Goal: Task Accomplishment & Management: Manage account settings

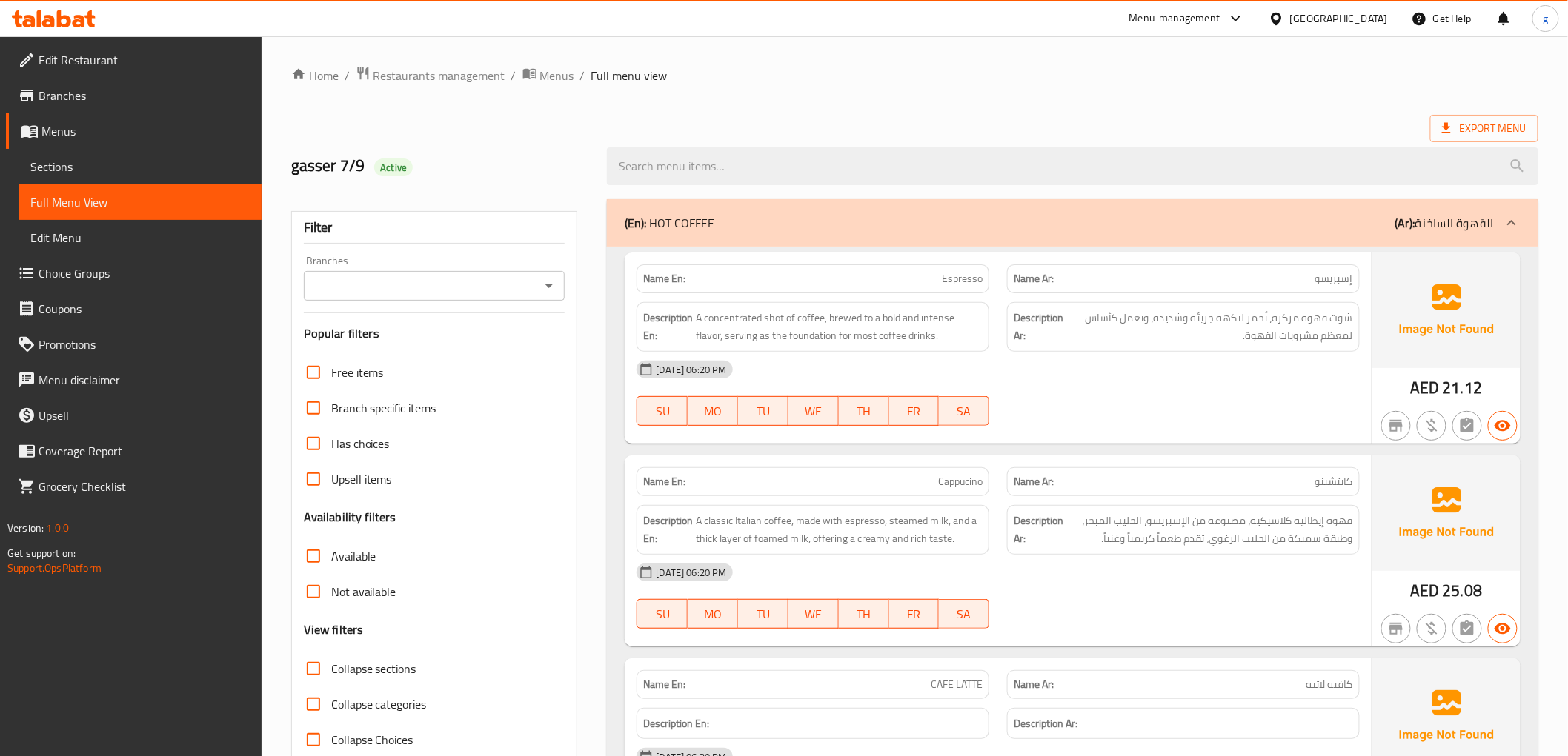
click at [513, 283] on input "Branches" at bounding box center [422, 286] width 228 height 21
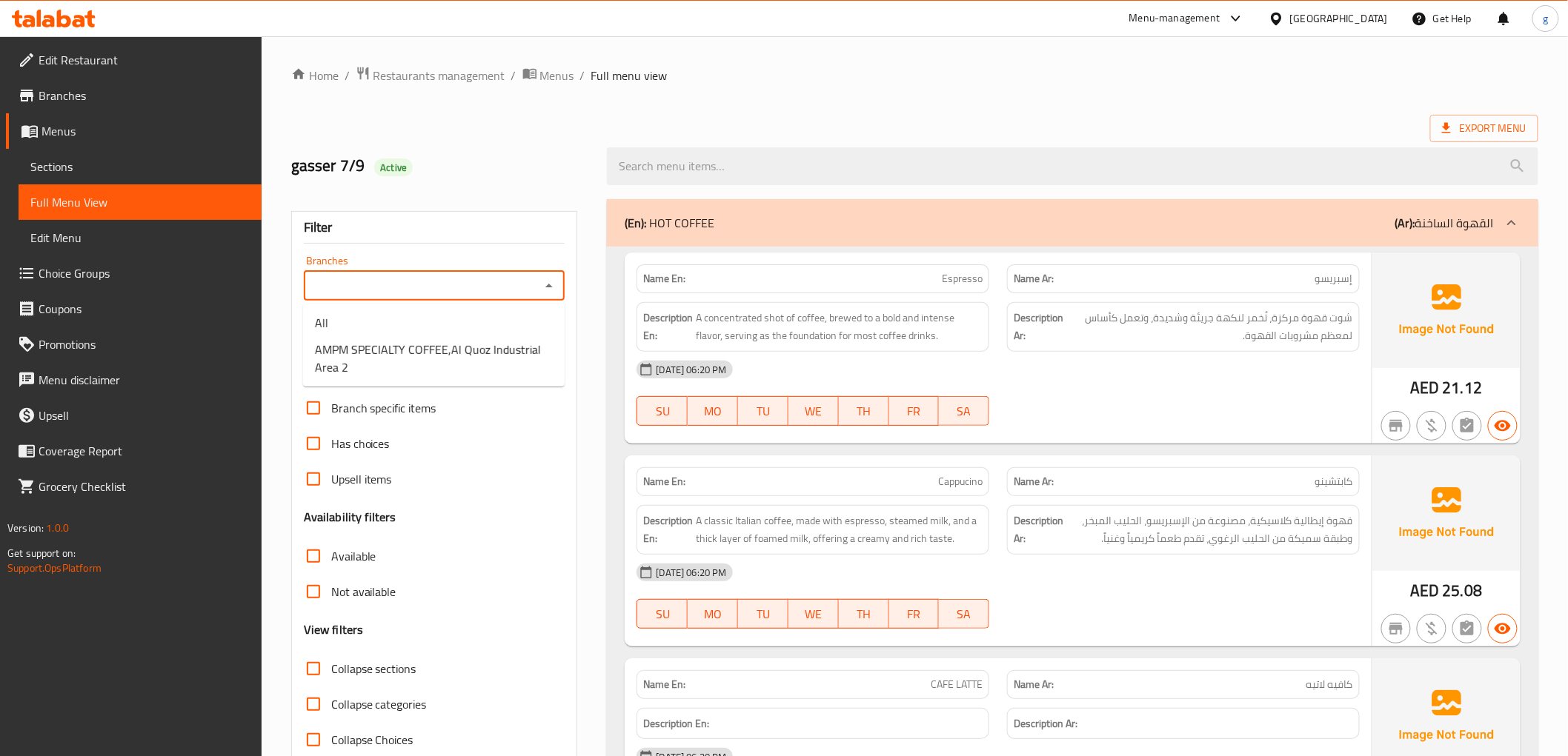
click at [539, 283] on div at bounding box center [548, 286] width 19 height 21
click at [542, 231] on div "Filter" at bounding box center [435, 228] width 262 height 32
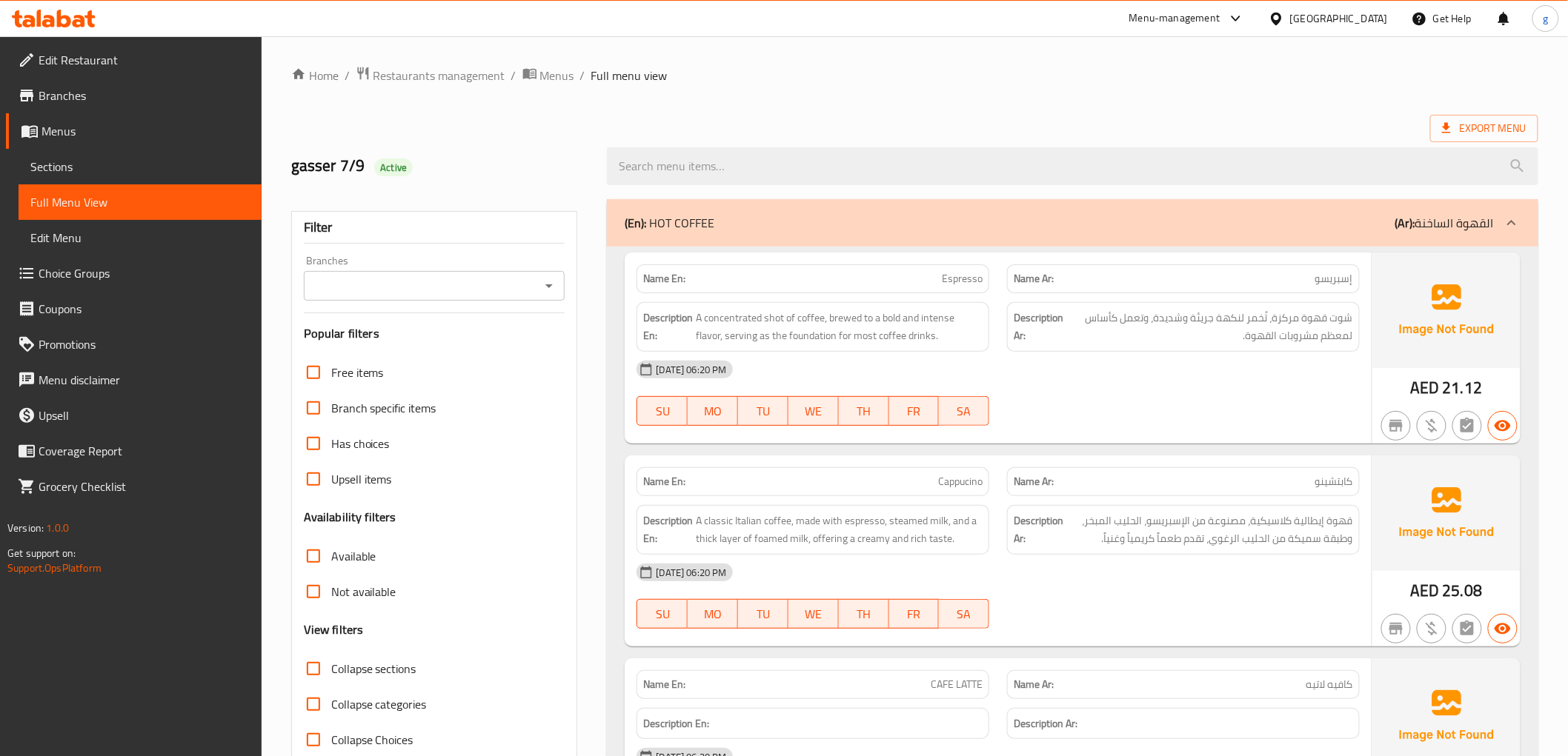
click at [82, 128] on span "Menus" at bounding box center [145, 131] width 208 height 18
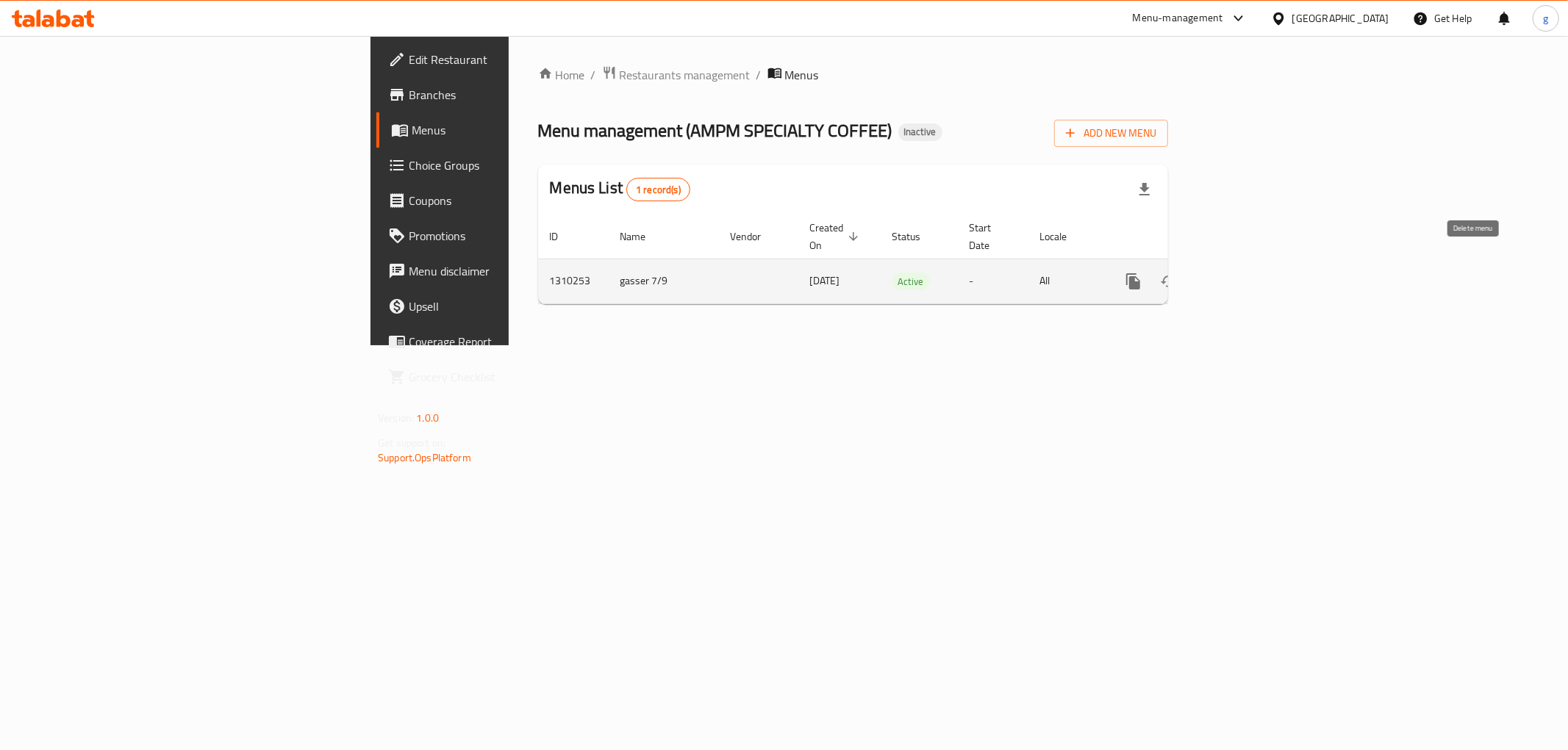
click at [1210, 275] on icon "enhanced table" at bounding box center [1204, 281] width 10 height 13
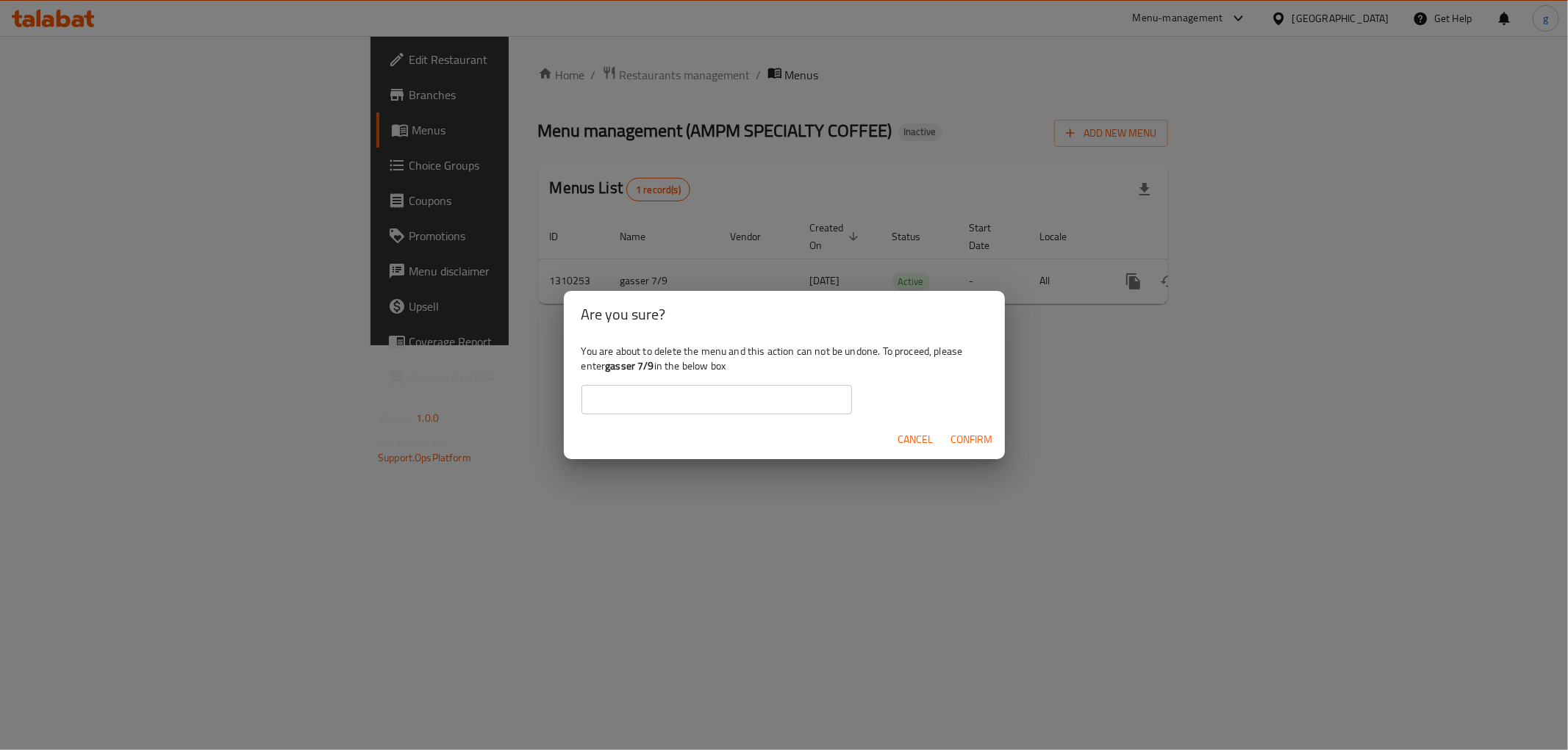
click at [966, 431] on span "Confirm" at bounding box center [973, 439] width 42 height 19
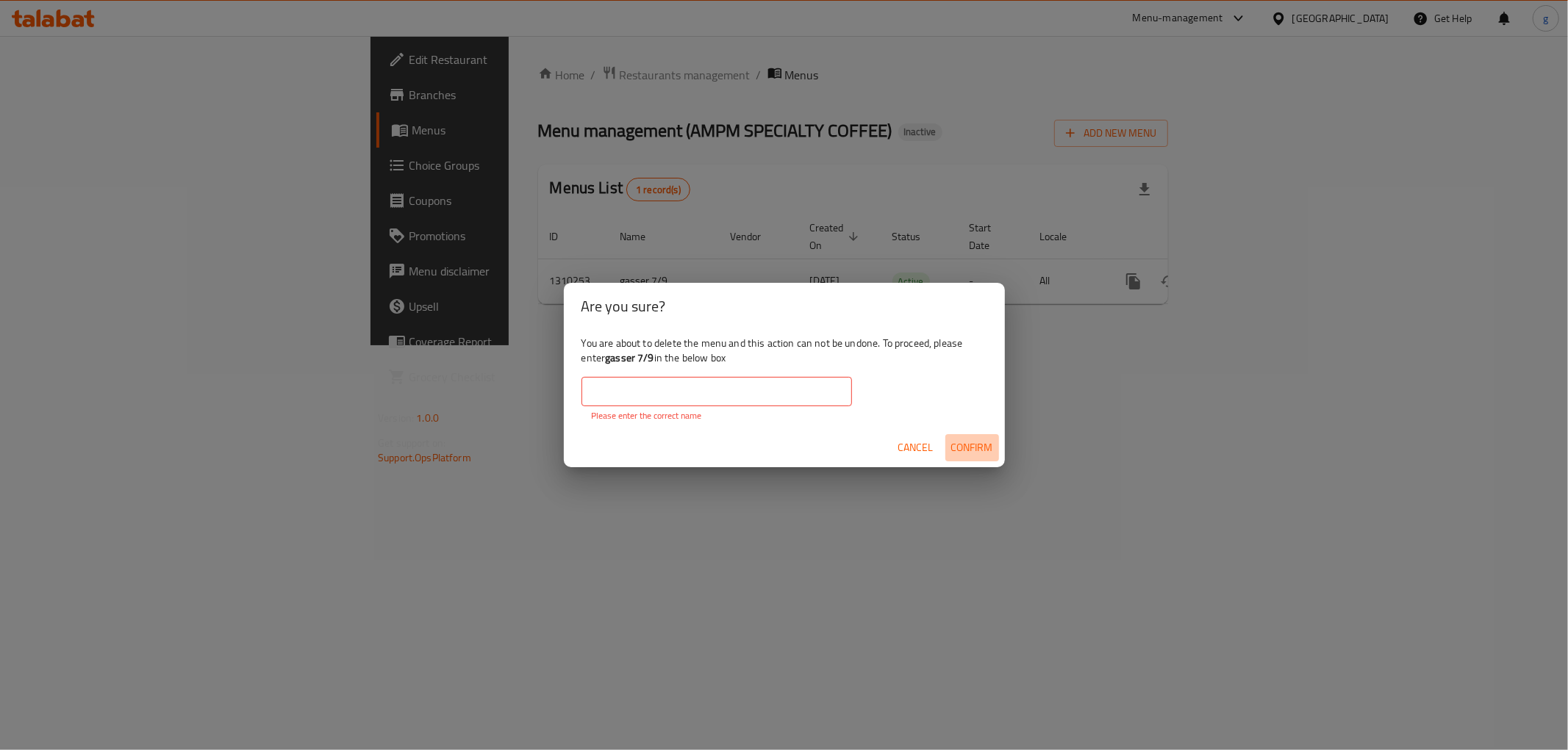
click at [980, 446] on span "Confirm" at bounding box center [973, 447] width 42 height 19
click at [701, 384] on input "text" at bounding box center [717, 392] width 271 height 30
click at [652, 388] on input "text" at bounding box center [717, 392] width 271 height 30
click at [632, 362] on b "gasser 7/9" at bounding box center [630, 357] width 50 height 19
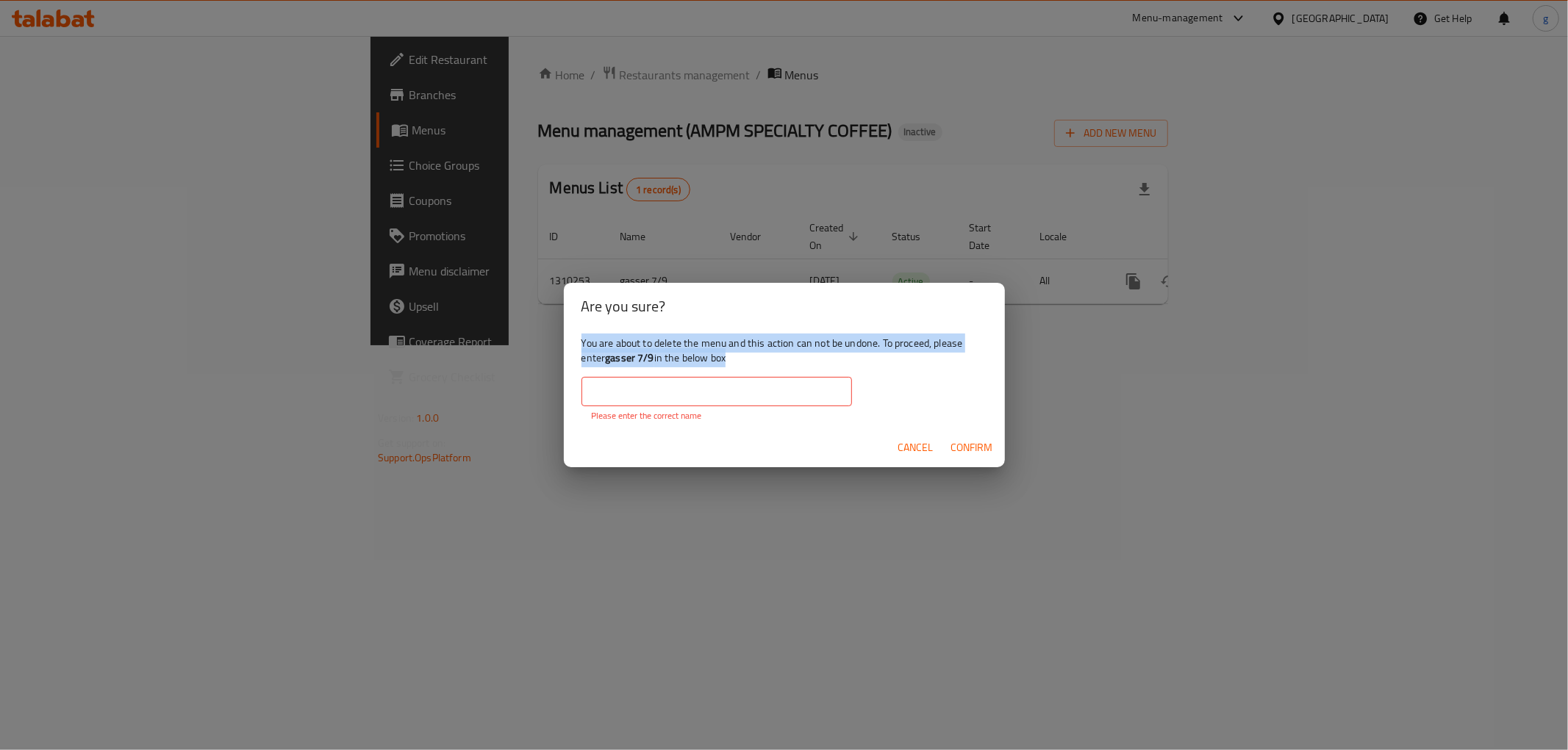
drag, startPoint x: 634, startPoint y: 362, endPoint x: 642, endPoint y: 361, distance: 8.1
click at [642, 361] on b "gasser 7/9" at bounding box center [630, 357] width 50 height 19
click at [651, 359] on b "gasser 7/9" at bounding box center [630, 357] width 50 height 19
drag, startPoint x: 605, startPoint y: 357, endPoint x: 656, endPoint y: 360, distance: 51.1
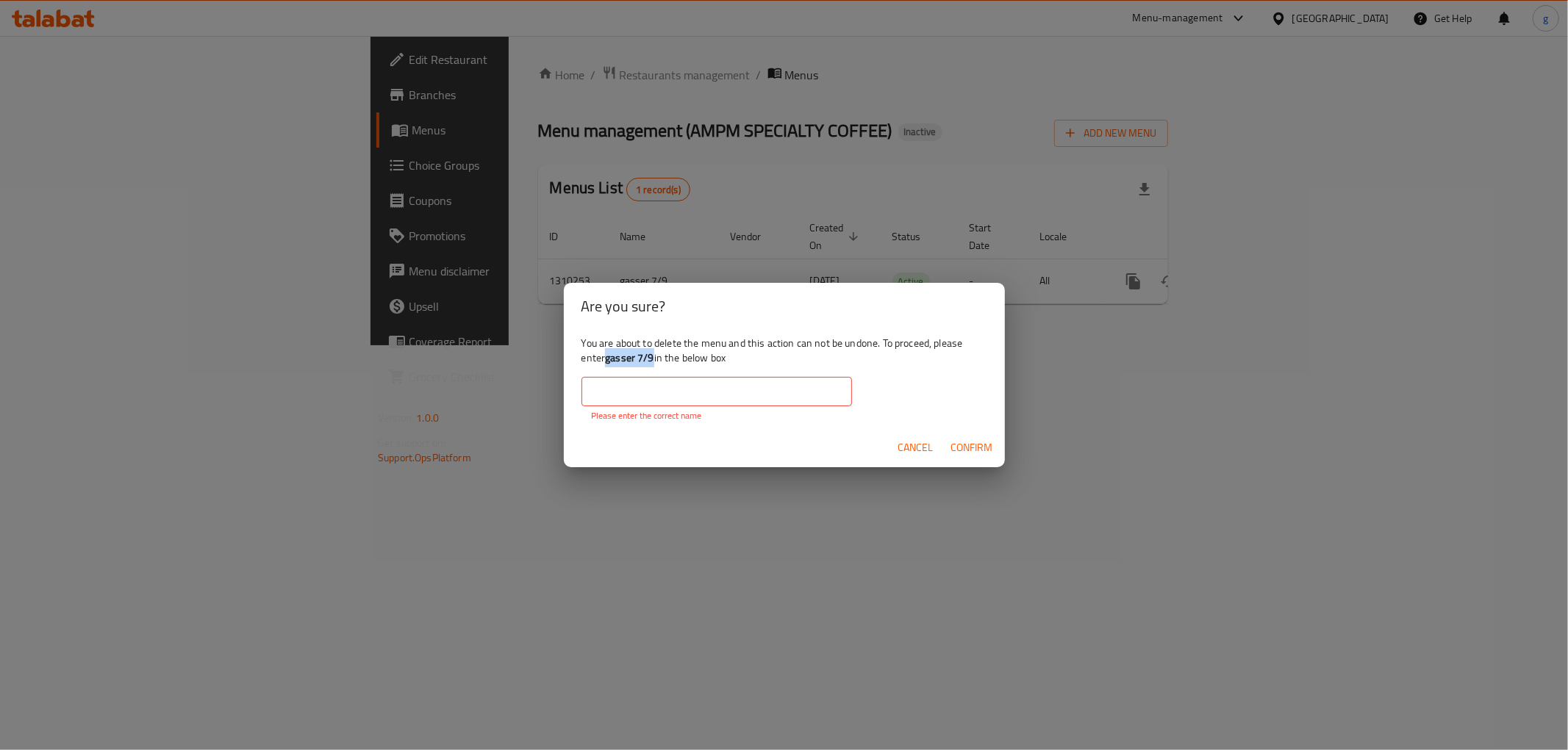
click at [656, 360] on div "You are about to delete the menu and this action can not be undone. To proceed,…" at bounding box center [784, 379] width 442 height 98
copy div "gasser 7/9"
click at [651, 385] on input "text" at bounding box center [717, 392] width 271 height 30
paste input "gasser 7/9"
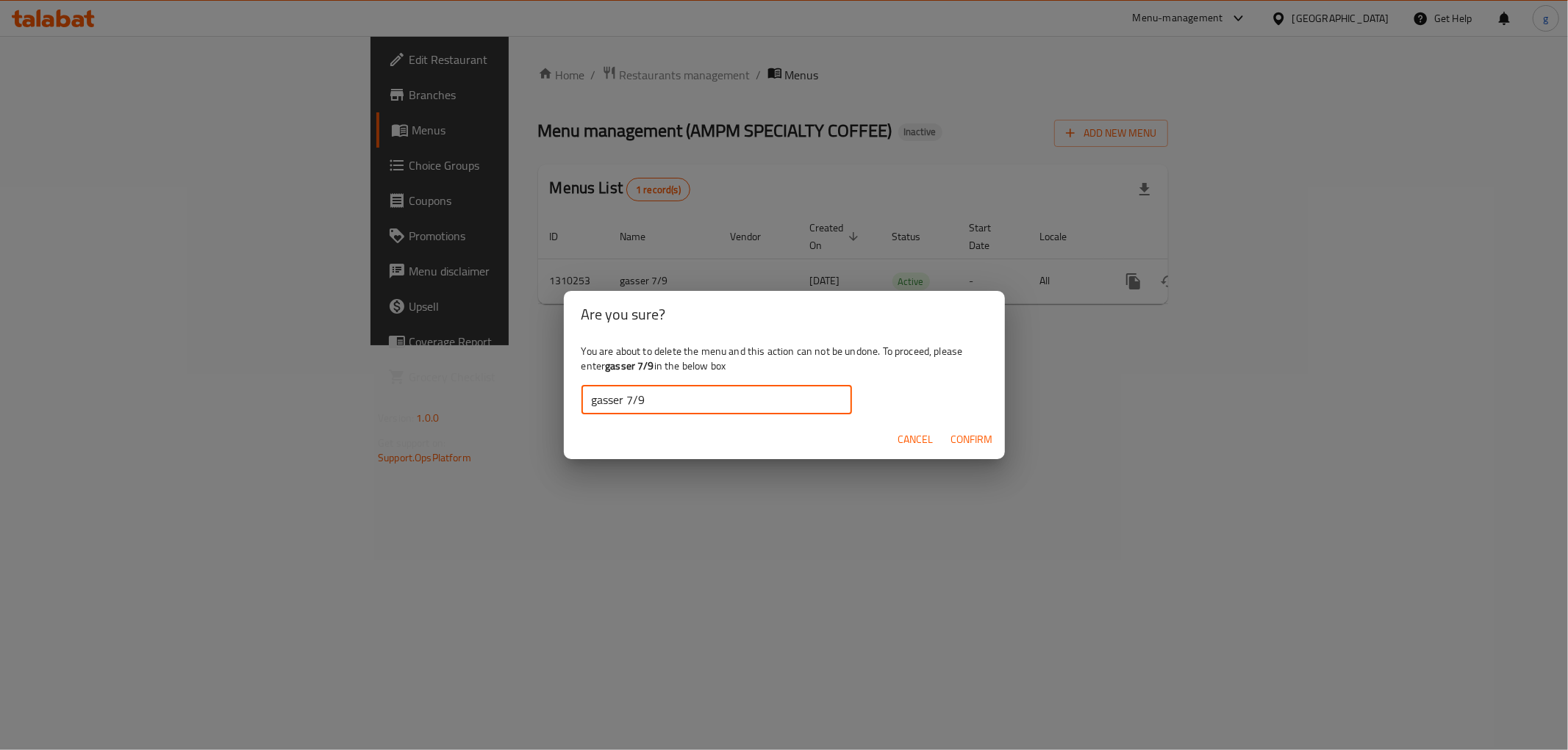
click at [962, 438] on span "Confirm" at bounding box center [973, 439] width 42 height 19
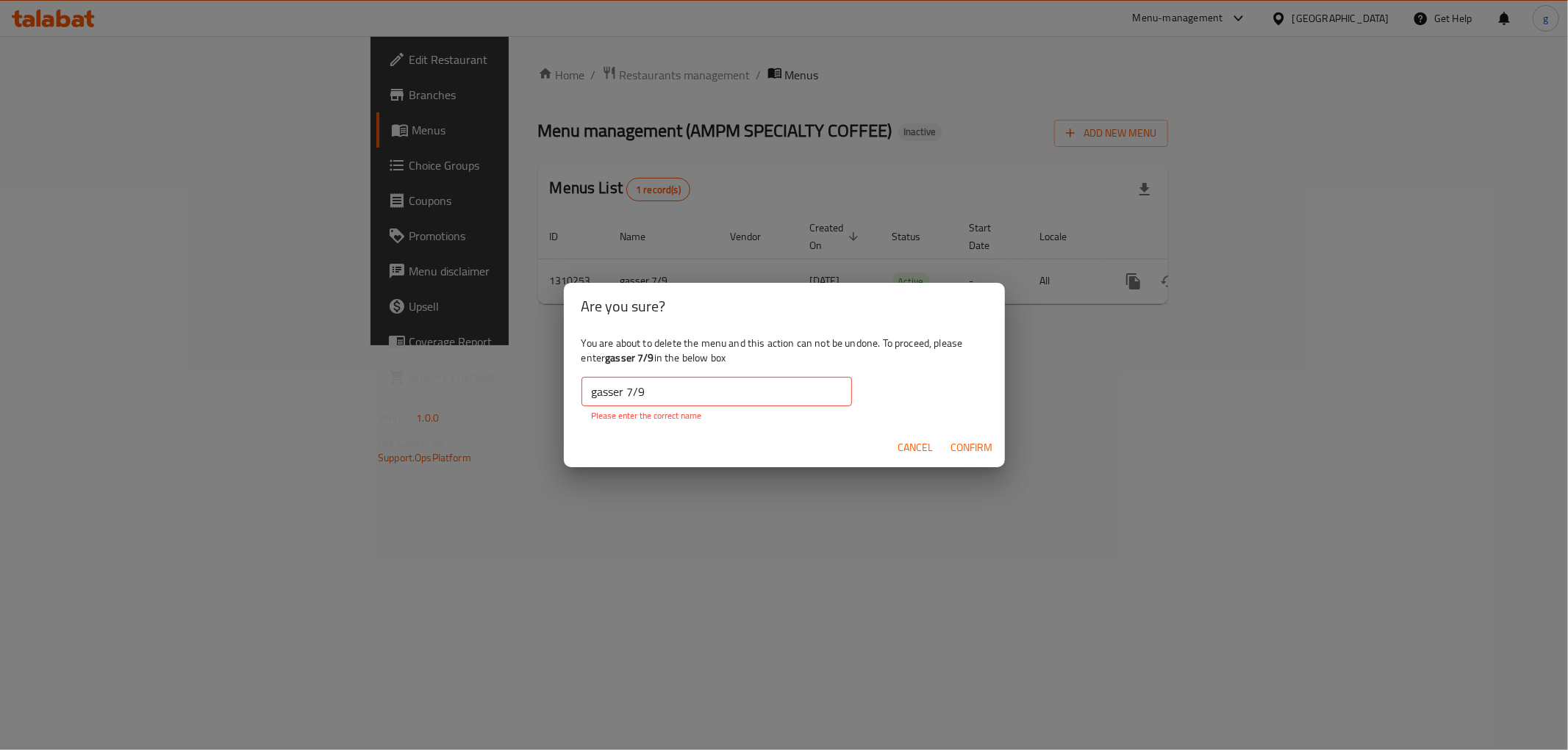
click at [746, 391] on input "gasser 7/9" at bounding box center [717, 392] width 271 height 30
click at [633, 392] on input "gasser 7/9" at bounding box center [717, 392] width 271 height 30
click at [629, 392] on input "gasser 7/9" at bounding box center [717, 392] width 271 height 30
click at [588, 390] on input "gasser 7/9" at bounding box center [717, 392] width 271 height 30
click at [593, 393] on input "gasser 7/9" at bounding box center [717, 392] width 271 height 30
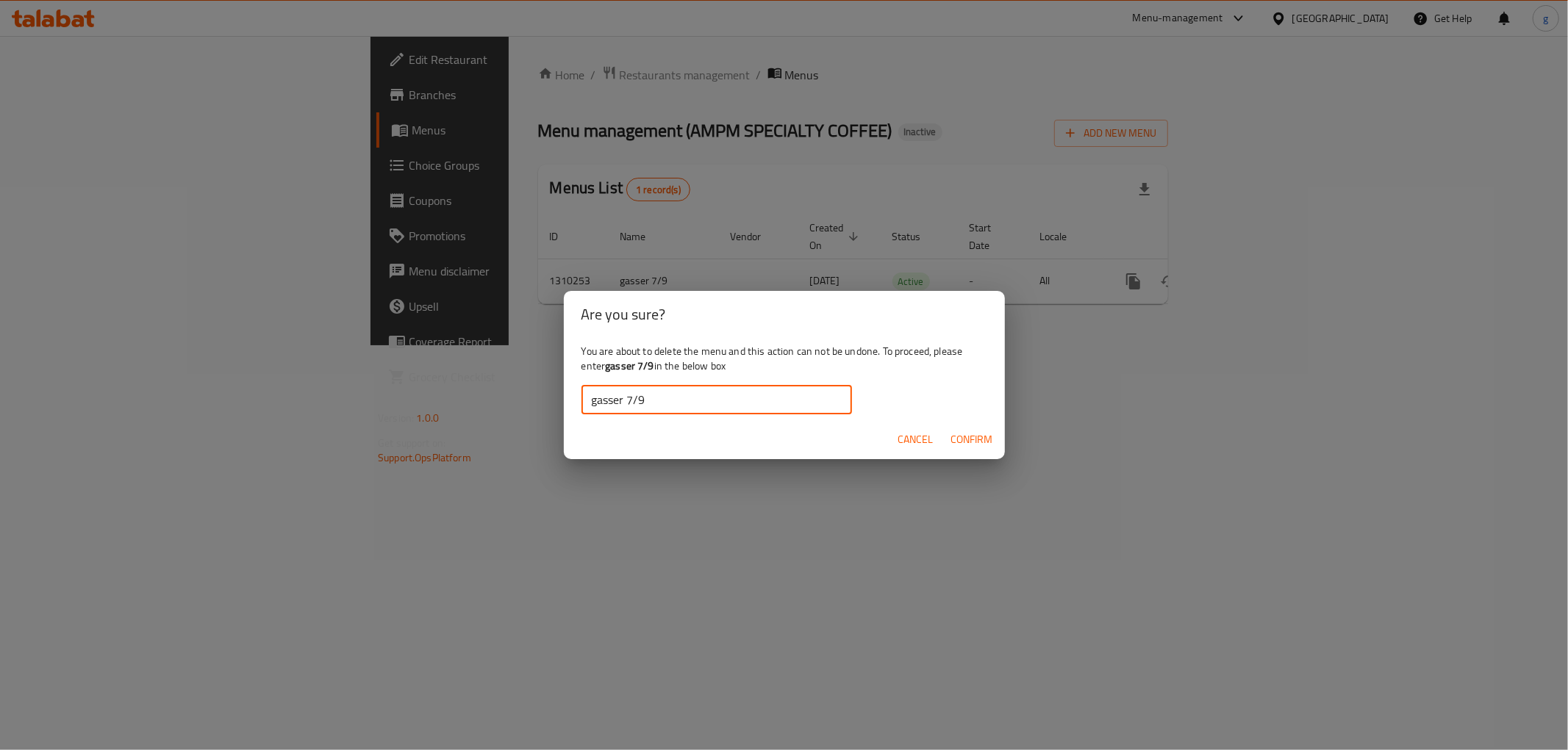
type input "gasser 7/9"
click at [962, 437] on span "Confirm" at bounding box center [973, 439] width 42 height 19
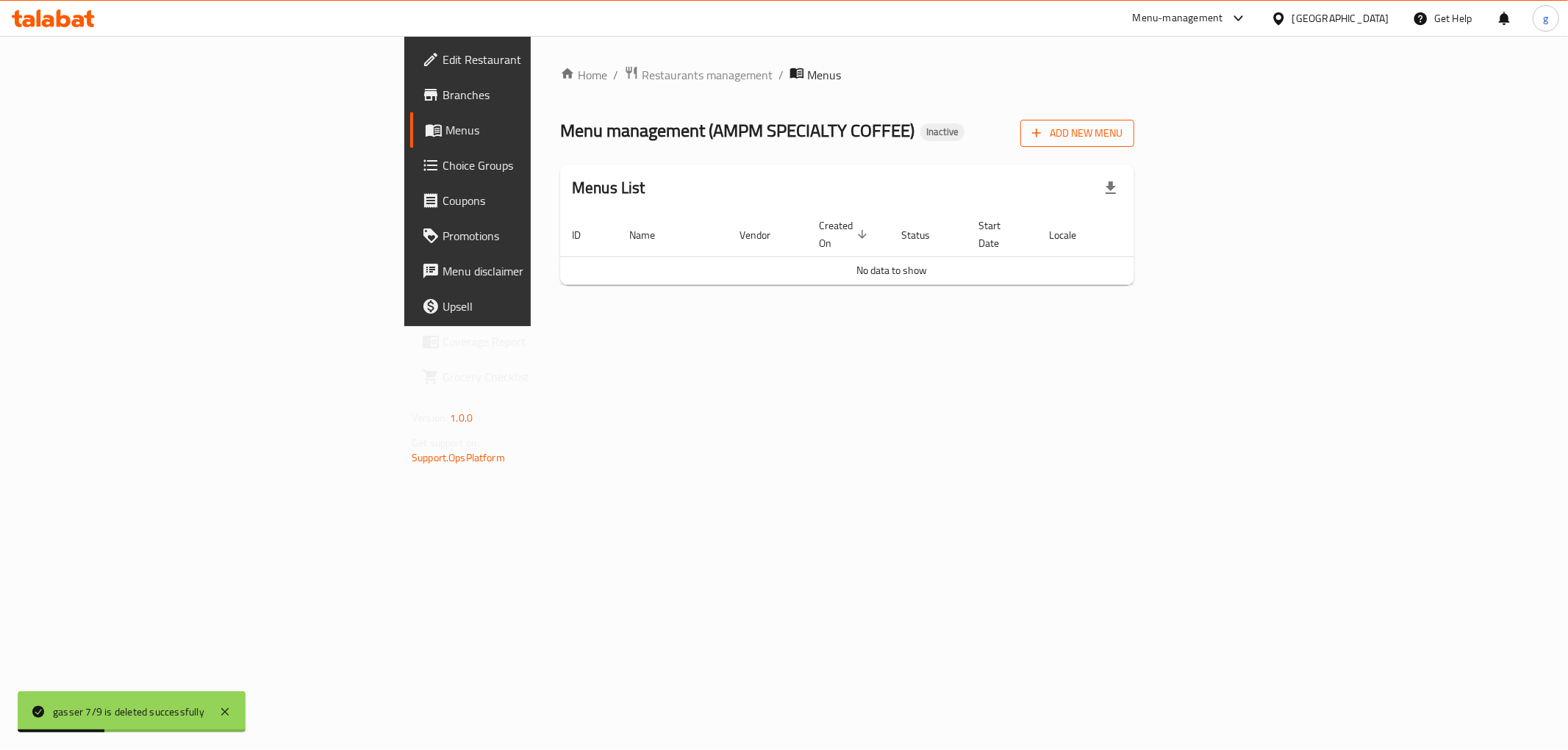
click at [1122, 135] on span "Add New Menu" at bounding box center [1077, 133] width 90 height 19
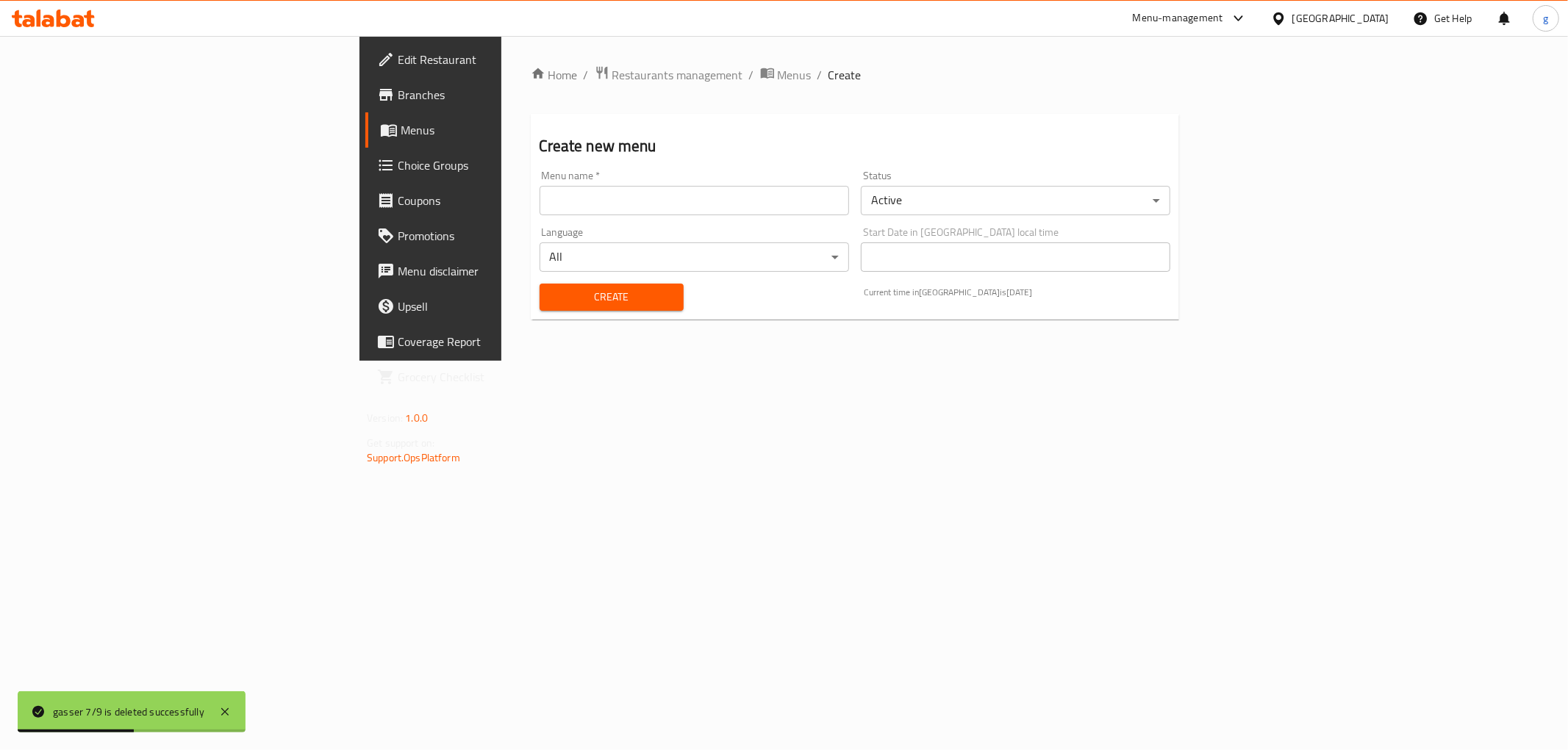
click at [540, 204] on input "text" at bounding box center [695, 200] width 310 height 30
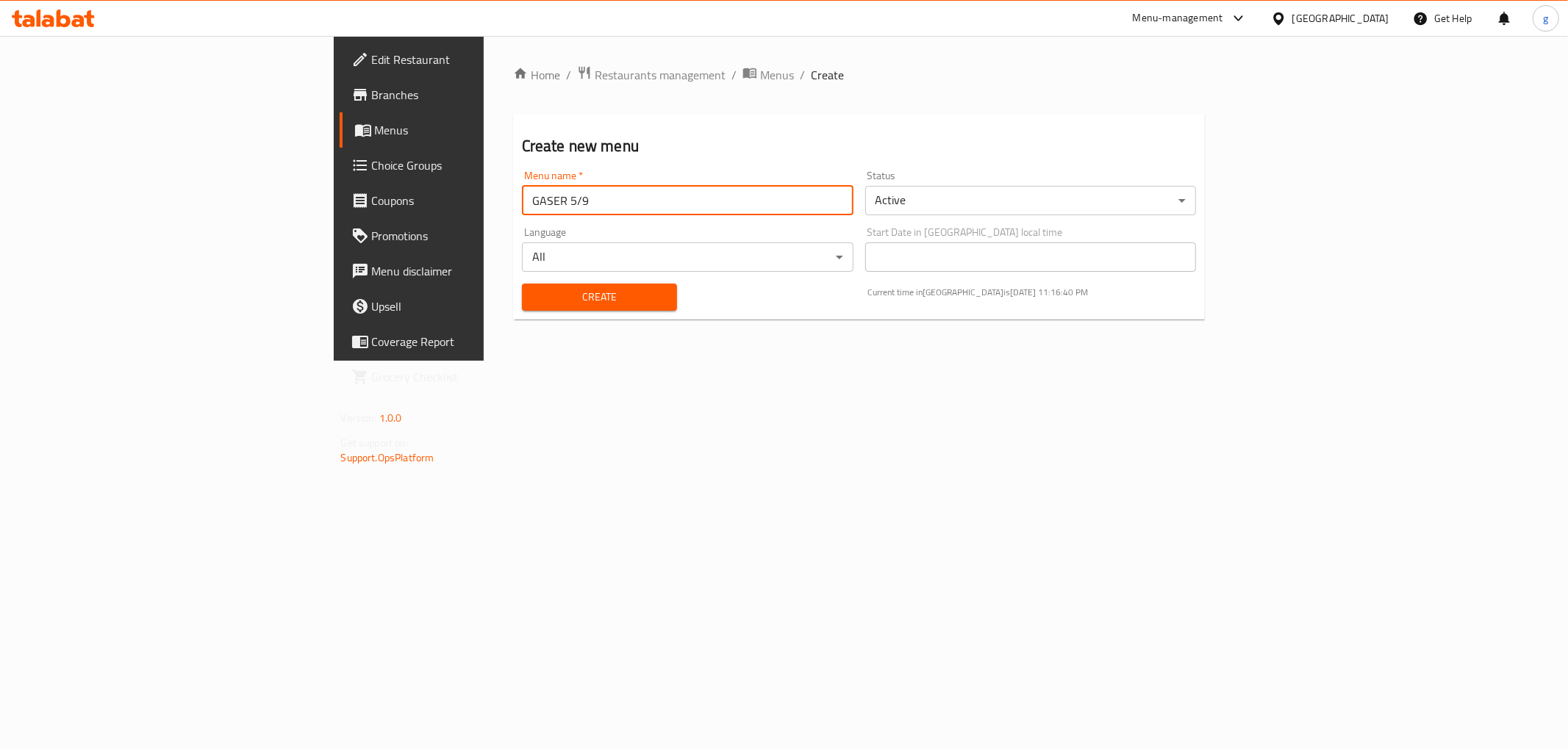
click at [522, 205] on input "GASER 5/9" at bounding box center [688, 200] width 331 height 30
type input "GASER 7/9"
click at [534, 291] on span "Create" at bounding box center [599, 297] width 132 height 19
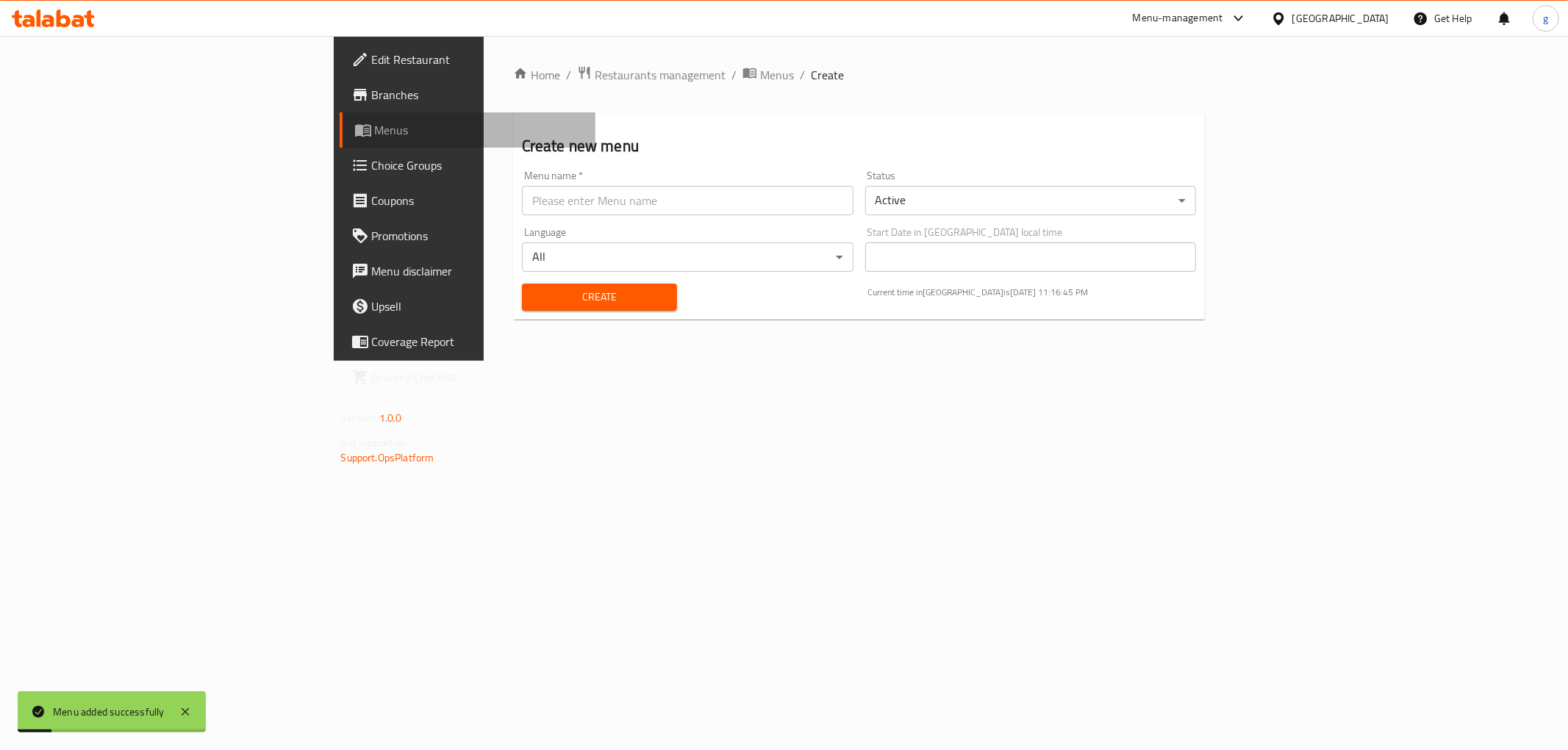
click at [375, 130] on span "Menus" at bounding box center [479, 130] width 208 height 18
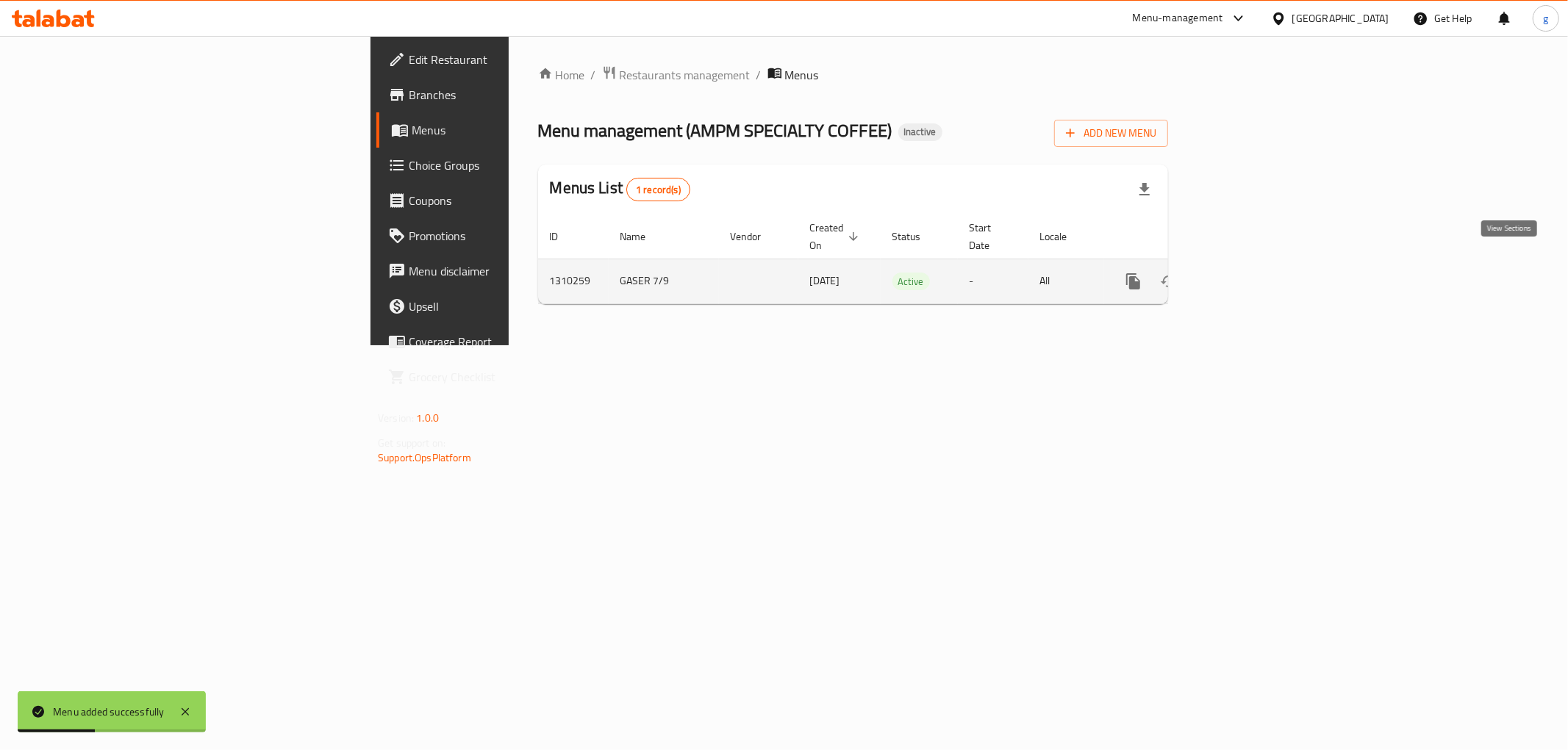
click at [1246, 275] on icon "enhanced table" at bounding box center [1240, 281] width 13 height 13
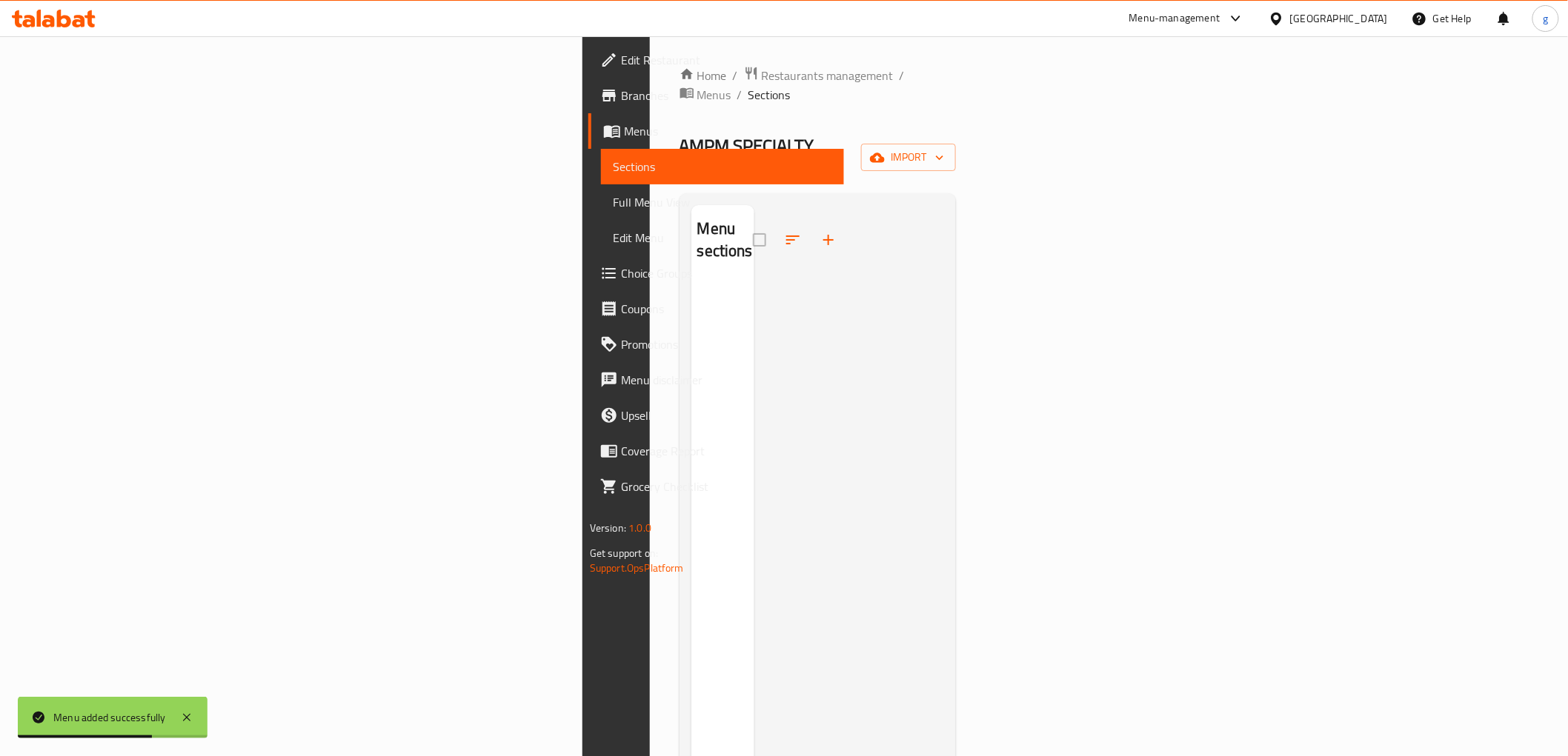
click at [985, 144] on div "Home / Restaurants management / Menus / Sections AMPM SPECIALTY COFFEE Inactive…" at bounding box center [818, 519] width 336 height 967
click at [944, 148] on span "import" at bounding box center [908, 157] width 71 height 19
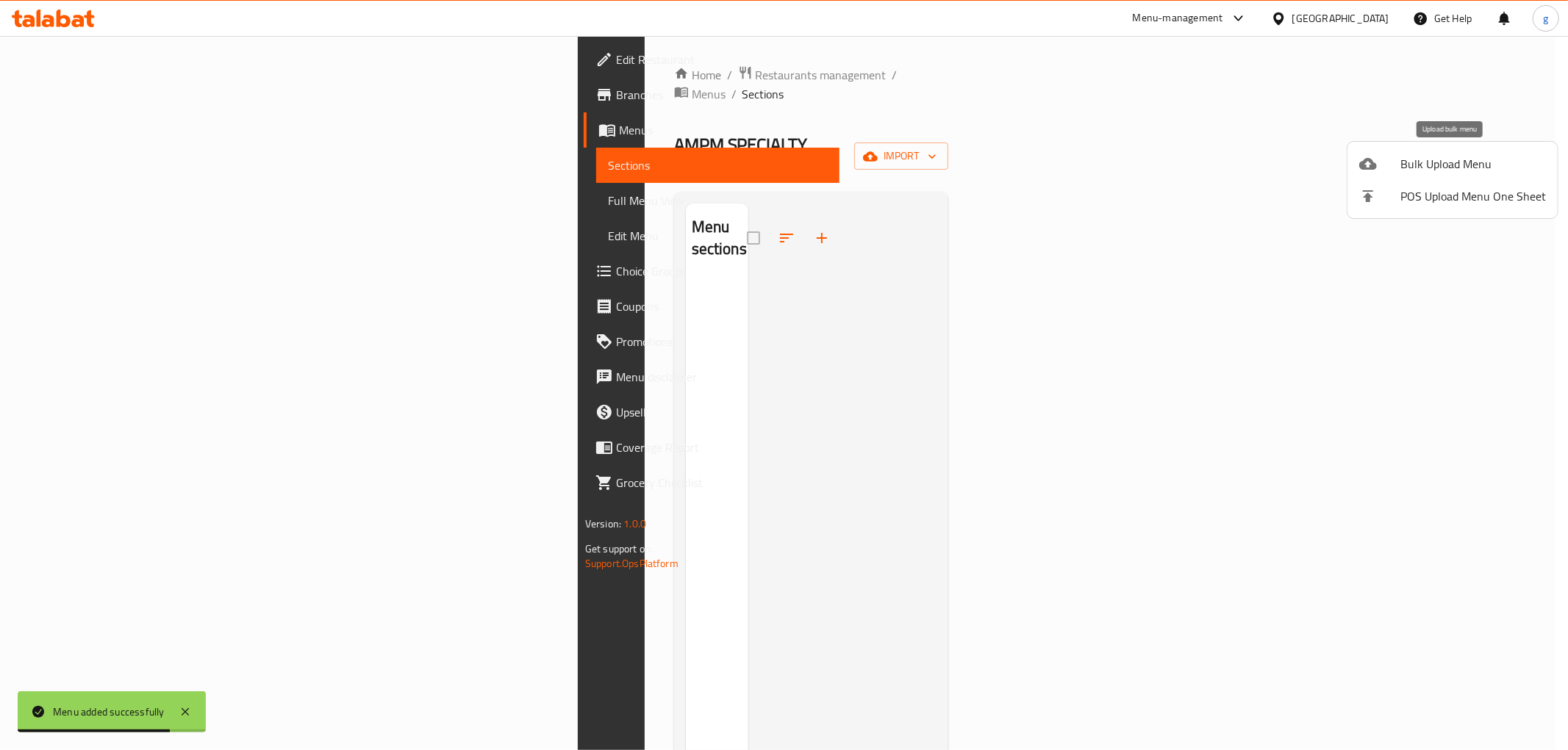
click at [1415, 150] on li "Bulk Upload Menu" at bounding box center [1453, 164] width 210 height 33
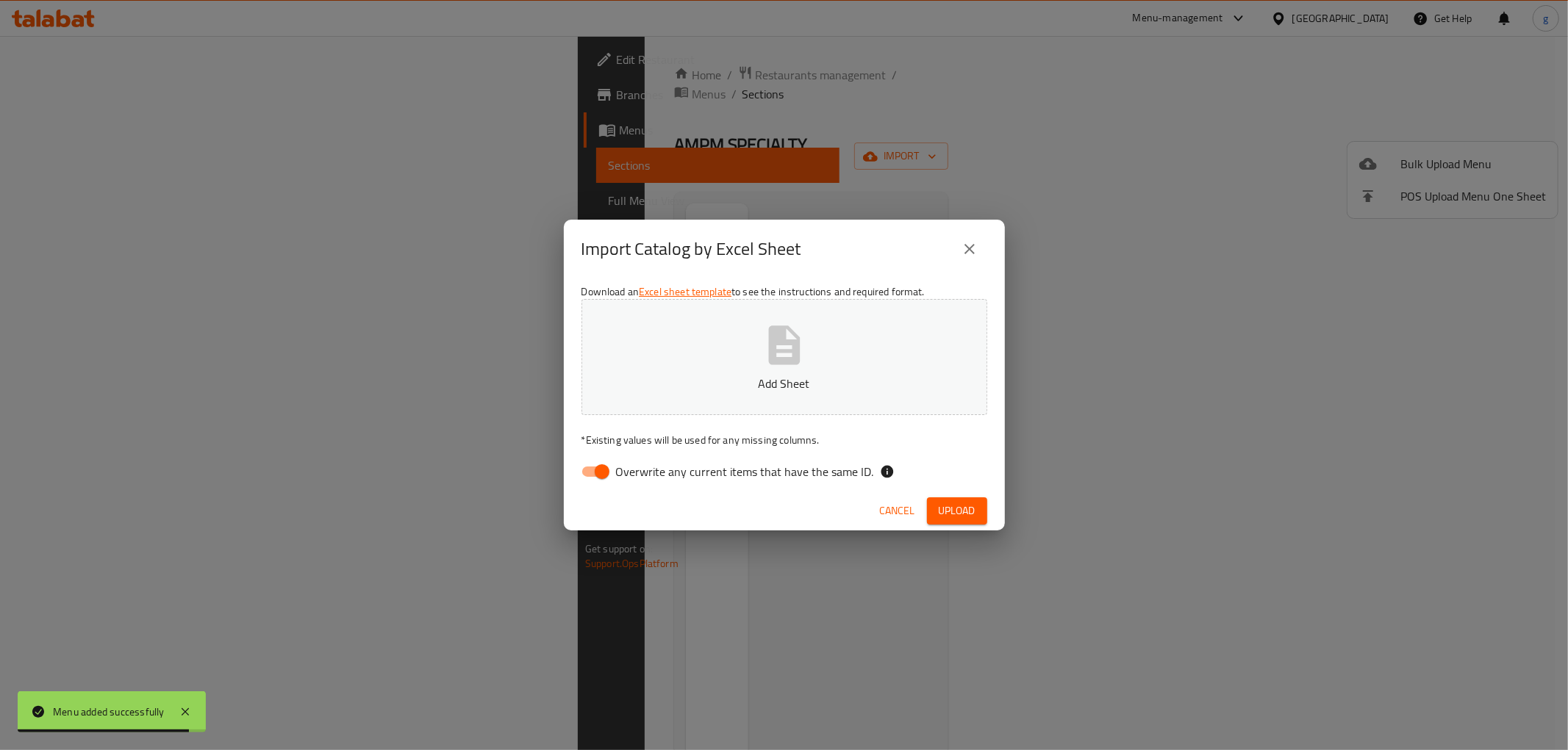
click at [605, 482] on input "Overwrite any current items that have the same ID." at bounding box center [602, 472] width 83 height 28
checkbox input "false"
click at [726, 313] on button "Add Sheet" at bounding box center [784, 357] width 406 height 116
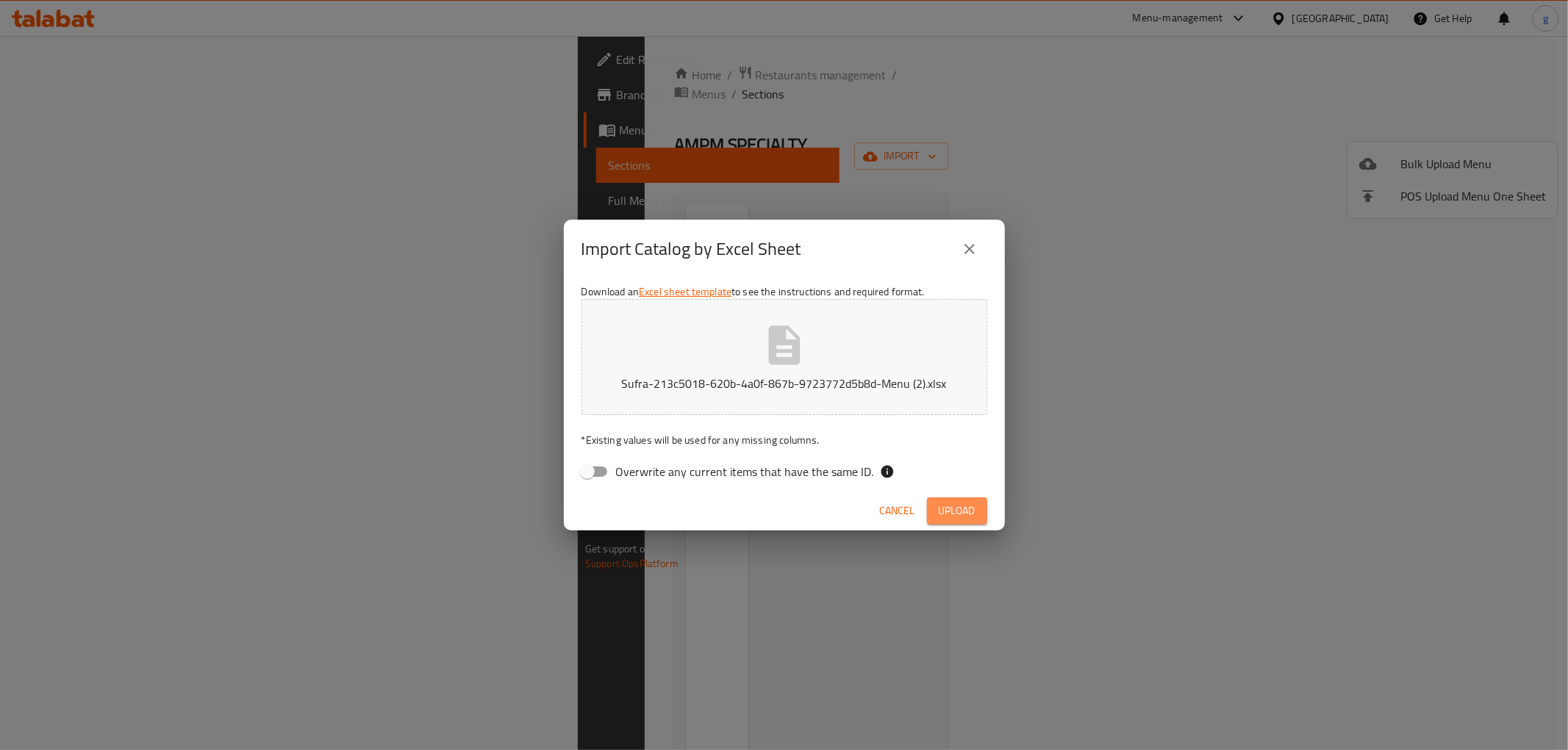
click at [951, 508] on span "Upload" at bounding box center [957, 511] width 37 height 19
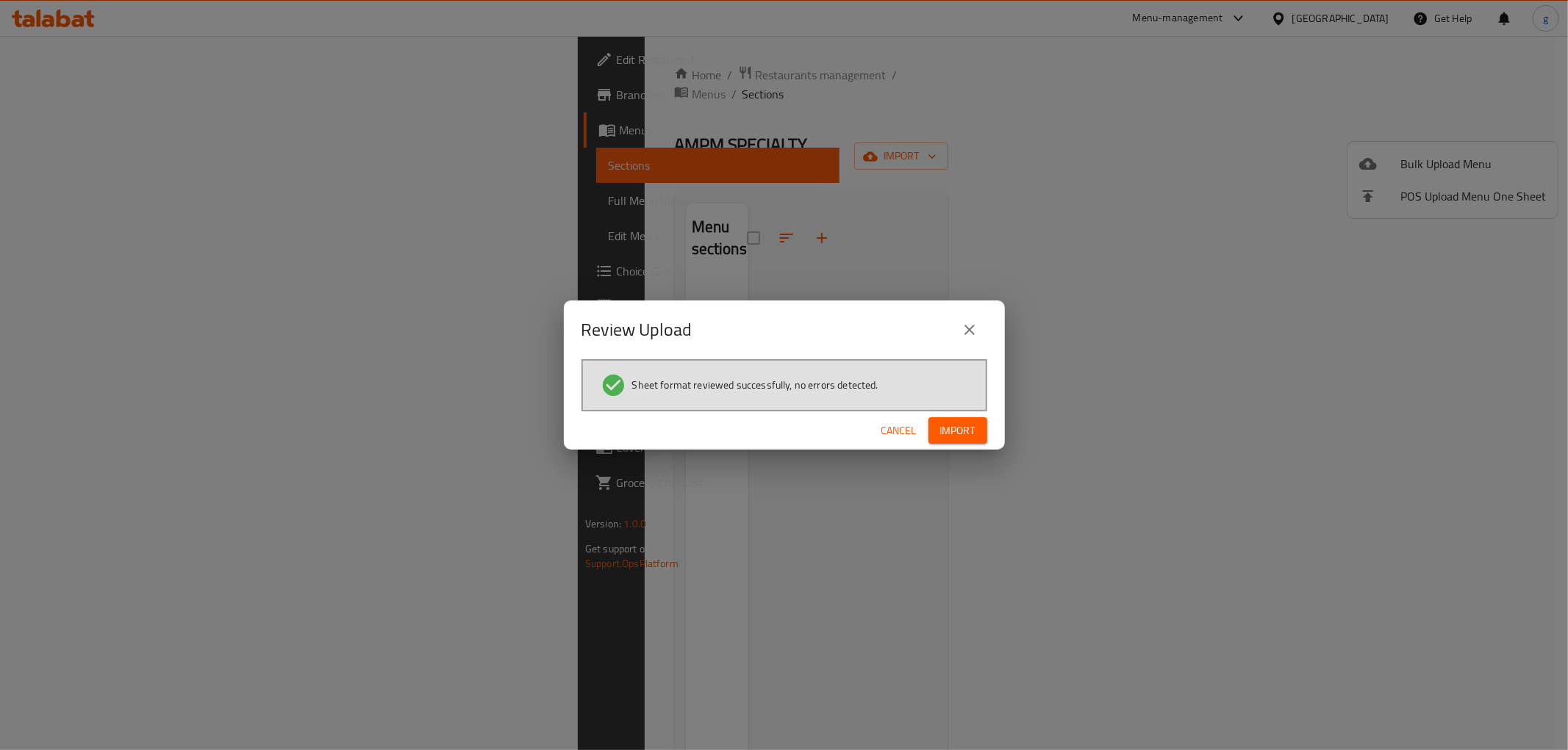
click at [960, 432] on span "Import" at bounding box center [959, 431] width 36 height 19
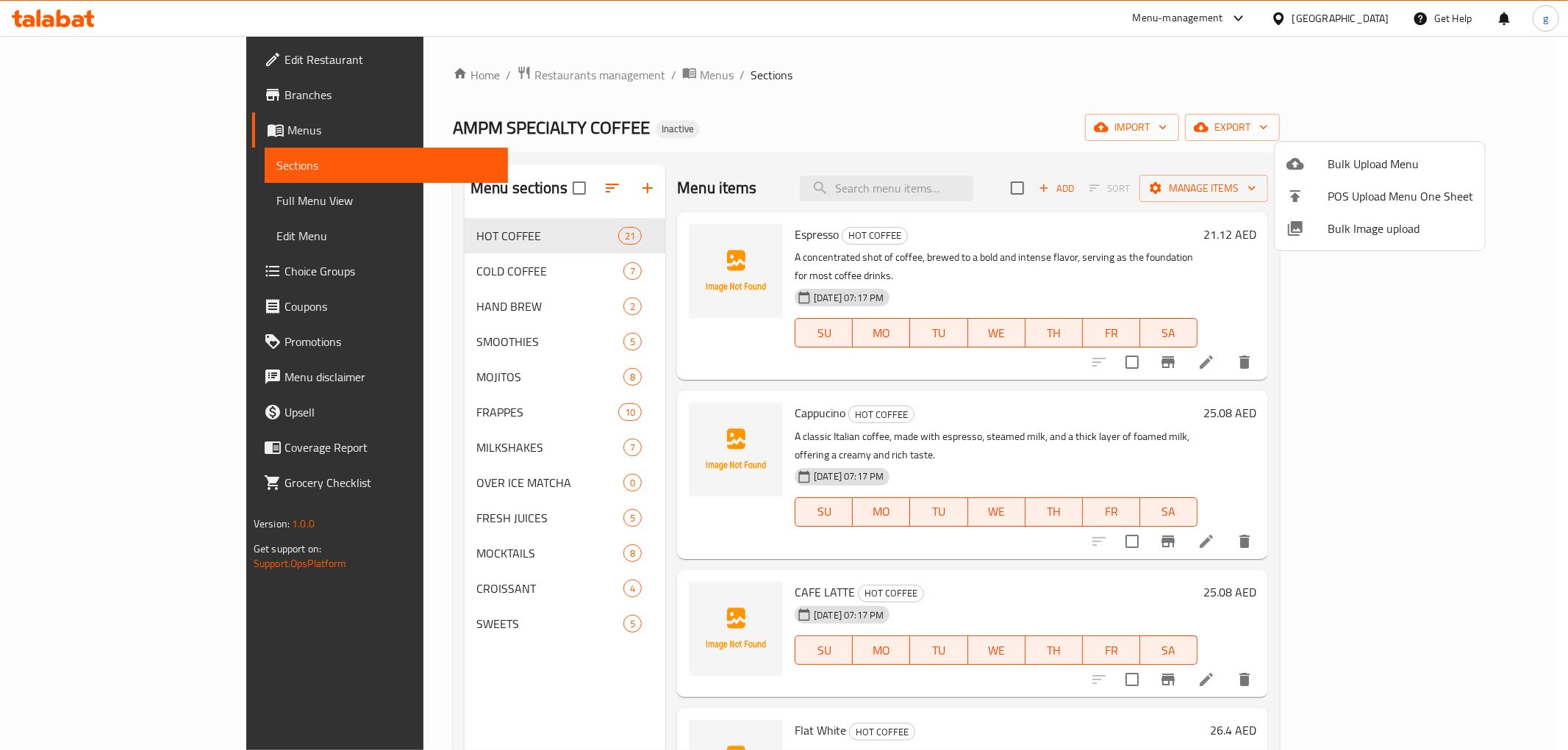
click at [479, 645] on div at bounding box center [784, 375] width 1568 height 750
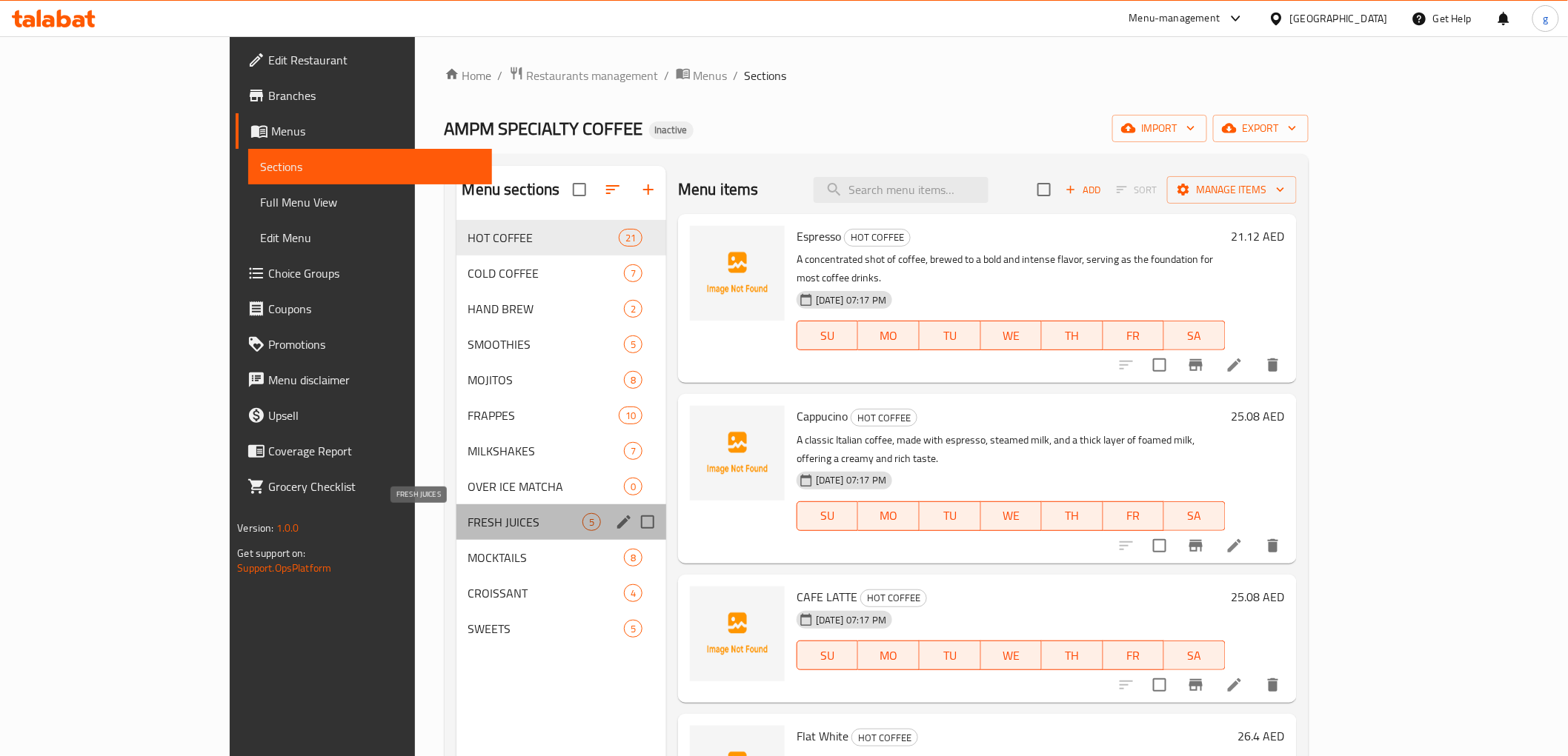
click at [468, 526] on span "FRESH JUICES" at bounding box center [525, 522] width 114 height 18
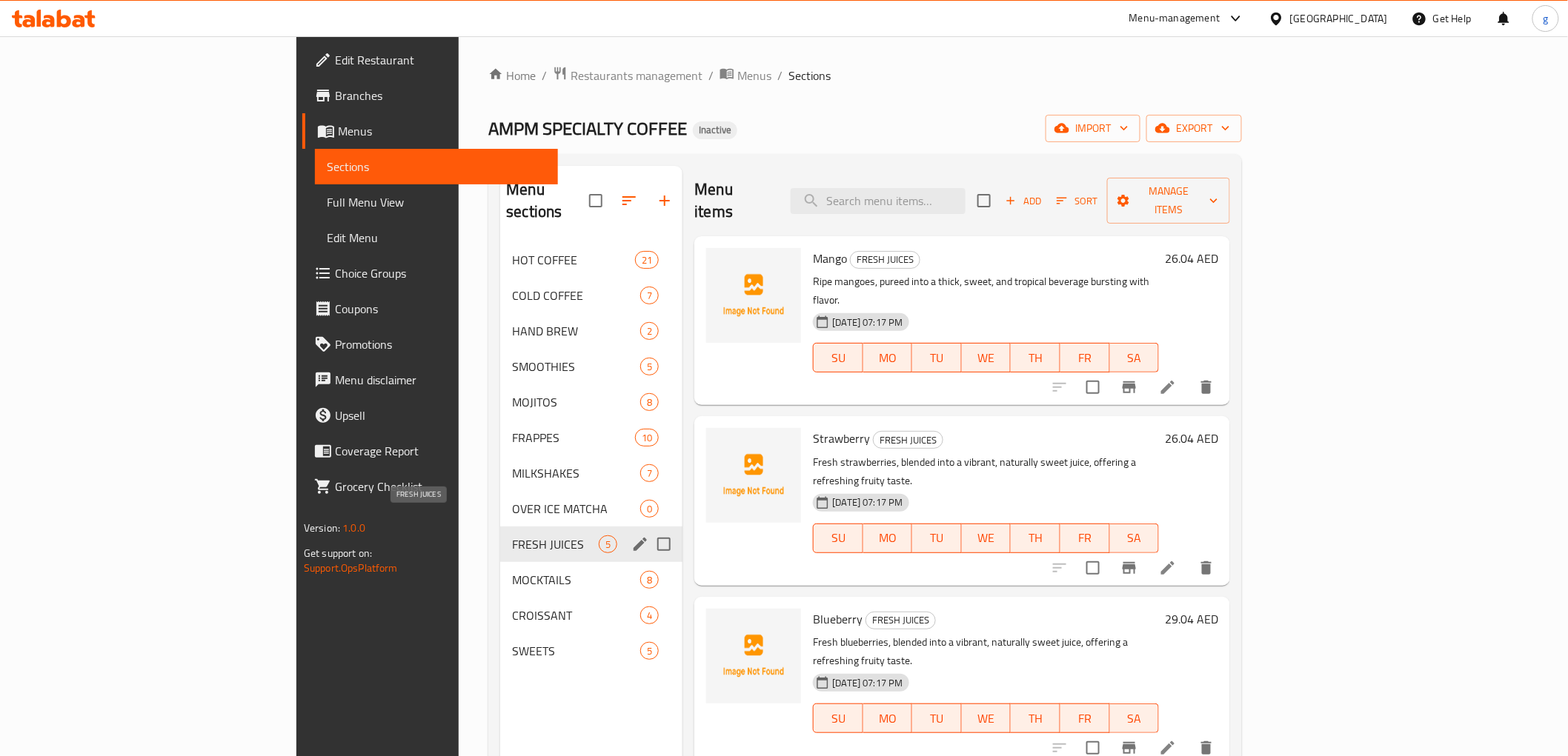
click at [512, 536] on span "FRESH JUICES" at bounding box center [555, 545] width 87 height 18
click at [512, 465] on span "MILKSHAKES" at bounding box center [555, 474] width 87 height 18
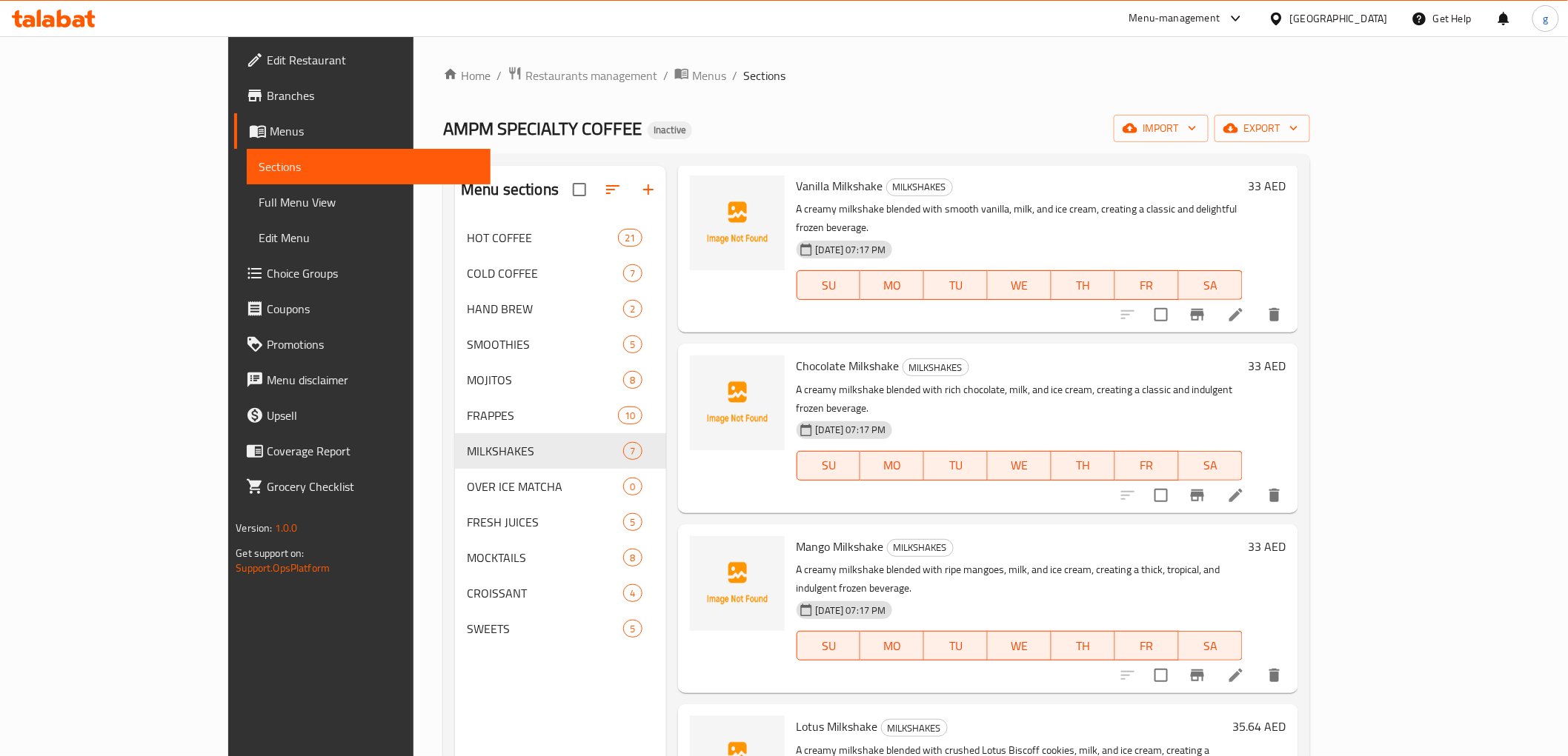
scroll to position [413, 0]
click at [1245, 665] on icon at bounding box center [1236, 674] width 18 height 18
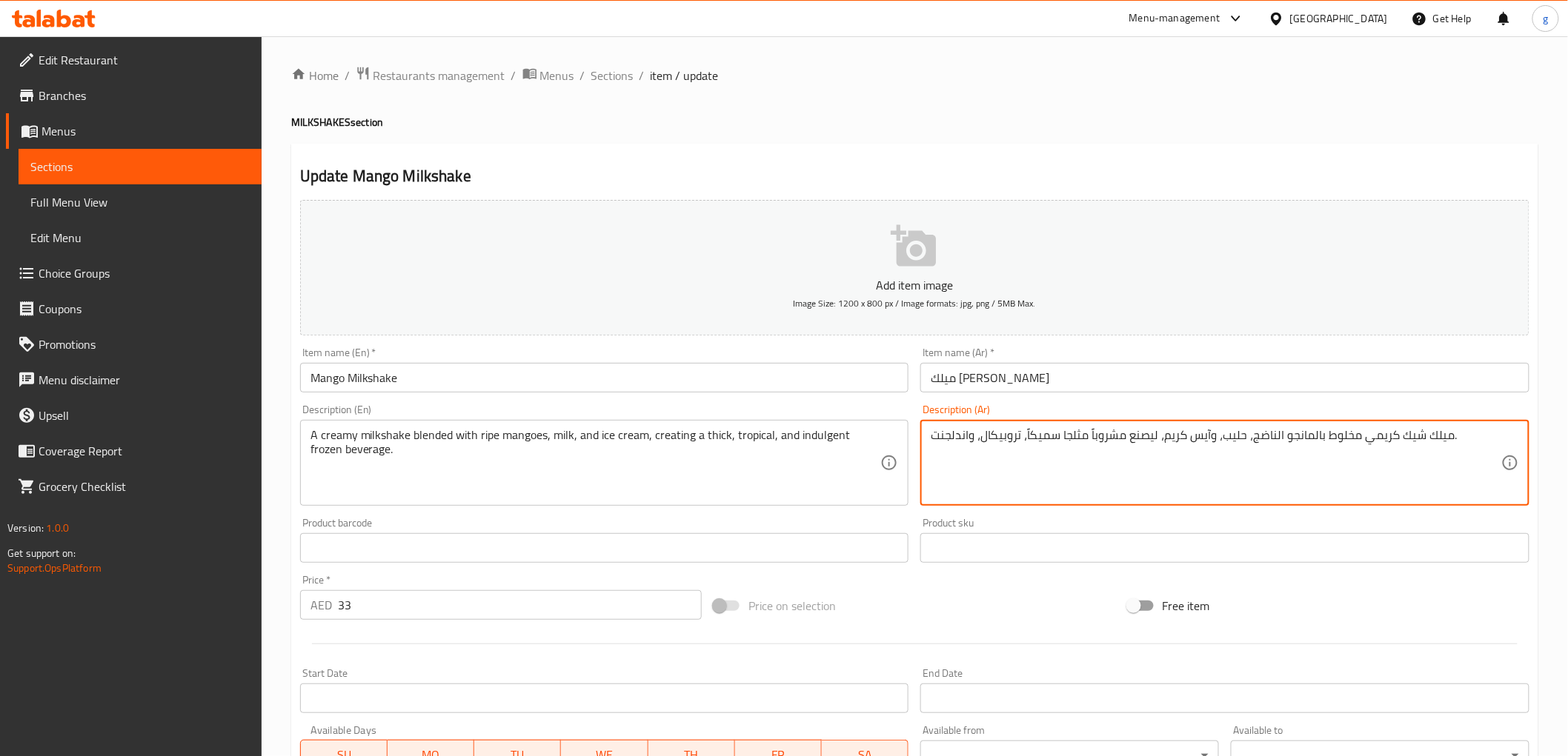
drag, startPoint x: 934, startPoint y: 437, endPoint x: 969, endPoint y: 452, distance: 38.5
click at [969, 452] on textarea "ميلك شيك كريمي مخلوط بالمانجو الناضج، حليب، وآيس كريم، ليصنع مشروباً مثلجا سميك…" at bounding box center [1216, 463] width 571 height 70
click at [1171, 493] on textarea "ميلك شيك كريمي مخلوط بالمانجو الناضج، حليب، وآيس كريم، ليصنع مشروباً مثلجا سميك…" at bounding box center [1216, 463] width 571 height 70
type textarea "ميلك شيك كريمي مخلوط بالمانجو الناضج، حليب، وآيس كريم، ليصنع مشروباً مثلجا سميك…"
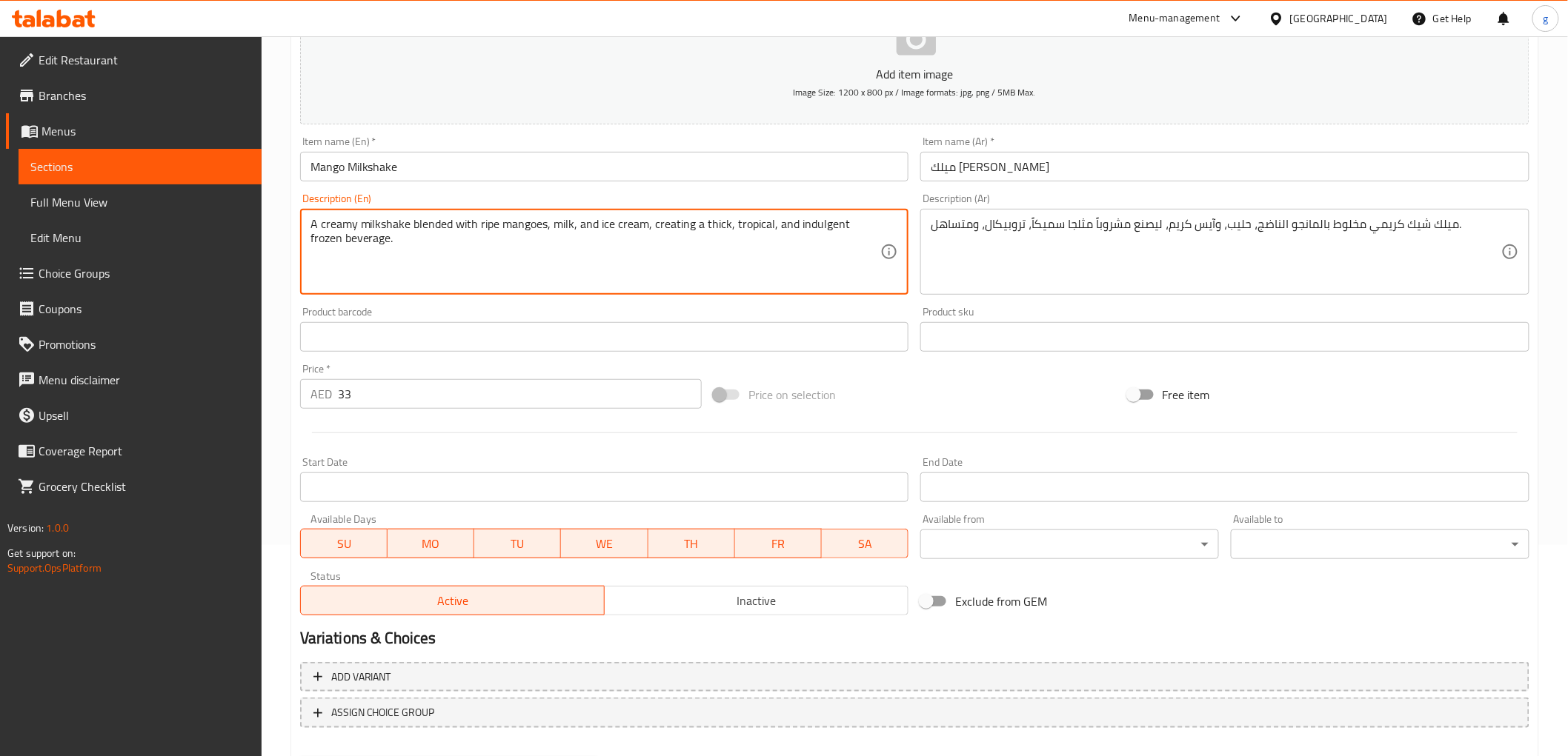
scroll to position [287, 0]
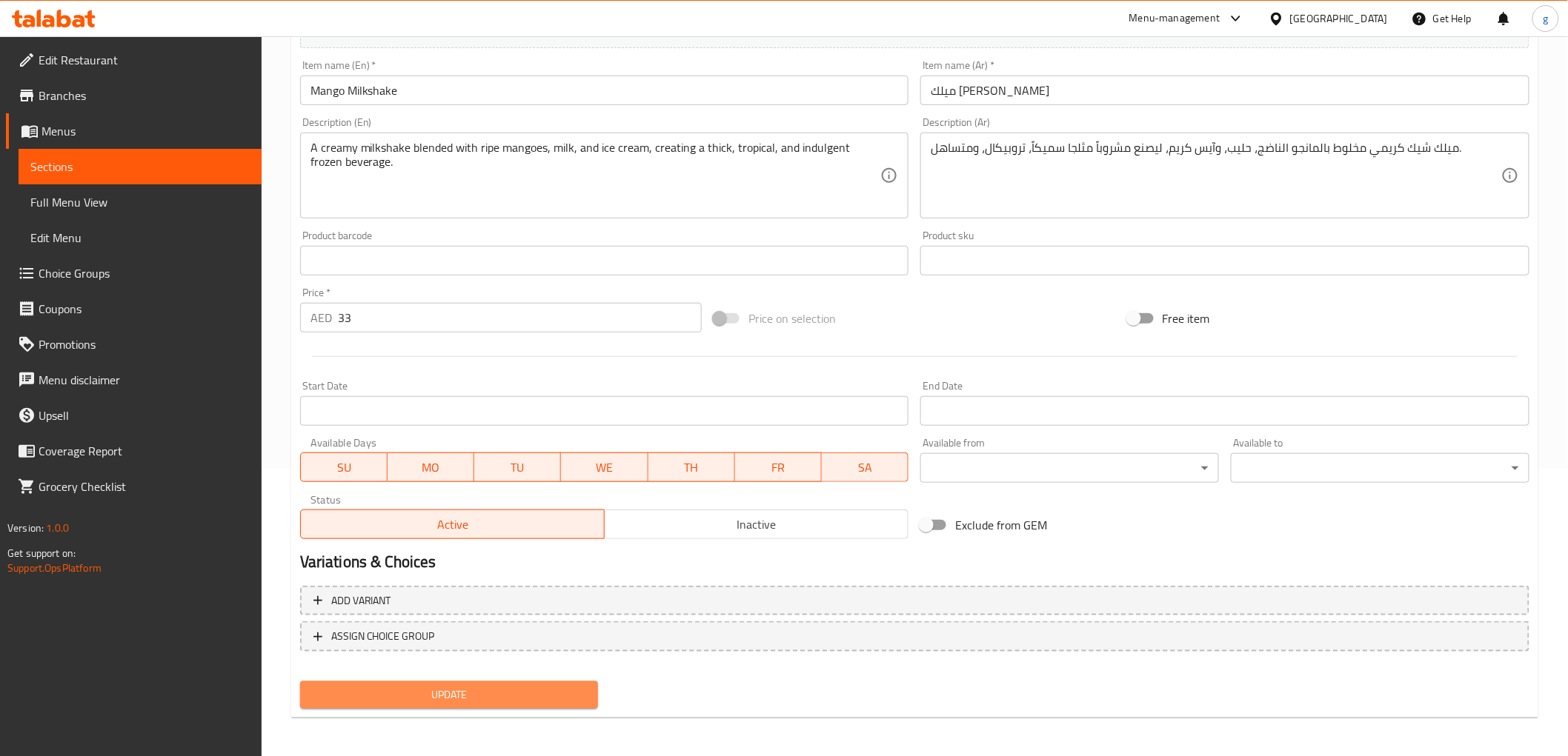
click at [484, 696] on span "Update" at bounding box center [449, 695] width 275 height 19
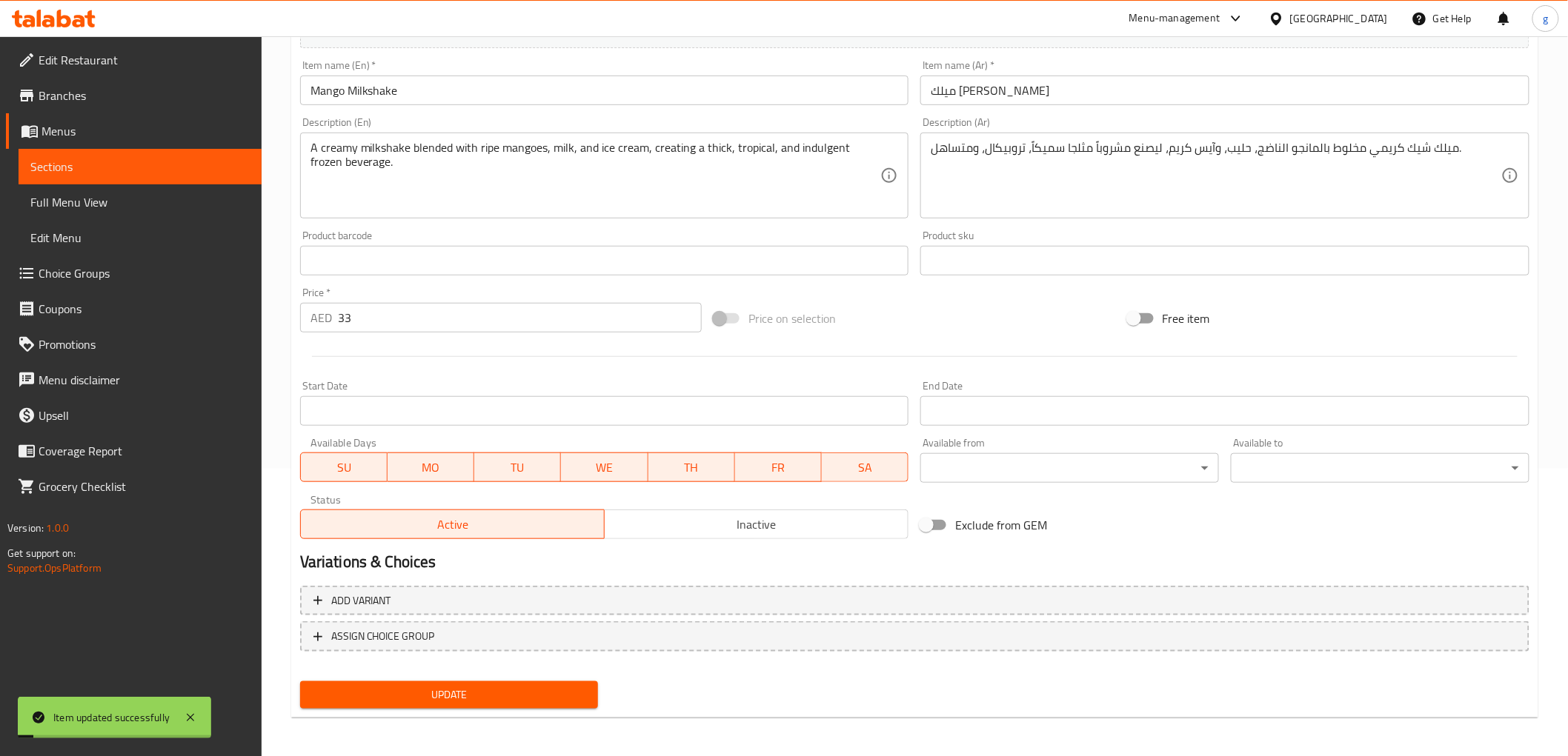
click at [78, 170] on span "Sections" at bounding box center [139, 167] width 219 height 18
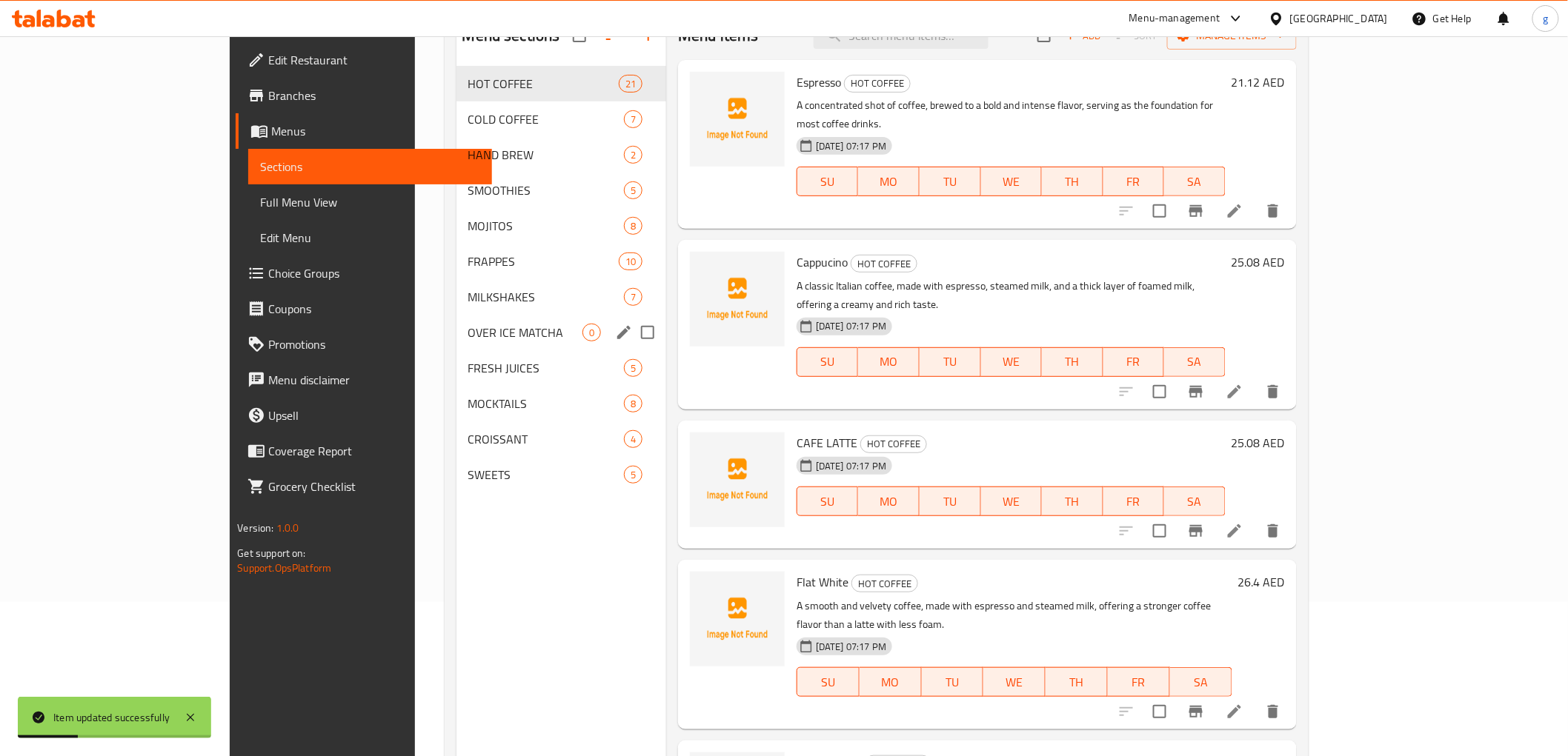
scroll to position [124, 0]
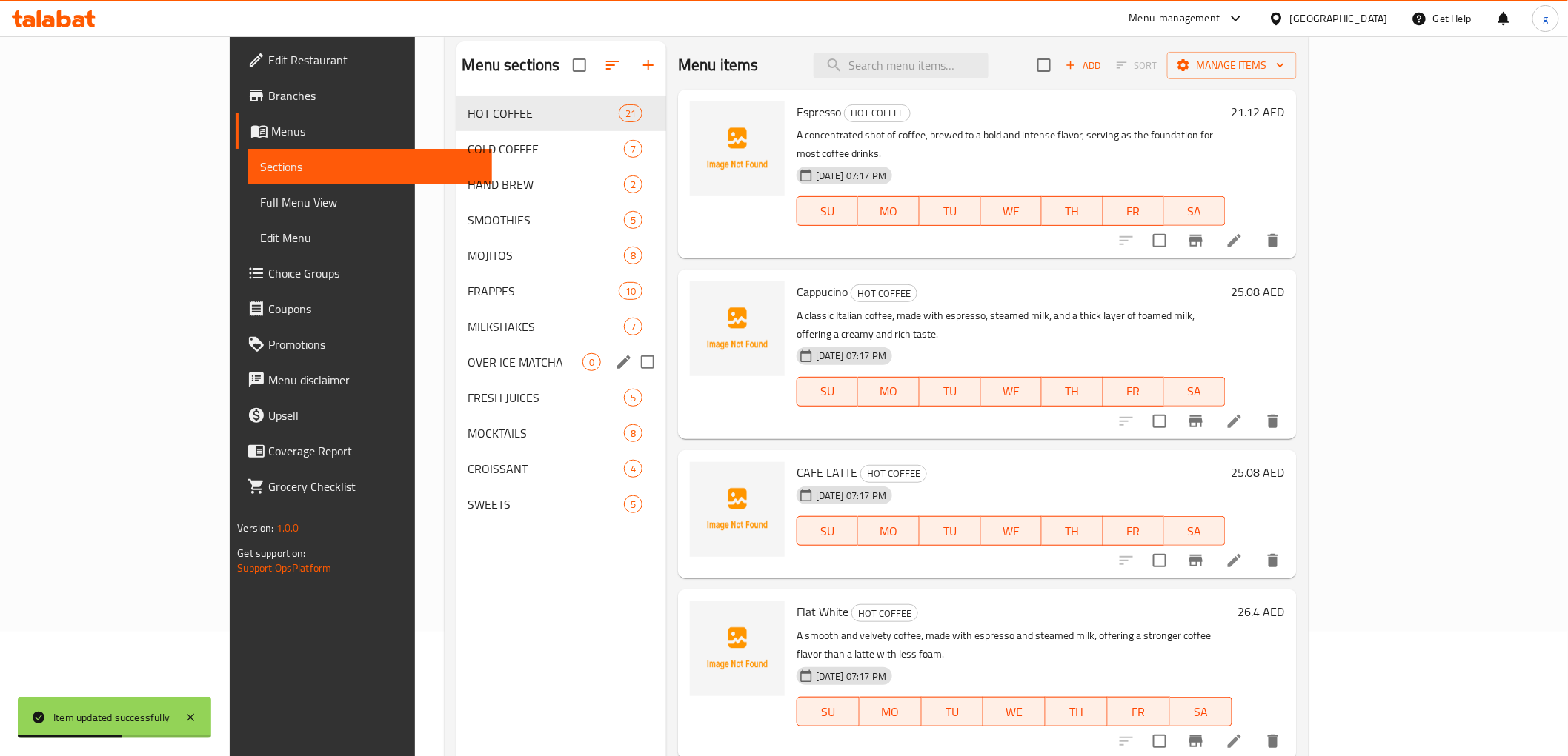
click at [632, 360] on input "Menu sections" at bounding box center [647, 362] width 31 height 31
checkbox input "true"
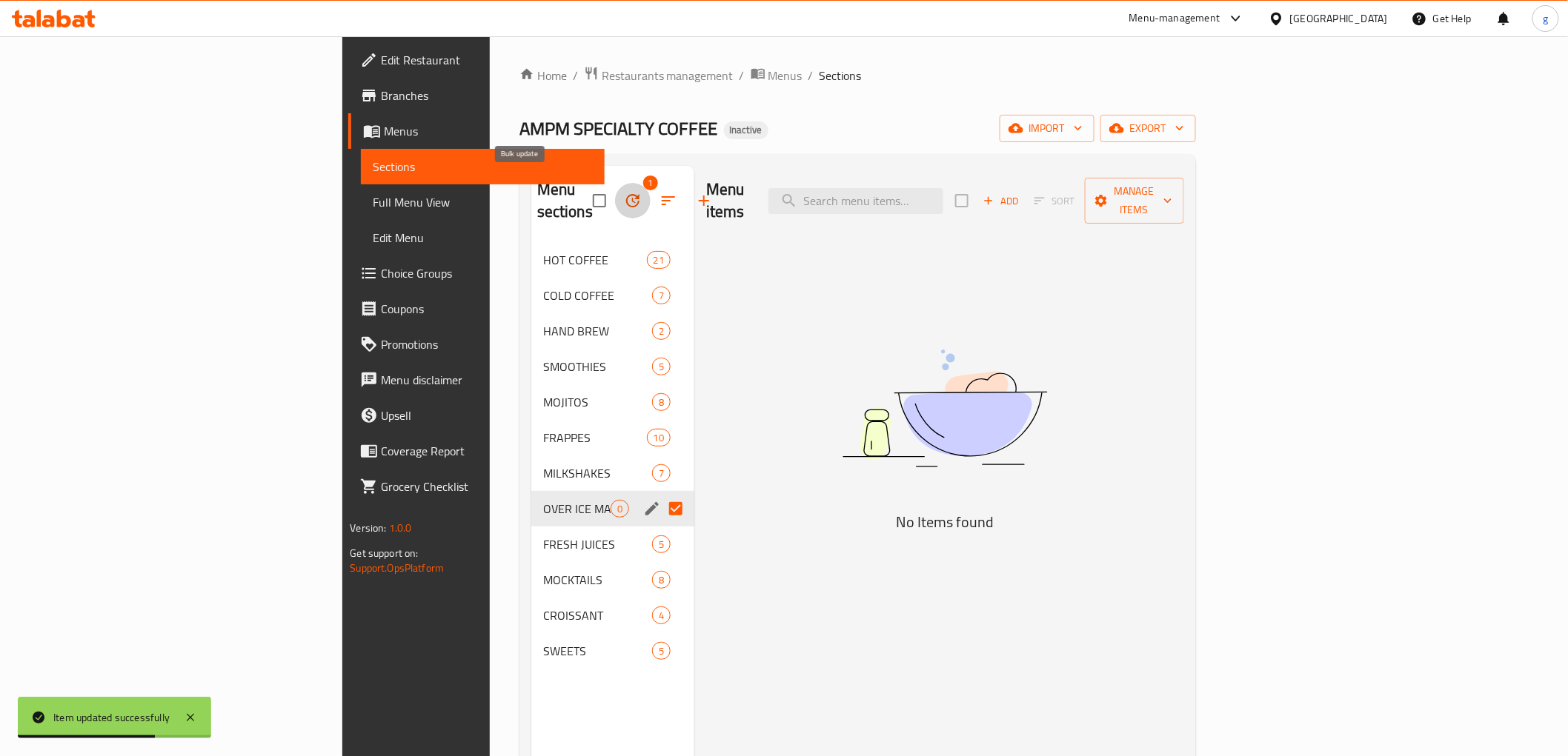
click at [624, 193] on icon "button" at bounding box center [633, 201] width 18 height 18
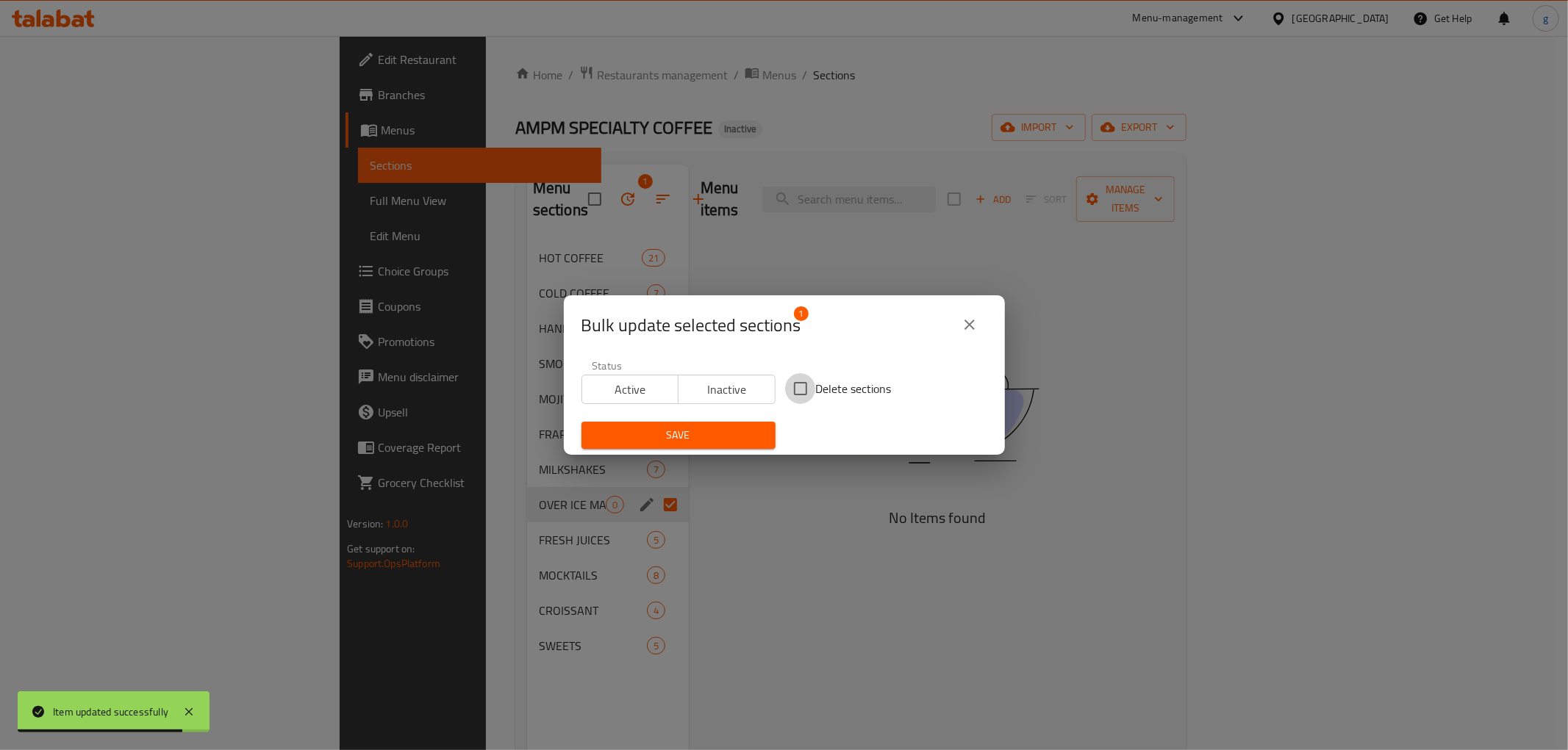
click at [807, 394] on input "Delete sections" at bounding box center [800, 388] width 31 height 31
checkbox input "true"
click at [724, 431] on span "Save" at bounding box center [679, 436] width 171 height 19
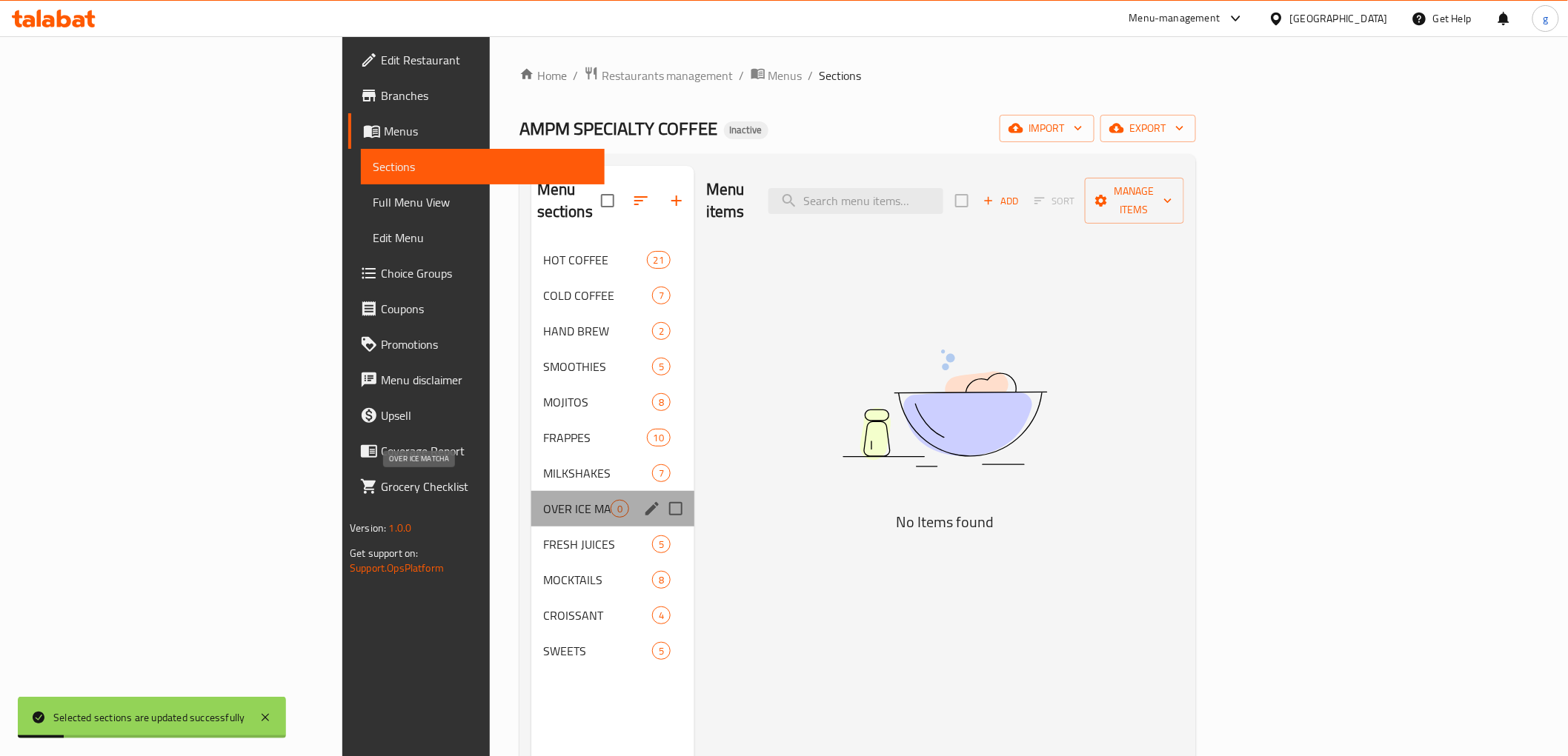
click at [543, 500] on span "OVER ICE MATCHA" at bounding box center [576, 509] width 67 height 18
click at [531, 645] on div "SWEETS 5" at bounding box center [612, 651] width 163 height 36
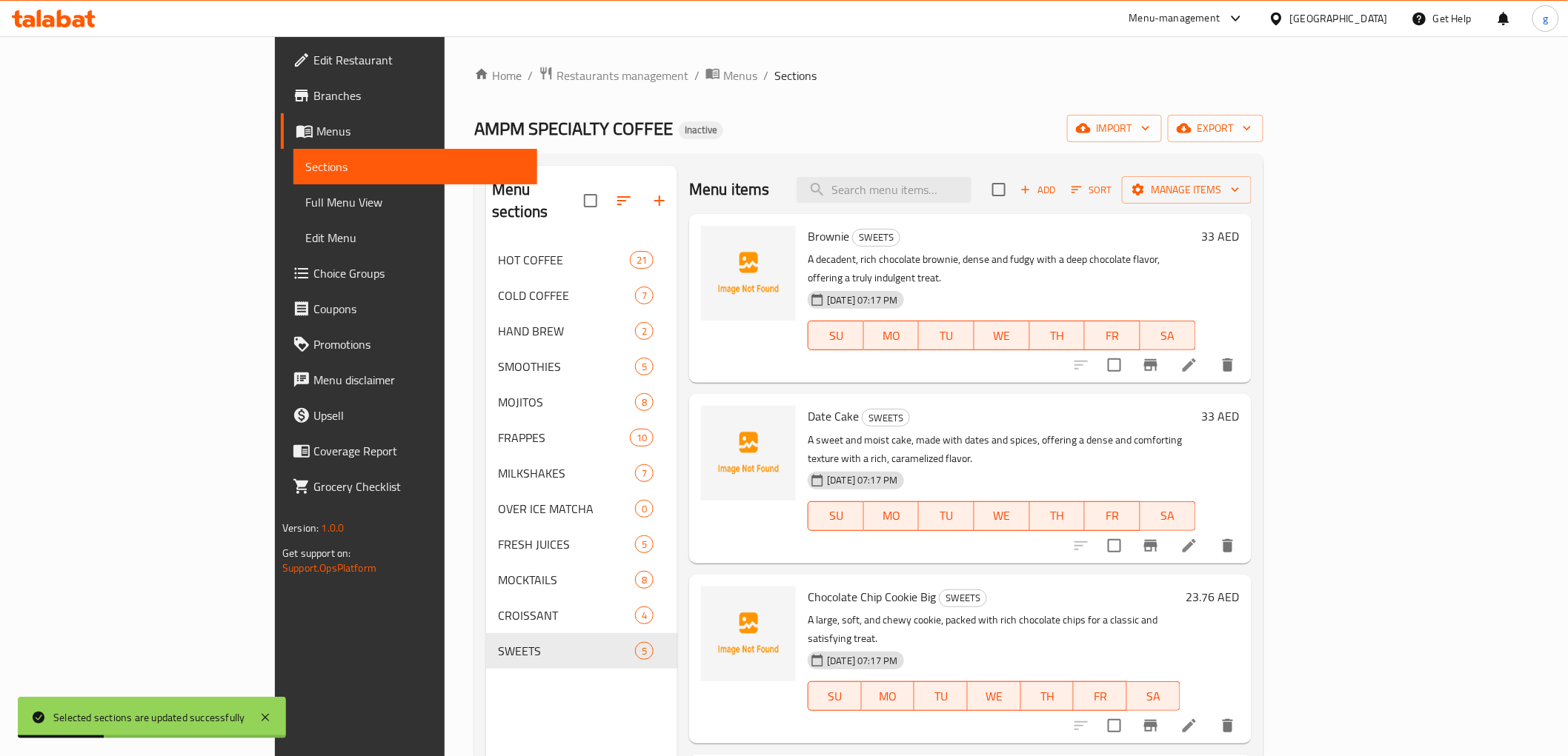
click at [486, 676] on div "Menu sections HOT COFFEE 21 COLD COFFEE 7 HAND BREW 2 SMOOTHIES 5 MOJITOS 8 FRA…" at bounding box center [581, 544] width 191 height 756
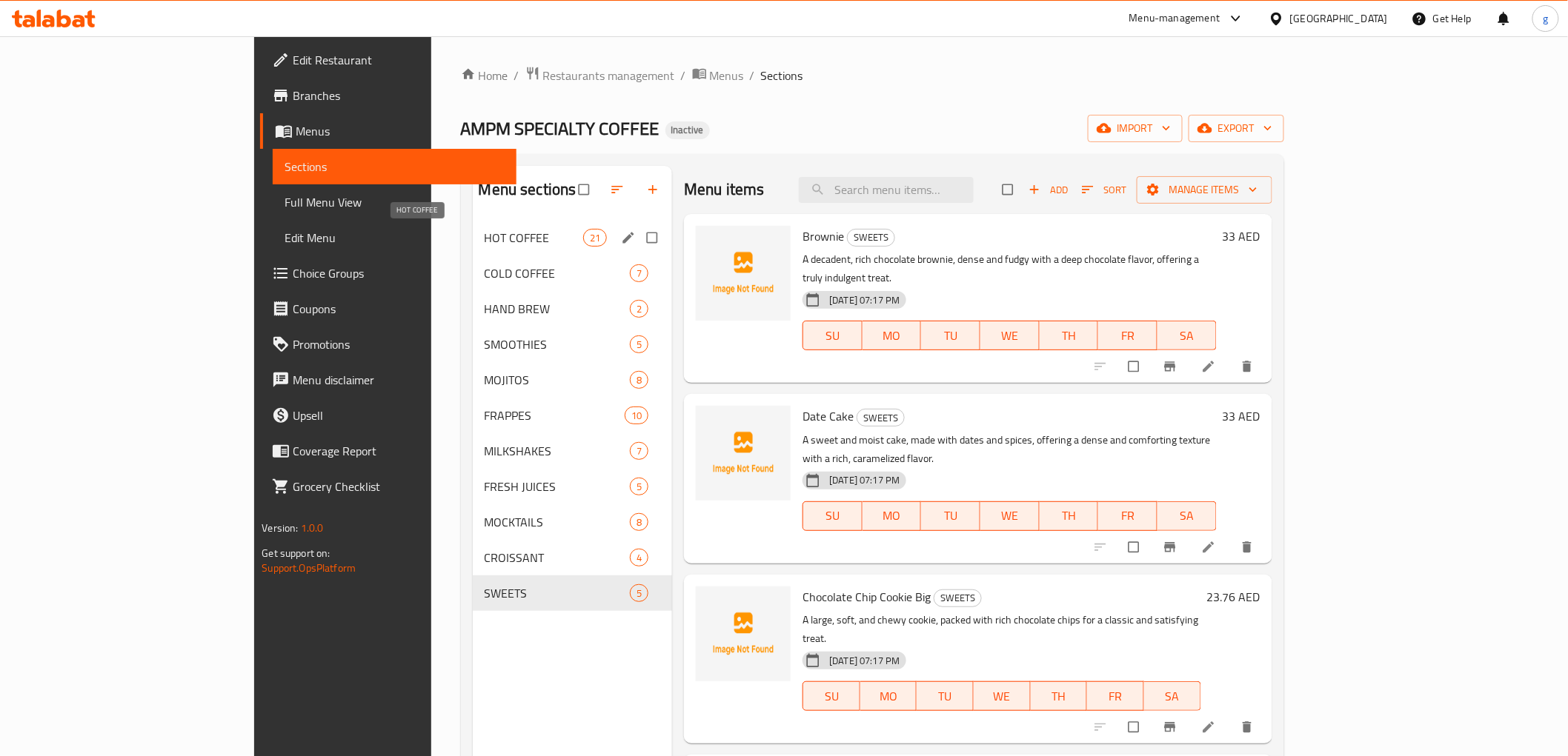
click at [485, 234] on span "HOT COFFEE" at bounding box center [534, 238] width 99 height 18
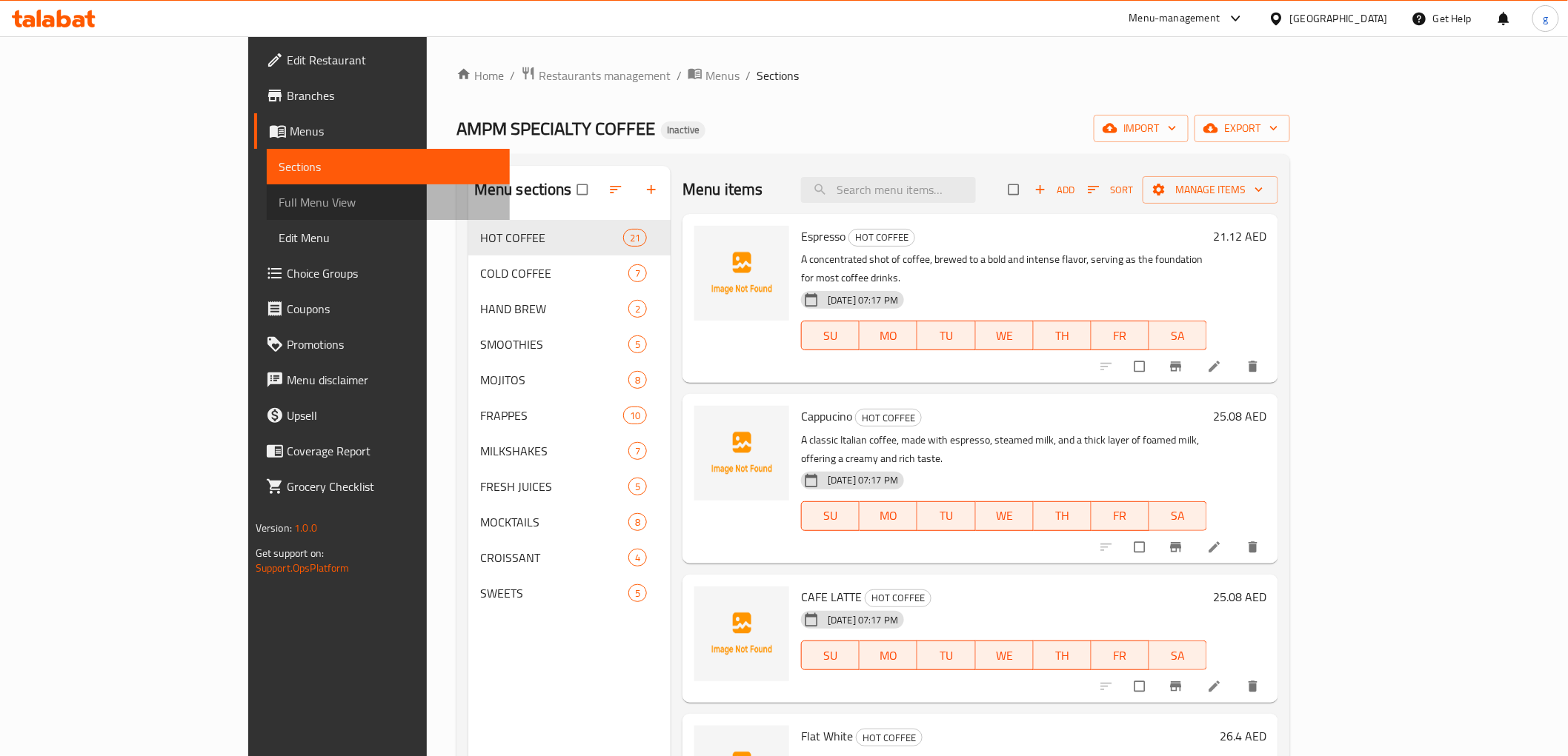
click at [279, 208] on span "Full Menu View" at bounding box center [388, 202] width 219 height 18
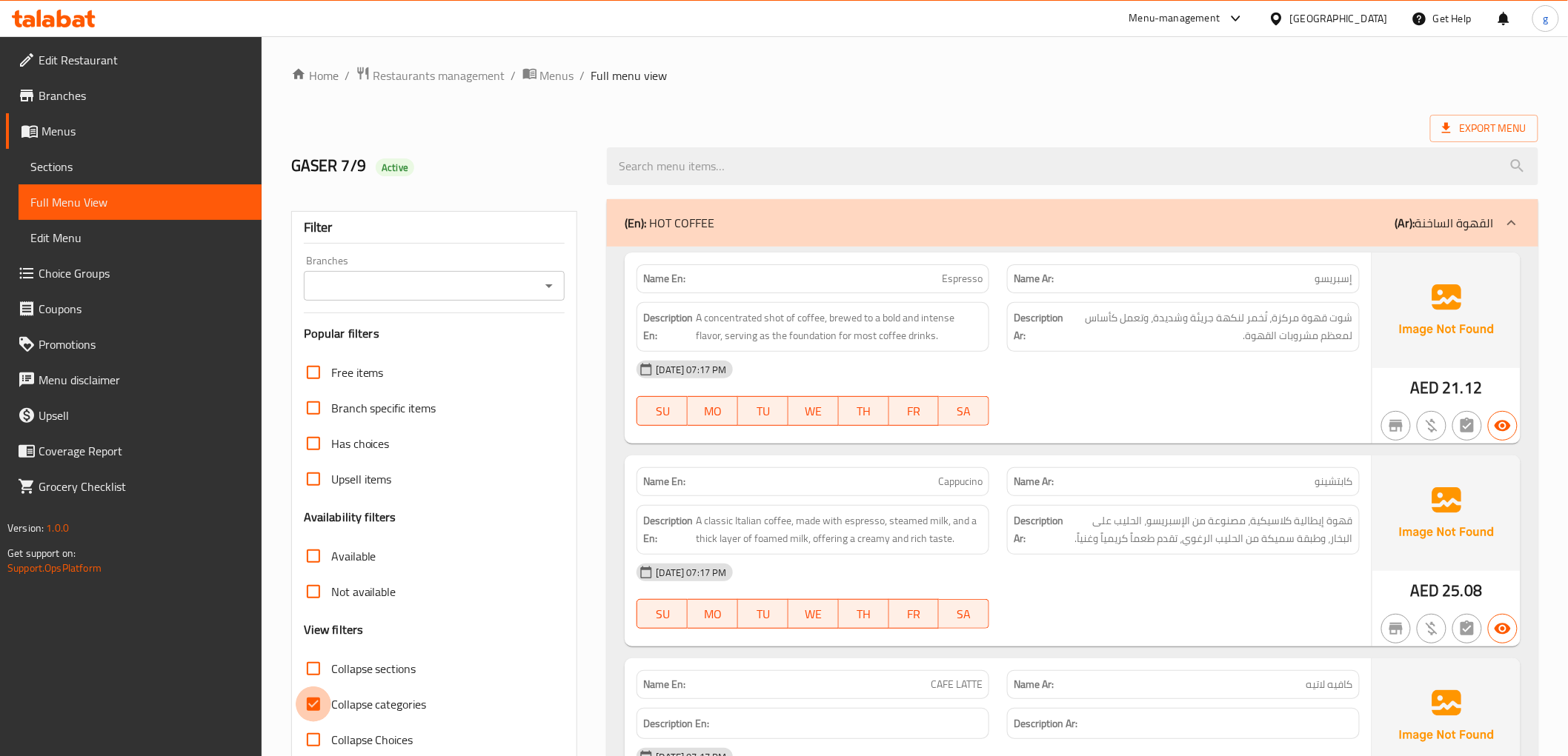
click at [310, 706] on input "Collapse categories" at bounding box center [314, 705] width 36 height 36
checkbox input "false"
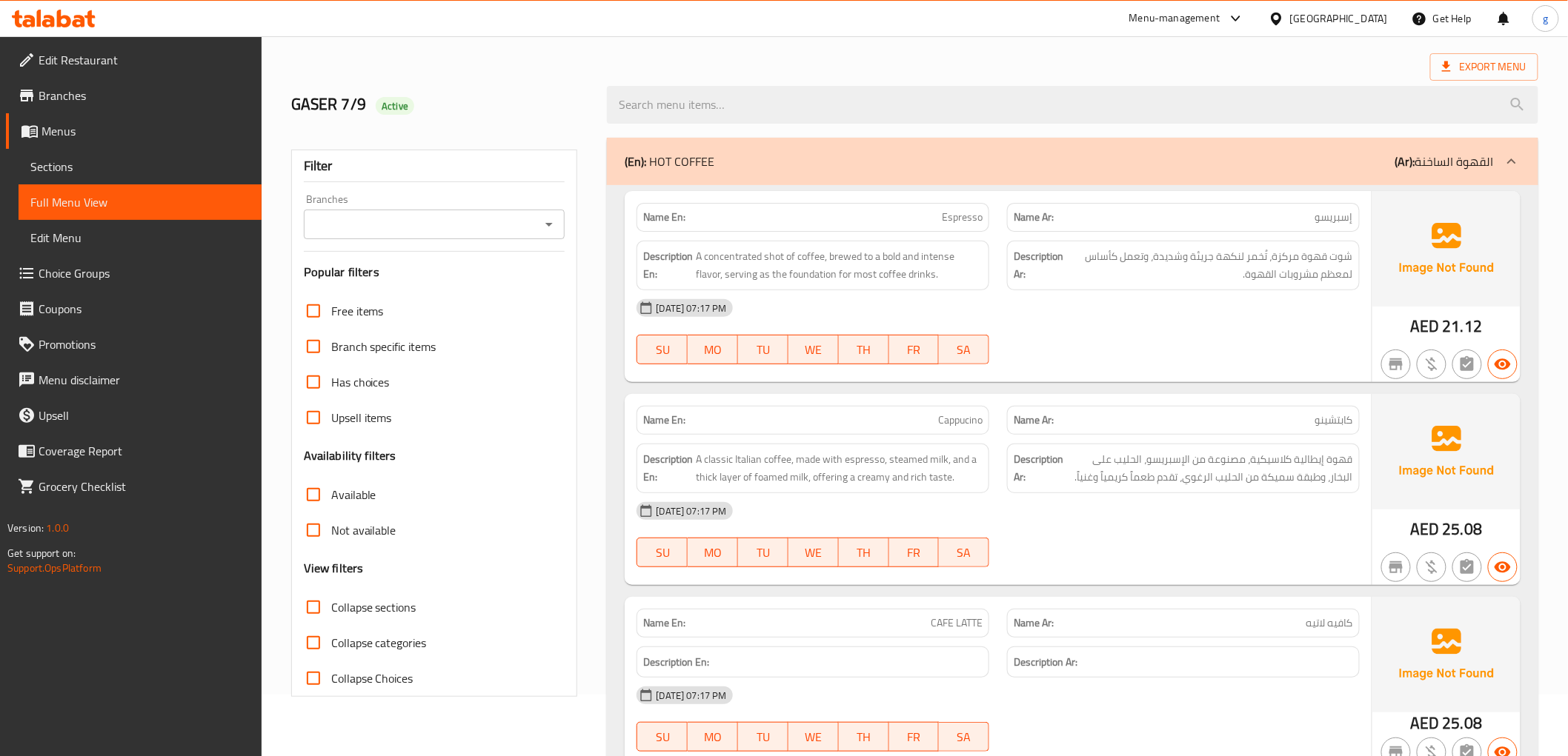
scroll to position [329, 0]
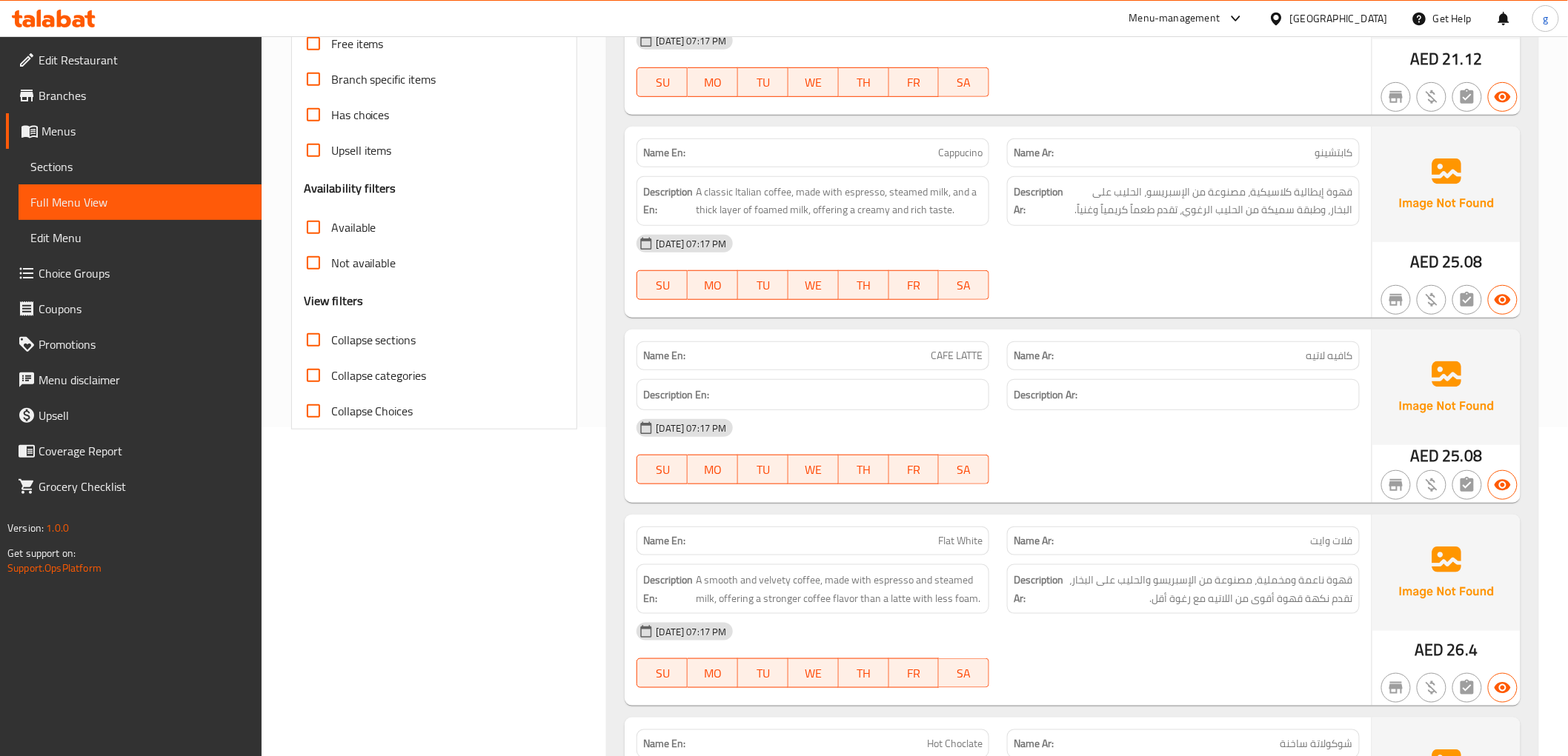
drag, startPoint x: 319, startPoint y: 561, endPoint x: 332, endPoint y: 559, distance: 13.4
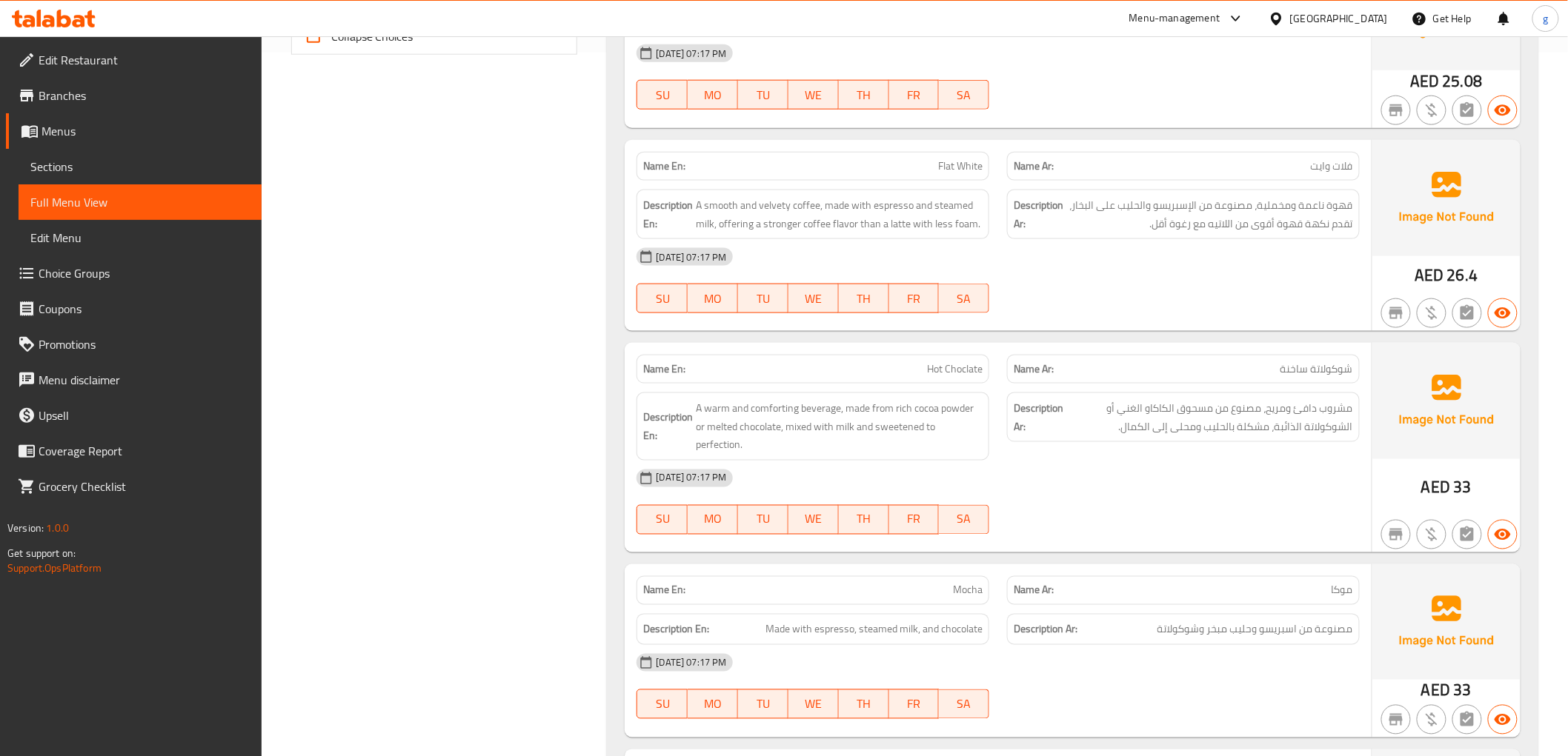
scroll to position [576, 0]
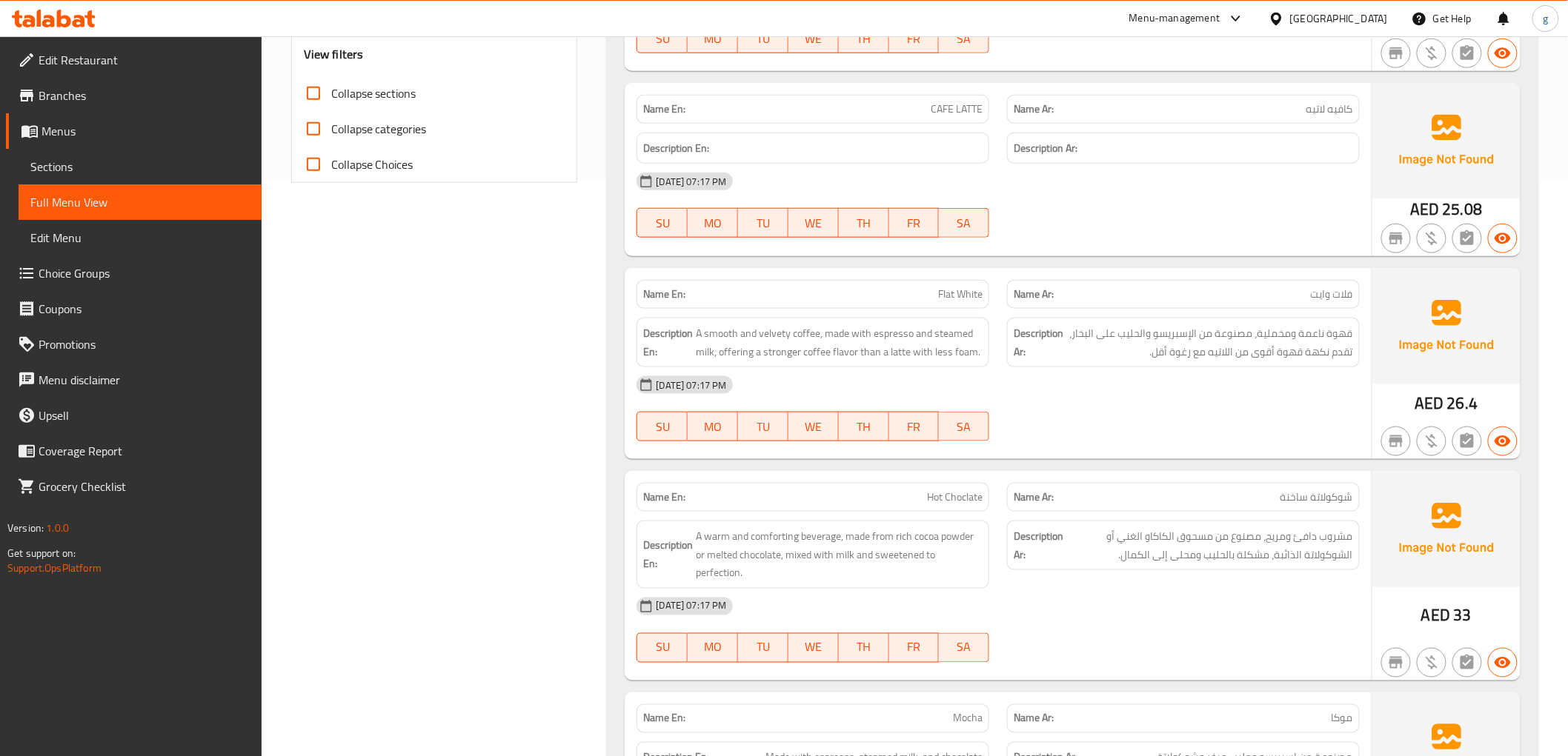
click at [54, 165] on span "Sections" at bounding box center [139, 167] width 219 height 18
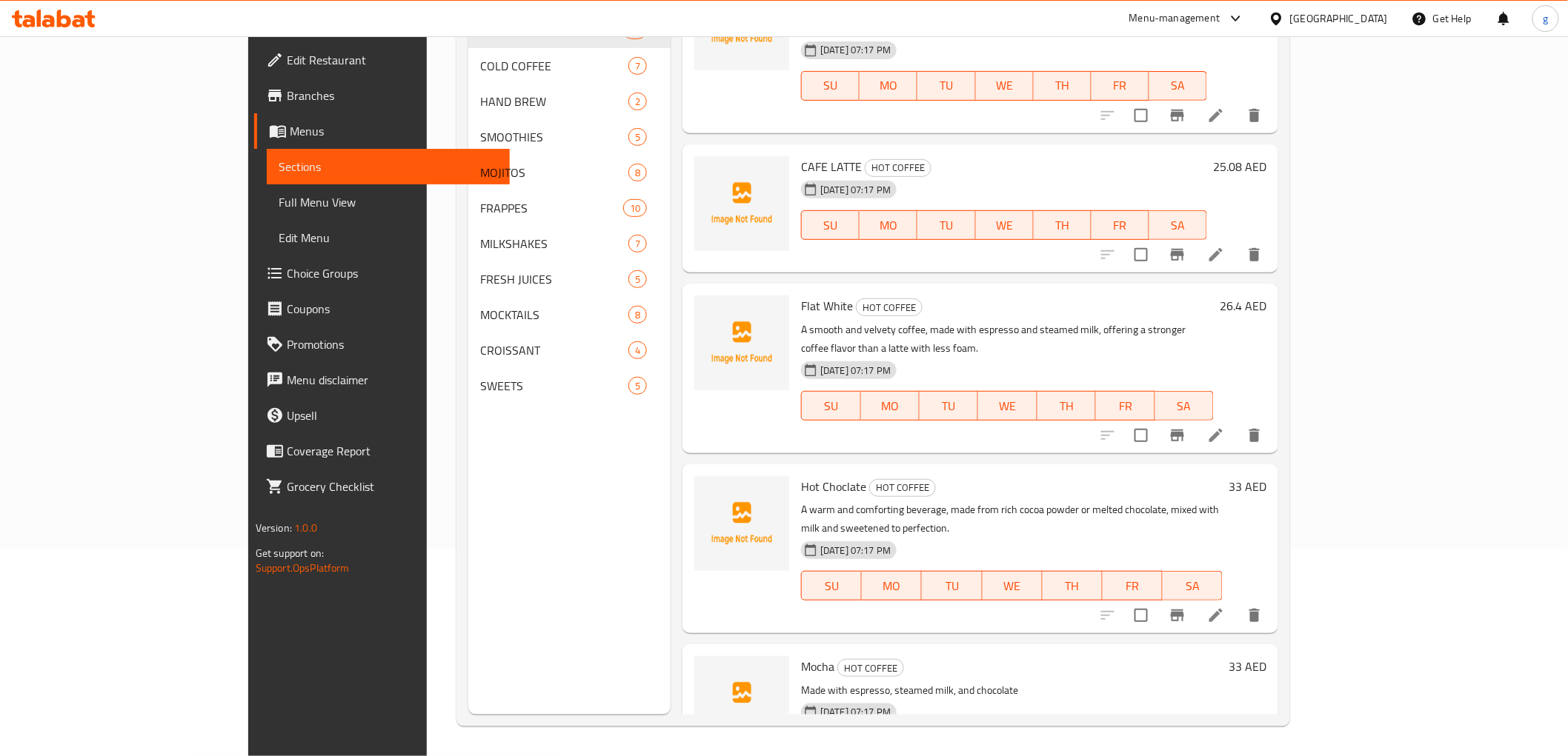
scroll to position [186, 0]
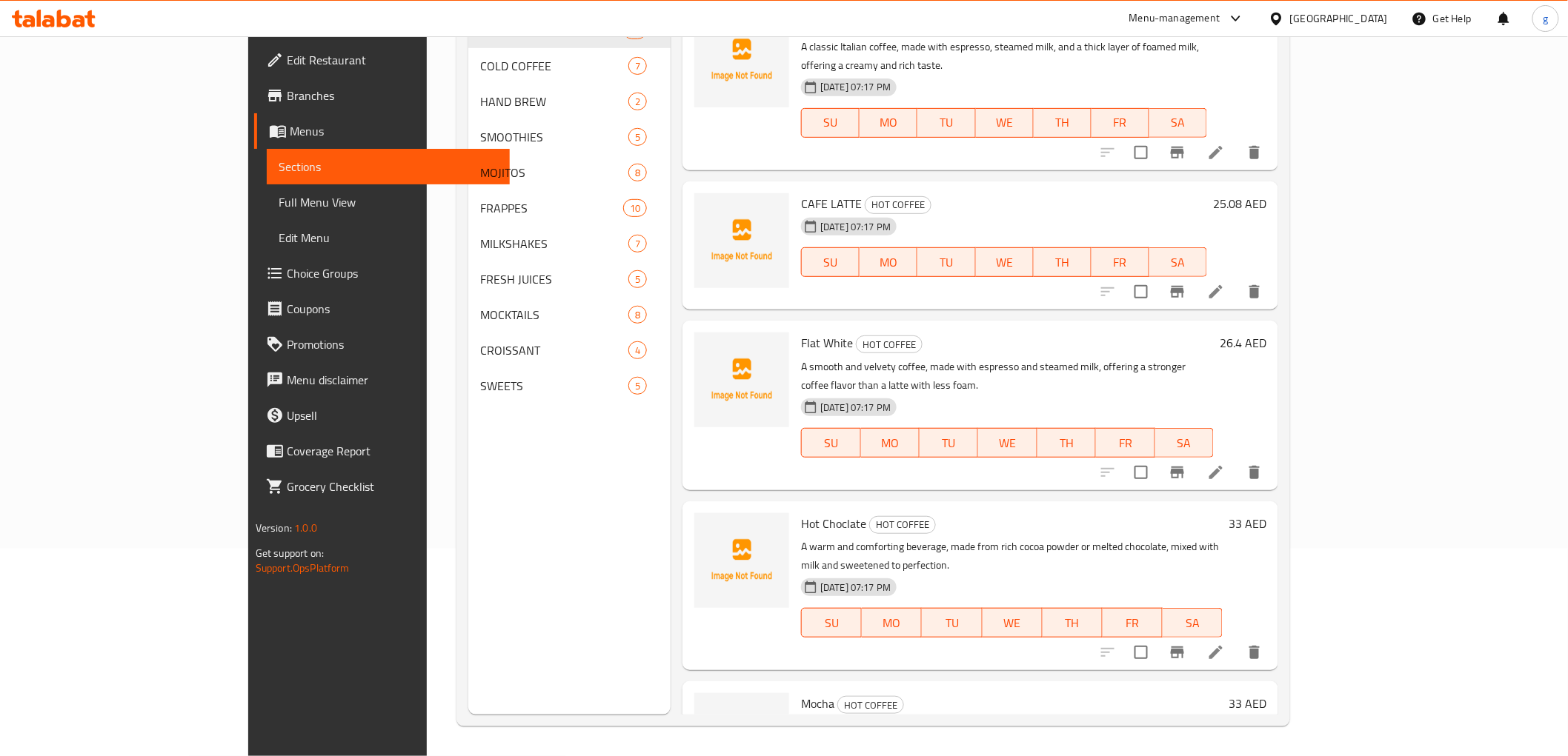
click at [1225, 644] on icon at bounding box center [1216, 653] width 18 height 18
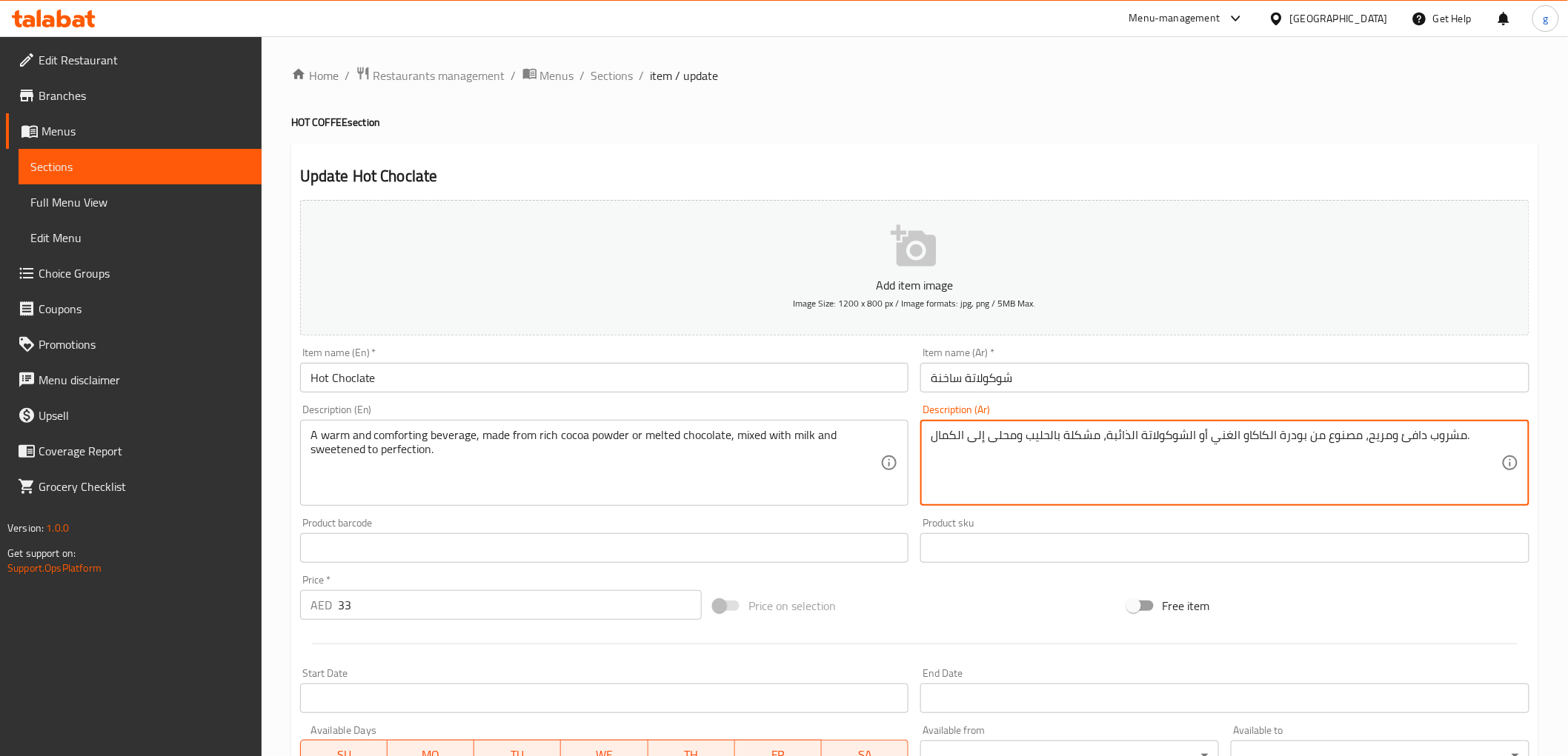
drag, startPoint x: 1240, startPoint y: 436, endPoint x: 1300, endPoint y: 445, distance: 60.1
click at [1300, 445] on textarea "مشروب دافئ ومريح، مصنوع من بودرة الكاكاو الغني أو الشوكولاتة الذائبة، مشكلة بال…" at bounding box center [1216, 463] width 571 height 70
drag, startPoint x: 1302, startPoint y: 439, endPoint x: 1240, endPoint y: 445, distance: 62.5
click at [1240, 445] on textarea "مشروب دافئ ومريح، مصنوع من بودرة الكاكاو الغني أو الشوكولاتة الذائبة، مشكلة بال…" at bounding box center [1216, 463] width 571 height 70
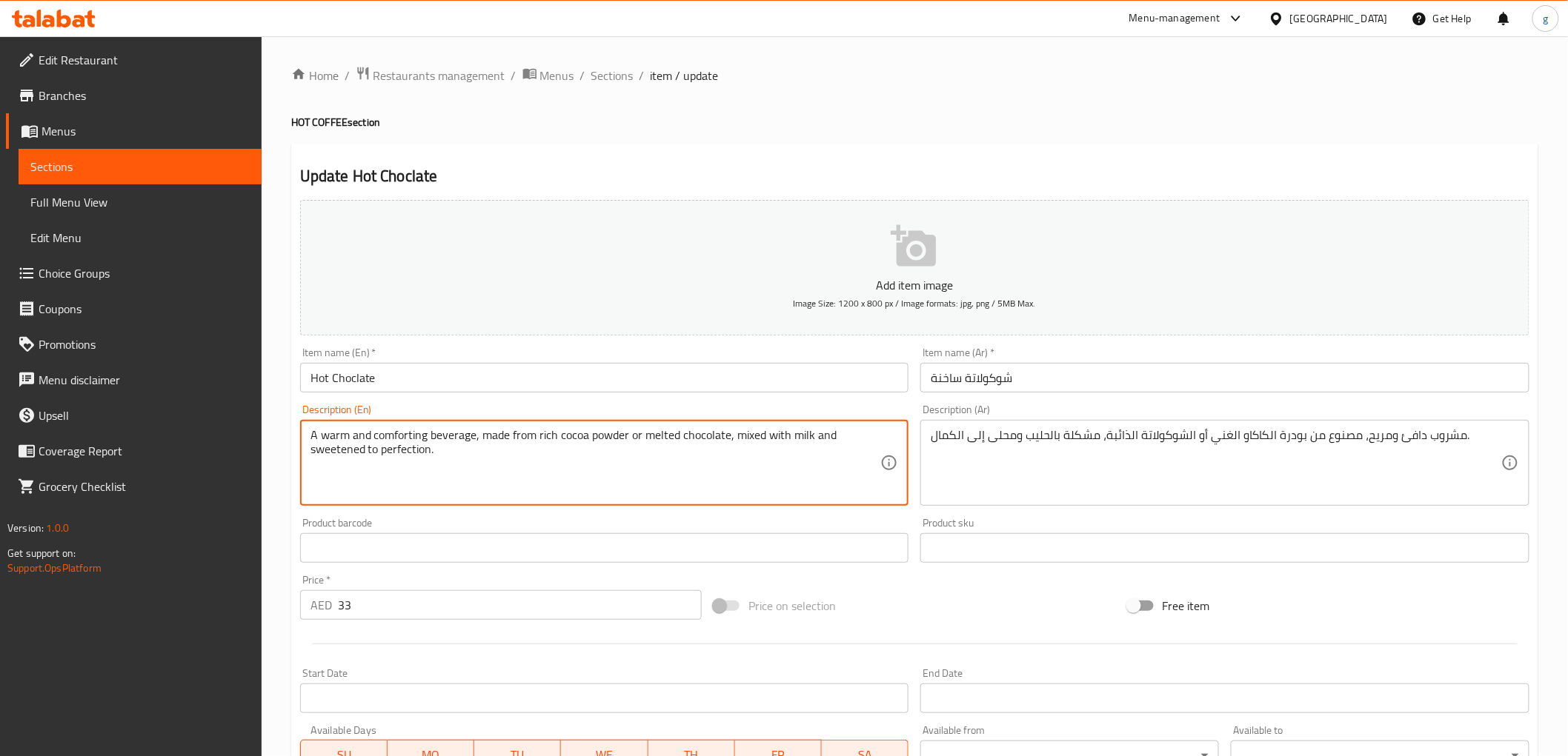
drag, startPoint x: 560, startPoint y: 440, endPoint x: 628, endPoint y: 433, distance: 67.8
click at [628, 433] on textarea "A warm and comforting beverage, made from rich cocoa powder or melted chocolate…" at bounding box center [595, 463] width 571 height 70
drag, startPoint x: 647, startPoint y: 437, endPoint x: 728, endPoint y: 434, distance: 80.8
click at [728, 434] on textarea "A warm and comforting beverage, made from rich cocoa powder or melted chocolate…" at bounding box center [595, 463] width 571 height 70
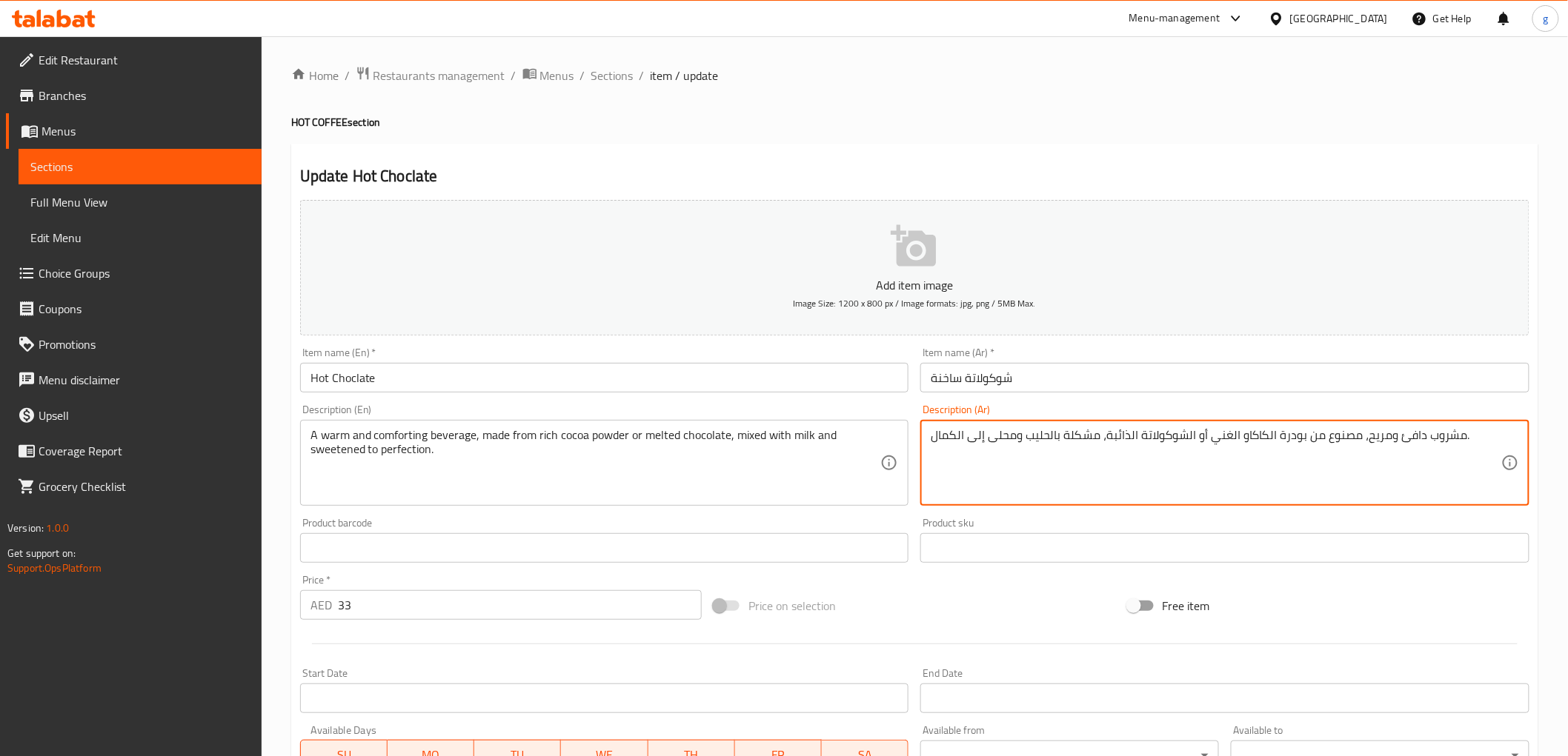
drag, startPoint x: 1106, startPoint y: 437, endPoint x: 1193, endPoint y: 448, distance: 87.3
click at [1193, 448] on textarea "مشروب دافئ ومريح، مصنوع من بودرة الكاكاو الغني أو الشوكولاتة الذائبة، مشكلة بال…" at bounding box center [1216, 463] width 571 height 70
paste textarea "melted chocolate"
type textarea "مشروب دافئ ومريح، مصنوع من بودرة الكاكاو الغني أو الشوكولاتة الذائبة، مشكلة بال…"
click at [85, 167] on span "Sections" at bounding box center [139, 167] width 219 height 18
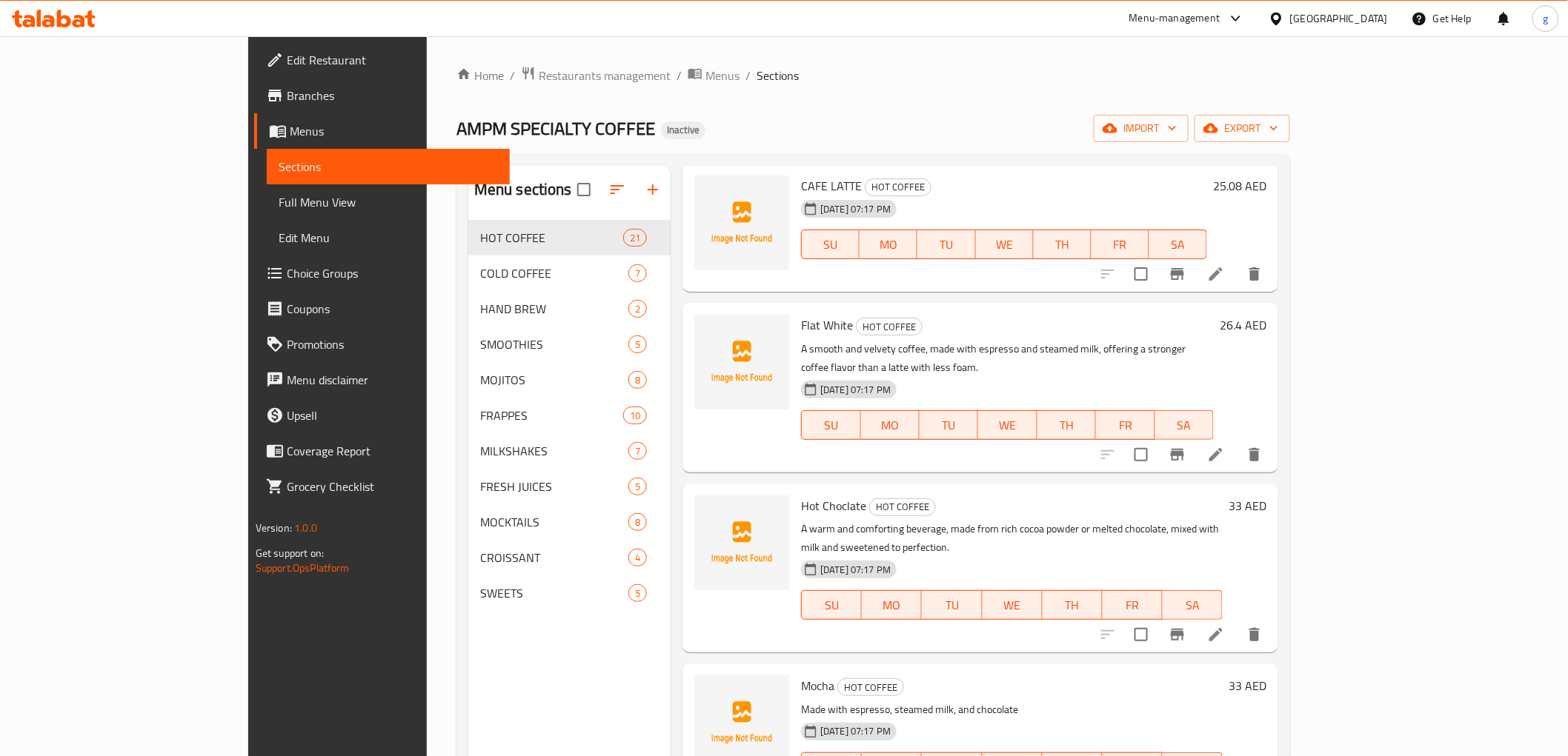
scroll to position [493, 0]
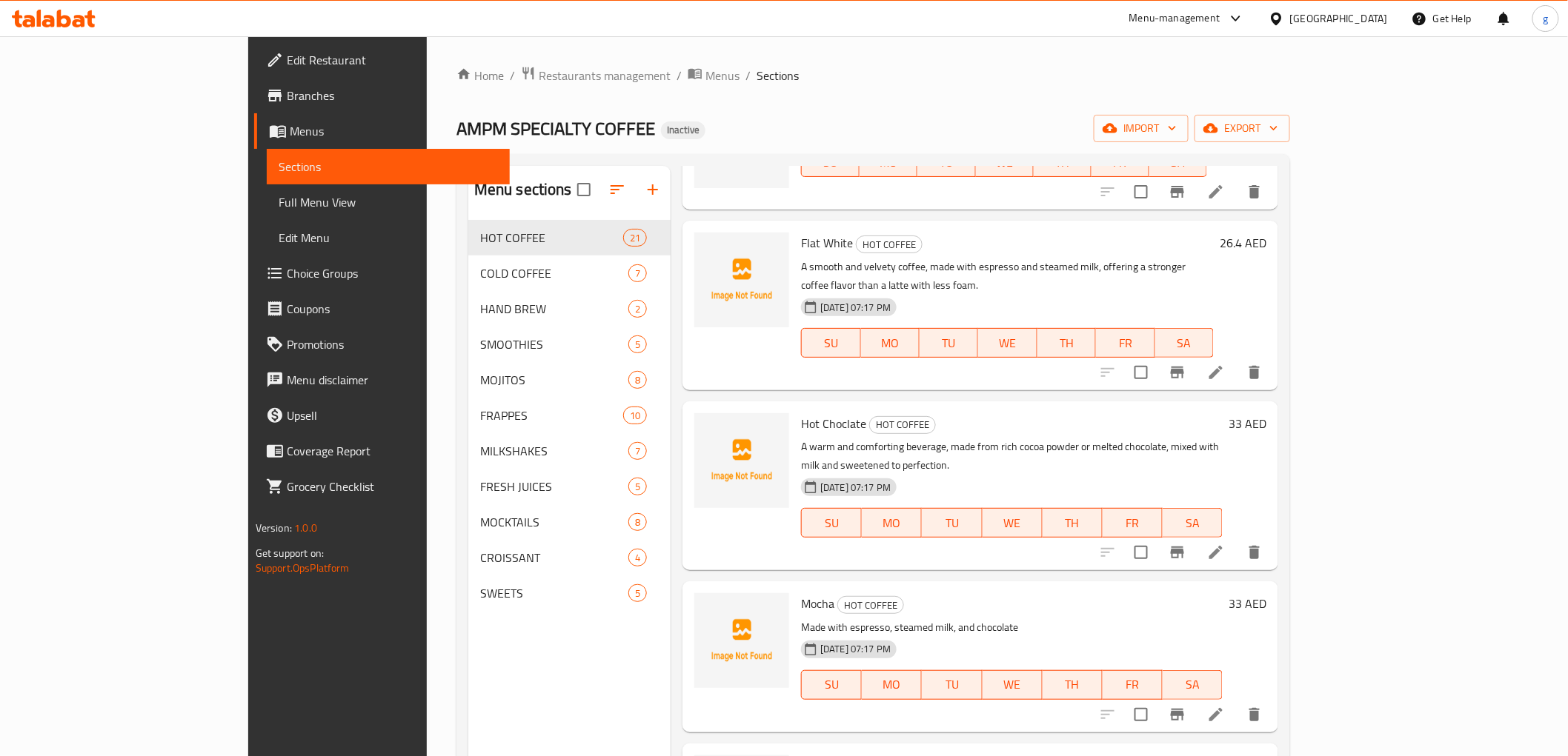
click at [1223, 438] on p "A warm and comforting beverage, made from rich cocoa powder or melted chocolate…" at bounding box center [1012, 456] width 422 height 37
click at [1237, 539] on li at bounding box center [1215, 552] width 41 height 27
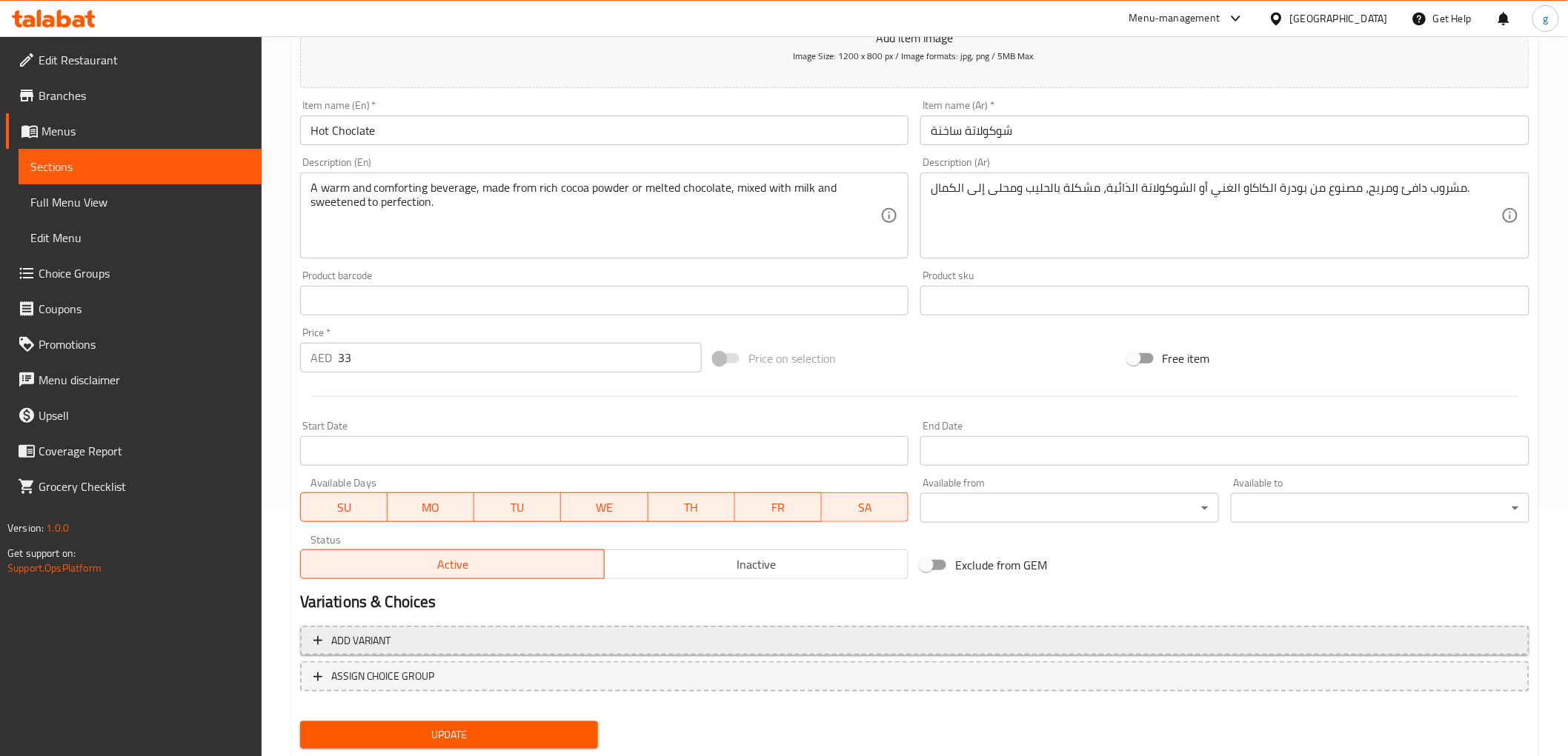
scroll to position [287, 0]
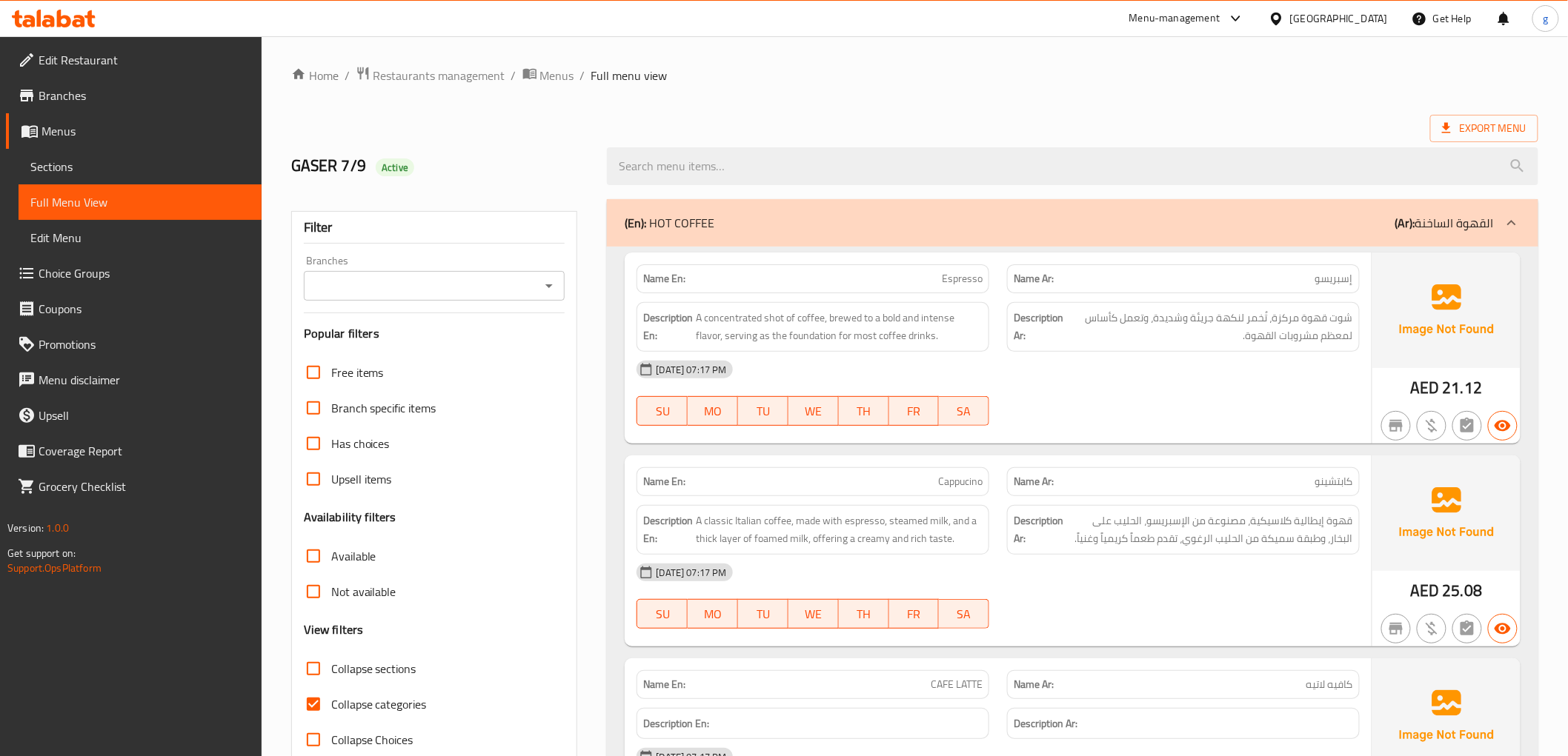
click at [137, 165] on span "Sections" at bounding box center [139, 167] width 219 height 18
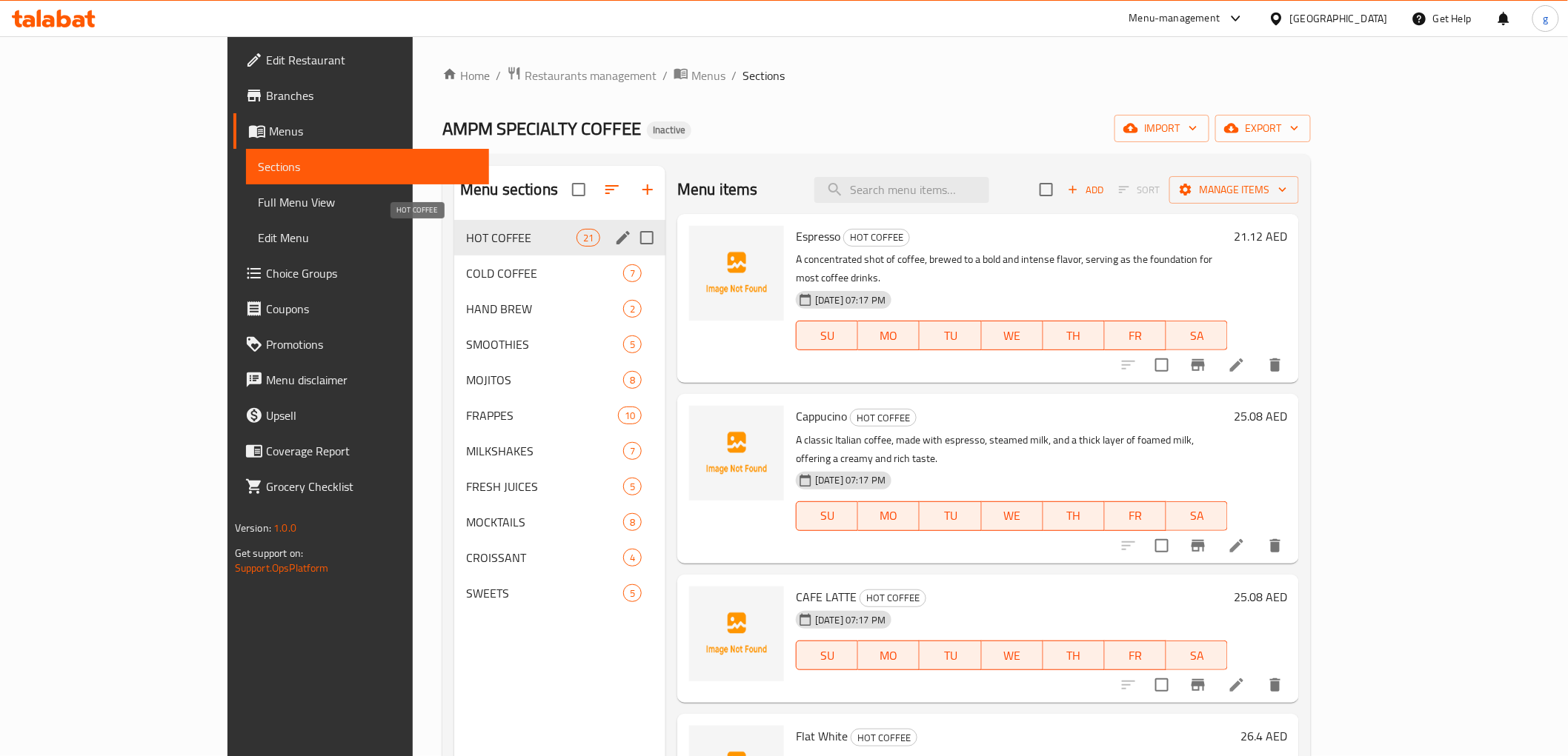
click at [466, 234] on span "HOT COFFEE" at bounding box center [521, 238] width 110 height 18
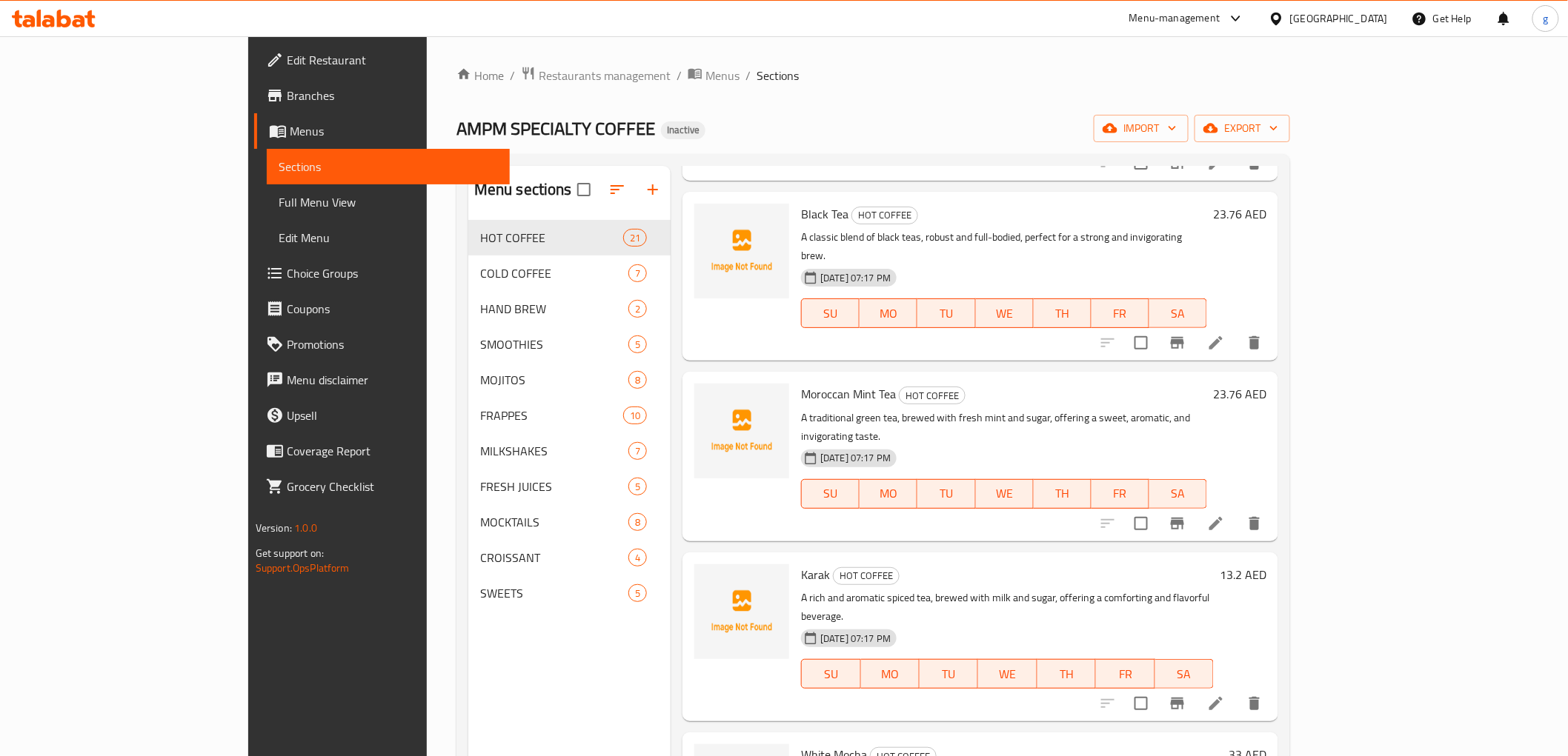
scroll to position [2655, 0]
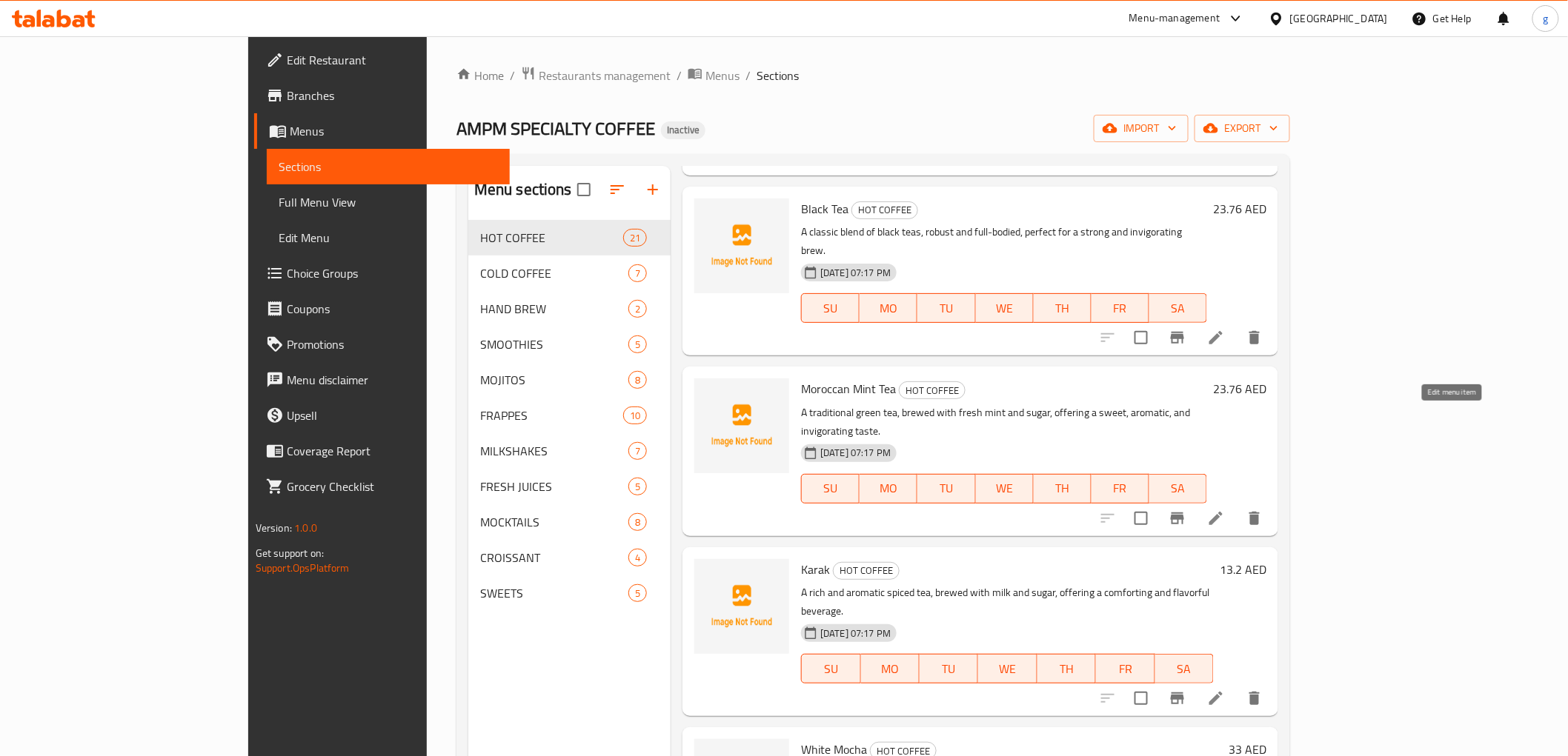
click at [1225, 690] on icon at bounding box center [1216, 699] width 18 height 18
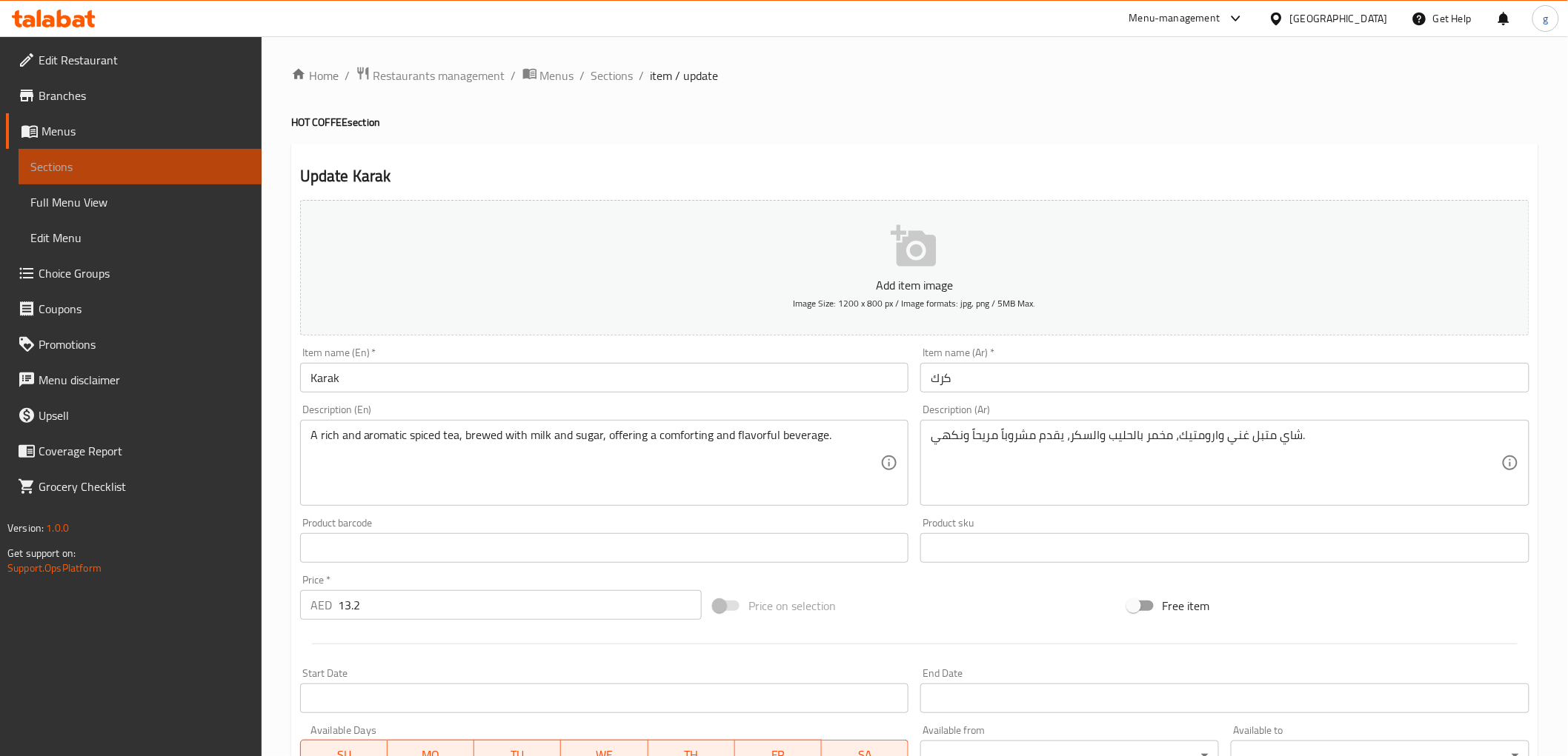
click at [67, 159] on span "Sections" at bounding box center [139, 167] width 219 height 18
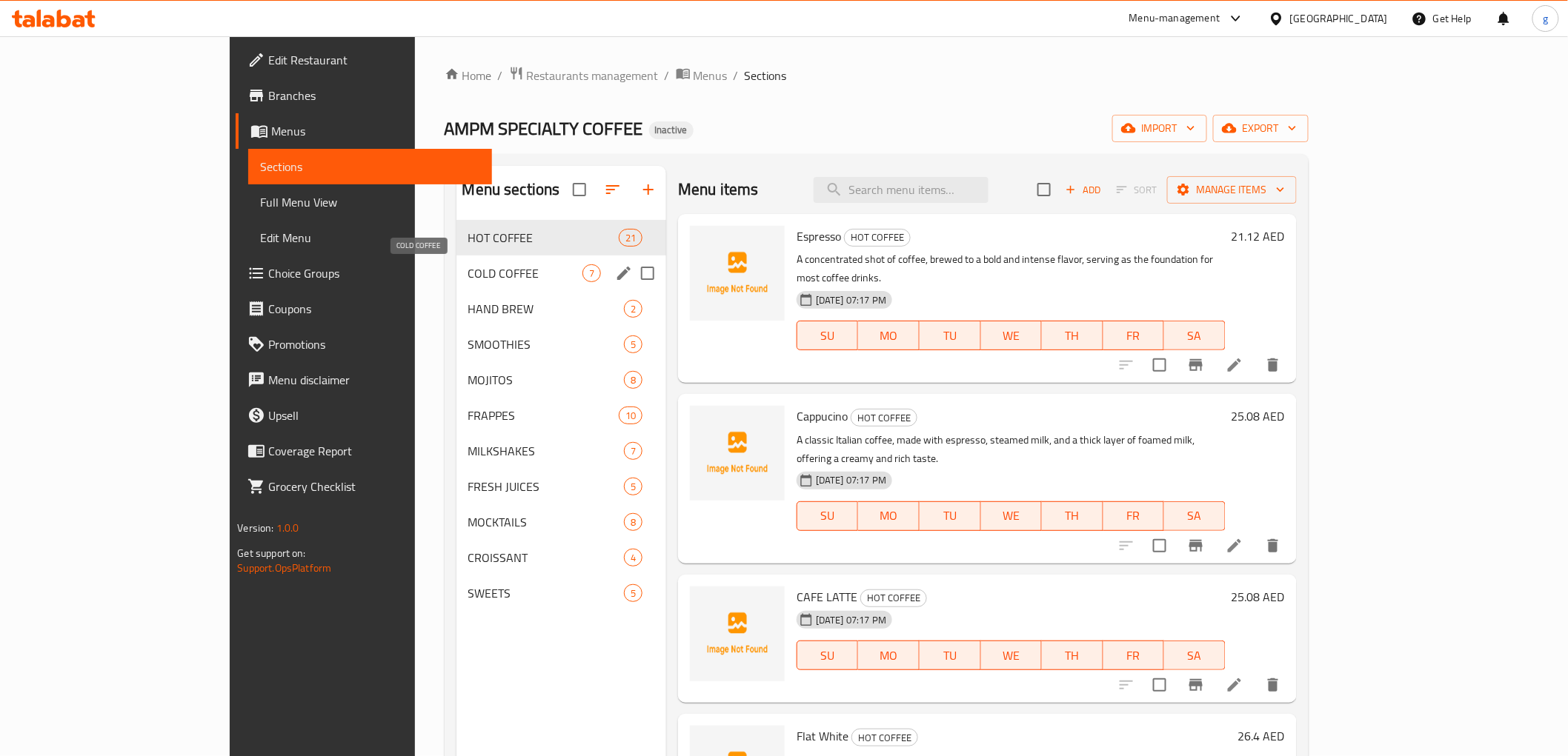
click at [468, 268] on span "COLD COFFEE" at bounding box center [525, 274] width 114 height 18
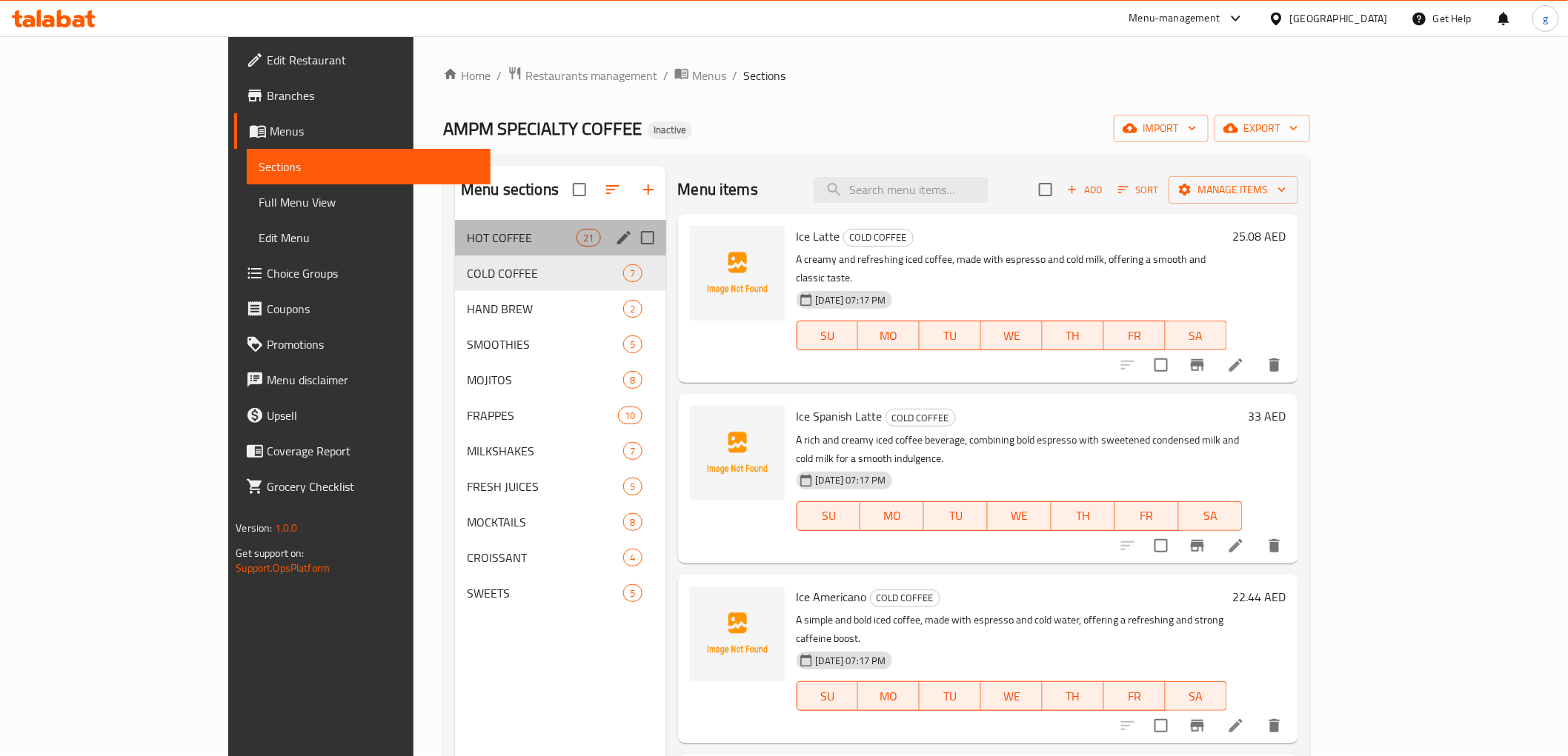
click at [455, 247] on div "HOT COFFEE 21" at bounding box center [560, 238] width 210 height 36
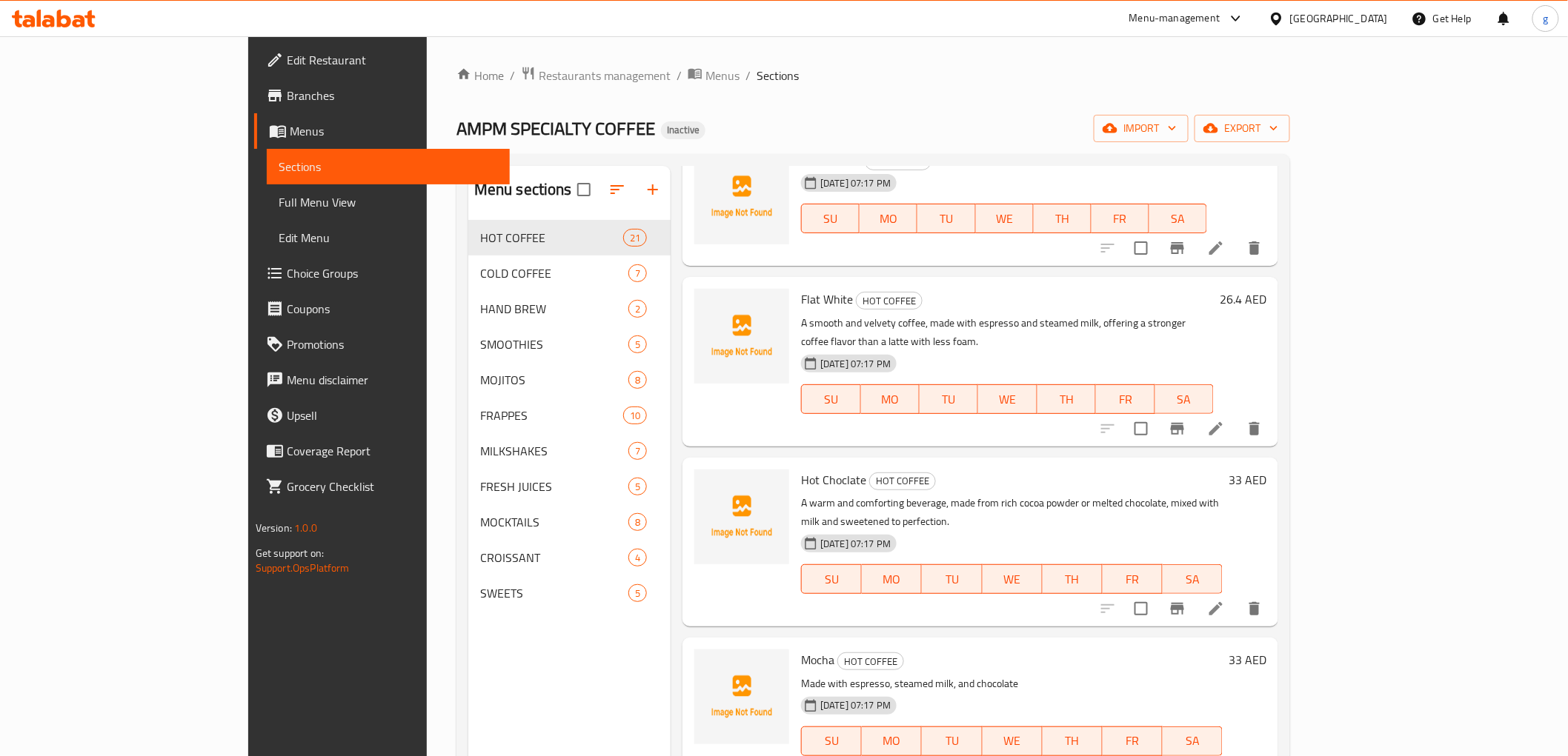
scroll to position [411, 0]
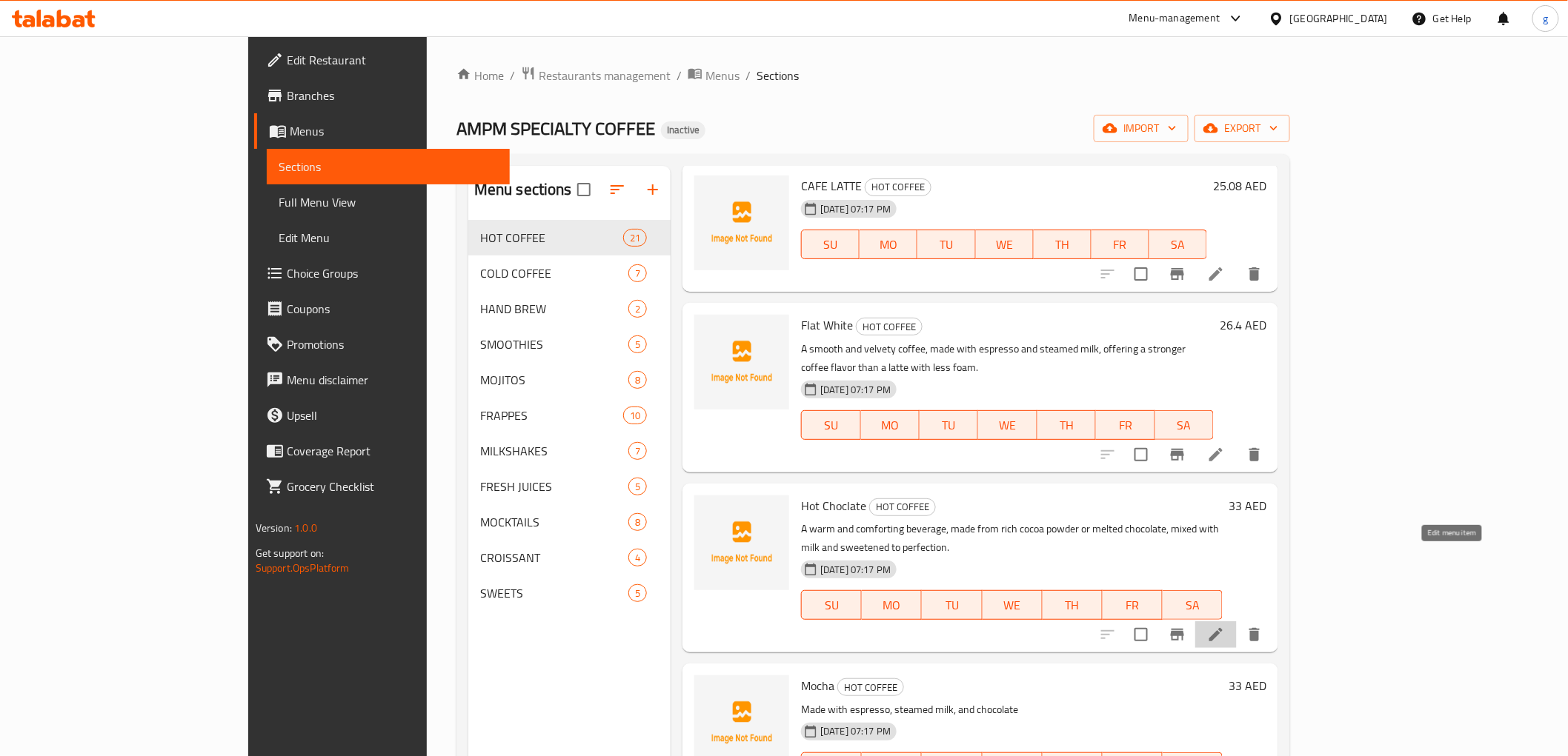
click at [1225, 626] on icon at bounding box center [1216, 635] width 18 height 18
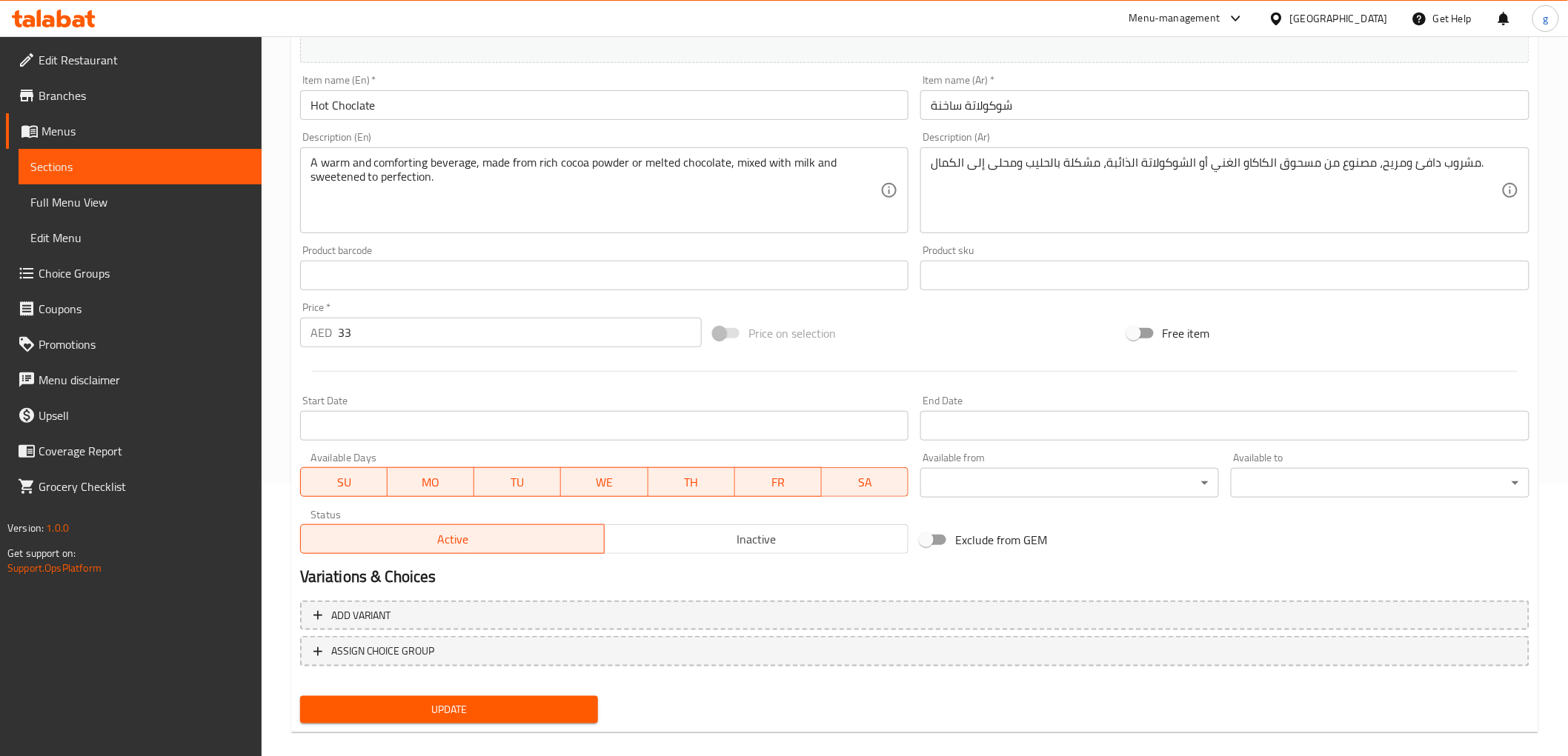
scroll to position [287, 0]
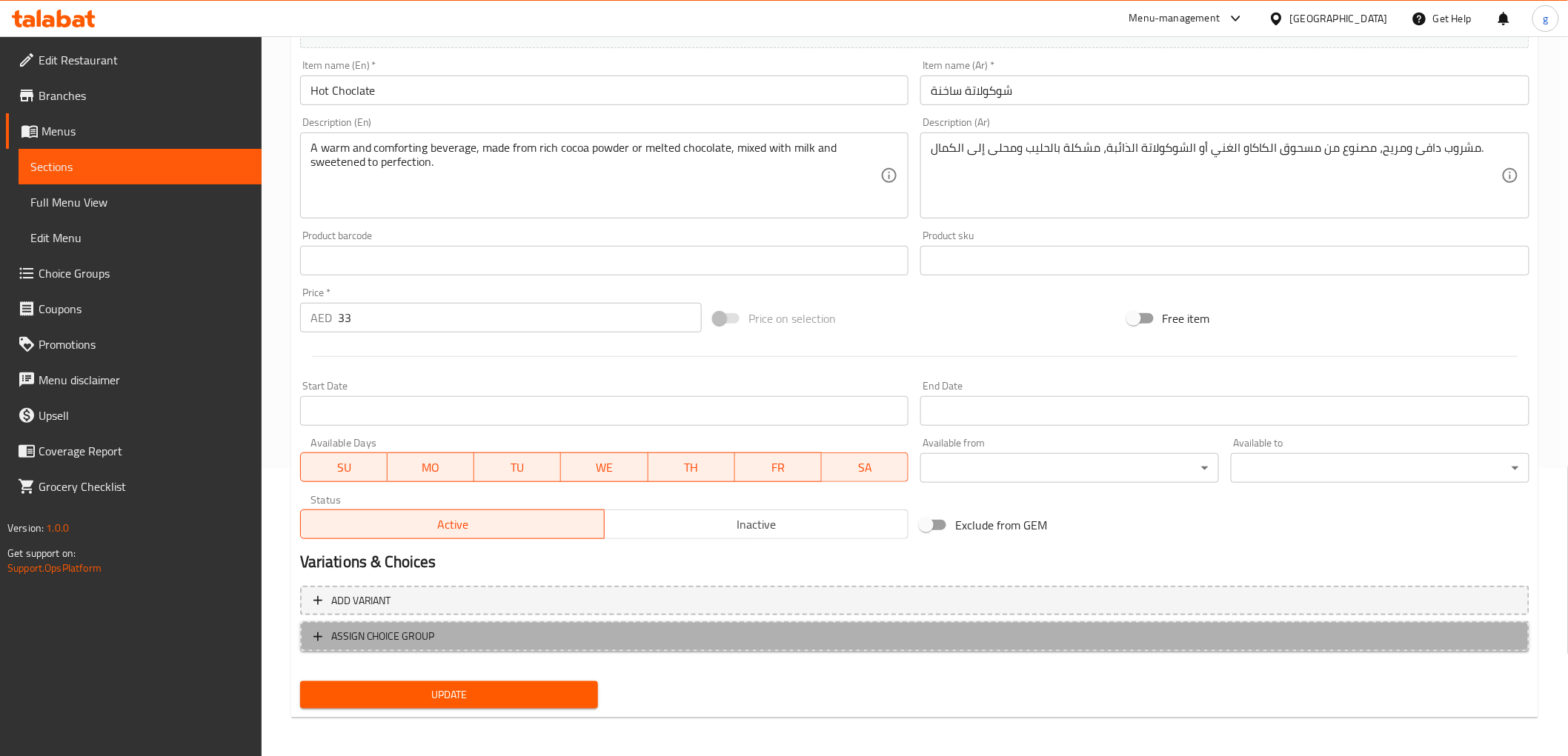
click at [547, 631] on span "ASSIGN CHOICE GROUP" at bounding box center [914, 637] width 1202 height 19
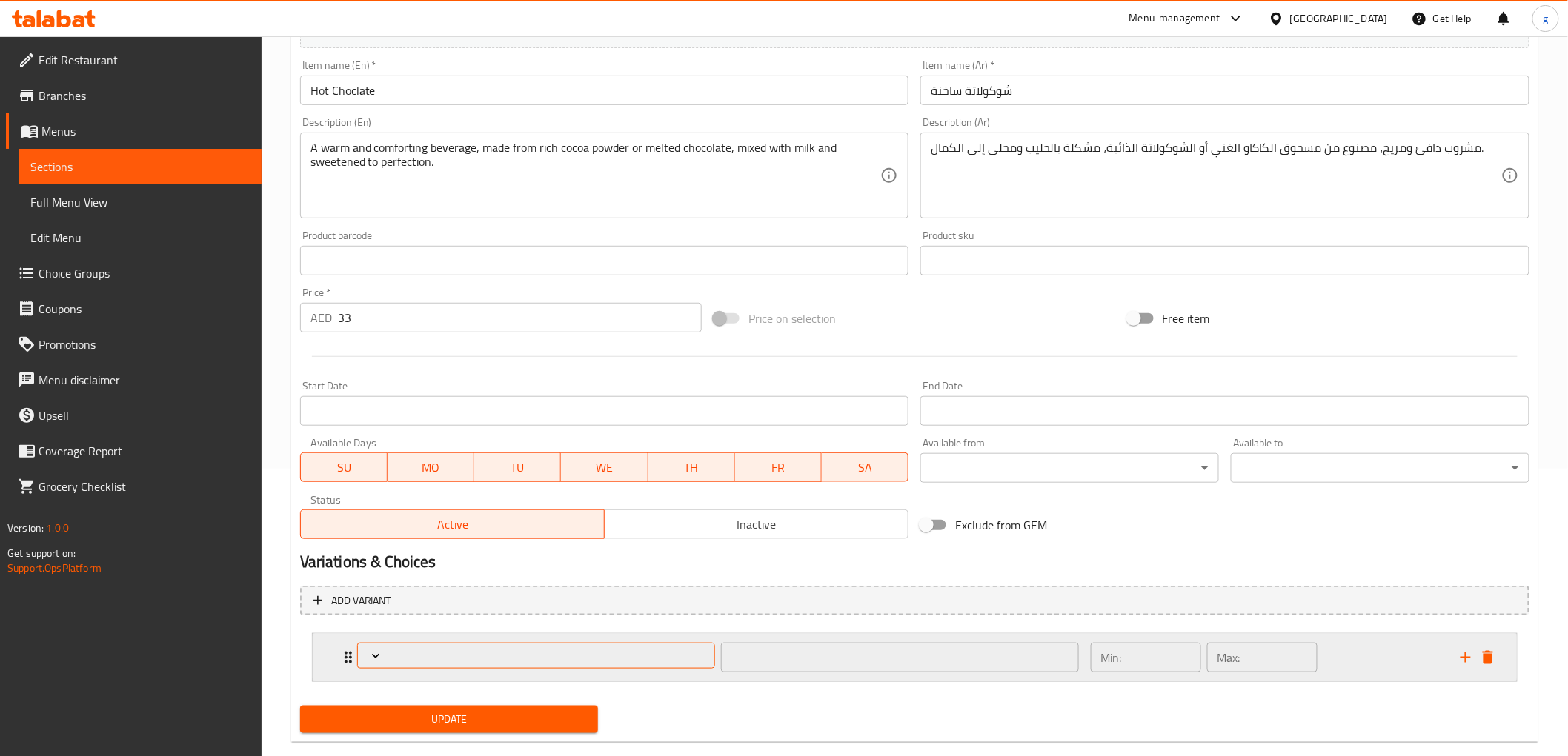
click at [475, 652] on span "Expand" at bounding box center [535, 656] width 347 height 15
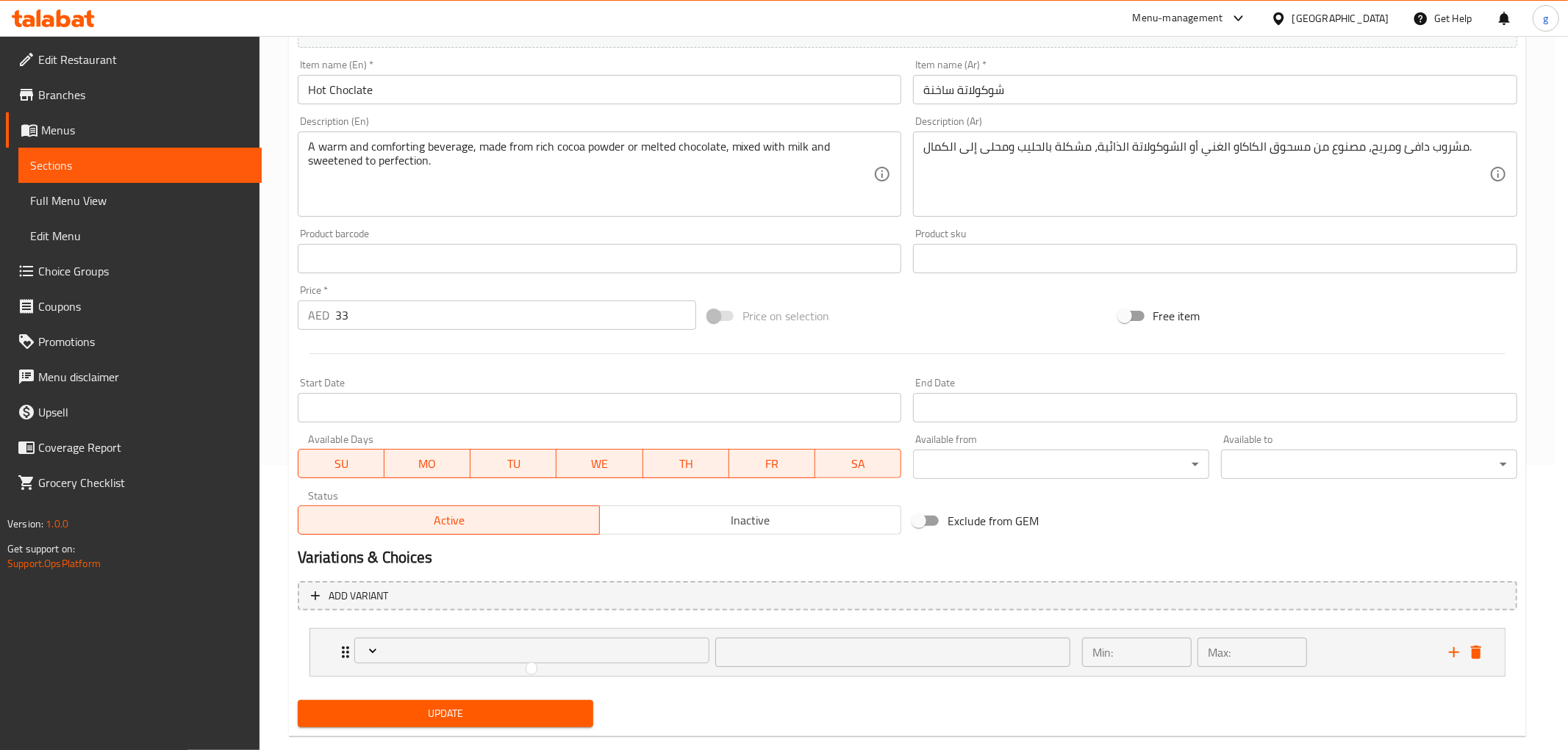
click at [370, 649] on div at bounding box center [784, 375] width 1568 height 750
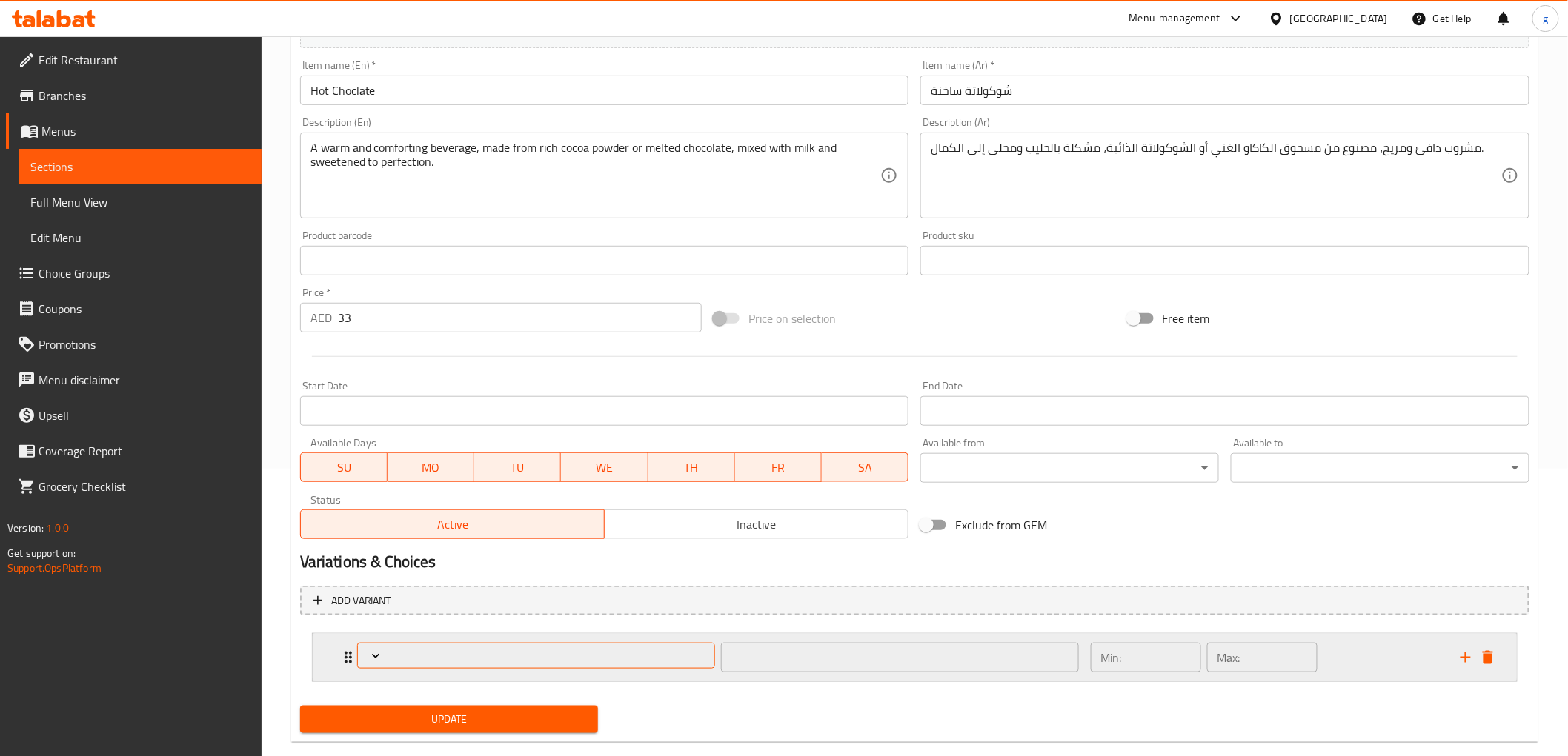
click at [385, 650] on span "Expand" at bounding box center [535, 656] width 347 height 15
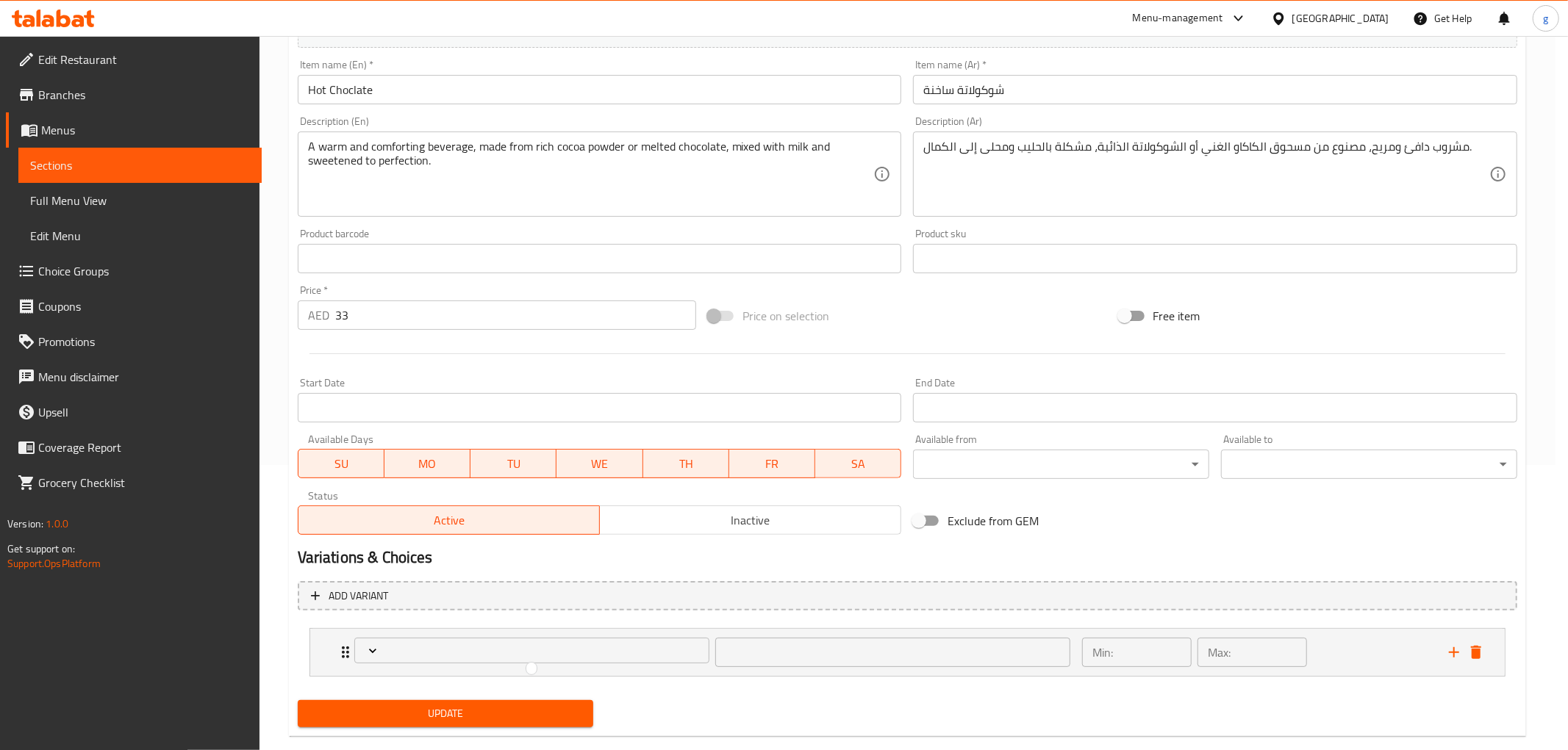
click at [730, 643] on div at bounding box center [784, 375] width 1568 height 750
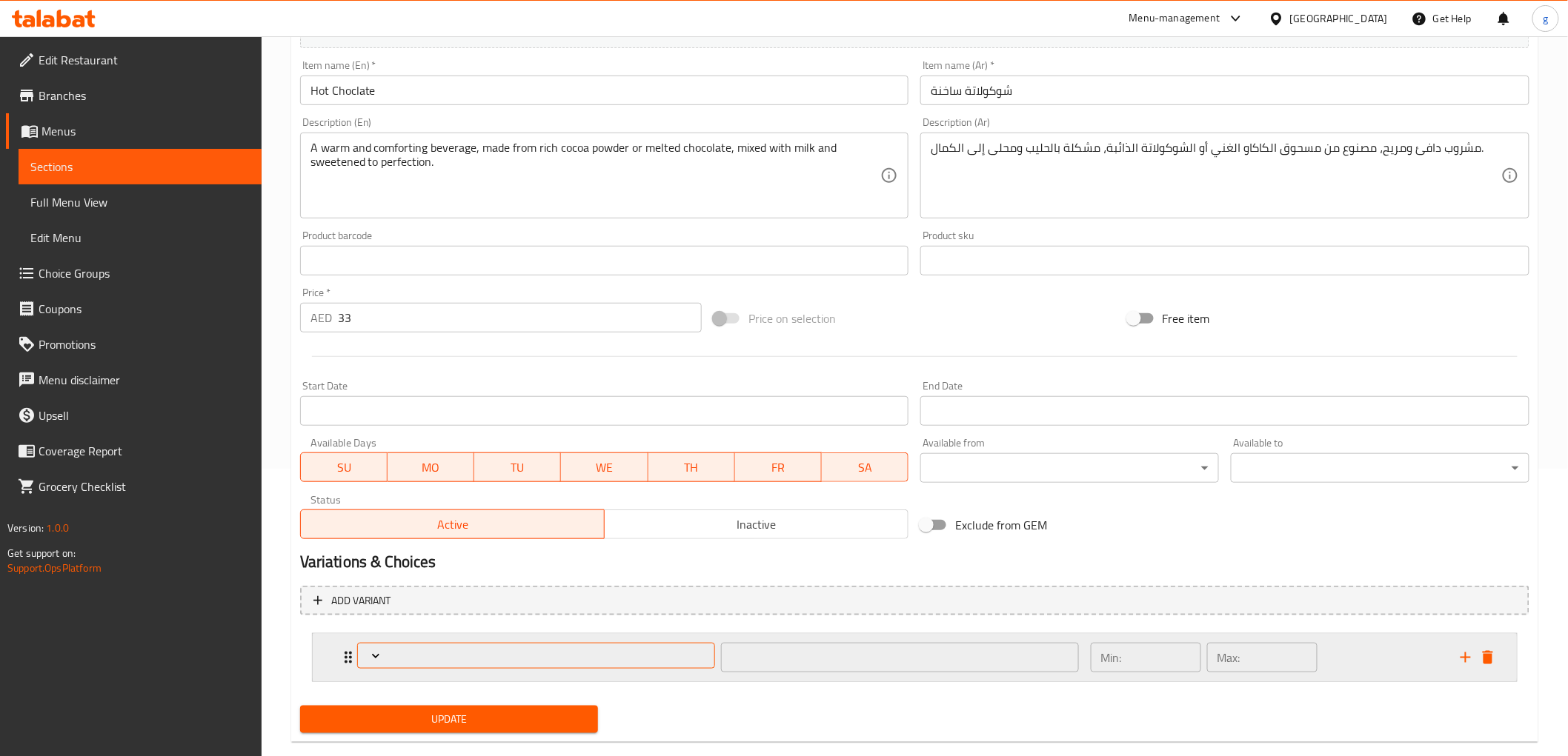
scroll to position [313, 0]
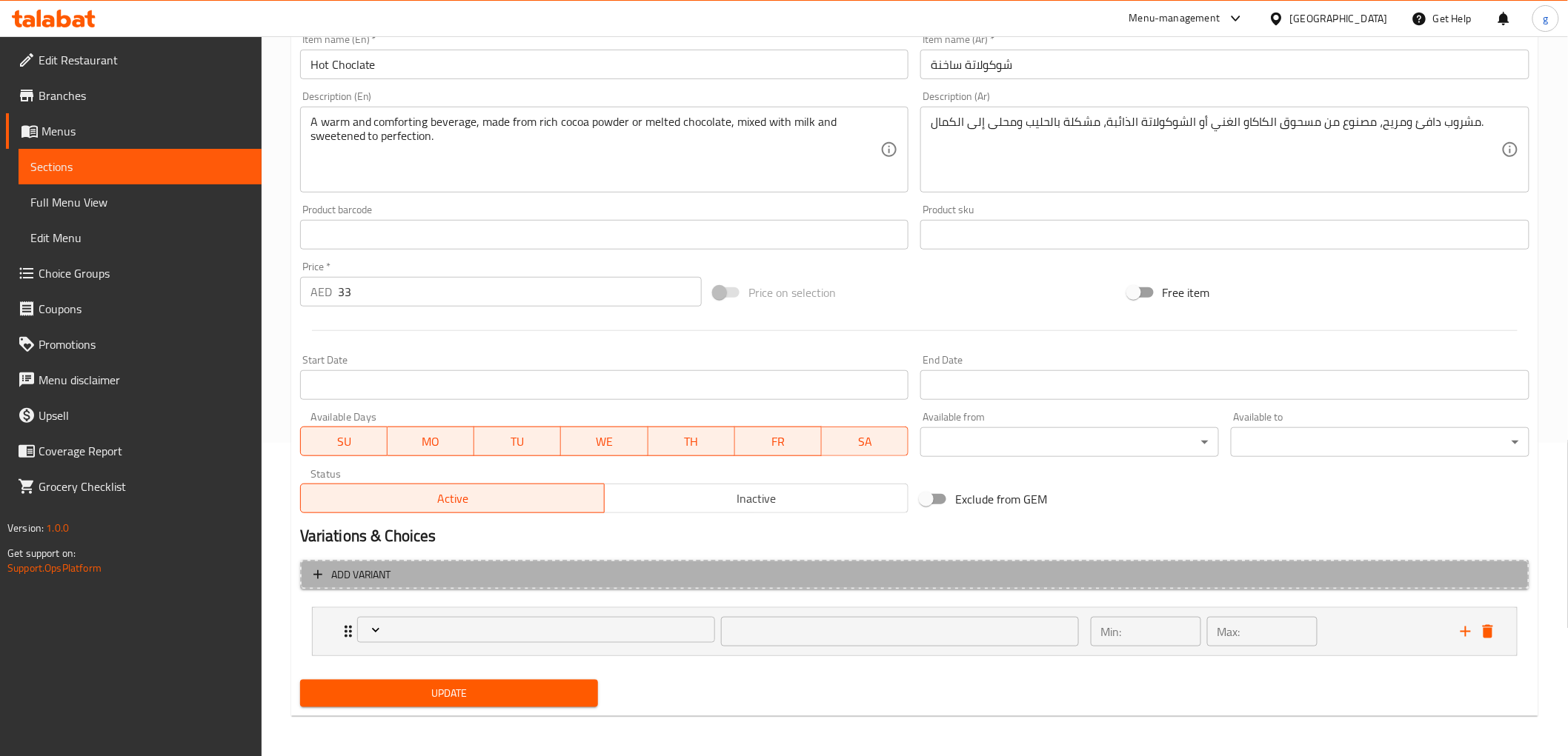
click at [359, 572] on span "Add variant" at bounding box center [361, 575] width 60 height 19
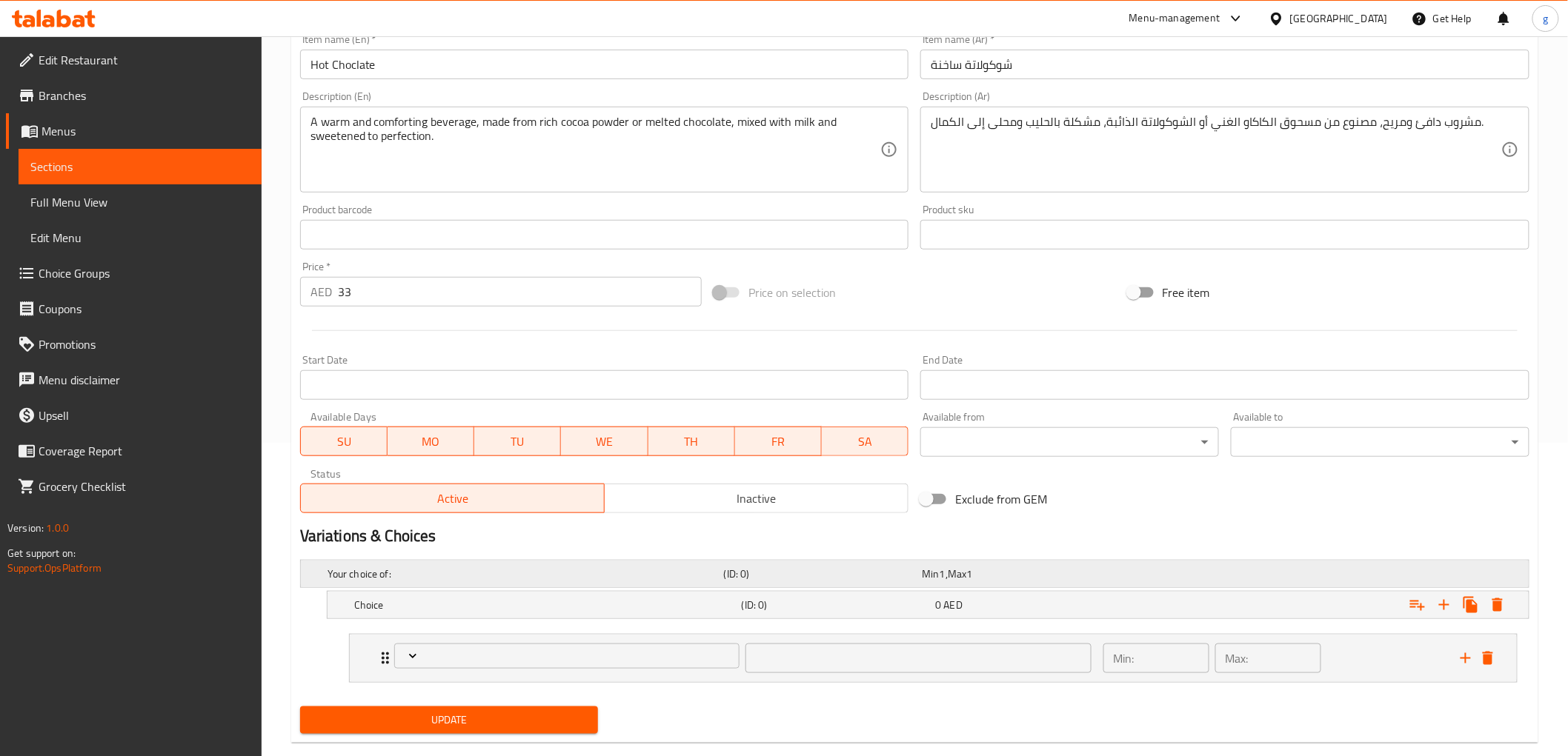
click at [678, 576] on h5 "Your choice of:" at bounding box center [522, 574] width 390 height 15
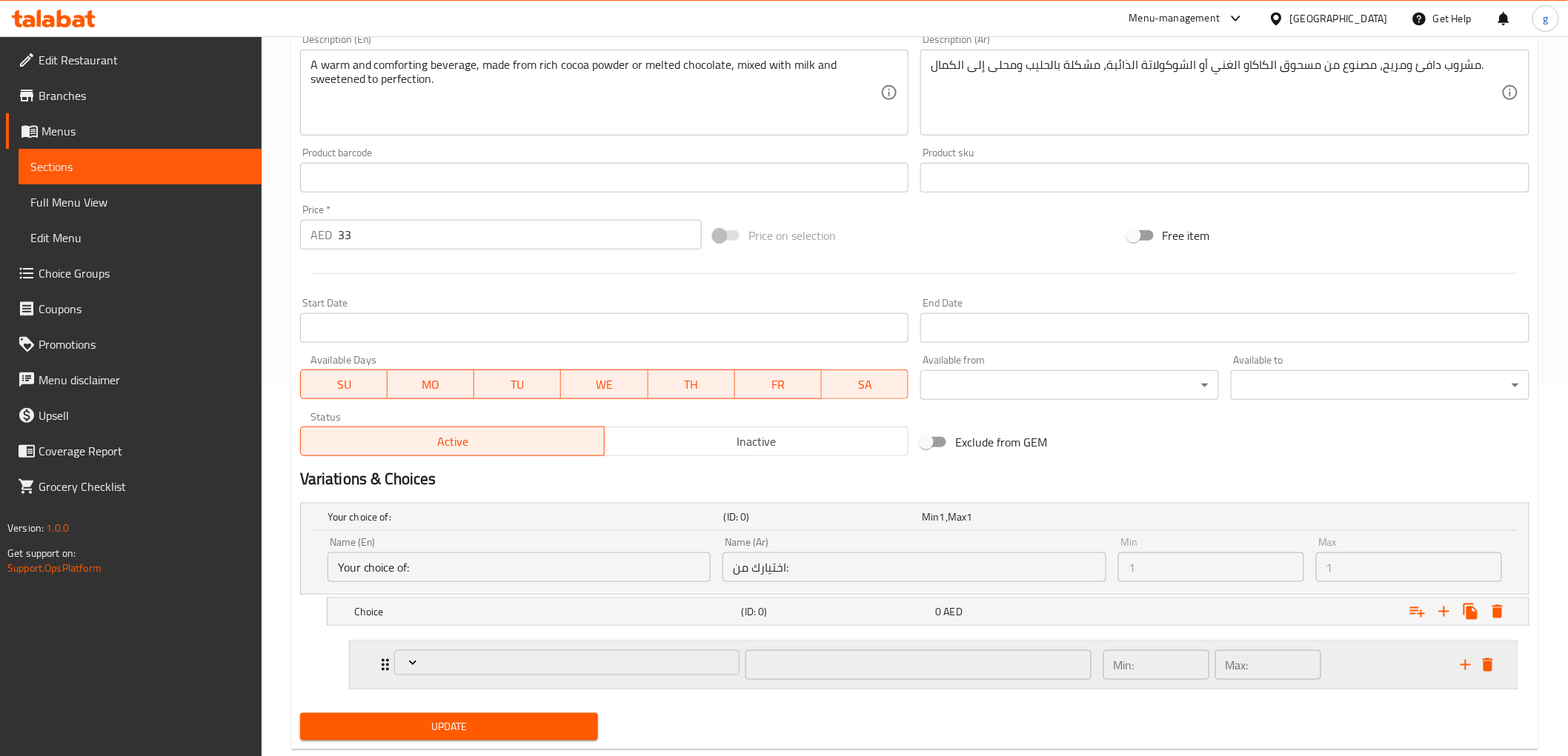
scroll to position [396, 0]
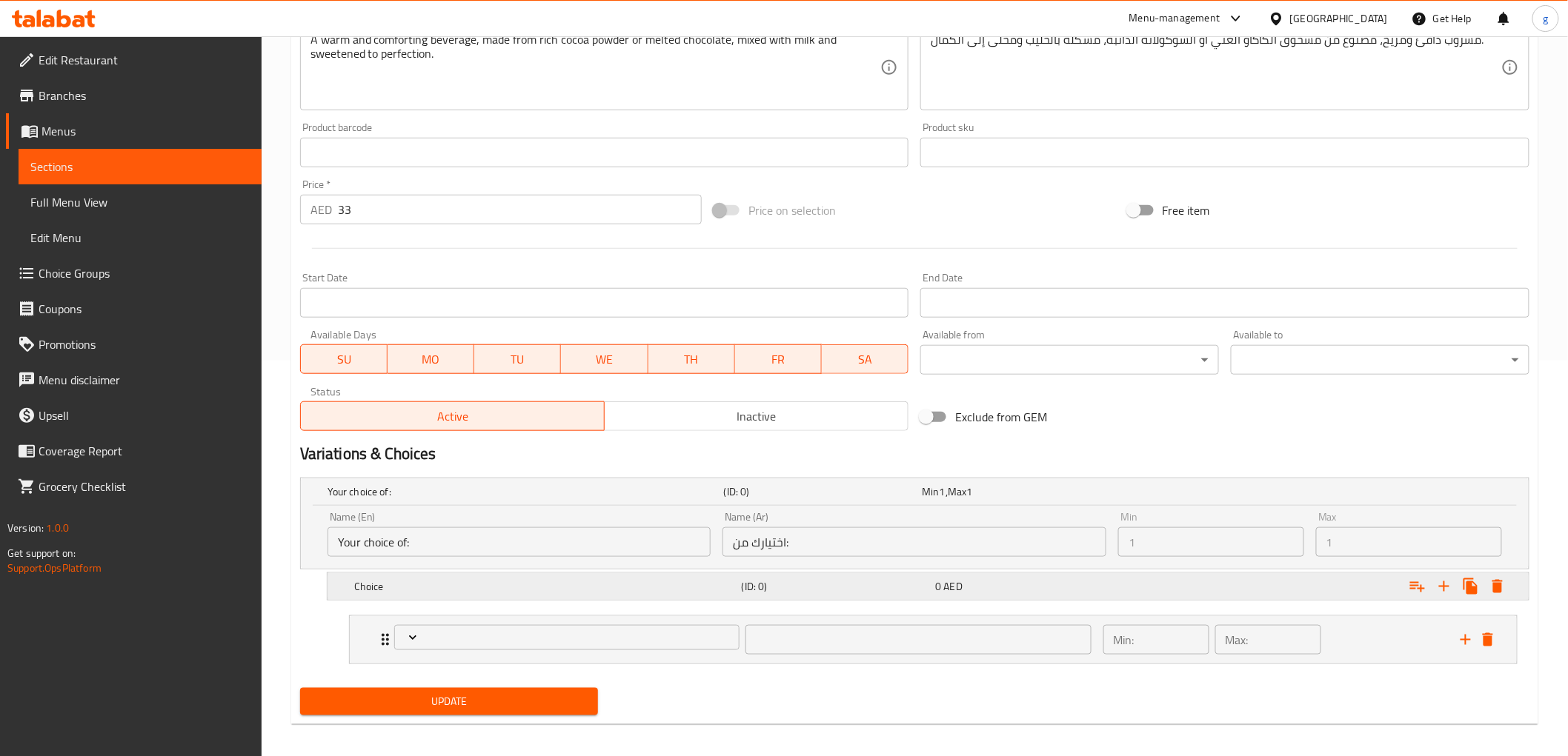
click at [676, 584] on h5 "Choice" at bounding box center [545, 586] width 382 height 15
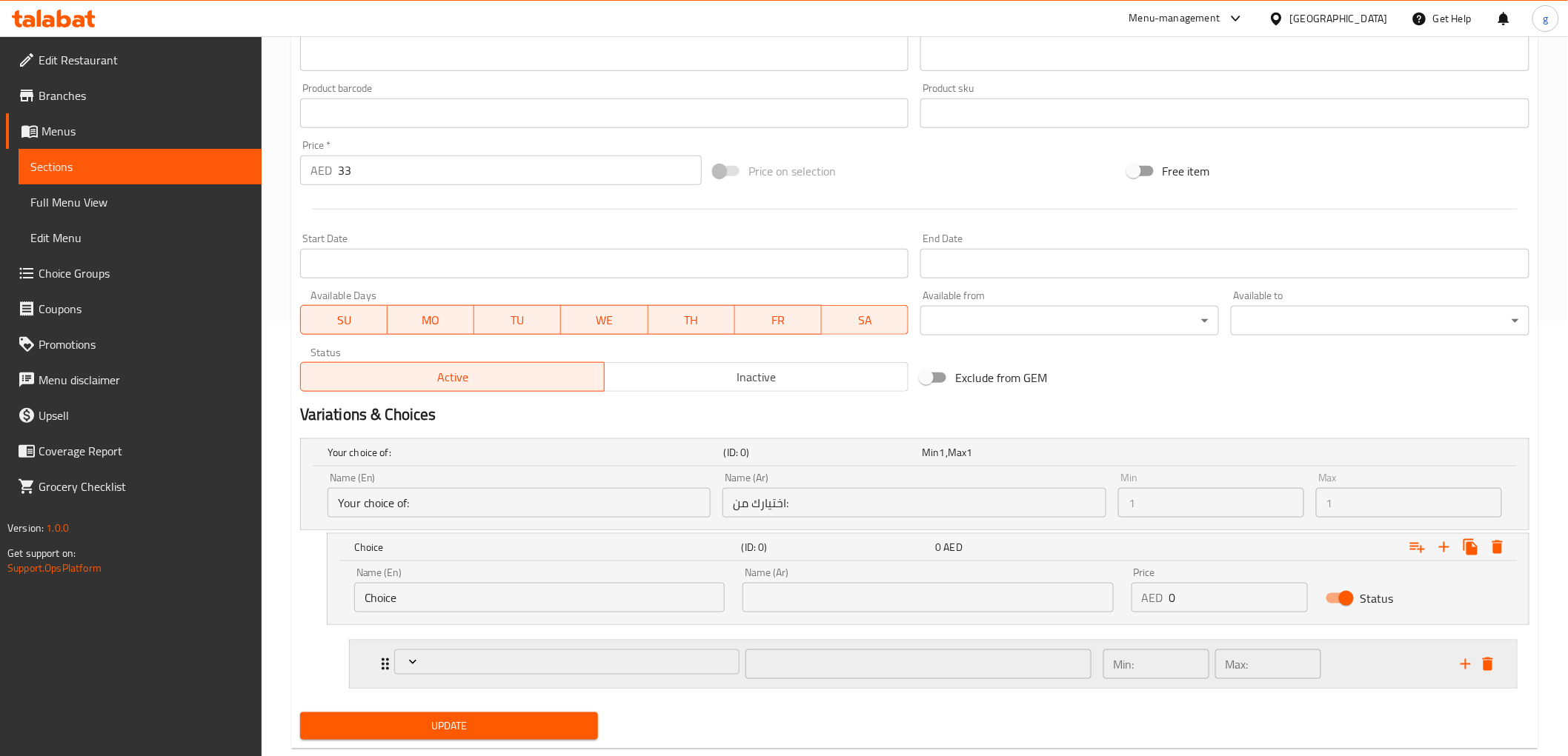
scroll to position [469, 0]
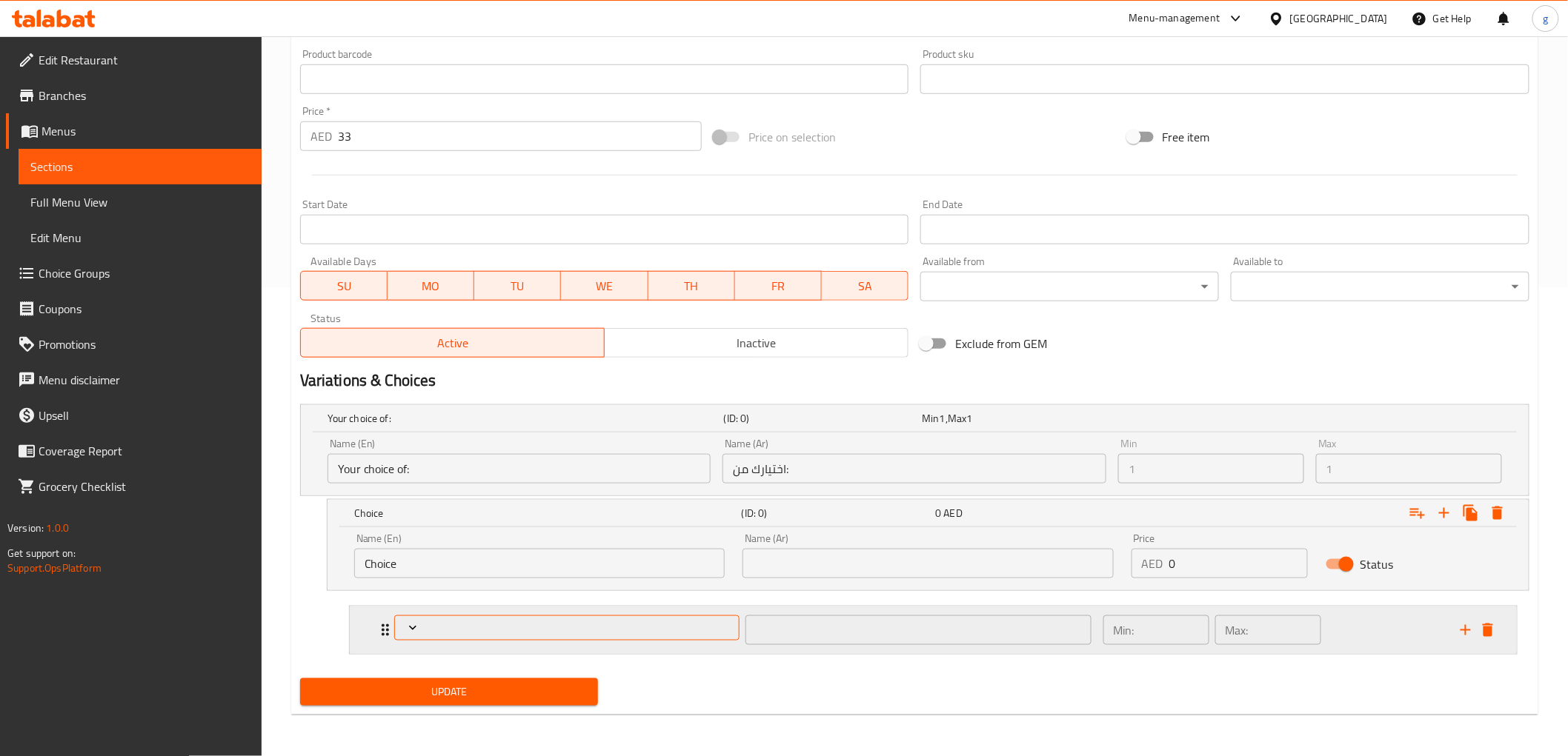
click at [685, 636] on div "​" at bounding box center [742, 630] width 715 height 47
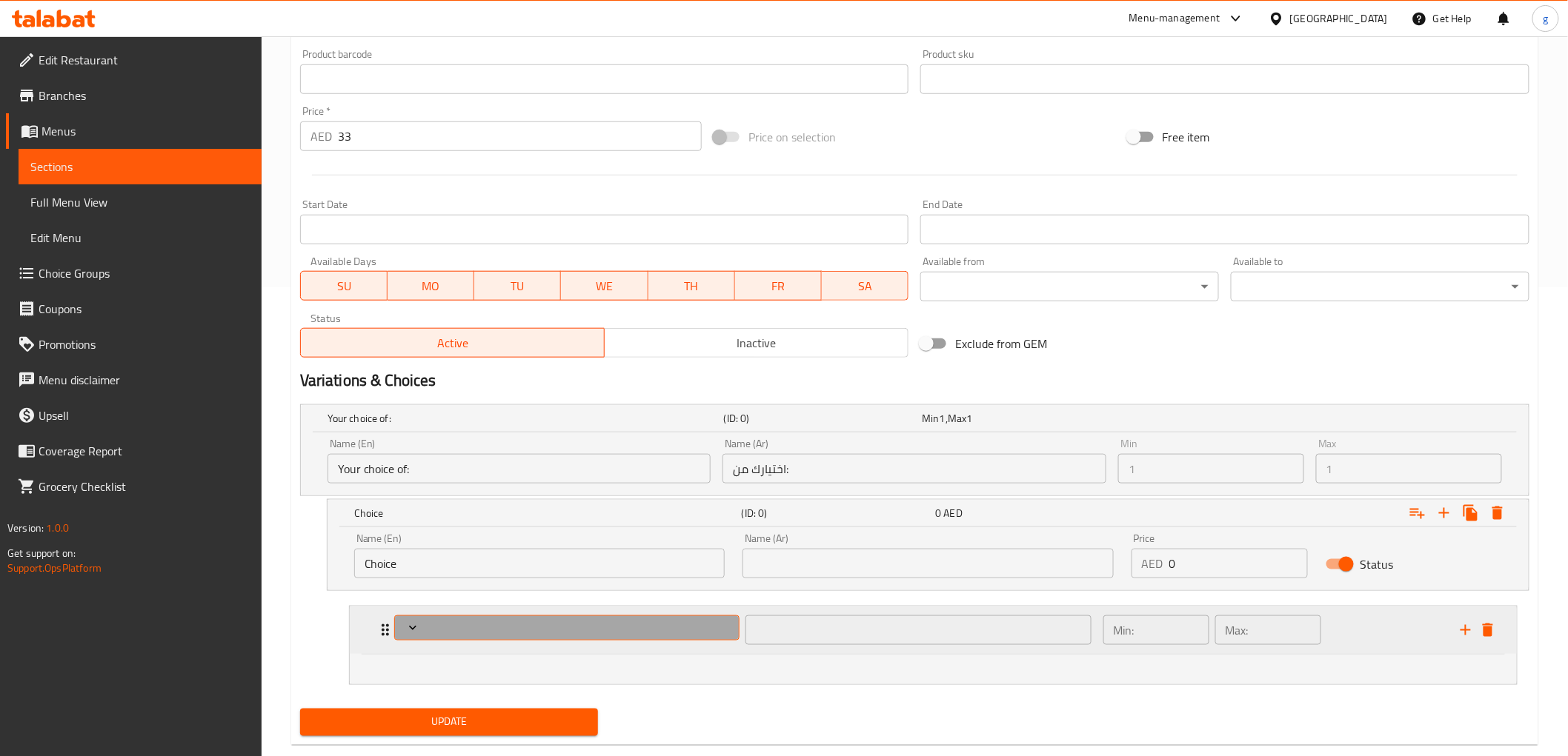
click at [496, 636] on button "Expand" at bounding box center [566, 629] width 345 height 26
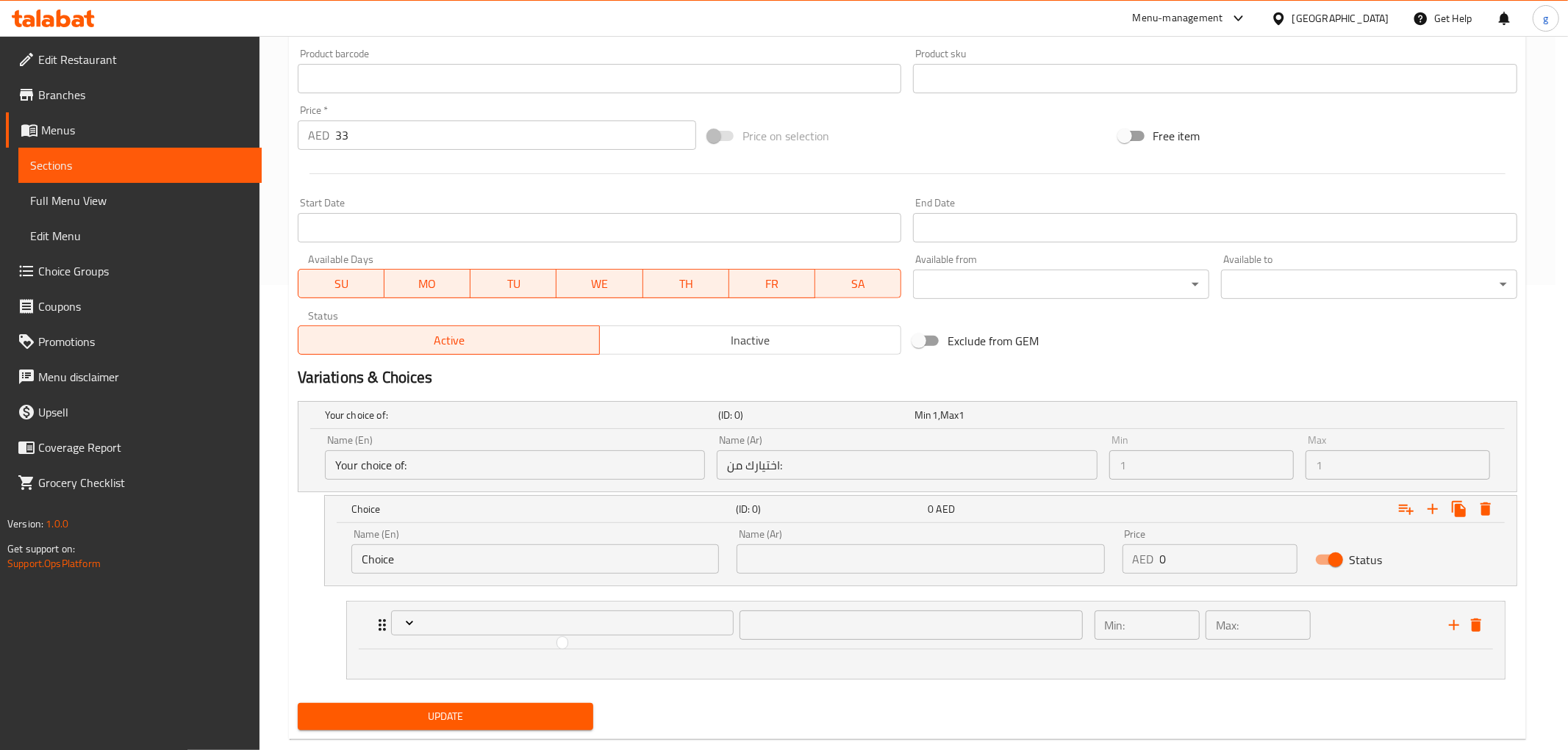
click at [444, 621] on div at bounding box center [784, 375] width 1568 height 750
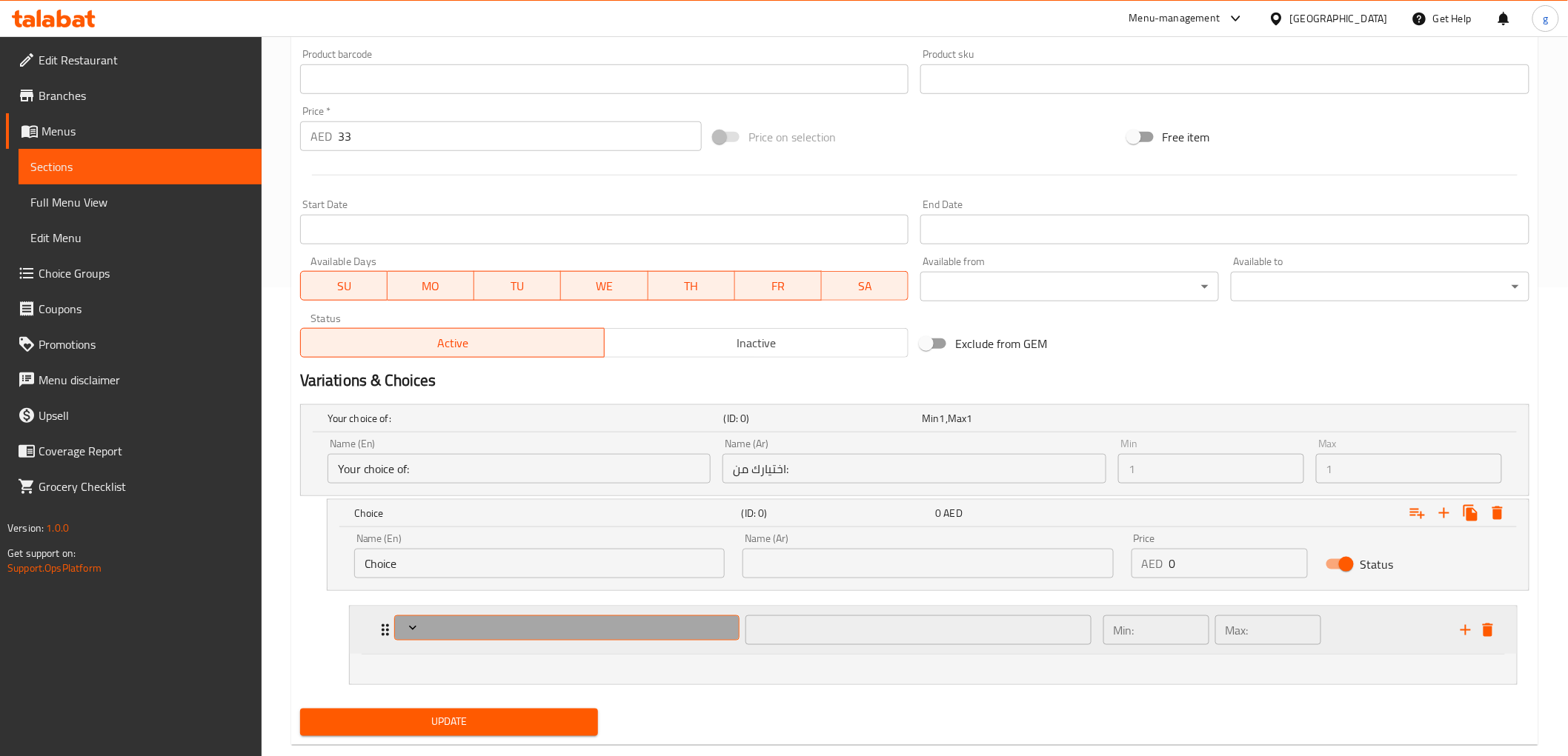
click at [425, 623] on span "Expand" at bounding box center [566, 628] width 335 height 15
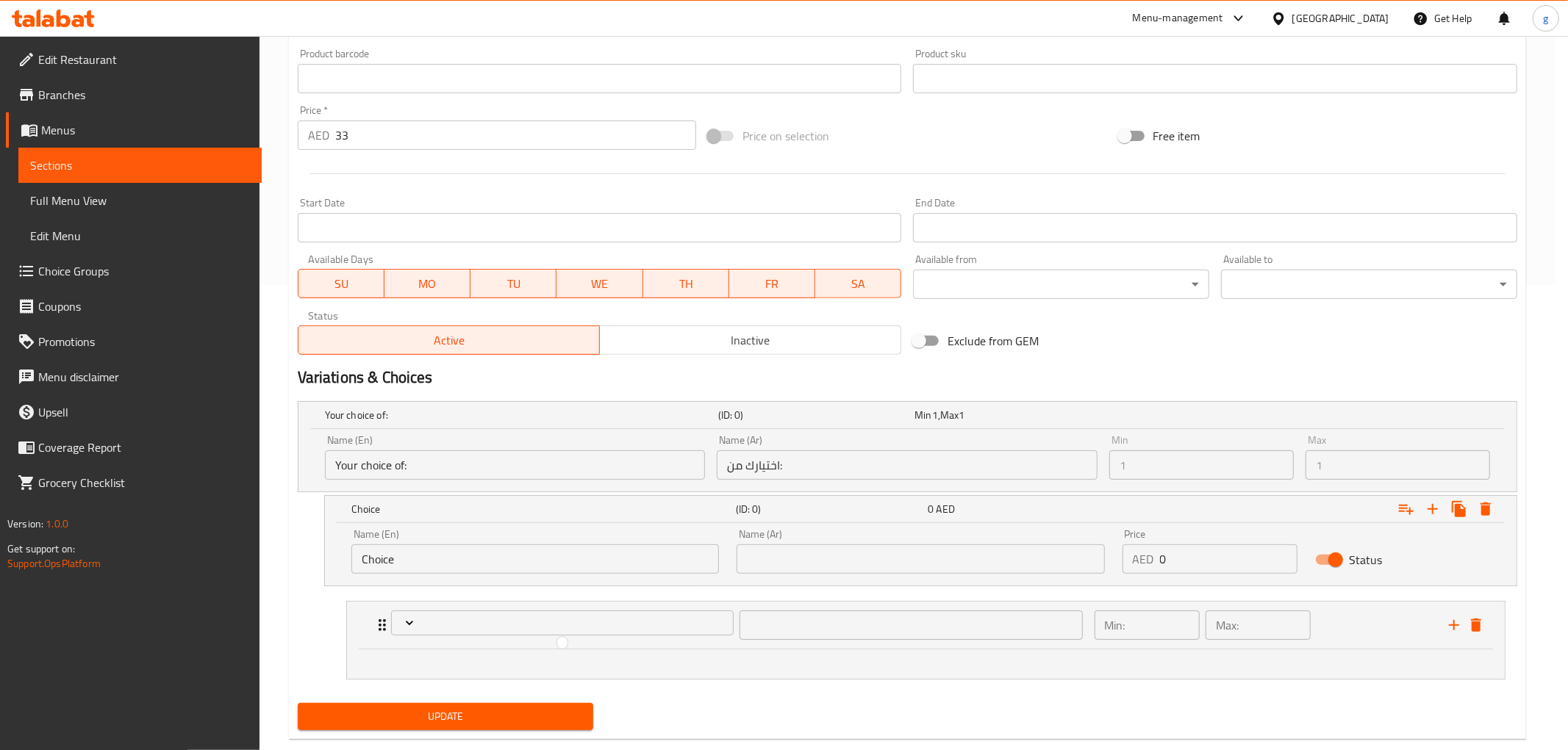
click at [847, 464] on div at bounding box center [784, 375] width 1568 height 750
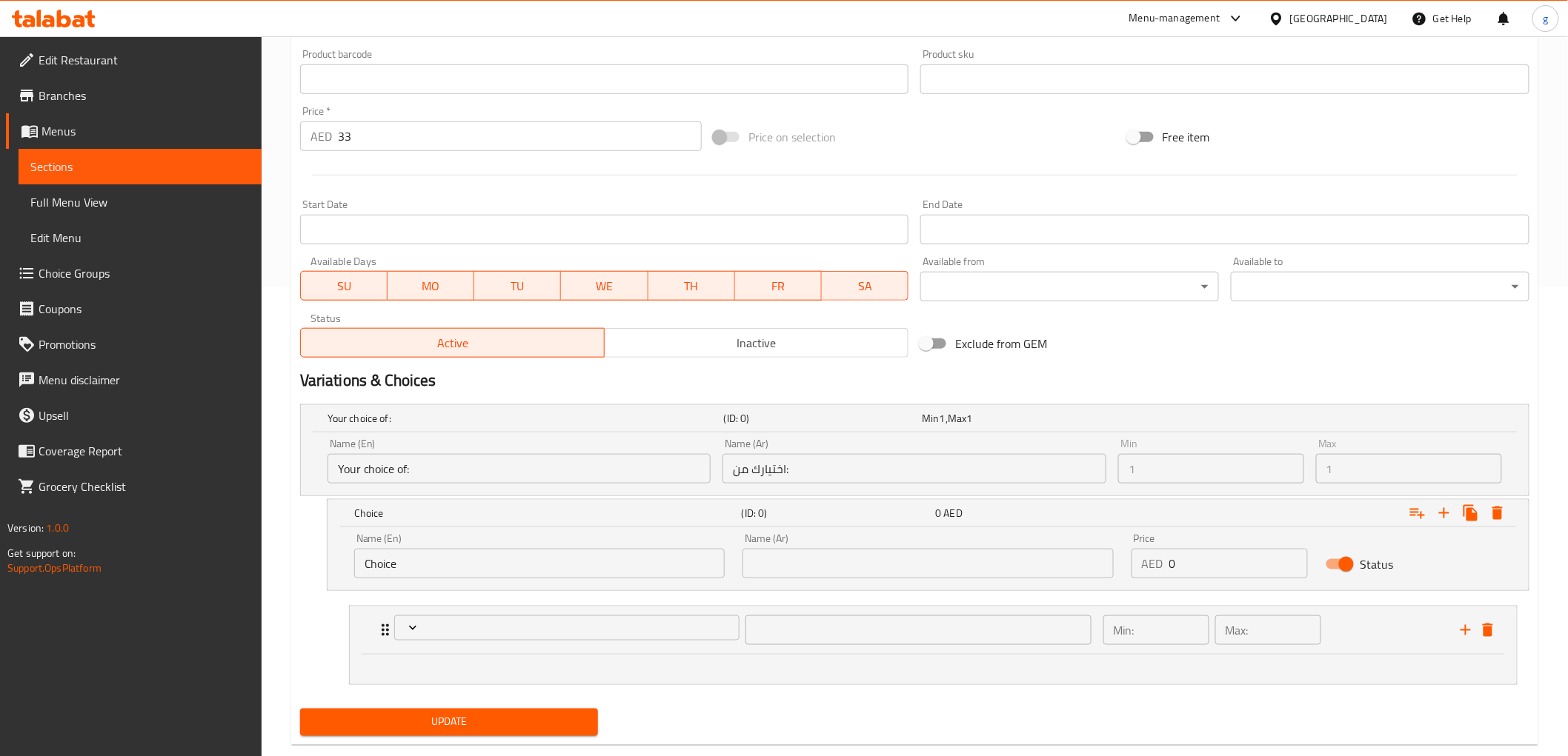
click at [822, 465] on input "اختيارك من:" at bounding box center [914, 469] width 384 height 30
click at [821, 465] on input "اختيارك من:" at bounding box center [914, 469] width 384 height 30
click at [815, 467] on input "اختيارك من:" at bounding box center [914, 469] width 384 height 30
click at [795, 467] on input "اختيارك من:" at bounding box center [914, 469] width 384 height 30
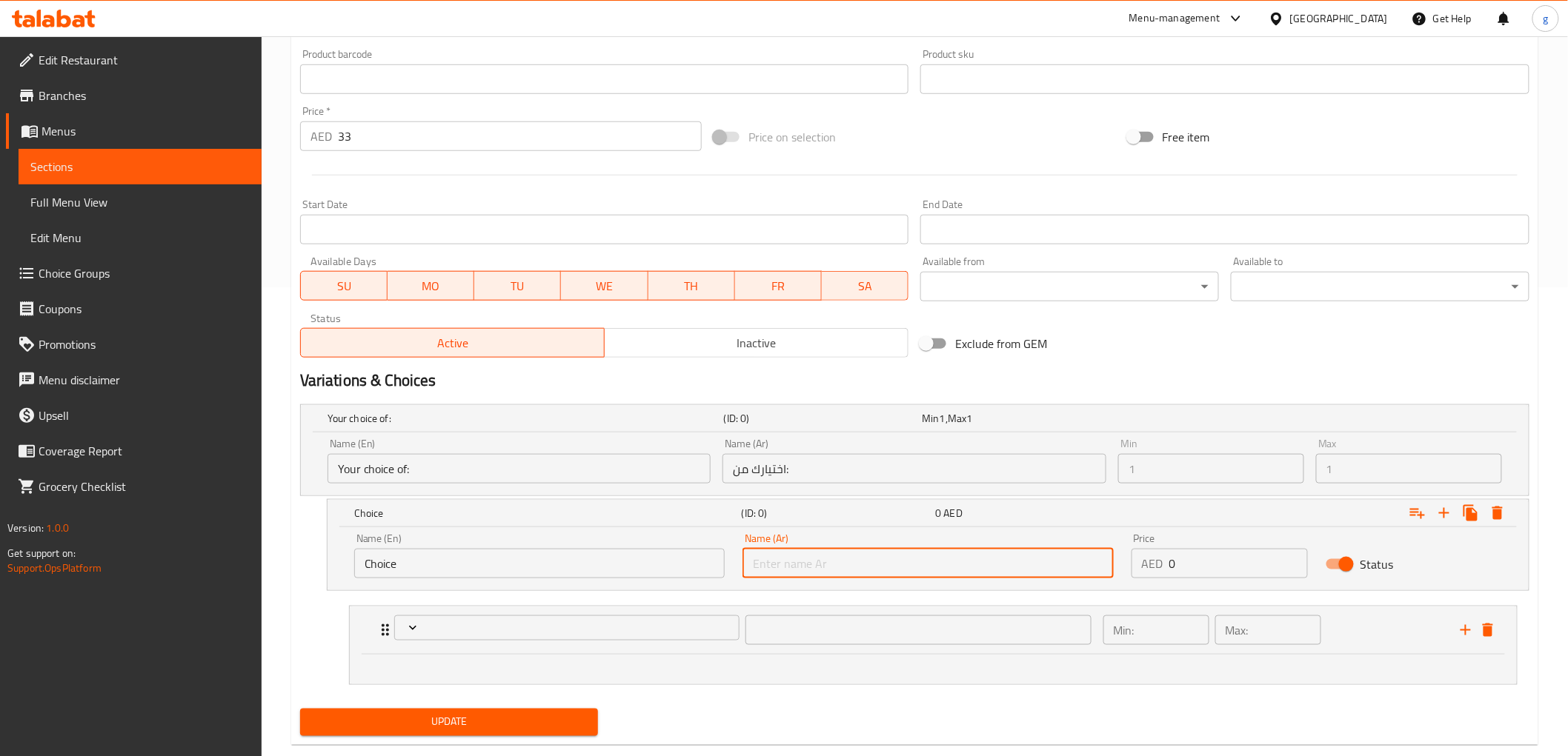
click at [927, 576] on input "text" at bounding box center [927, 564] width 370 height 30
click at [868, 565] on input "text" at bounding box center [927, 564] width 370 height 30
click at [679, 567] on input "Choice" at bounding box center [539, 564] width 370 height 30
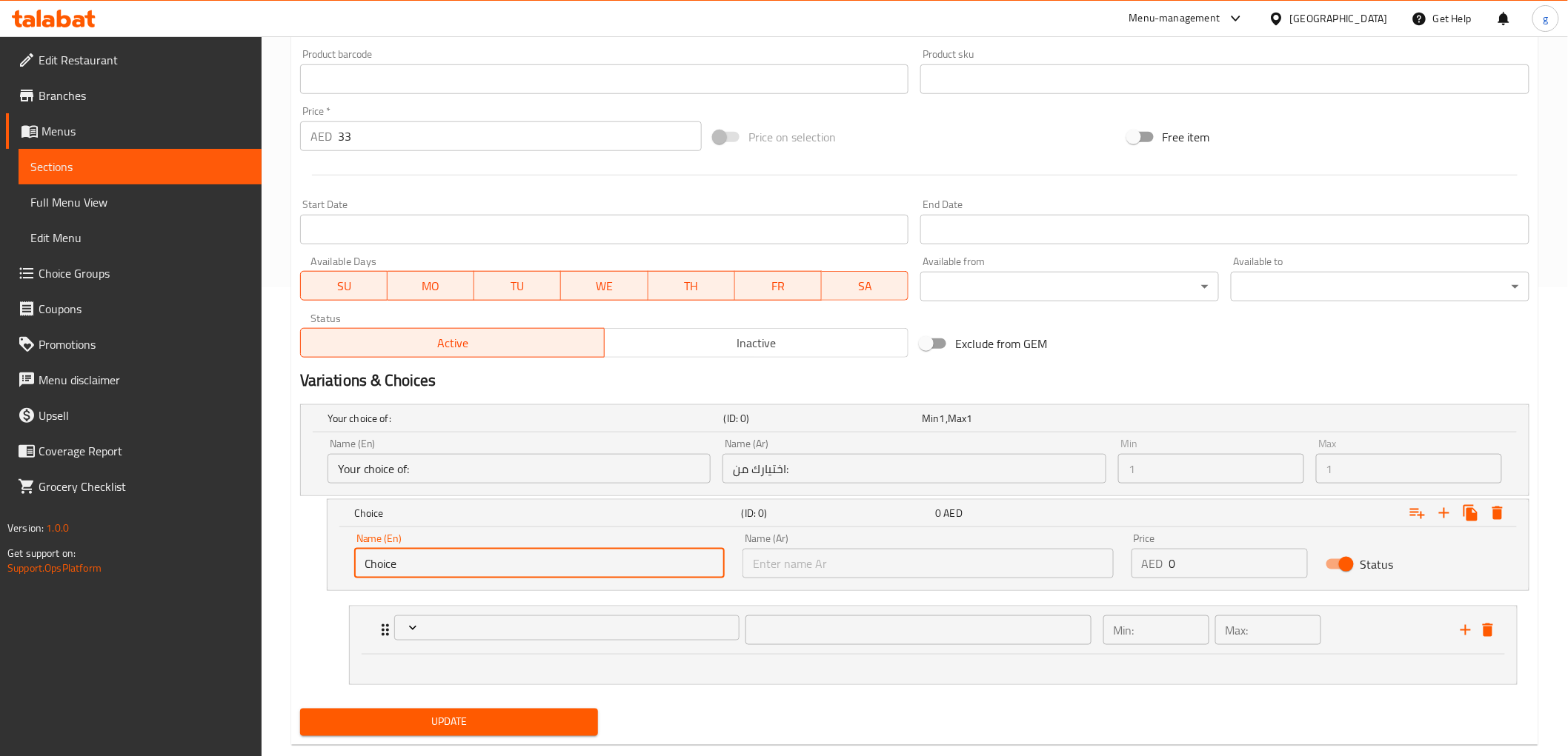
click at [679, 567] on input "Choice" at bounding box center [539, 564] width 370 height 30
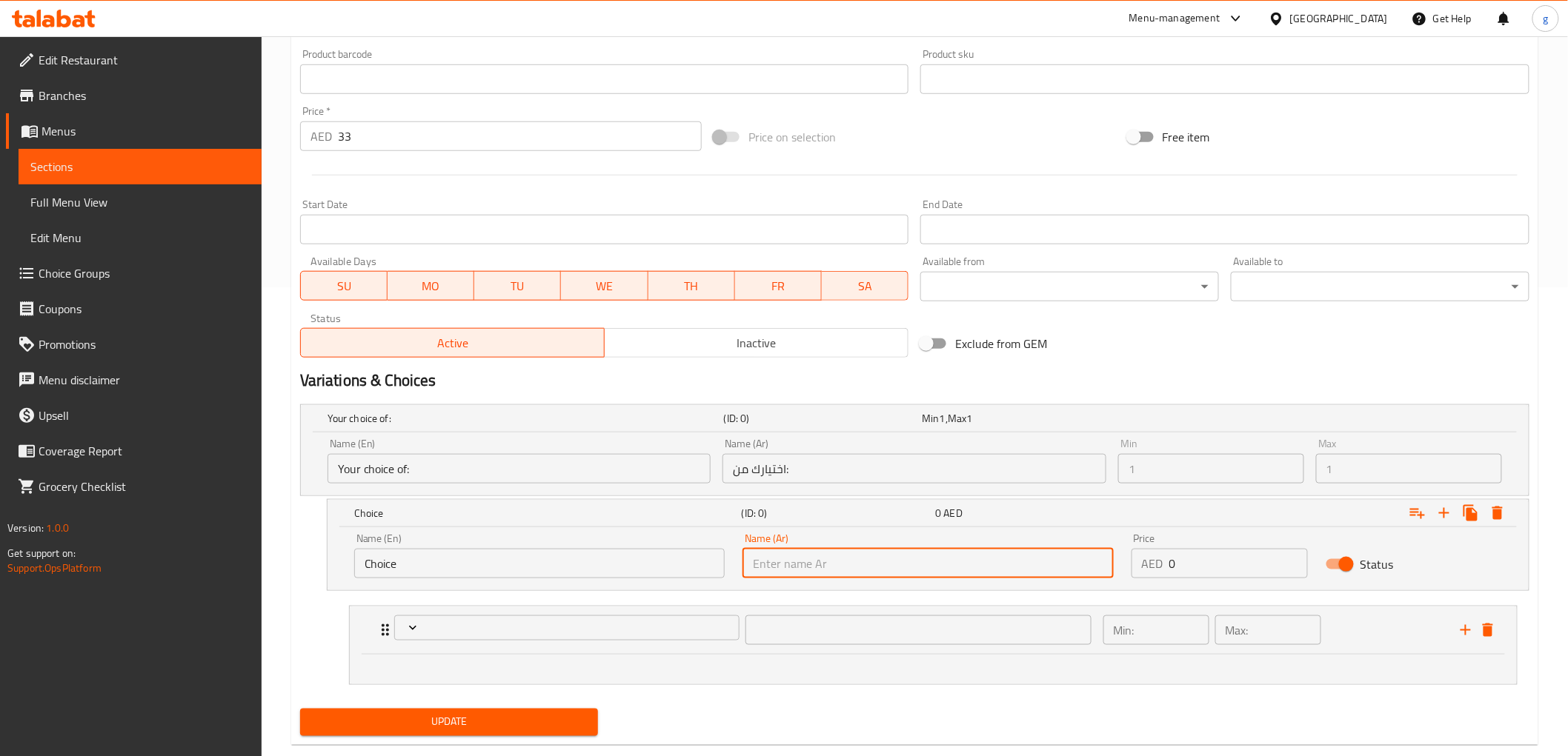
click at [828, 562] on input "text" at bounding box center [927, 564] width 370 height 30
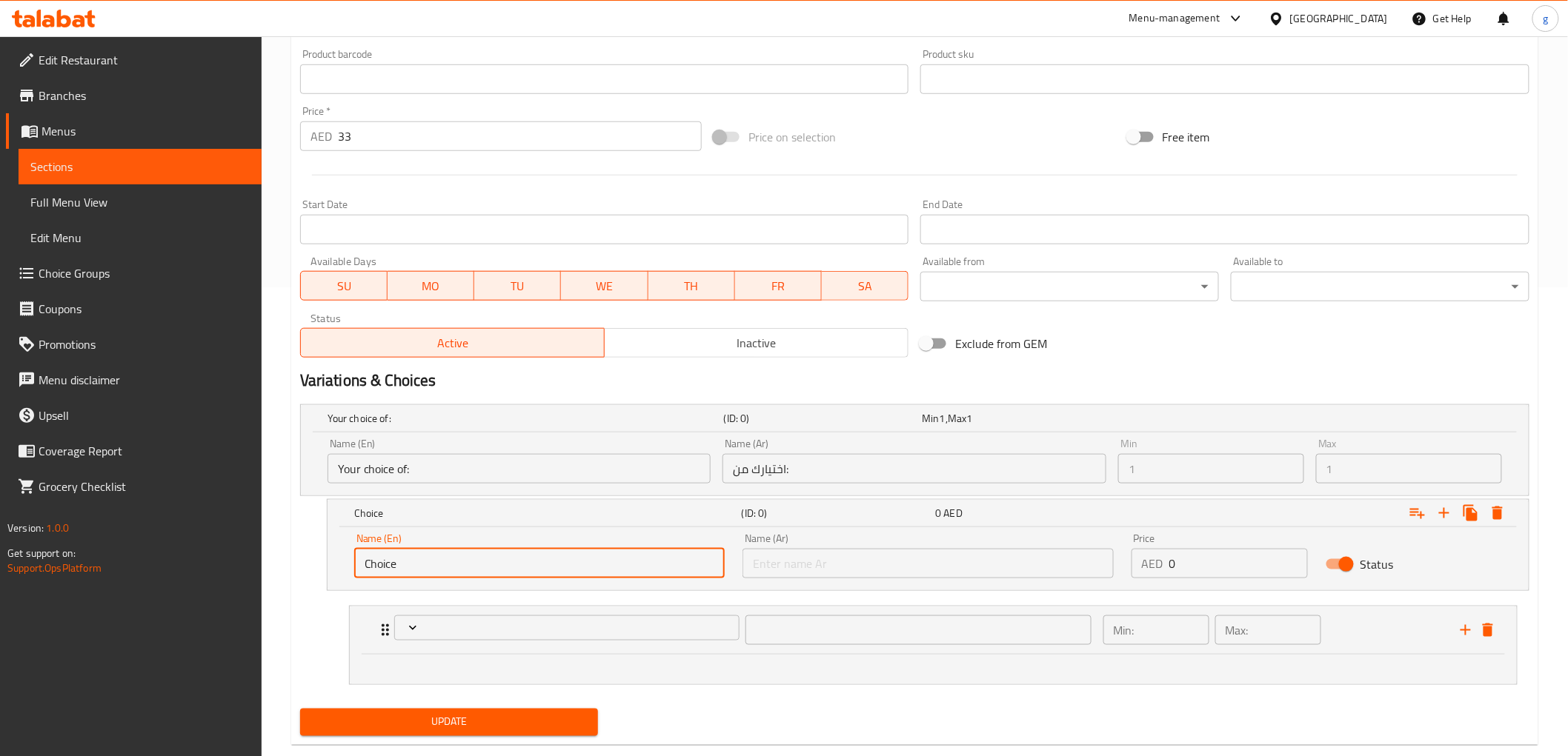
click at [620, 558] on input "Choice" at bounding box center [539, 564] width 370 height 30
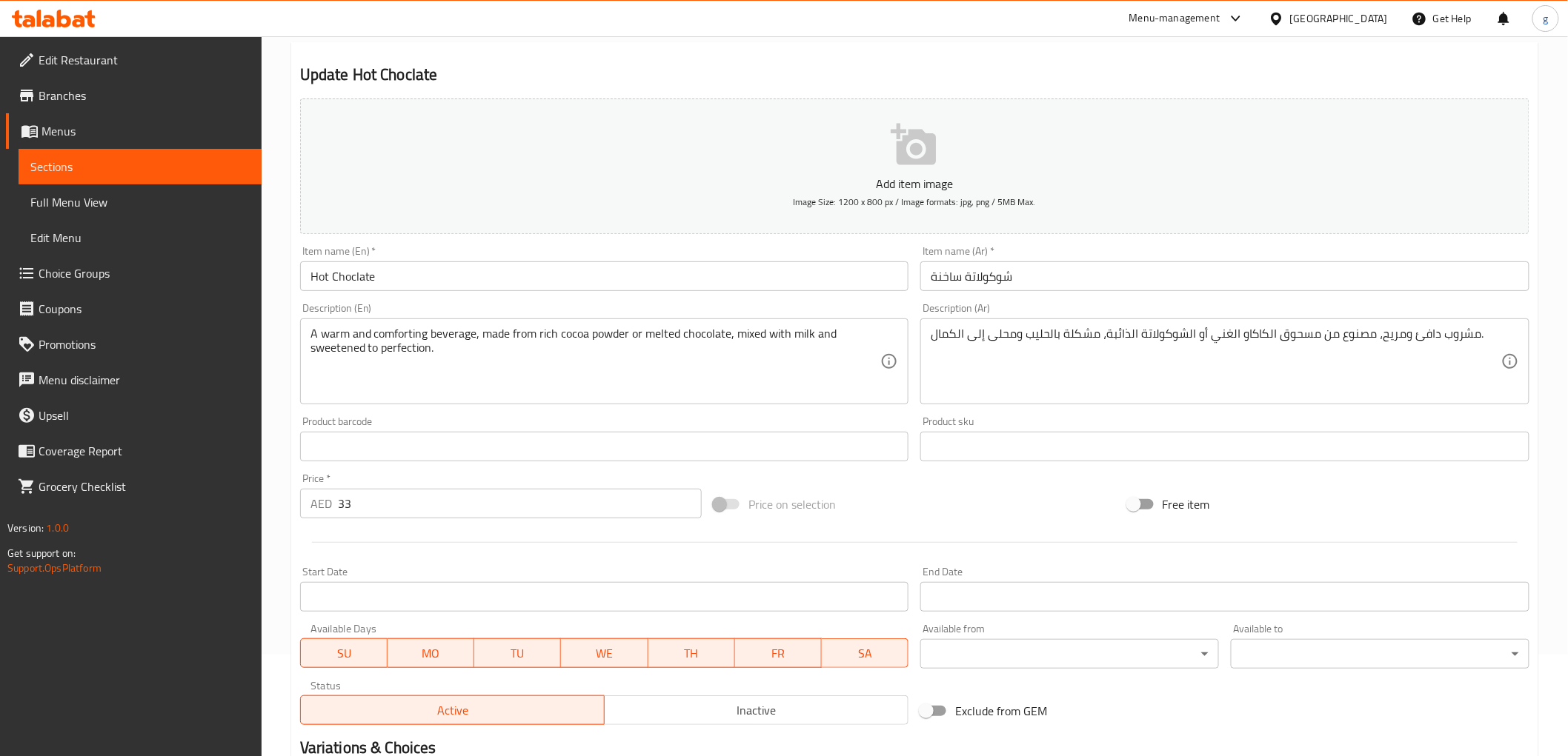
scroll to position [0, 0]
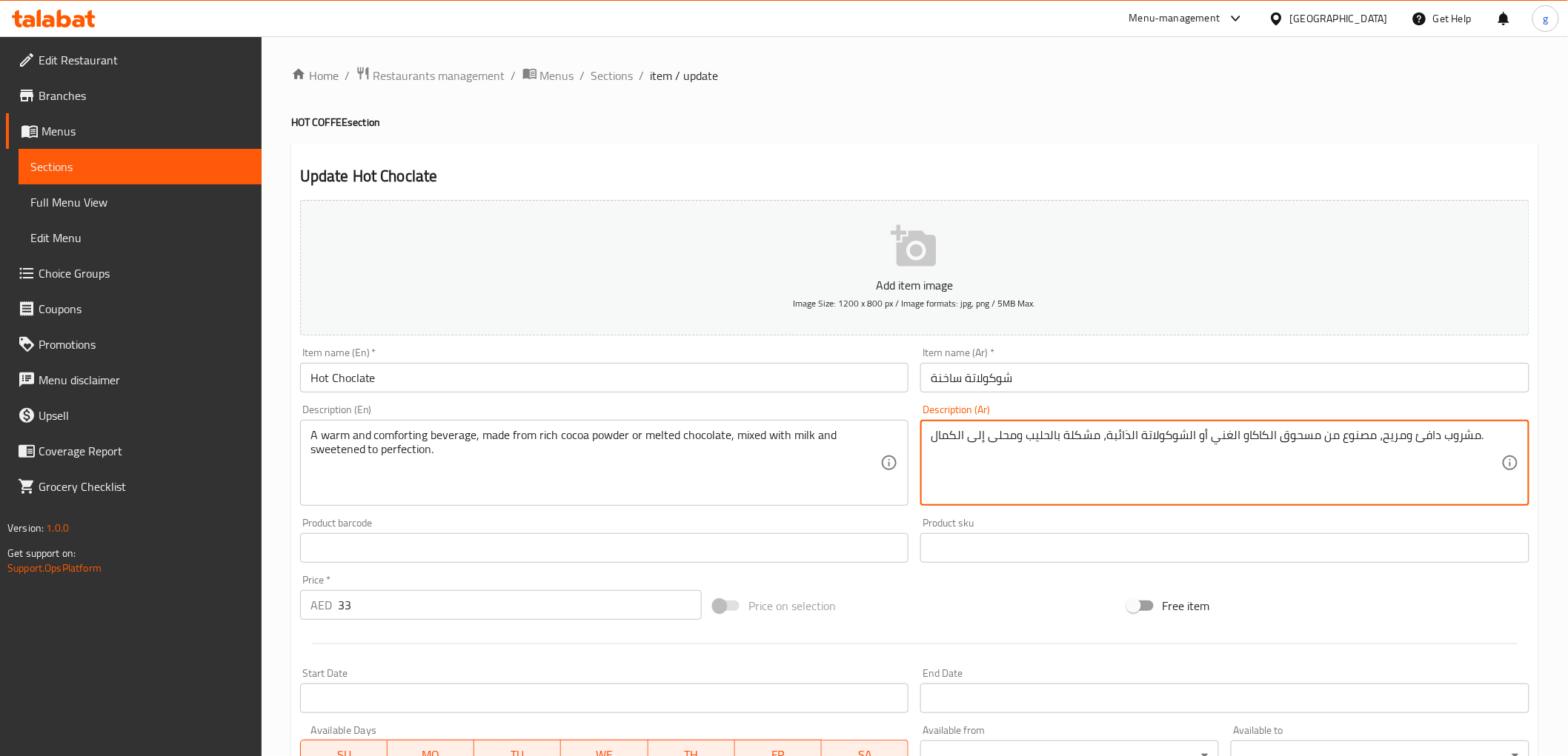
drag, startPoint x: 1107, startPoint y: 437, endPoint x: 1191, endPoint y: 445, distance: 84.9
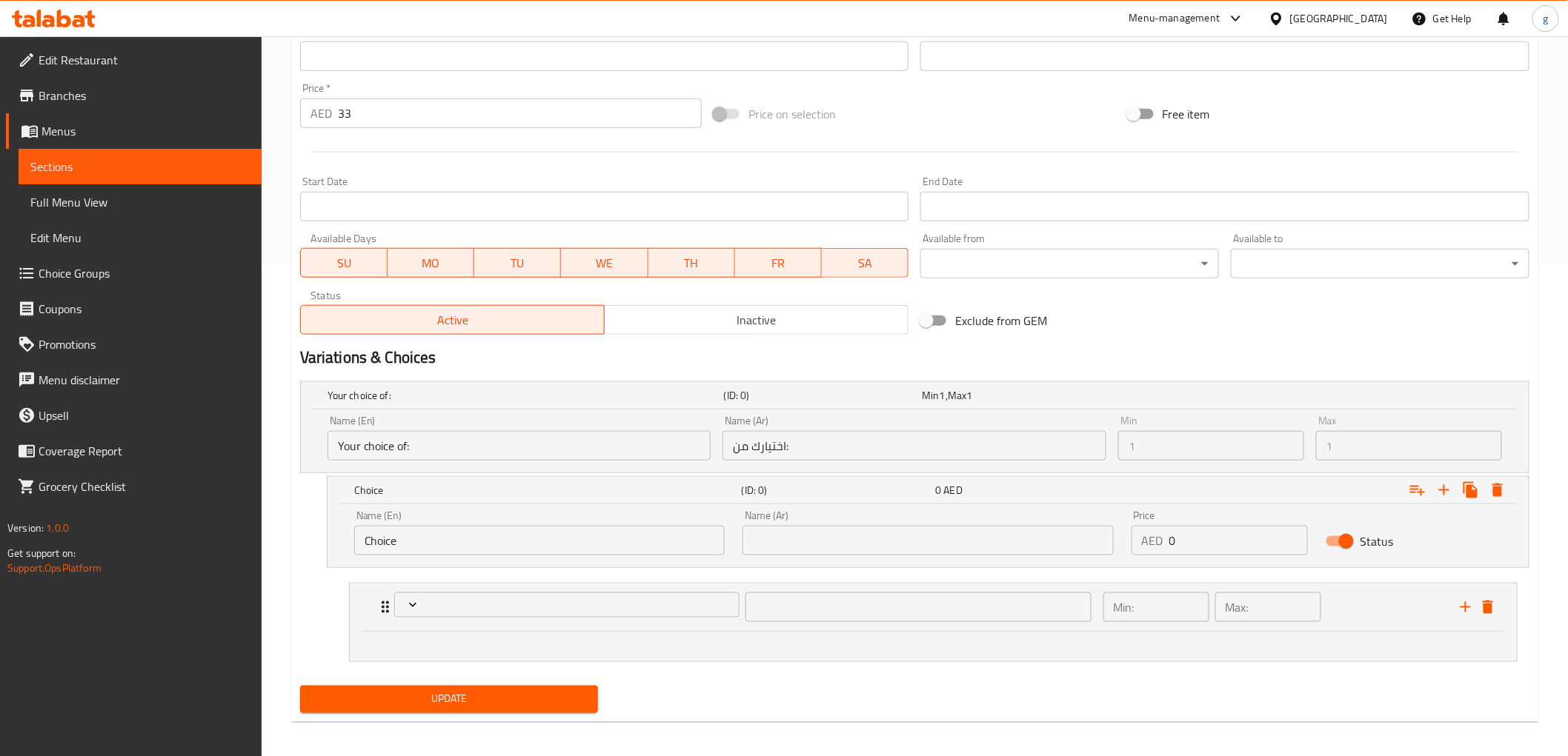
scroll to position [499, 0]
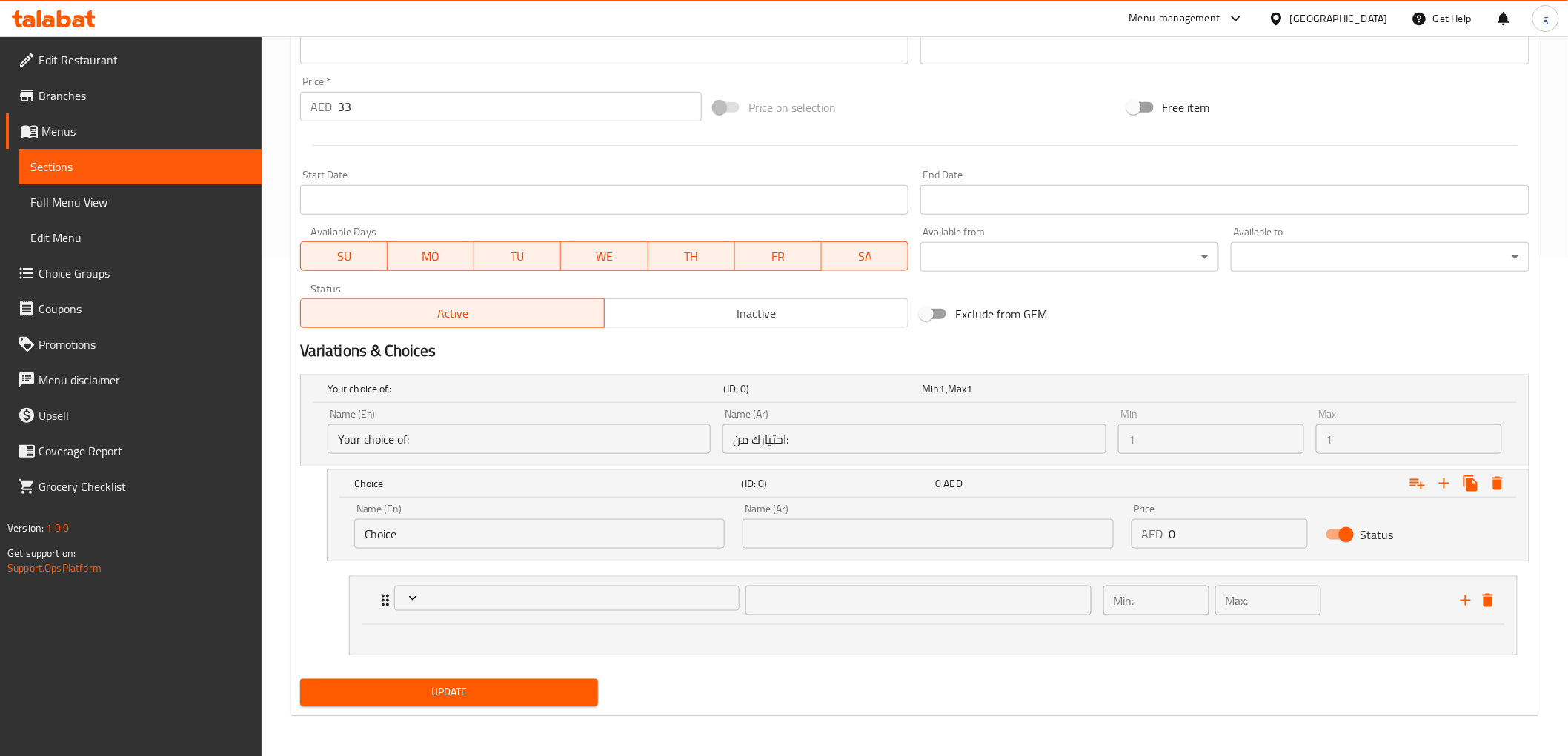
click at [832, 536] on input "text" at bounding box center [927, 534] width 370 height 30
paste input "الشوكولاتة الذائبة"
type input "الشوكولاتة الذائبة"
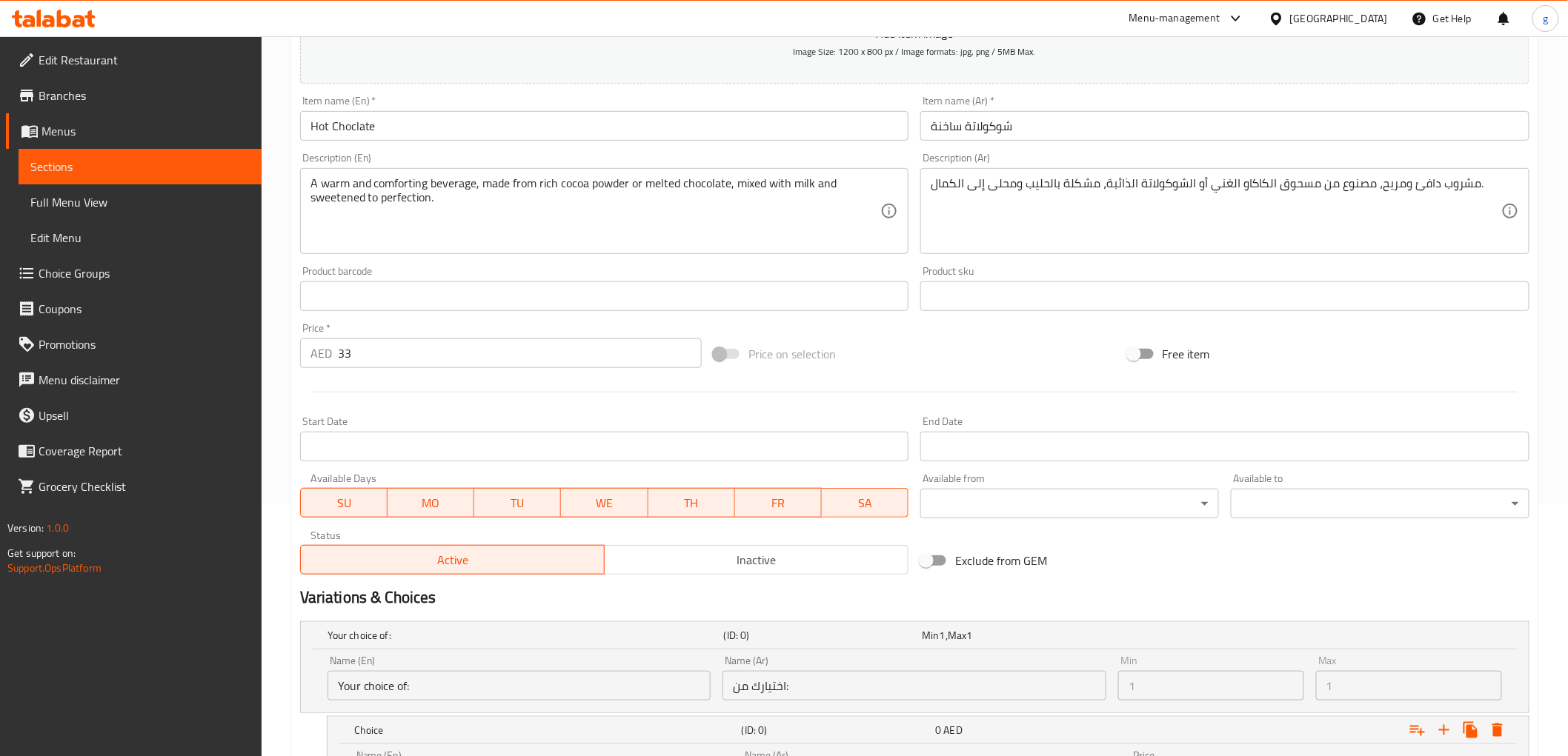
scroll to position [4, 0]
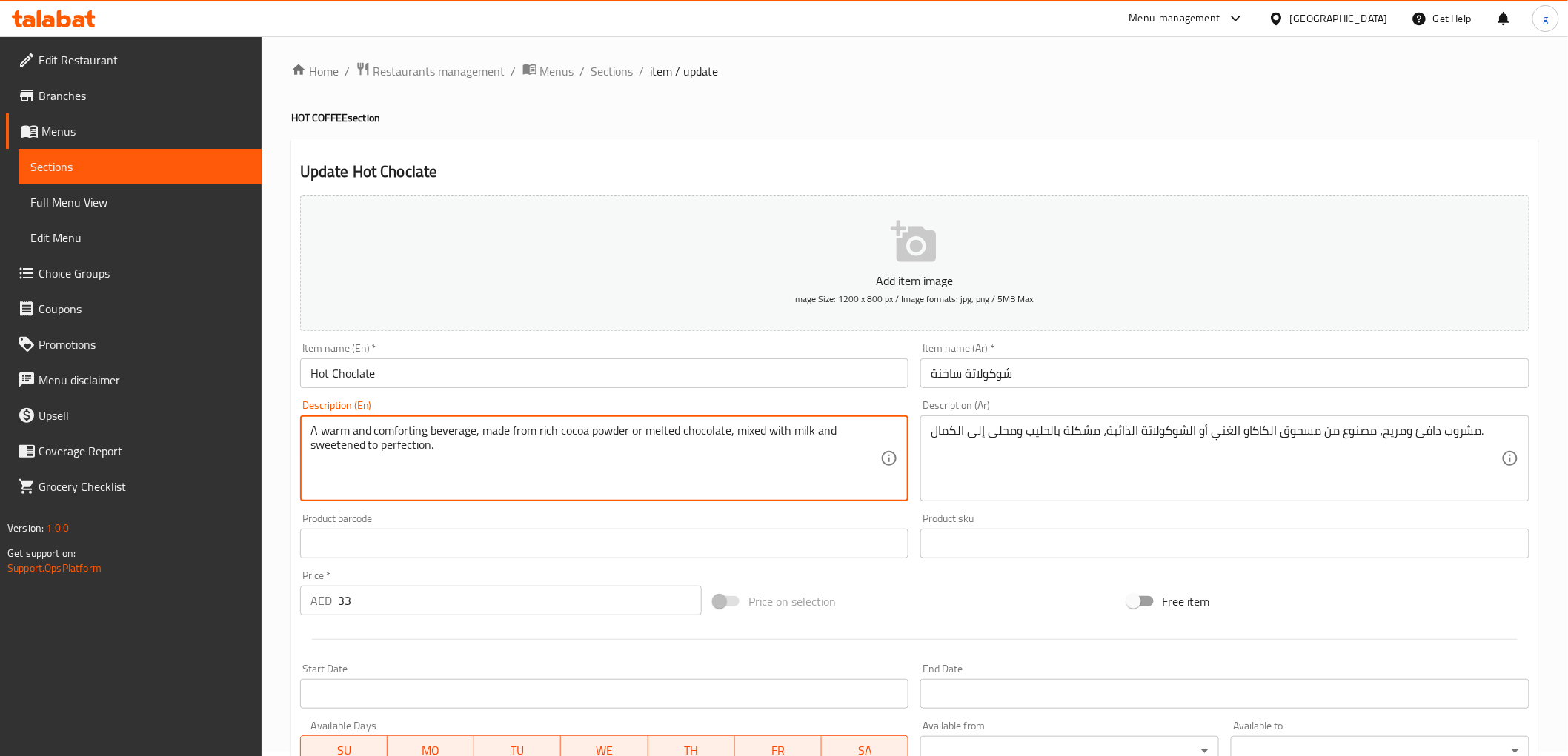
drag, startPoint x: 641, startPoint y: 428, endPoint x: 729, endPoint y: 434, distance: 88.4
click at [729, 434] on textarea "A warm and comforting beverage, made from rich cocoa powder or melted chocolate…" at bounding box center [595, 459] width 571 height 70
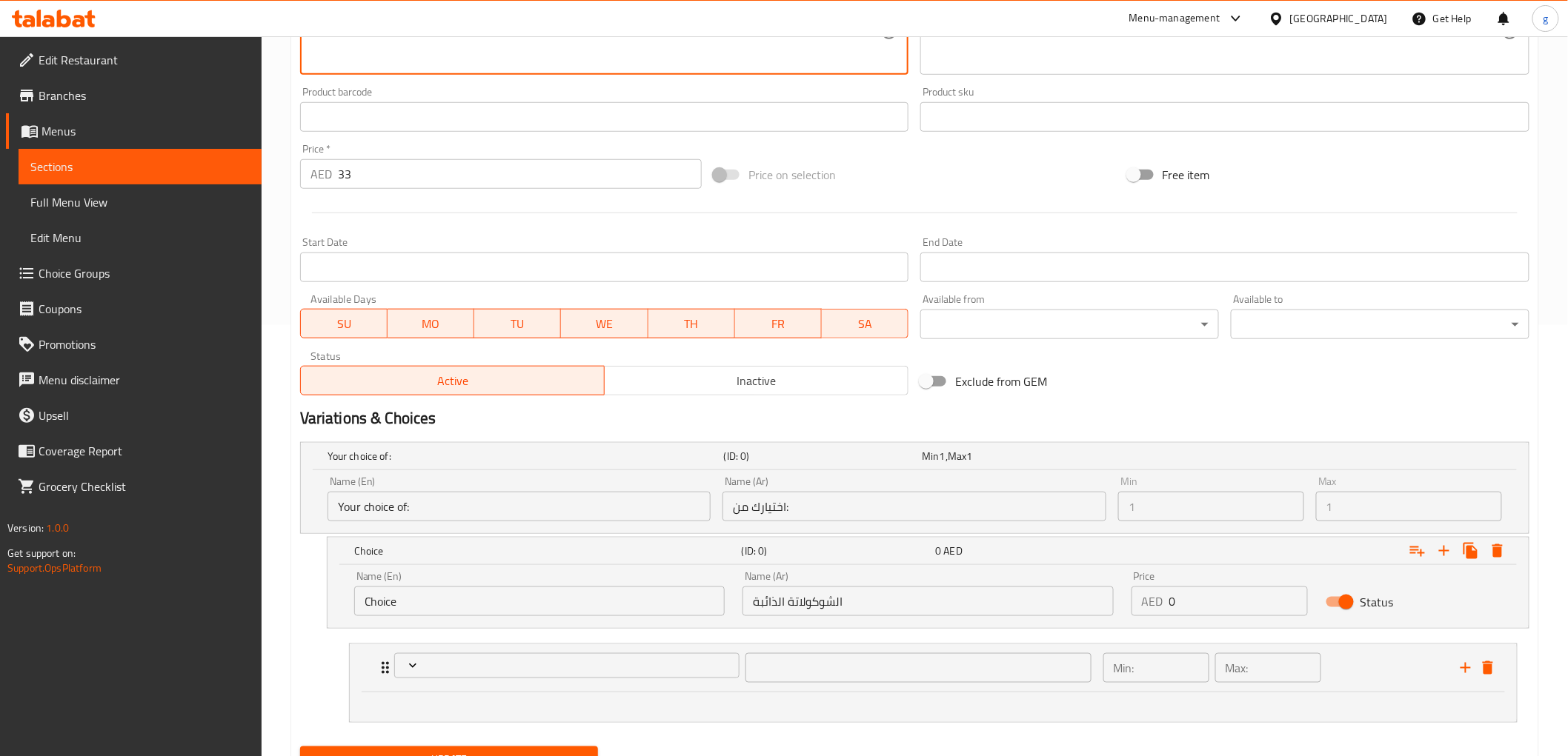
scroll to position [499, 0]
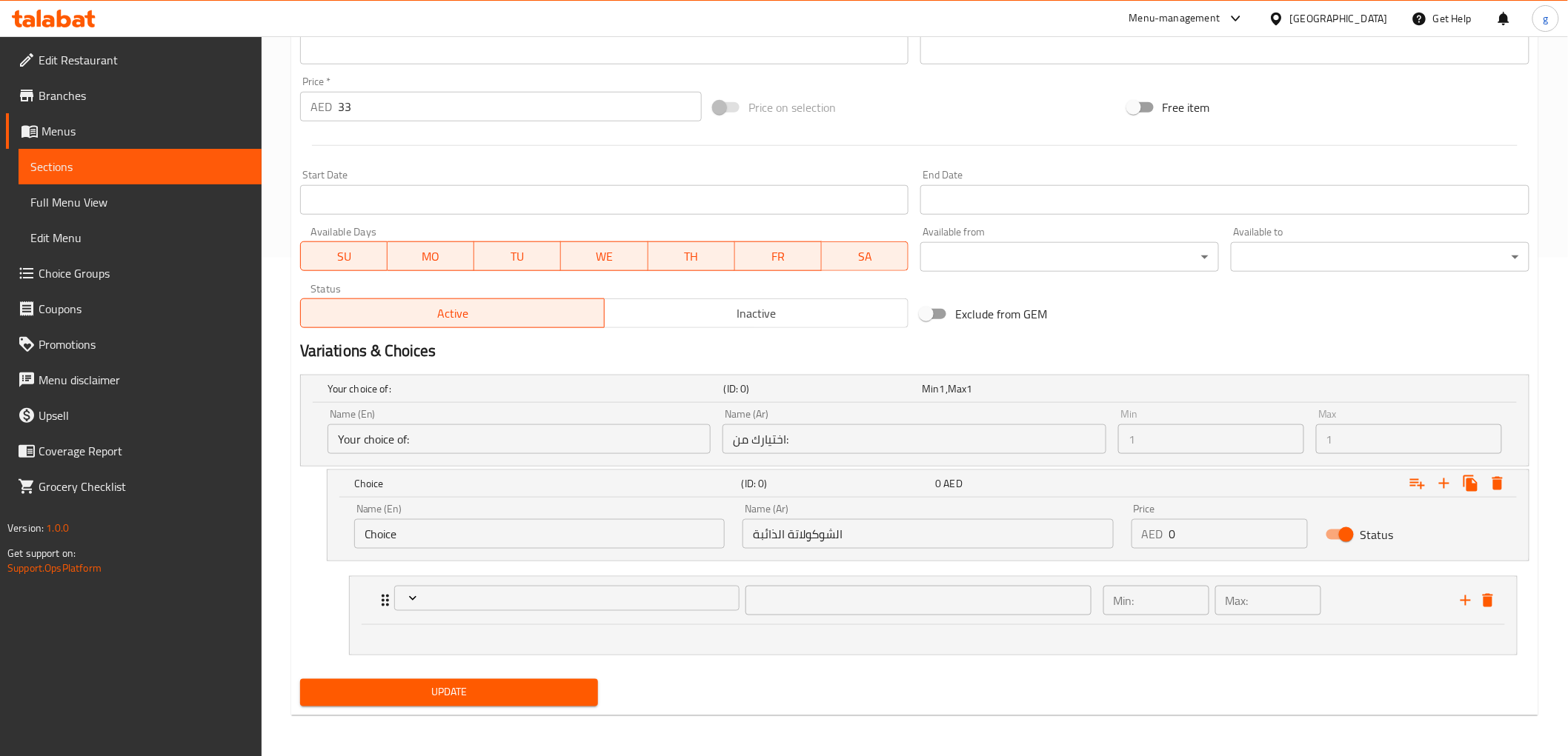
click at [601, 530] on input "Choice" at bounding box center [539, 534] width 370 height 30
drag, startPoint x: 601, startPoint y: 530, endPoint x: 472, endPoint y: 545, distance: 129.7
click at [472, 545] on input "Choice" at bounding box center [539, 534] width 370 height 30
paste input "melted chocolat"
type input "melted chocolate"
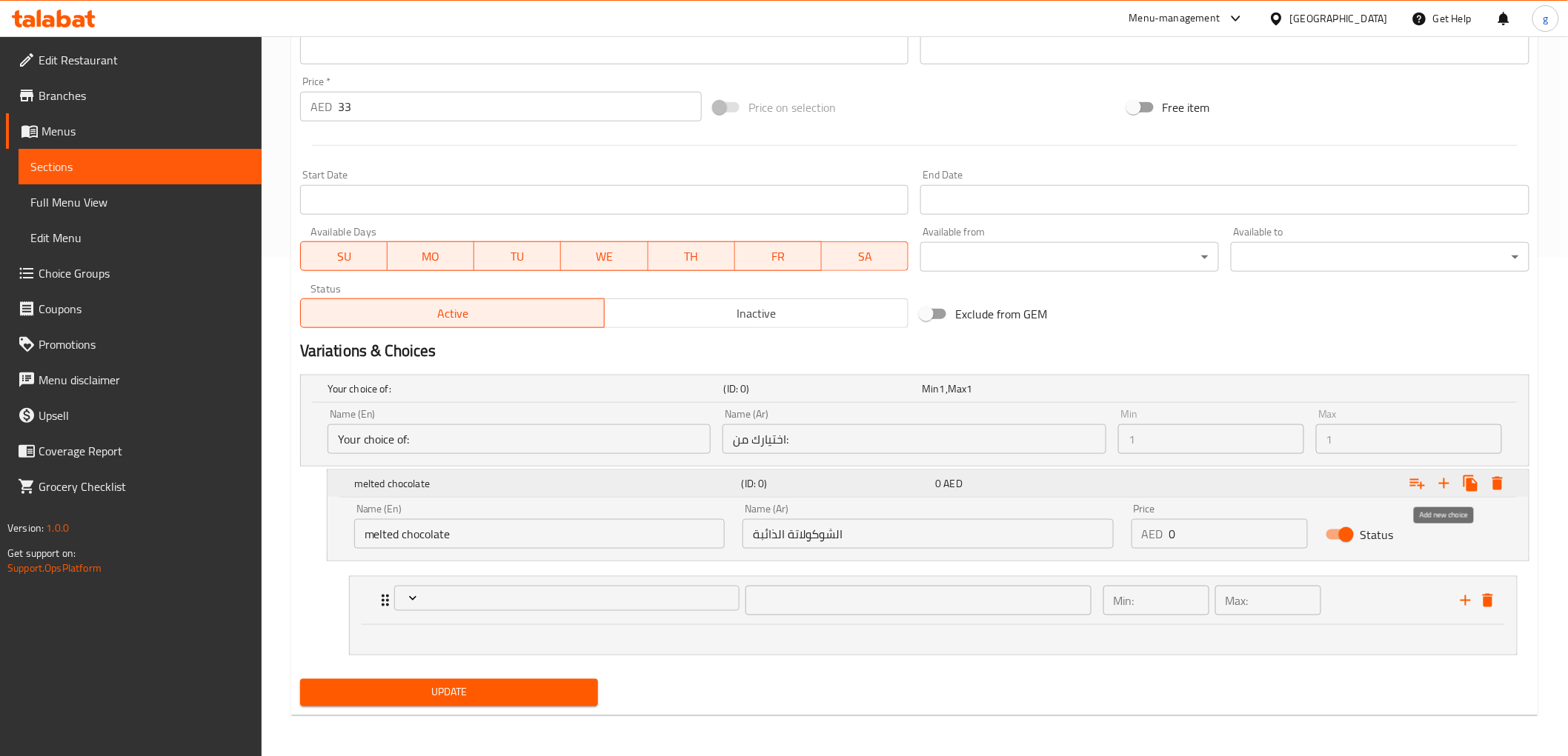
click at [1448, 479] on icon "Expand" at bounding box center [1444, 484] width 18 height 18
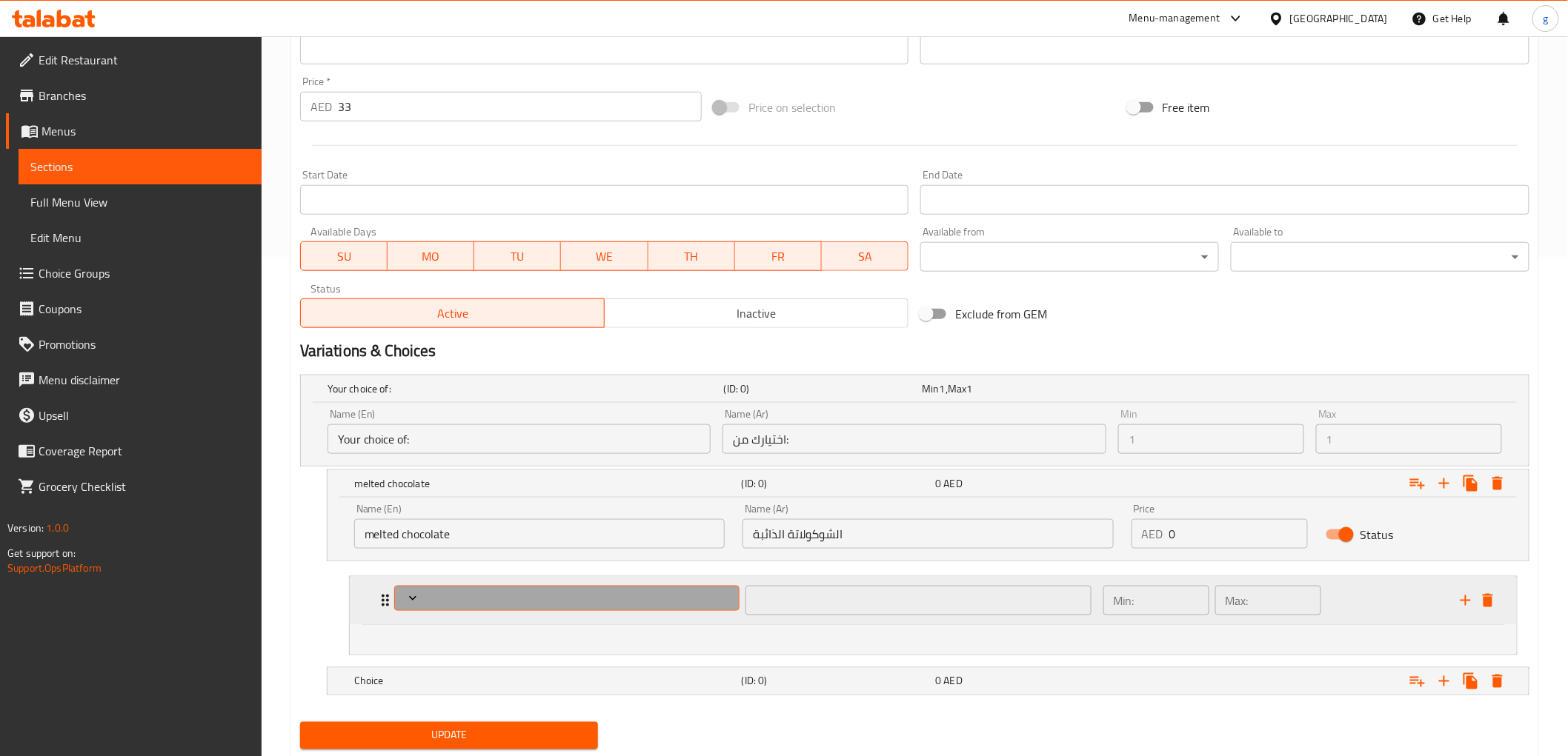
click at [536, 604] on span "Expand" at bounding box center [566, 598] width 335 height 15
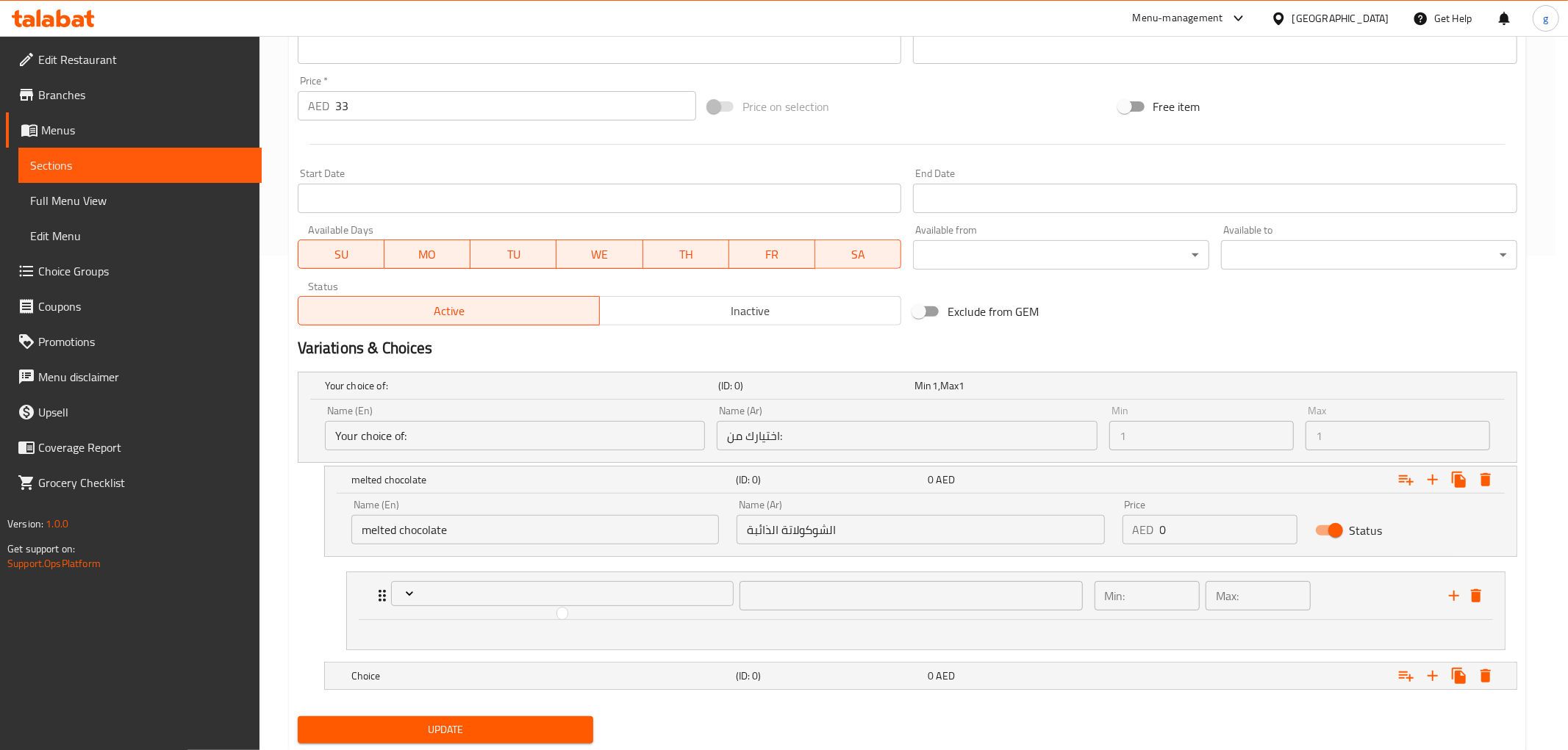
click at [1004, 596] on div at bounding box center [784, 375] width 1568 height 750
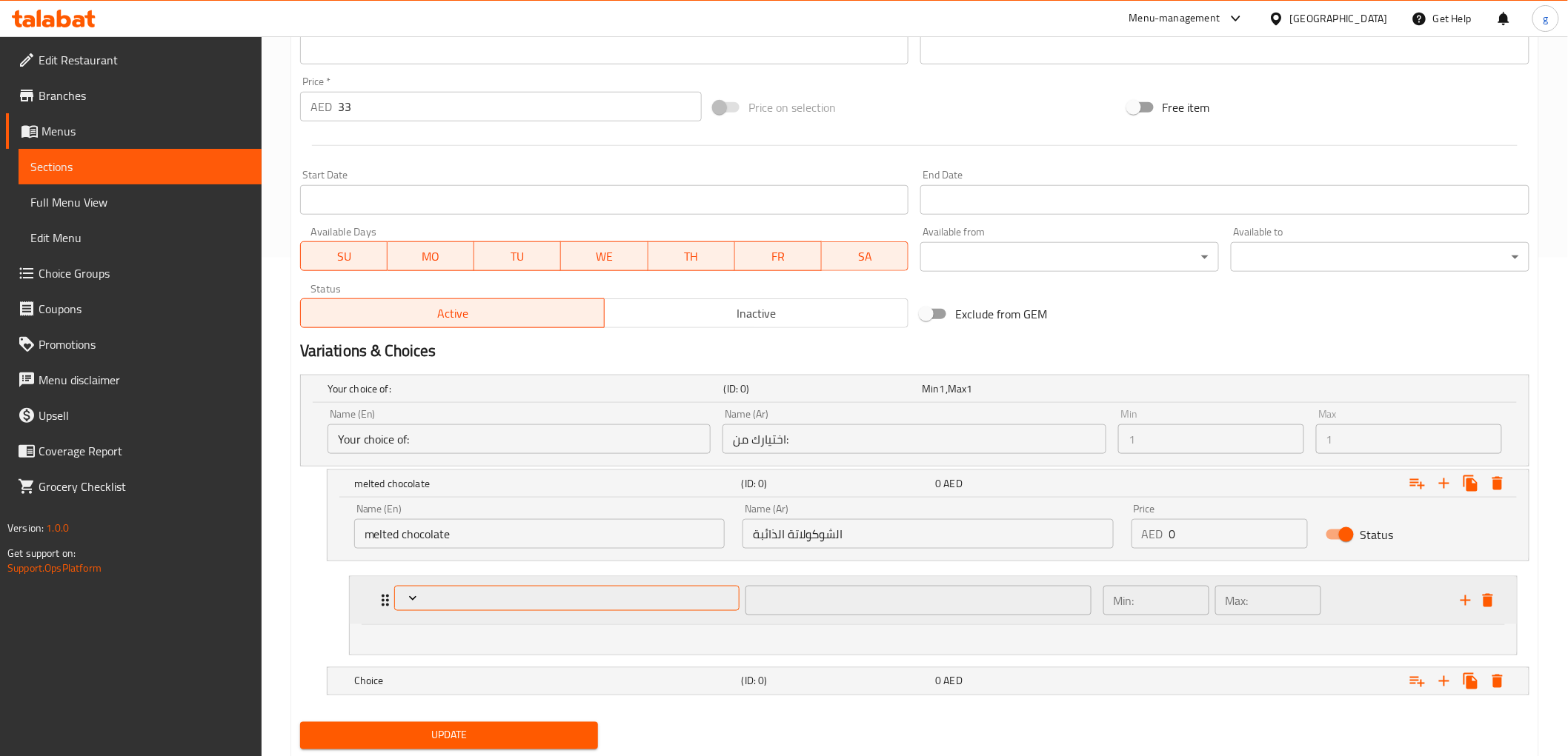
click at [486, 598] on span "Expand" at bounding box center [566, 598] width 335 height 15
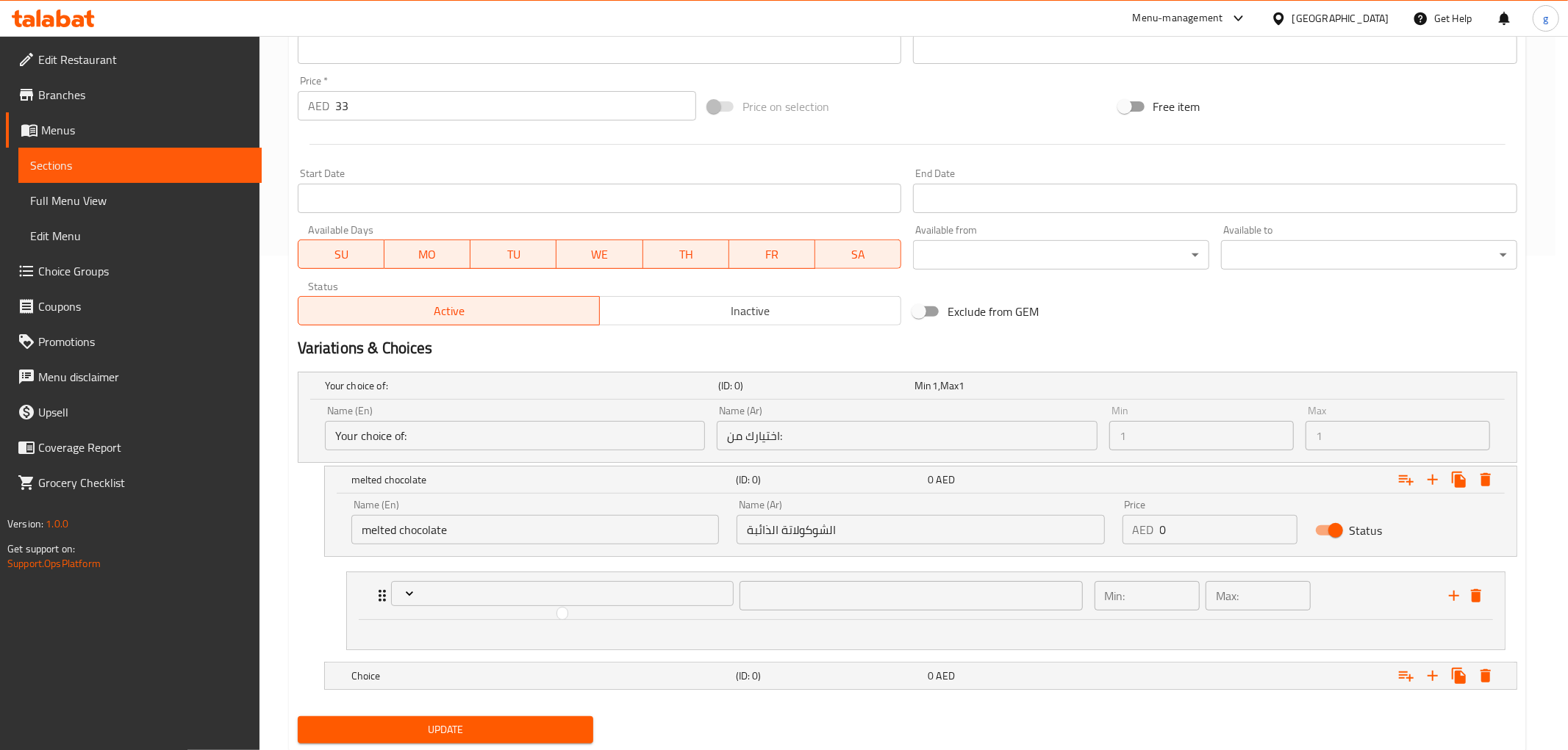
click at [468, 674] on div at bounding box center [784, 375] width 1568 height 750
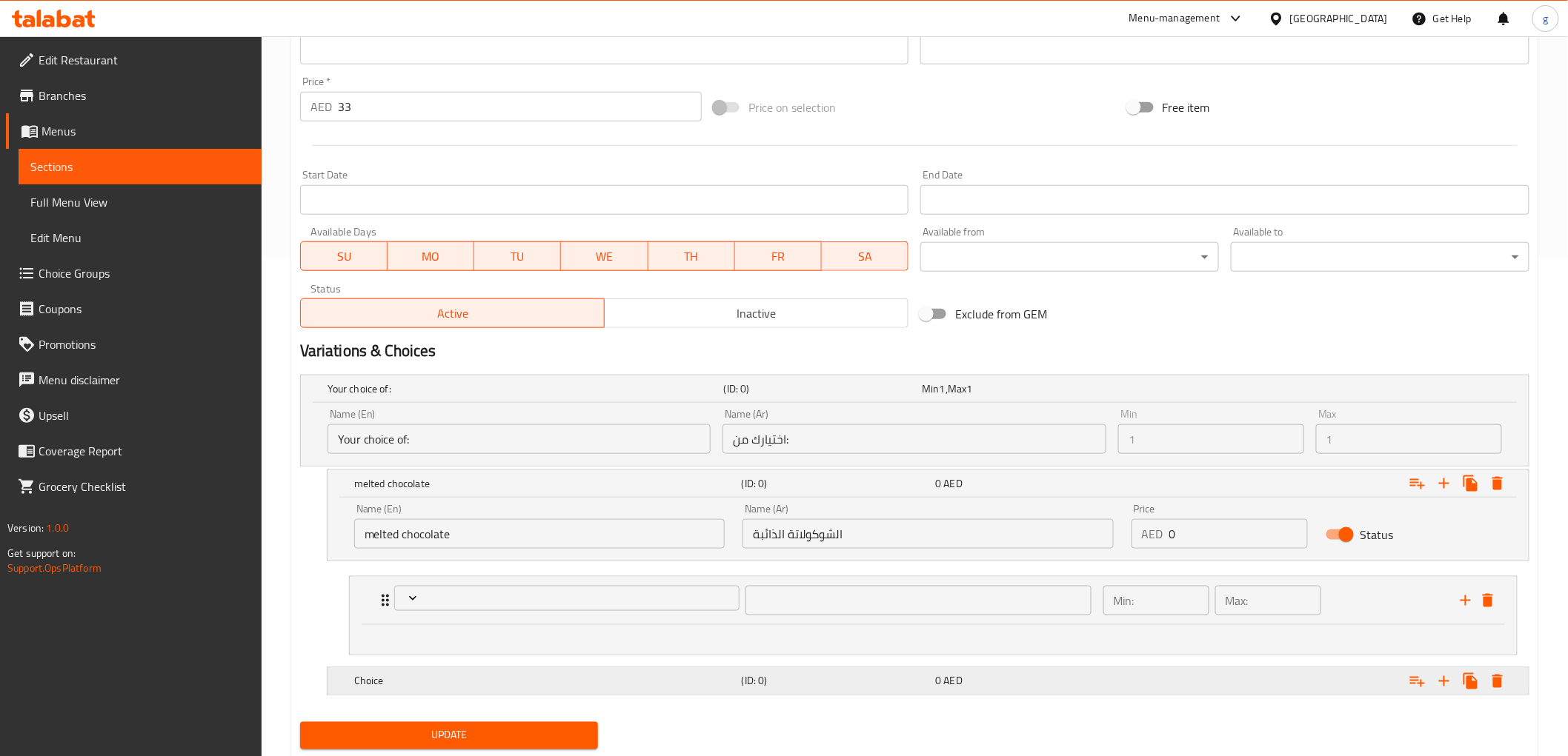
click at [494, 680] on h5 "Choice" at bounding box center [545, 681] width 382 height 15
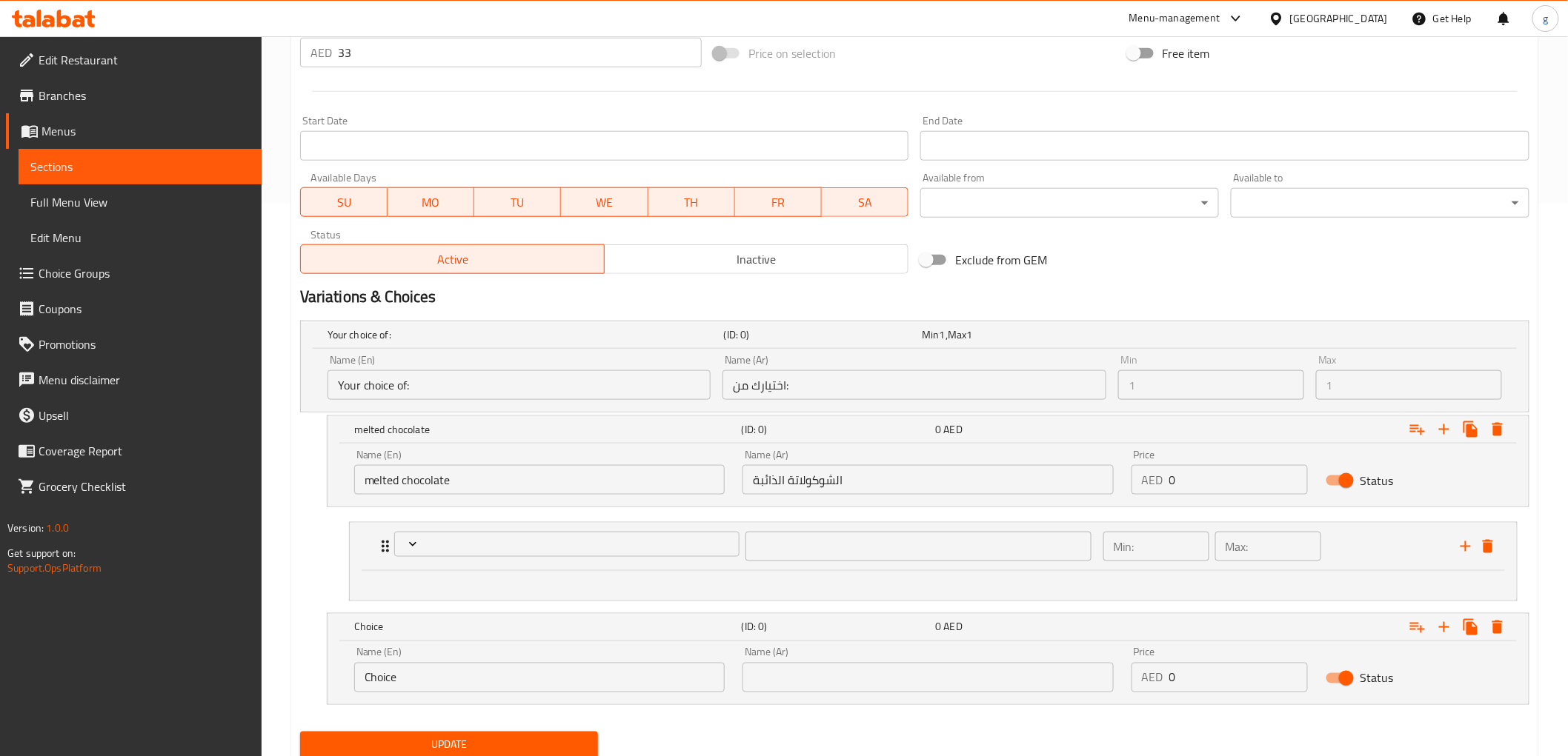
scroll to position [605, 0]
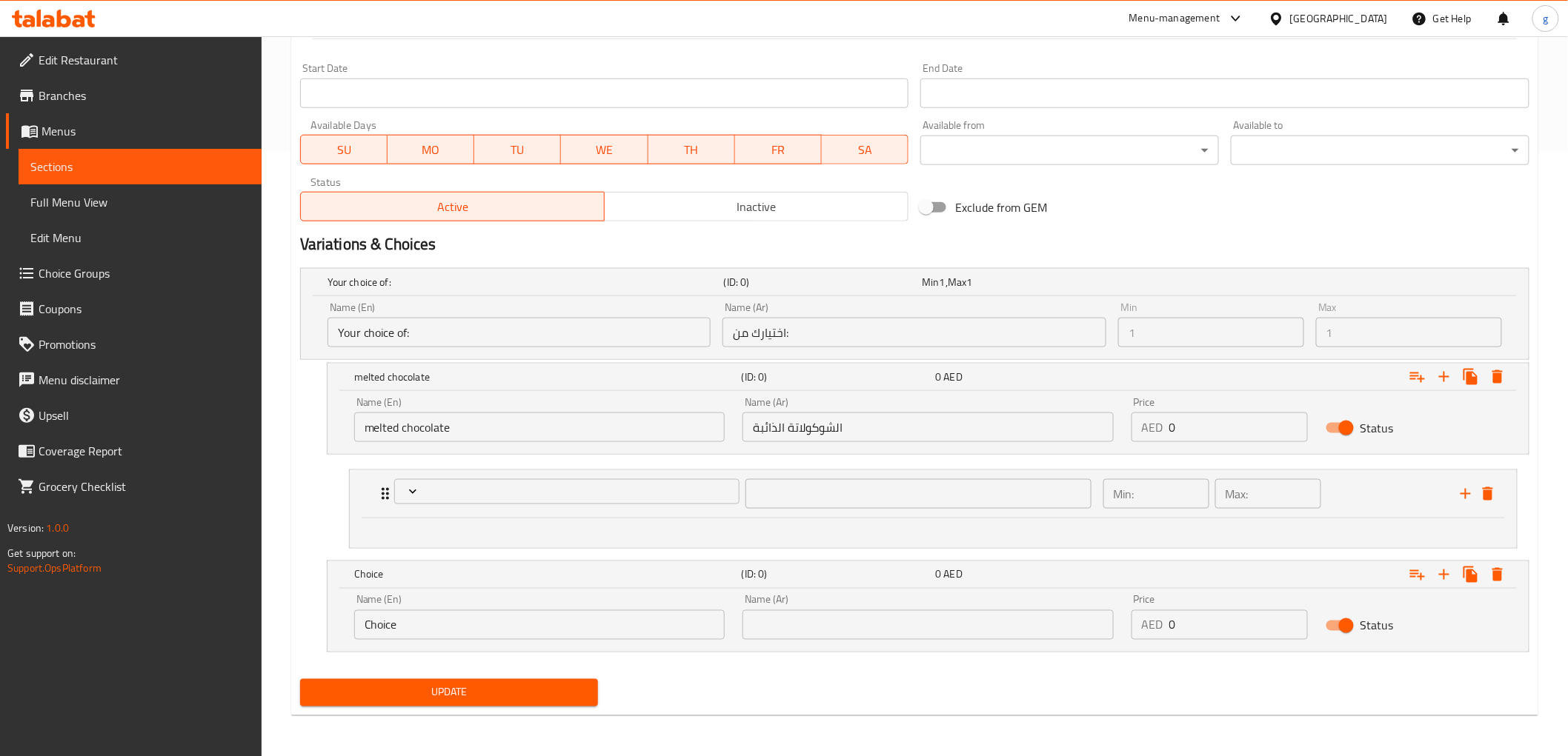
click at [507, 620] on input "Choice" at bounding box center [539, 626] width 370 height 30
click at [490, 626] on input "Choice" at bounding box center [539, 626] width 370 height 30
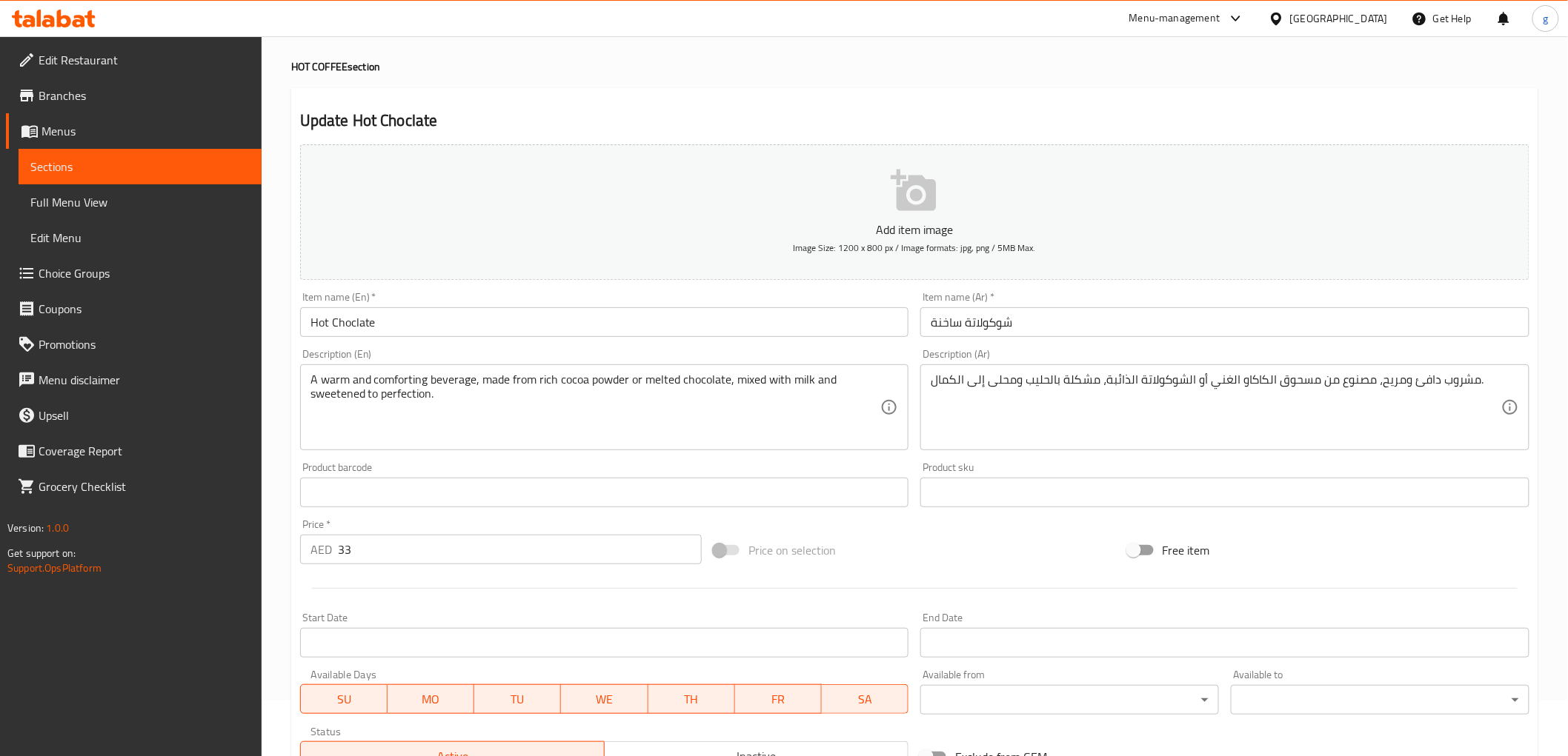
scroll to position [30, 0]
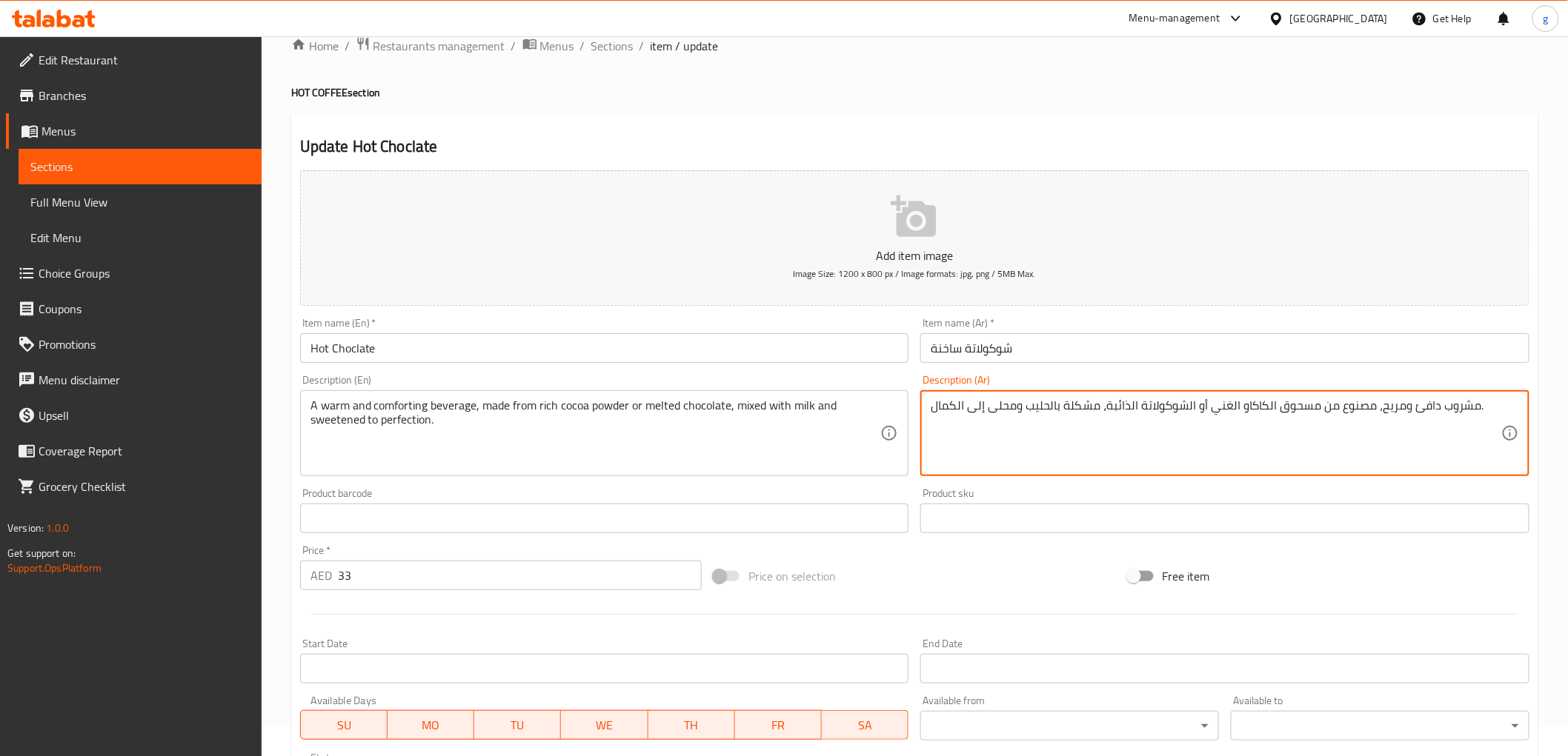
drag, startPoint x: 1242, startPoint y: 409, endPoint x: 1317, endPoint y: 412, distance: 75.6
click at [1317, 412] on textarea "مشروب دافئ ومريح، مصنوع من مسحوق الكاكاو الغني أو الشوكولاتة الذائبة، مشكلة بال…" at bounding box center [1216, 434] width 571 height 70
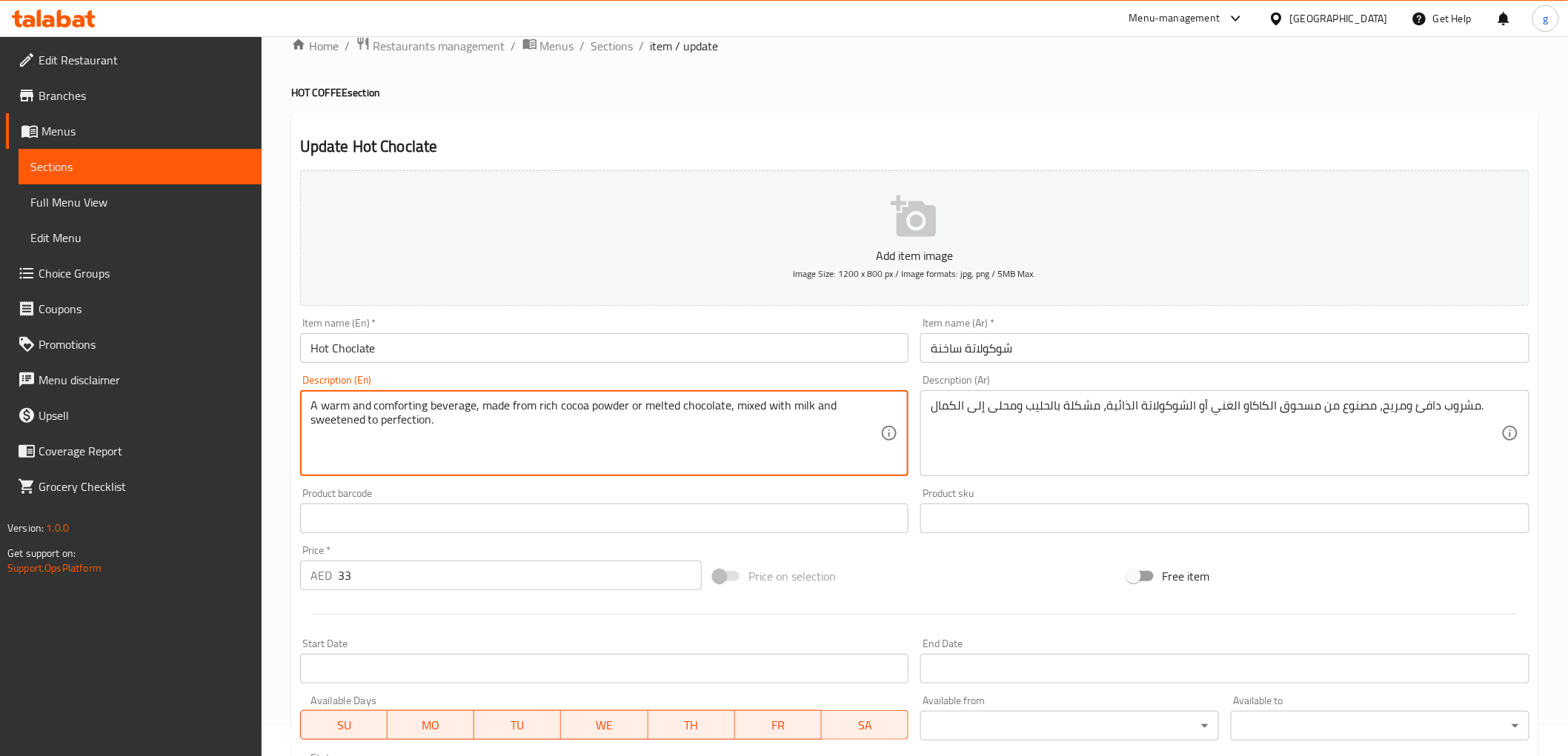
click at [581, 408] on textarea "A warm and comforting beverage, made from rich cocoa powder or melted chocolate…" at bounding box center [595, 434] width 571 height 70
click at [561, 405] on textarea "A warm and comforting beverage, made from rich cocoa powder or melted chocolate…" at bounding box center [595, 434] width 571 height 70
drag, startPoint x: 561, startPoint y: 405, endPoint x: 604, endPoint y: 409, distance: 43.1
click at [604, 409] on textarea "A warm and comforting beverage, made from rich cocoa powder or melted chocolate…" at bounding box center [595, 434] width 571 height 70
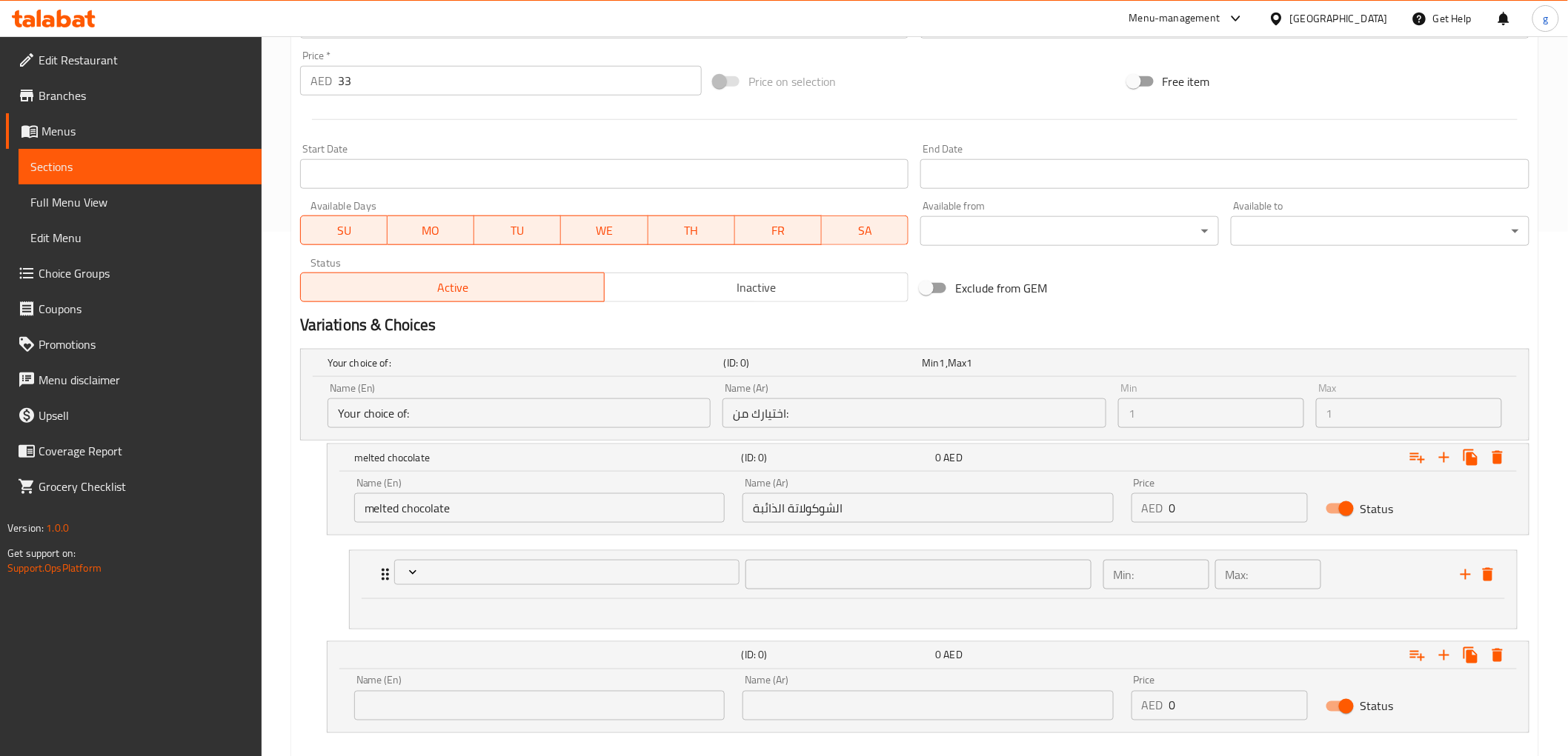
scroll to position [605, 0]
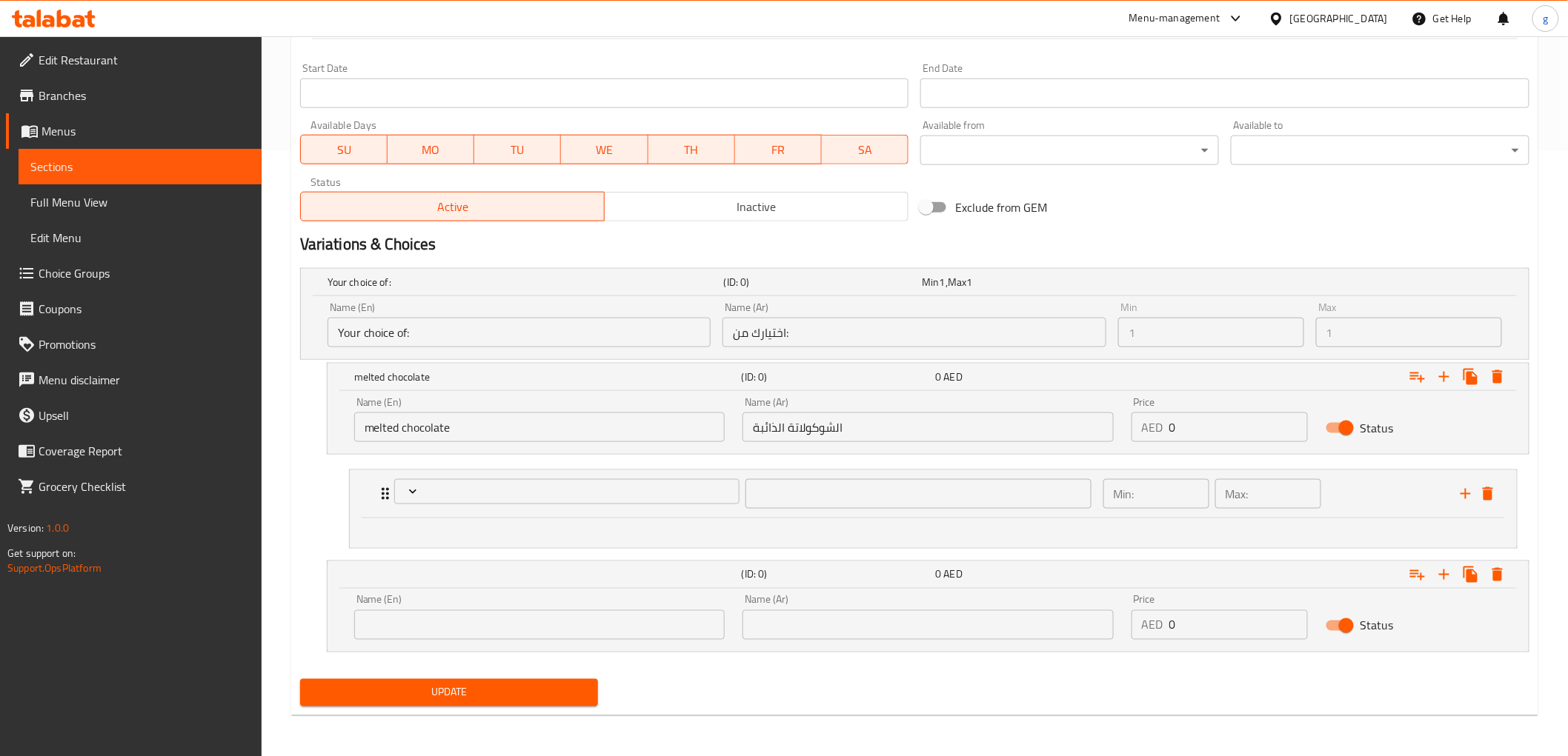
click at [805, 335] on input "اختيارك من:" at bounding box center [914, 333] width 384 height 30
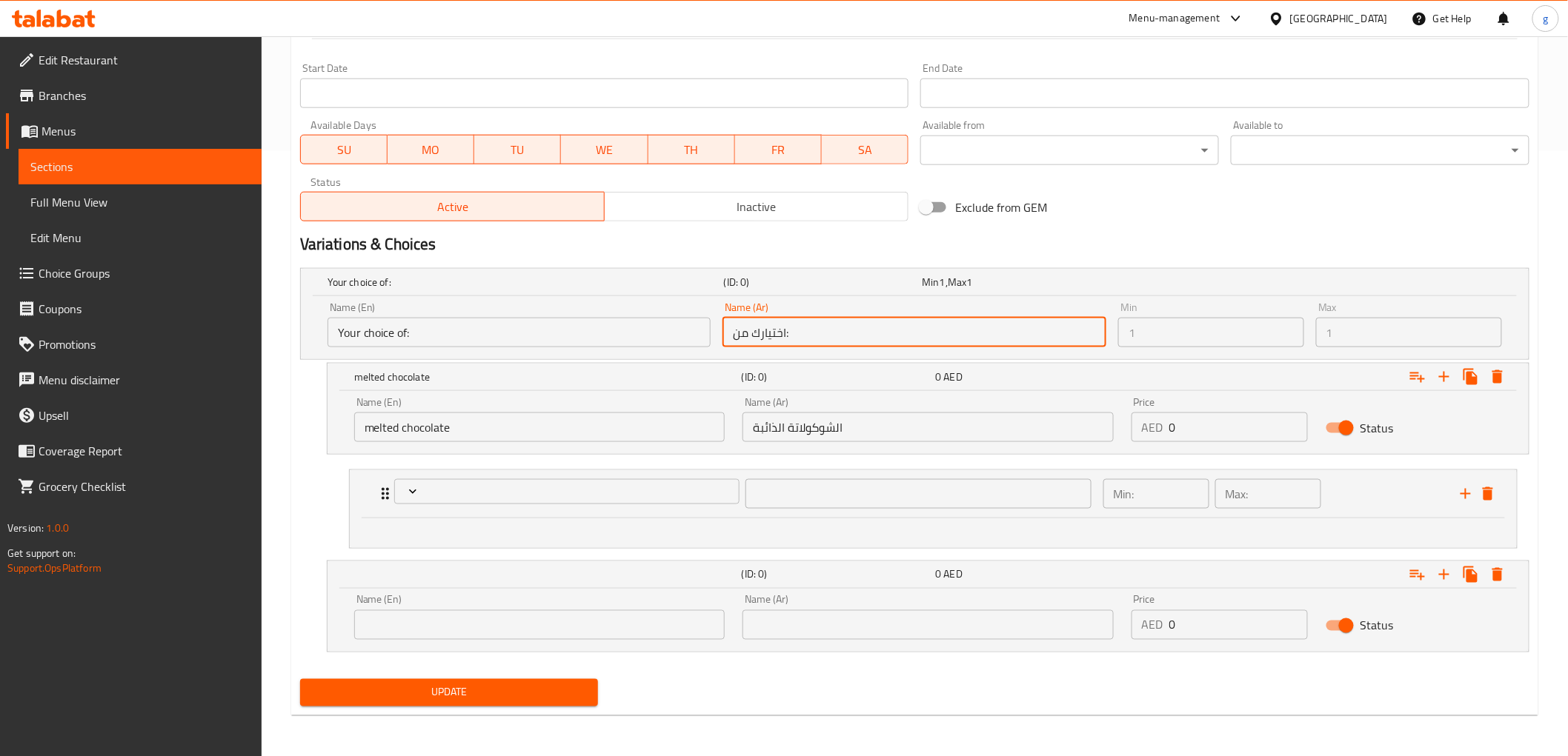
click at [774, 335] on input "اختيارك من:" at bounding box center [914, 333] width 384 height 30
click at [650, 333] on input "Your choice of:" at bounding box center [519, 333] width 384 height 30
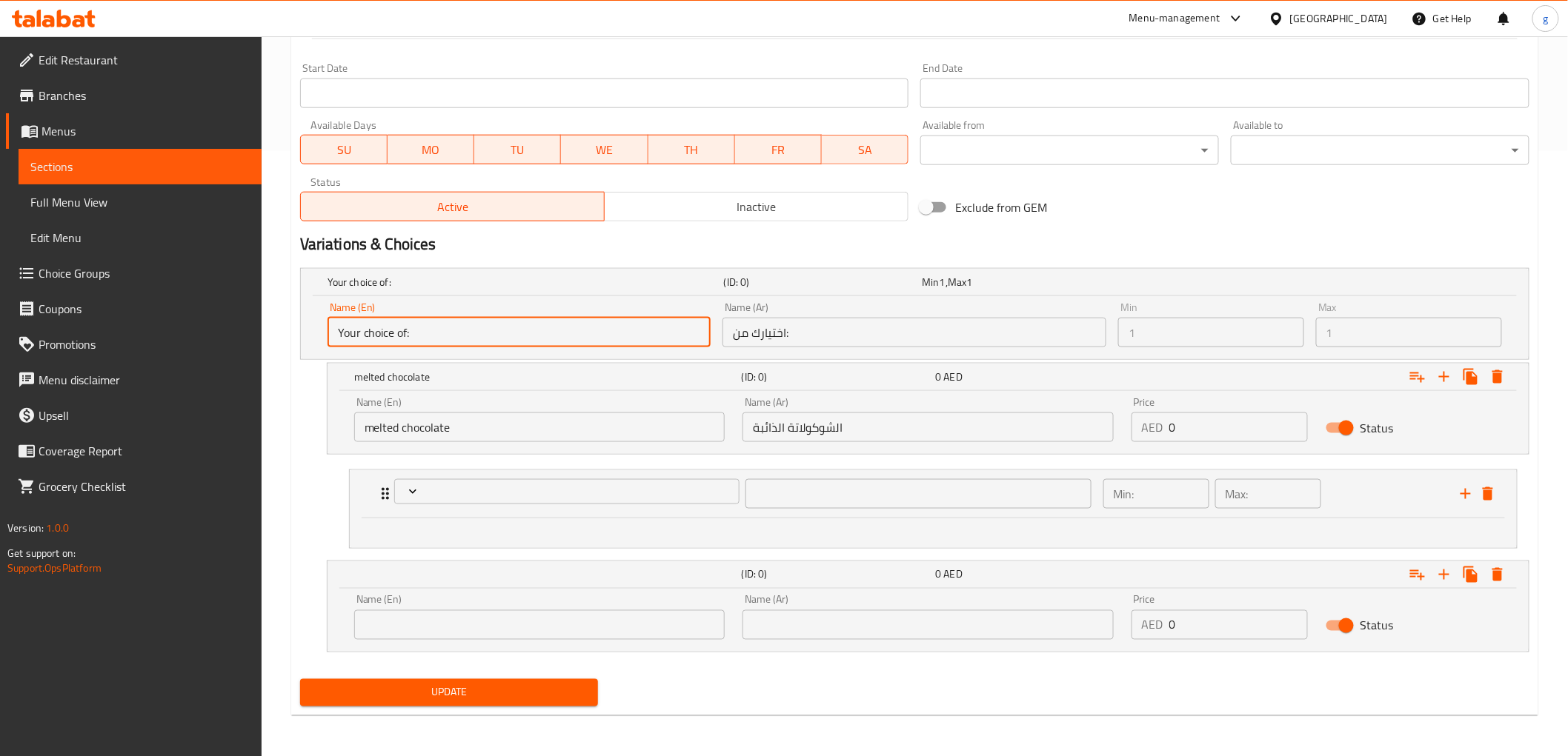
click at [533, 622] on input "text" at bounding box center [539, 626] width 370 height 30
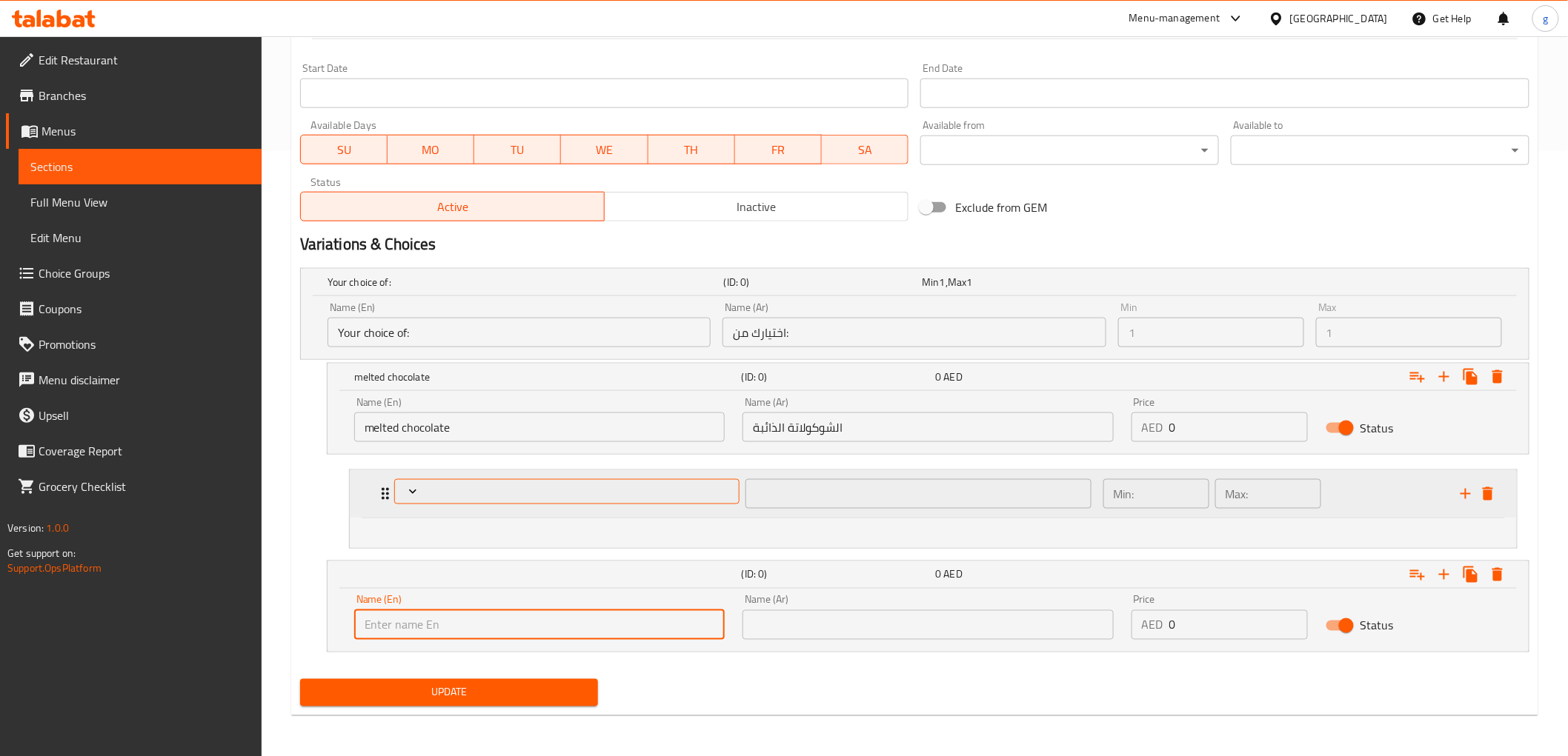
click at [588, 493] on span "Expand" at bounding box center [566, 492] width 335 height 15
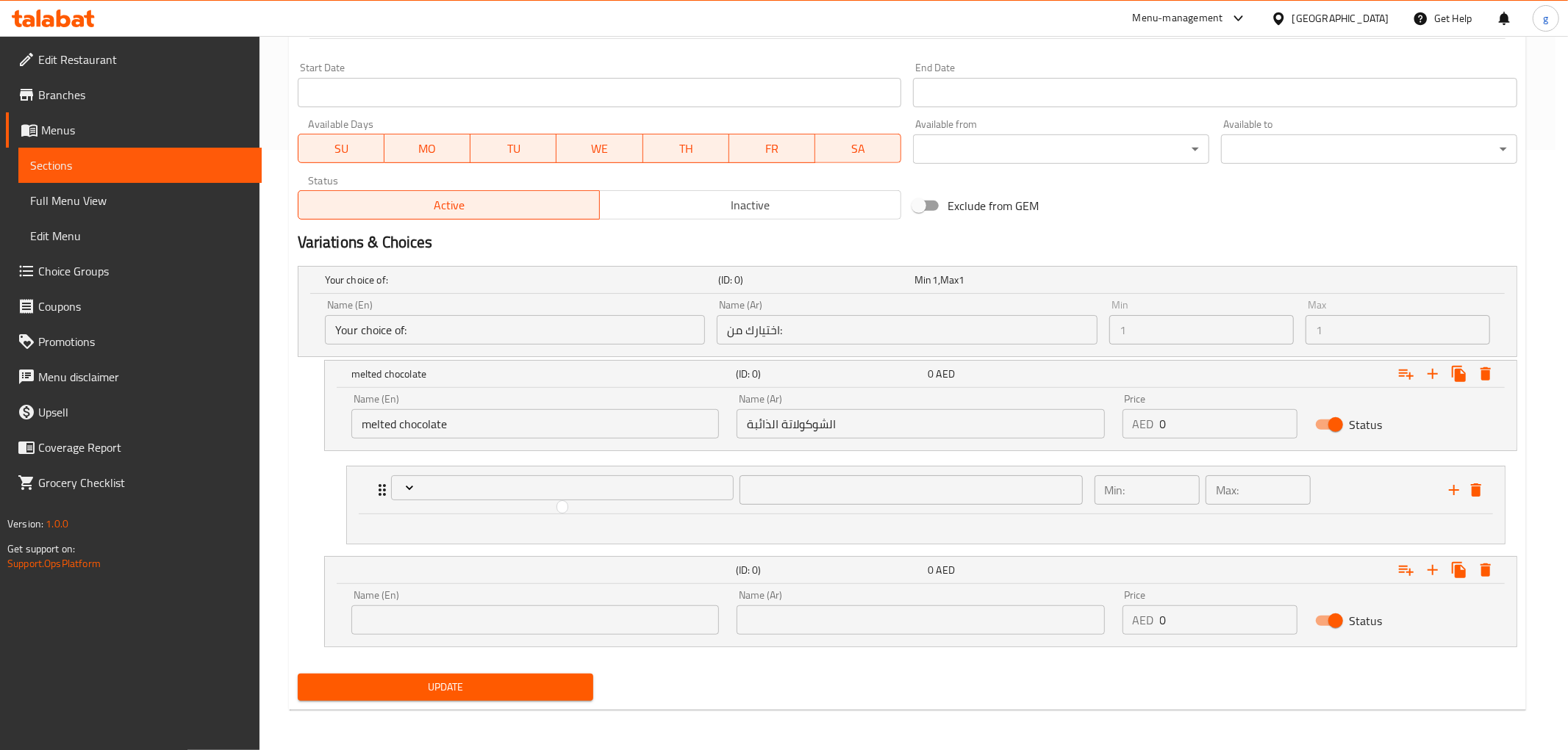
click at [1209, 488] on div at bounding box center [784, 375] width 1568 height 750
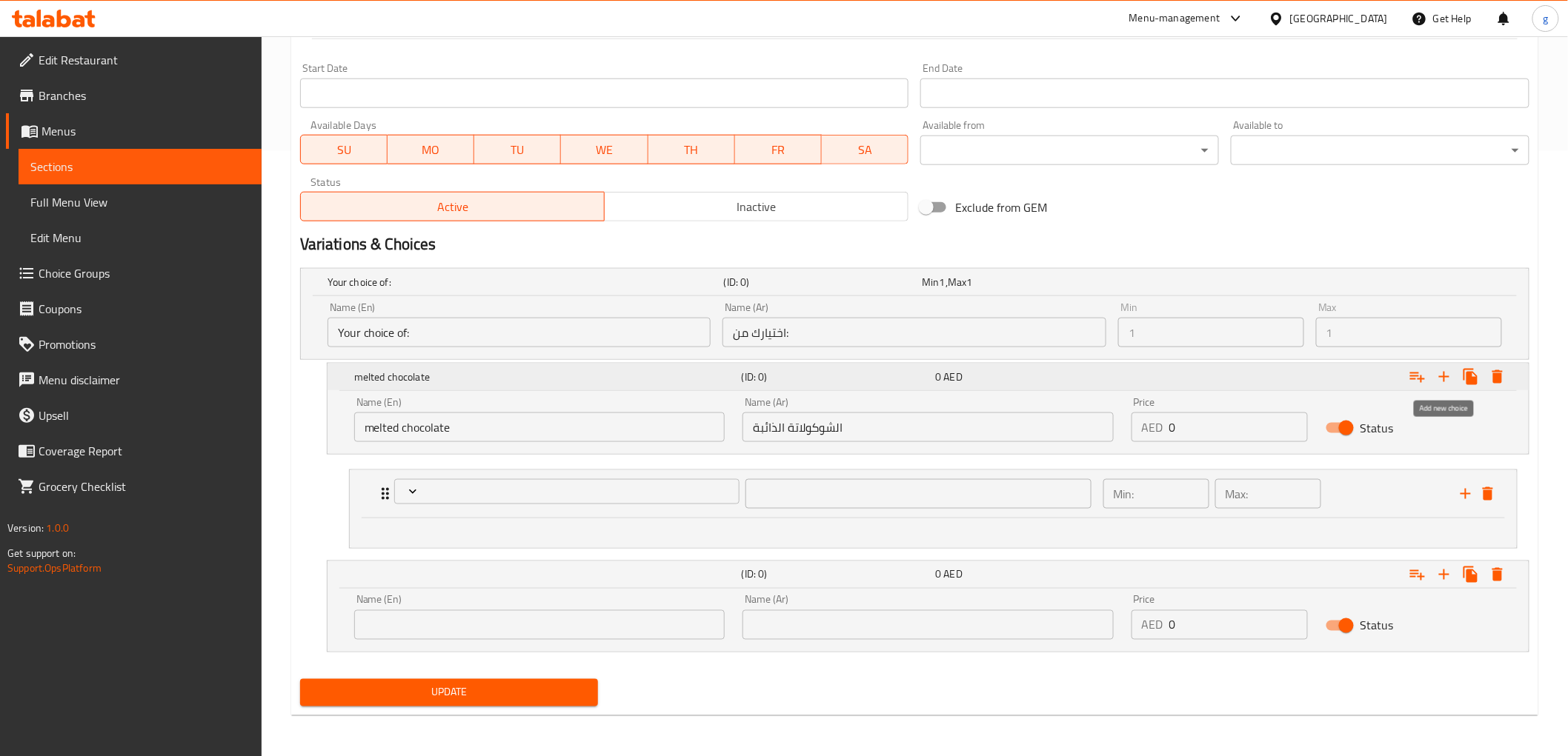
click at [1446, 378] on icon "Expand" at bounding box center [1444, 377] width 18 height 18
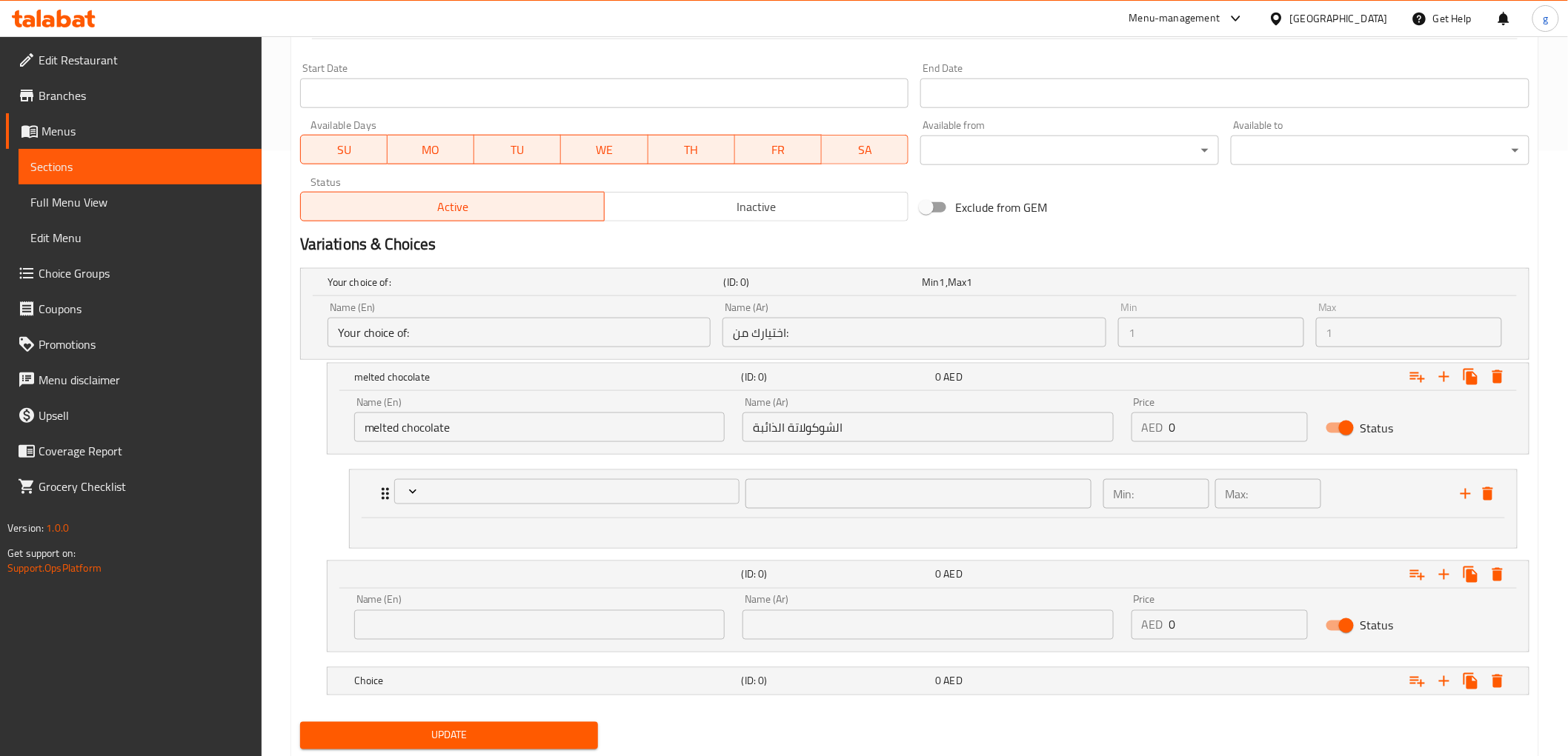
click at [756, 519] on div at bounding box center [933, 534] width 1167 height 30
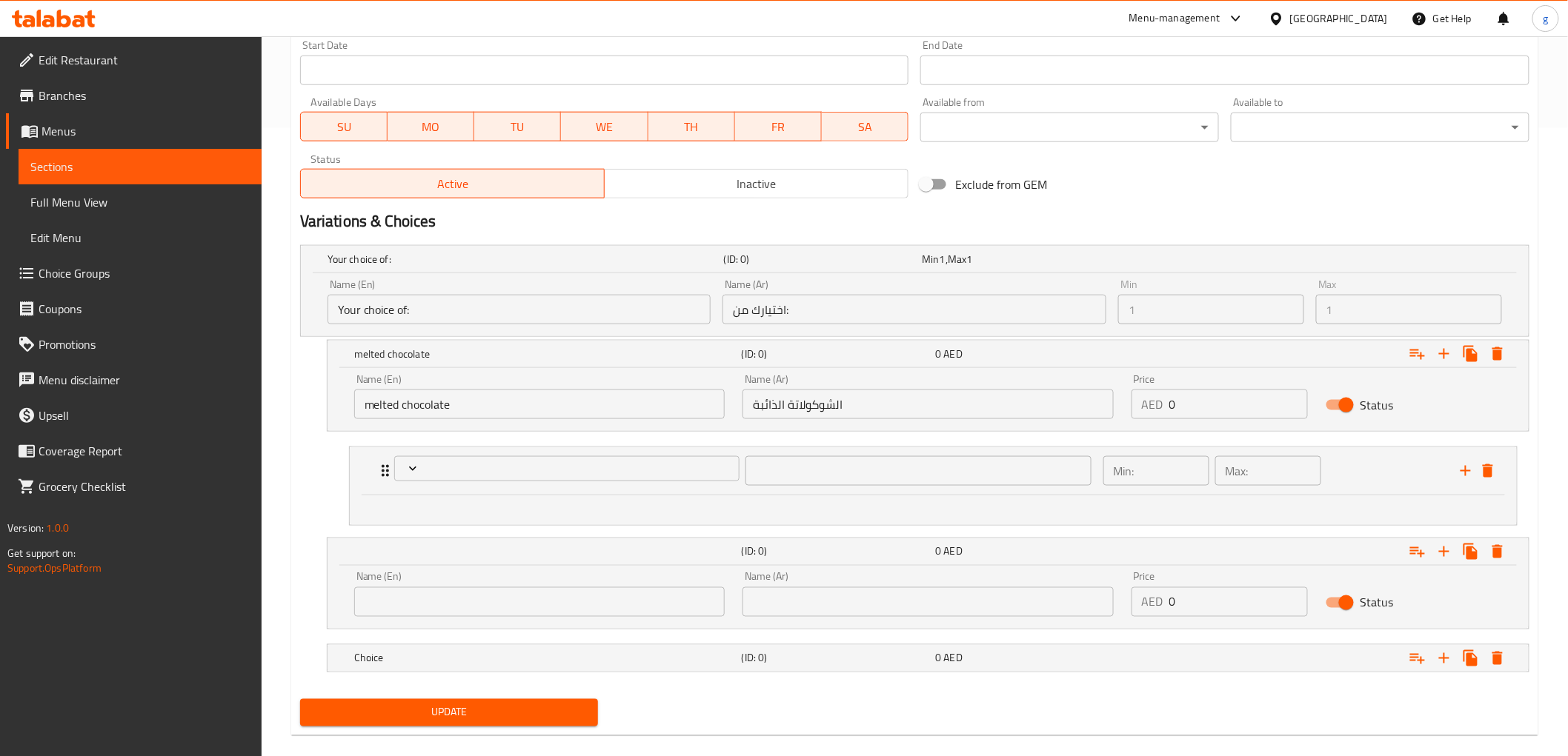
scroll to position [648, 0]
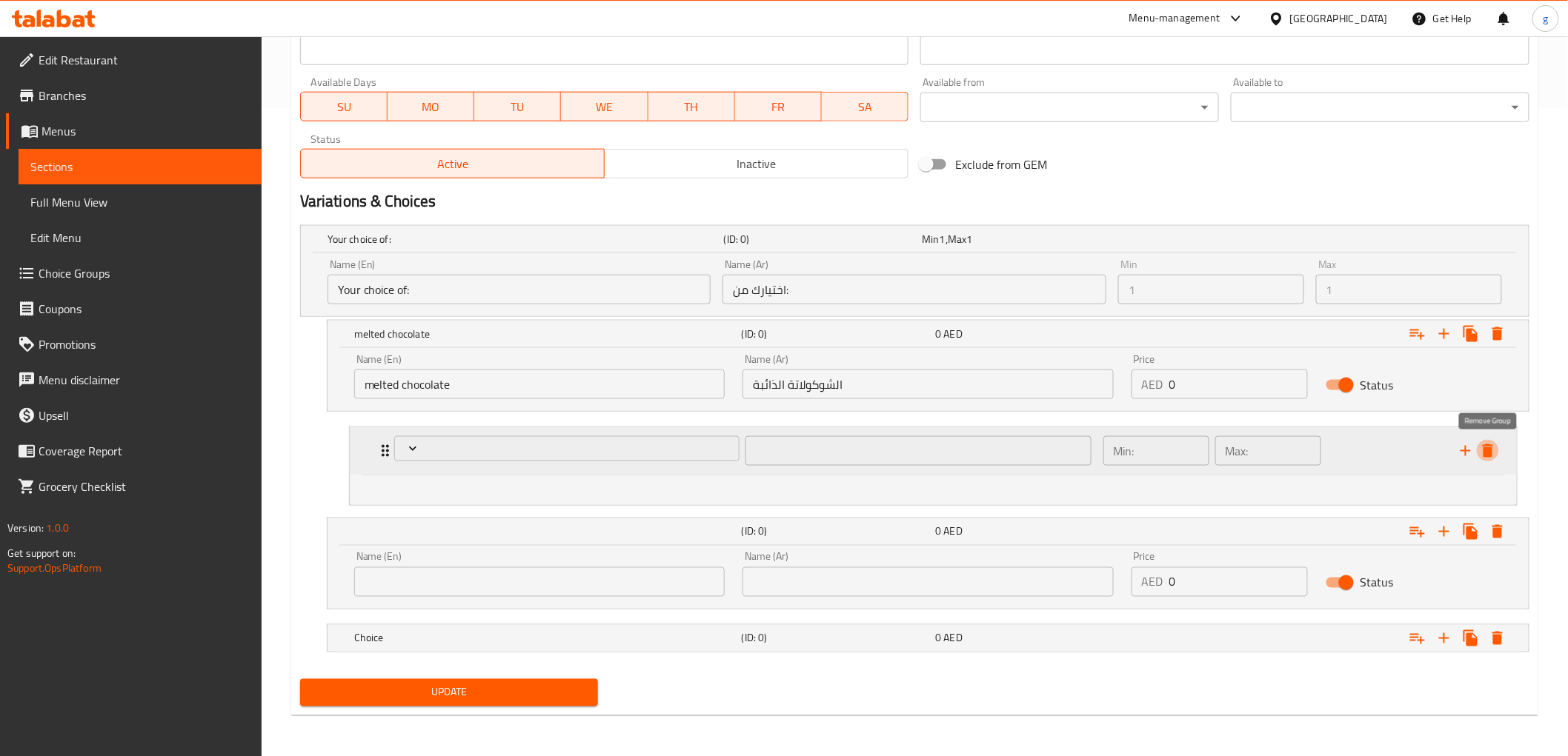
click at [1494, 453] on icon "delete" at bounding box center [1488, 451] width 18 height 18
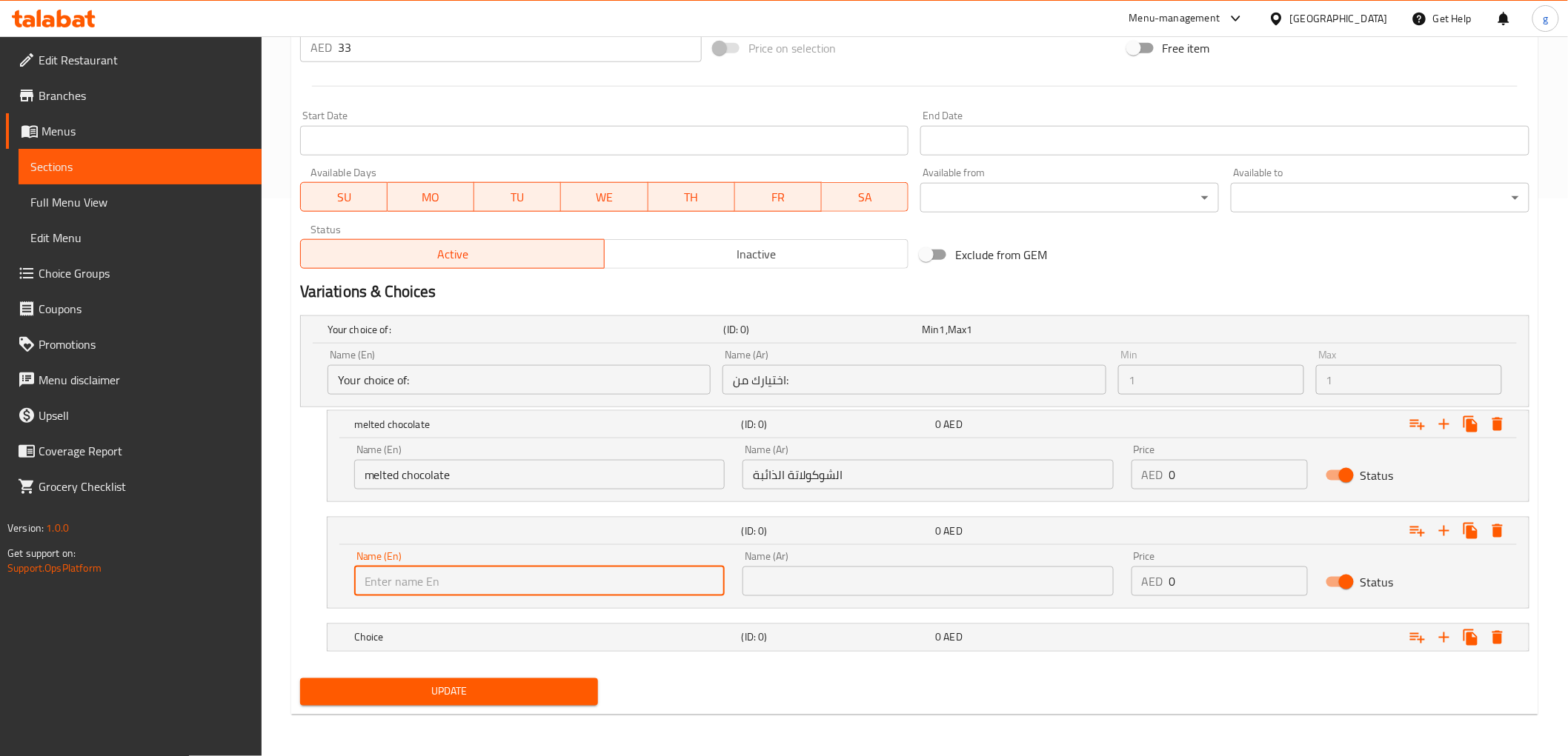
click at [654, 579] on input "text" at bounding box center [539, 582] width 370 height 30
click at [662, 585] on input "text" at bounding box center [539, 582] width 370 height 30
paste input "cocoa powder"
type input "cocoa powder"
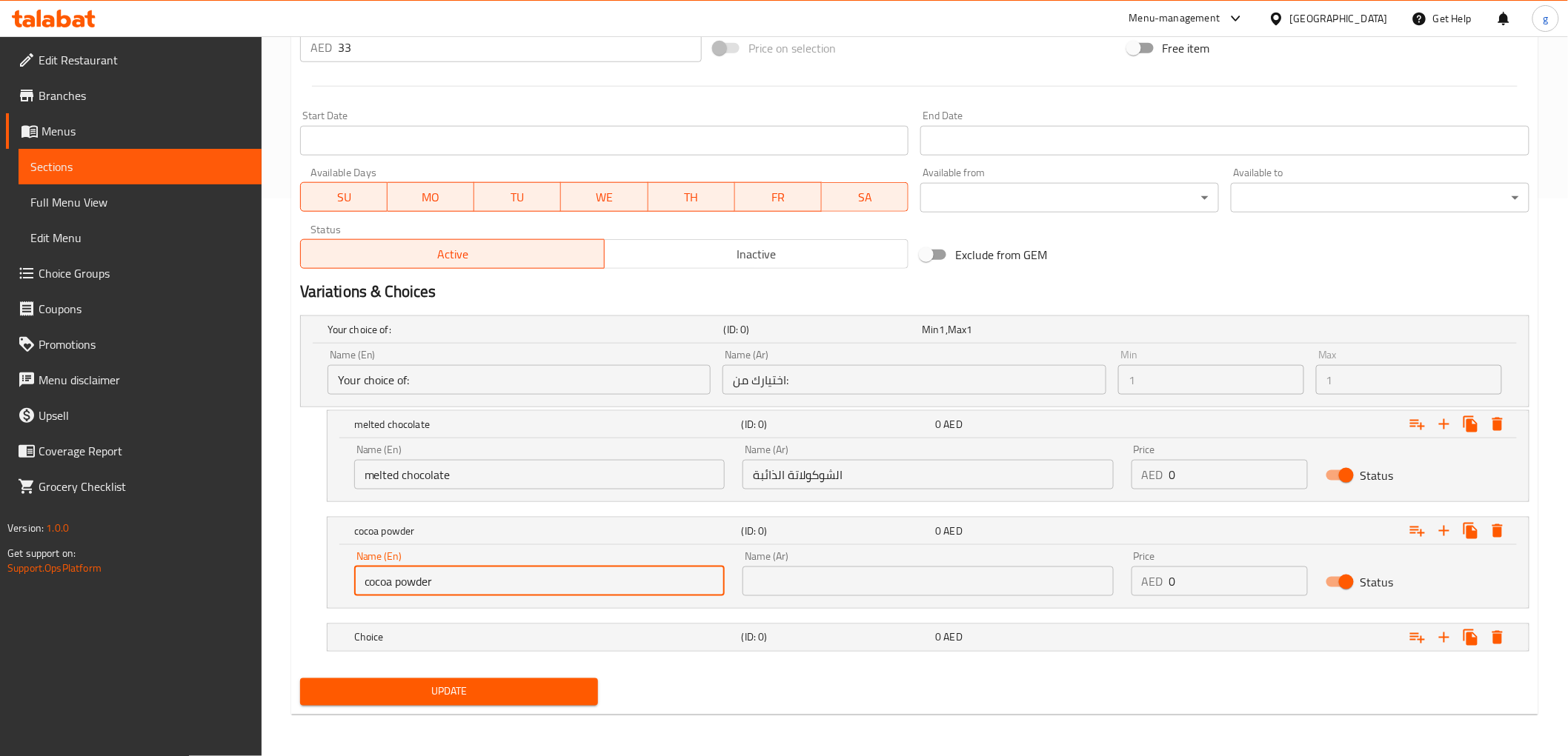
click at [880, 591] on input "text" at bounding box center [927, 582] width 370 height 30
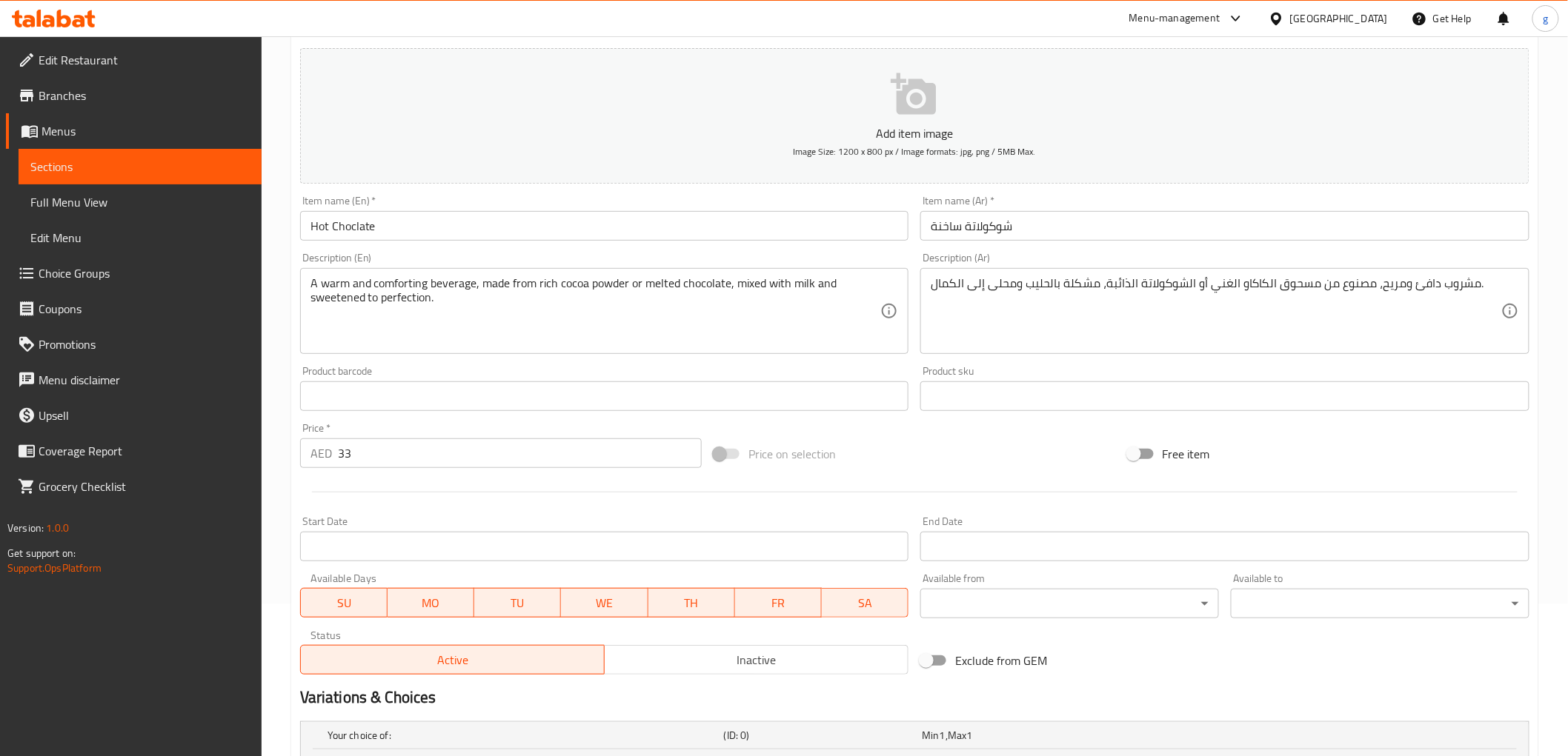
scroll to position [64, 0]
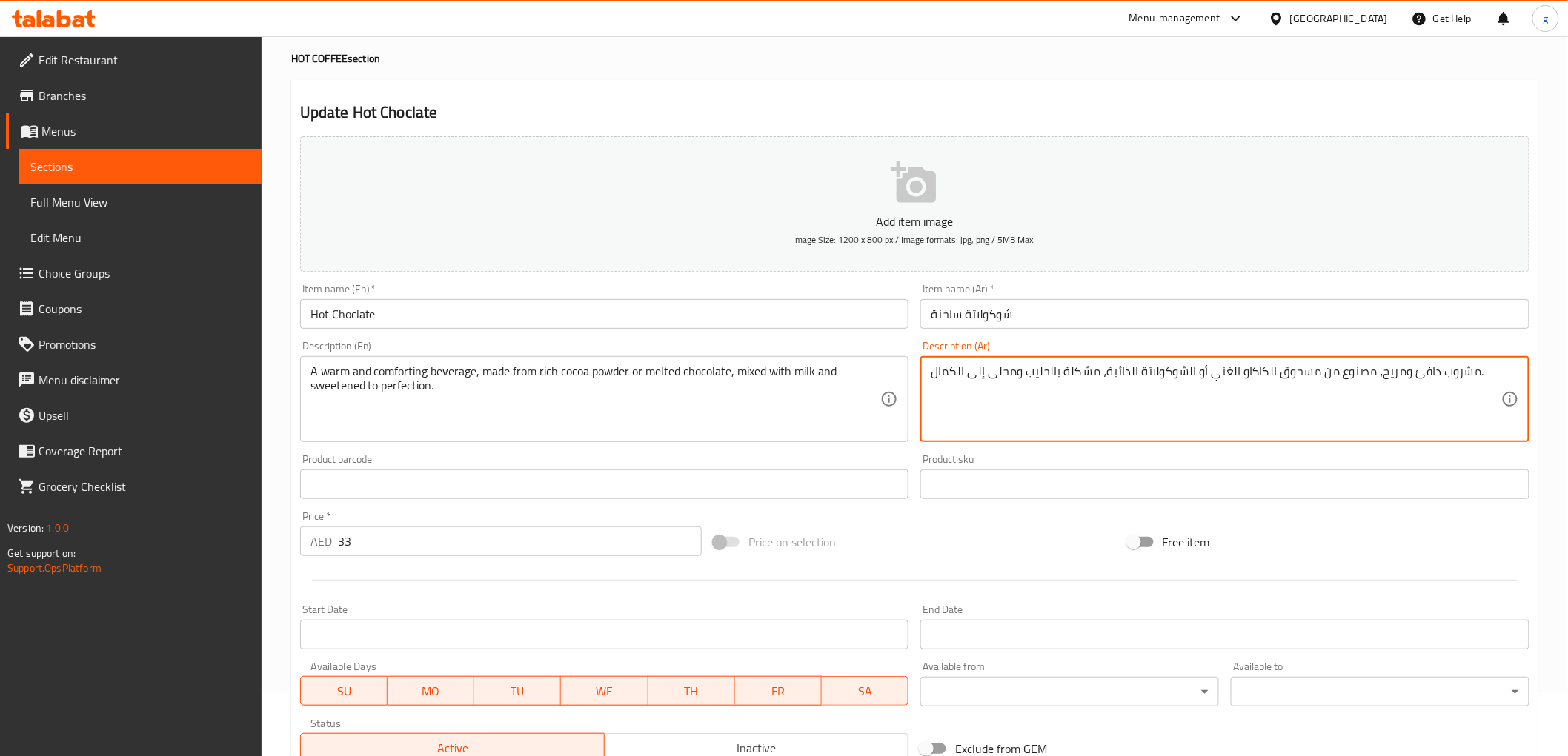
drag, startPoint x: 1238, startPoint y: 372, endPoint x: 1314, endPoint y: 372, distance: 76.3
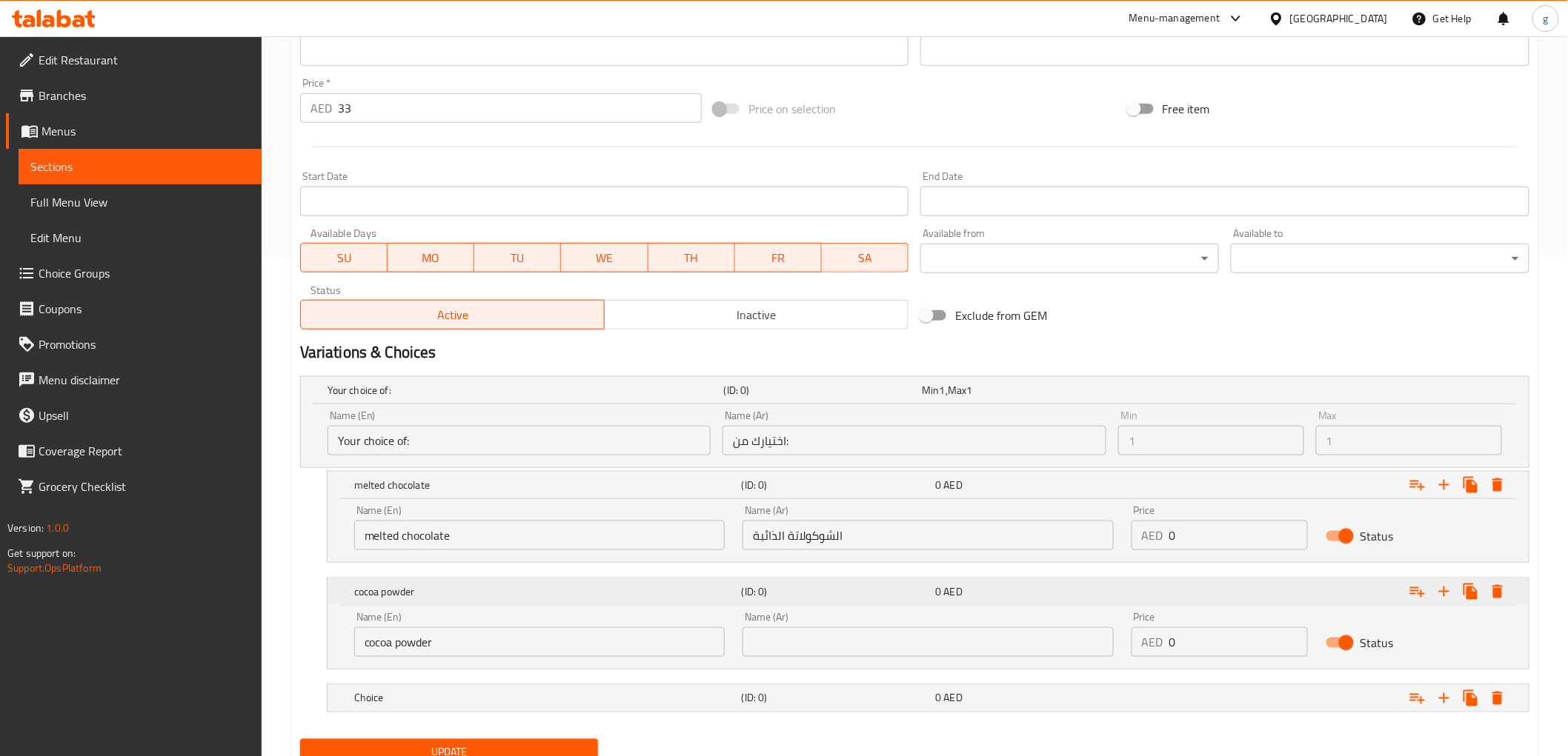
scroll to position [558, 0]
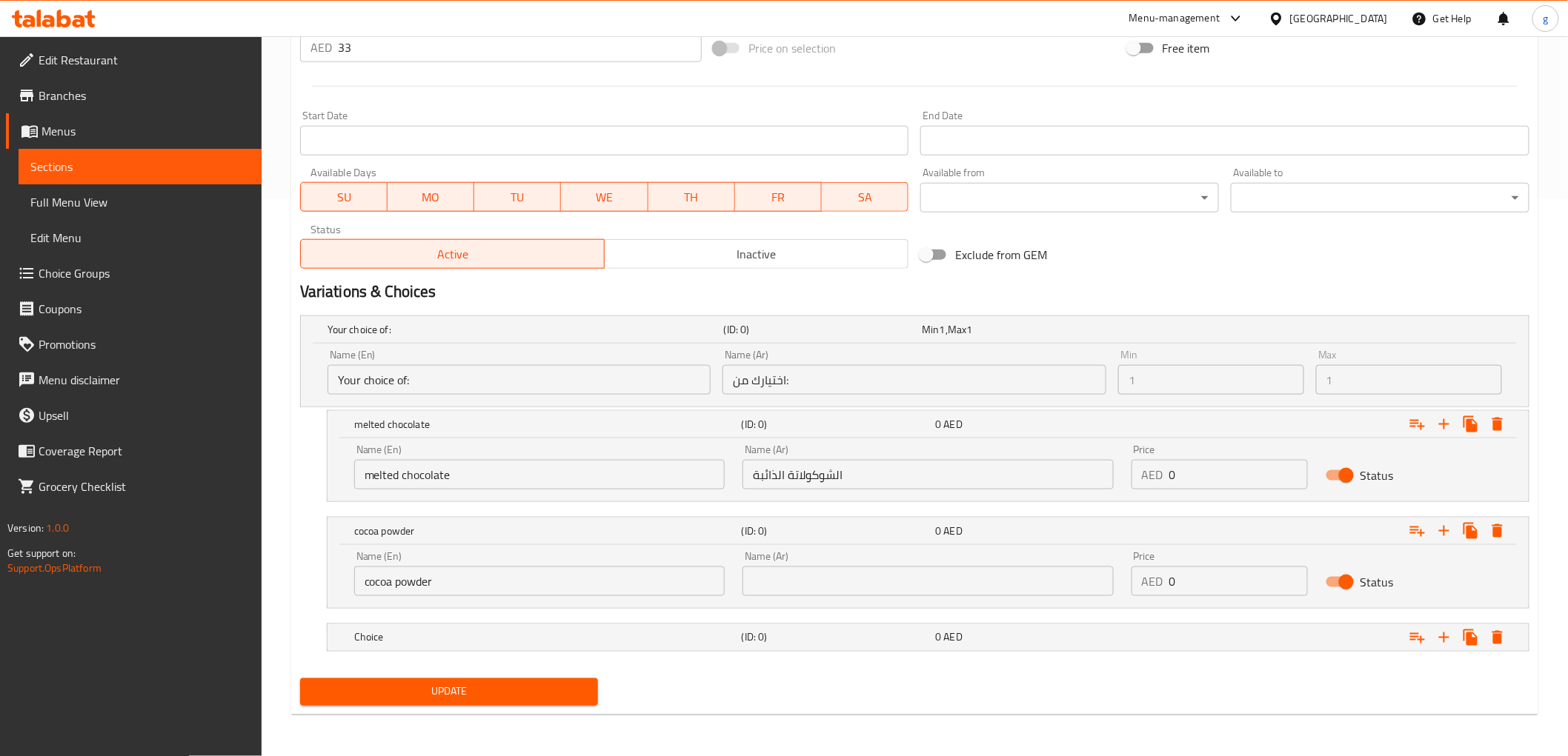
click at [855, 591] on input "text" at bounding box center [927, 582] width 370 height 30
paste input "مسحوق الكاكاو"
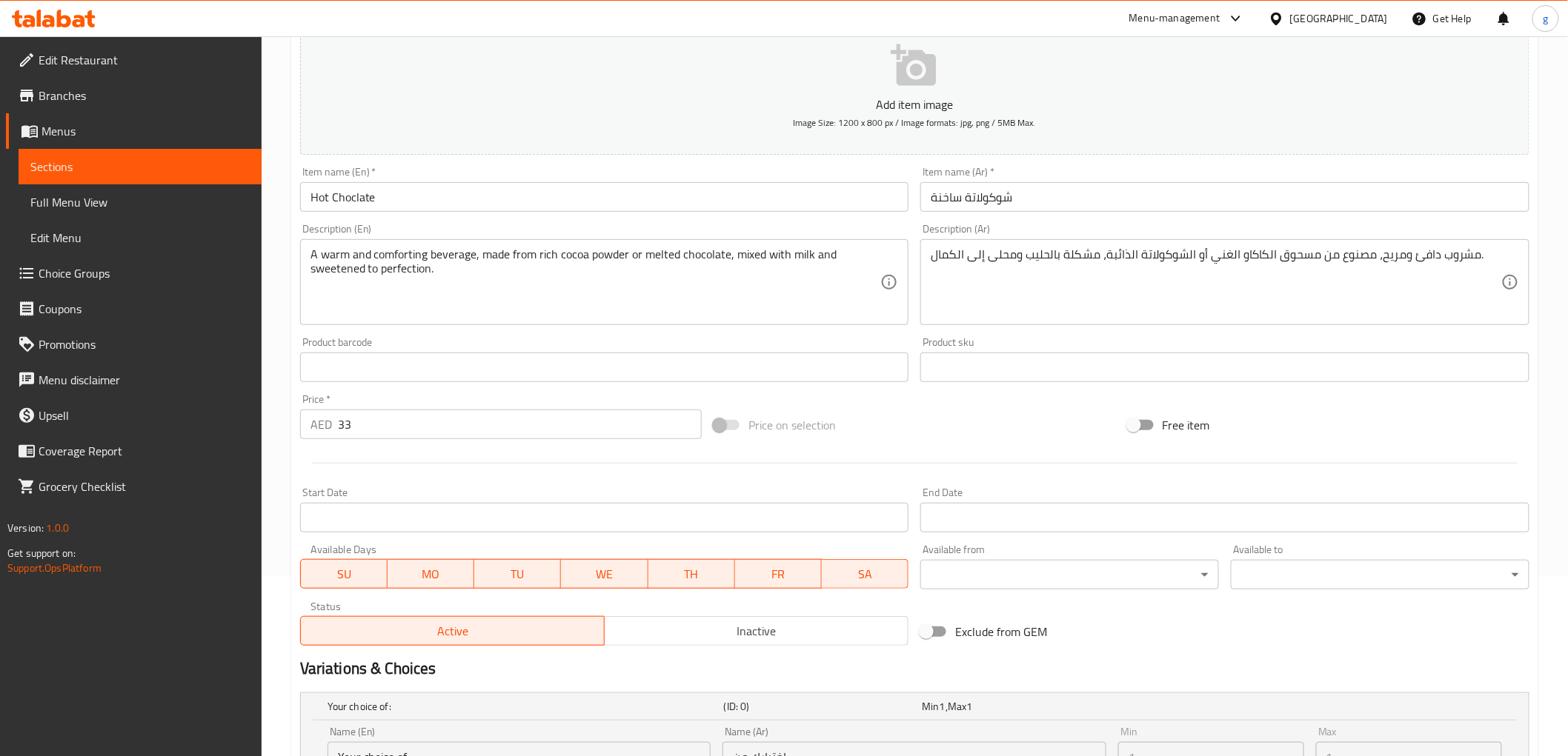
scroll to position [0, 0]
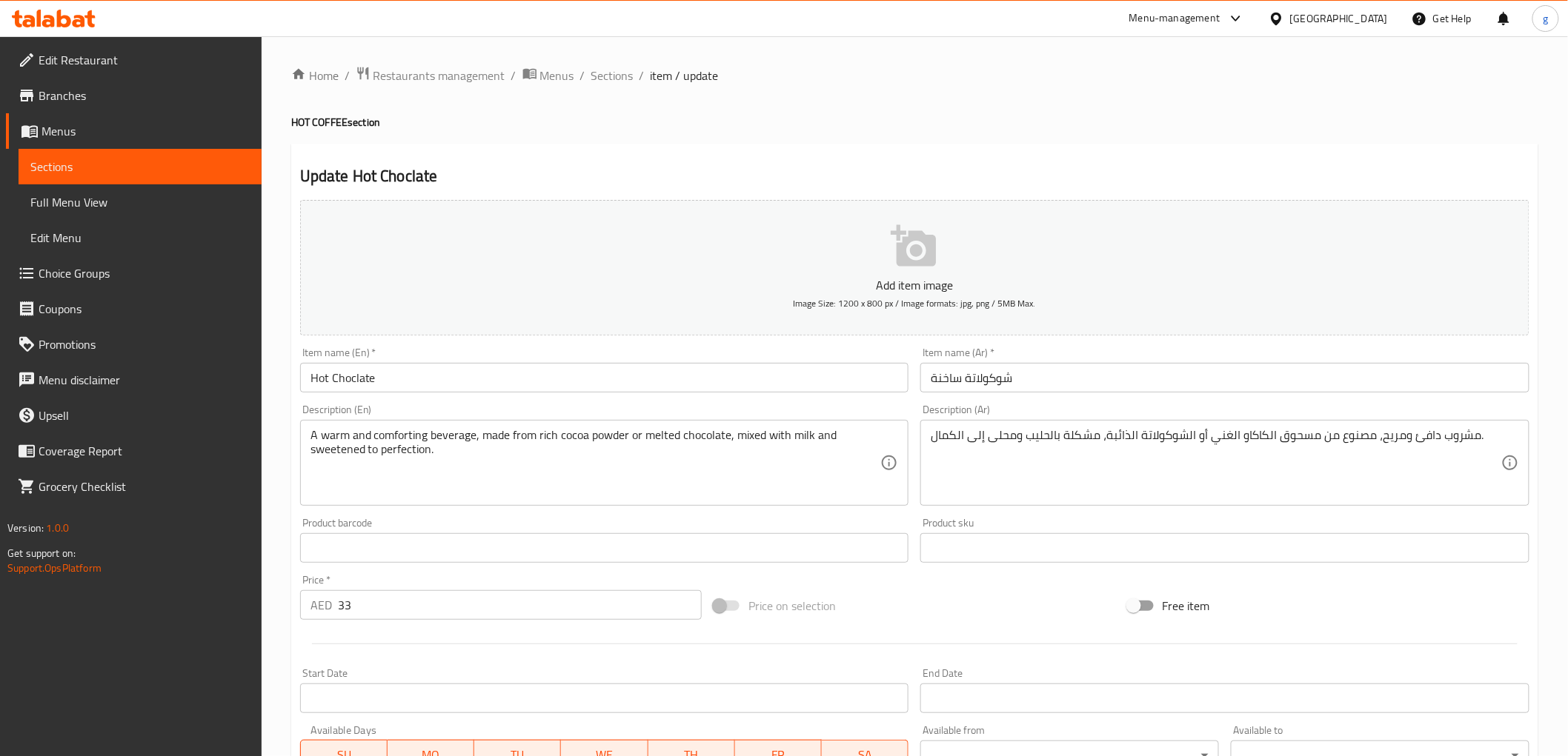
type input "مسحوق الكاكاو"
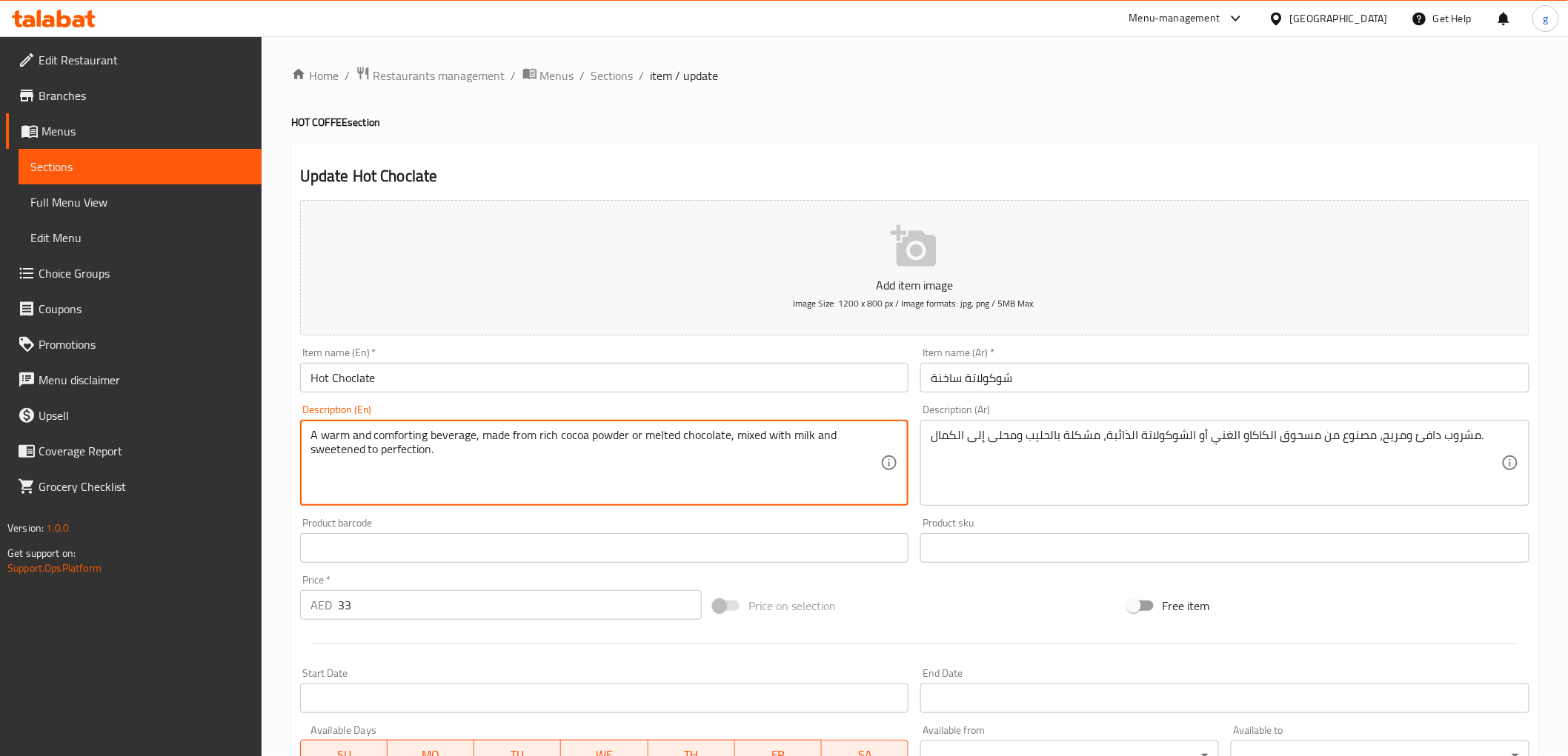
drag, startPoint x: 588, startPoint y: 436, endPoint x: 626, endPoint y: 438, distance: 37.9
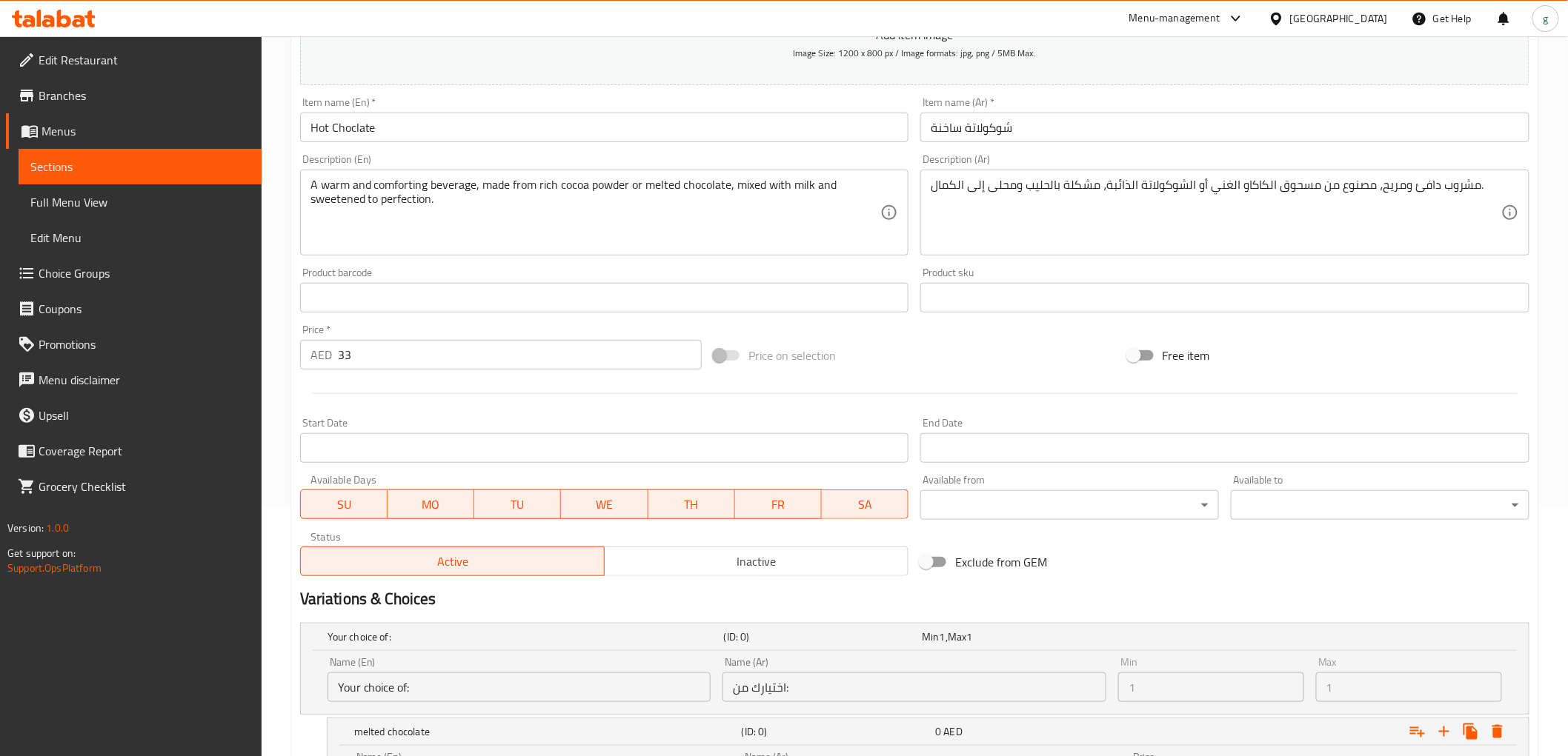
scroll to position [146, 0]
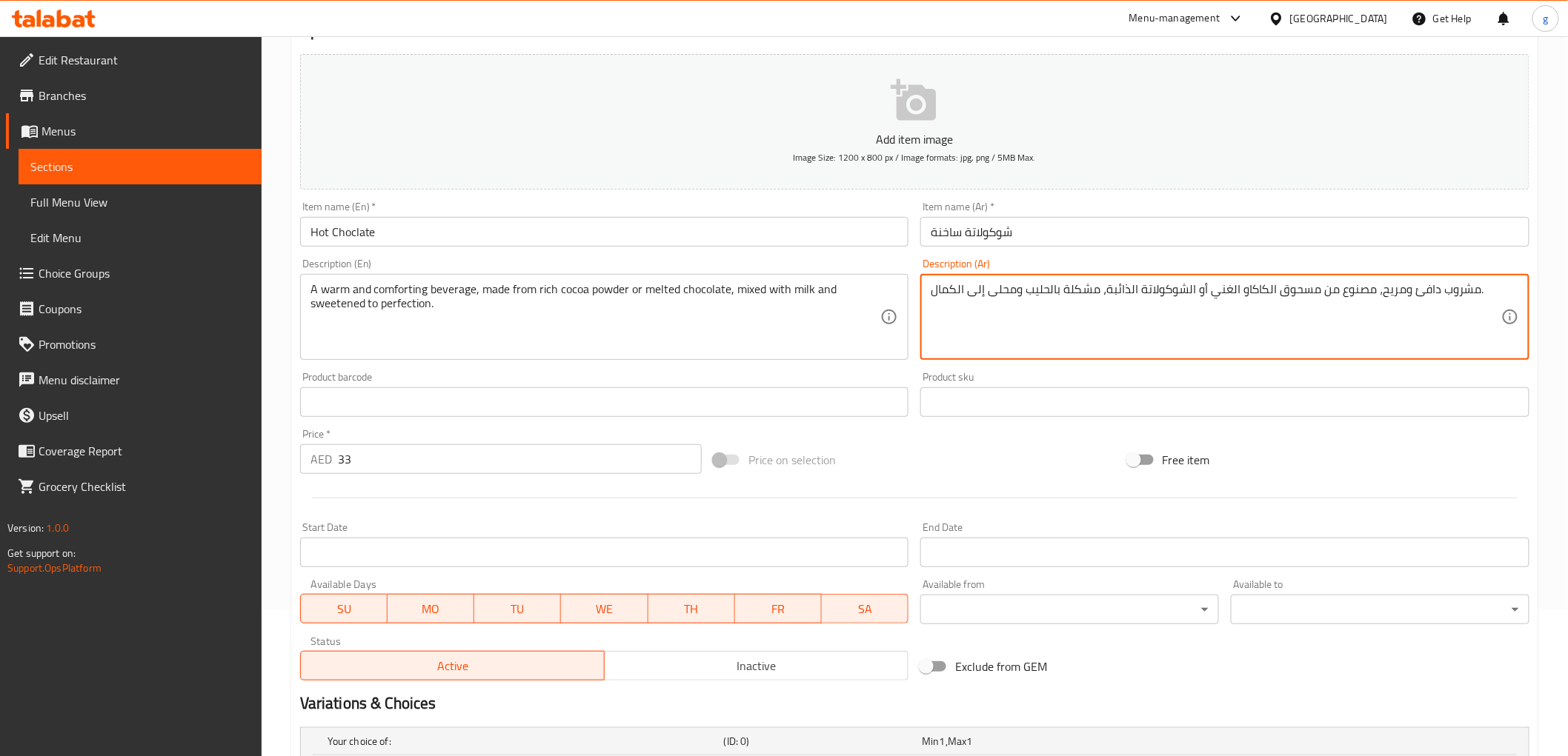
drag, startPoint x: 1277, startPoint y: 290, endPoint x: 1316, endPoint y: 292, distance: 38.6
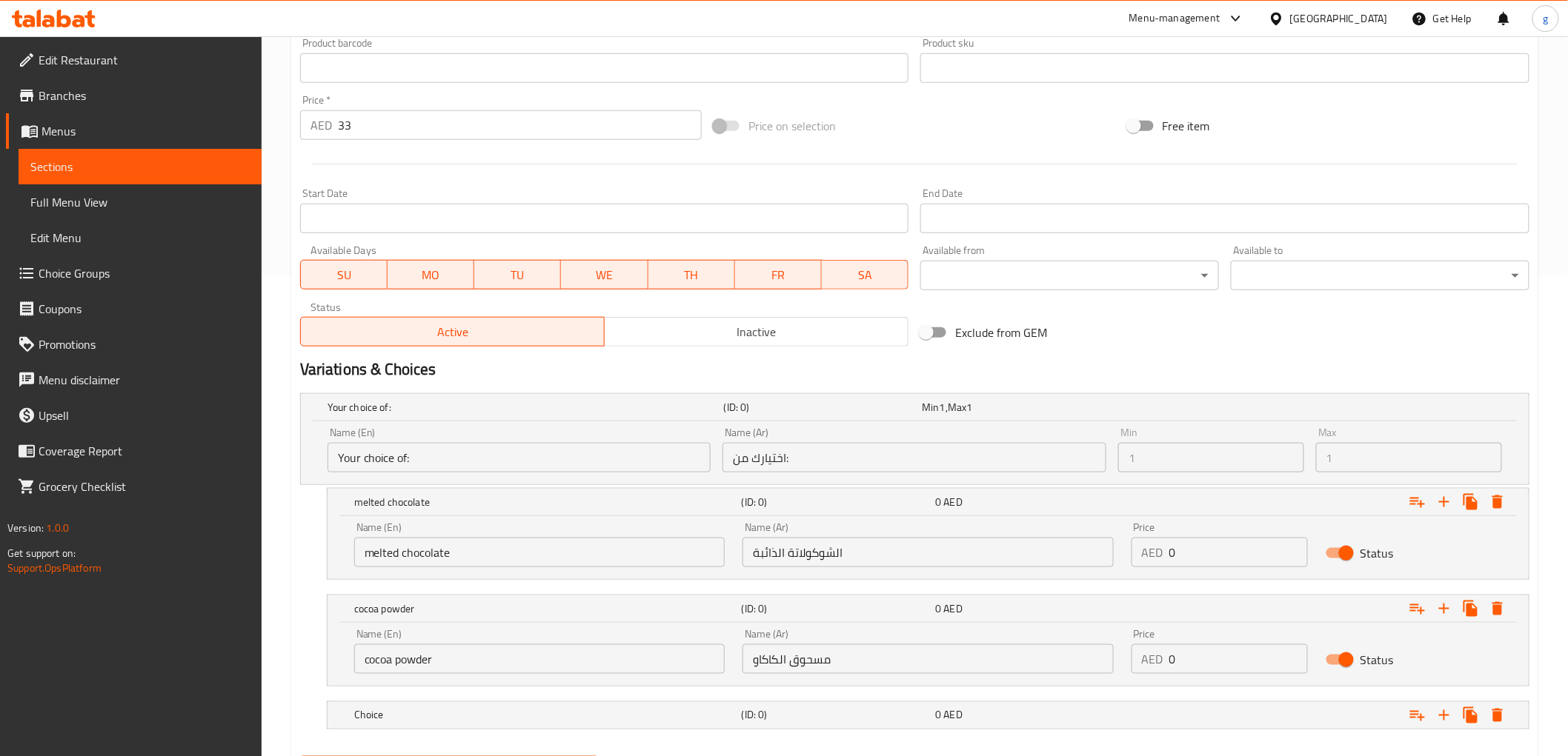
scroll to position [558, 0]
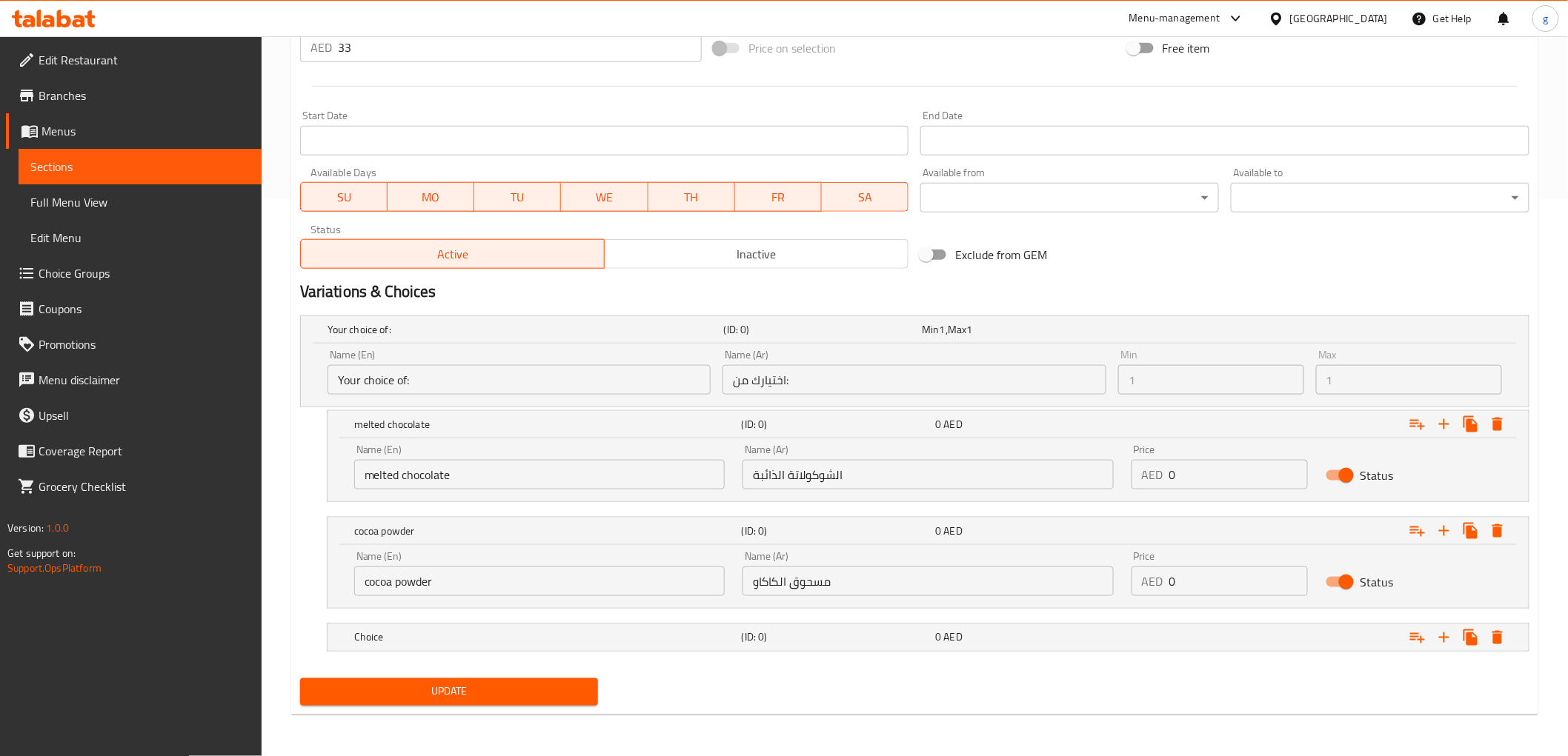
type textarea "مشروب دافئ ومريح، مصنوع من بودرة الكاكاو الغني أو الشوكولاتة الذائبة، مشكلة بال…"
drag, startPoint x: 790, startPoint y: 582, endPoint x: 839, endPoint y: 579, distance: 49.7
click at [839, 579] on input "مسحوق الكاكاو" at bounding box center [927, 582] width 370 height 30
type input "بودرة الكاكاو"
click at [449, 704] on button "Update" at bounding box center [449, 692] width 299 height 27
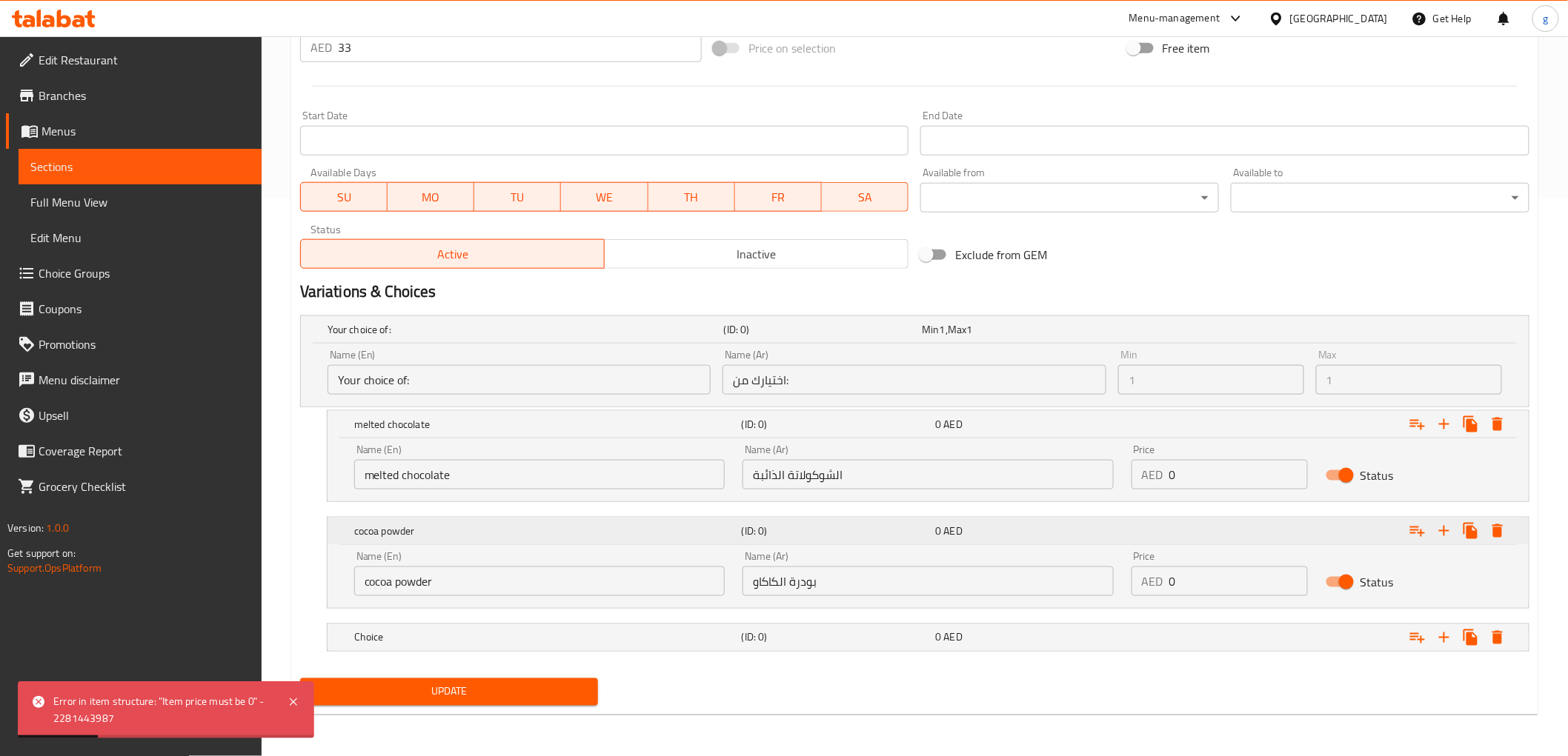
click at [897, 524] on h5 "(ID: 0)" at bounding box center [836, 531] width 188 height 15
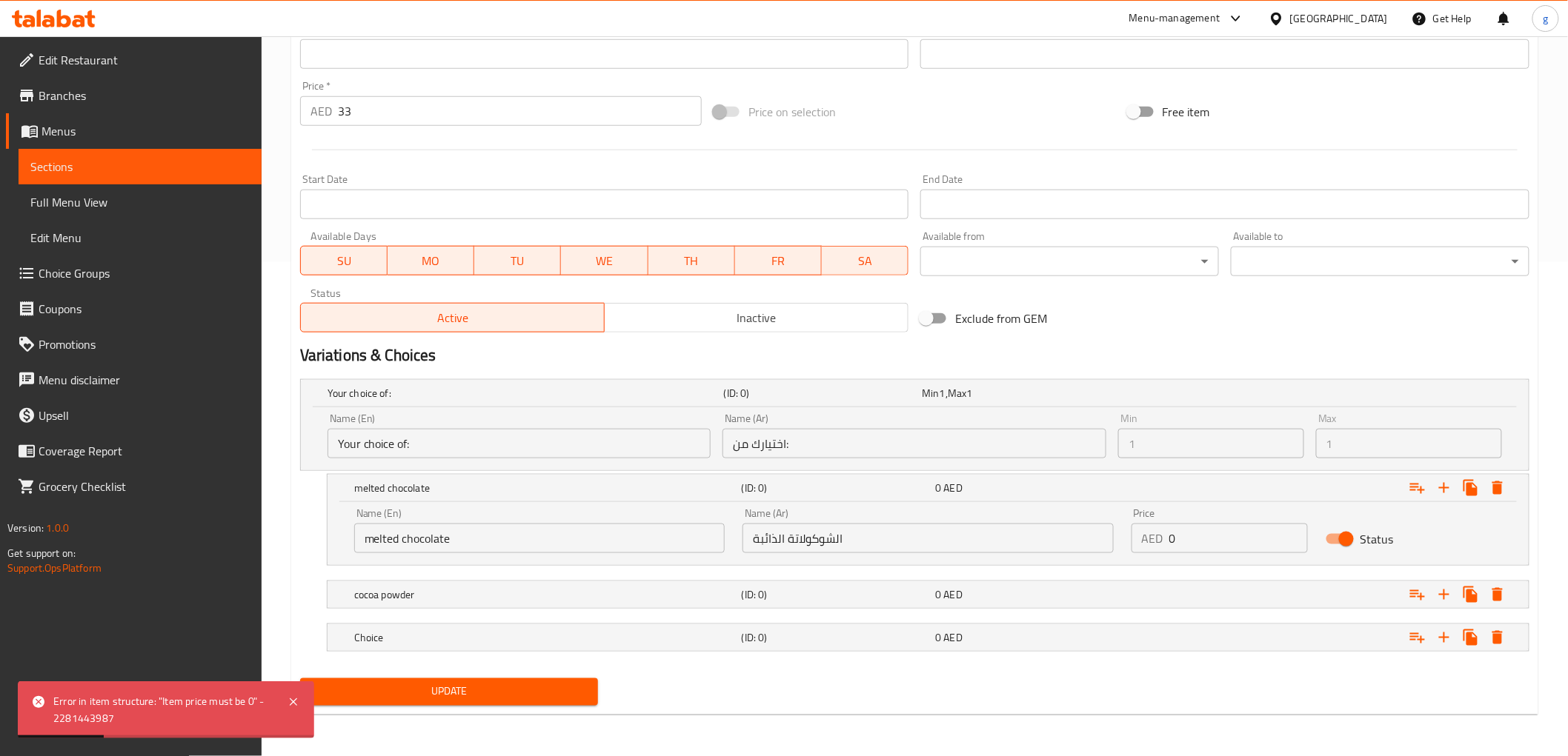
scroll to position [493, 0]
click at [1028, 605] on div "0 AED" at bounding box center [1029, 595] width 194 height 21
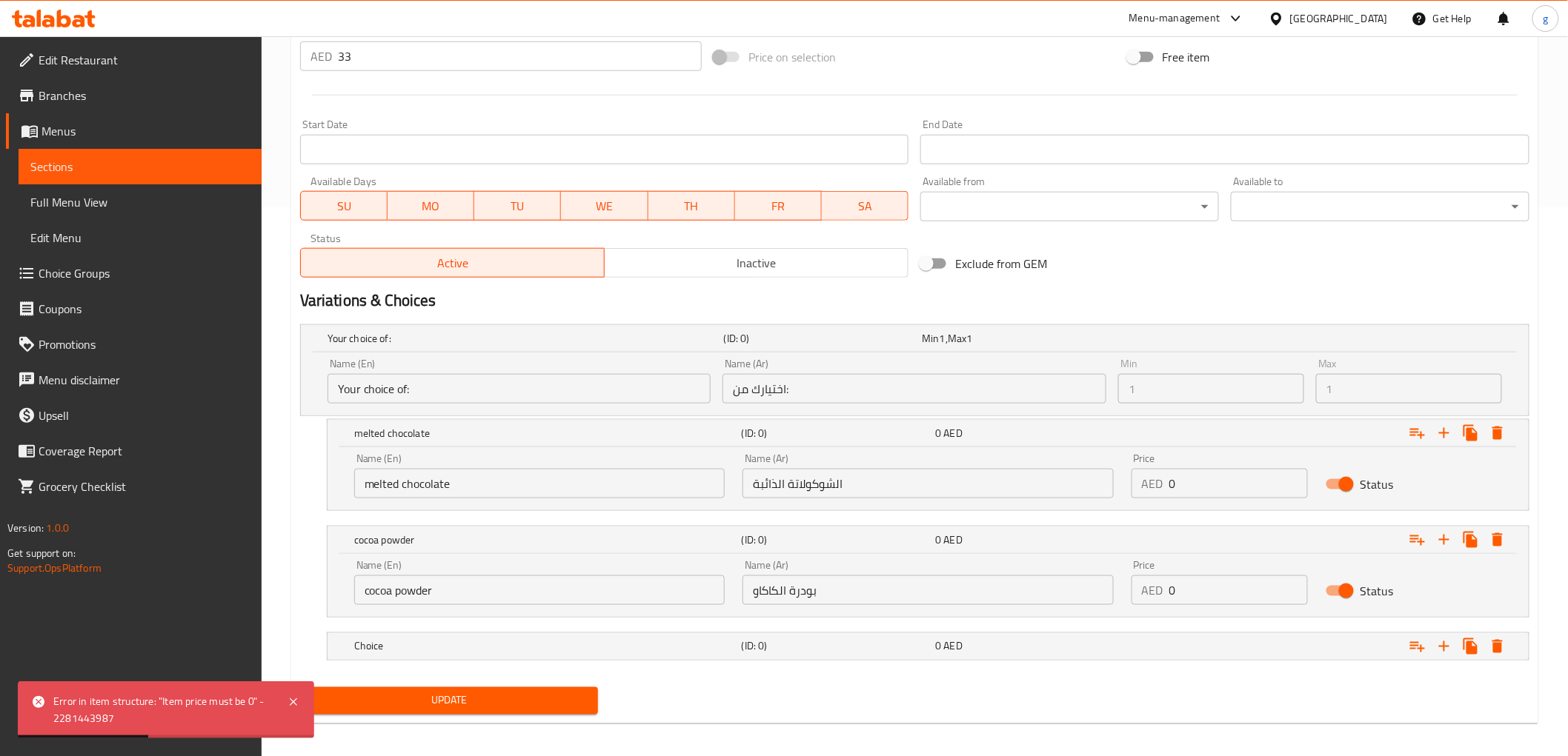
scroll to position [558, 0]
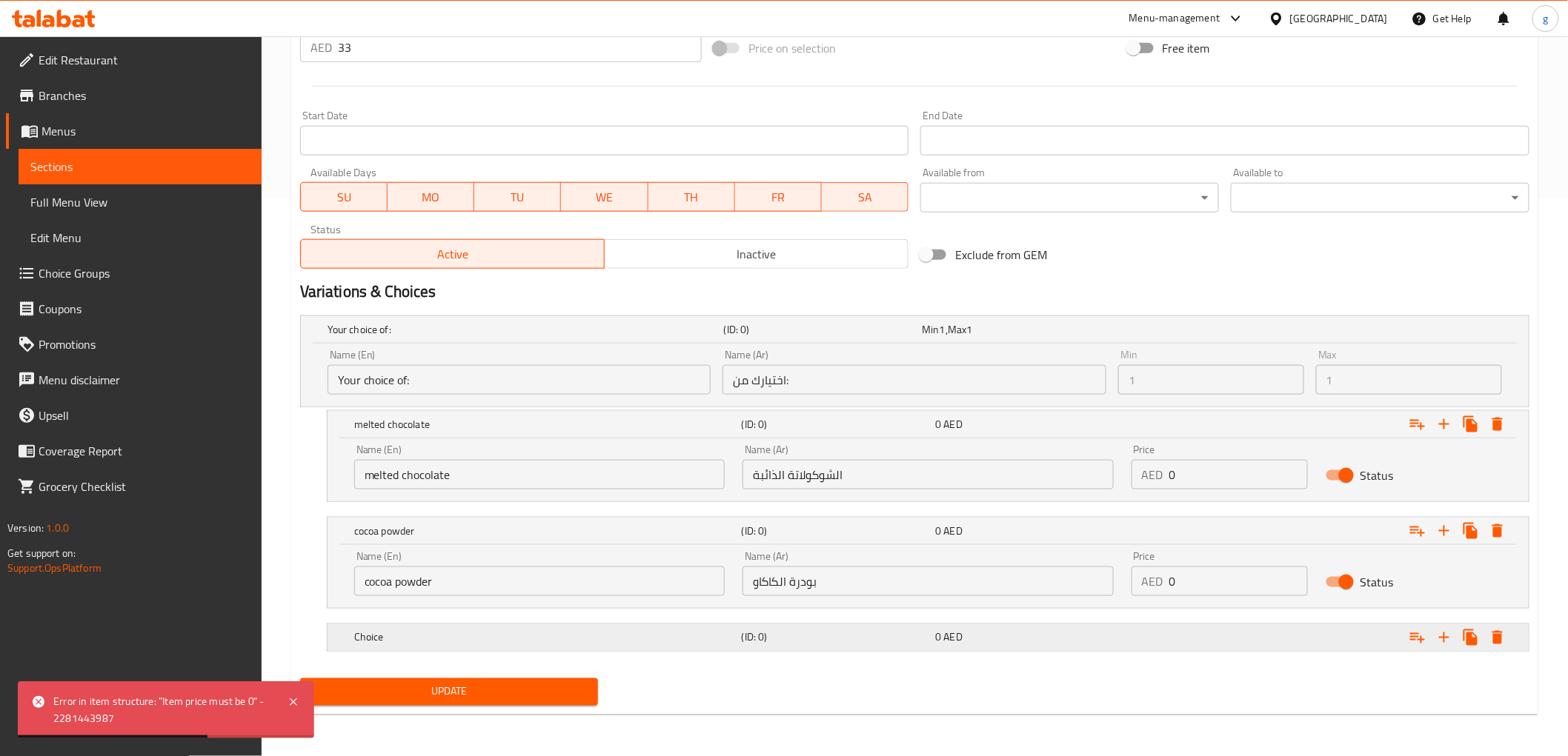
click at [1228, 641] on div "Expand" at bounding box center [1319, 638] width 387 height 33
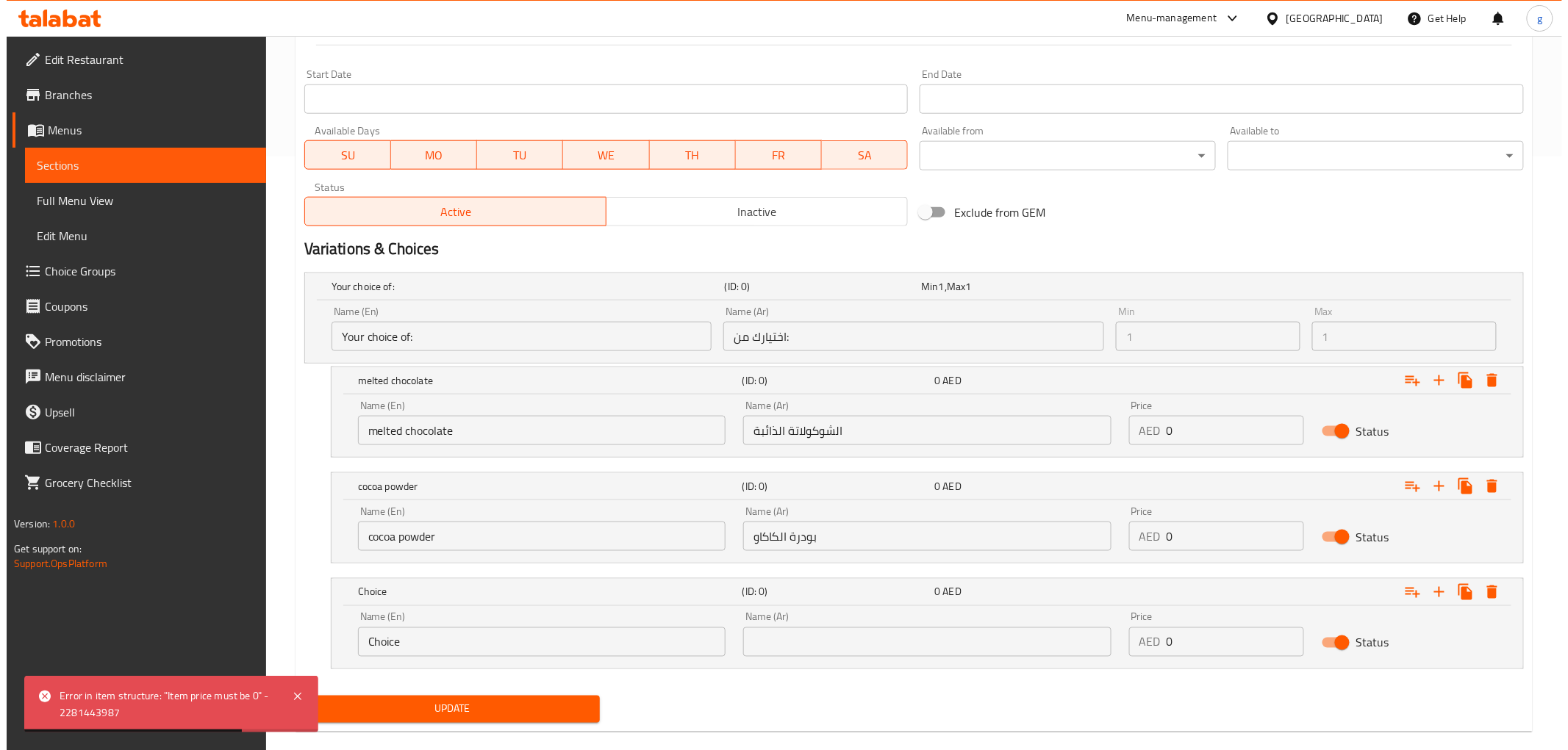
scroll to position [616, 0]
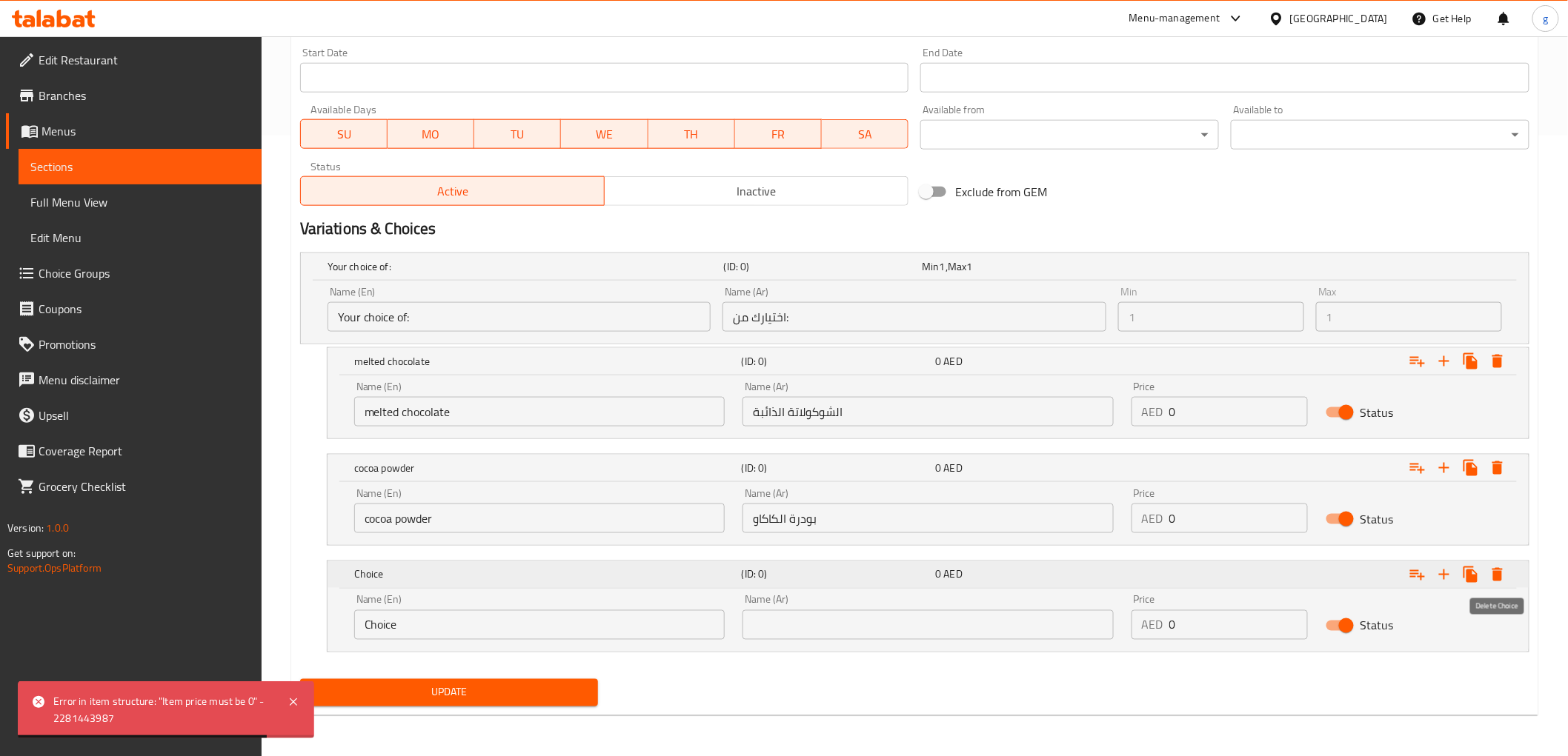
click at [1506, 573] on icon "Expand" at bounding box center [1497, 575] width 18 height 18
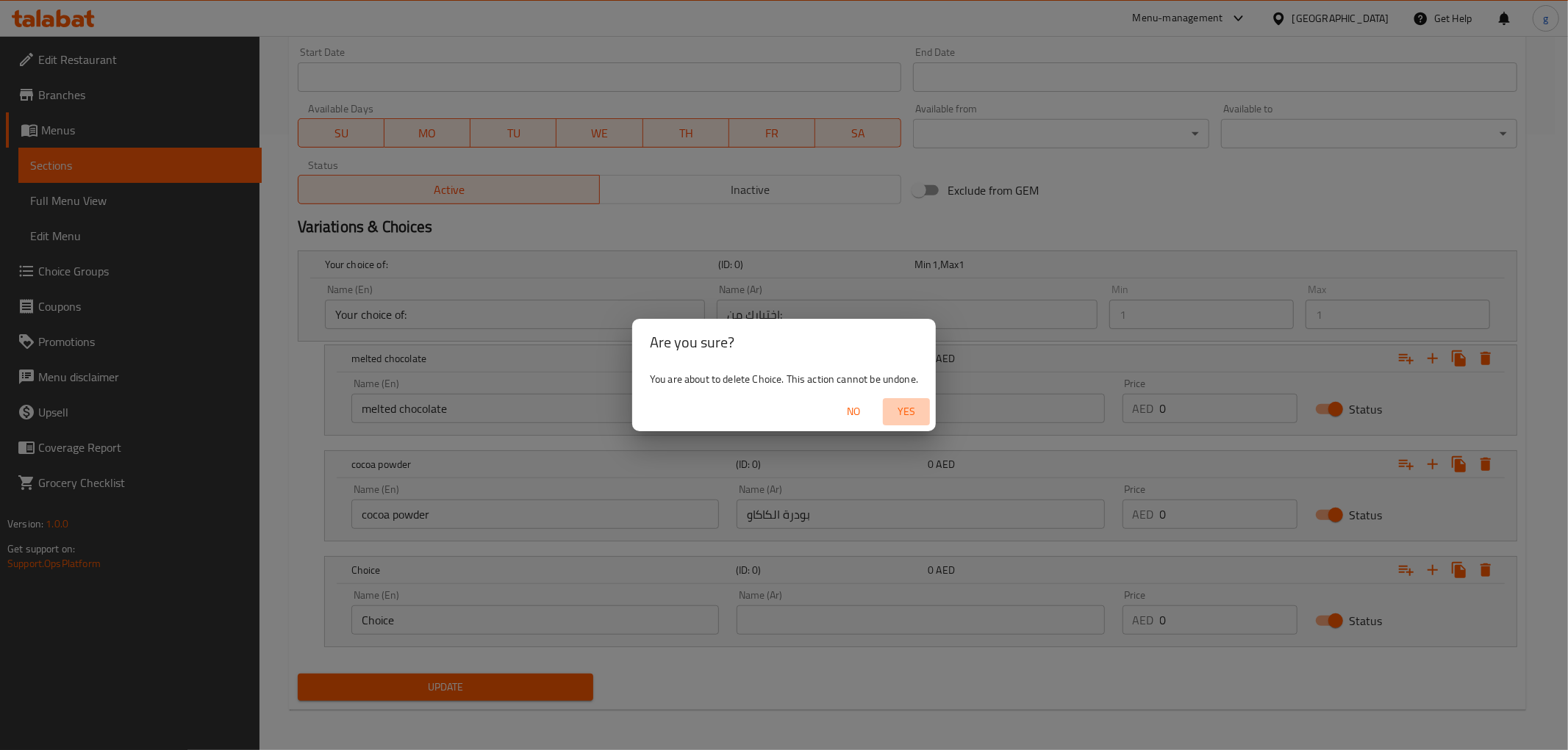
click at [900, 418] on span "Yes" at bounding box center [907, 412] width 36 height 19
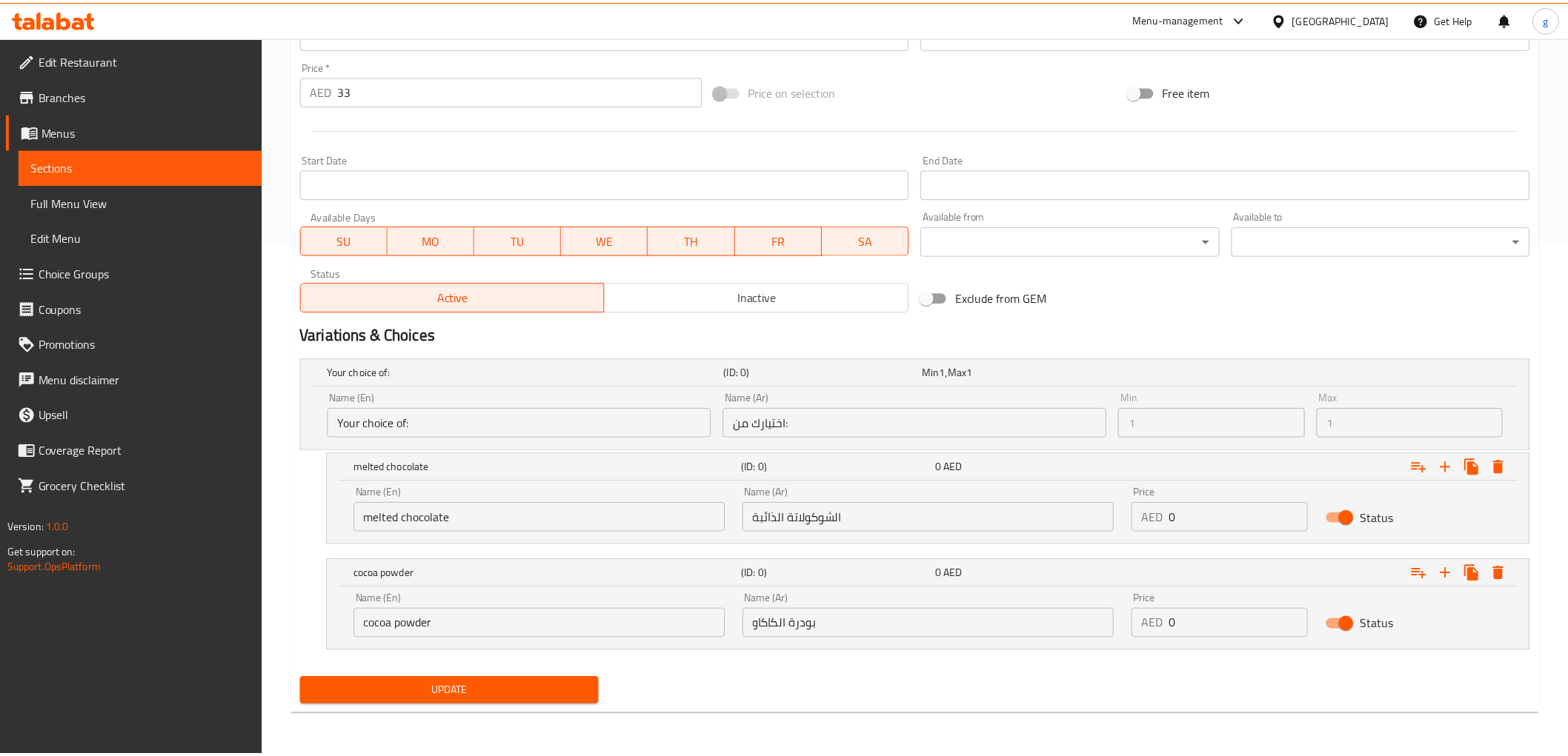
scroll to position [514, 0]
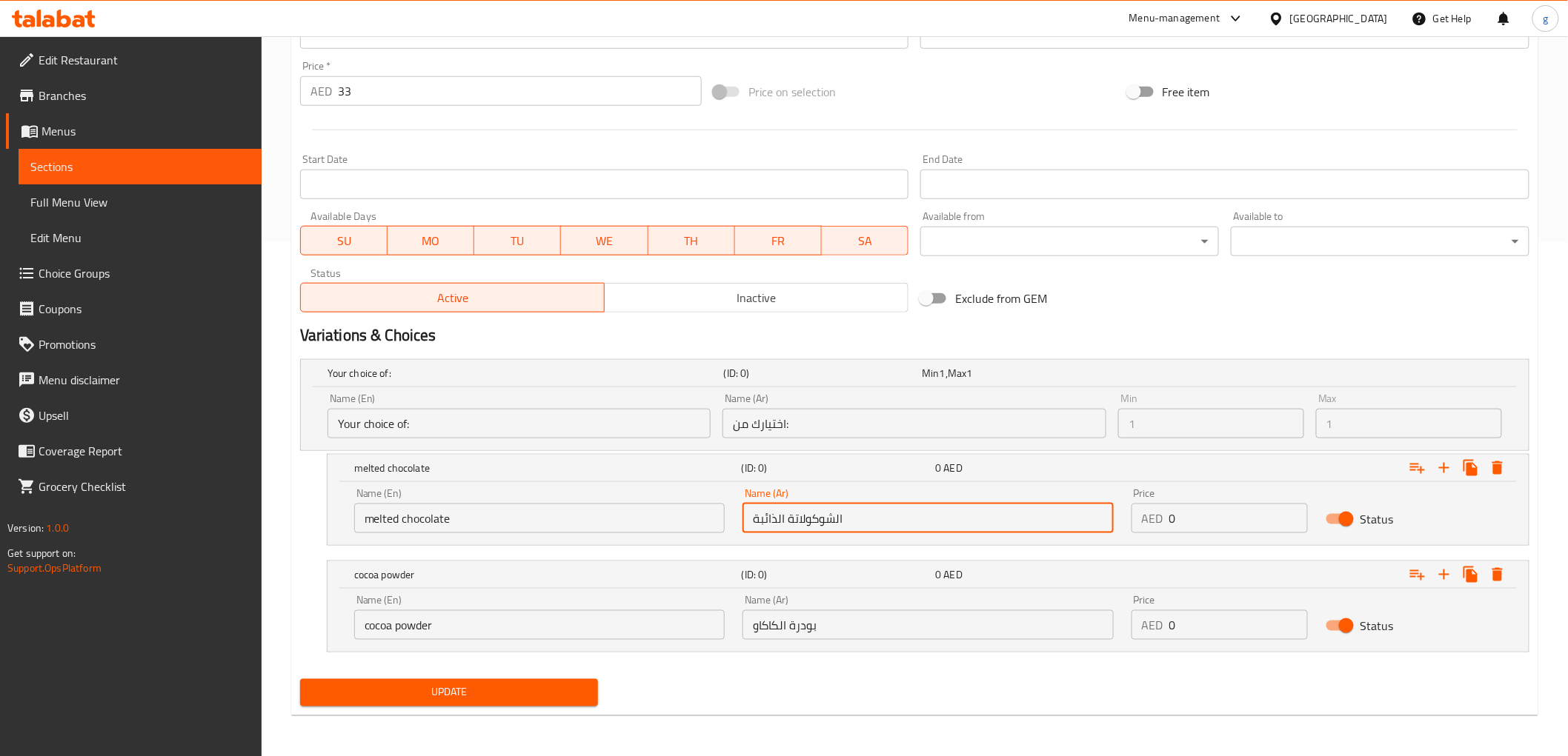
drag, startPoint x: 864, startPoint y: 515, endPoint x: 716, endPoint y: 532, distance: 149.2
click at [712, 528] on div "Name (En) melted chocolate Name (En) Name (Ar) الشوكولاتة الذائبة Name (Ar) Pri…" at bounding box center [927, 510] width 1165 height 63
click at [945, 573] on span "AED" at bounding box center [953, 574] width 19 height 19
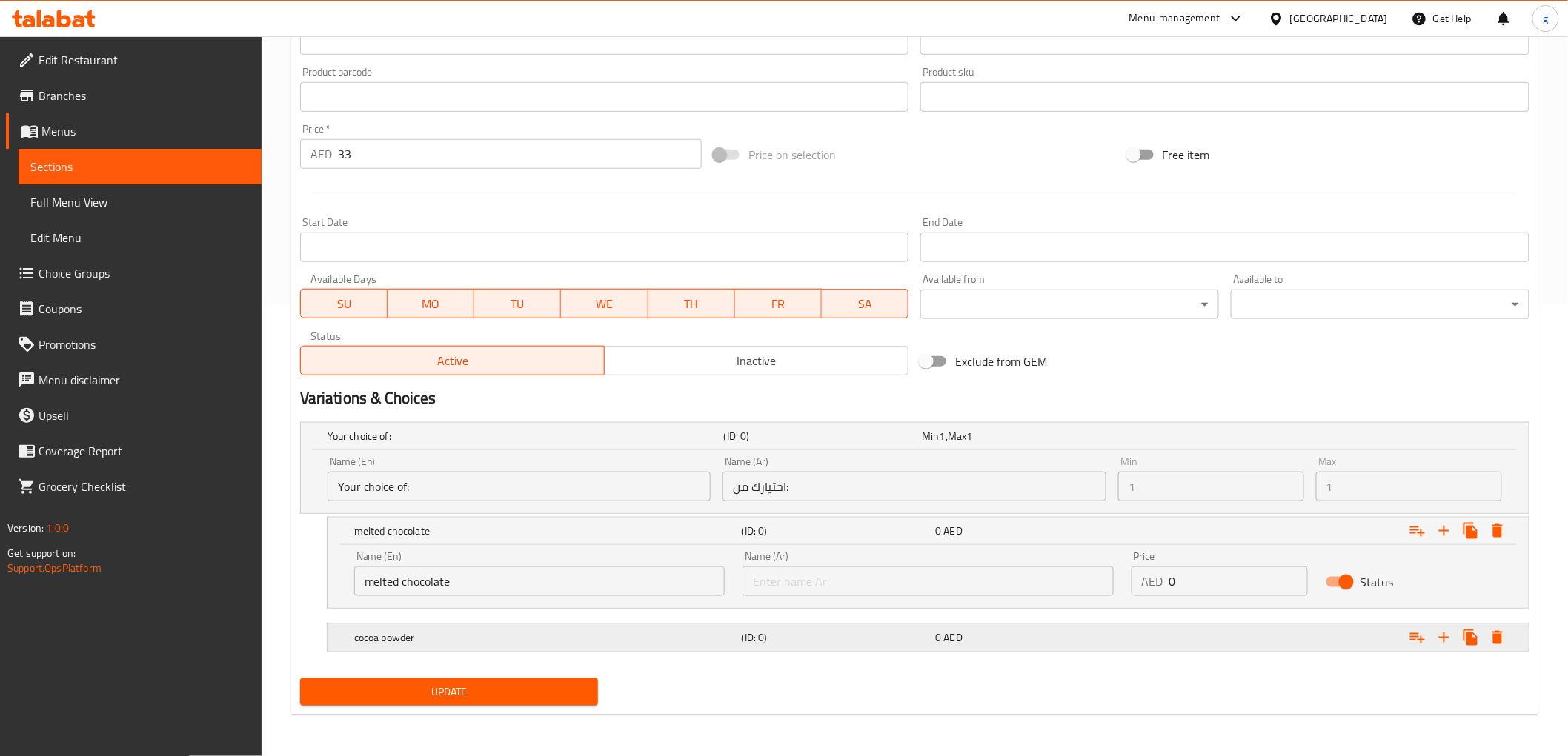
scroll to position [450, 0]
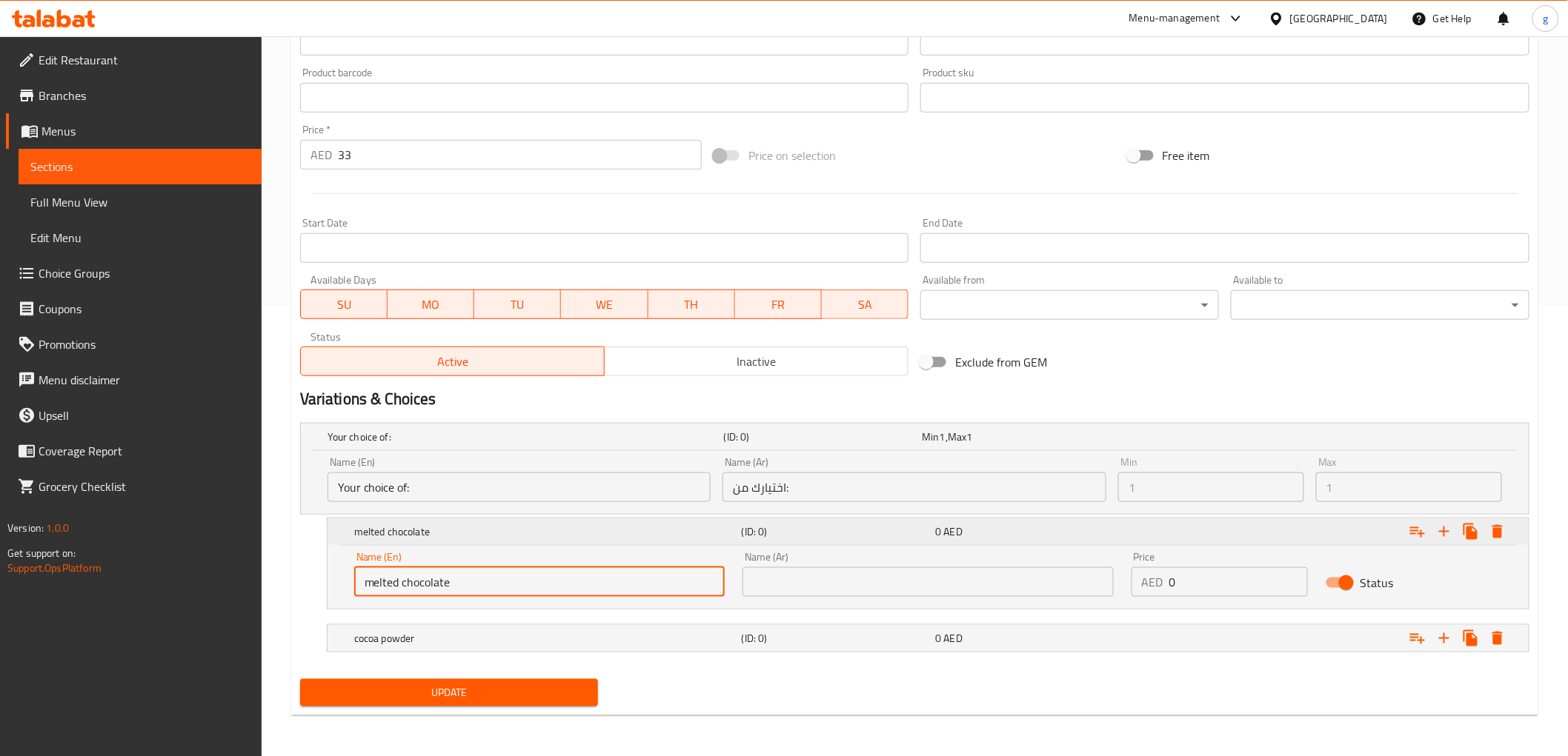
drag, startPoint x: 685, startPoint y: 589, endPoint x: 693, endPoint y: 531, distance: 58.5
click at [693, 532] on div "melted chocolate (ID: 0) 0 AED Name (En) melted chocolate Name (En) Name (Ar) N…" at bounding box center [927, 564] width 1201 height 90
click at [1064, 648] on div "0 AED" at bounding box center [1029, 638] width 194 height 21
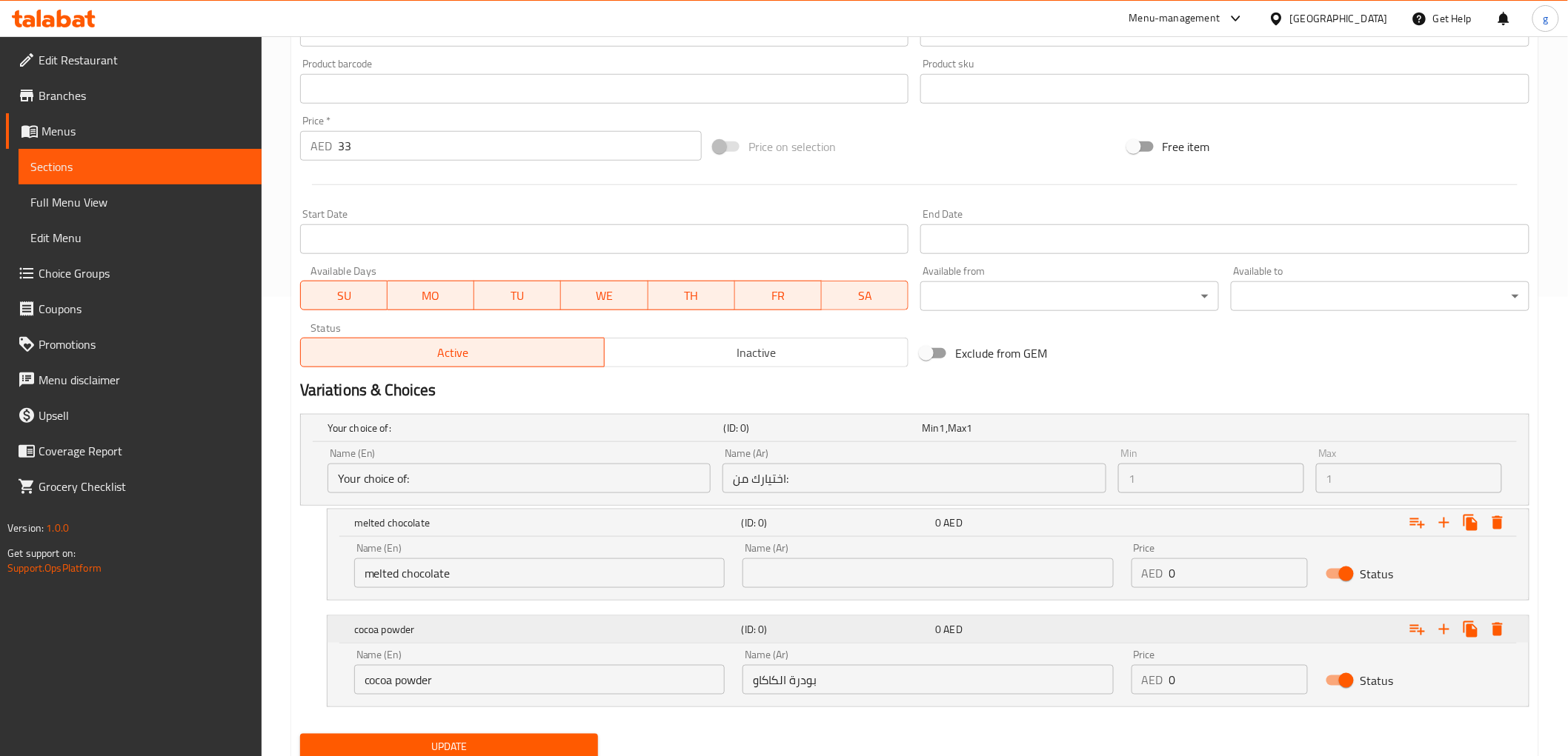
scroll to position [514, 0]
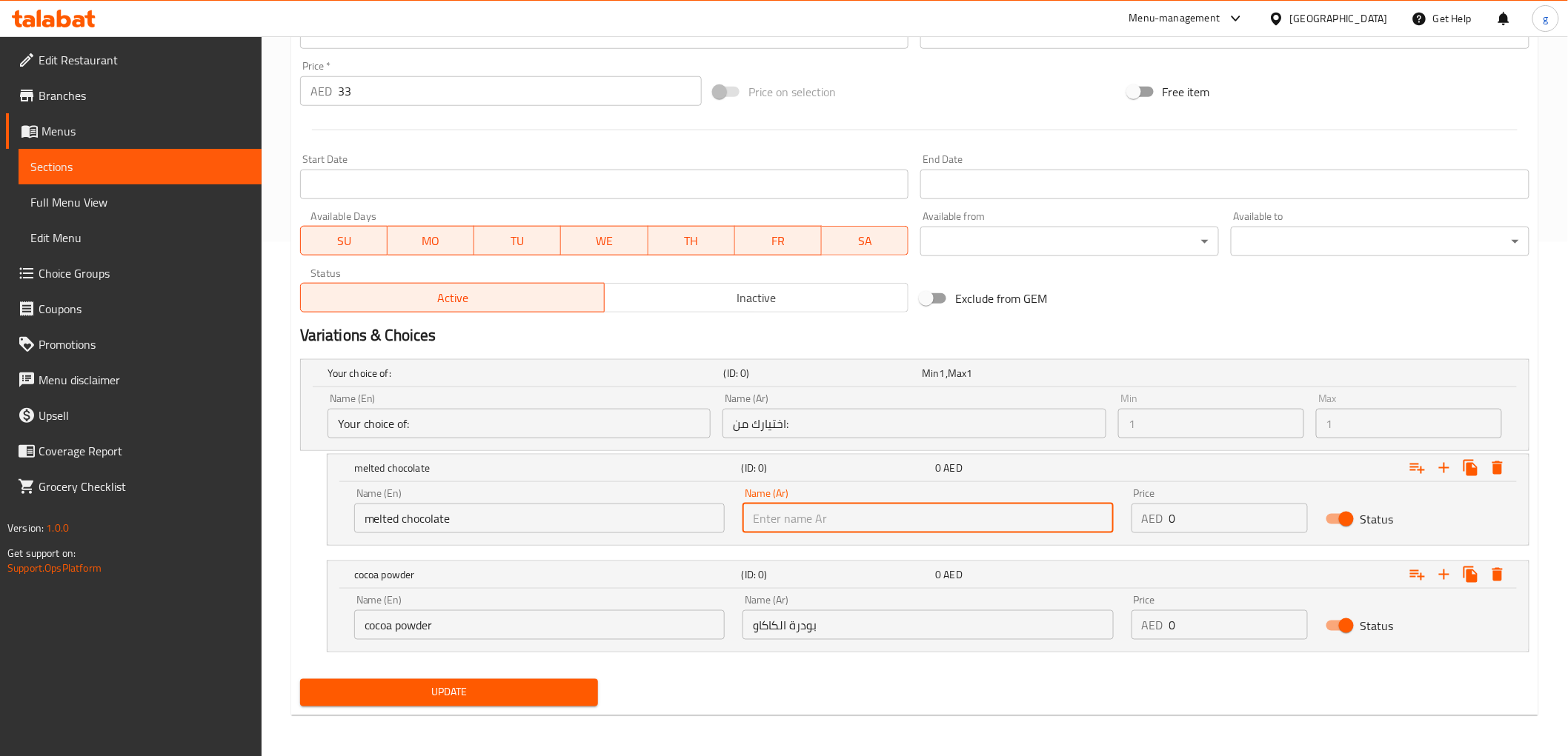
click at [782, 511] on input "text" at bounding box center [927, 519] width 370 height 30
type input "الشوكولاتة الذائبة"
click at [448, 679] on button "Update" at bounding box center [449, 692] width 299 height 27
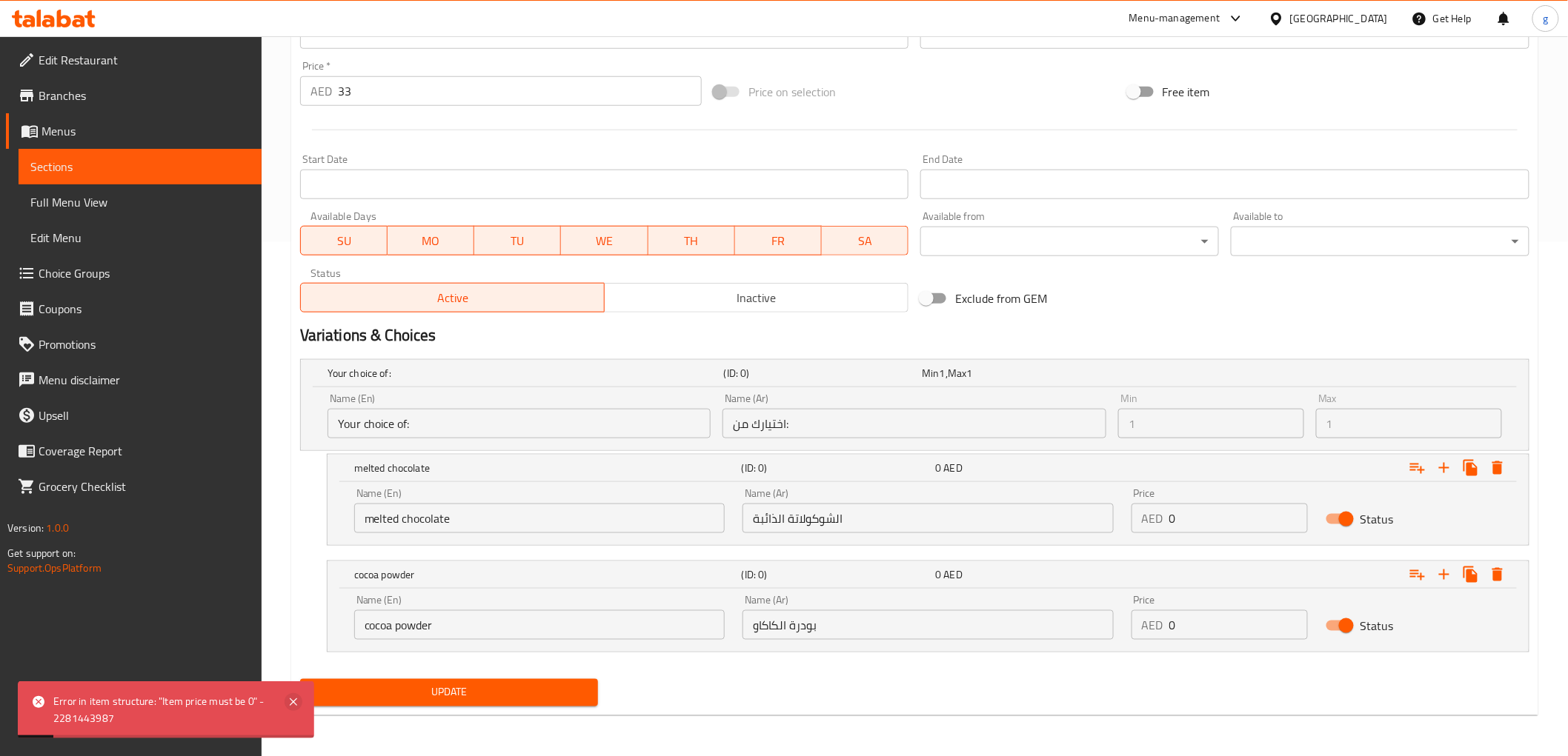
click at [295, 700] on icon at bounding box center [293, 702] width 7 height 7
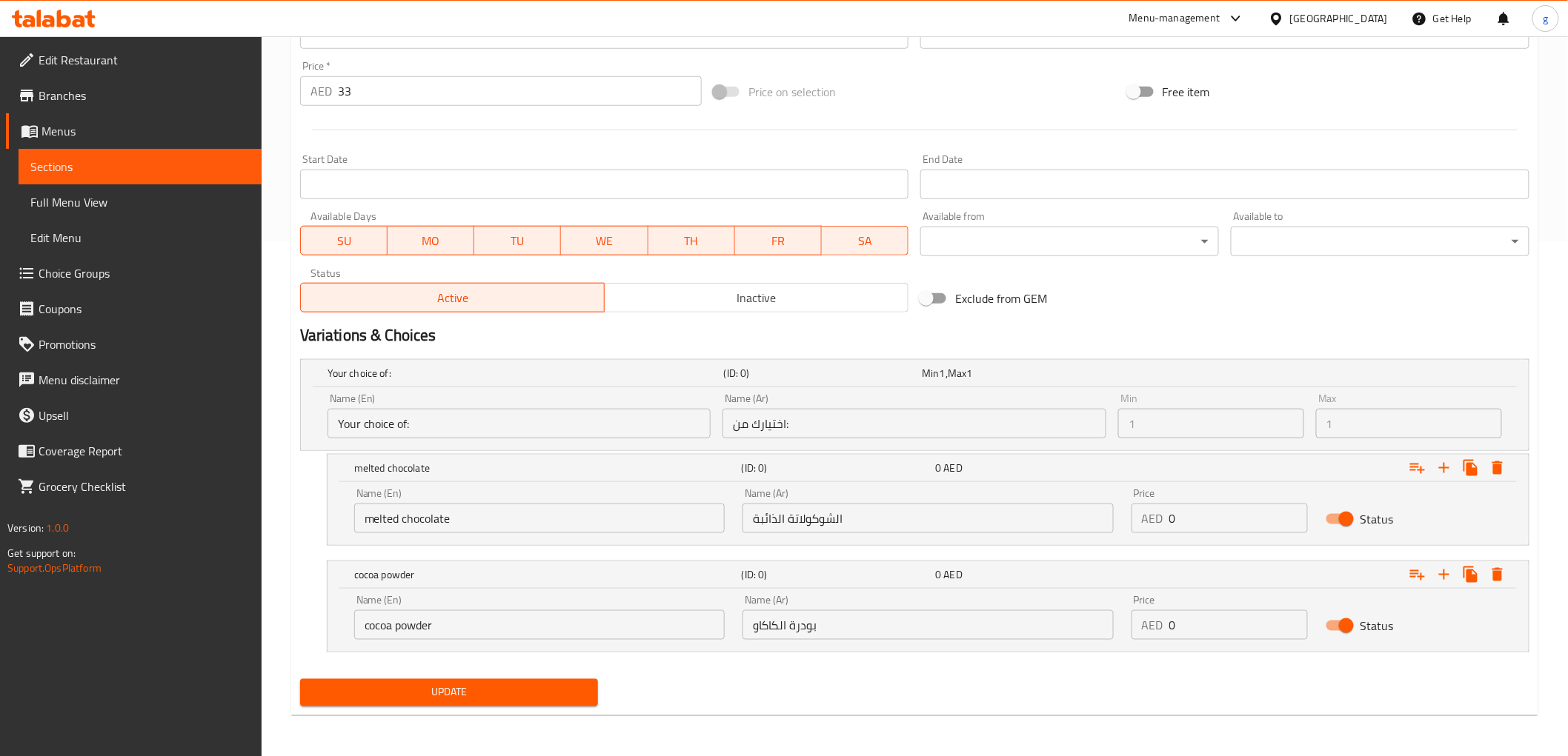
click at [1230, 525] on input "0" at bounding box center [1238, 519] width 139 height 30
click at [1228, 526] on input "0" at bounding box center [1238, 519] width 139 height 30
drag, startPoint x: 1177, startPoint y: 529, endPoint x: 1167, endPoint y: 528, distance: 9.7
click at [1167, 528] on div "AED 0 Price" at bounding box center [1219, 519] width 176 height 30
click at [1171, 627] on input "0" at bounding box center [1238, 626] width 139 height 30
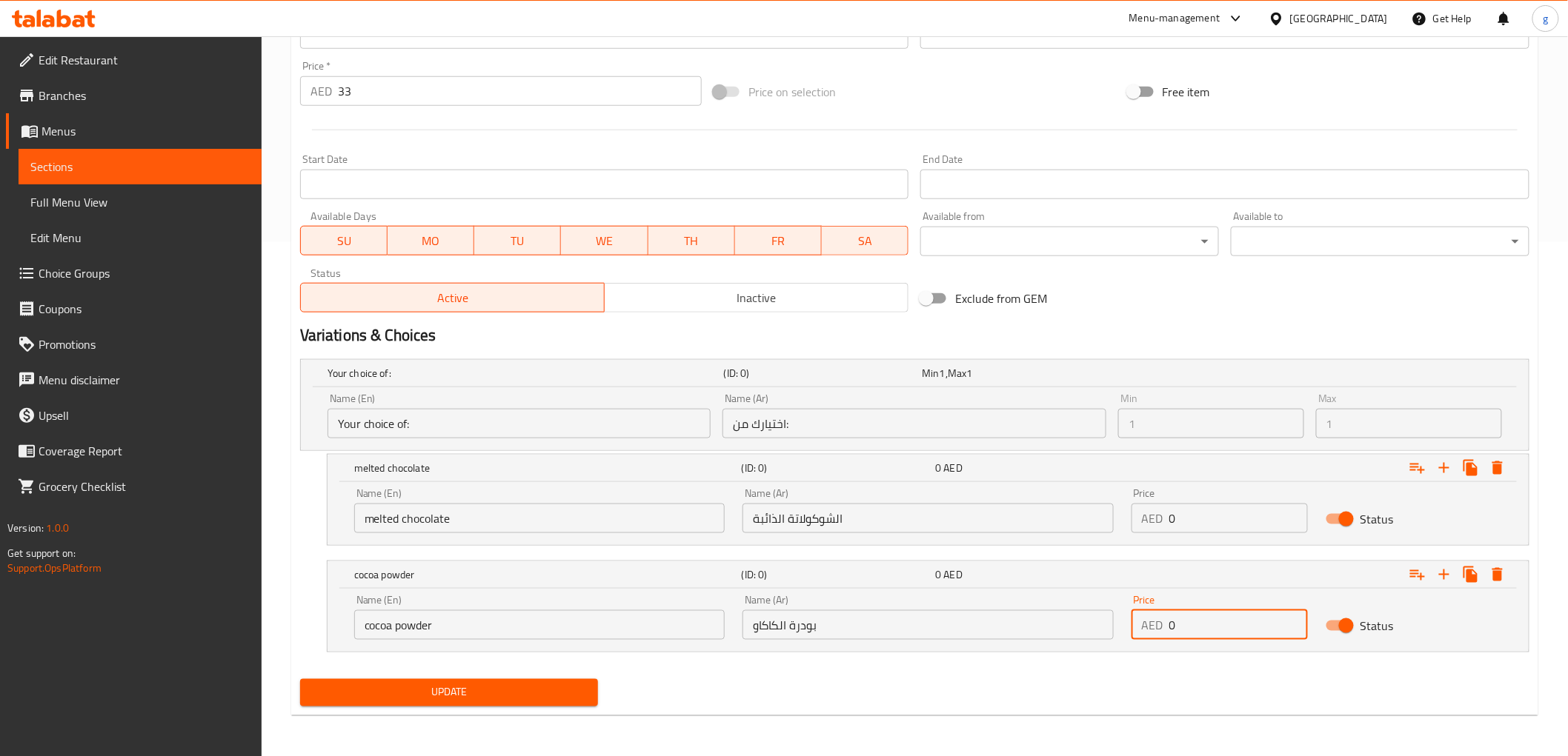
drag, startPoint x: 1171, startPoint y: 627, endPoint x: 1180, endPoint y: 625, distance: 9.0
click at [1178, 627] on input "0" at bounding box center [1238, 626] width 139 height 30
click at [1189, 522] on input "0" at bounding box center [1238, 519] width 139 height 30
drag, startPoint x: 1189, startPoint y: 522, endPoint x: 1165, endPoint y: 530, distance: 25.8
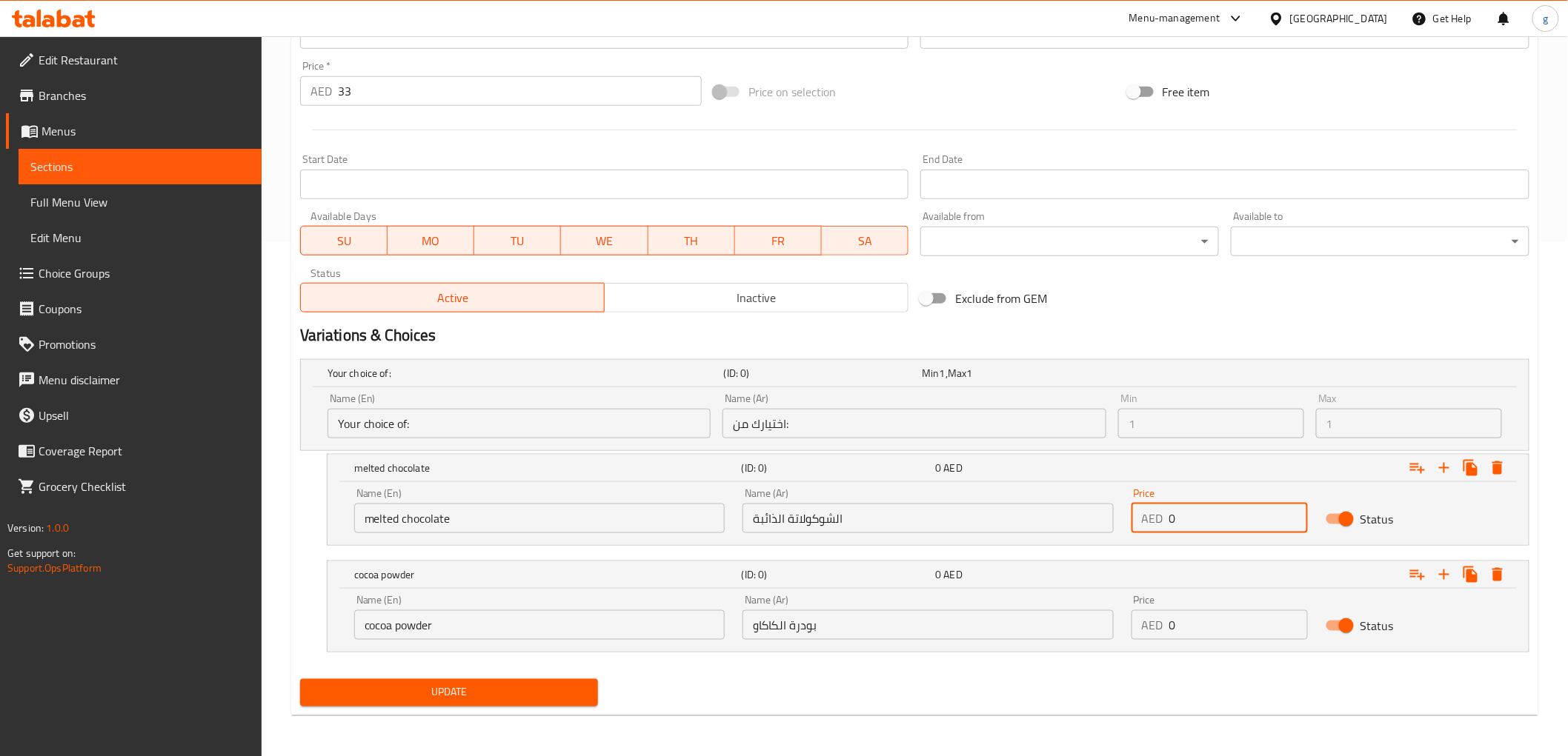
click at [1165, 530] on div "AED 0 Price" at bounding box center [1219, 519] width 176 height 30
drag, startPoint x: 1184, startPoint y: 621, endPoint x: 1160, endPoint y: 633, distance: 26.5
click at [1160, 633] on div "AED 0 Price" at bounding box center [1219, 626] width 176 height 30
click at [1501, 465] on icon "Expand" at bounding box center [1497, 468] width 10 height 13
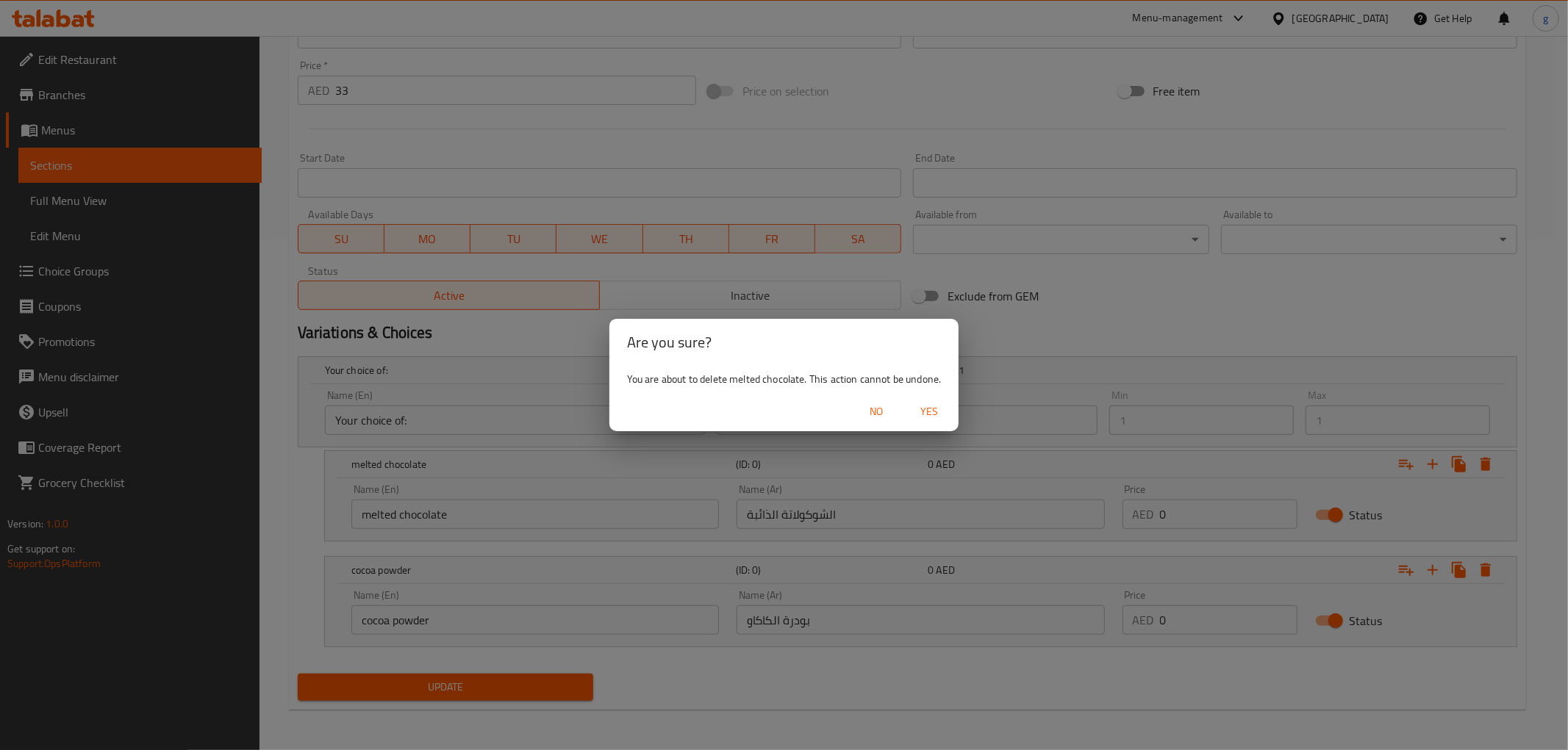
click at [1068, 486] on div "Are you sure? You are about to delete melted chocolate. This action cannot be u…" at bounding box center [784, 375] width 1568 height 750
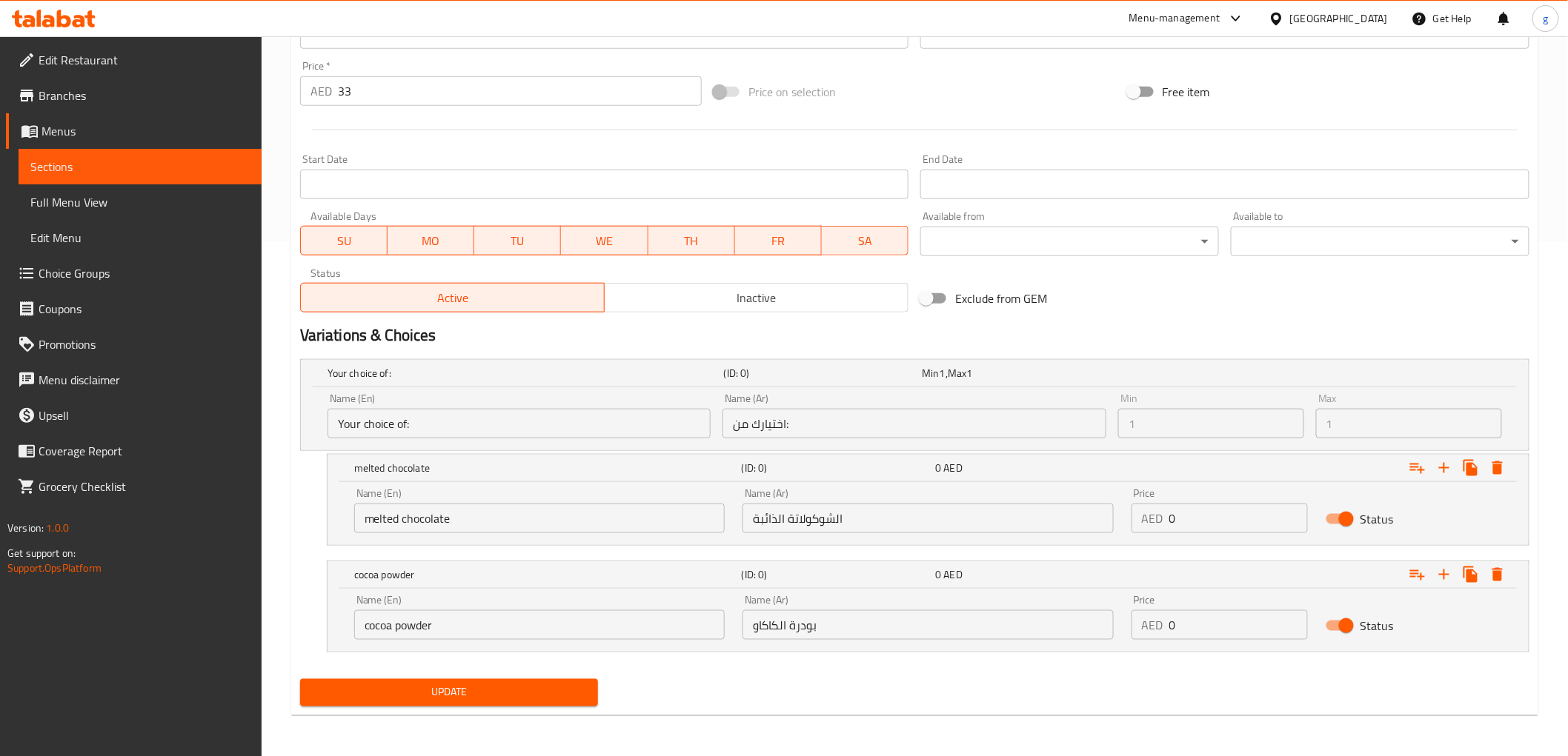
click at [512, 689] on span "Update" at bounding box center [449, 693] width 275 height 19
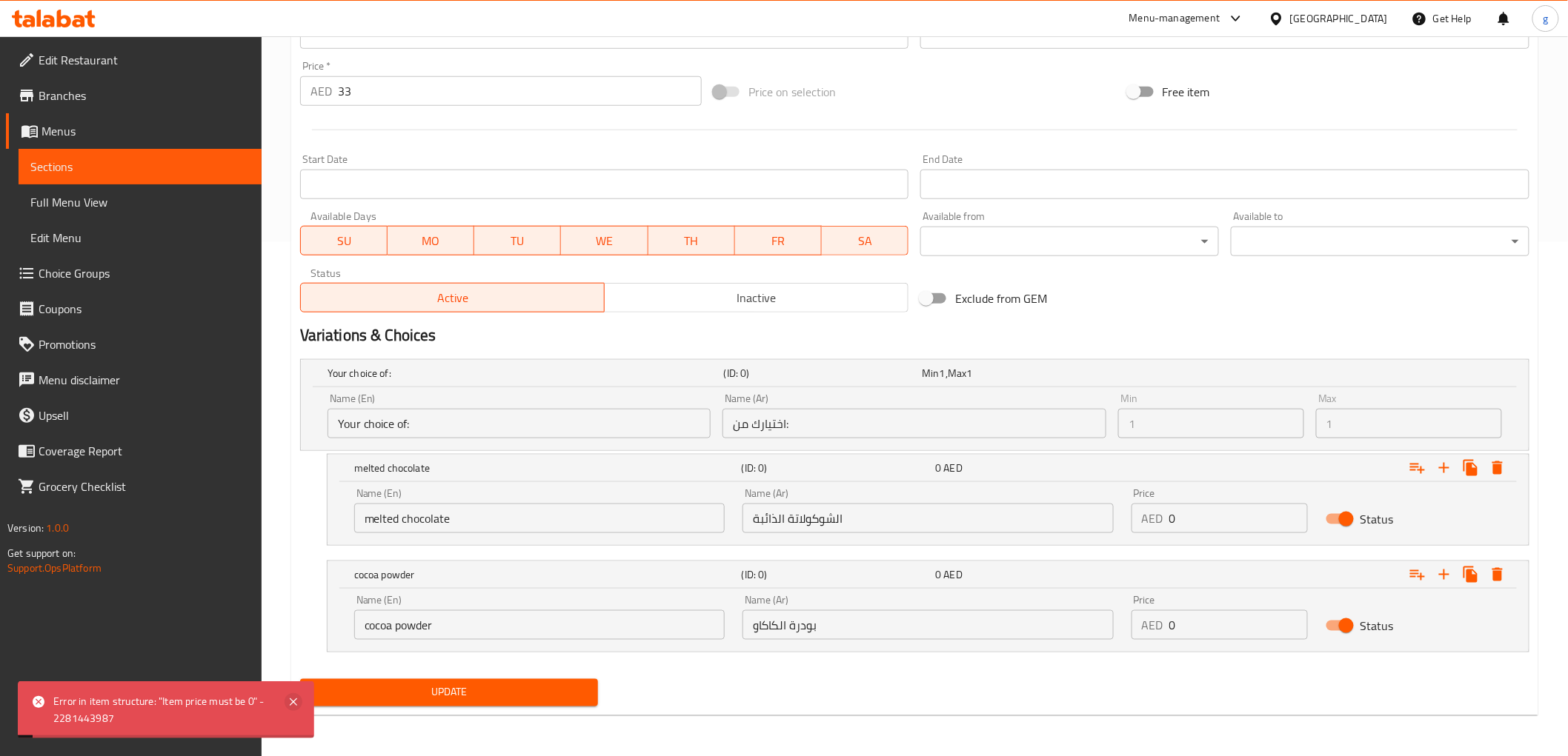
click at [294, 700] on icon at bounding box center [293, 702] width 7 height 7
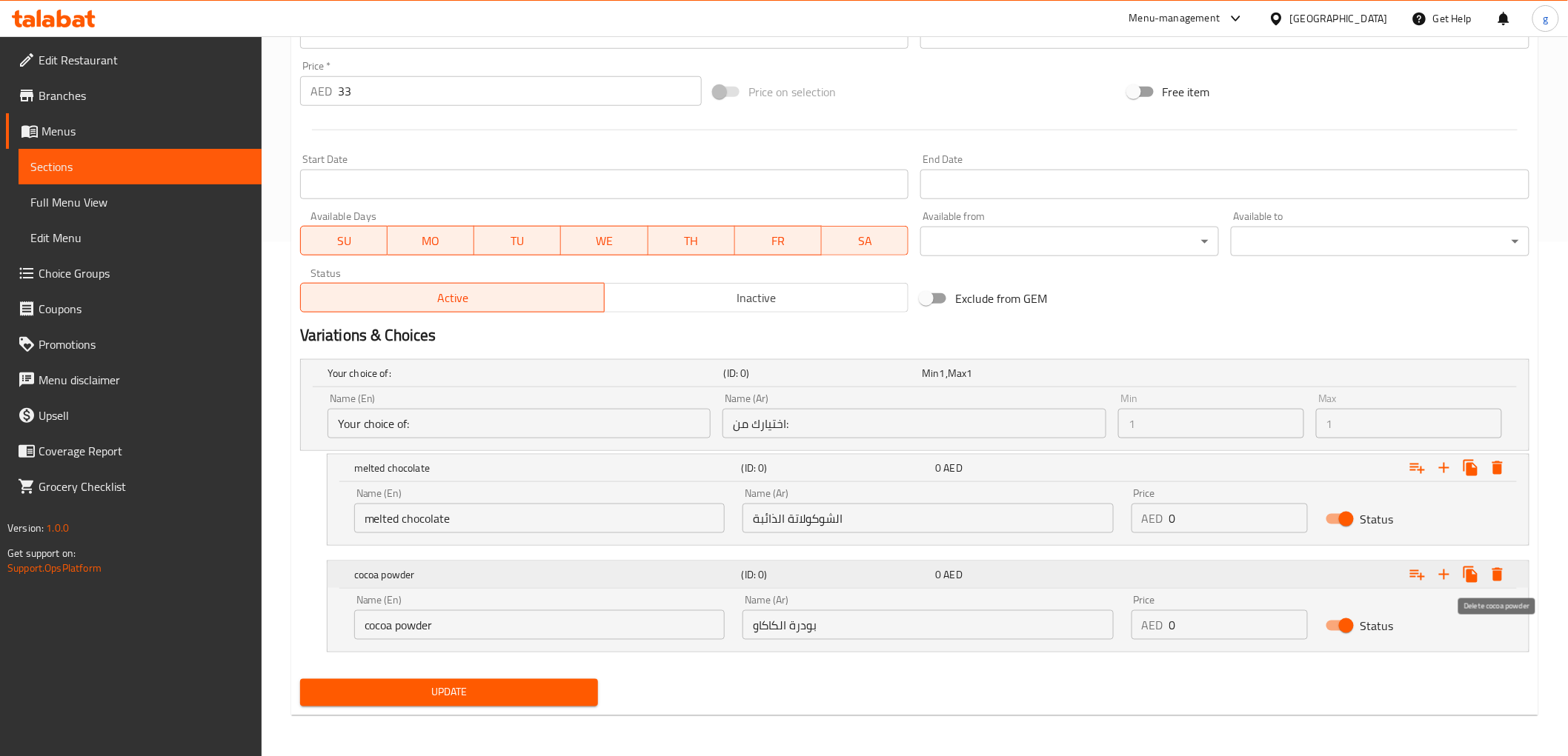
click at [1493, 569] on icon "Expand" at bounding box center [1497, 574] width 10 height 13
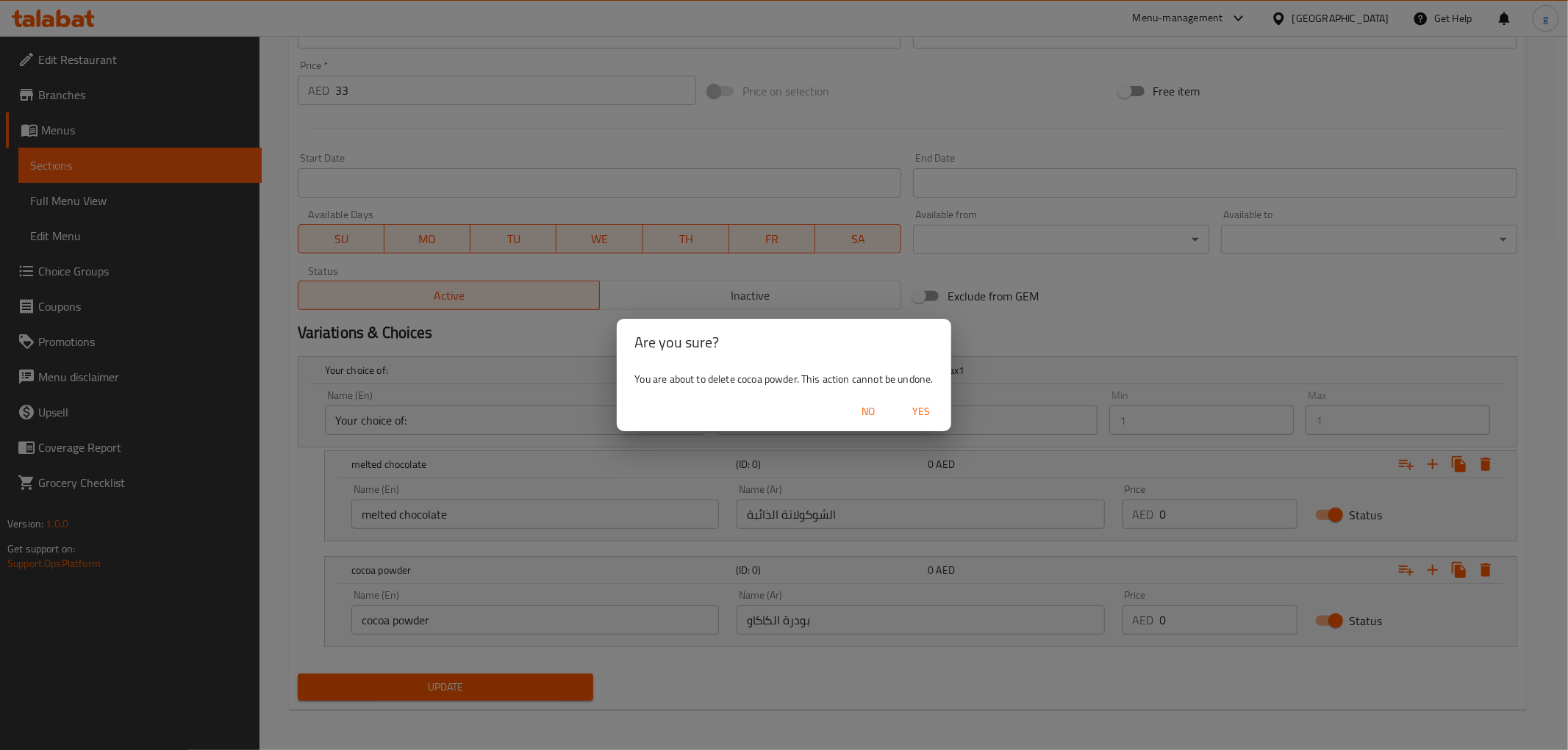
click at [912, 413] on span "Yes" at bounding box center [922, 412] width 36 height 19
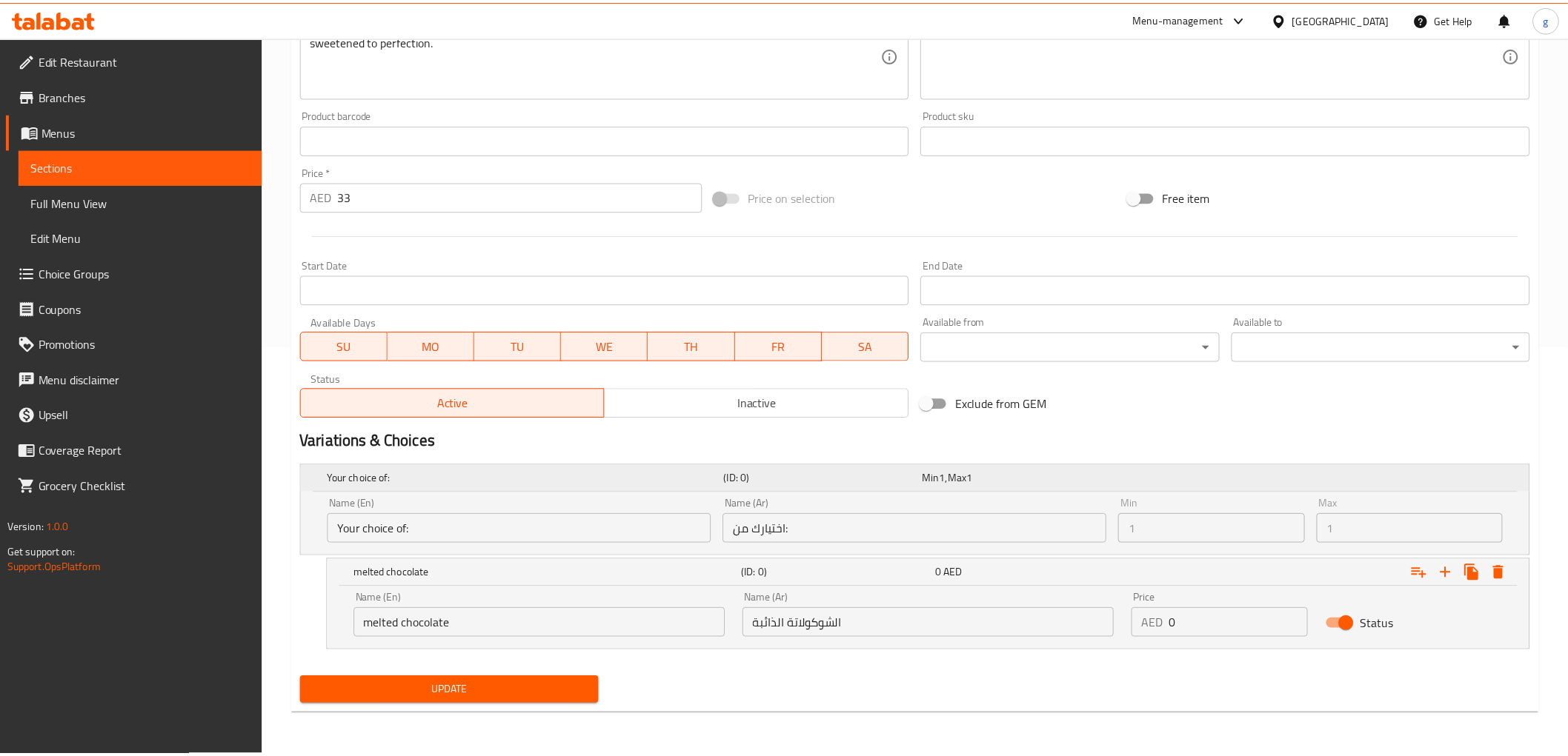
scroll to position [408, 0]
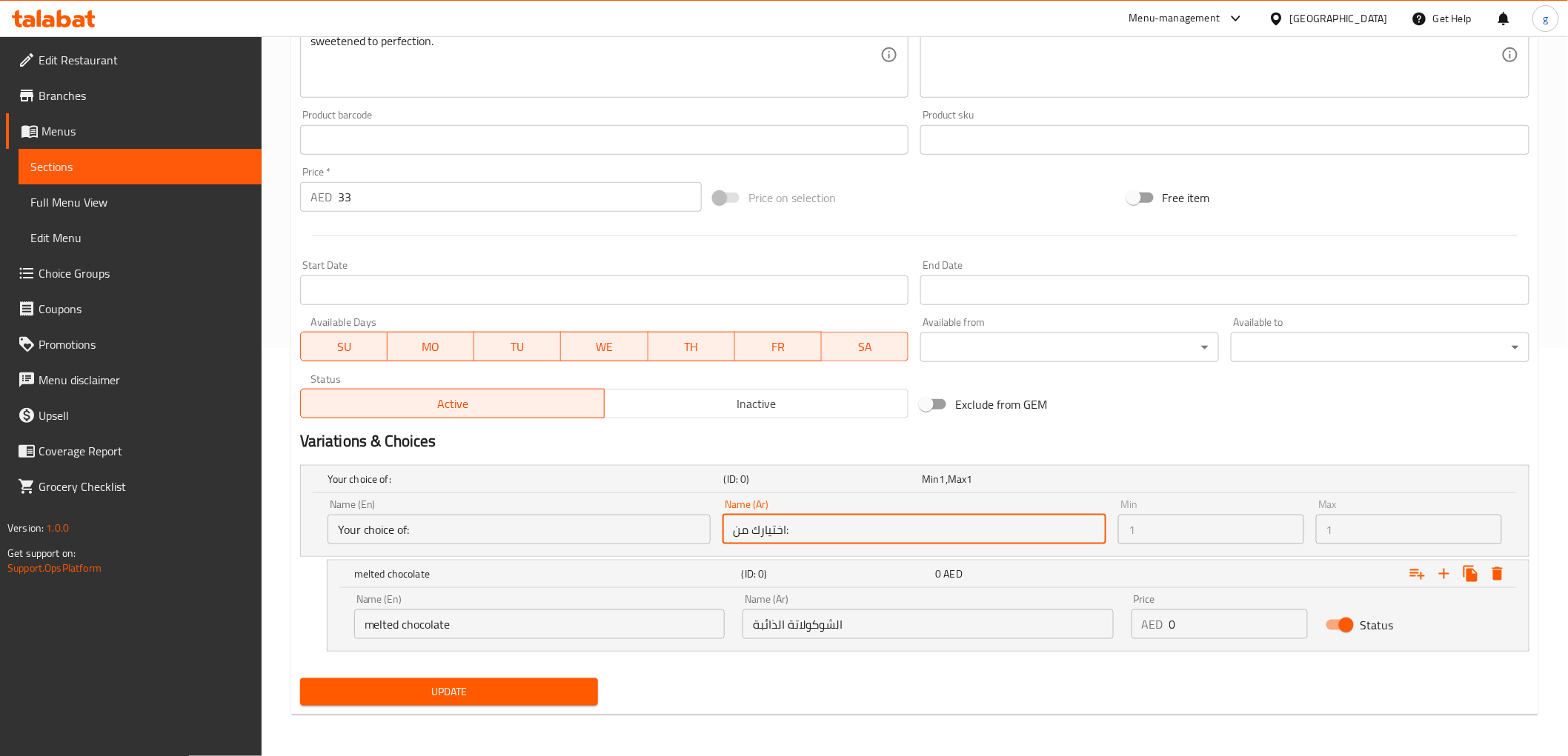
click at [1105, 531] on input "اختيارك من:" at bounding box center [914, 530] width 384 height 30
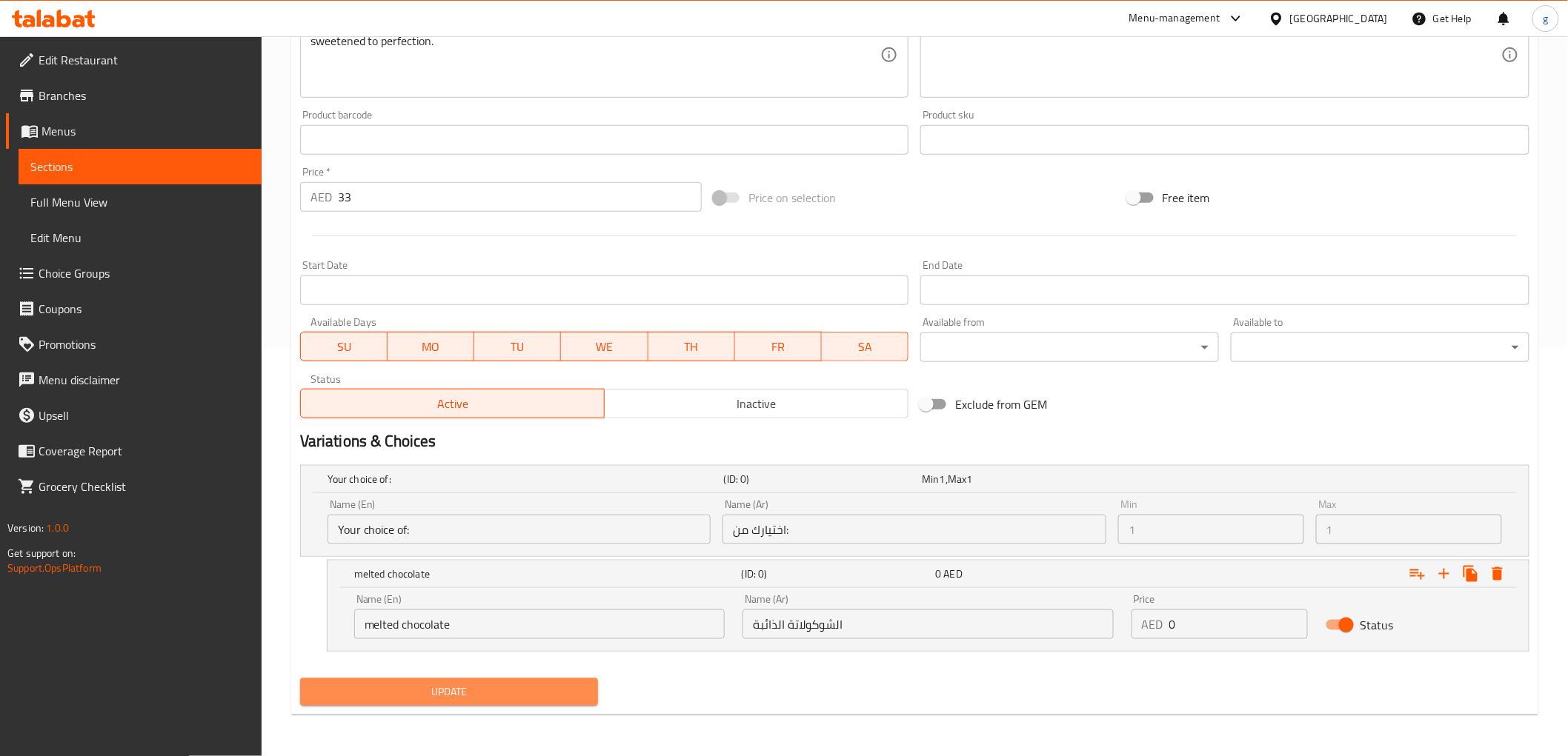
click at [519, 689] on span "Update" at bounding box center [449, 692] width 275 height 19
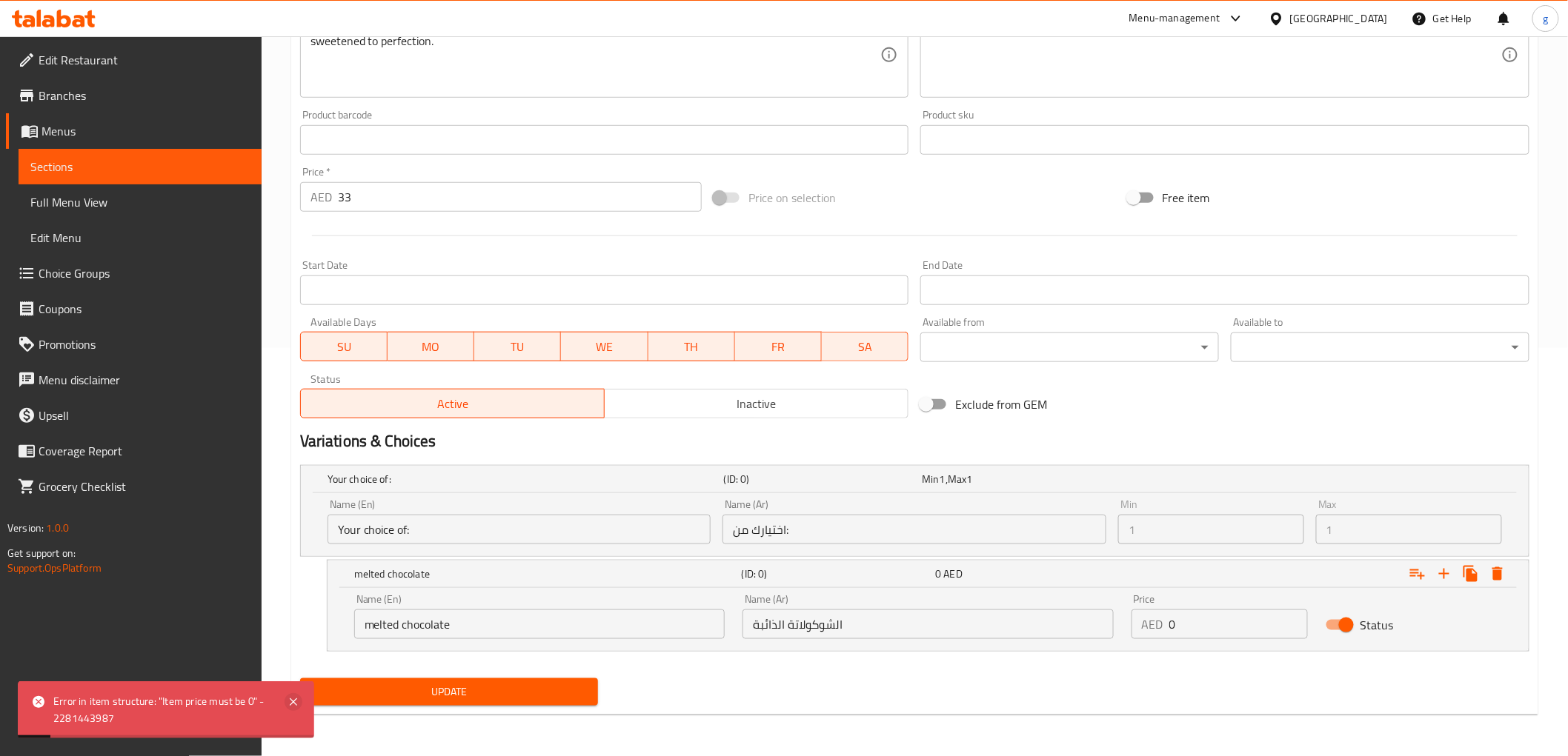
click at [293, 705] on icon at bounding box center [294, 702] width 18 height 18
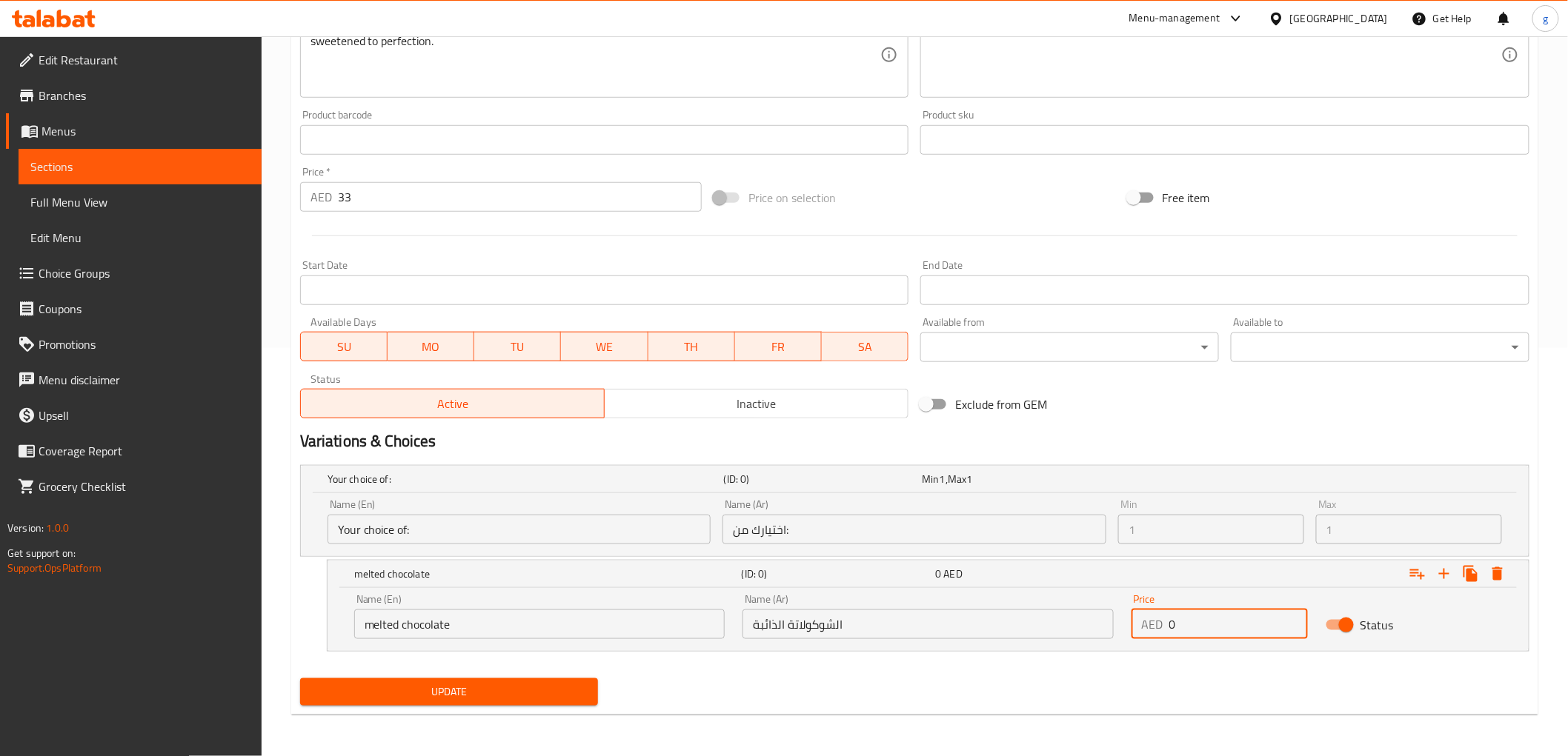
drag, startPoint x: 1219, startPoint y: 633, endPoint x: 1160, endPoint y: 639, distance: 58.9
click at [1160, 639] on div "Price AED 0 Price" at bounding box center [1219, 616] width 194 height 63
click at [1511, 568] on div "Expand" at bounding box center [1319, 574] width 387 height 33
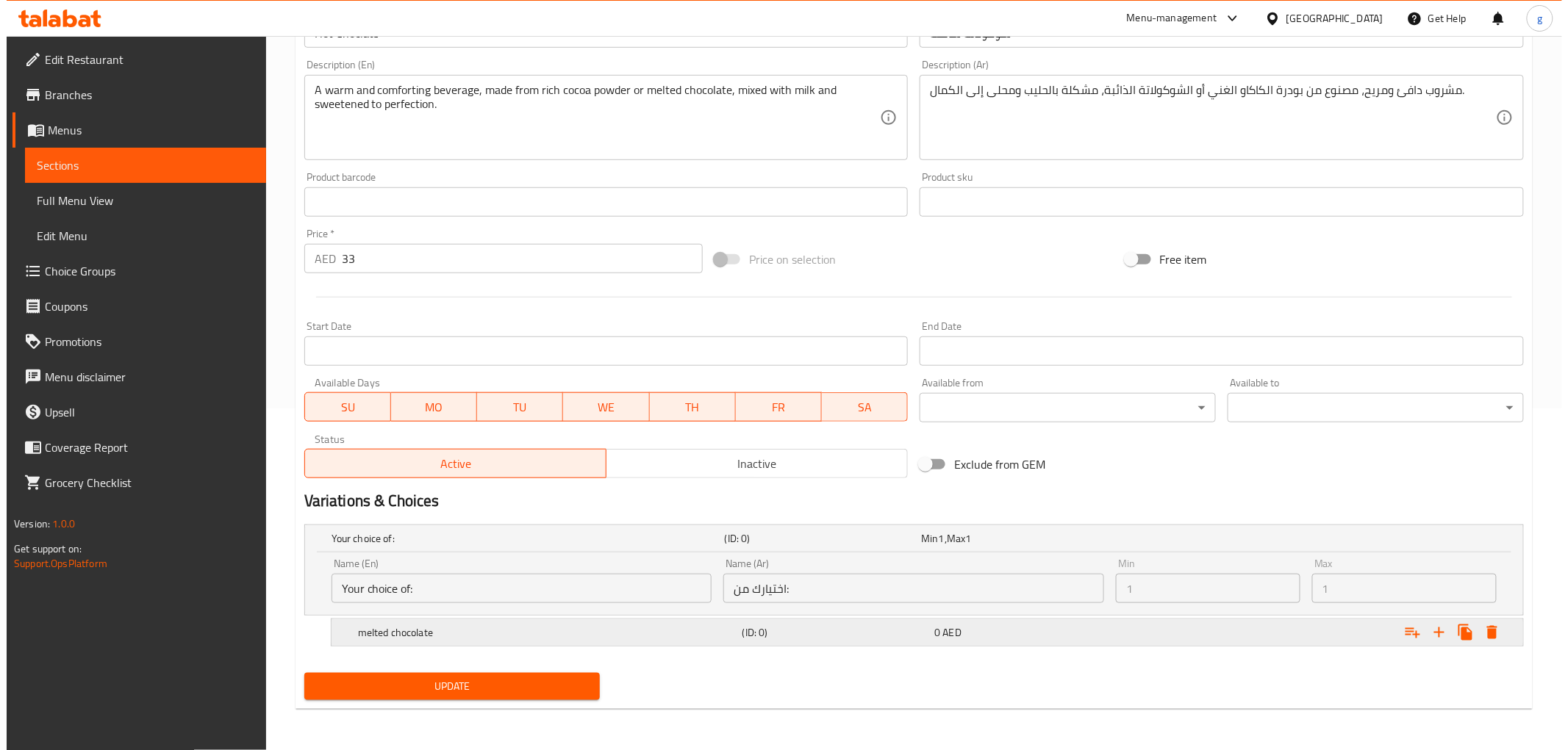
scroll to position [341, 0]
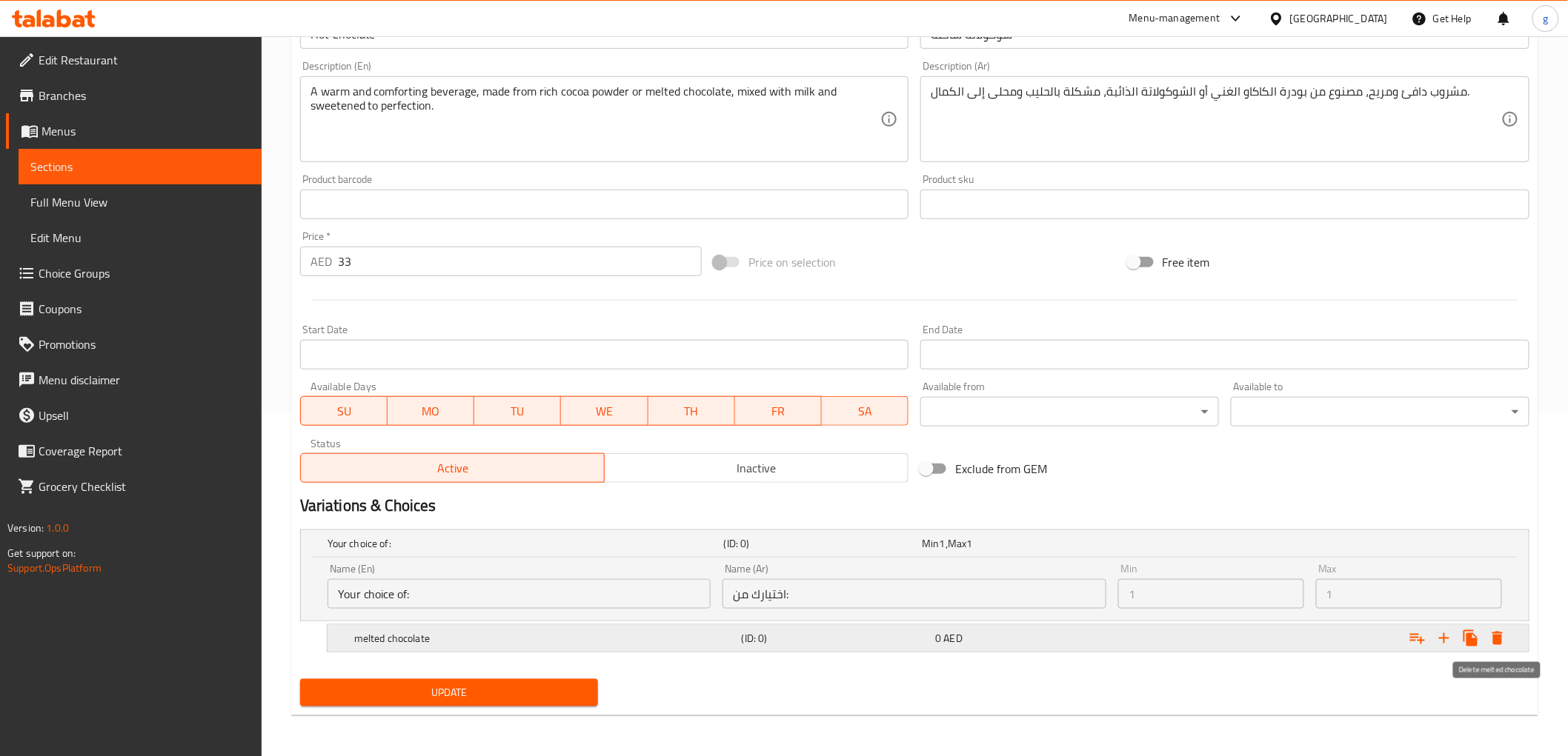
click at [1499, 627] on button "Expand" at bounding box center [1497, 638] width 27 height 27
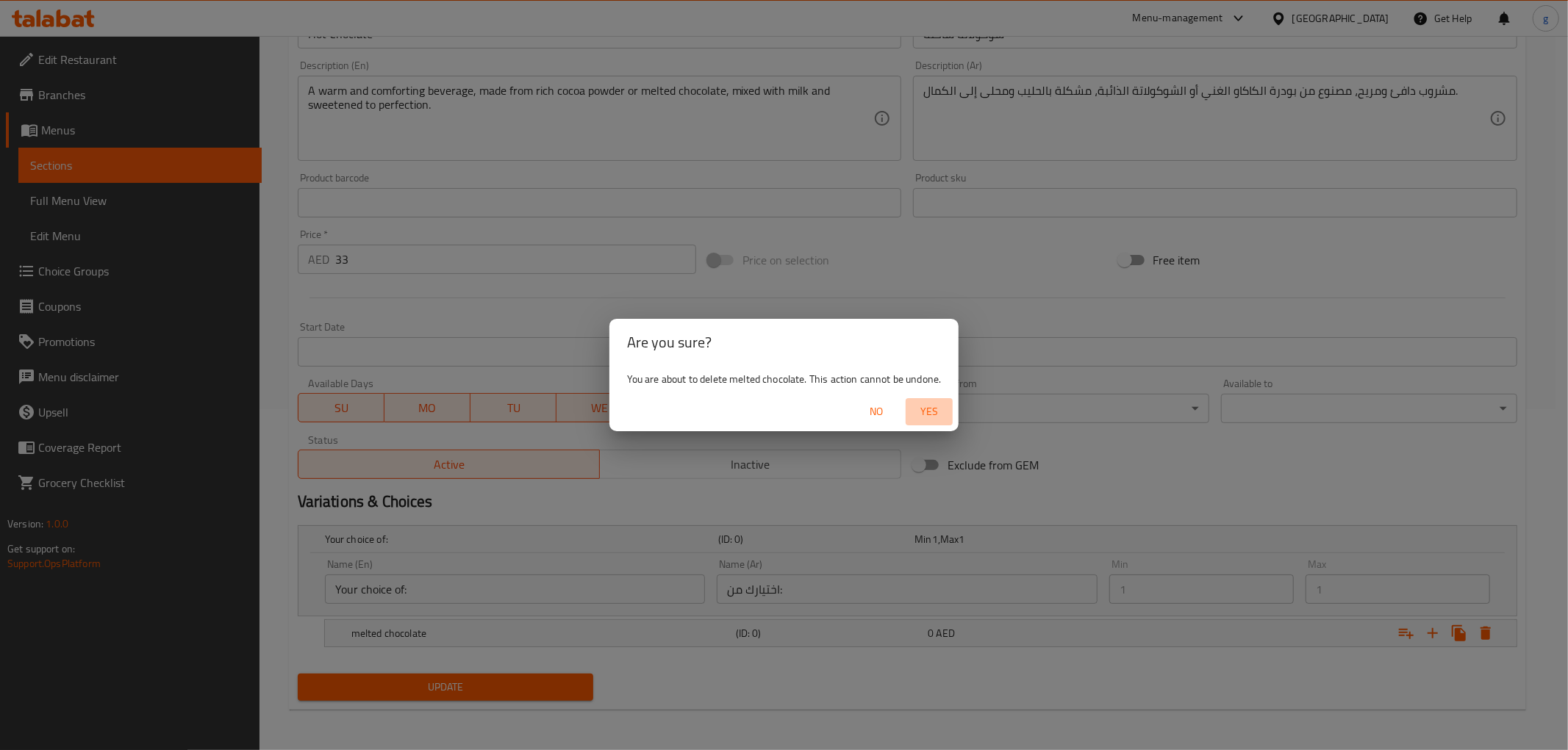
click at [941, 422] on button "Yes" at bounding box center [929, 412] width 47 height 27
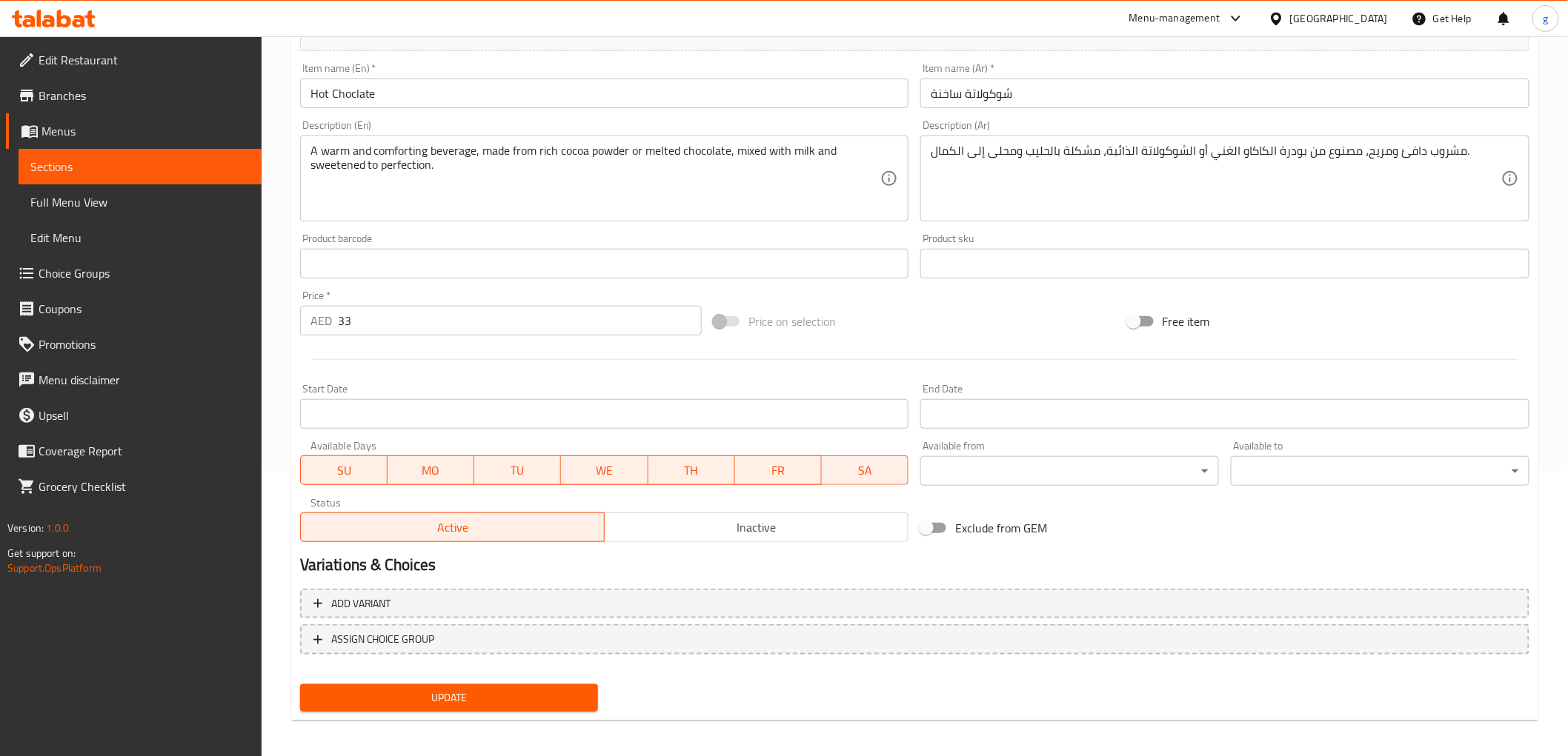
scroll to position [287, 0]
click at [500, 701] on span "Update" at bounding box center [449, 695] width 275 height 19
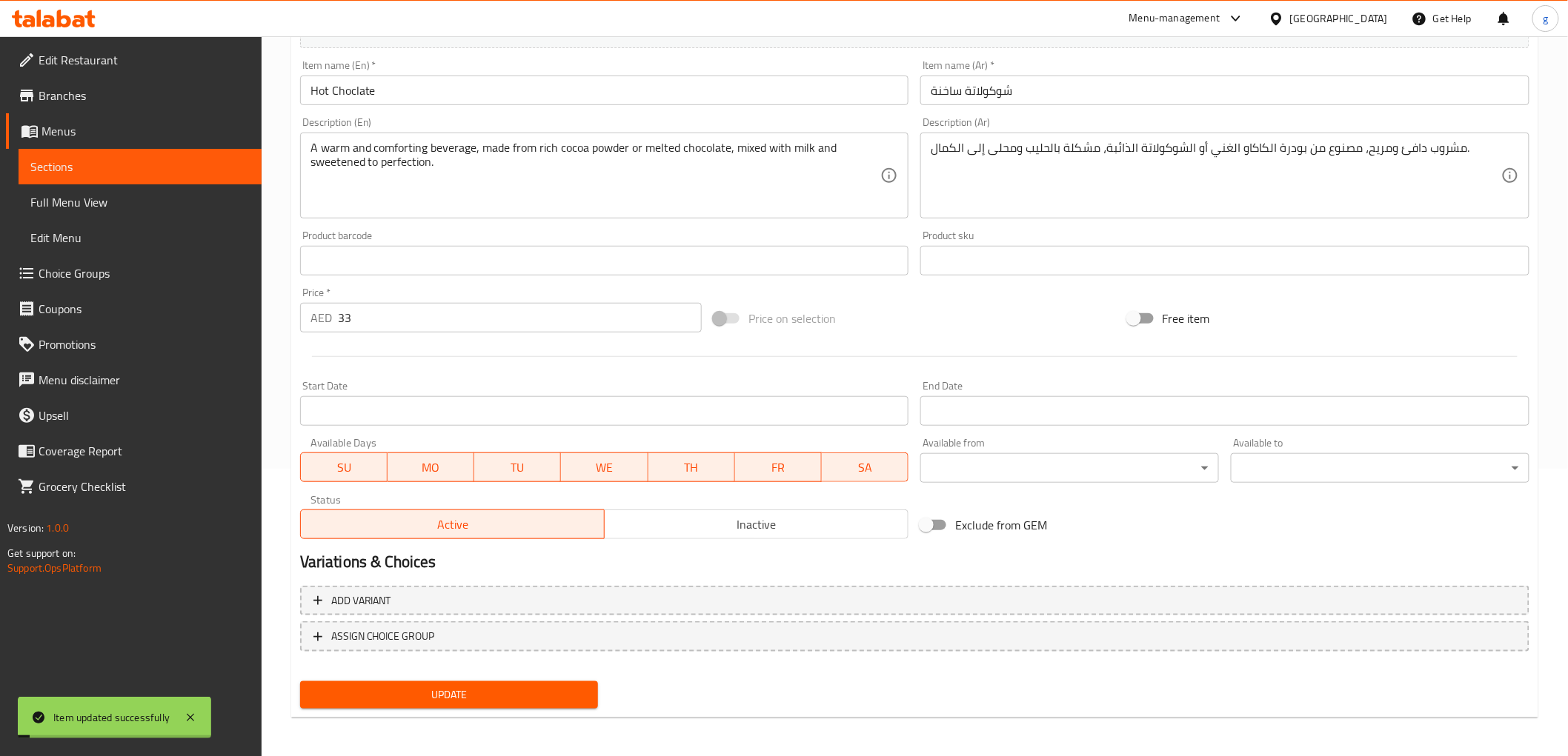
click at [105, 265] on span "Choice Groups" at bounding box center [144, 274] width 211 height 18
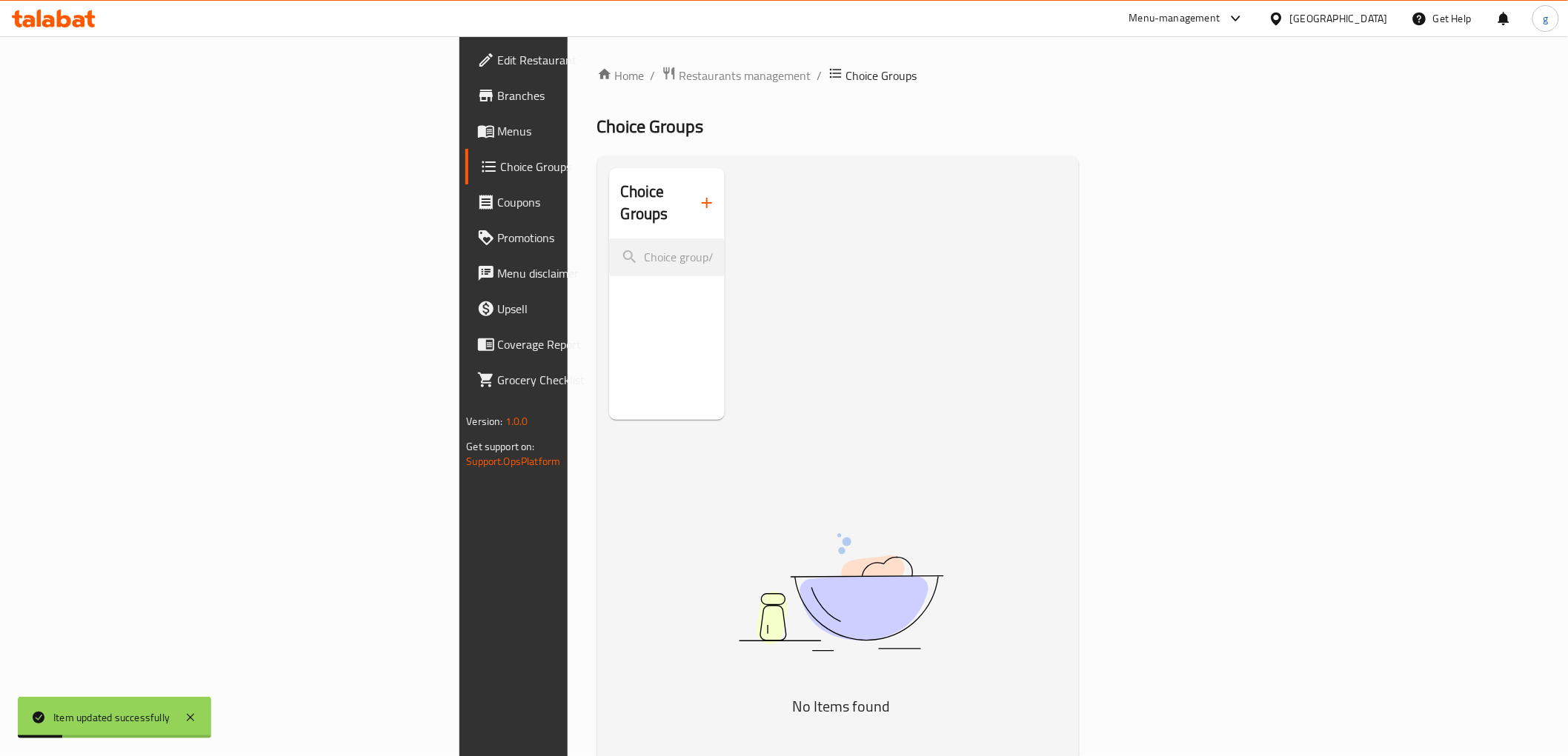
click at [609, 193] on div "Choice Groups" at bounding box center [667, 203] width 116 height 70
click at [609, 190] on div "Choice Groups" at bounding box center [667, 203] width 116 height 70
click at [698, 194] on icon "button" at bounding box center [707, 203] width 18 height 18
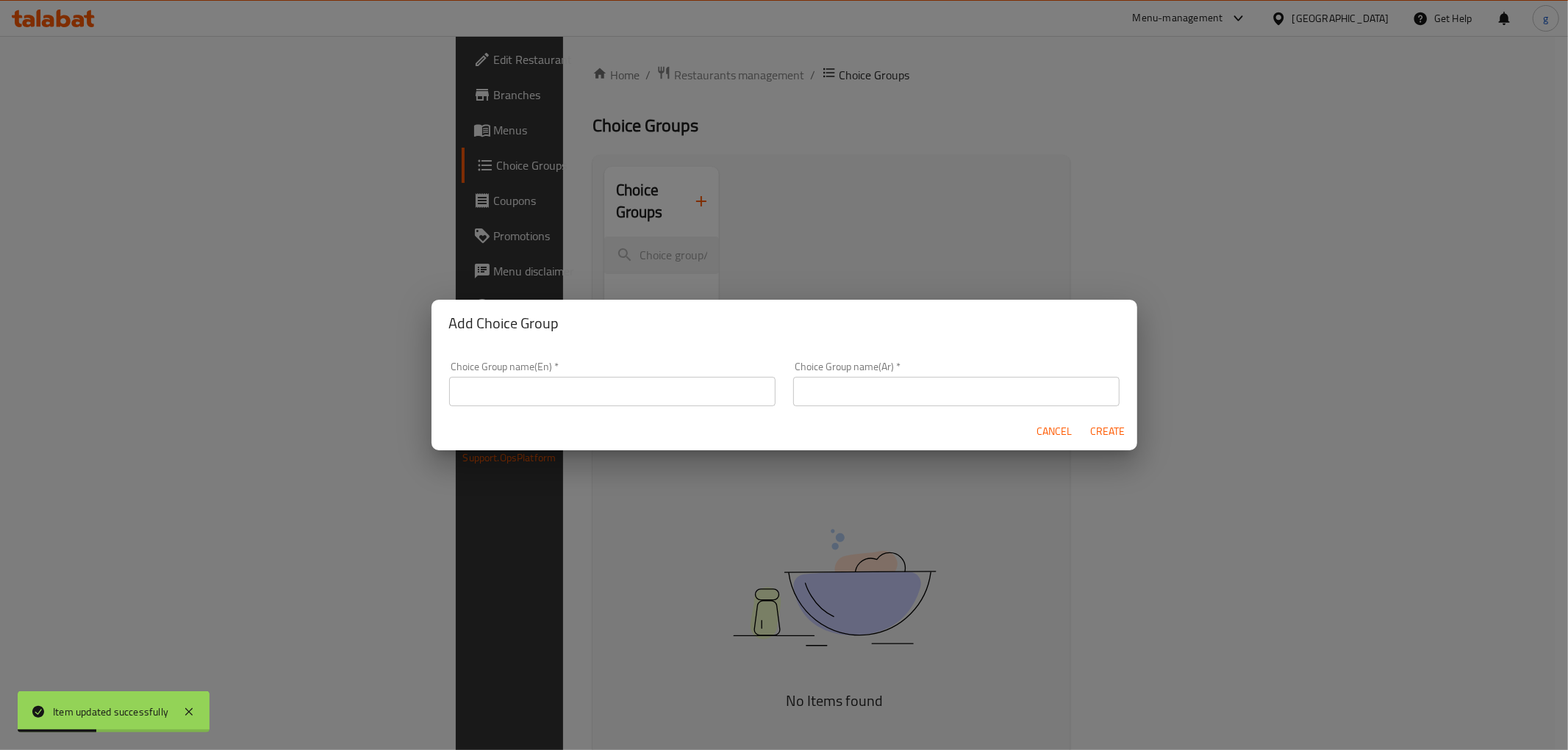
click at [600, 397] on input "text" at bounding box center [612, 392] width 327 height 30
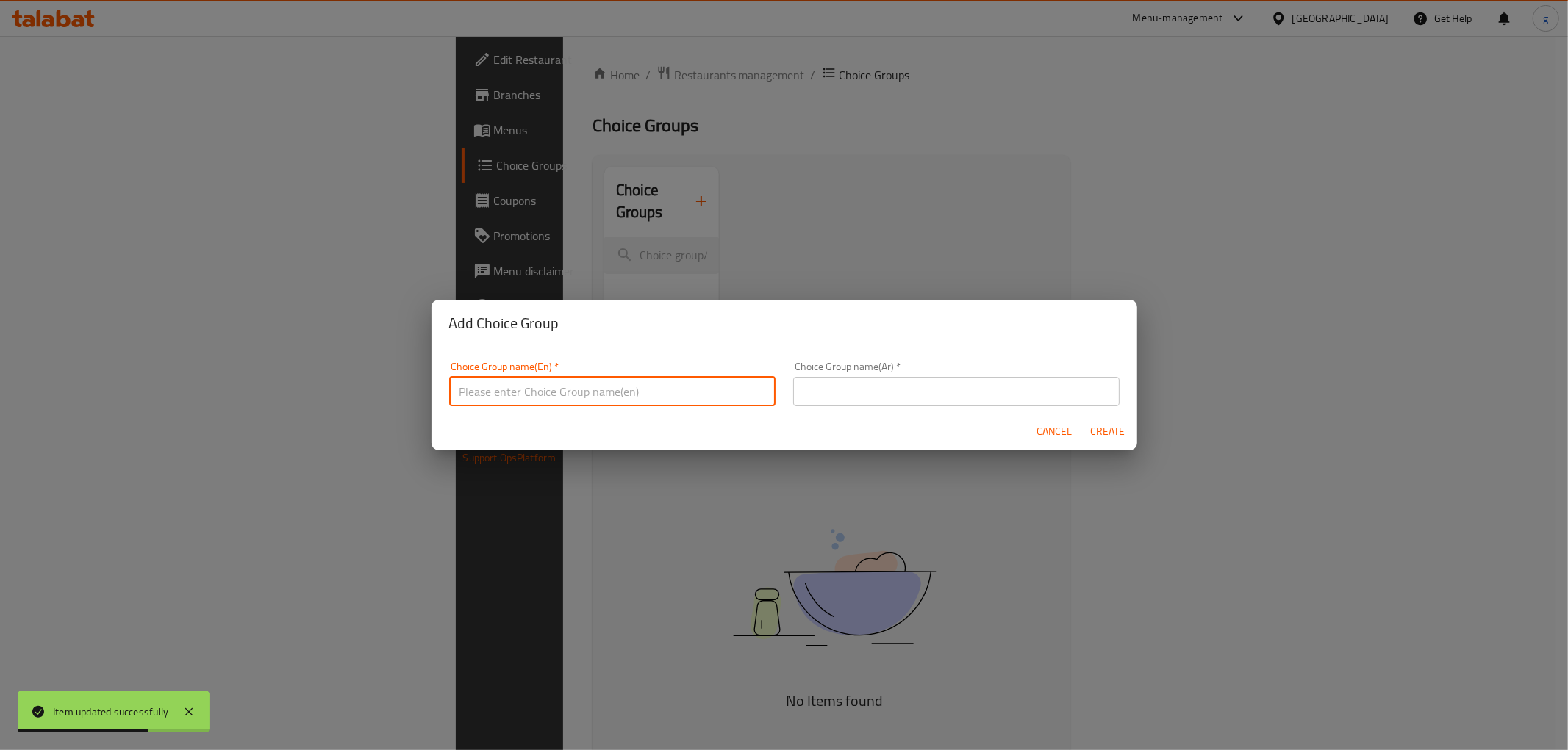
type input "your choice of:"
click at [839, 384] on input "text" at bounding box center [956, 392] width 327 height 30
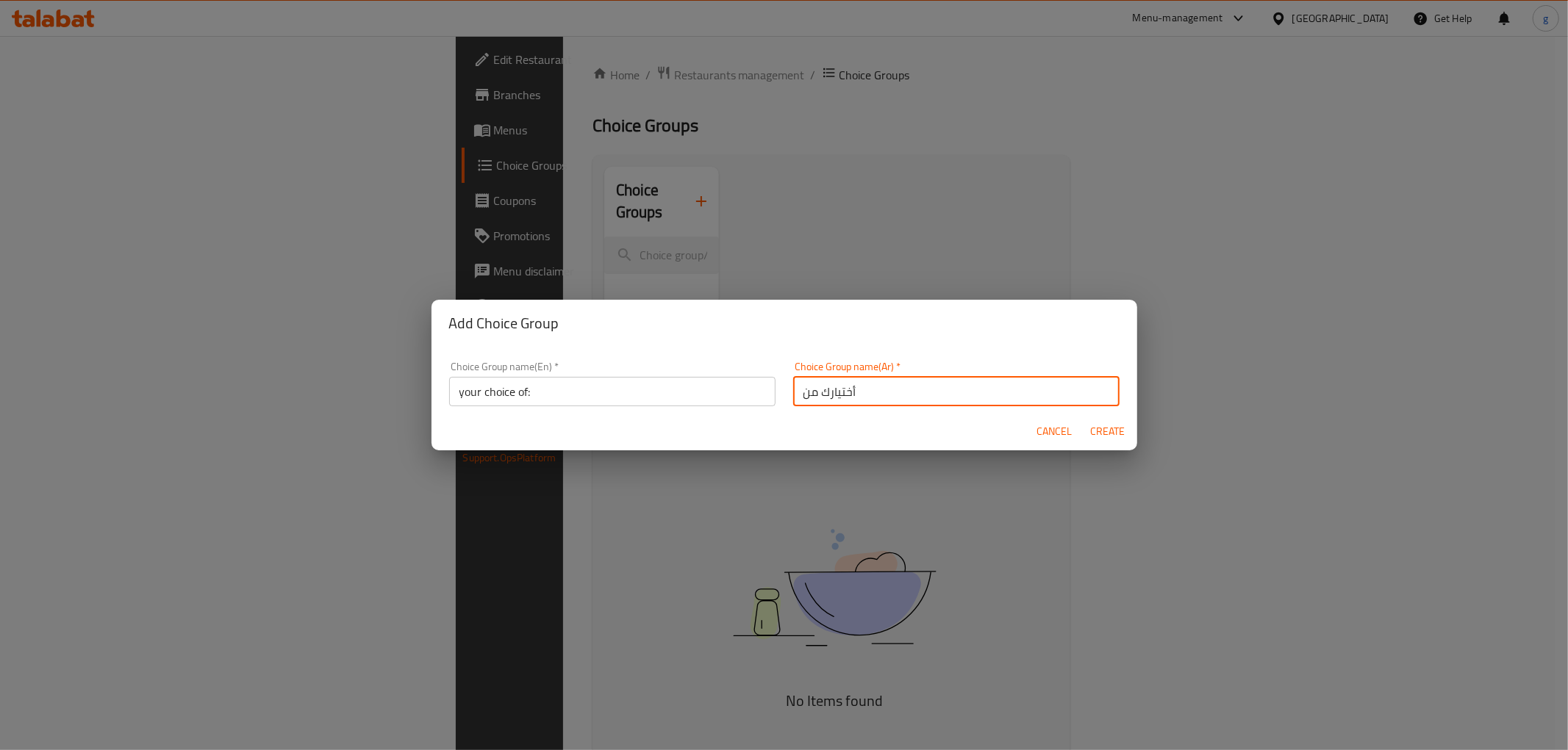
type input "أختيارك من"
click at [894, 370] on div "Choice Group name(Ar)   * أختيارك من Choice Group name(Ar) *" at bounding box center [956, 384] width 327 height 45
click at [872, 390] on input "أختيارك من" at bounding box center [956, 392] width 327 height 30
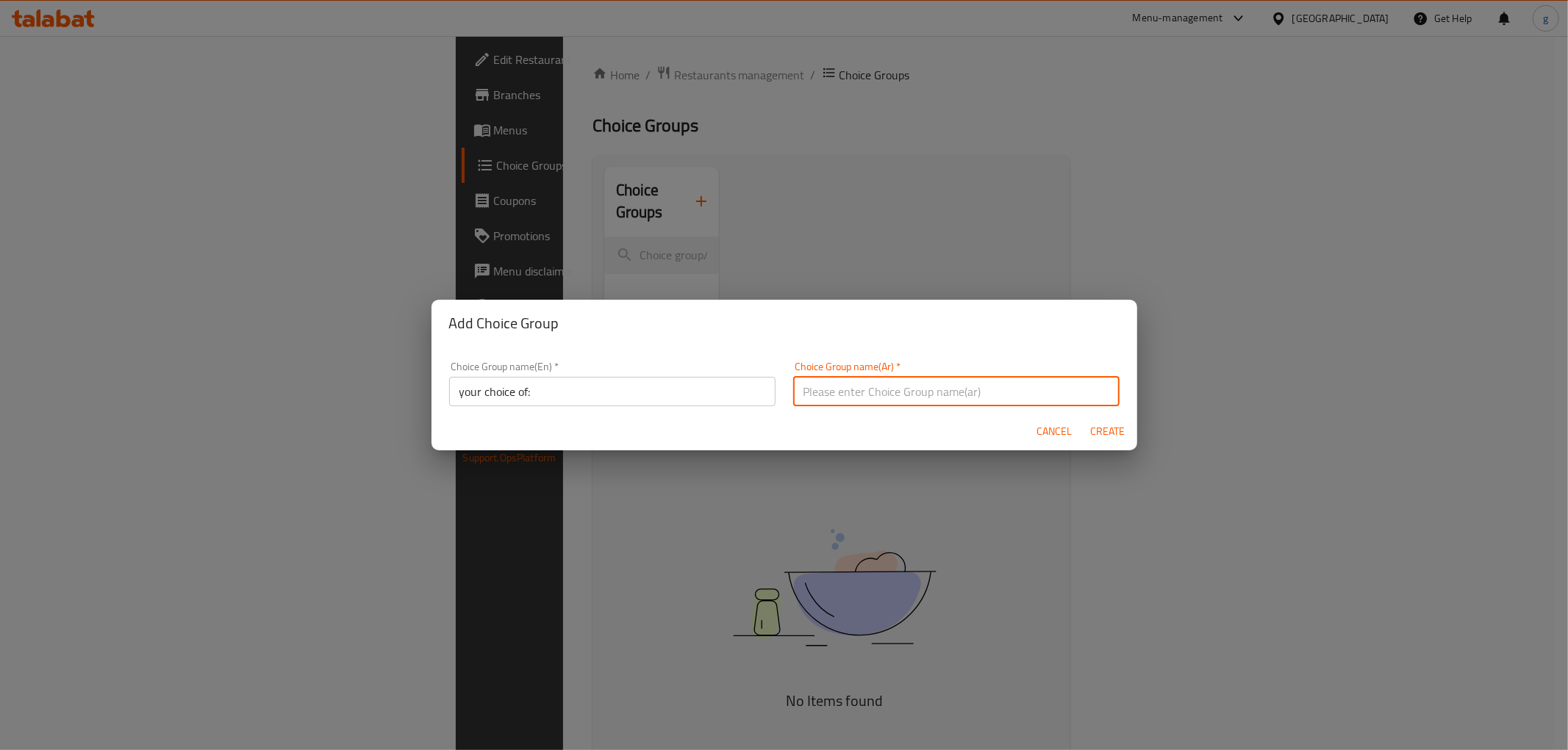
click at [865, 401] on input "text" at bounding box center [956, 392] width 327 height 30
type input "أختيارك من:"
click at [607, 391] on input "your choice of:" at bounding box center [612, 392] width 327 height 30
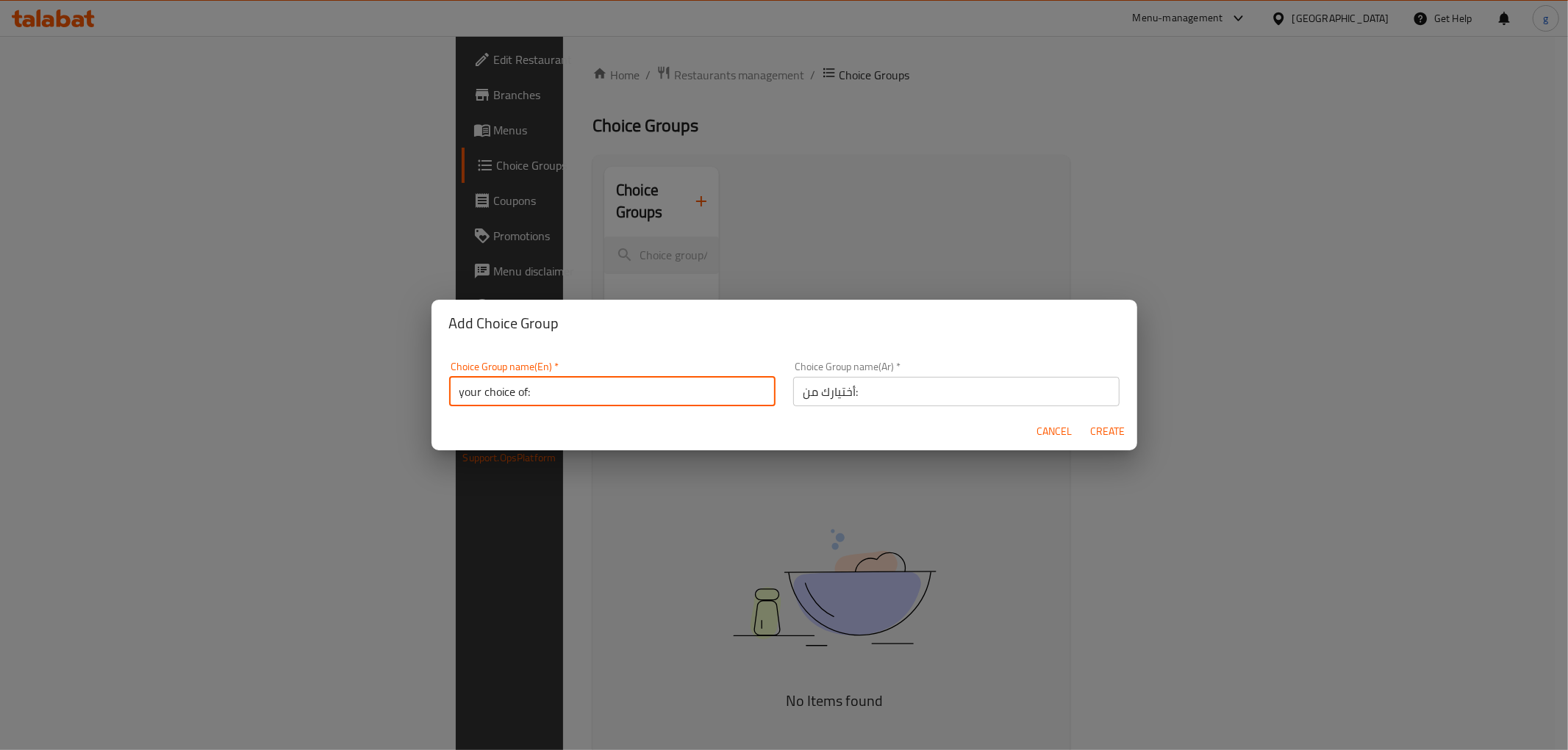
type input "your choice of:"
drag, startPoint x: 1109, startPoint y: 427, endPoint x: 1075, endPoint y: 431, distance: 34.2
click at [1109, 427] on span "Create" at bounding box center [1109, 432] width 36 height 19
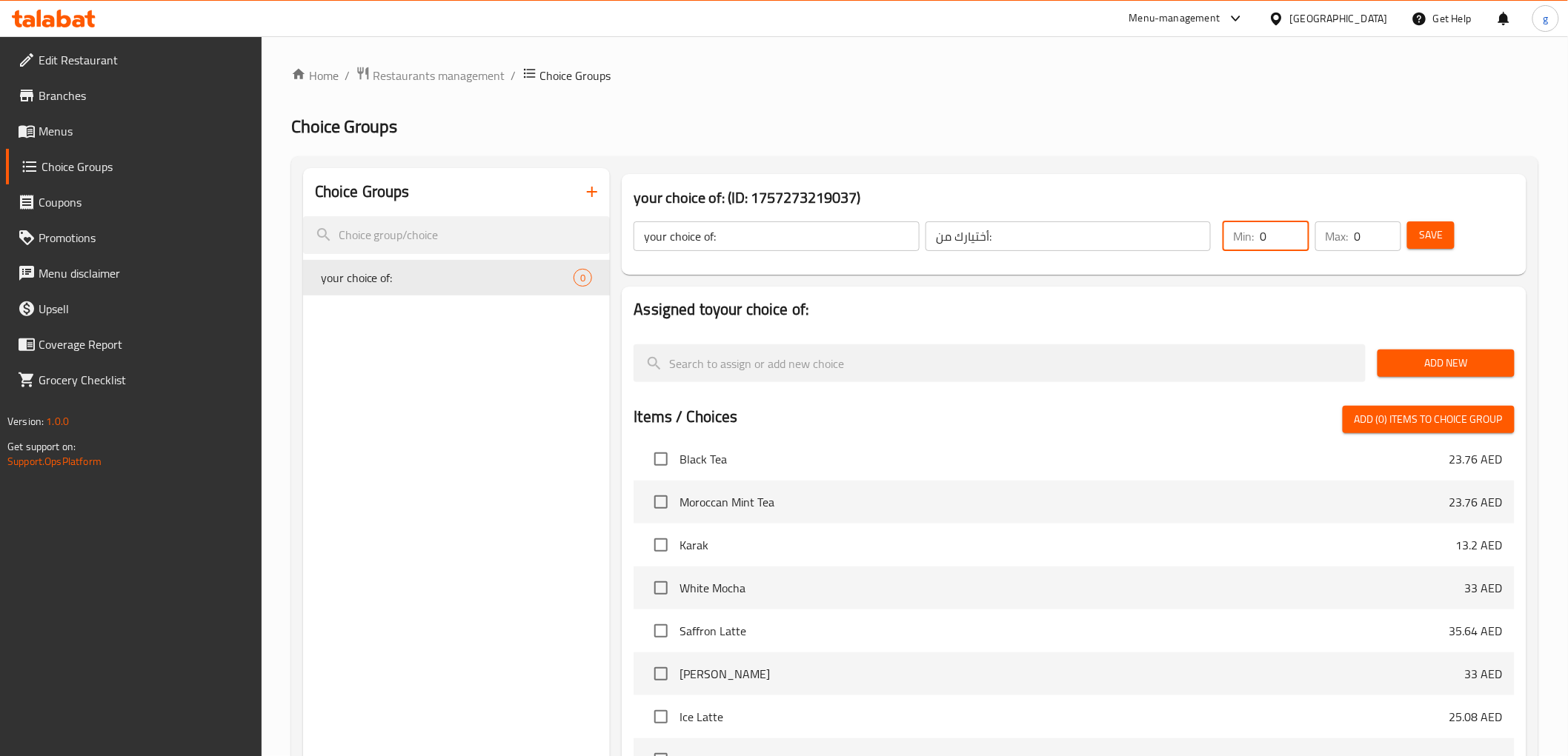
drag, startPoint x: 1272, startPoint y: 233, endPoint x: 1258, endPoint y: 243, distance: 17.5
click at [1258, 243] on div "Min: 0 ​" at bounding box center [1266, 237] width 86 height 30
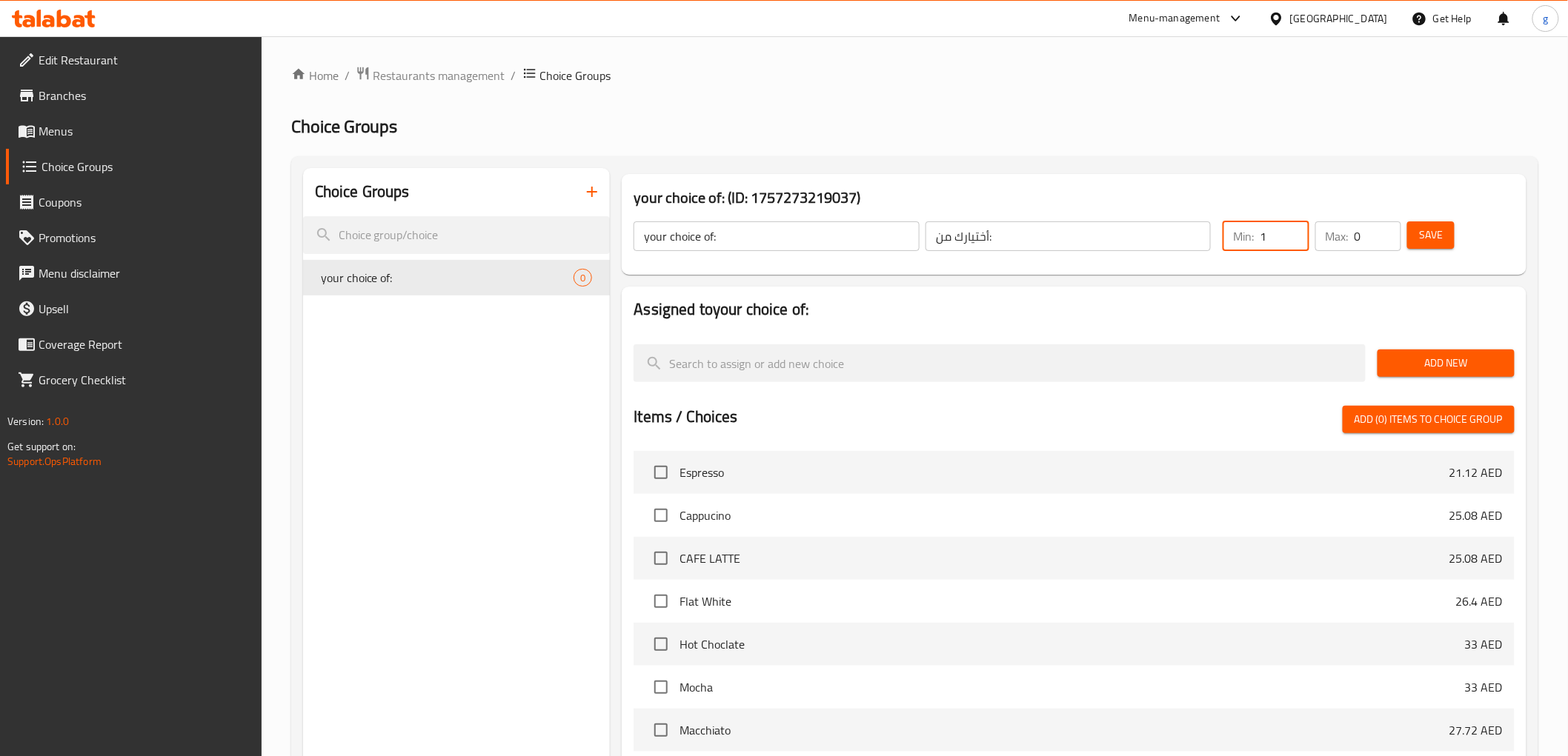
type input "1"
click at [1363, 237] on input "0" at bounding box center [1377, 237] width 47 height 30
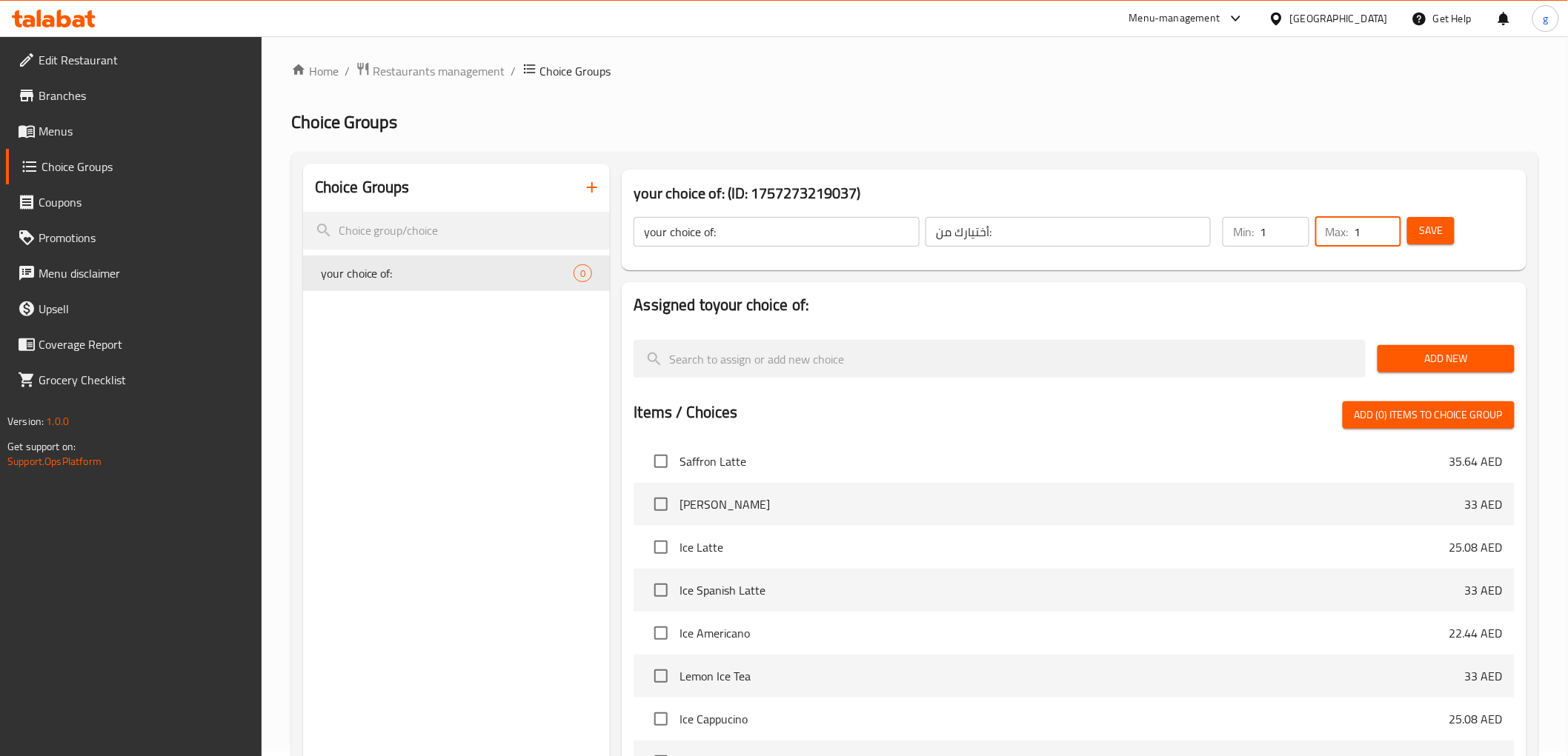
scroll to position [164, 0]
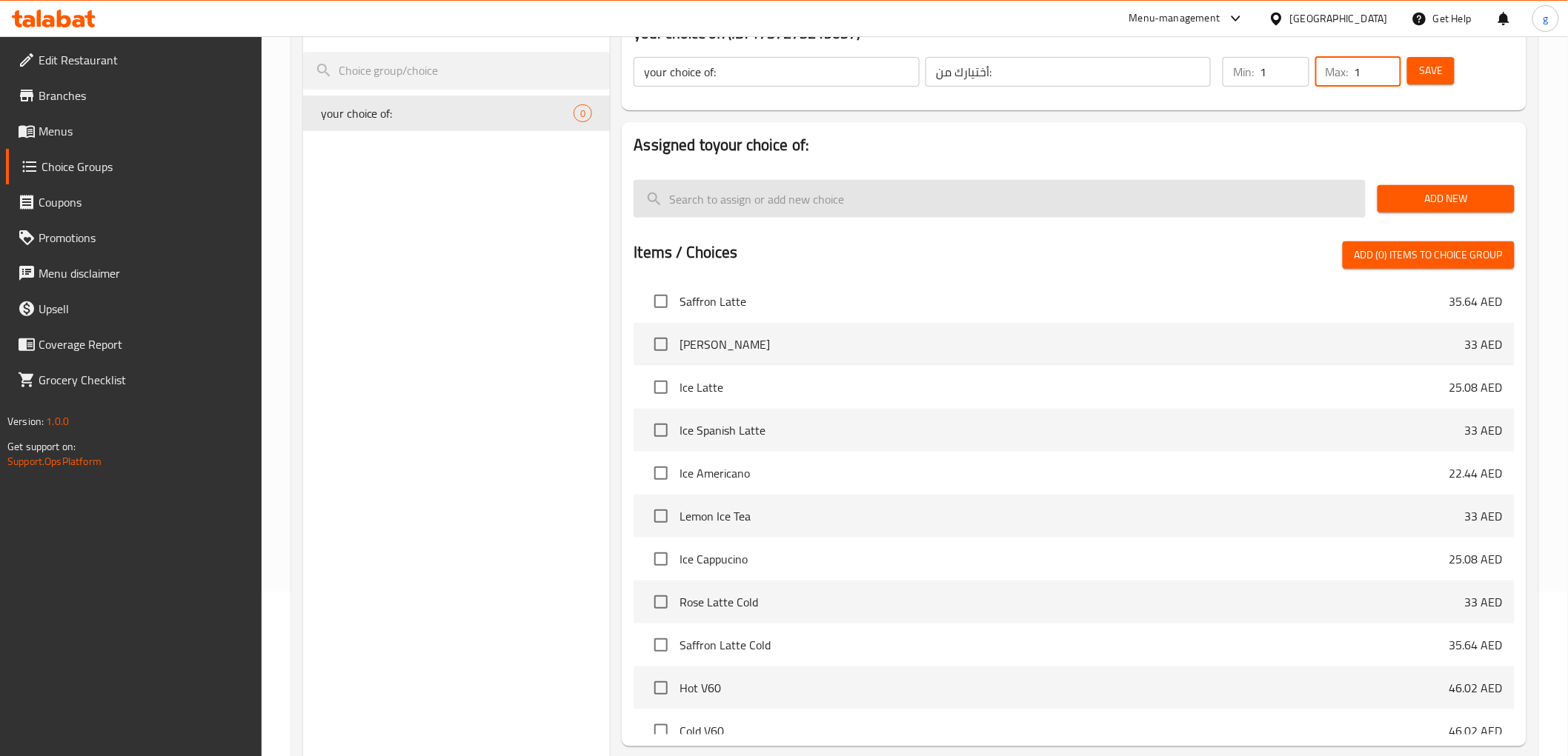
type input "1"
click at [1091, 189] on input "search" at bounding box center [999, 199] width 732 height 38
type input "ن"
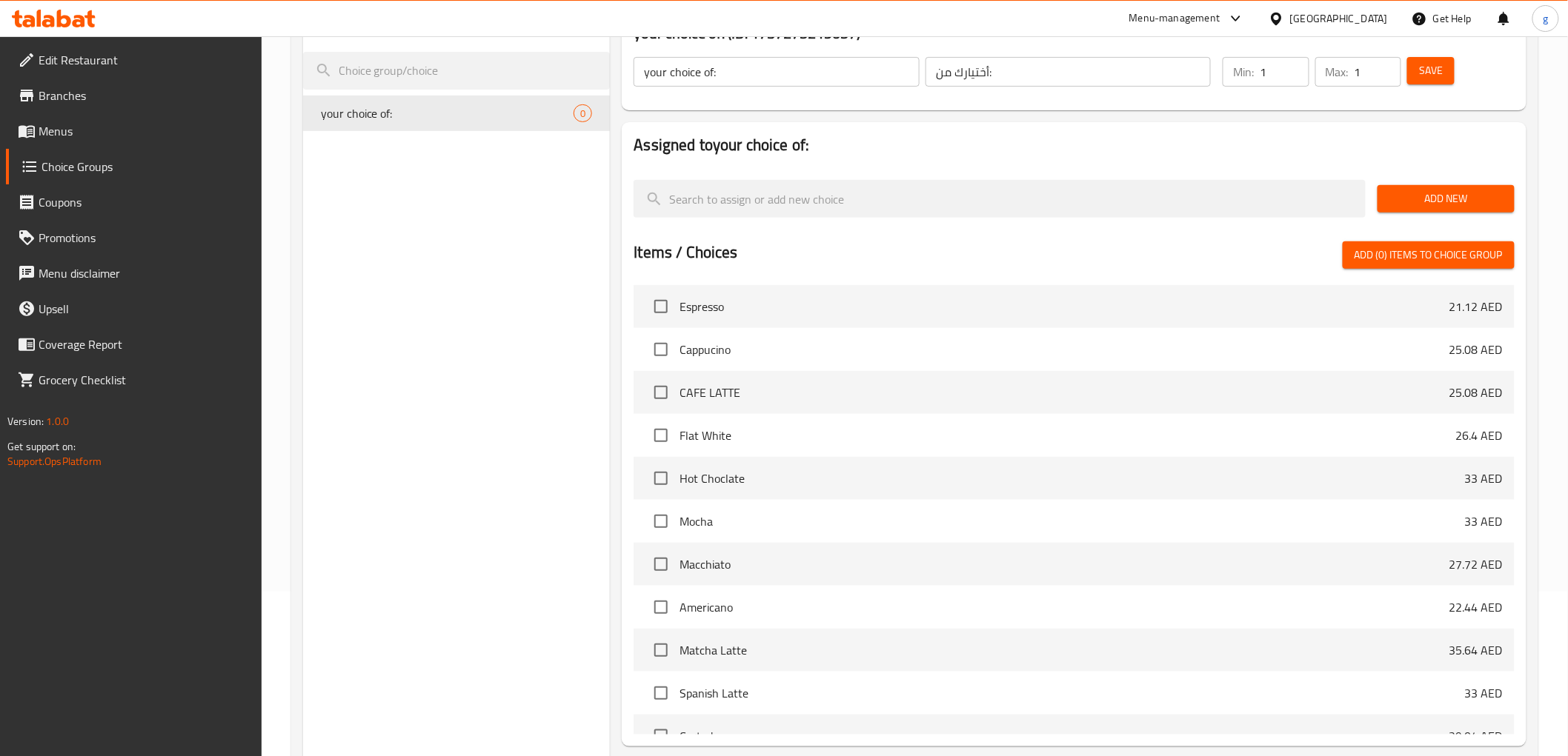
scroll to position [0, 0]
click at [701, 487] on span "Hot Choclate" at bounding box center [1071, 480] width 785 height 18
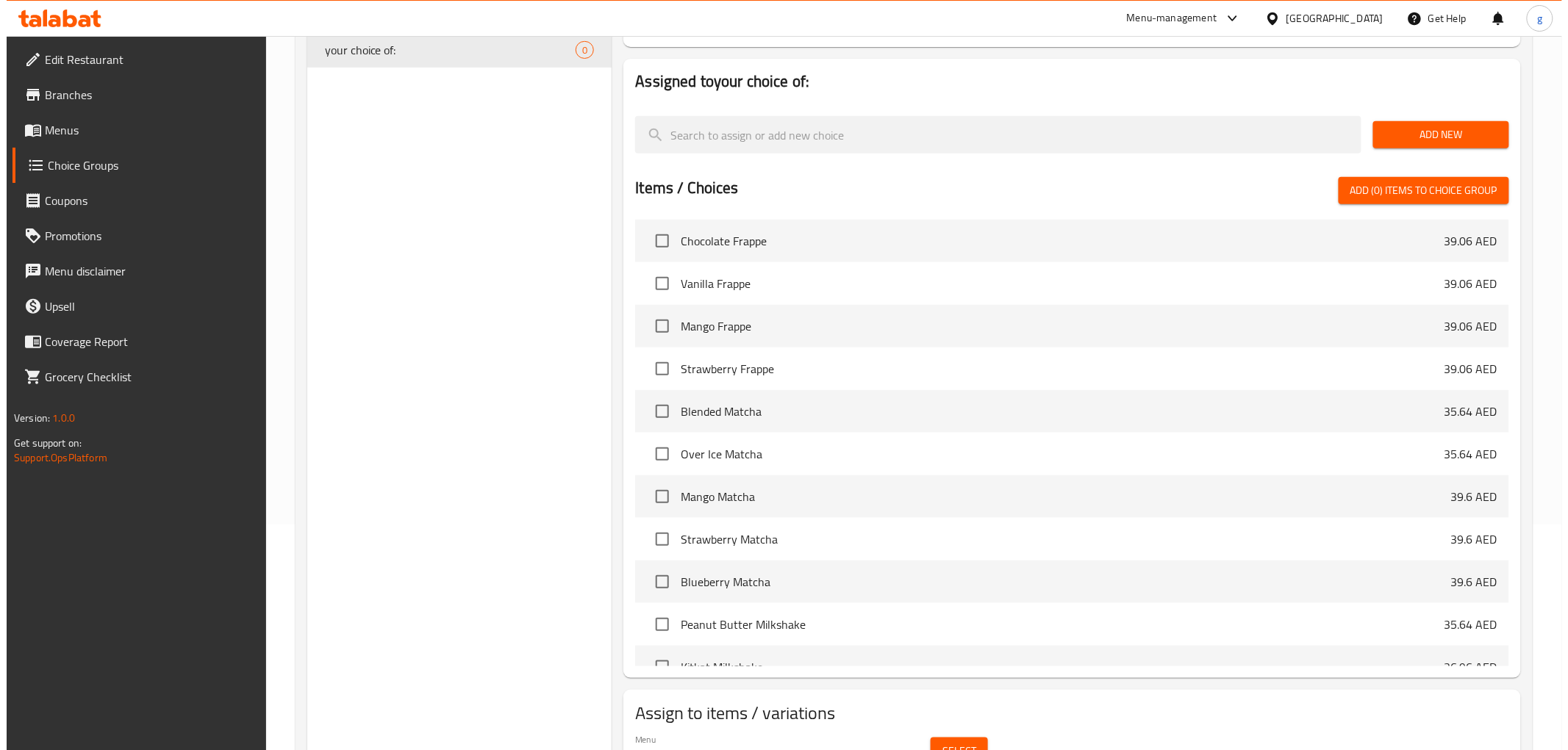
scroll to position [303, 0]
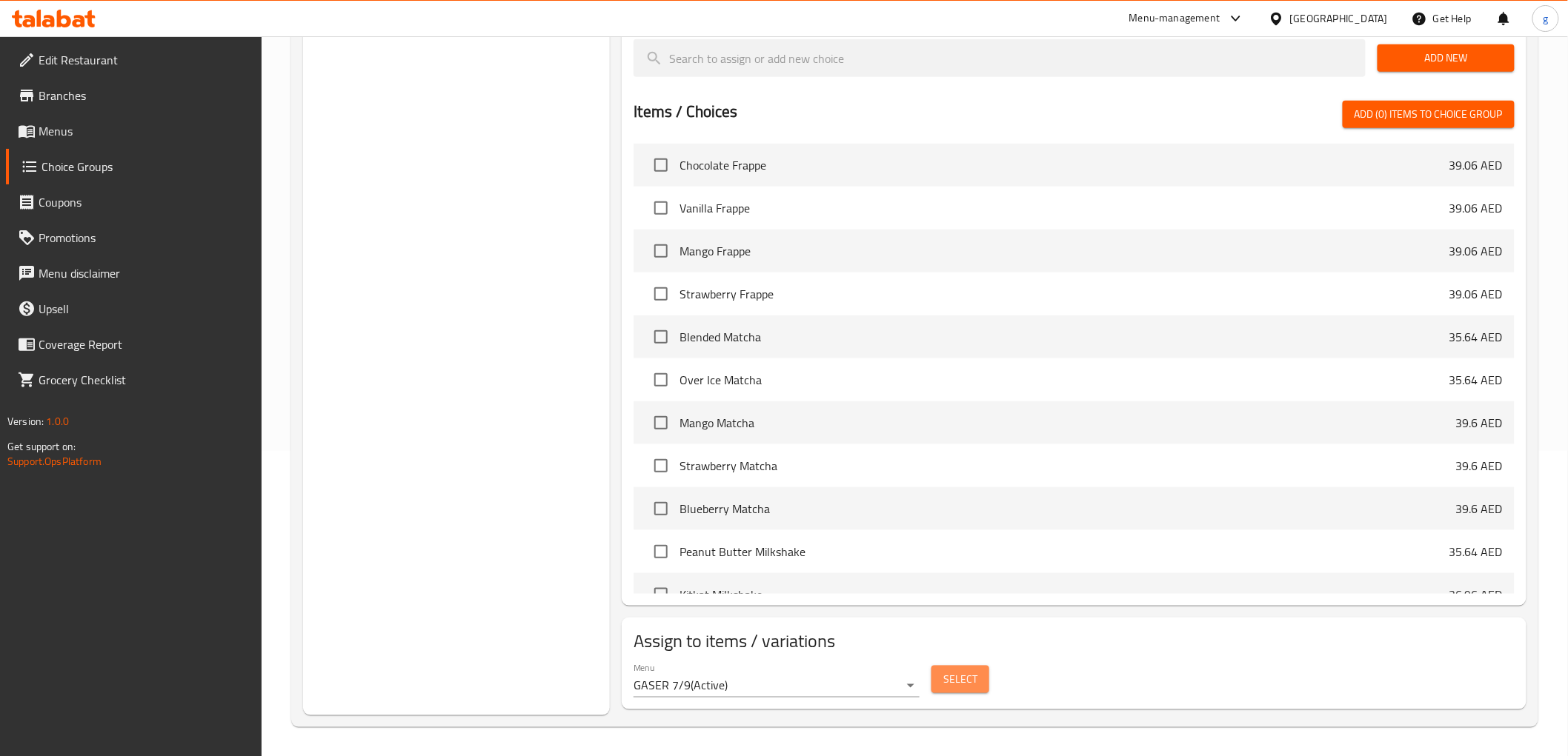
click at [950, 679] on span "Select" at bounding box center [960, 680] width 34 height 19
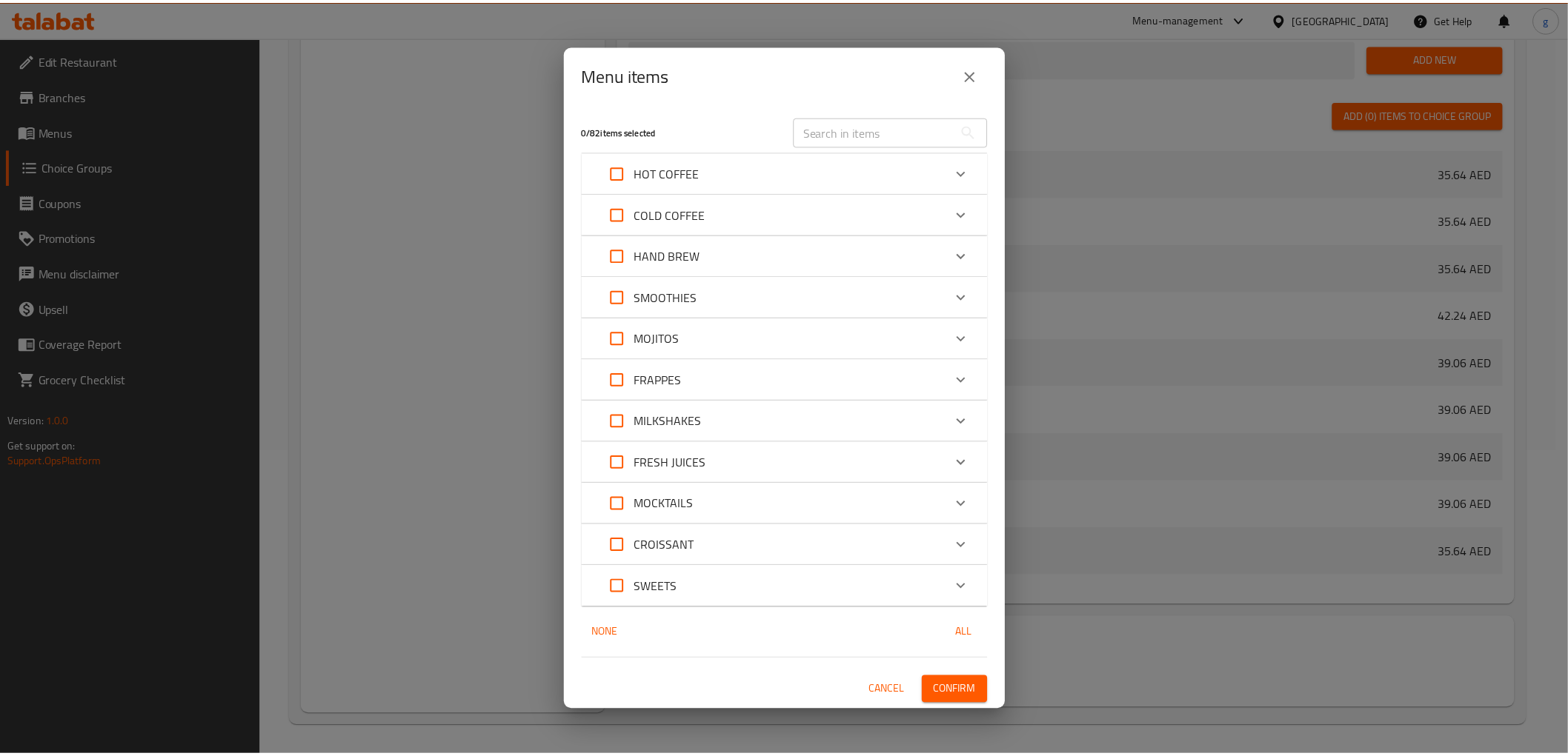
scroll to position [2084, 0]
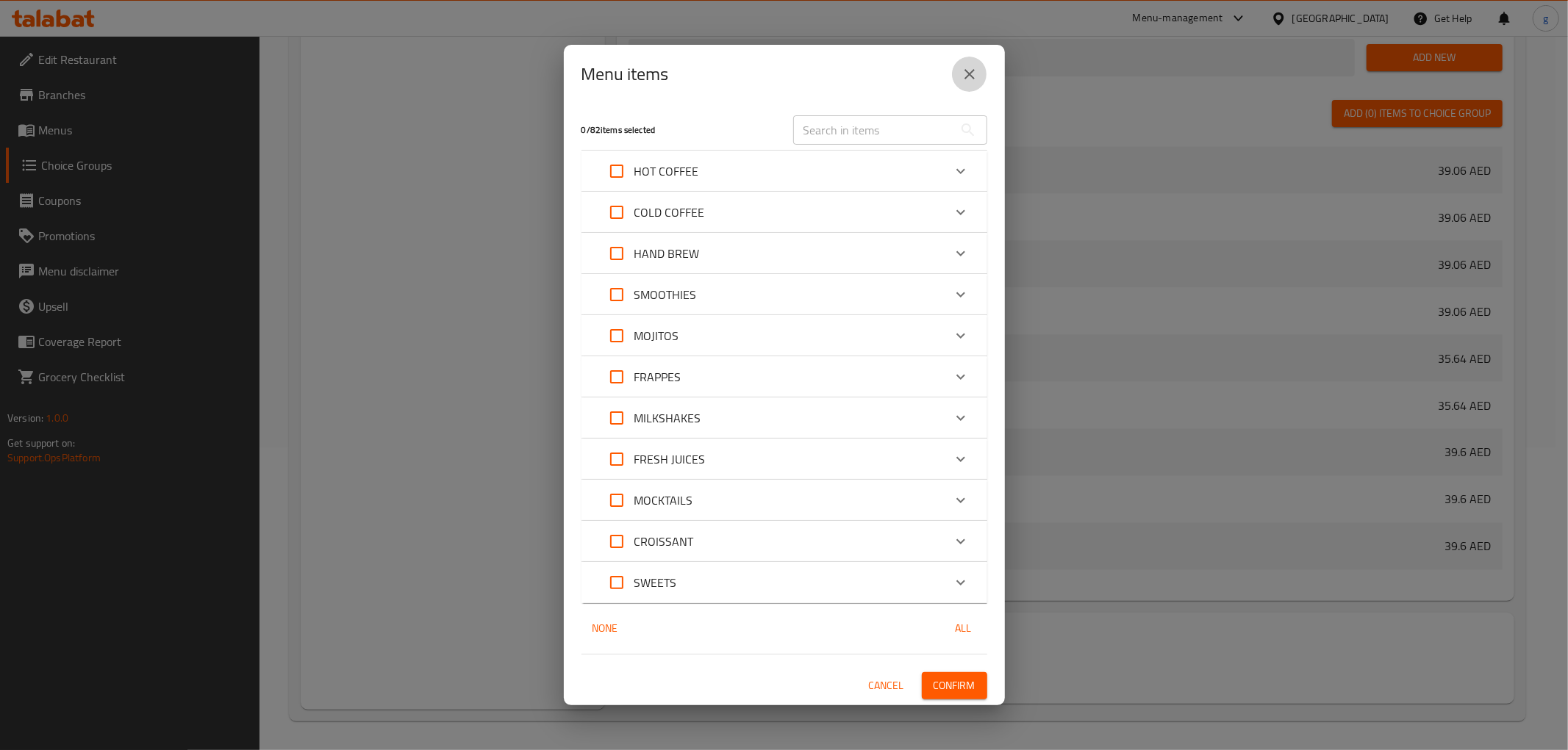
click at [966, 70] on icon "close" at bounding box center [970, 74] width 10 height 10
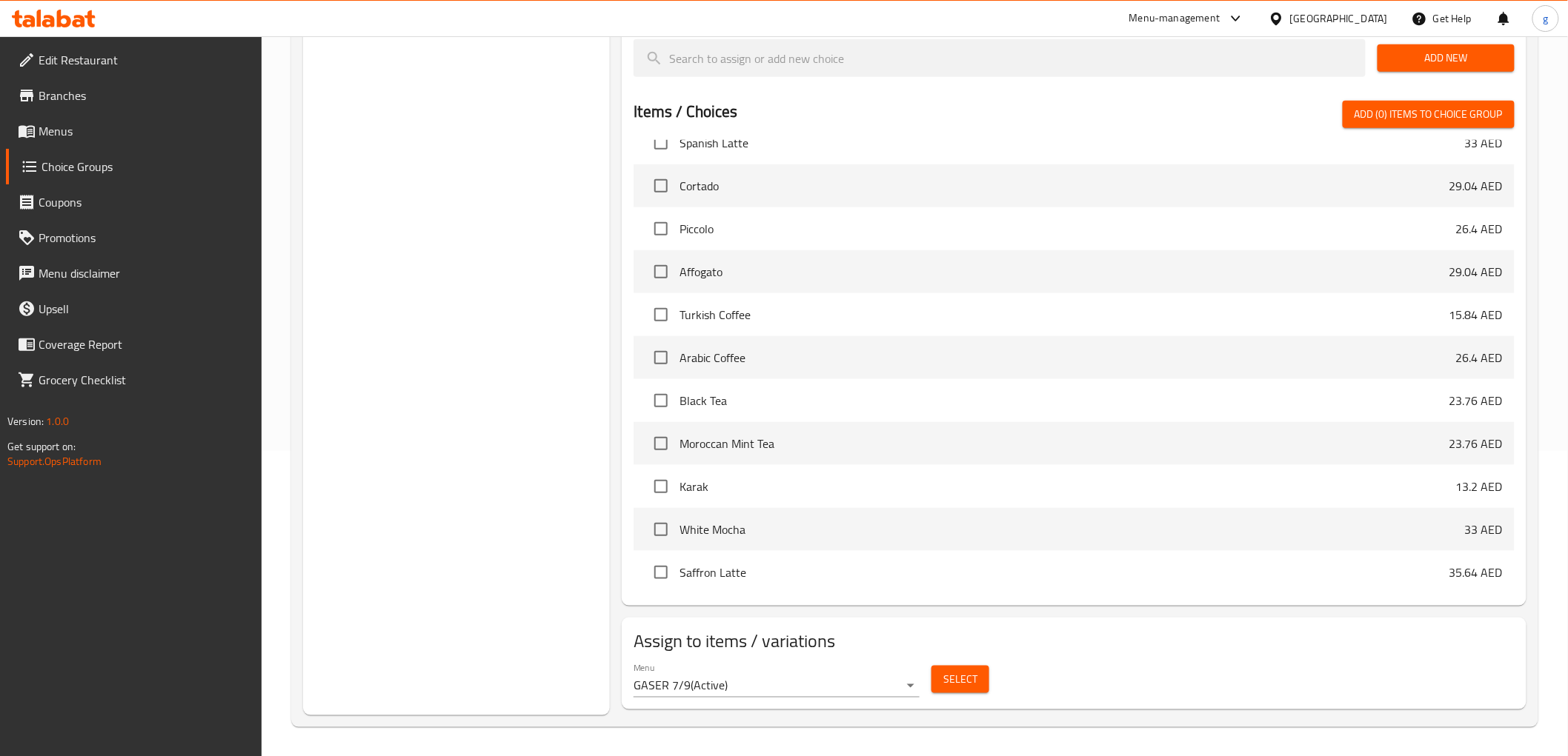
scroll to position [0, 0]
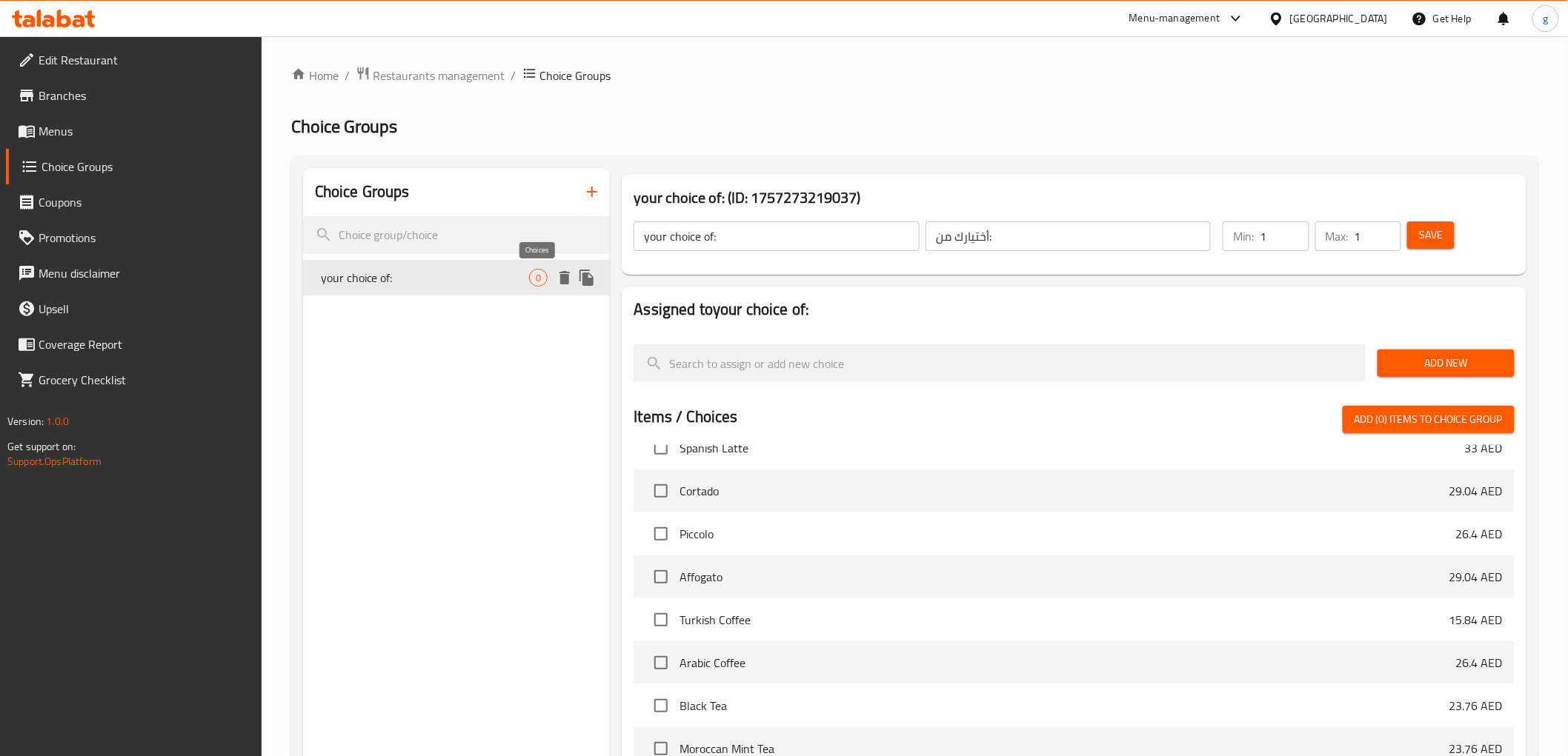
click at [542, 280] on span "0" at bounding box center [538, 278] width 17 height 14
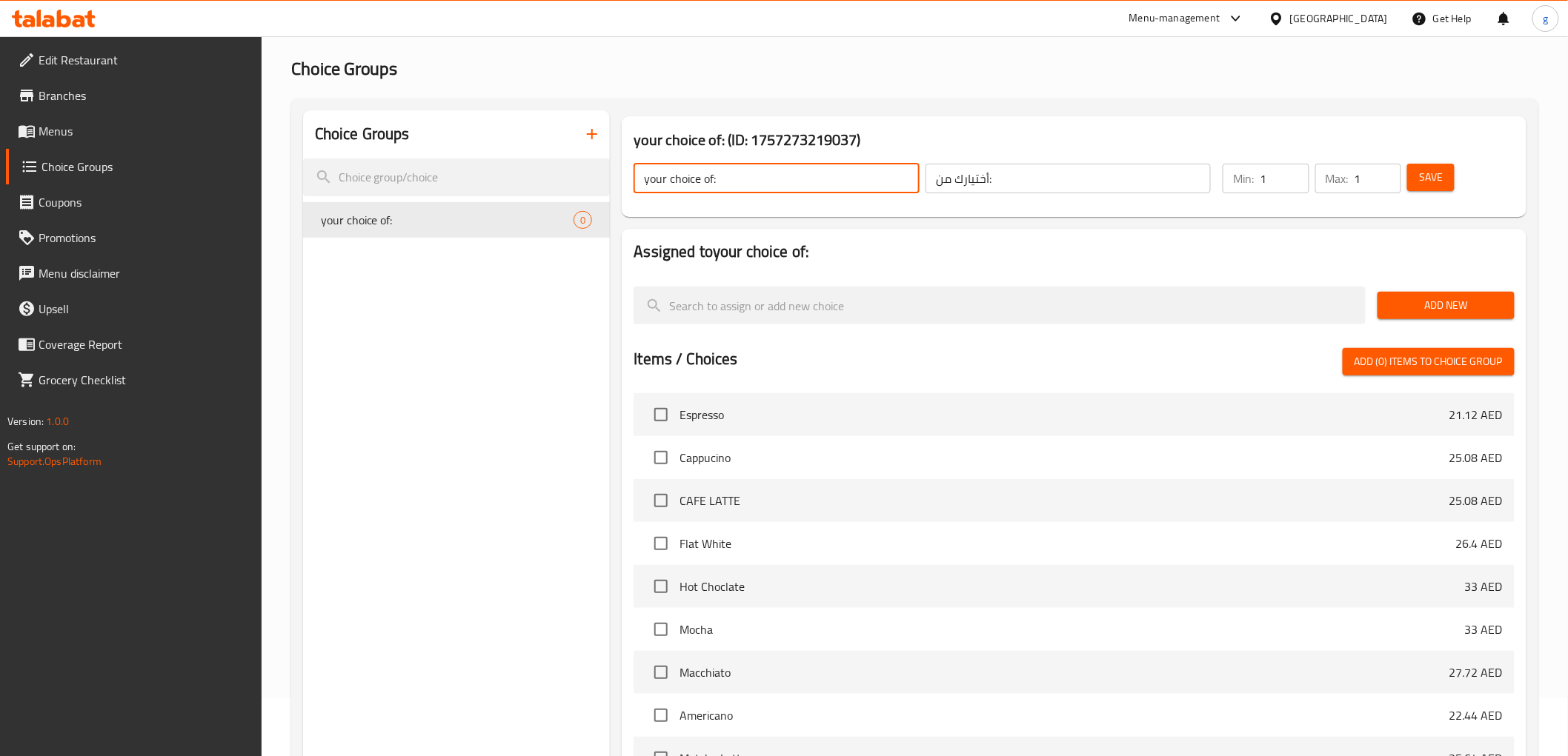
drag, startPoint x: 756, startPoint y: 183, endPoint x: 609, endPoint y: 206, distance: 148.5
click at [609, 206] on div "Choice Groups your choice of: 0 your choice of: (ID: 1757273219037) your choice…" at bounding box center [917, 536] width 1229 height 853
click at [798, 166] on input "your choice of:" at bounding box center [775, 179] width 285 height 30
click at [815, 171] on input "your choice of:" at bounding box center [775, 179] width 285 height 30
click at [1011, 178] on input "أختيارك من:" at bounding box center [1067, 179] width 285 height 30
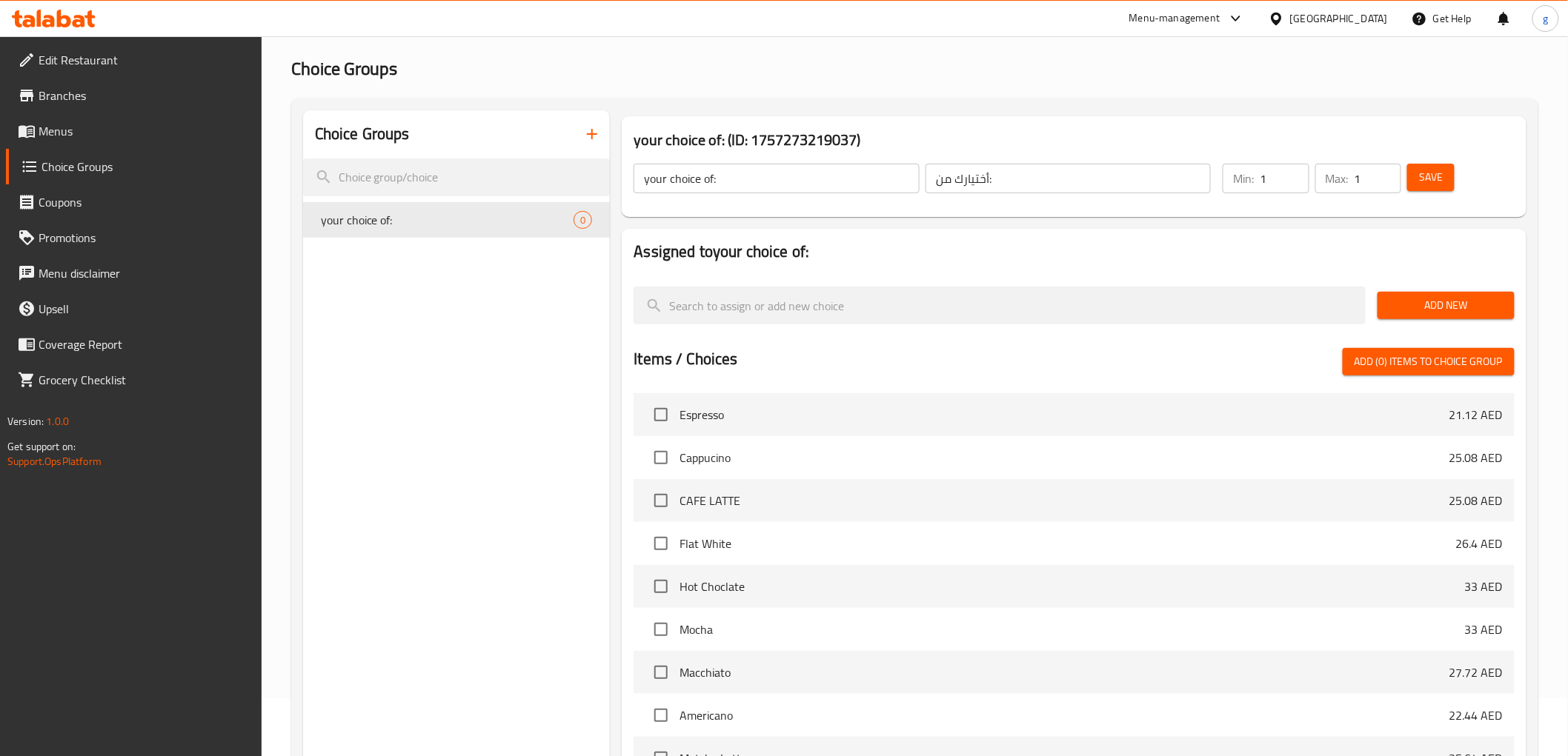
click at [961, 203] on div "your choice of: ​ أختيارك من: ​ Min: 1 ​ Max: 1 ​ Save" at bounding box center [1074, 178] width 892 height 65
click at [779, 591] on span "Hot Choclate" at bounding box center [1071, 587] width 785 height 18
click at [707, 588] on span "Hot Choclate" at bounding box center [1071, 587] width 785 height 18
click at [661, 583] on input "checkbox" at bounding box center [660, 586] width 31 height 31
checkbox input "true"
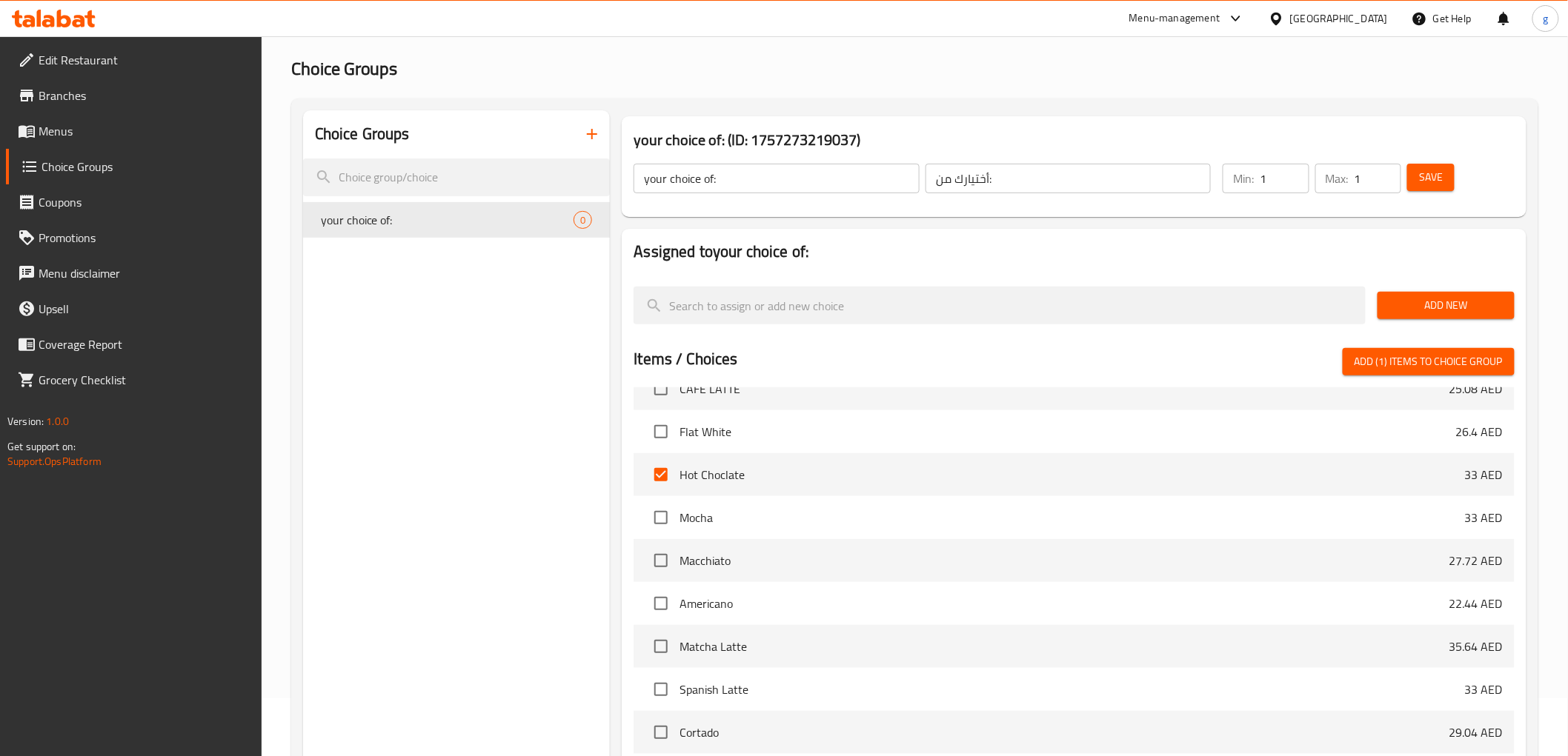
scroll to position [82, 0]
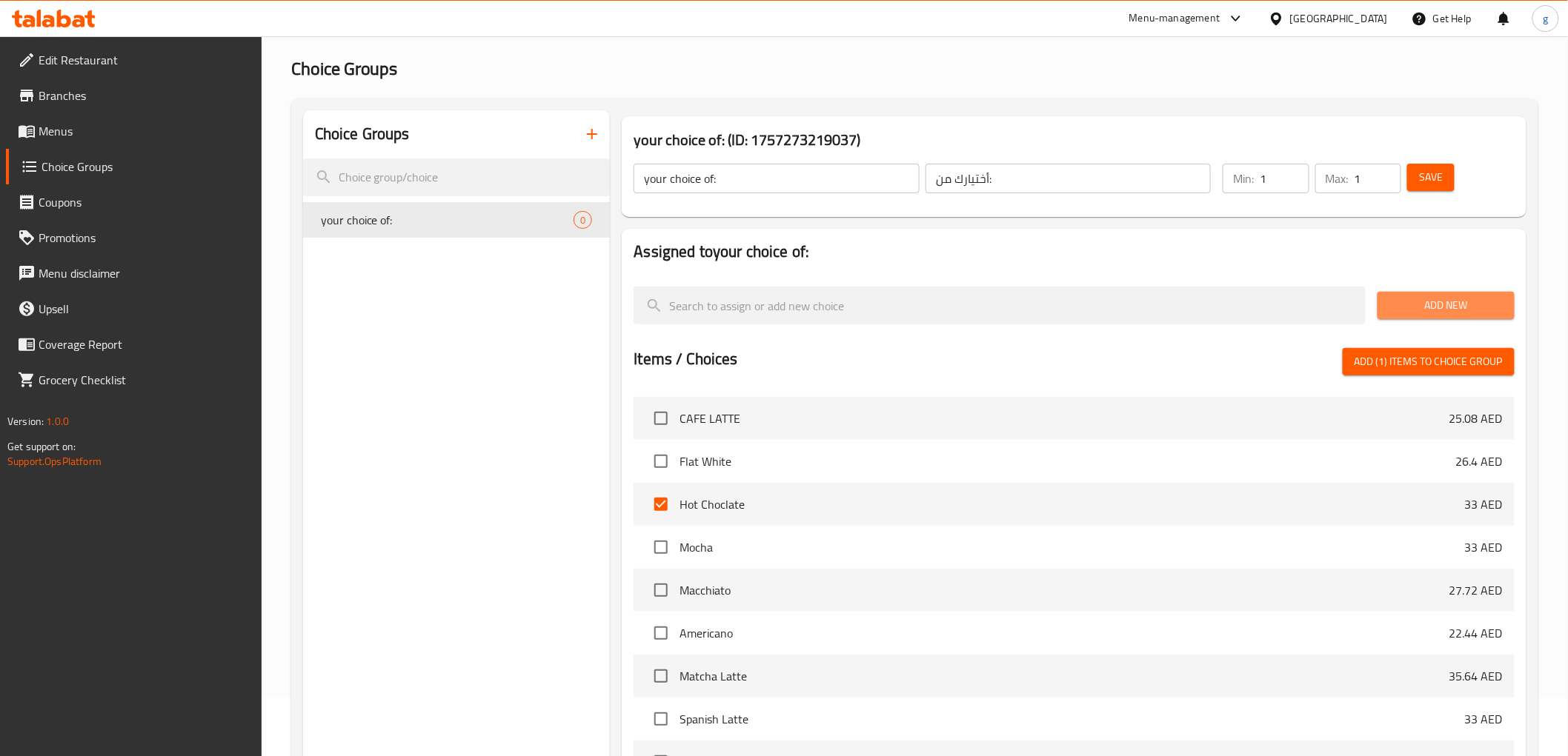
click at [1435, 302] on span "Add New" at bounding box center [1445, 305] width 113 height 19
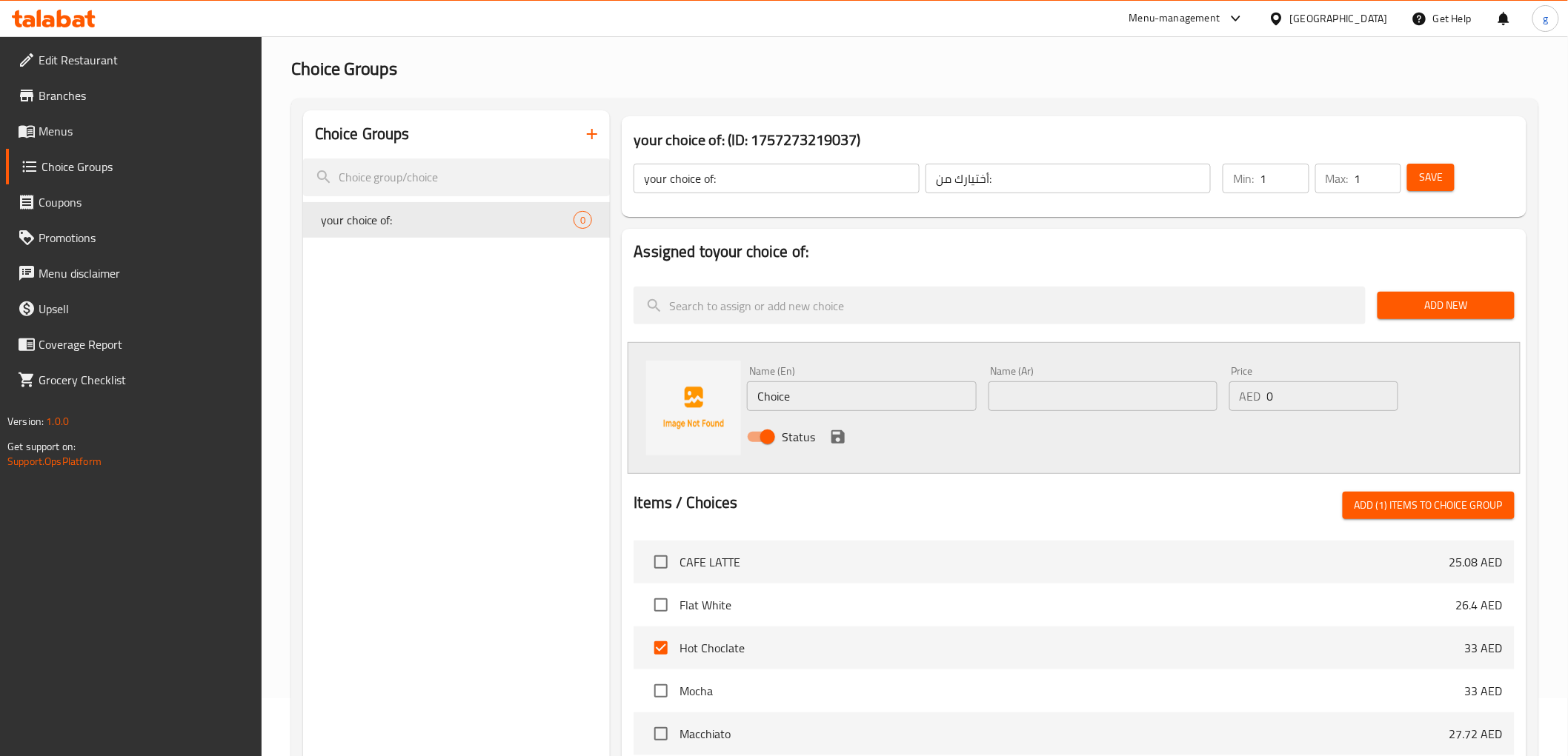
click at [1025, 388] on input "text" at bounding box center [1102, 397] width 229 height 30
drag, startPoint x: 928, startPoint y: 398, endPoint x: 705, endPoint y: 403, distance: 223.1
click at [705, 403] on div "Name (En) Choice Name (En) Name (Ar) Name (Ar) Price AED 0 Price Status" at bounding box center [1074, 408] width 892 height 132
click at [925, 402] on input "text" at bounding box center [861, 397] width 229 height 30
click at [852, 408] on input "text" at bounding box center [861, 397] width 229 height 30
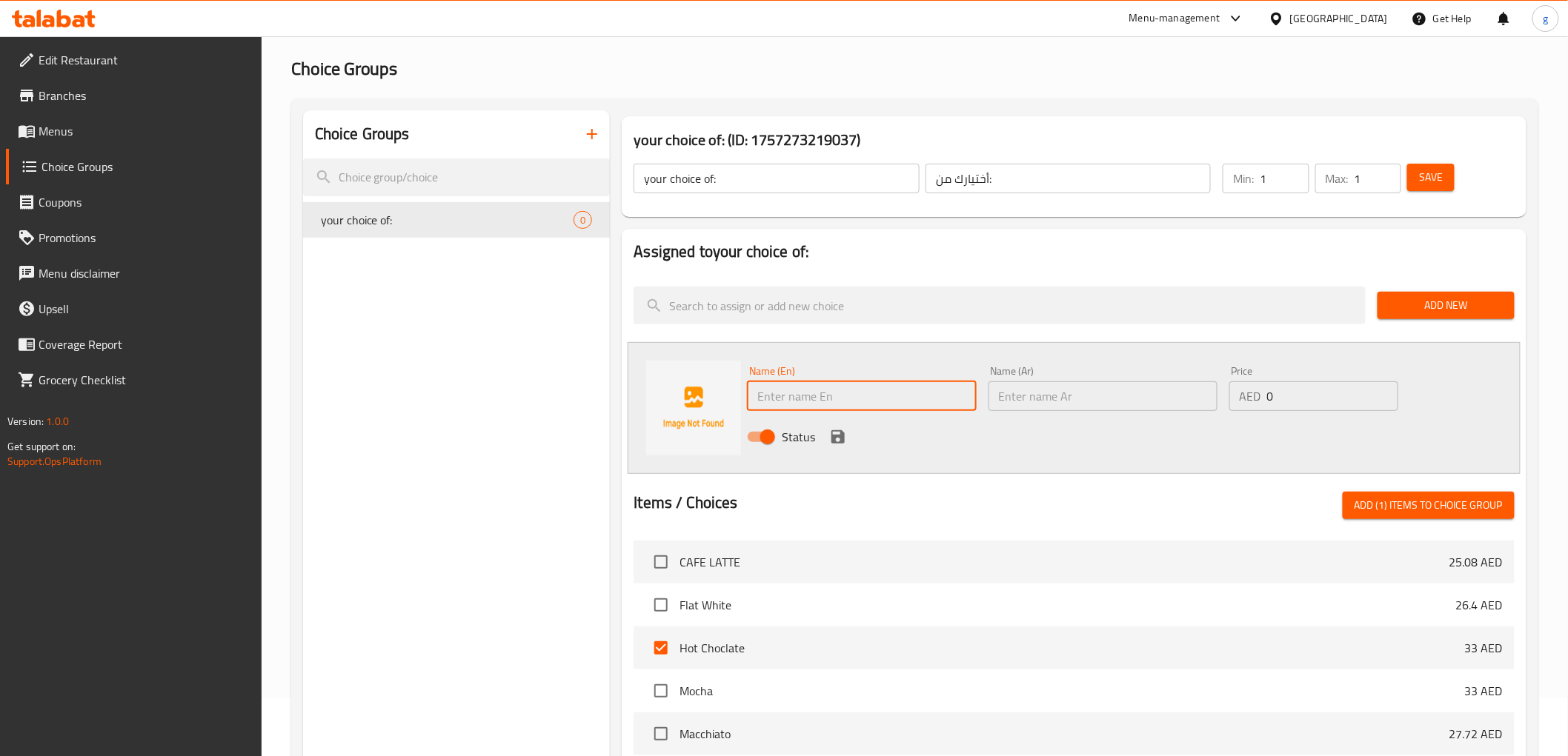
click at [790, 399] on input "text" at bounding box center [861, 397] width 229 height 30
type input "ش"
click at [886, 396] on input "text" at bounding box center [861, 397] width 229 height 30
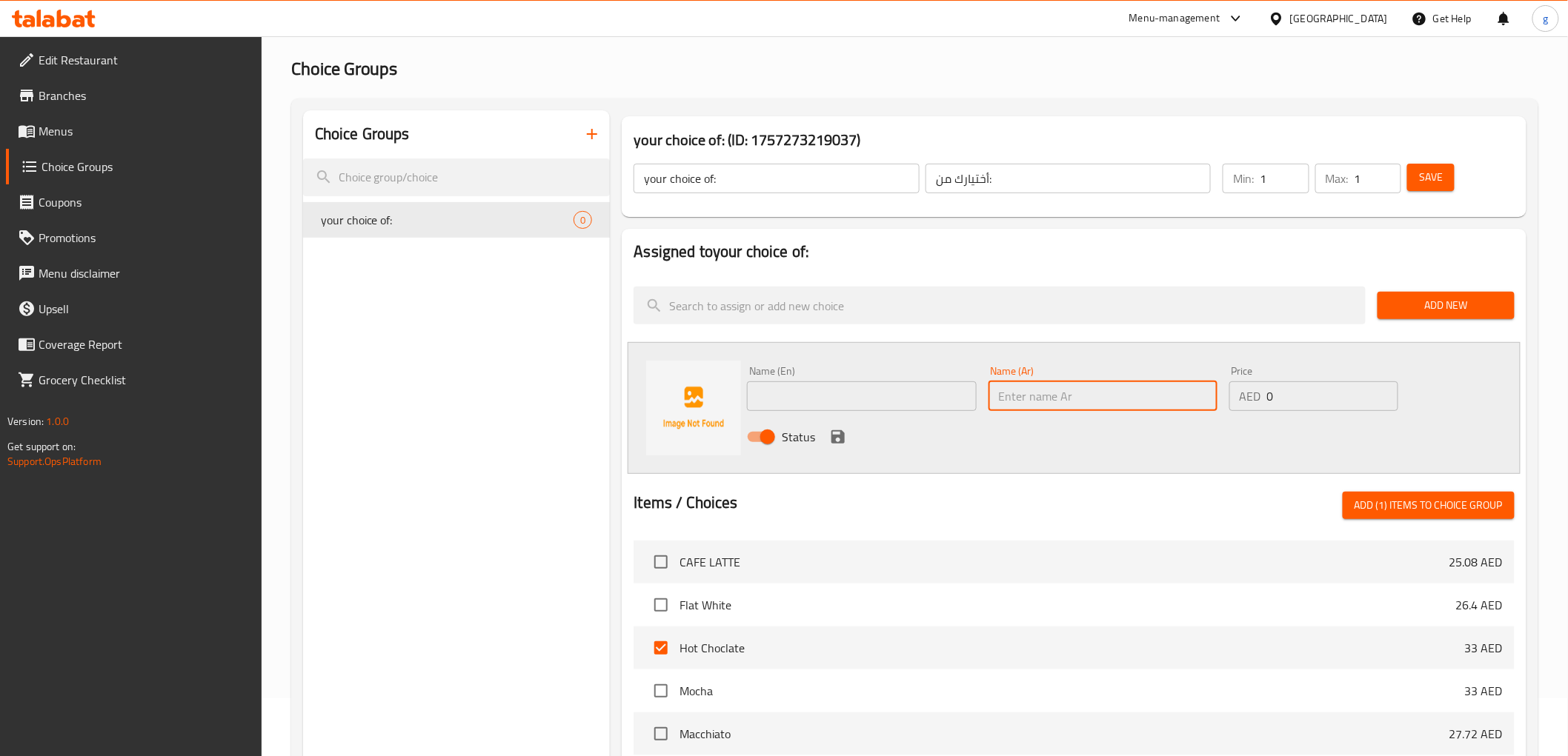
click at [1048, 402] on input "text" at bounding box center [1102, 397] width 229 height 30
paste input "بودرة الكاكاو"
type input "بودرة الكاكاو"
click at [872, 412] on div "Name (En) Name (En)" at bounding box center [861, 388] width 241 height 57
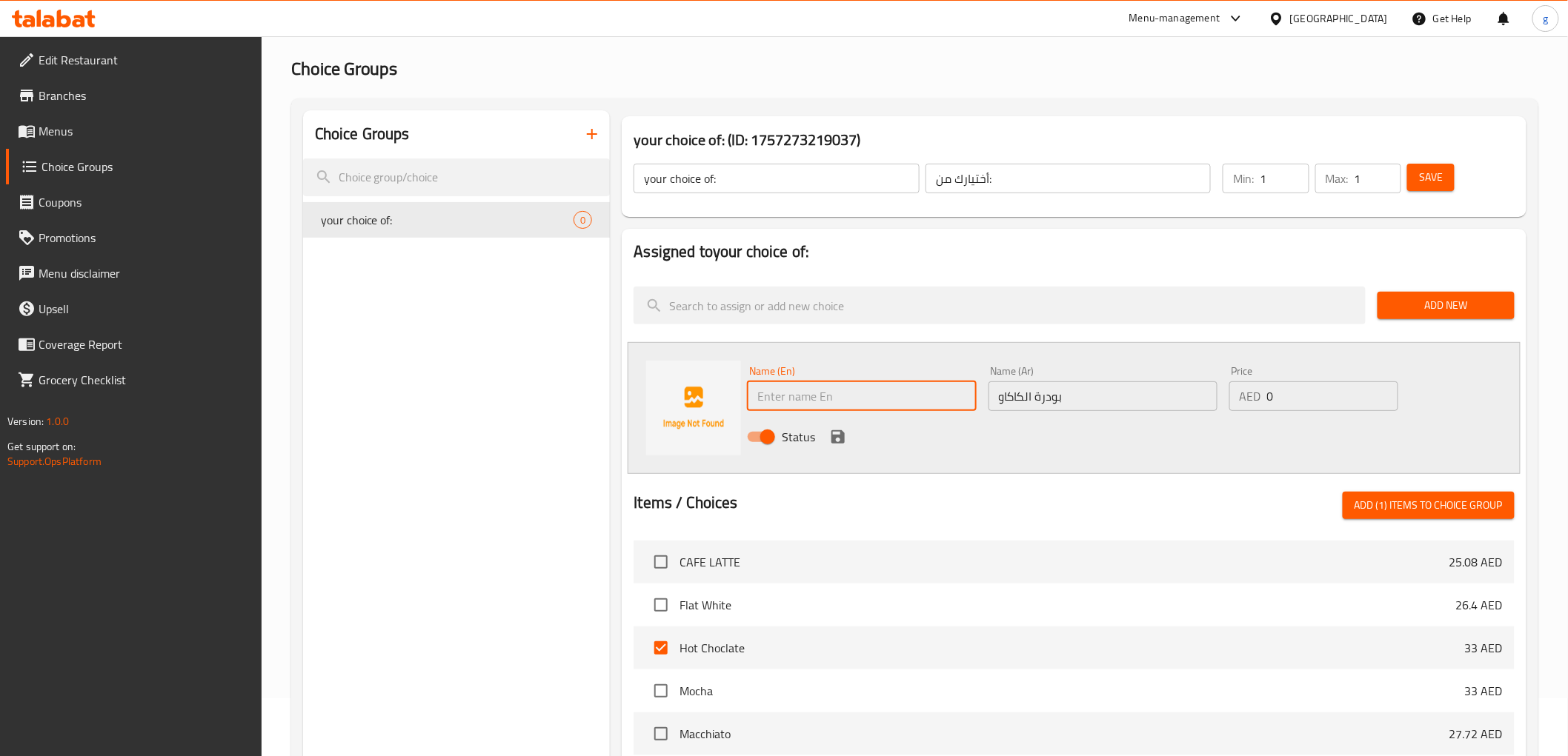
click at [877, 398] on input "text" at bounding box center [861, 397] width 229 height 30
paste input "cocoa powder"
type input "cocoa powder"
click at [1419, 304] on span "Add New" at bounding box center [1445, 305] width 113 height 19
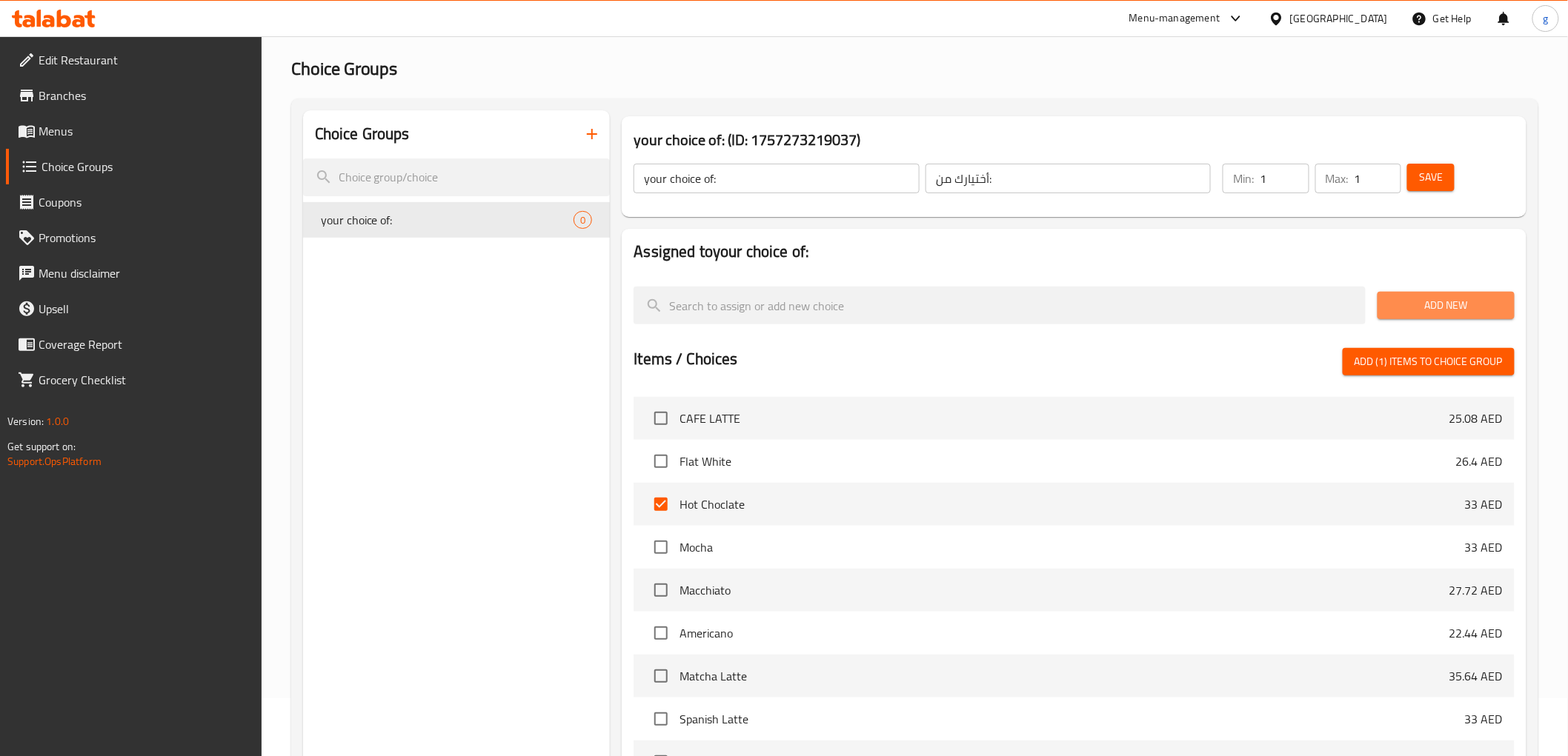
click at [1447, 312] on span "Add New" at bounding box center [1445, 305] width 113 height 19
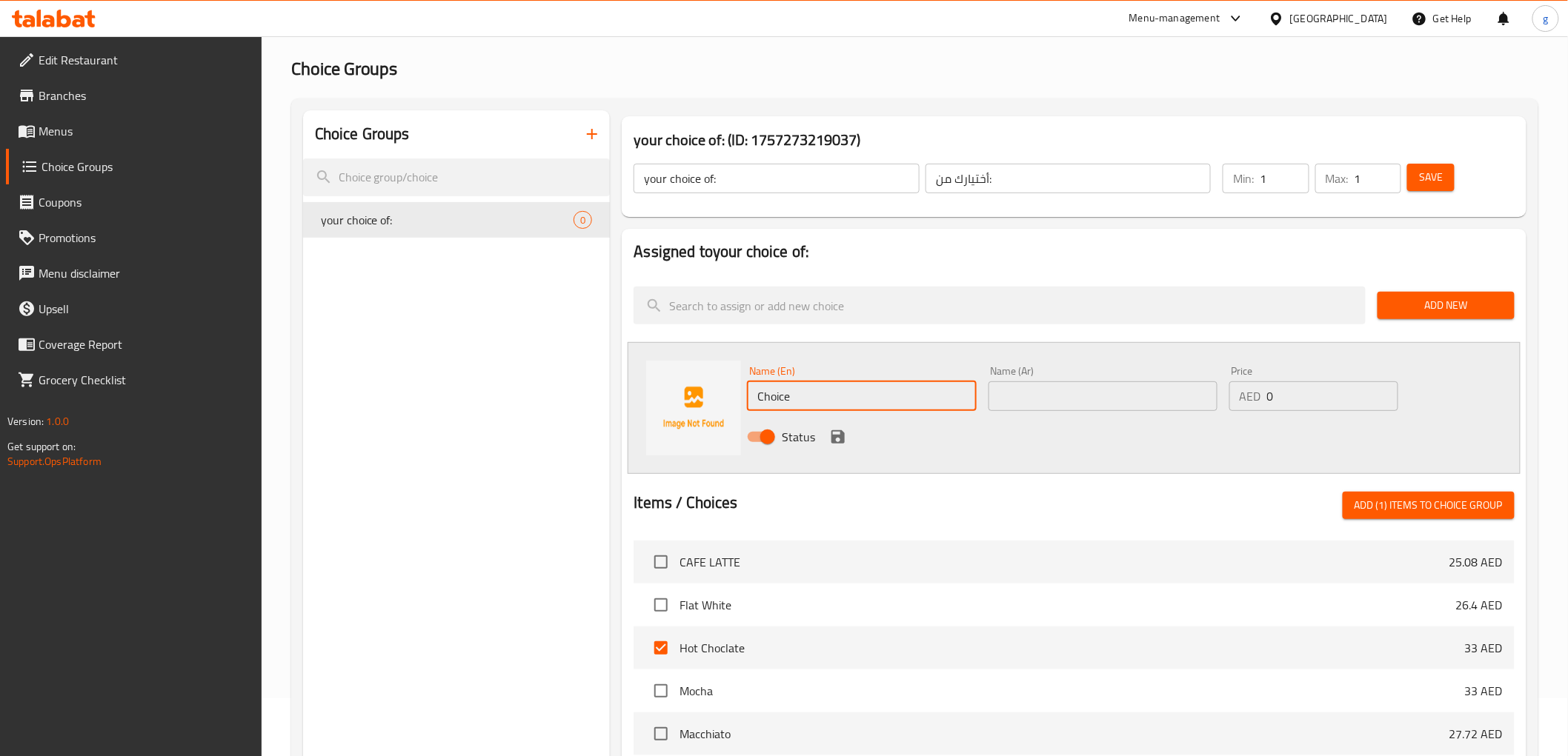
drag, startPoint x: 937, startPoint y: 403, endPoint x: 754, endPoint y: 417, distance: 182.8
click at [754, 417] on div "Name (En) Choice Name (En) Name (Ar) Name (Ar) Price AED 0 Price Status" at bounding box center [1102, 408] width 722 height 97
click at [830, 390] on input "text" at bounding box center [861, 397] width 229 height 30
paste input "melted chocolate"
type input "melted chocolate"
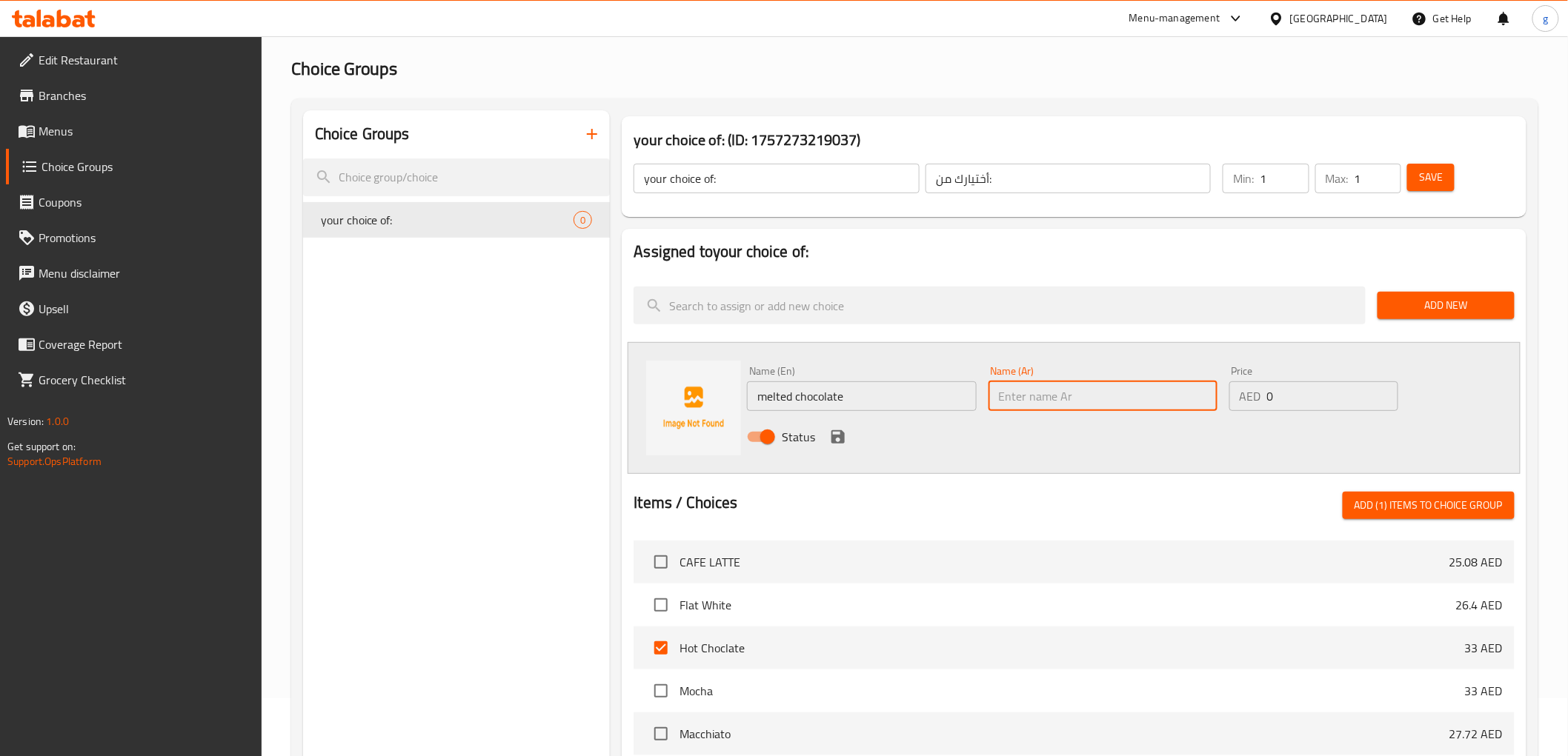
click at [1065, 394] on input "text" at bounding box center [1102, 397] width 229 height 30
paste input "الشوكولاتة الذائبة"
type input "الشوكولاتة الذائبة"
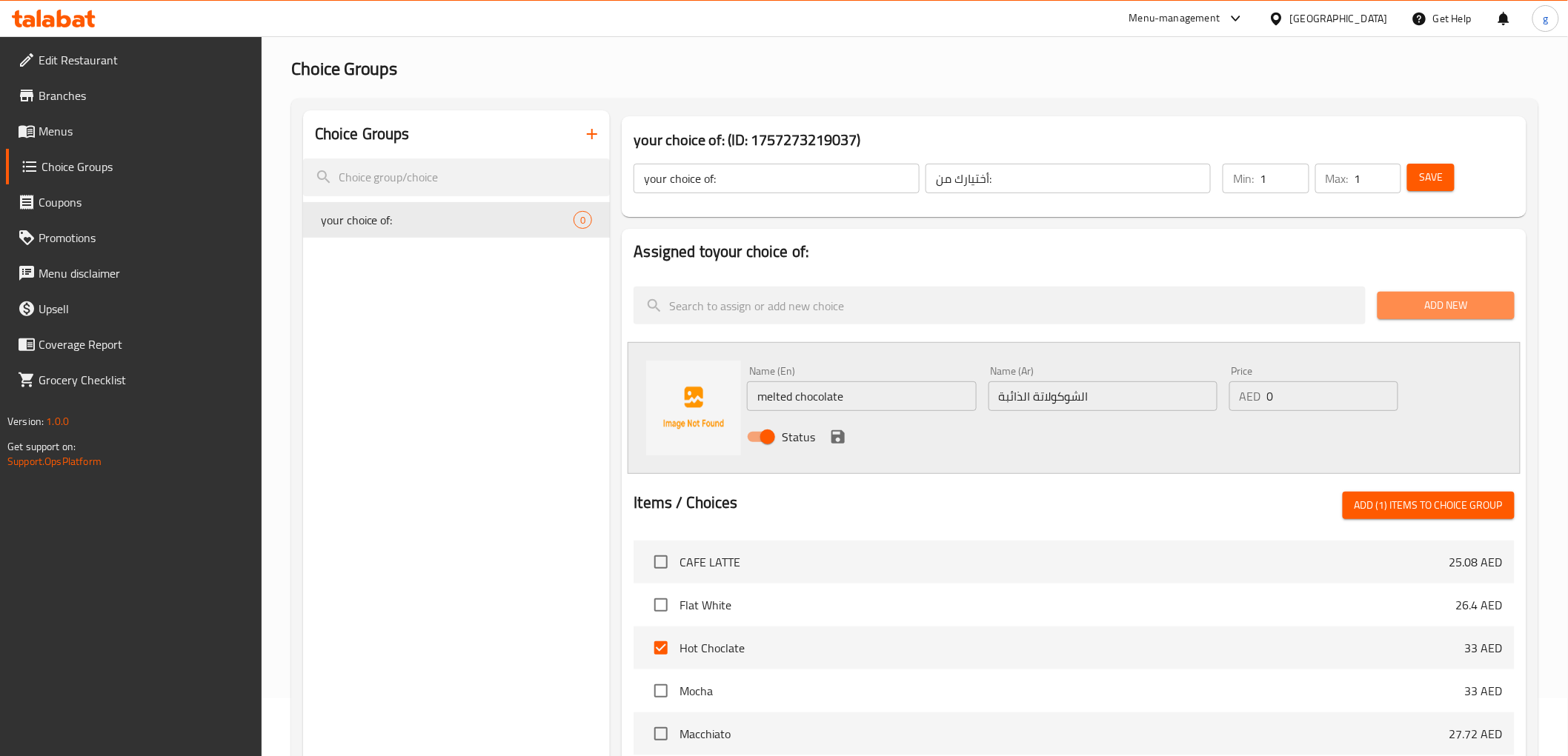
click at [1455, 305] on span "Add New" at bounding box center [1445, 305] width 113 height 19
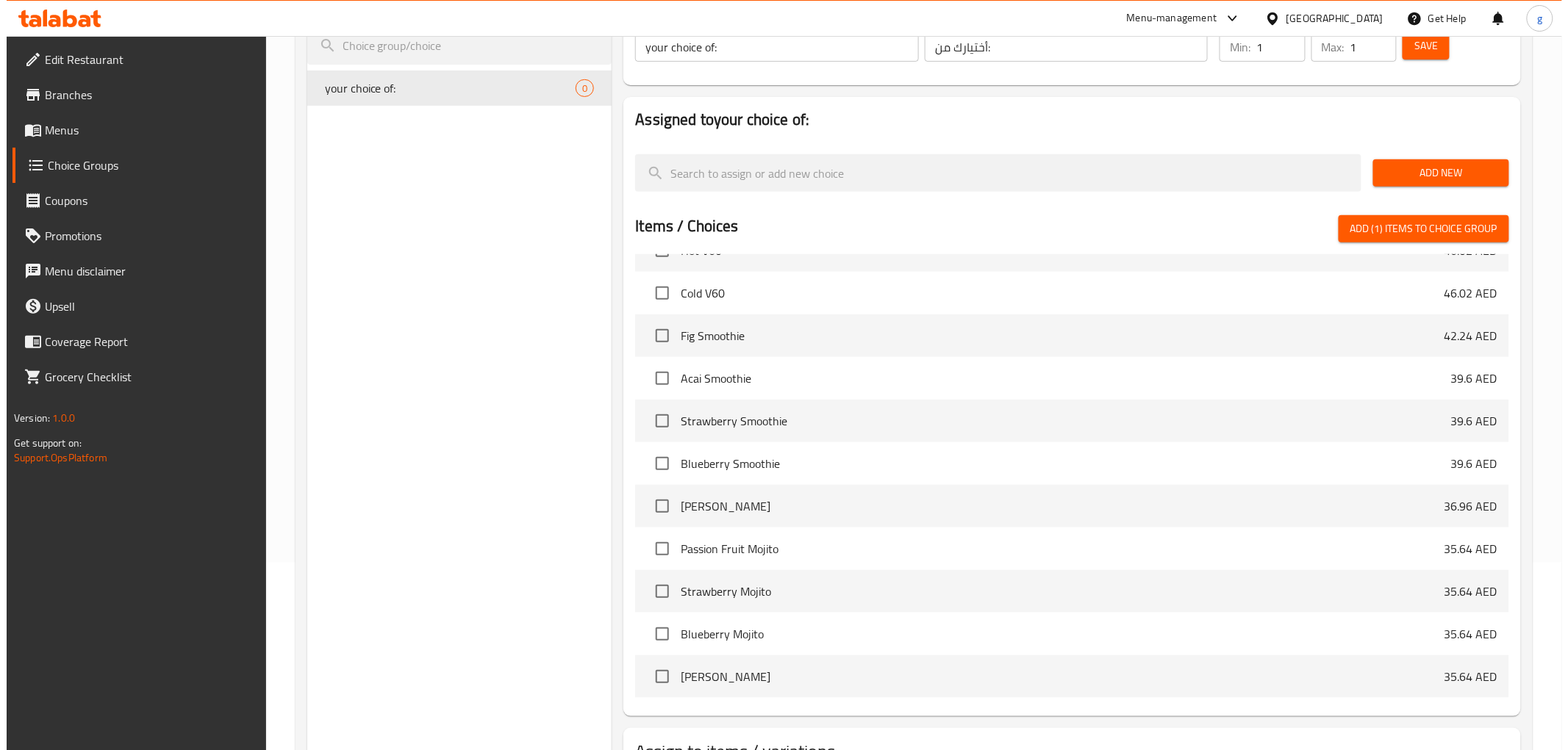
scroll to position [303, 0]
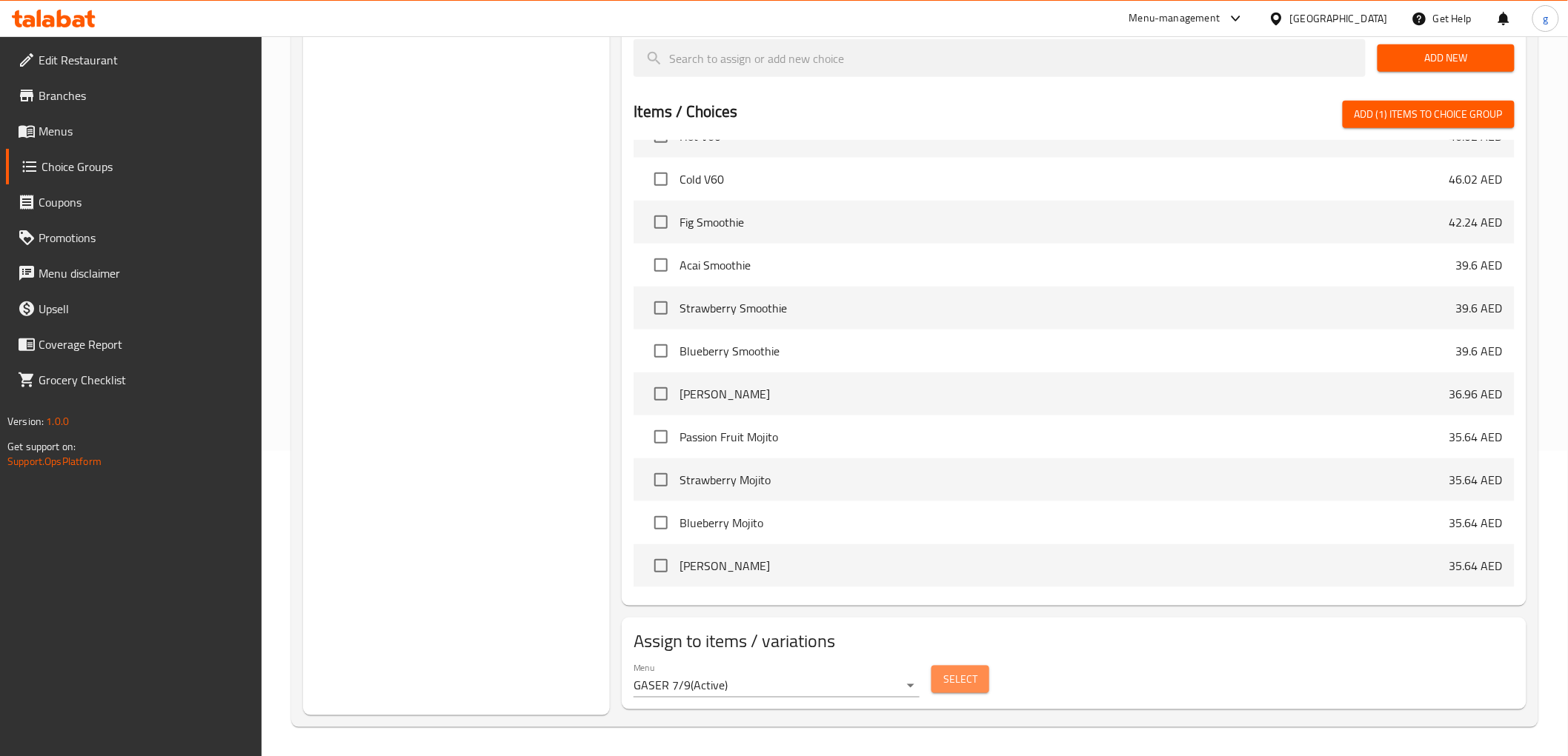
click at [978, 673] on button "Select" at bounding box center [960, 679] width 58 height 27
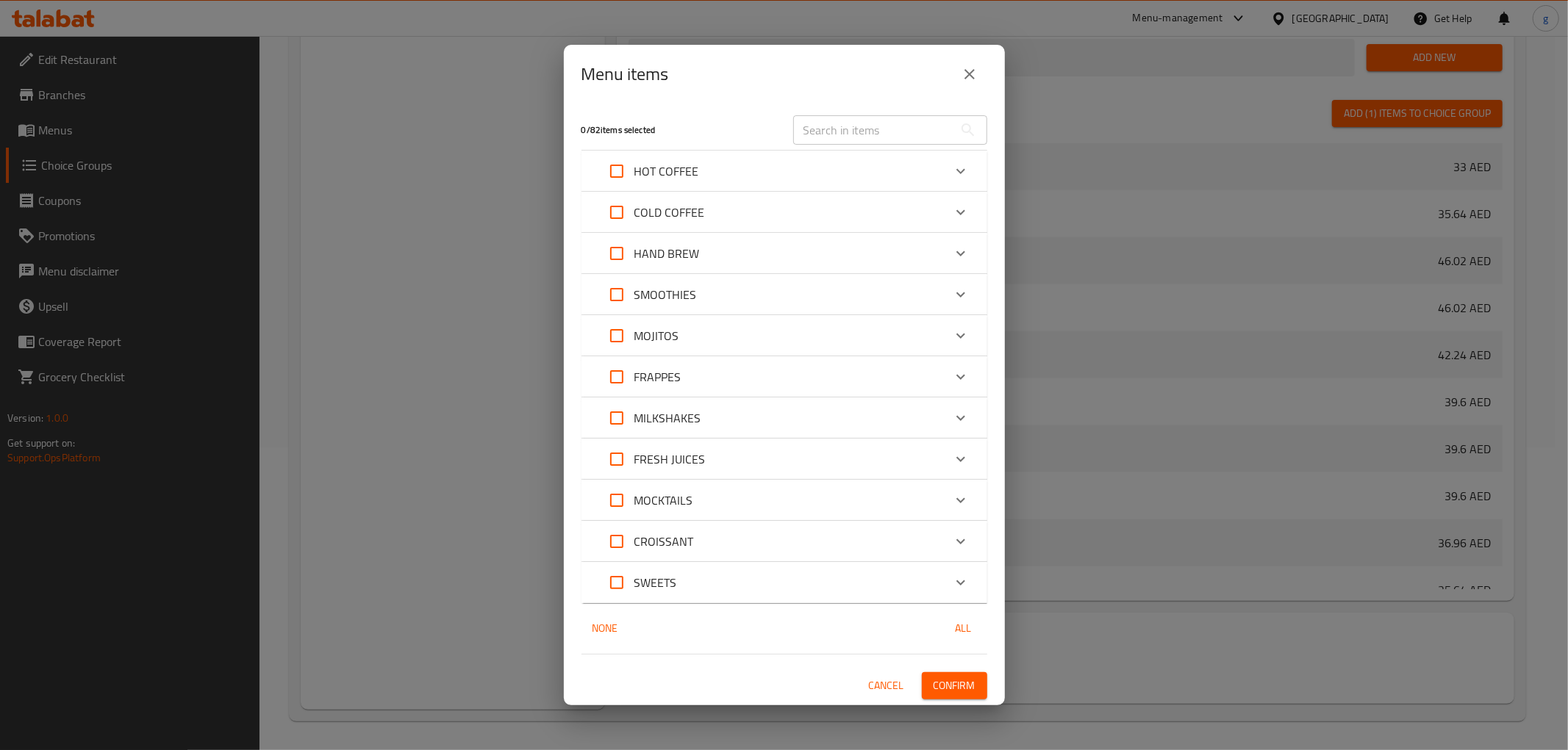
click at [614, 178] on input "Expand" at bounding box center [617, 172] width 36 height 36
checkbox input "true"
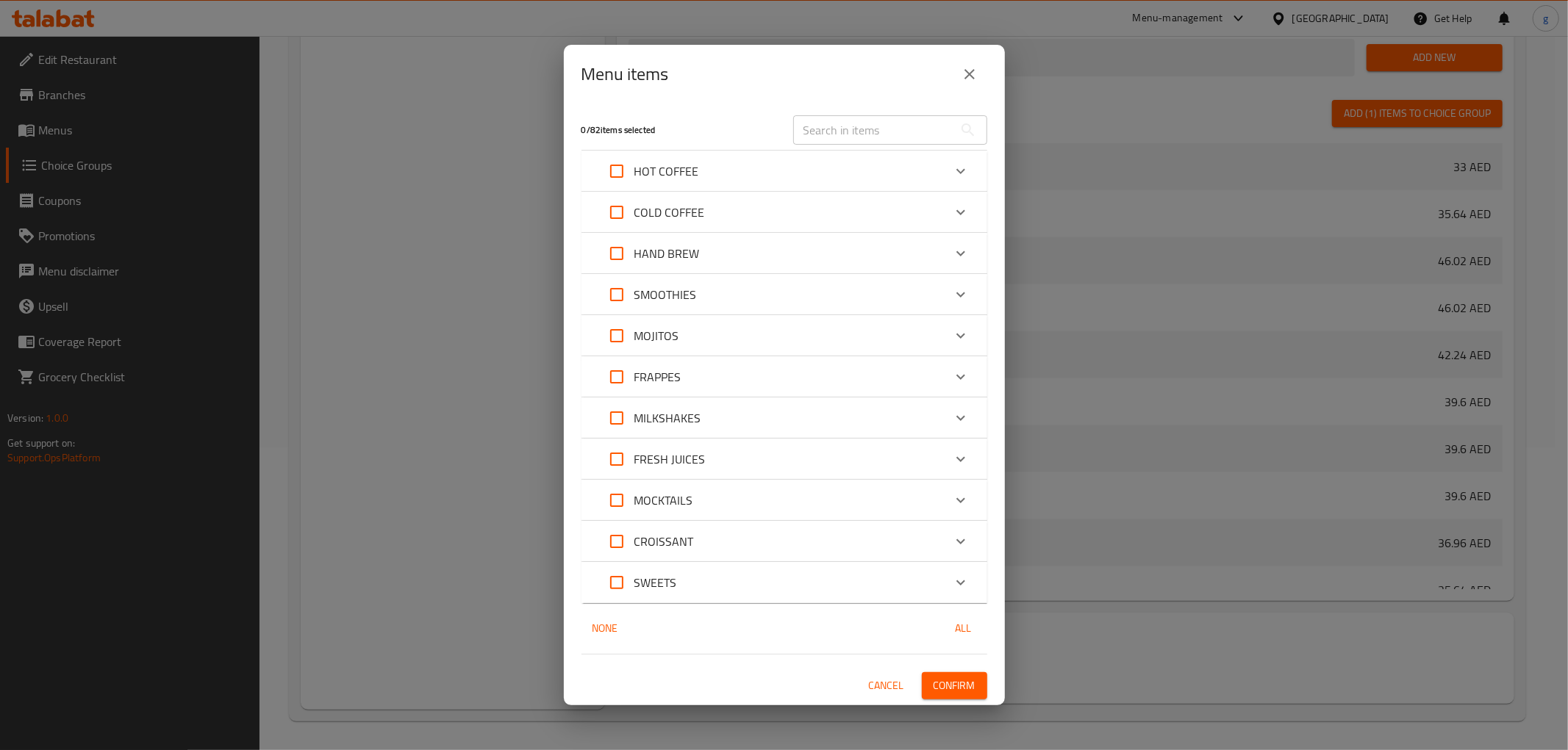
checkbox input "true"
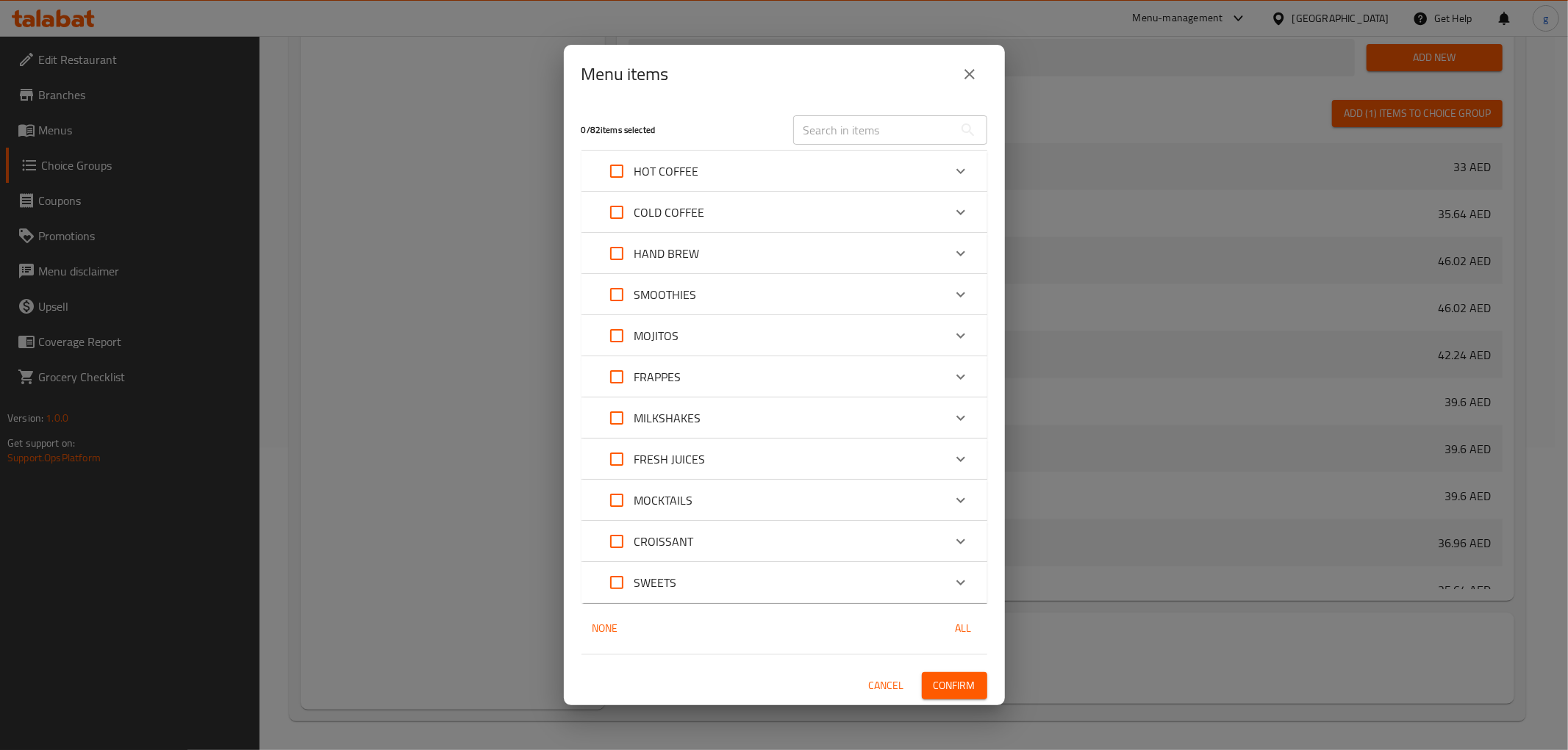
checkbox input "true"
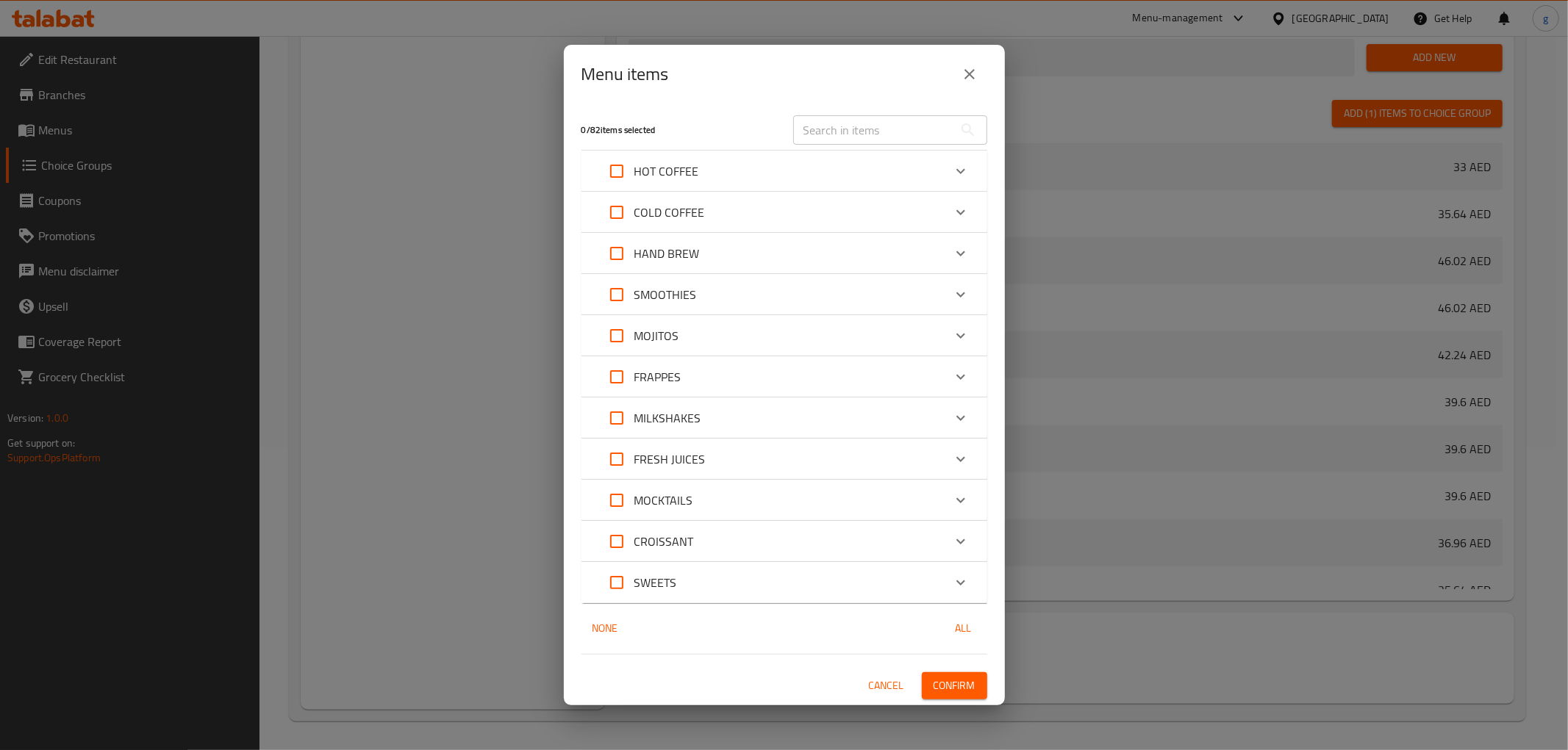
checkbox input "true"
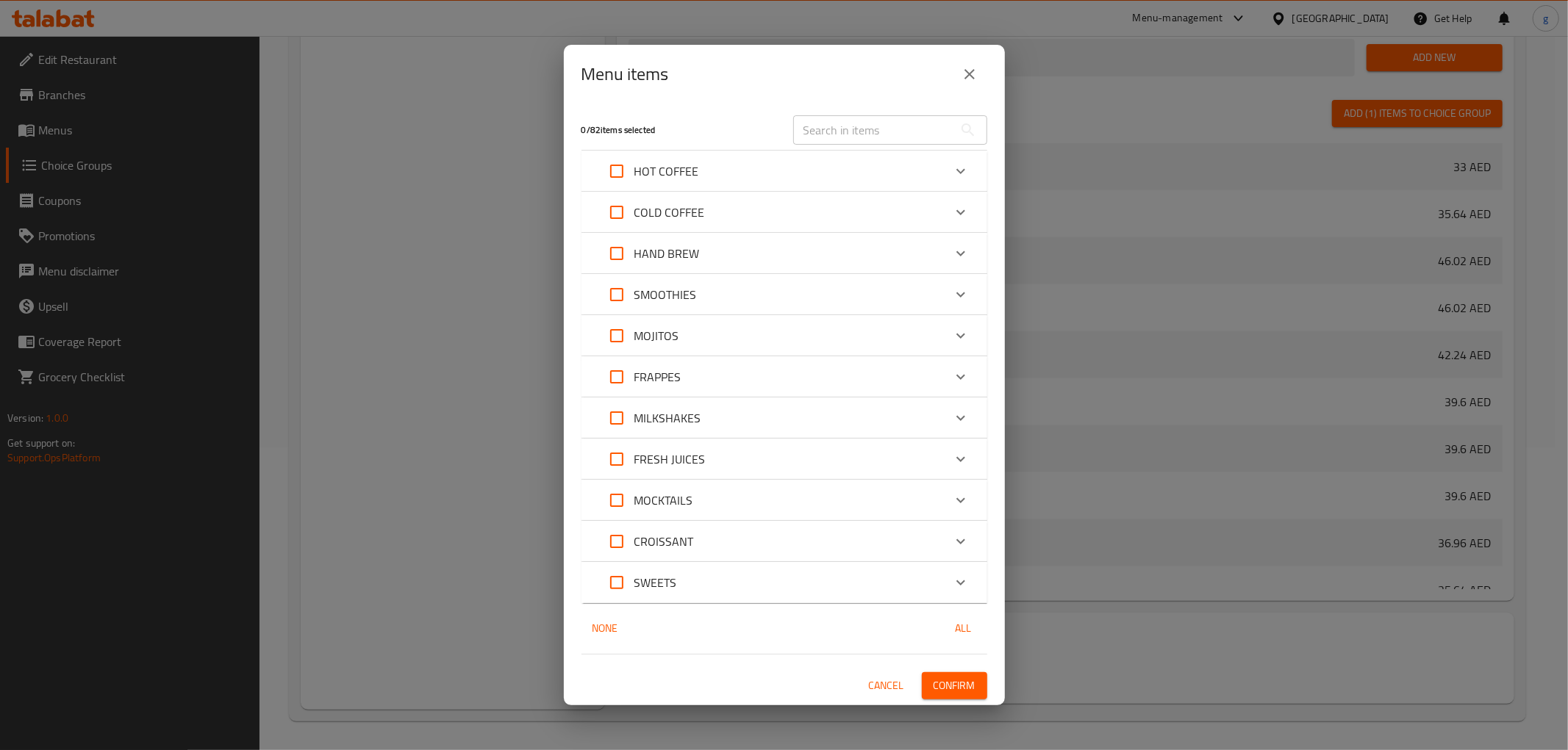
checkbox input "true"
click at [616, 177] on input "Expand" at bounding box center [617, 172] width 36 height 36
checkbox input "false"
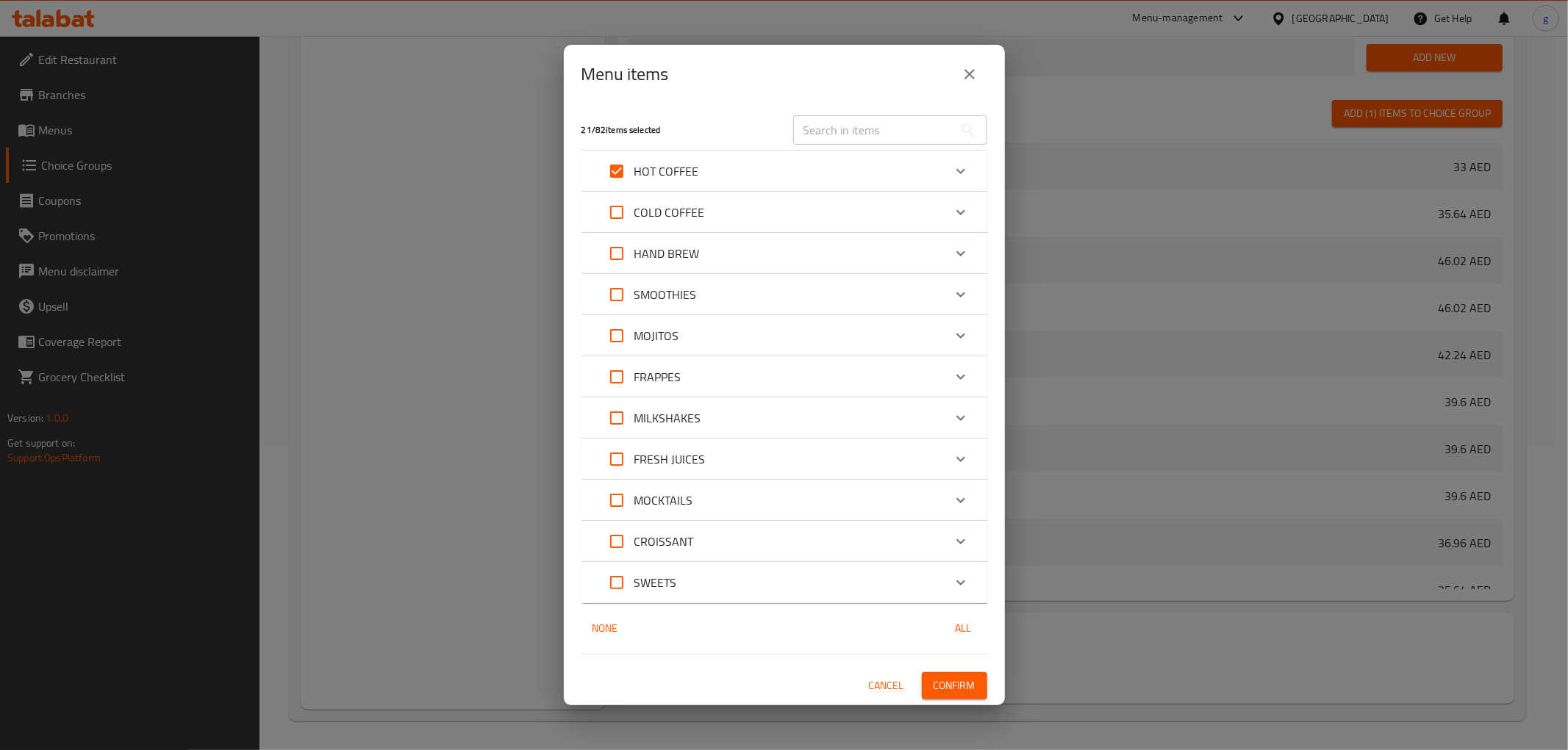
checkbox input "false"
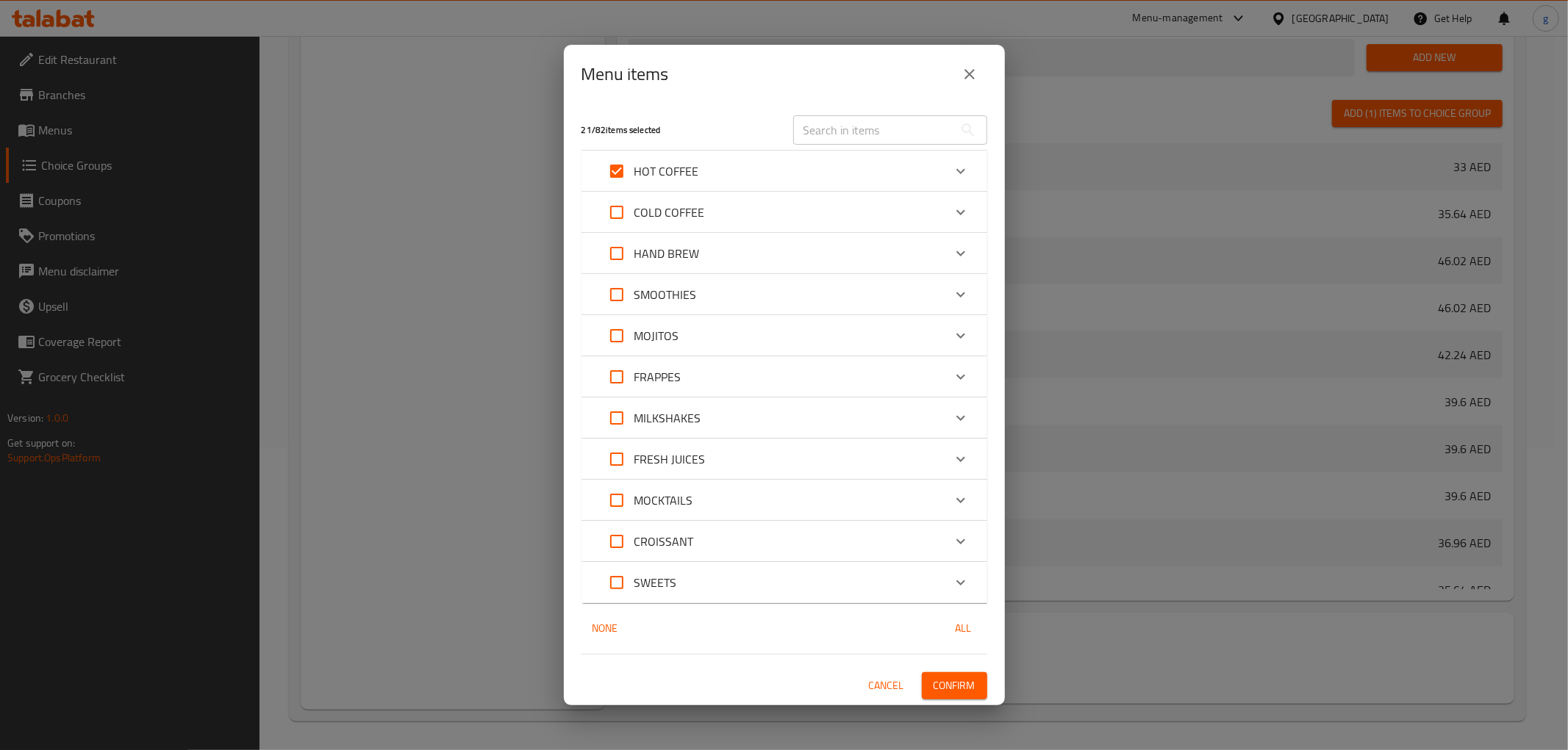
checkbox input "false"
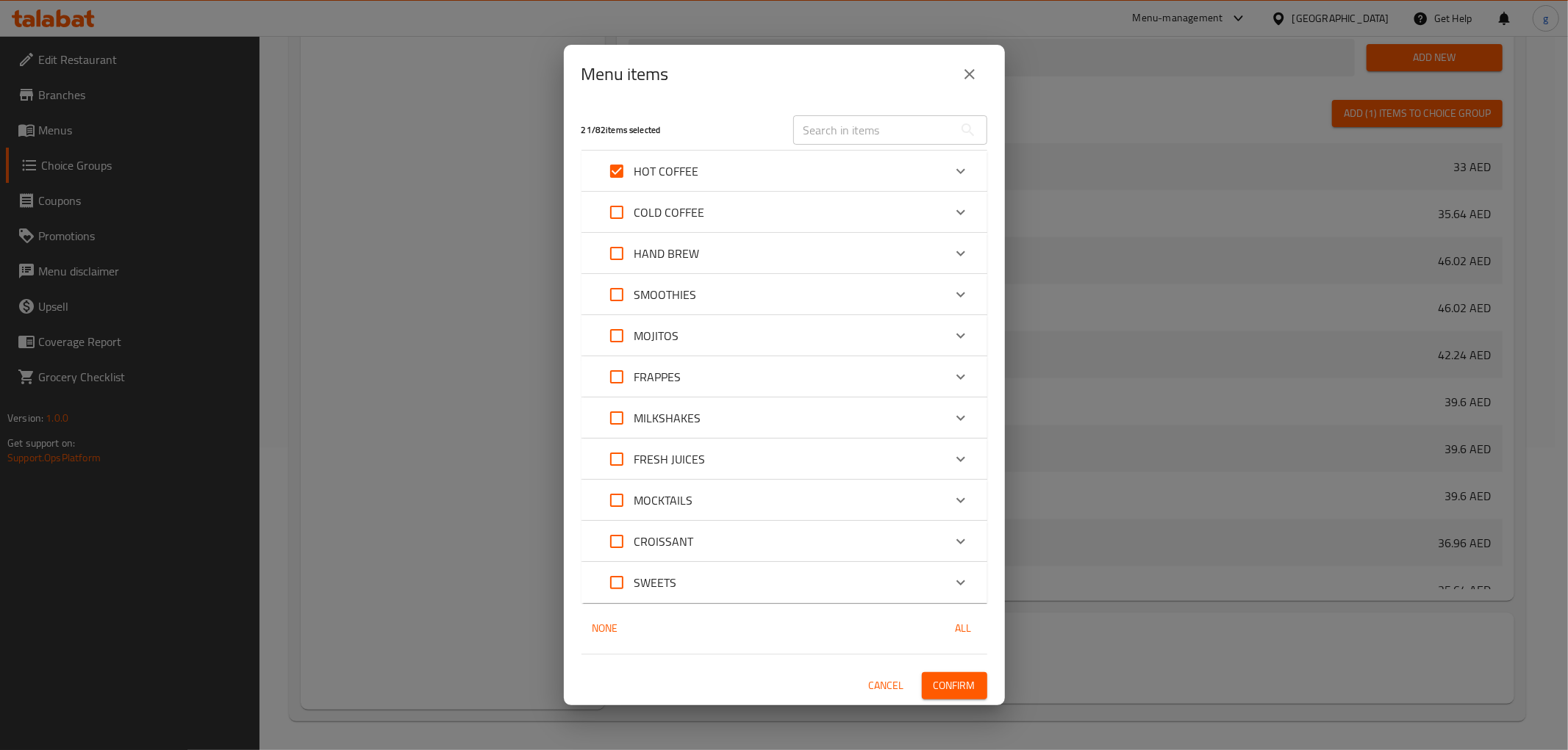
checkbox input "false"
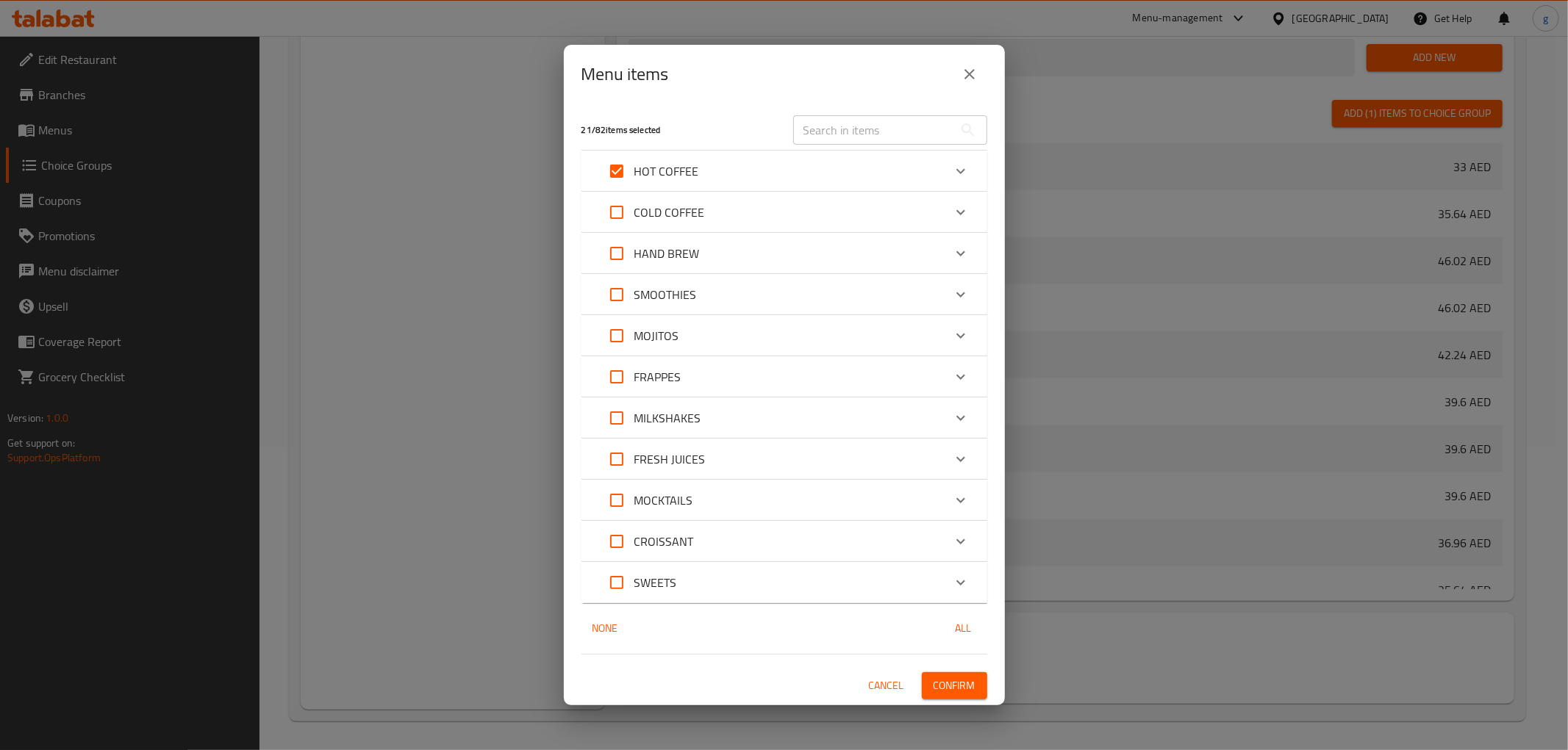
checkbox input "false"
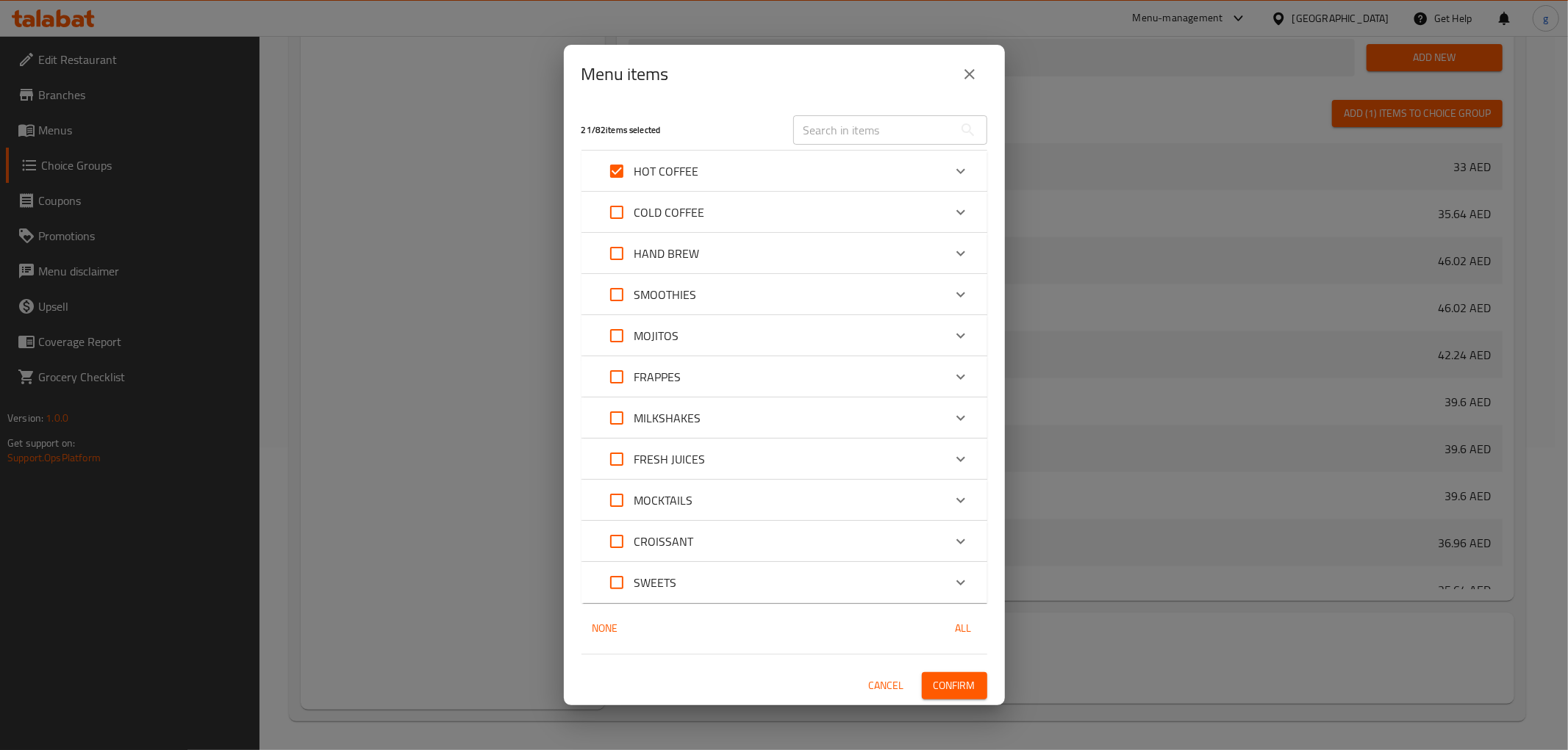
checkbox input "false"
click at [944, 175] on div "Expand" at bounding box center [962, 172] width 36 height 36
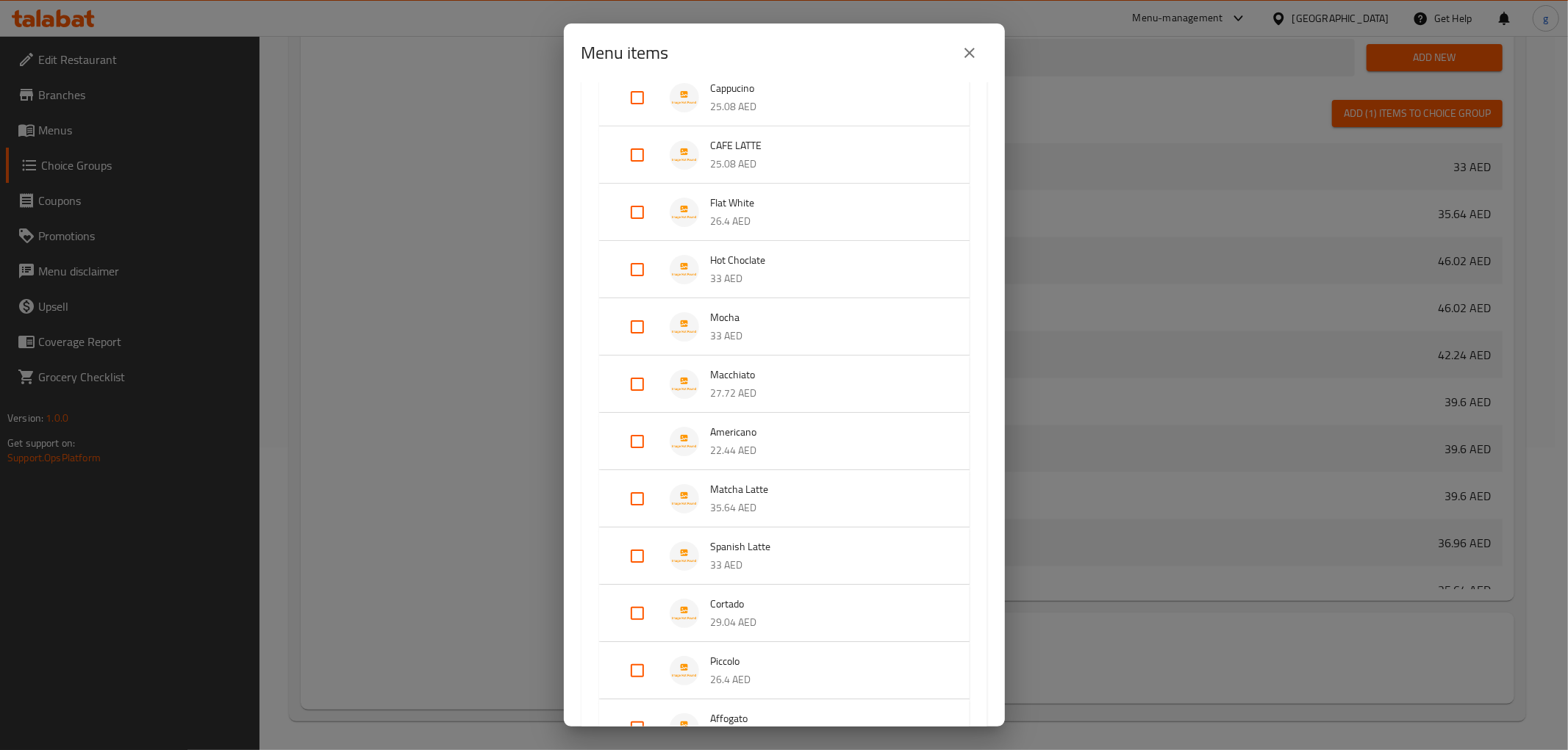
scroll to position [245, 0]
click at [632, 211] on input "Expand" at bounding box center [638, 212] width 36 height 36
checkbox input "true"
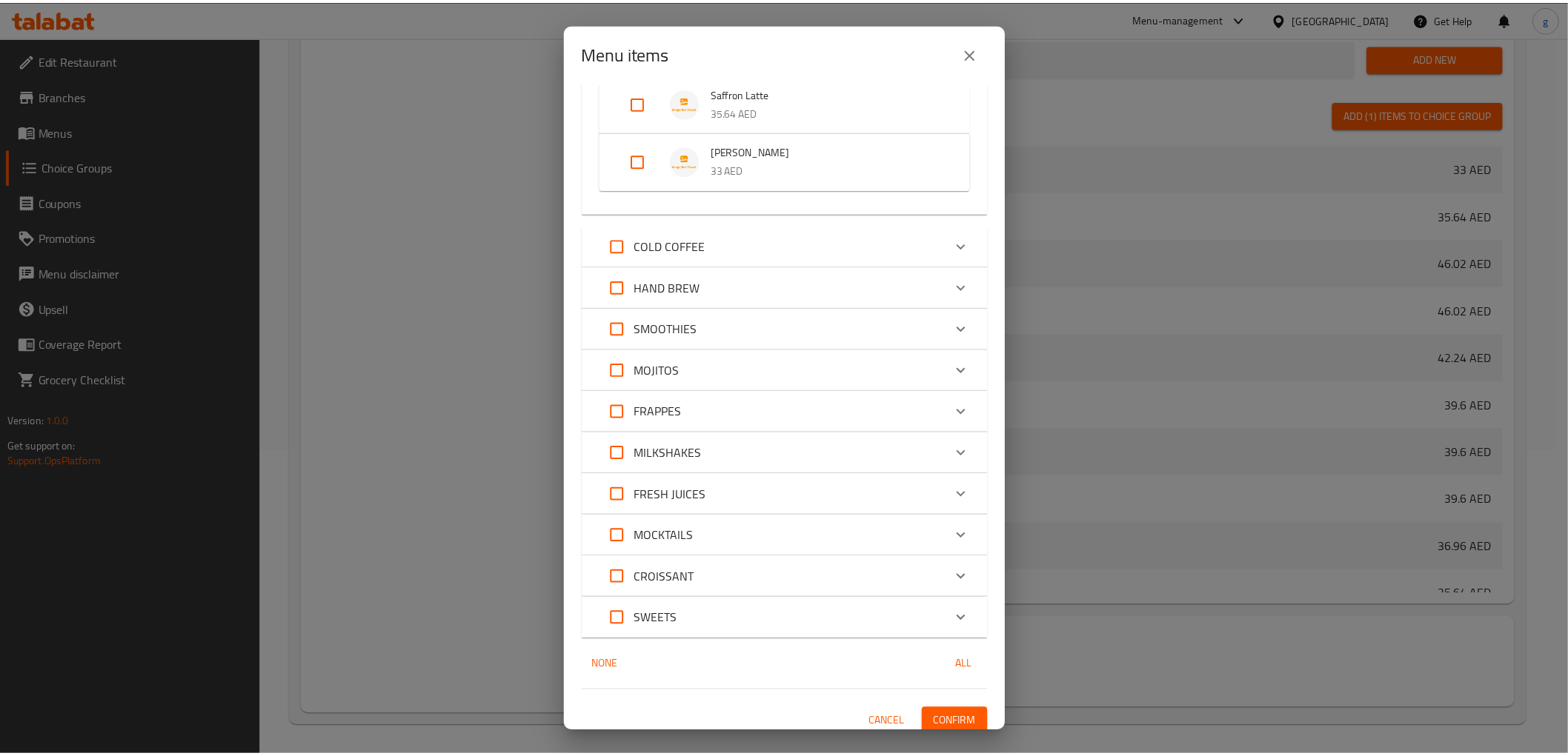
scroll to position [1257, 0]
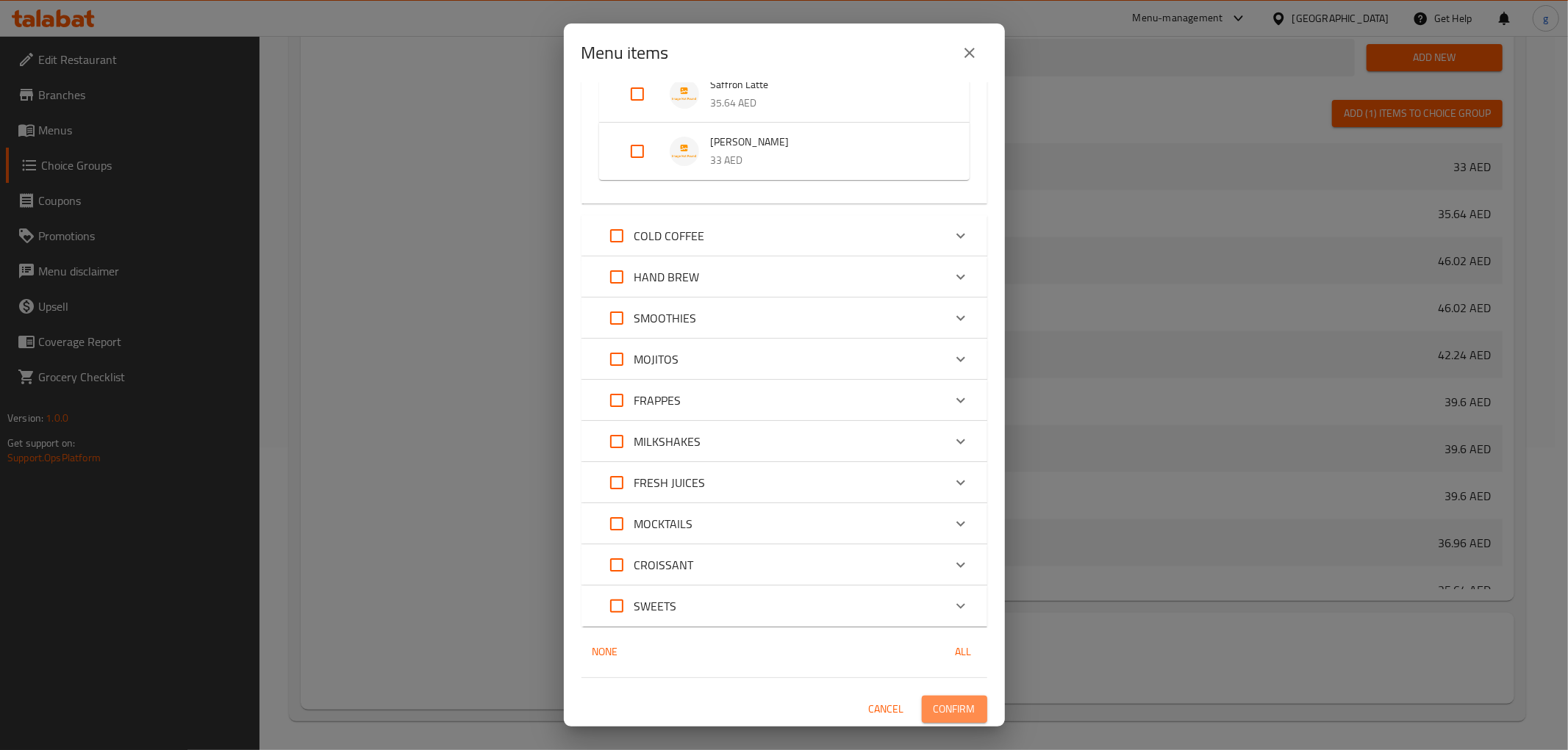
click at [944, 700] on span "Confirm" at bounding box center [955, 709] width 42 height 19
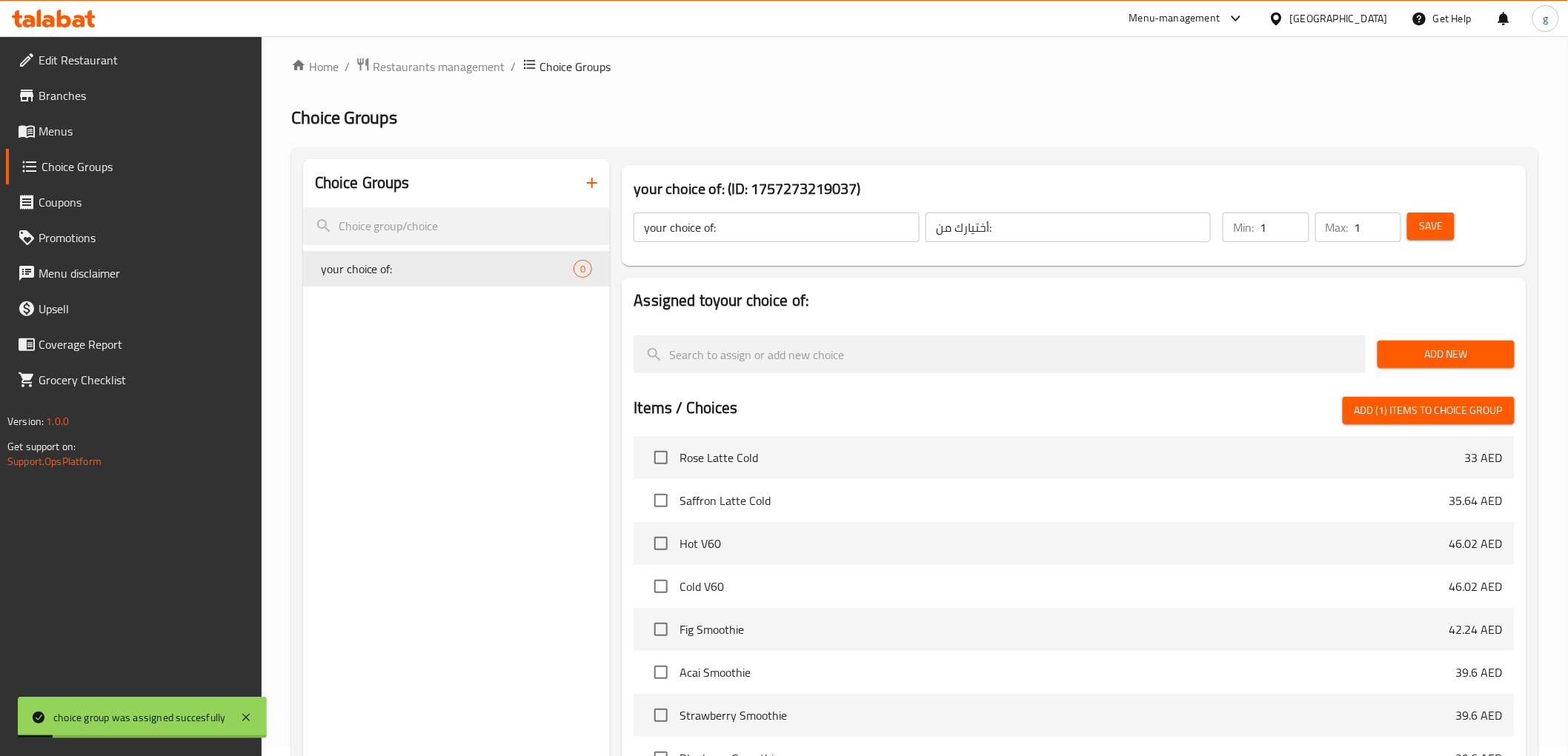
scroll to position [0, 0]
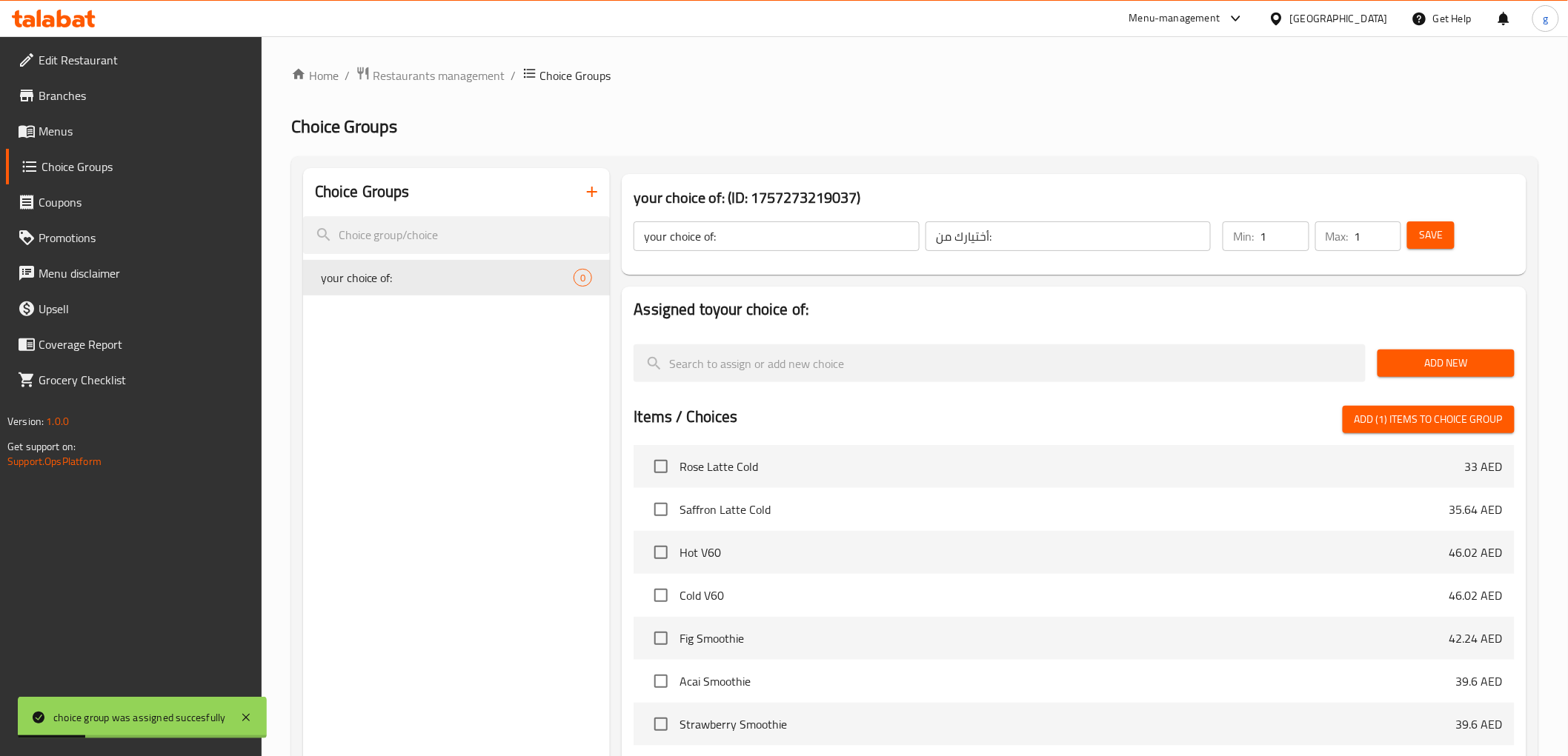
click at [1426, 226] on span "Save" at bounding box center [1431, 235] width 24 height 19
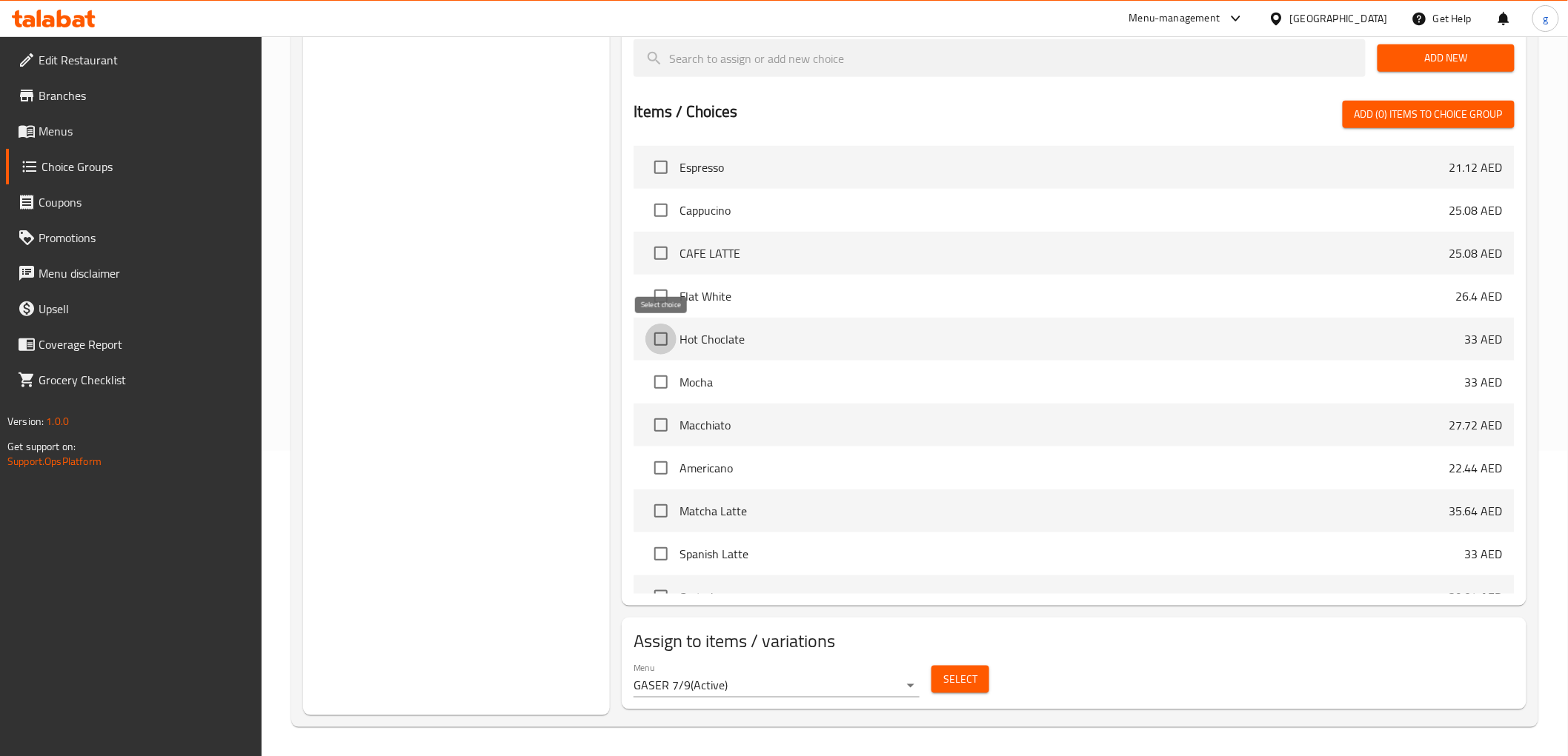
click at [668, 341] on input "checkbox" at bounding box center [660, 339] width 31 height 31
checkbox input "true"
click at [660, 379] on input "checkbox" at bounding box center [660, 382] width 31 height 31
click at [663, 388] on input "checkbox" at bounding box center [660, 382] width 31 height 31
checkbox input "false"
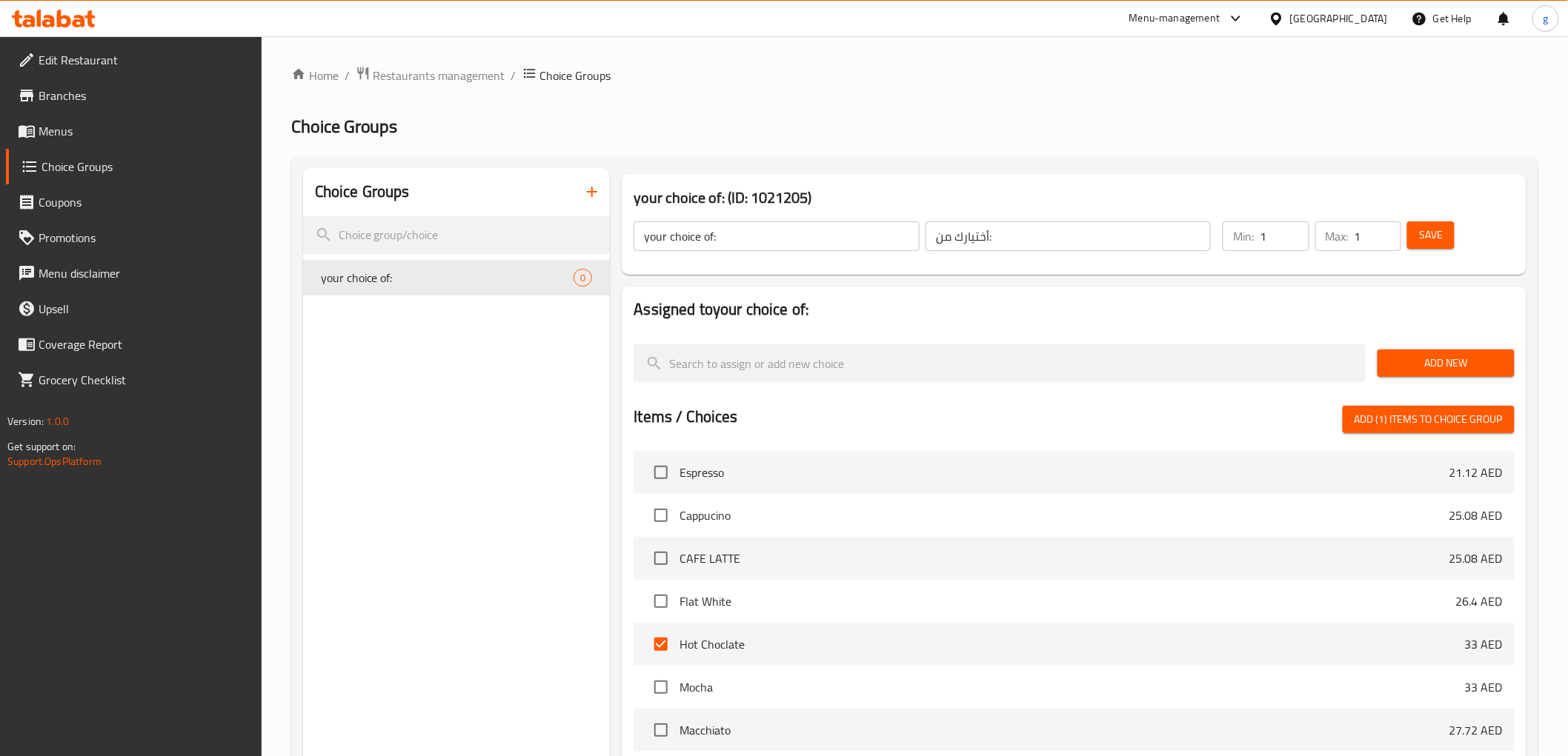
click at [1420, 365] on span "Add New" at bounding box center [1445, 363] width 113 height 19
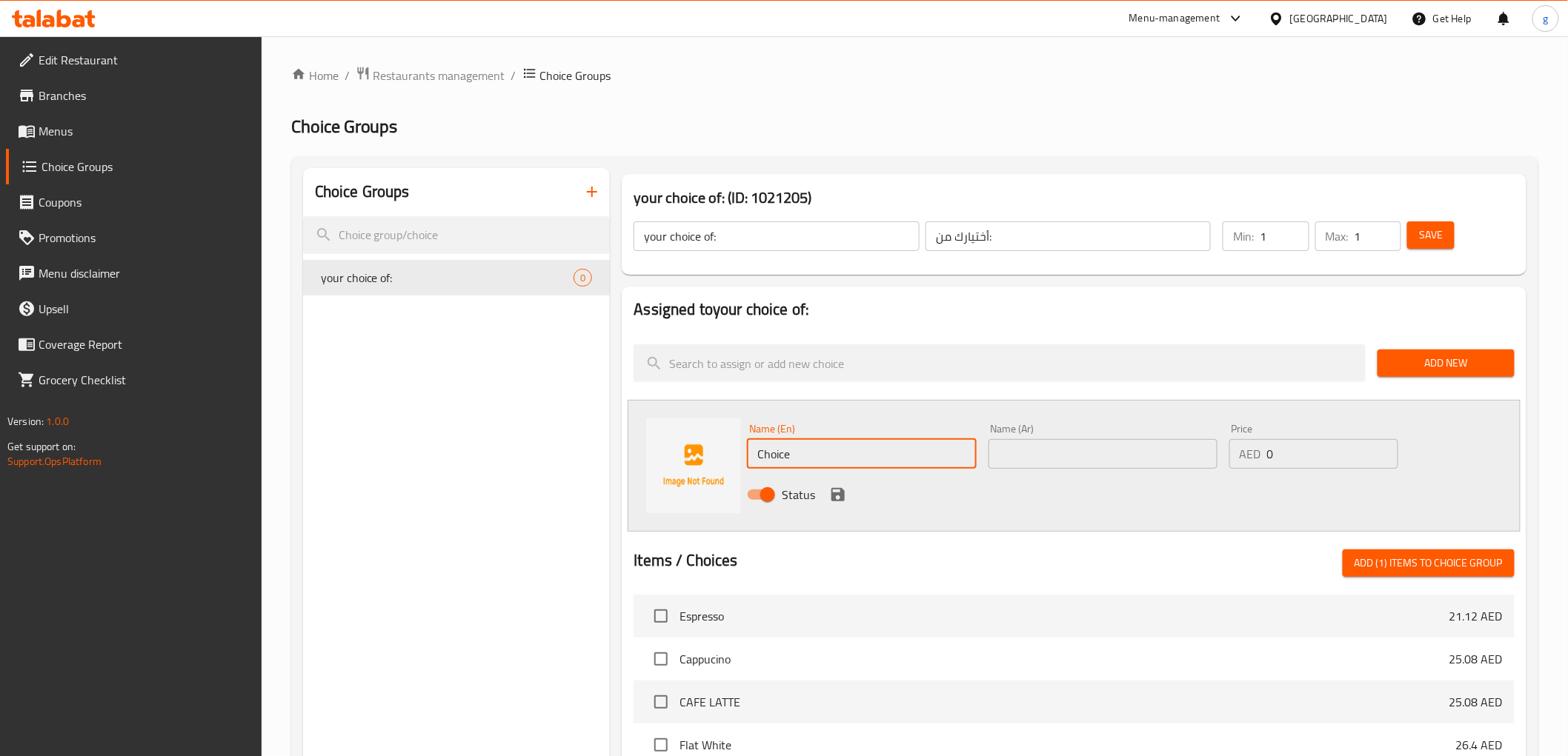
click at [937, 450] on input "Choice" at bounding box center [861, 454] width 229 height 30
click at [1389, 556] on span "Add (1) items to choice group" at bounding box center [1428, 563] width 148 height 19
checkbox input "false"
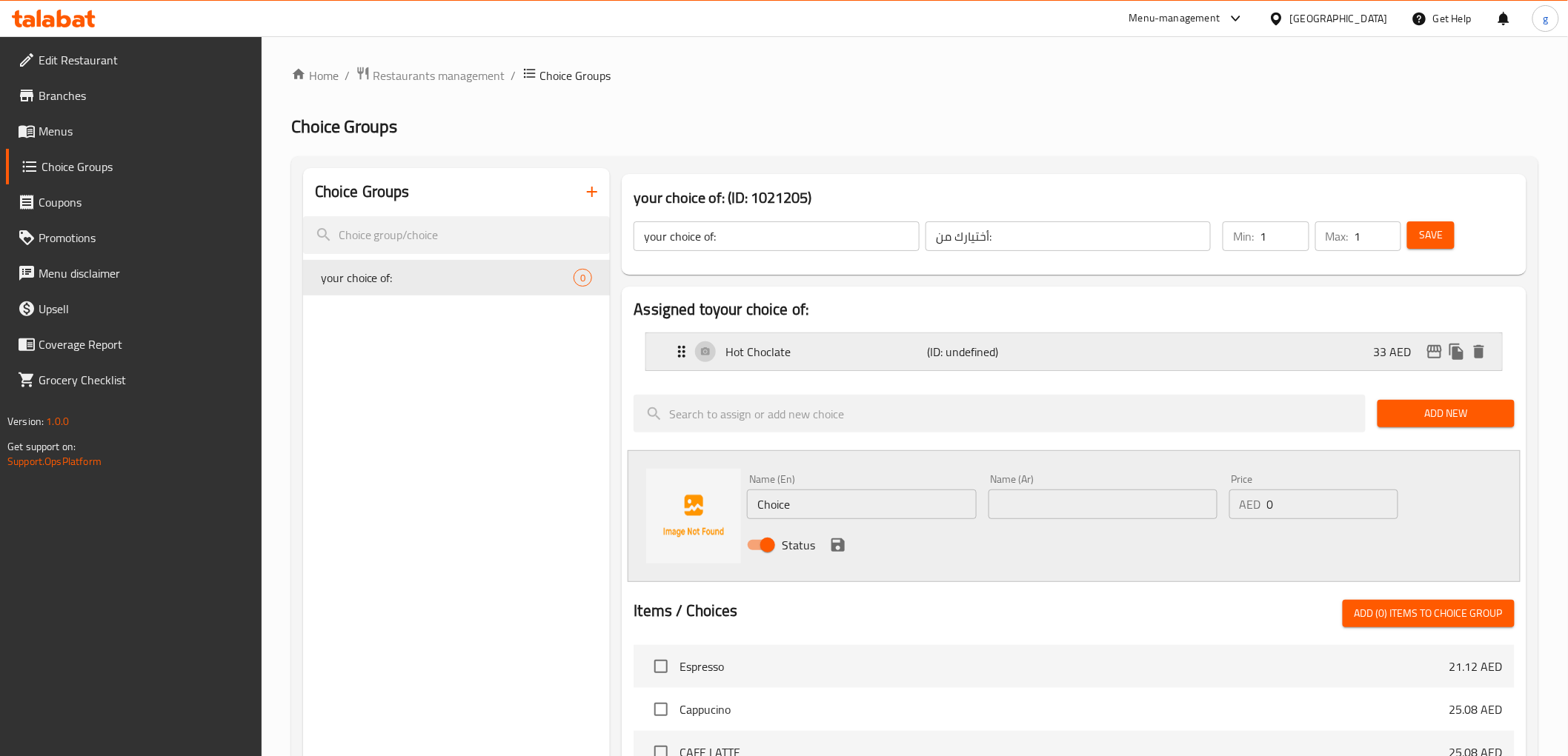
click at [1477, 364] on div "Hot Choclate (ID: undefined) 33 AED" at bounding box center [1078, 351] width 811 height 37
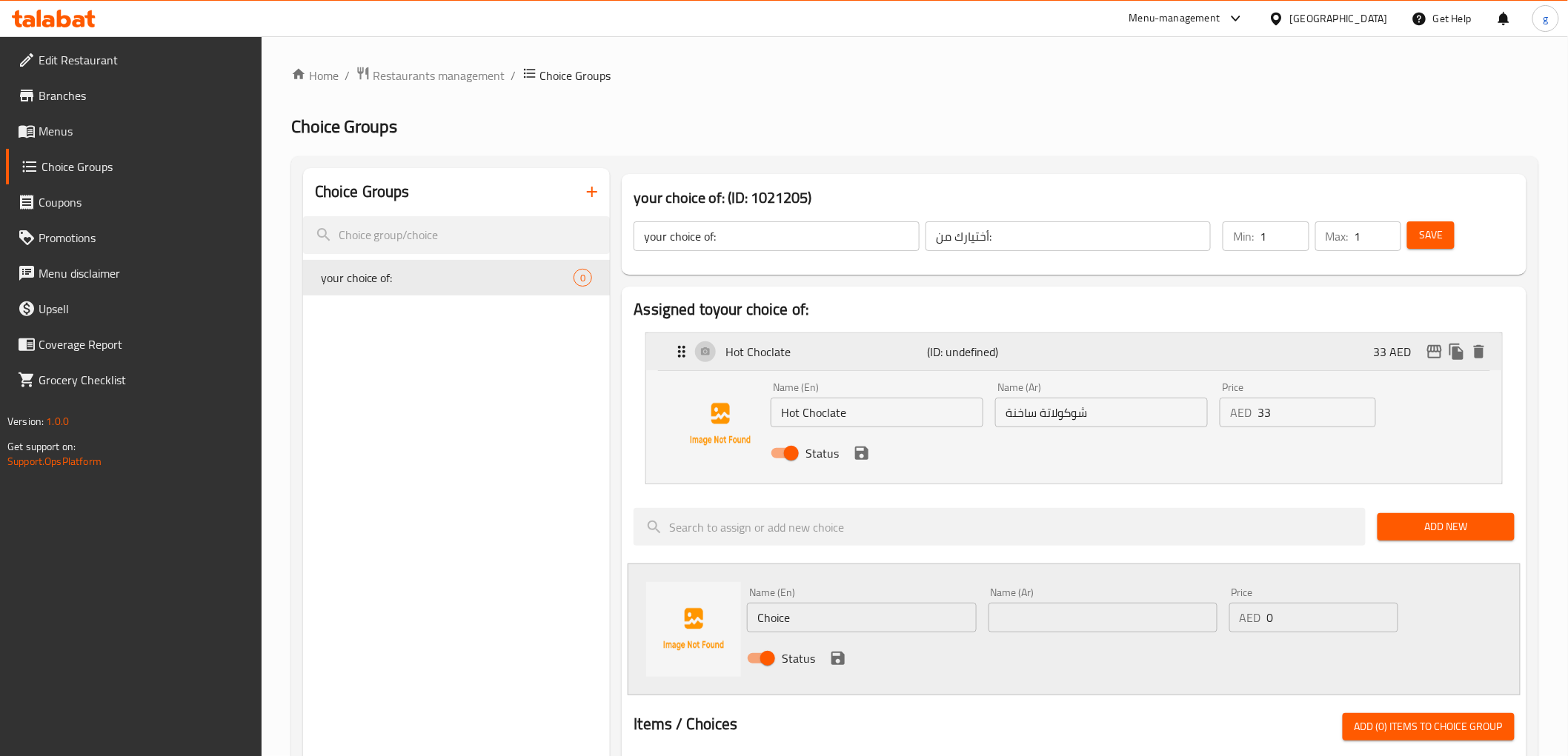
click at [1489, 351] on div "33 AED" at bounding box center [1432, 352] width 116 height 22
click at [1475, 350] on icon "delete" at bounding box center [1479, 351] width 10 height 13
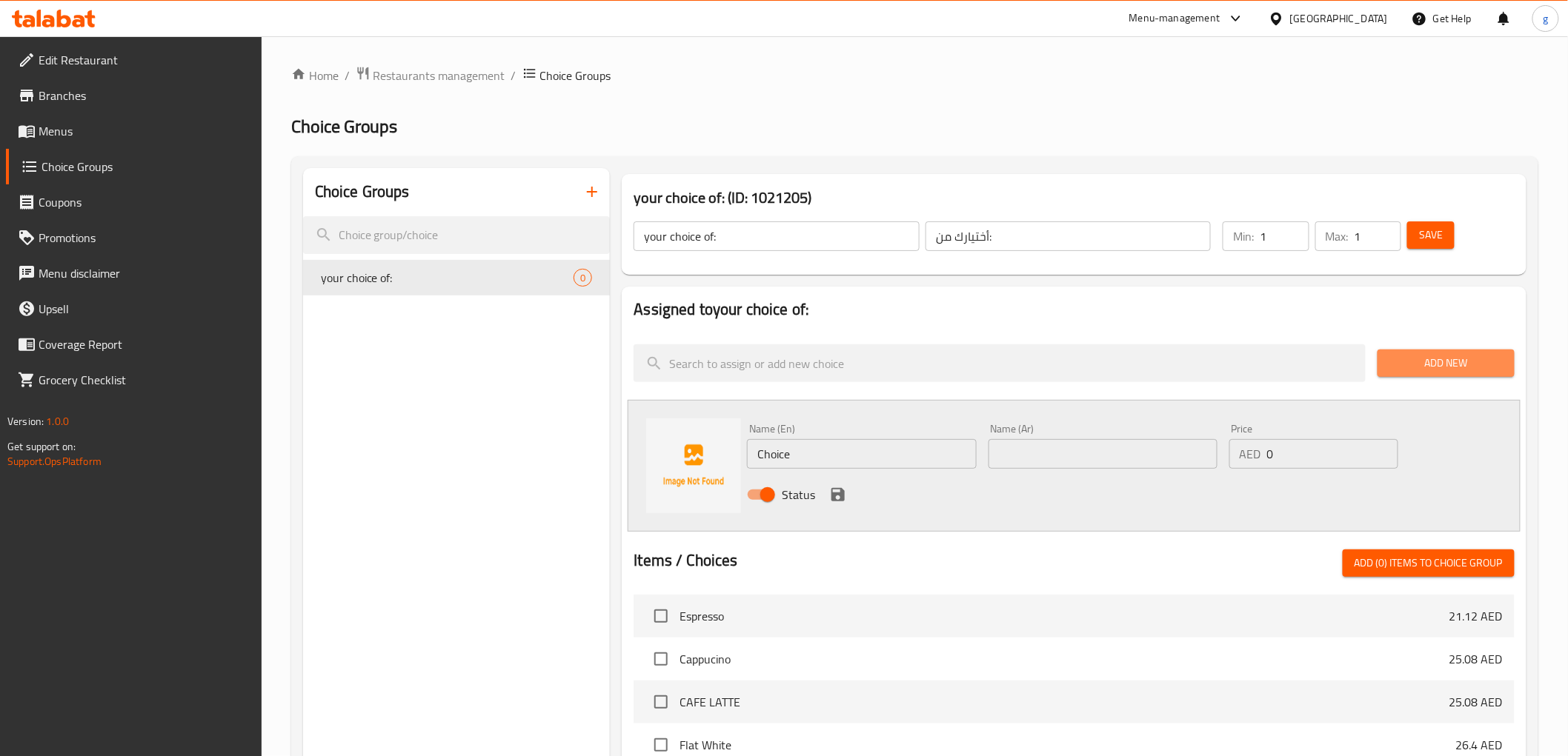
click at [1460, 368] on span "Add New" at bounding box center [1445, 363] width 113 height 19
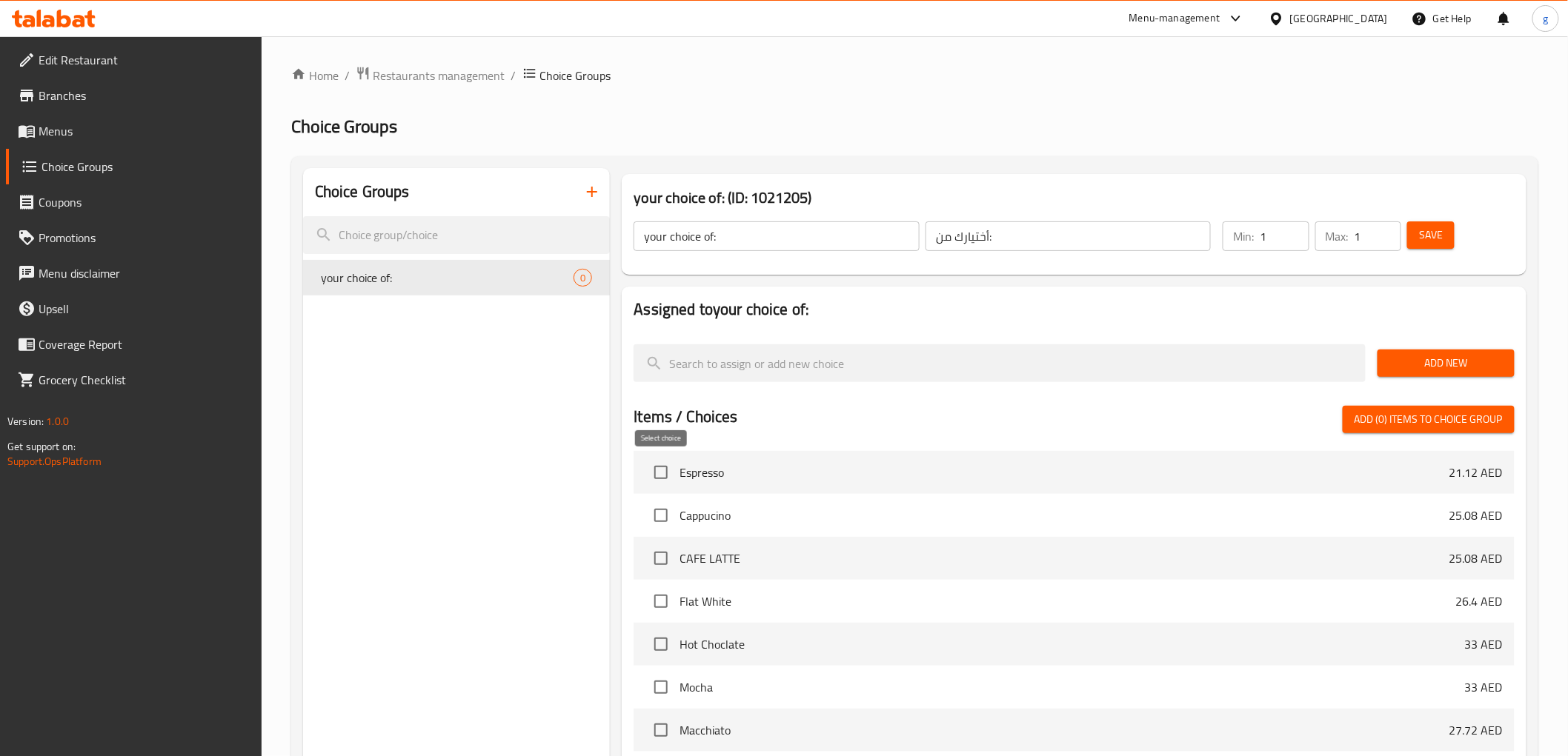
click at [665, 469] on input "checkbox" at bounding box center [660, 472] width 31 height 31
checkbox input "true"
click at [654, 527] on input "checkbox" at bounding box center [660, 515] width 31 height 31
checkbox input "true"
click at [1419, 404] on div at bounding box center [1073, 400] width 880 height 12
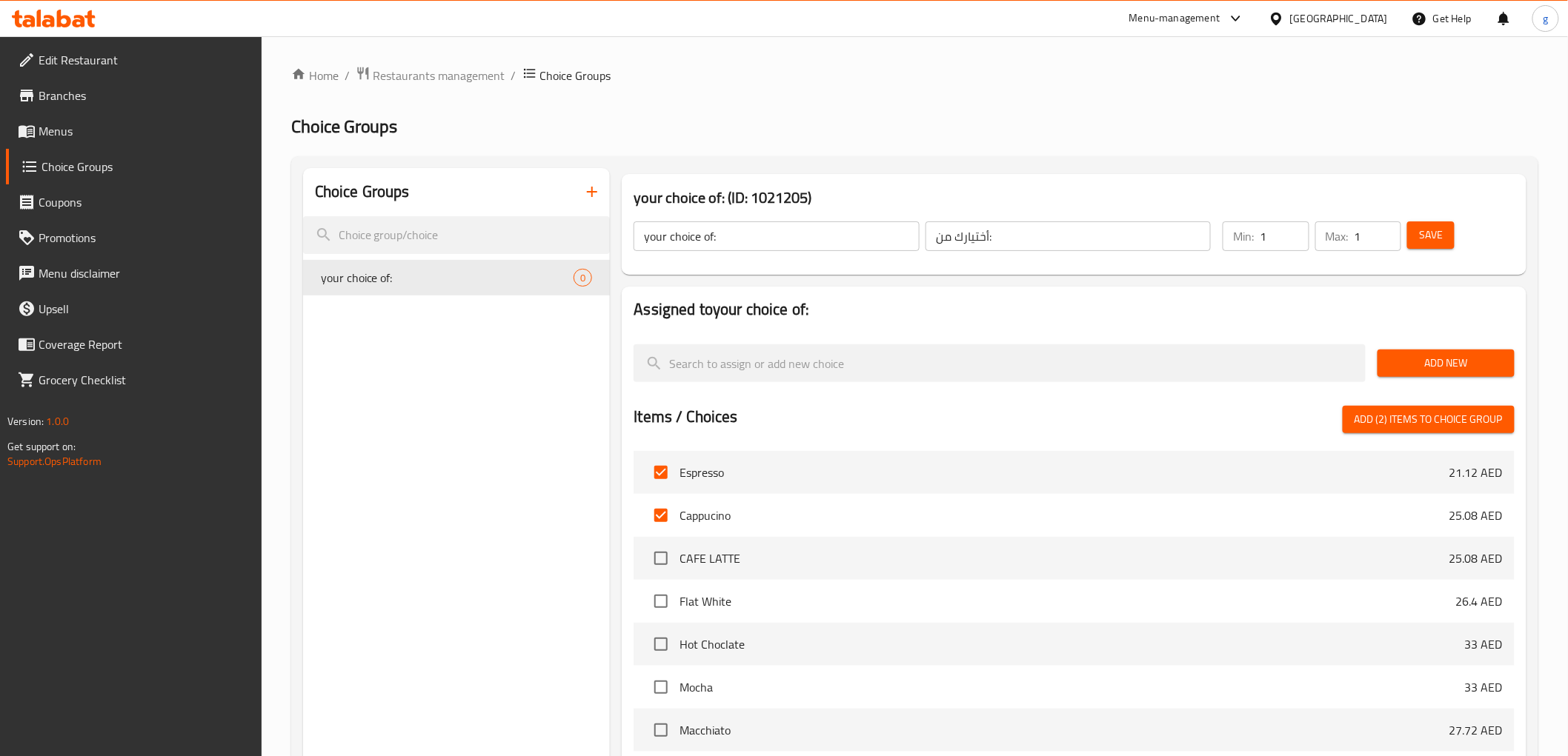
click at [1416, 416] on span "Add (2) items to choice group" at bounding box center [1428, 419] width 148 height 19
checkbox input "false"
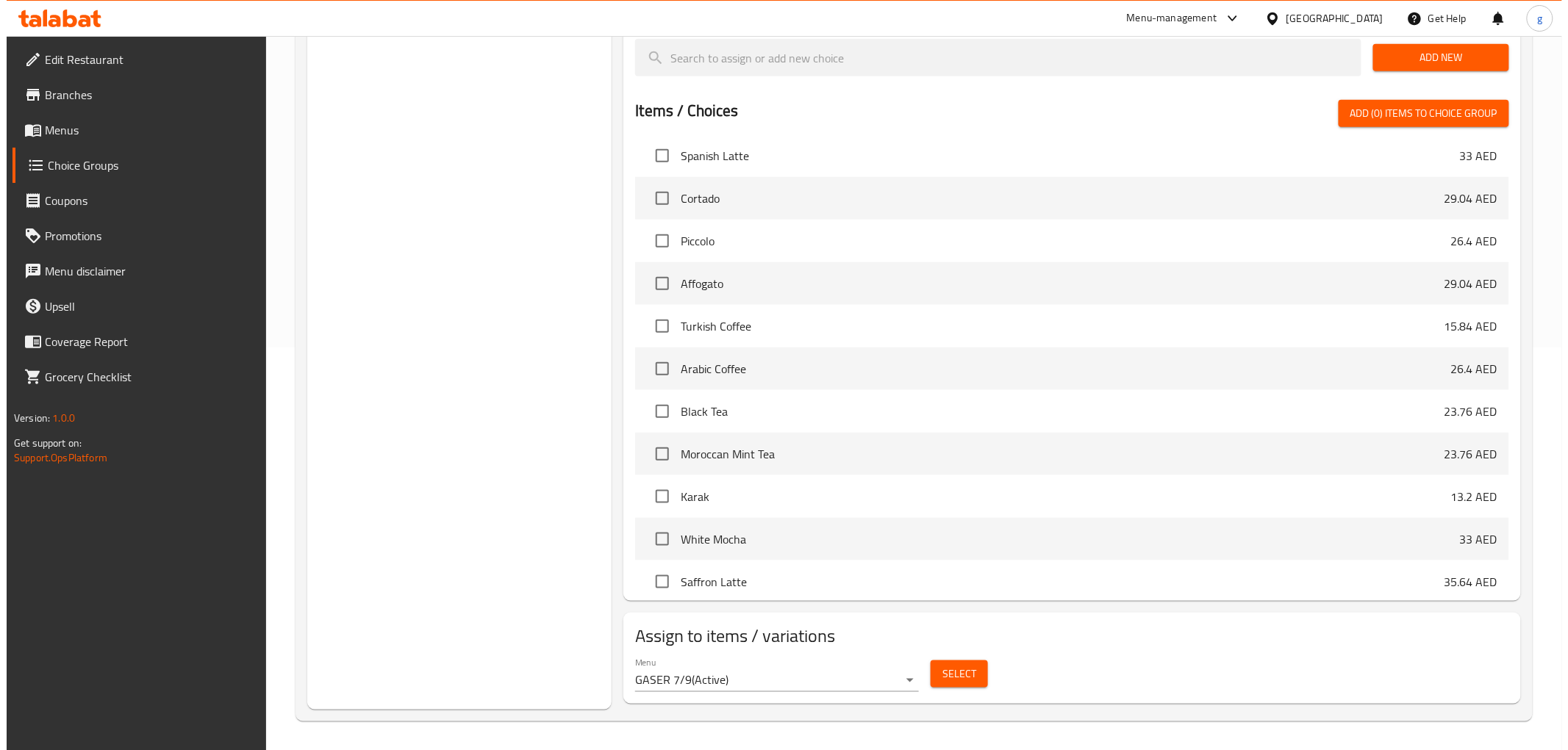
scroll to position [571, 0]
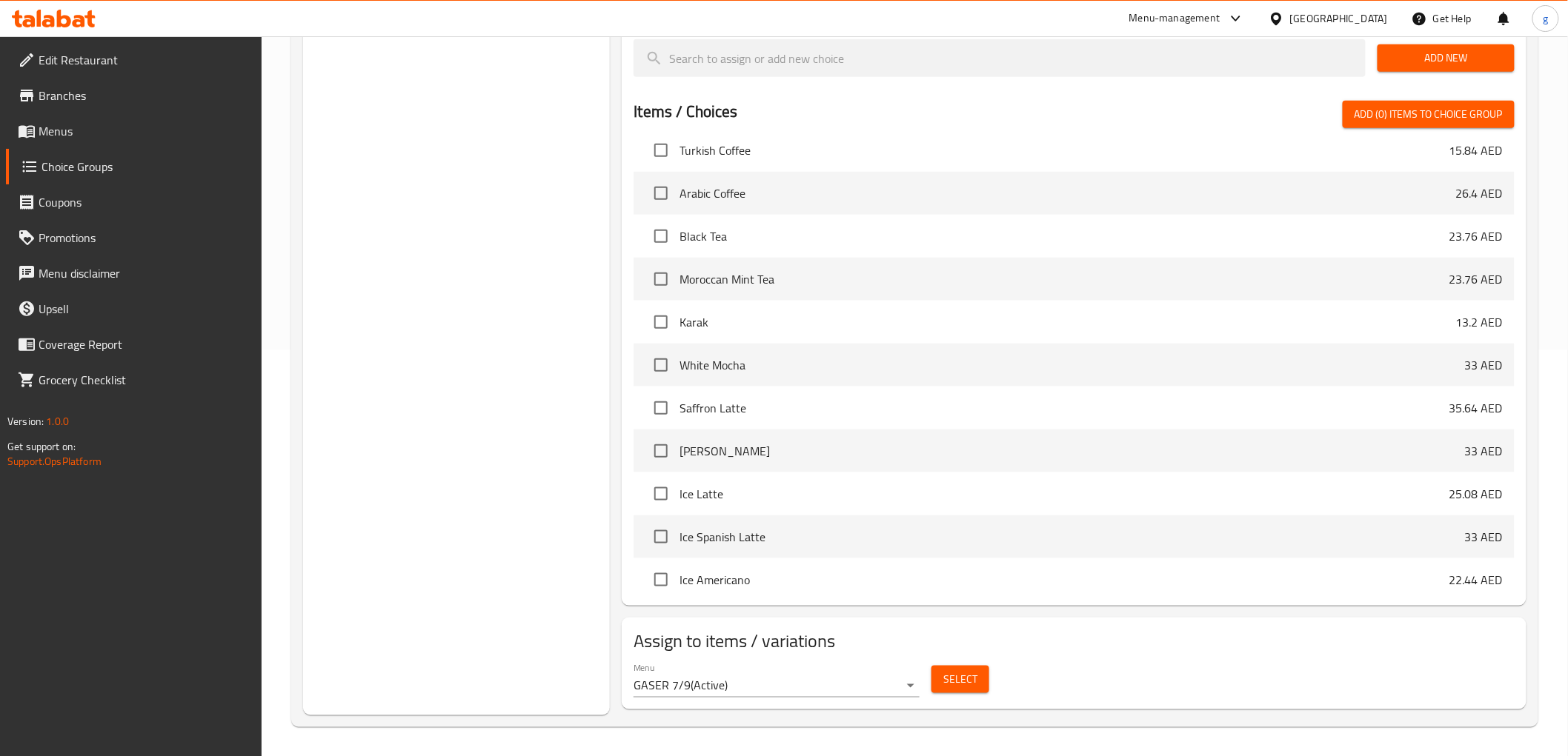
click at [957, 686] on span "Select" at bounding box center [960, 680] width 34 height 19
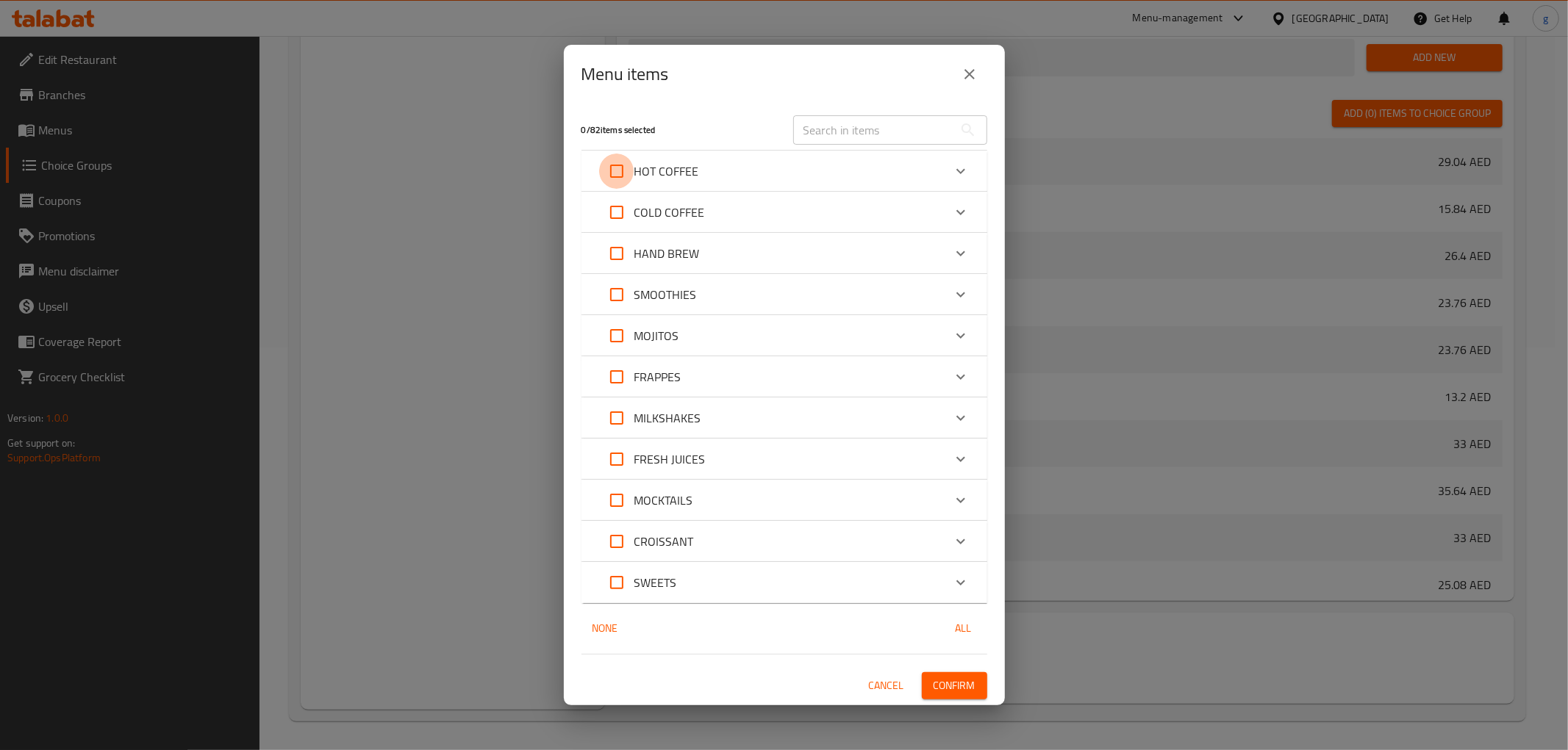
click at [622, 179] on input "Expand" at bounding box center [617, 172] width 36 height 36
checkbox input "true"
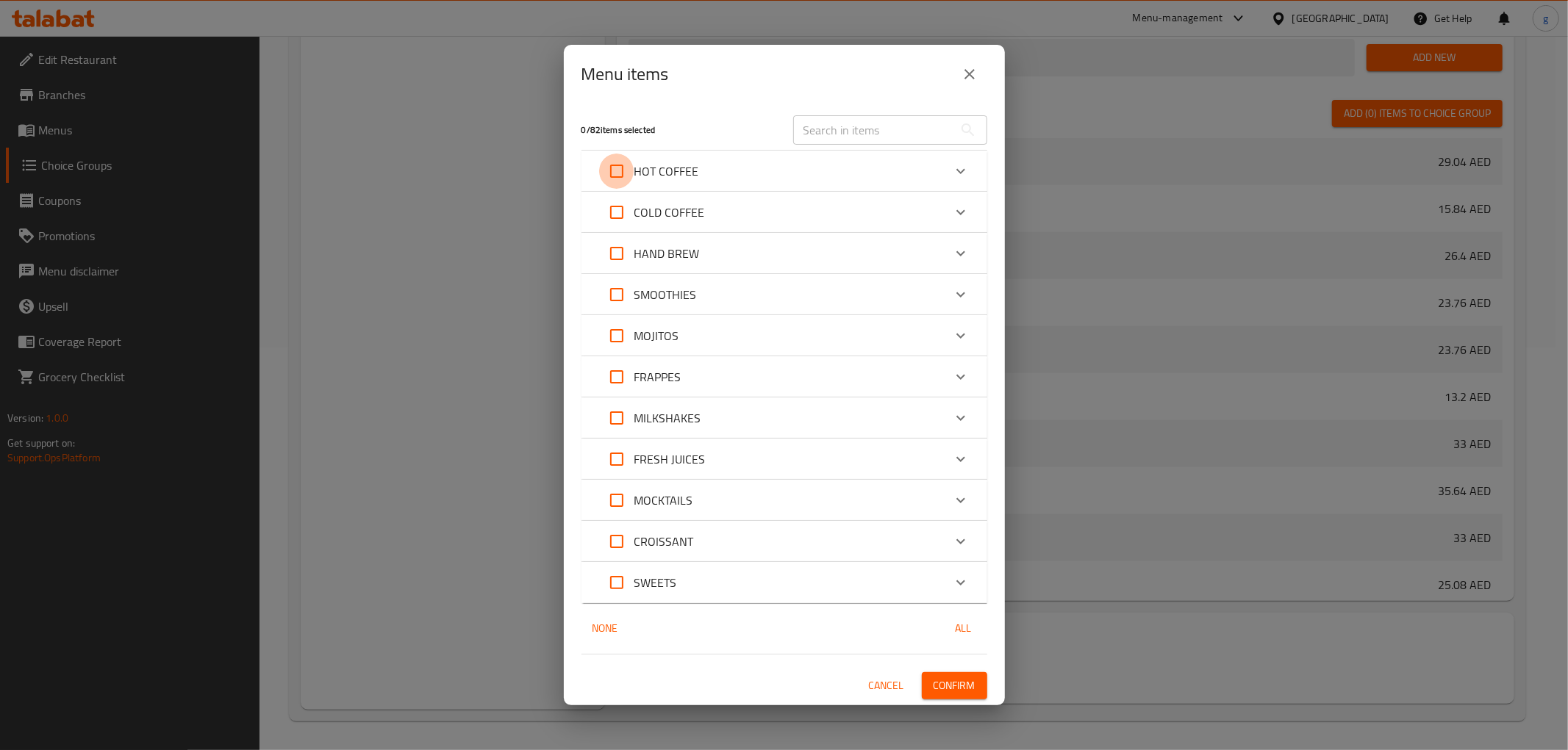
checkbox input "true"
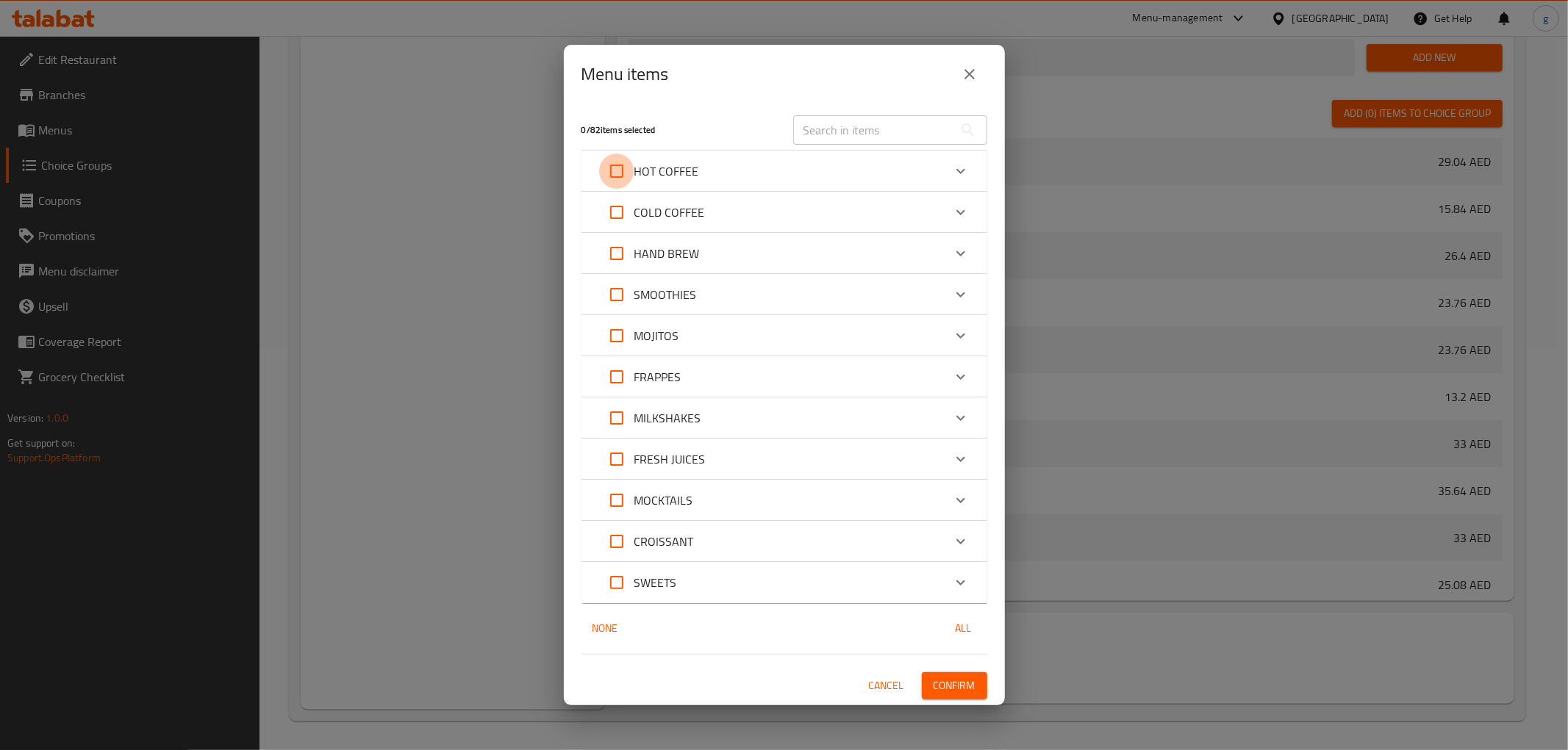
checkbox input "true"
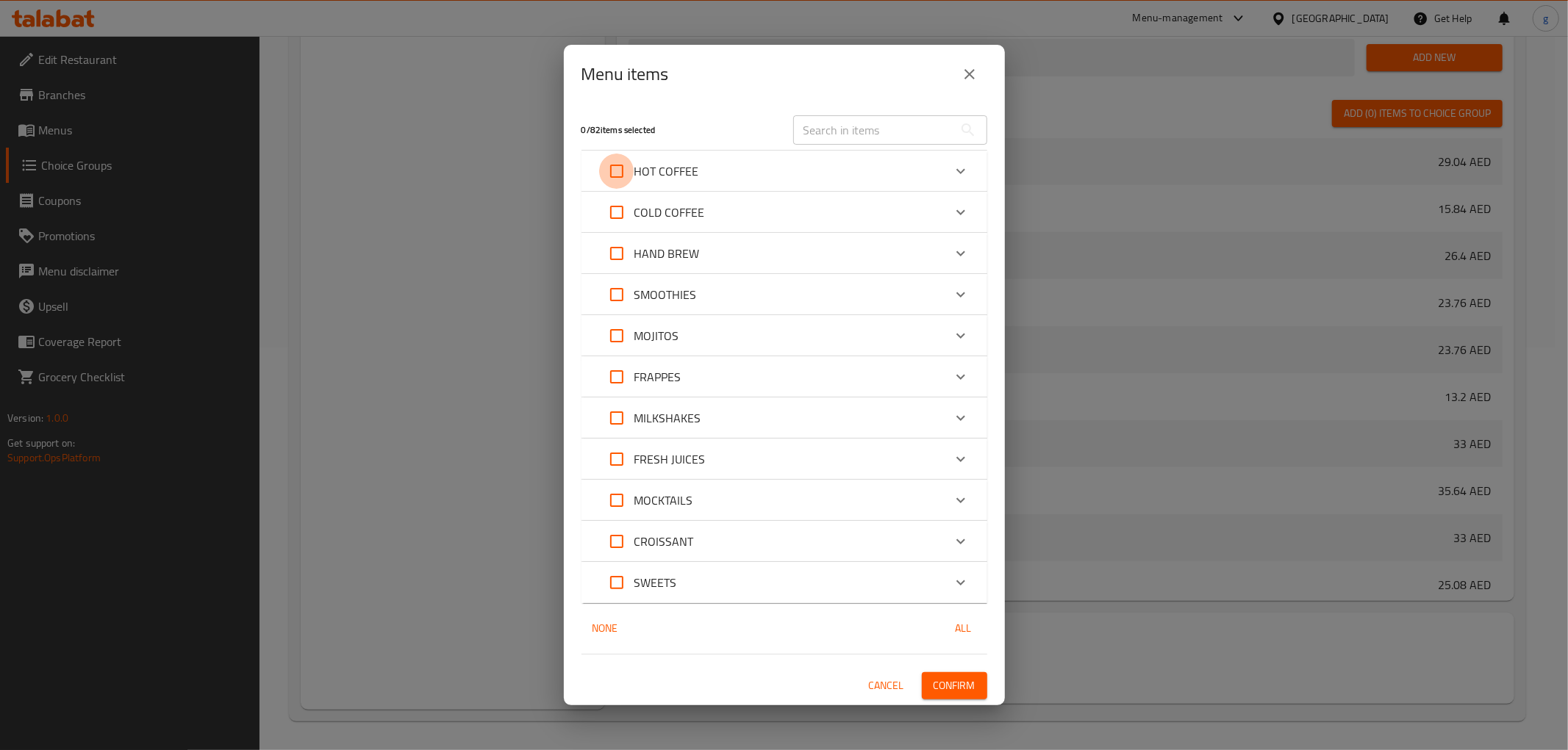
checkbox input "true"
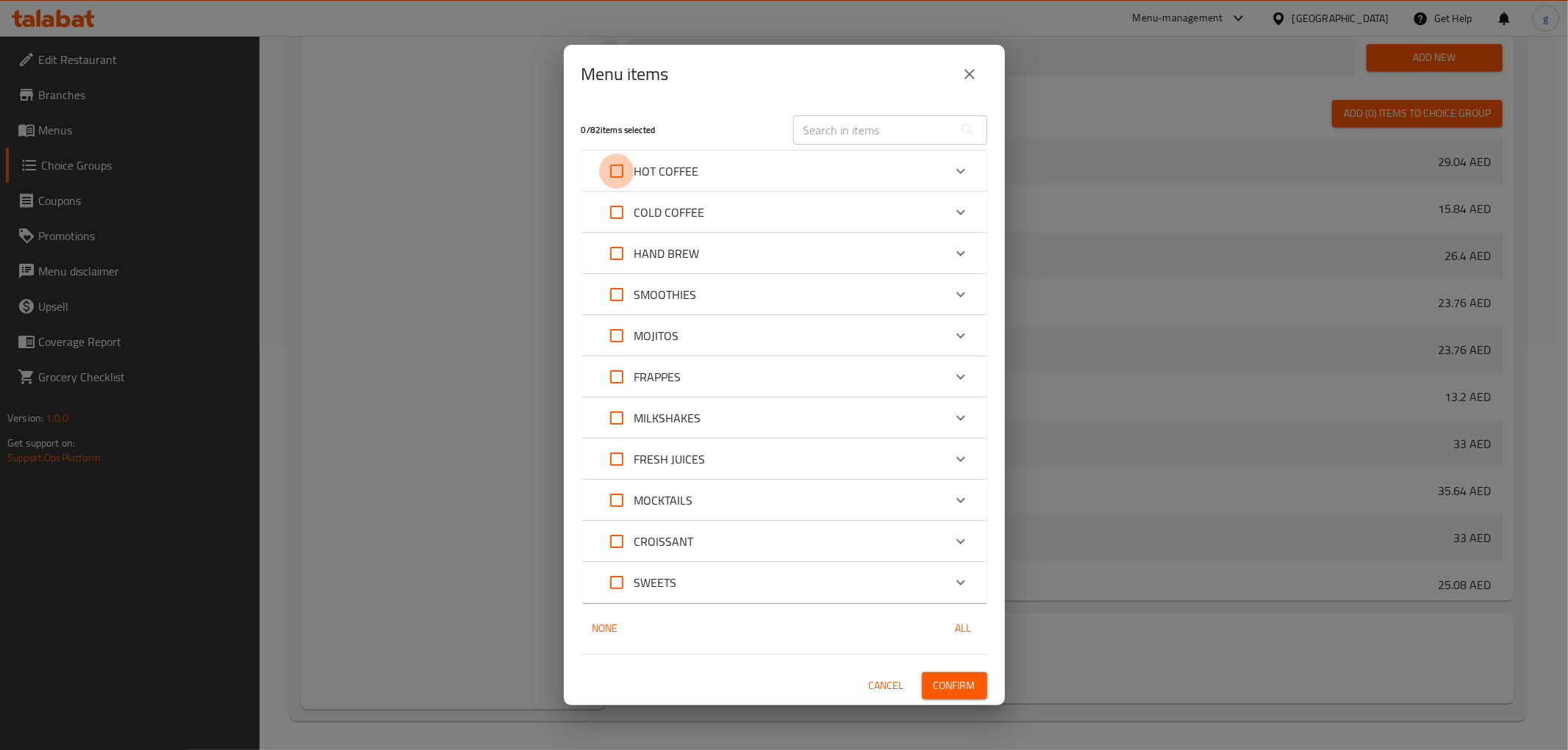
checkbox input "true"
click at [623, 181] on input "Expand" at bounding box center [617, 172] width 36 height 36
checkbox input "false"
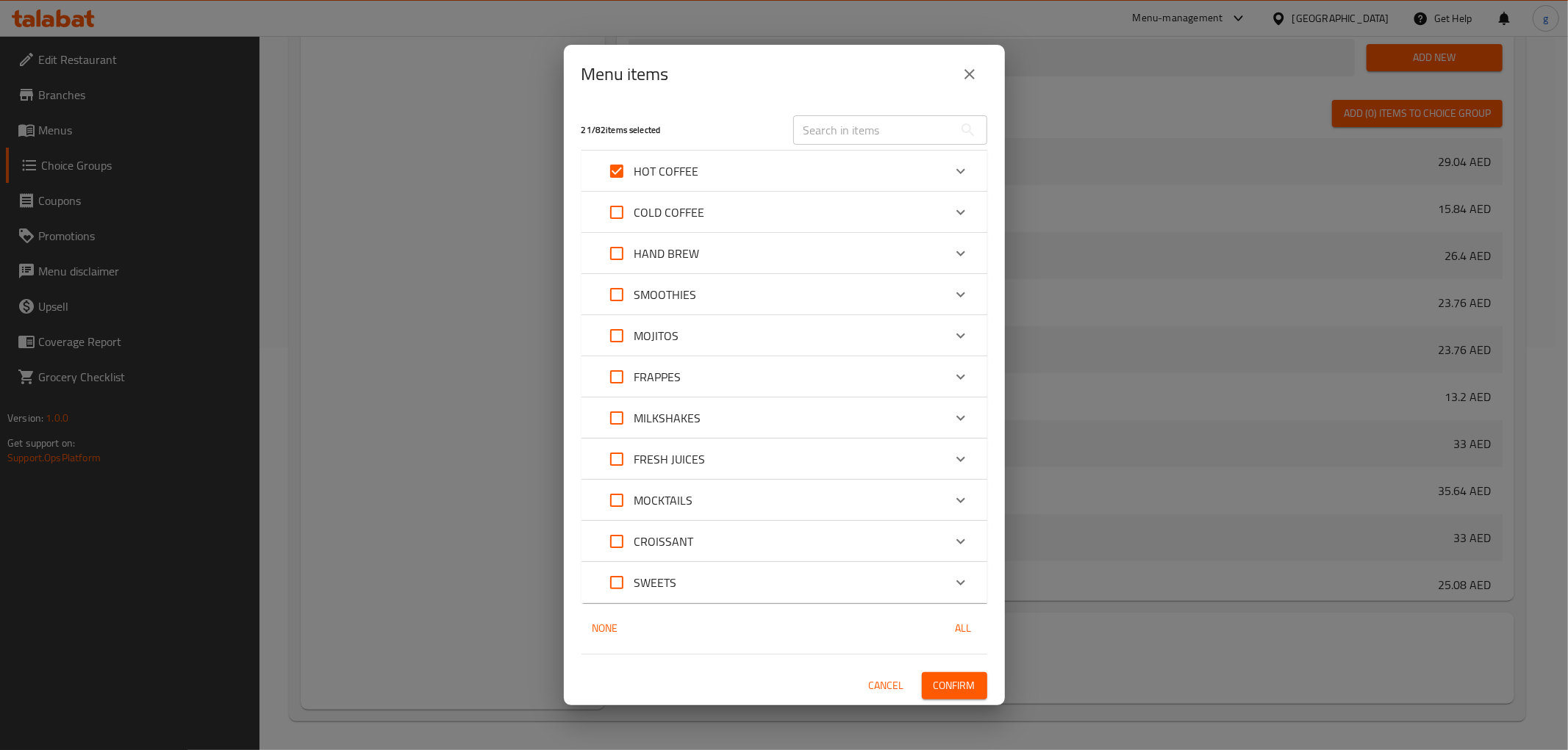
checkbox input "false"
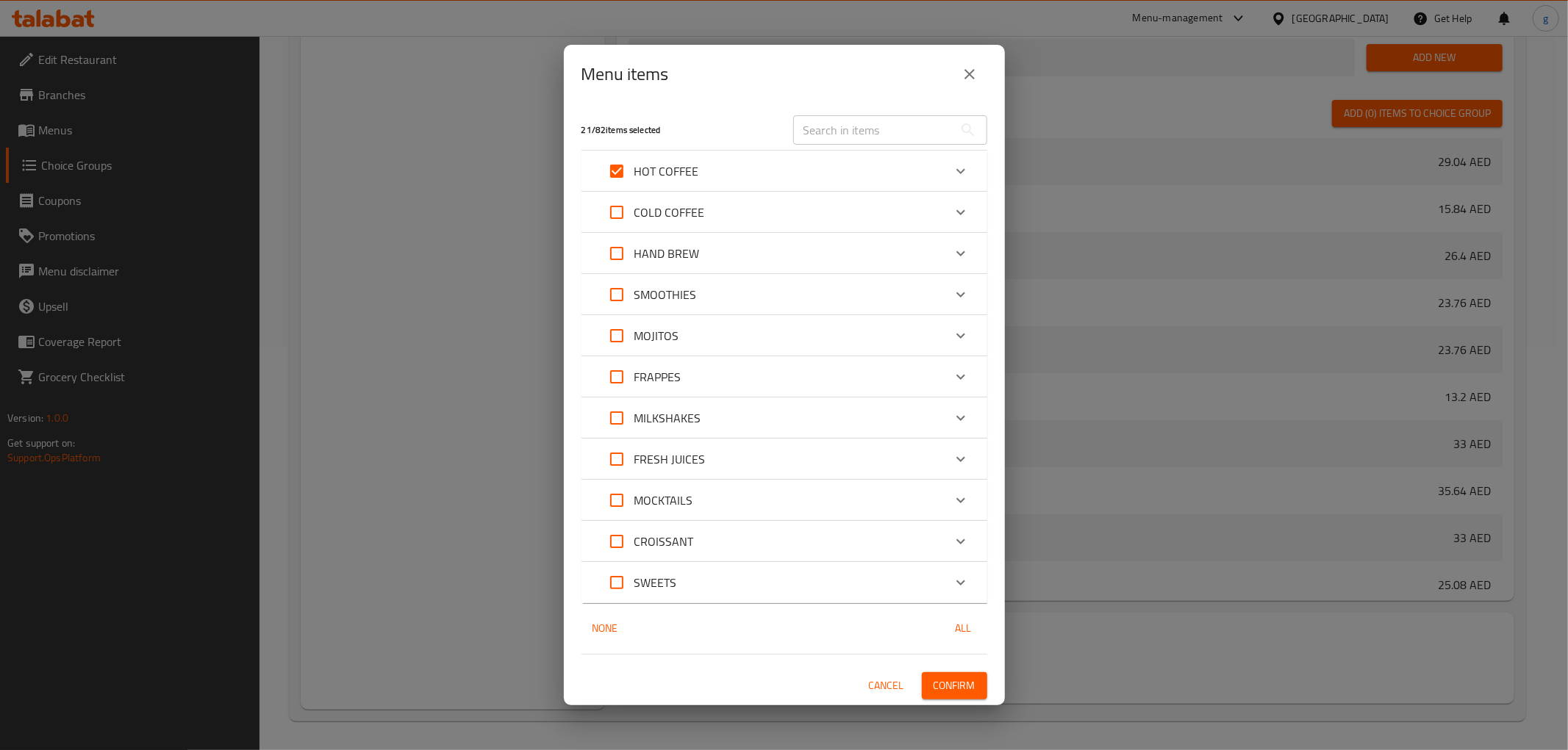
checkbox input "false"
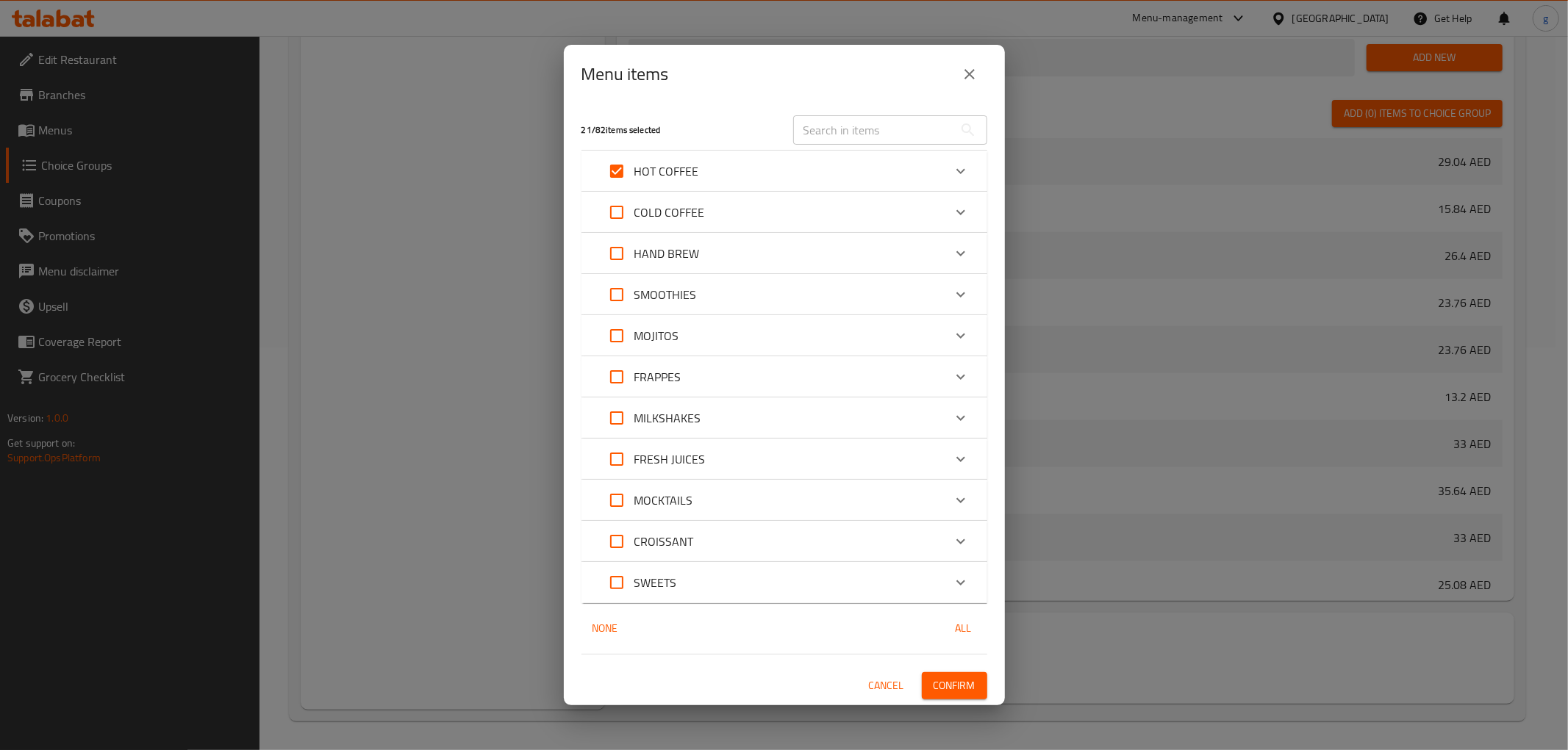
checkbox input "false"
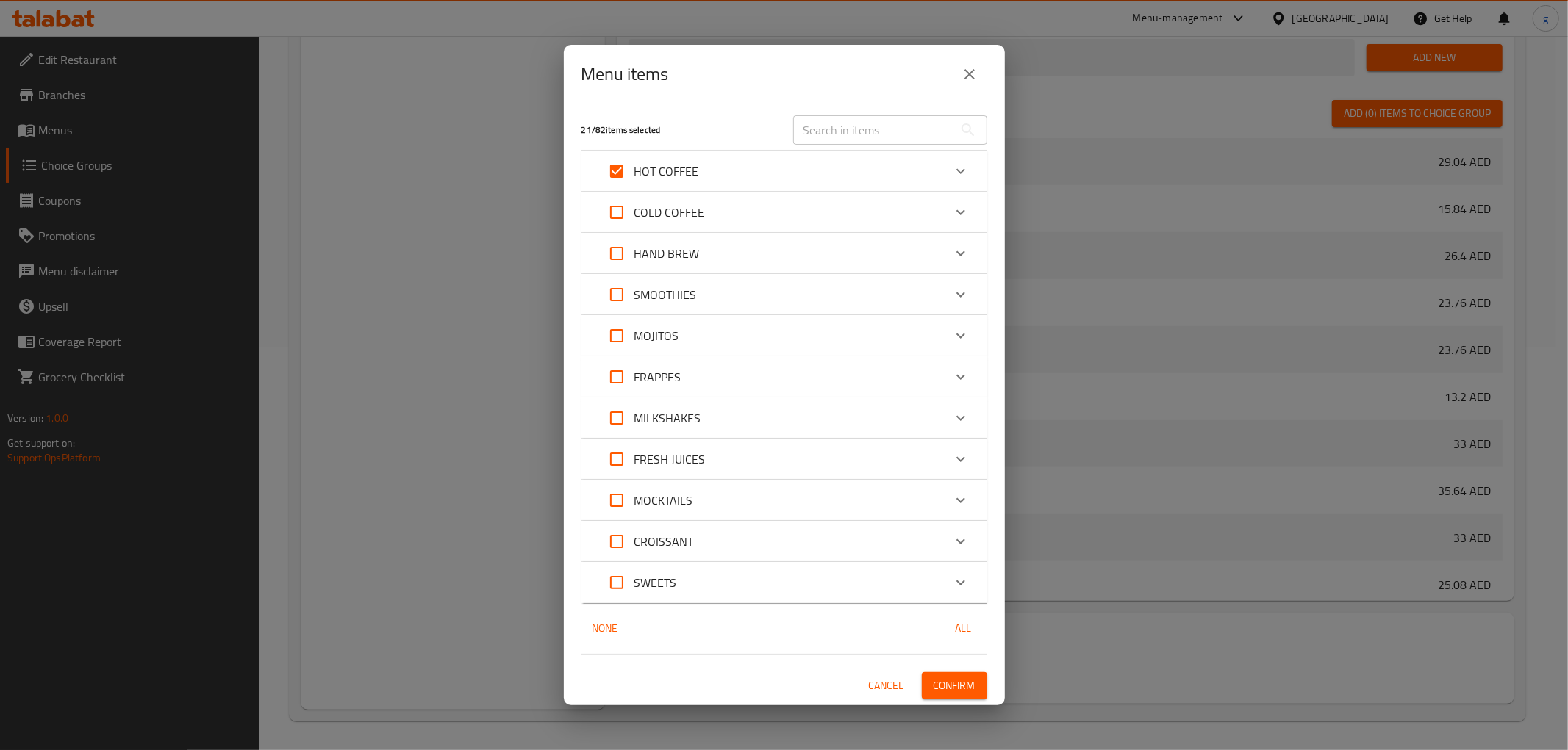
checkbox input "false"
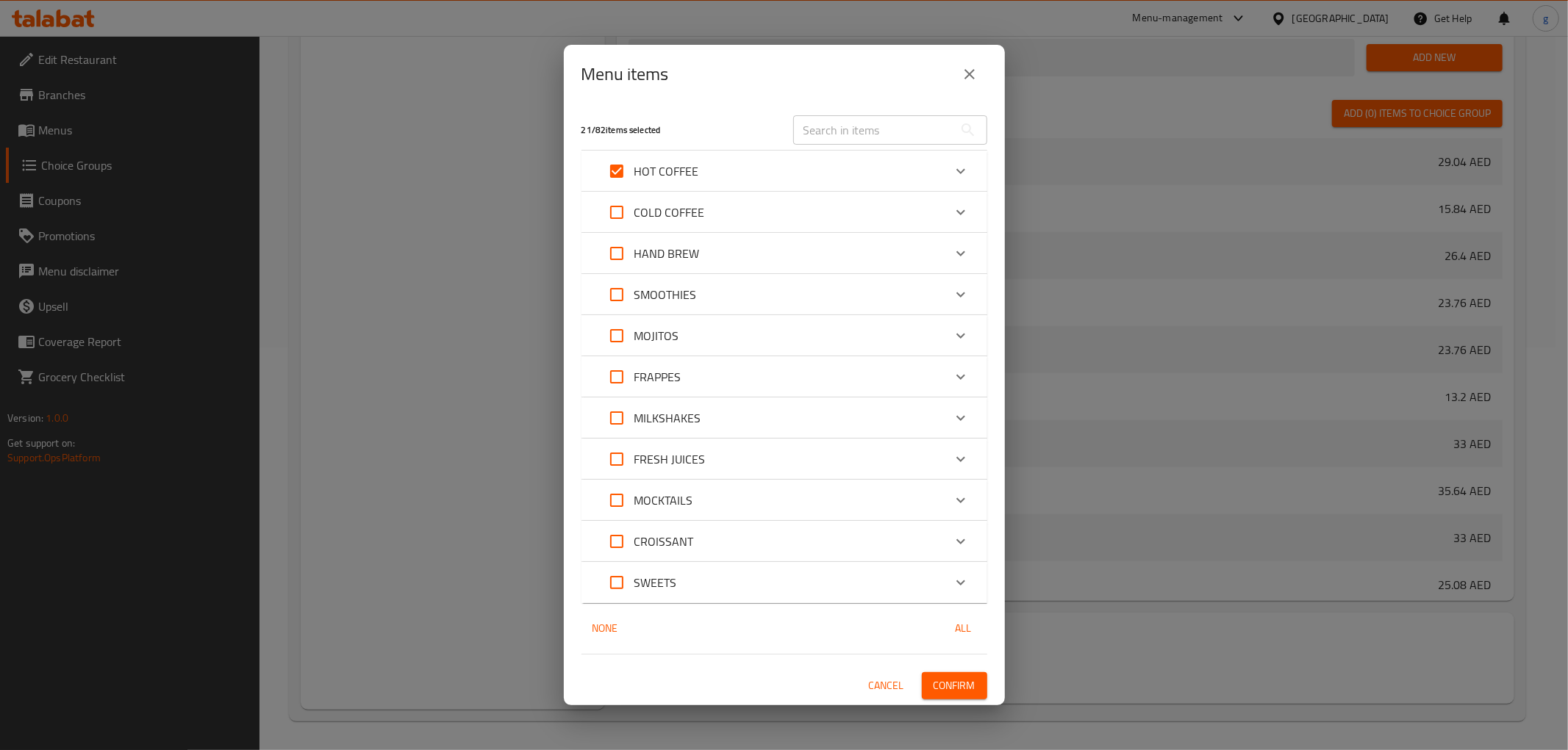
checkbox input "false"
click at [730, 183] on div "HOT COFFEE" at bounding box center [771, 172] width 344 height 36
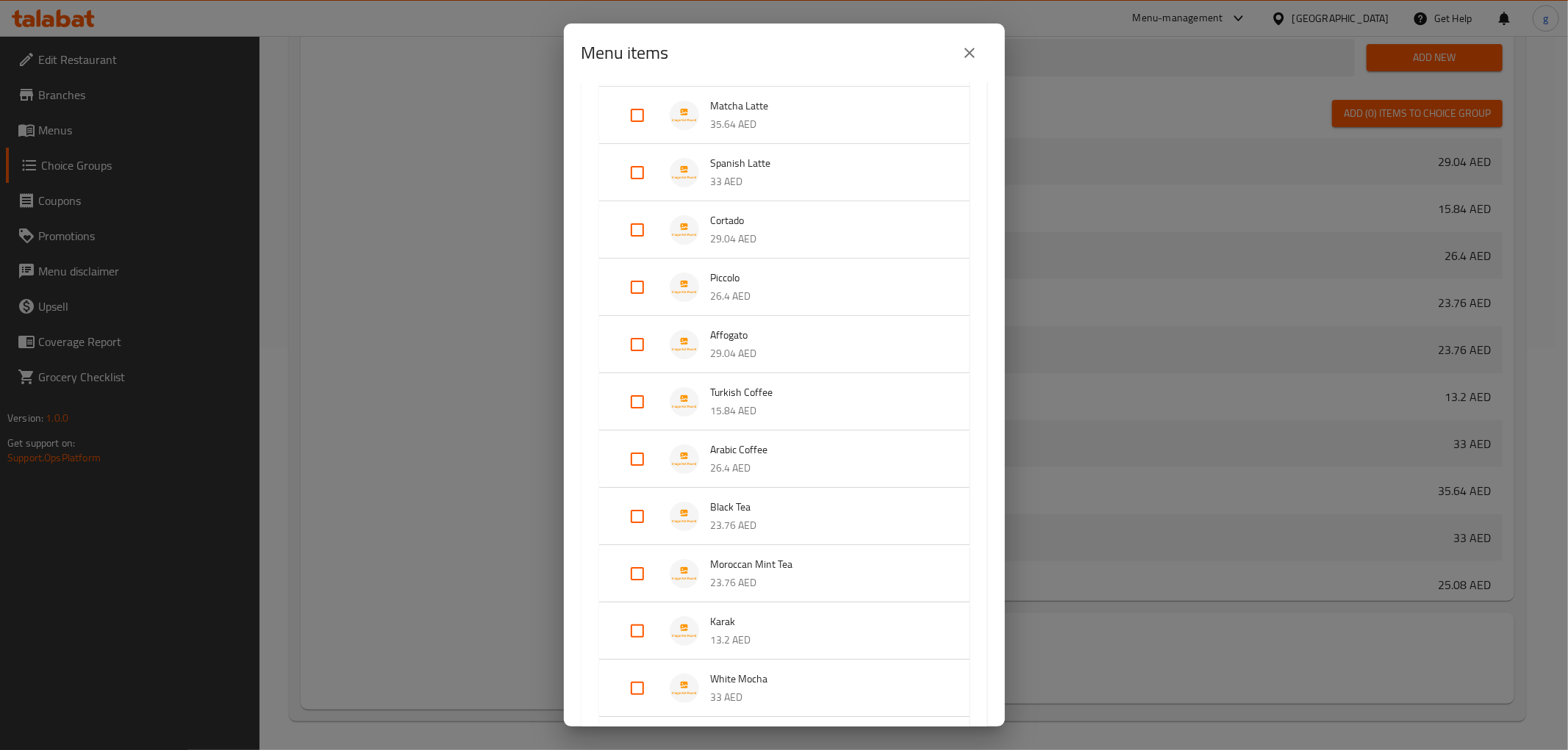
scroll to position [245, 0]
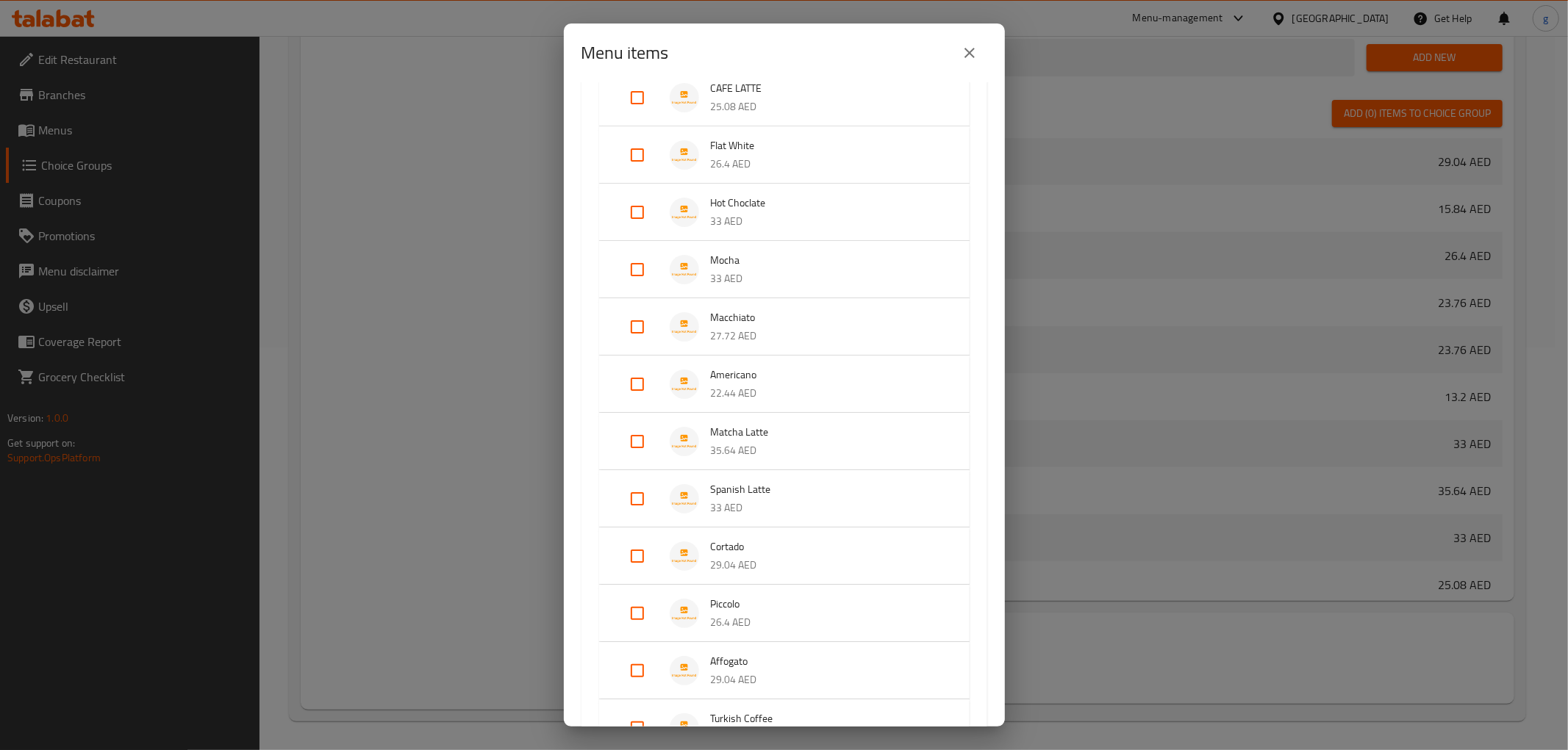
click at [637, 221] on input "Expand" at bounding box center [638, 212] width 36 height 36
checkbox input "true"
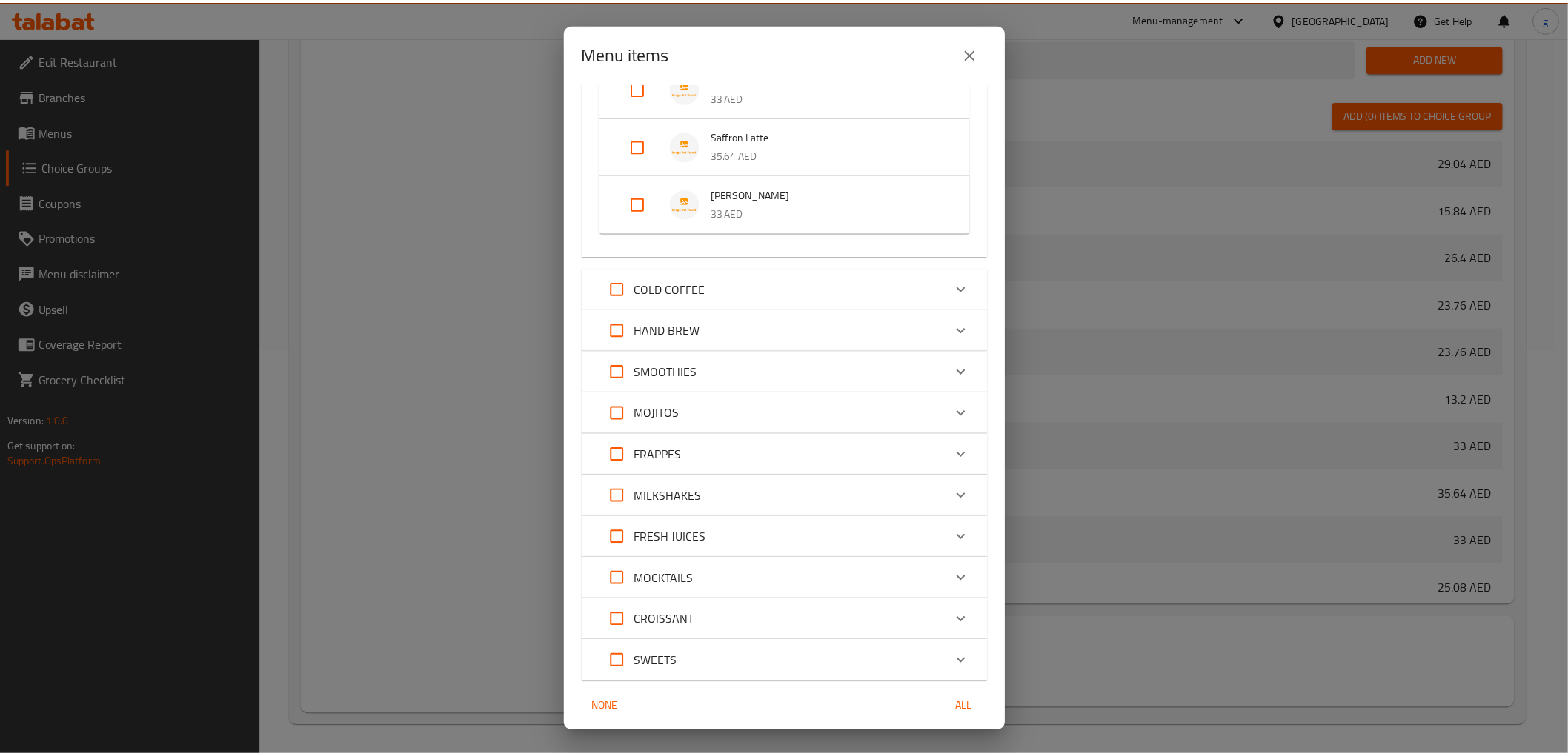
scroll to position [1257, 0]
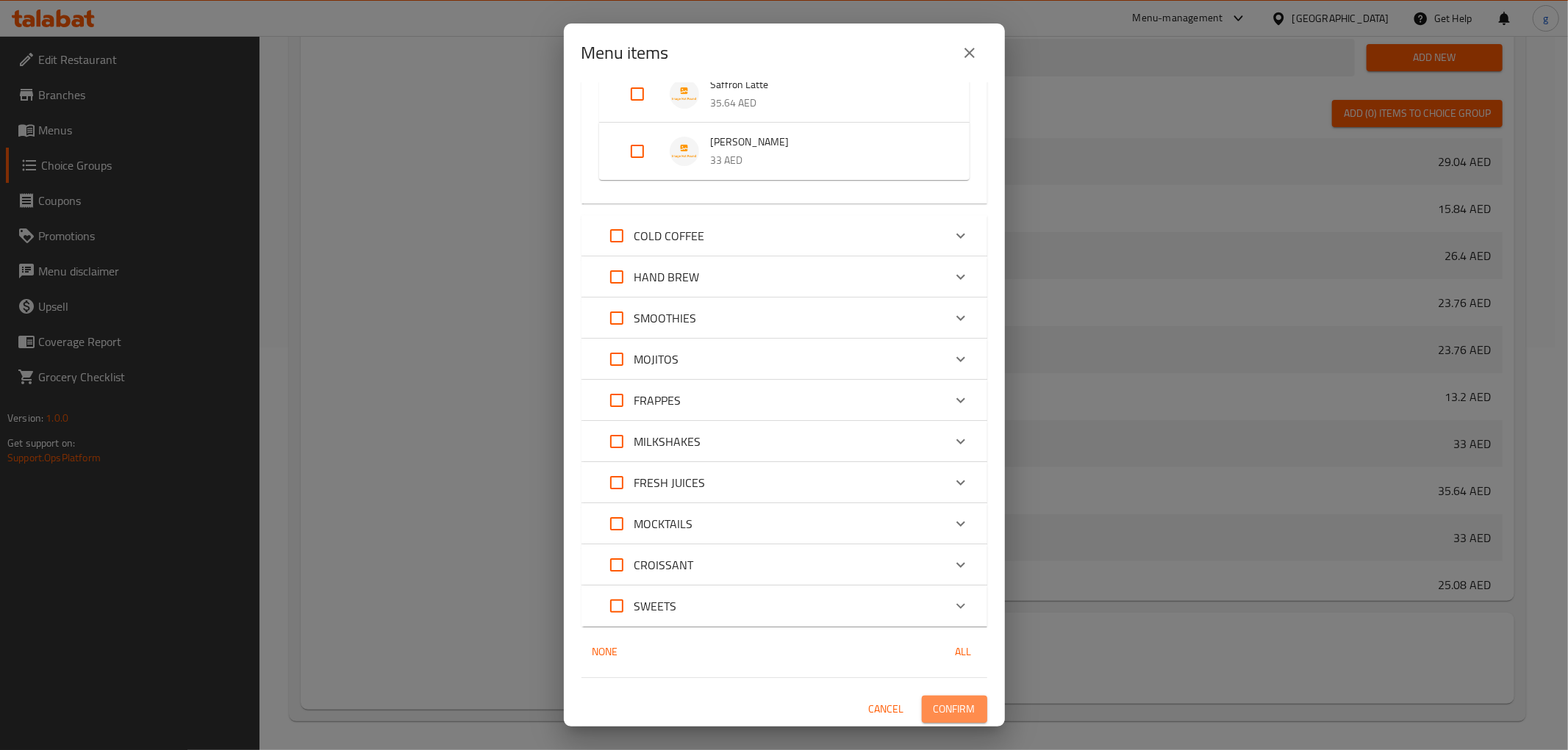
click at [934, 700] on span "Confirm" at bounding box center [955, 709] width 42 height 19
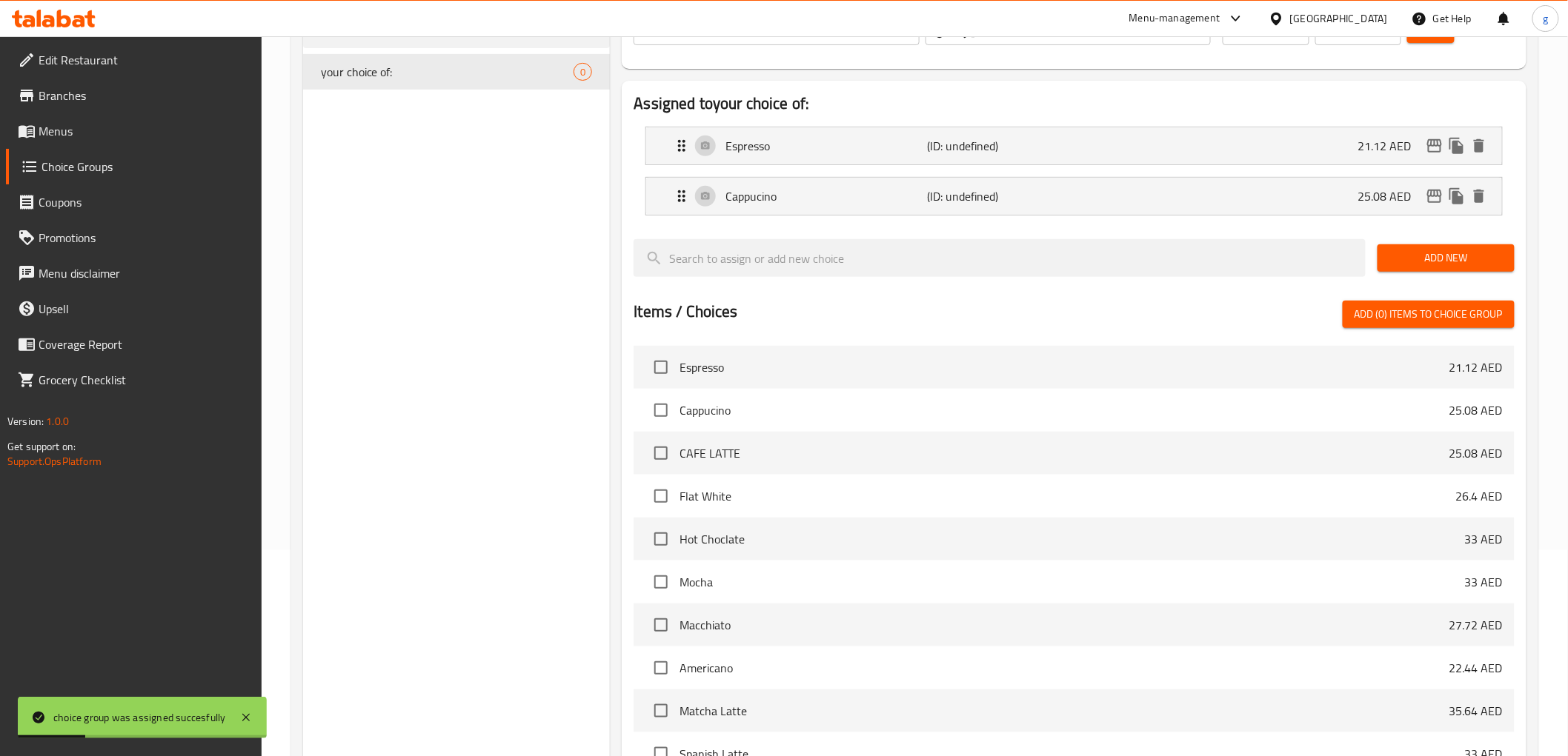
scroll to position [0, 0]
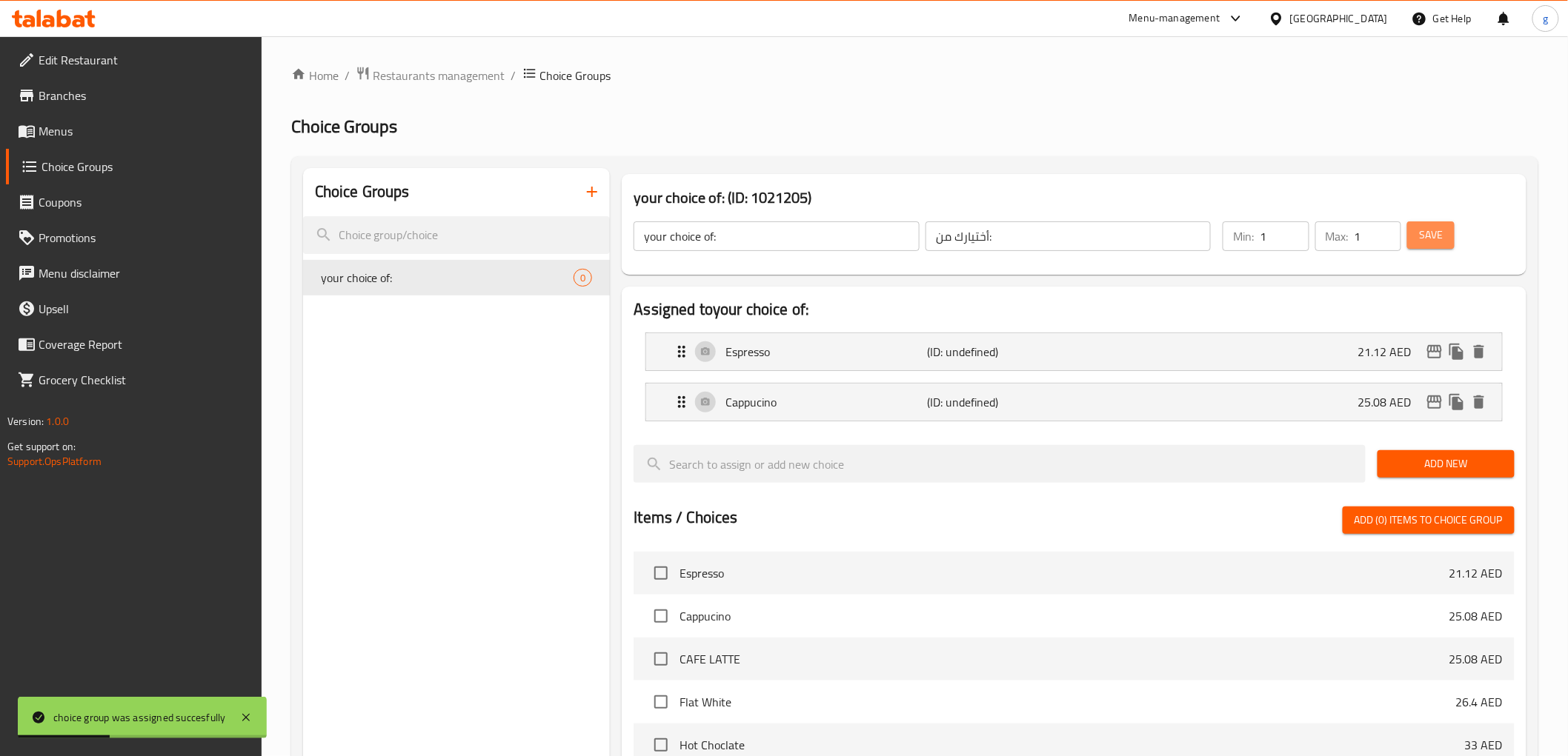
click at [1448, 234] on button "Save" at bounding box center [1430, 235] width 47 height 27
click at [1256, 346] on div "Espresso (ID: 2281471875) 21.12 AED" at bounding box center [1078, 351] width 811 height 37
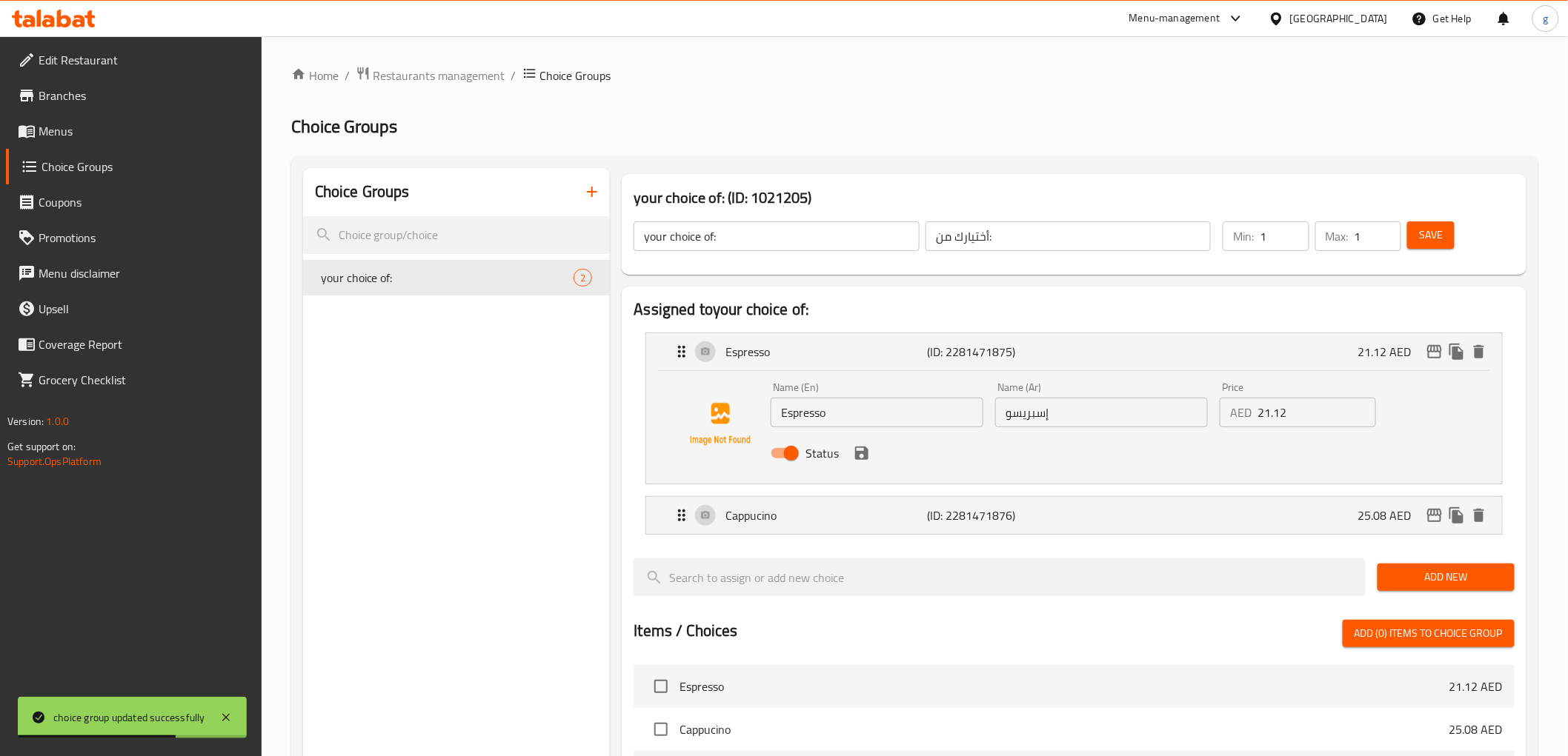
click at [1292, 411] on input "21.12" at bounding box center [1316, 413] width 119 height 30
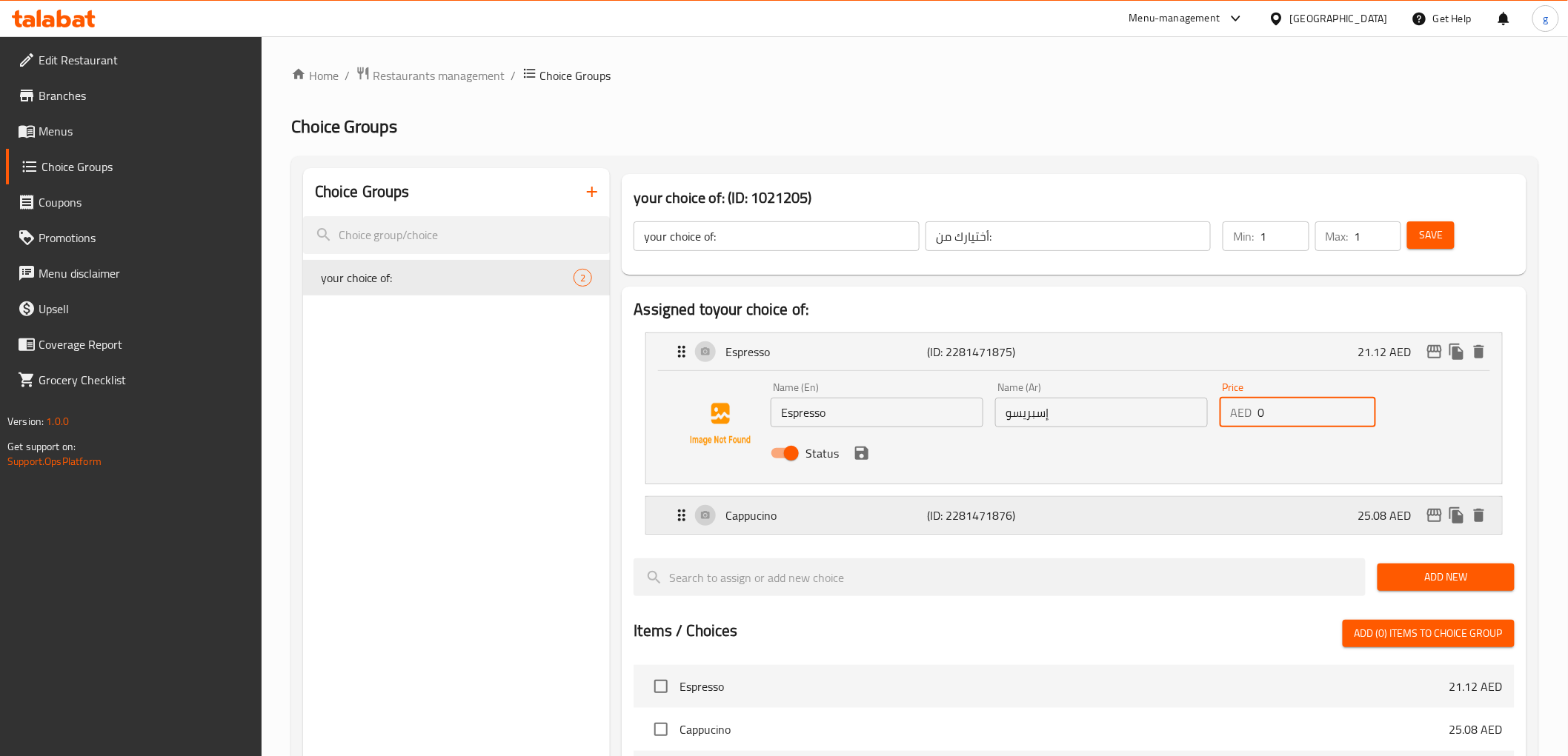
click at [1200, 513] on div "Cappucino (ID: 2281471876) 25.08 AED" at bounding box center [1078, 515] width 811 height 37
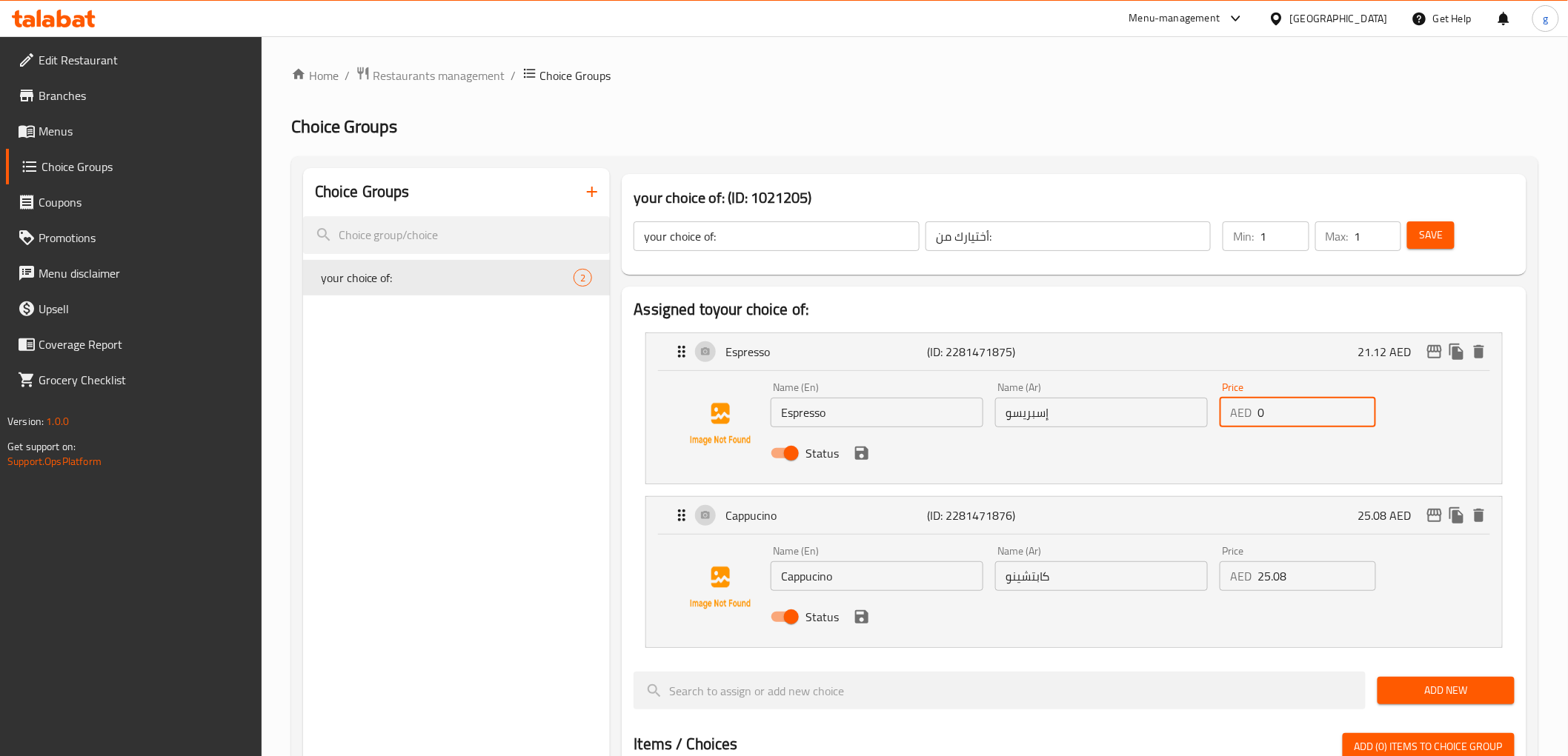
type input "0"
click at [1285, 585] on input "25.08" at bounding box center [1316, 577] width 119 height 30
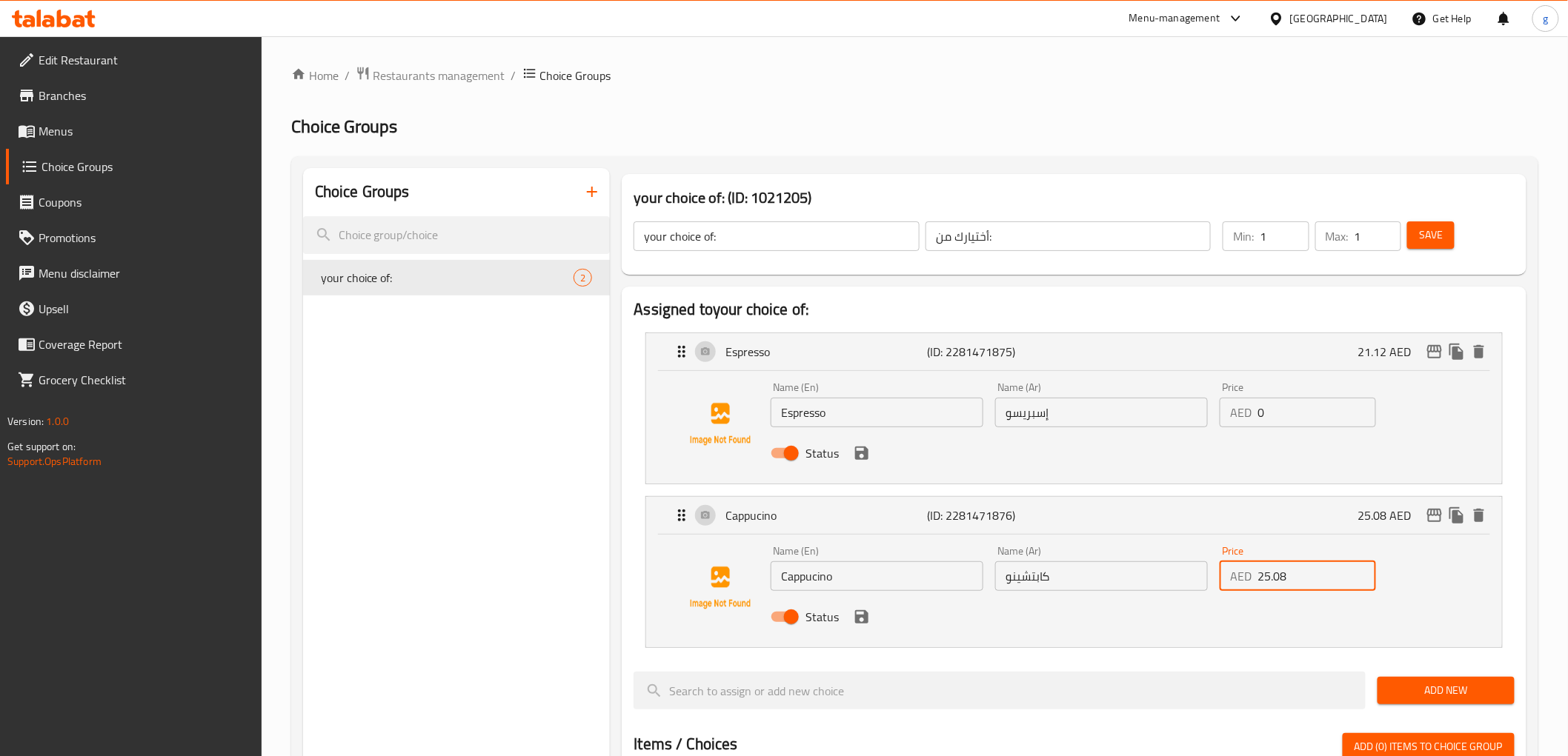
click at [1285, 585] on input "25.08" at bounding box center [1316, 577] width 119 height 30
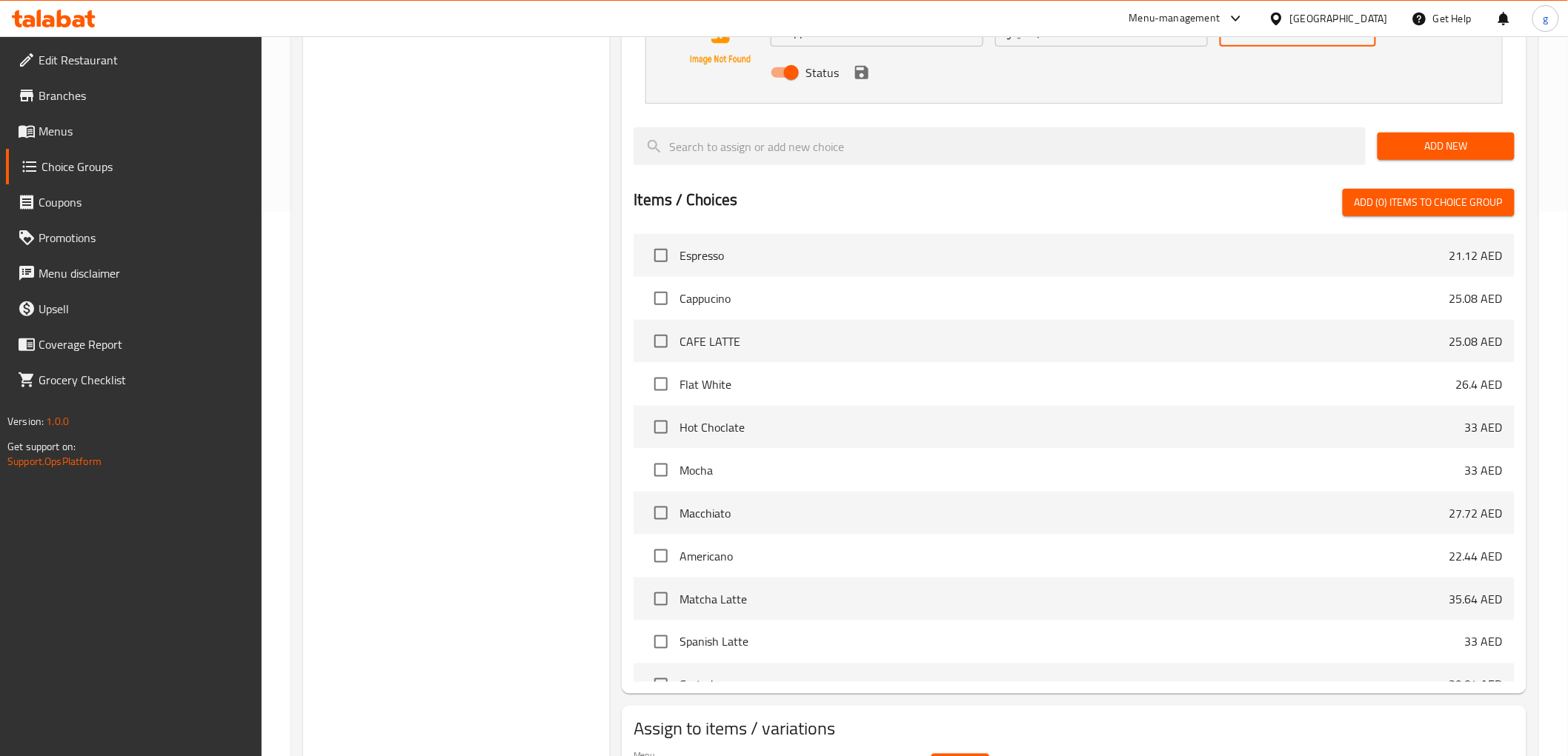
scroll to position [633, 0]
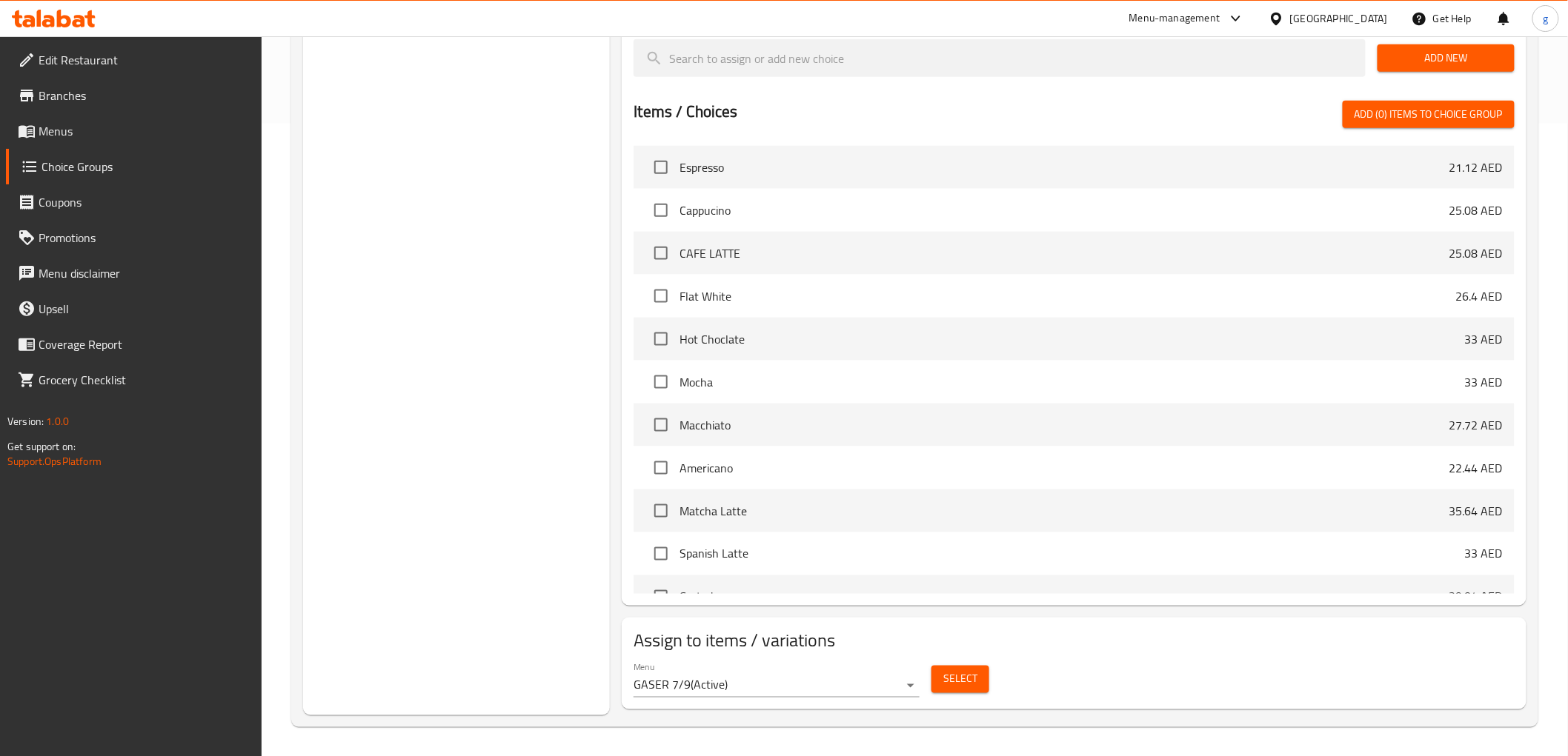
type input "0"
click at [943, 685] on span "Select" at bounding box center [960, 680] width 34 height 19
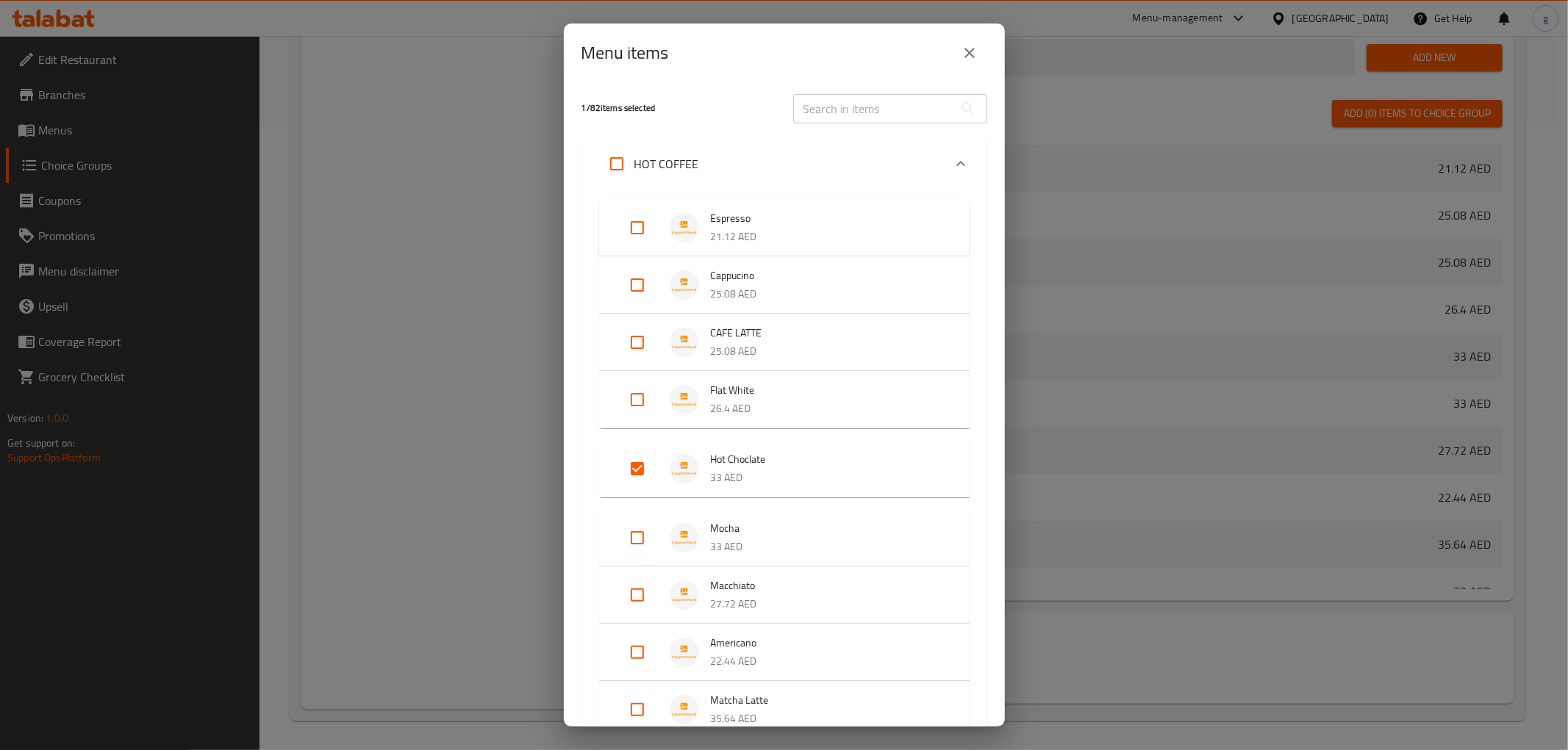
click at [964, 60] on icon "close" at bounding box center [970, 53] width 18 height 18
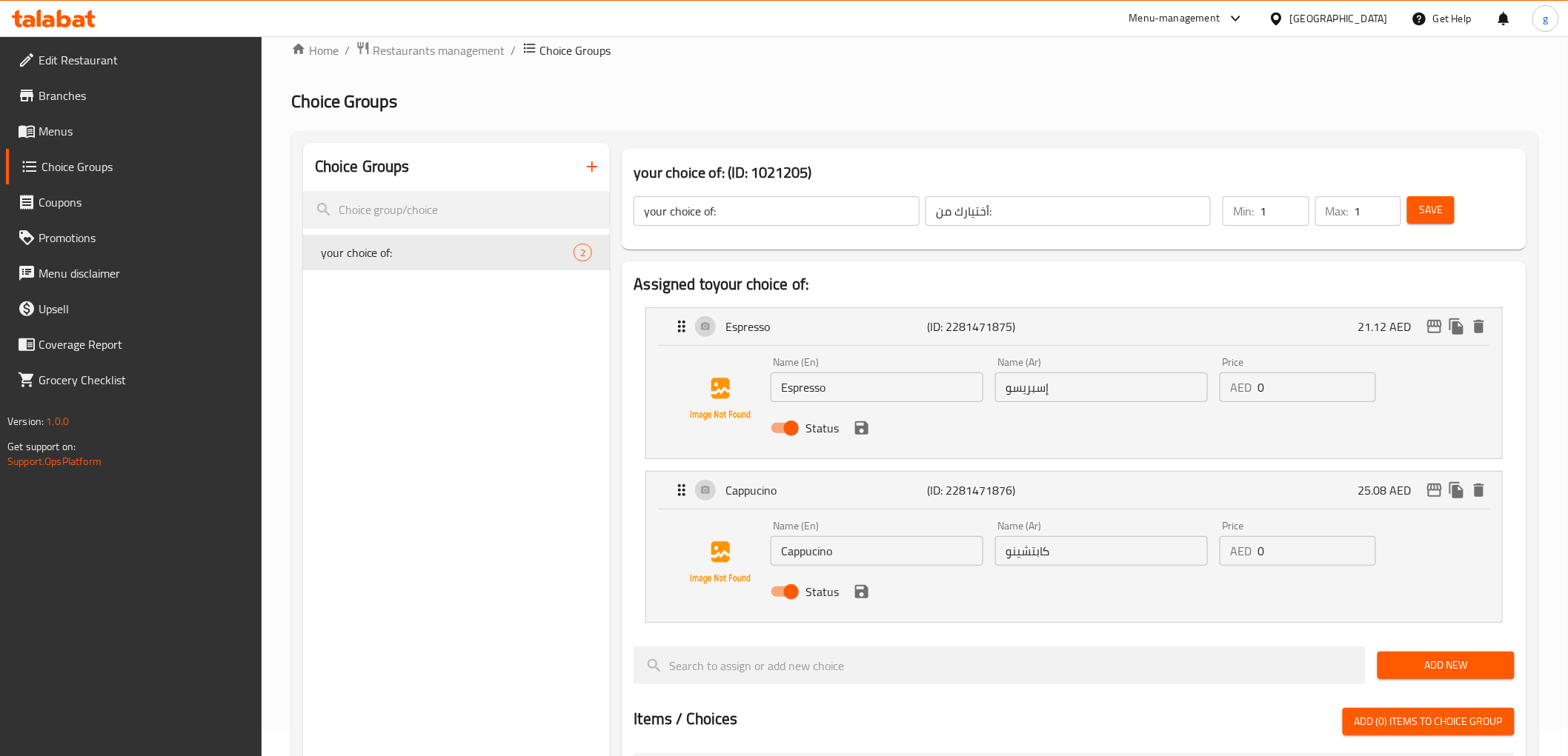
scroll to position [0, 0]
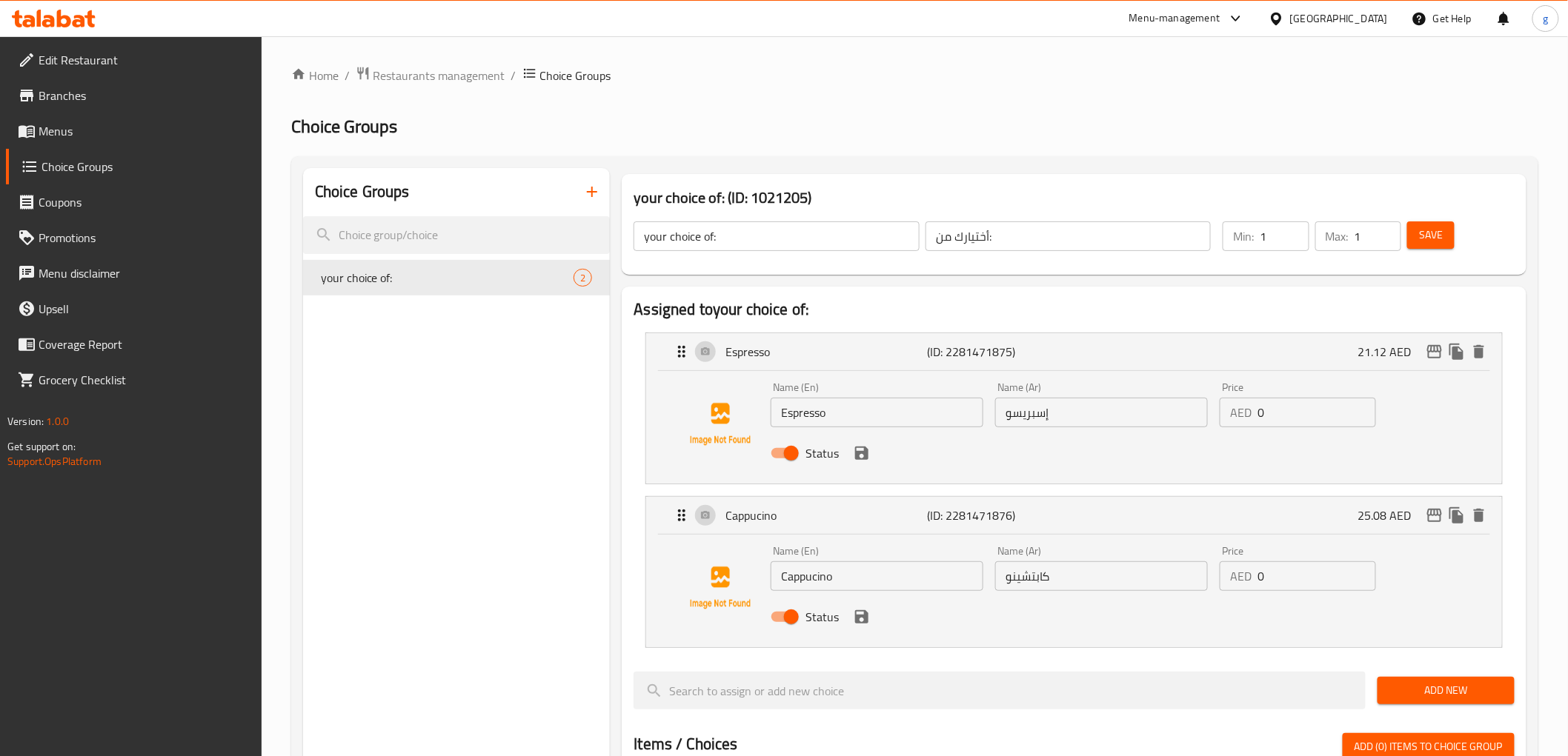
click at [1436, 242] on span "Save" at bounding box center [1431, 235] width 24 height 19
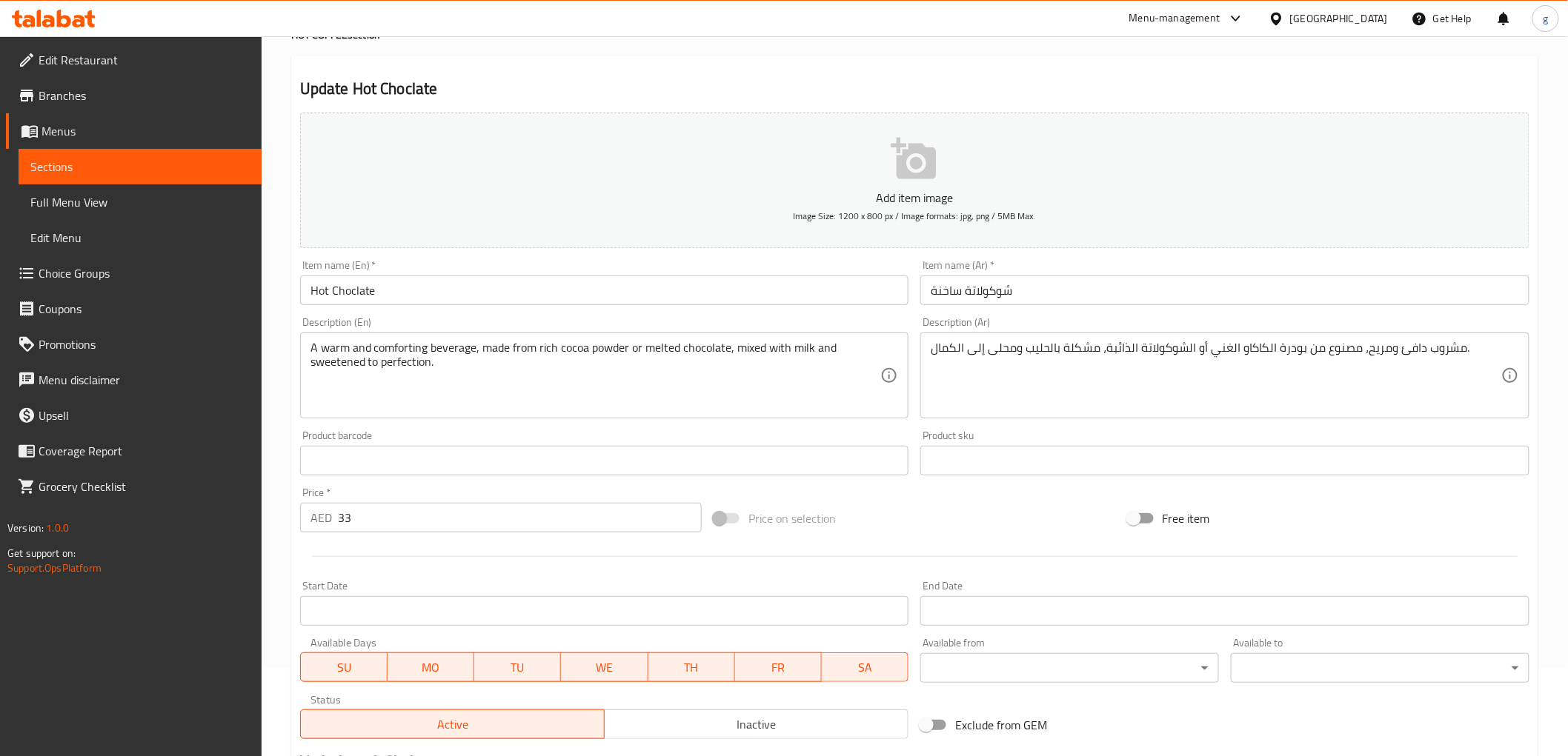
scroll to position [313, 0]
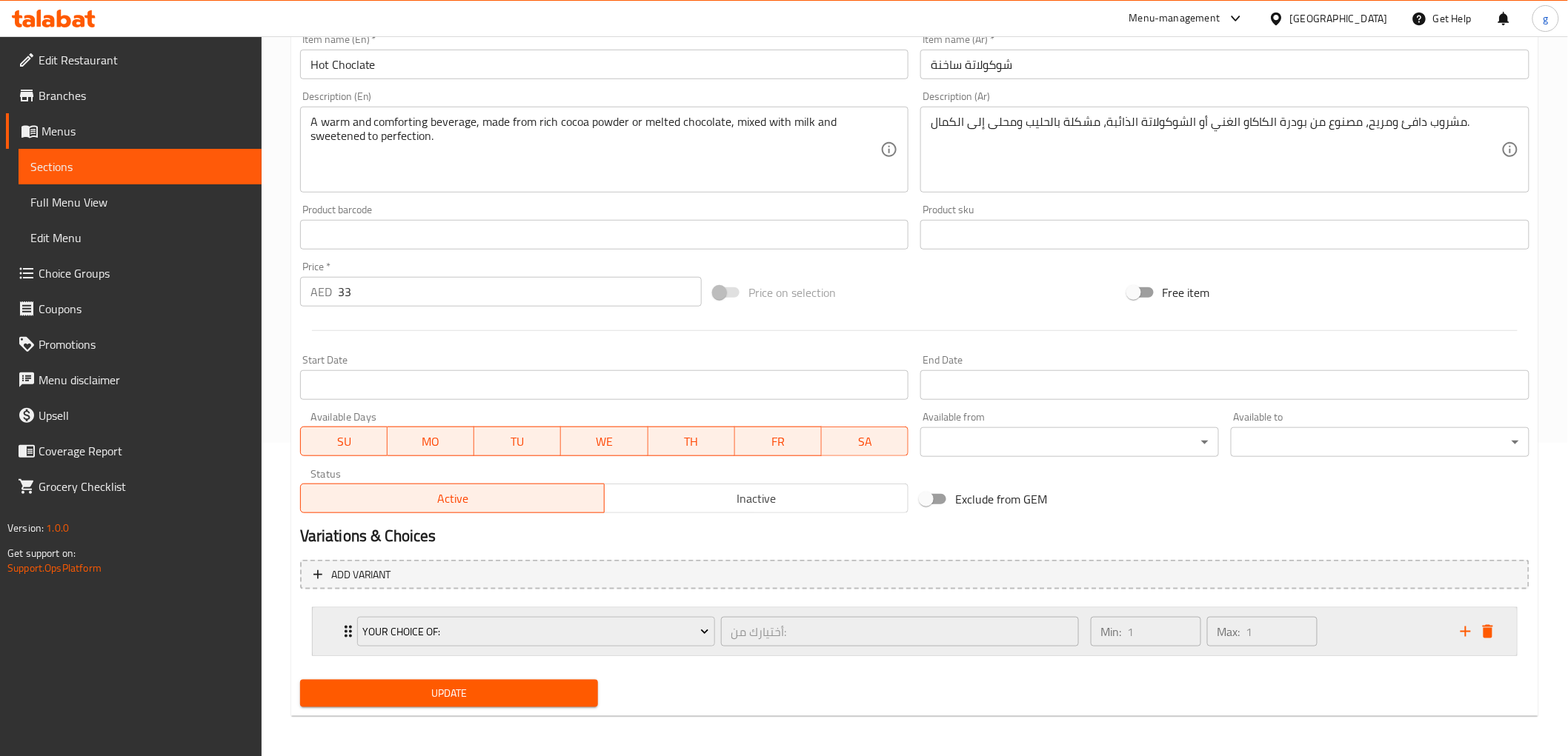
click at [1348, 639] on div "Min: 1 ​ Max: 1 ​" at bounding box center [1267, 631] width 370 height 47
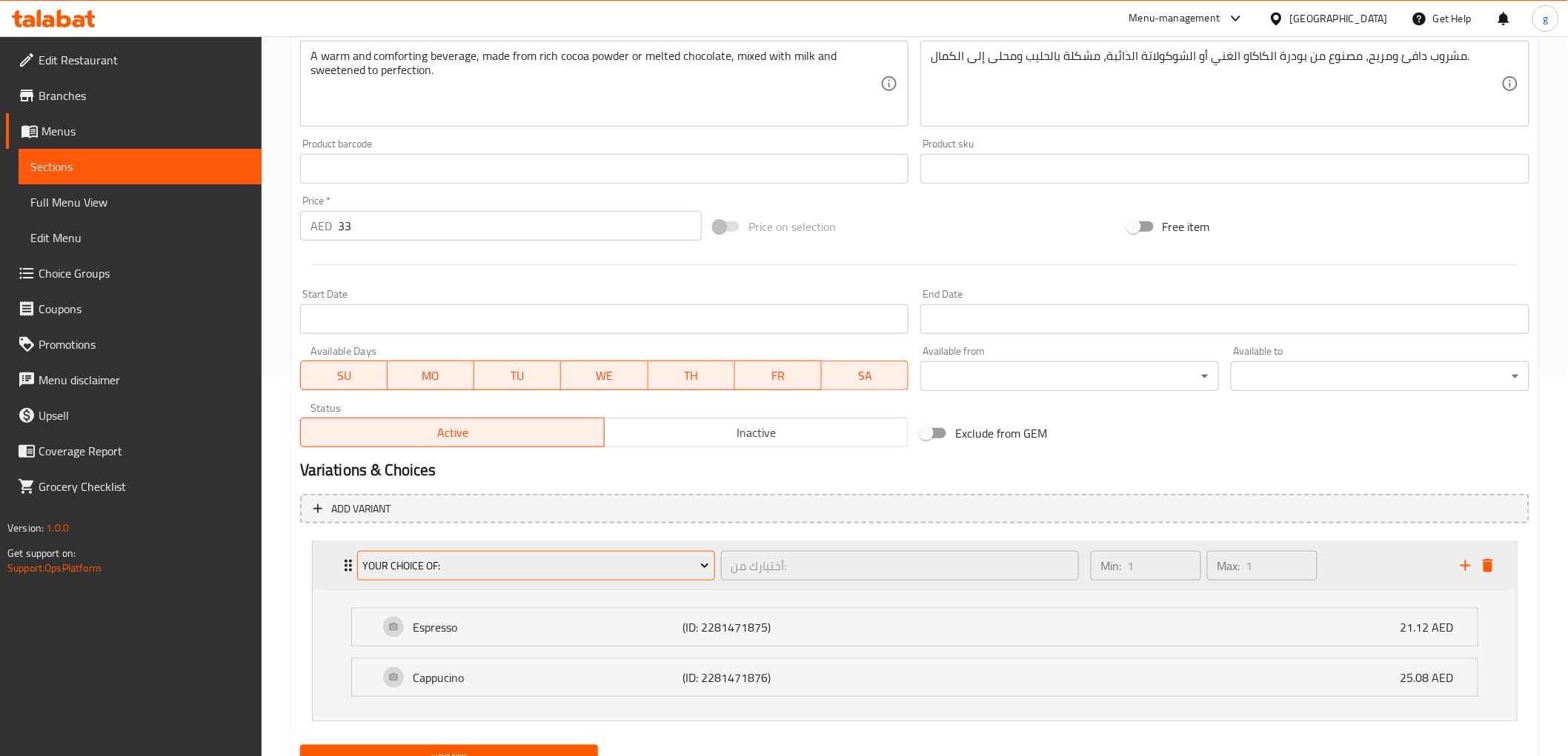
scroll to position [445, 0]
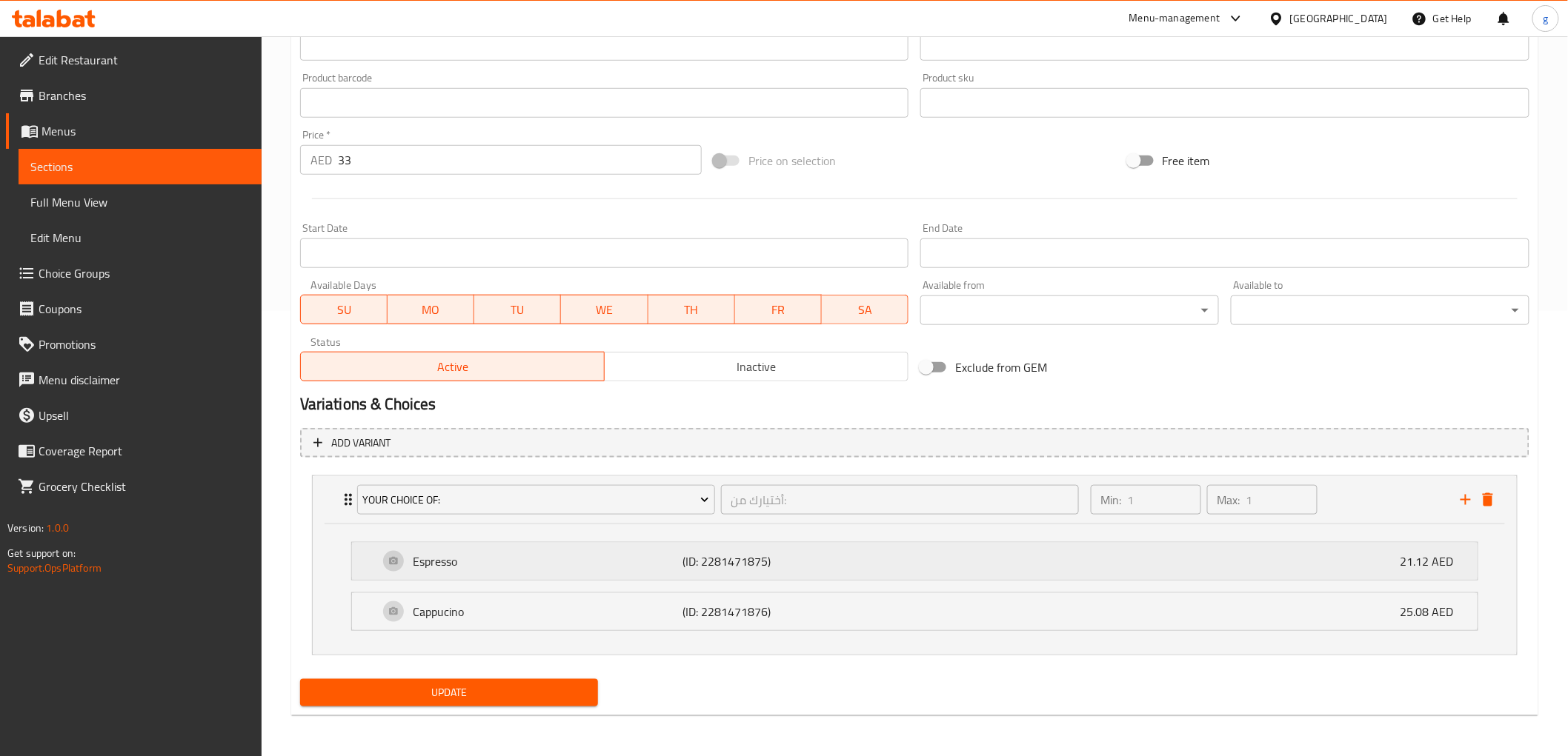
click at [939, 575] on div "Espresso (ID: 2281471875) 21.12 AED" at bounding box center [919, 561] width 1081 height 37
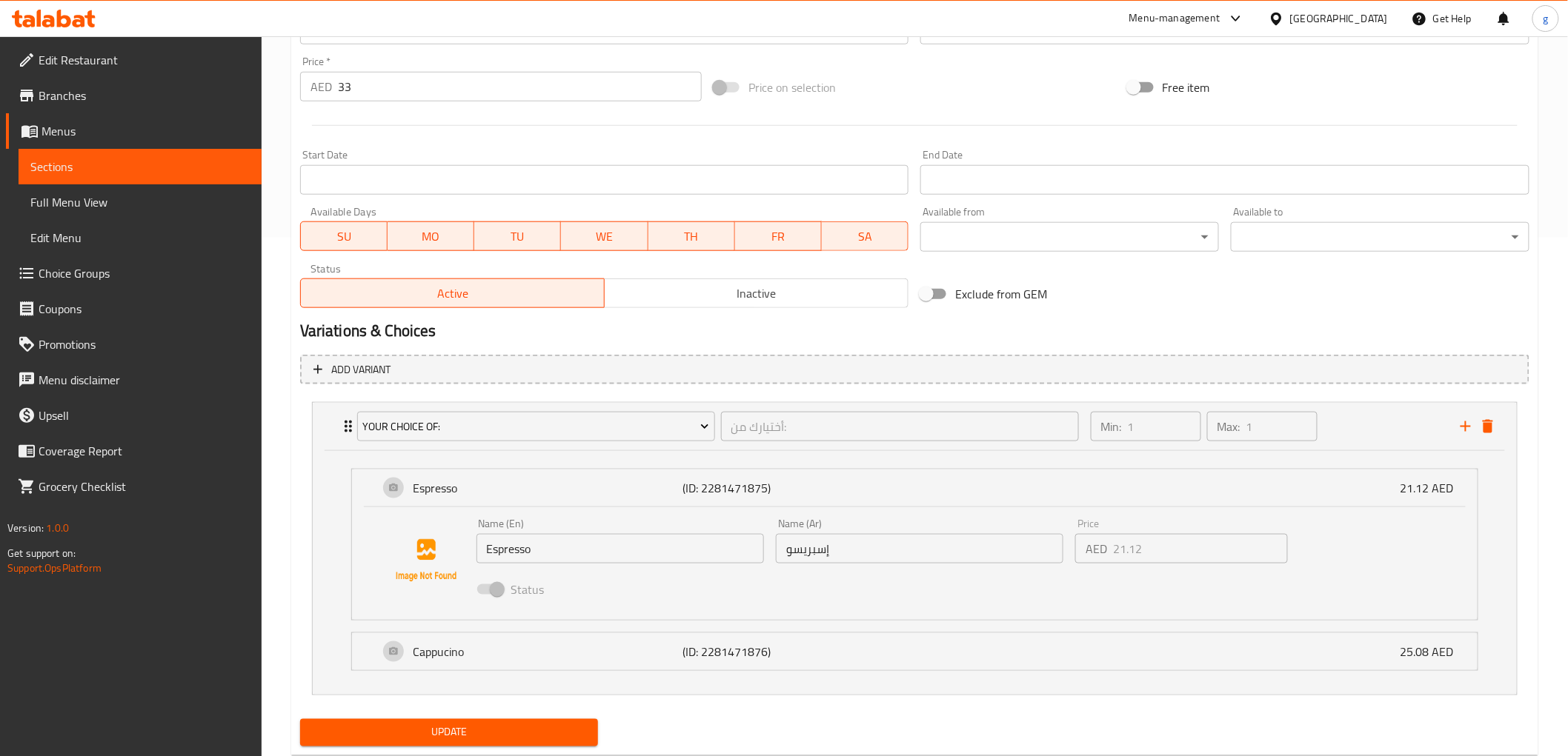
scroll to position [559, 0]
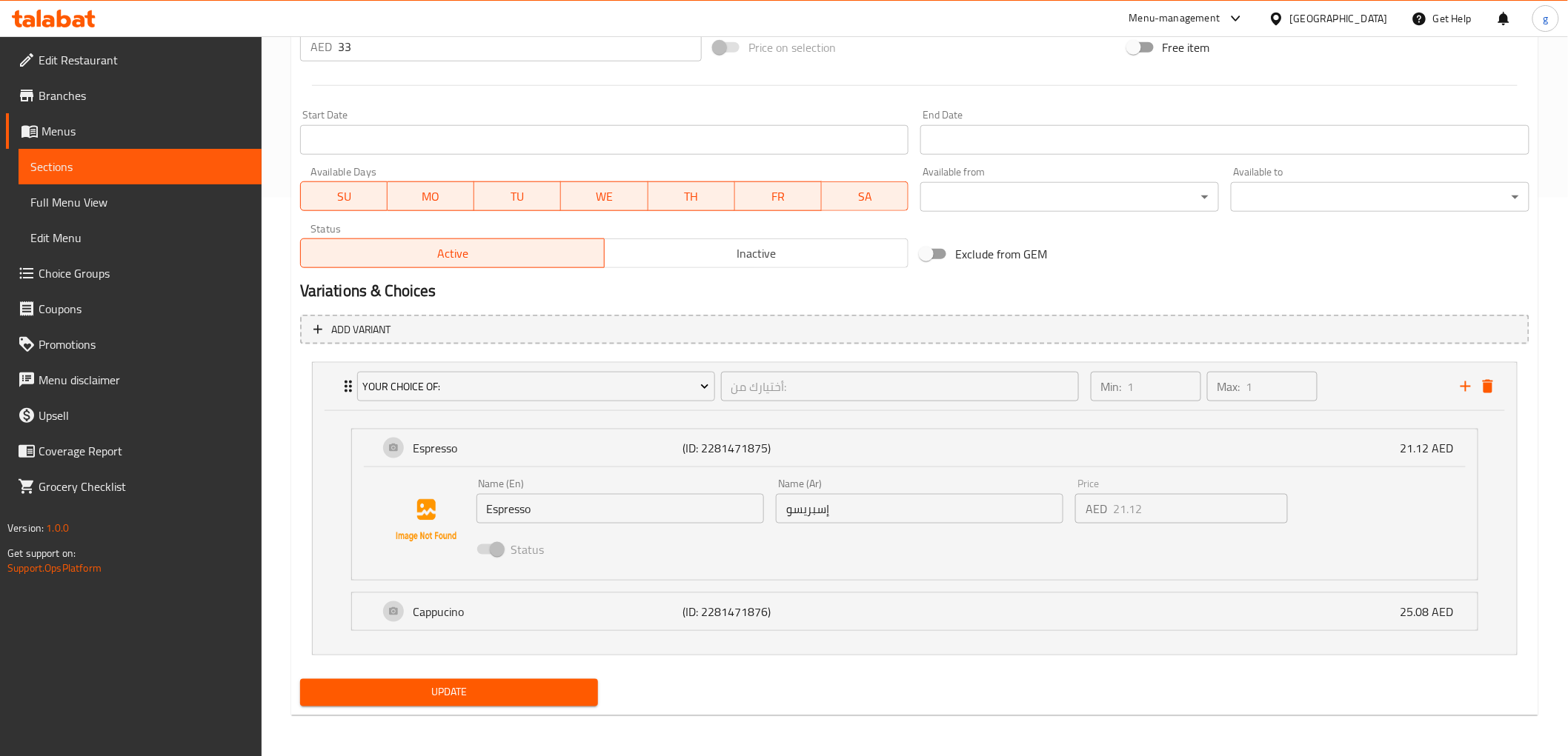
click at [902, 636] on ul "Espresso (ID: 2281471875) 21.12 AED Name (En) Espresso Name (En) Name (Ar) إسبر…" at bounding box center [914, 530] width 1151 height 226
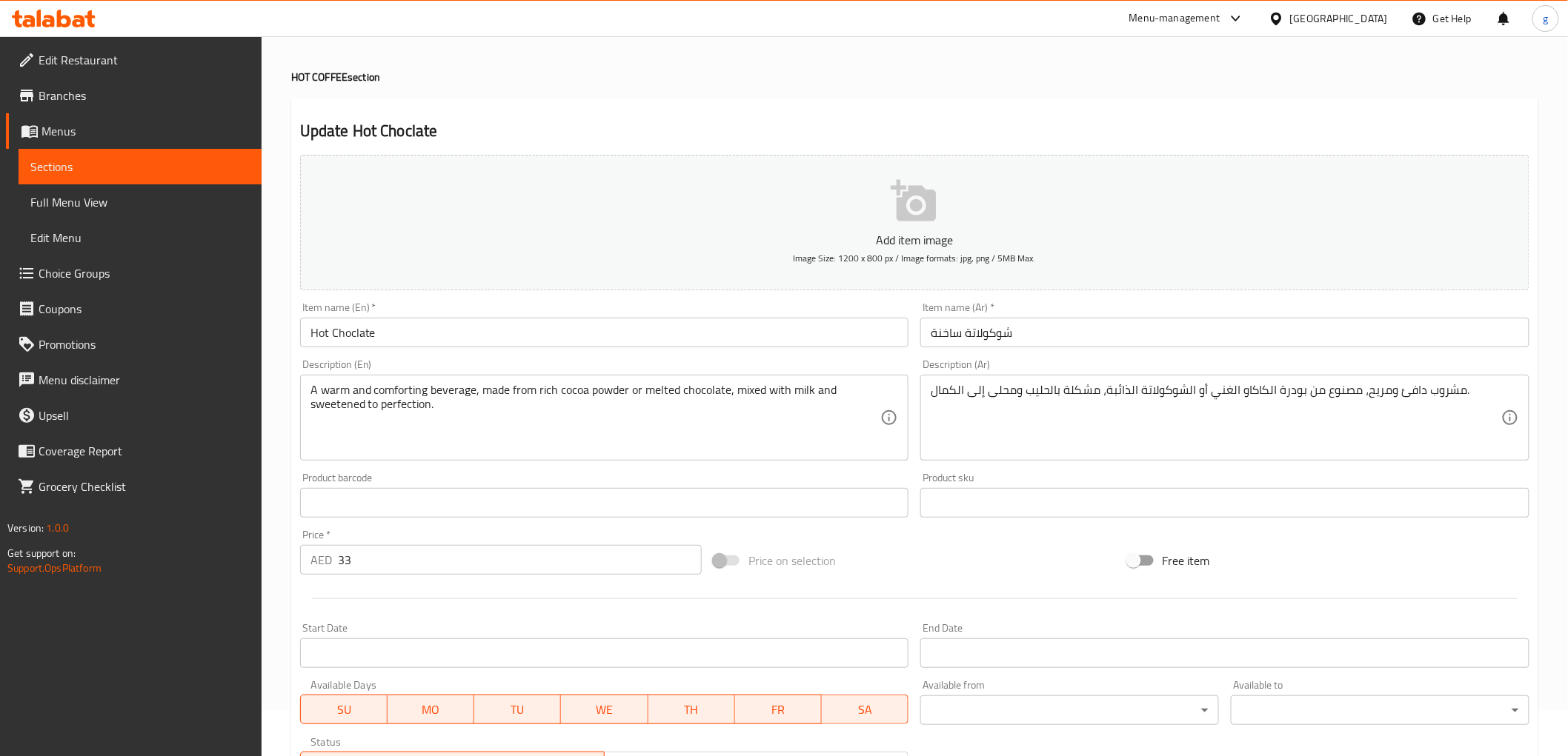
scroll to position [0, 0]
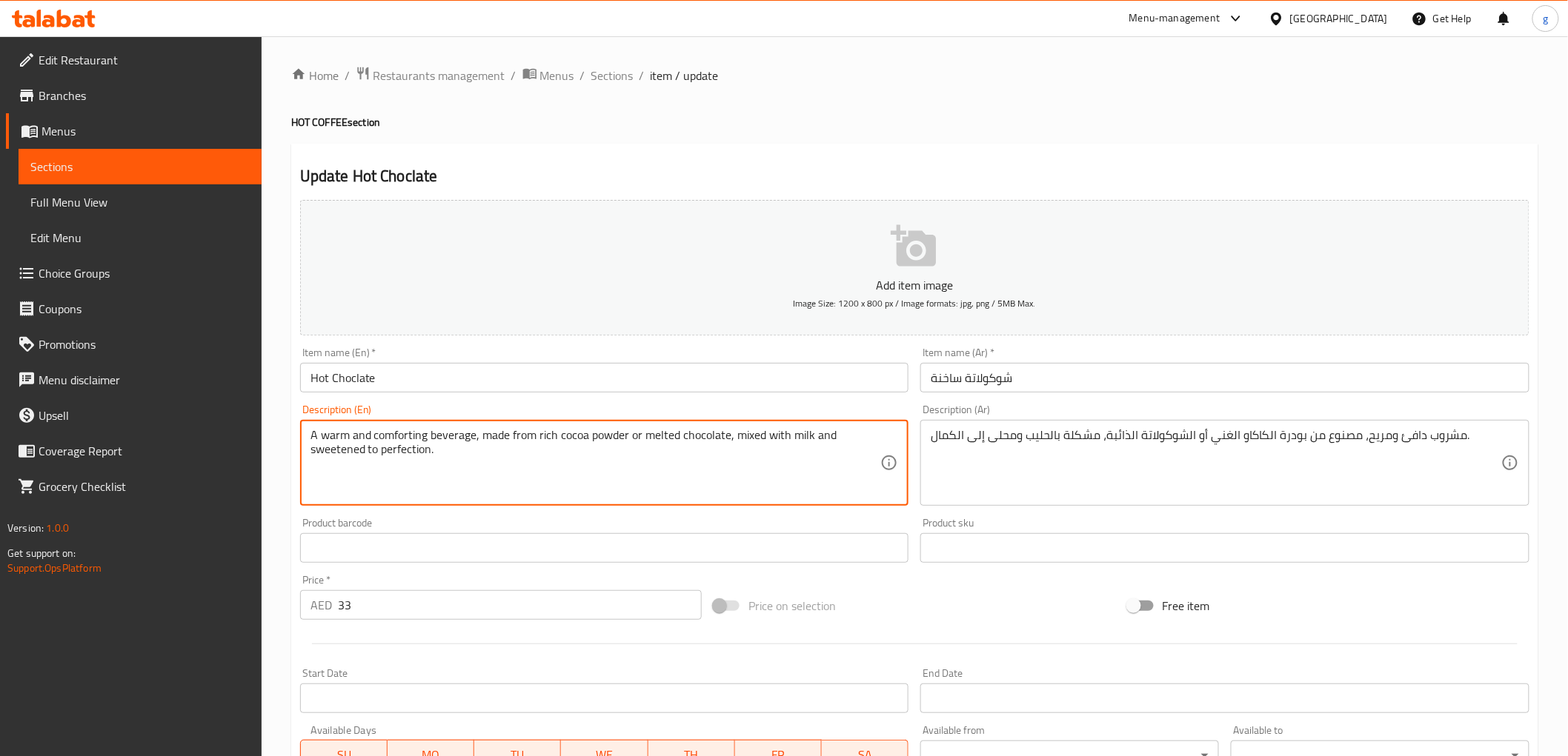
drag, startPoint x: 561, startPoint y: 439, endPoint x: 627, endPoint y: 434, distance: 66.1
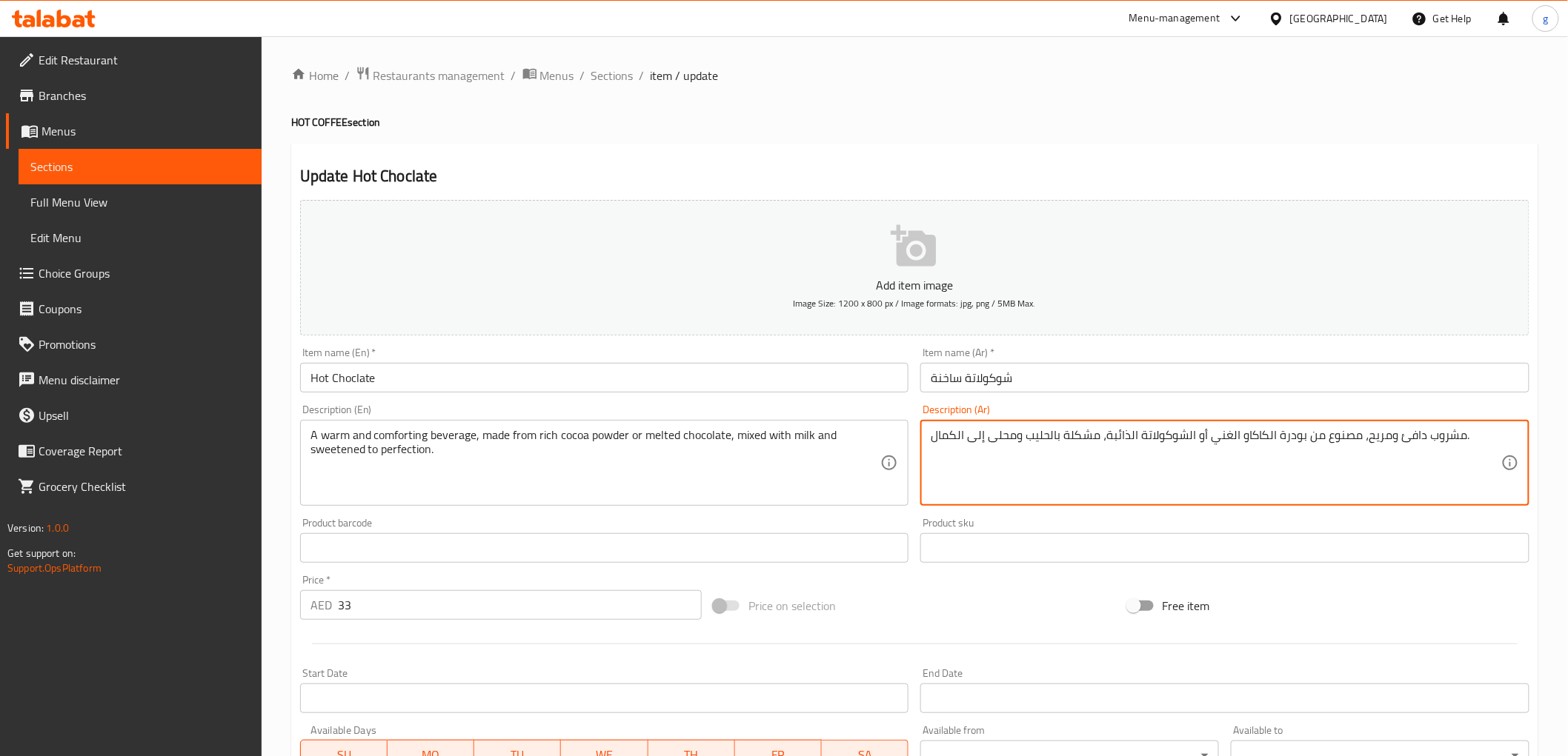
drag, startPoint x: 1237, startPoint y: 438, endPoint x: 1301, endPoint y: 445, distance: 64.1
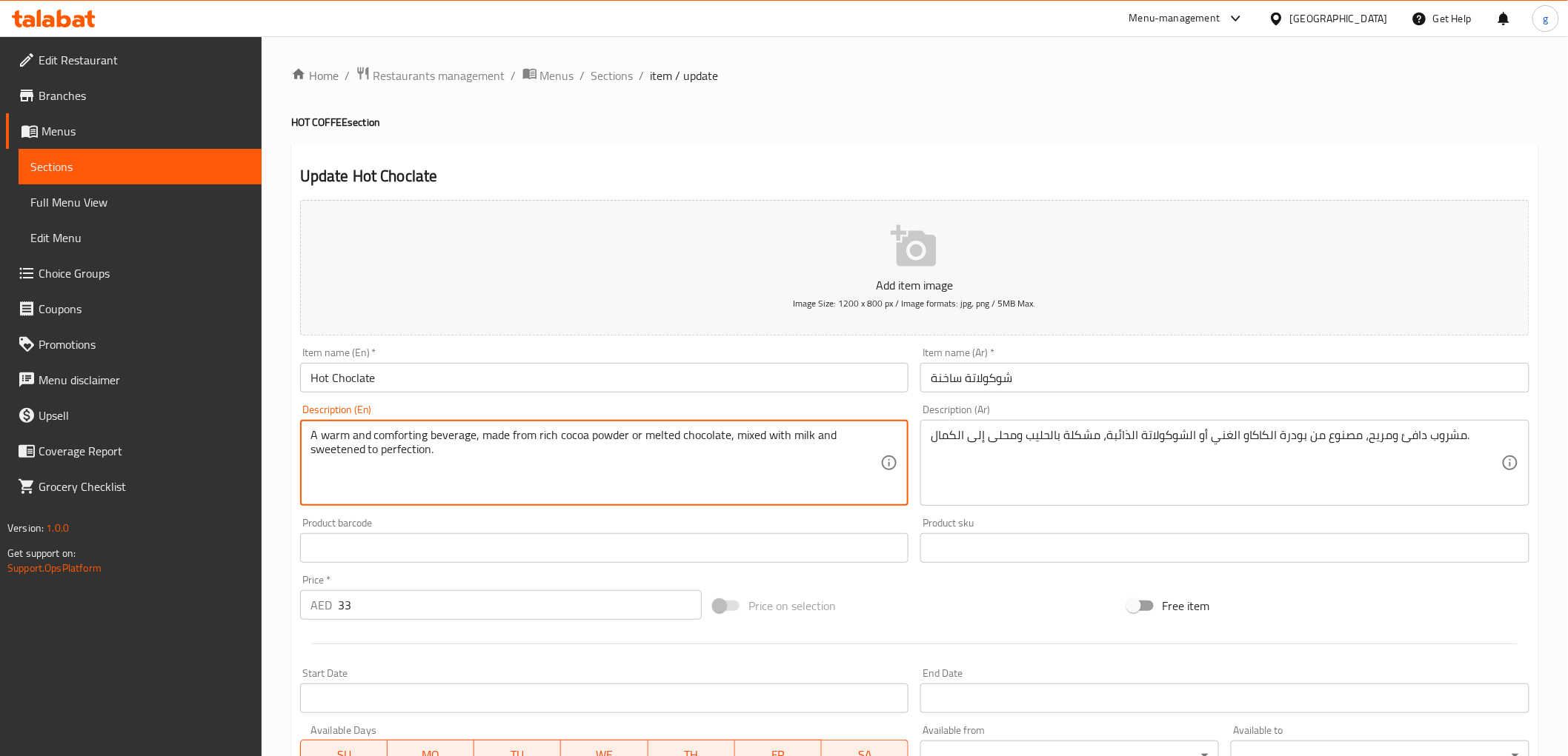
drag, startPoint x: 642, startPoint y: 434, endPoint x: 727, endPoint y: 435, distance: 84.5
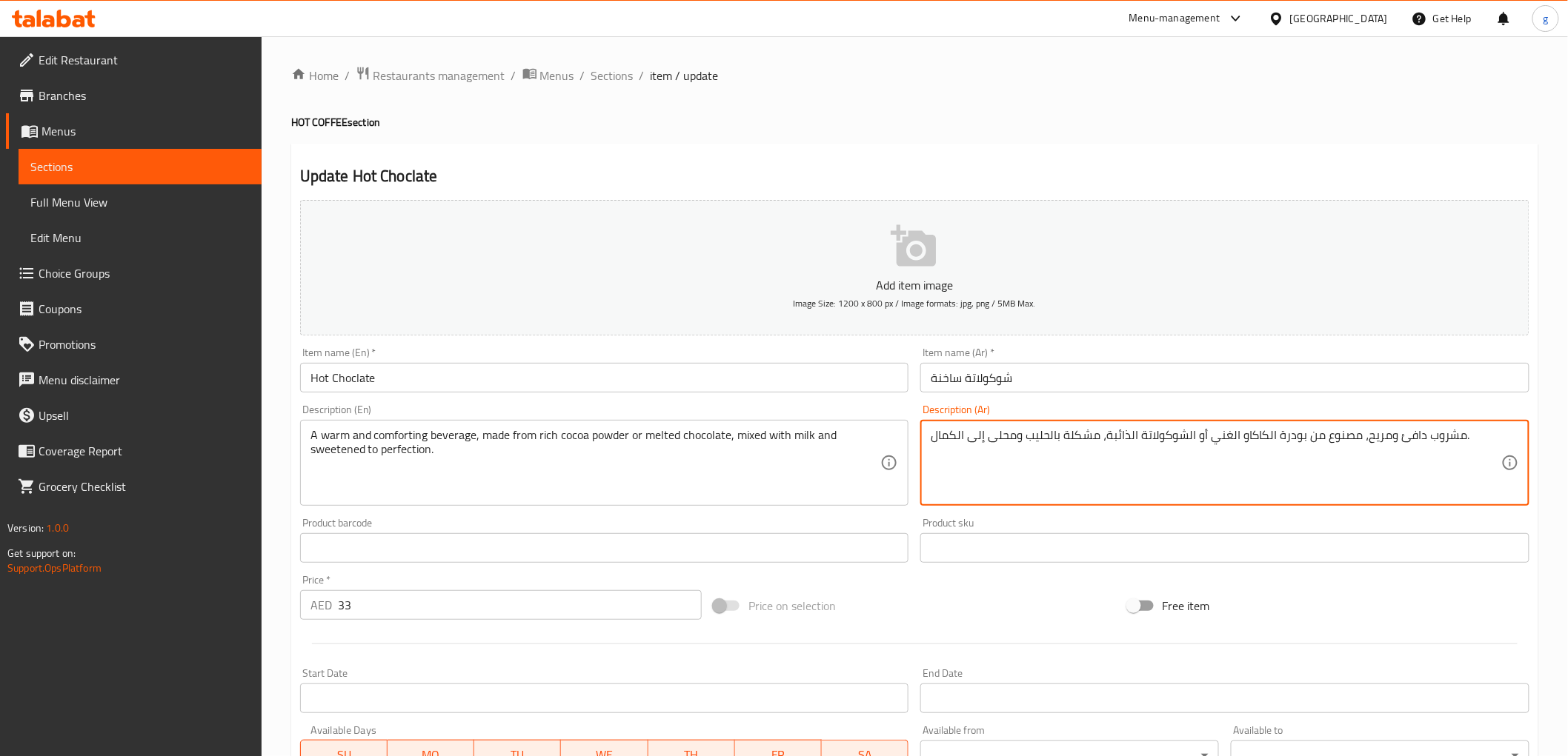
drag, startPoint x: 1106, startPoint y: 435, endPoint x: 1191, endPoint y: 439, distance: 85.3
paste textarea "melted chocolate"
type textarea "مشروب دافئ ومريح، مصنوع من بودرة الكاكاو الغني أو الشوكولاتة الذائبة، مشكلة بال…"
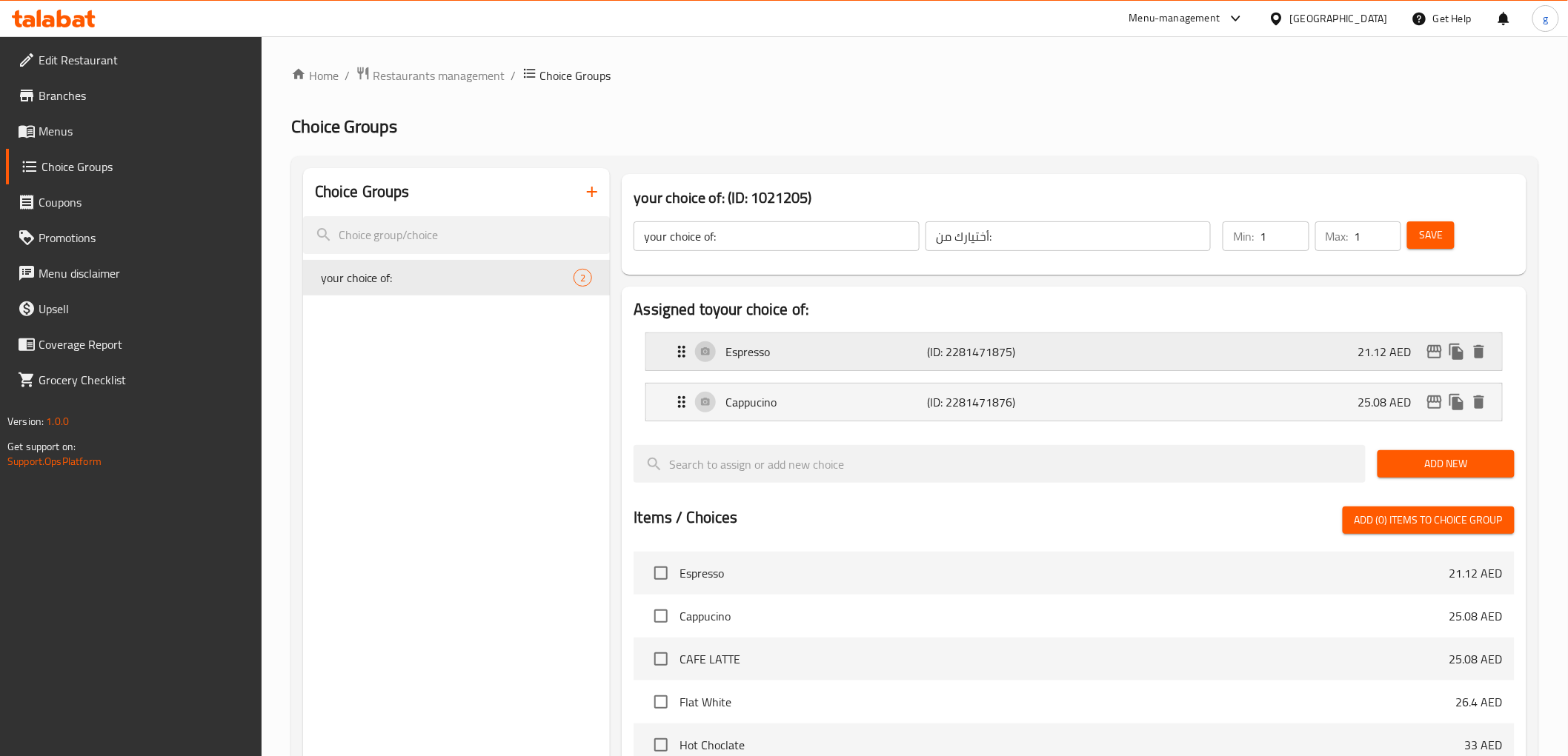
click at [1071, 339] on div "Espresso (ID: 2281471875) 21.12 AED" at bounding box center [1078, 351] width 811 height 37
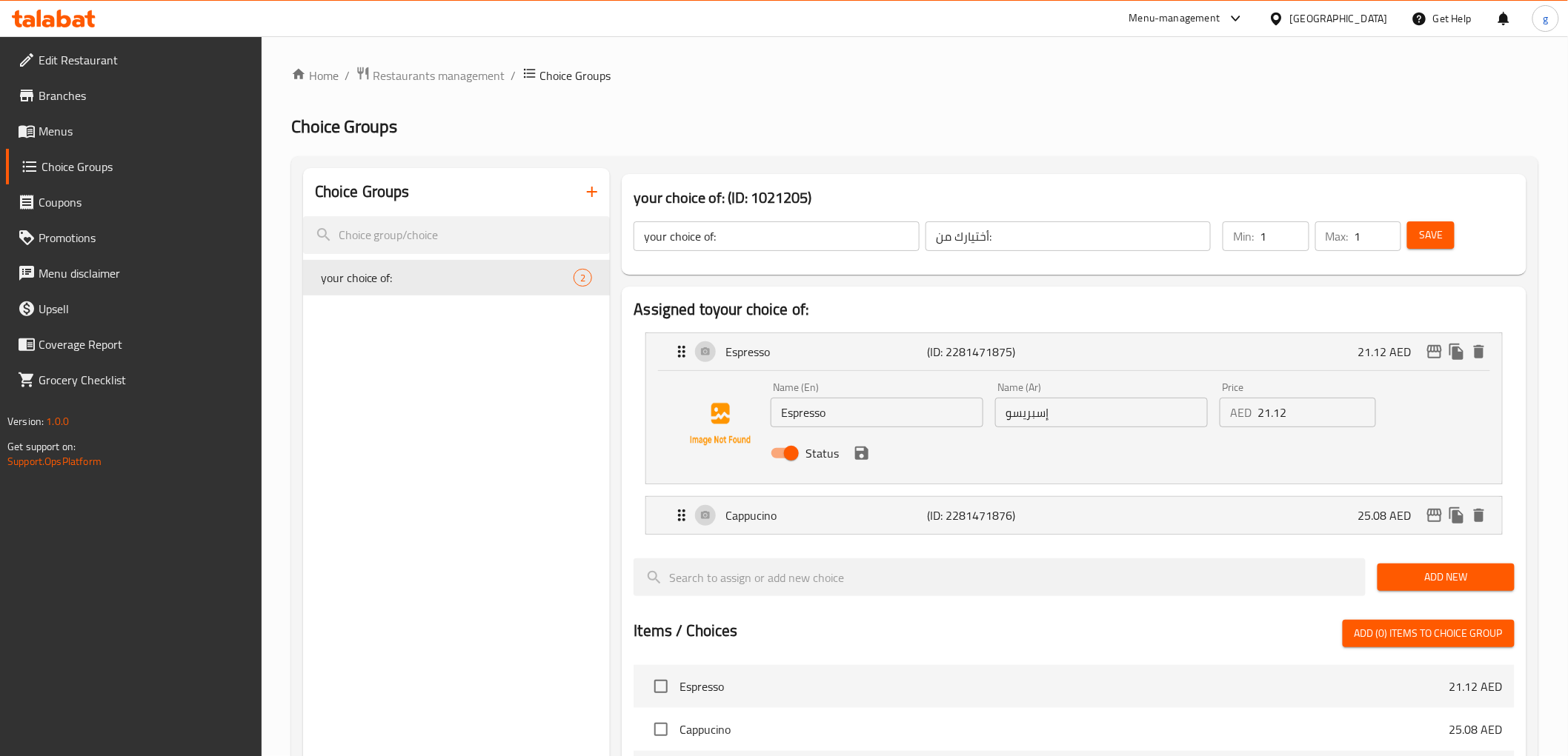
click at [1233, 427] on div "Price AED 21.12 Price" at bounding box center [1298, 404] width 168 height 57
click at [1267, 420] on input "21.12" at bounding box center [1316, 413] width 119 height 30
click at [1313, 505] on div "Cappucino (ID: 2281471876) 25.08 AED" at bounding box center [1078, 515] width 811 height 37
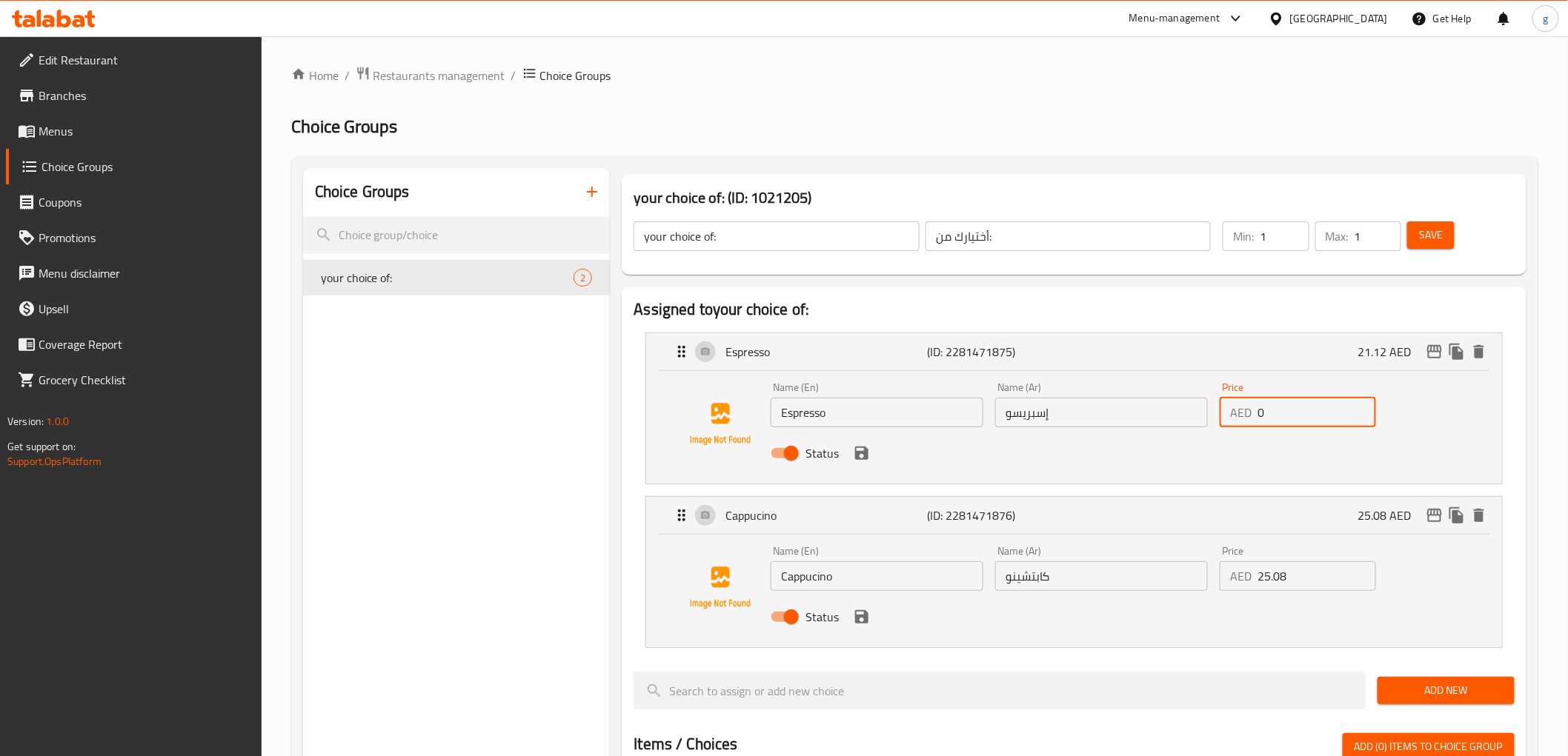
type input "0"
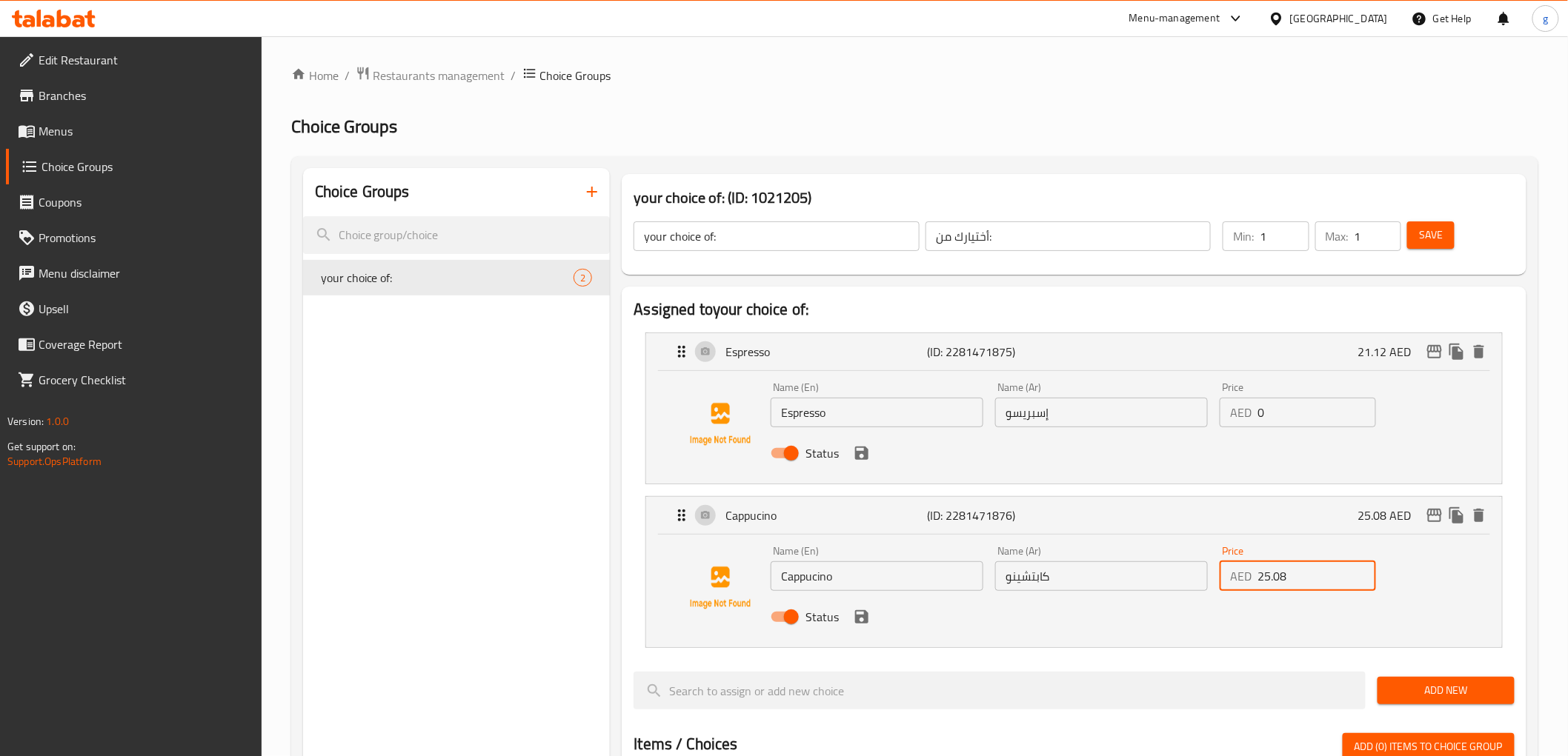
click at [1317, 575] on input "25.08" at bounding box center [1316, 577] width 119 height 30
type input "0"
click at [1453, 517] on icon "duplicate" at bounding box center [1456, 516] width 14 height 16
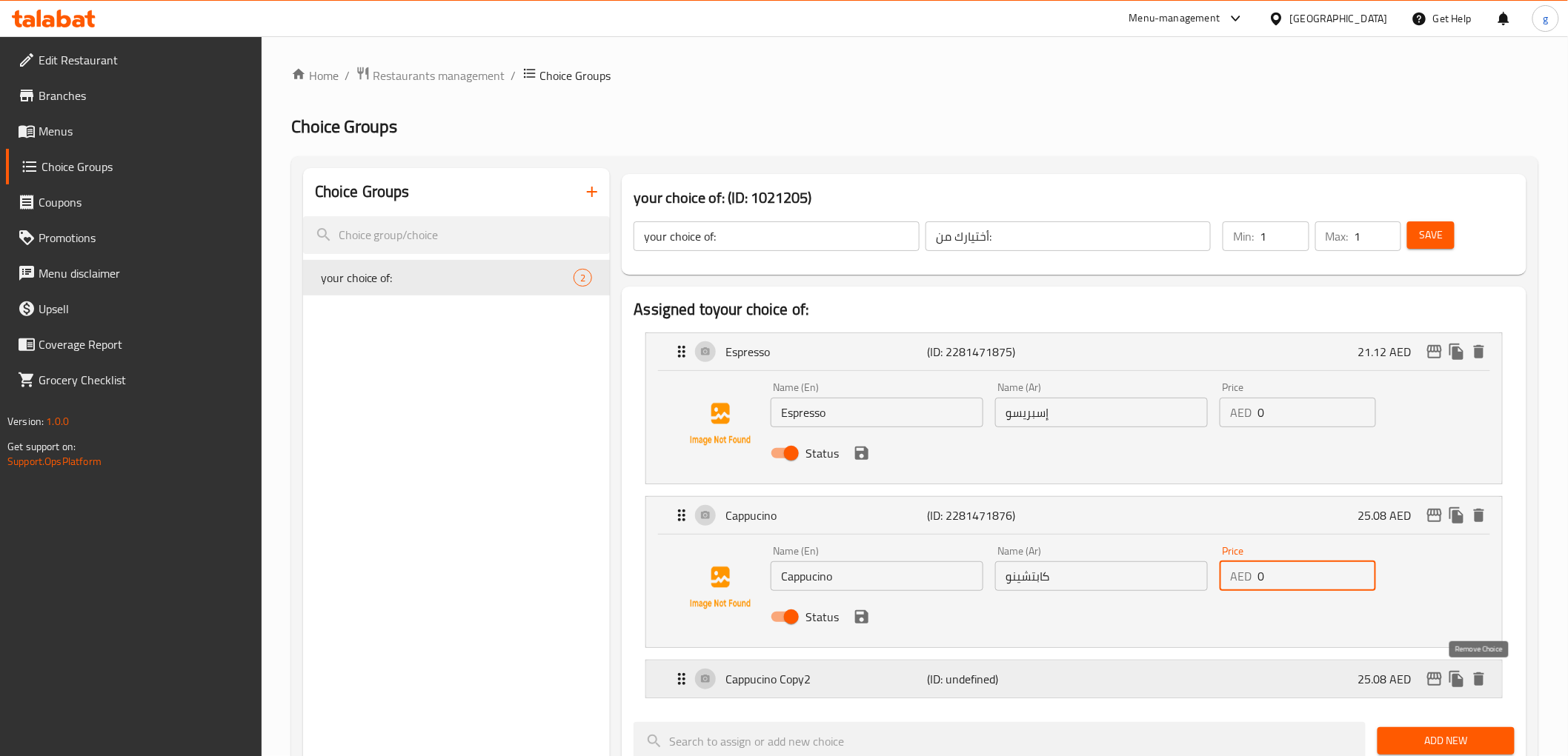
click at [1476, 686] on icon "delete" at bounding box center [1479, 680] width 18 height 18
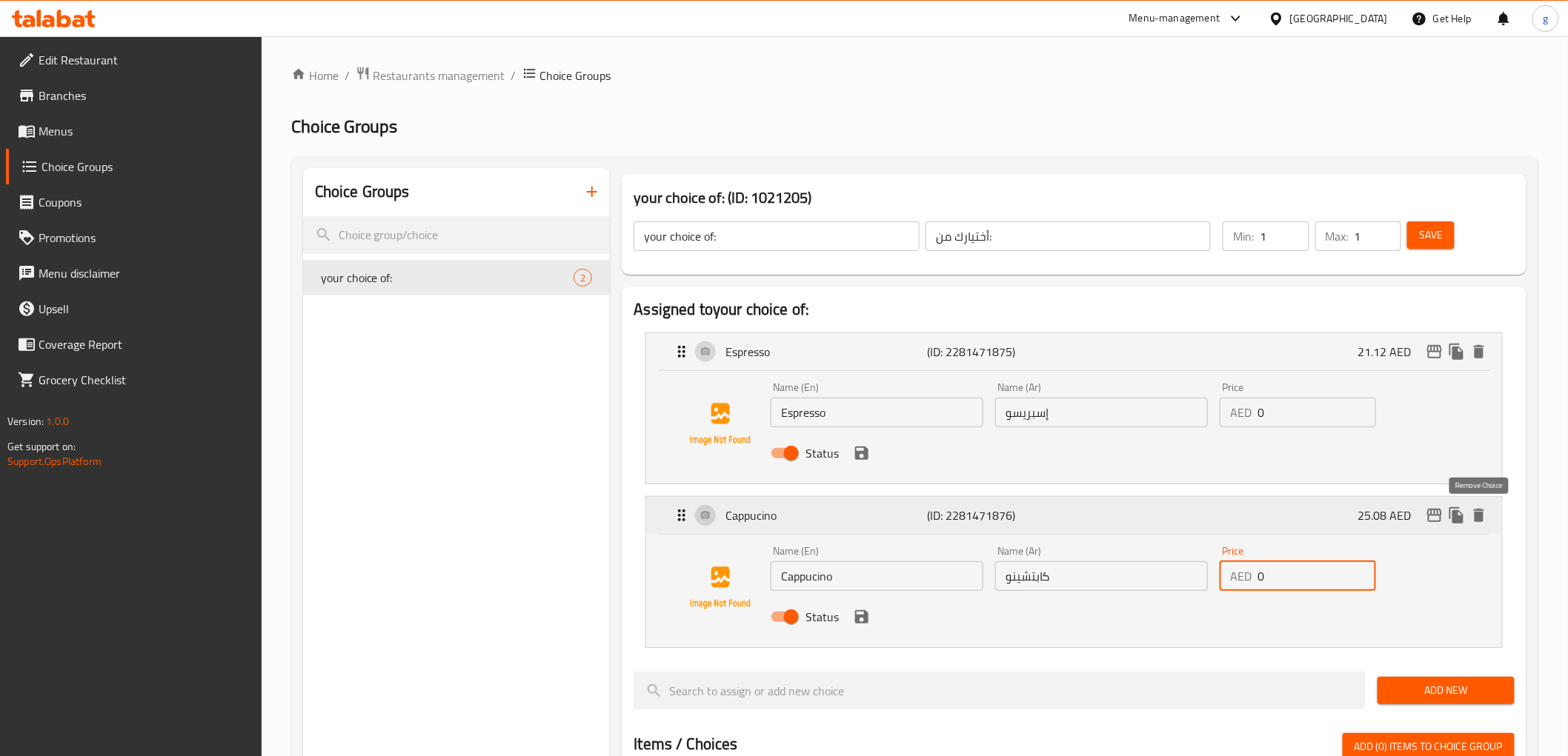
click at [1480, 521] on icon "delete" at bounding box center [1479, 515] width 10 height 13
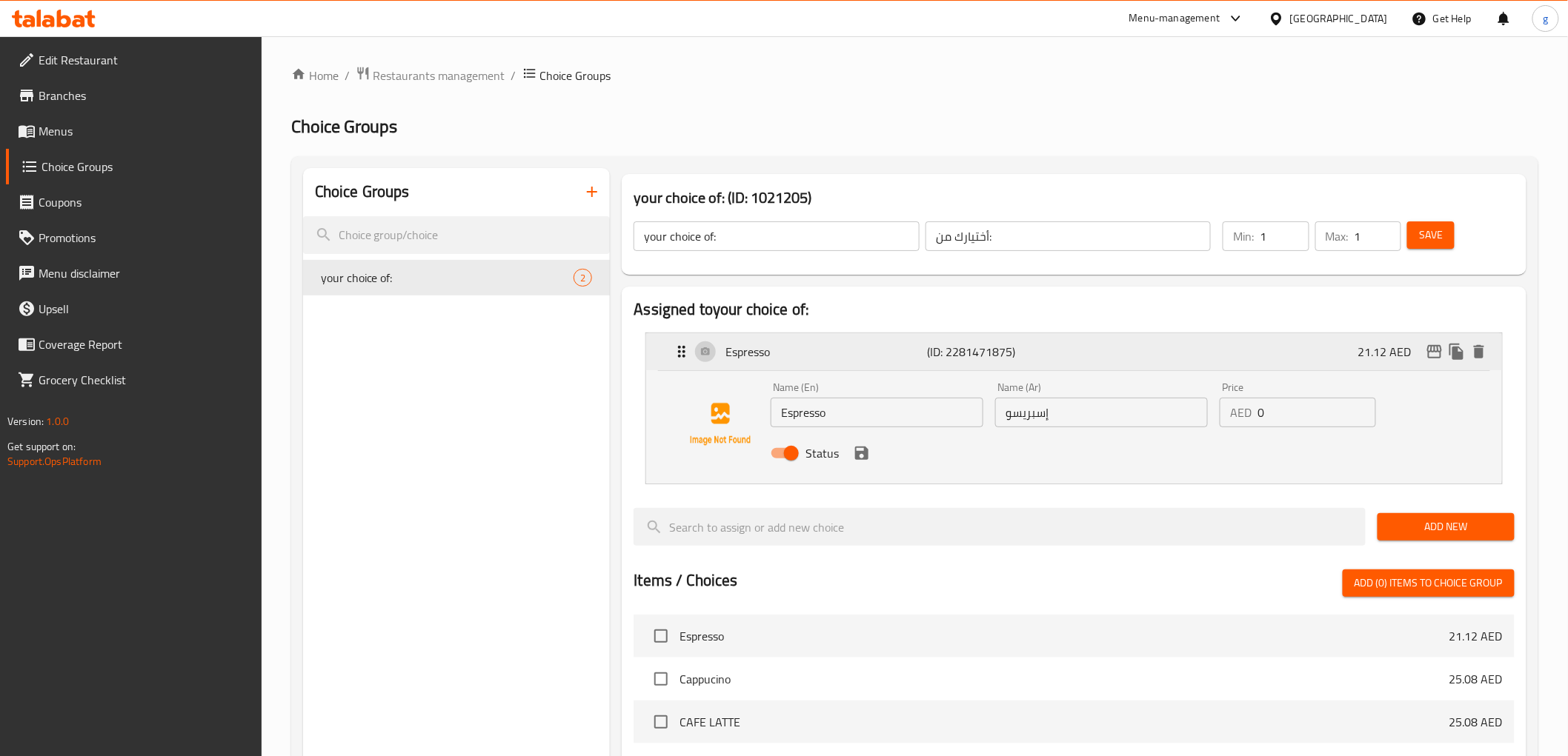
click at [1483, 365] on div "Espresso (ID: 2281471875) 21.12 AED" at bounding box center [1078, 351] width 811 height 37
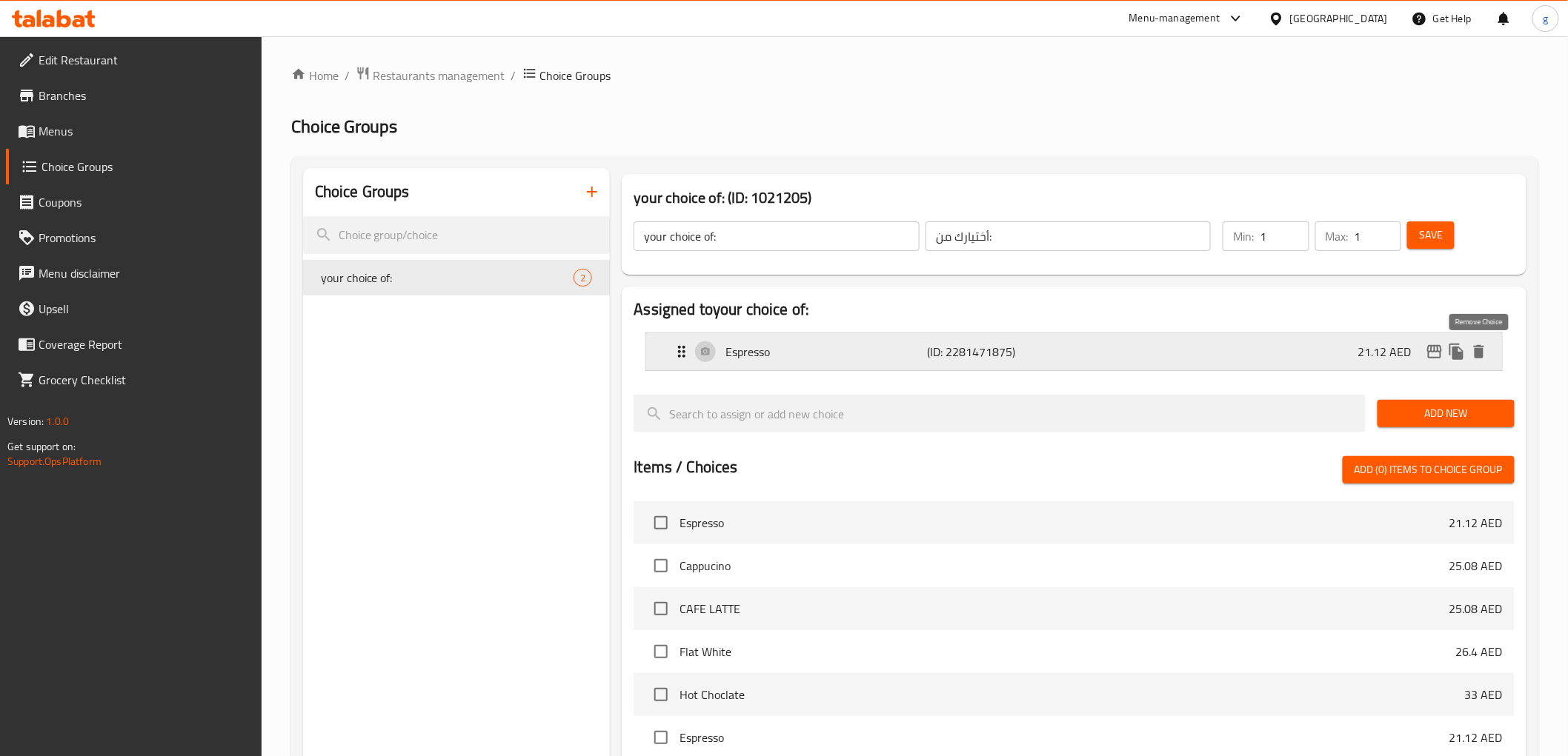
click at [1486, 348] on icon "delete" at bounding box center [1479, 352] width 18 height 18
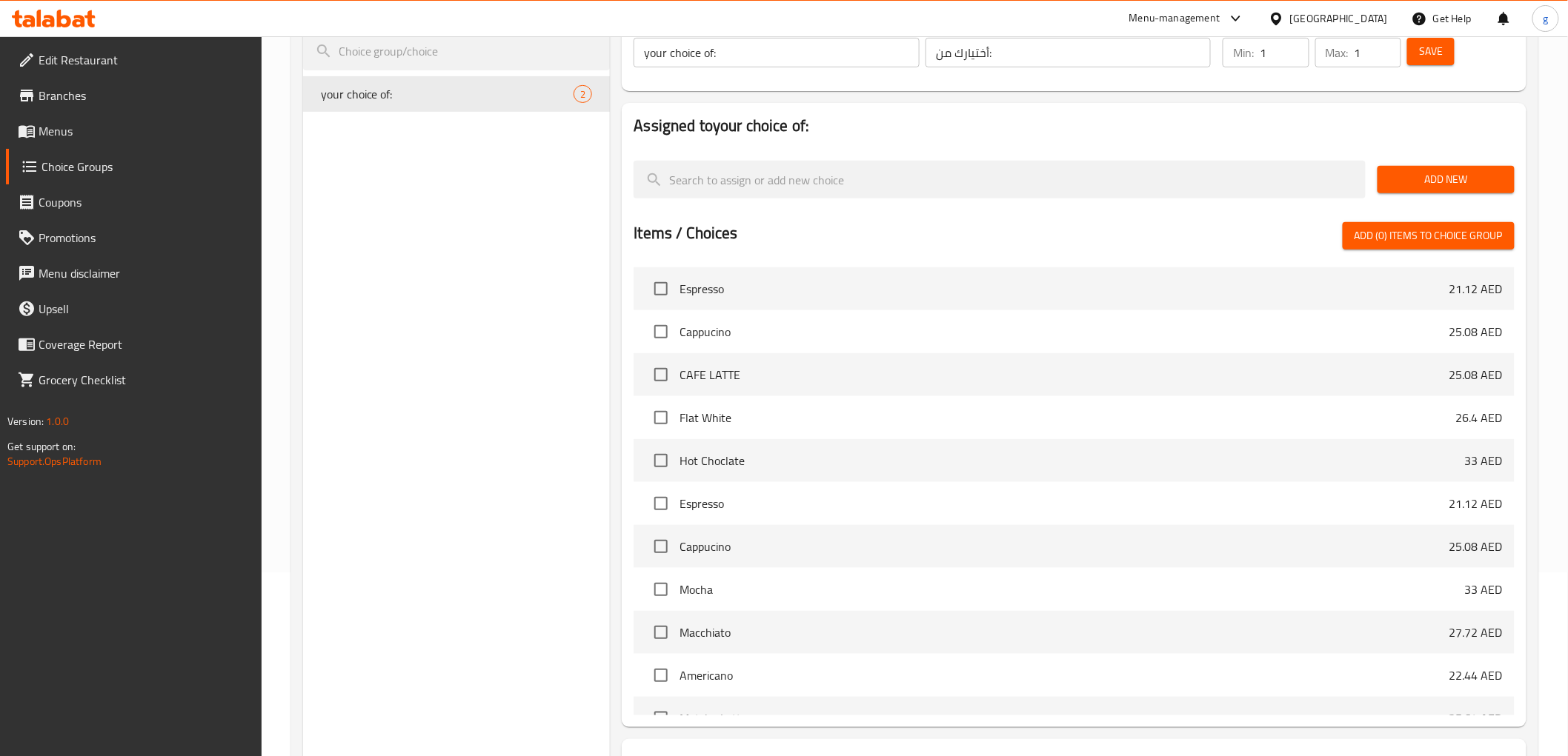
scroll to position [58, 0]
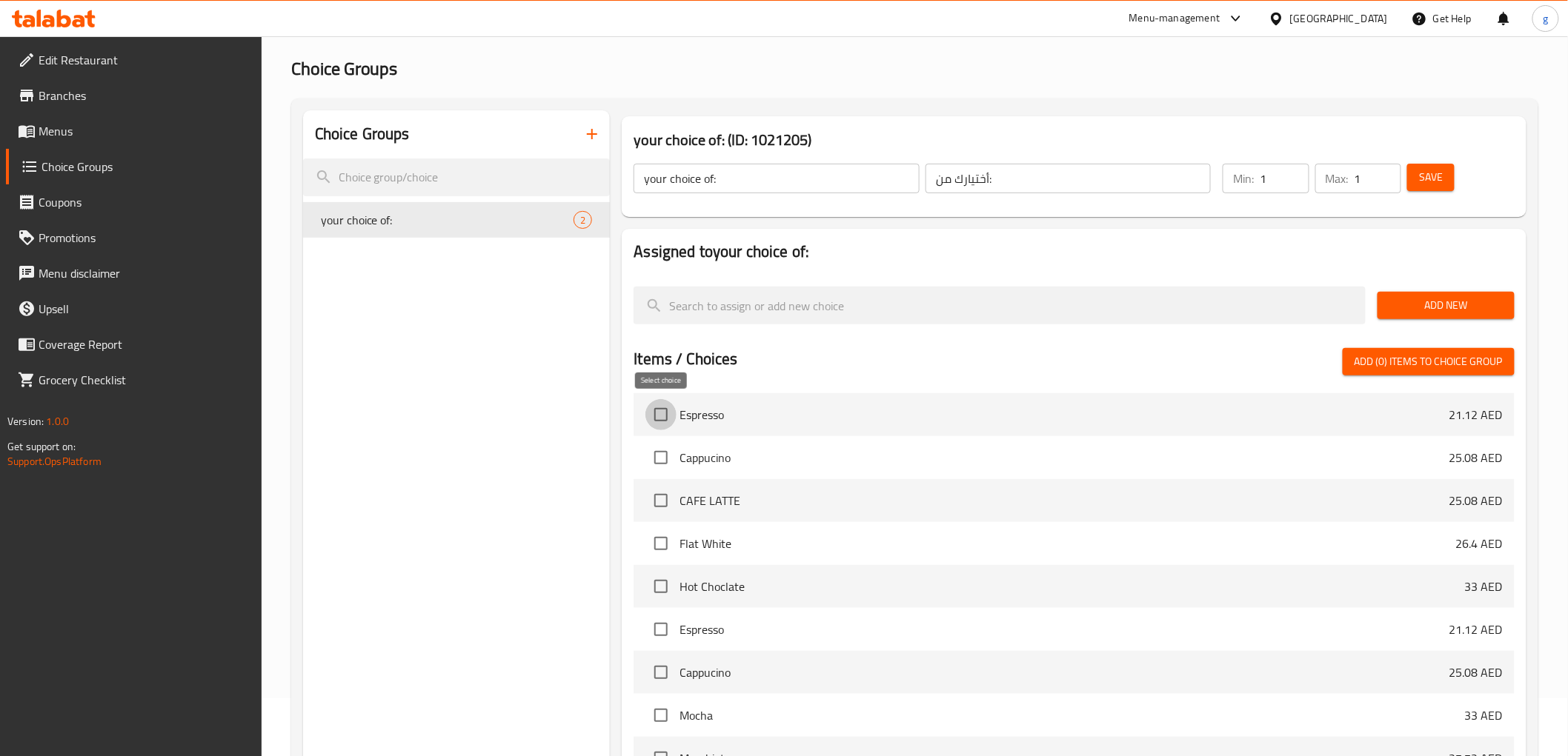
click at [665, 410] on input "checkbox" at bounding box center [660, 414] width 31 height 31
checkbox input "true"
click at [665, 448] on input "checkbox" at bounding box center [660, 457] width 31 height 31
checkbox input "true"
click at [1386, 368] on span "Add (2) items to choice group" at bounding box center [1428, 362] width 148 height 19
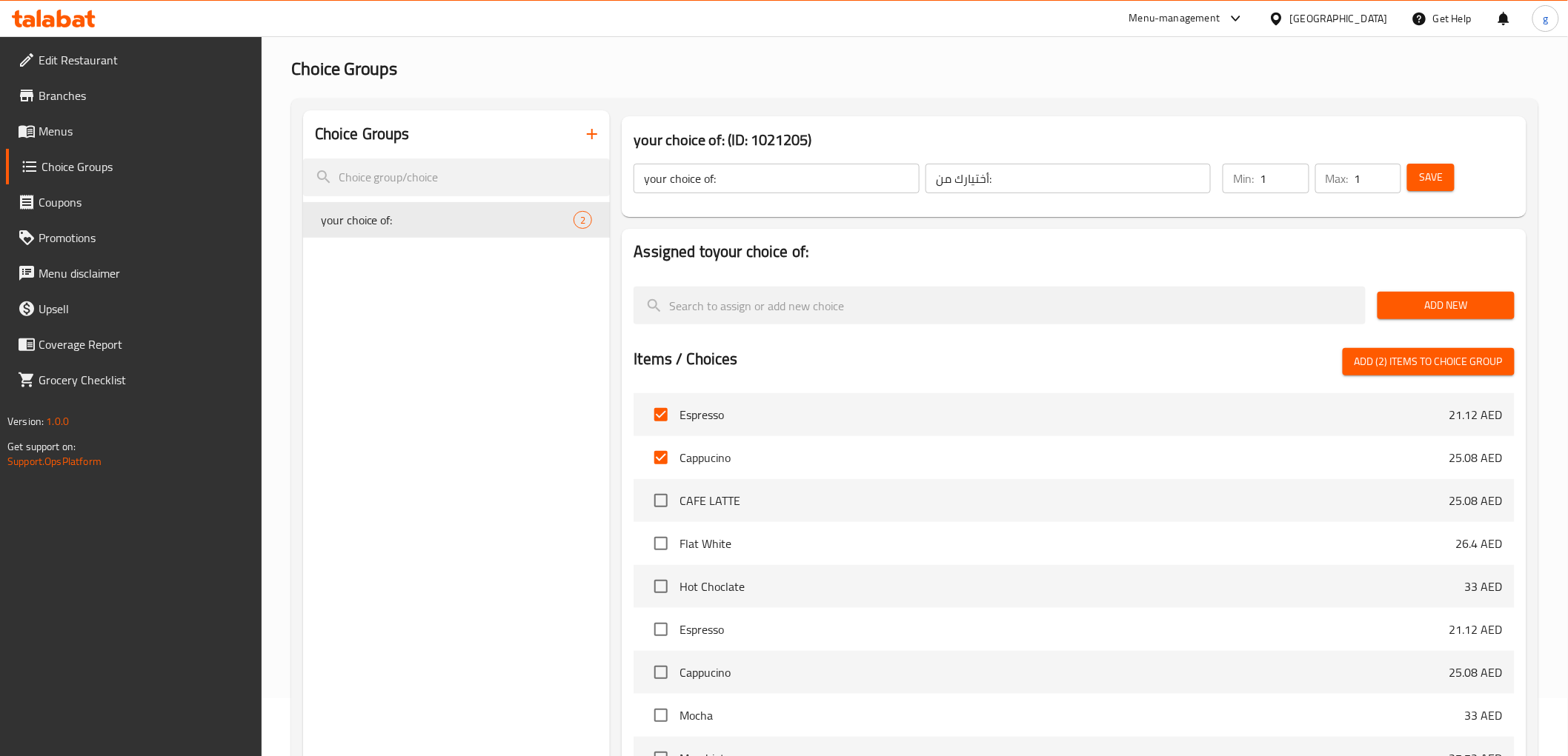
checkbox input "false"
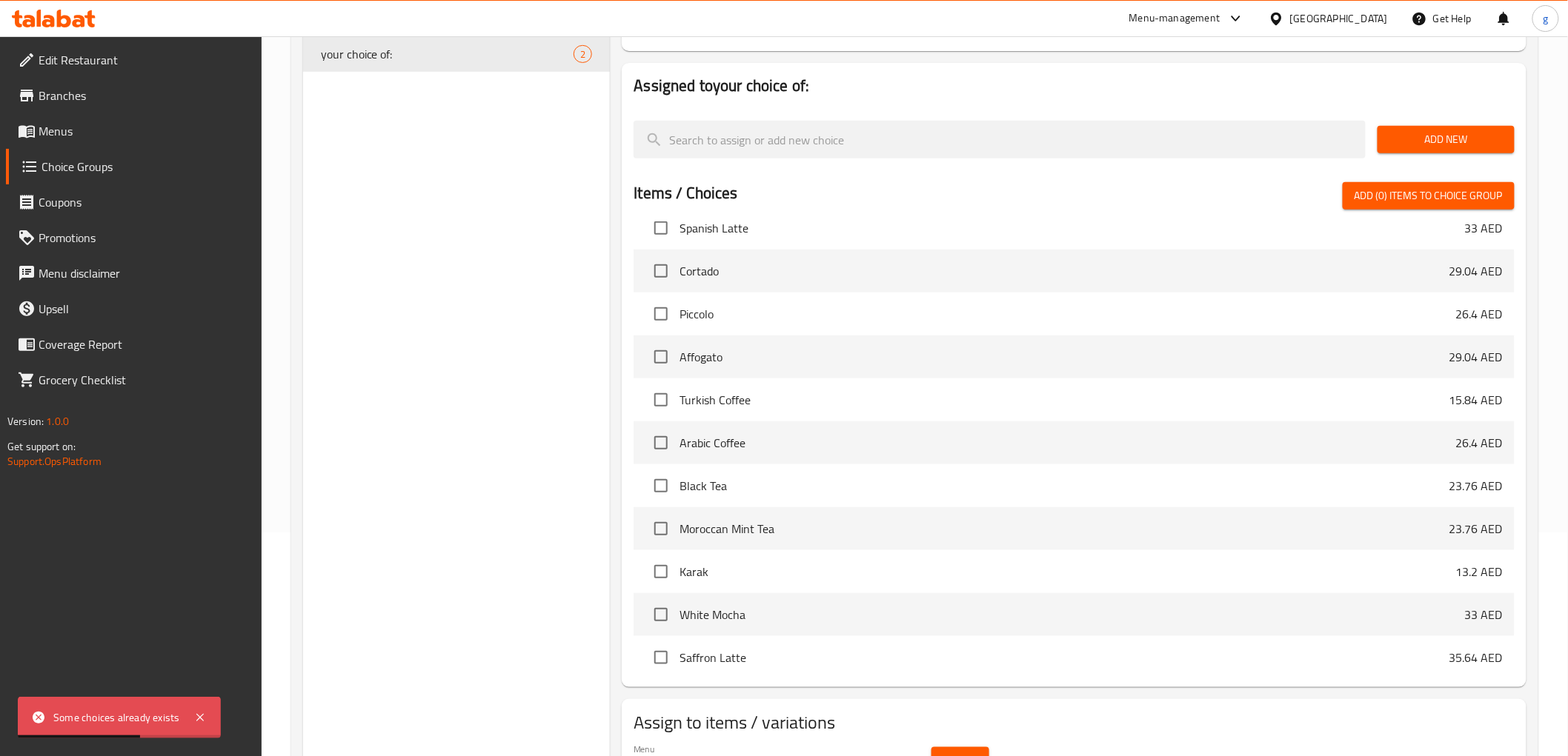
scroll to position [0, 0]
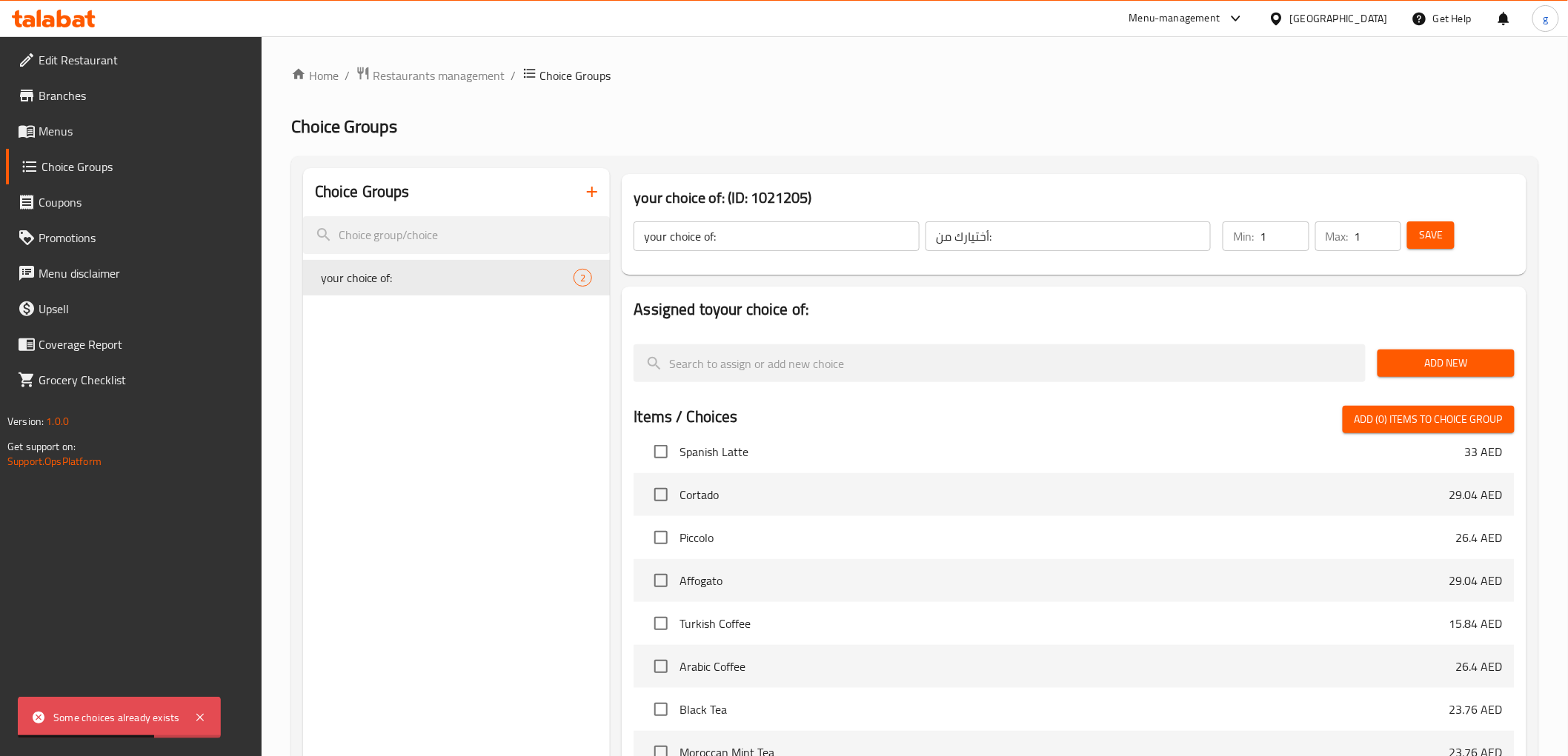
click at [1448, 226] on button "Save" at bounding box center [1430, 235] width 47 height 27
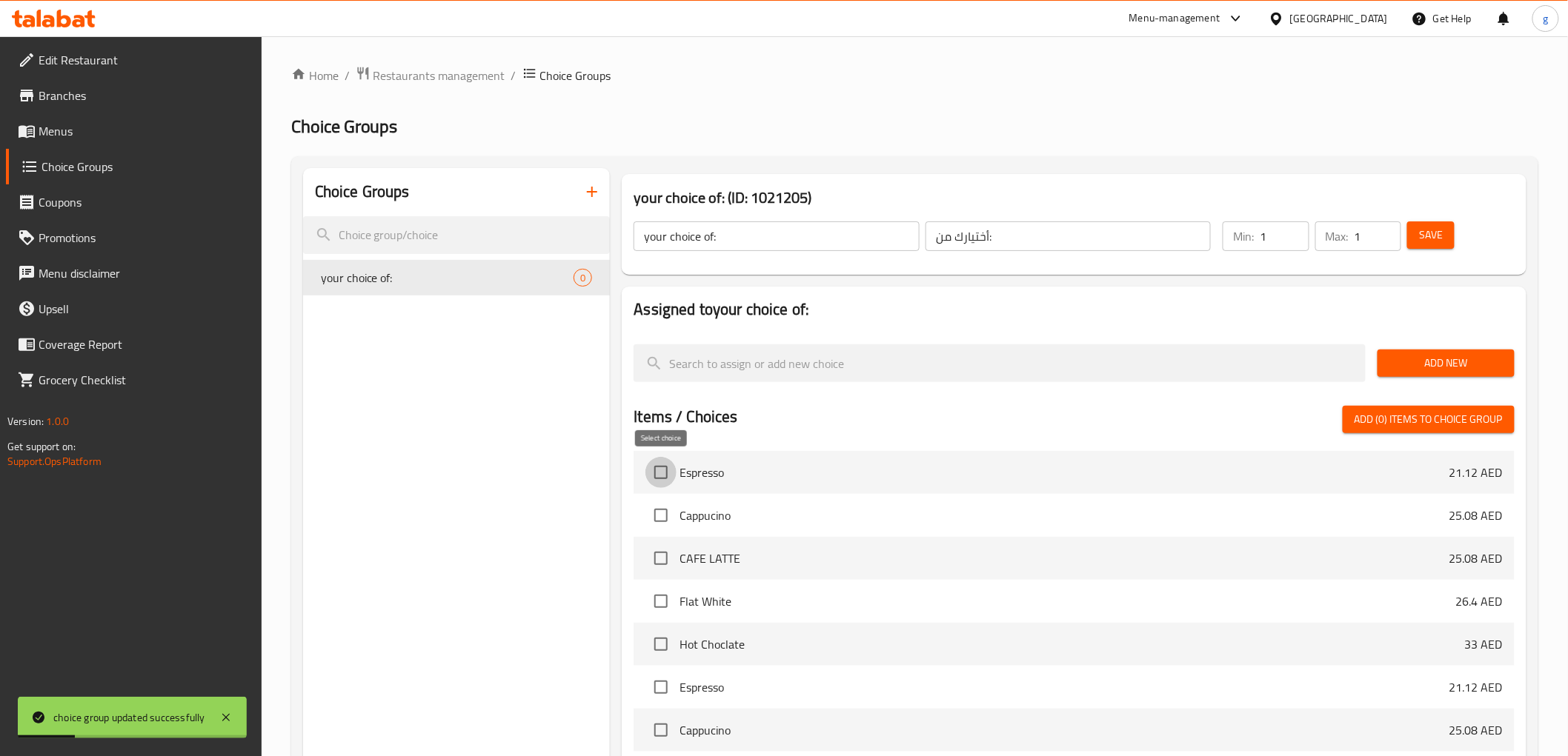
click at [662, 477] on input "checkbox" at bounding box center [660, 472] width 31 height 31
checkbox input "true"
click at [658, 508] on input "checkbox" at bounding box center [660, 515] width 31 height 31
checkbox input "true"
click at [1379, 421] on span "Add (2) items to choice group" at bounding box center [1428, 419] width 148 height 19
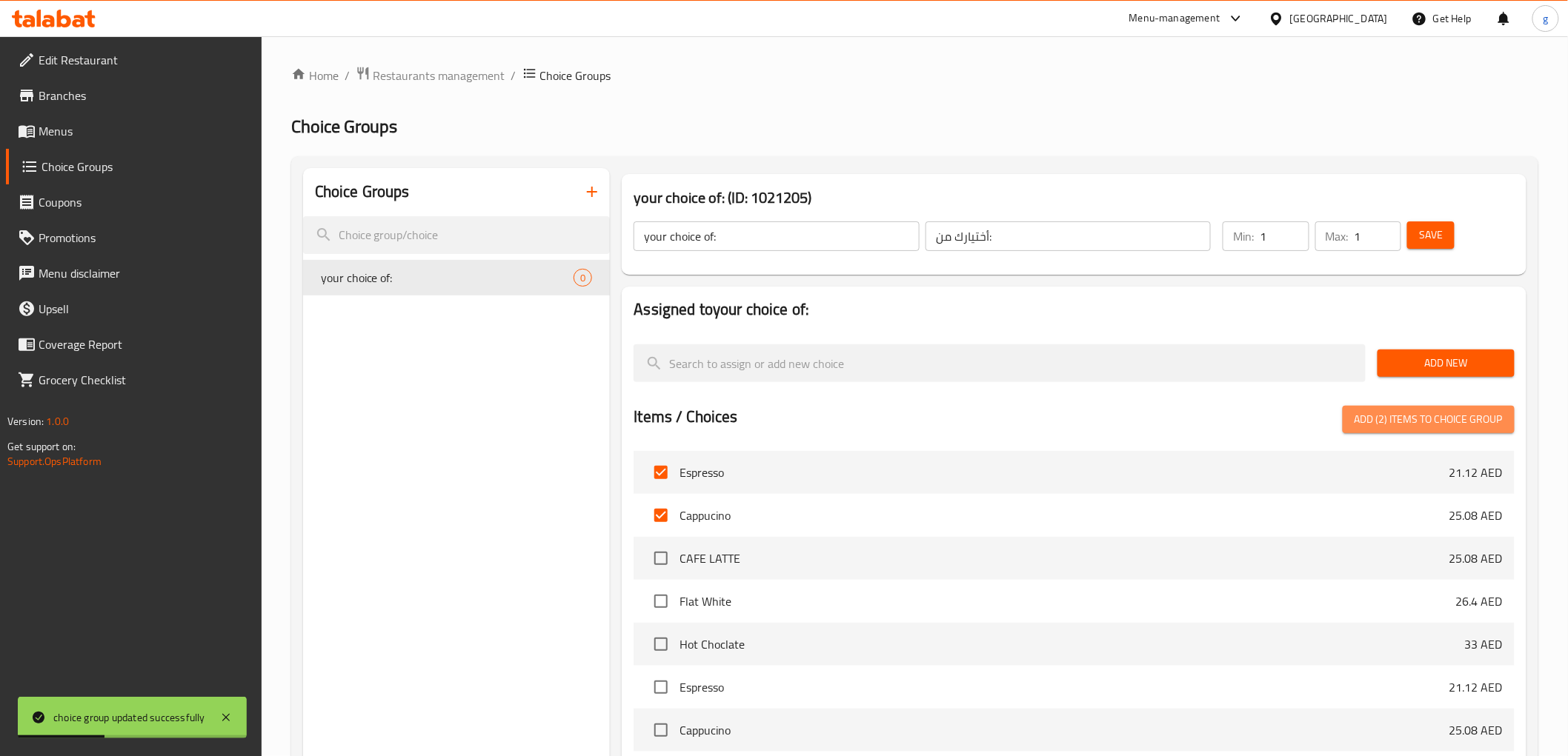
checkbox input "false"
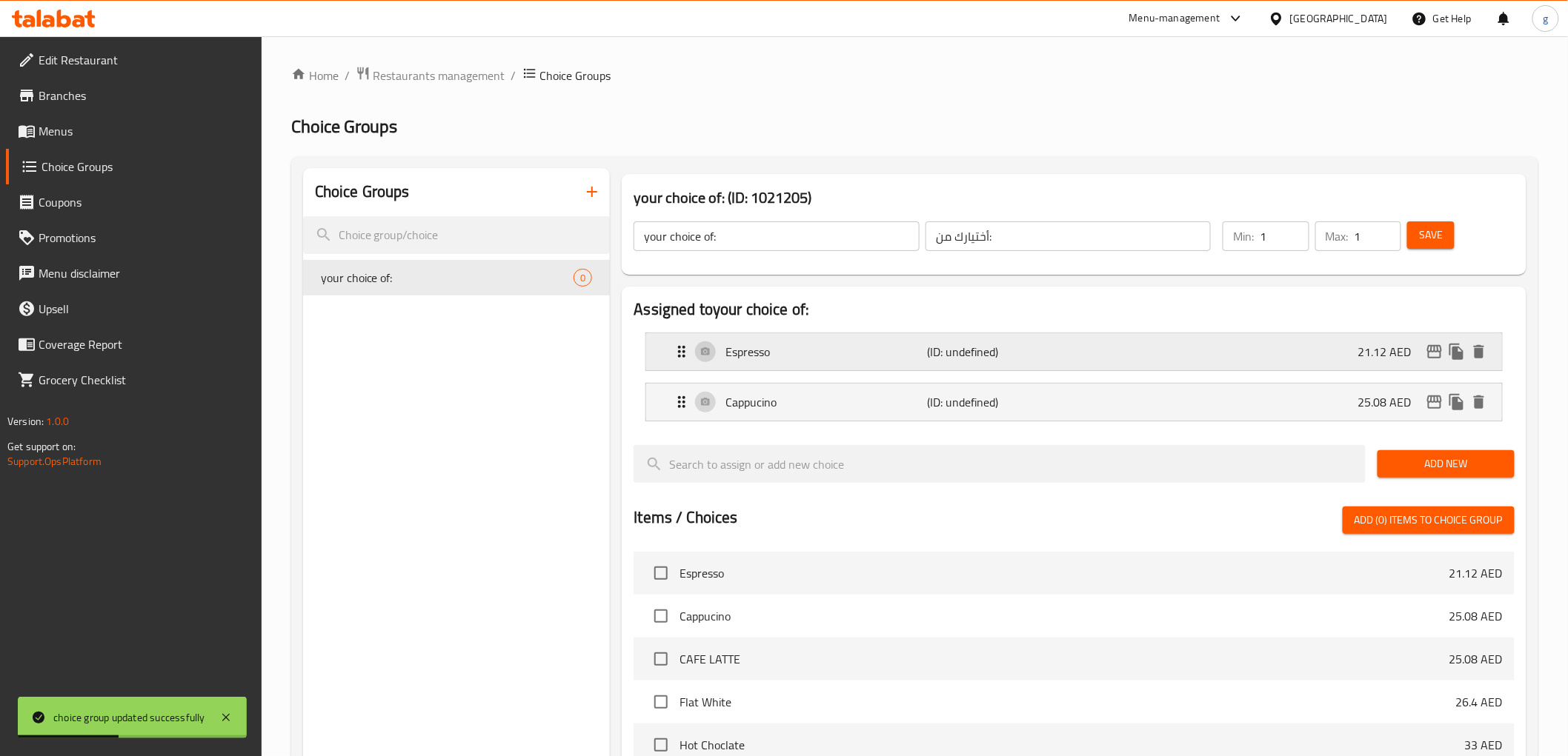
click at [1320, 364] on div "Espresso (ID: undefined) 21.12 AED" at bounding box center [1078, 351] width 811 height 37
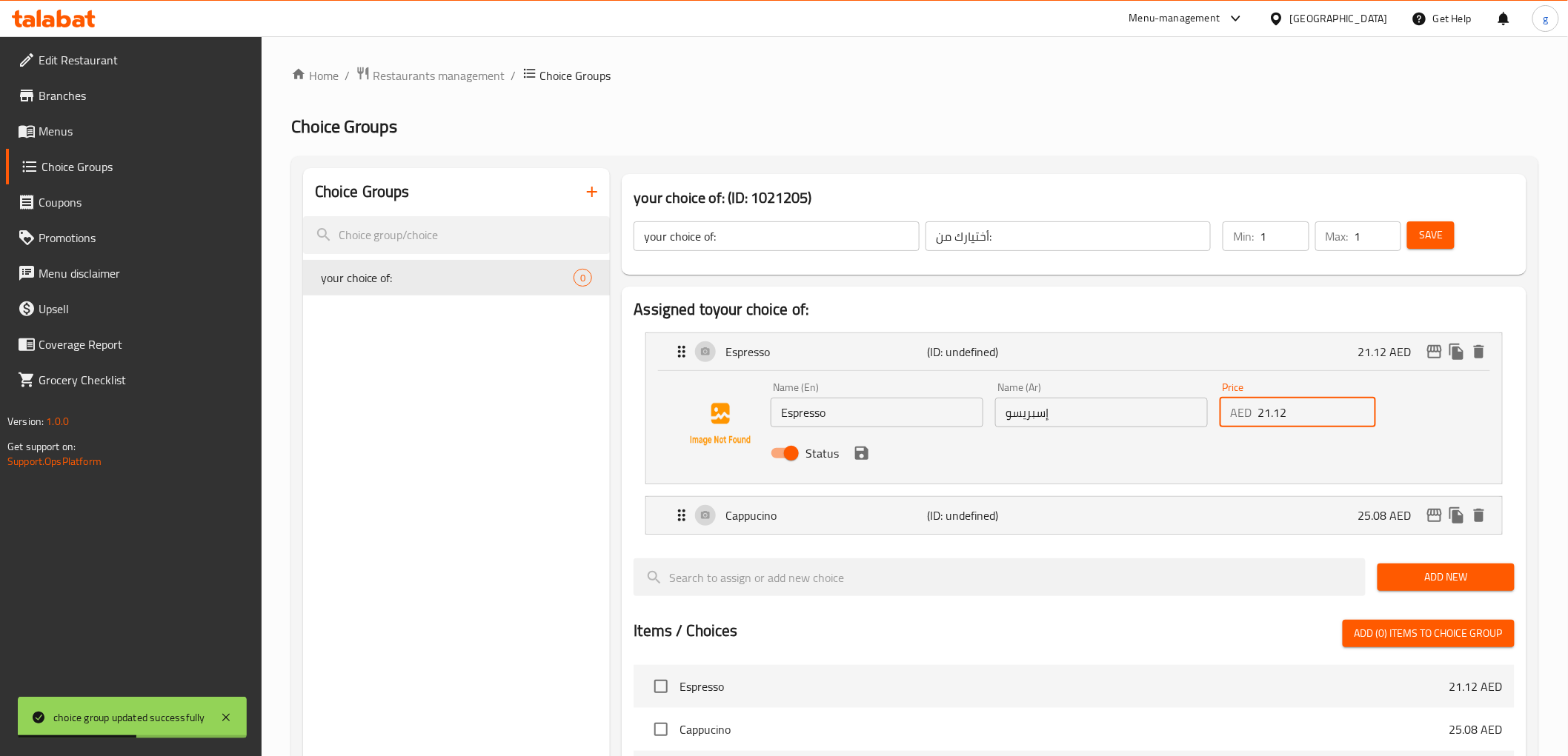
click at [1332, 410] on input "21.12" at bounding box center [1316, 413] width 119 height 30
click at [1314, 512] on div "Cappucino (ID: undefined) 25.08 AED" at bounding box center [1078, 515] width 811 height 37
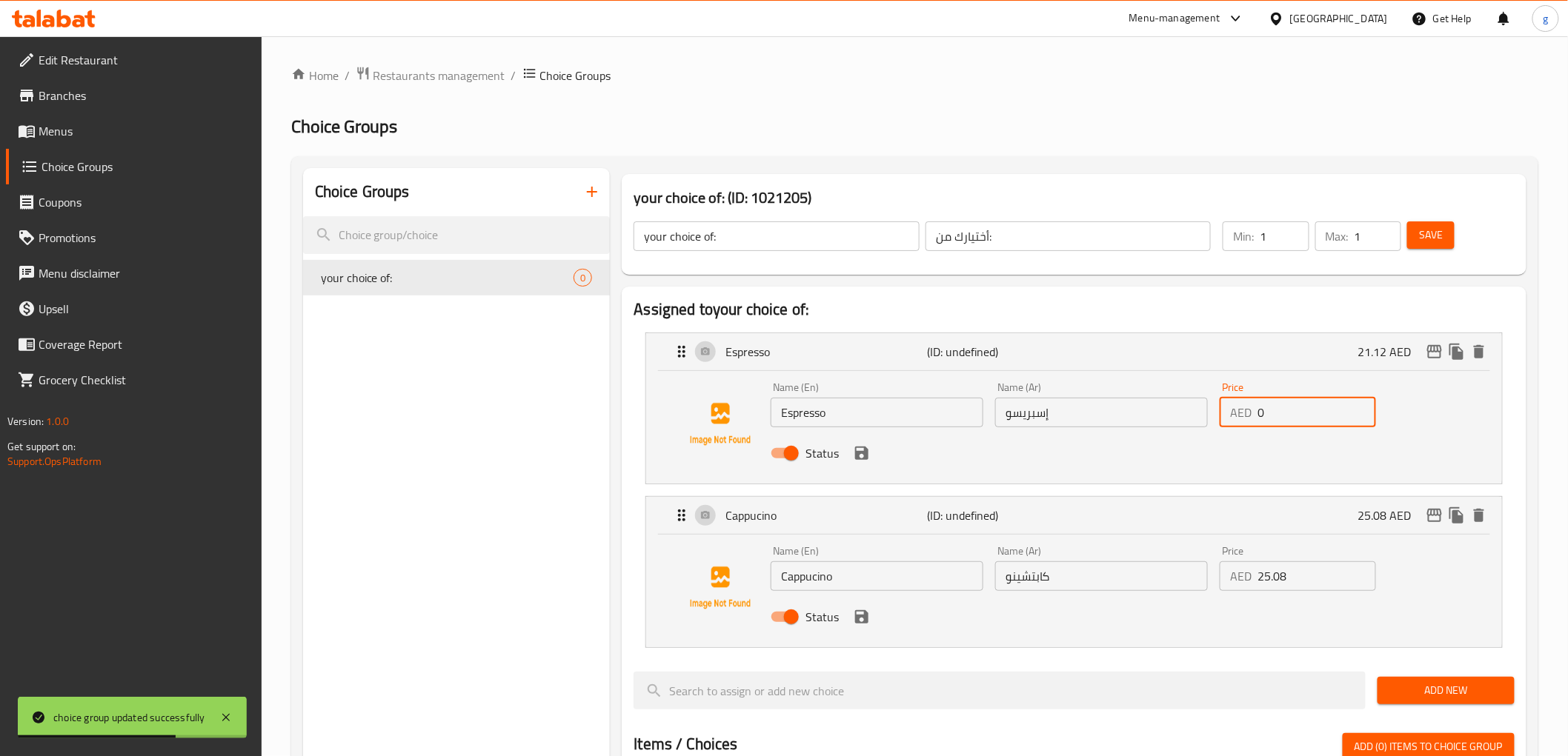
type input "0"
click at [1327, 573] on input "25.08" at bounding box center [1316, 577] width 119 height 30
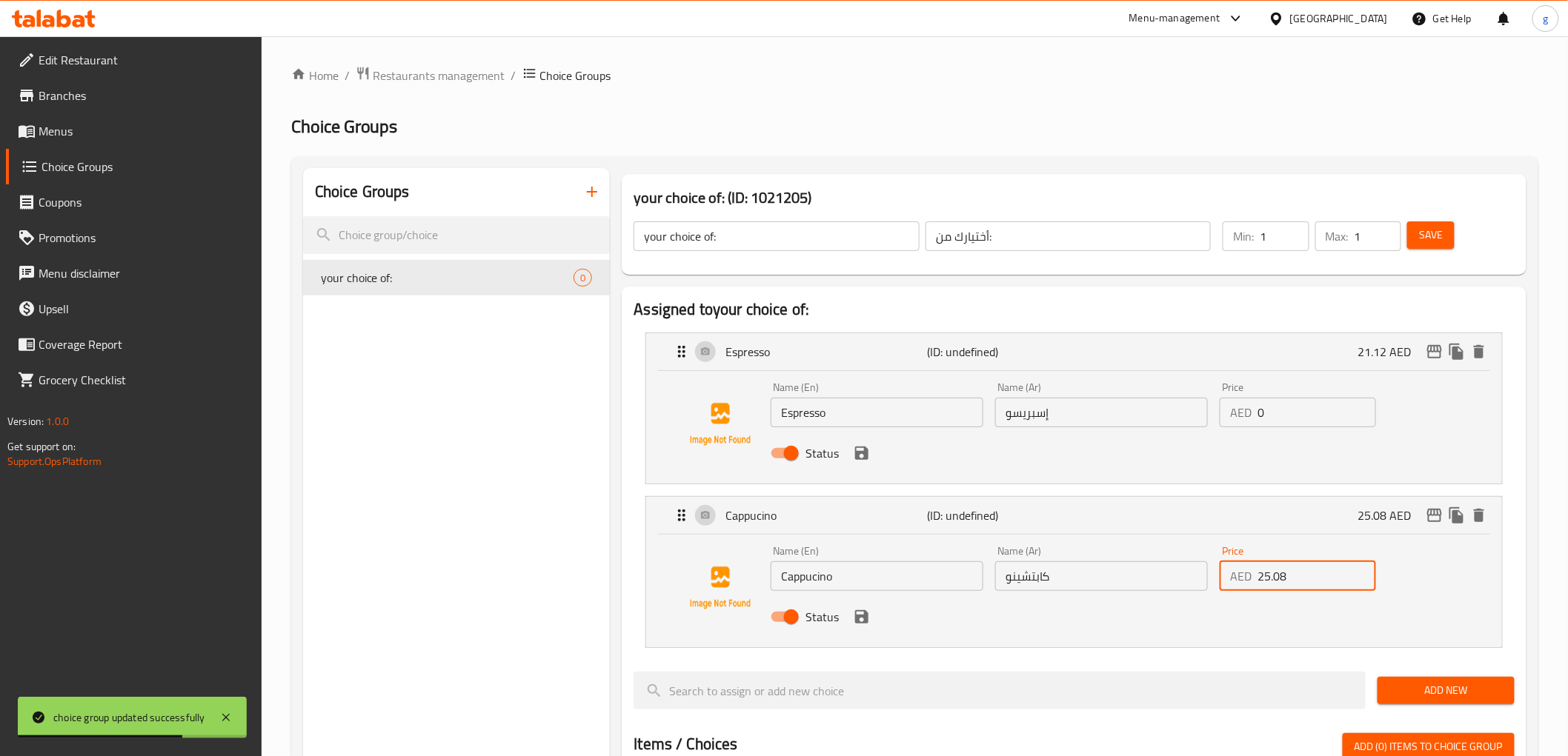
click at [1327, 573] on input "25.08" at bounding box center [1316, 577] width 119 height 30
type input "0"
click at [862, 626] on button "save" at bounding box center [862, 617] width 22 height 22
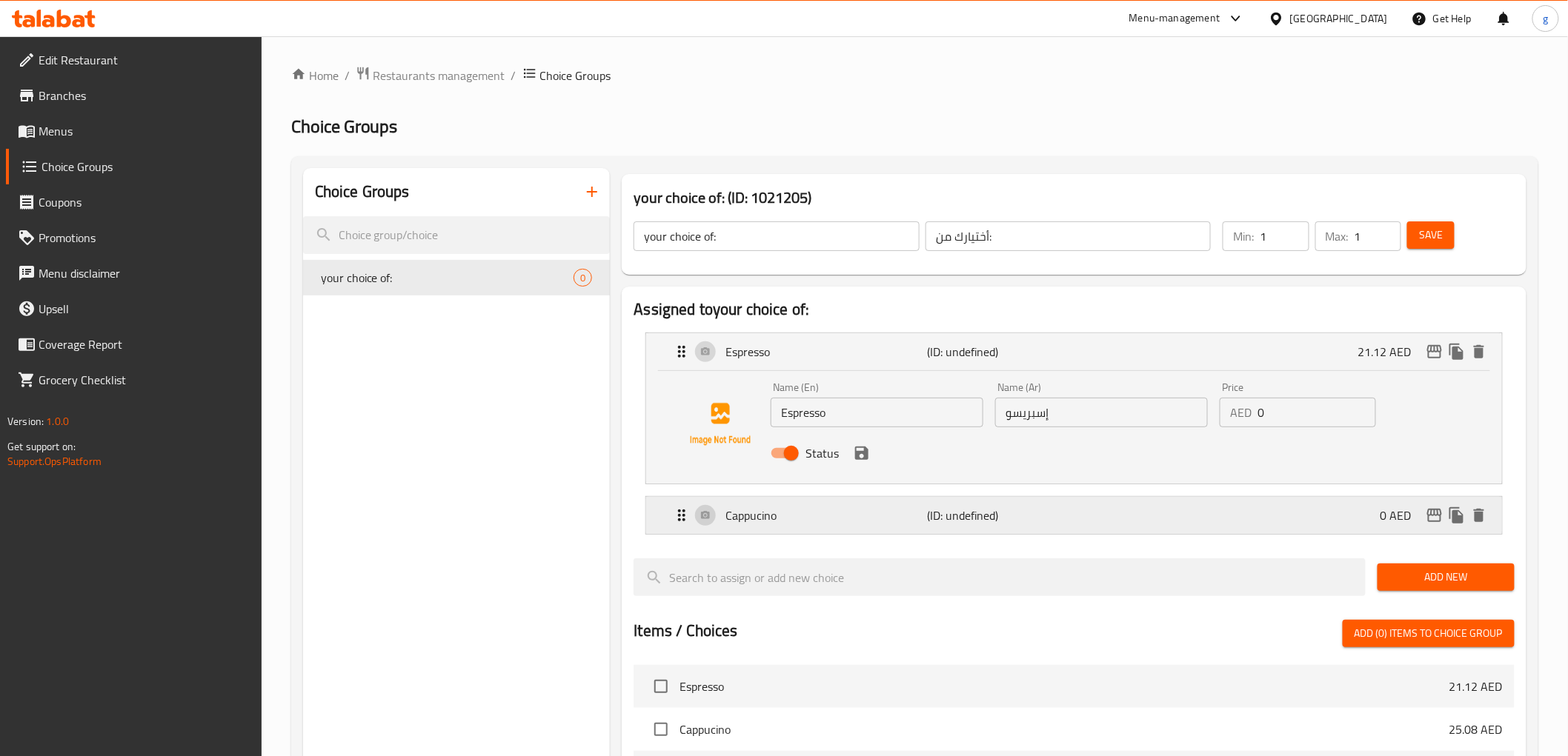
click at [908, 502] on div "Cappucino (ID: undefined) 0 AED" at bounding box center [1078, 515] width 811 height 37
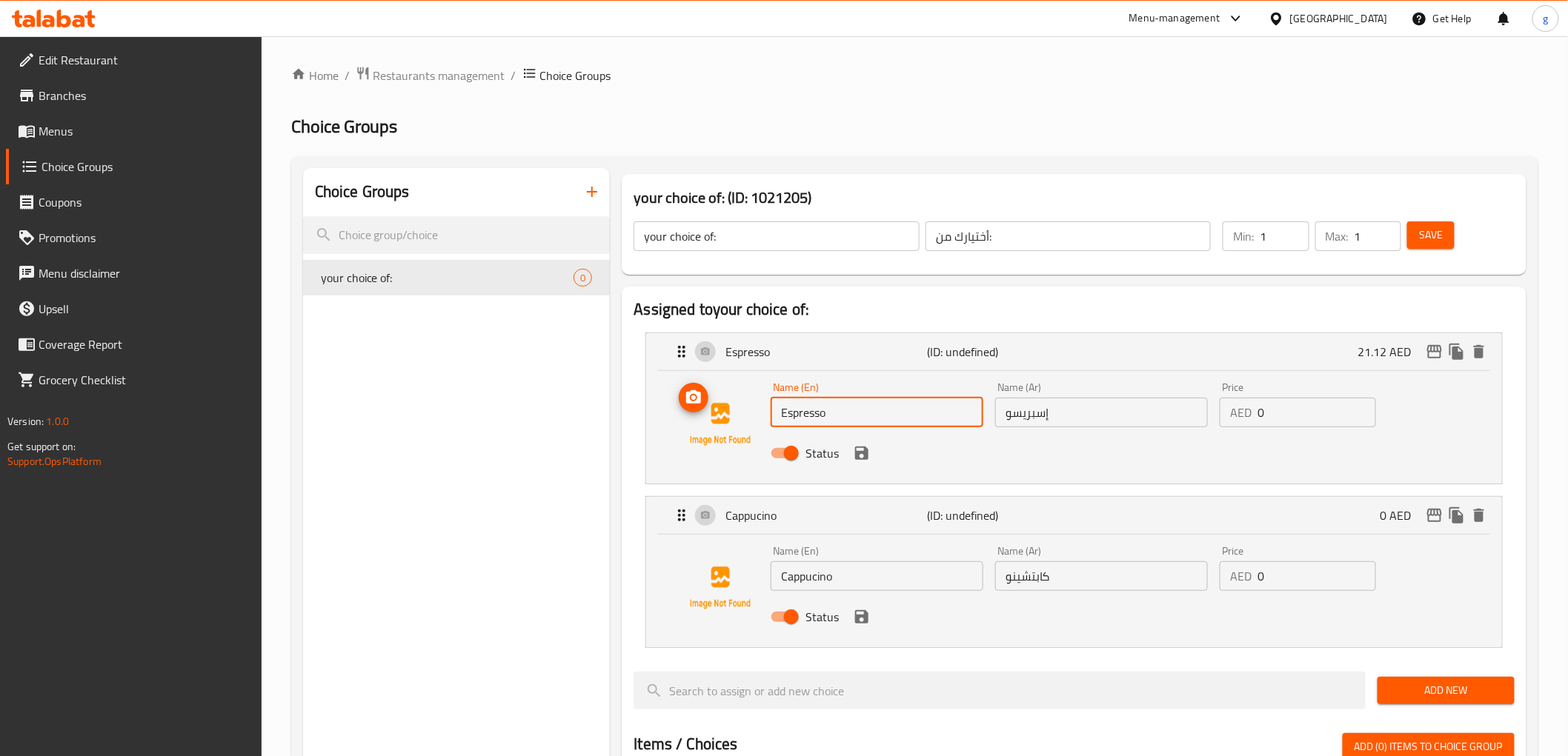
drag, startPoint x: 855, startPoint y: 416, endPoint x: 746, endPoint y: 422, distance: 109.1
click at [746, 422] on div "Name (En) Espresso Name (En) Name (Ar) إسبريسو Name (Ar) Price AED 0 Price Stat…" at bounding box center [1074, 424] width 808 height 101
paste input "cocoa powder"
type input "cocoa powder"
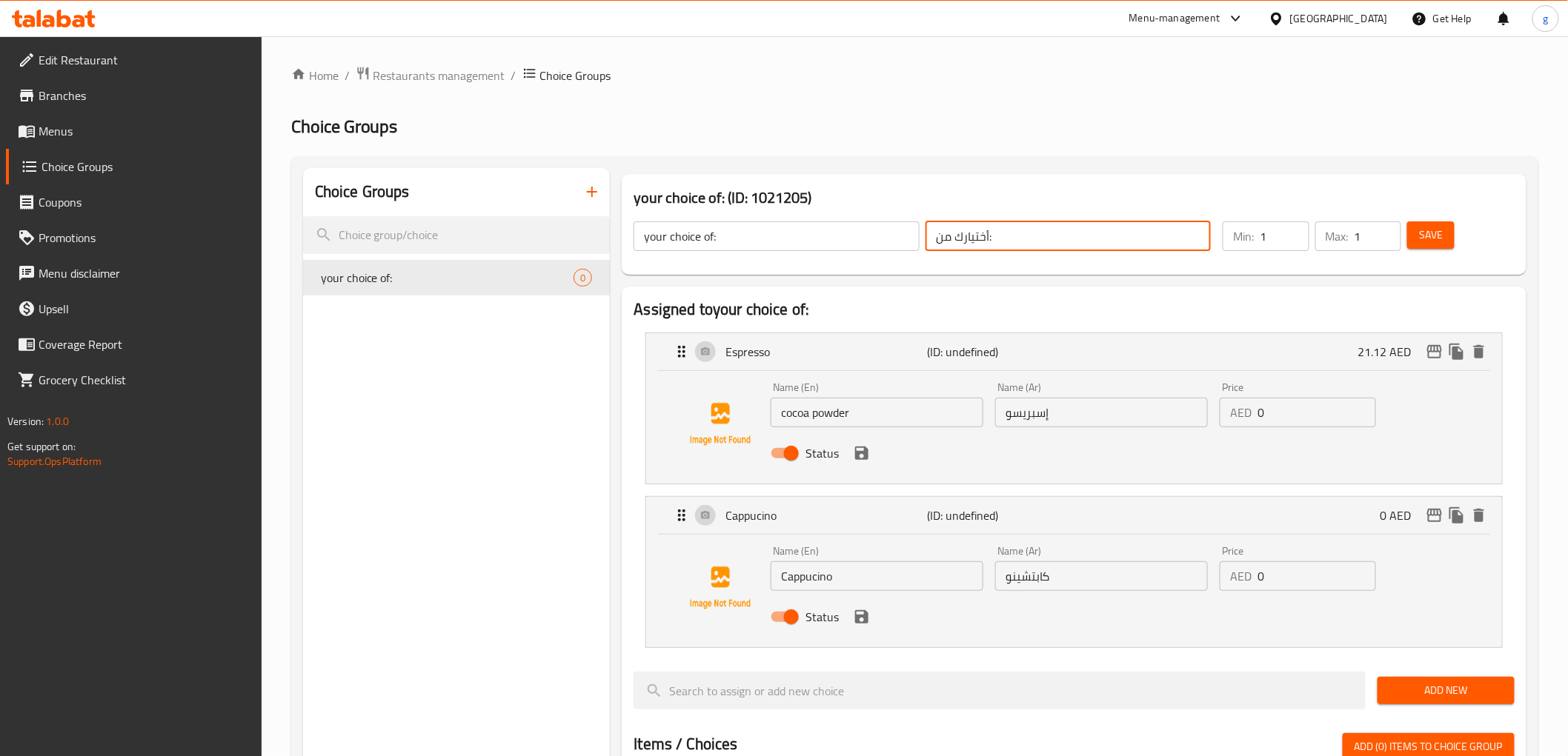
click at [978, 242] on input "أختيارك من:" at bounding box center [1067, 237] width 285 height 30
click at [907, 383] on div "Name (En) cocoa powder Name (En)" at bounding box center [877, 404] width 213 height 45
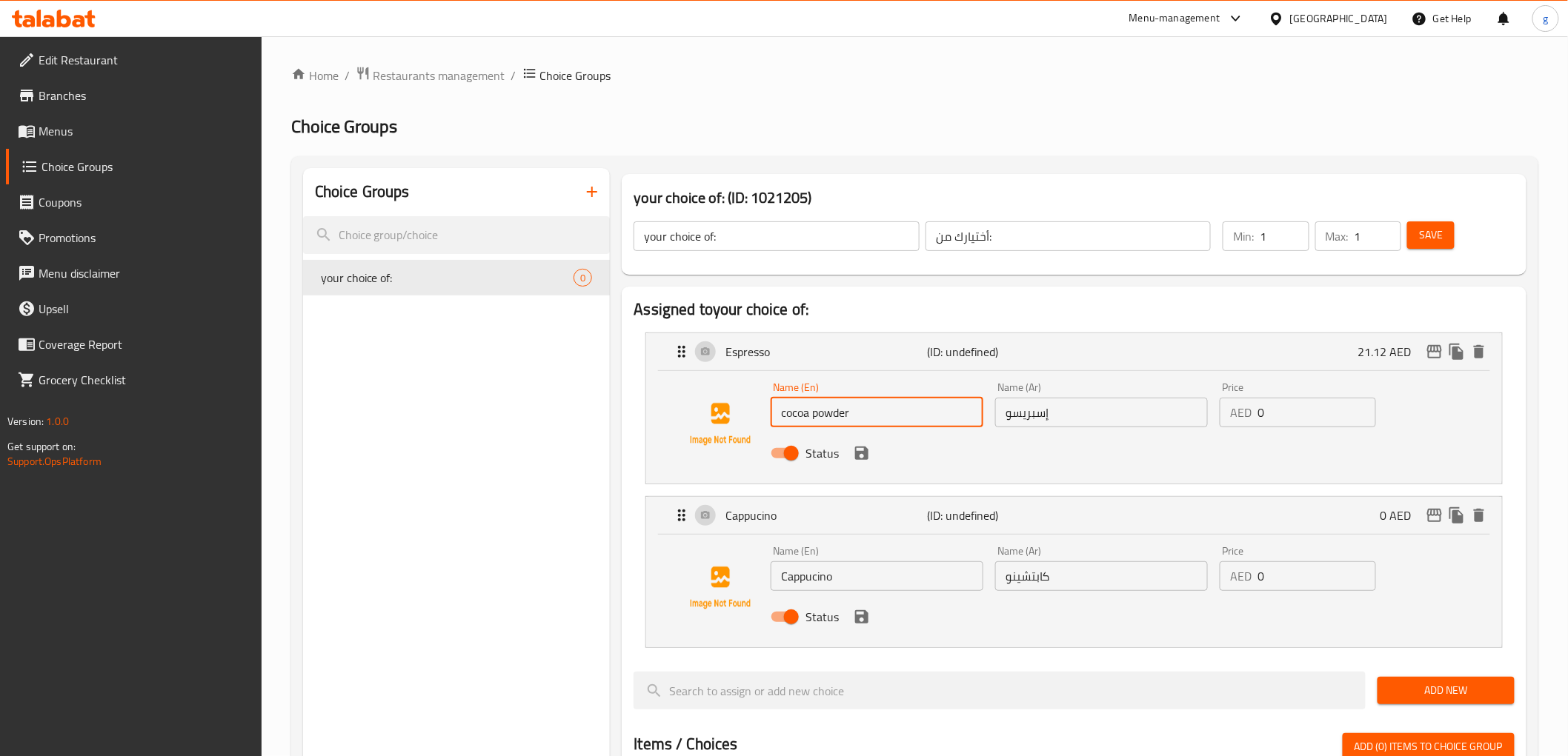
click at [956, 419] on input "cocoa powder" at bounding box center [877, 413] width 213 height 30
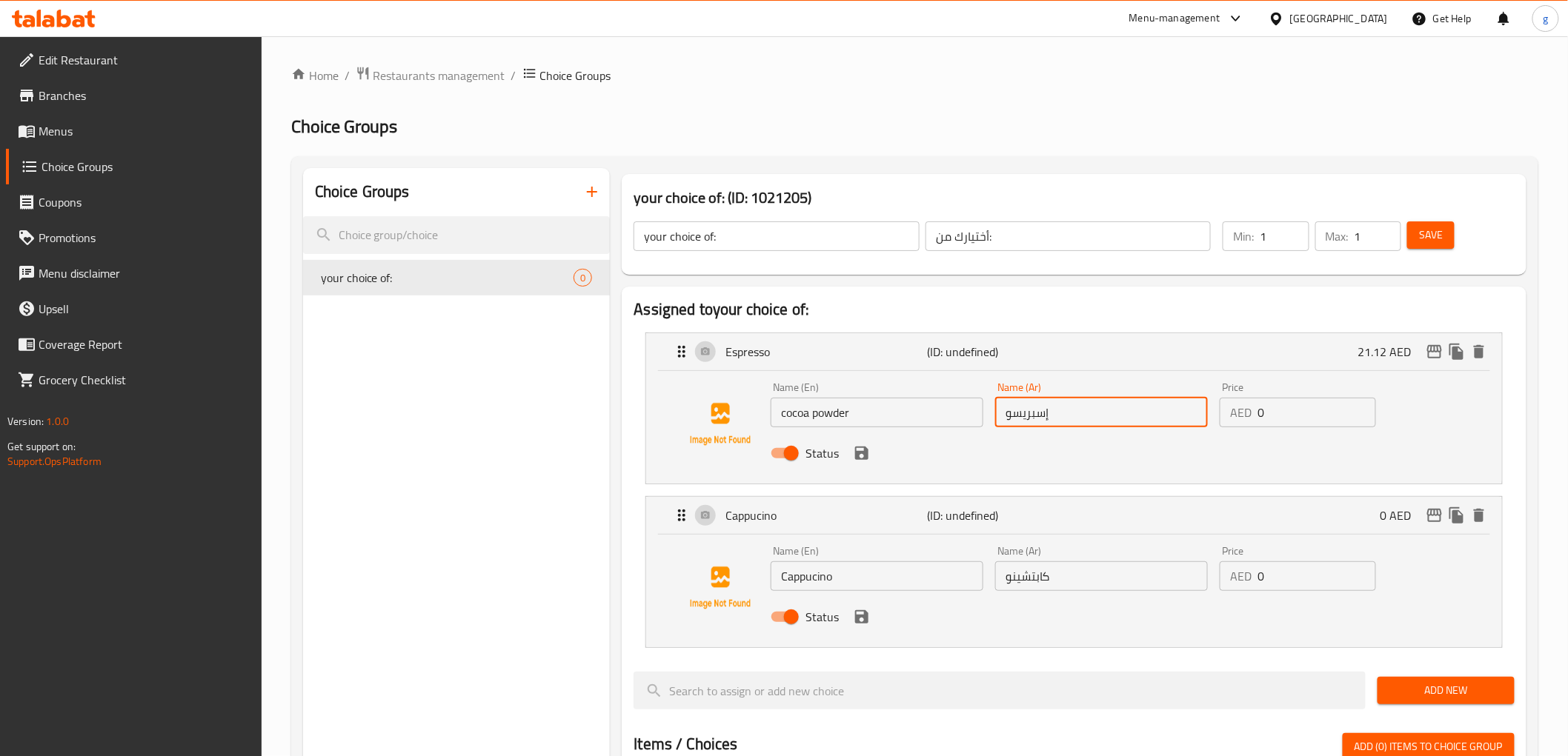
click at [1050, 421] on input "إسبريسو" at bounding box center [1101, 413] width 213 height 30
paste input "ودرة الكاكاو"
type input "بودرة الكاكاو"
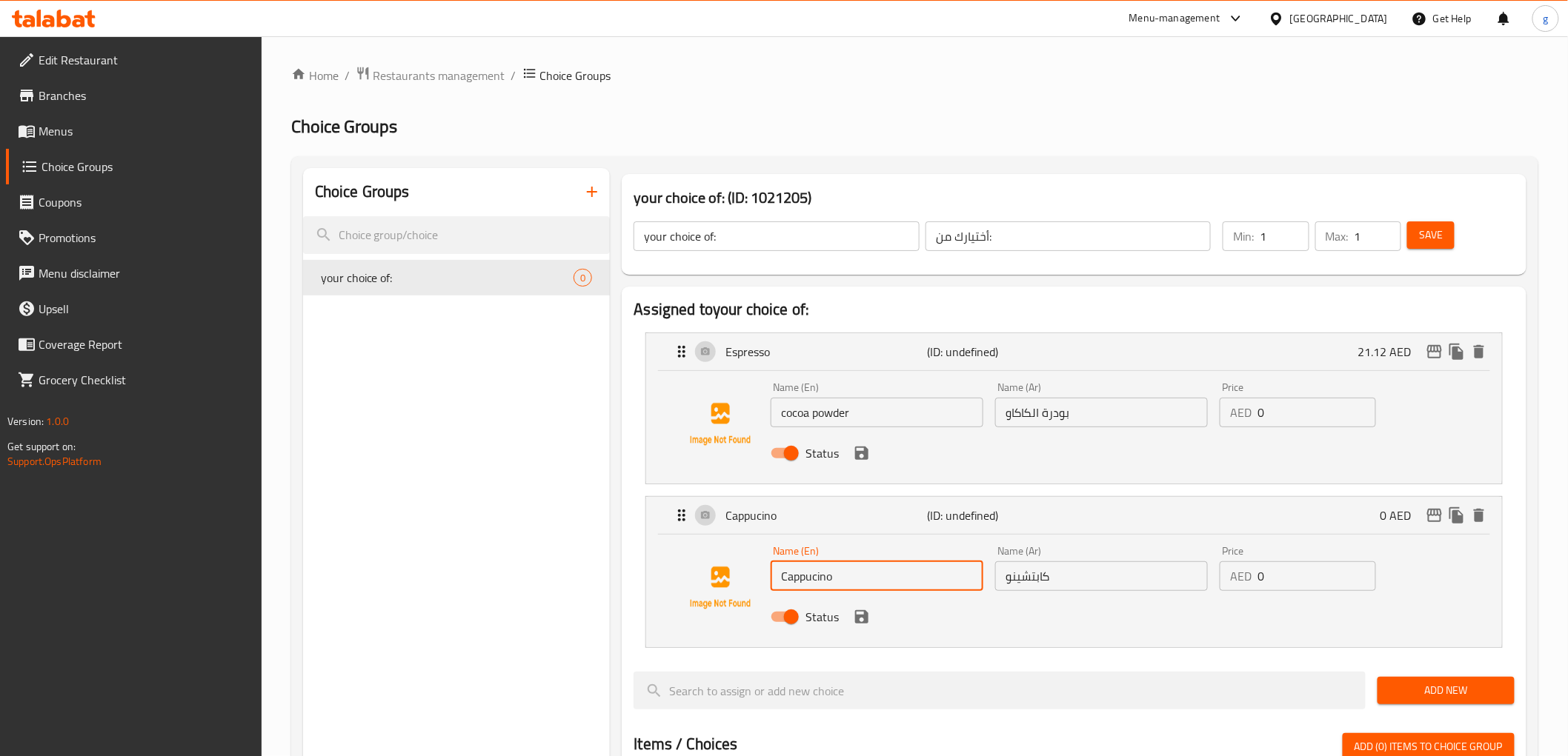
click at [852, 578] on input "Cappucino" at bounding box center [877, 577] width 213 height 30
click at [882, 575] on input "text" at bounding box center [877, 577] width 213 height 30
paste input "melted chocolate"
type input "melted chocolate"
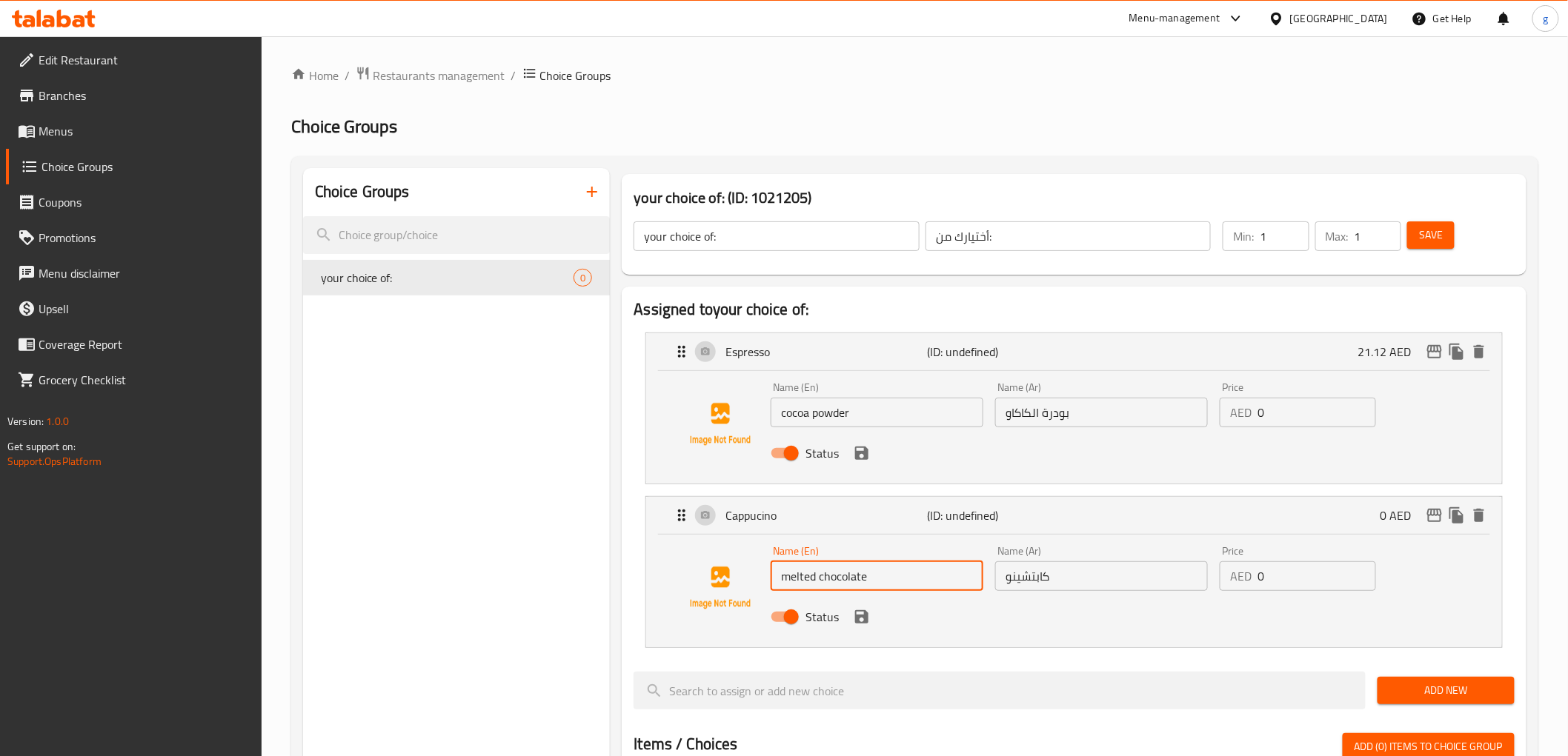
click at [1054, 580] on input "كابتشينو" at bounding box center [1101, 577] width 213 height 30
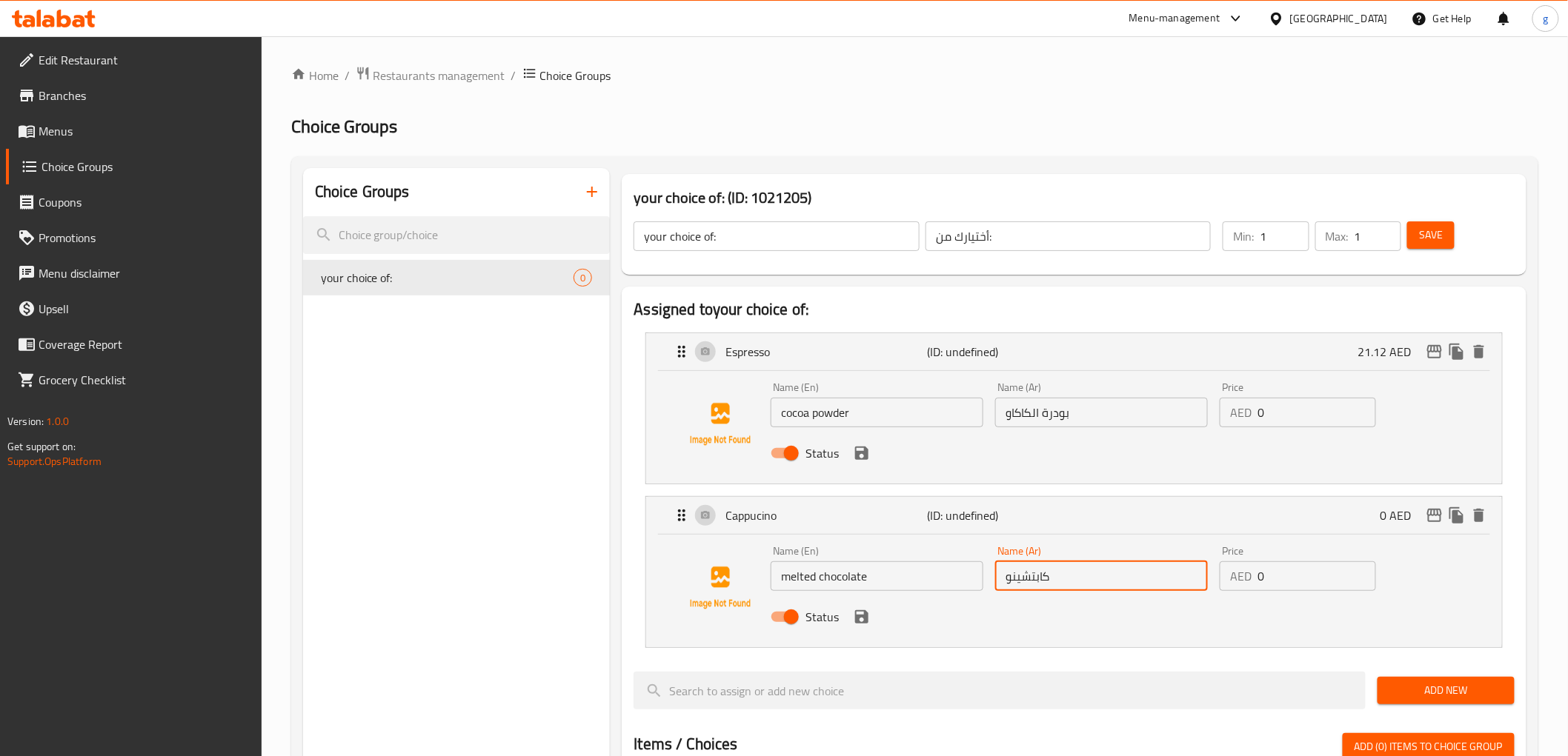
click at [1054, 580] on input "كابتشينو" at bounding box center [1101, 577] width 213 height 30
paste input "الشوكولاتة الذائبة"
click at [862, 453] on icon "save" at bounding box center [861, 453] width 13 height 13
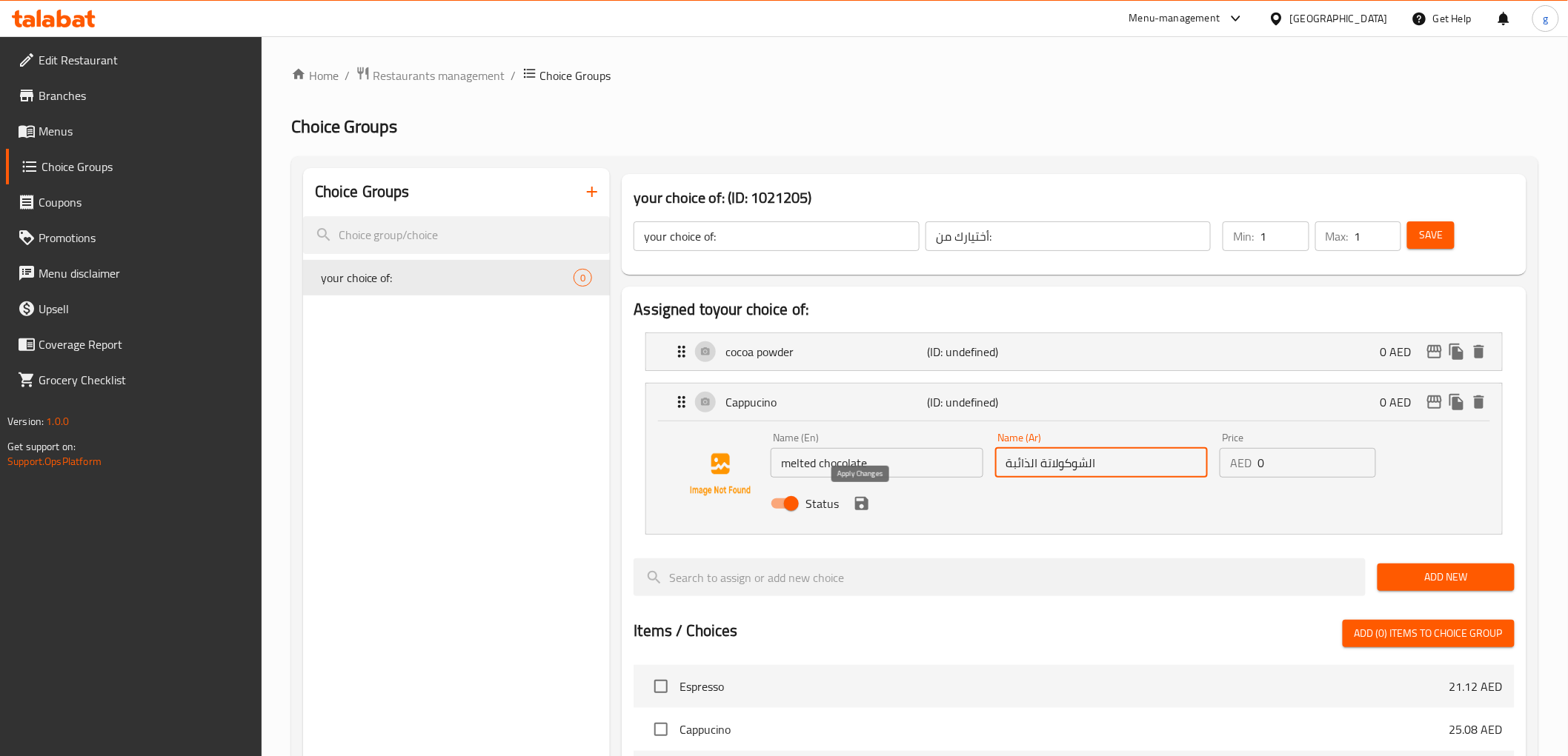
click at [856, 496] on icon "save" at bounding box center [862, 504] width 18 height 18
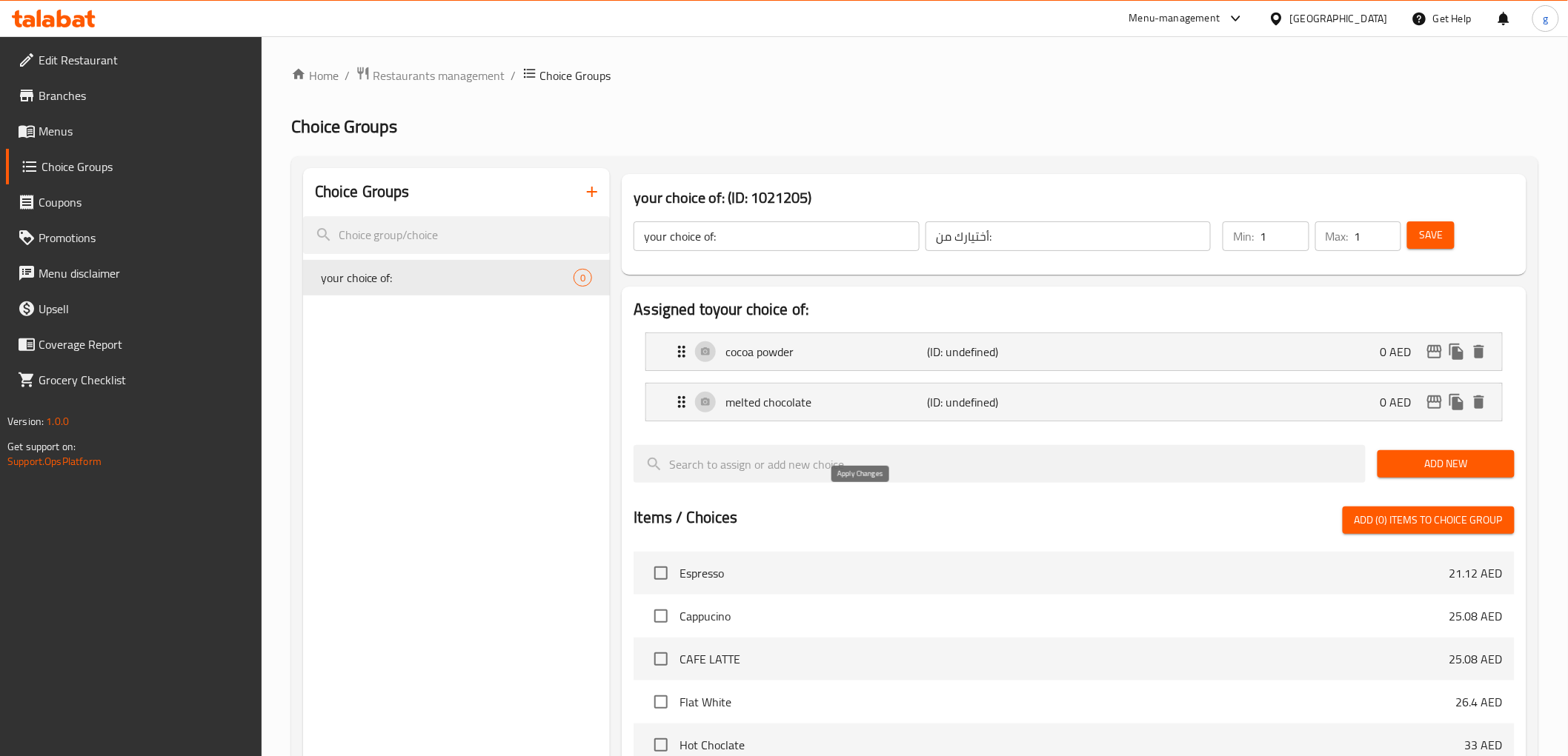
type input "الشوكولاتة الذائبة"
click at [1164, 345] on div "cocoa powder (ID: undefined) 0 AED" at bounding box center [1078, 351] width 811 height 37
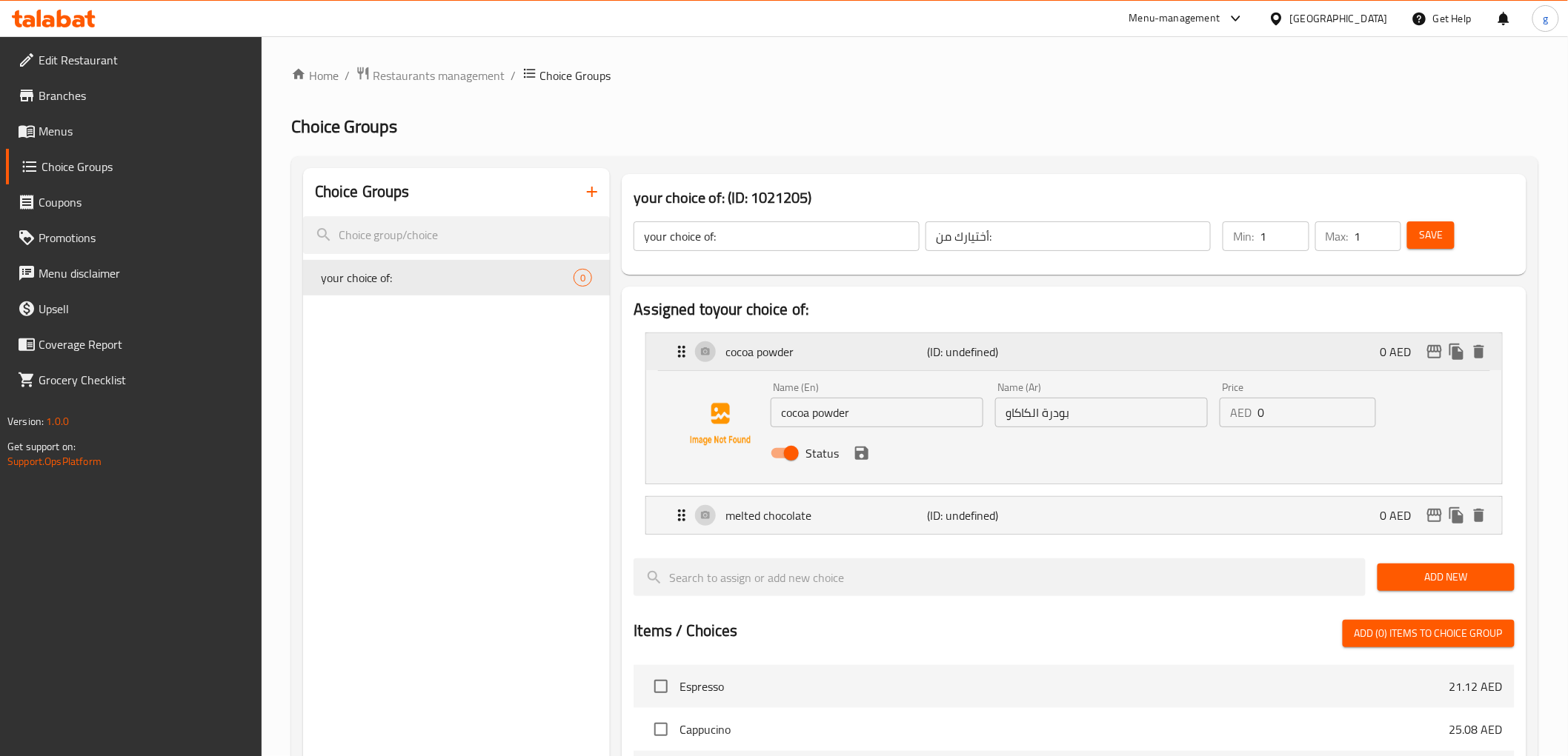
click at [1126, 353] on div "cocoa powder (ID: undefined) 0 AED" at bounding box center [1078, 351] width 811 height 37
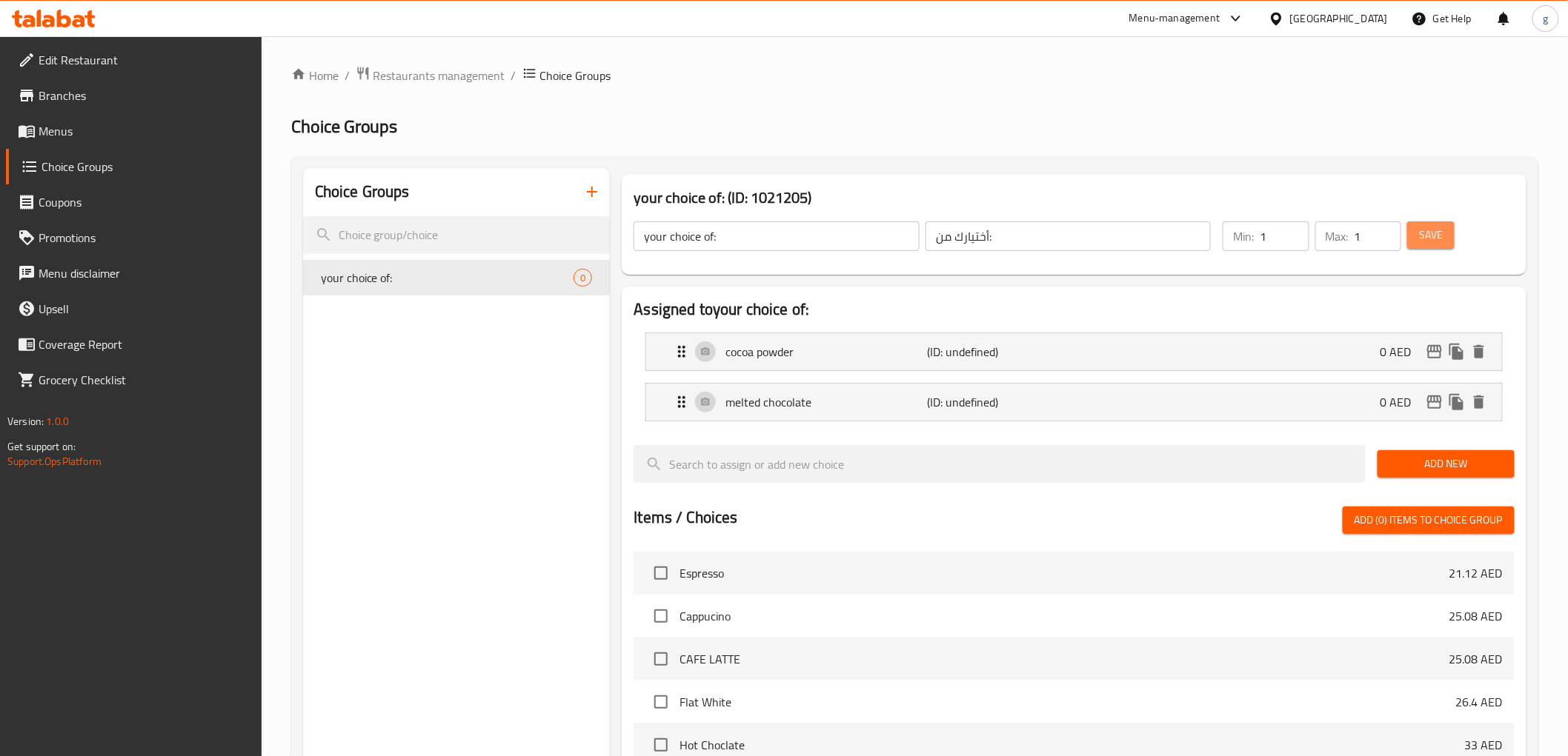
click at [1426, 240] on span "Save" at bounding box center [1431, 235] width 24 height 19
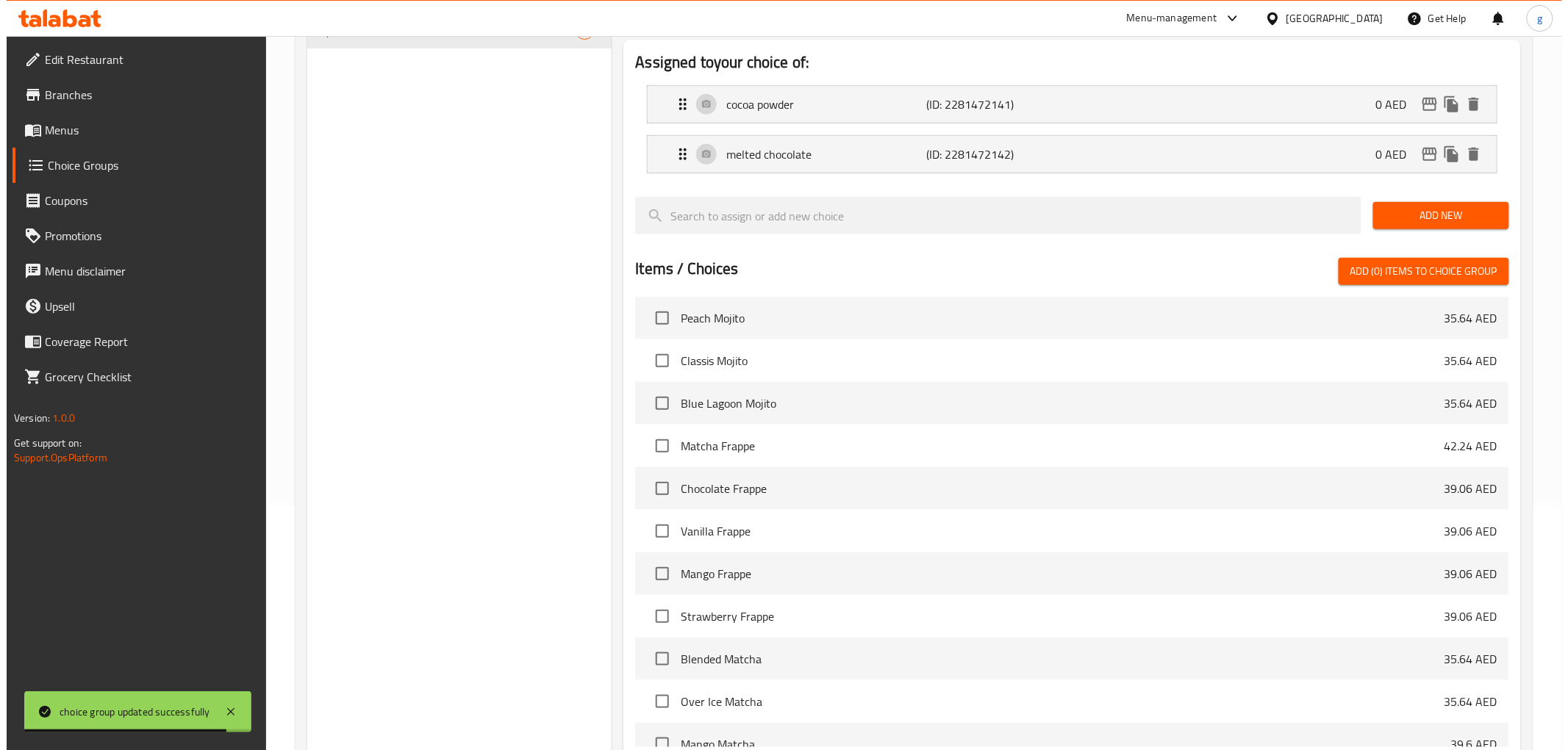
scroll to position [403, 0]
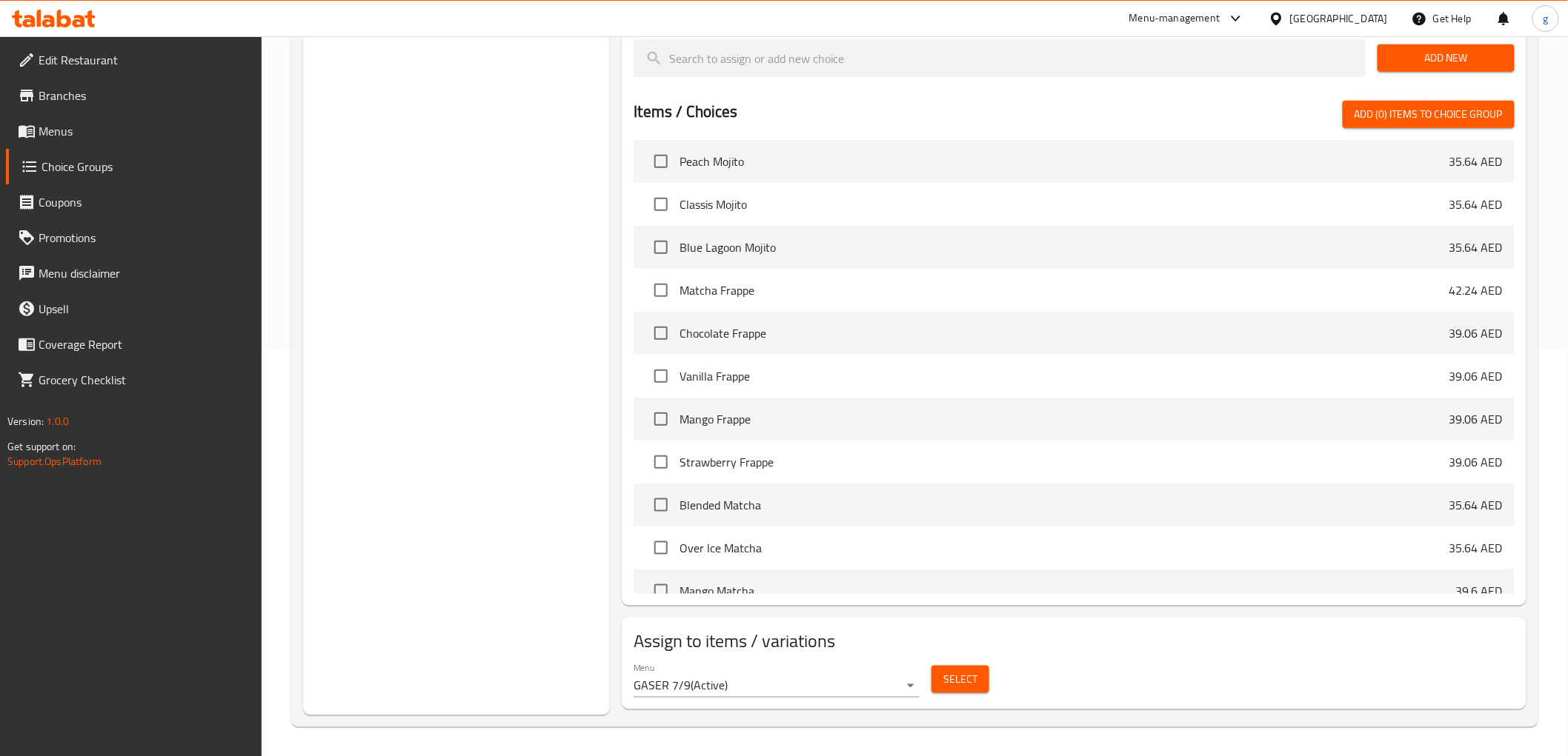
click at [957, 676] on span "Select" at bounding box center [960, 680] width 34 height 19
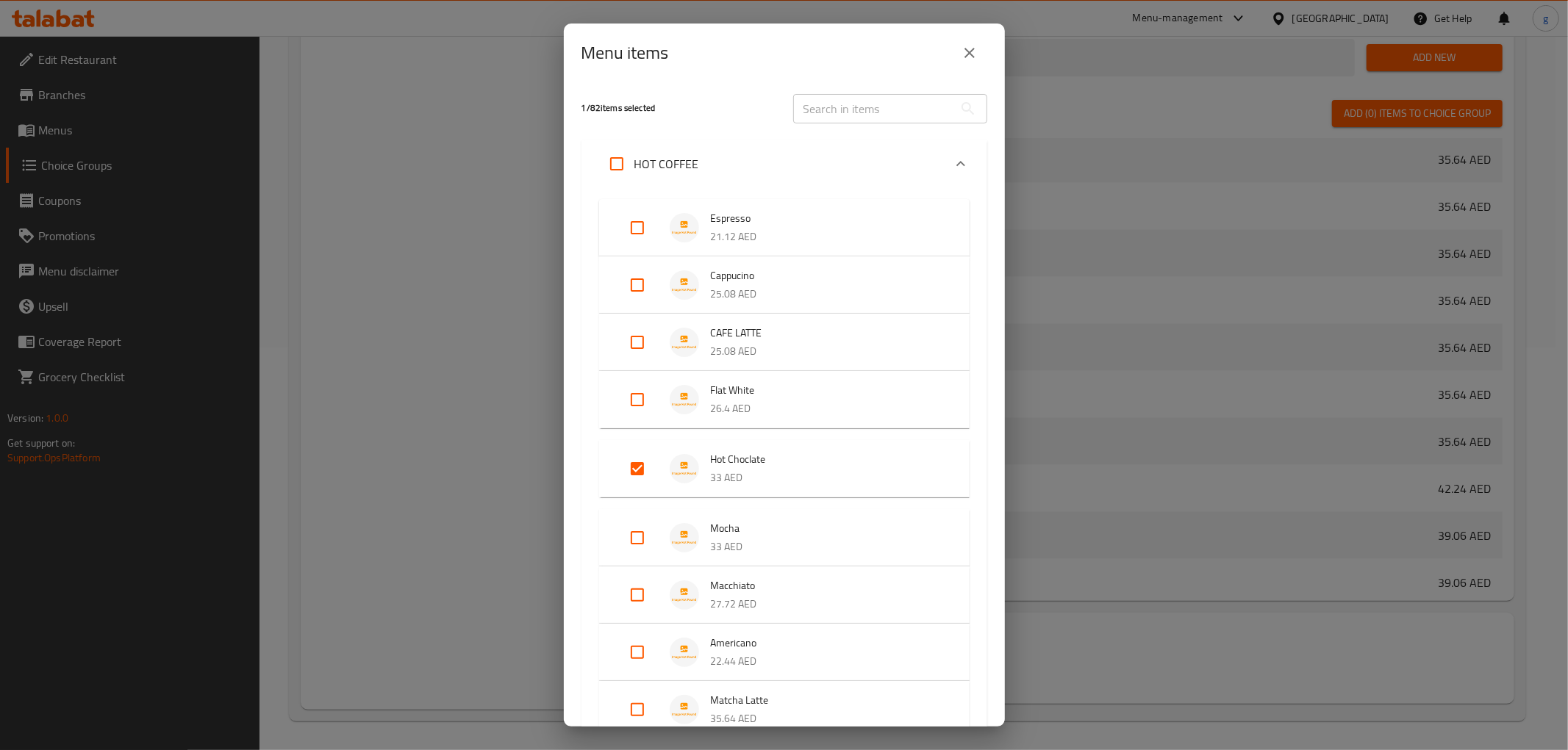
click at [626, 464] on input "Expand" at bounding box center [638, 469] width 36 height 36
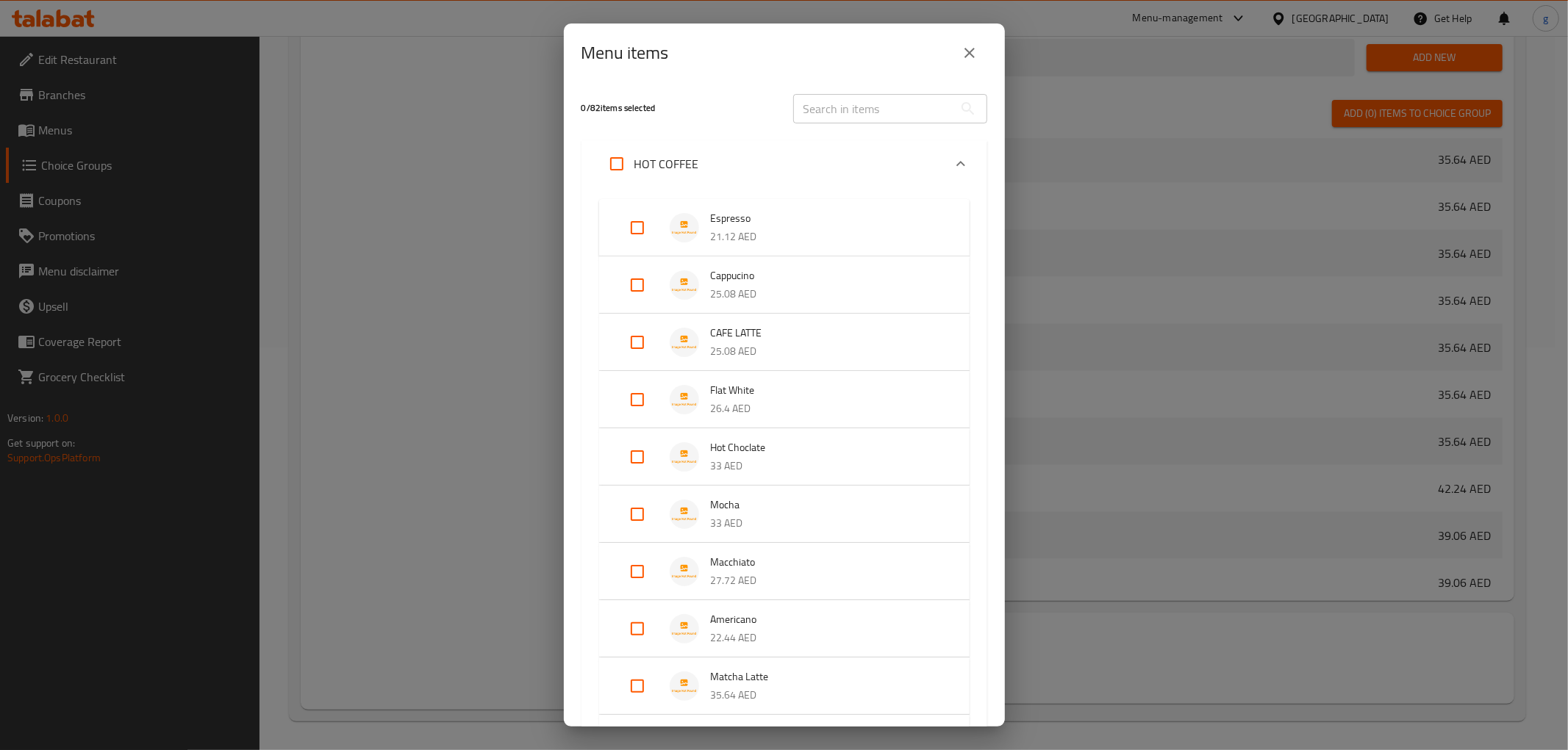
click at [643, 466] on input "Expand" at bounding box center [638, 457] width 36 height 36
checkbox input "true"
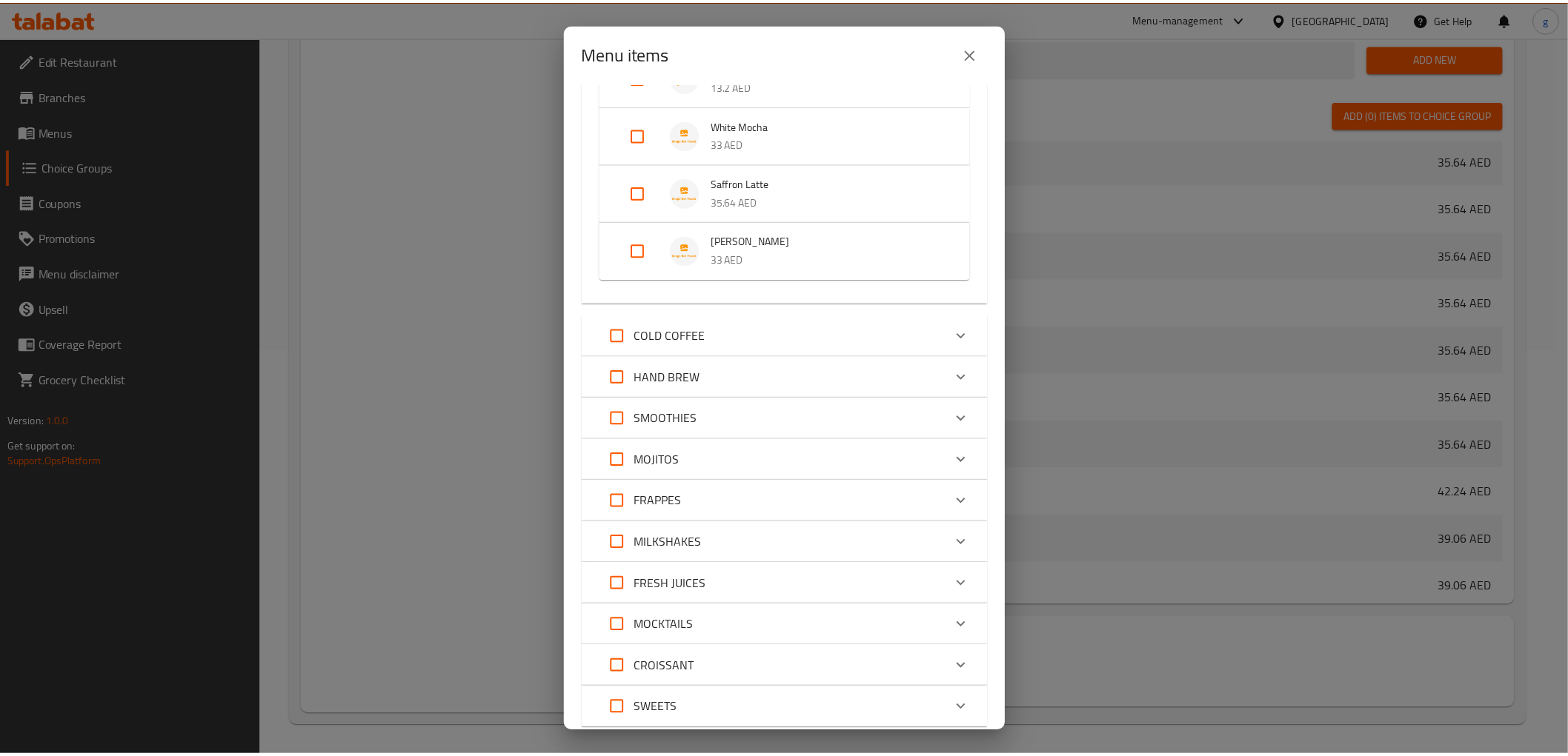
scroll to position [1257, 0]
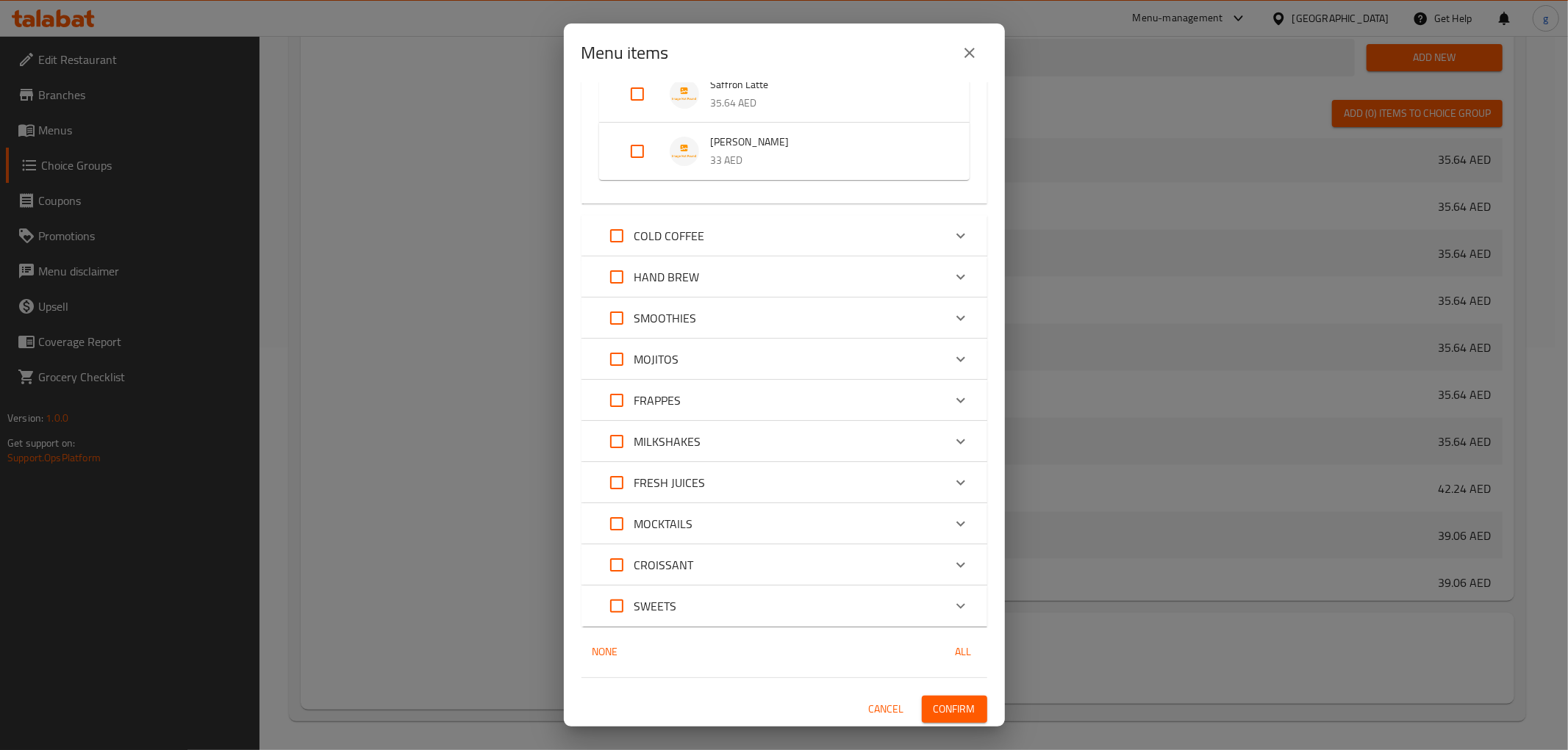
click at [940, 705] on span "Confirm" at bounding box center [955, 709] width 42 height 19
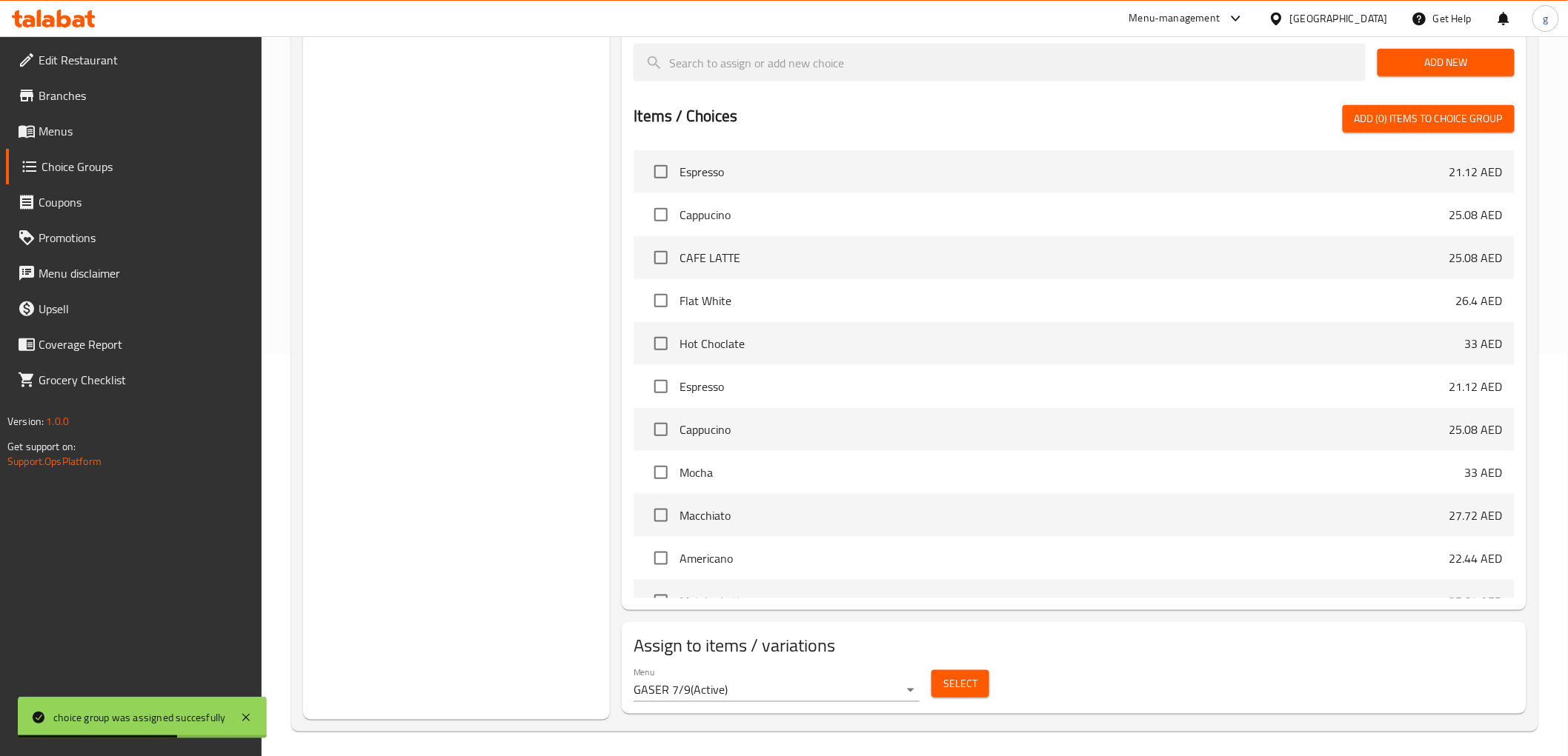
scroll to position [0, 0]
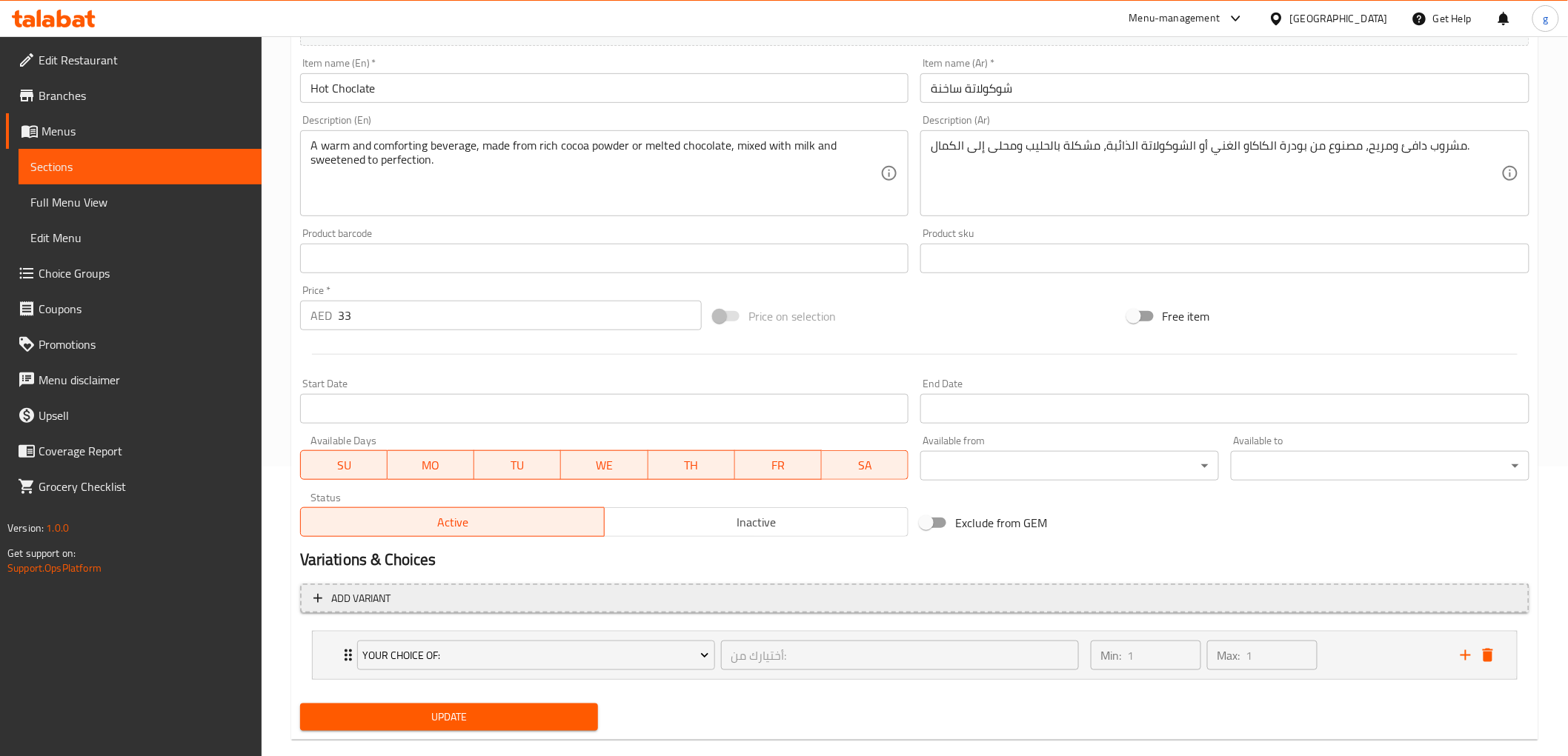
scroll to position [313, 0]
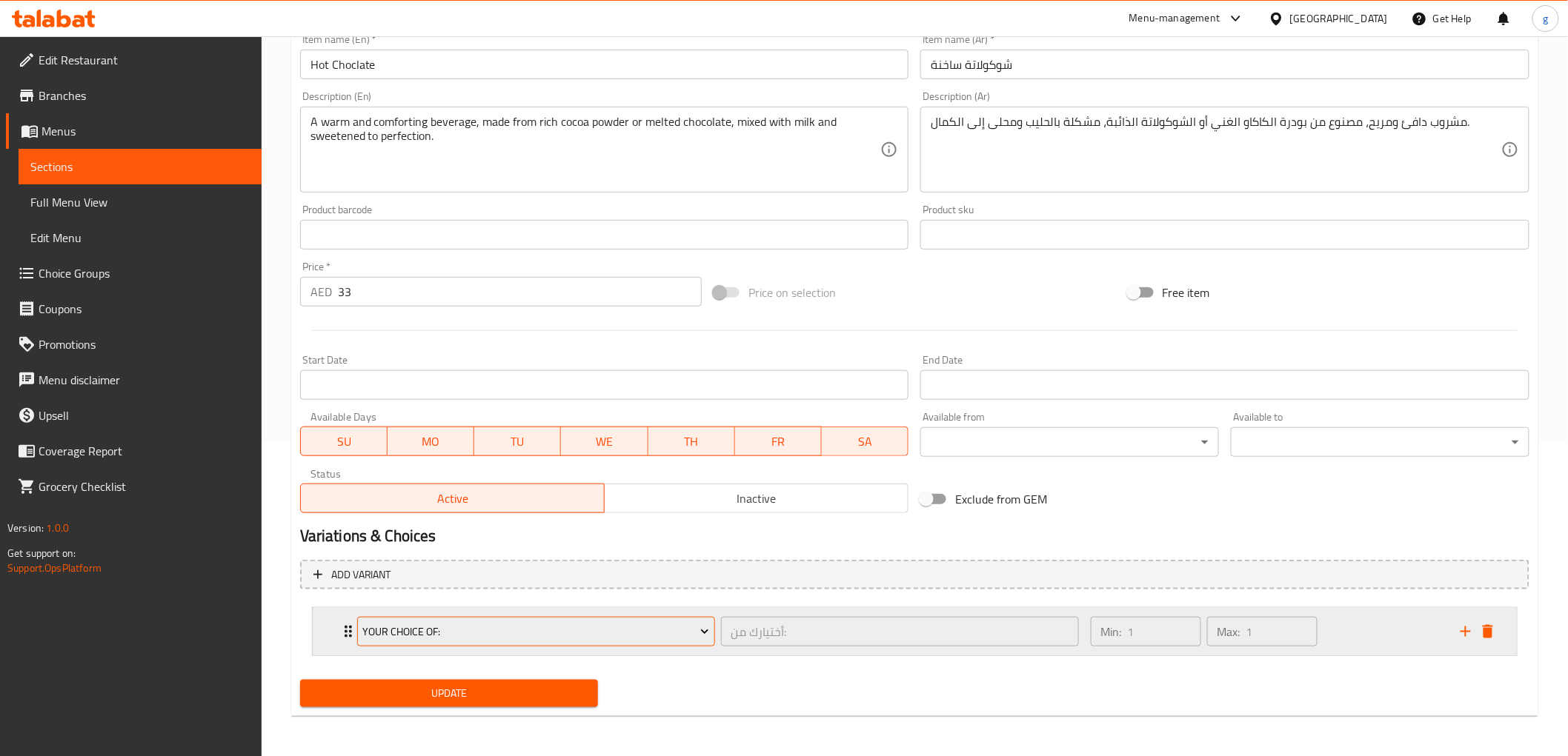
click at [707, 631] on icon "Expand" at bounding box center [704, 632] width 15 height 15
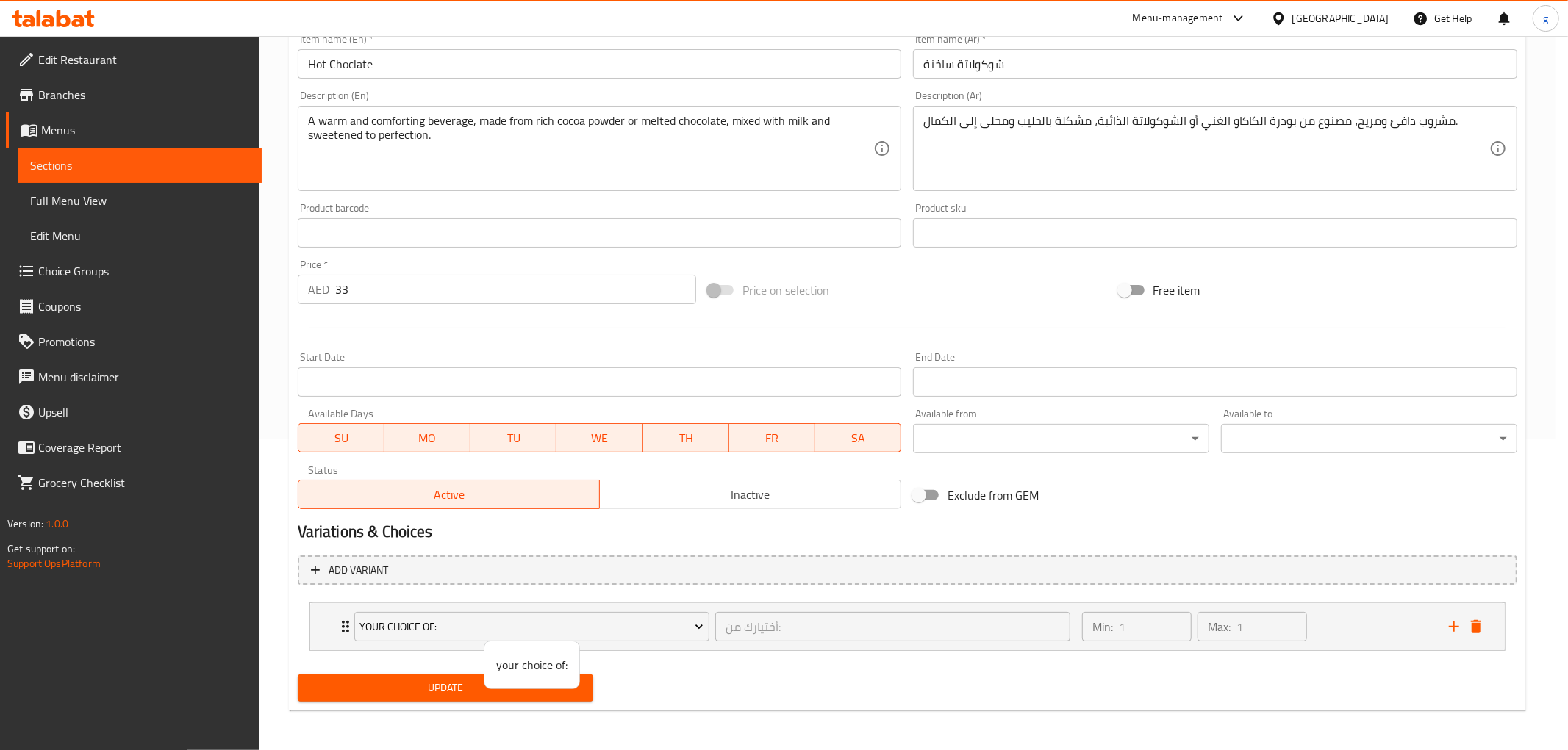
click at [759, 571] on div at bounding box center [784, 375] width 1568 height 750
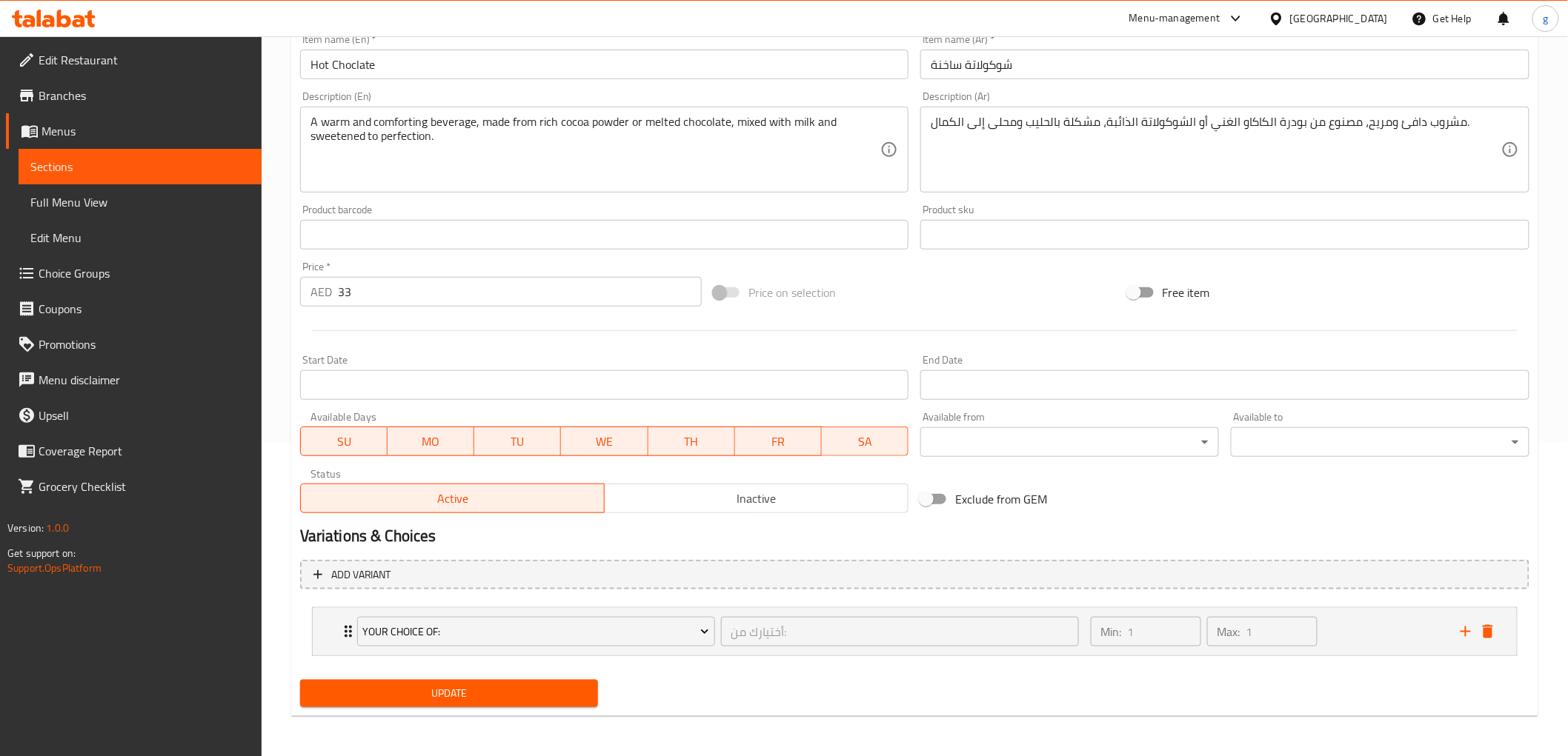
click at [1408, 679] on div "Update" at bounding box center [914, 693] width 1241 height 39
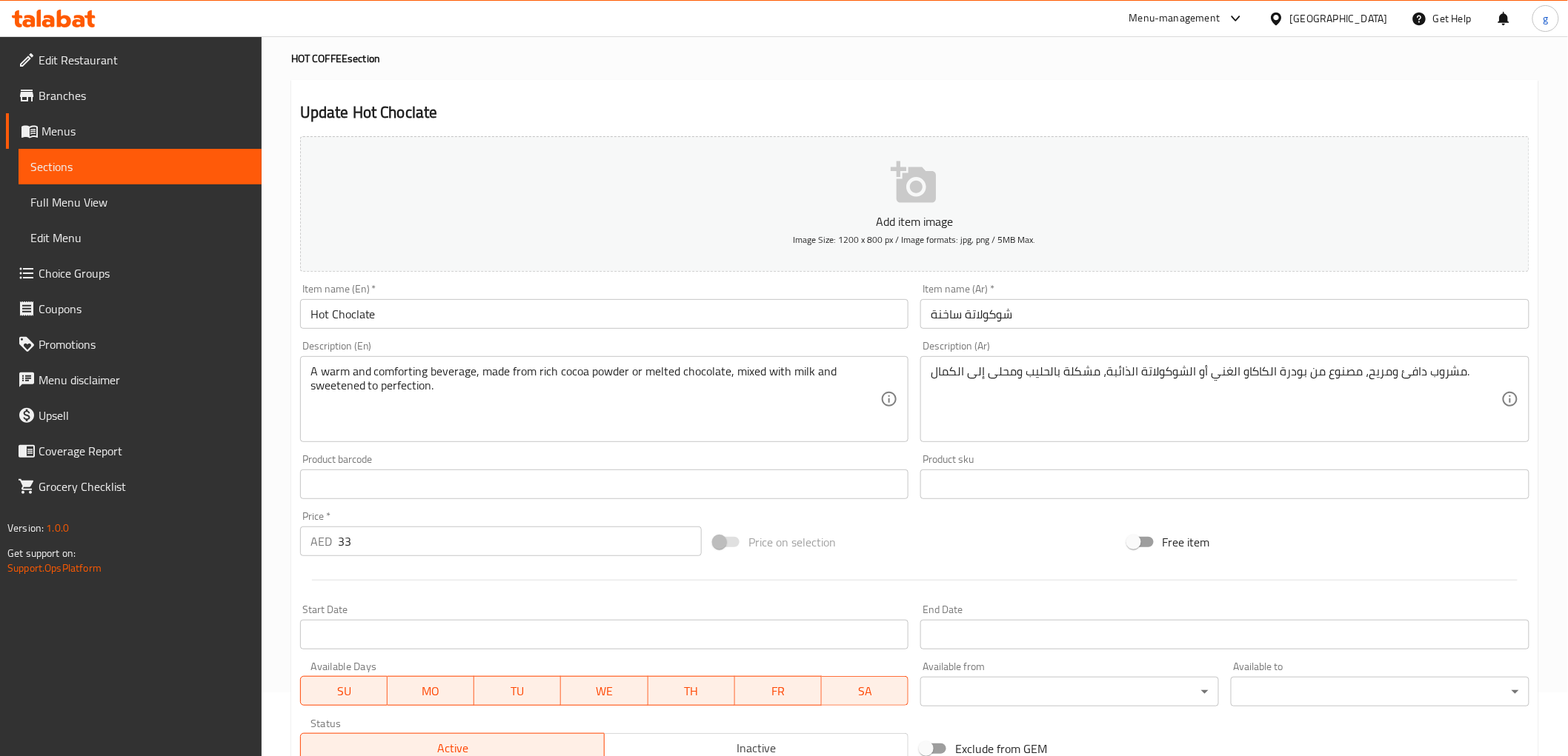
scroll to position [0, 0]
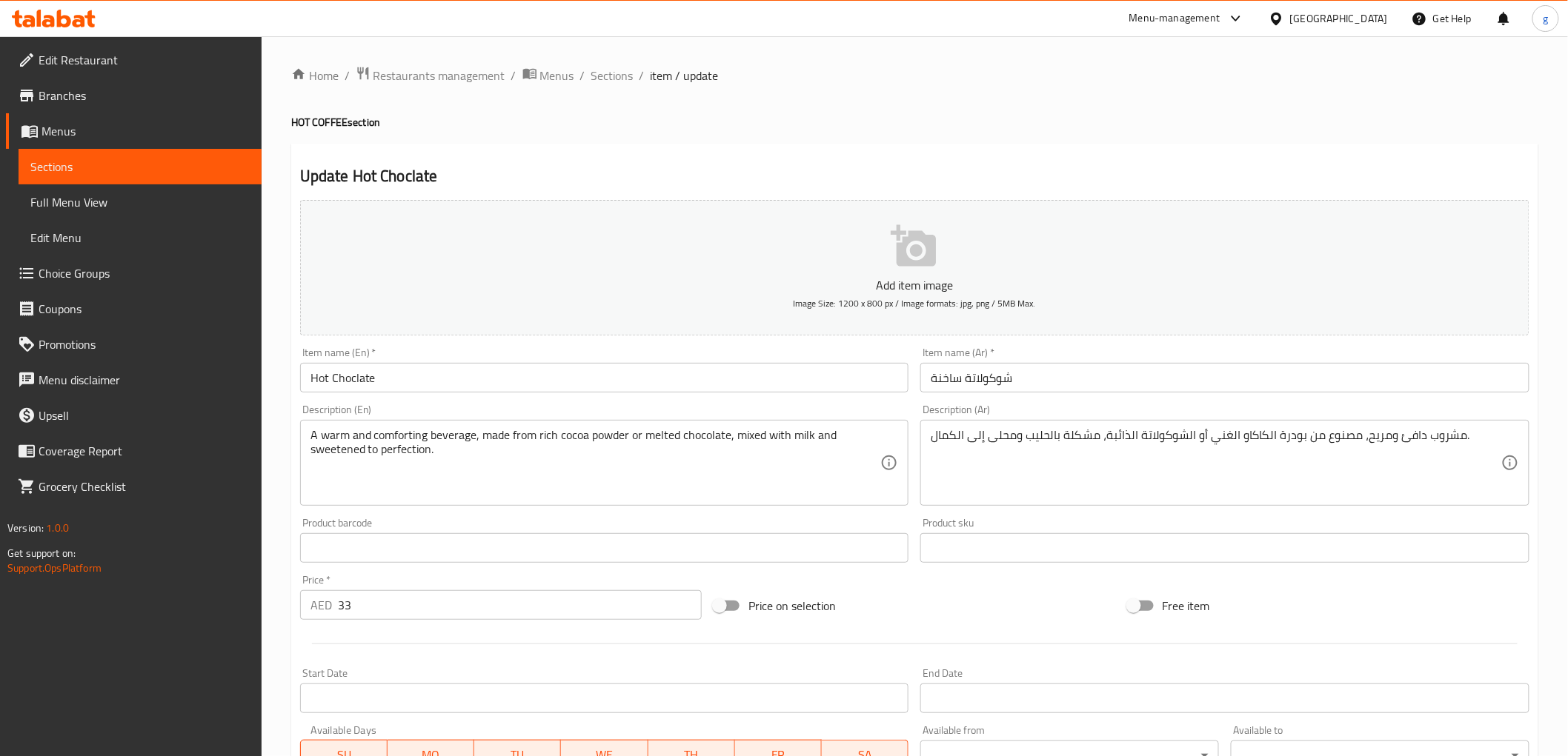
scroll to position [313, 0]
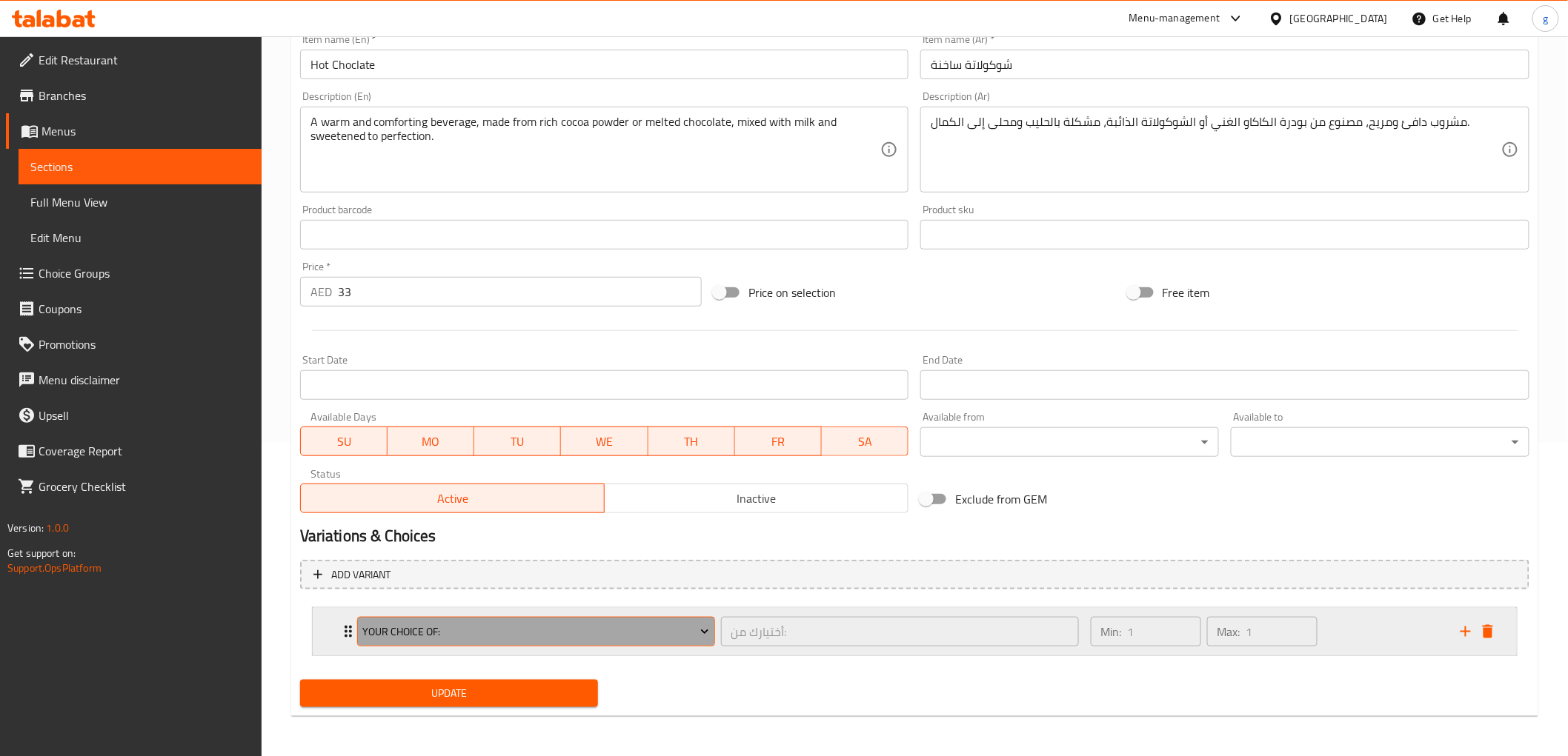
click at [700, 637] on icon "Expand" at bounding box center [704, 632] width 15 height 15
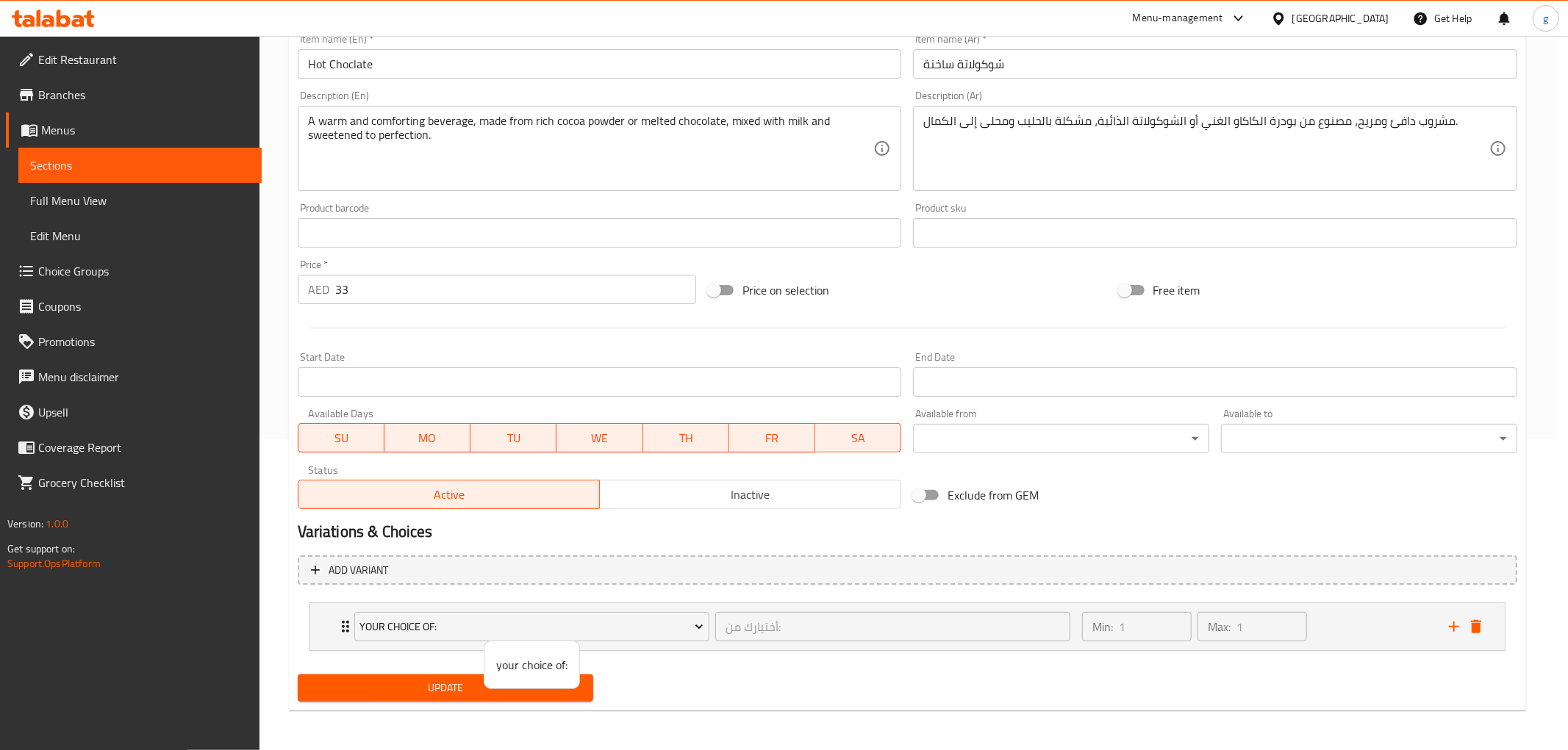
click at [944, 582] on div at bounding box center [784, 375] width 1568 height 750
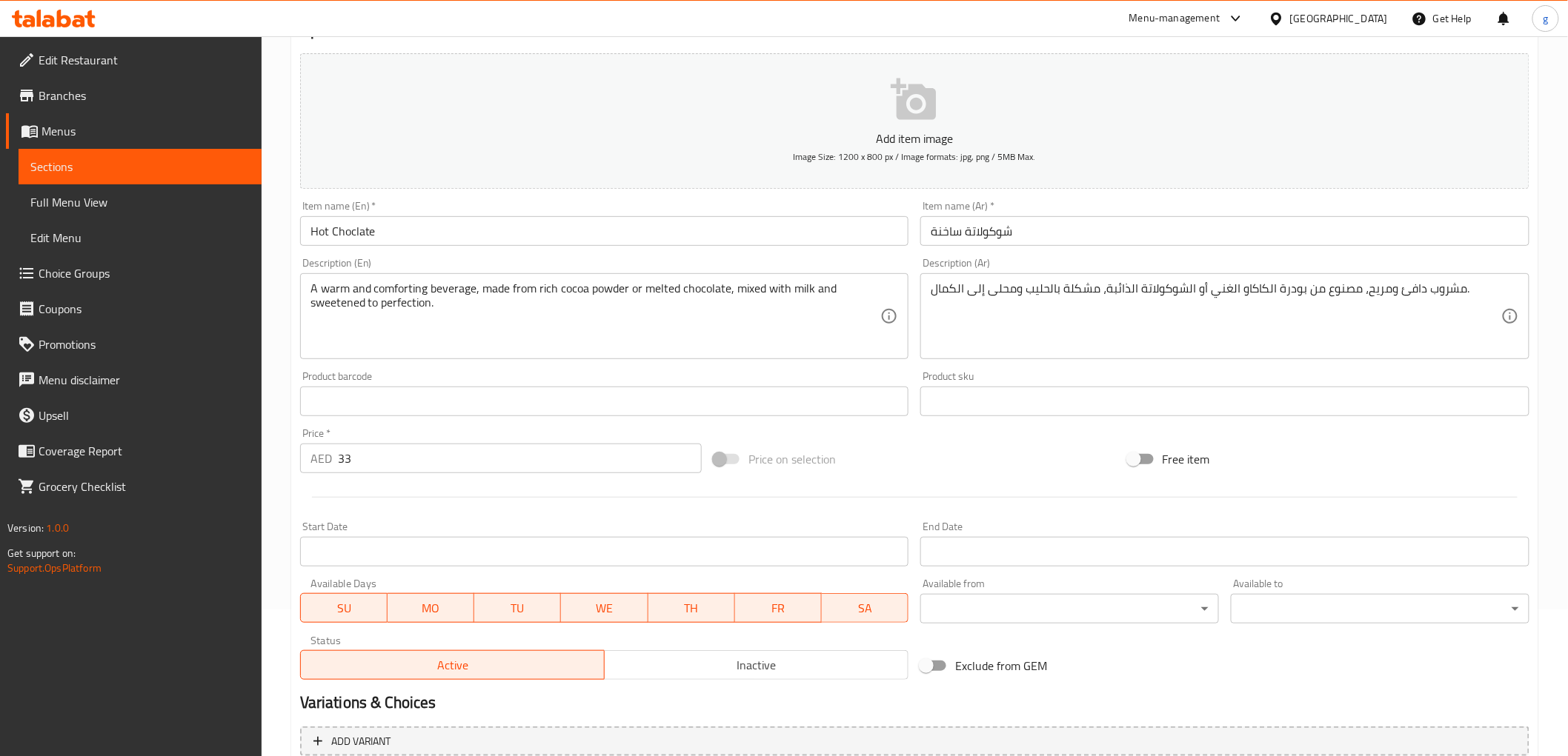
scroll to position [313, 0]
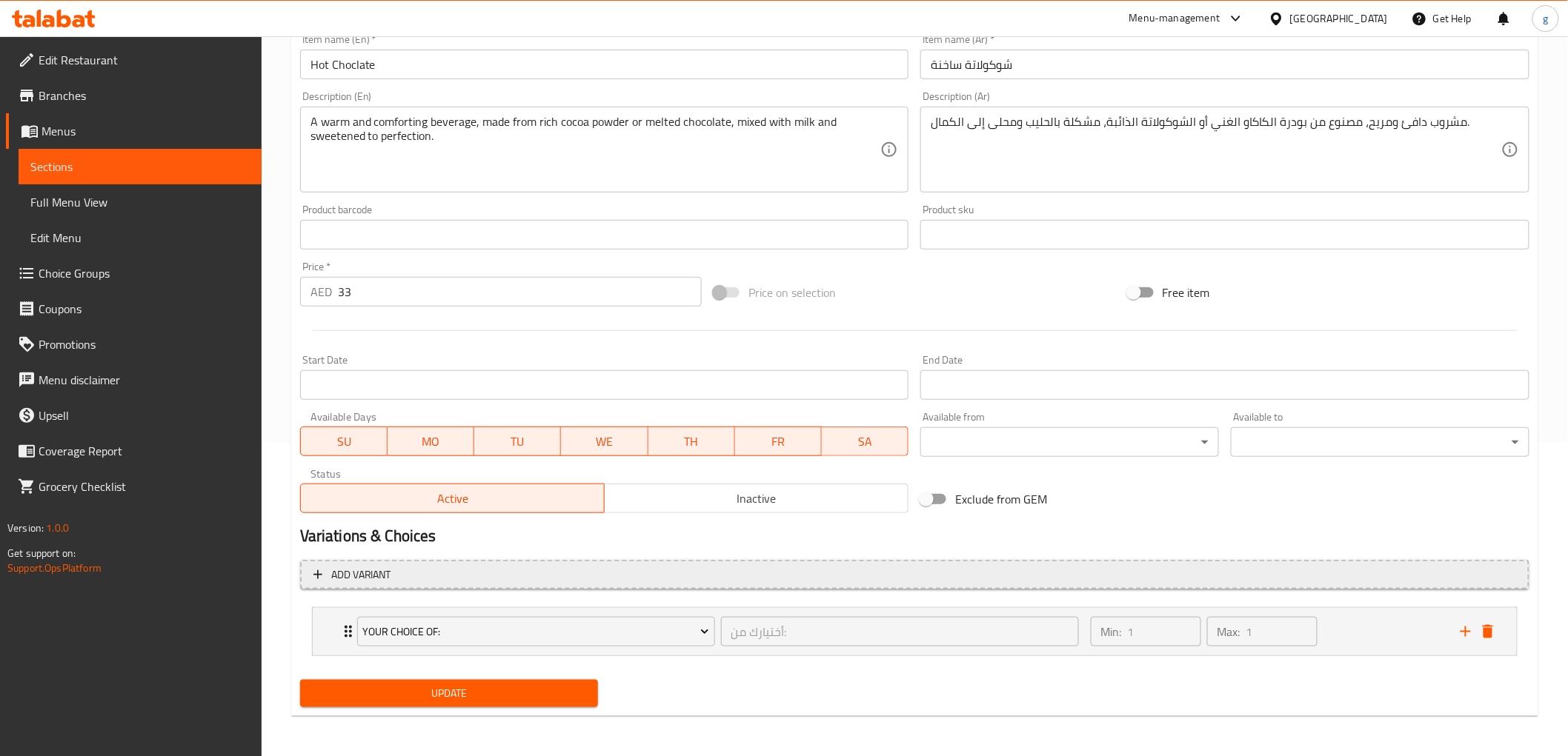
click at [1195, 574] on span "Add variant" at bounding box center [914, 575] width 1202 height 19
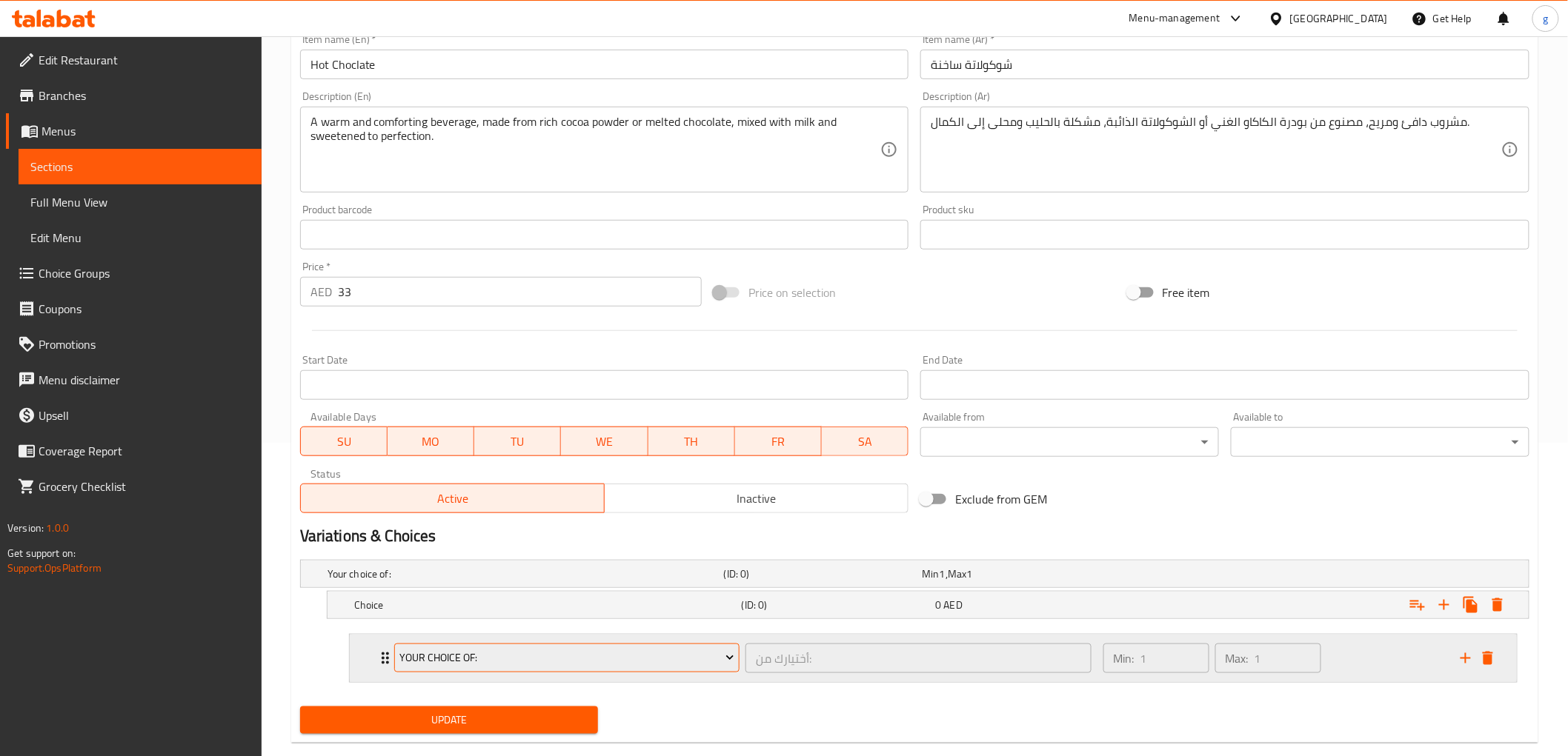
scroll to position [342, 0]
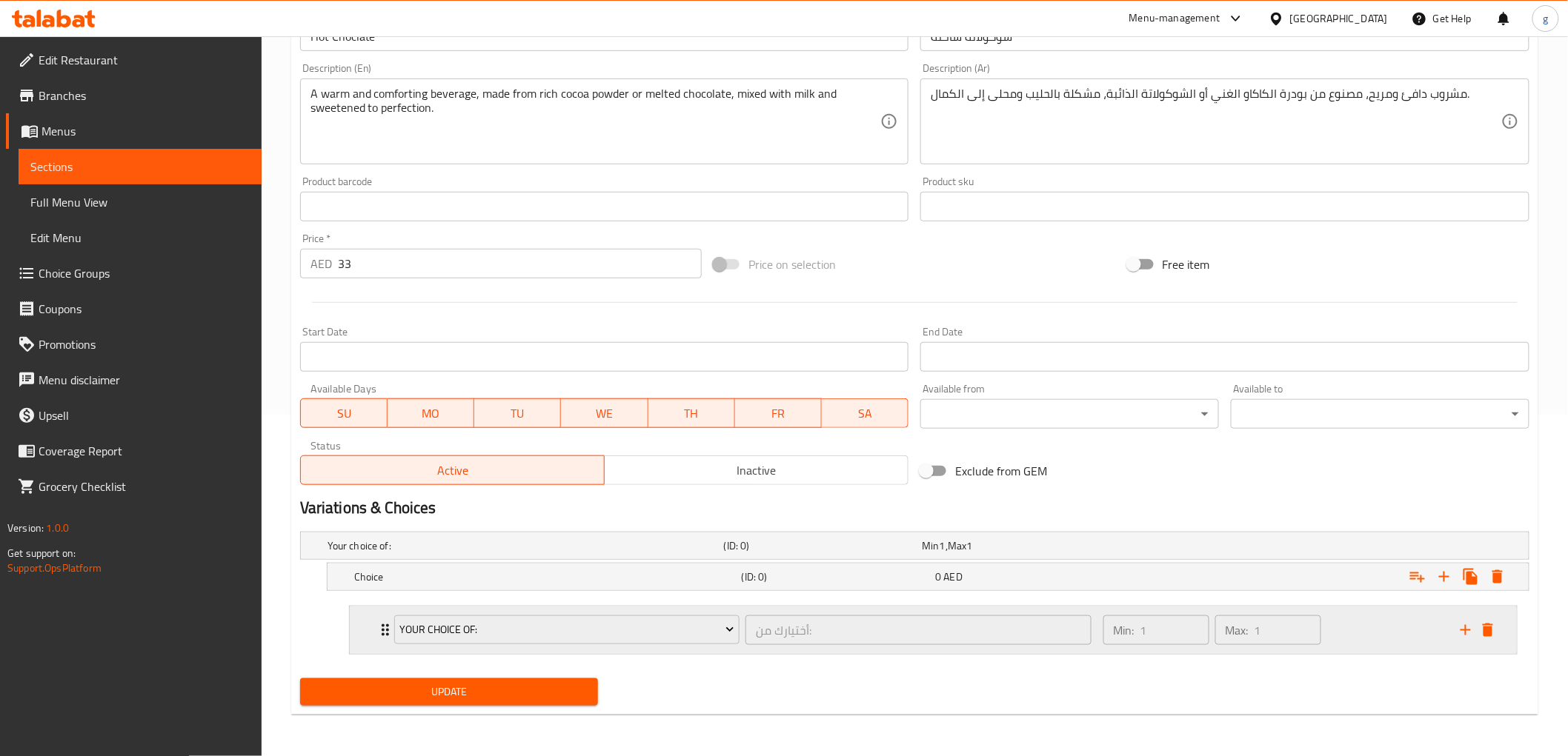
click at [1366, 610] on div "Min: 1 ​ Max: 1 ​" at bounding box center [1272, 630] width 357 height 47
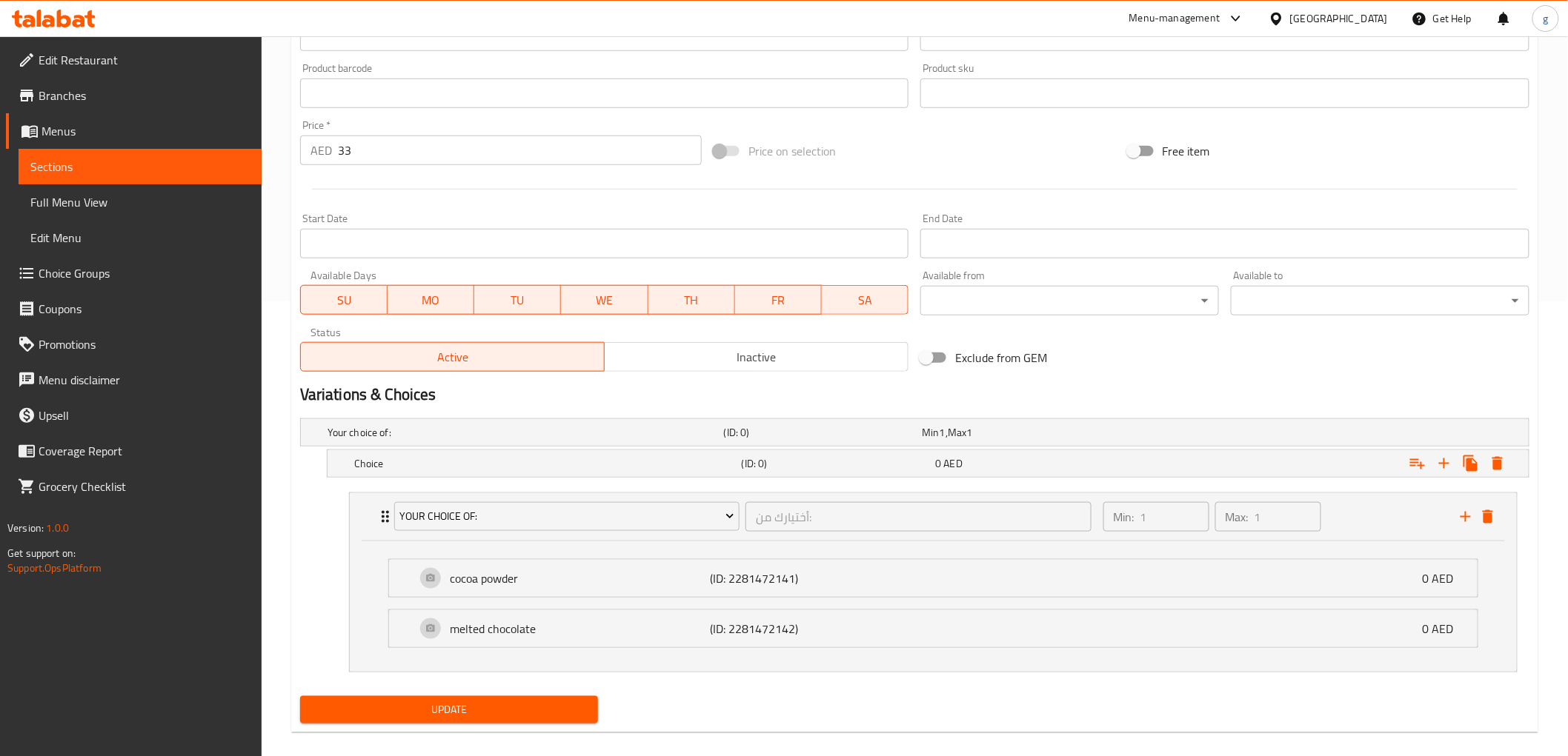
scroll to position [472, 0]
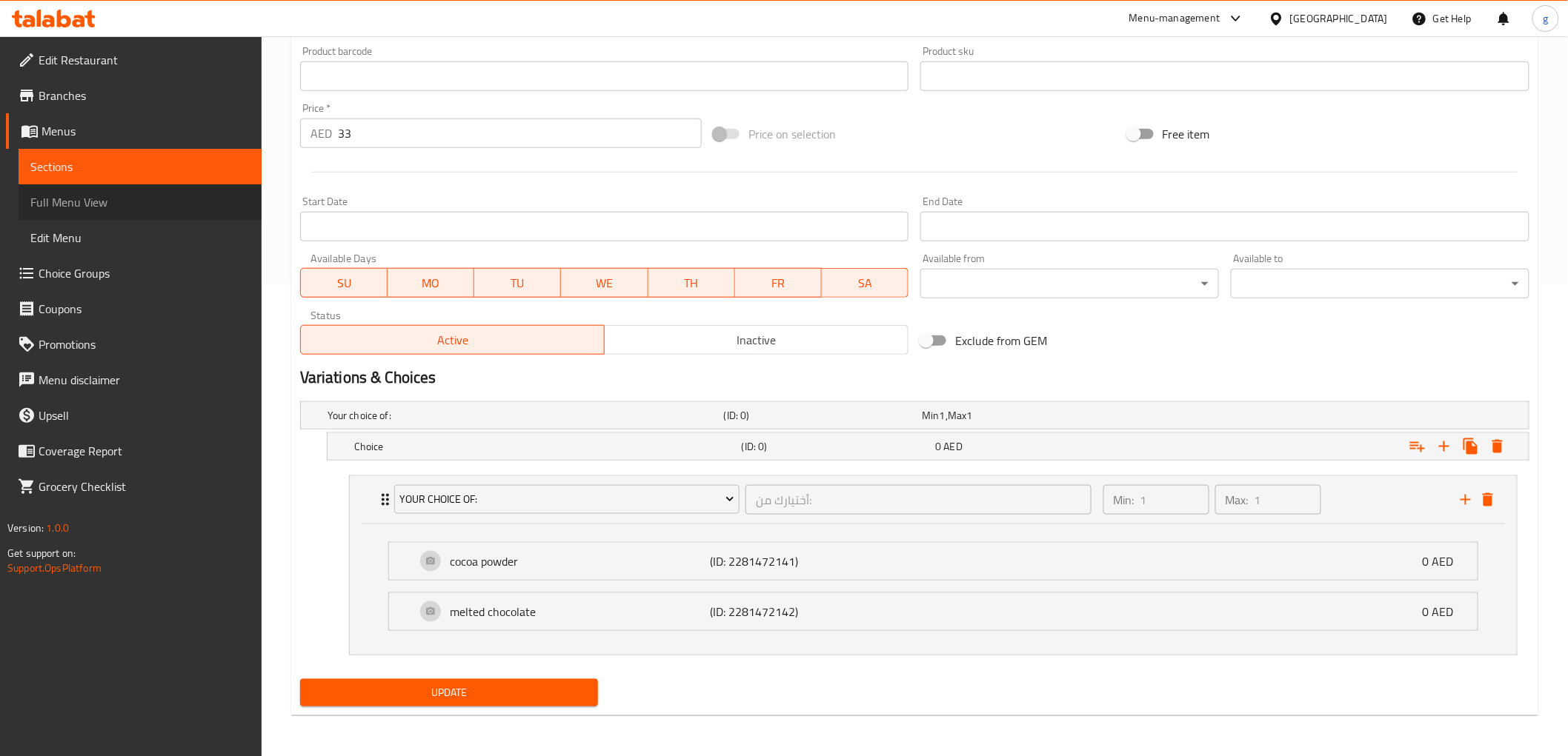
click at [76, 200] on span "Full Menu View" at bounding box center [139, 202] width 219 height 18
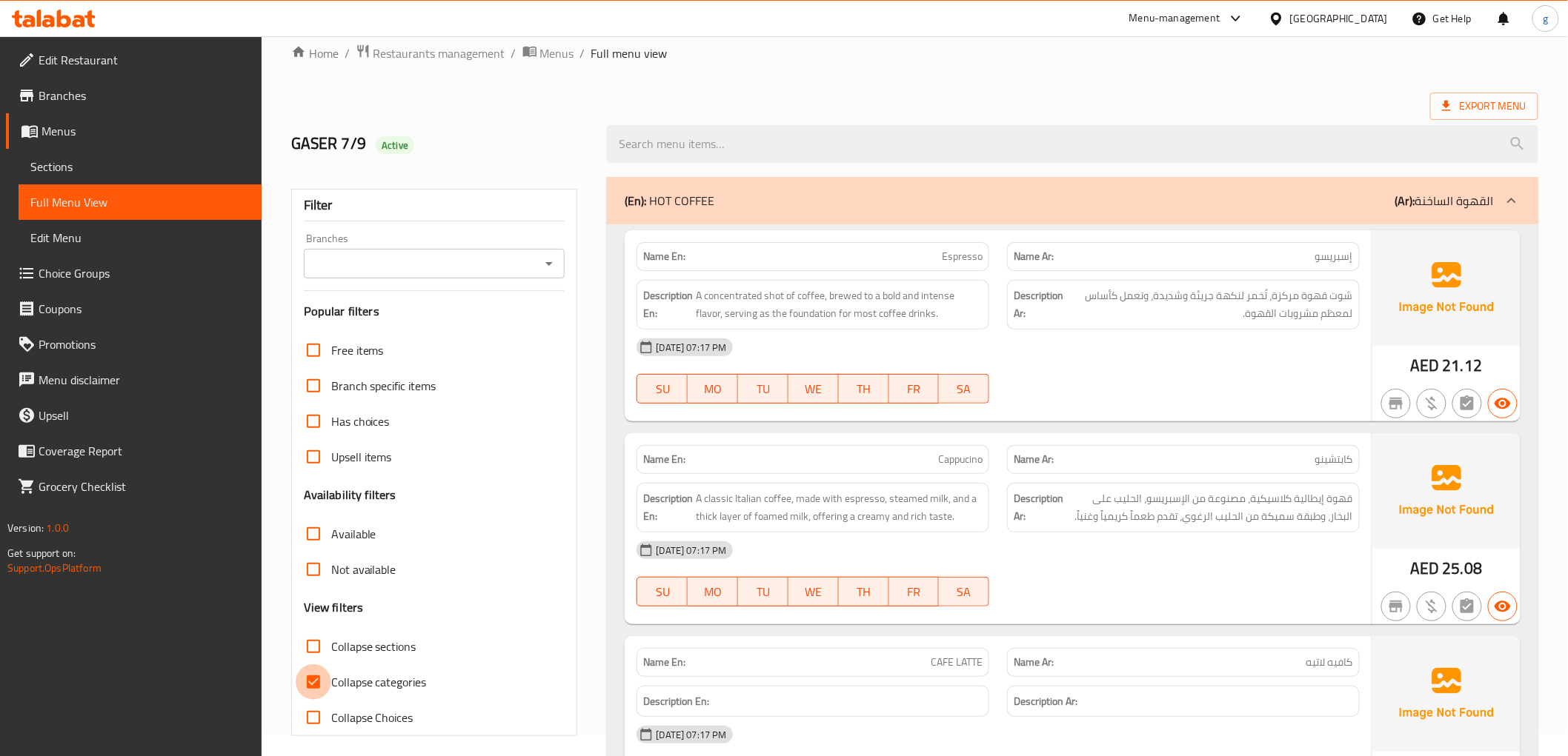
click at [319, 671] on input "Collapse categories" at bounding box center [314, 683] width 36 height 36
checkbox input "false"
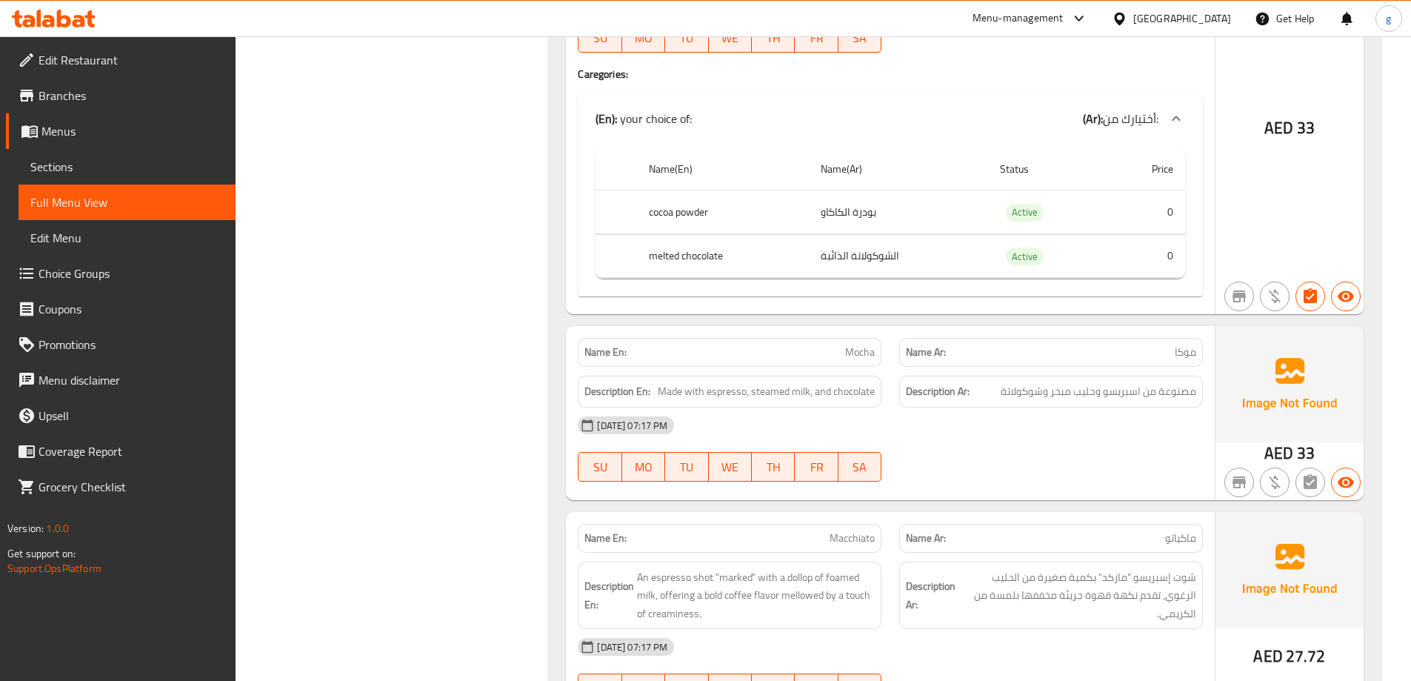
scroll to position [1366, 0]
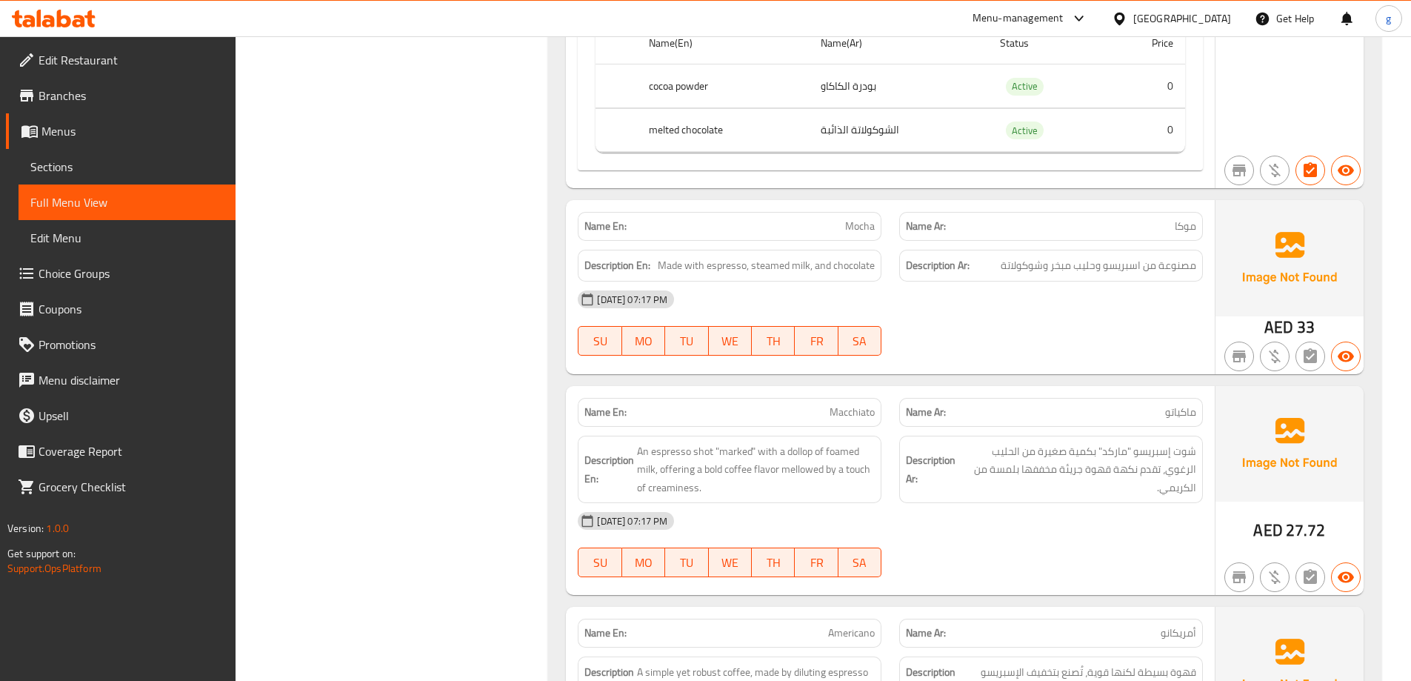
click at [1170, 318] on div "[DATE] 07:17 PM SU MO TU WE TH FR SA" at bounding box center [890, 323] width 643 height 83
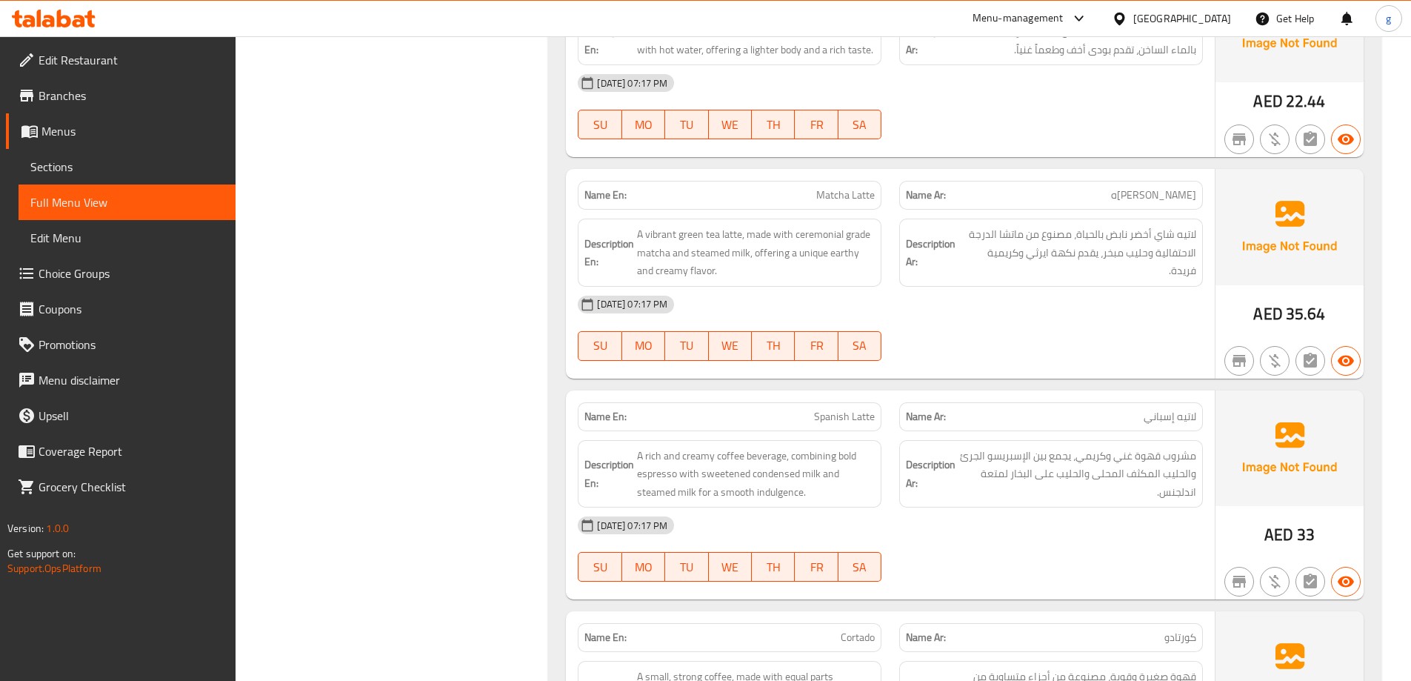
scroll to position [2033, 0]
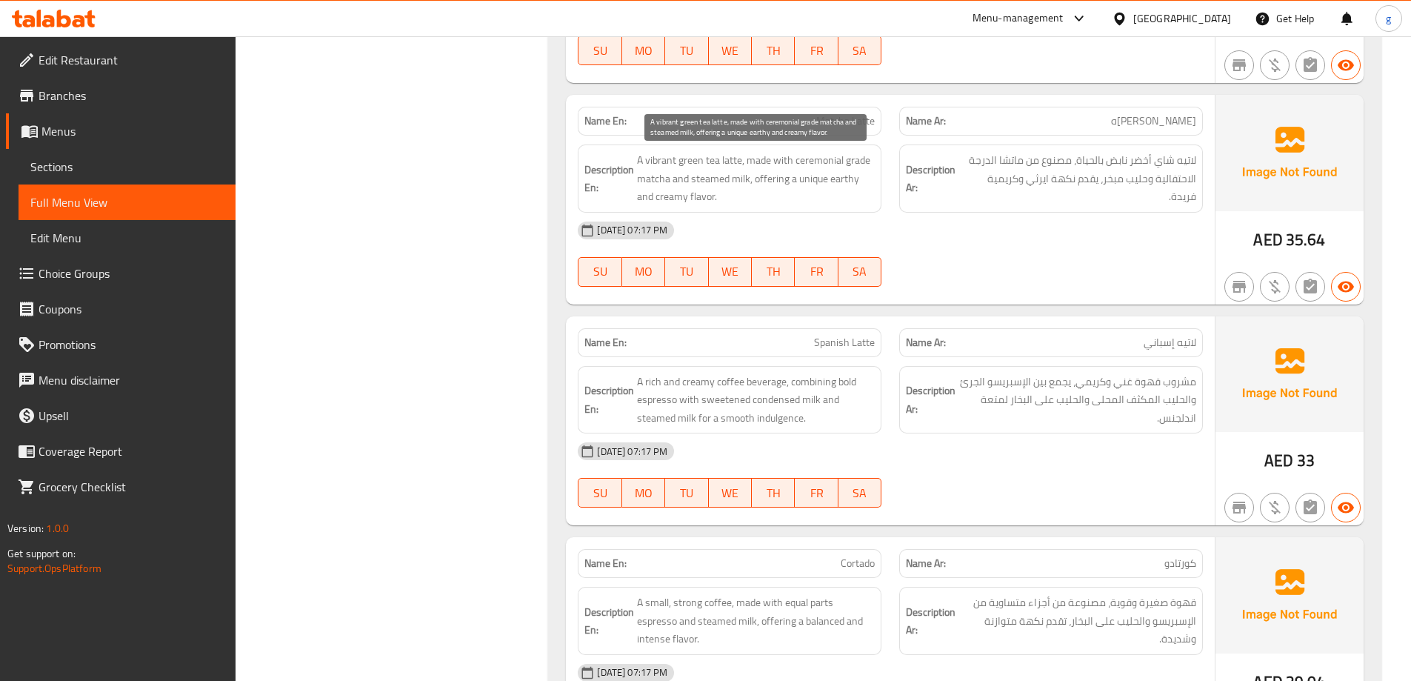
scroll to position [2107, 0]
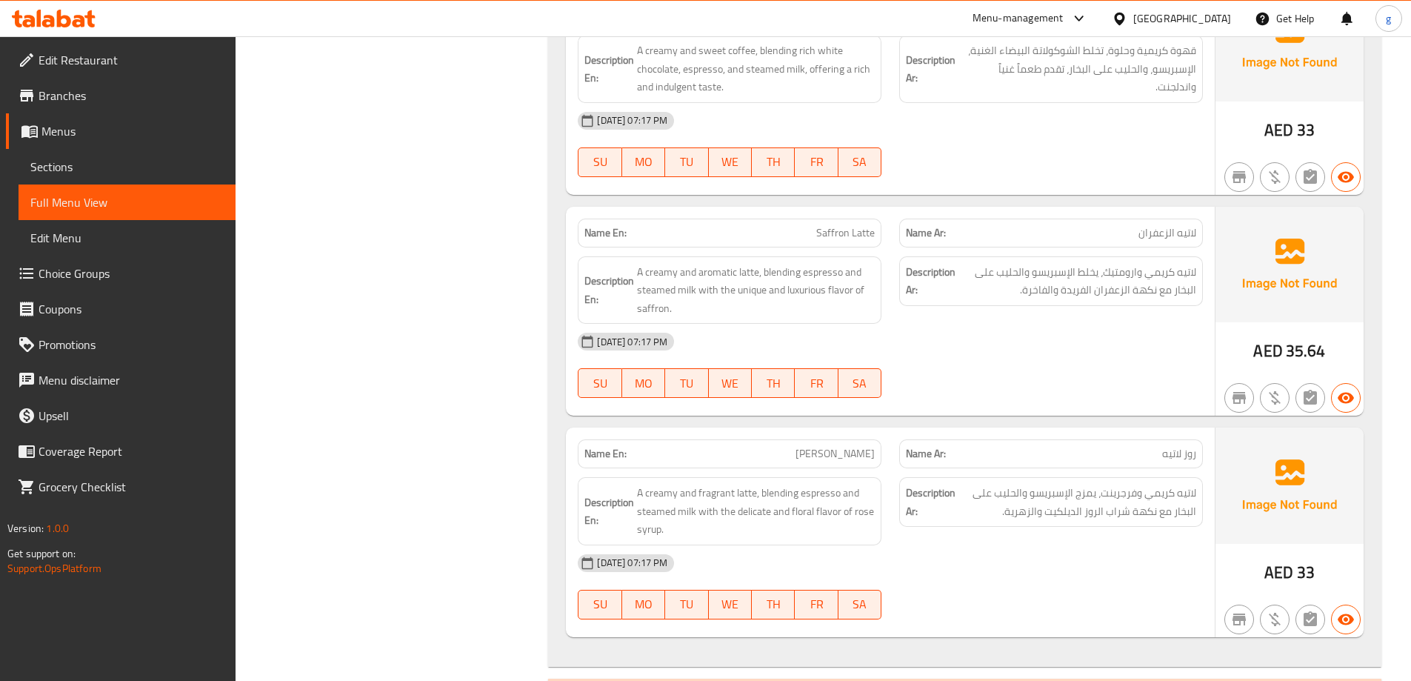
scroll to position [4182, 0]
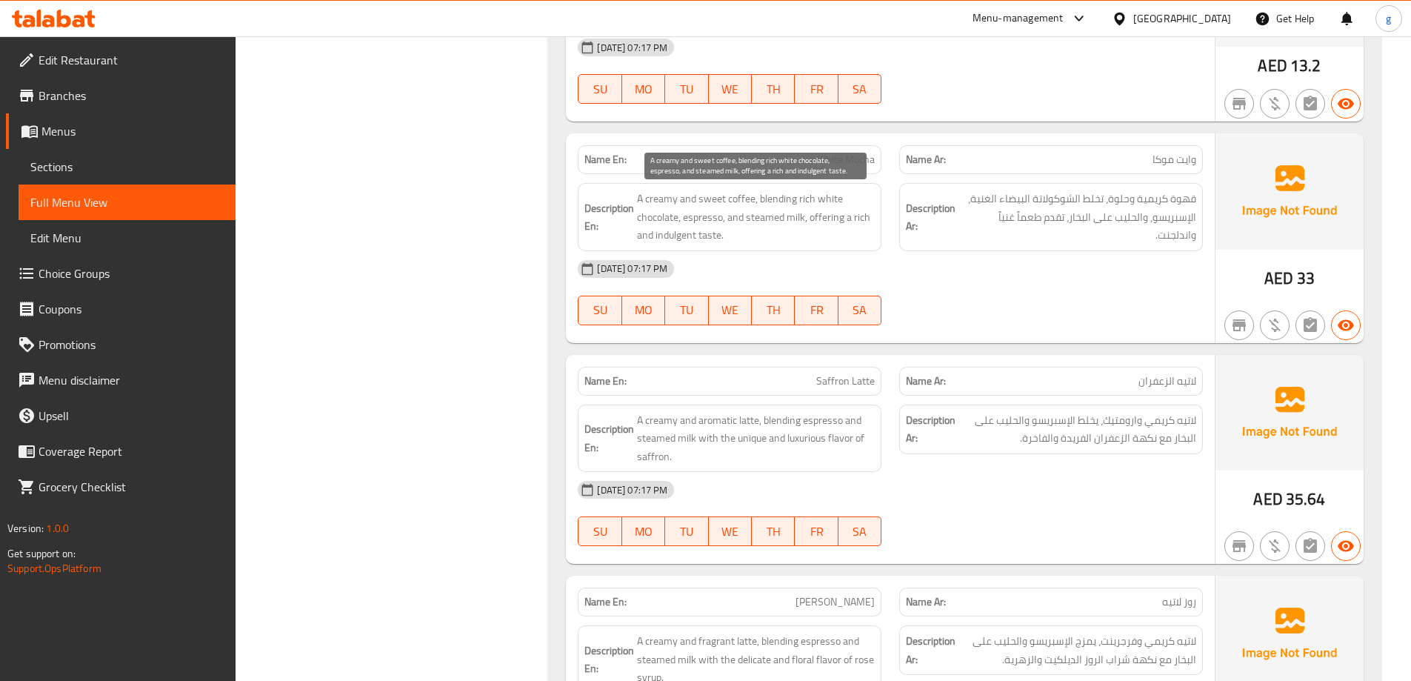
click at [683, 233] on span "A creamy and sweet coffee, blending rich white chocolate, espresso, and steamed…" at bounding box center [756, 217] width 238 height 55
click at [685, 230] on span "A creamy and sweet coffee, blending rich white chocolate, espresso, and steamed…" at bounding box center [756, 217] width 238 height 55
click at [663, 236] on span "A creamy and sweet coffee, blending rich white chocolate, espresso, and steamed…" at bounding box center [756, 217] width 238 height 55
click at [659, 237] on span "A creamy and sweet coffee, blending rich white chocolate, espresso, and steamed…" at bounding box center [756, 217] width 238 height 55
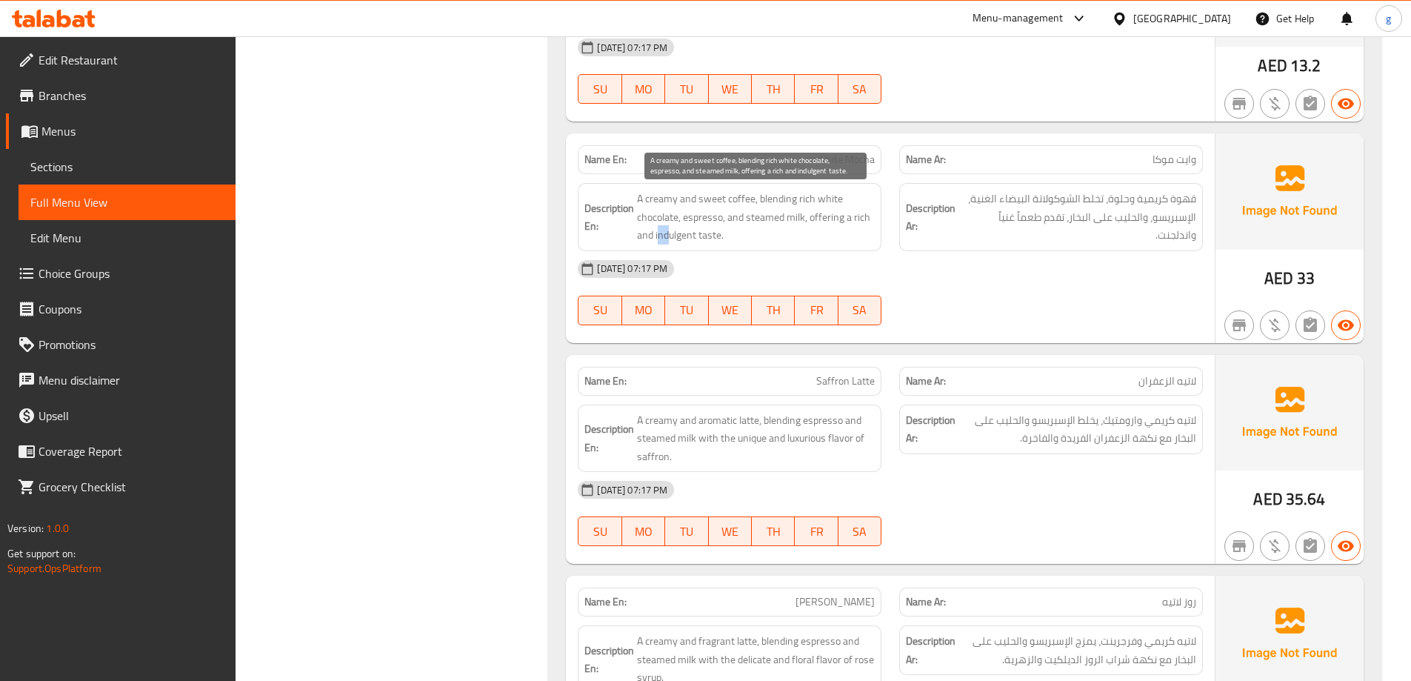
drag, startPoint x: 657, startPoint y: 236, endPoint x: 668, endPoint y: 236, distance: 11.1
click at [668, 236] on span "A creamy and sweet coffee, blending rich white chocolate, espresso, and steamed…" at bounding box center [756, 217] width 238 height 55
drag, startPoint x: 655, startPoint y: 235, endPoint x: 696, endPoint y: 240, distance: 41.8
click at [696, 240] on span "A creamy and sweet coffee, blending rich white chocolate, espresso, and steamed…" at bounding box center [756, 217] width 238 height 55
copy span "indulgent"
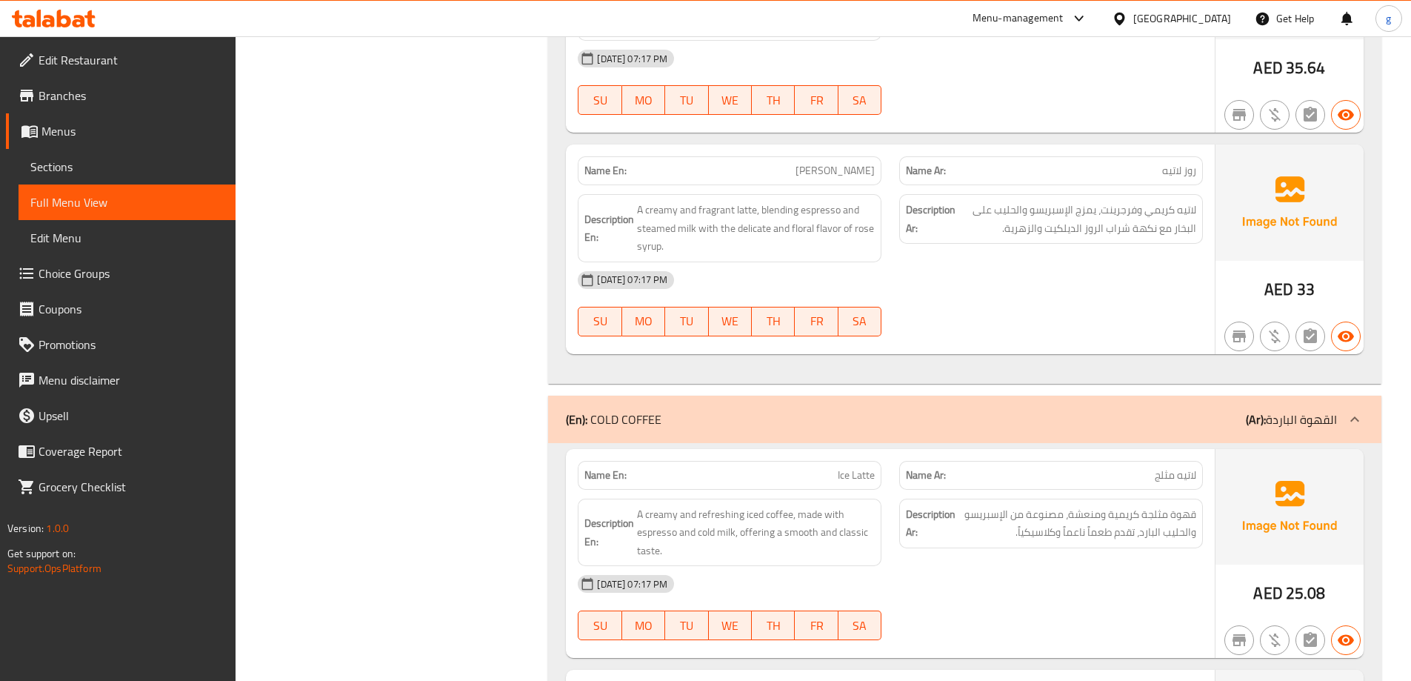
scroll to position [4700, 0]
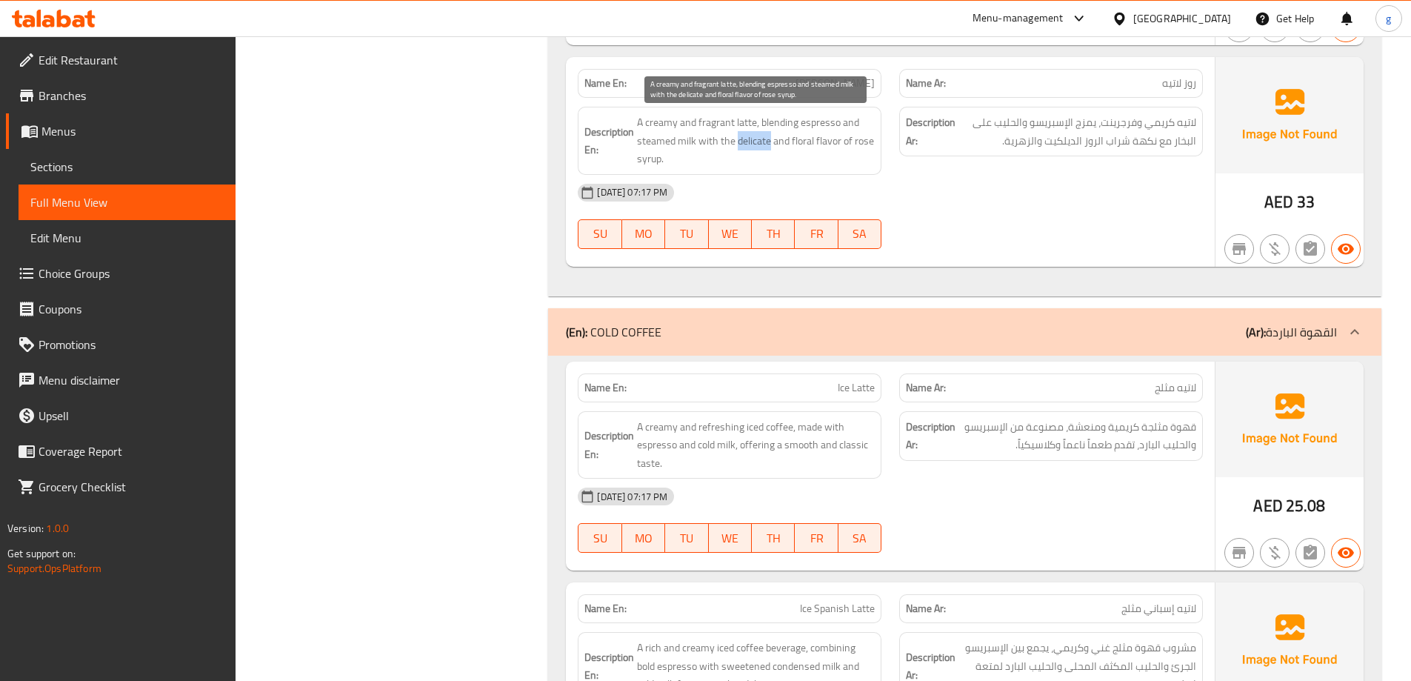
drag, startPoint x: 738, startPoint y: 145, endPoint x: 769, endPoint y: 140, distance: 31.5
click at [769, 140] on span "A creamy and fragrant latte, blending espresso and steamed milk with the delica…" at bounding box center [756, 140] width 238 height 55
copy span "delicate"
click at [1123, 350] on div "(En): COLD COFFEE (Ar): القهوة الباردة" at bounding box center [965, 331] width 834 height 47
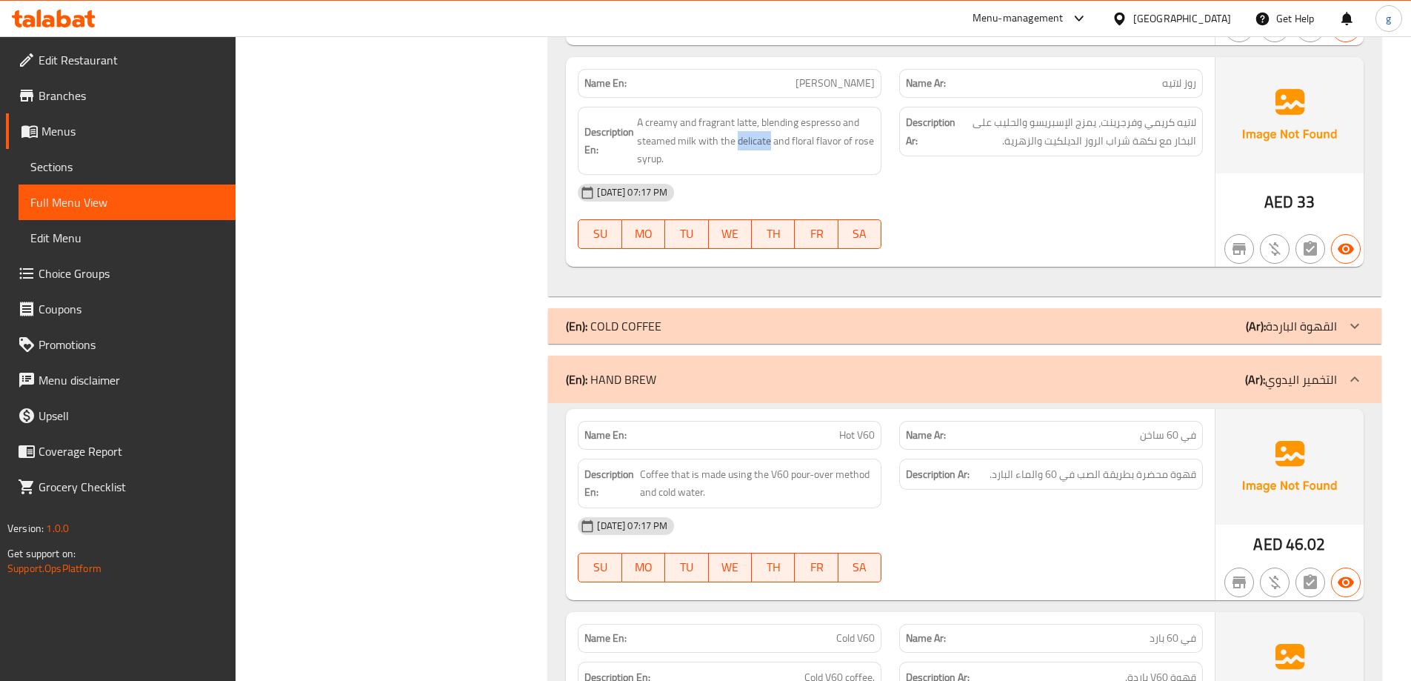
scroll to position [4849, 0]
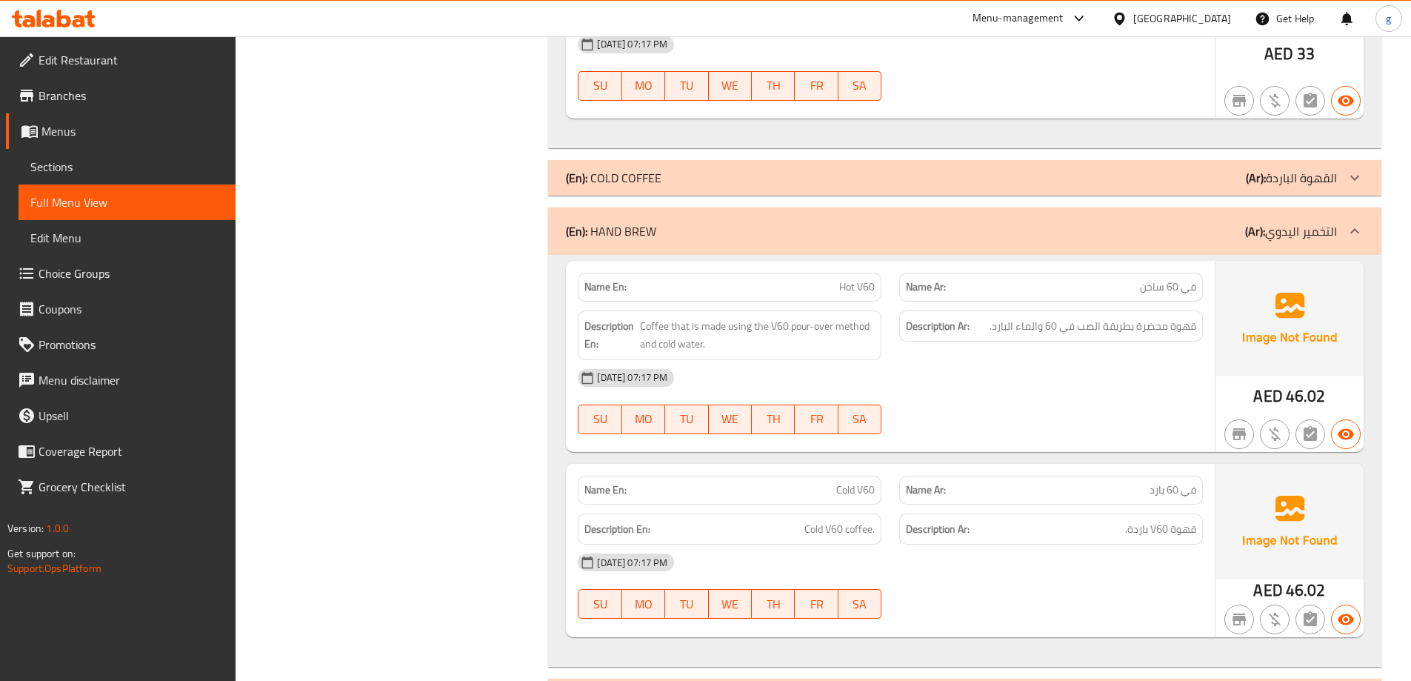
click at [1064, 194] on div "(En): COLD COFFEE (Ar): القهوة الباردة" at bounding box center [965, 178] width 834 height 36
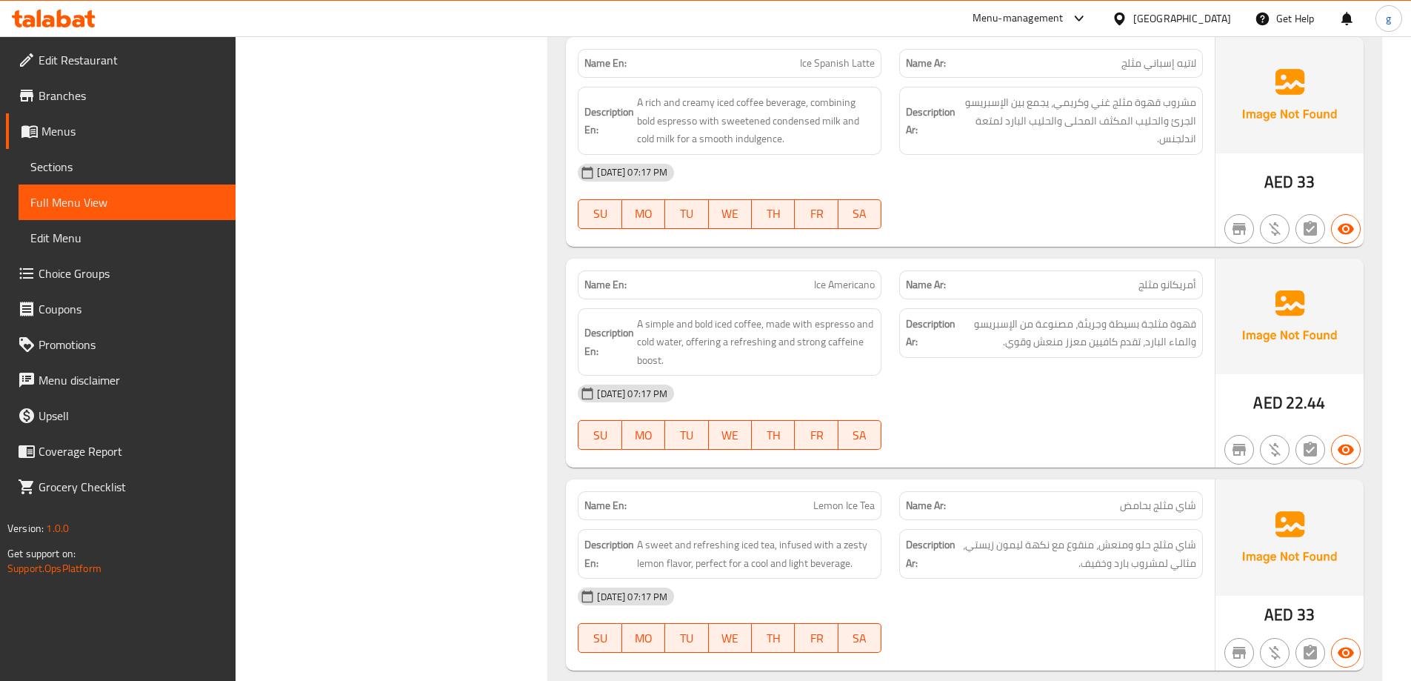
scroll to position [5219, 0]
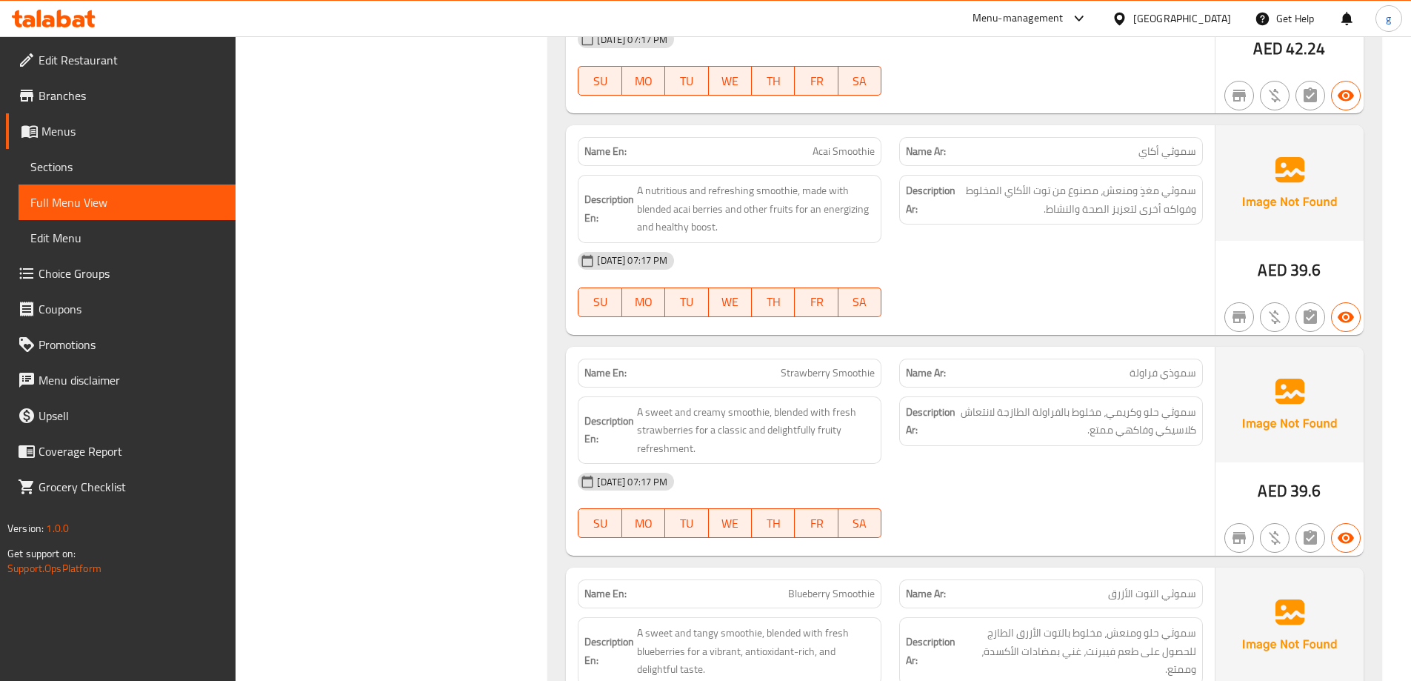
scroll to position [7219, 0]
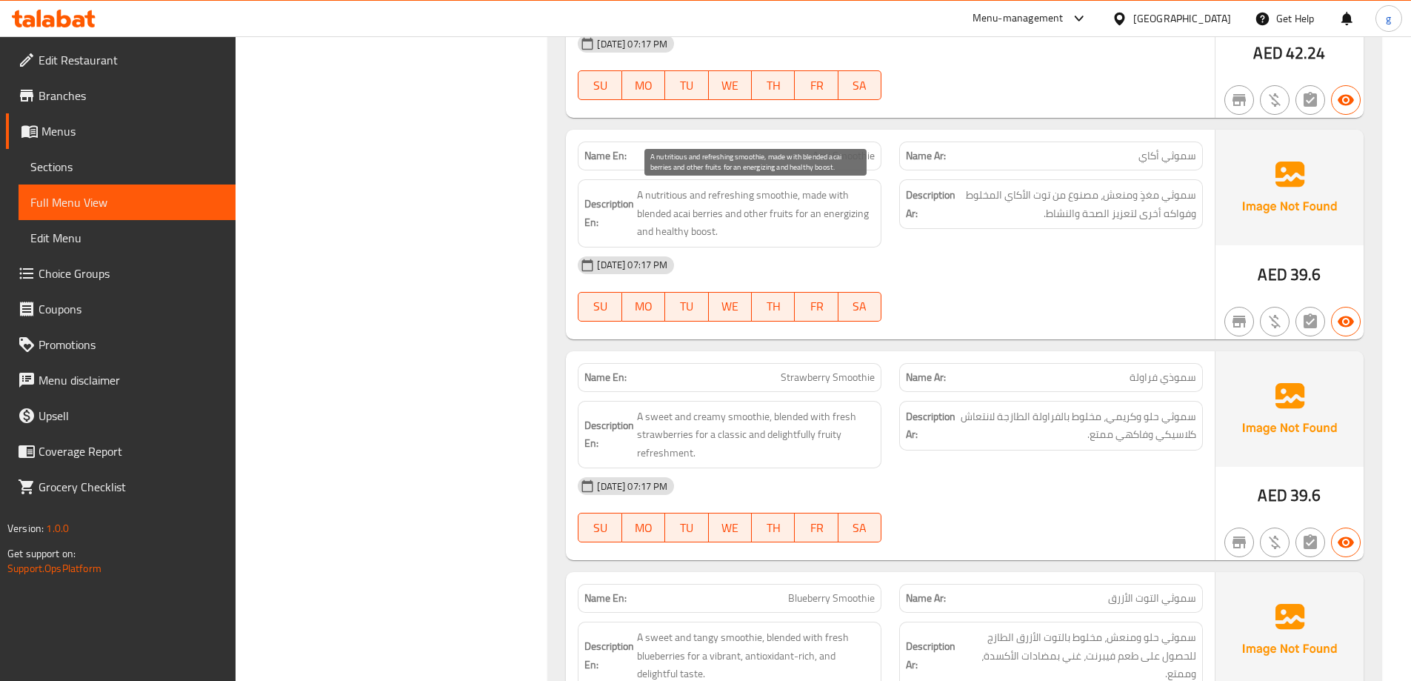
click at [676, 197] on span "A nutritious and refreshing smoothie, made with blended acai berries and other …" at bounding box center [756, 213] width 238 height 55
click at [652, 200] on span "A nutritious and refreshing smoothie, made with blended acai berries and other …" at bounding box center [756, 213] width 238 height 55
drag, startPoint x: 648, startPoint y: 198, endPoint x: 688, endPoint y: 203, distance: 40.3
click at [688, 203] on span "A nutritious and refreshing smoothie, made with blended acai berries and other …" at bounding box center [756, 213] width 238 height 55
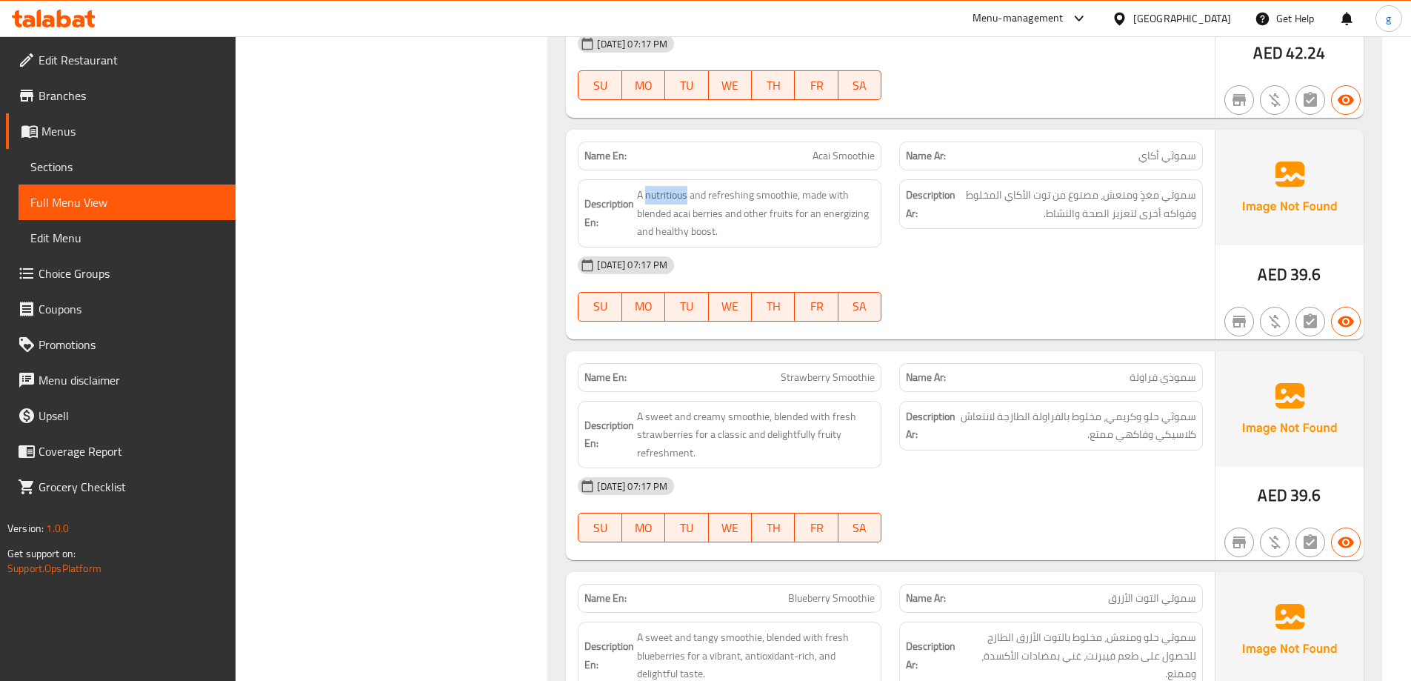
copy span "nutritious"
click at [710, 204] on span "A nutritious and refreshing smoothie, made with blended acai berries and other …" at bounding box center [756, 213] width 238 height 55
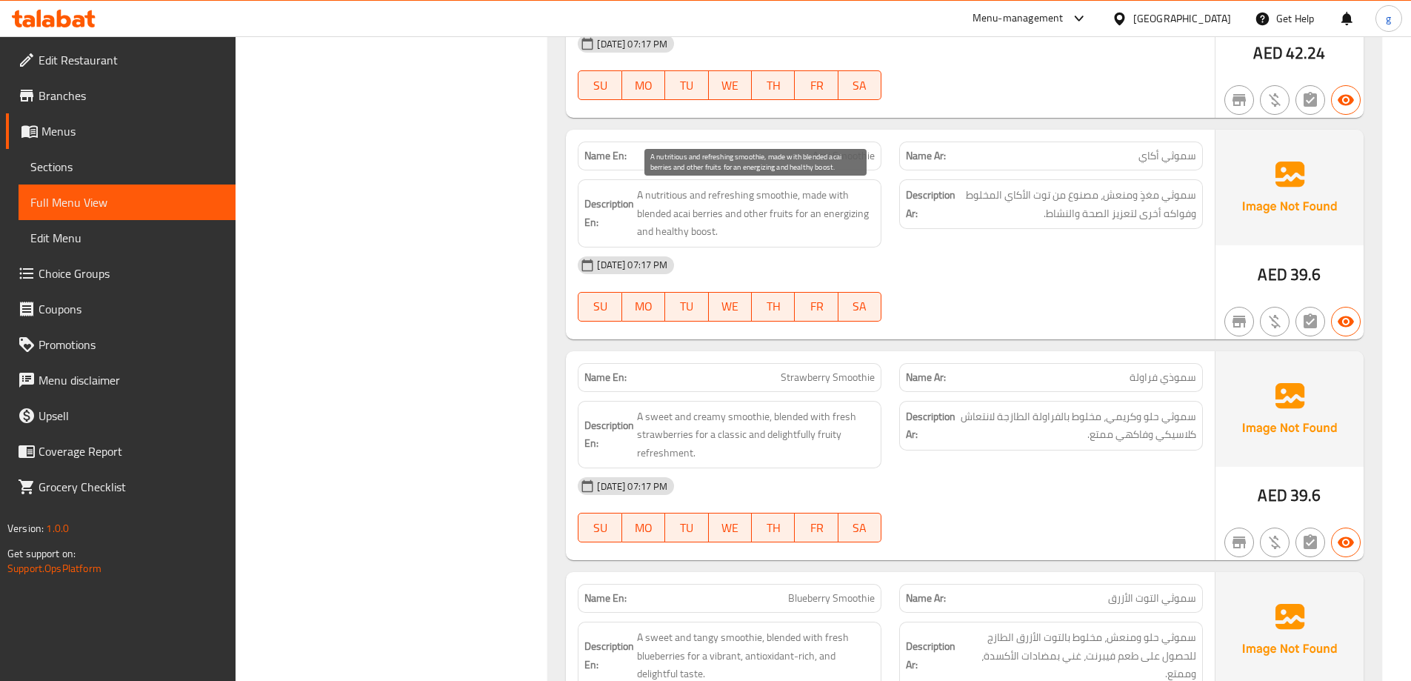
click at [755, 200] on span "A nutritious and refreshing smoothie, made with blended acai berries and other …" at bounding box center [756, 213] width 238 height 55
click at [678, 219] on span "A nutritious and refreshing smoothie, made with blended acai berries and other …" at bounding box center [756, 213] width 238 height 55
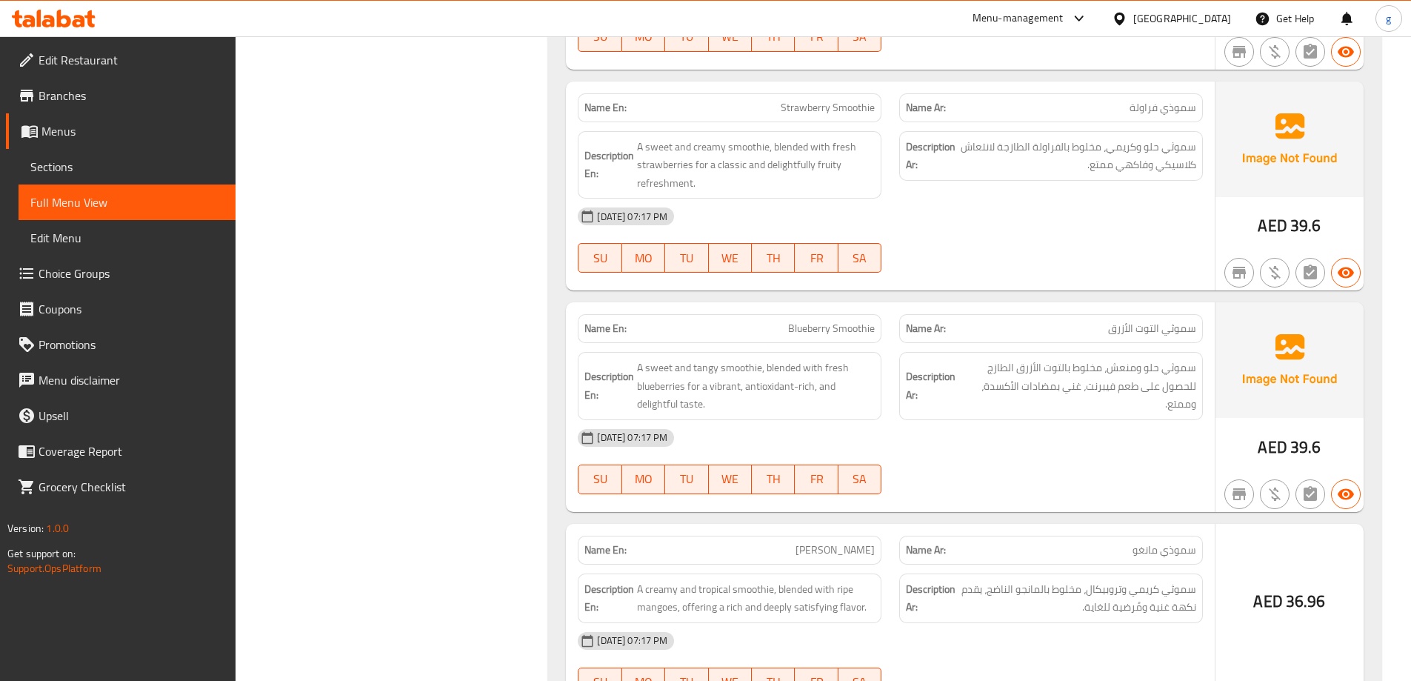
scroll to position [7516, 0]
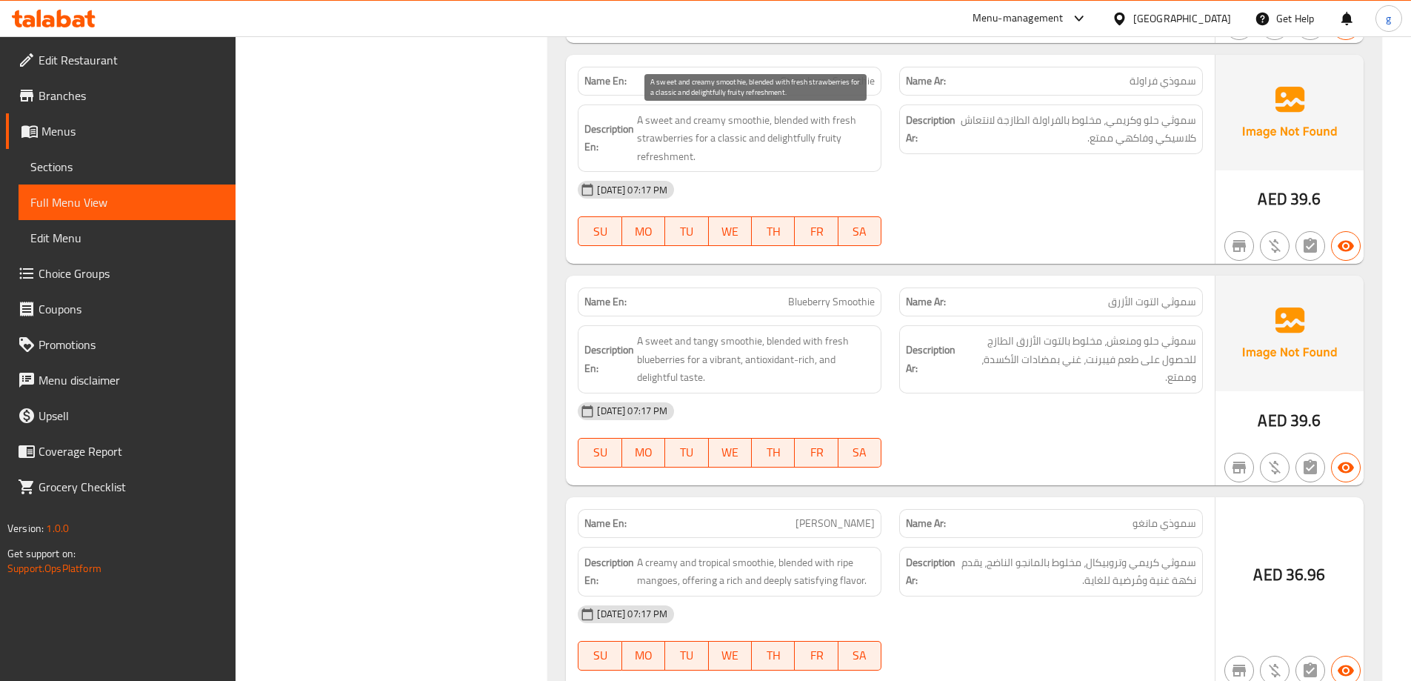
click at [790, 142] on span "A sweet and creamy smoothie, blended with fresh strawberries for a classic and …" at bounding box center [756, 138] width 238 height 55
click at [772, 138] on span "A sweet and creamy smoothie, blended with fresh strawberries for a classic and …" at bounding box center [756, 138] width 238 height 55
drag, startPoint x: 768, startPoint y: 136, endPoint x: 814, endPoint y: 144, distance: 47.3
click at [814, 144] on span "A sweet and creamy smoothie, blended with fresh strawberries for a classic and …" at bounding box center [756, 138] width 238 height 55
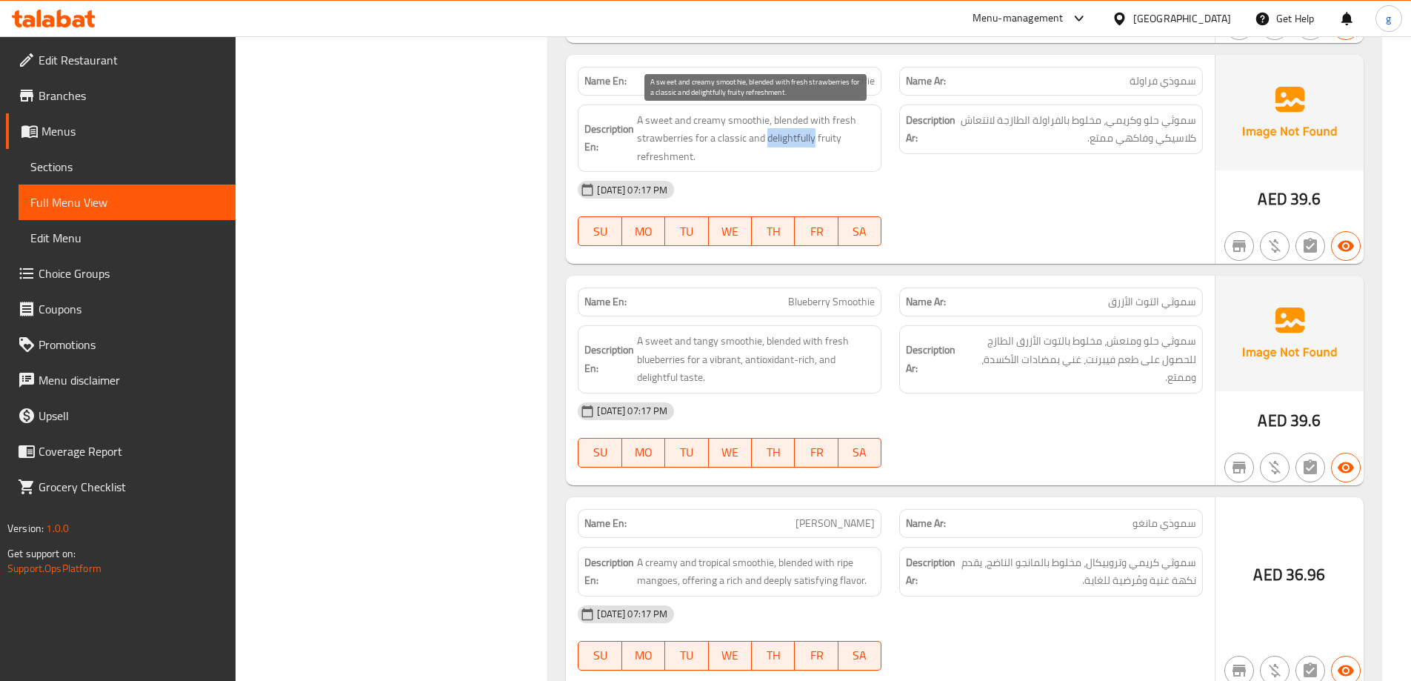
click at [790, 146] on span "A sweet and creamy smoothie, blended with fresh strawberries for a classic and …" at bounding box center [756, 138] width 238 height 55
click at [718, 157] on span "A sweet and creamy smoothie, blended with fresh strawberries for a classic and …" at bounding box center [756, 138] width 238 height 55
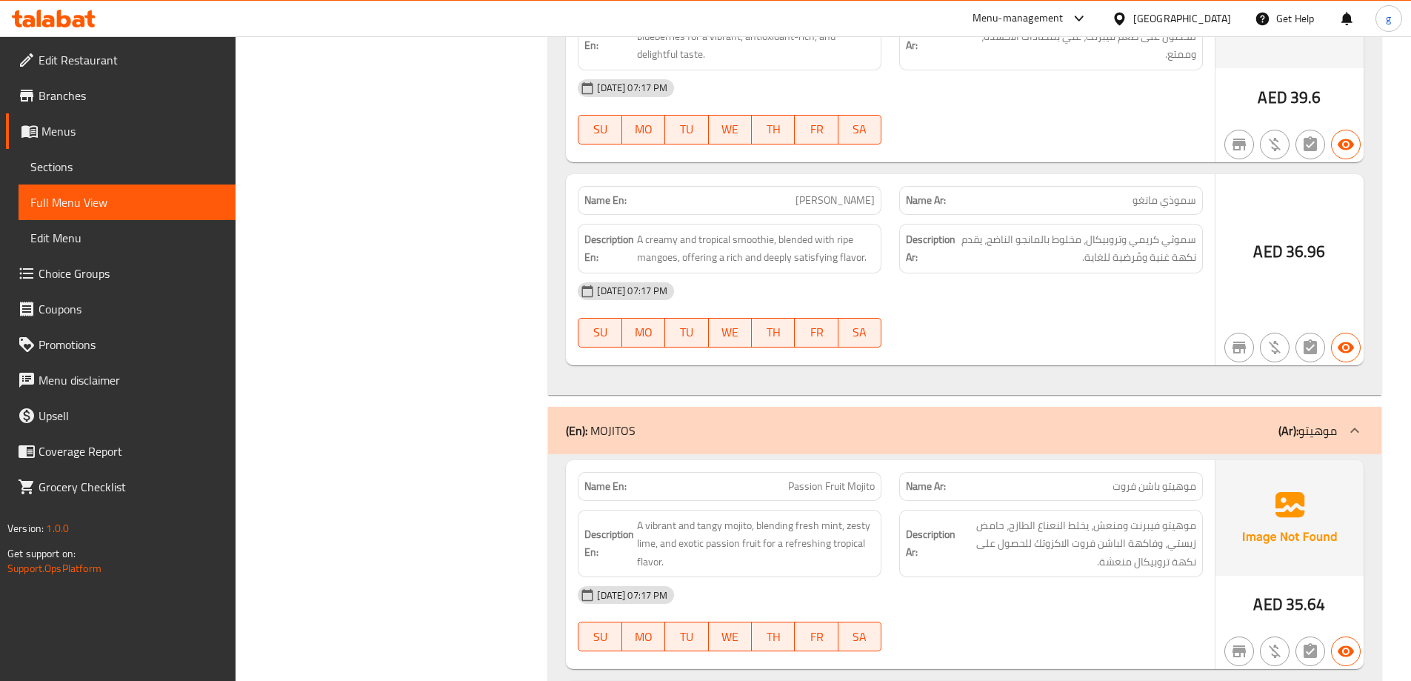
scroll to position [7812, 0]
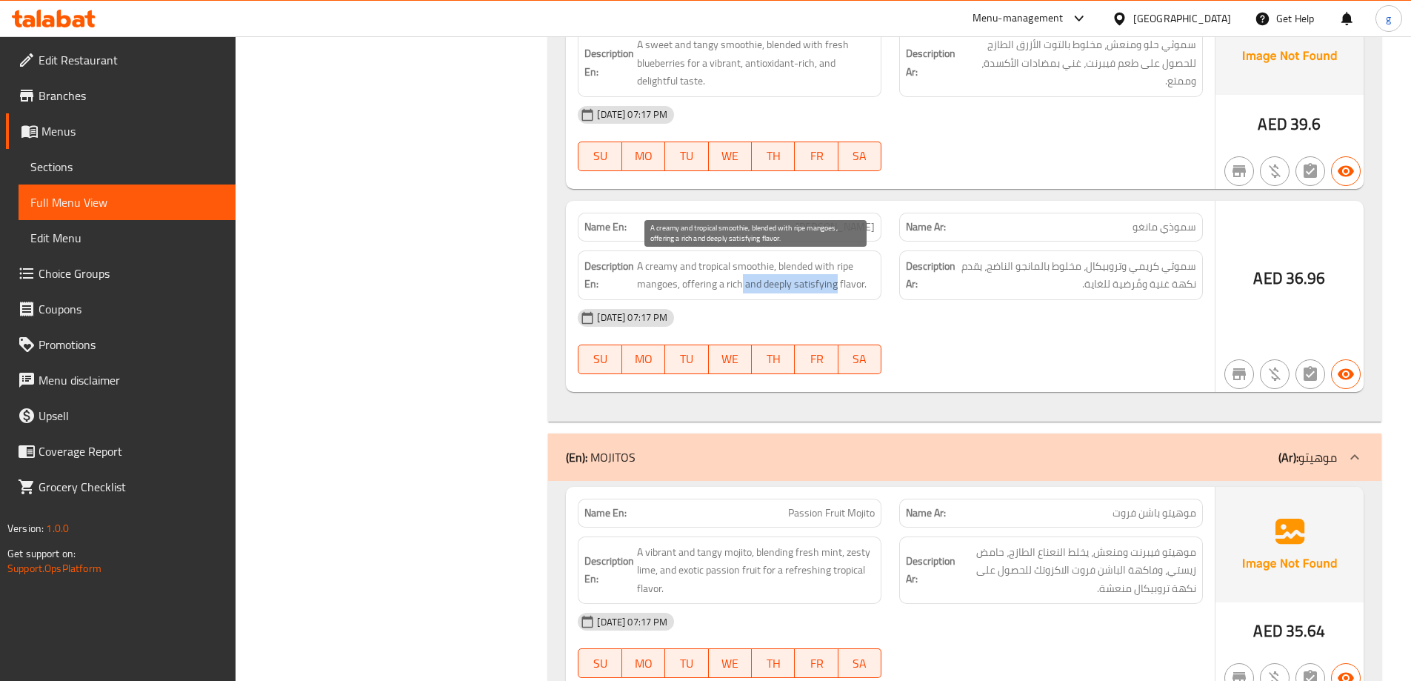
drag, startPoint x: 742, startPoint y: 286, endPoint x: 835, endPoint y: 289, distance: 93.4
click at [835, 289] on span "A creamy and tropical smoothie, blended with ripe mangoes, offering a rich and …" at bounding box center [756, 275] width 238 height 36
copy span "and deeply satisfying"
click at [819, 316] on div "[DATE] 07:17 PM" at bounding box center [890, 318] width 643 height 36
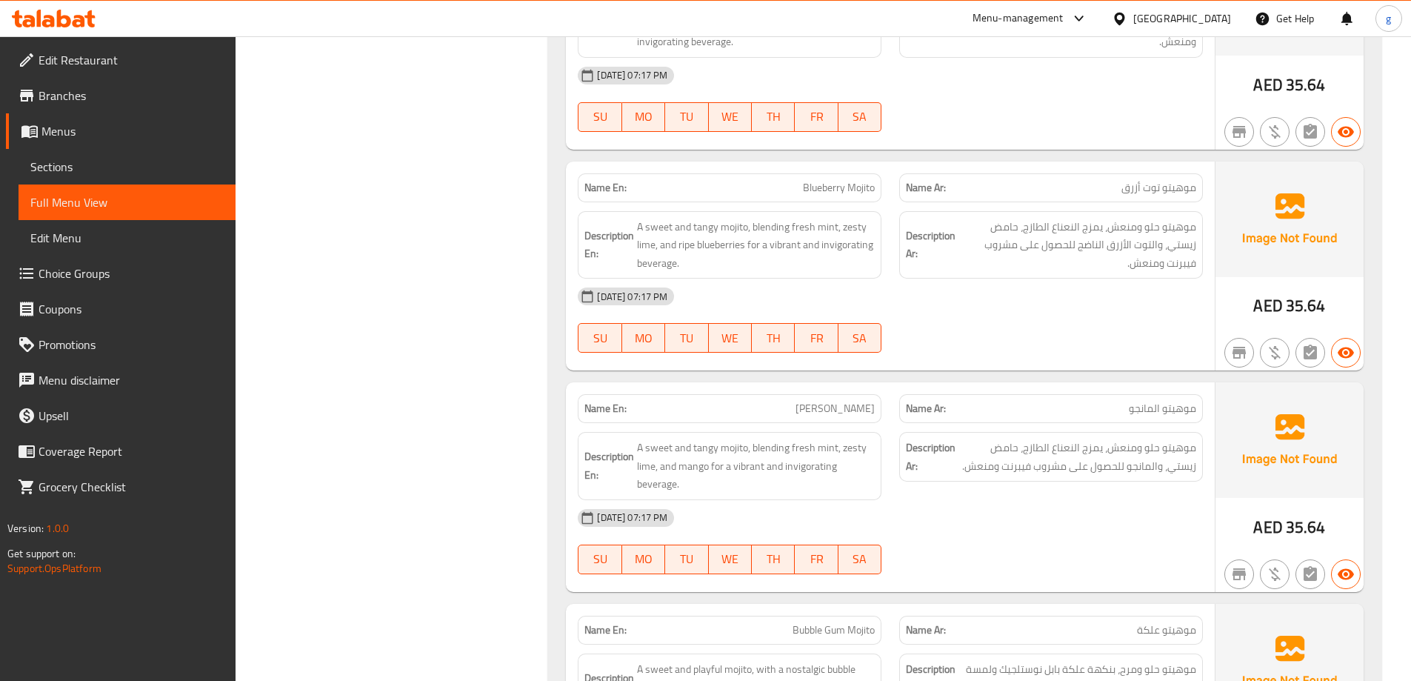
scroll to position [8627, 0]
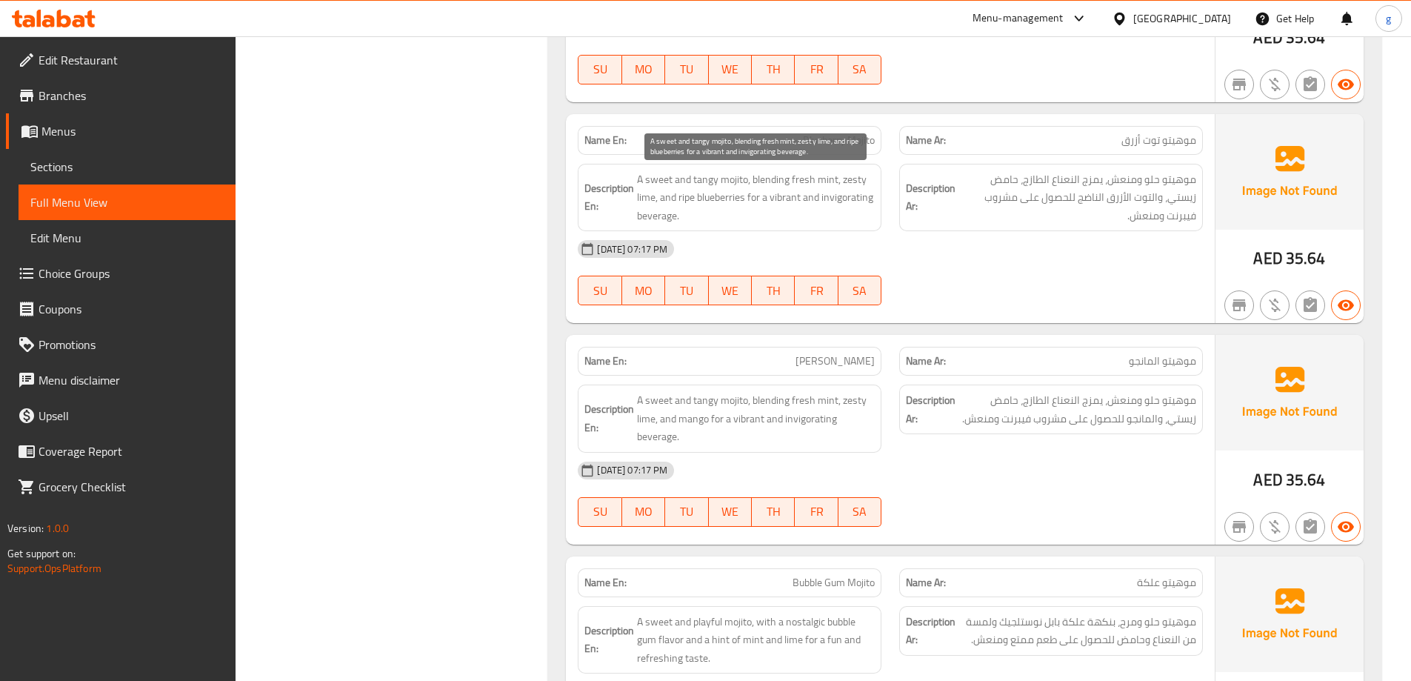
click at [767, 207] on span "A sweet and tangy mojito, blending fresh mint, zesty lime, and ripe blueberries…" at bounding box center [756, 197] width 238 height 55
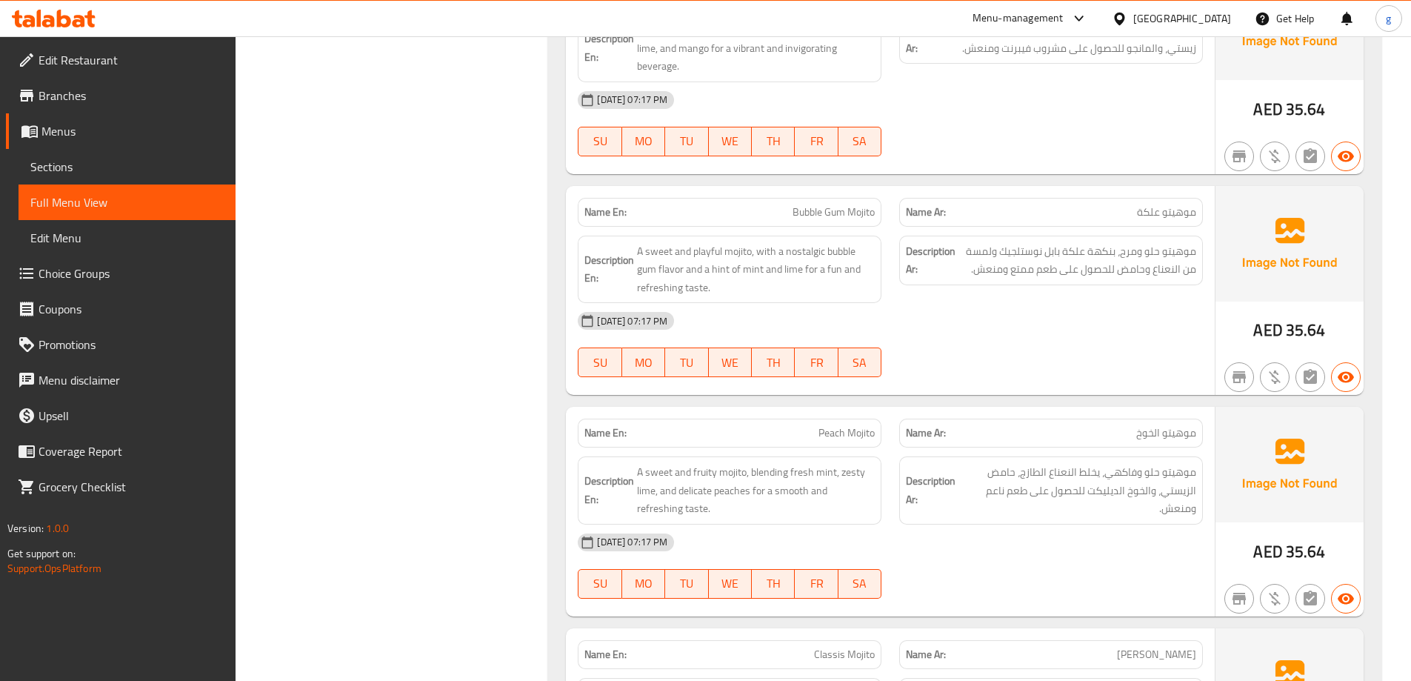
scroll to position [8924, 0]
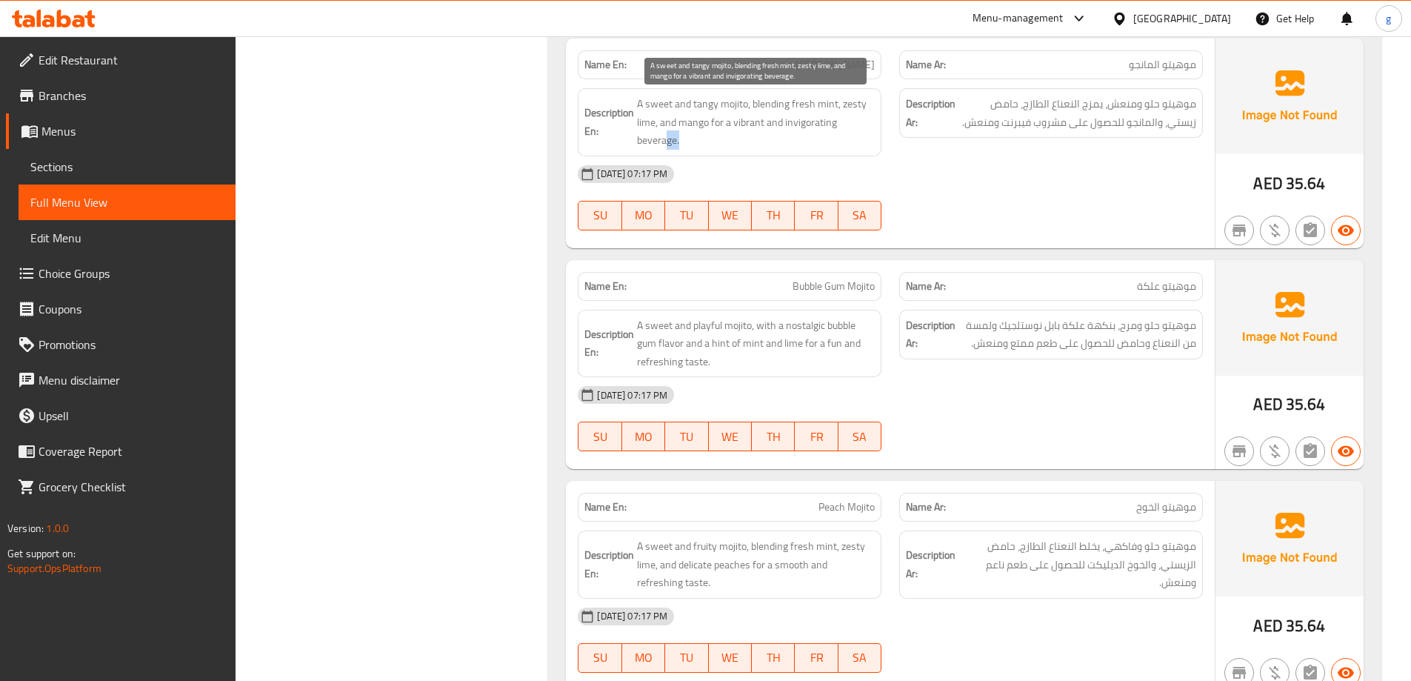
drag, startPoint x: 665, startPoint y: 136, endPoint x: 722, endPoint y: 135, distance: 57.1
click at [722, 135] on span "A sweet and tangy mojito, blending fresh mint, zesty lime, and mango for a vibr…" at bounding box center [756, 122] width 238 height 55
drag, startPoint x: 736, startPoint y: 130, endPoint x: 778, endPoint y: 132, distance: 41.6
click at [758, 130] on span "A sweet and tangy mojito, blending fresh mint, zesty lime, and mango for a vibr…" at bounding box center [756, 122] width 238 height 55
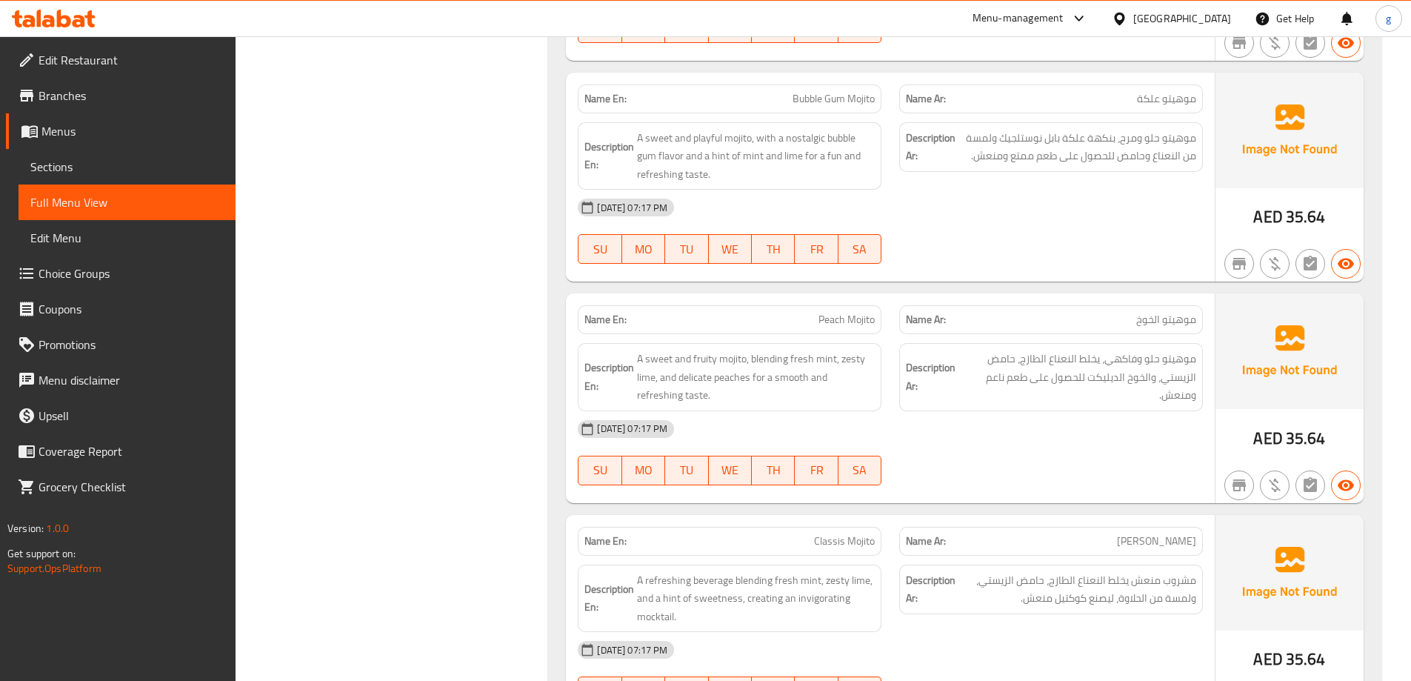
scroll to position [9146, 0]
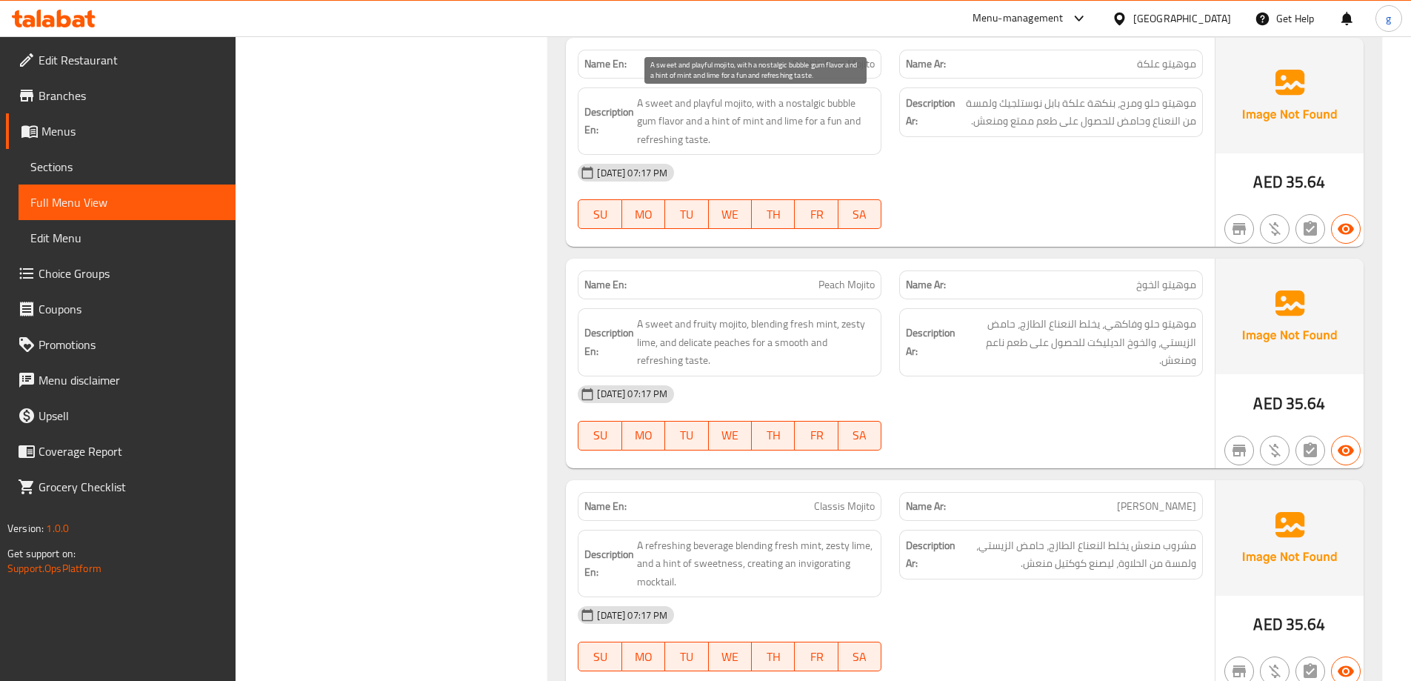
click at [799, 105] on span "A sweet and playful mojito, with a nostalgic bubble gum flavor and a hint of mi…" at bounding box center [756, 121] width 238 height 55
copy span "nostalgic"
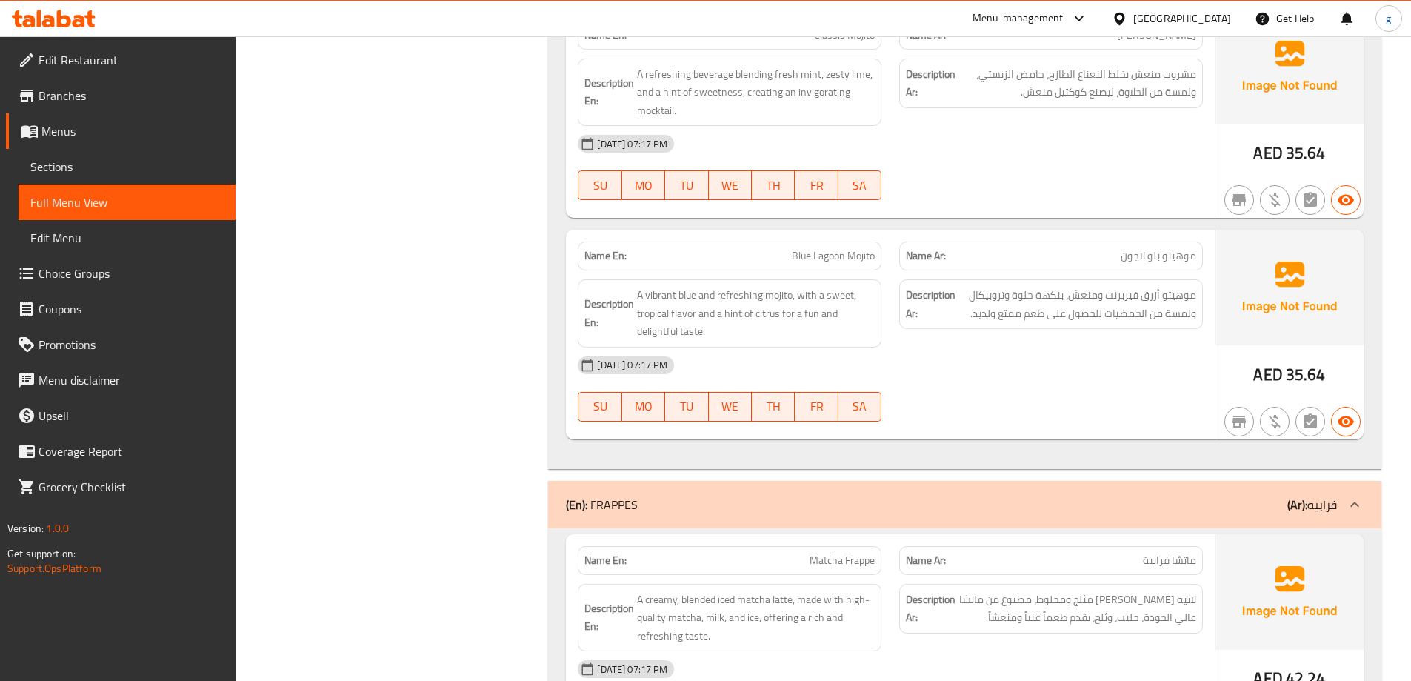
scroll to position [9590, 0]
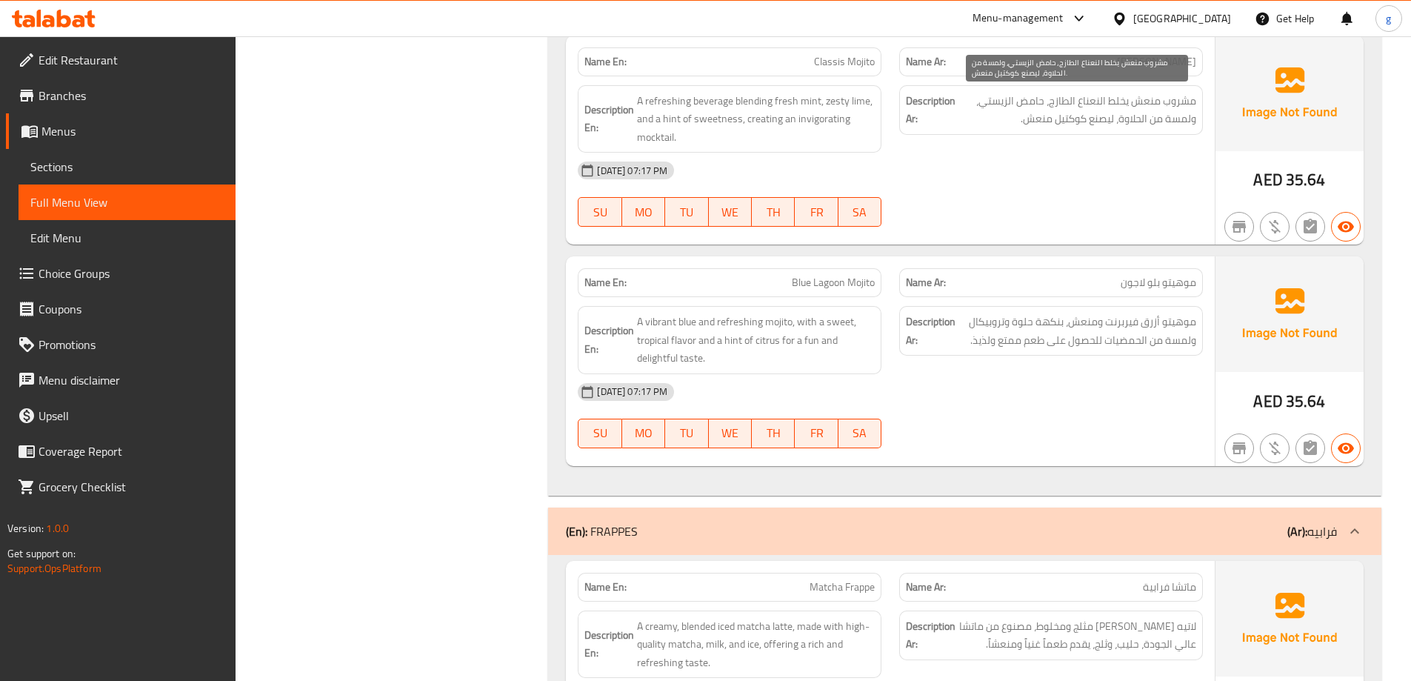
click at [1074, 119] on span "مشروب منعش يخلط النعناع الطازج، حامض الزيستي، ولمسة من الحلاوة، ليصنع كوكتيل من…" at bounding box center [1078, 110] width 238 height 36
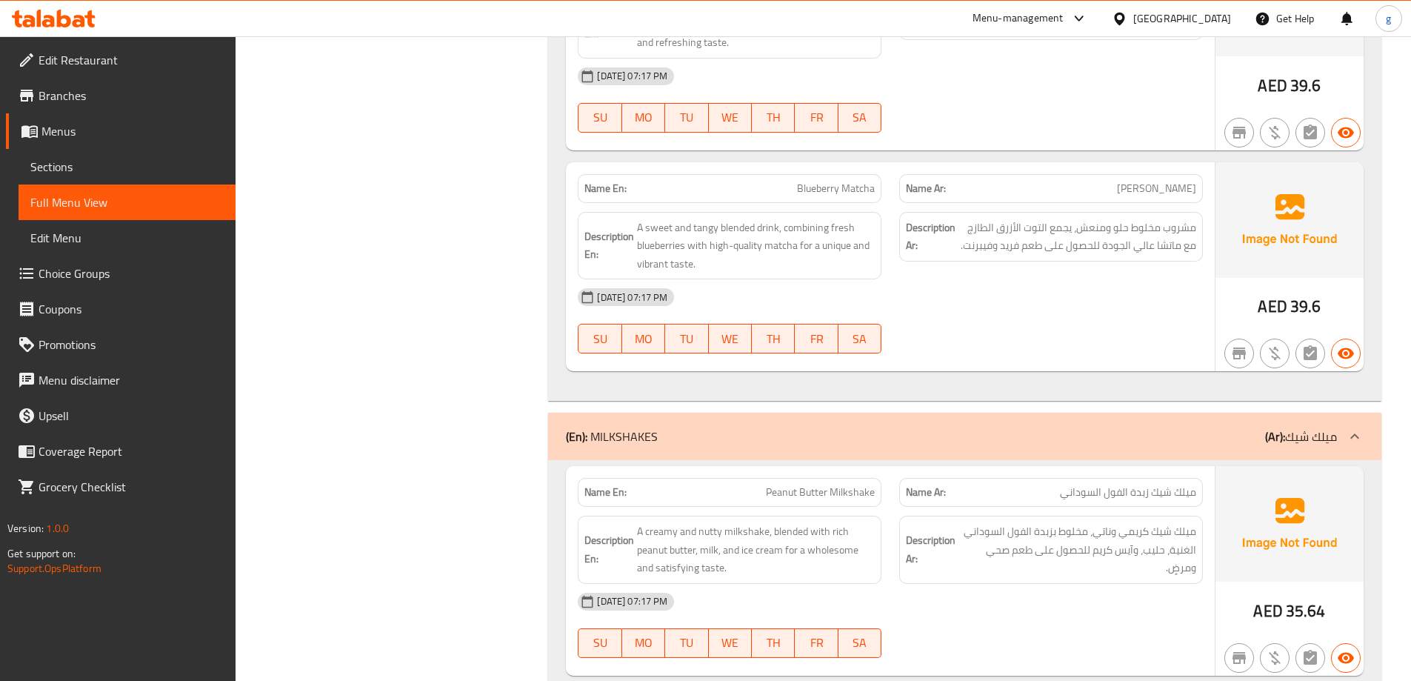
scroll to position [12035, 0]
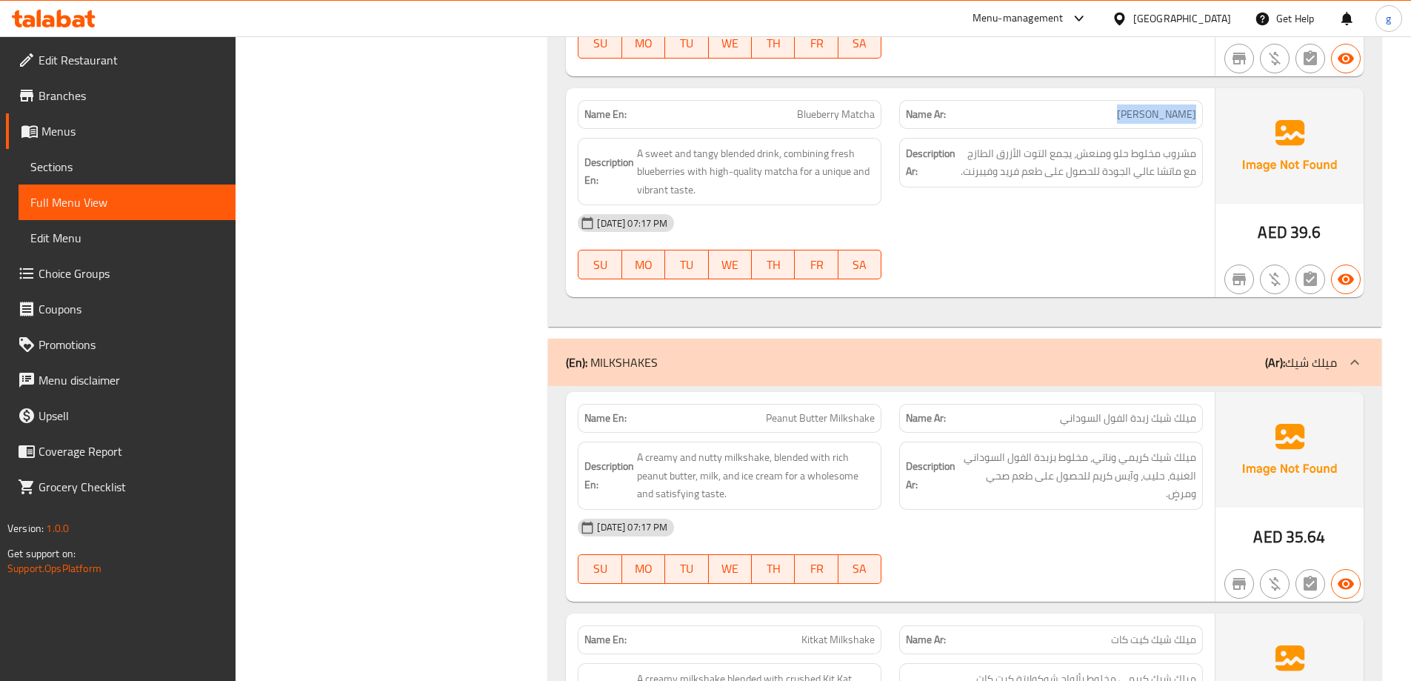
drag, startPoint x: 1136, startPoint y: 107, endPoint x: 1200, endPoint y: 109, distance: 63.7
click at [1200, 109] on div "Name Ar: بلوبيري ماتشا" at bounding box center [1051, 114] width 304 height 29
copy span "بلوبيري ماتشا"
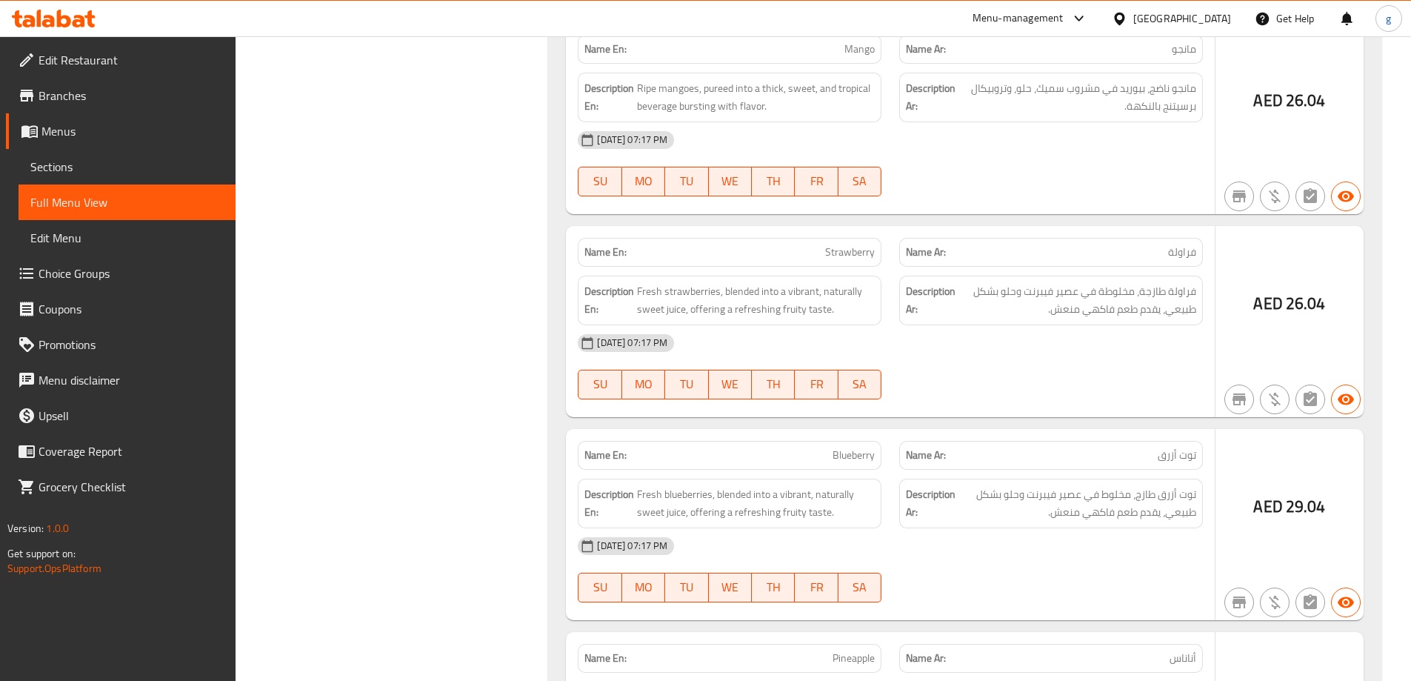
scroll to position [13962, 0]
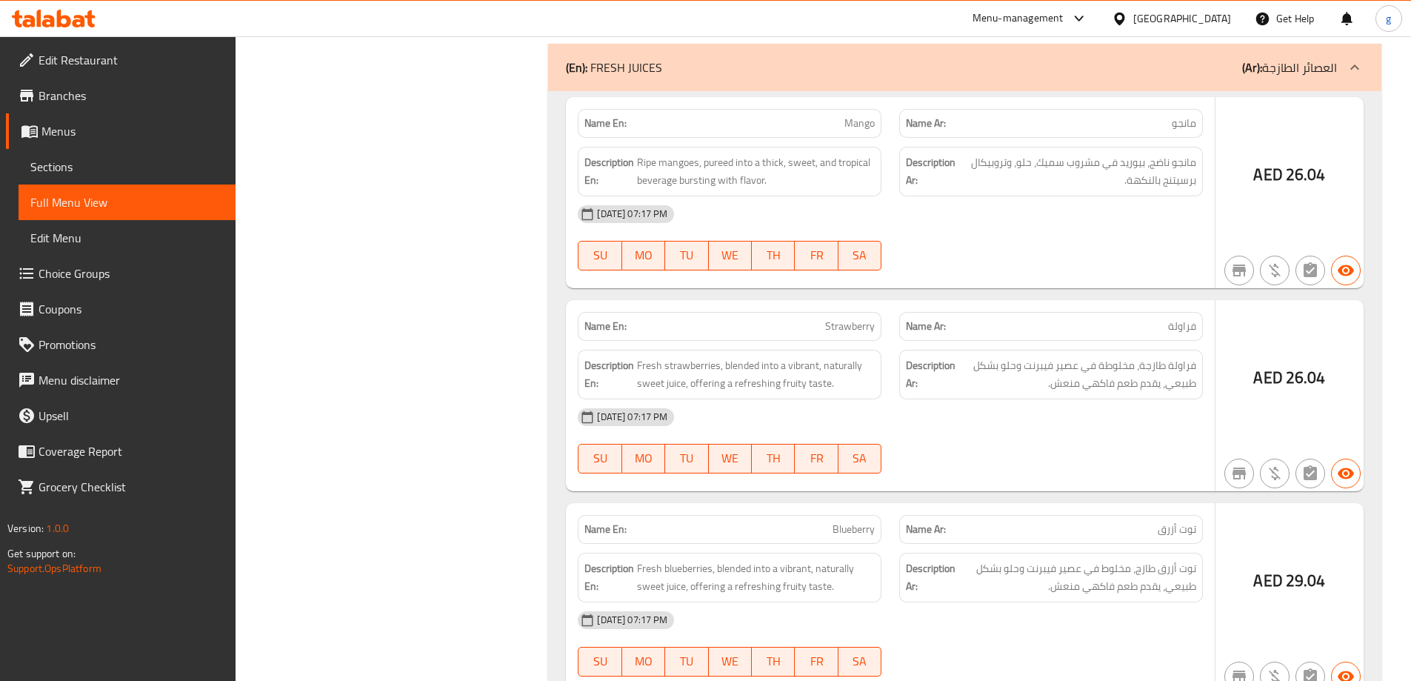
click at [768, 193] on div "Description En: Ripe mangoes, pureed into a thick, sweet, and tropical beverage…" at bounding box center [730, 172] width 304 height 50
click at [1162, 116] on p "Name Ar: مانجو" at bounding box center [1051, 124] width 290 height 16
click at [805, 129] on p "Name En: Mango" at bounding box center [730, 124] width 290 height 16
copy span "Mango"
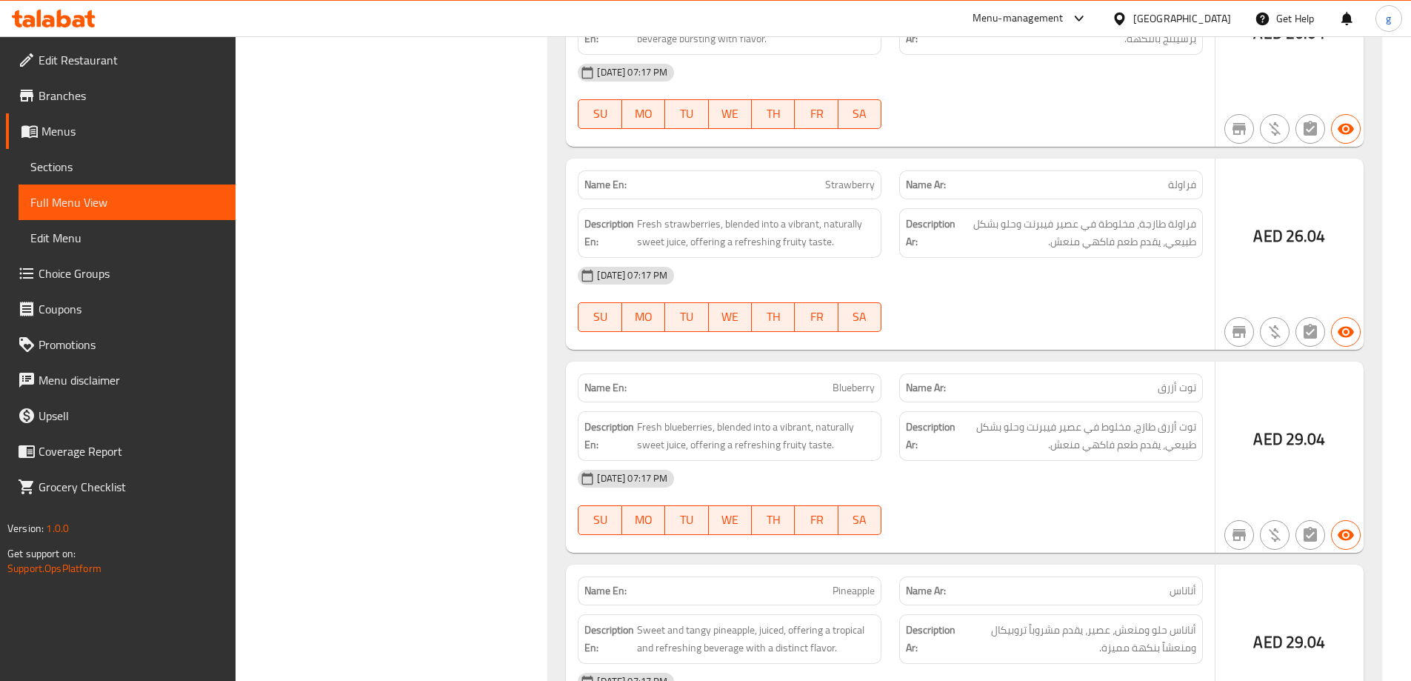
scroll to position [14110, 0]
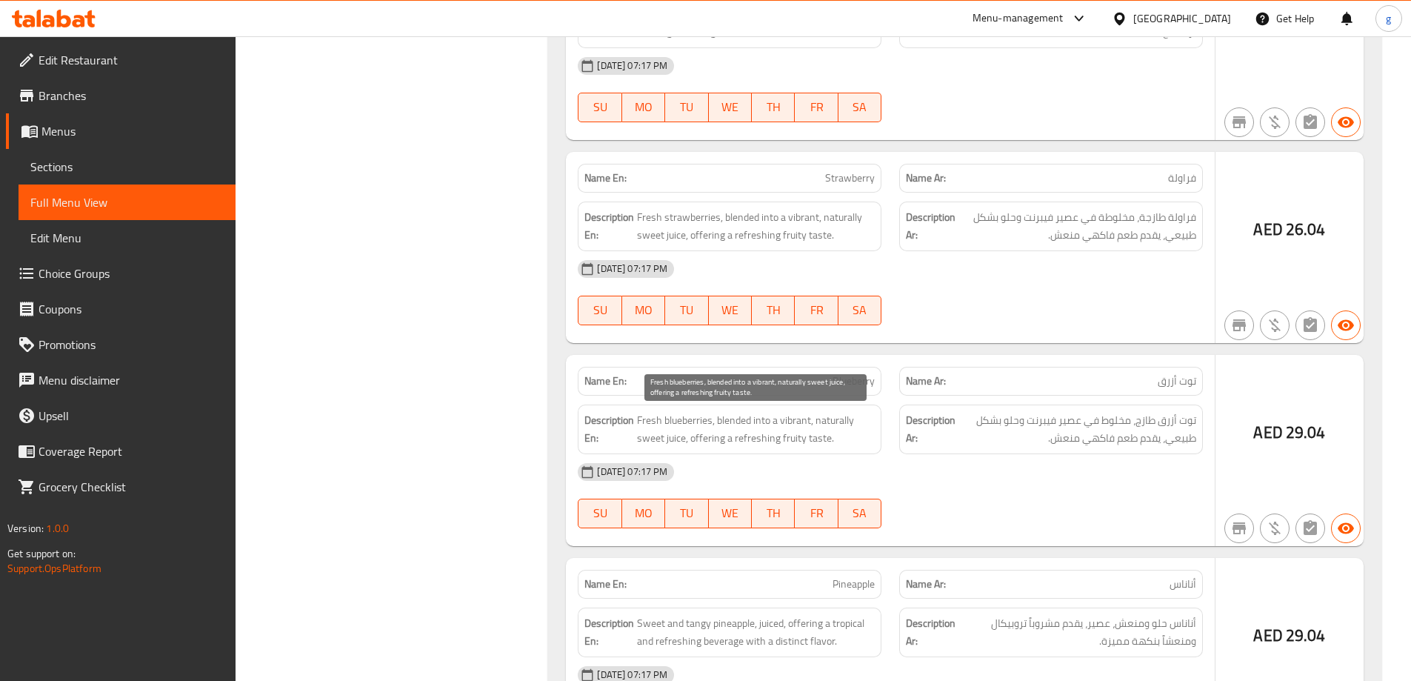
click at [862, 428] on span "Fresh blueberries, blended into a vibrant, naturally sweet juice, offering a re…" at bounding box center [756, 429] width 238 height 36
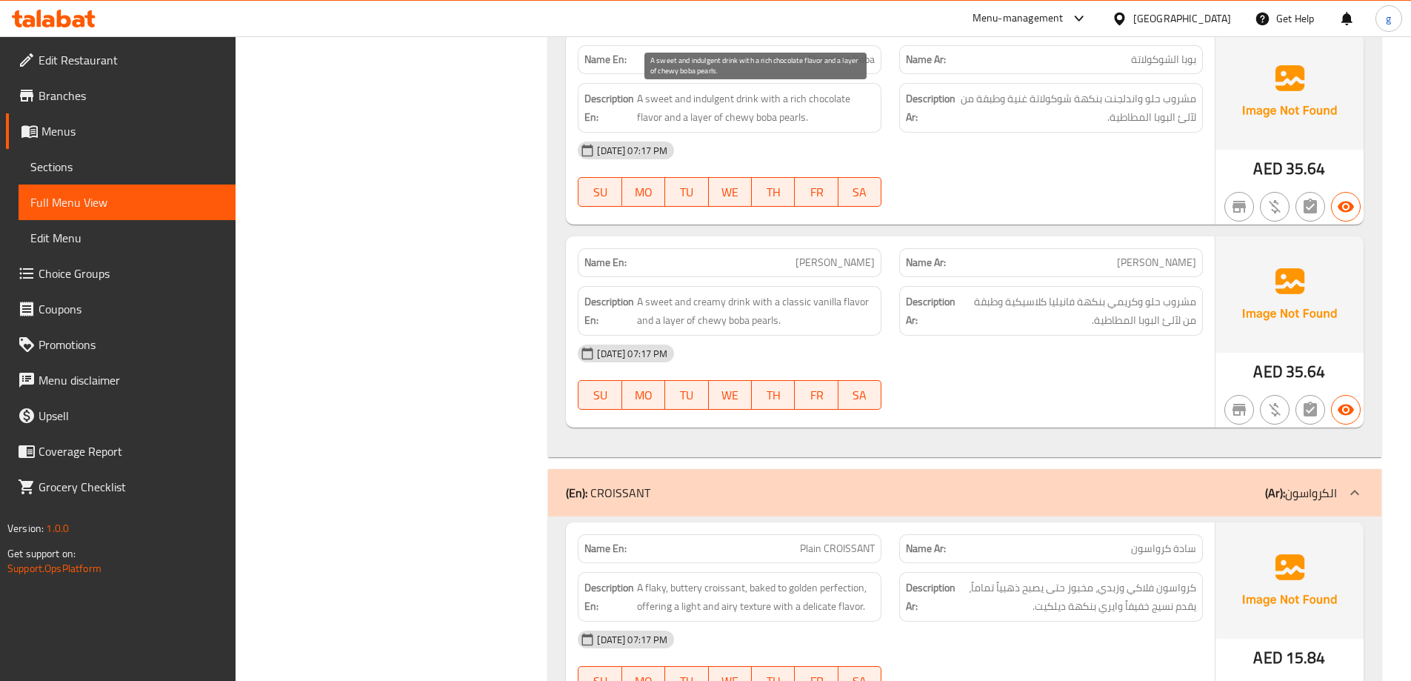
scroll to position [16333, 0]
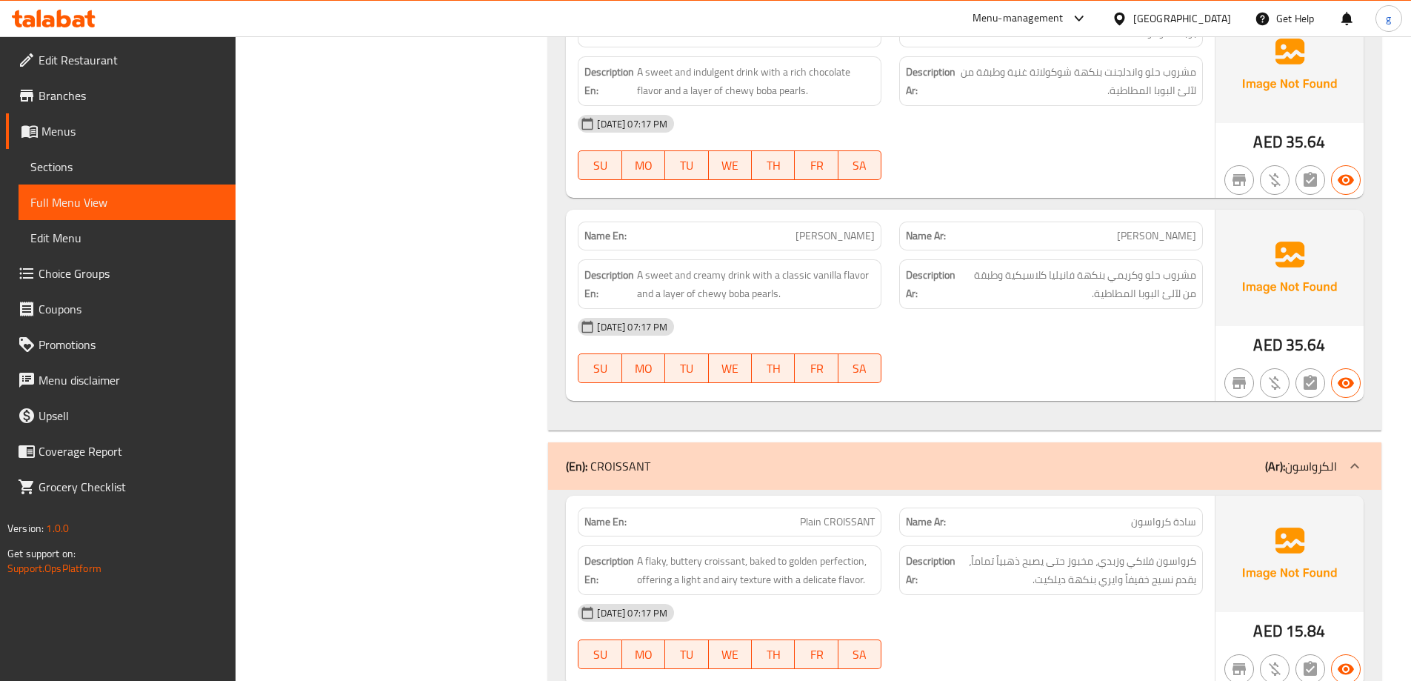
click at [782, 254] on div "Description En: A sweet and creamy drink with a classic vanilla flavor and a la…" at bounding box center [730, 283] width 322 height 67
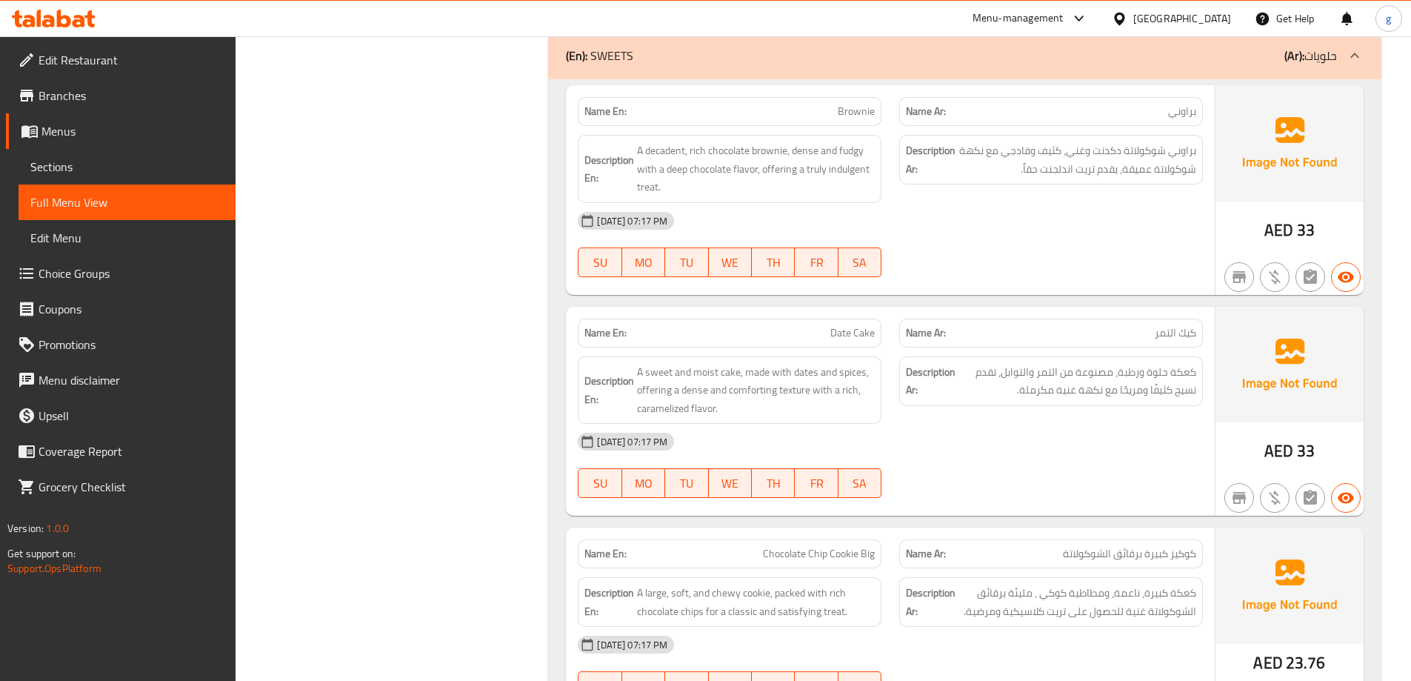
scroll to position [17659, 0]
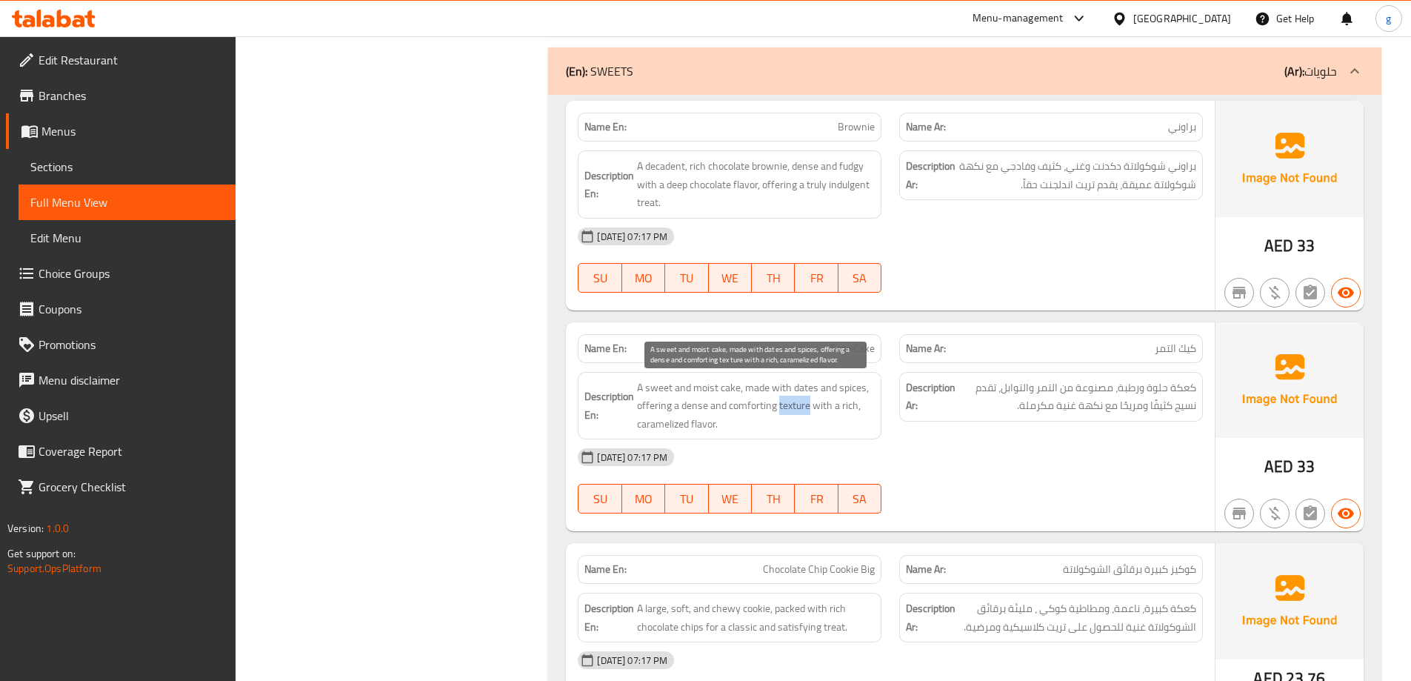
drag, startPoint x: 779, startPoint y: 408, endPoint x: 810, endPoint y: 413, distance: 31.0
click at [810, 413] on span "A sweet and moist cake, made with dates and spices, offering a dense and comfor…" at bounding box center [756, 406] width 238 height 55
copy span "texture"
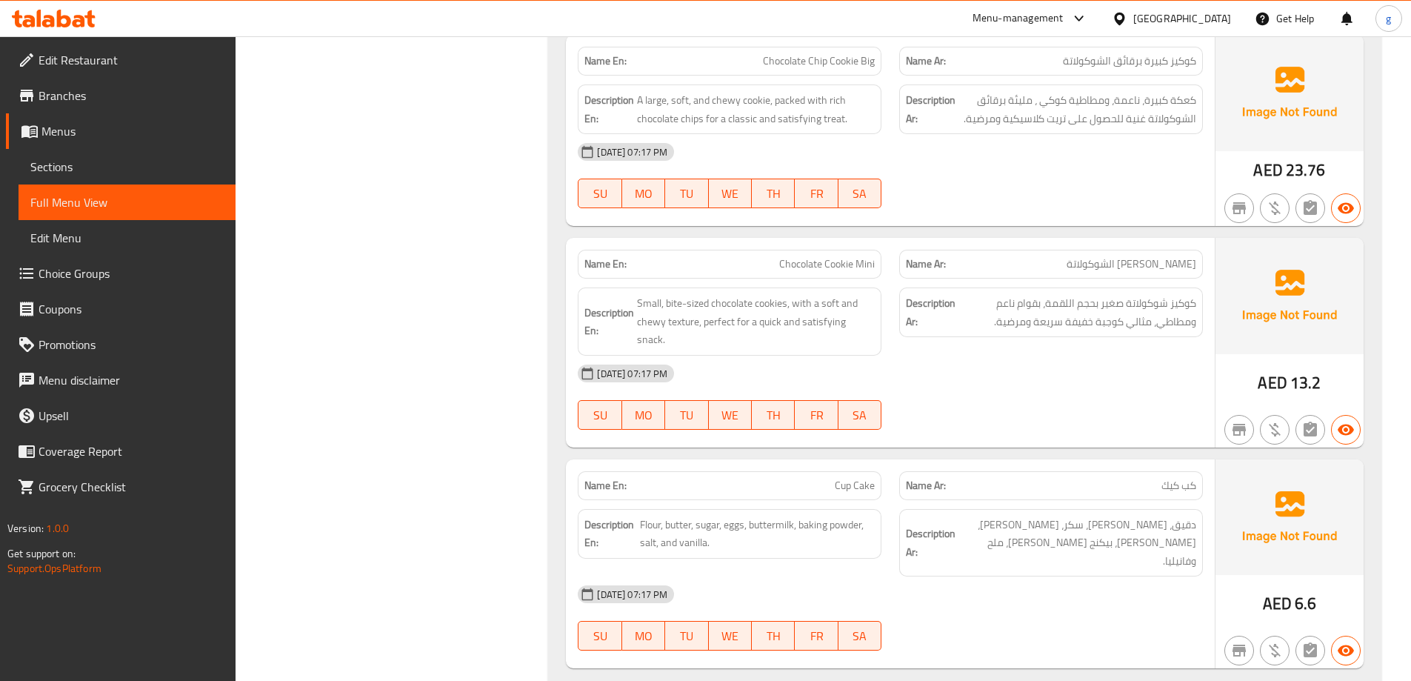
scroll to position [18178, 0]
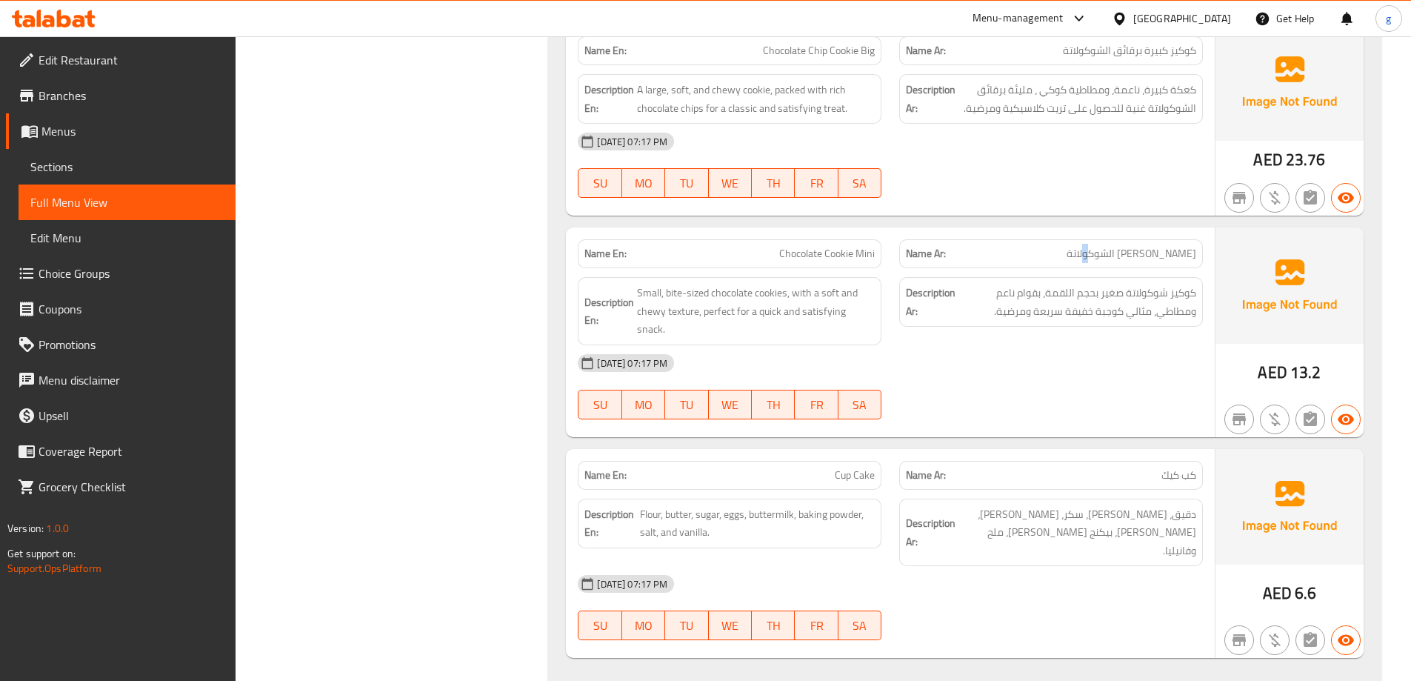
click at [1103, 258] on span "ميني كوكيز الشوكولاتة" at bounding box center [1132, 254] width 130 height 16
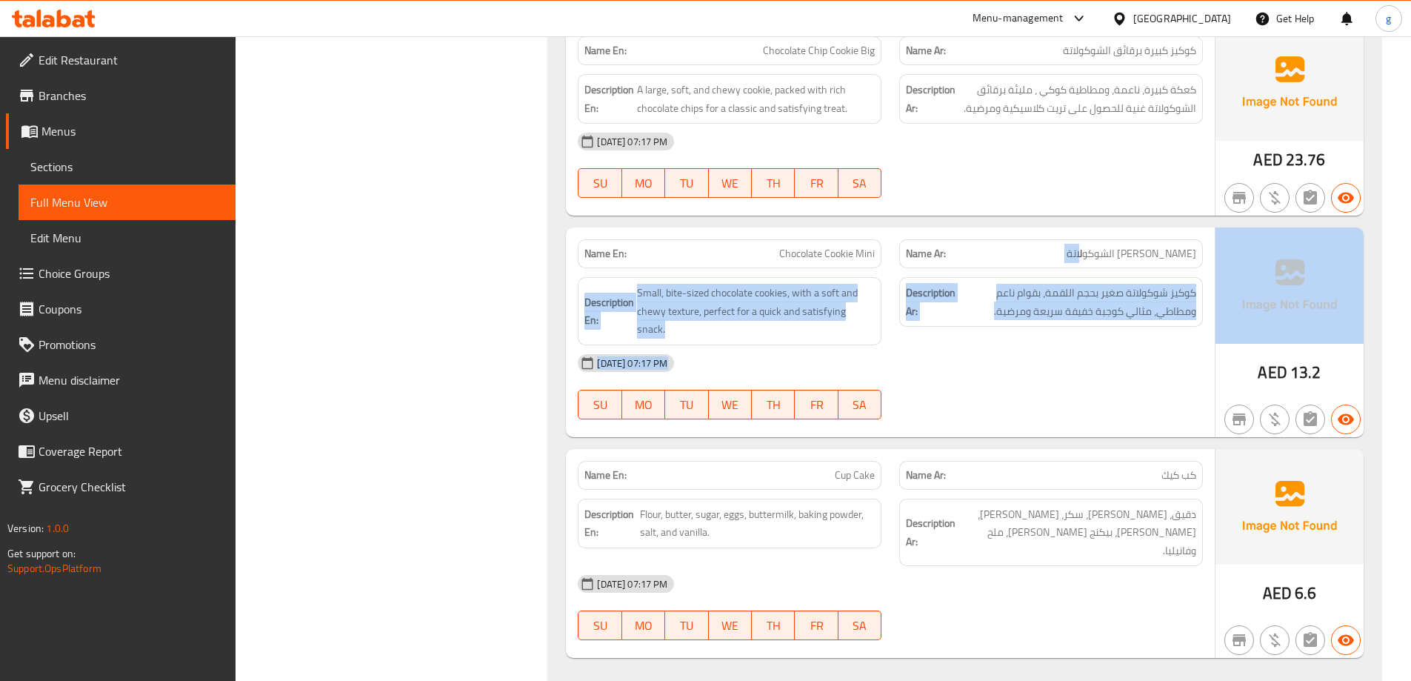
drag, startPoint x: 1085, startPoint y: 255, endPoint x: 1255, endPoint y: 250, distance: 170.5
click at [1255, 250] on div "Name En: Chocolate Cookie Mini Name Ar: ميني كوكيز الشوكولاتة Description En: S…" at bounding box center [965, 332] width 798 height 210
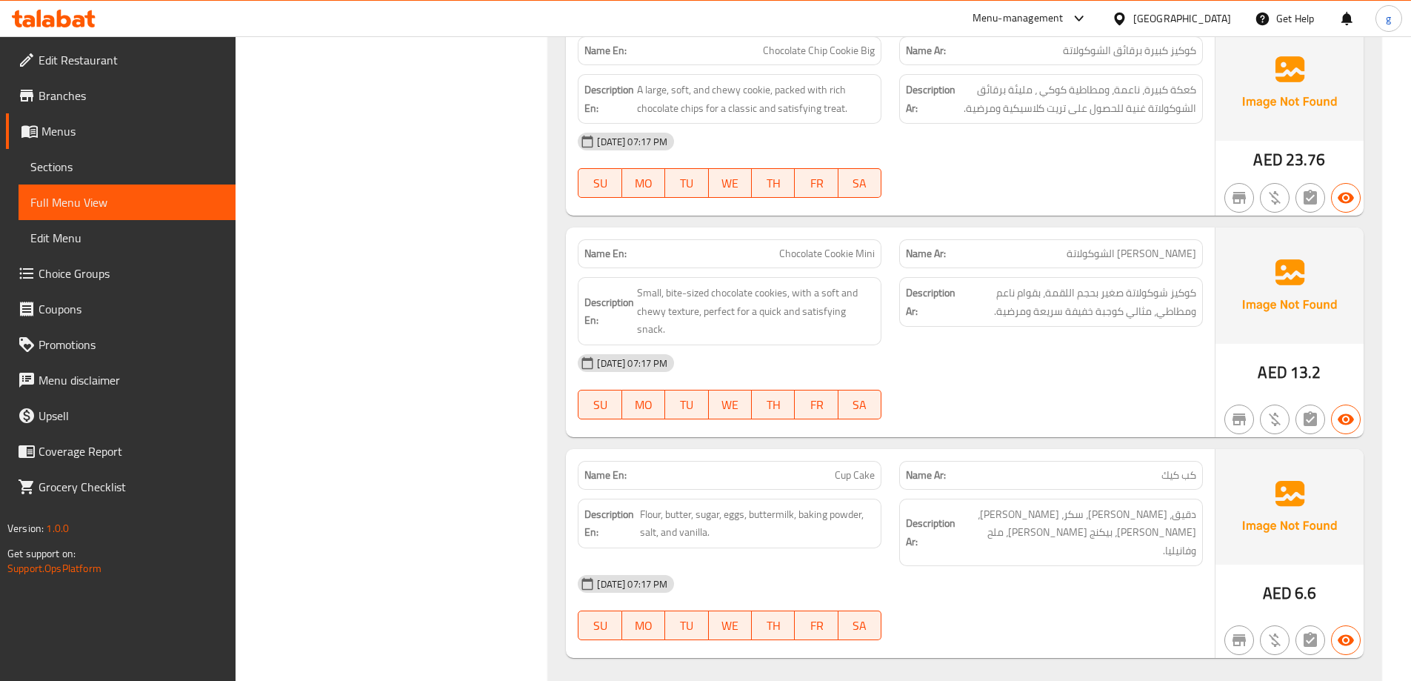
click at [1104, 246] on span "ميني كوكيز الشوكولاتة" at bounding box center [1132, 254] width 130 height 16
click at [1013, 248] on p "Name Ar: ميني كوكيز الشوكولاتة" at bounding box center [1051, 254] width 290 height 16
drag, startPoint x: 1013, startPoint y: 248, endPoint x: 1118, endPoint y: 245, distance: 105.3
click at [1118, 246] on p "Name Ar: ميني كوكيز الشوكولاتة" at bounding box center [1051, 254] width 290 height 16
copy p "ميني كوكيز الشوكولاتة"
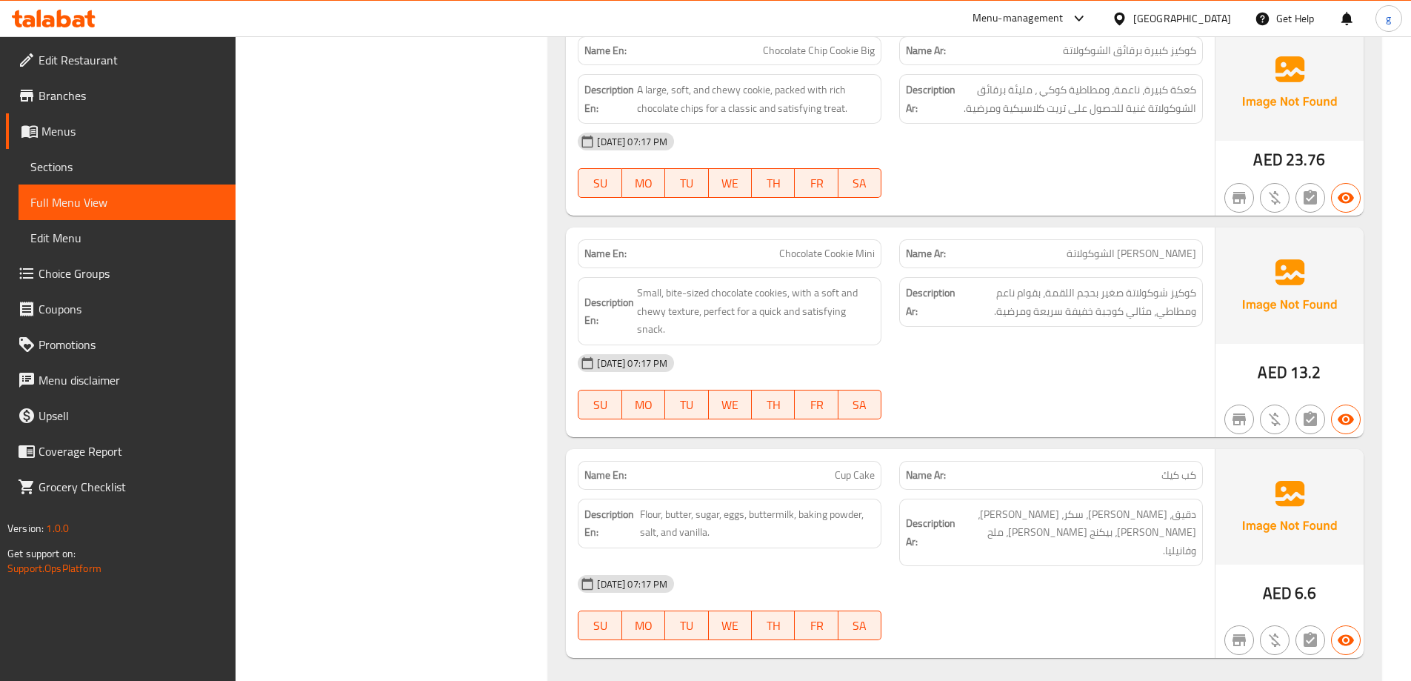
click at [70, 176] on span "Sections" at bounding box center [126, 167] width 193 height 18
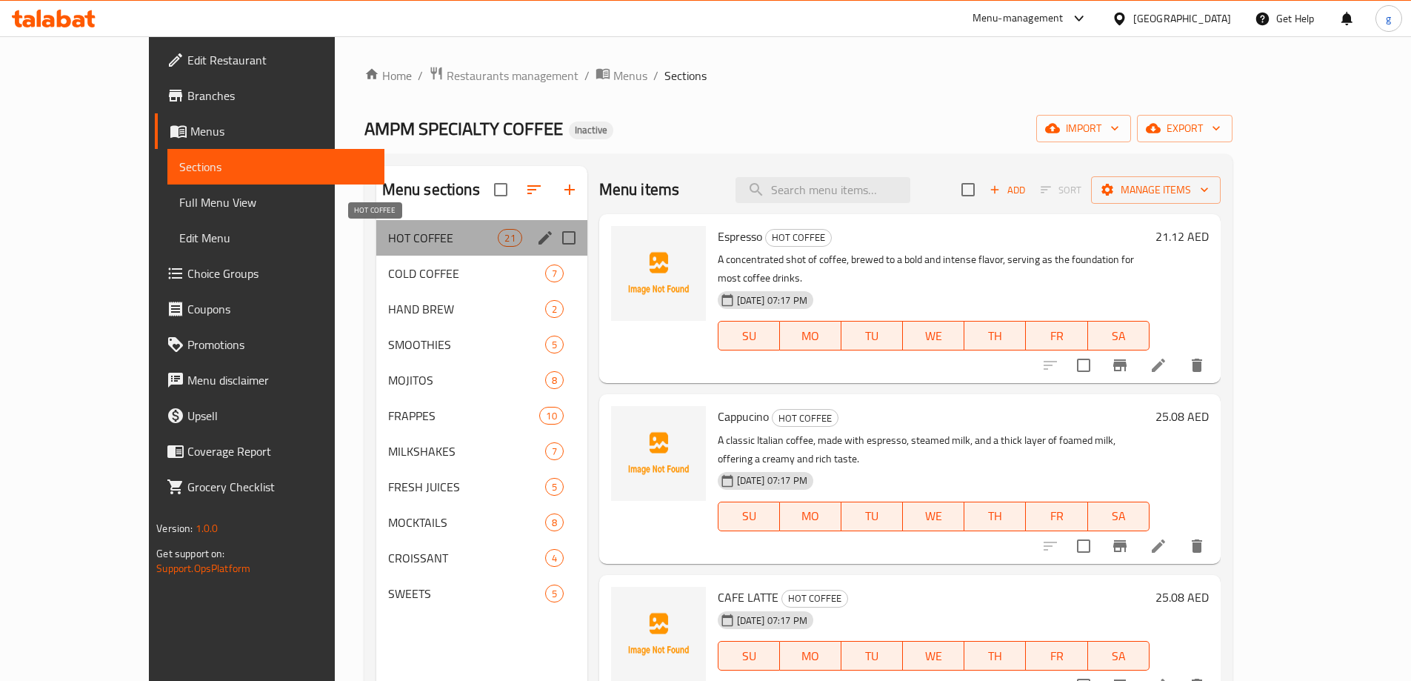
click at [388, 238] on span "HOT COFFEE" at bounding box center [443, 238] width 110 height 18
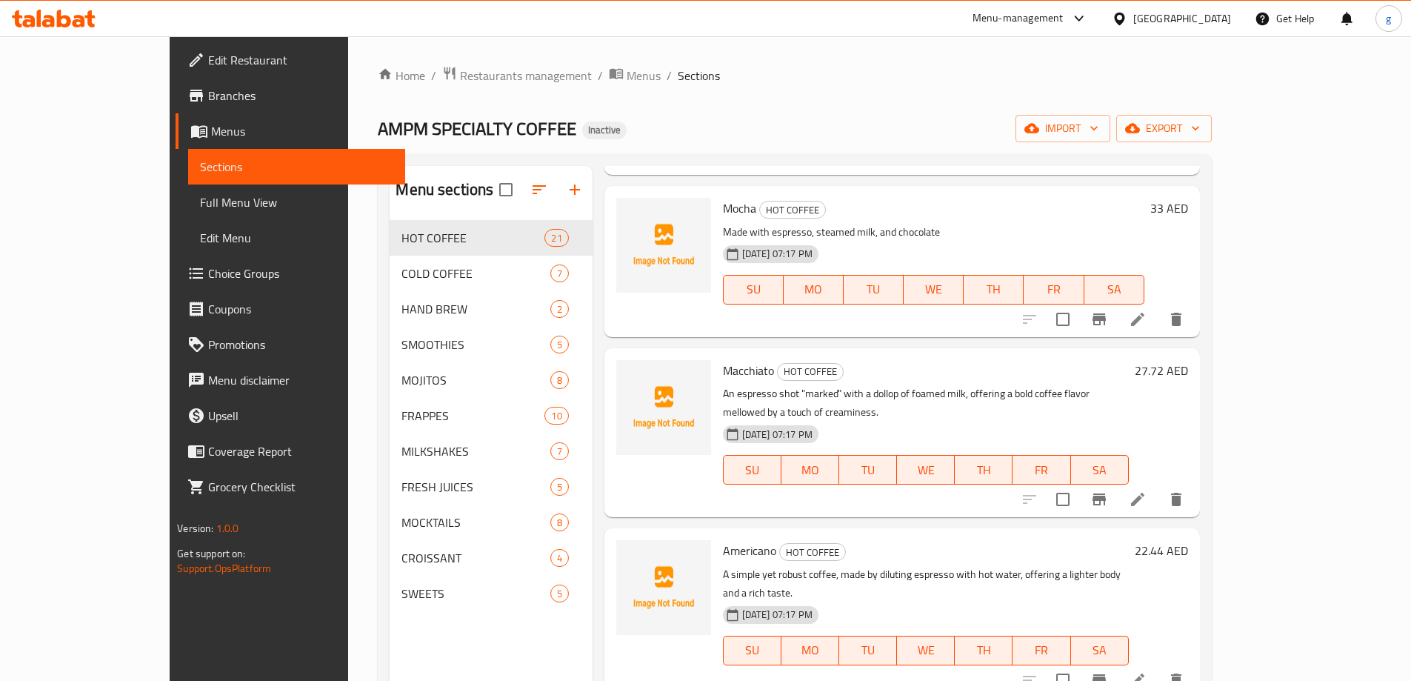
scroll to position [815, 0]
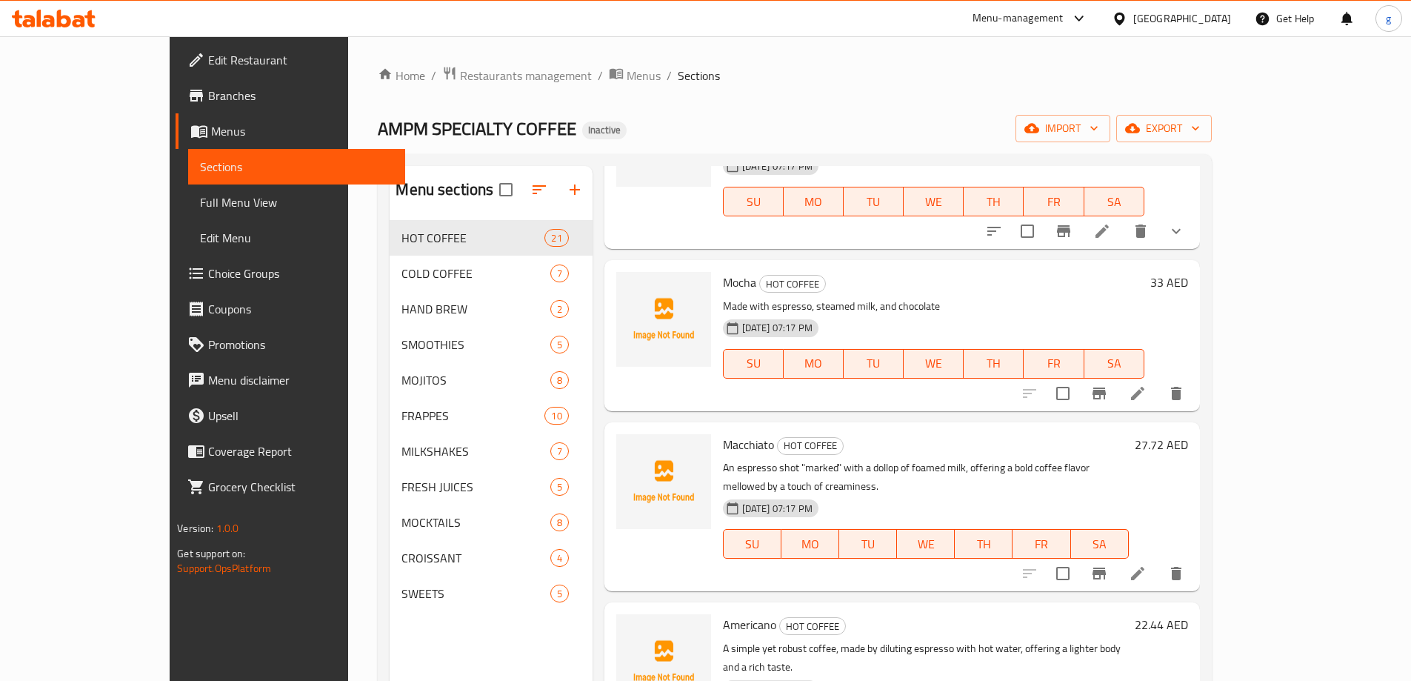
click at [1147, 385] on icon at bounding box center [1138, 394] width 18 height 18
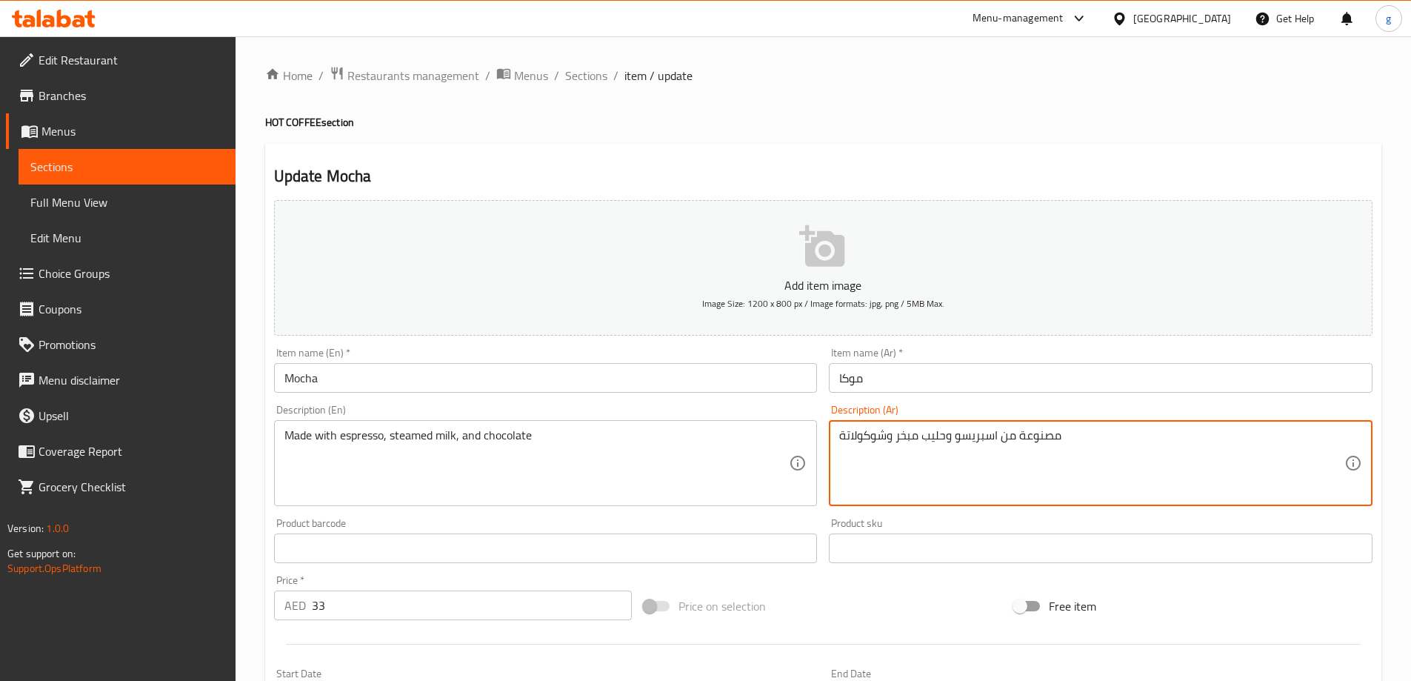
drag, startPoint x: 897, startPoint y: 436, endPoint x: 919, endPoint y: 440, distance: 22.5
click at [919, 440] on textarea "مصنوعة من اسبريسو وحليب مبخر وشوكولاتة" at bounding box center [1091, 463] width 505 height 70
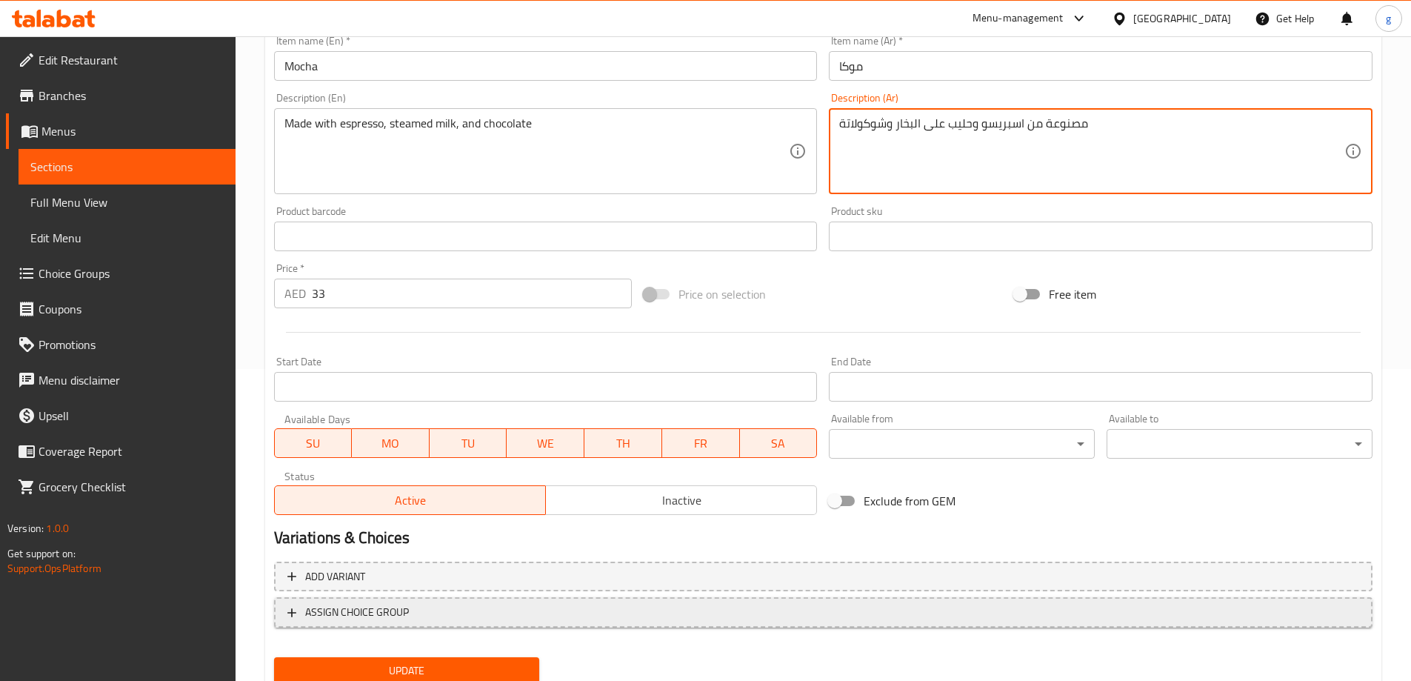
scroll to position [366, 0]
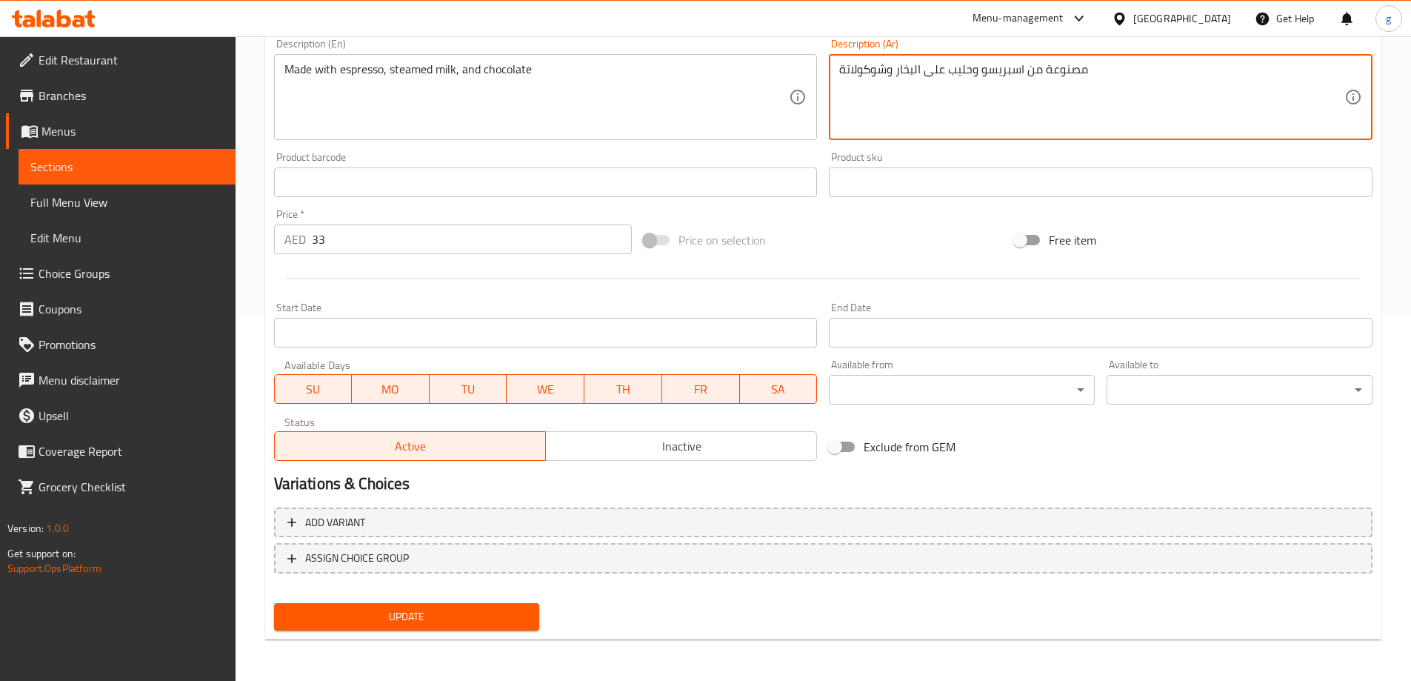
type textarea "مصنوعة من اسبريسو وحليب على البخار وشوكولاتة"
click at [416, 613] on span "Update" at bounding box center [407, 617] width 242 height 19
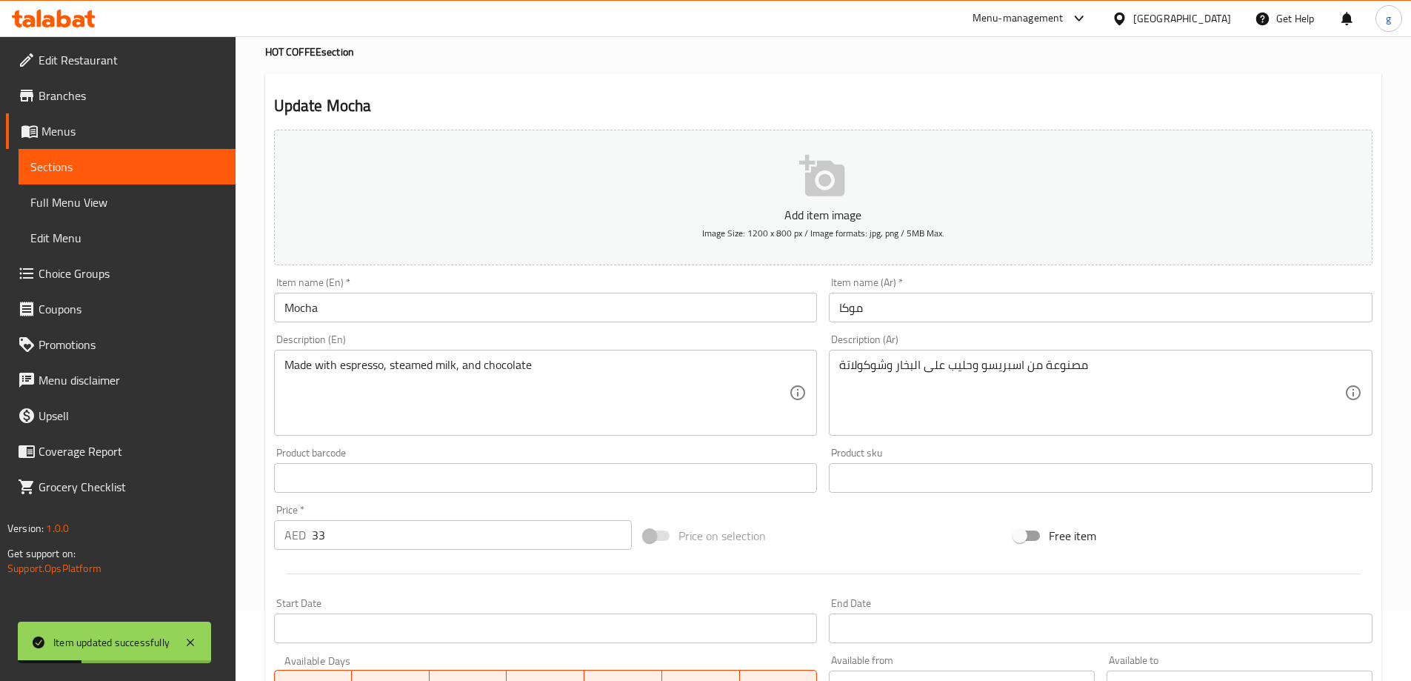
scroll to position [0, 0]
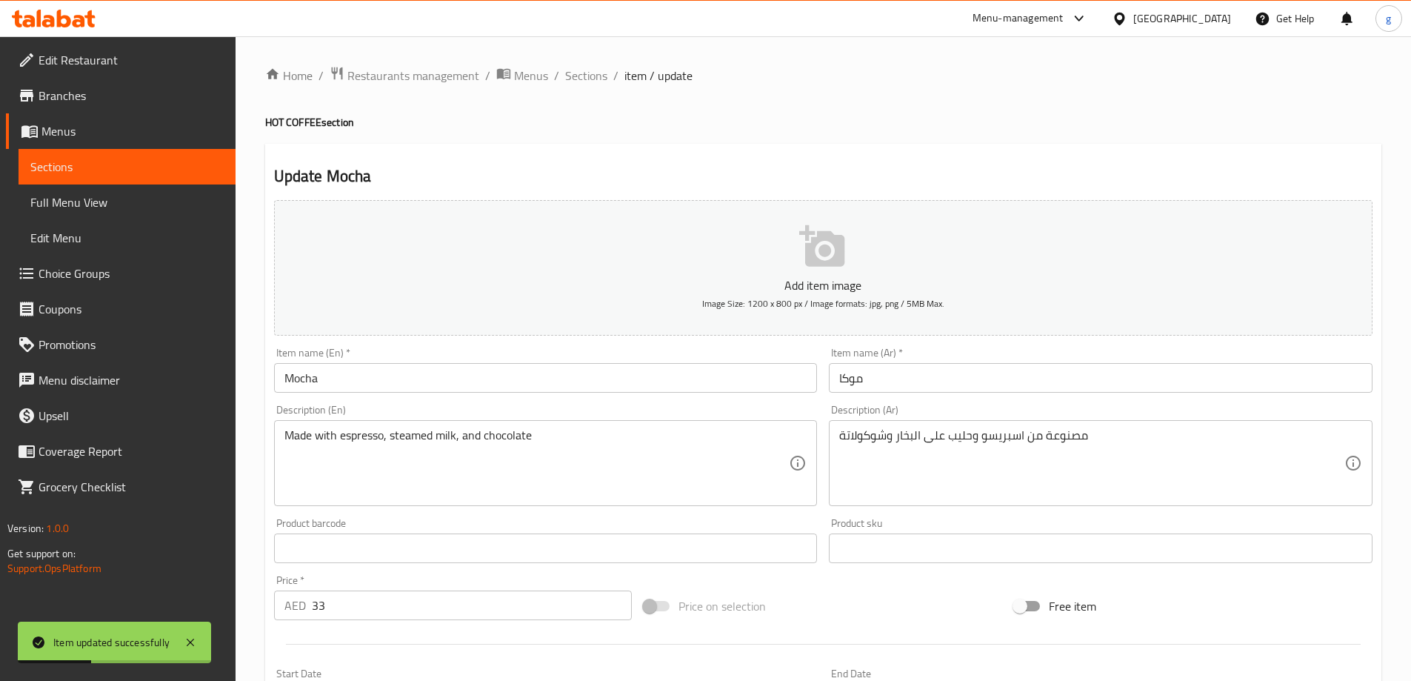
click at [87, 164] on span "Sections" at bounding box center [126, 167] width 193 height 18
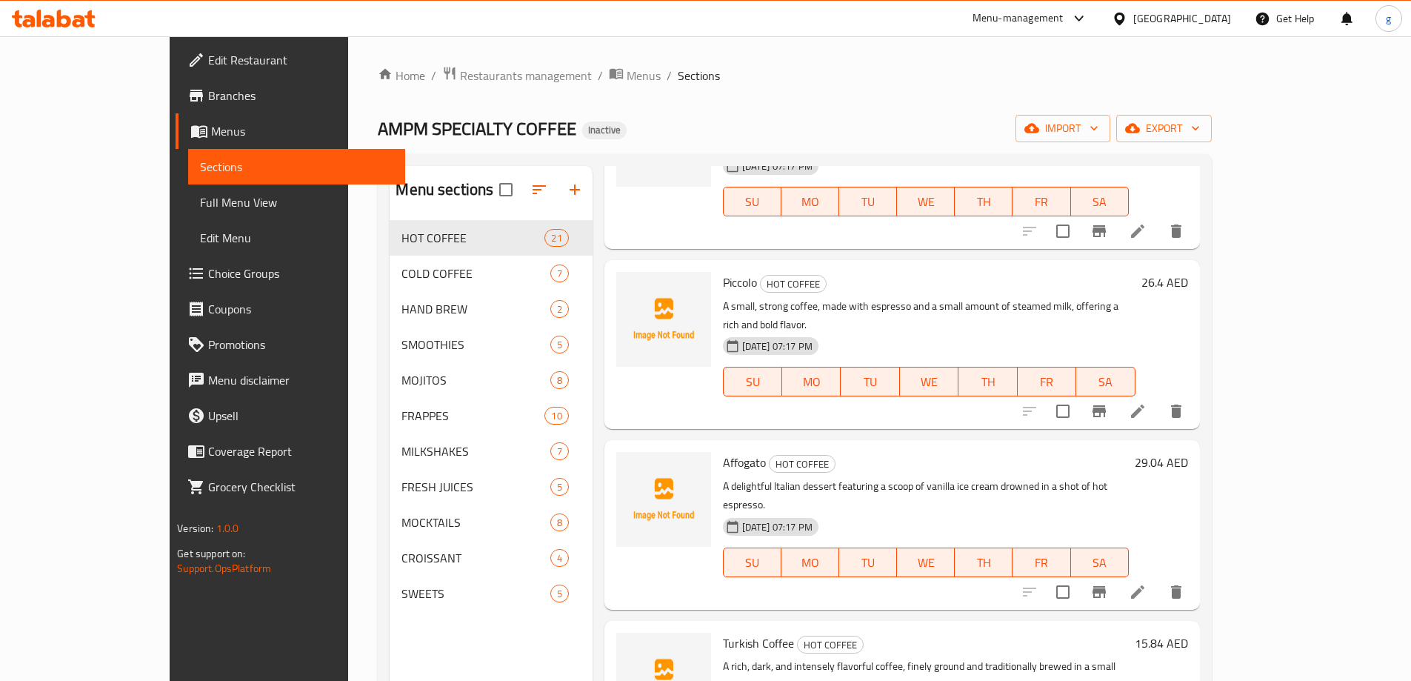
scroll to position [1852, 0]
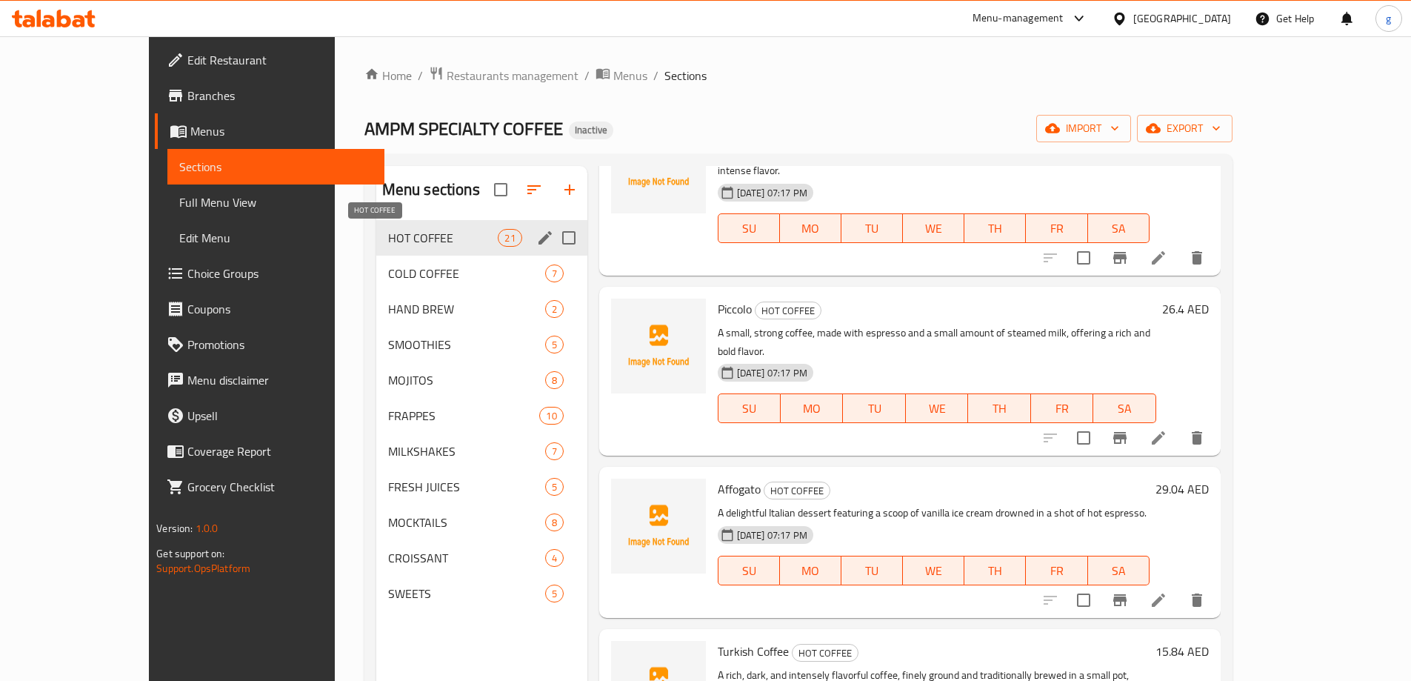
click at [442, 239] on span "HOT COFFEE" at bounding box center [443, 238] width 110 height 18
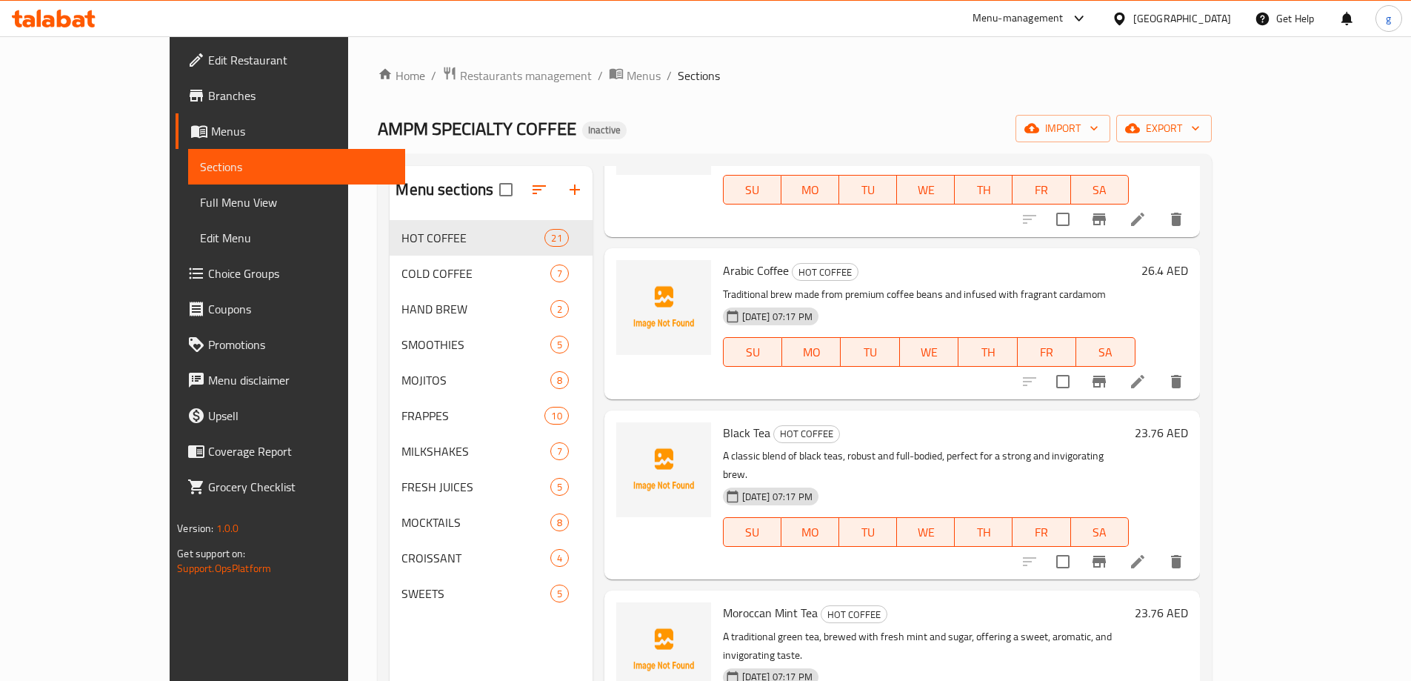
scroll to position [2519, 0]
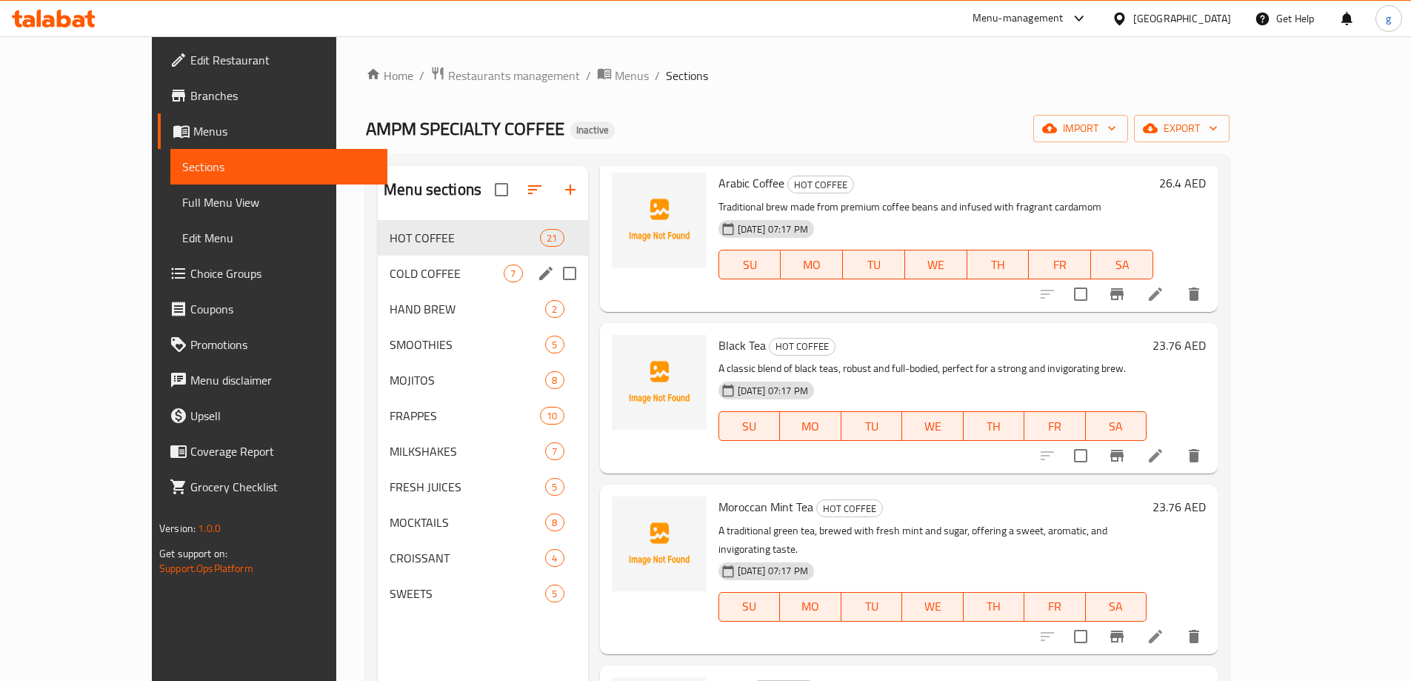
click at [426, 267] on span "COLD COFFEE" at bounding box center [447, 274] width 114 height 18
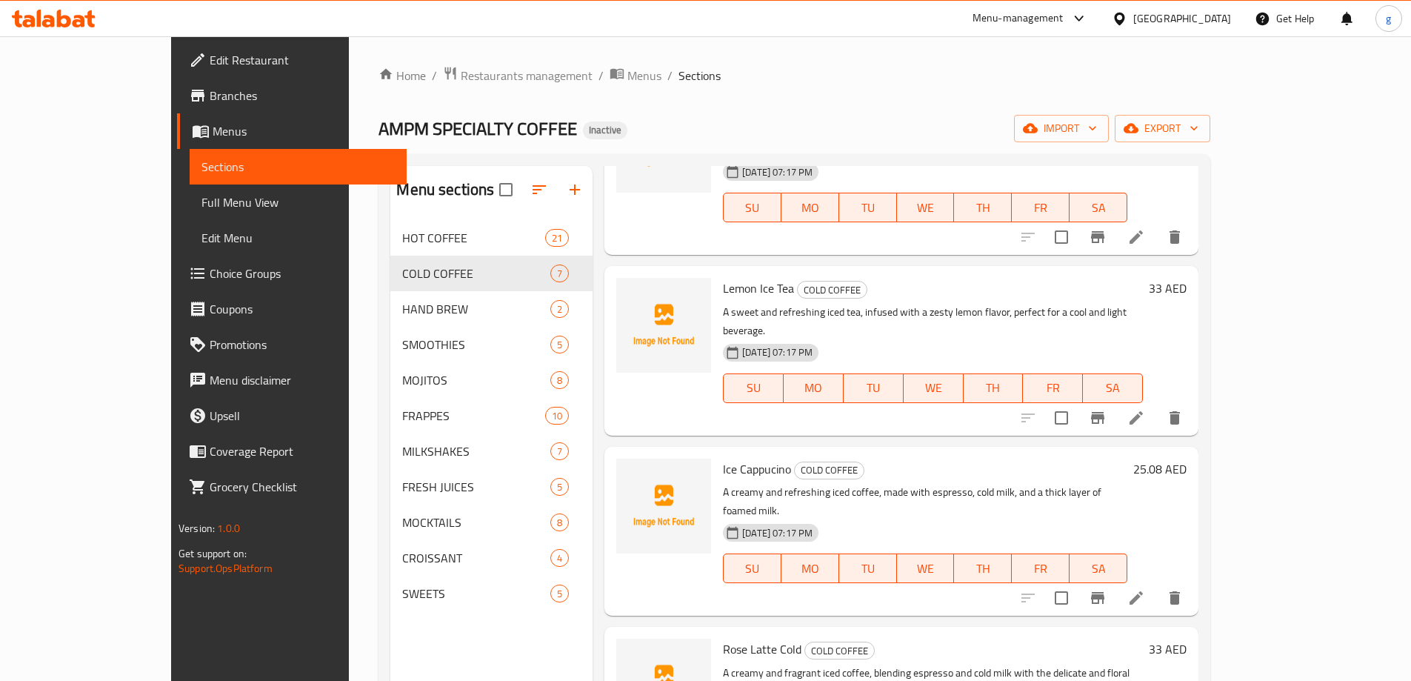
scroll to position [267, 0]
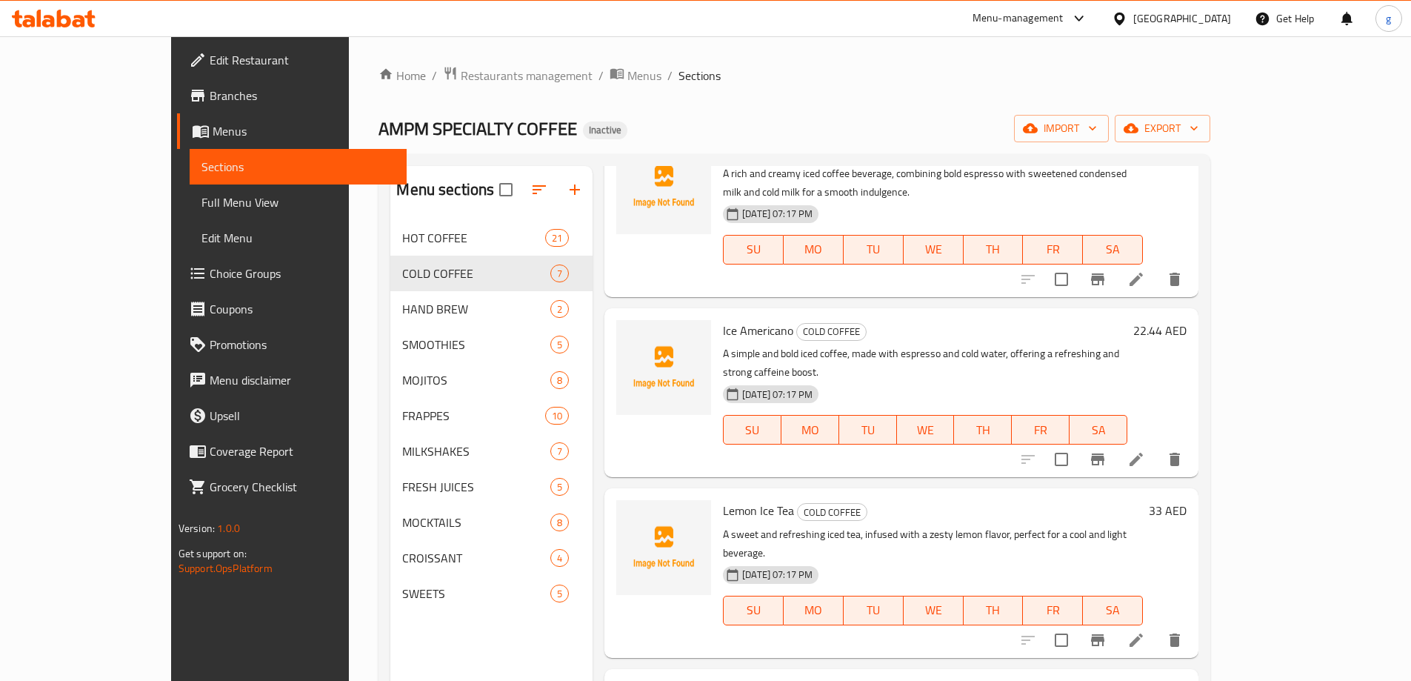
click at [1145, 631] on icon at bounding box center [1137, 640] width 18 height 18
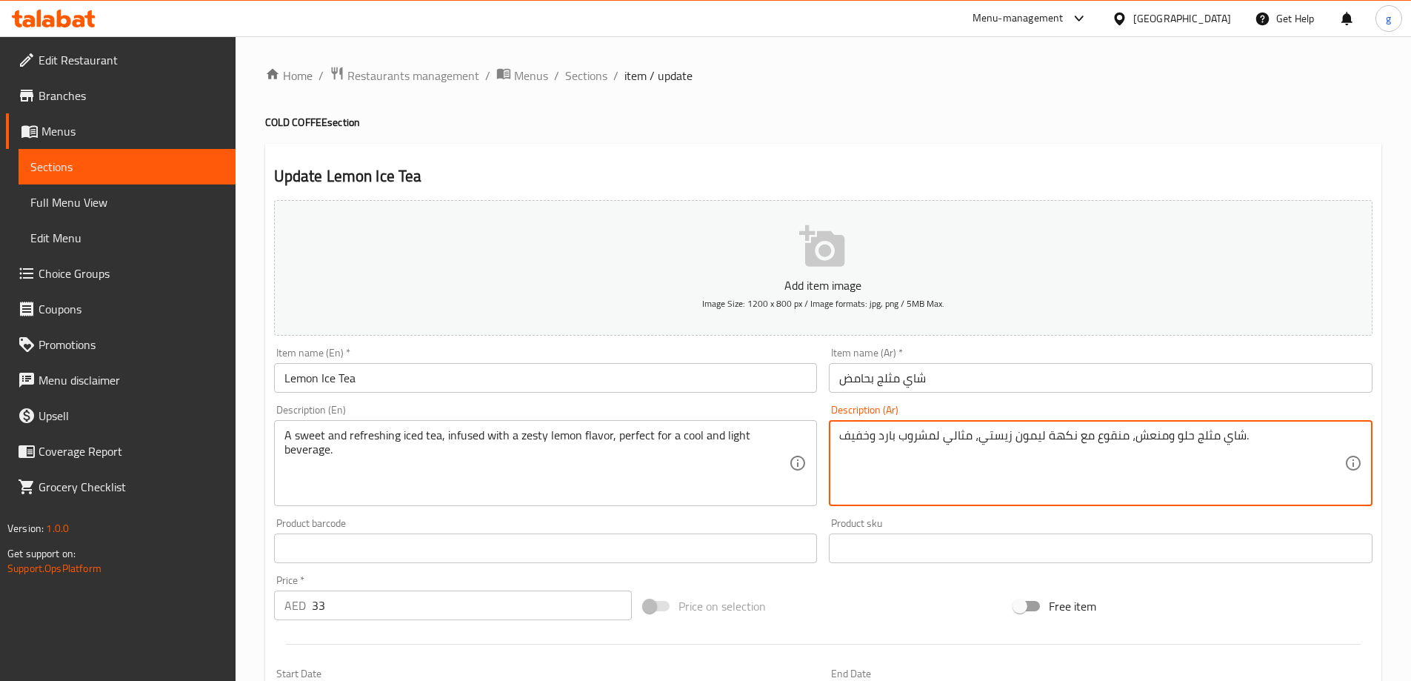
drag, startPoint x: 1015, startPoint y: 440, endPoint x: 1041, endPoint y: 454, distance: 29.5
type textarea "شاي مثلج حلو ومنعش، منقوع مع نكهة ليمون زيستي، مثالي لمشروب بارد وخفيف."
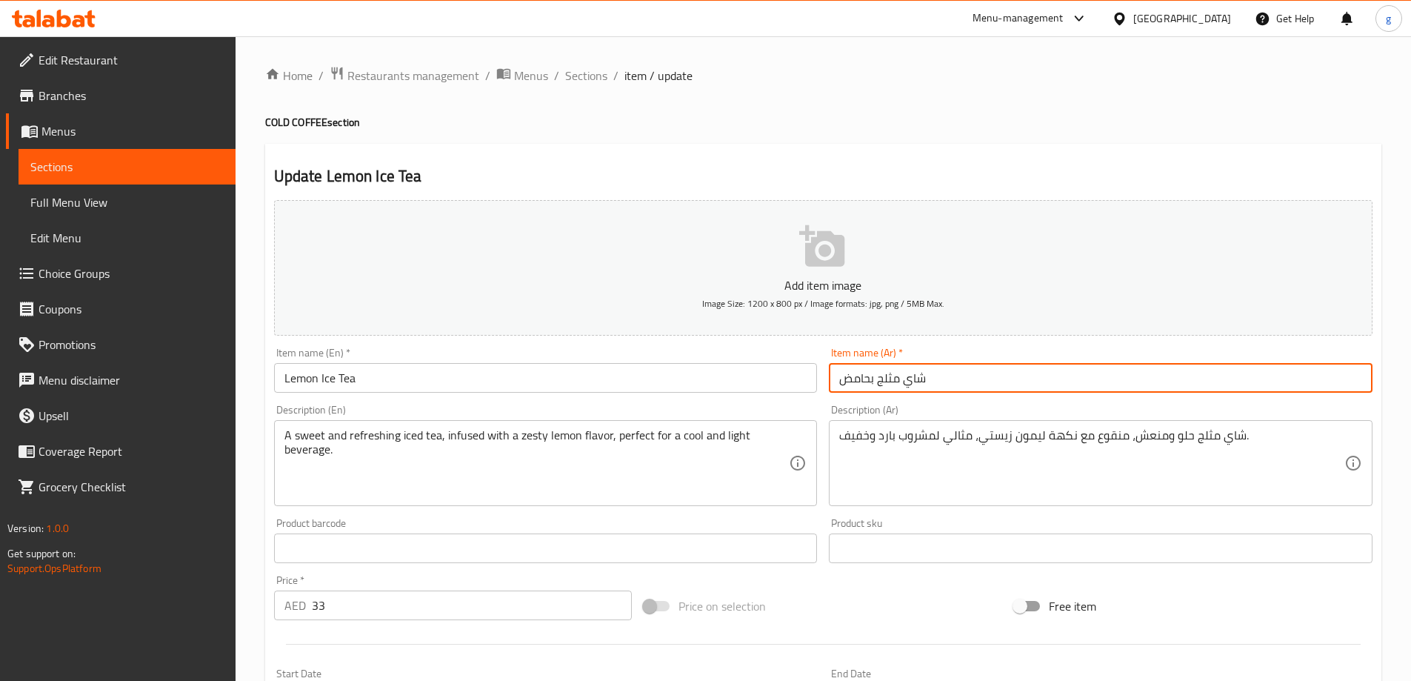
drag, startPoint x: 838, startPoint y: 378, endPoint x: 875, endPoint y: 387, distance: 38.1
click at [875, 387] on input "شاي مثلج بحامض" at bounding box center [1101, 378] width 544 height 30
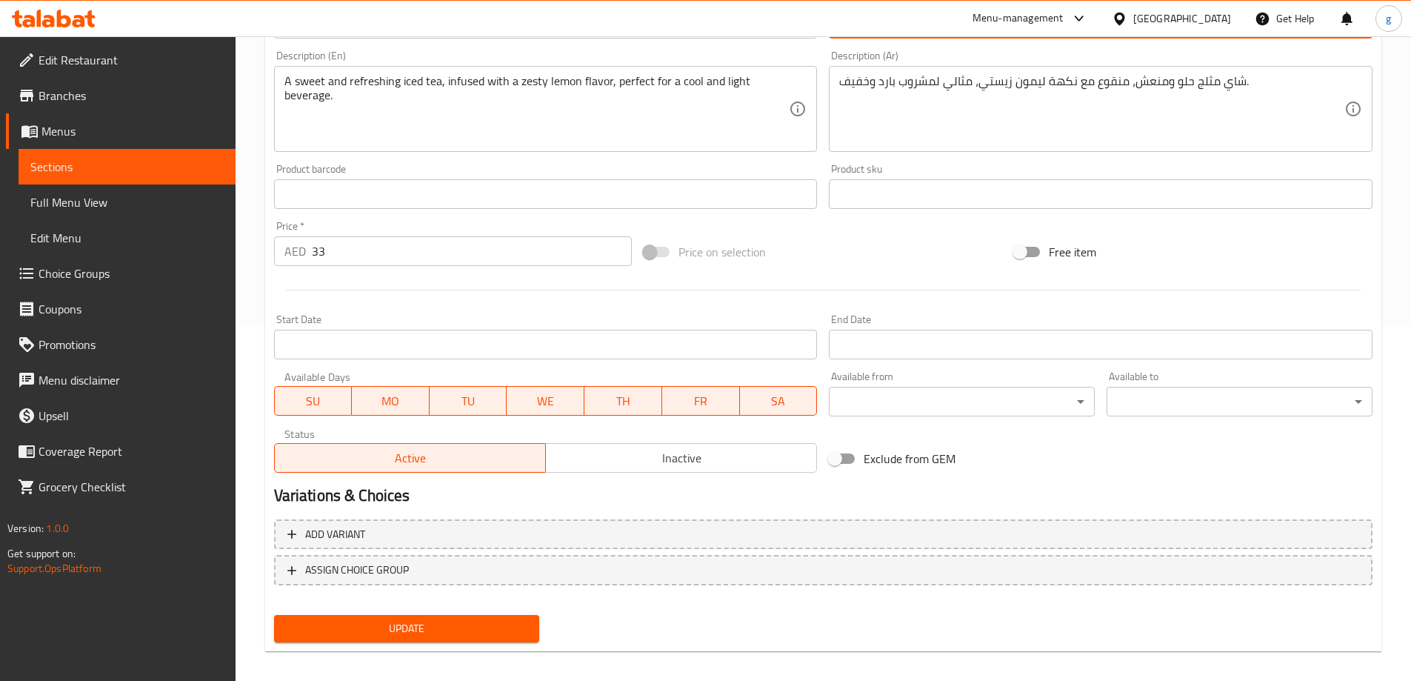
scroll to position [366, 0]
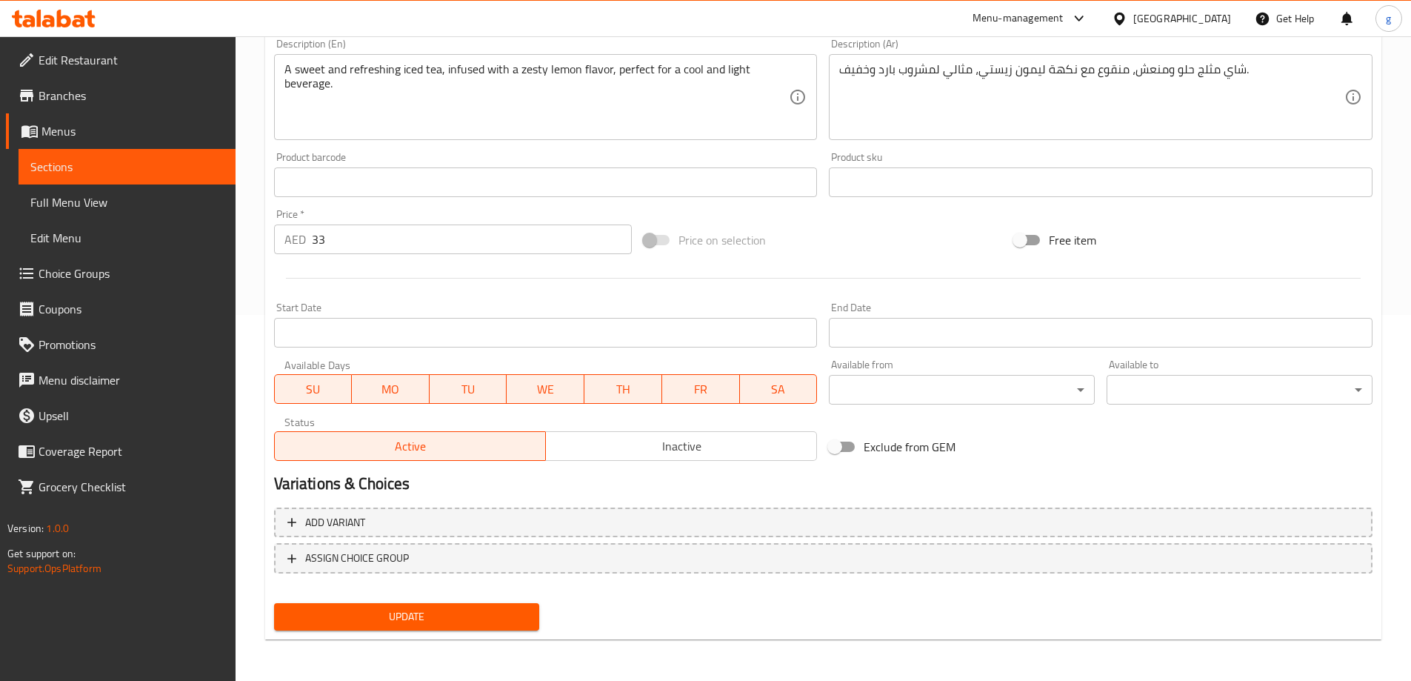
type input "شاي مثلج ليمون"
click at [382, 624] on span "Update" at bounding box center [407, 617] width 242 height 19
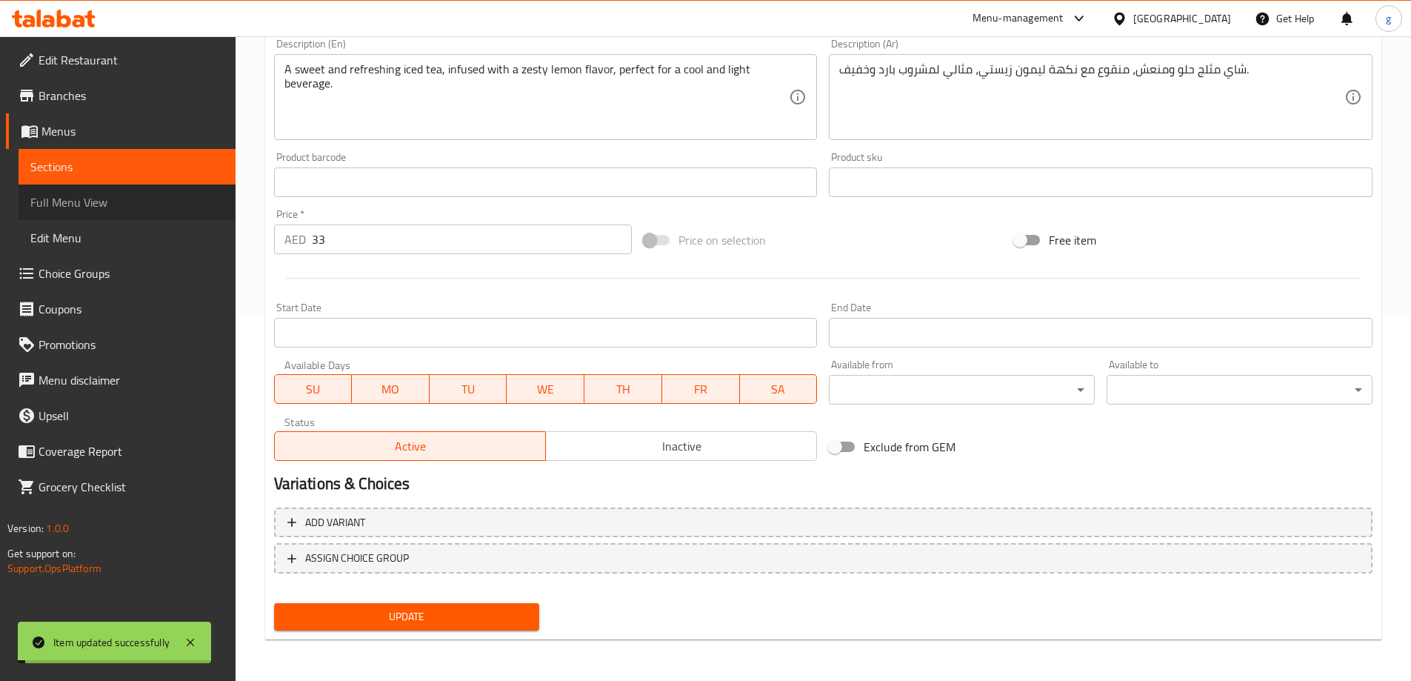
click at [85, 207] on span "Full Menu View" at bounding box center [126, 202] width 193 height 18
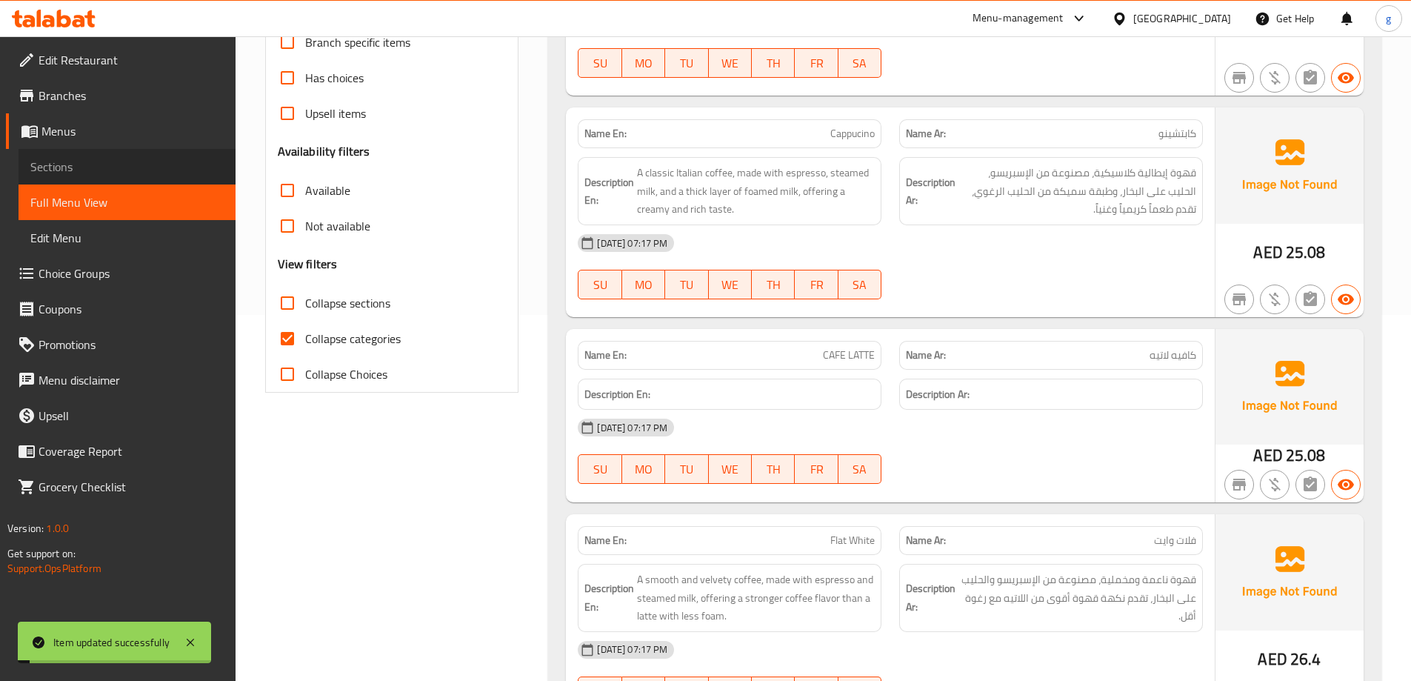
click at [111, 159] on span "Sections" at bounding box center [126, 167] width 193 height 18
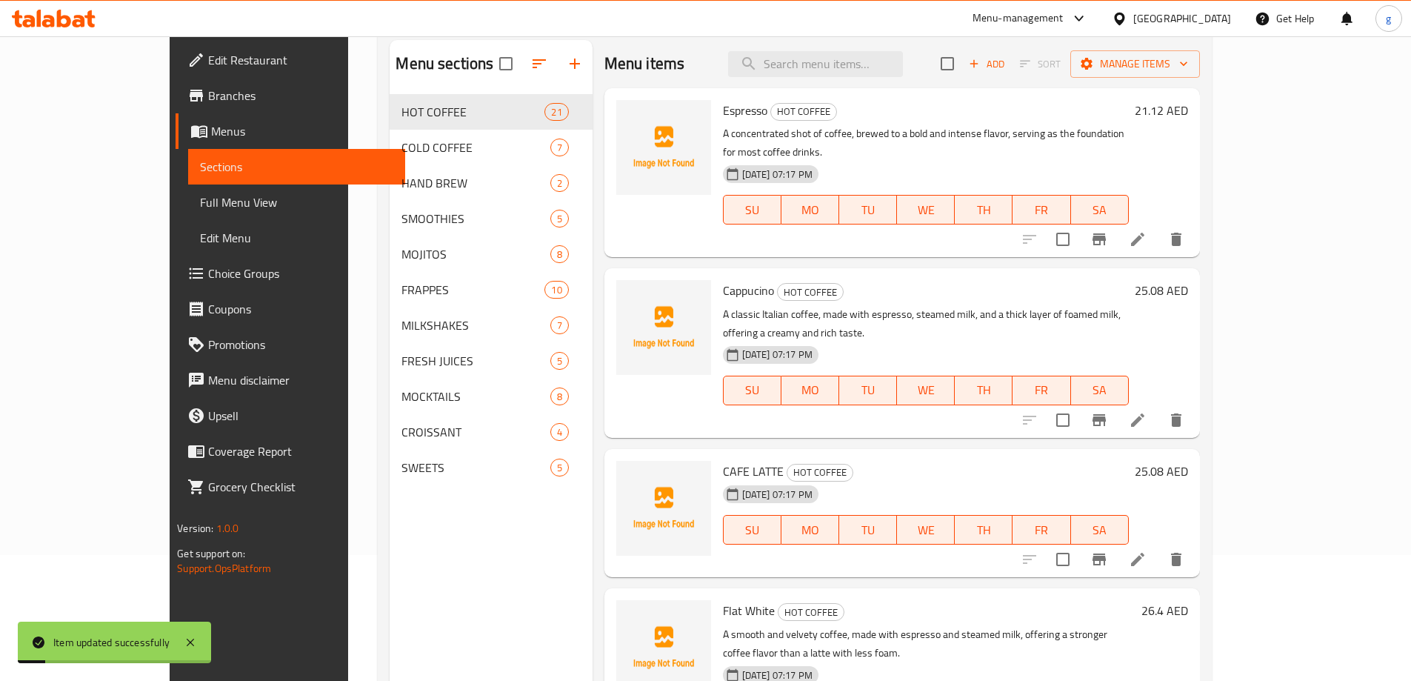
scroll to position [59, 0]
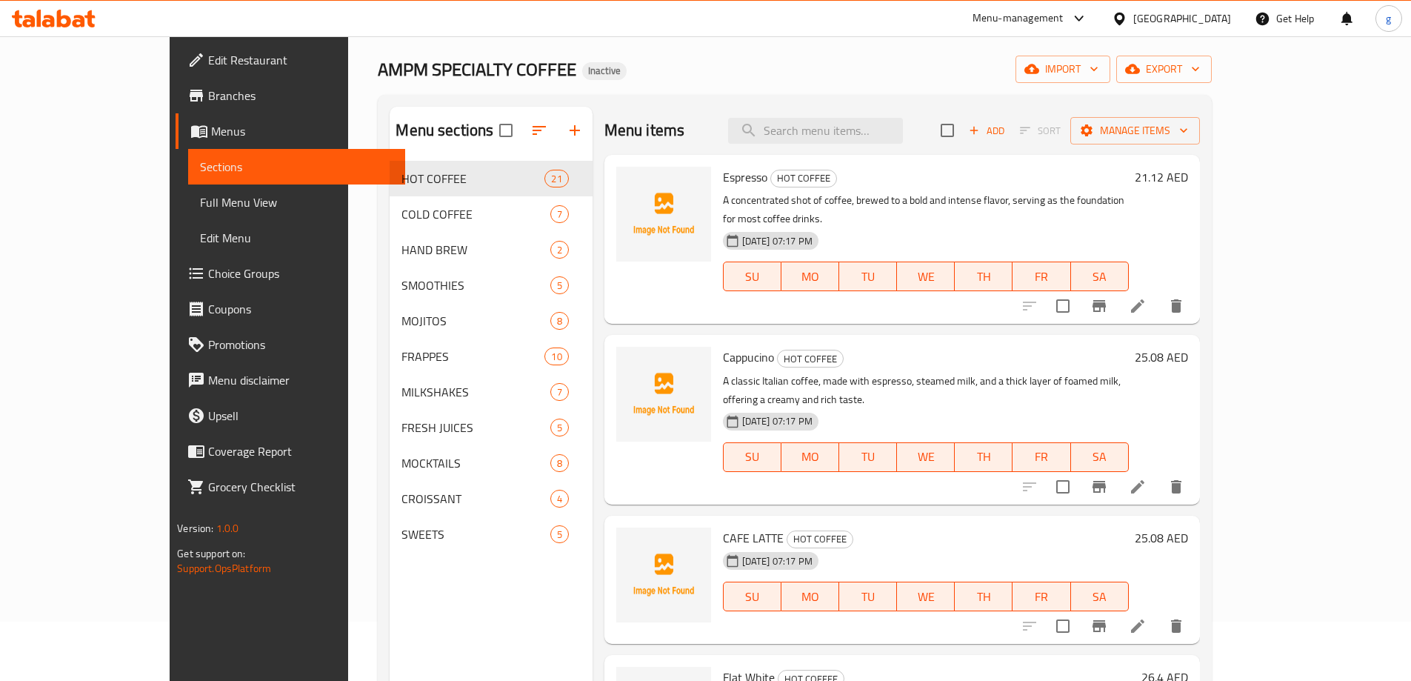
click at [390, 611] on div "Menu sections HOT COFFEE 21 COLD COFFEE 7 HAND BREW 2 SMOOTHIES 5 MOJITOS 8 FRA…" at bounding box center [491, 447] width 202 height 681
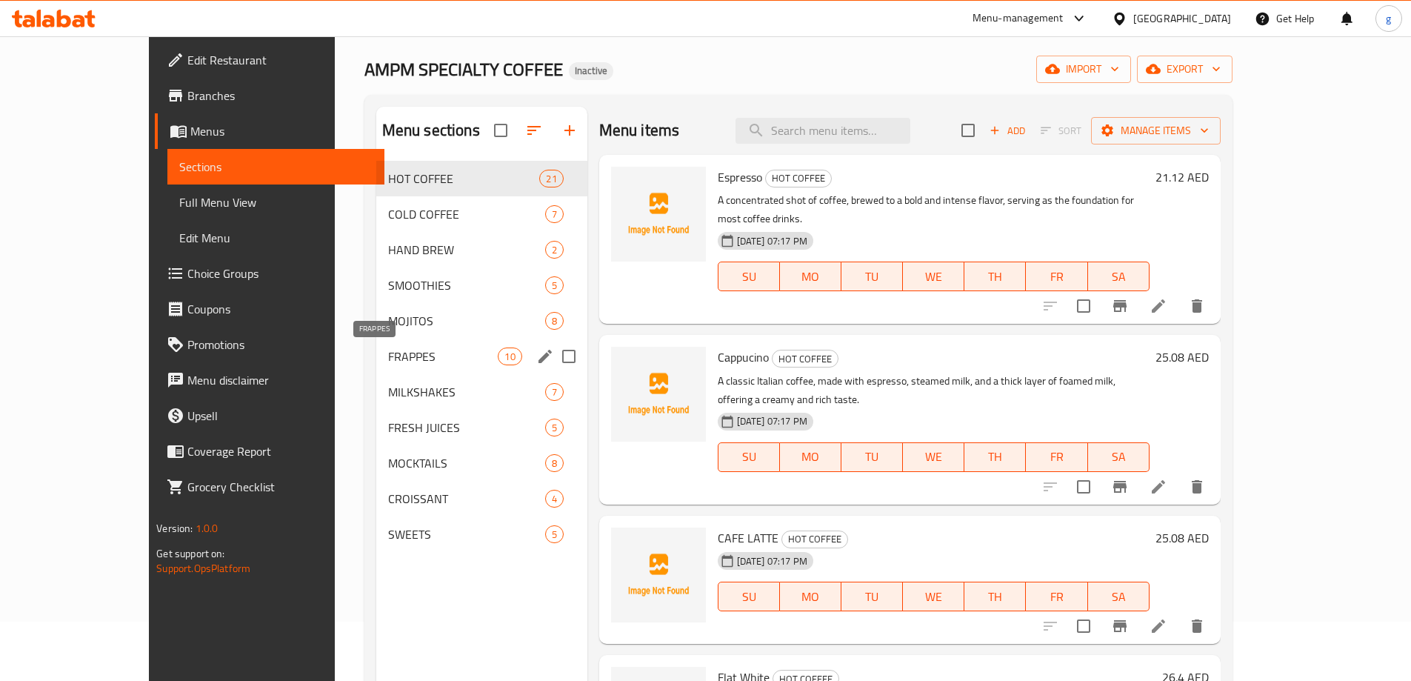
click at [388, 353] on span "FRAPPES" at bounding box center [443, 356] width 110 height 18
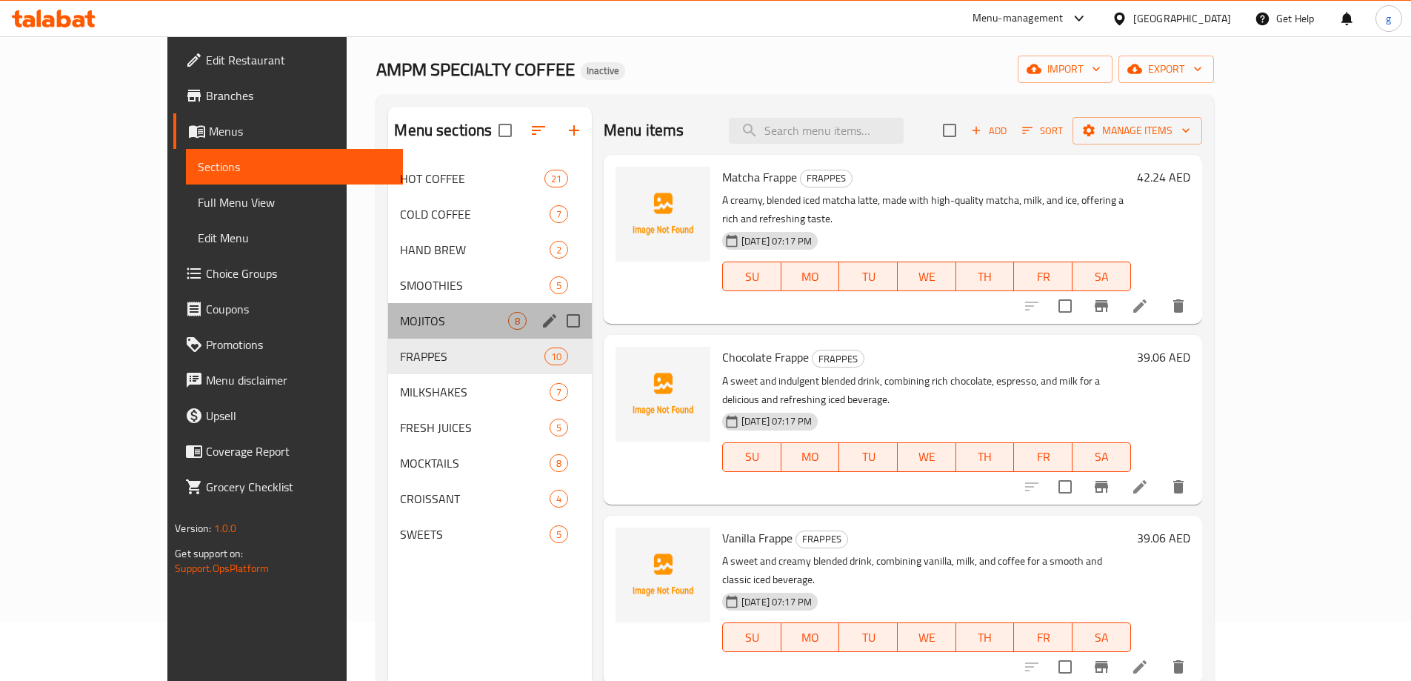
click at [388, 304] on div "MOJITOS 8" at bounding box center [490, 321] width 204 height 36
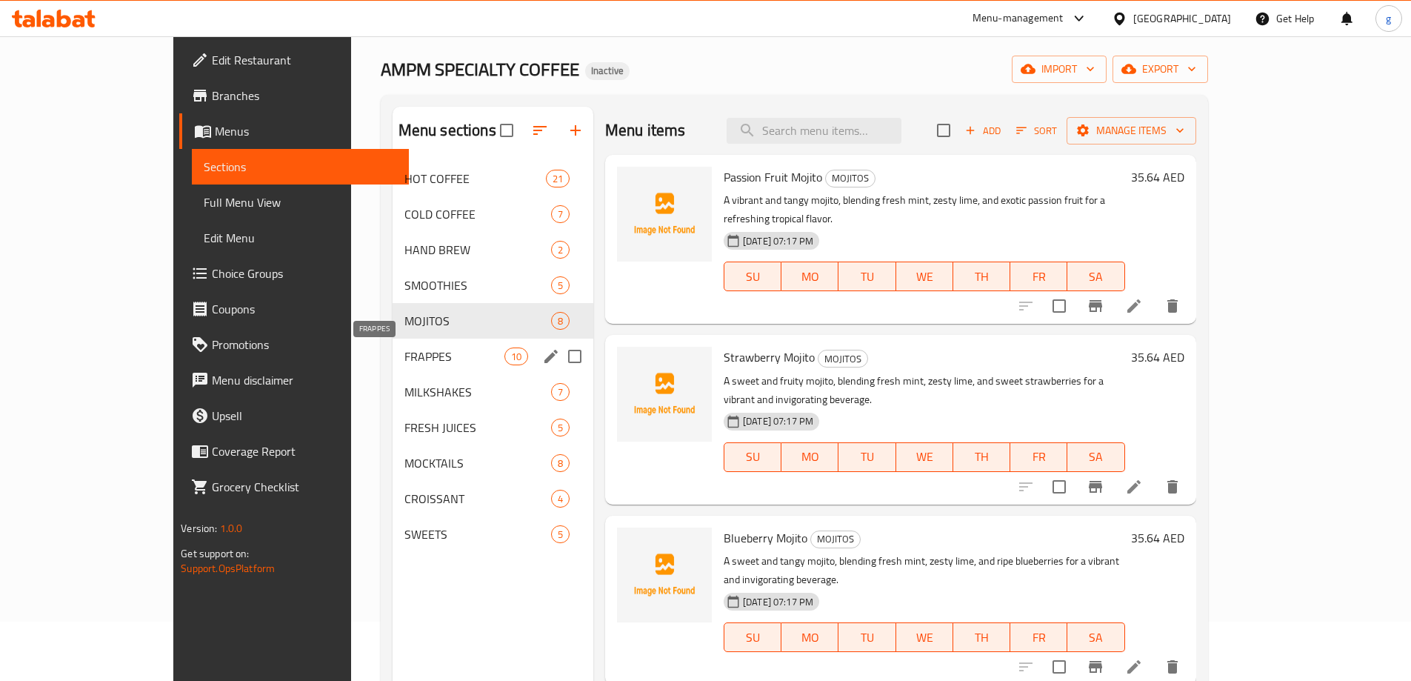
click at [405, 356] on span "FRAPPES" at bounding box center [455, 356] width 100 height 18
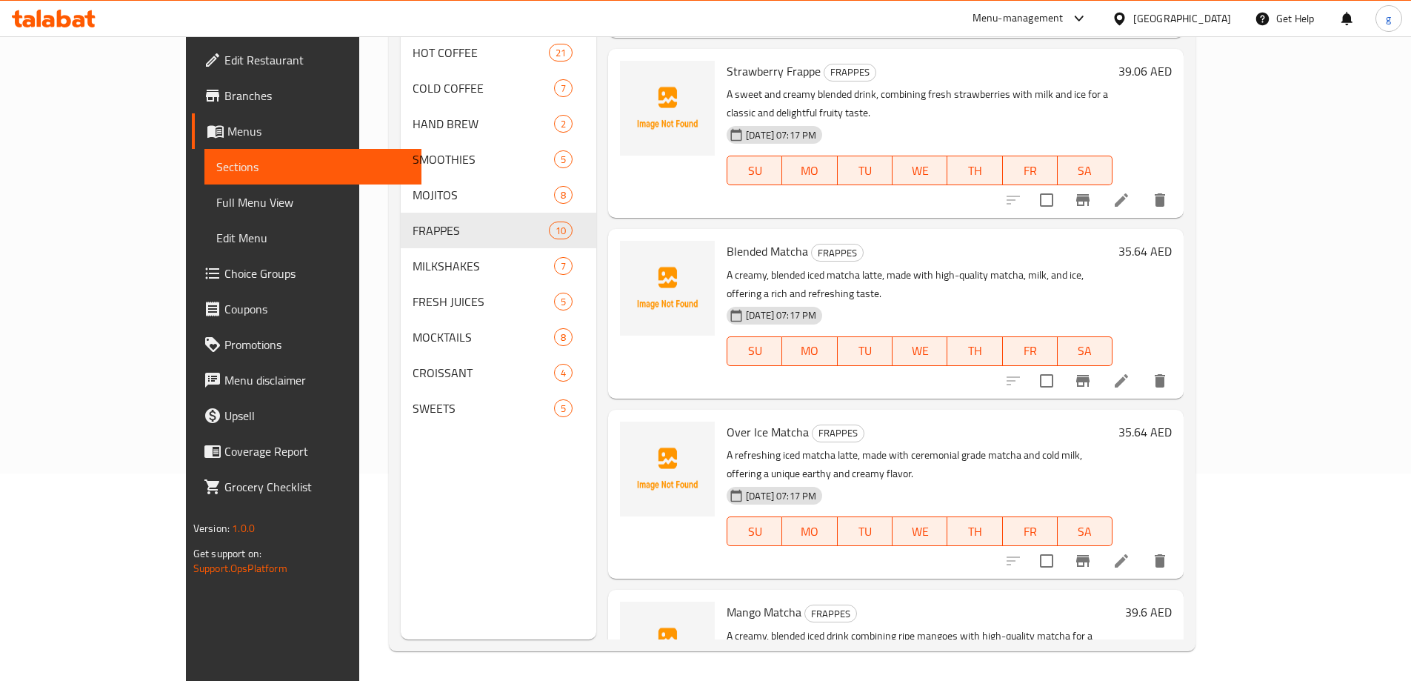
scroll to position [605, 0]
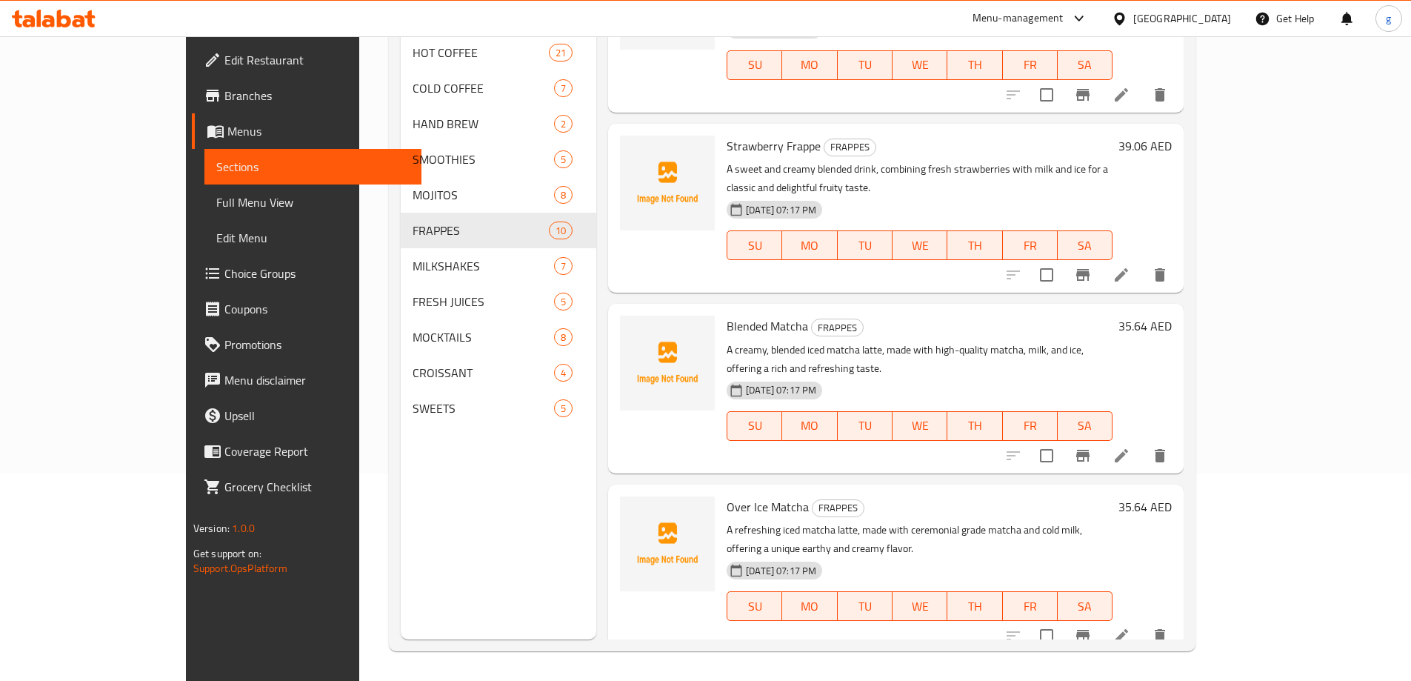
click at [401, 540] on div "Menu sections HOT COFFEE 21 COLD COFFEE 7 HAND BREW 2 SMOOTHIES 5 MOJITOS 8 FRA…" at bounding box center [499, 299] width 196 height 681
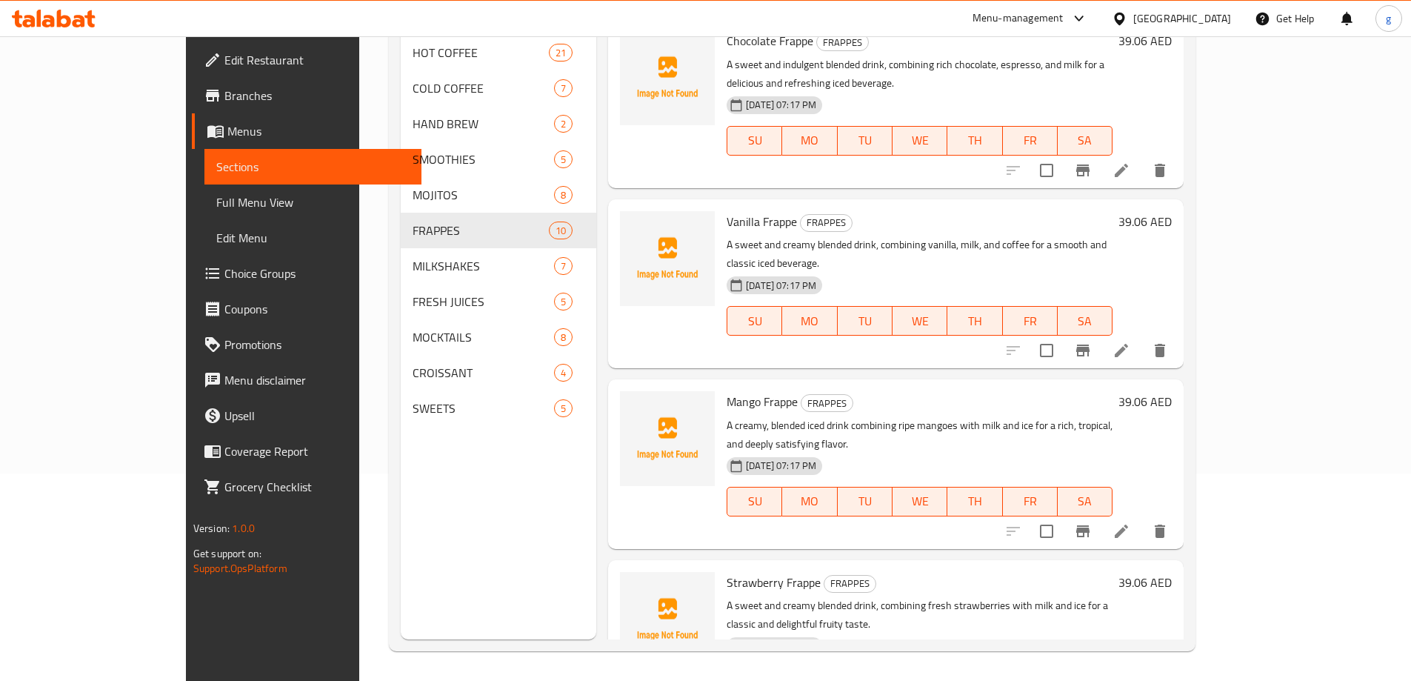
scroll to position [160, 0]
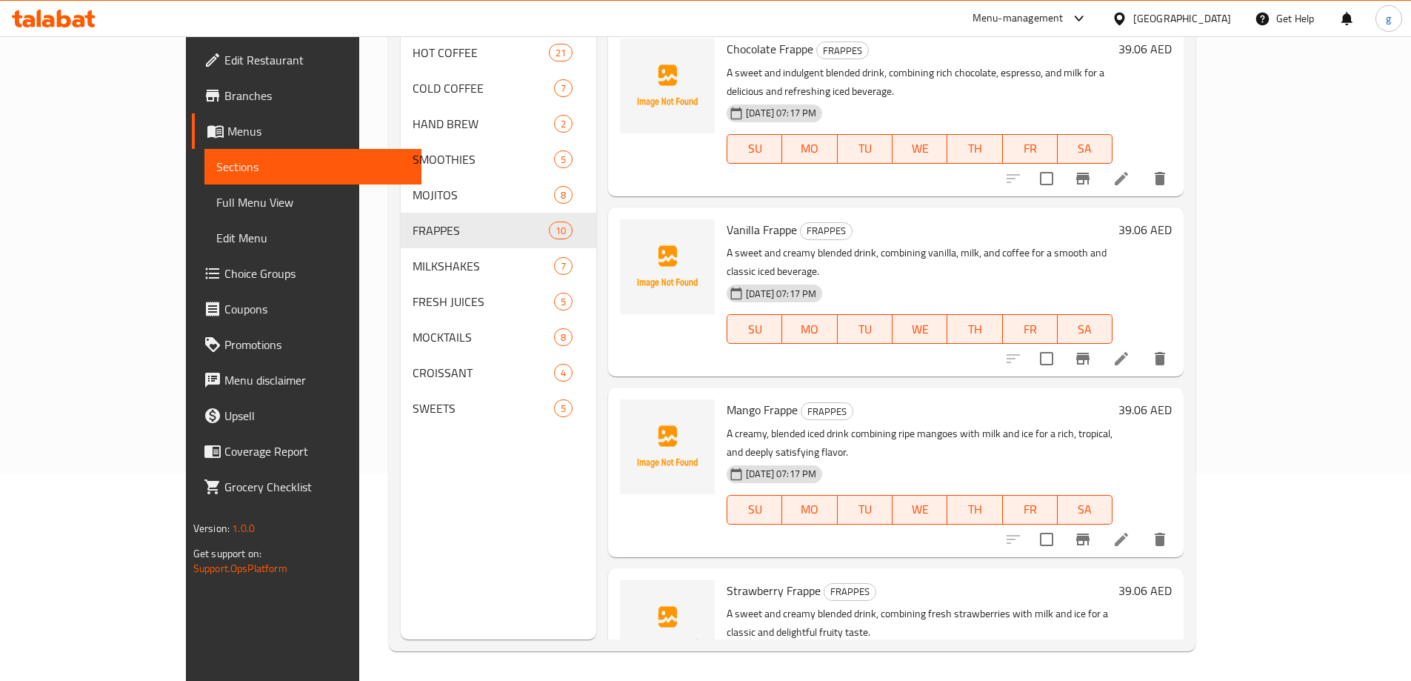
click at [417, 511] on div "Menu sections HOT COFFEE 21 COLD COFFEE 7 HAND BREW 2 SMOOTHIES 5 MOJITOS 8 FRA…" at bounding box center [499, 299] width 196 height 681
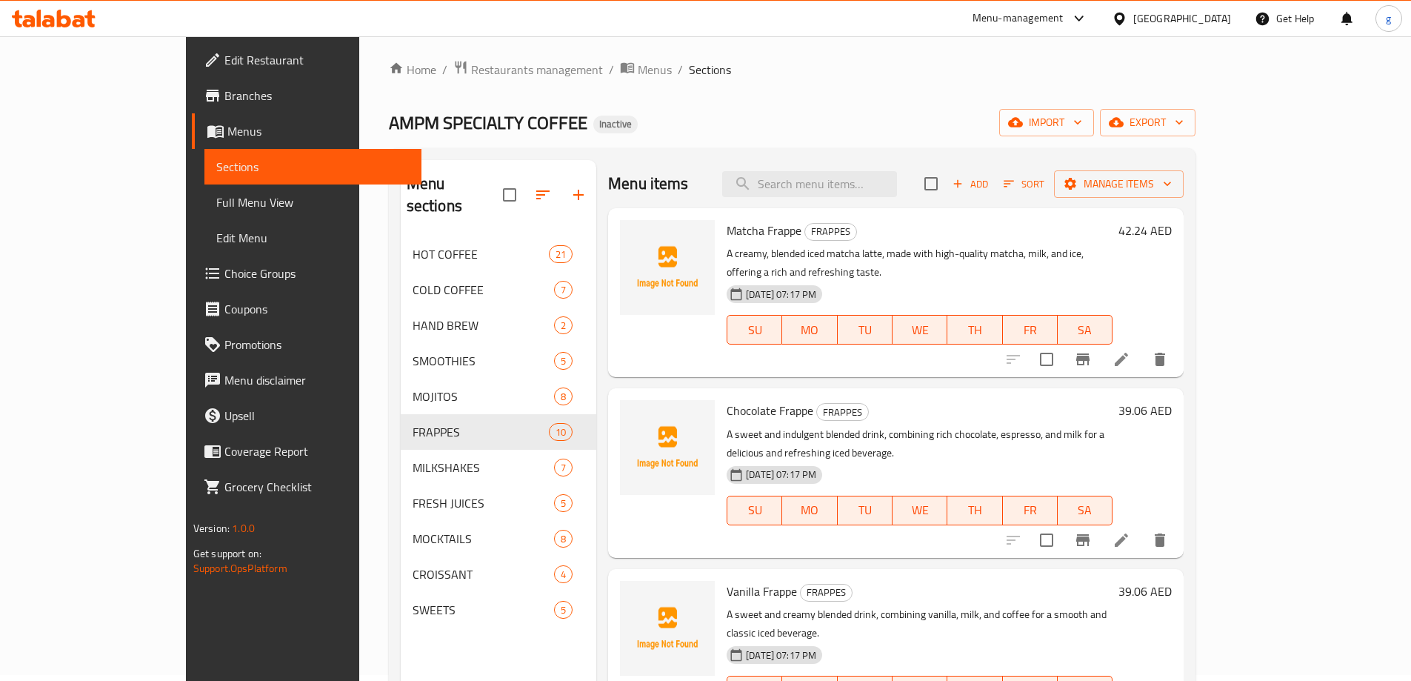
scroll to position [0, 0]
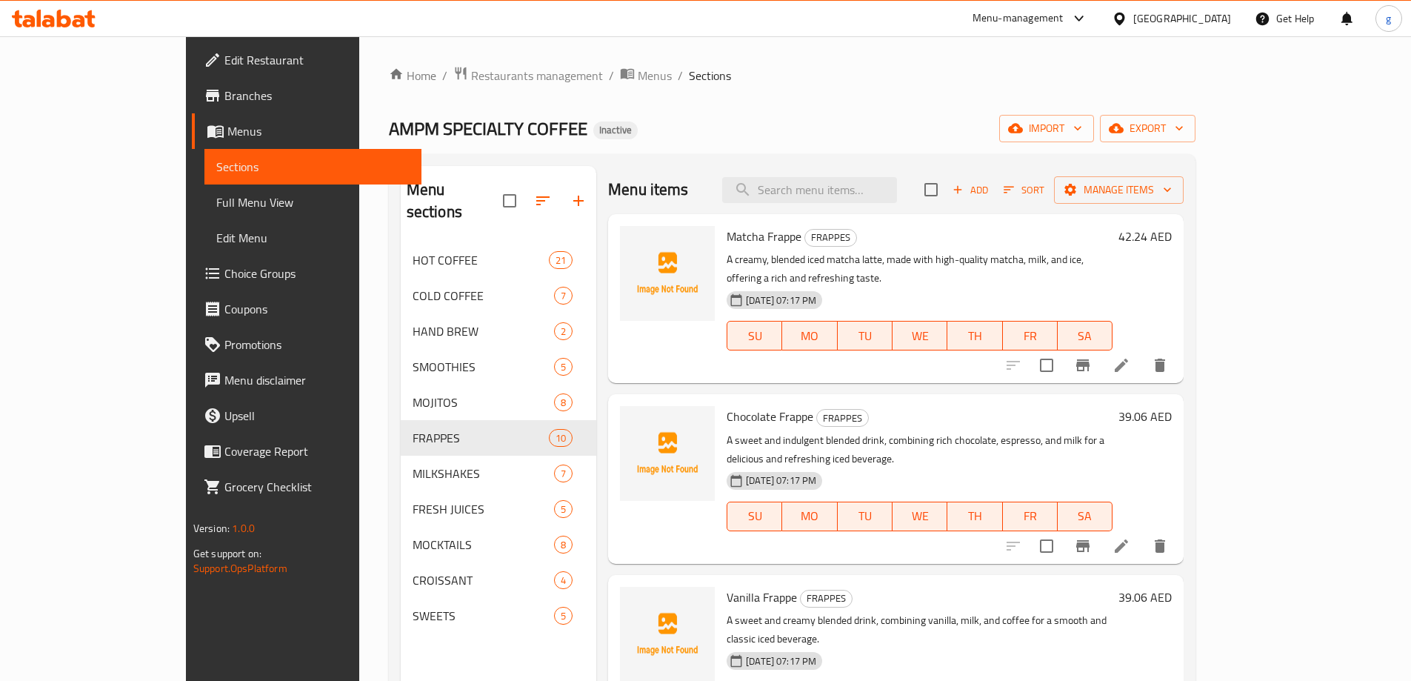
click at [1131, 356] on icon at bounding box center [1122, 365] width 18 height 18
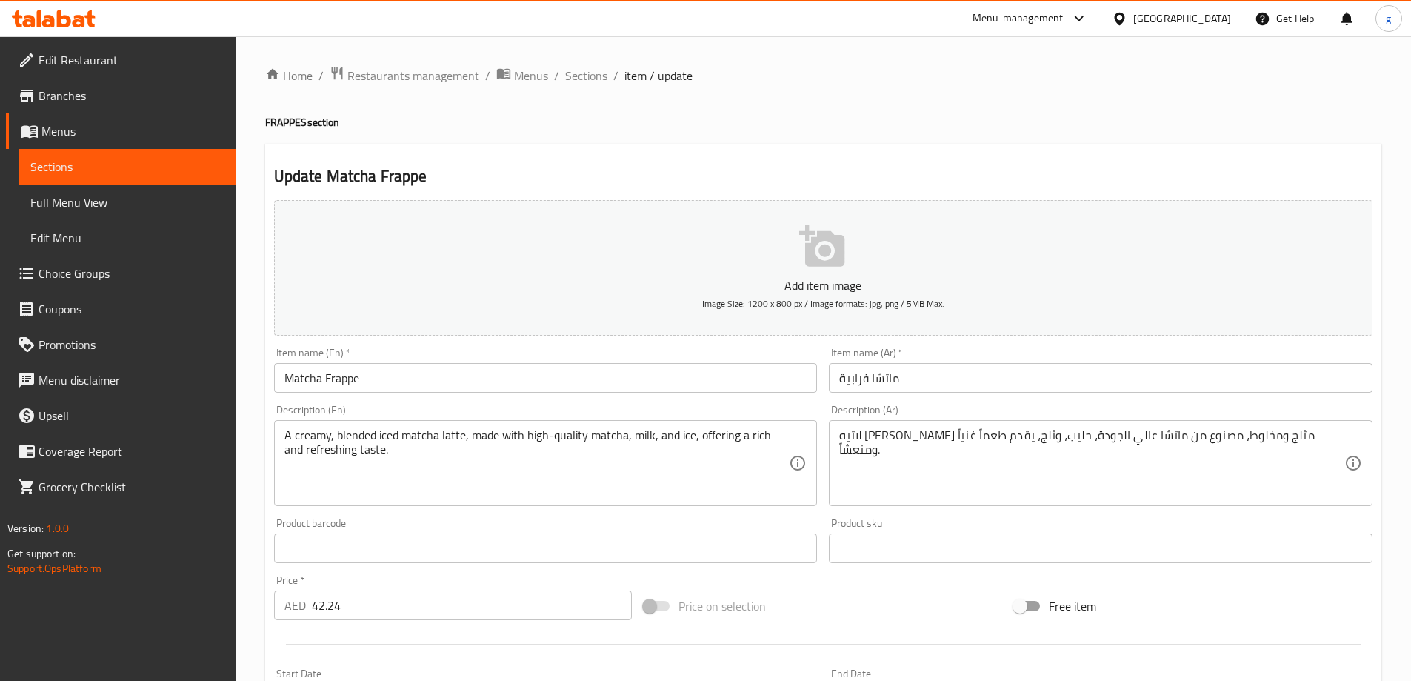
click at [371, 252] on button "Add item image Image Size: 1200 x 800 px / Image formats: jpg, png / 5MB Max." at bounding box center [823, 268] width 1099 height 136
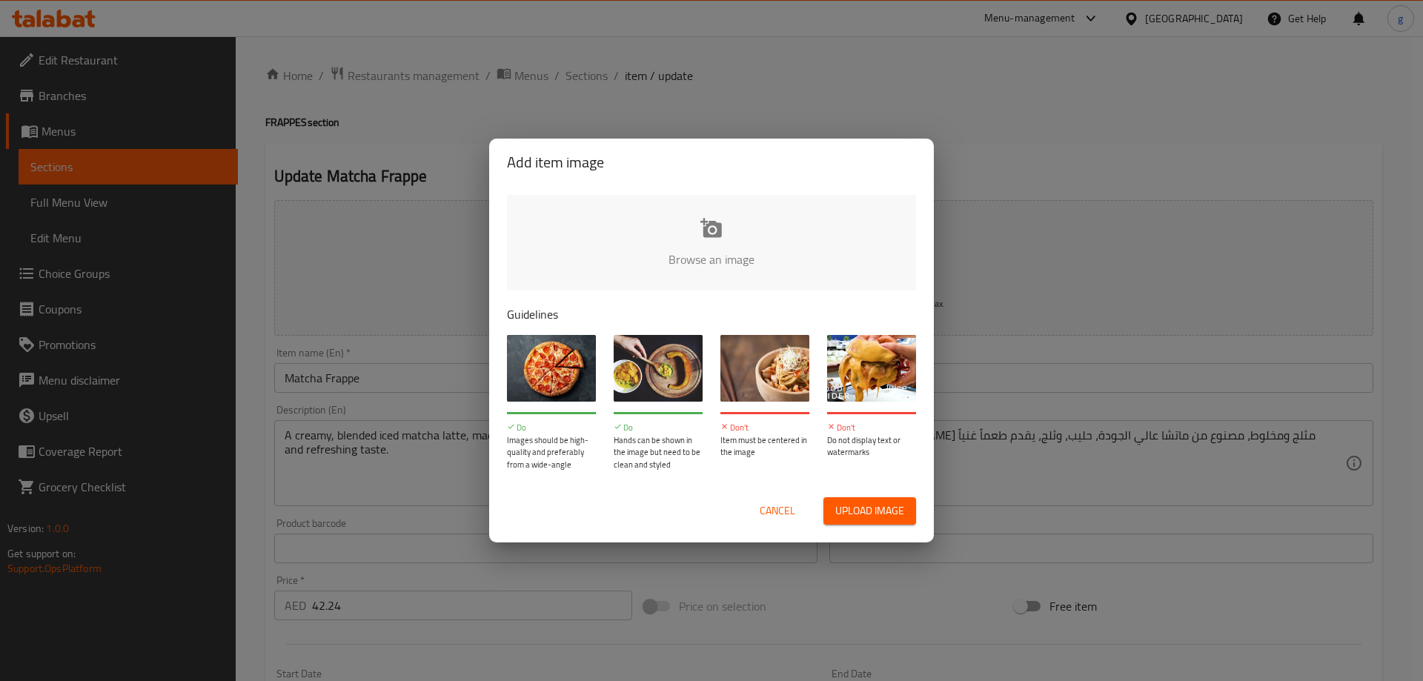
click at [1202, 100] on div "Add item image Browse an image Guidelines Do Images should be high-quality and …" at bounding box center [711, 340] width 1423 height 681
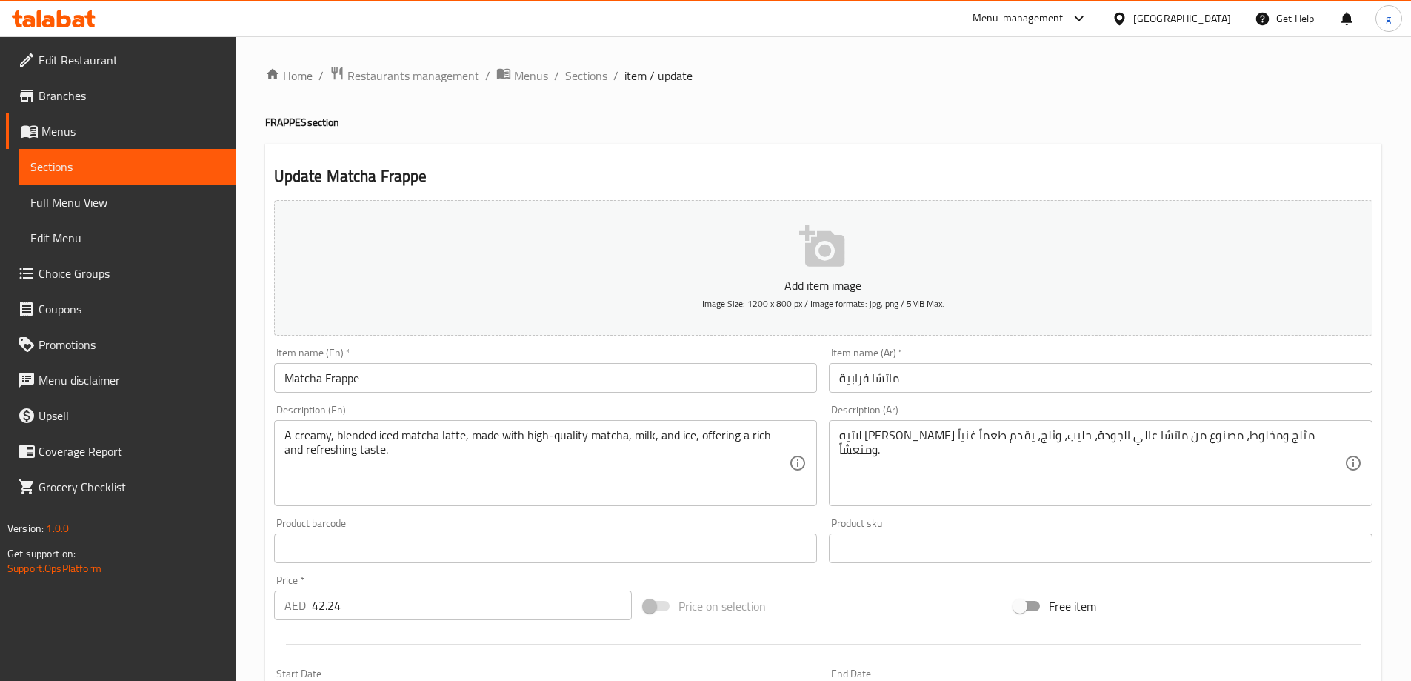
click at [66, 167] on span "Sections" at bounding box center [126, 167] width 193 height 18
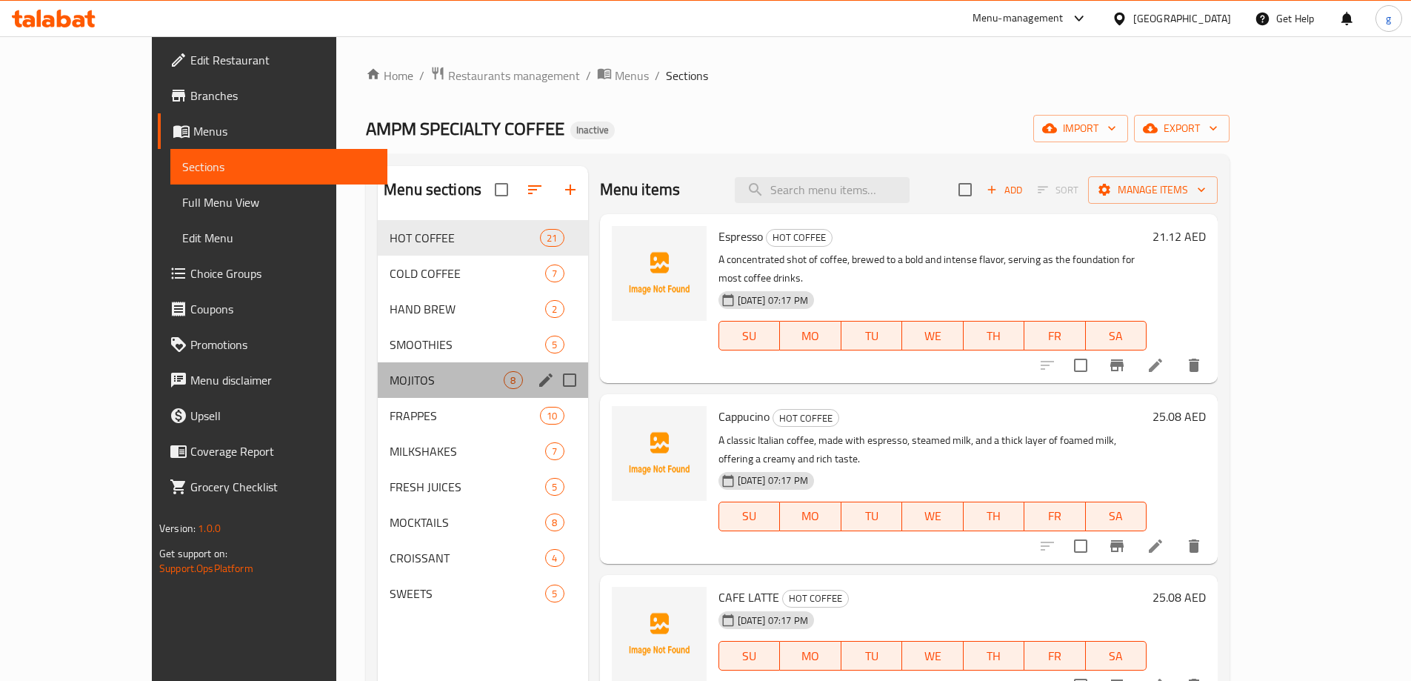
click at [378, 369] on div "MOJITOS 8" at bounding box center [483, 380] width 210 height 36
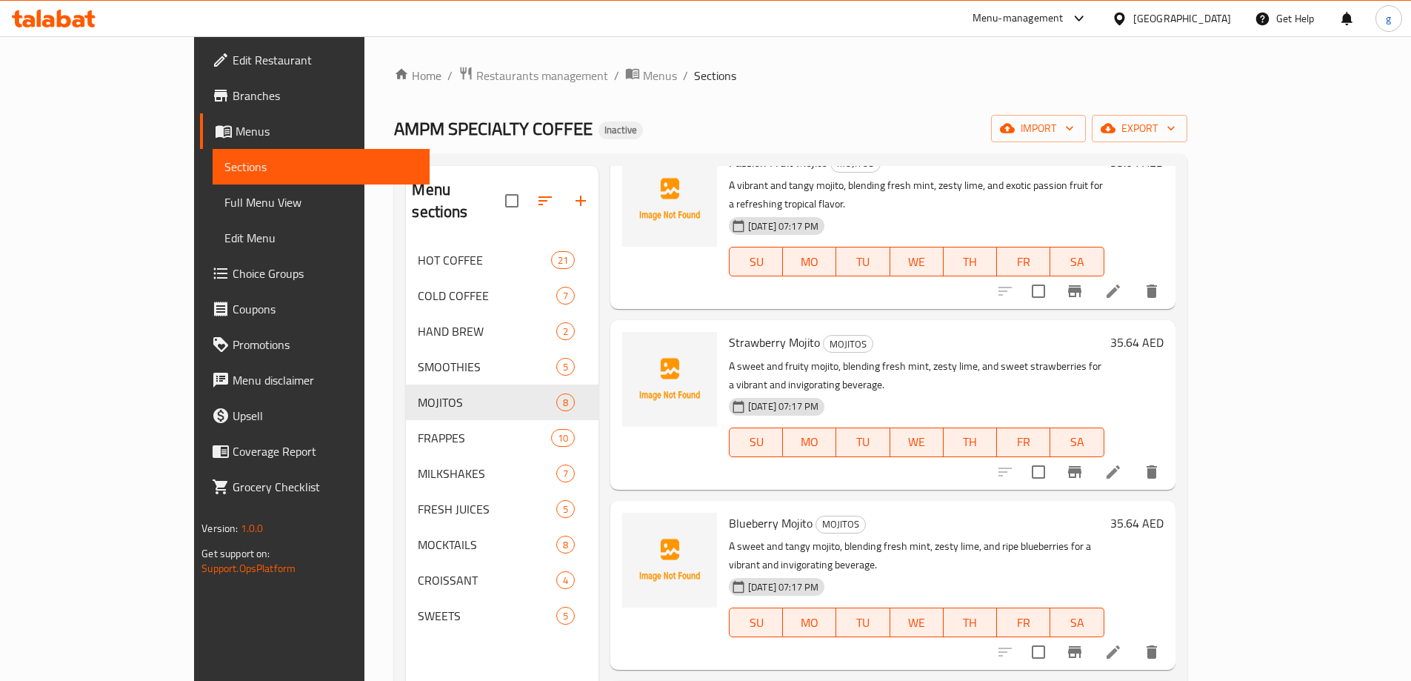
scroll to position [222, 0]
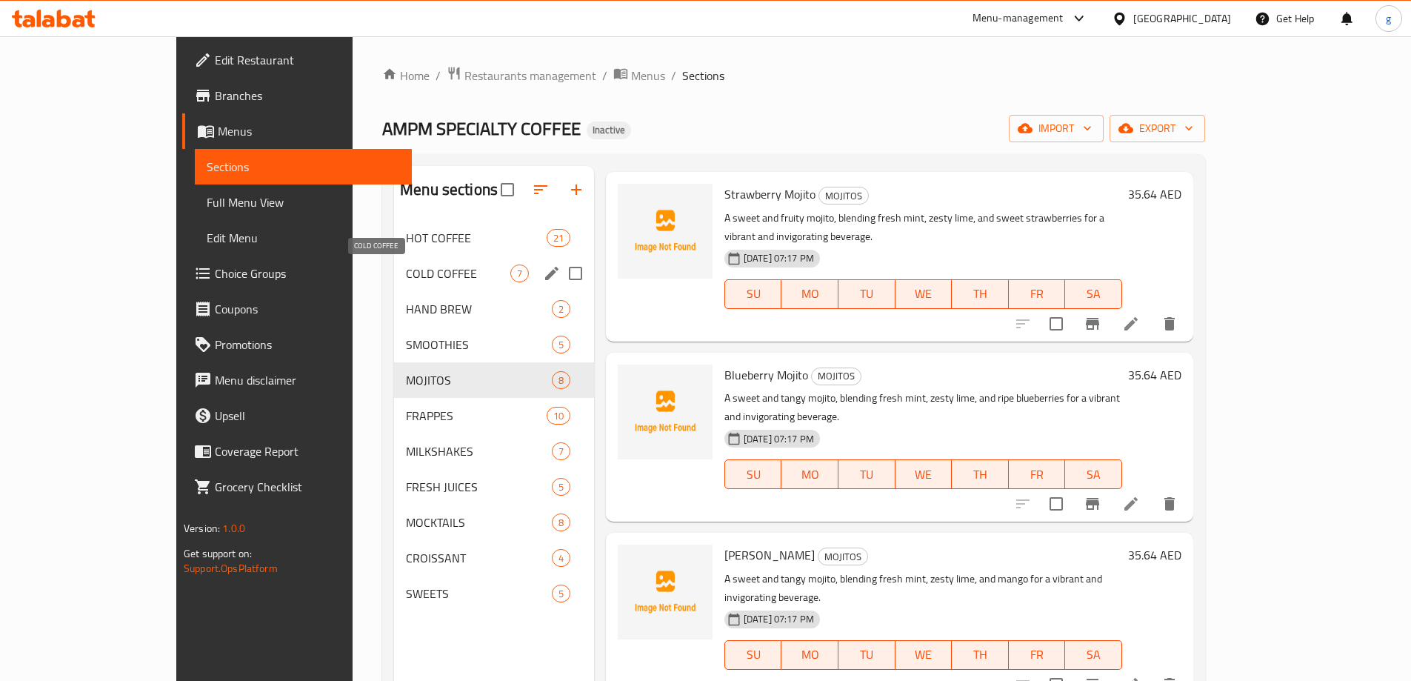
click at [406, 281] on span "COLD COFFEE" at bounding box center [458, 274] width 104 height 18
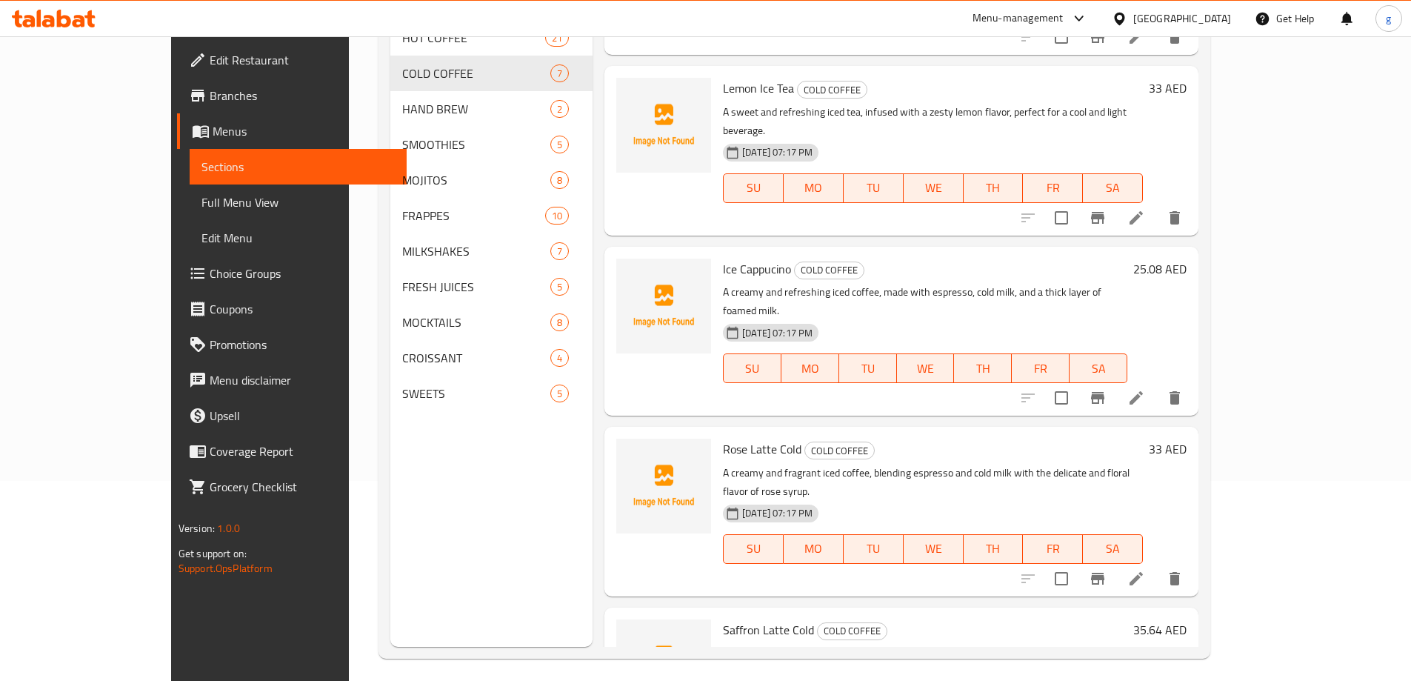
scroll to position [207, 0]
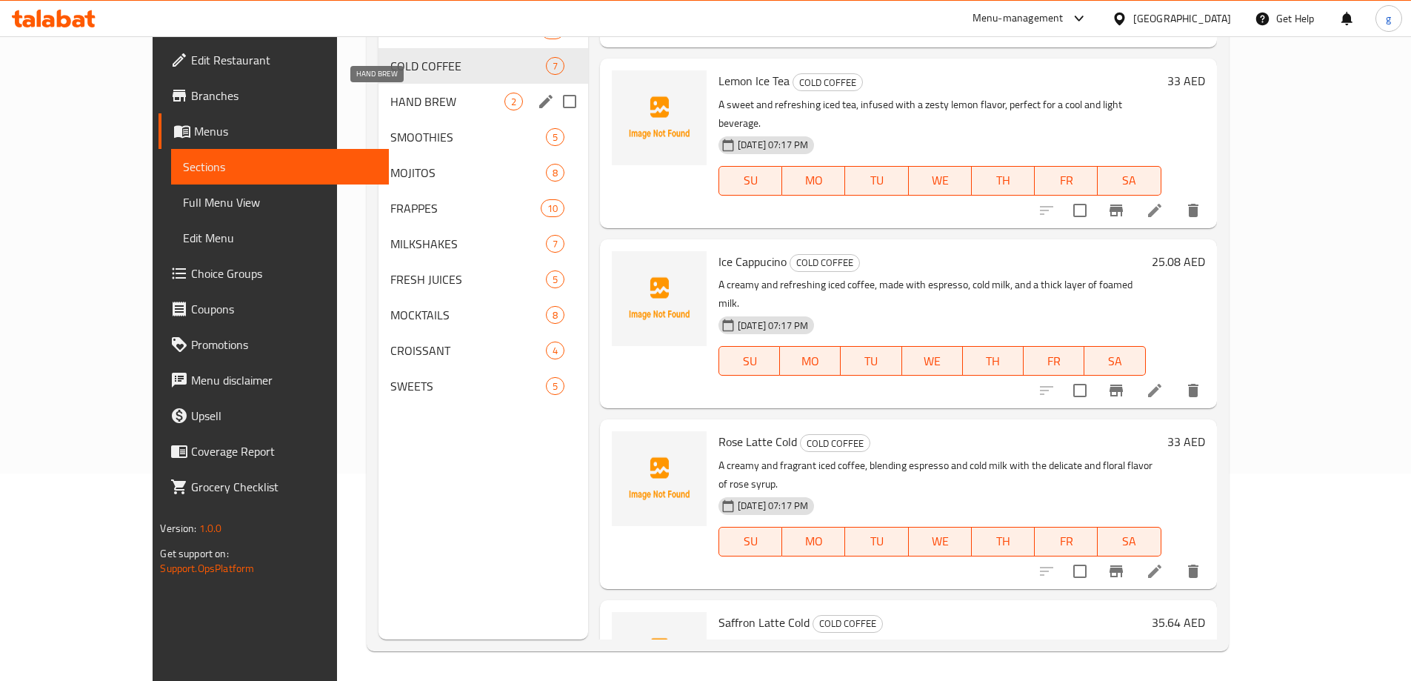
click at [390, 104] on span "HAND BREW" at bounding box center [447, 102] width 114 height 18
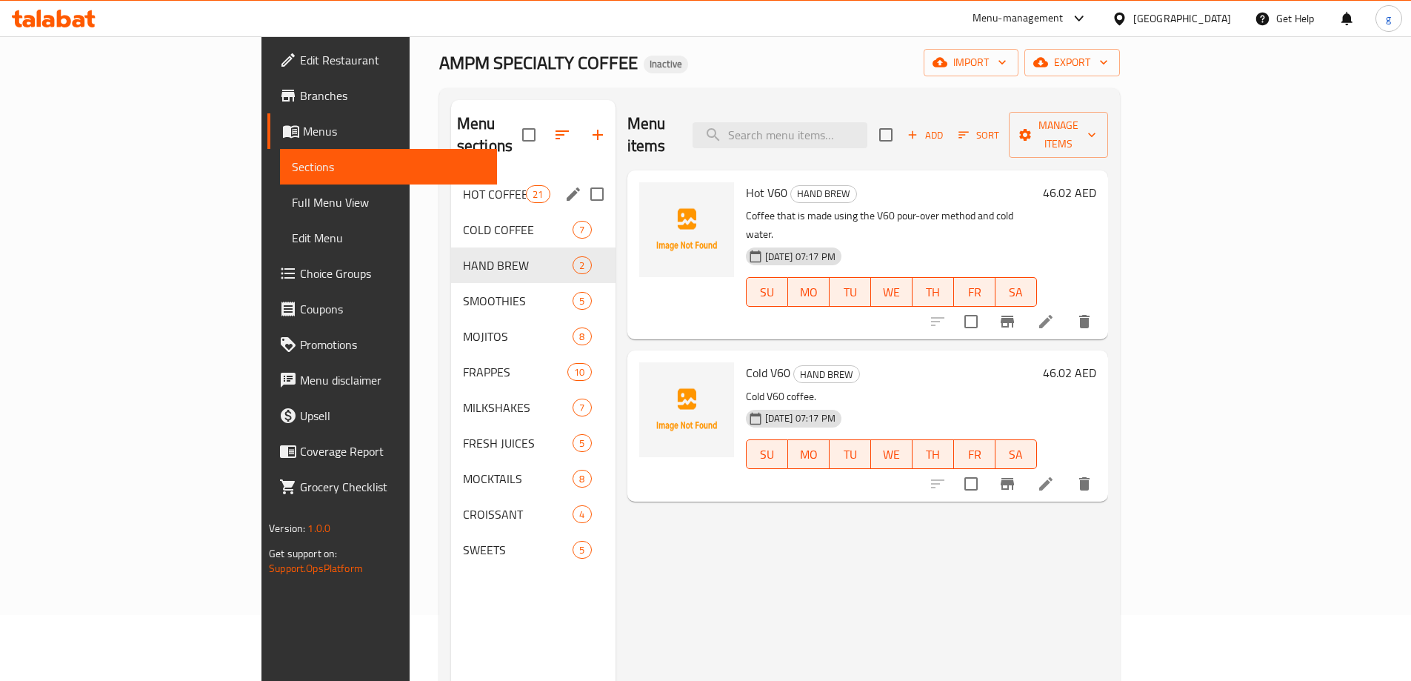
scroll to position [59, 0]
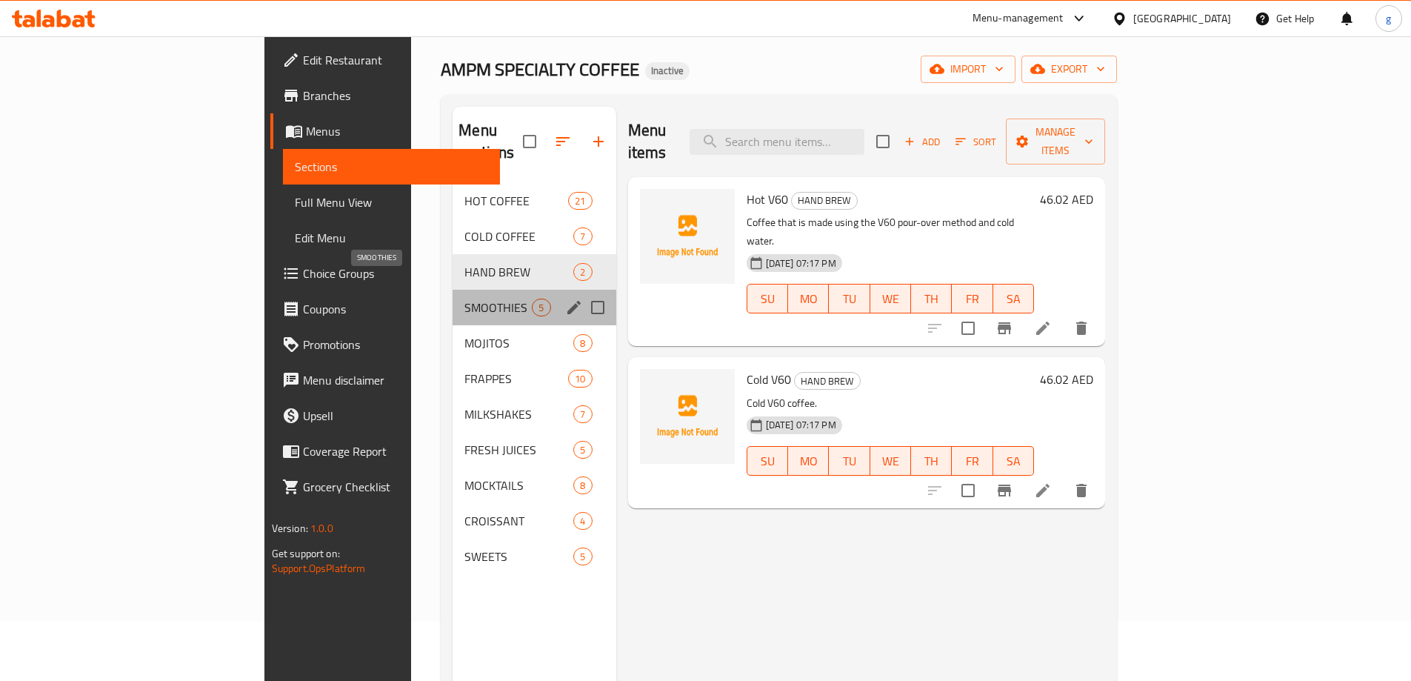
click at [465, 299] on span "SMOOTHIES" at bounding box center [498, 308] width 67 height 18
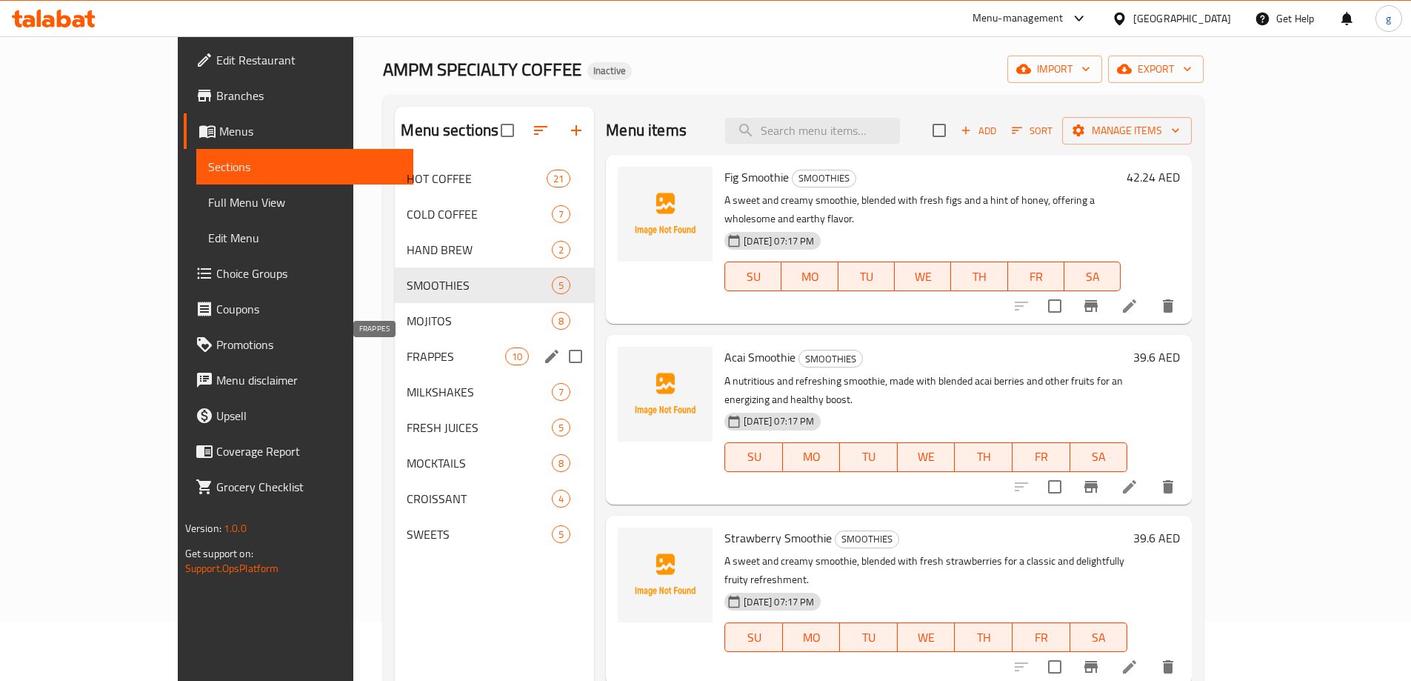
scroll to position [207, 0]
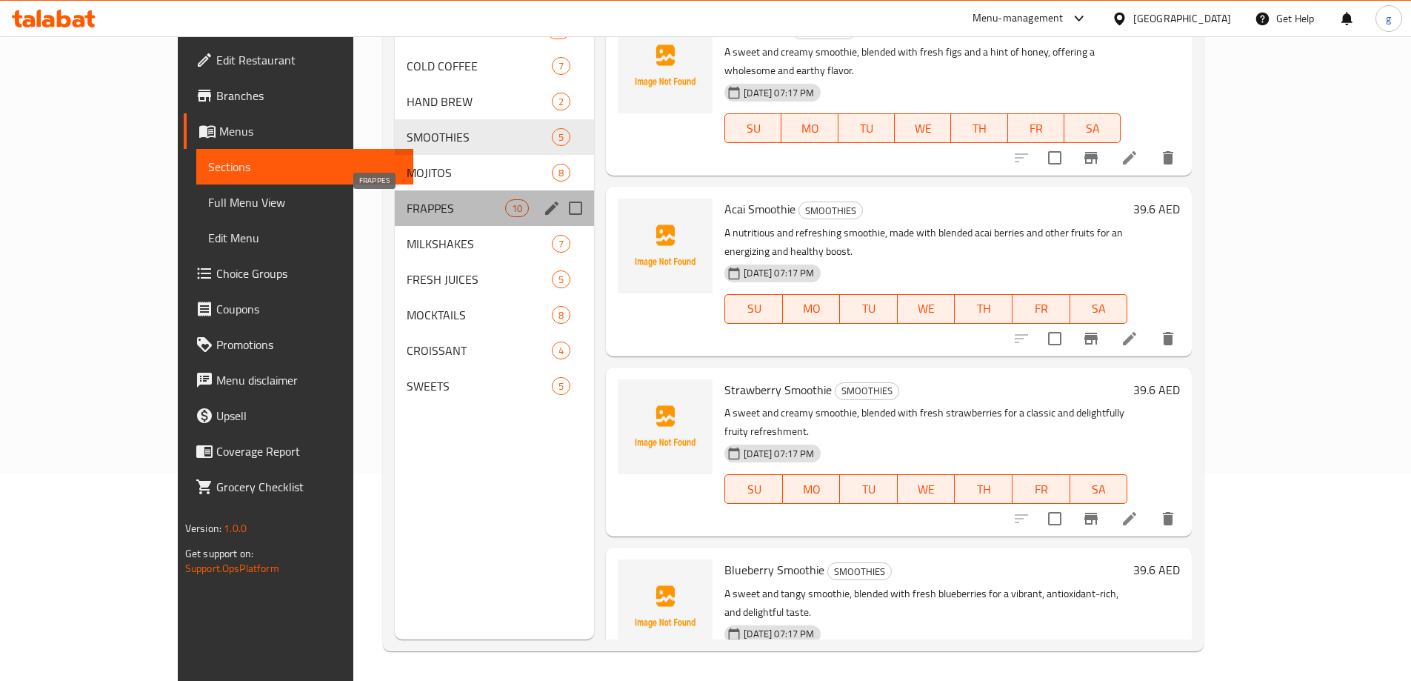
click at [407, 210] on span "FRAPPES" at bounding box center [456, 208] width 99 height 18
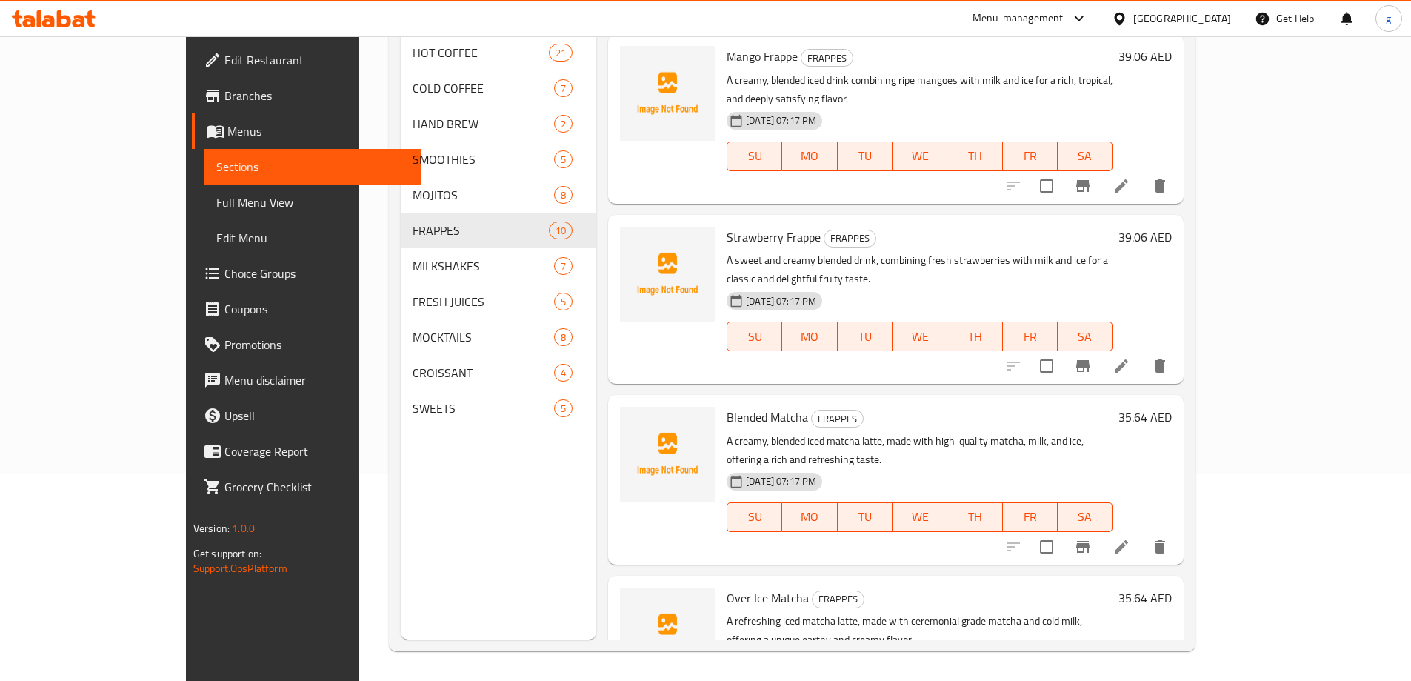
scroll to position [530, 0]
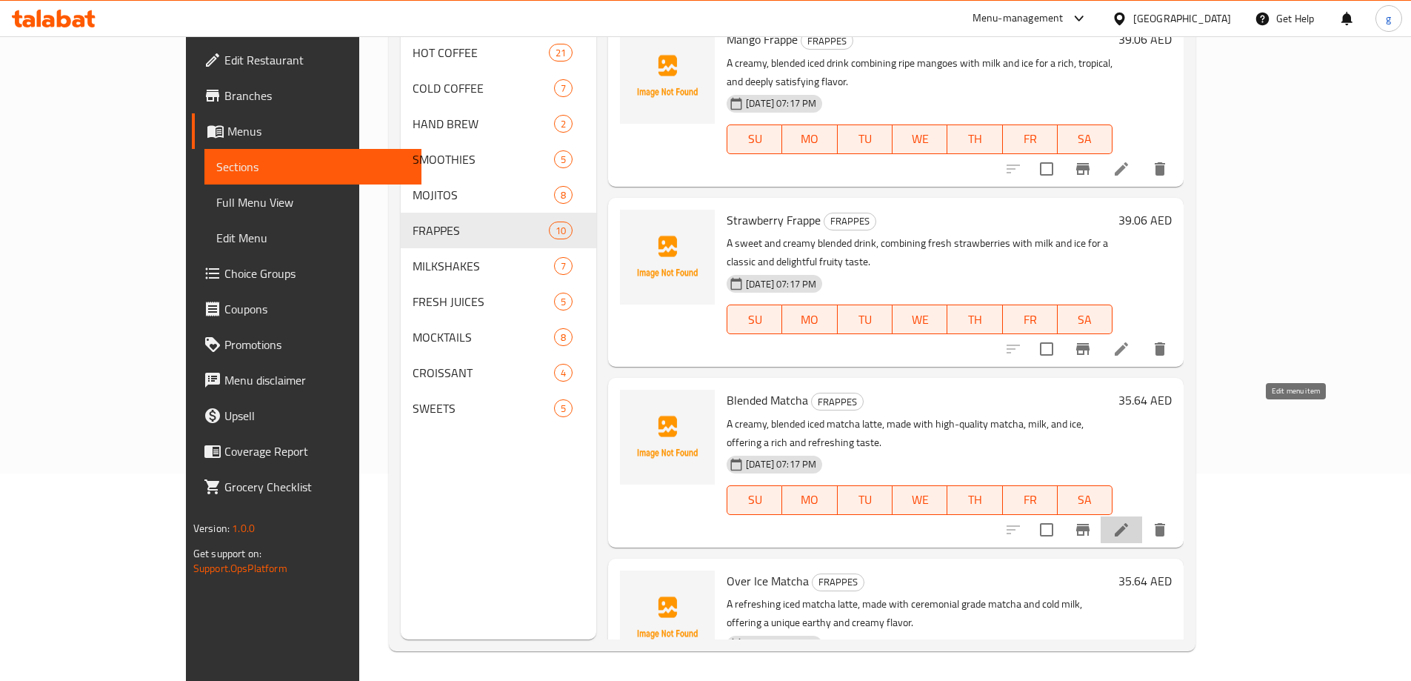
click at [1131, 521] on icon at bounding box center [1122, 530] width 18 height 18
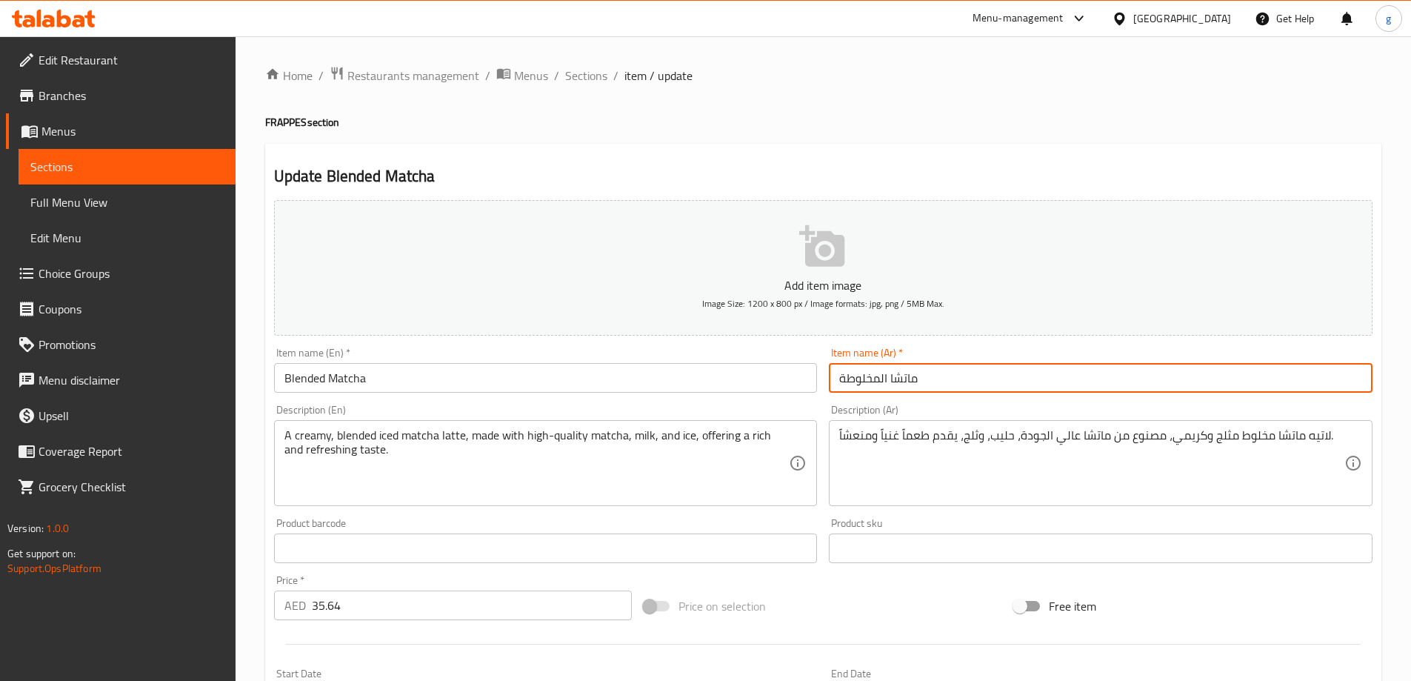
drag, startPoint x: 881, startPoint y: 380, endPoint x: 888, endPoint y: 387, distance: 9.4
click at [888, 387] on input "ماتشا المخلوطة" at bounding box center [1101, 378] width 544 height 30
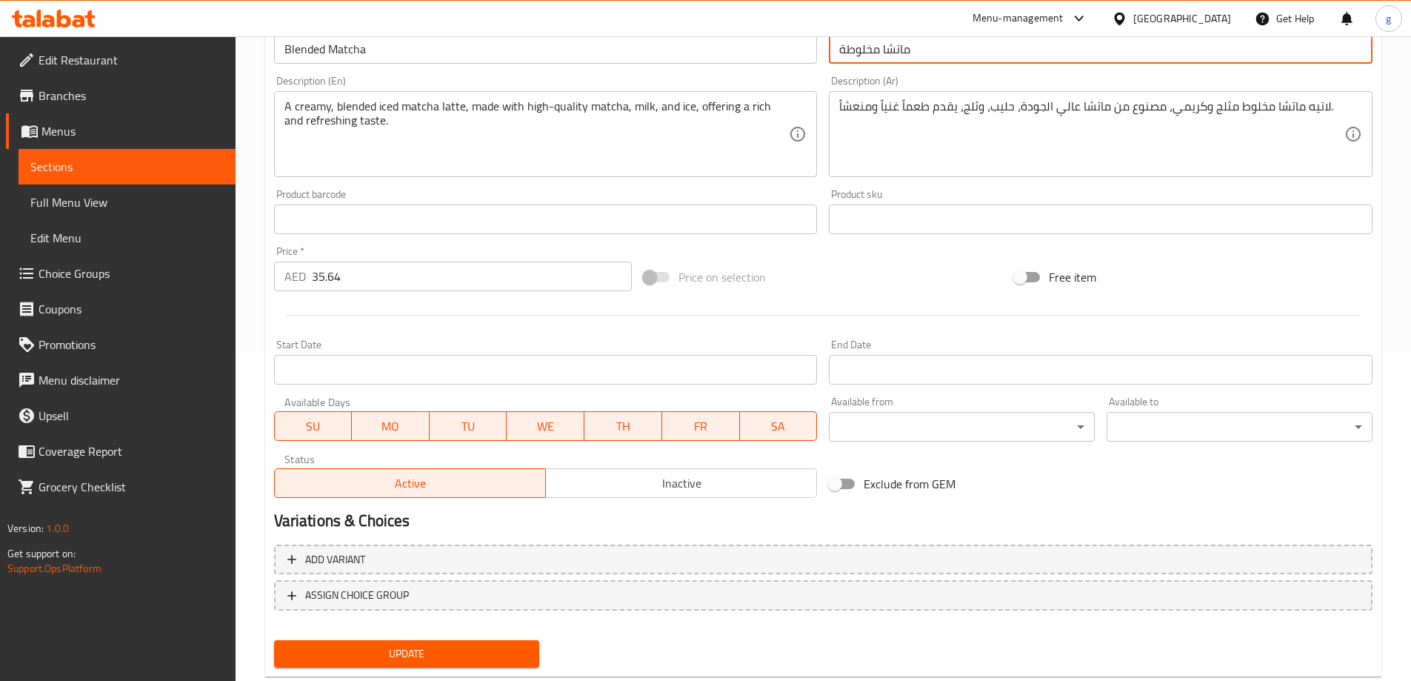
scroll to position [366, 0]
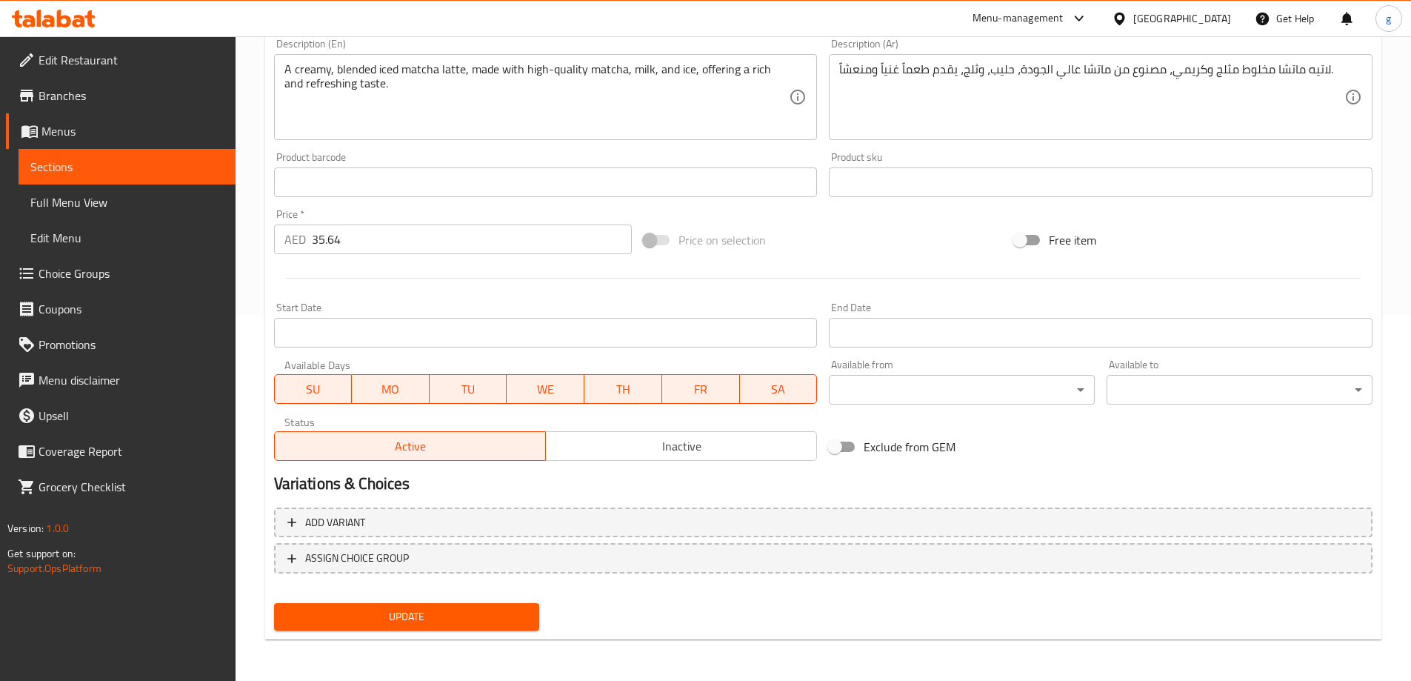
type input "ماتشا مخلوطة"
click at [393, 616] on span "Update" at bounding box center [407, 617] width 242 height 19
click at [92, 167] on span "Sections" at bounding box center [126, 167] width 193 height 18
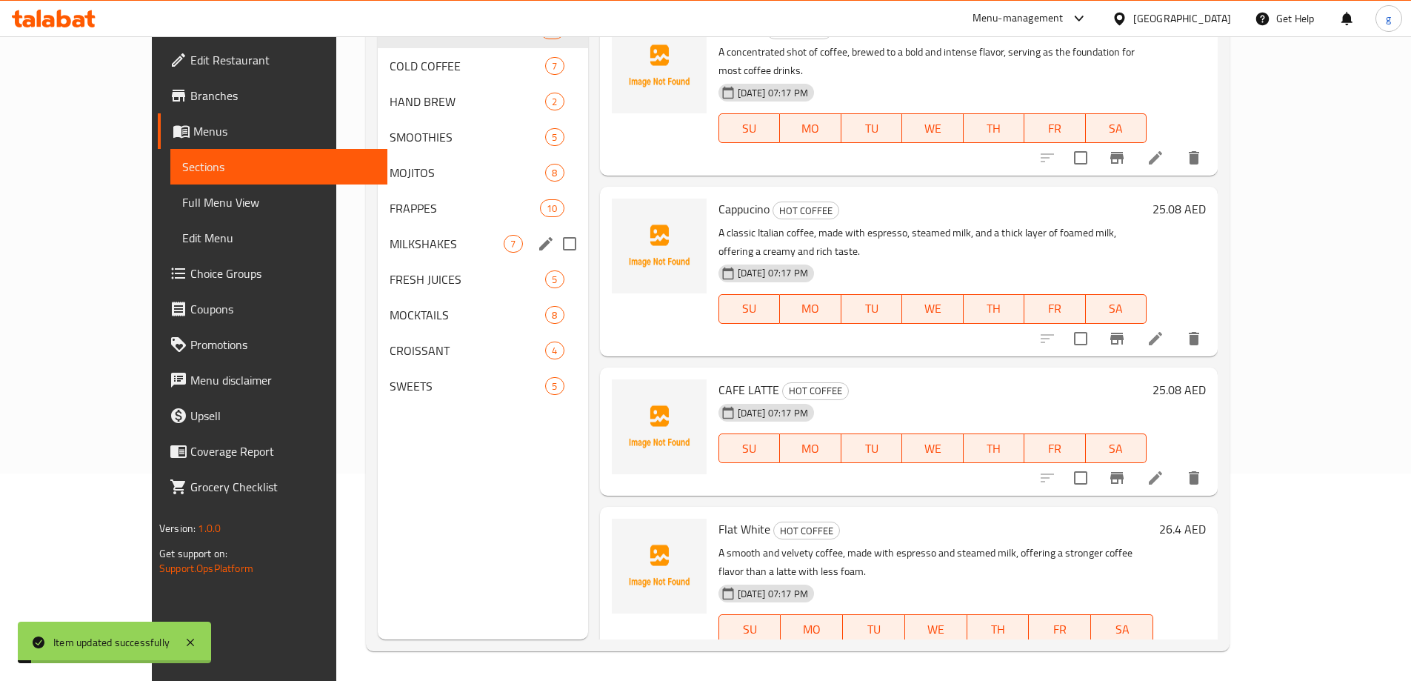
scroll to position [207, 0]
click at [386, 325] on div "MOCKTAILS 8" at bounding box center [483, 315] width 210 height 36
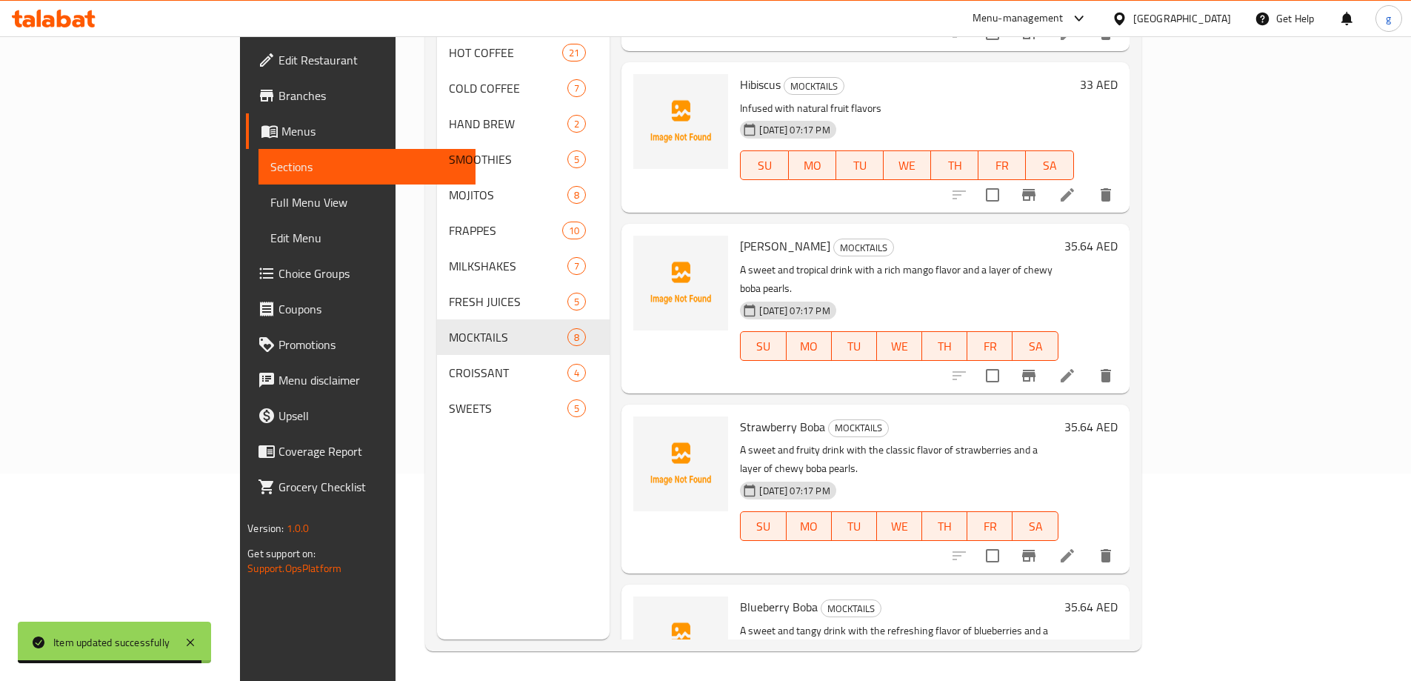
scroll to position [259, 0]
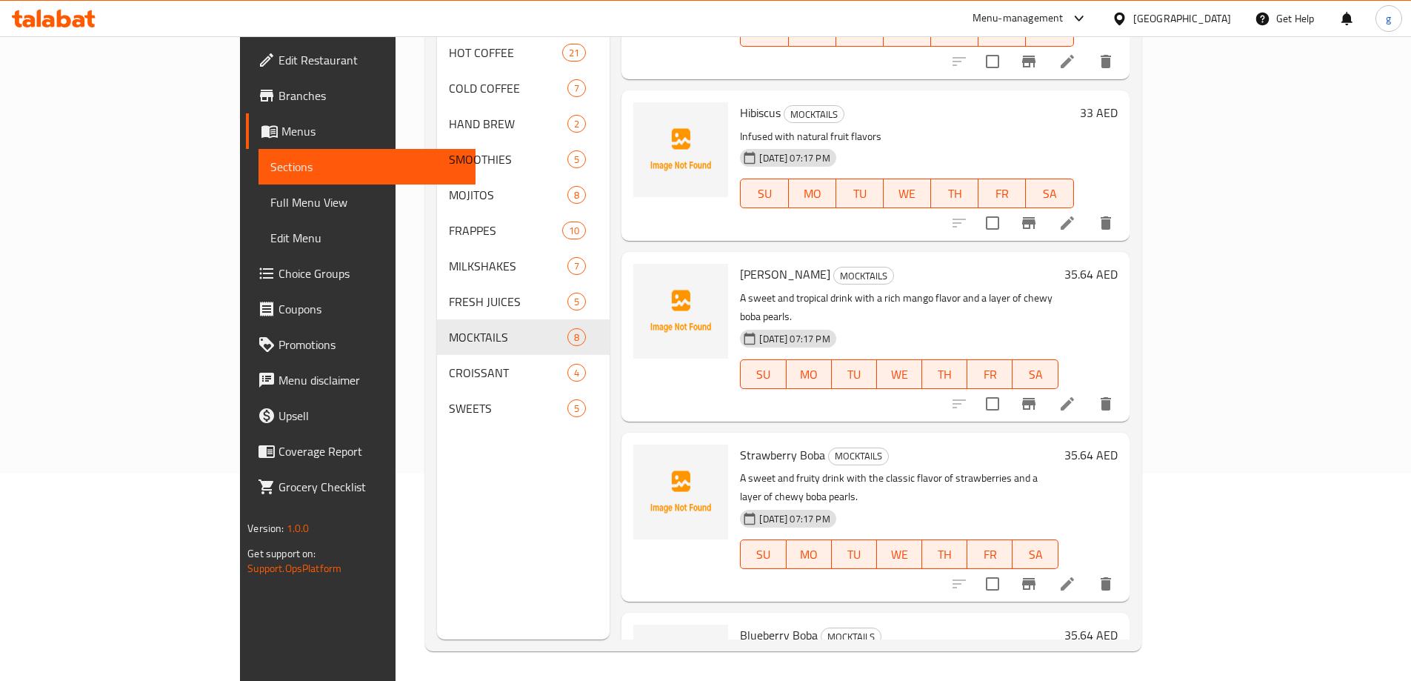
click at [437, 493] on div "Menu sections HOT COFFEE 21 COLD COFFEE 7 HAND BREW 2 SMOOTHIES 5 MOJITOS 8 FRA…" at bounding box center [523, 299] width 173 height 681
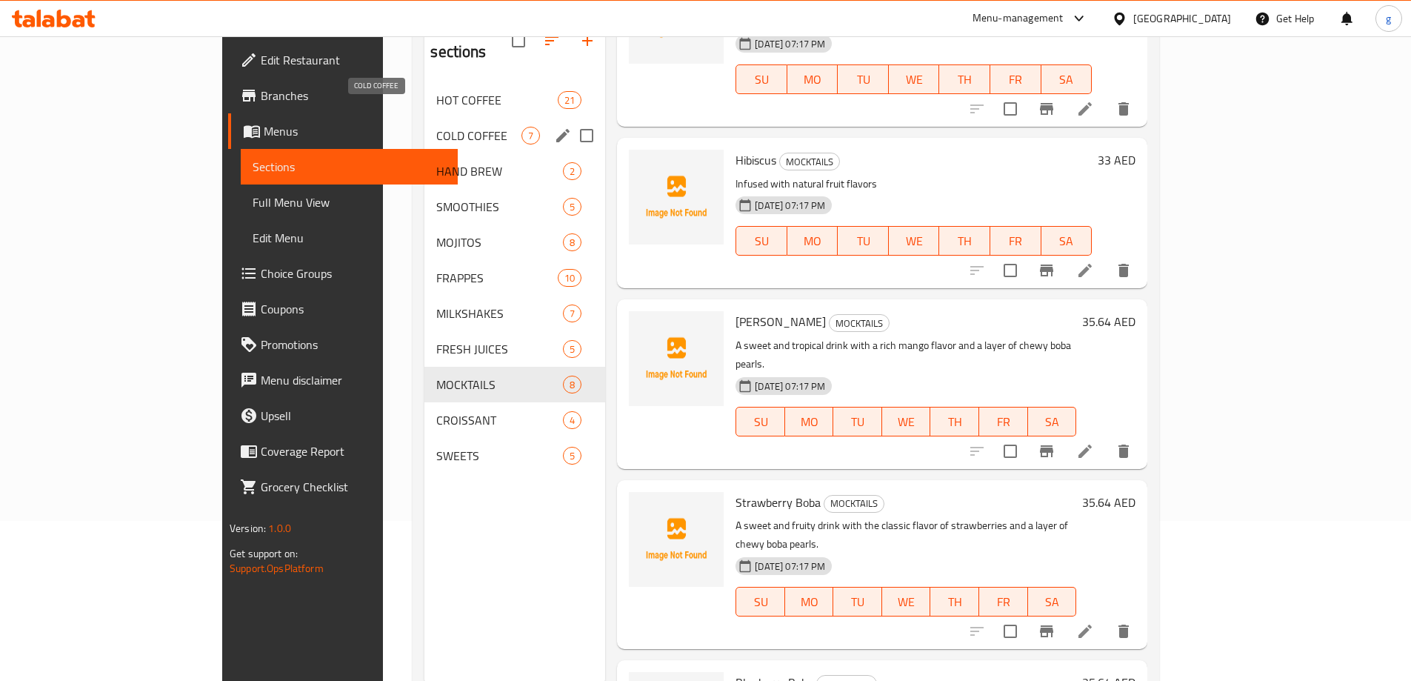
scroll to position [133, 0]
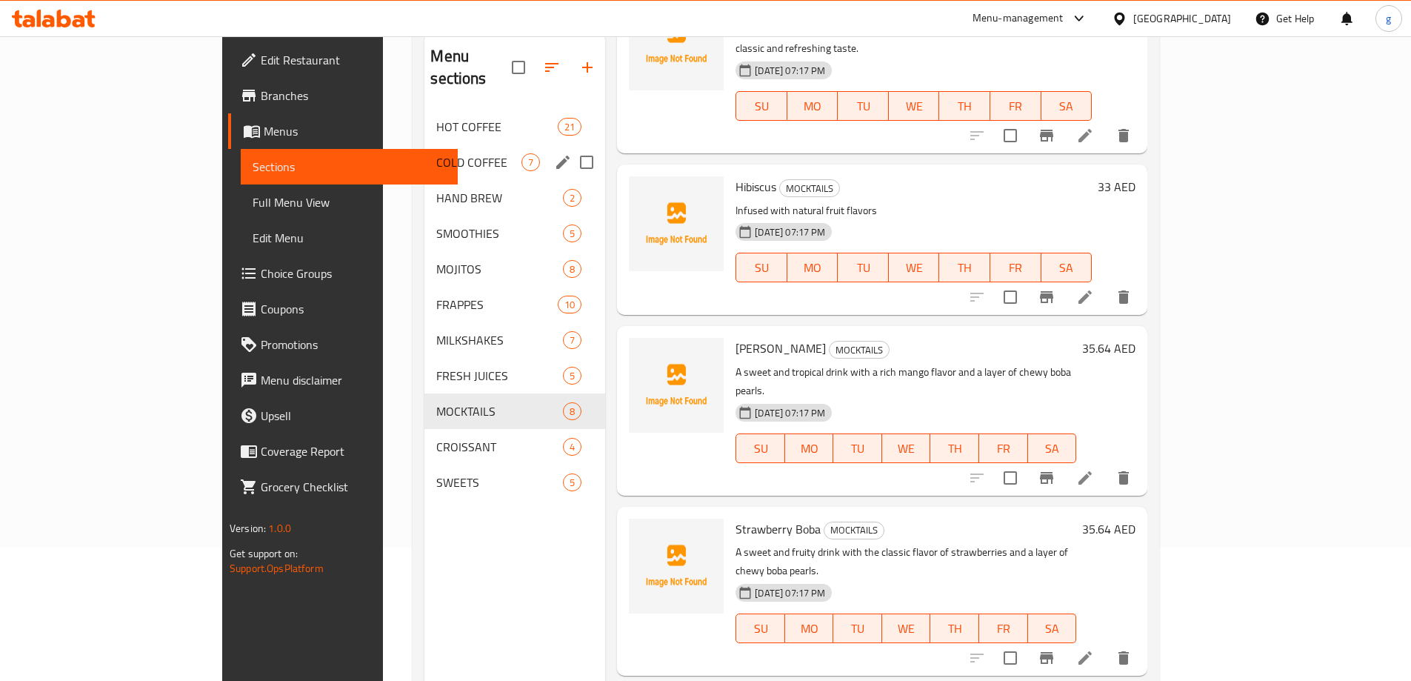
click at [425, 144] on div "COLD COFFEE 7" at bounding box center [515, 162] width 181 height 36
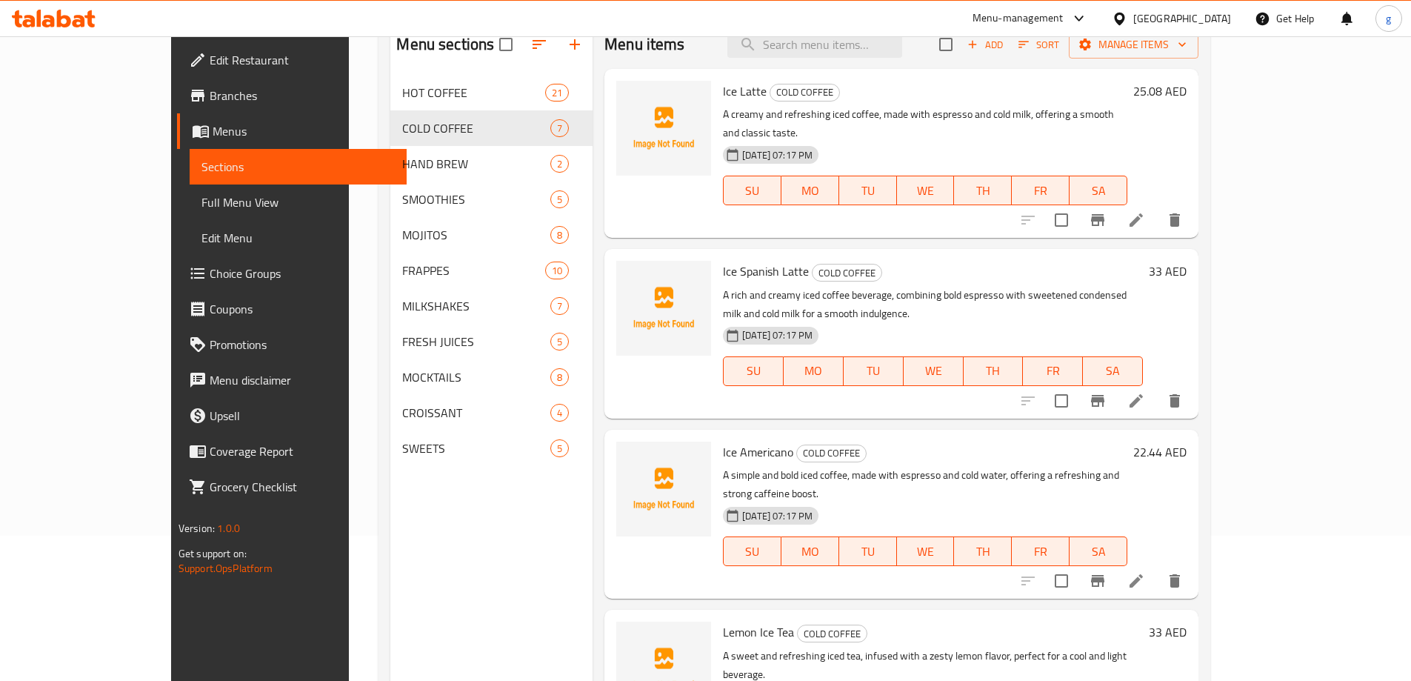
scroll to position [59, 0]
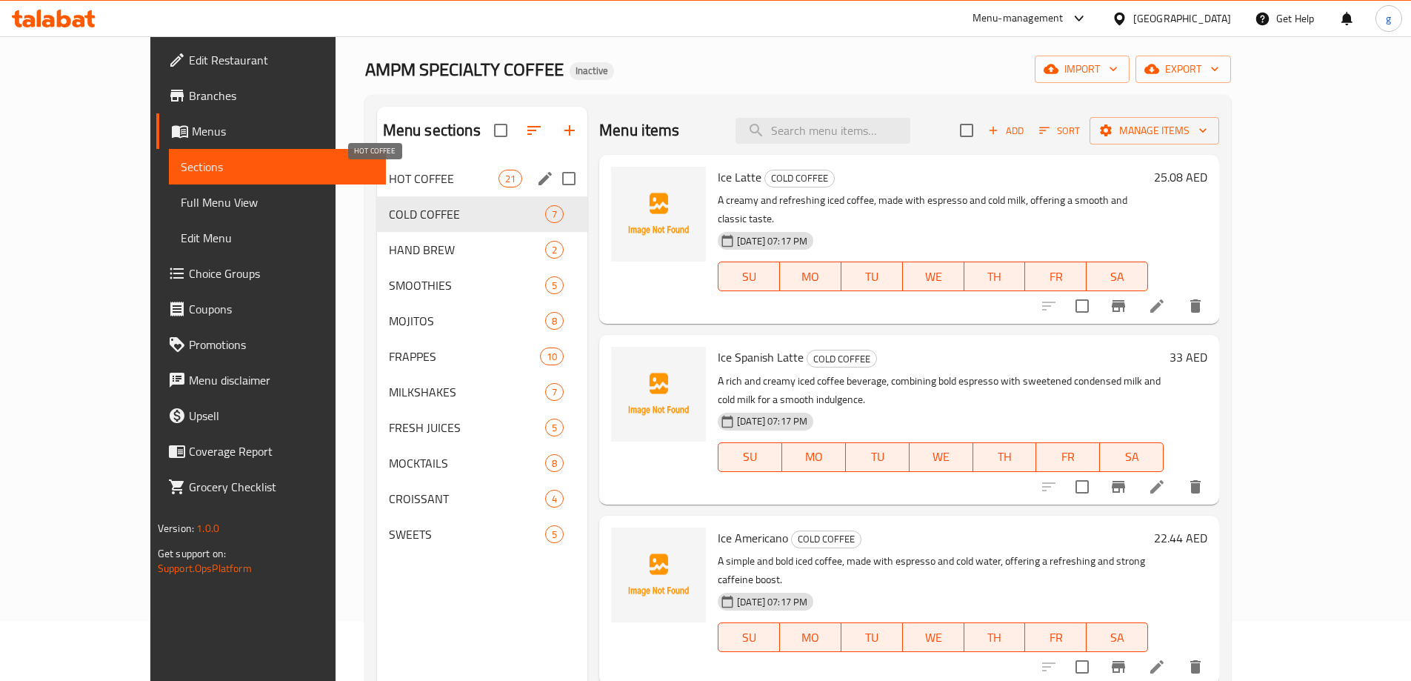
click at [389, 175] on span "HOT COFFEE" at bounding box center [444, 179] width 110 height 18
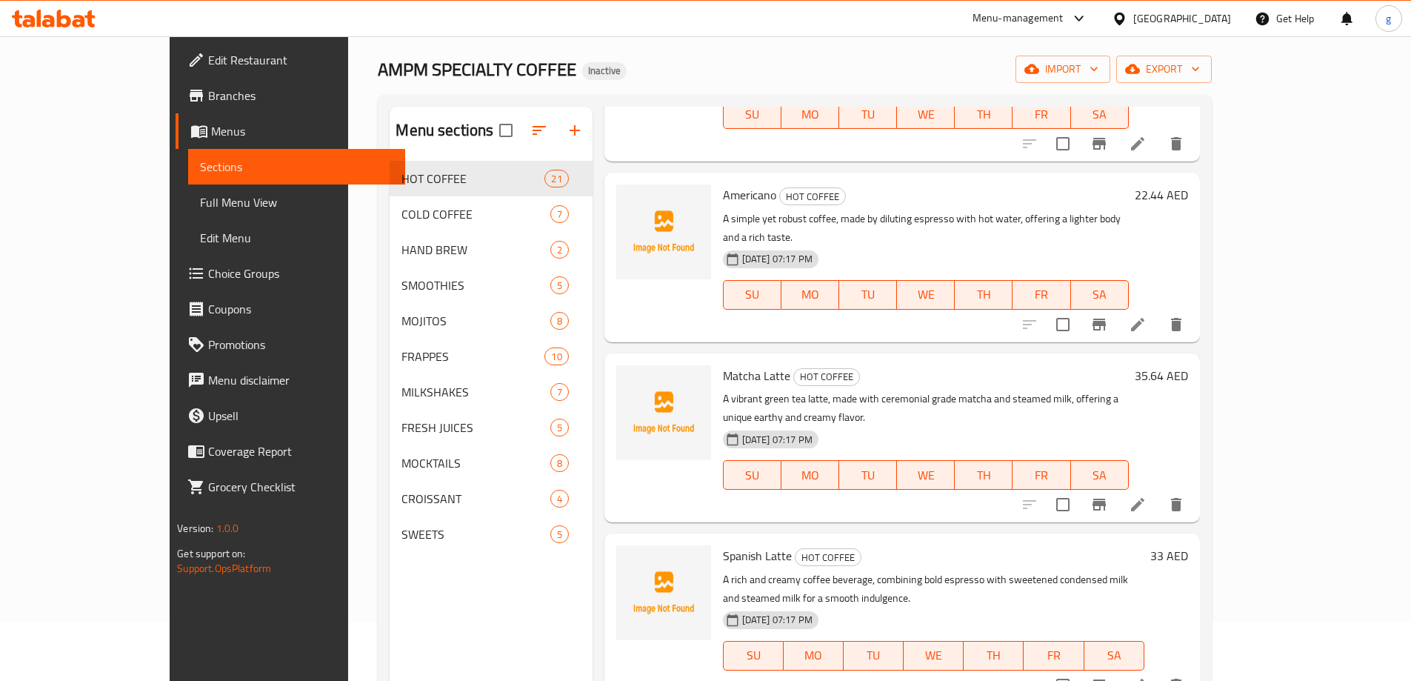
scroll to position [1334, 0]
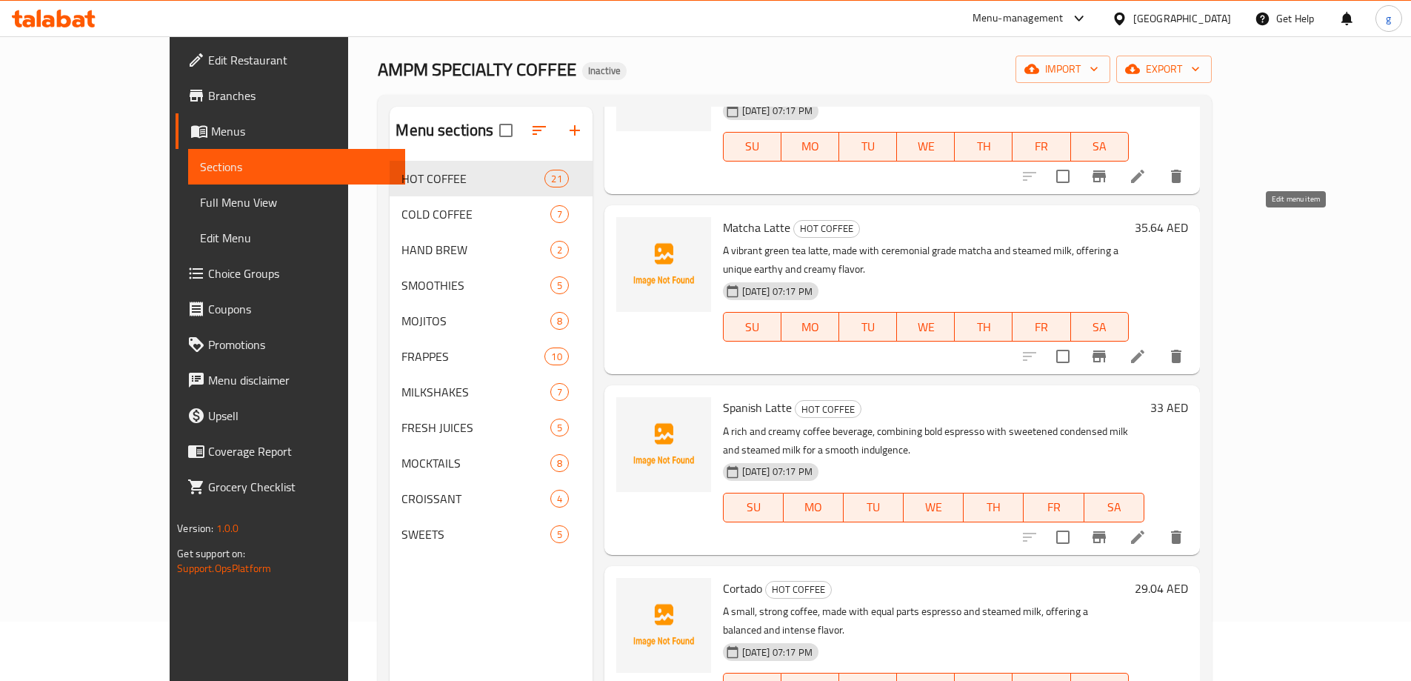
click at [1147, 347] on icon at bounding box center [1138, 356] width 18 height 18
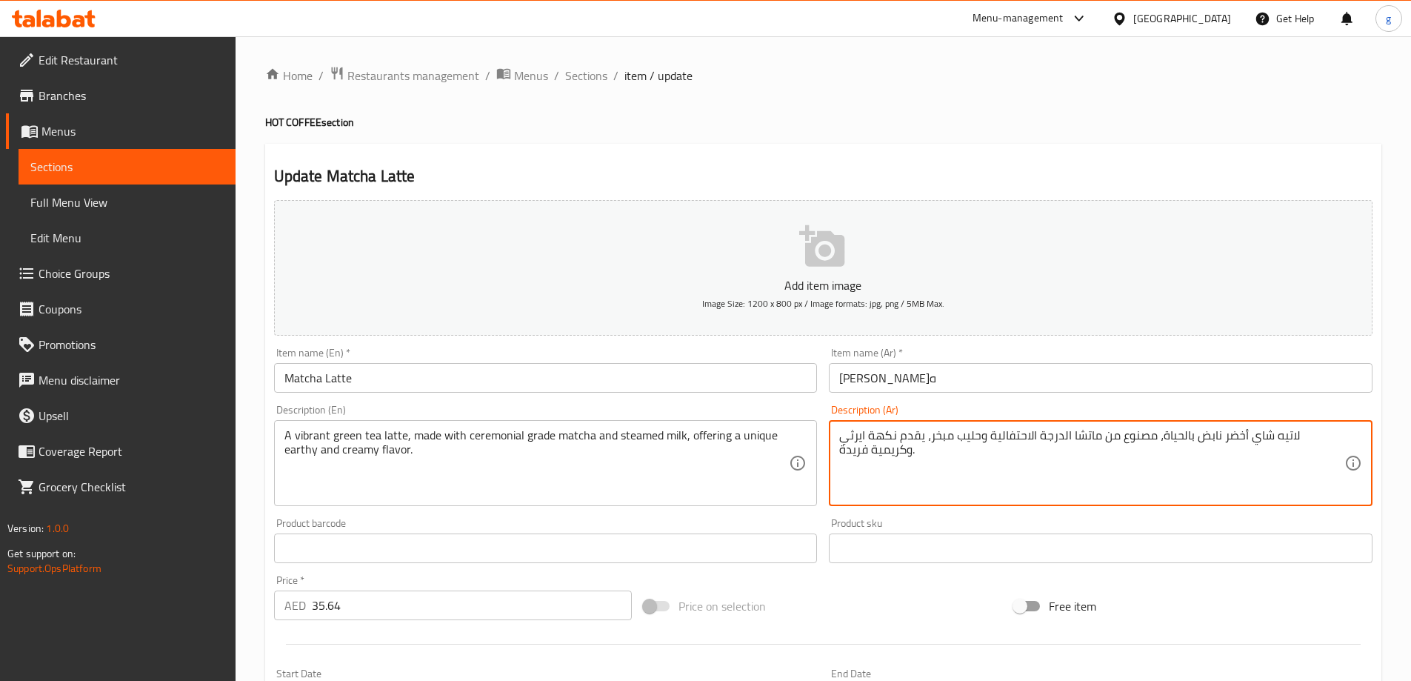
drag, startPoint x: 1202, startPoint y: 436, endPoint x: 1260, endPoint y: 439, distance: 57.1
click at [1260, 439] on textarea "لاتيه شاي أخضر نابض بالحياة، مصنوع من ماتشا الدرجة الاحتفالية وحليب مبخر، يقدم …" at bounding box center [1091, 463] width 505 height 70
click at [995, 438] on textarea "لاتيه شاي أخضر فيبرنت، مصنوع من ماتشا الدرجة الاحتفالية وحليب مبخر، يقدم نكهة ا…" at bounding box center [1091, 463] width 505 height 70
click at [991, 433] on textarea "لاتيه شاي أخضر فيبرنت، مصنوع من ماتشا الدرجة الاحتفالية وحليب على بخر، يقدم نكه…" at bounding box center [1091, 463] width 505 height 70
click at [987, 433] on textarea "لاتيه شاي أخضر فيبرنت، مصنوع من ماتشا الدرجة الاحتفالية وحليب على بخر، يقدم نكه…" at bounding box center [1091, 463] width 505 height 70
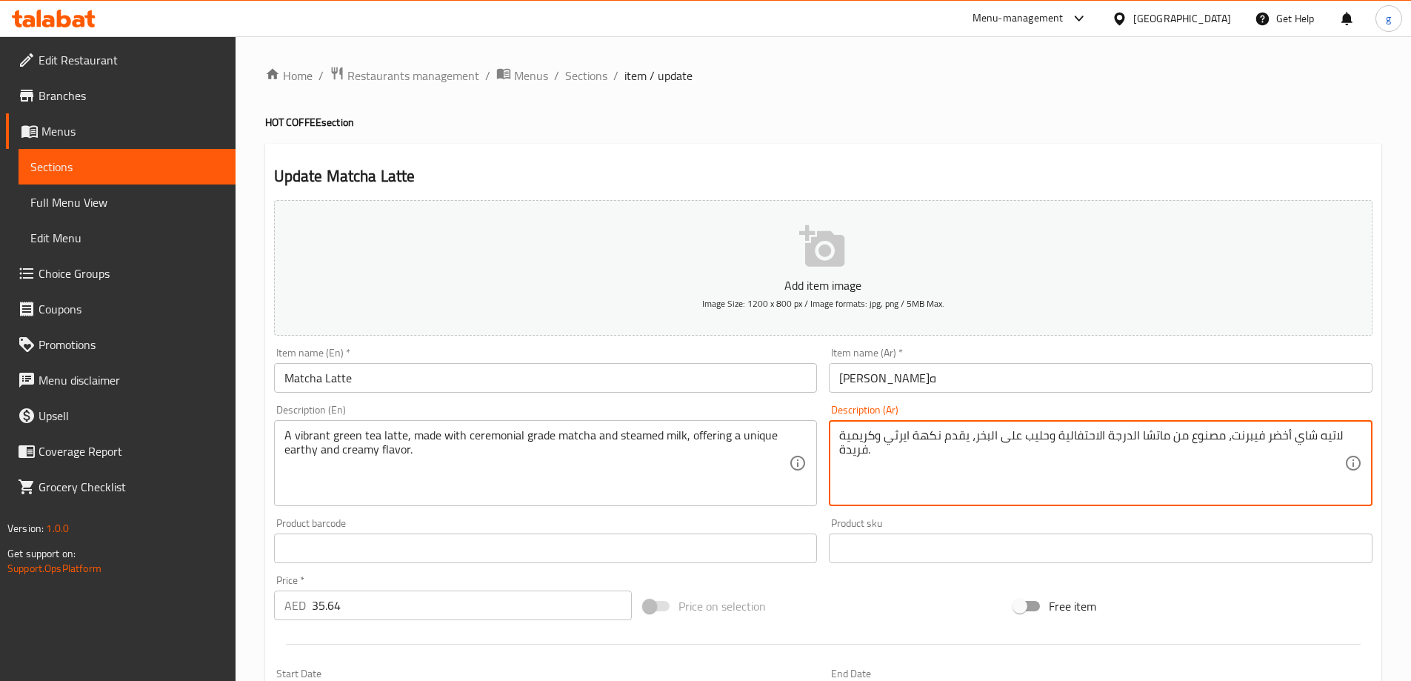
click at [979, 437] on textarea "لاتيه شاي أخضر فيبرنت، مصنوع من ماتشا الدرجة الاحتفالية وحليب على البخر، يقدم ن…" at bounding box center [1091, 463] width 505 height 70
click at [897, 451] on textarea "لاتيه شاي أخضر فيبرنت، مصنوع من ماتشا الدرجة الاحتفالية وحليب على البخار، يقدم …" at bounding box center [1091, 463] width 505 height 70
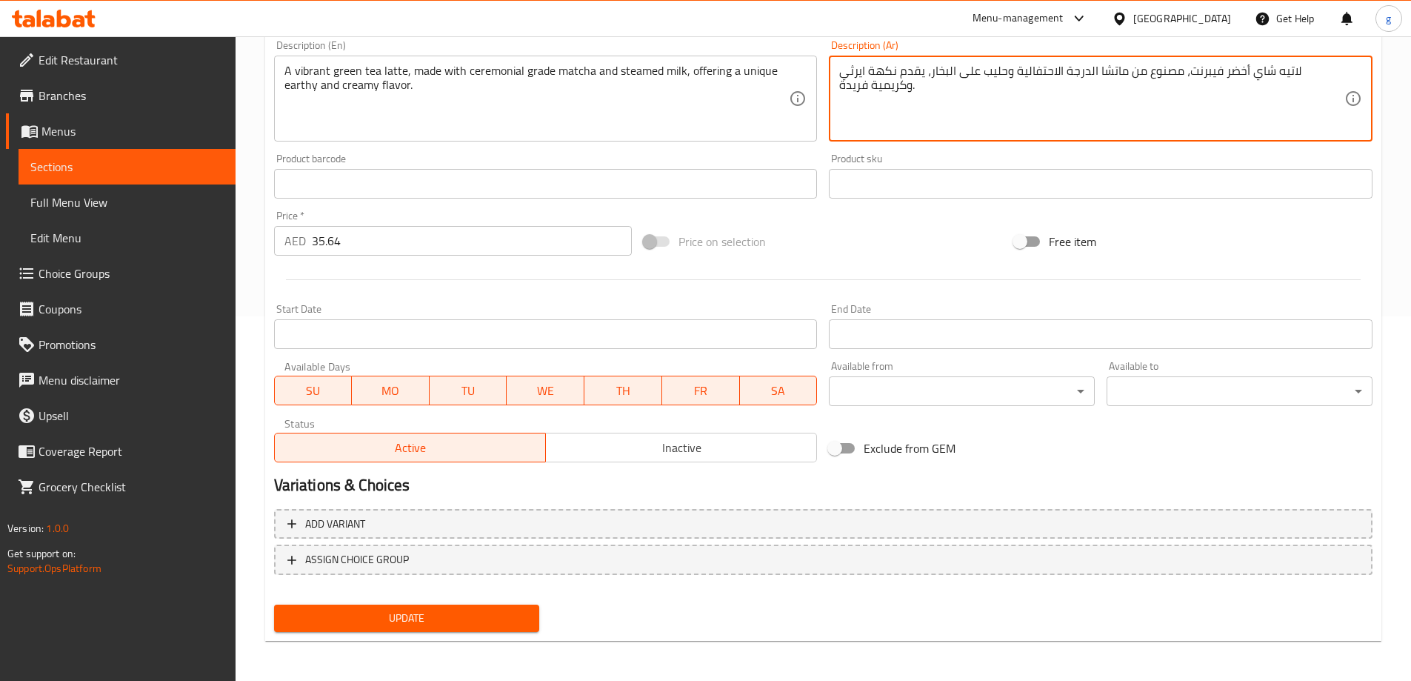
scroll to position [366, 0]
type textarea "لاتيه شاي أخضر فيبرنت، مصنوع من ماتشا الدرجة الاحتفالية وحليب على البخار، يقدم …"
click at [502, 617] on span "Update" at bounding box center [407, 617] width 242 height 19
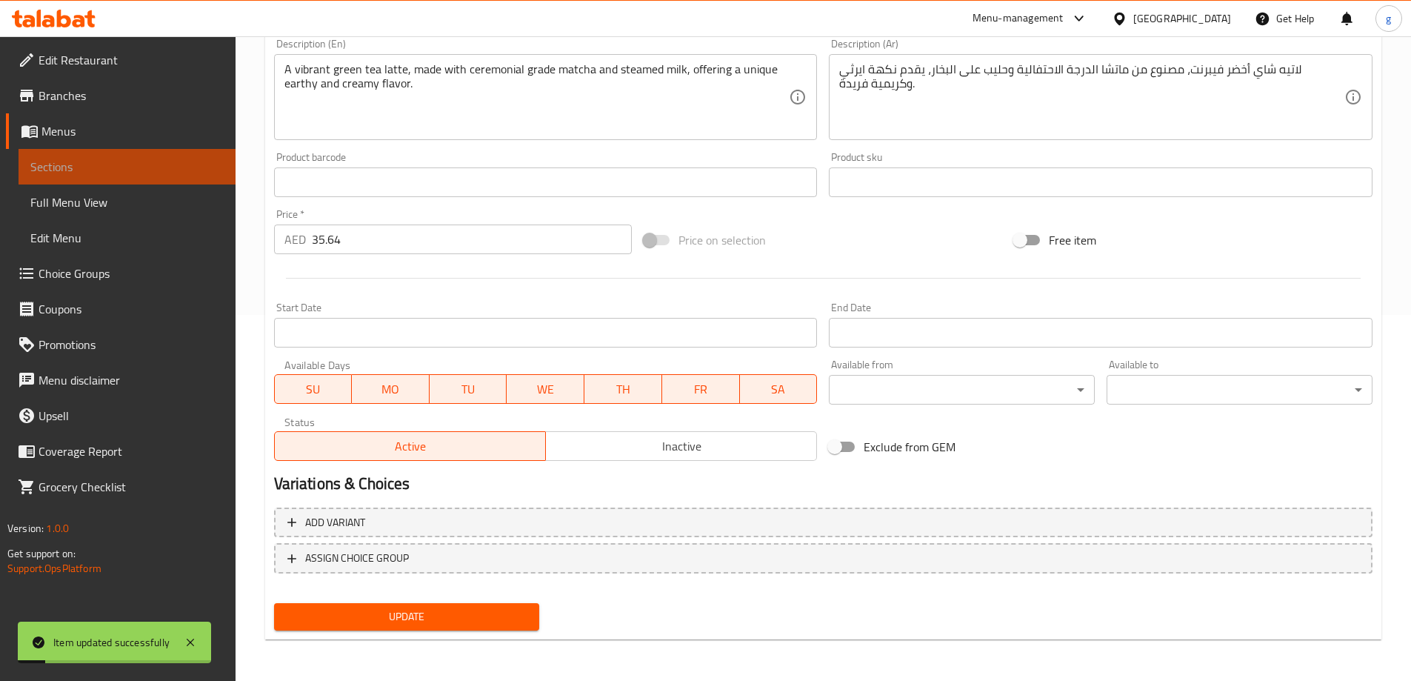
click at [105, 167] on span "Sections" at bounding box center [126, 167] width 193 height 18
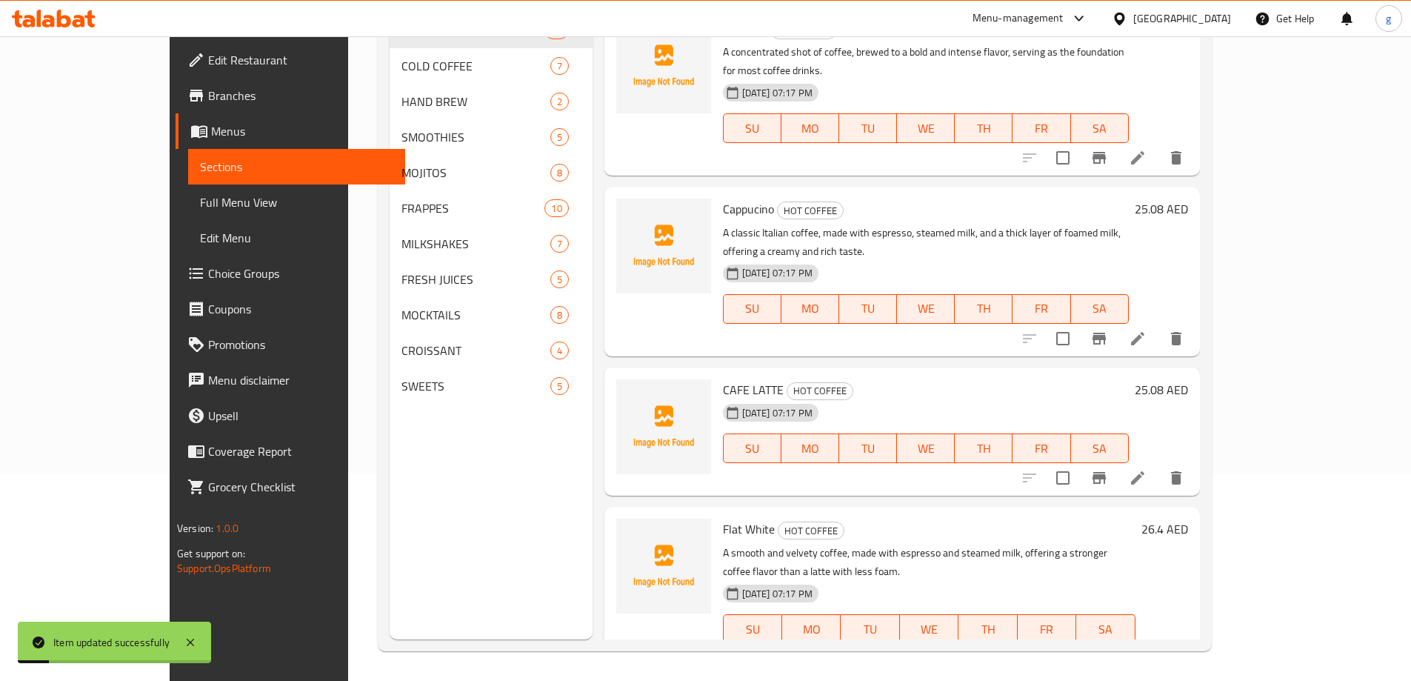
scroll to position [207, 0]
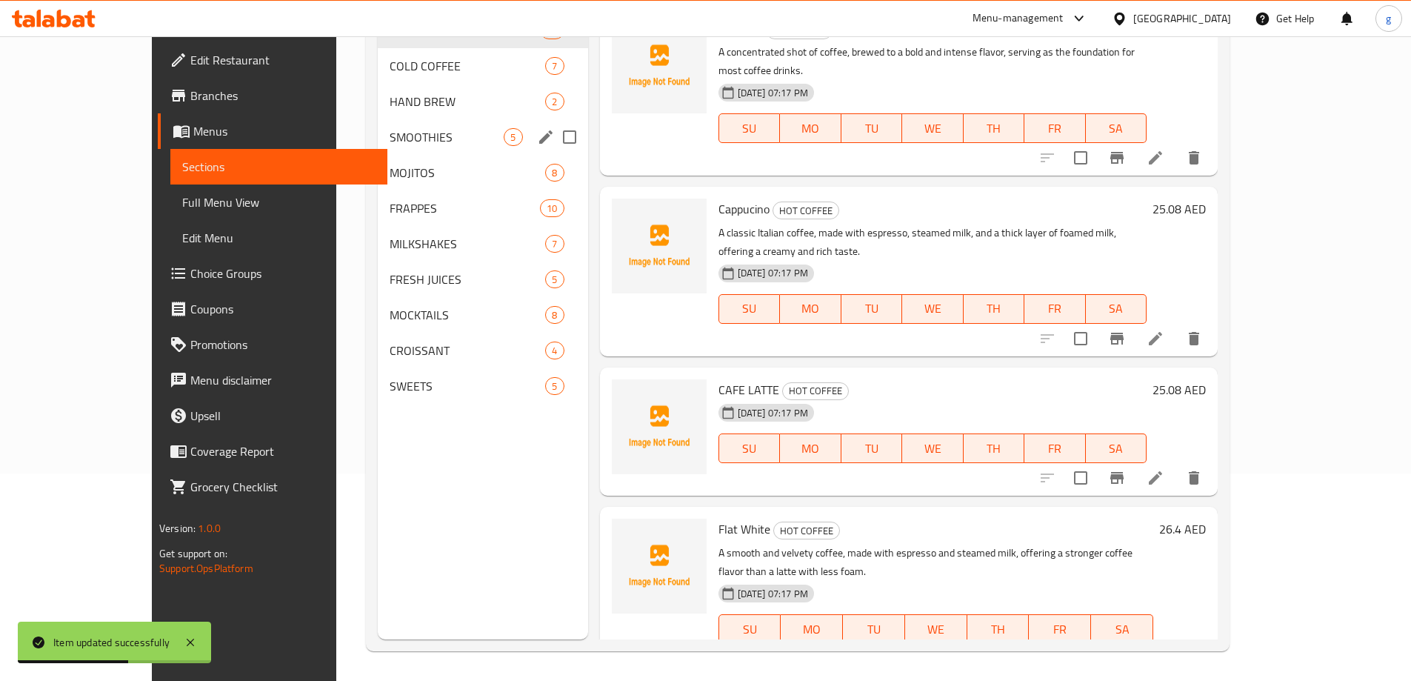
drag, startPoint x: 326, startPoint y: 146, endPoint x: 336, endPoint y: 156, distance: 14.2
click at [378, 146] on div "SMOOTHIES 5" at bounding box center [483, 137] width 210 height 36
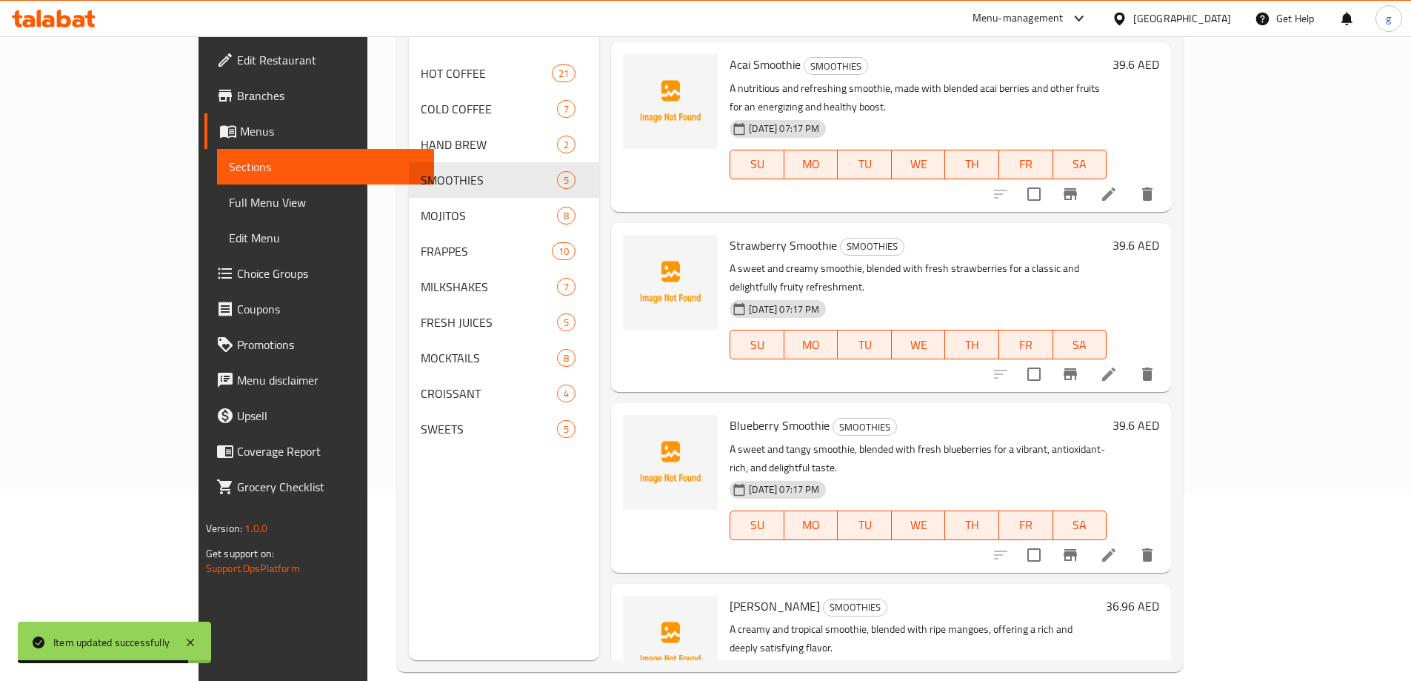
scroll to position [207, 0]
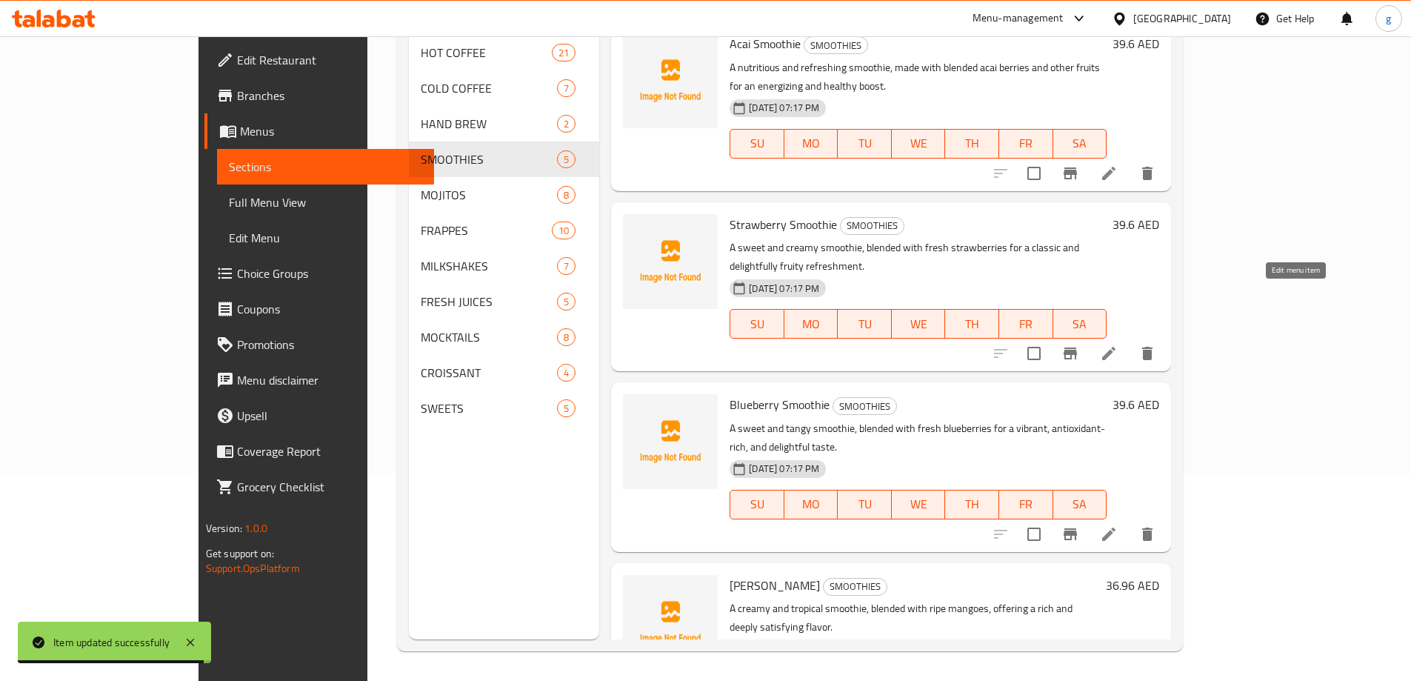
click at [1116, 347] on icon at bounding box center [1108, 353] width 13 height 13
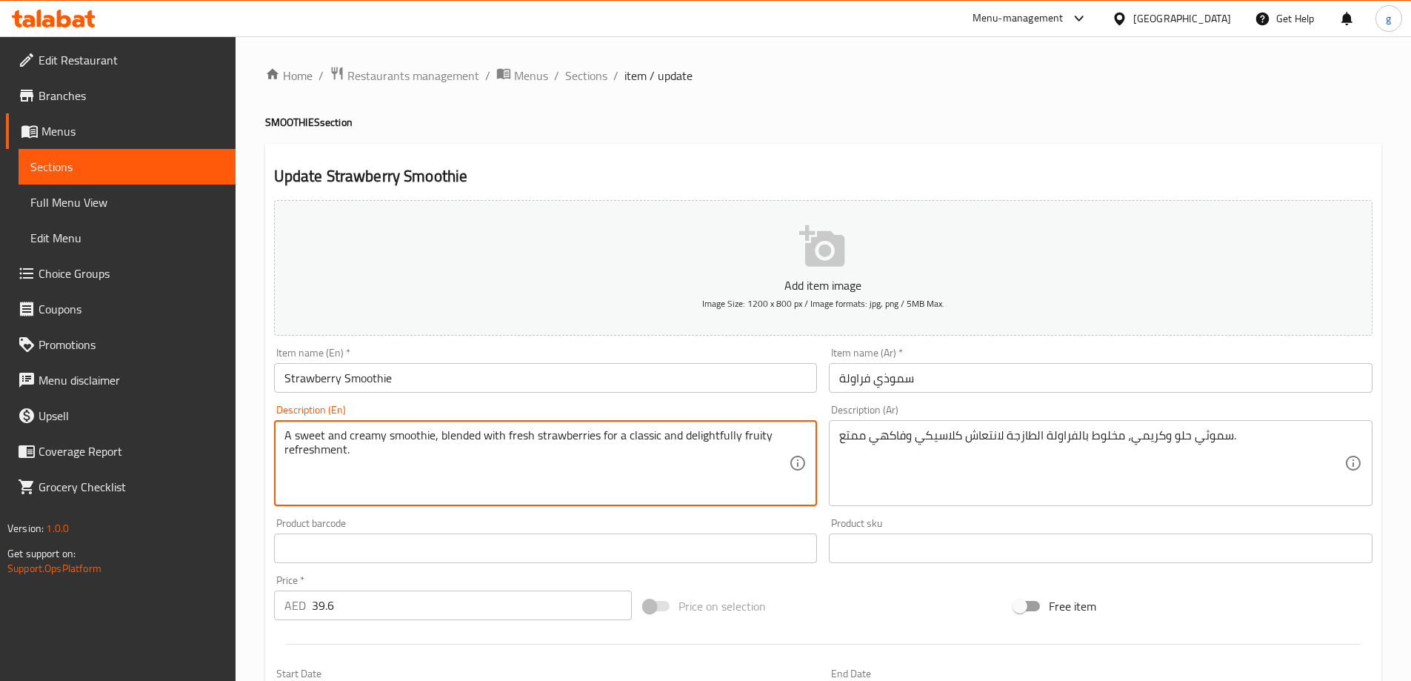
click at [539, 445] on textarea "A sweet and creamy smoothie, blended with fresh strawberries for a classic and …" at bounding box center [537, 463] width 505 height 70
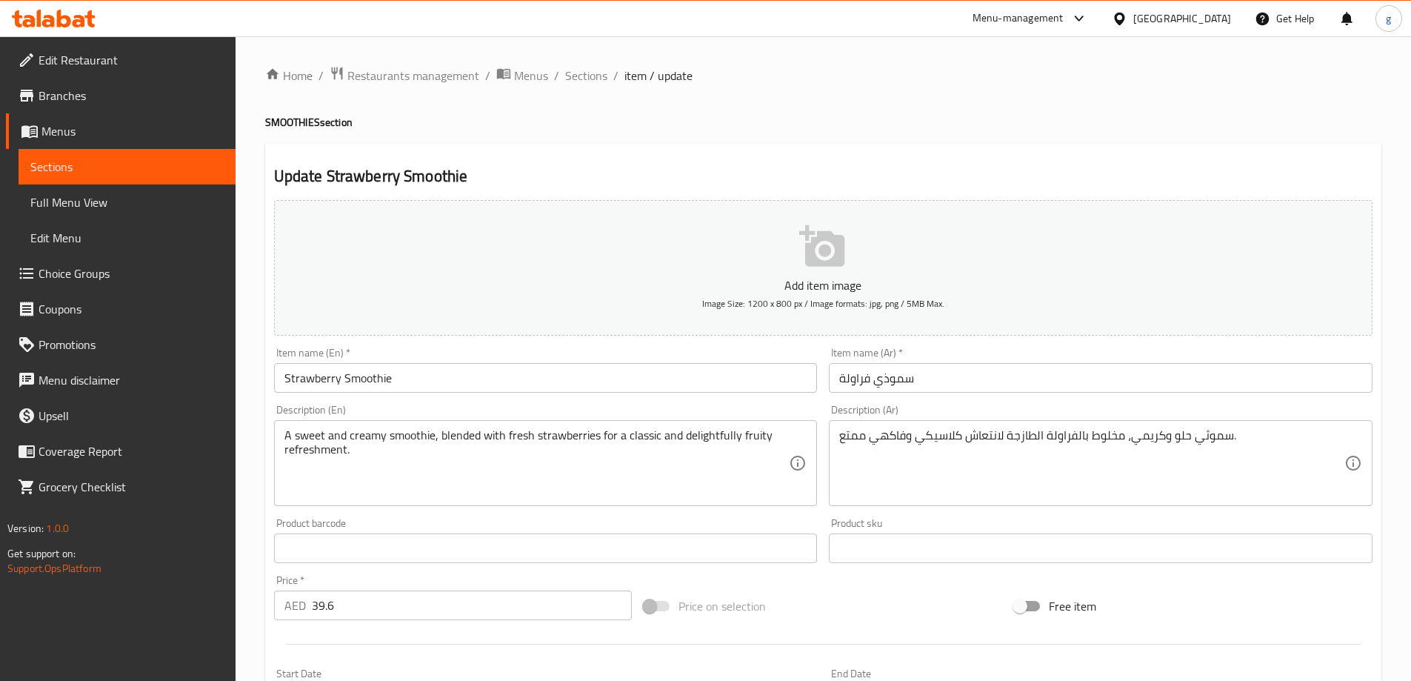
drag, startPoint x: 836, startPoint y: 433, endPoint x: 860, endPoint y: 436, distance: 23.9
click at [860, 436] on div "سموثي حلو وكريمي، مخلوط بالفراولة الطازجة لانتعاش كلاسيكي وفاكهي ممتع. Descript…" at bounding box center [1101, 463] width 544 height 86
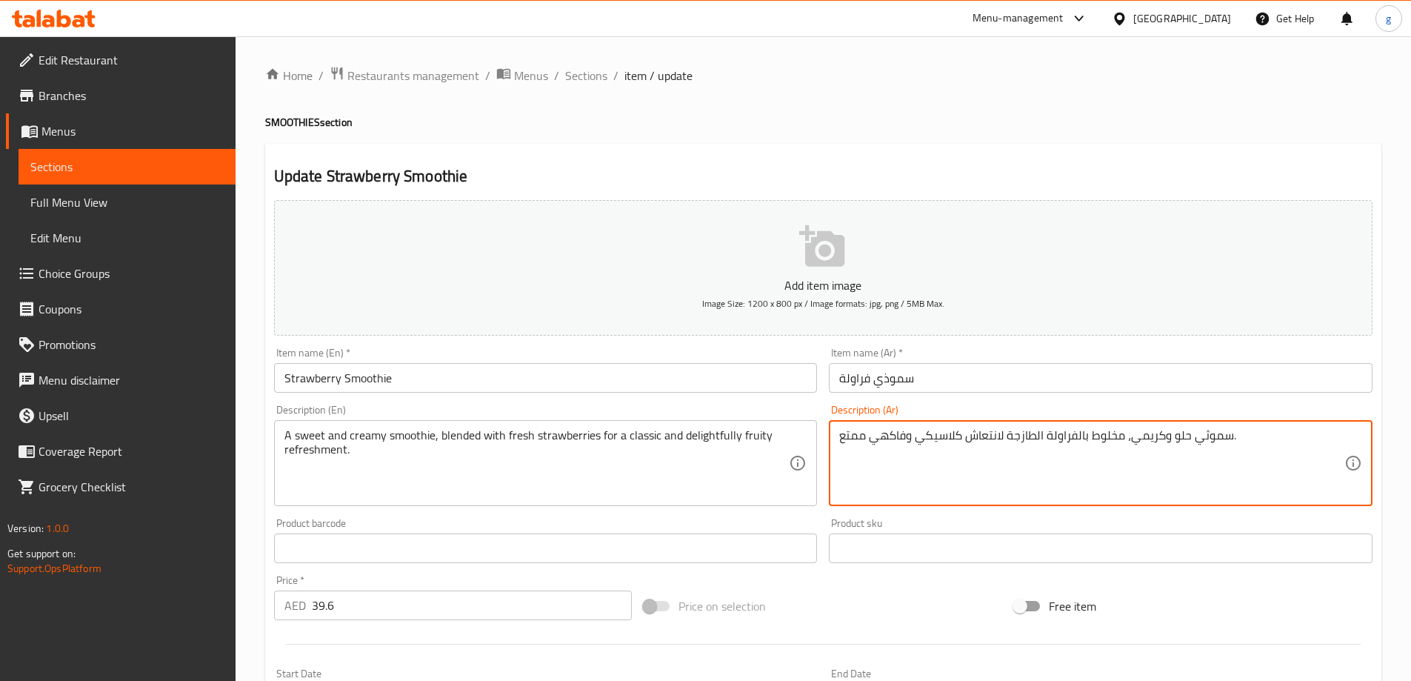
click at [856, 438] on textarea "سموثي حلو وكريمي، مخلوط بالفراولة الطازجة لانتعاش كلاسيكي وفاكهي ممتع." at bounding box center [1091, 463] width 505 height 70
click at [896, 442] on textarea "سموثي حلو وكريمي، مخلوط بالفراولة الطازجة لانتعاش كلاسيكي وفاكهي ممتع." at bounding box center [1091, 463] width 505 height 70
click at [919, 436] on textarea "سموثي حلو وكريمي، مخلوط بالفراولة الطازجة لانتعاش كلاسيكي وفاكهي ممتع." at bounding box center [1091, 463] width 505 height 70
click at [940, 440] on textarea "سموثي حلو وكريمي، مخلوط بالفراولة الطازجة لانتعاش كلاسيكي وديلانفلي وفاكهي ممتع." at bounding box center [1091, 463] width 505 height 70
click at [942, 439] on textarea "سموثي حلو وكريمي، مخلوط بالفراولة الطازجة لانتعاش كلاسيكي وديلاتفلي وفاكهي ممتع." at bounding box center [1091, 463] width 505 height 70
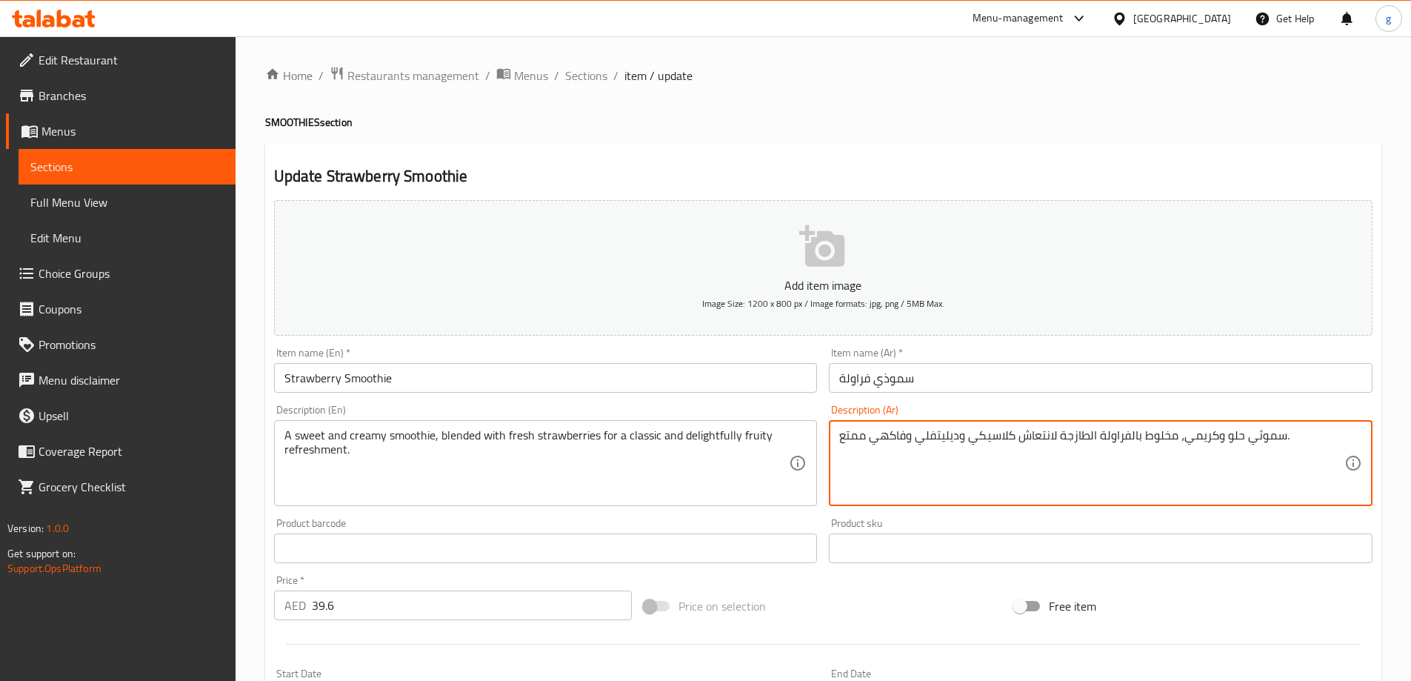
click at [945, 438] on textarea "سموثي حلو وكريمي، مخلوط بالفراولة الطازجة لانتعاش كلاسيكي وديليتفلي وفاكهي ممتع." at bounding box center [1091, 463] width 505 height 70
click at [916, 447] on textarea "سموثي حلو وكريمي، مخلوط بالفراولة الطازجة لانتعاش كلاسيكي وديليتفلي وفاكهي ممتع." at bounding box center [1091, 463] width 505 height 70
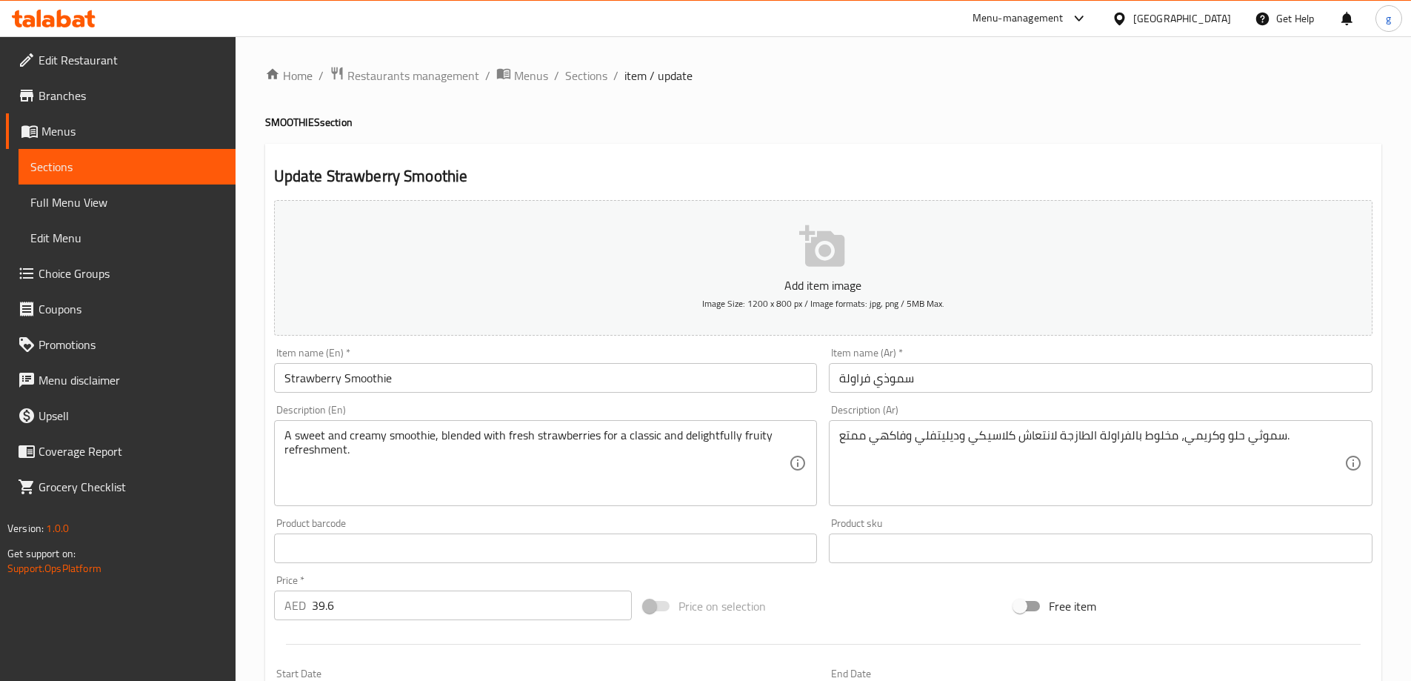
drag, startPoint x: 838, startPoint y: 439, endPoint x: 860, endPoint y: 445, distance: 23.2
click at [860, 445] on div "سموثي حلو وكريمي، مخلوط بالفراولة الطازجة لانتعاش كلاسيكي وديليتفلي وفاكهي ممتع…" at bounding box center [1101, 463] width 544 height 86
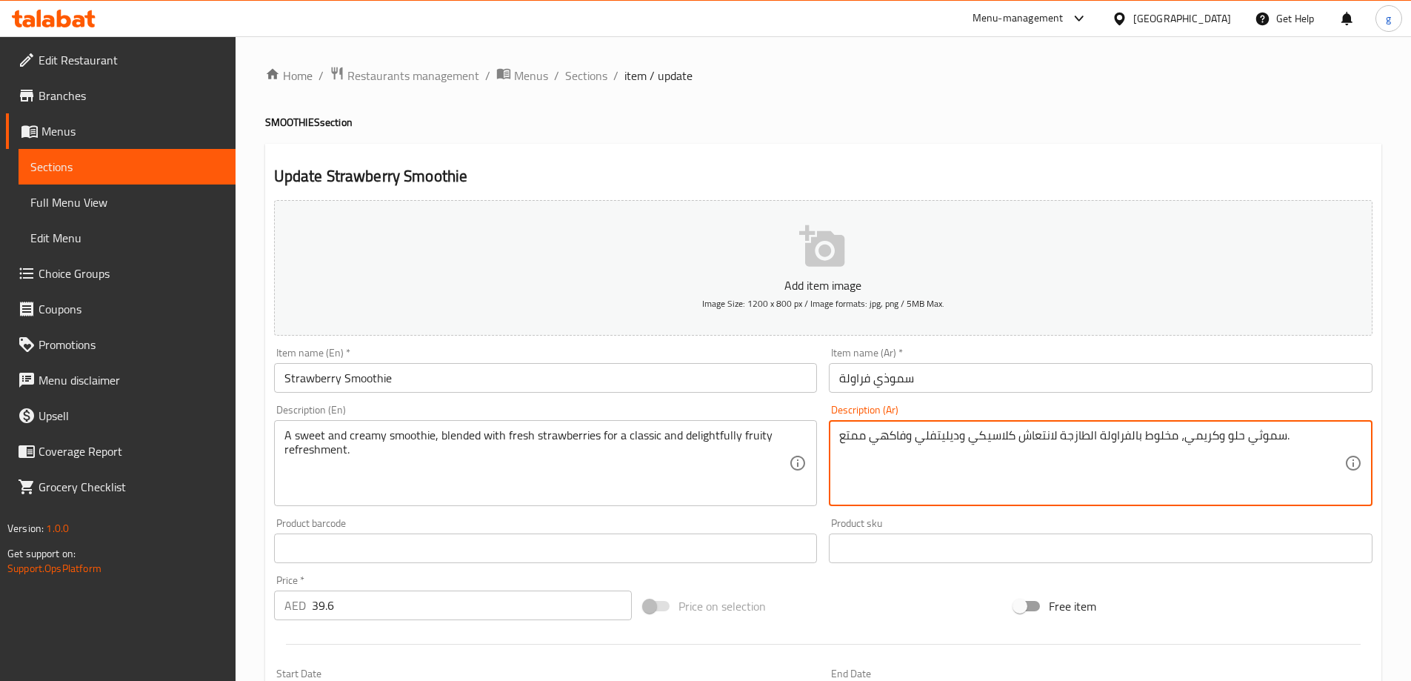
click at [862, 436] on textarea "سموثي حلو وكريمي، مخلوط بالفراولة الطازجة لانتعاش كلاسيكي وديليتفلي وفاكهي ممتع." at bounding box center [1091, 463] width 505 height 70
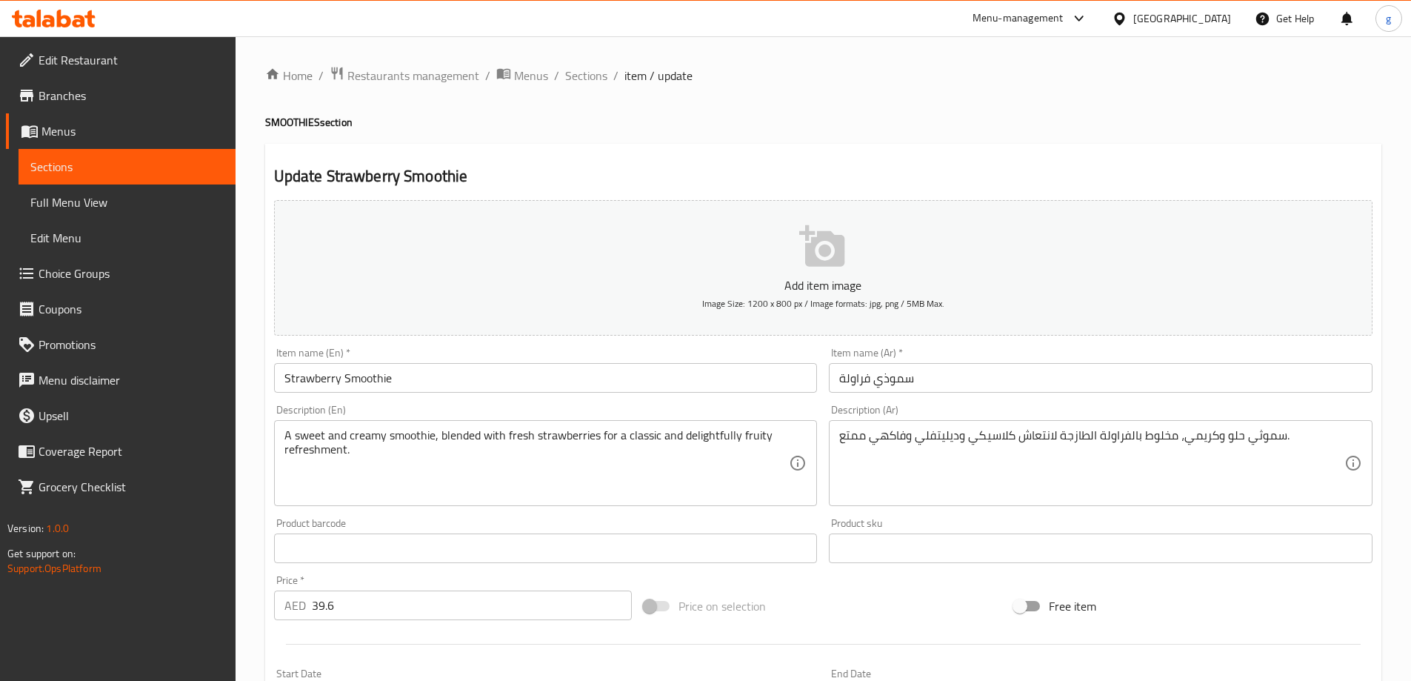
click at [831, 433] on div "سموثي حلو وكريمي، مخلوط بالفراولة الطازجة لانتعاش كلاسيكي وديليتفلي وفاكهي ممتع…" at bounding box center [1101, 463] width 544 height 86
drag, startPoint x: 836, startPoint y: 433, endPoint x: 852, endPoint y: 440, distance: 16.9
click at [843, 439] on div "سموثي حلو وكريمي، مخلوط بالفراولة الطازجة لانتعاش كلاسيكي وديليتفلي وفاكهي ممتع…" at bounding box center [1101, 463] width 544 height 86
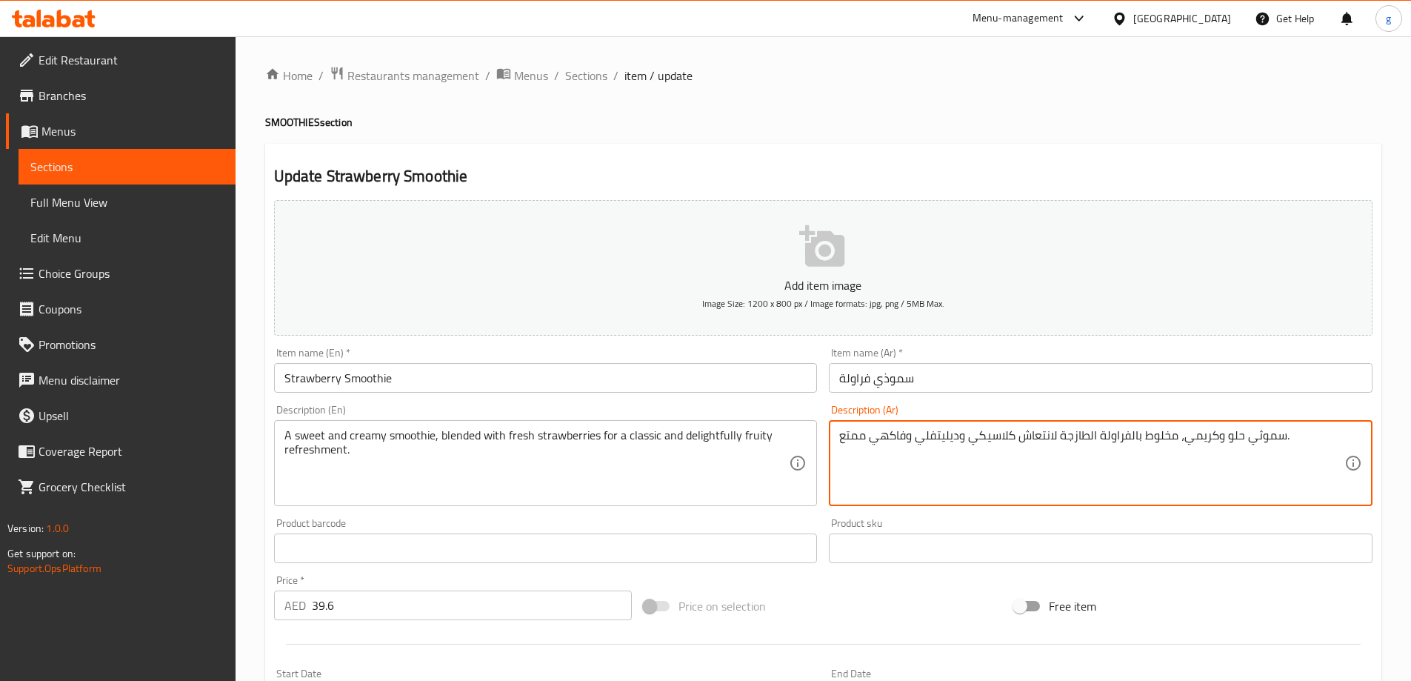
click at [855, 440] on textarea "سموثي حلو وكريمي، مخلوط بالفراولة الطازجة لانتعاش كلاسيكي وديليتفلي وفاكهي ممتع." at bounding box center [1091, 463] width 505 height 70
drag, startPoint x: 842, startPoint y: 437, endPoint x: 865, endPoint y: 441, distance: 23.3
click at [865, 441] on textarea "سموثي حلو وكريمي، مخلوط بالفراولة الطازجة لانتعاش كلاسيكي وديليتفلي وفاكهي ممتع." at bounding box center [1091, 463] width 505 height 70
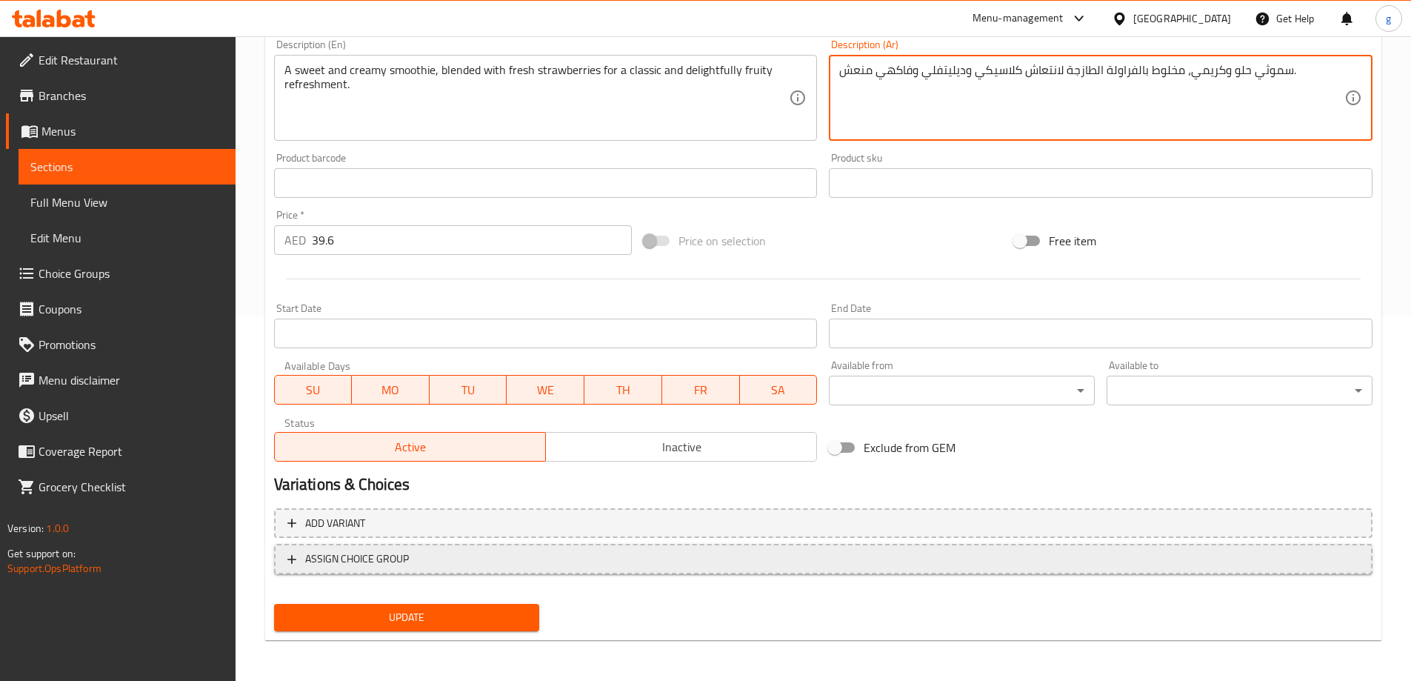
scroll to position [366, 0]
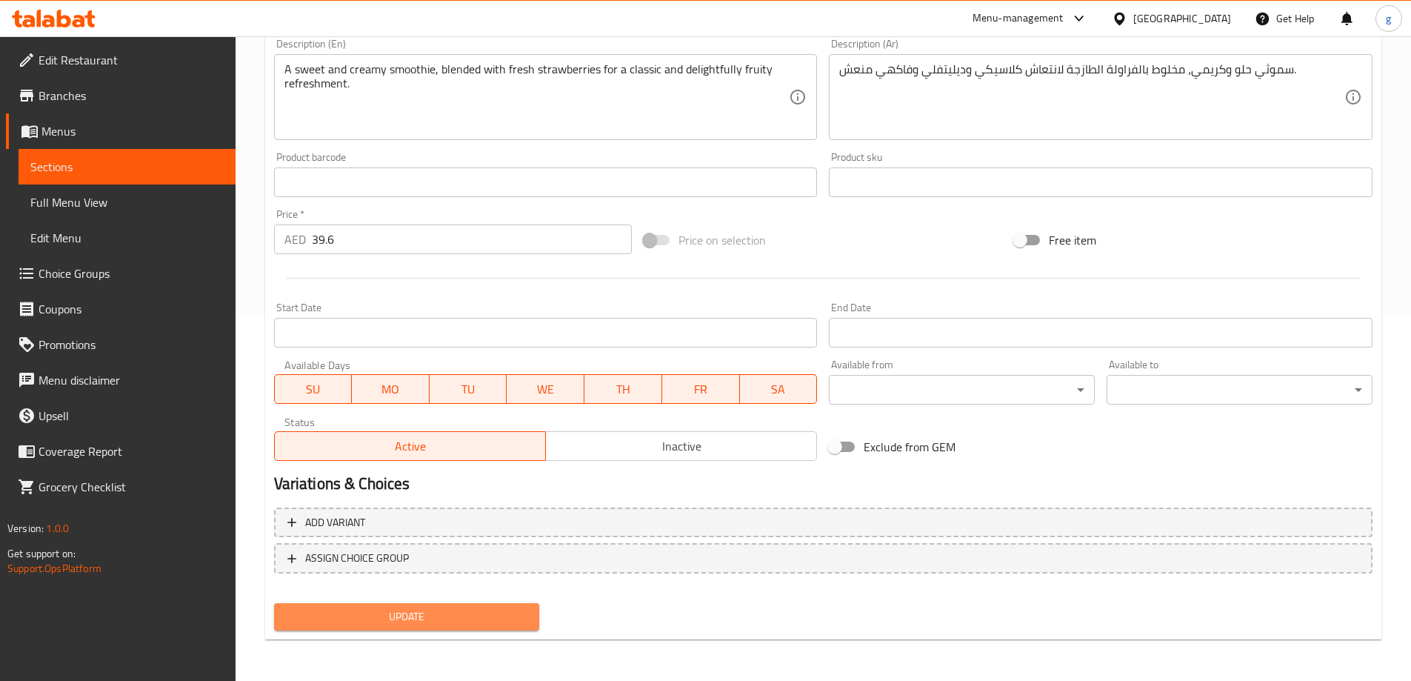
click at [456, 616] on span "Update" at bounding box center [407, 617] width 242 height 19
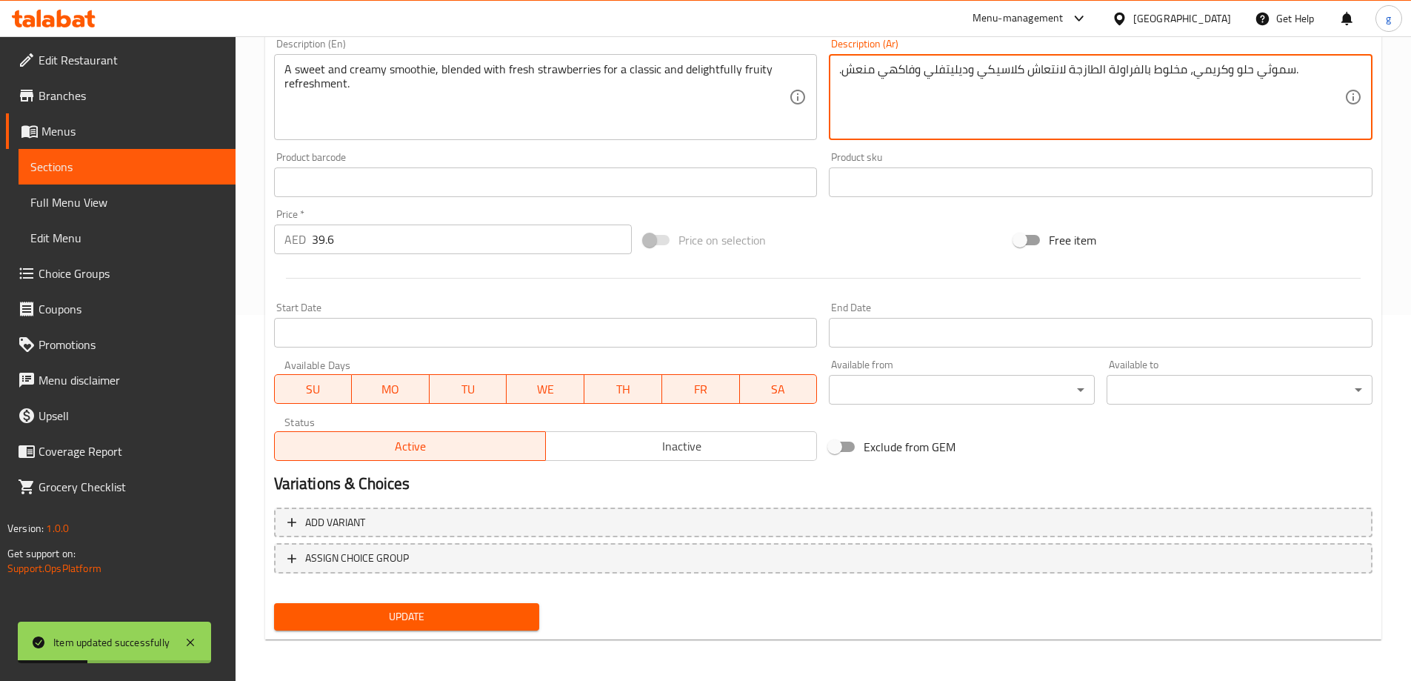
type textarea ".سموثي حلو وكريمي، مخلوط بالفراولة الطازجة لانتعاش كلاسيكي وديليتفلي وفاكهي منع…"
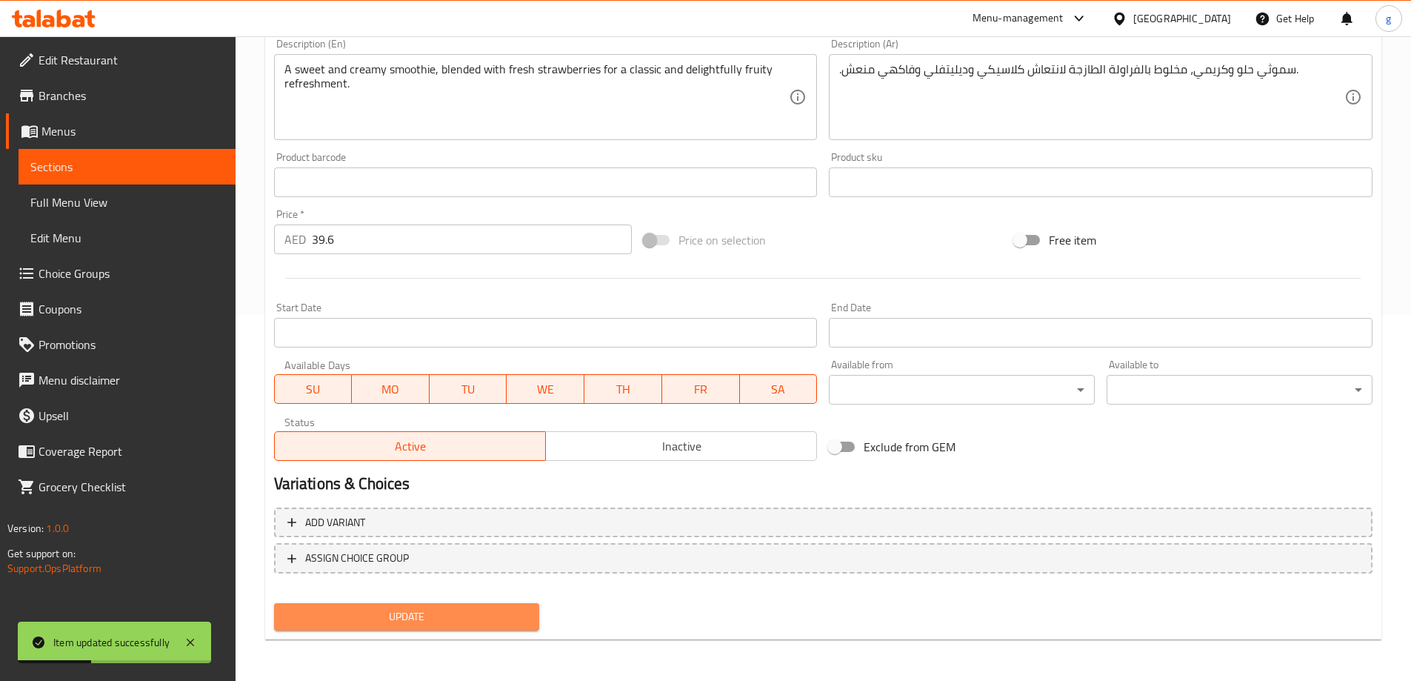
click at [428, 622] on span "Update" at bounding box center [407, 617] width 242 height 19
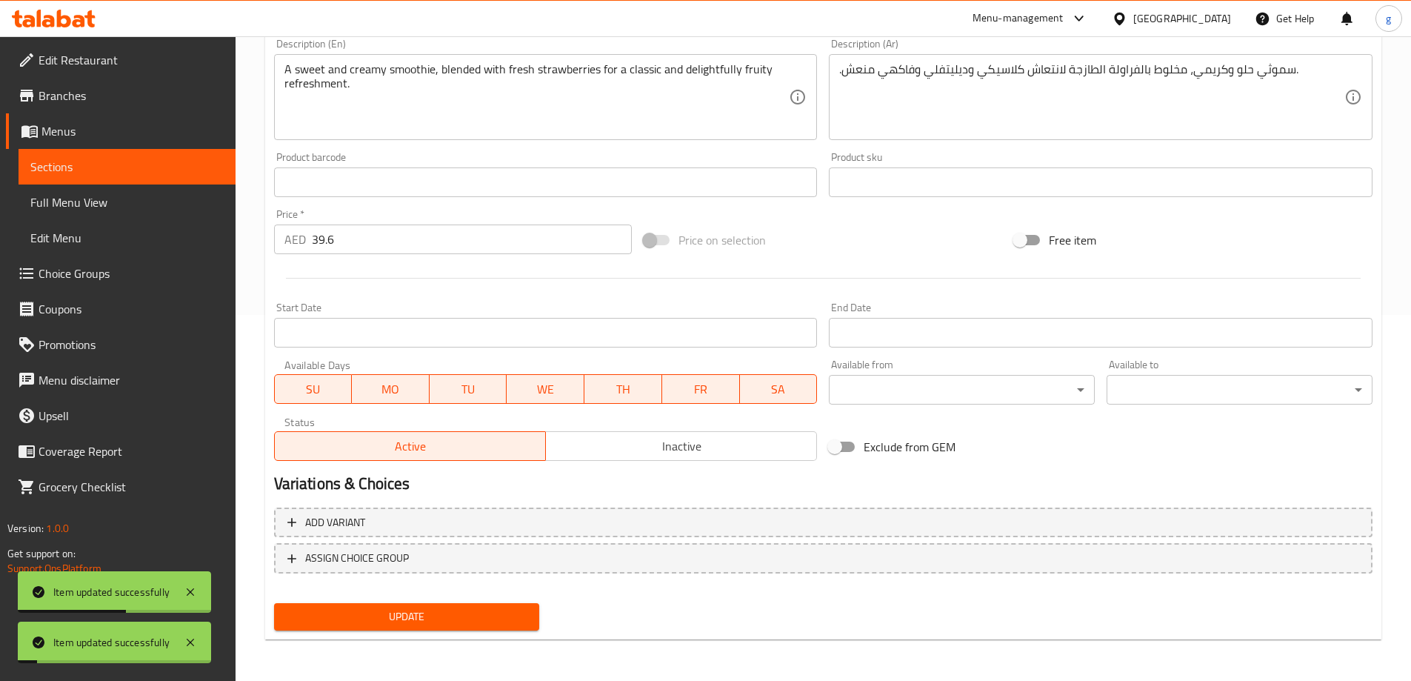
click at [104, 163] on span "Sections" at bounding box center [126, 167] width 193 height 18
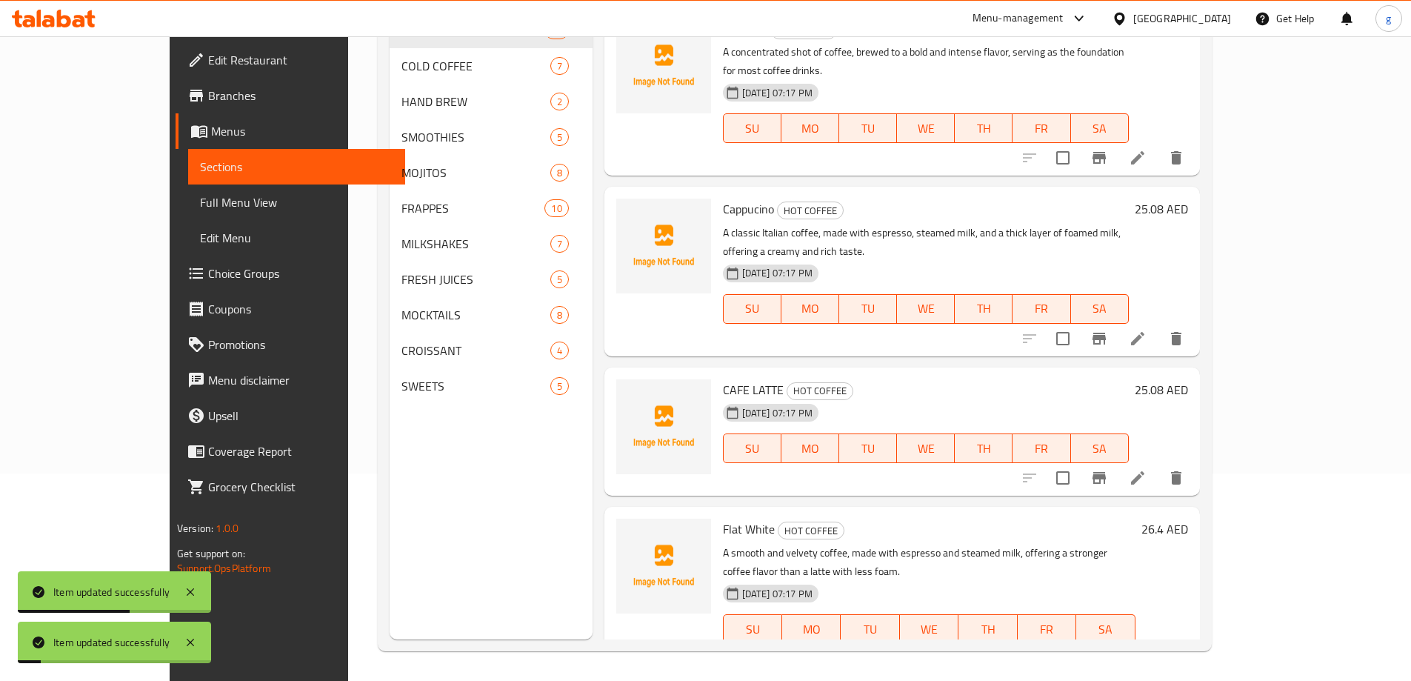
scroll to position [207, 0]
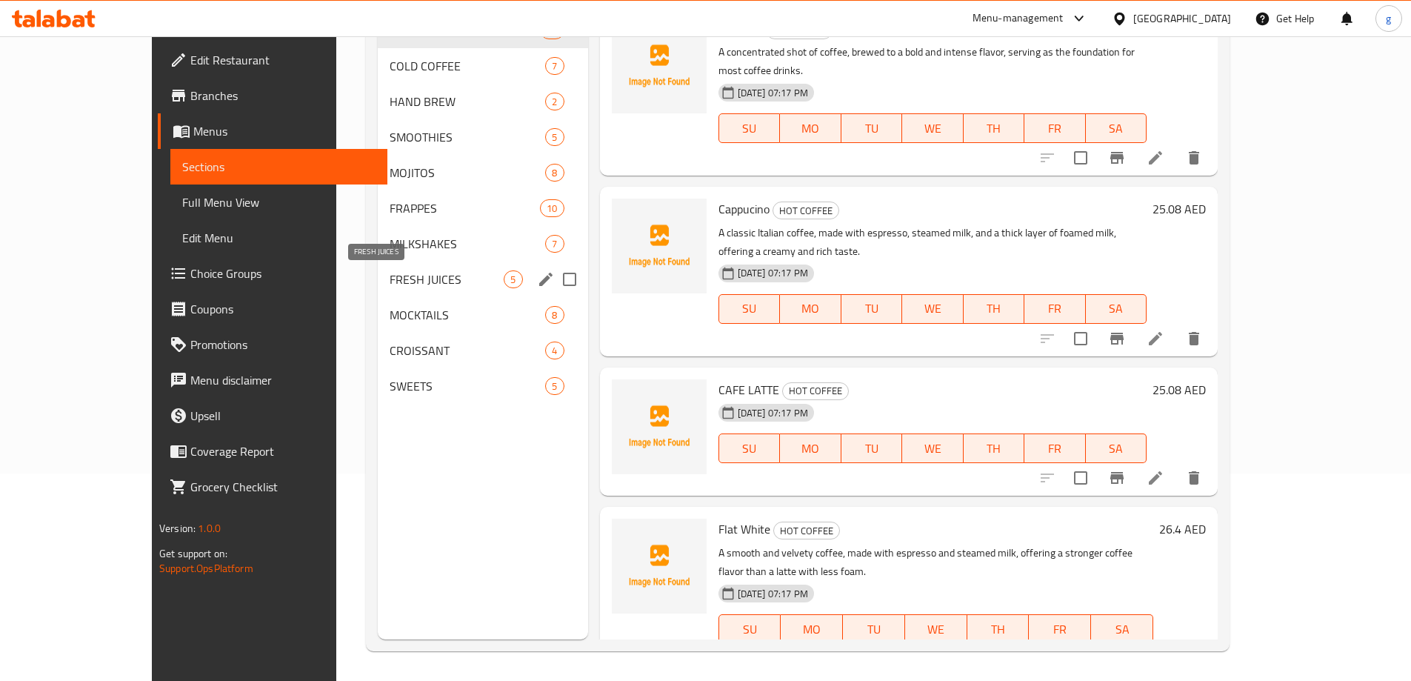
drag, startPoint x: 322, startPoint y: 283, endPoint x: 353, endPoint y: 299, distance: 34.8
click at [390, 283] on span "FRESH JUICES" at bounding box center [447, 279] width 114 height 18
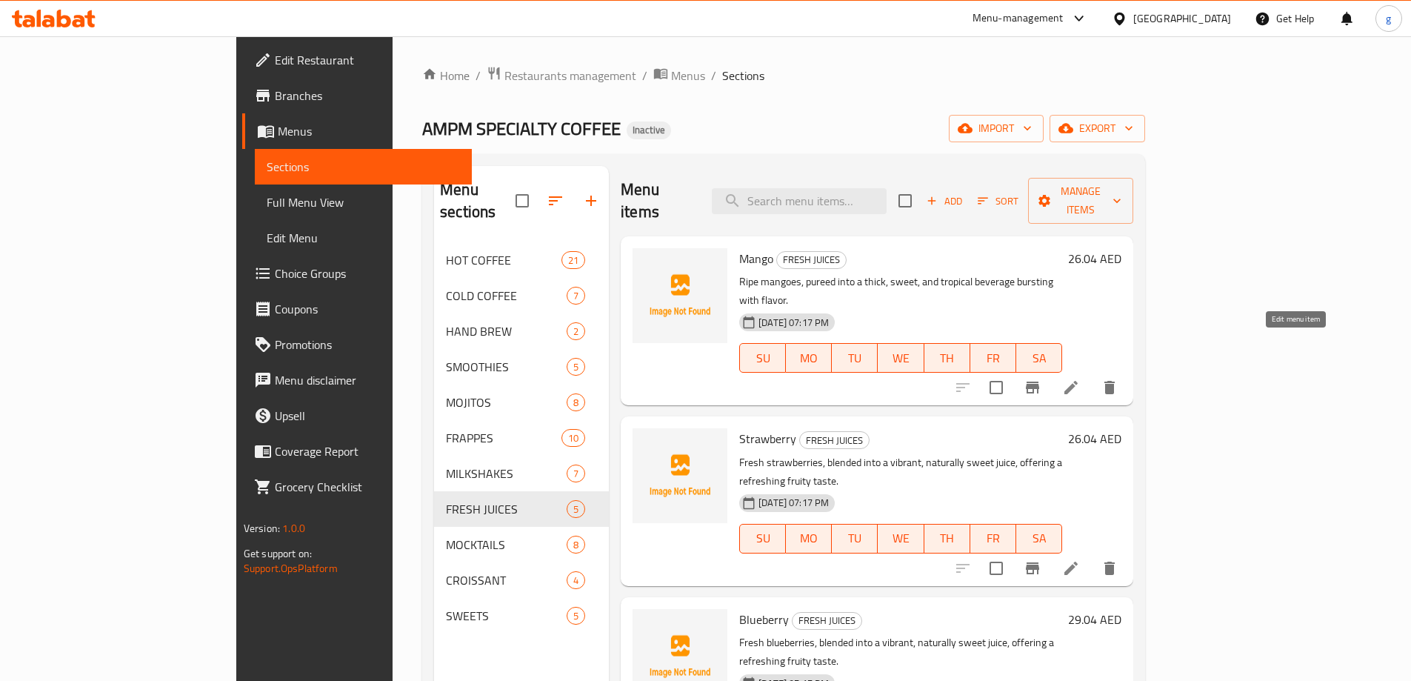
click at [1080, 379] on icon at bounding box center [1071, 388] width 18 height 18
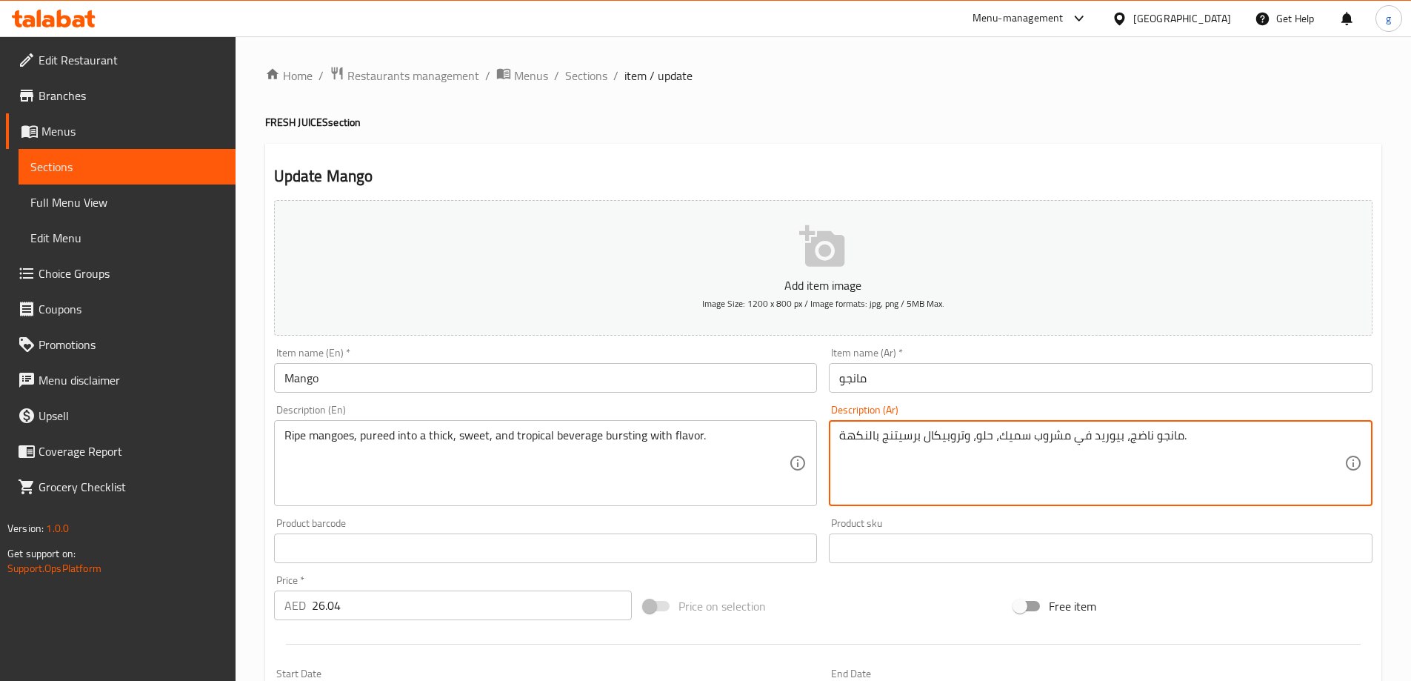
drag, startPoint x: 842, startPoint y: 440, endPoint x: 877, endPoint y: 442, distance: 35.6
click at [880, 439] on textarea "مانجو ناضج، بيوريد في مشروب سميك، حلو، وتروبيكال برسيتنج ." at bounding box center [1091, 463] width 505 height 70
click at [880, 442] on textarea "مانجو ناضج، بيوريد في مشروب سميك، حلو، وتروبيكال برسيتنج ." at bounding box center [1091, 463] width 505 height 70
paste textarea "بالنكهة"
click at [907, 438] on textarea "مانجو ناضج، بيوريد في مشروب سميك، حلو، وتروبيكال بالنكهة برسيتنج ." at bounding box center [1091, 463] width 505 height 70
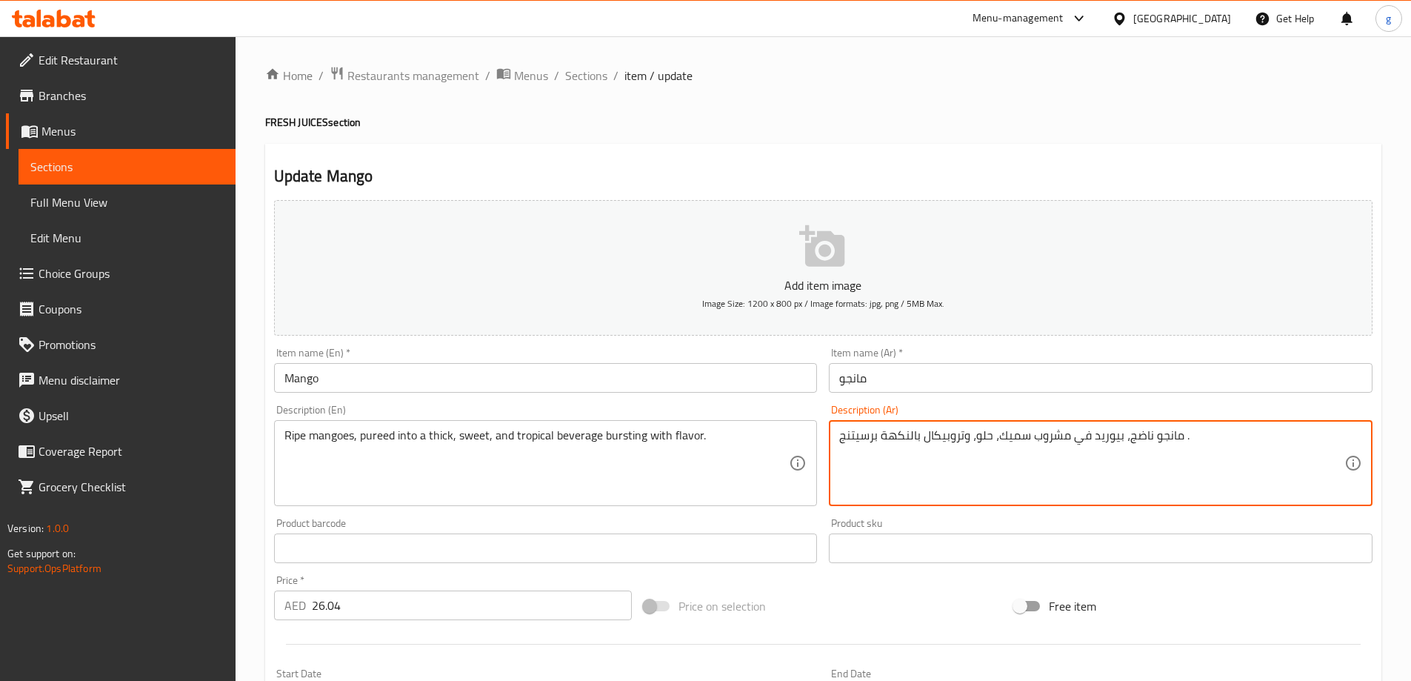
click at [909, 439] on textarea "مانجو ناضج، بيوريد في مشروب سميك، حلو، وتروبيكال بالنكهة برسيتنج ." at bounding box center [1091, 463] width 505 height 70
click at [899, 453] on textarea "مانجو ناضج، بيوريد في مشروب سميك، حلو، وتروبيكال بنكهة برسيتنج ." at bounding box center [1091, 463] width 505 height 70
click at [1091, 439] on textarea "مانجو ناضج، بيوريد في مشروب سميك، حلو، وتروبيكال بنكهة برسيتنج ." at bounding box center [1091, 463] width 505 height 70
click at [1002, 493] on textarea "مانجو ناضج، بيوريد في مشروب سميك، حلو، وتروبيكال بنكهة برسيتنج ." at bounding box center [1091, 463] width 505 height 70
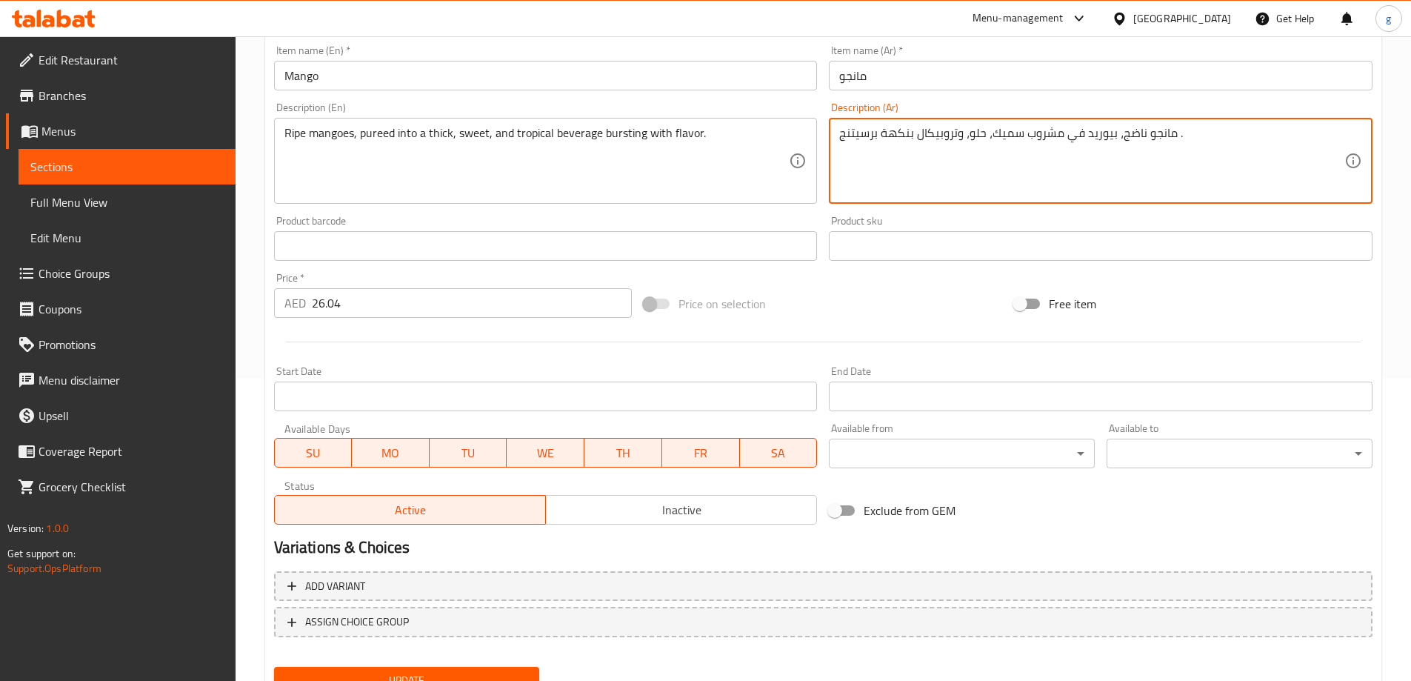
scroll to position [366, 0]
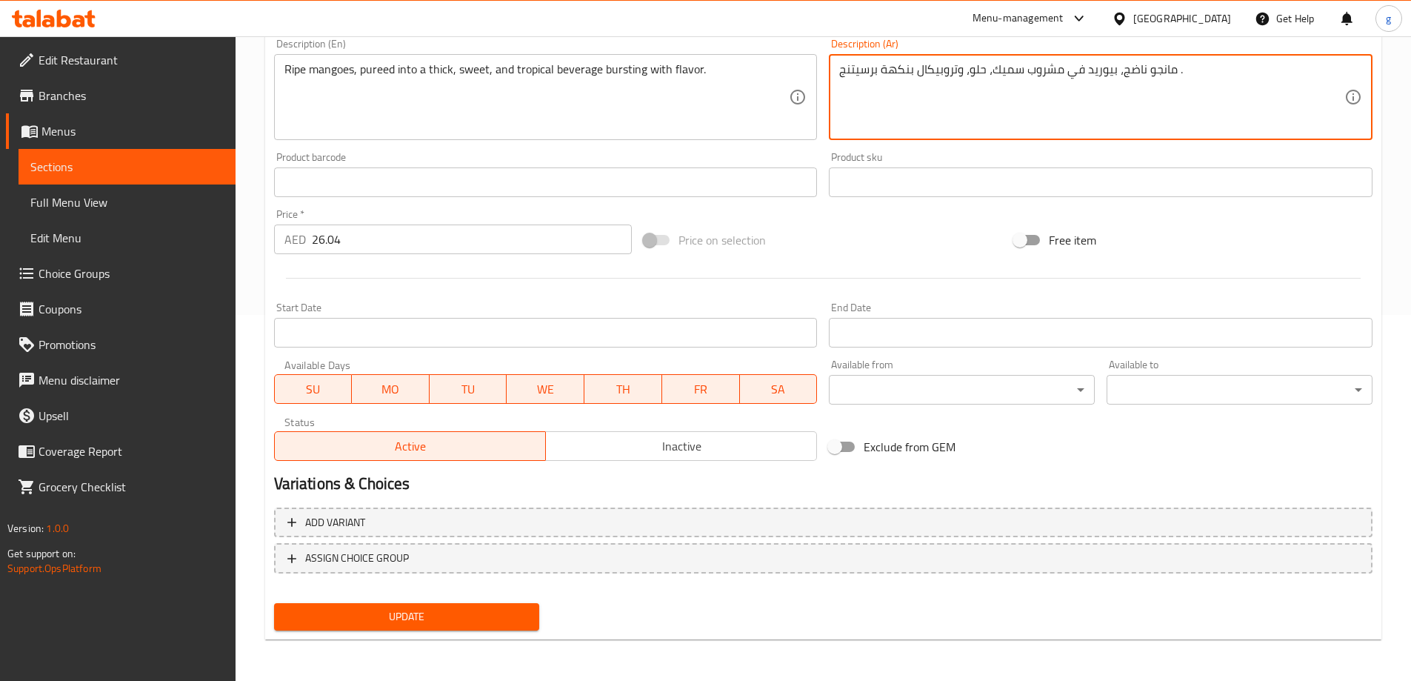
type textarea "مانجو ناضج، بيوريد في مشروب سميك، حلو، وتروبيكال بنكهة برسيتنج ."
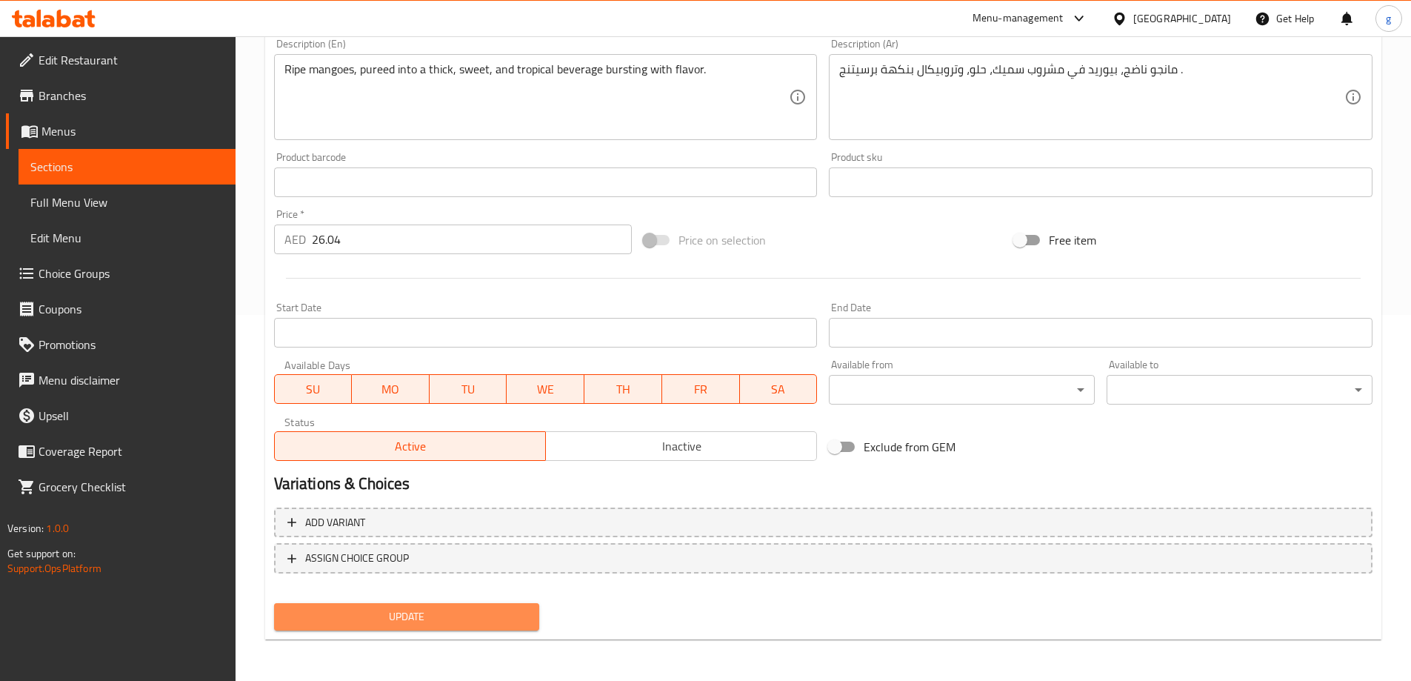
click at [385, 613] on span "Update" at bounding box center [407, 617] width 242 height 19
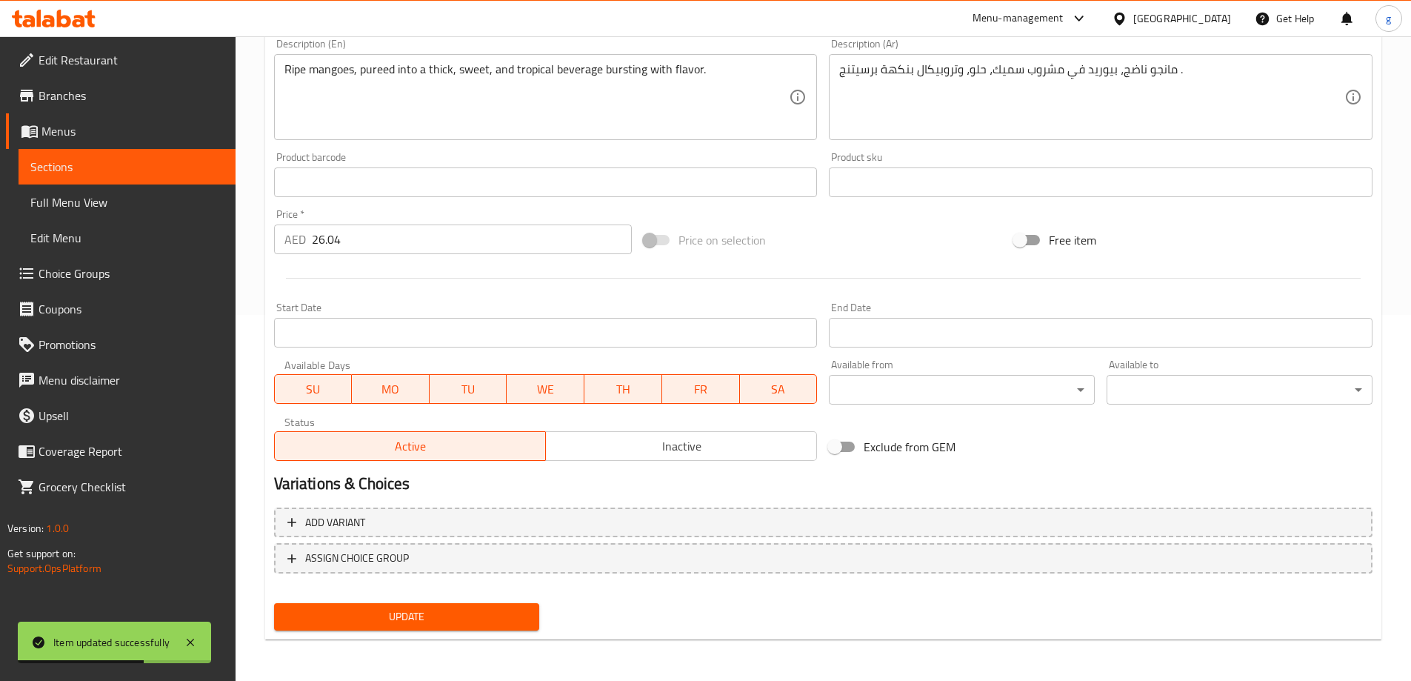
click at [113, 165] on span "Sections" at bounding box center [126, 167] width 193 height 18
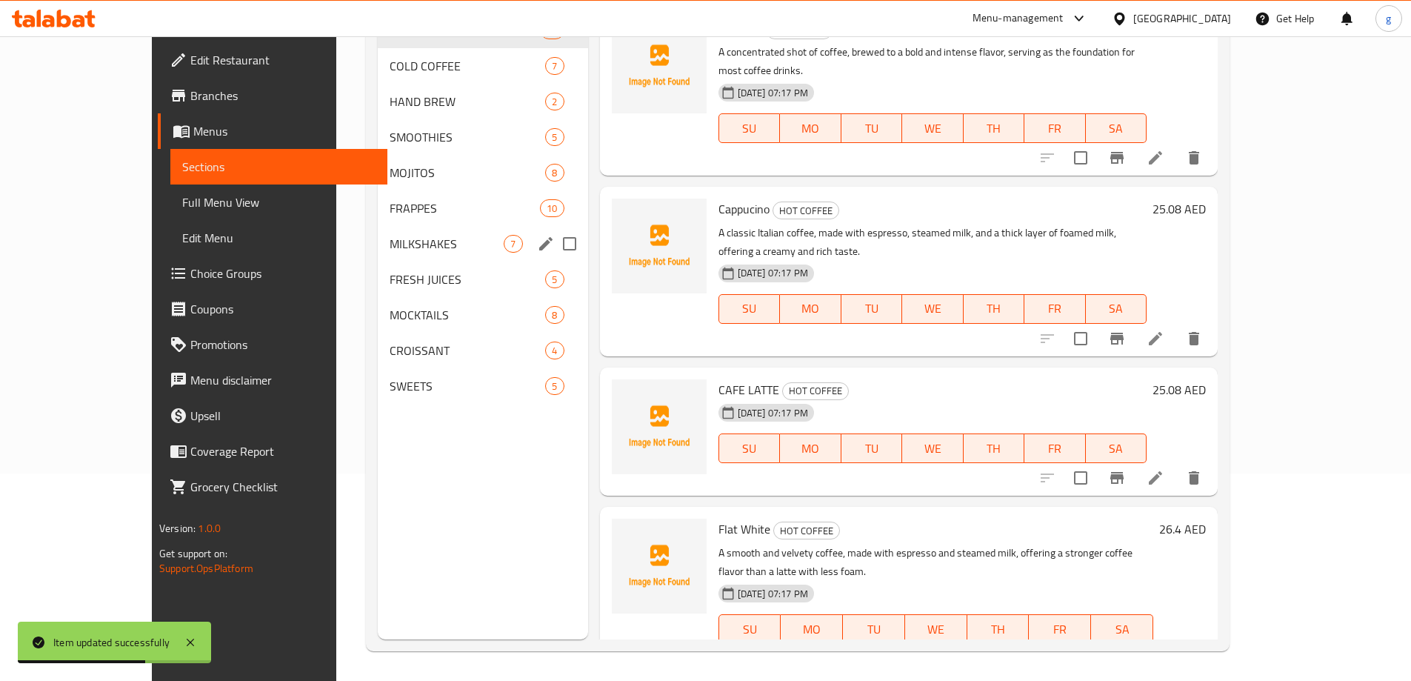
scroll to position [207, 0]
click at [390, 175] on span "MOJITOS" at bounding box center [447, 173] width 114 height 18
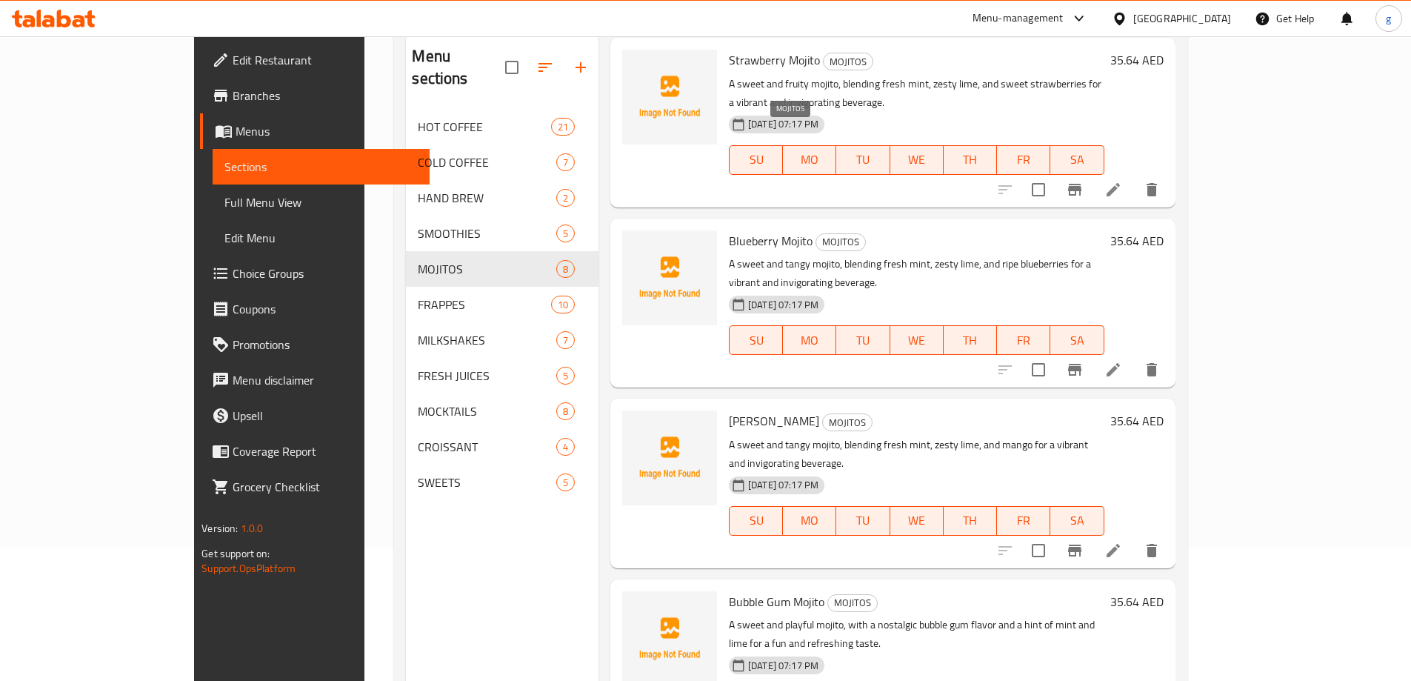
scroll to position [296, 0]
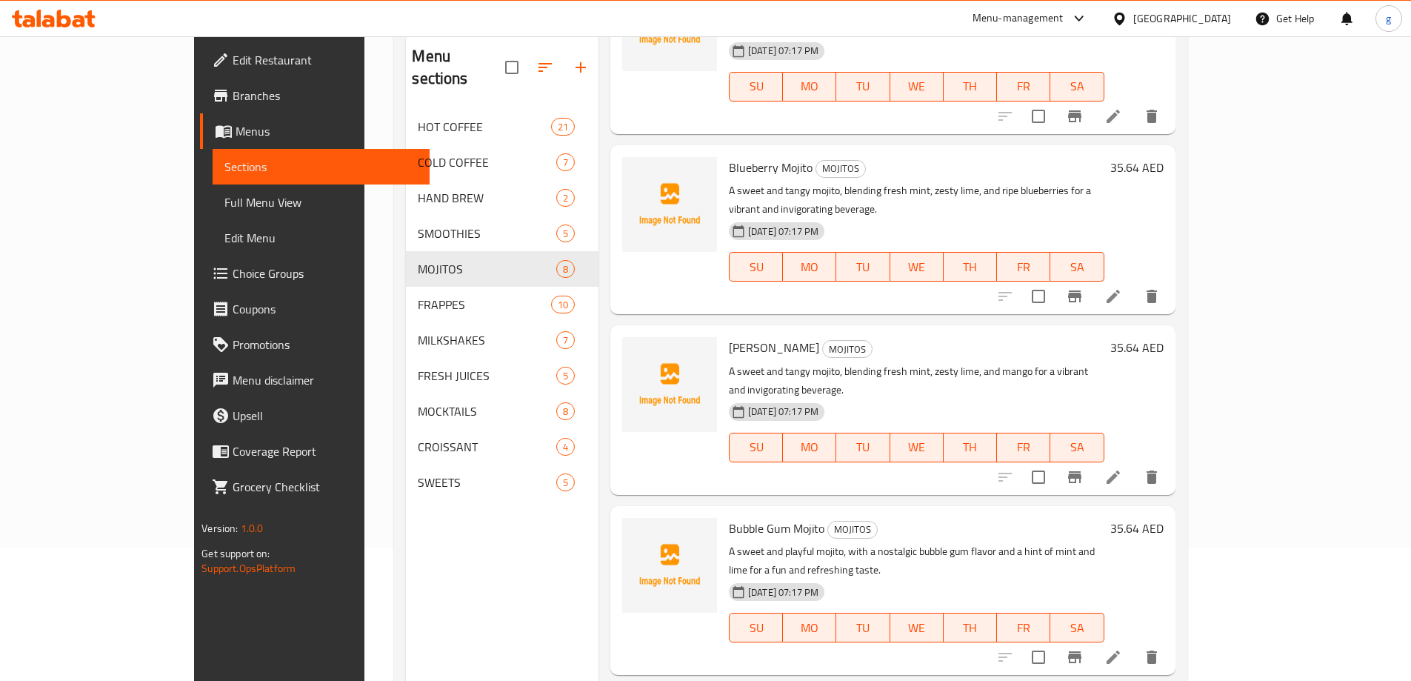
click at [406, 539] on div "Menu sections HOT COFFEE 21 COLD COFFEE 7 HAND BREW 2 SMOOTHIES 5 MOJITOS 8 FRA…" at bounding box center [502, 373] width 193 height 681
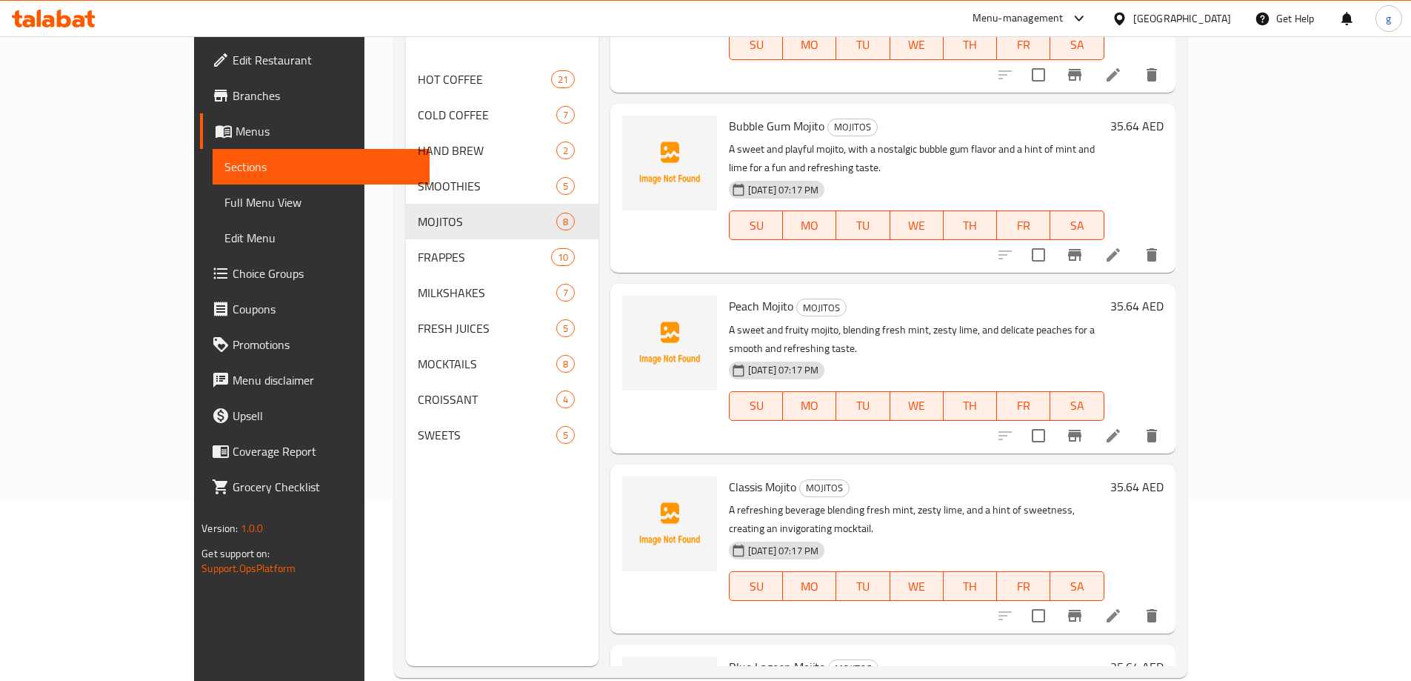
scroll to position [207, 0]
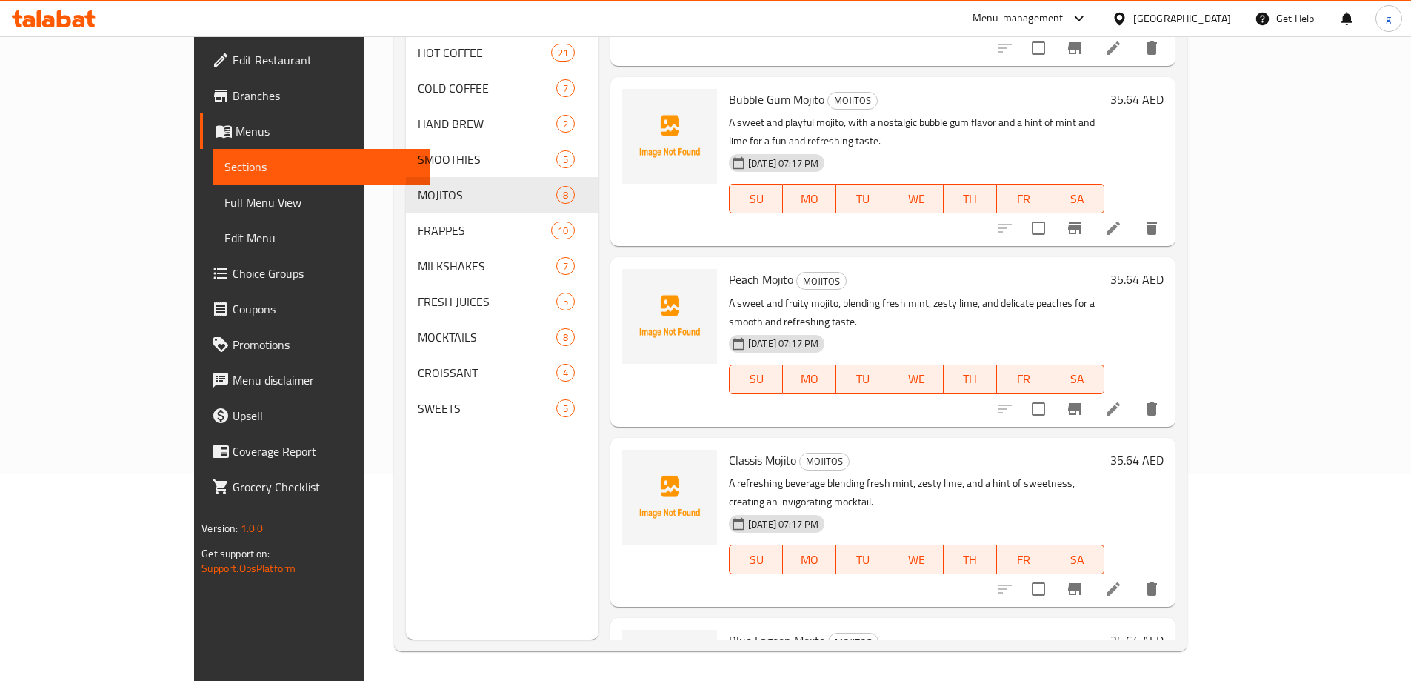
click at [1122, 580] on icon at bounding box center [1114, 589] width 18 height 18
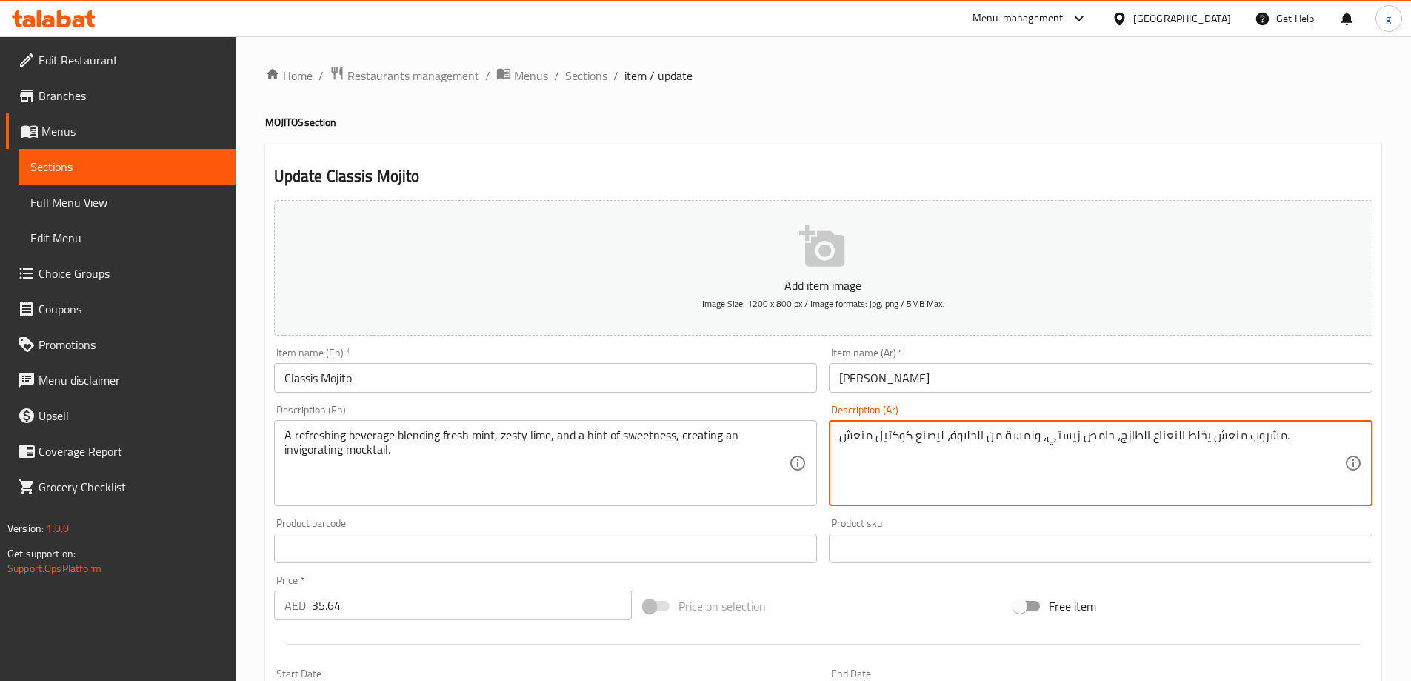
click at [914, 432] on textarea "مشروب منعش يخلط النعناع الطازج، حامض زيستي، ولمسة من الحلاوة، ليصنع كوكتيل منعش." at bounding box center [1091, 463] width 505 height 70
click at [905, 437] on textarea "مشروب منعش يخلط النعناع الطازج، حامض زيستي، ولمسة من الحلاوة، ليصنع مكوكتيل منع…" at bounding box center [1091, 463] width 505 height 70
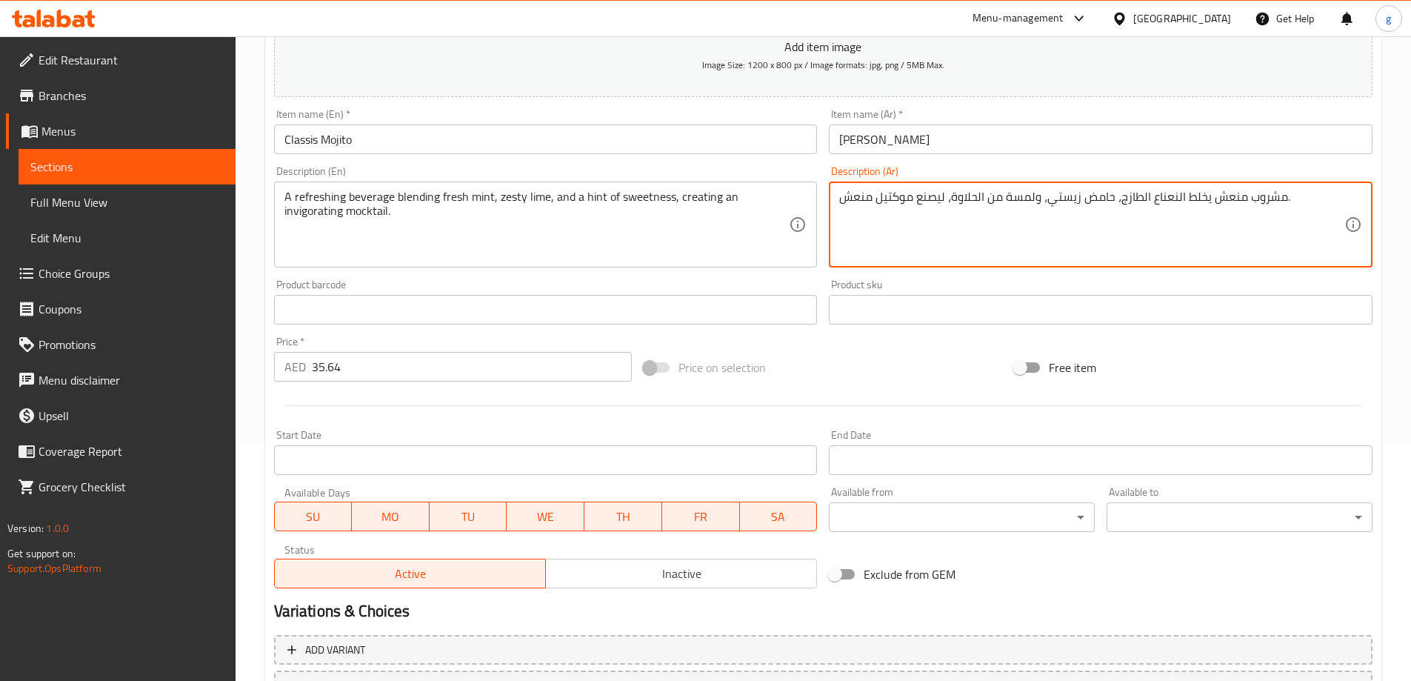
scroll to position [366, 0]
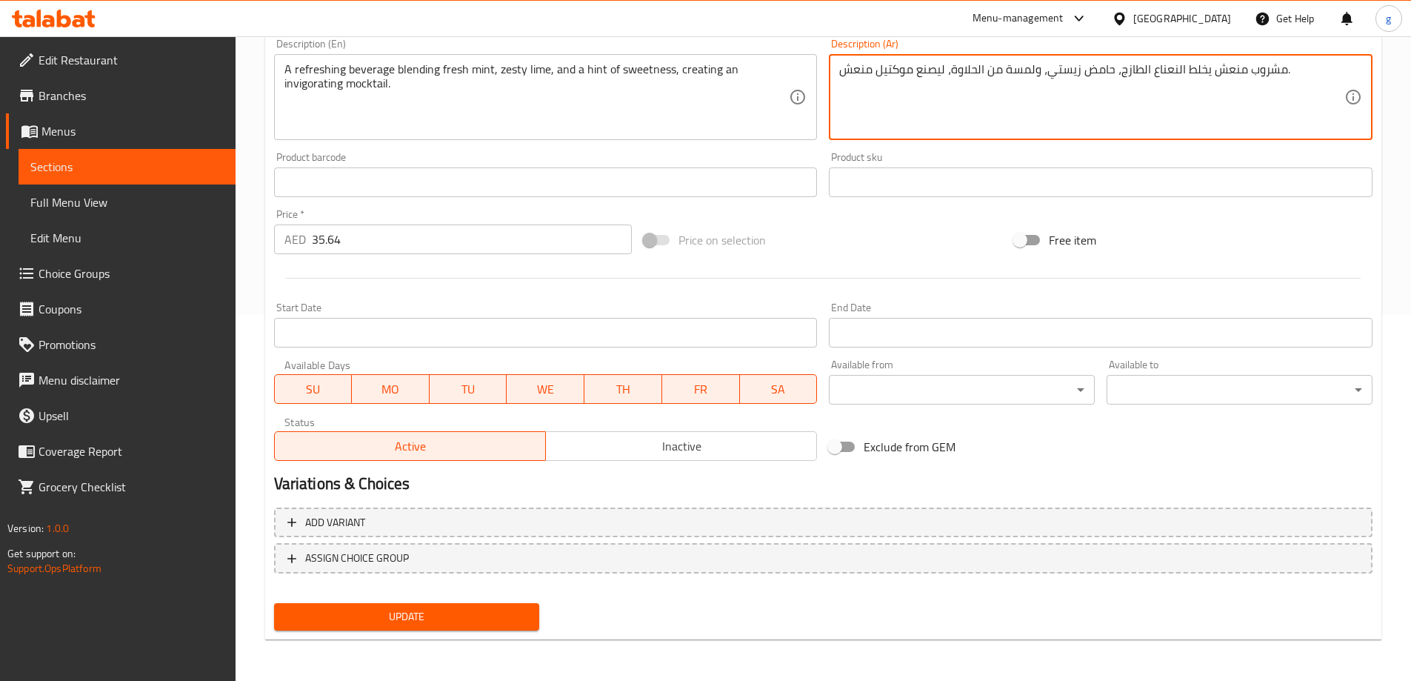
type textarea "مشروب منعش يخلط النعناع الطازج، حامض زيستي، ولمسة من الحلاوة، ليصنع موكتيل منعش."
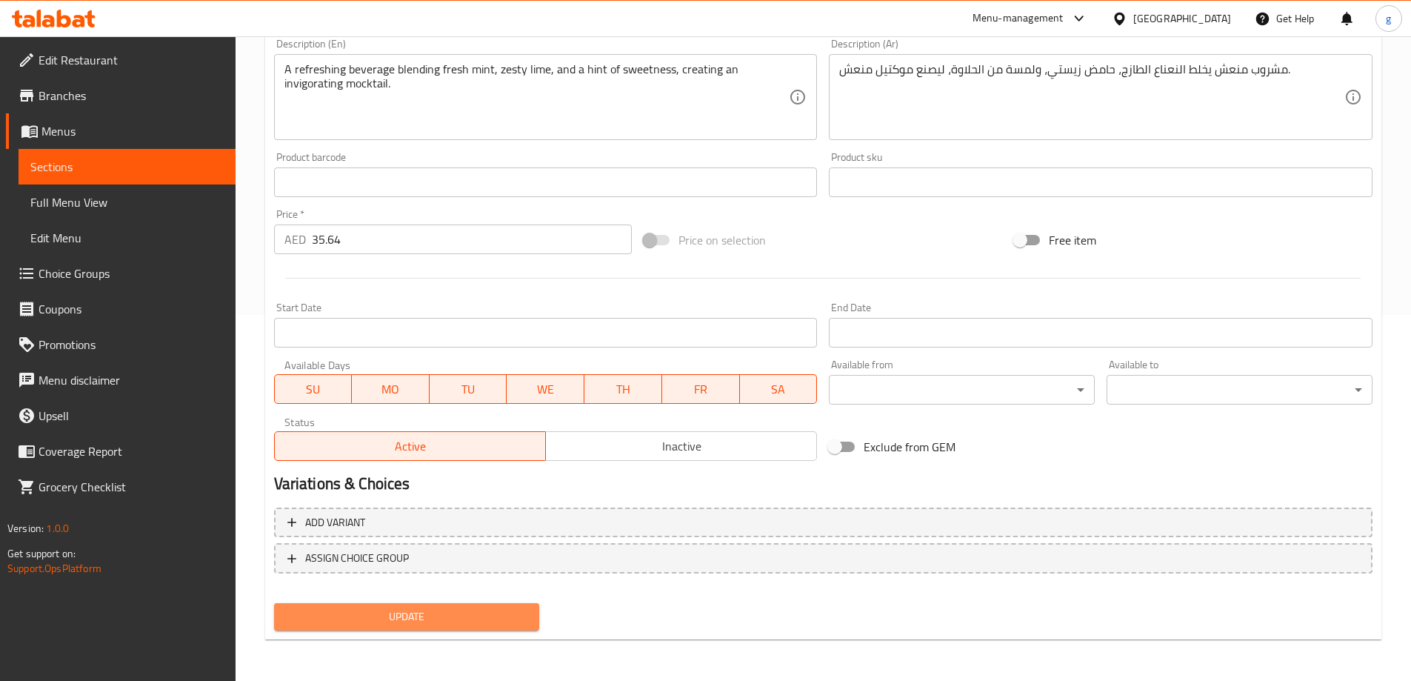
click at [519, 616] on span "Update" at bounding box center [407, 617] width 242 height 19
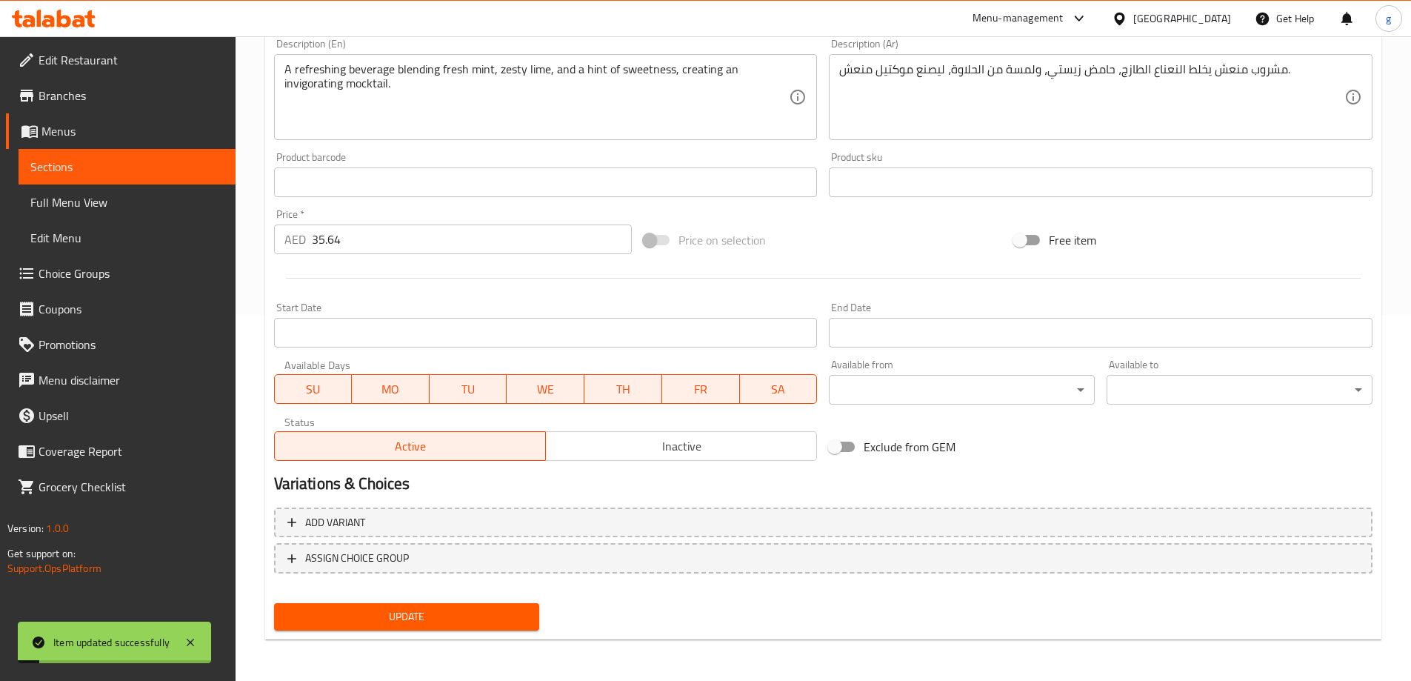
click at [133, 164] on span "Sections" at bounding box center [126, 167] width 193 height 18
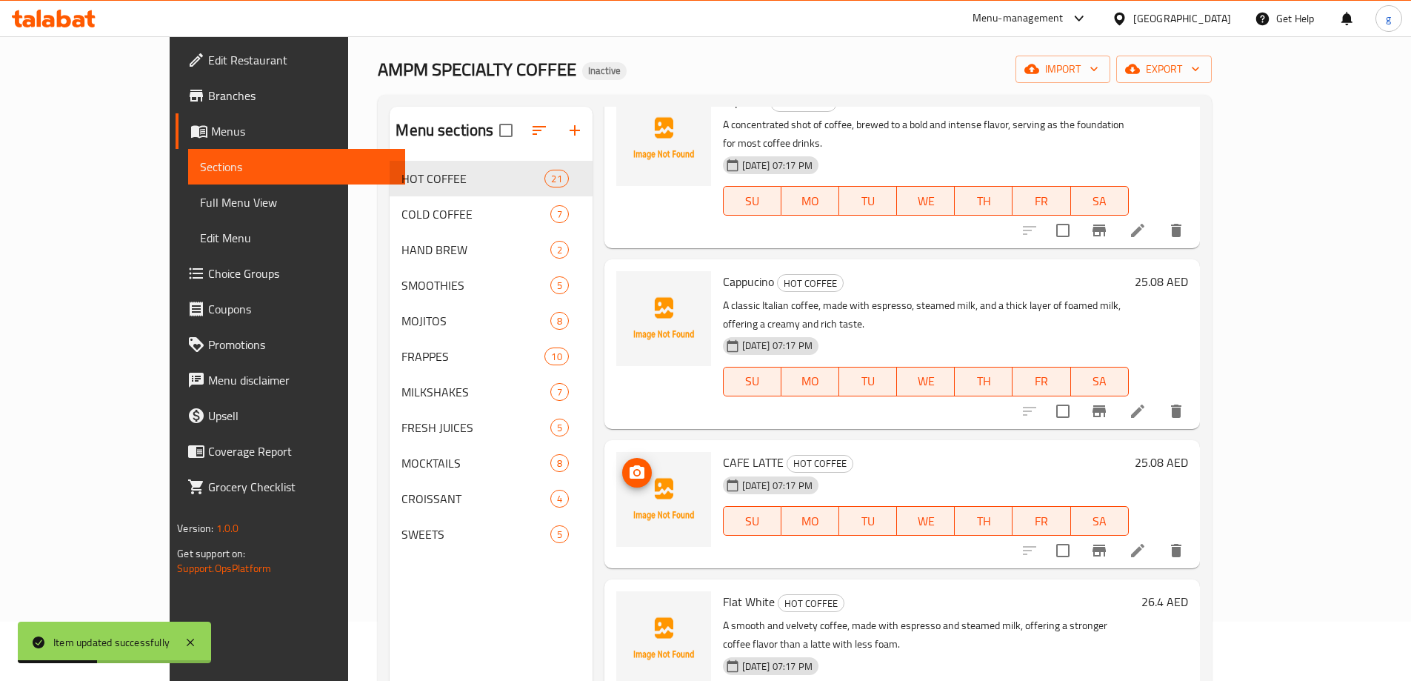
scroll to position [148, 0]
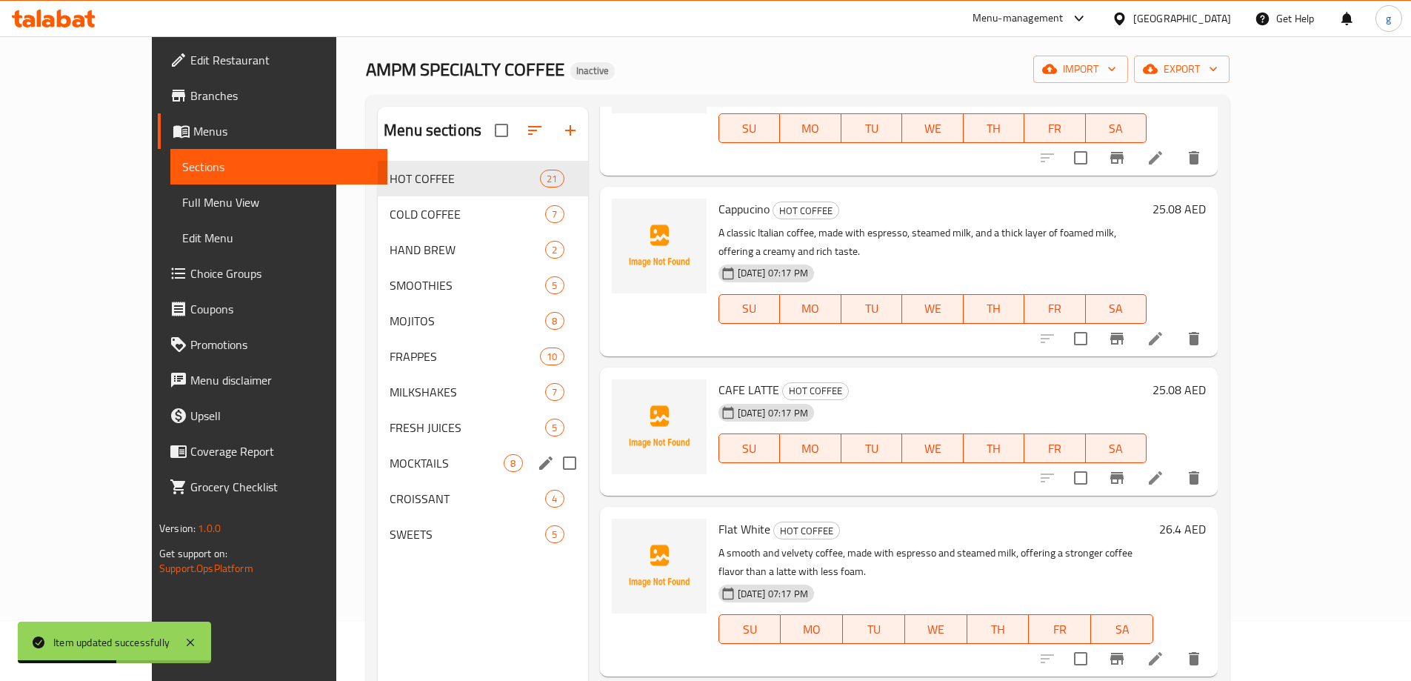
click at [390, 463] on span "MOCKTAILS" at bounding box center [447, 463] width 114 height 18
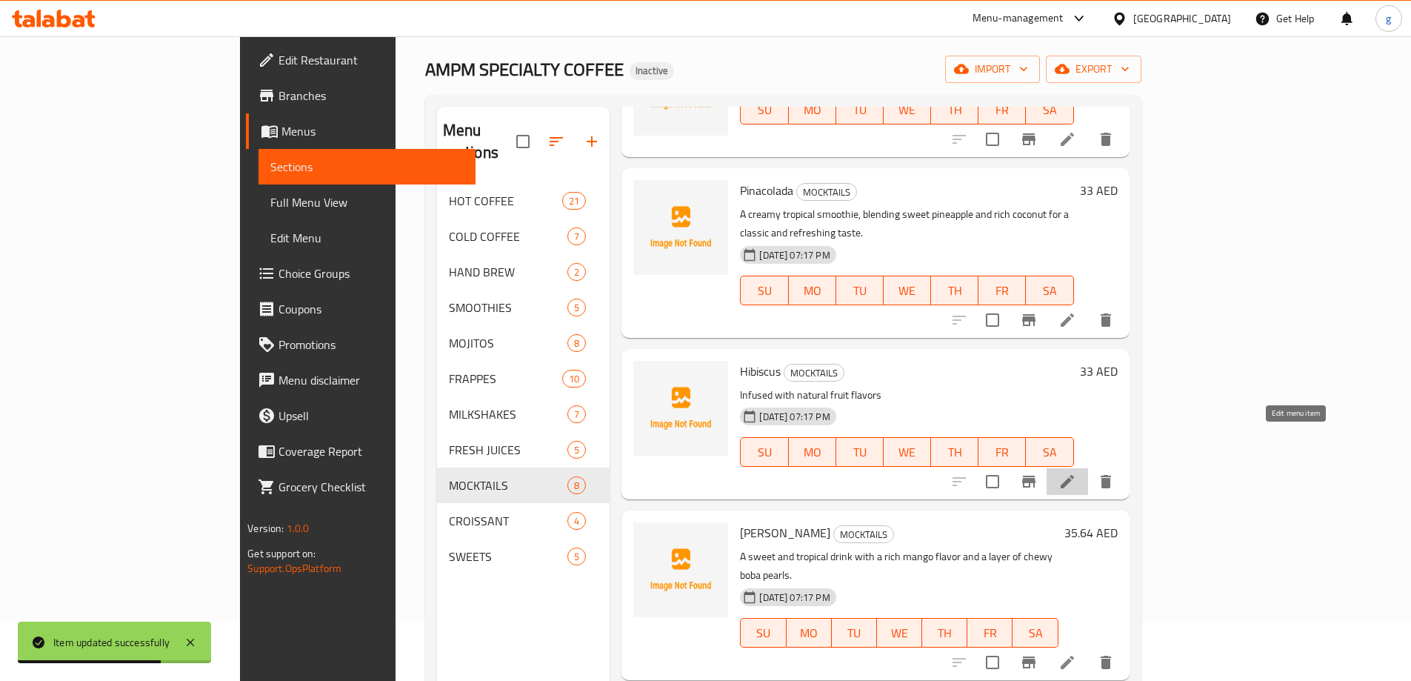
click at [1074, 475] on icon at bounding box center [1067, 481] width 13 height 13
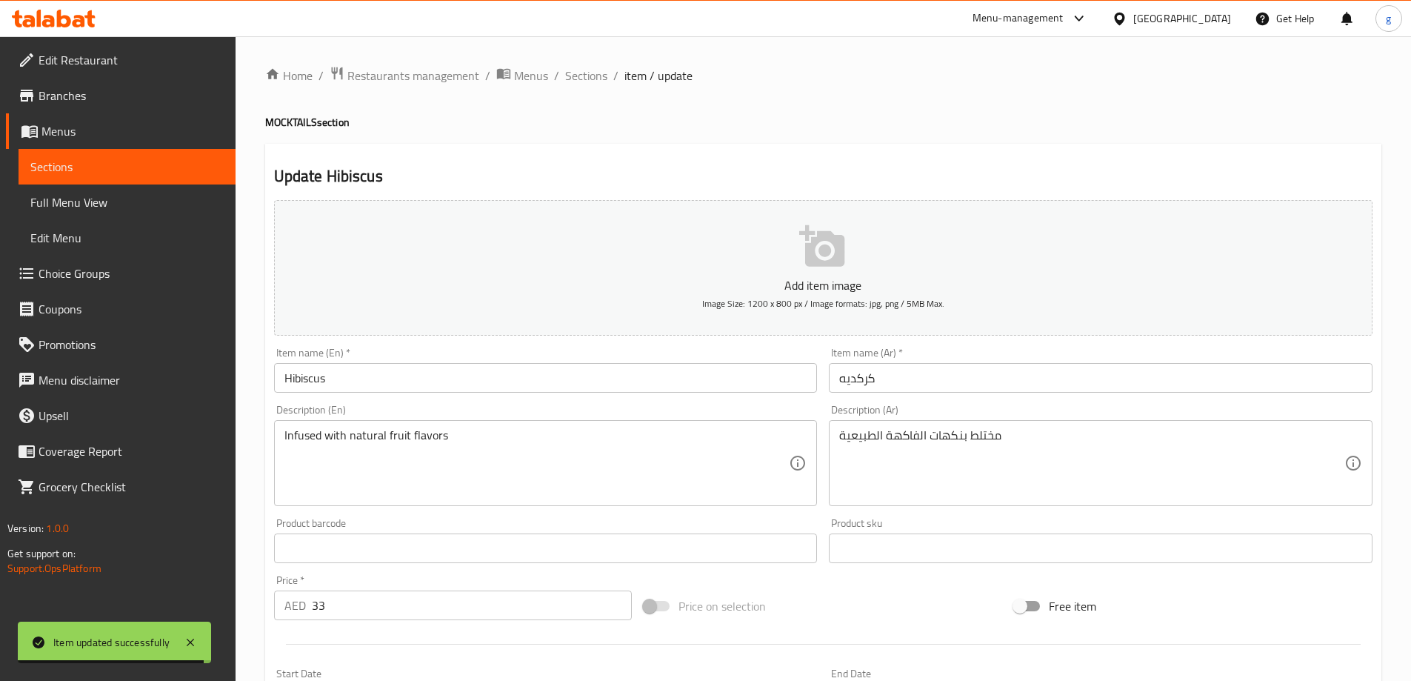
click at [118, 167] on span "Sections" at bounding box center [126, 167] width 193 height 18
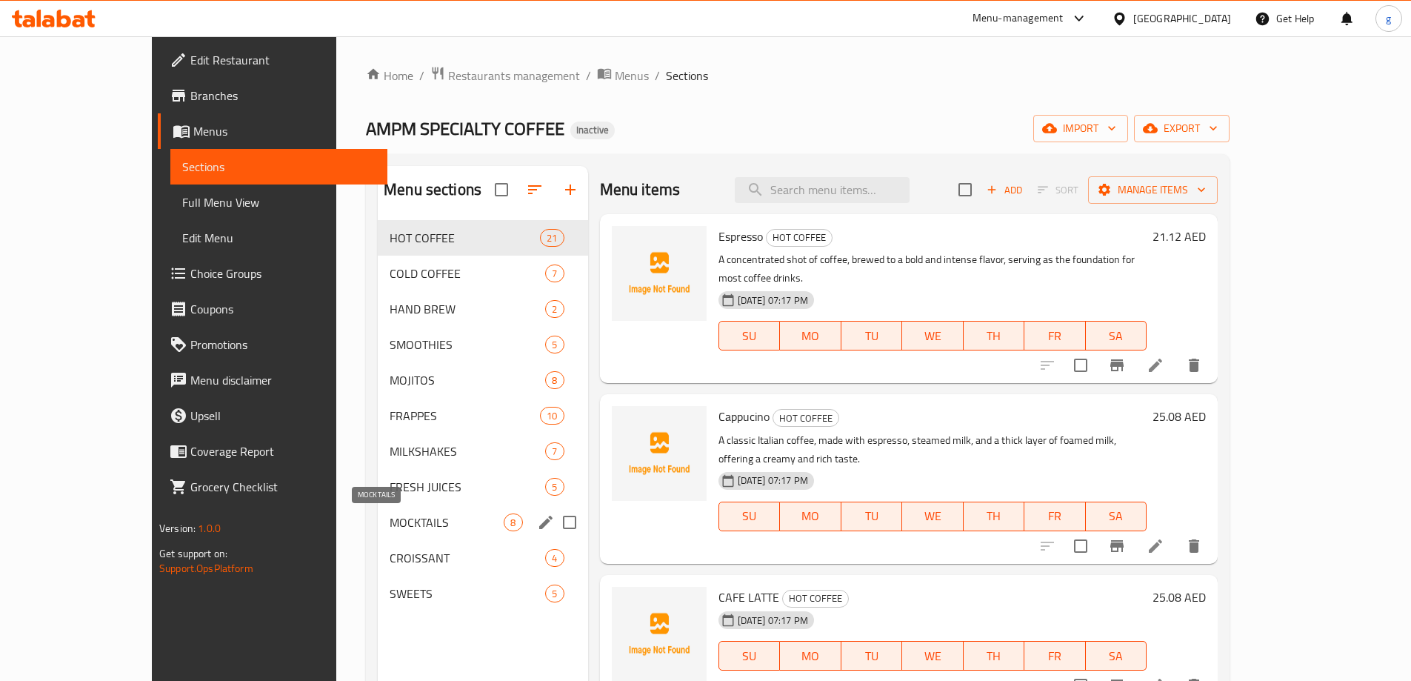
click at [390, 522] on span "MOCKTAILS" at bounding box center [447, 522] width 114 height 18
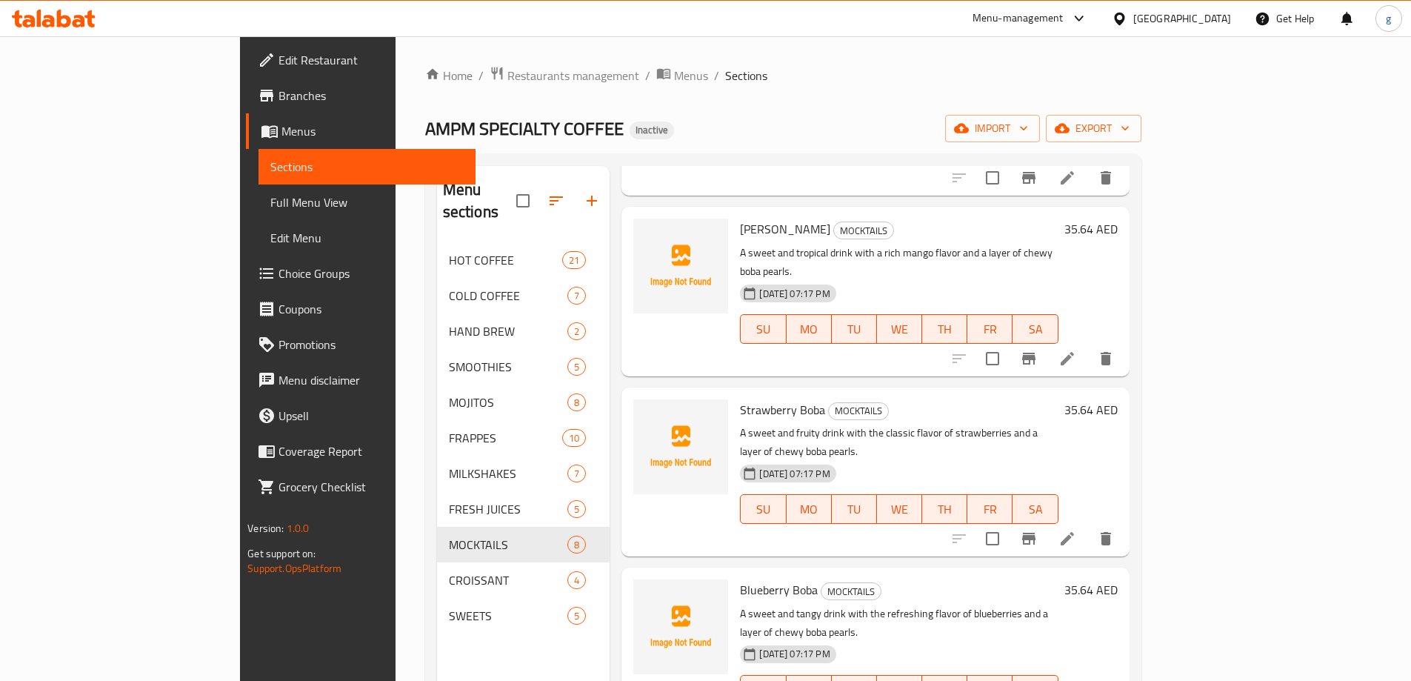
scroll to position [593, 0]
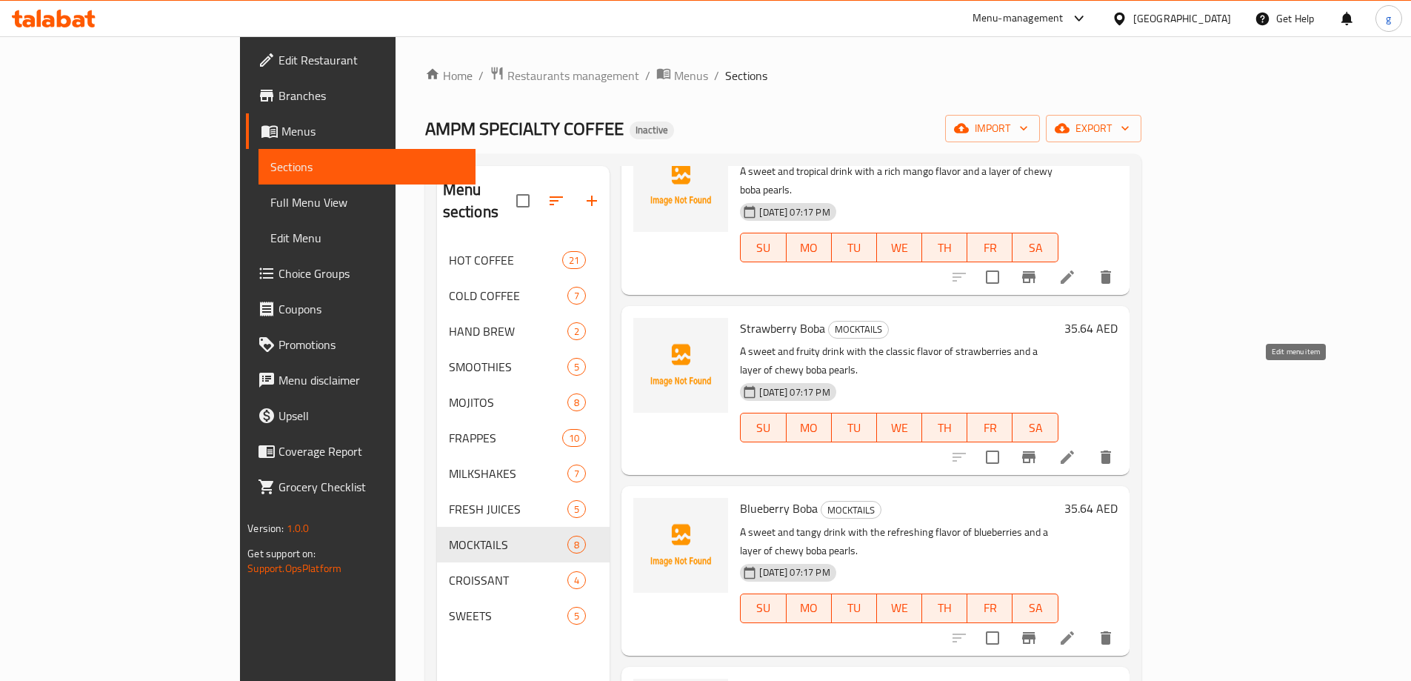
click at [1074, 450] on icon at bounding box center [1067, 456] width 13 height 13
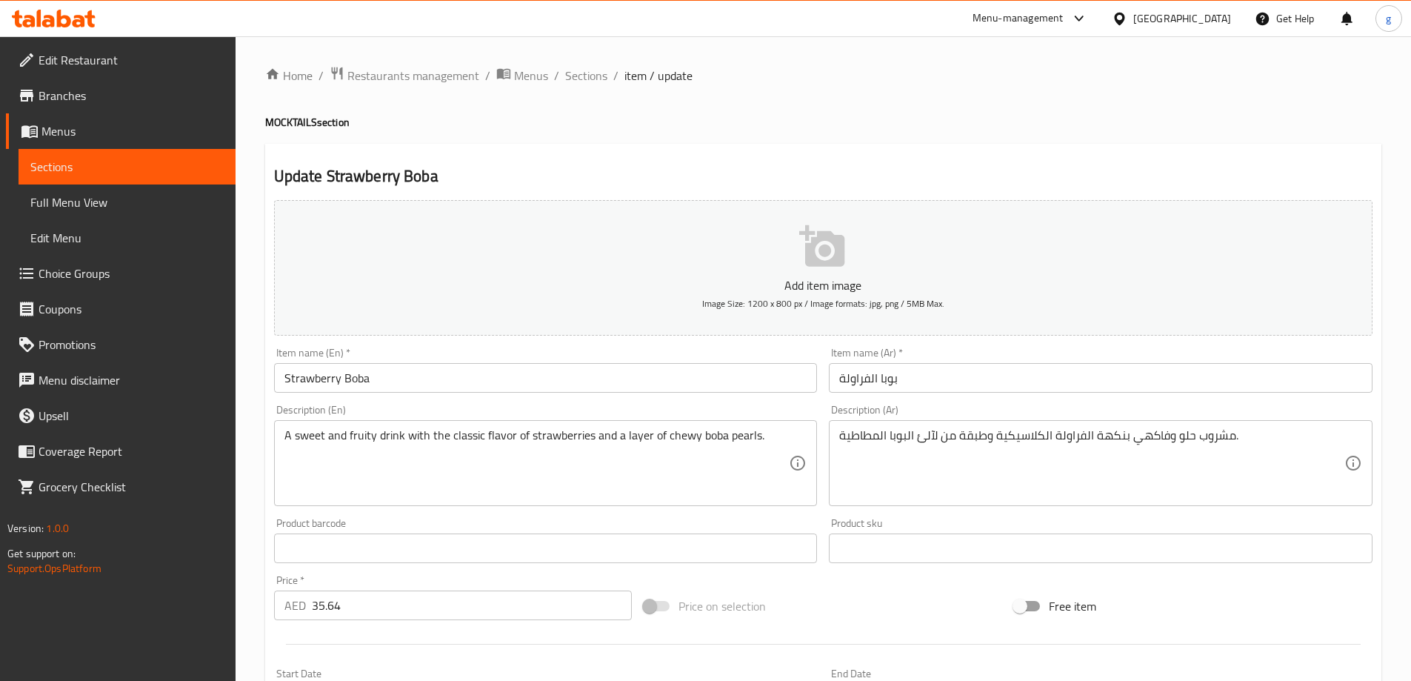
click at [91, 173] on span "Sections" at bounding box center [126, 167] width 193 height 18
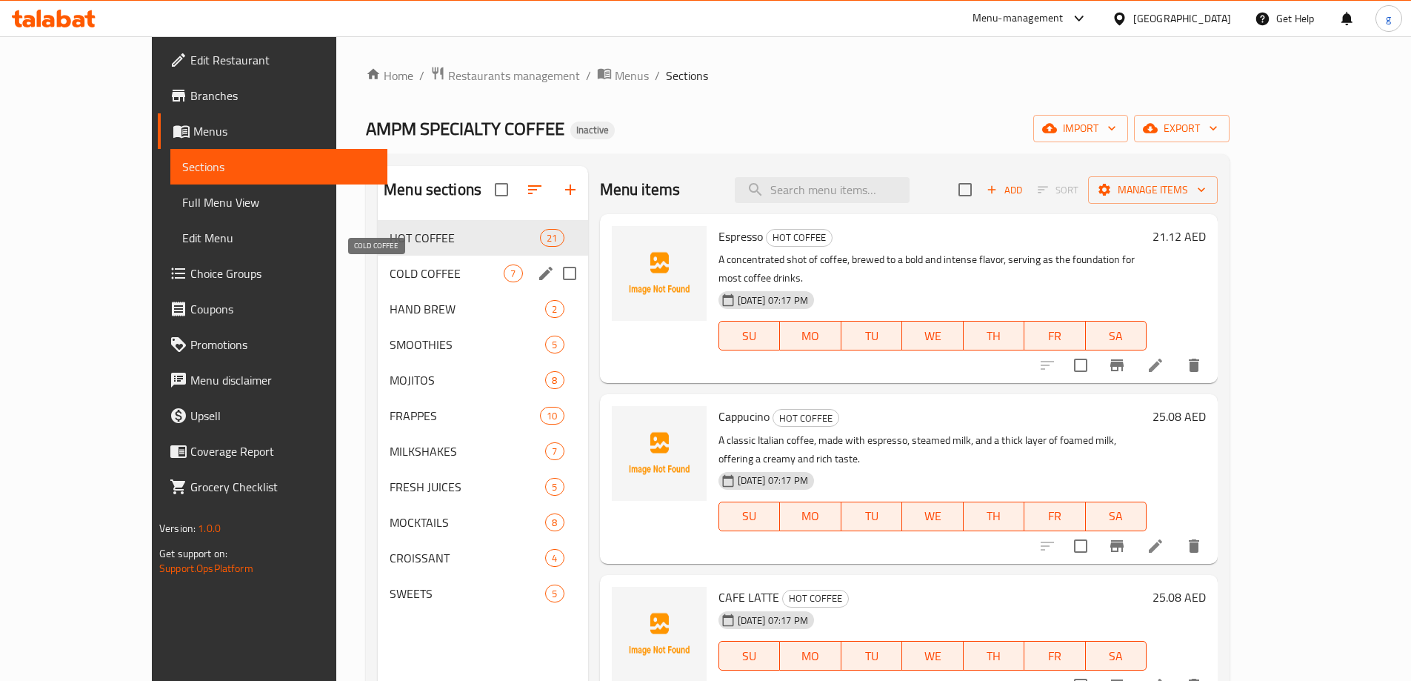
click at [393, 274] on span "COLD COFFEE" at bounding box center [447, 274] width 114 height 18
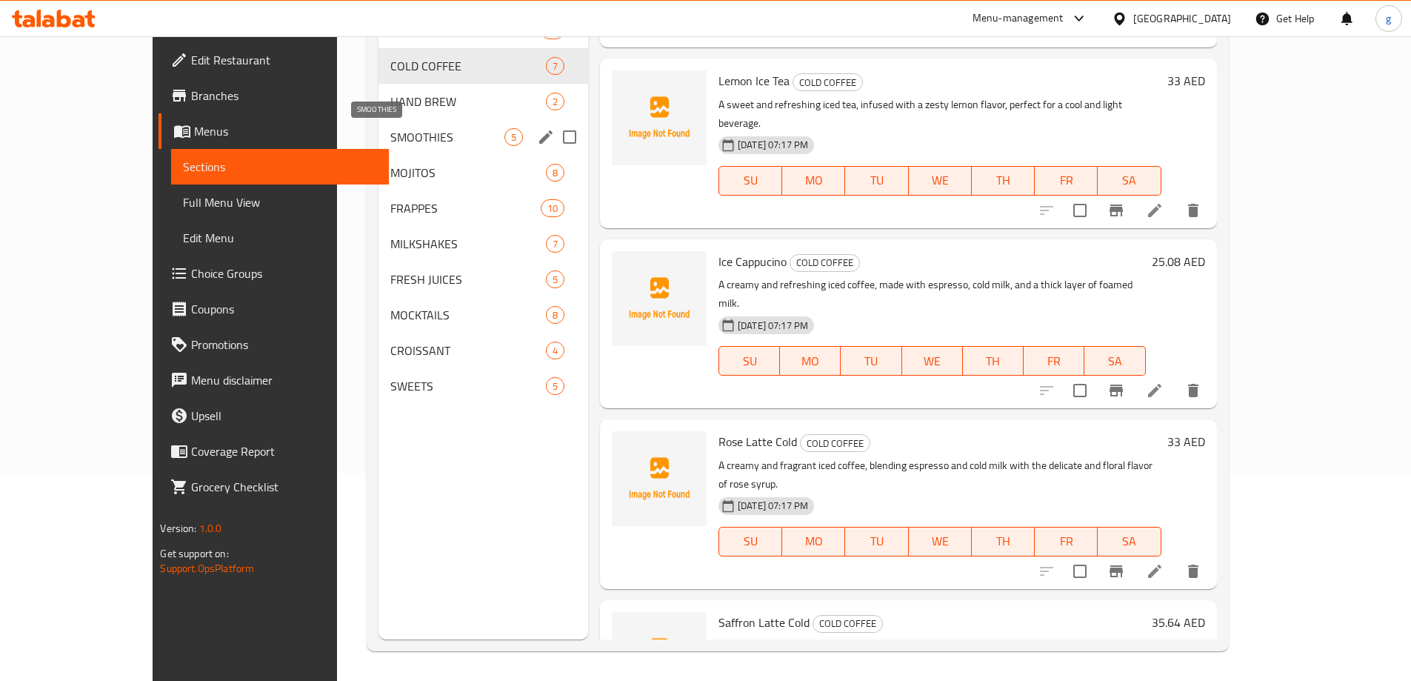
scroll to position [59, 0]
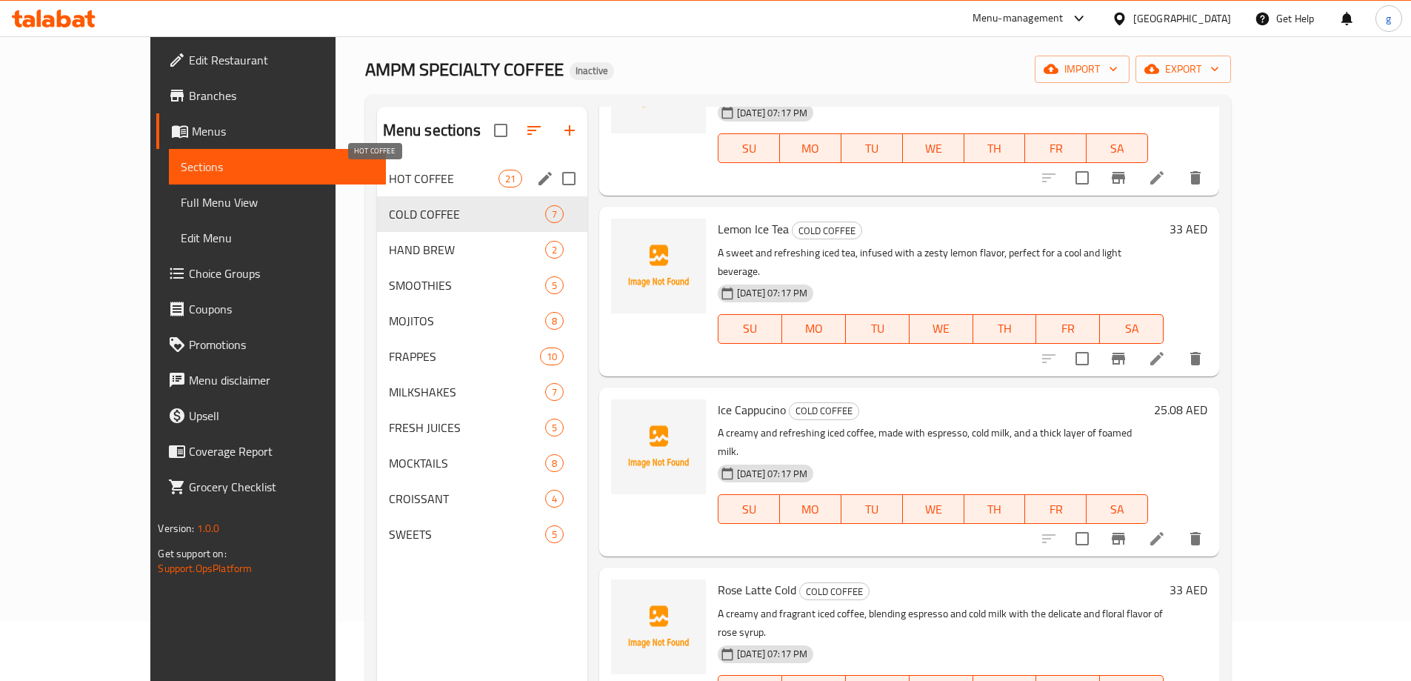
click at [377, 196] on div "COLD COFFEE 7" at bounding box center [482, 214] width 210 height 36
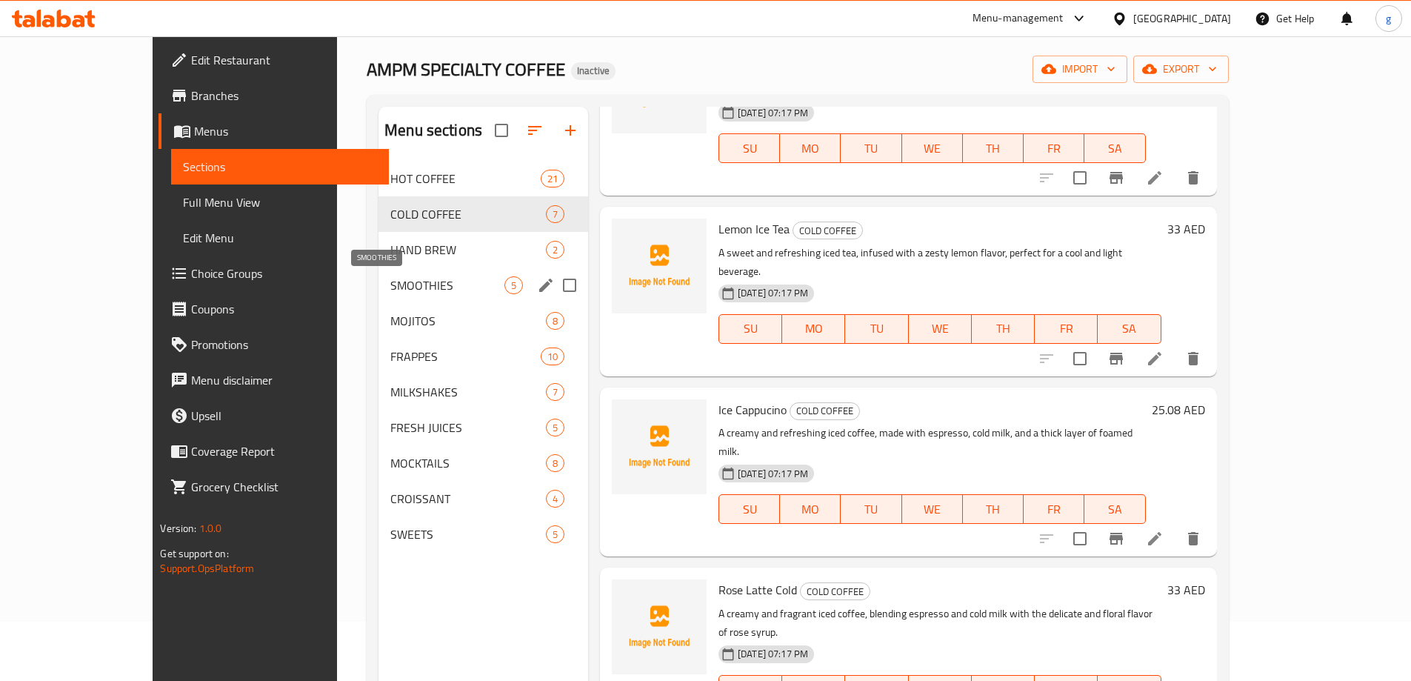
click at [400, 285] on span "SMOOTHIES" at bounding box center [447, 285] width 114 height 18
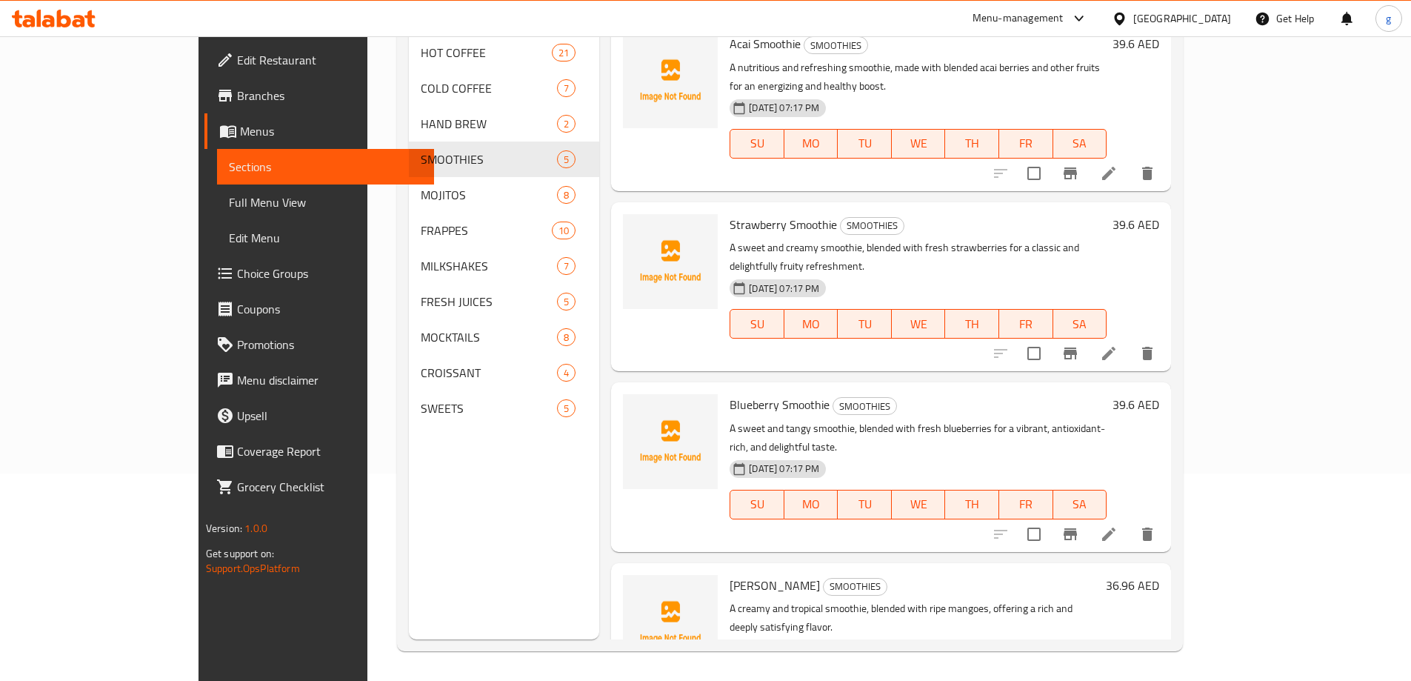
scroll to position [133, 0]
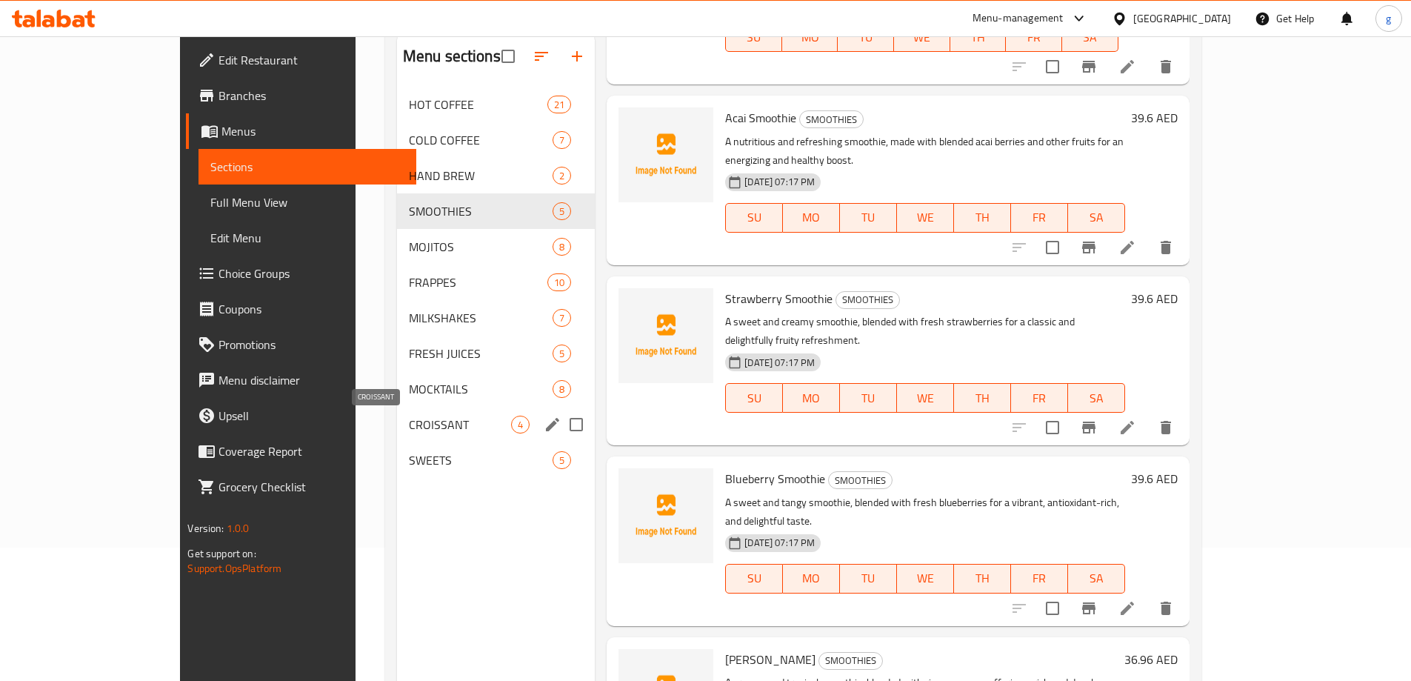
click at [409, 424] on span "CROISSANT" at bounding box center [460, 425] width 102 height 18
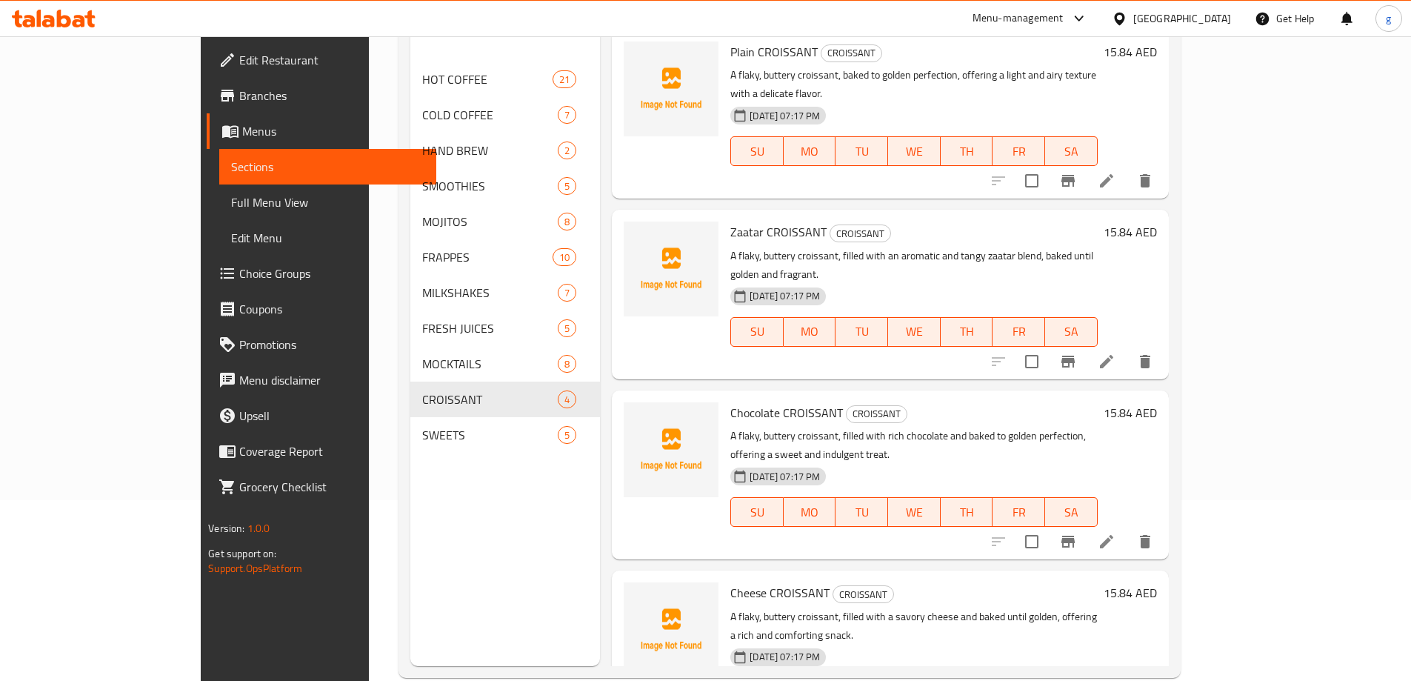
scroll to position [207, 0]
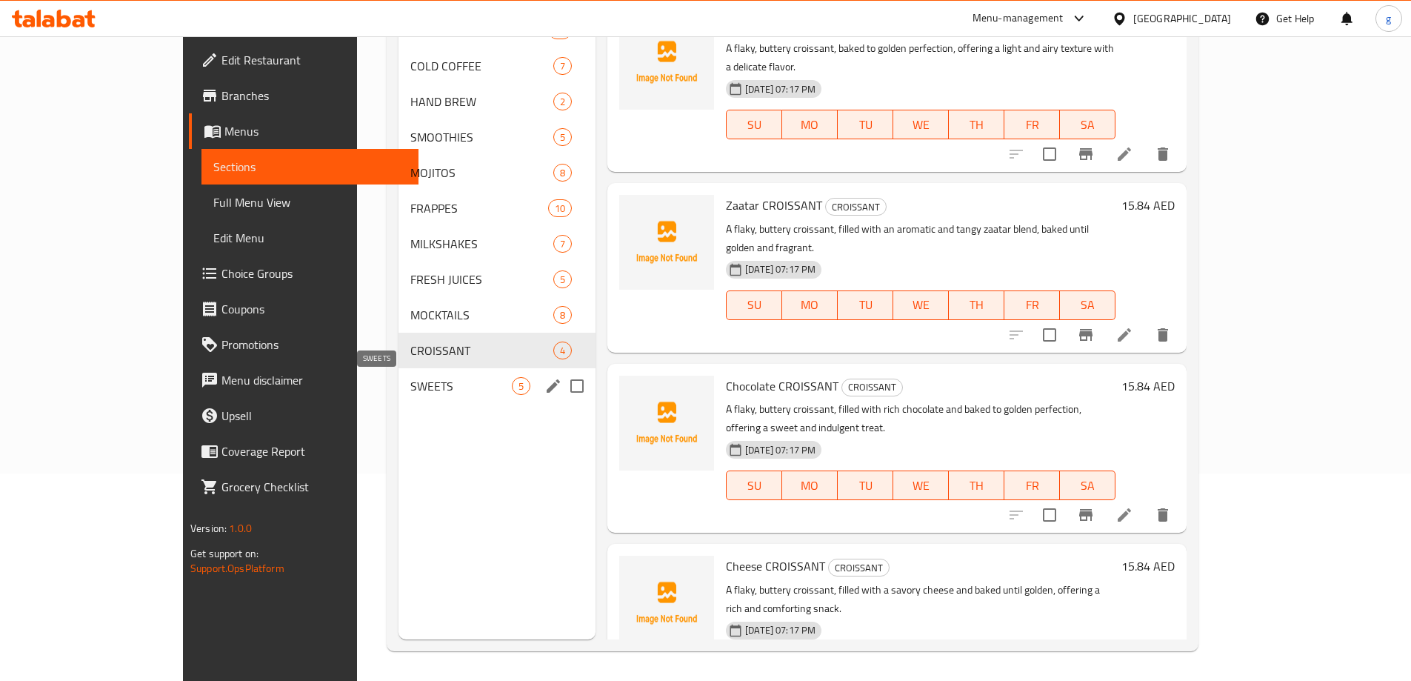
click at [410, 380] on span "SWEETS" at bounding box center [461, 386] width 102 height 18
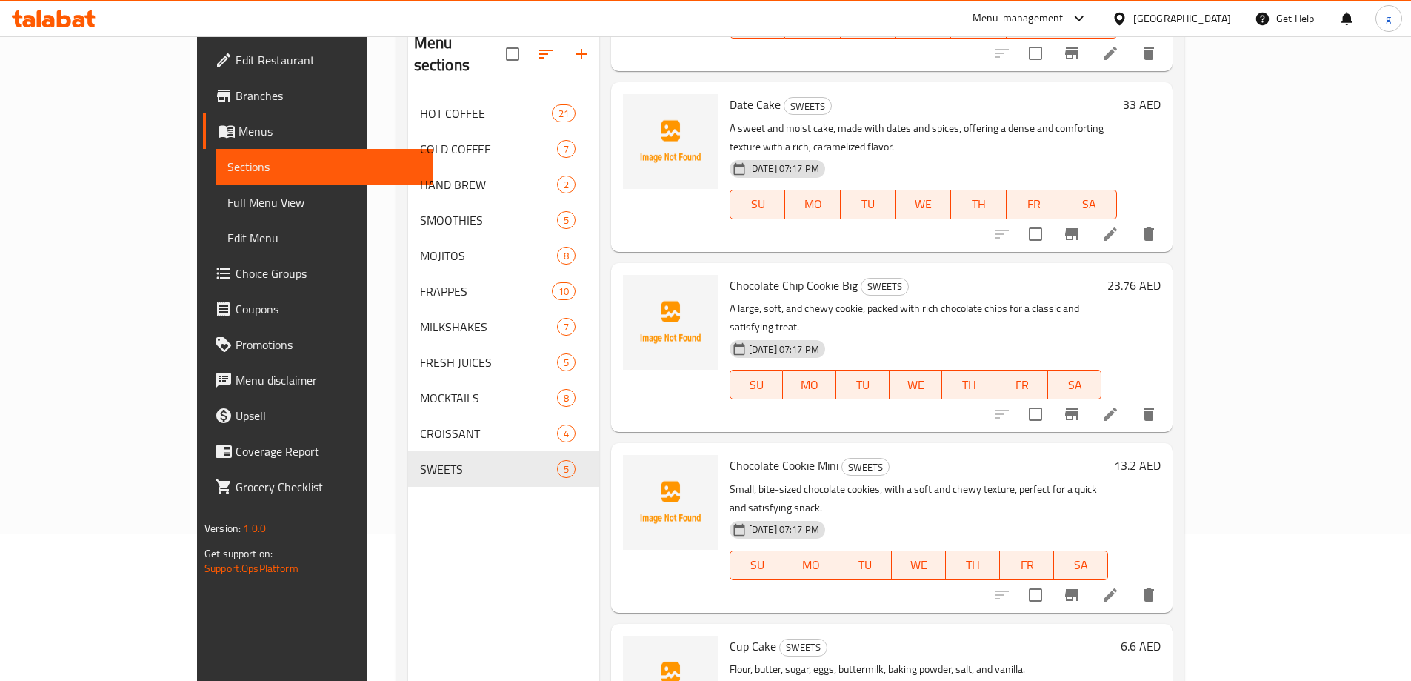
scroll to position [148, 0]
click at [1120, 585] on icon at bounding box center [1111, 594] width 18 height 18
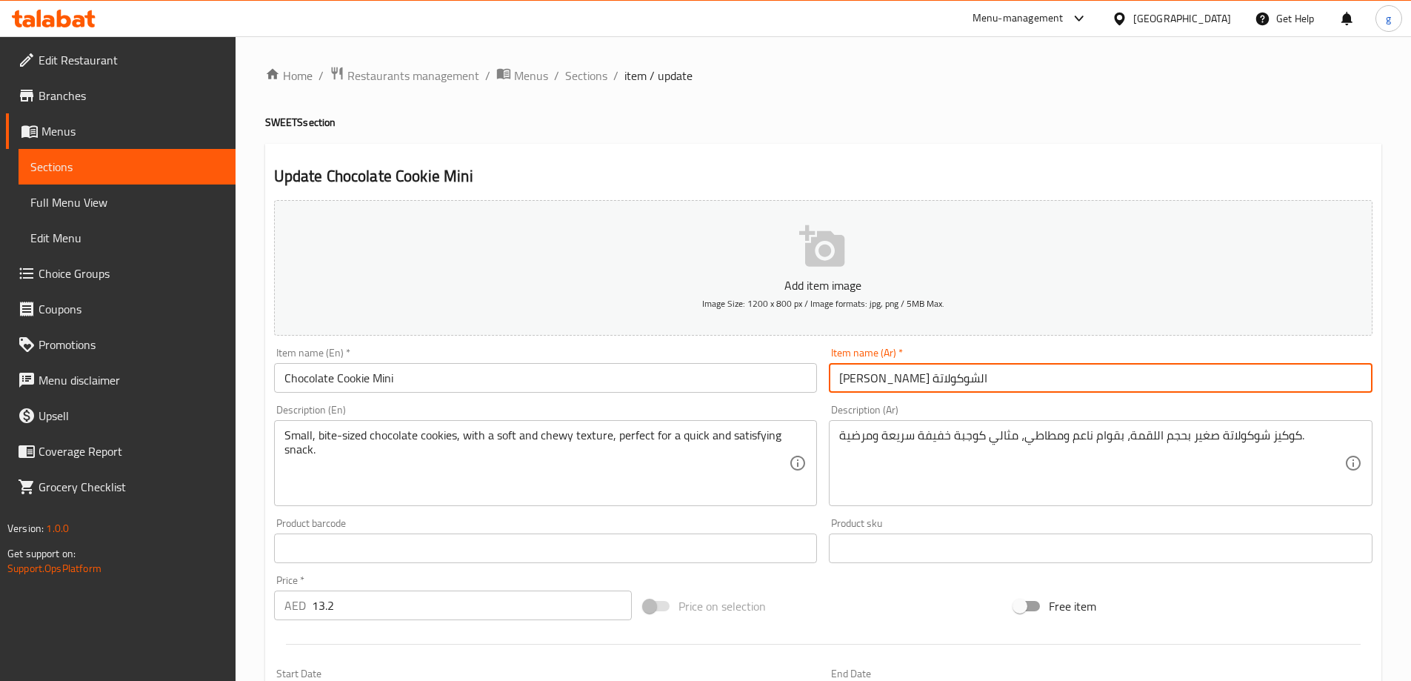
click at [891, 381] on input "ميني كوكيز الشوكولاتة" at bounding box center [1101, 378] width 544 height 30
click at [888, 382] on input "ميني كوكيز الشوكولاتة" at bounding box center [1101, 378] width 544 height 30
type input "[PERSON_NAME] شوكولاتة"
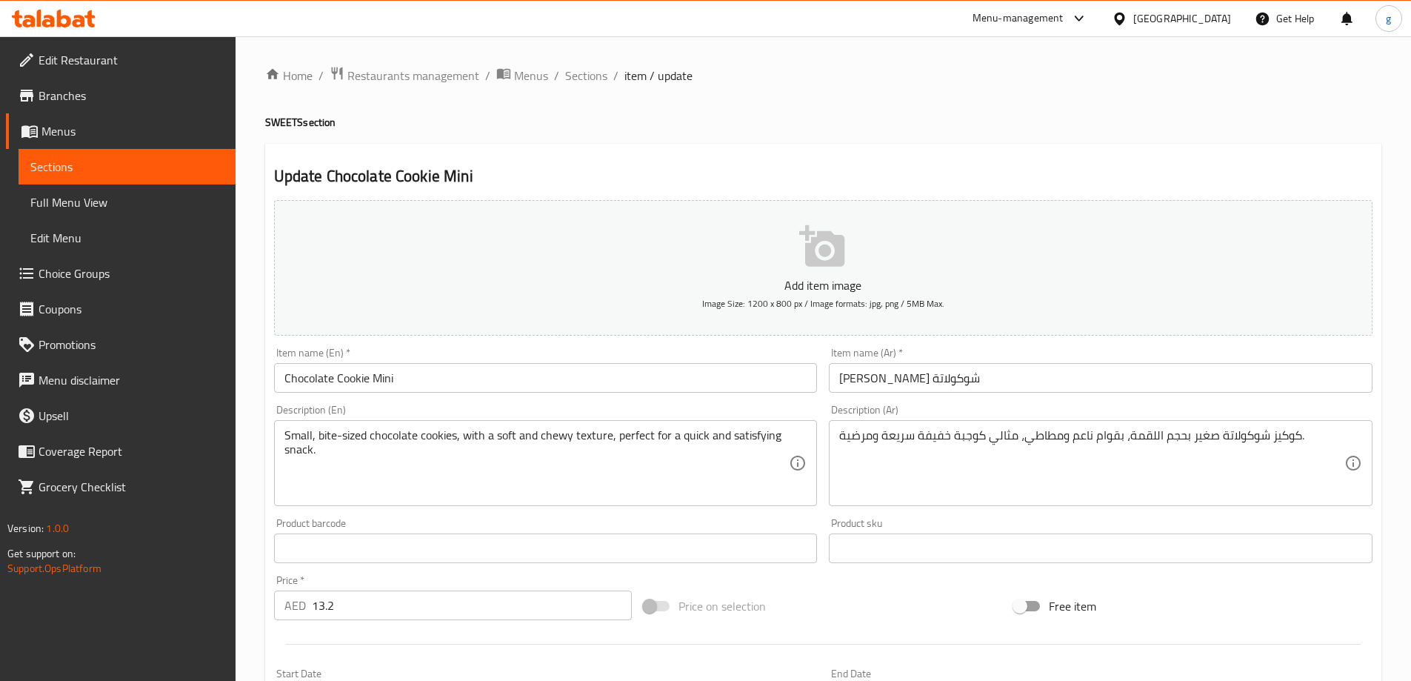
click at [952, 416] on div "Description (Ar) كوكيز شوكولاتة صغير بحجم اللقمة، بقوام ناعم ومطاطي، مثالي كوجب…" at bounding box center [1101, 456] width 544 height 102
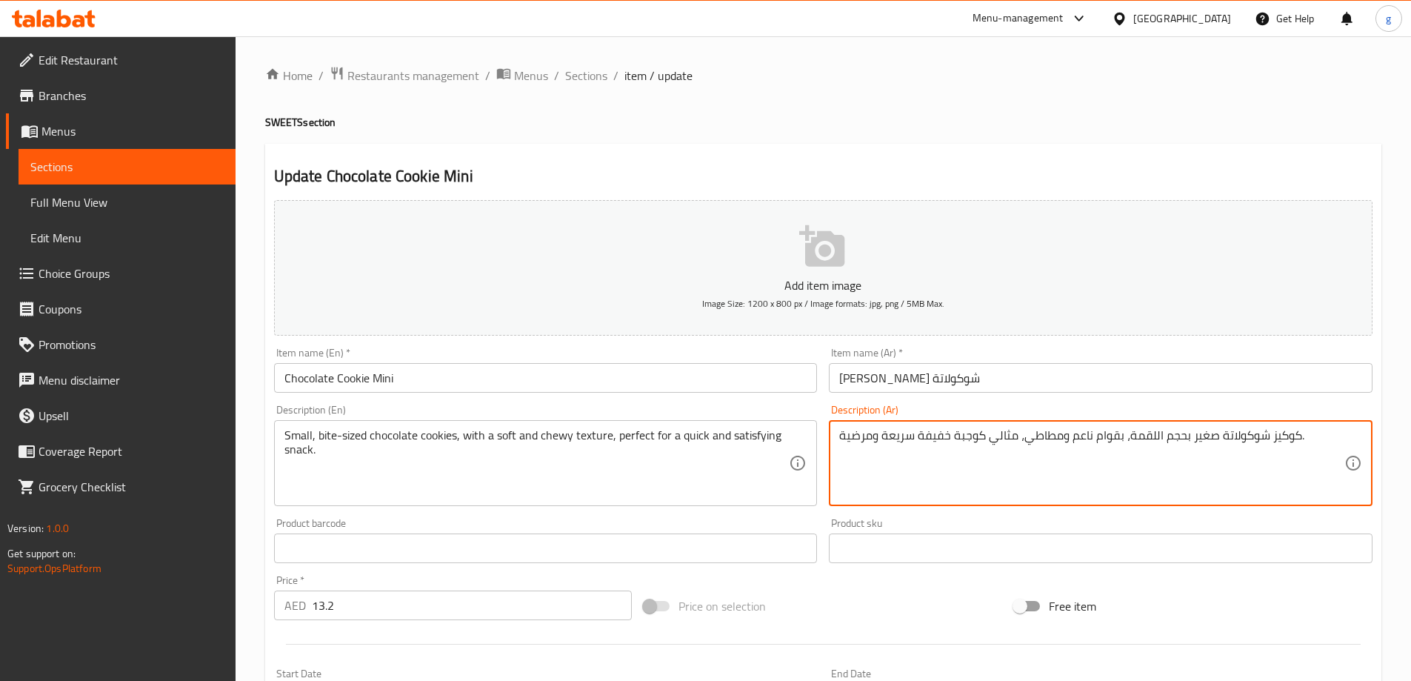
click at [1102, 439] on textarea "كوكيز شوكولاتة صغير بحجم اللقمة، بقوام ناعم ومطاطي، مثالي كوجبة خفيفة سريعة ومر…" at bounding box center [1091, 463] width 505 height 70
drag, startPoint x: 1095, startPoint y: 438, endPoint x: 1117, endPoint y: 445, distance: 23.4
click at [1117, 445] on textarea "كوكيز شوكولاتة صغير بحجم اللقمة، بقوام ناعم ومطاطي، مثالي كوجبة خفيفة سريعة ومر…" at bounding box center [1091, 463] width 505 height 70
click at [1120, 438] on textarea "كوكيز شوكولاتة صغير بحجم اللقمة، بمسيج ناعم ومطاطي، مثالي كوجبة خفيفة سريعة ومر…" at bounding box center [1091, 463] width 505 height 70
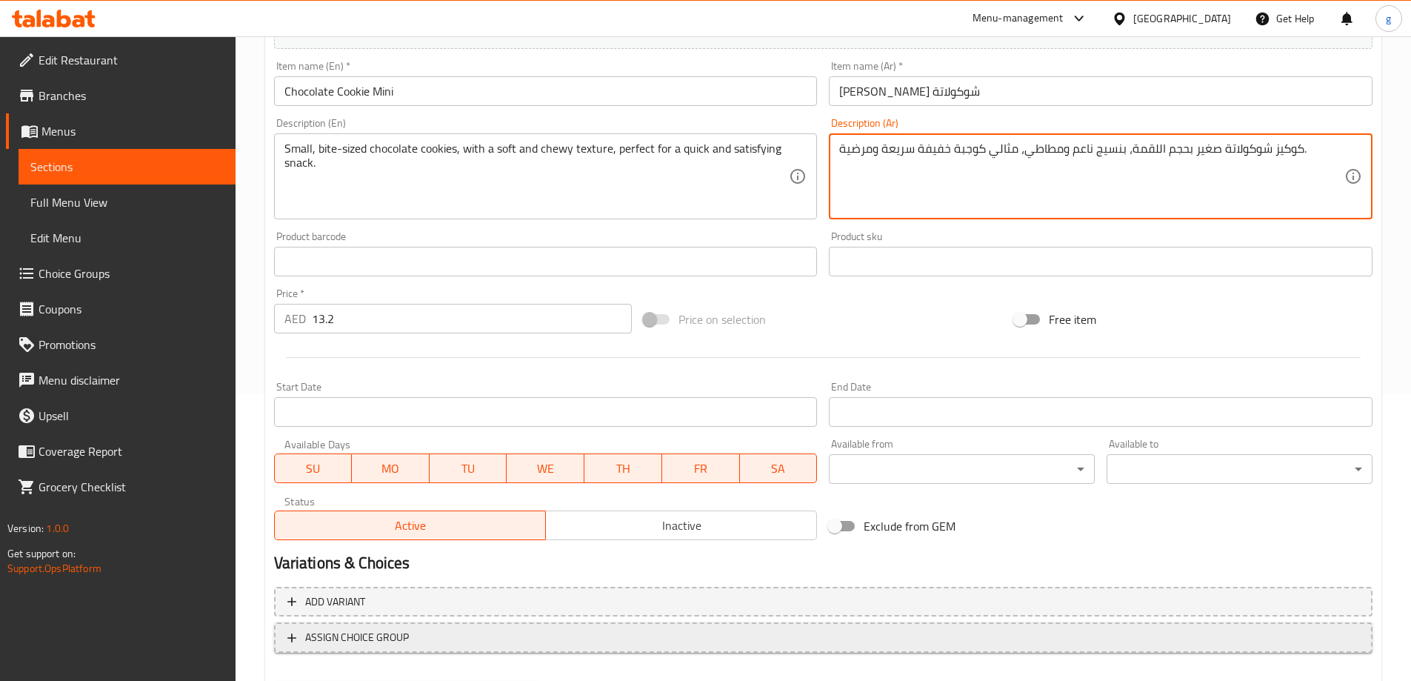
scroll to position [366, 0]
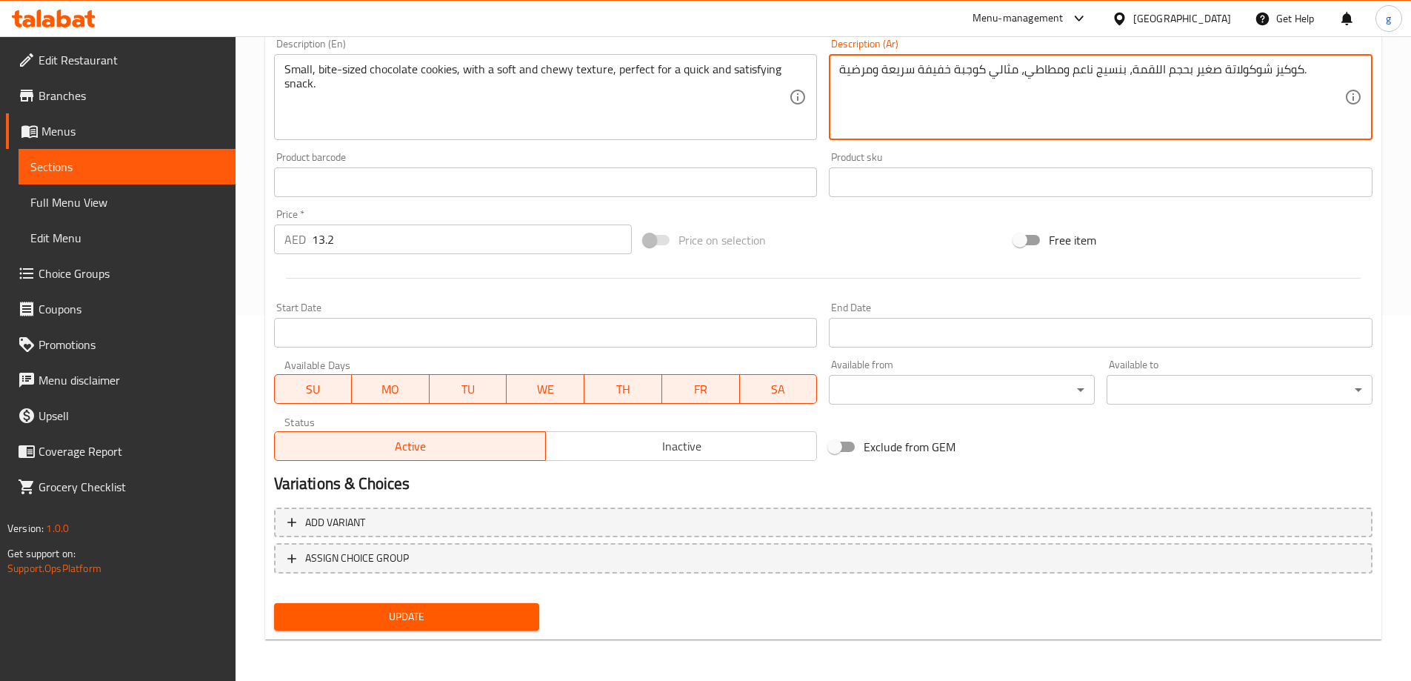
type textarea "كوكيز شوكولاتة صغير بحجم اللقمة، بنسيج ناعم ومطاطي، مثالي كوجبة خفيفة سريعة ومر…"
click at [495, 624] on span "Update" at bounding box center [407, 617] width 242 height 19
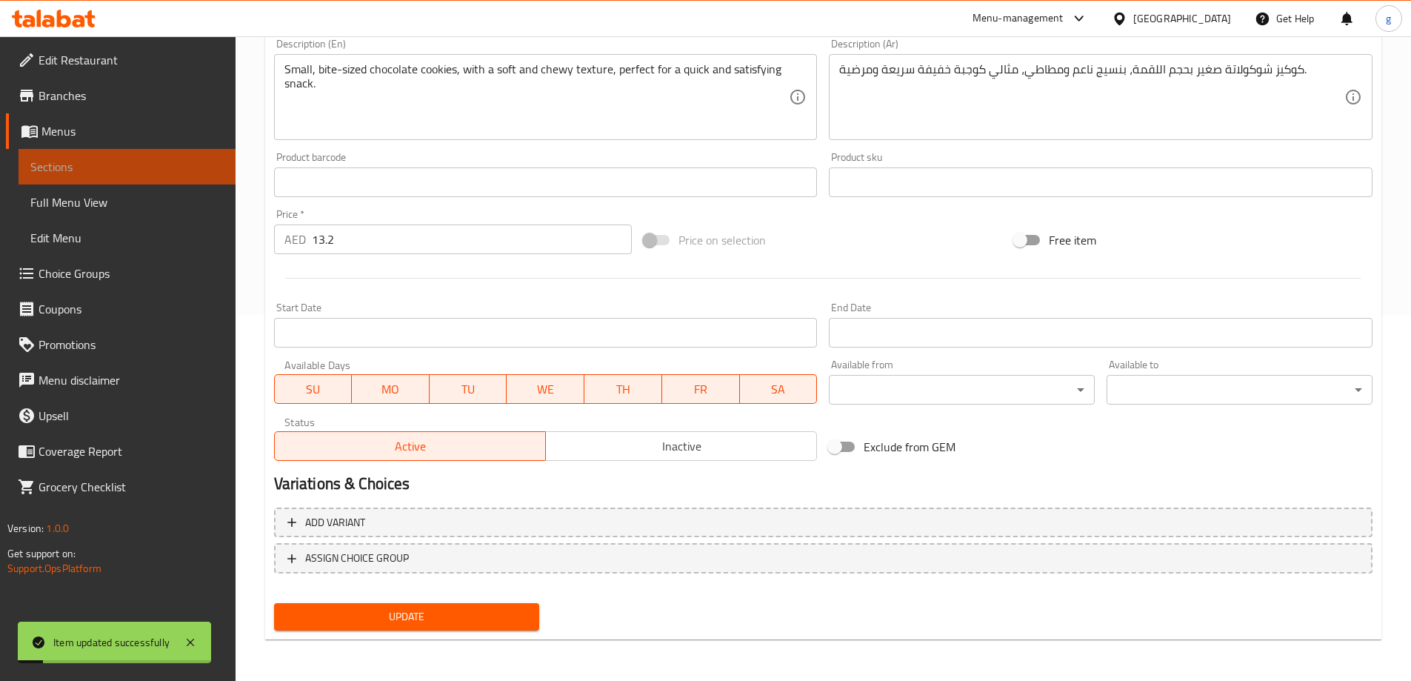
click at [107, 170] on span "Sections" at bounding box center [126, 167] width 193 height 18
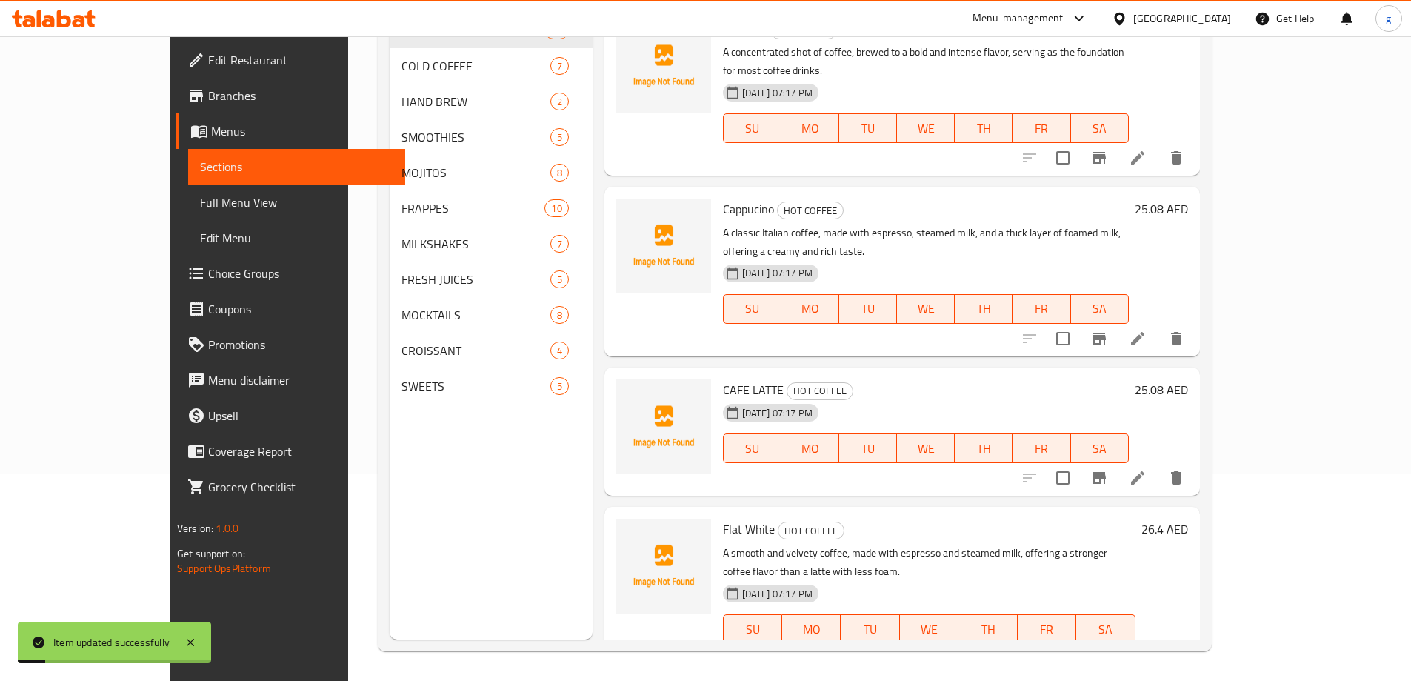
scroll to position [207, 0]
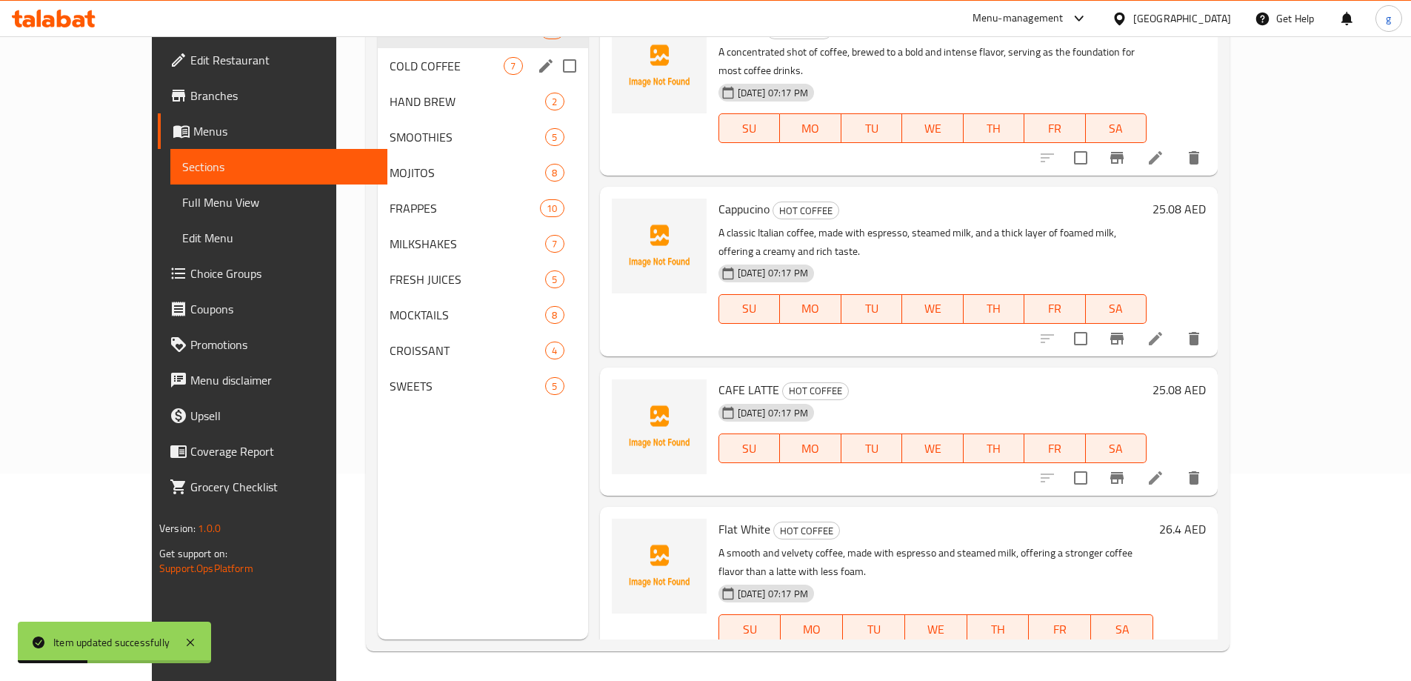
click at [390, 99] on span "HAND BREW" at bounding box center [468, 102] width 156 height 18
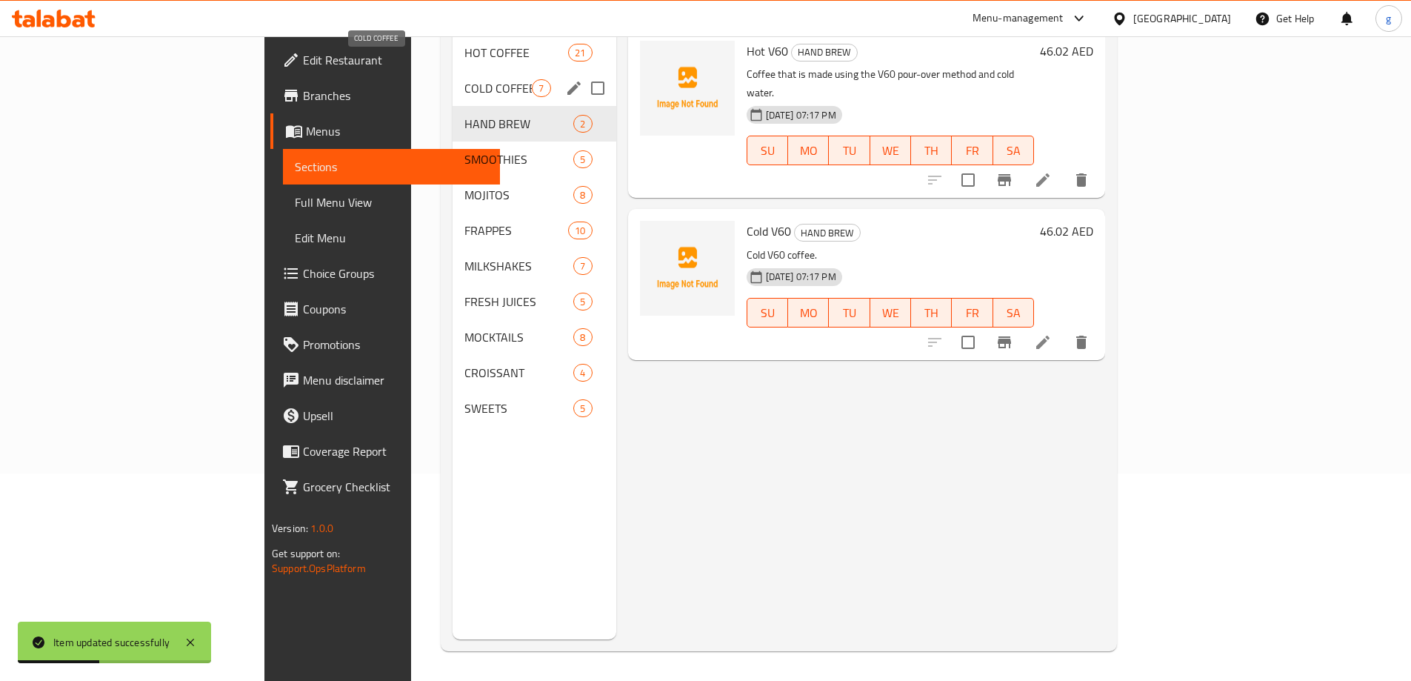
click at [465, 79] on span "COLD COFFEE" at bounding box center [498, 88] width 67 height 18
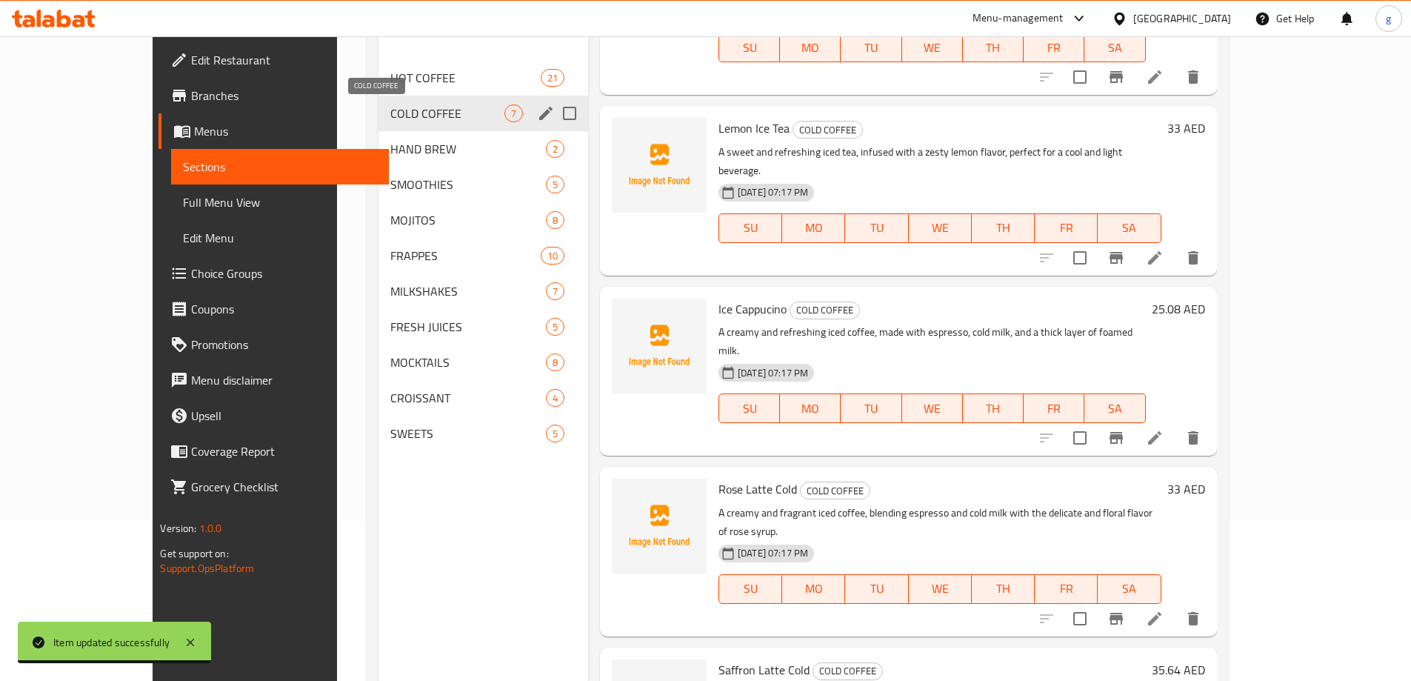
scroll to position [133, 0]
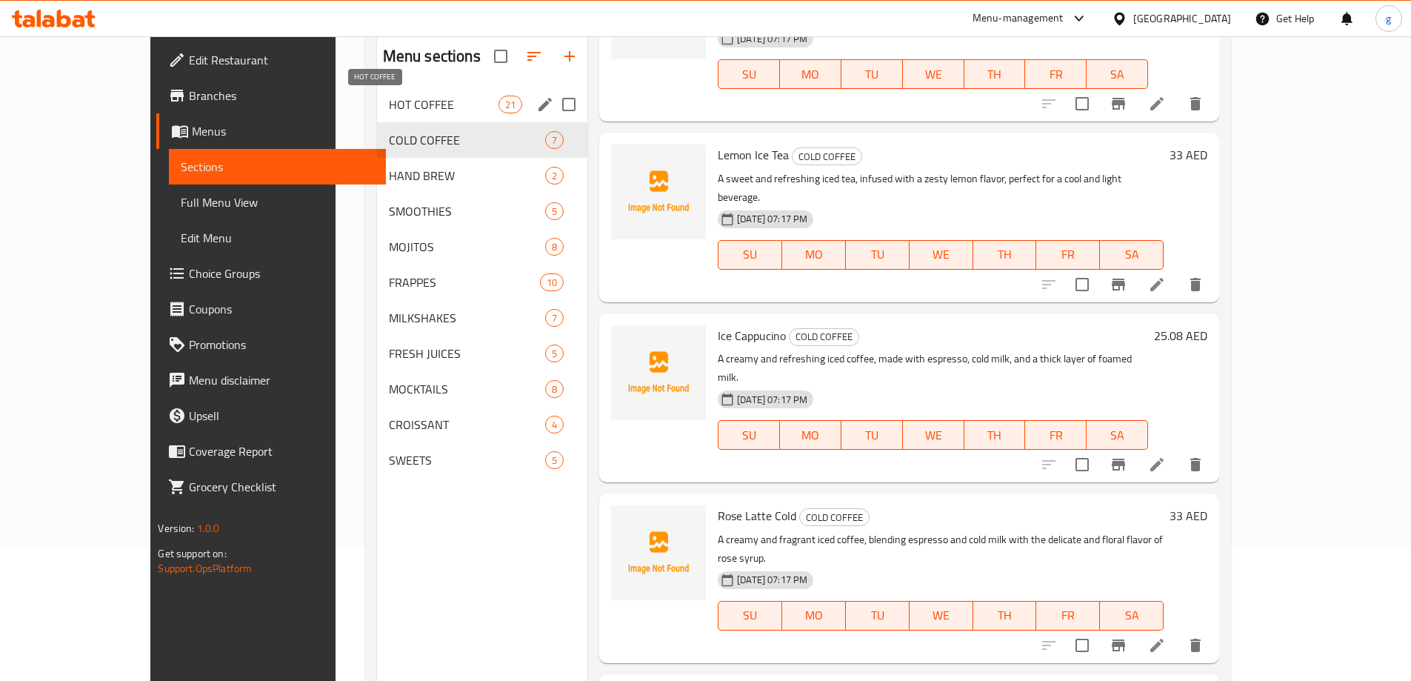
click at [410, 107] on span "HOT COFFEE" at bounding box center [444, 105] width 110 height 18
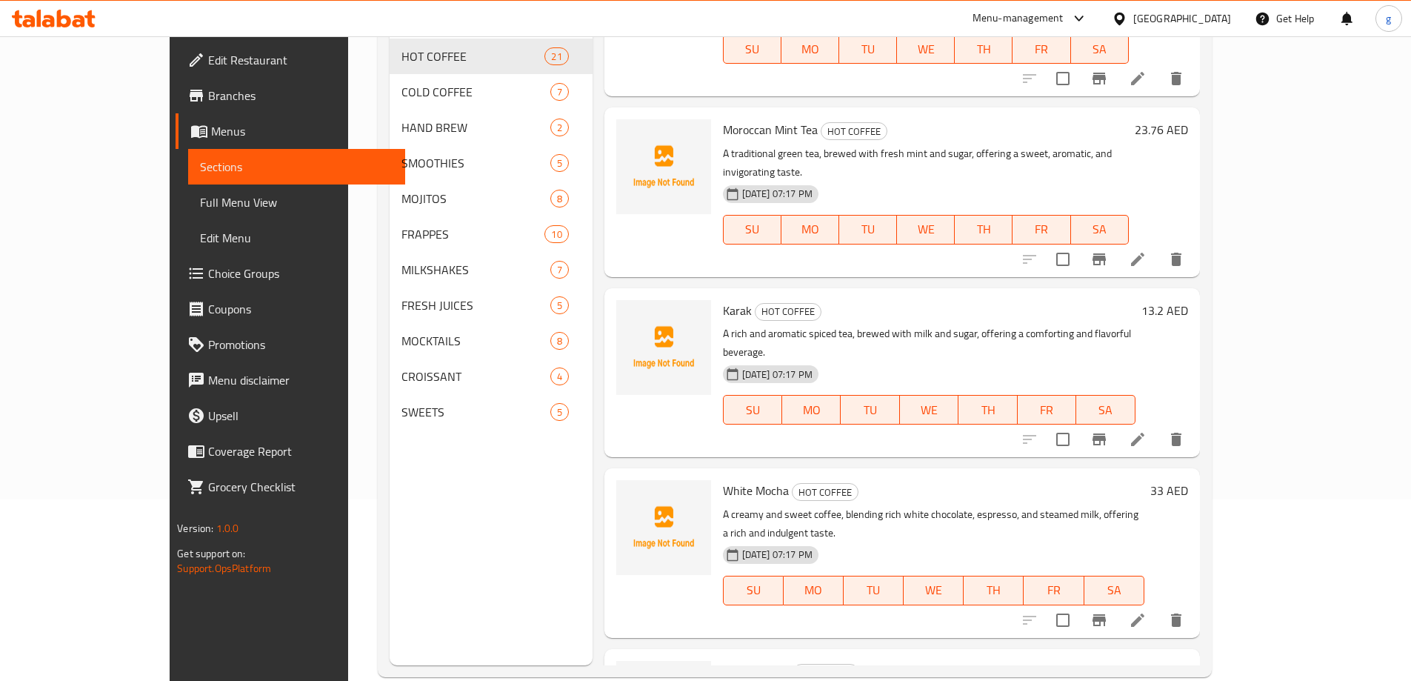
scroll to position [207, 0]
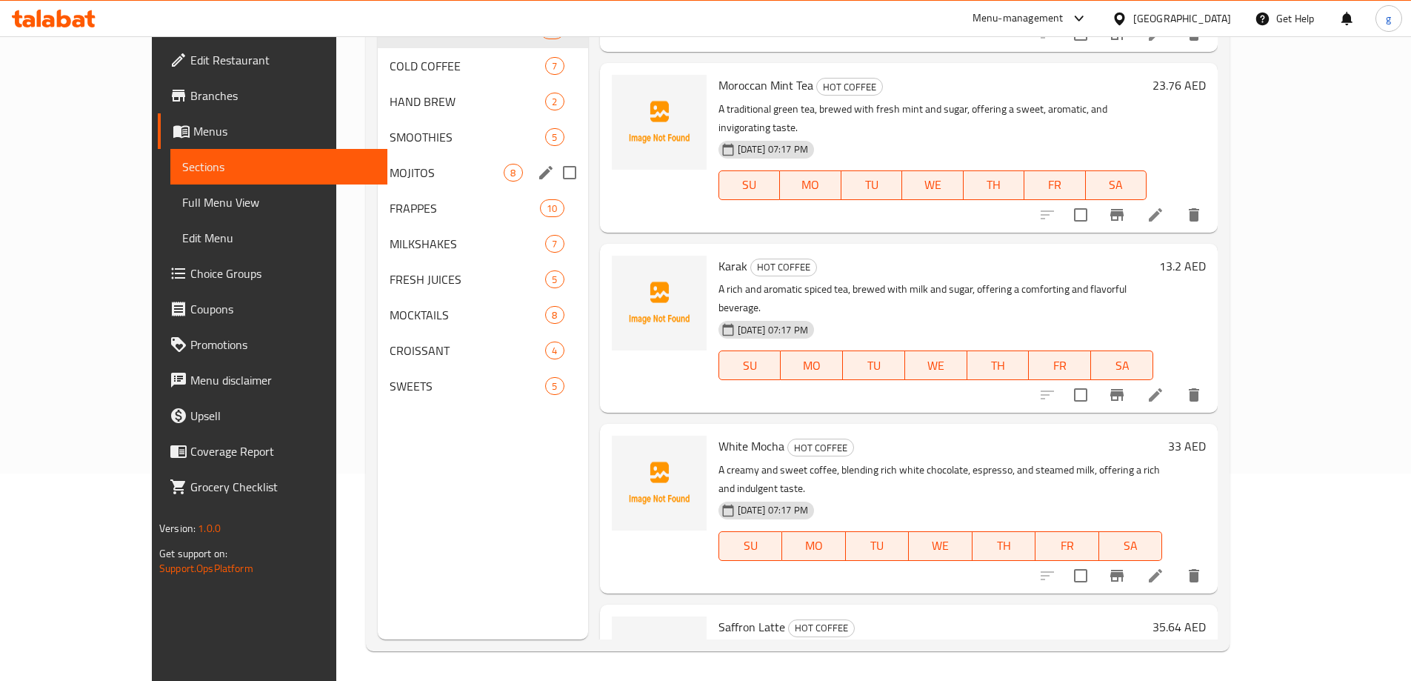
click at [378, 184] on div "MOJITOS 8" at bounding box center [483, 173] width 210 height 36
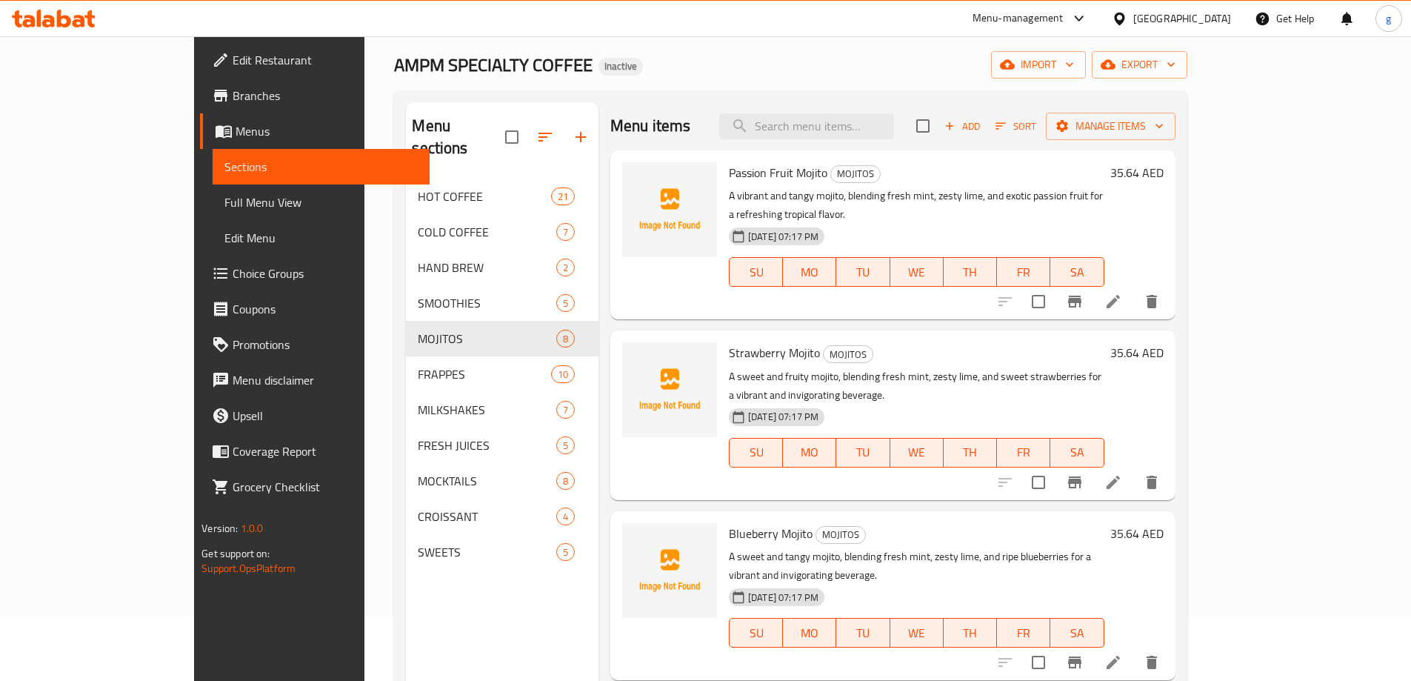
scroll to position [59, 0]
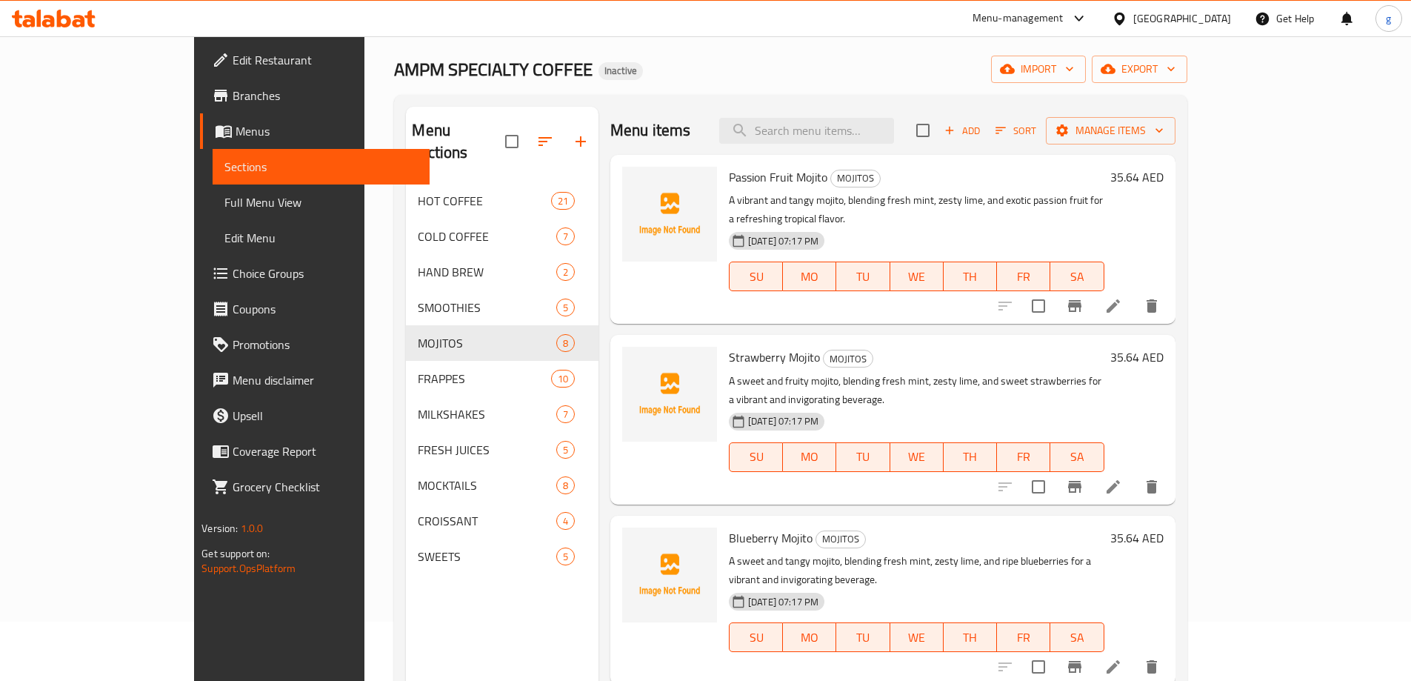
click at [482, 621] on div "Menu sections HOT COFFEE 21 COLD COFFEE 7 HAND BREW 2 SMOOTHIES 5 MOJITOS 8 FRA…" at bounding box center [502, 447] width 193 height 681
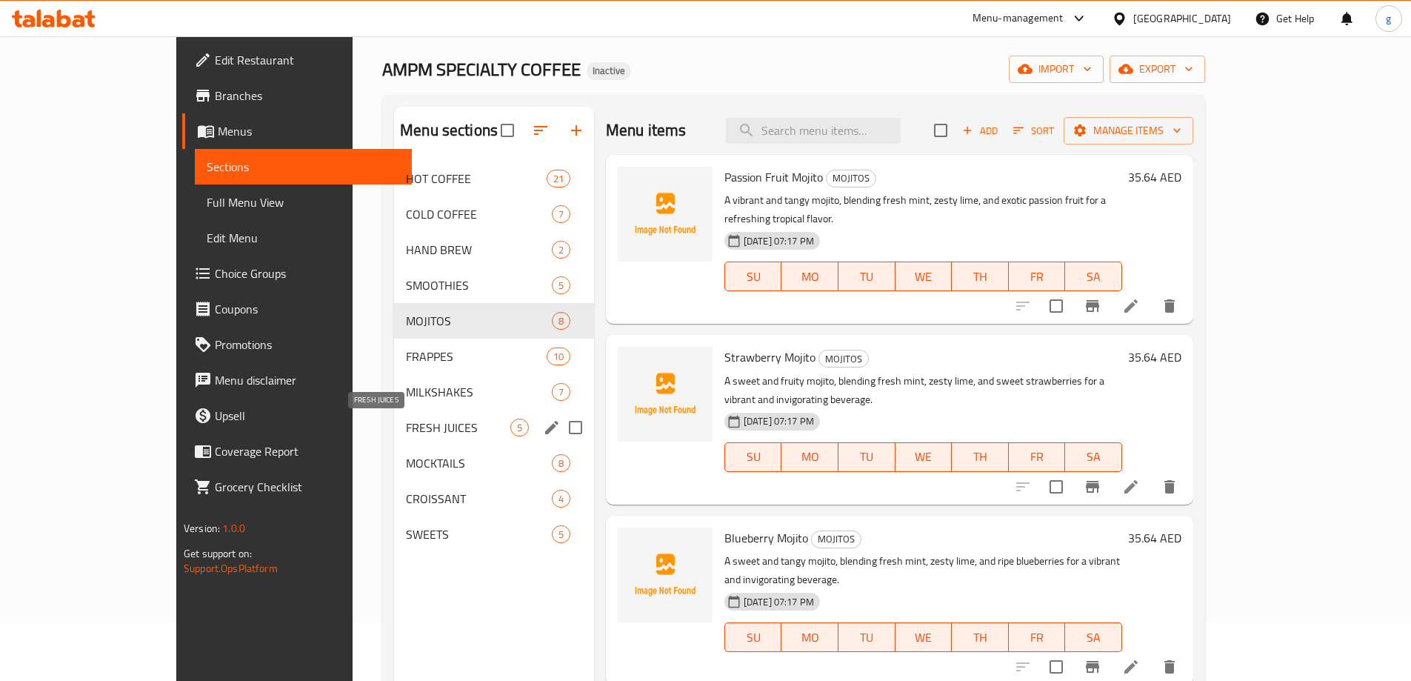
click at [406, 433] on span "FRESH JUICES" at bounding box center [458, 428] width 104 height 18
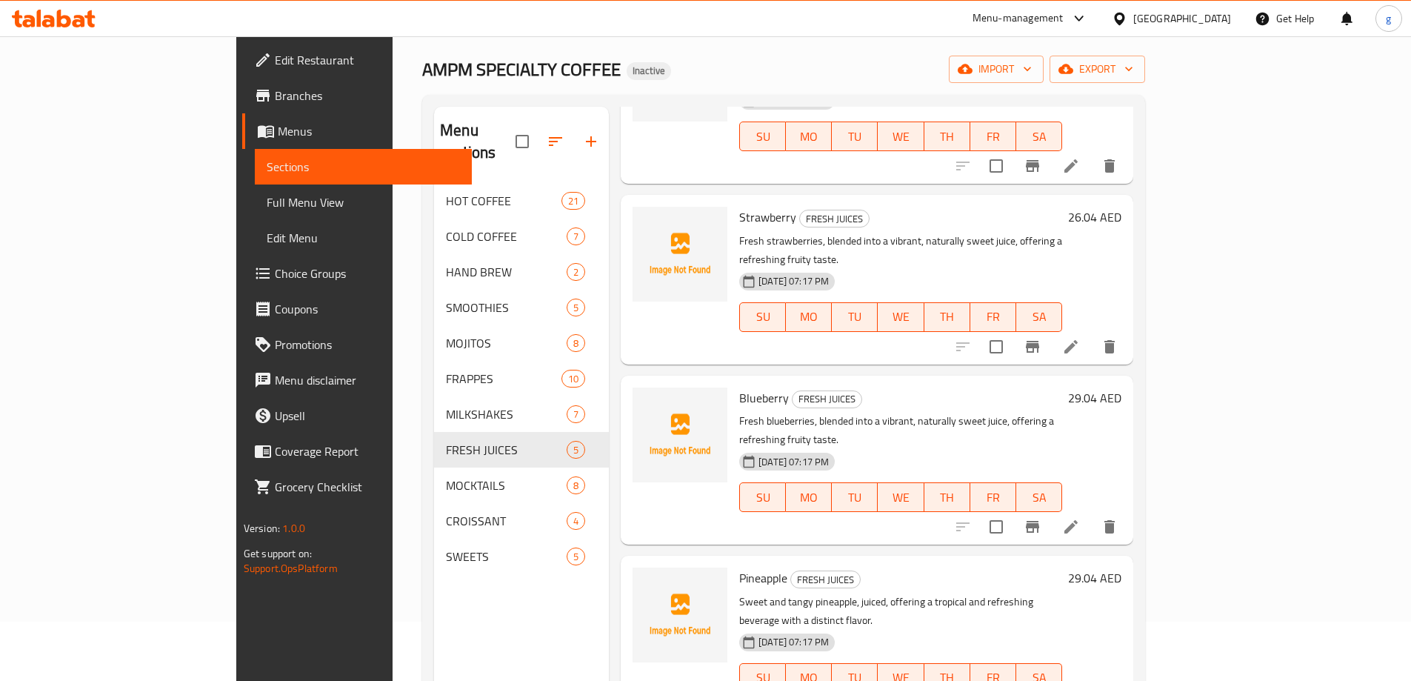
scroll to position [165, 0]
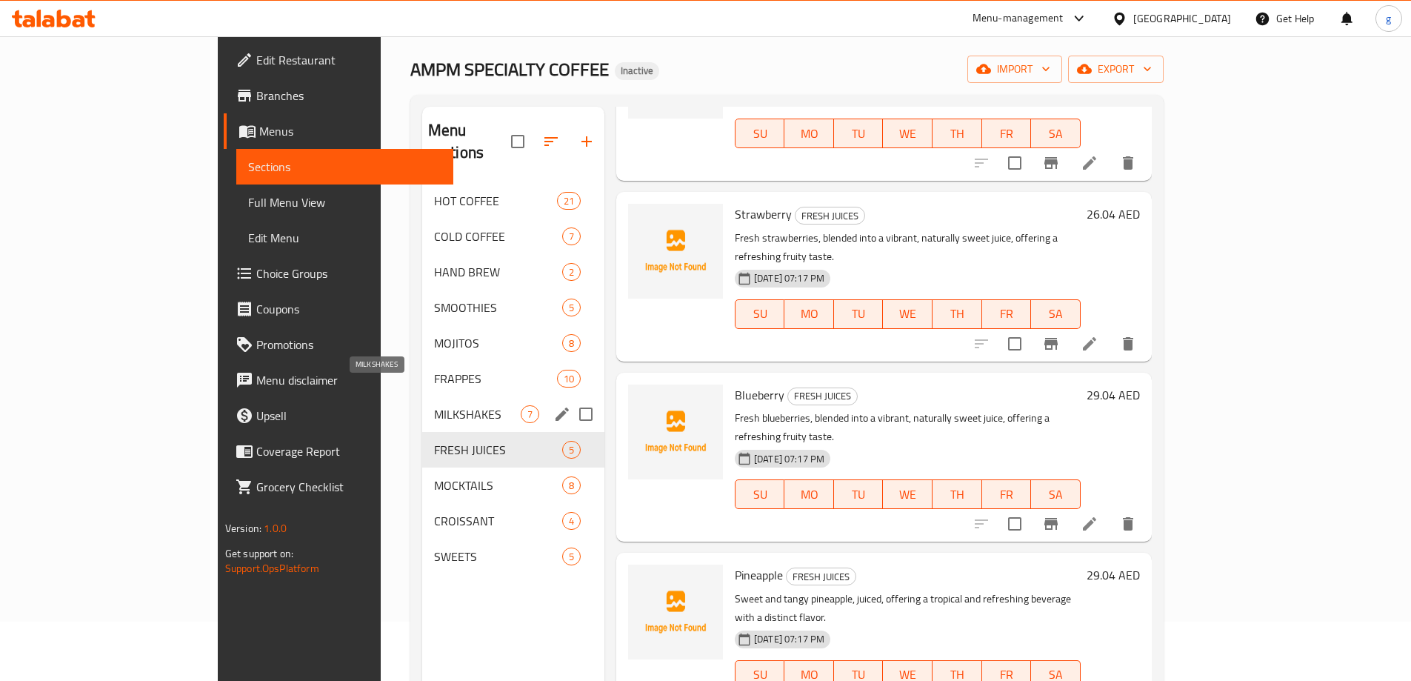
click at [434, 405] on span "MILKSHAKES" at bounding box center [477, 414] width 87 height 18
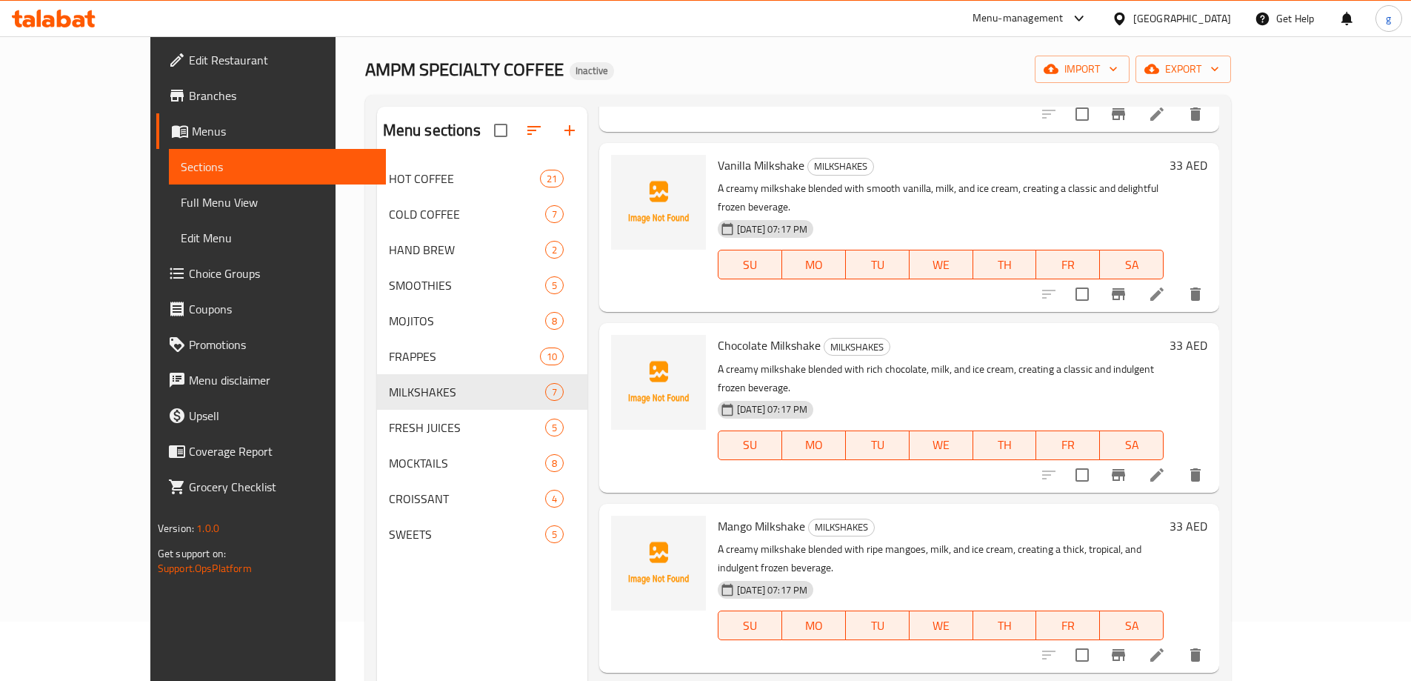
scroll to position [508, 0]
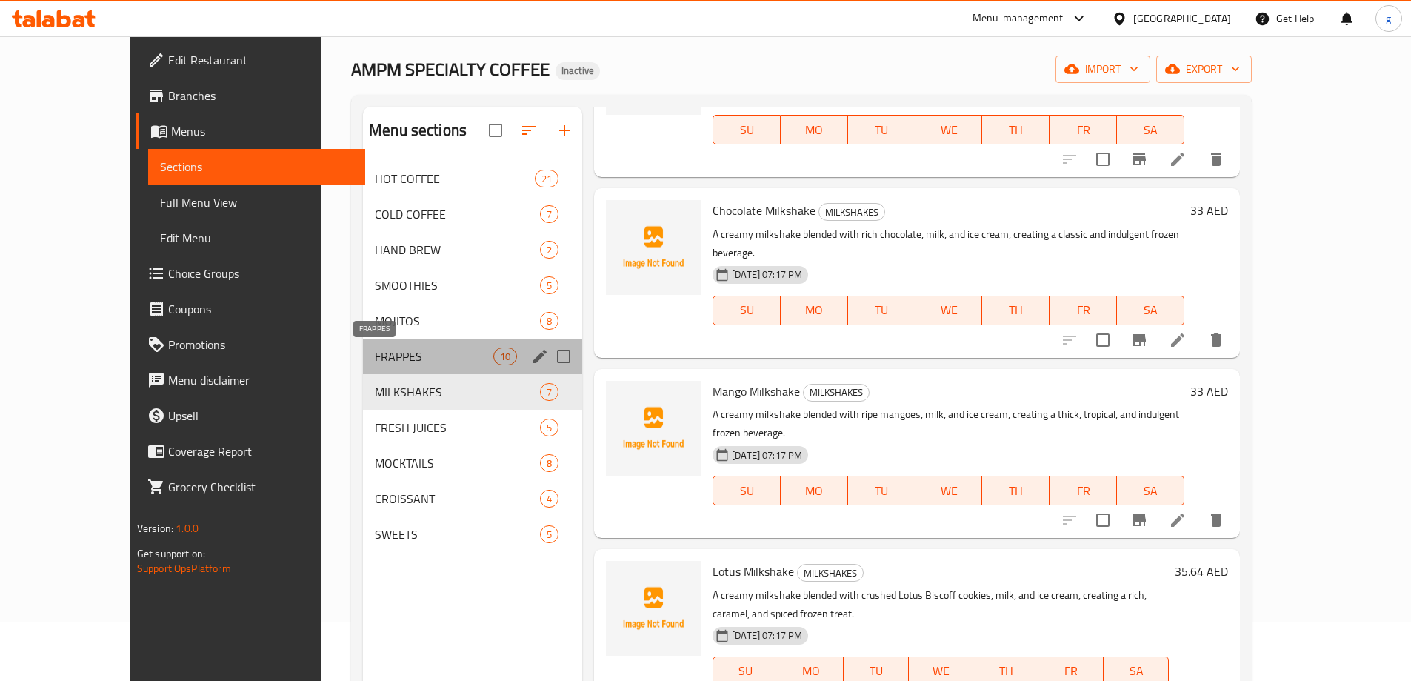
click at [375, 347] on span "FRAPPES" at bounding box center [434, 356] width 119 height 18
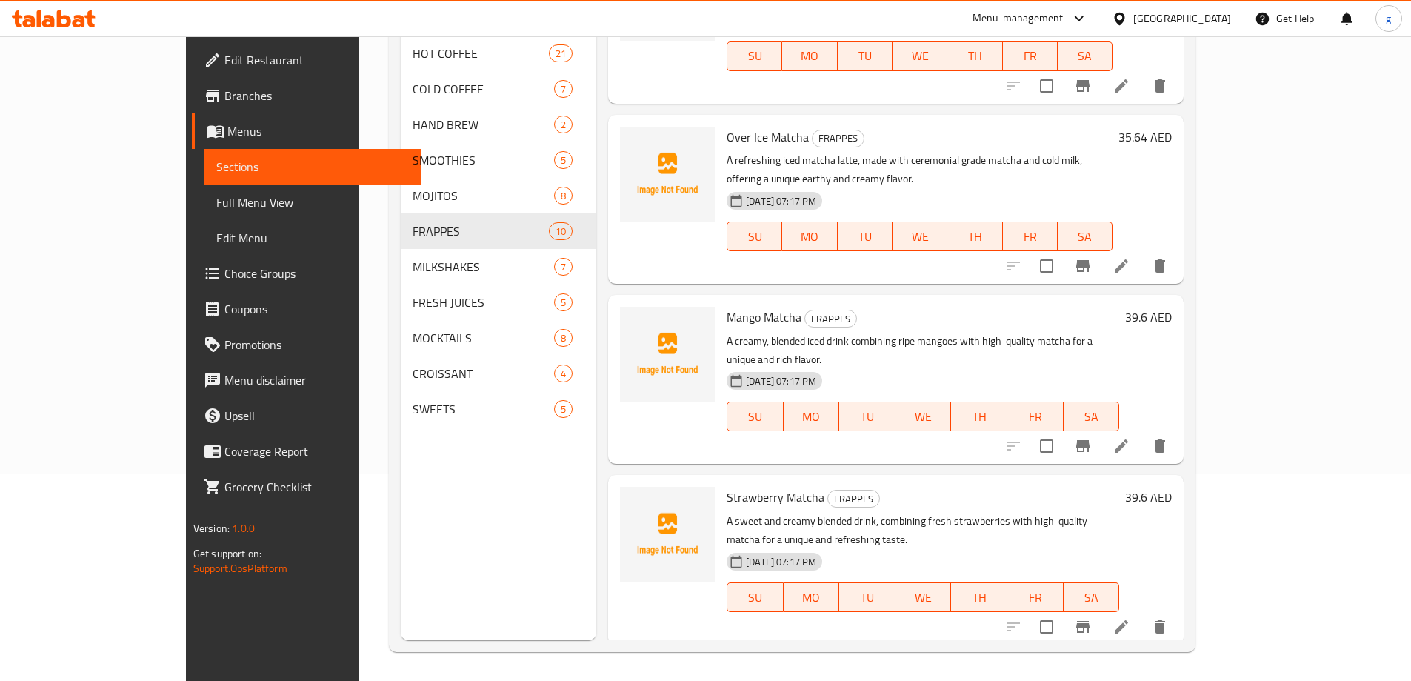
scroll to position [207, 0]
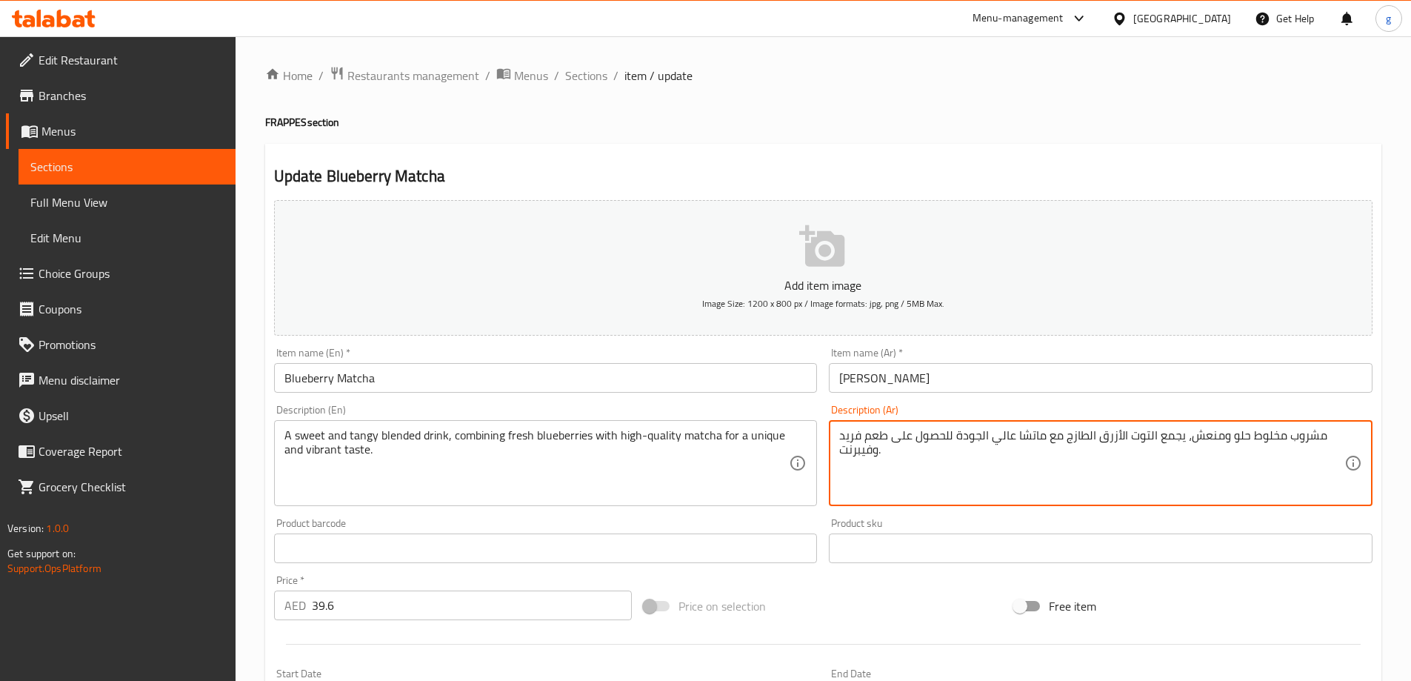
drag, startPoint x: 1102, startPoint y: 435, endPoint x: 1148, endPoint y: 444, distance: 46.8
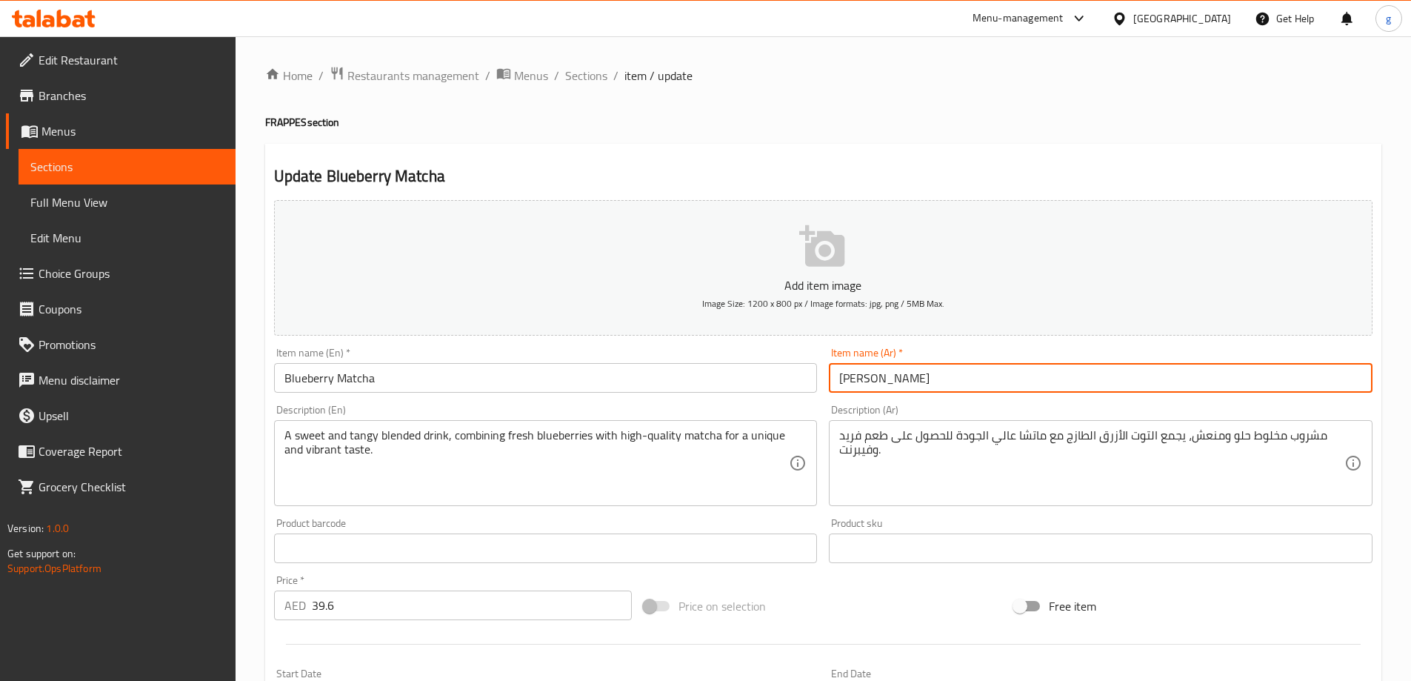
drag, startPoint x: 870, startPoint y: 380, endPoint x: 919, endPoint y: 384, distance: 49.8
click at [919, 384] on input "بلوبيري ماتشا" at bounding box center [1101, 378] width 544 height 30
paste input "وت الأزرق"
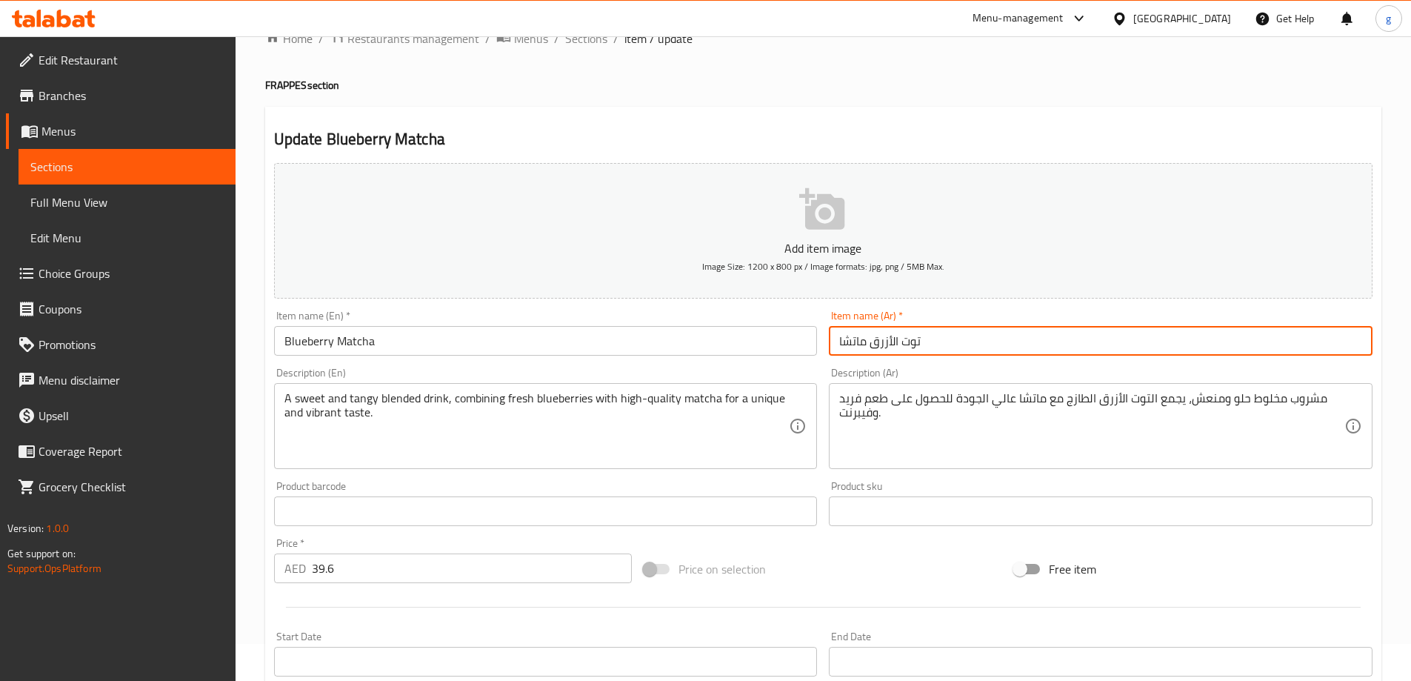
scroll to position [74, 0]
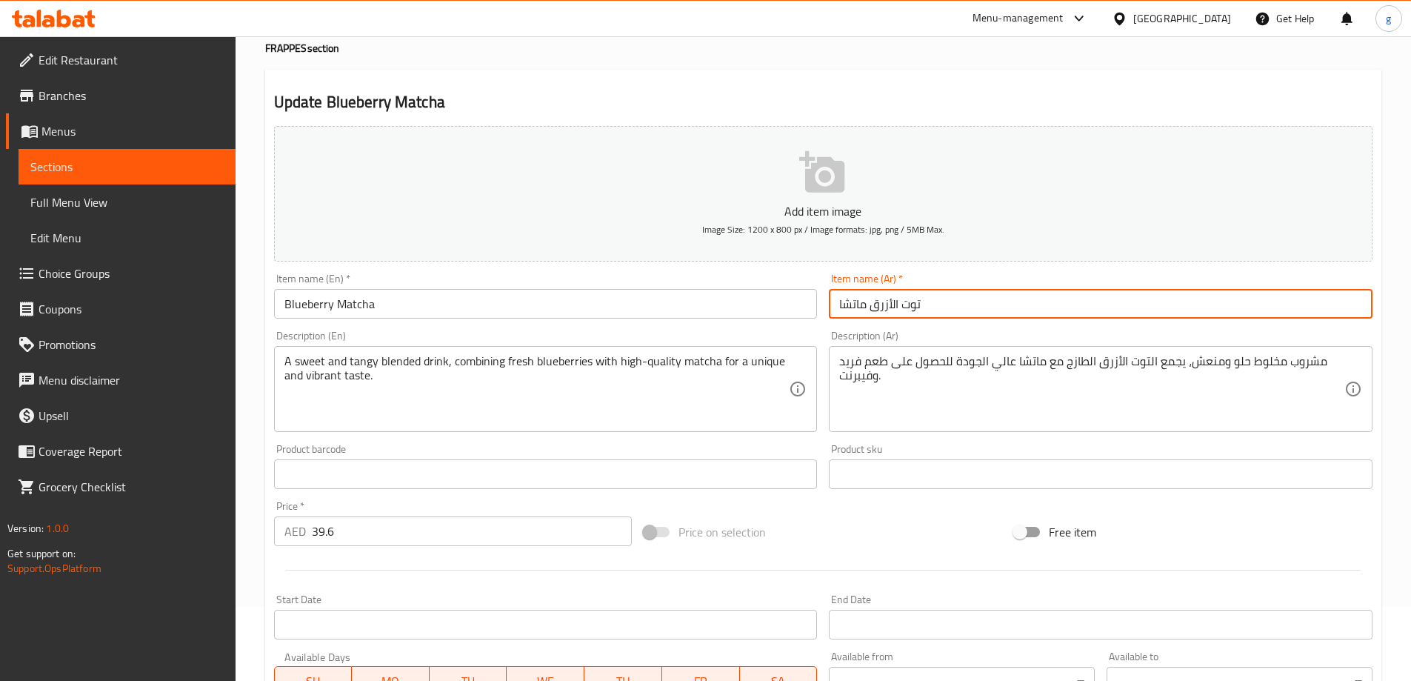
click at [859, 307] on input "توت الأزرق ماتشا" at bounding box center [1101, 304] width 544 height 30
drag, startPoint x: 868, startPoint y: 307, endPoint x: 821, endPoint y: 307, distance: 47.4
click at [821, 307] on div "Add item image Image Size: 1200 x 800 px / Image formats: jpg, png / 5MB Max. I…" at bounding box center [823, 439] width 1111 height 639
click at [933, 303] on input "توت الأزرق" at bounding box center [1101, 304] width 544 height 30
click at [840, 307] on input "توت الأزرق" at bounding box center [1101, 304] width 544 height 30
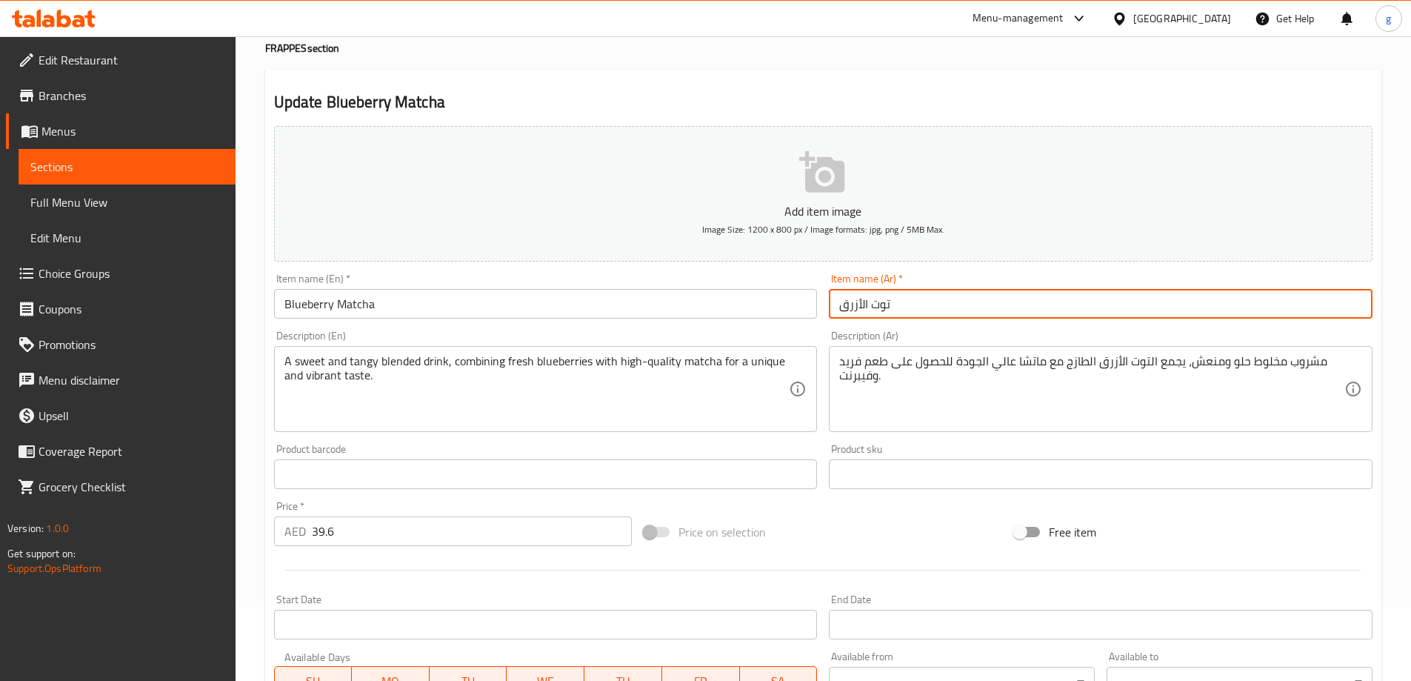
click at [839, 307] on input "توت الأزرق" at bounding box center [1101, 304] width 544 height 30
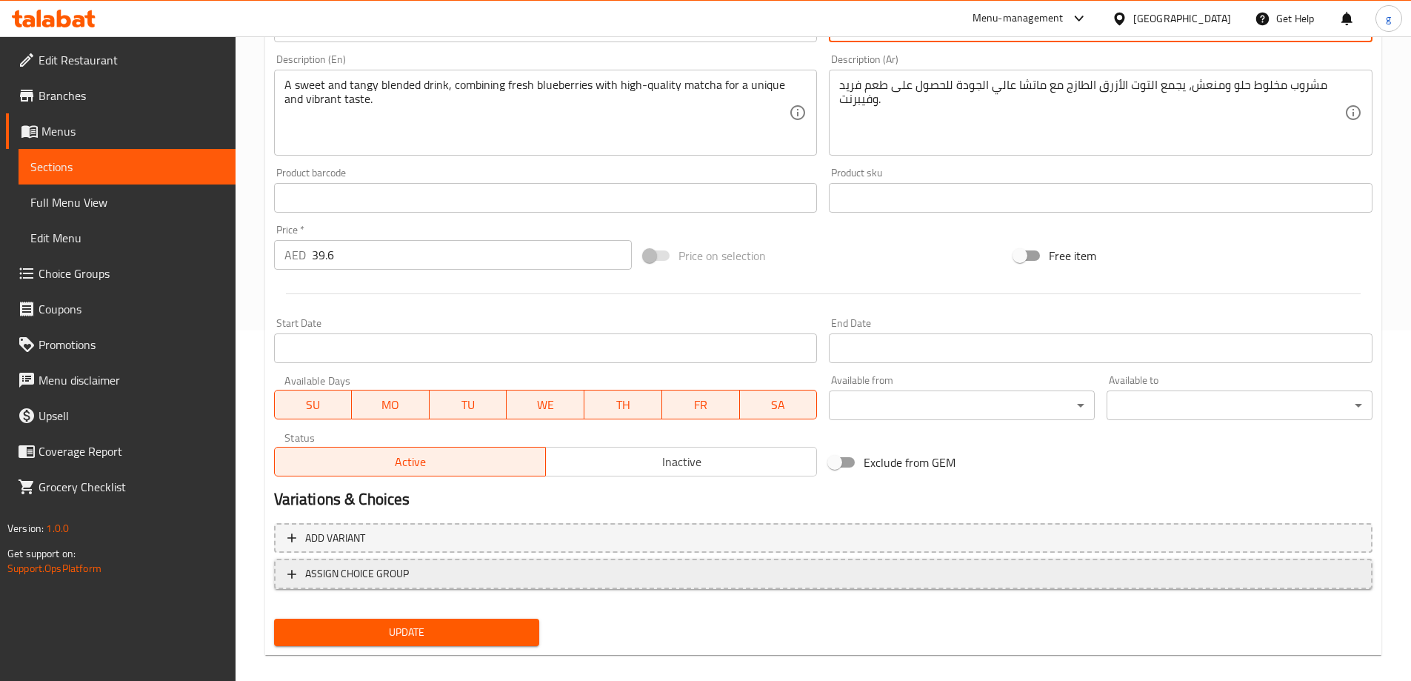
scroll to position [366, 0]
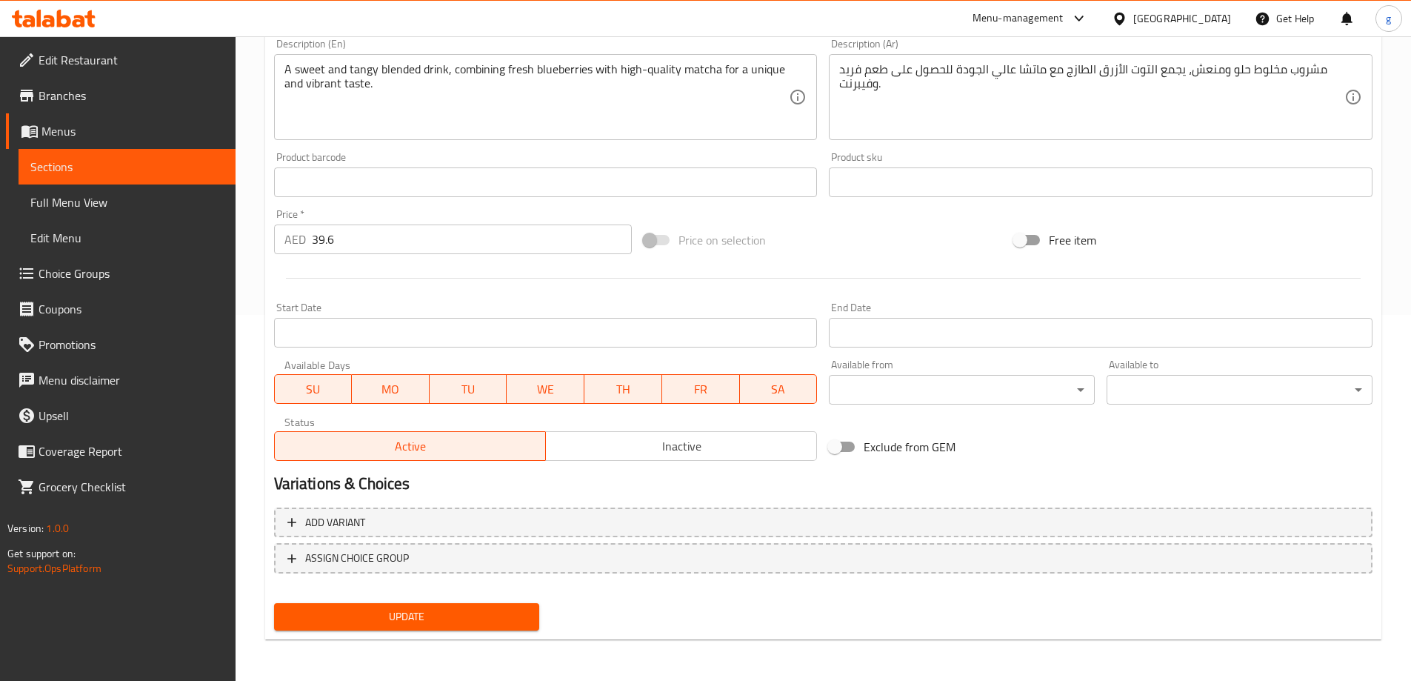
type input "ماتشا توت الأزرق"
click at [473, 613] on span "Update" at bounding box center [407, 617] width 242 height 19
click at [122, 166] on span "Sections" at bounding box center [126, 167] width 193 height 18
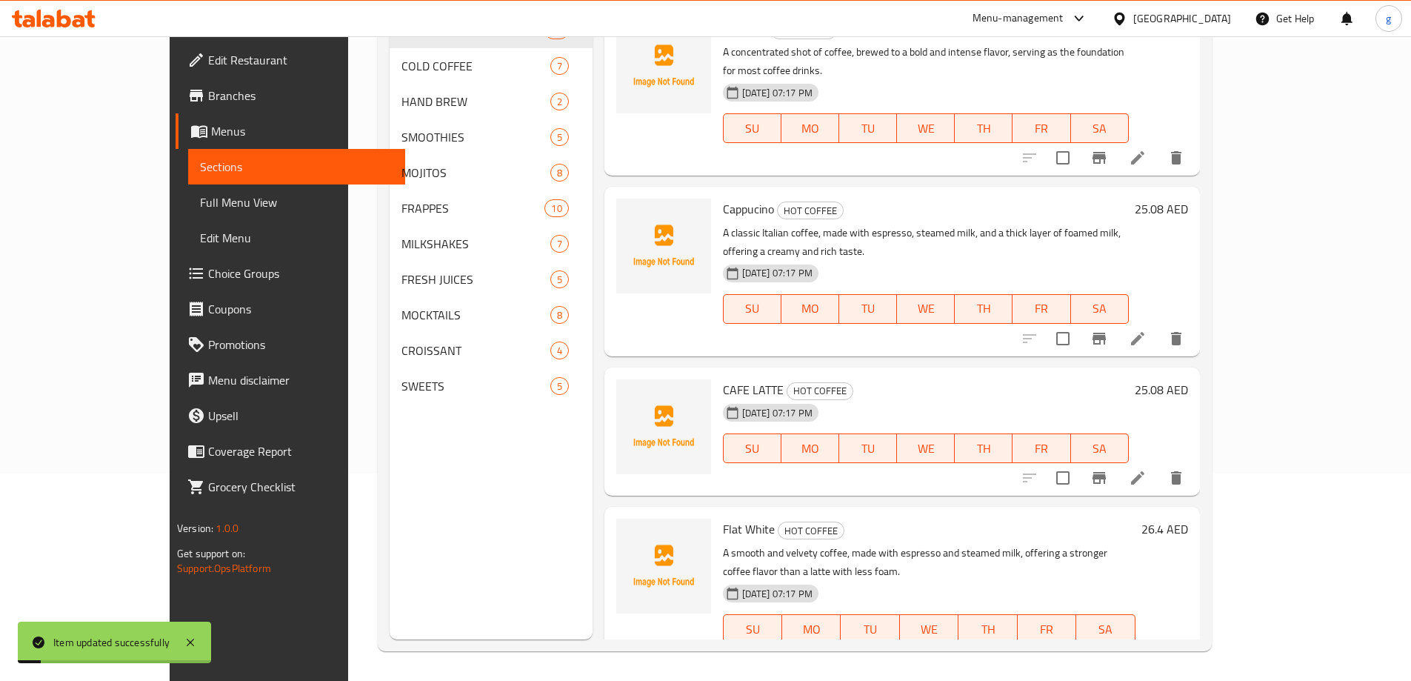
scroll to position [207, 0]
click at [200, 202] on span "Full Menu View" at bounding box center [296, 202] width 193 height 18
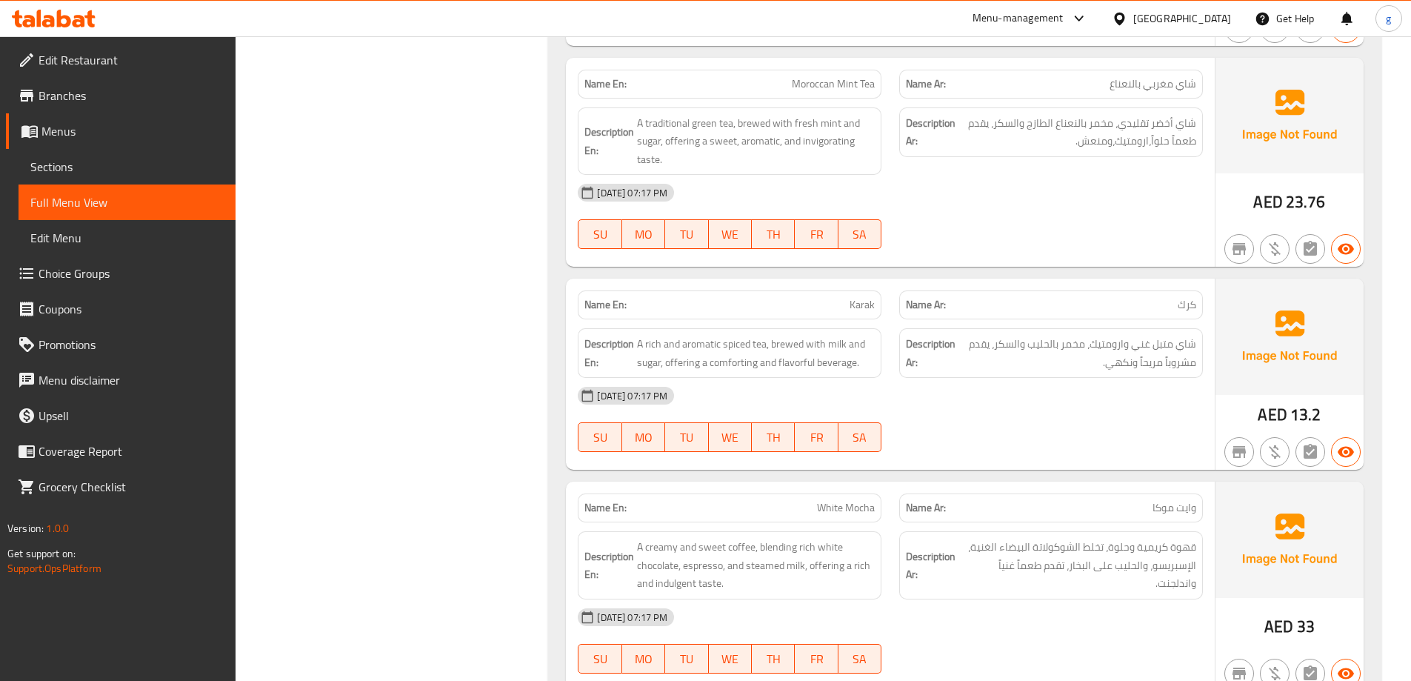
scroll to position [3541, 0]
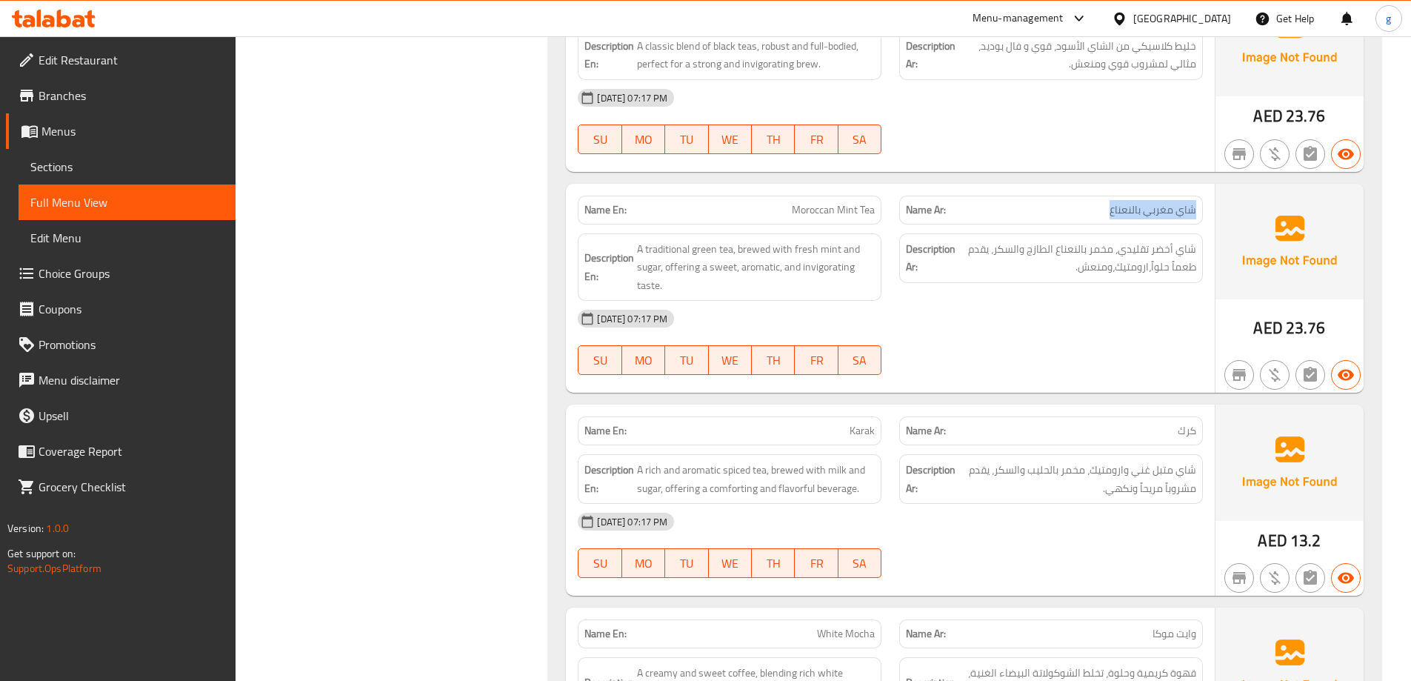
drag, startPoint x: 1103, startPoint y: 213, endPoint x: 1209, endPoint y: 219, distance: 106.1
click at [1209, 219] on div "Name Ar: [PERSON_NAME] بالنعناع" at bounding box center [1052, 210] width 322 height 47
copy span "شاي مغربي بالنعناع"
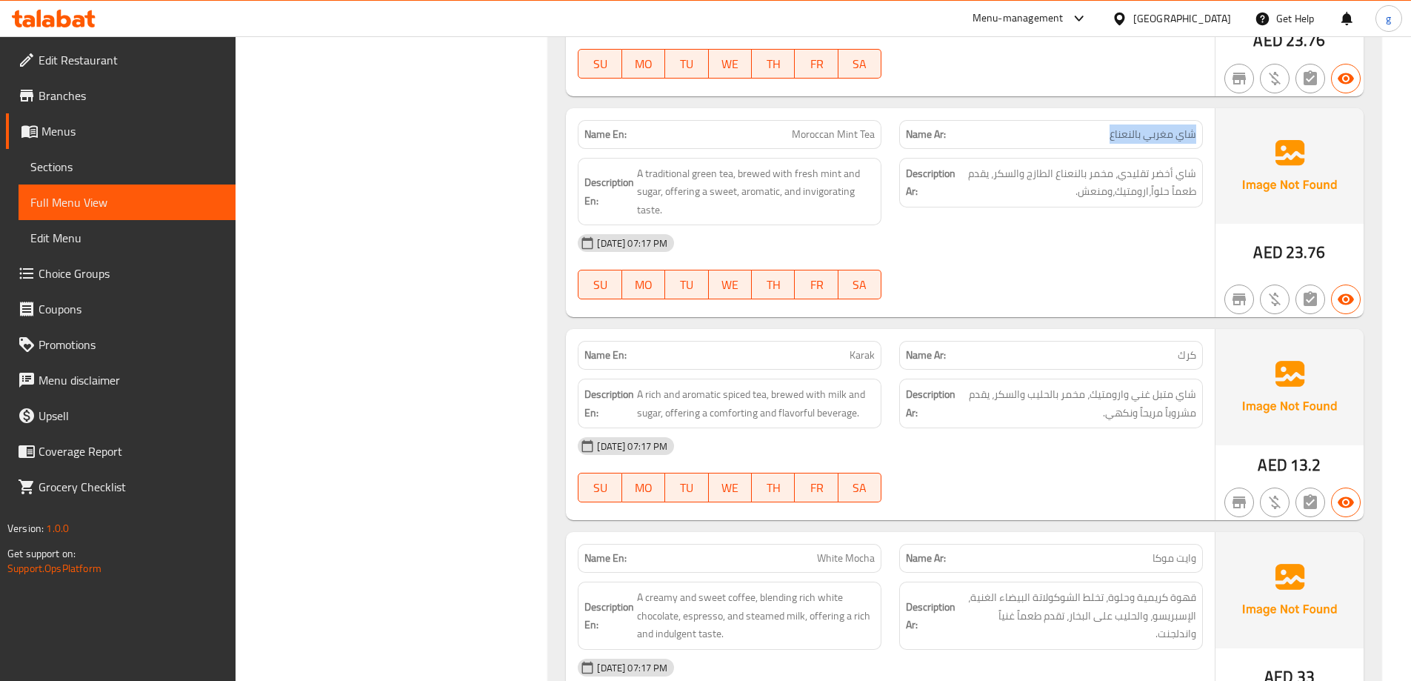
scroll to position [3689, 0]
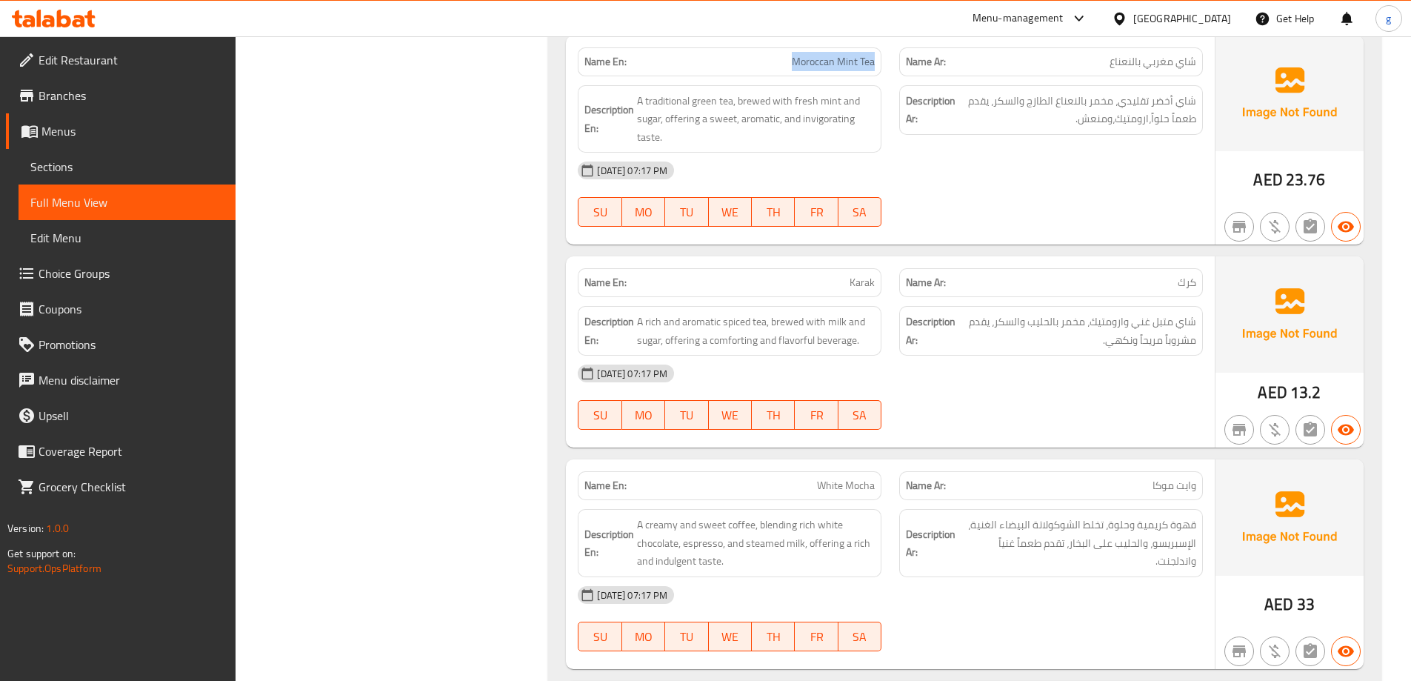
drag, startPoint x: 775, startPoint y: 58, endPoint x: 887, endPoint y: 74, distance: 113.1
click at [887, 74] on div "Name En: Moroccan Mint Tea" at bounding box center [730, 62] width 322 height 47
copy span "Moroccan Mint Tea"
drag, startPoint x: 838, startPoint y: 279, endPoint x: 901, endPoint y: 279, distance: 63.0
click at [901, 279] on div "Name En: Karak Name Ar: كرك" at bounding box center [890, 282] width 643 height 47
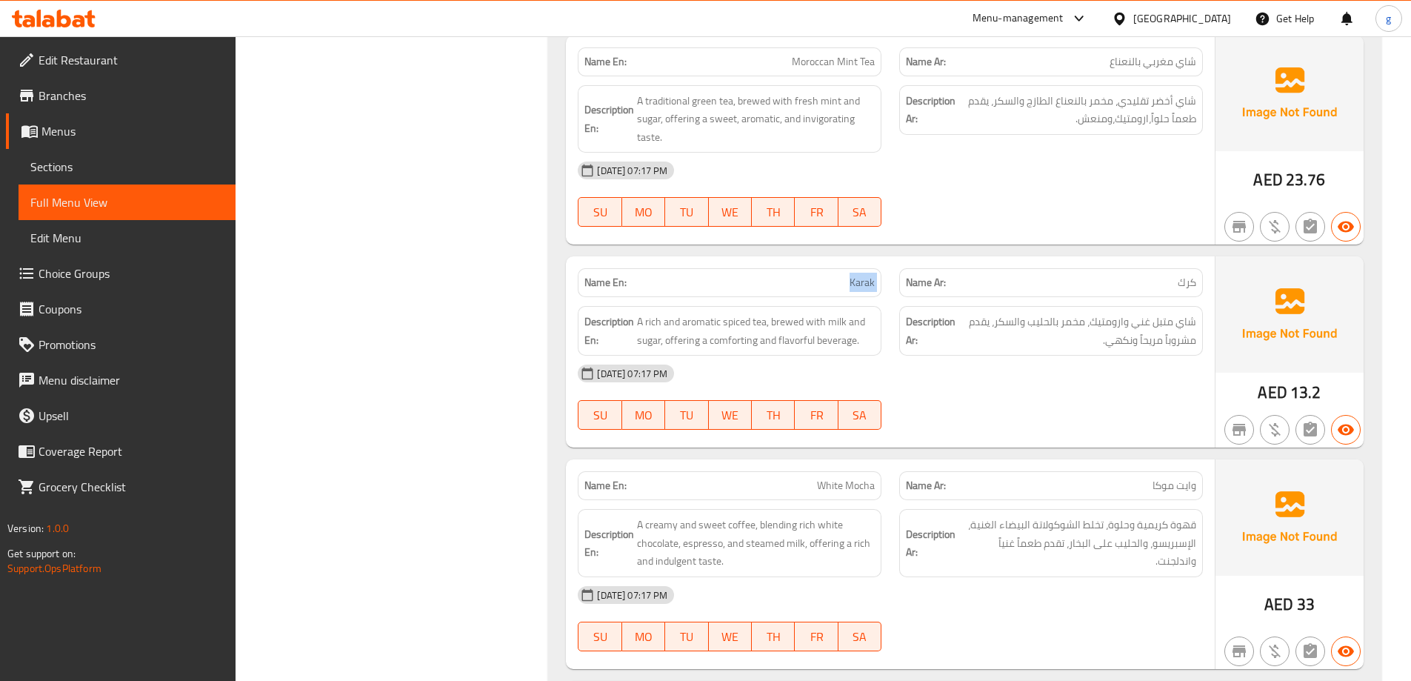
copy span "Karak"
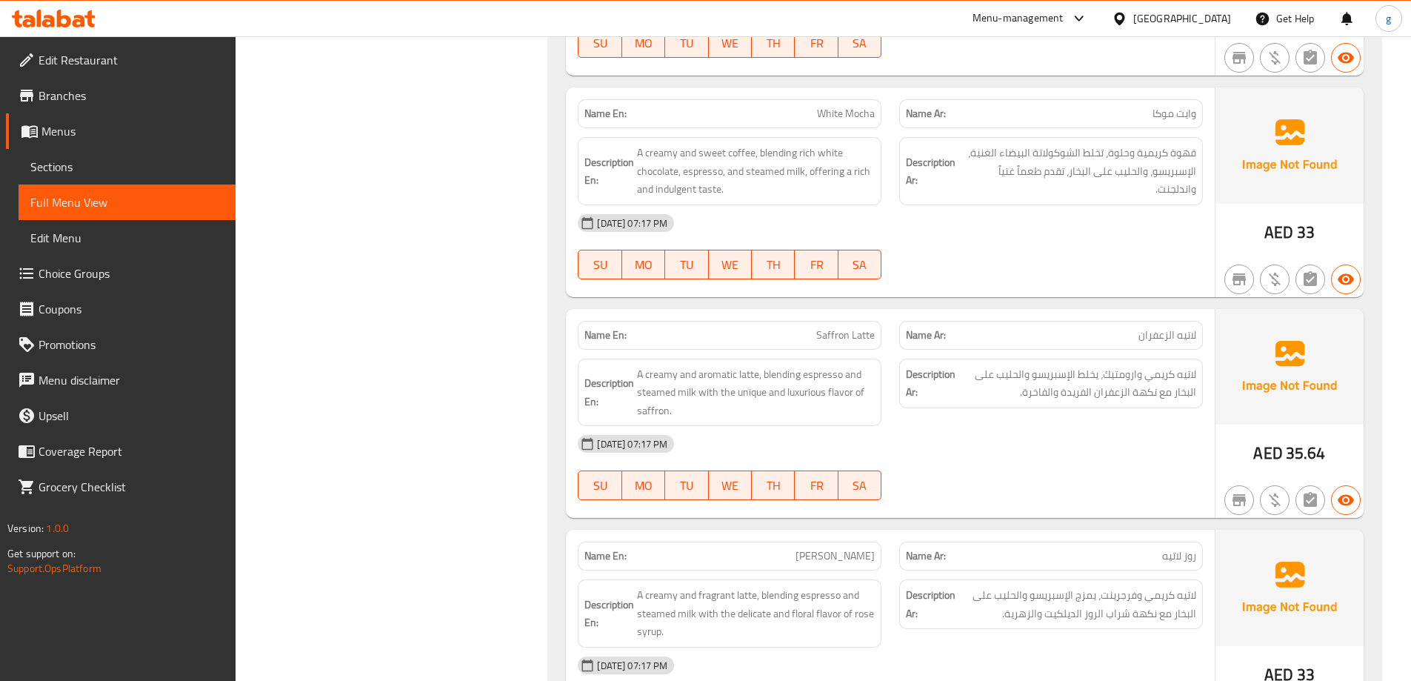
scroll to position [4134, 0]
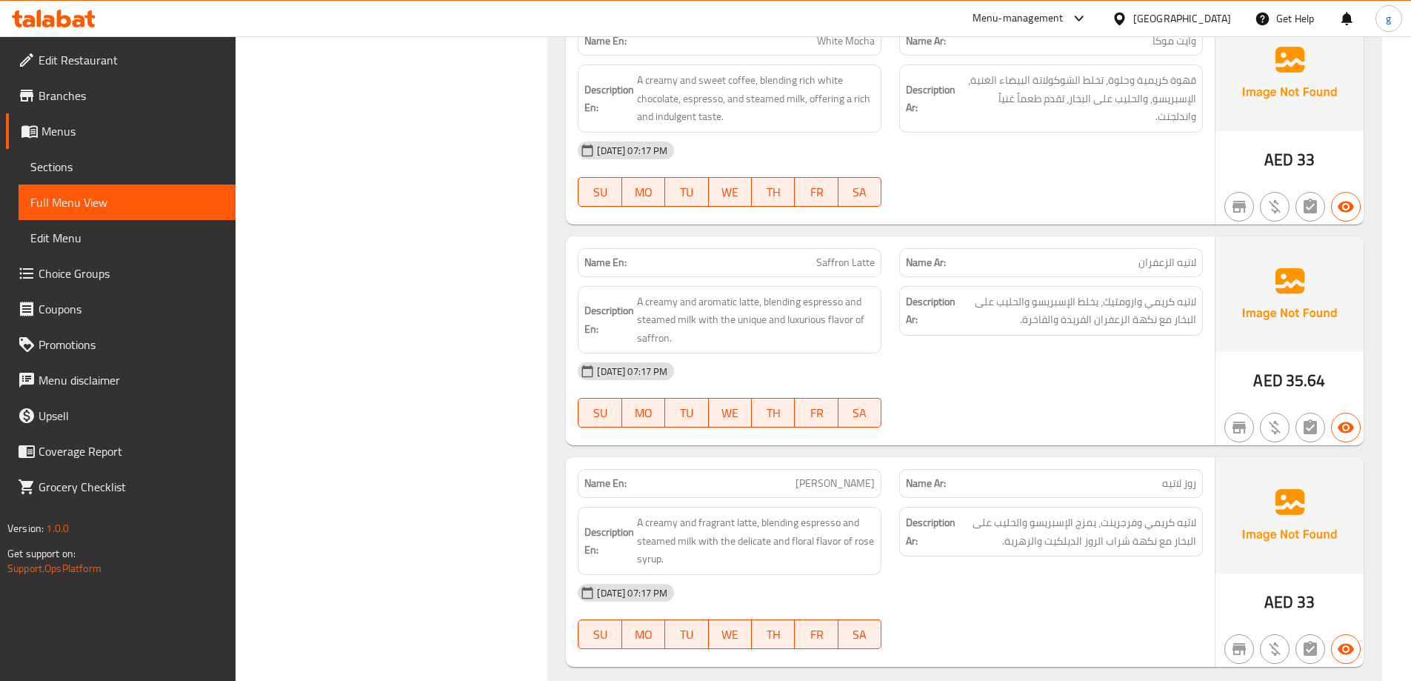
click at [823, 264] on span "Saffron Latte" at bounding box center [845, 263] width 59 height 16
drag, startPoint x: 809, startPoint y: 262, endPoint x: 886, endPoint y: 267, distance: 77.2
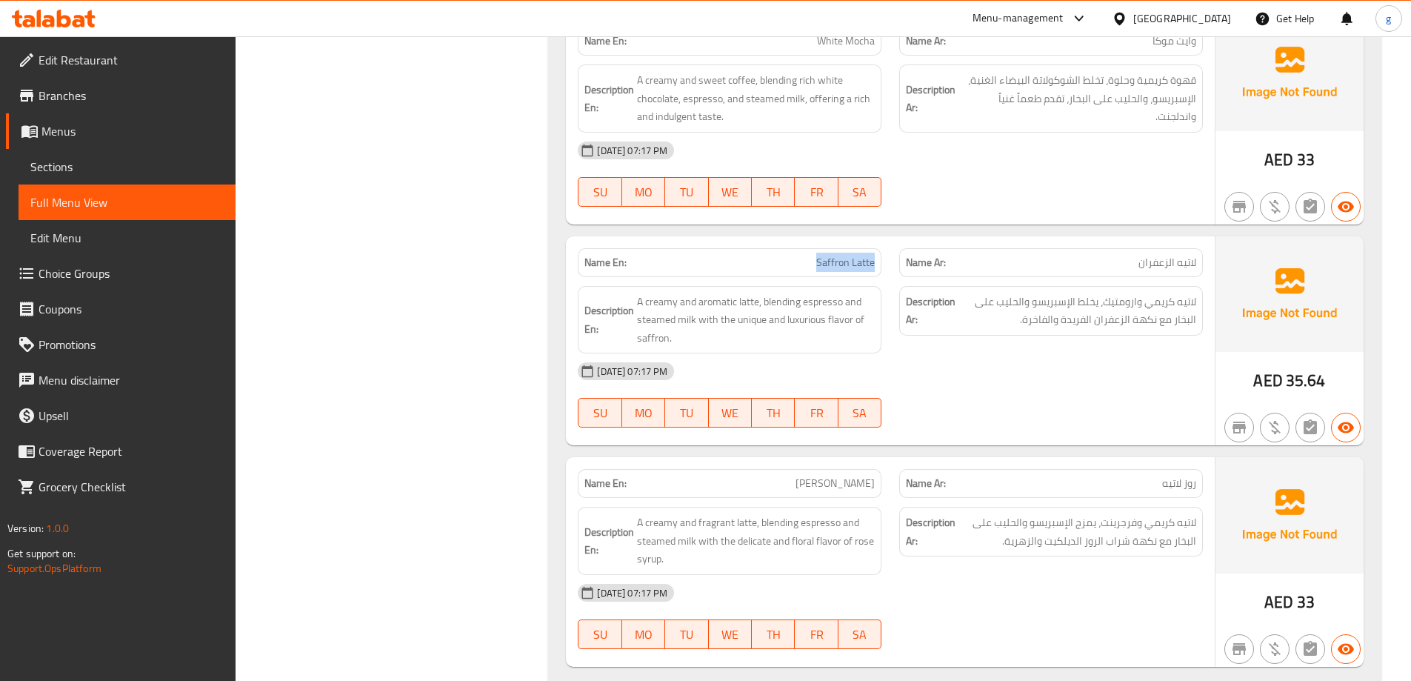
click at [882, 264] on div "Name En: Saffron Latte" at bounding box center [730, 262] width 304 height 29
copy span "Saffron Latte"
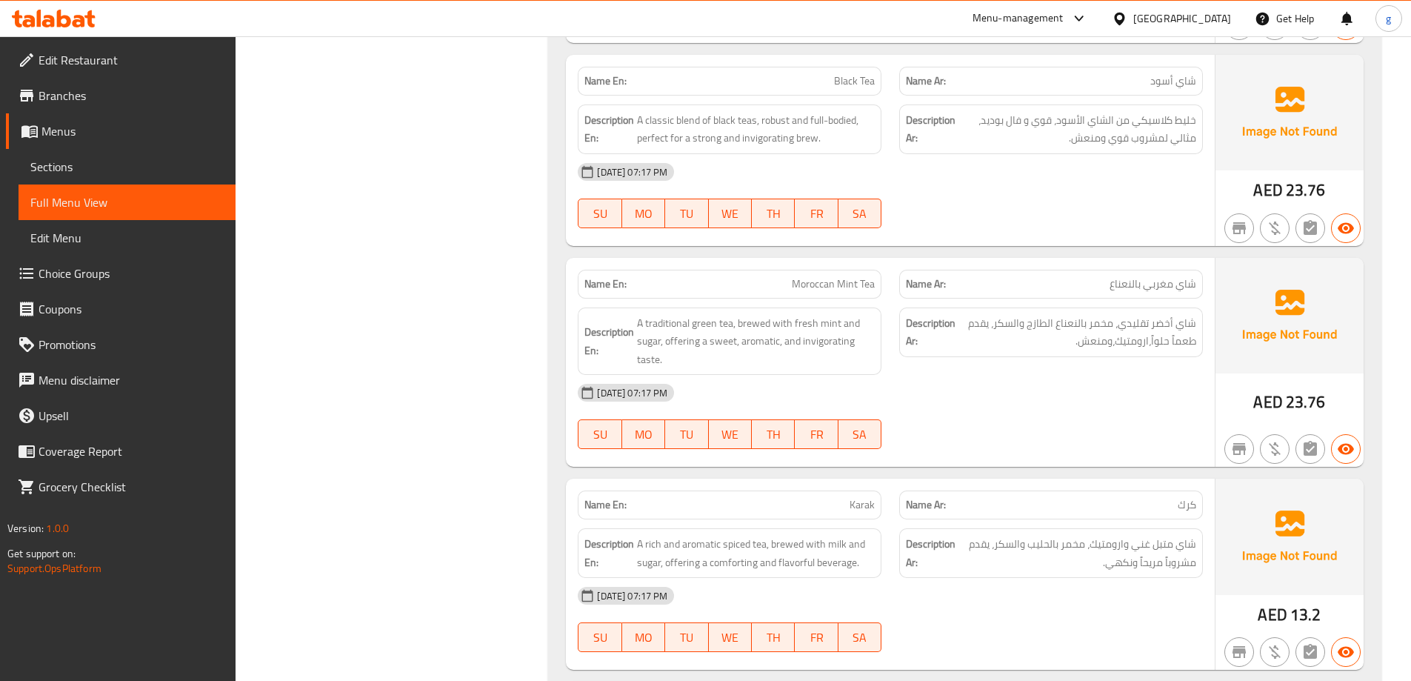
scroll to position [16588, 0]
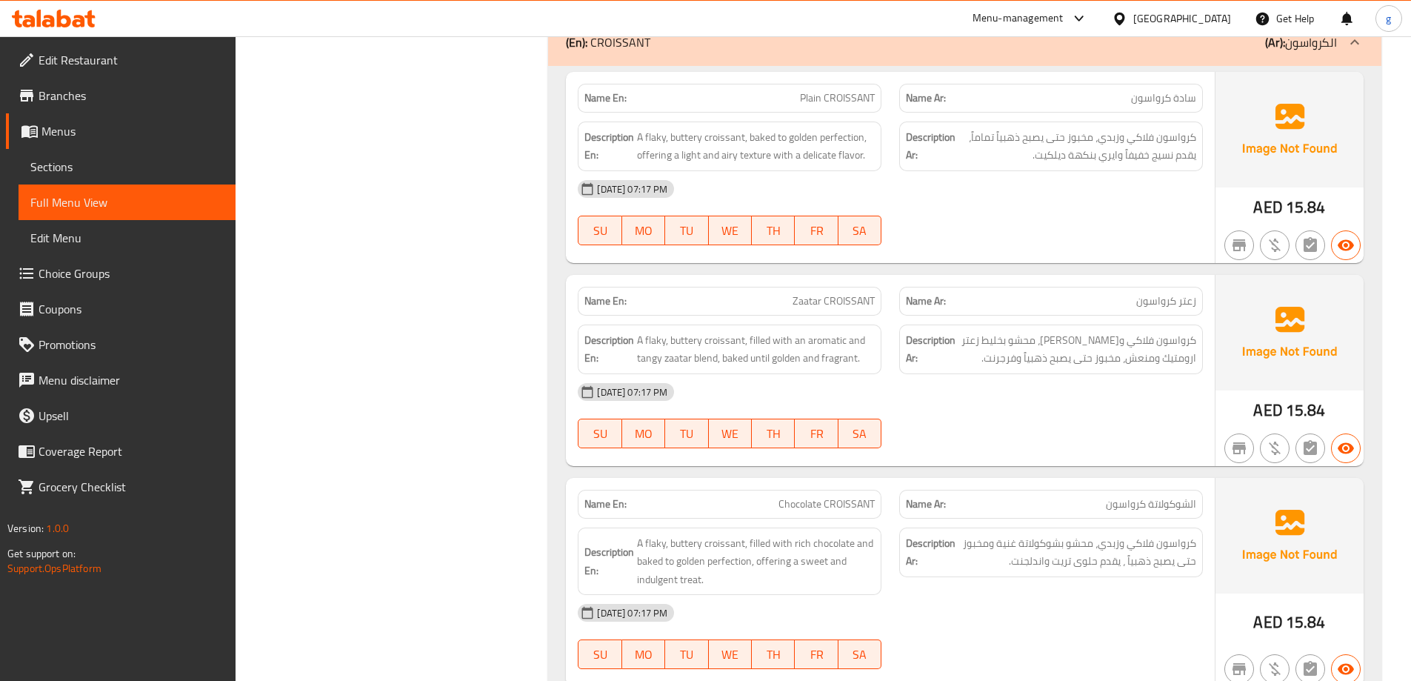
click at [800, 306] on span "Zaatar CROISSANT" at bounding box center [834, 301] width 82 height 16
copy span "Zaatar CROISSANT"
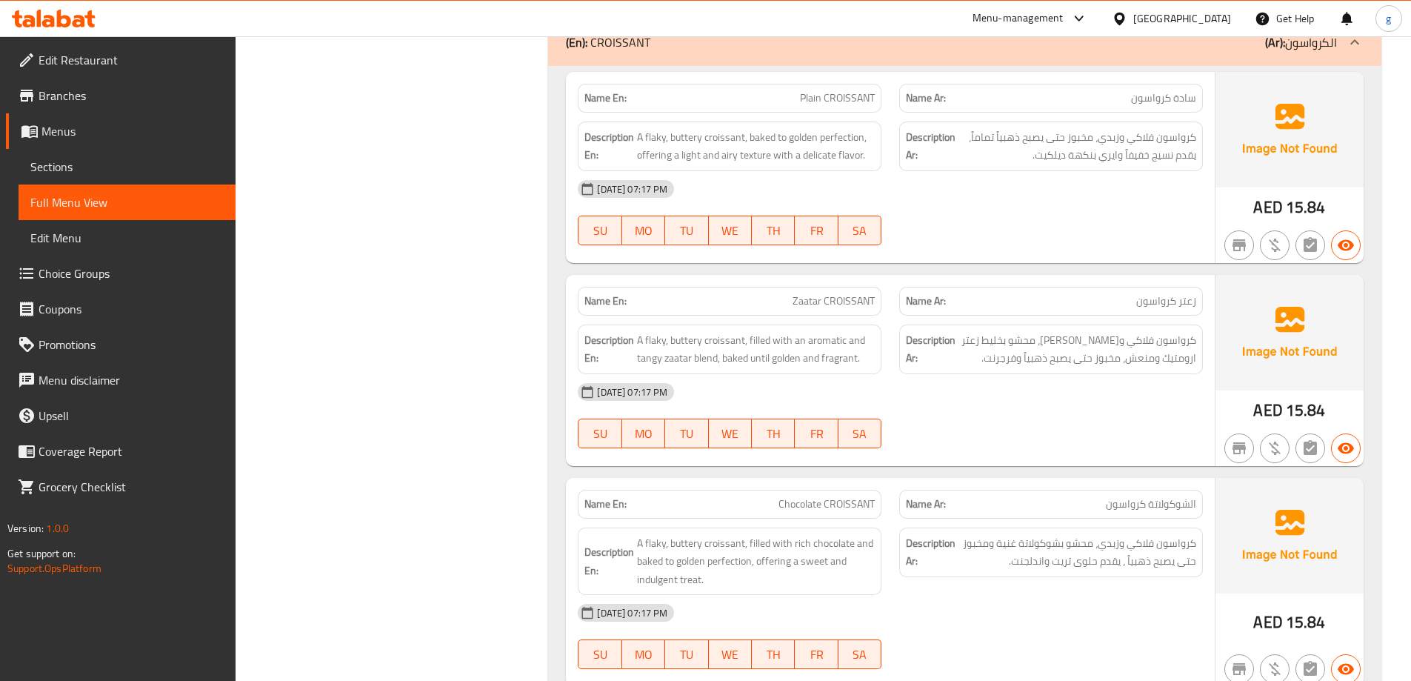
scroll to position [5911, 0]
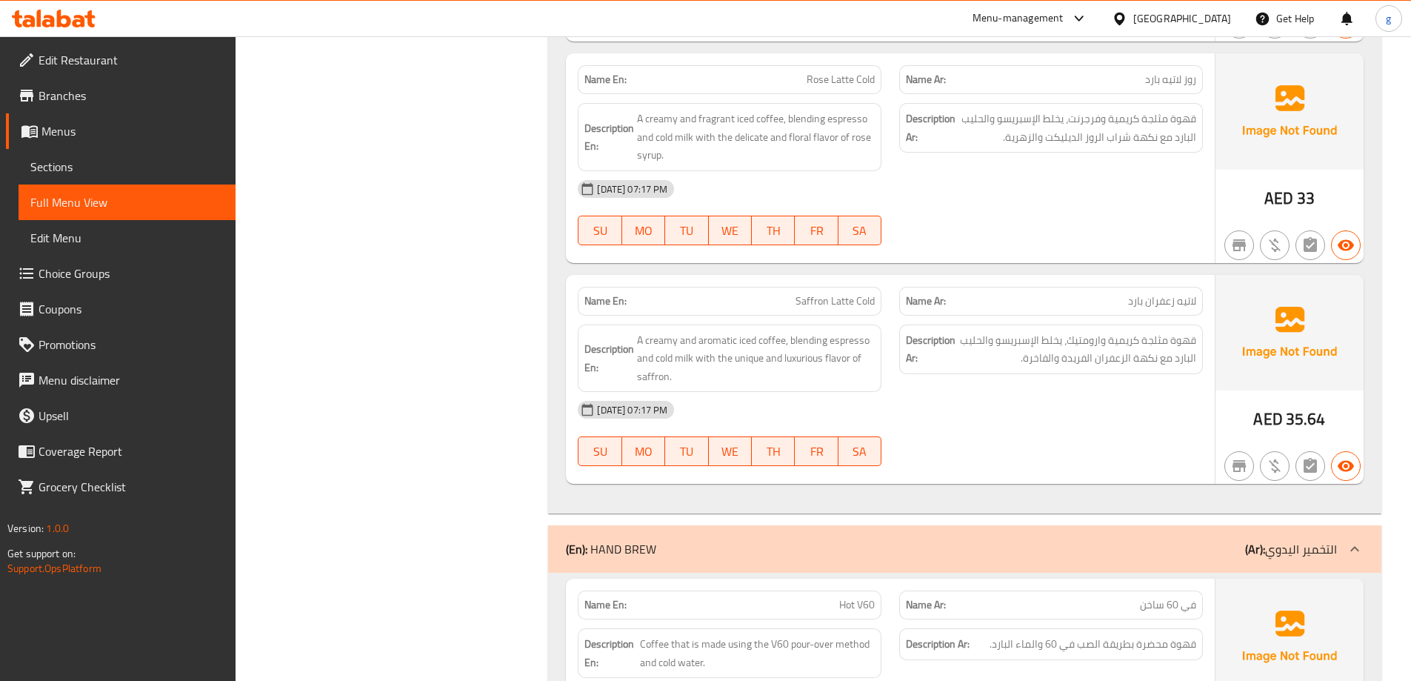
click at [806, 305] on span "Saffron Latte Cold" at bounding box center [835, 301] width 79 height 16
copy span "Saffron Latte Cold"
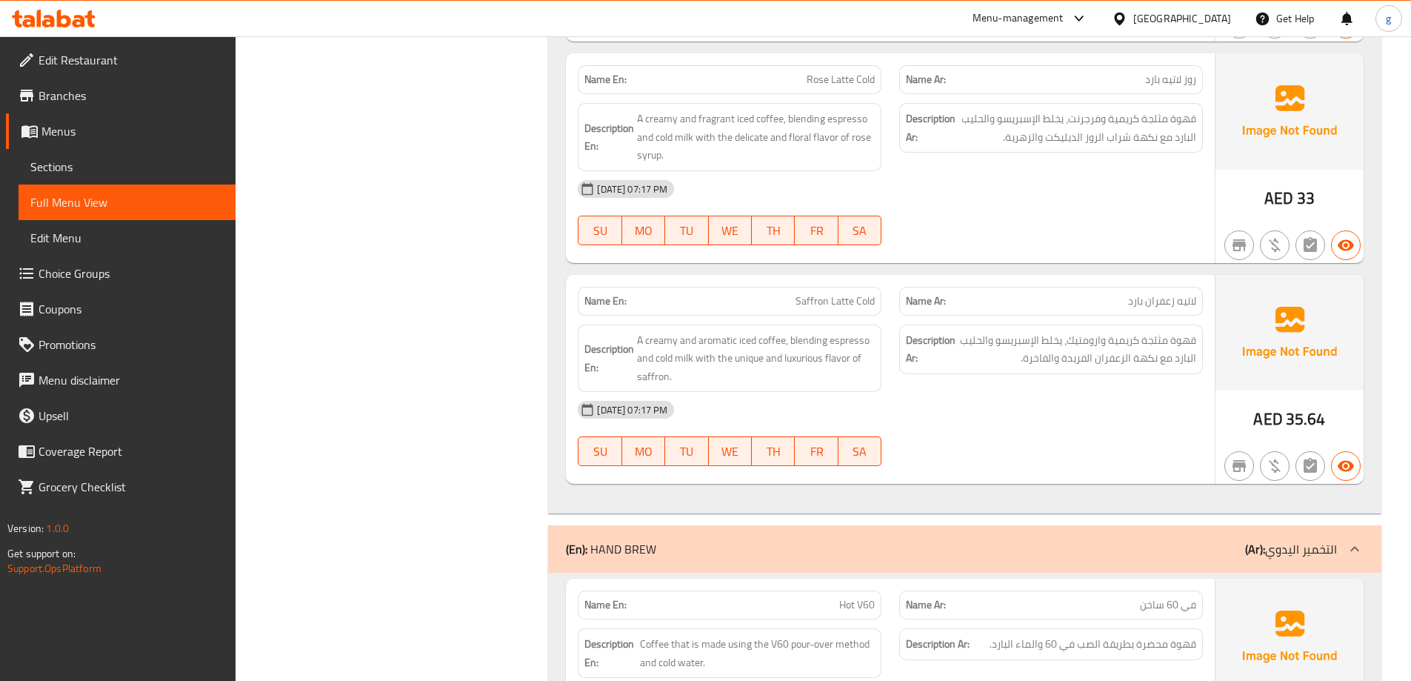
click at [102, 164] on span "Sections" at bounding box center [126, 167] width 193 height 18
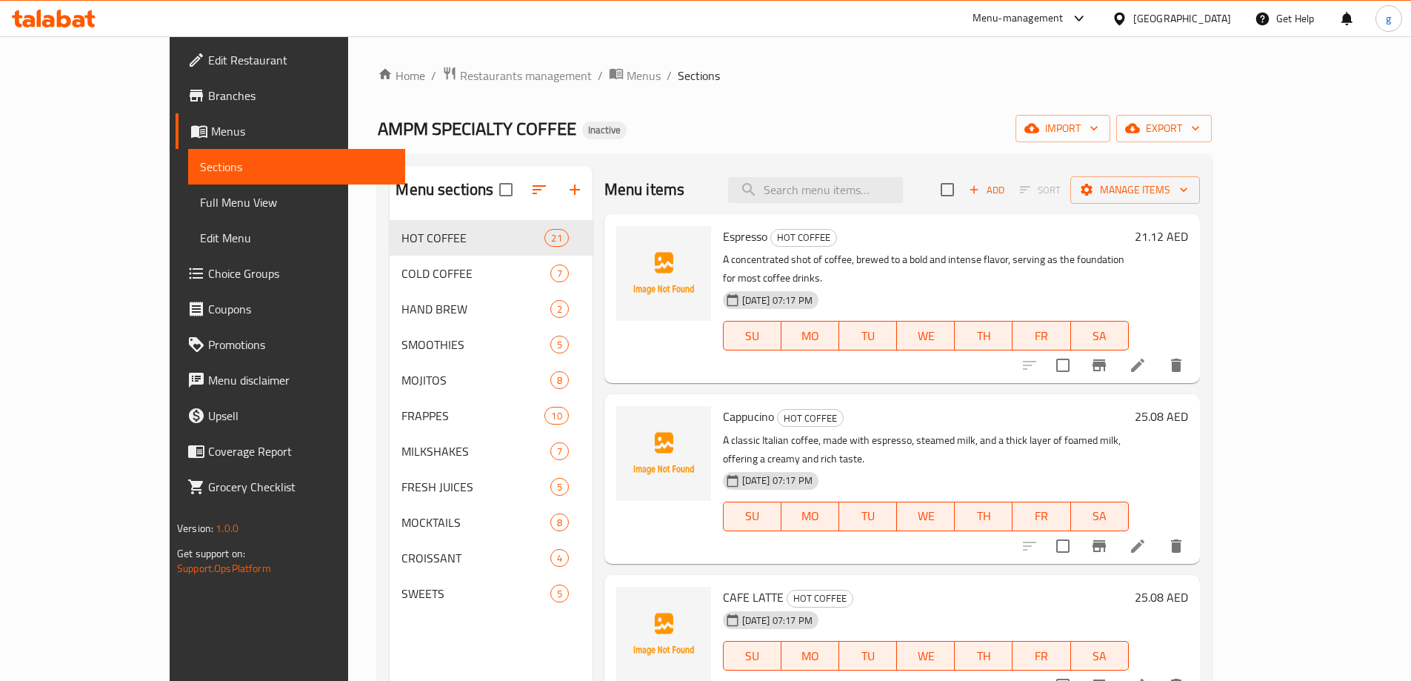
click at [502, 651] on div "Menu sections HOT COFFEE 21 COLD COFFEE 7 HAND BREW 2 SMOOTHIES 5 MOJITOS 8 FRA…" at bounding box center [491, 506] width 202 height 681
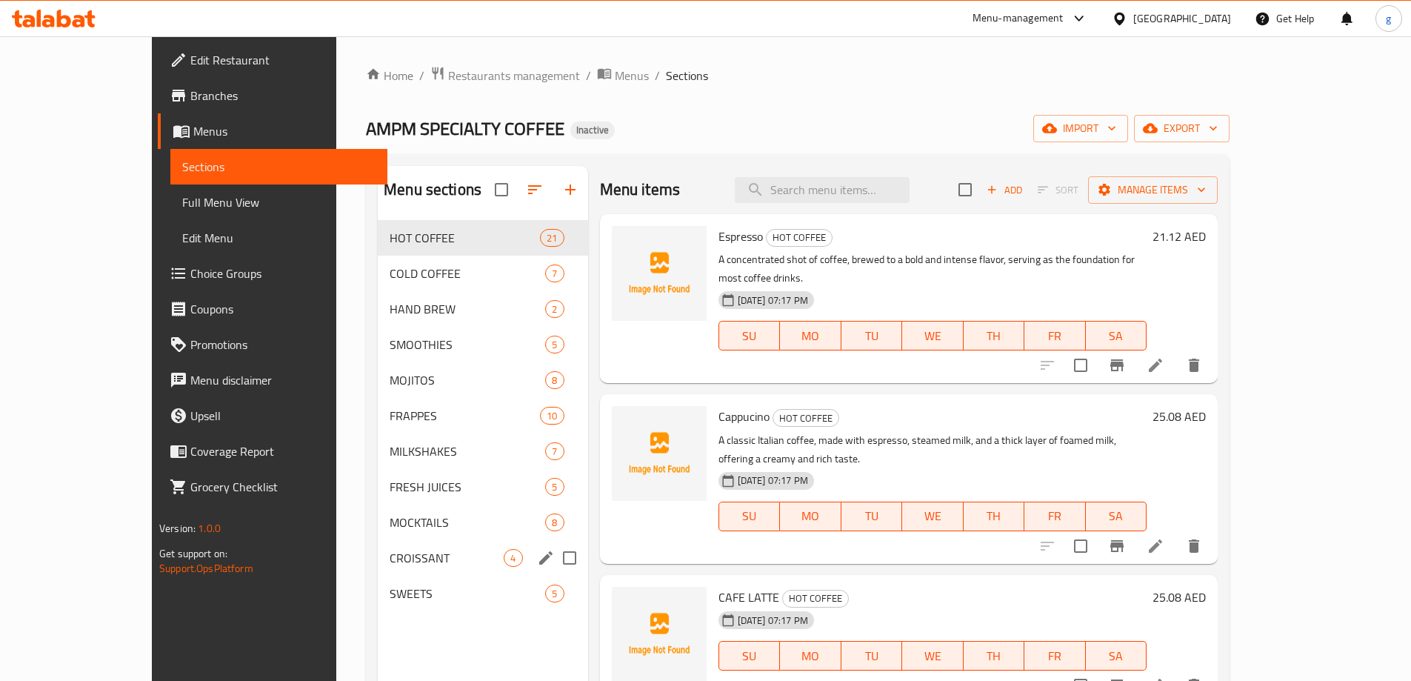
click at [463, 566] on span "CROISSANT" at bounding box center [447, 558] width 114 height 18
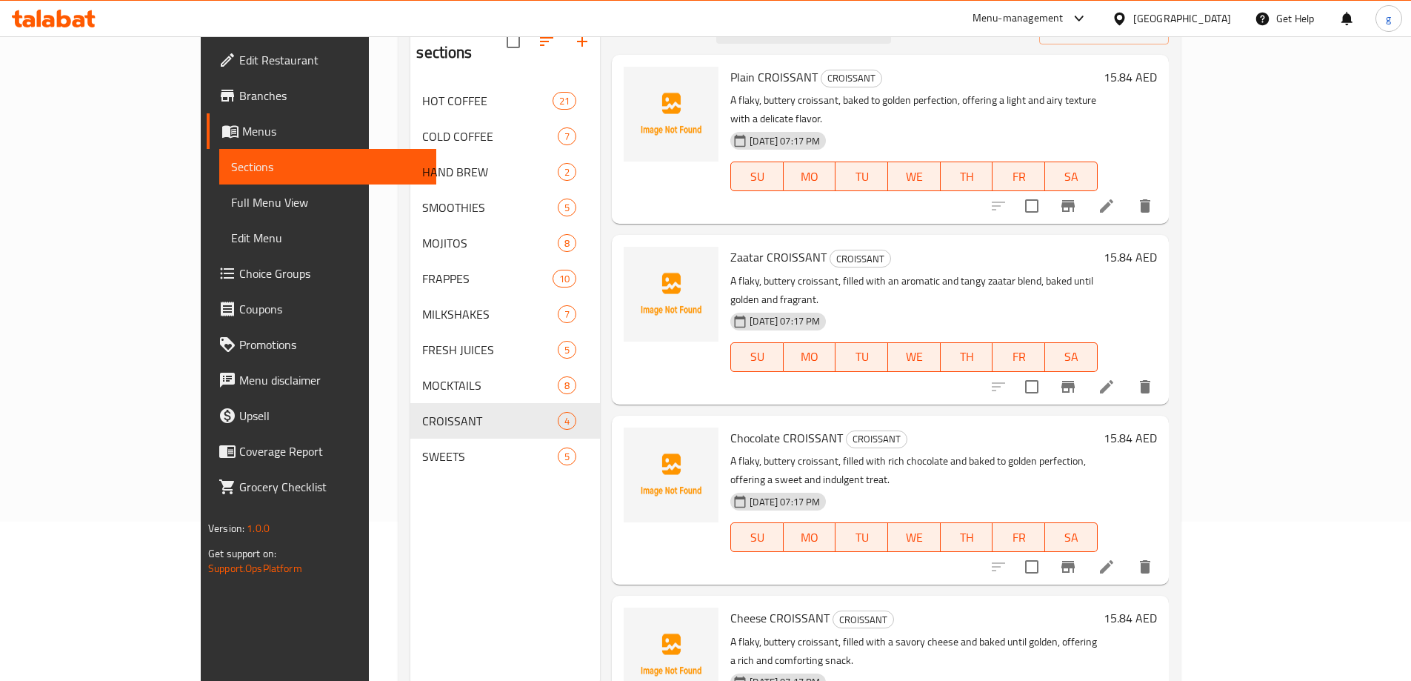
scroll to position [133, 0]
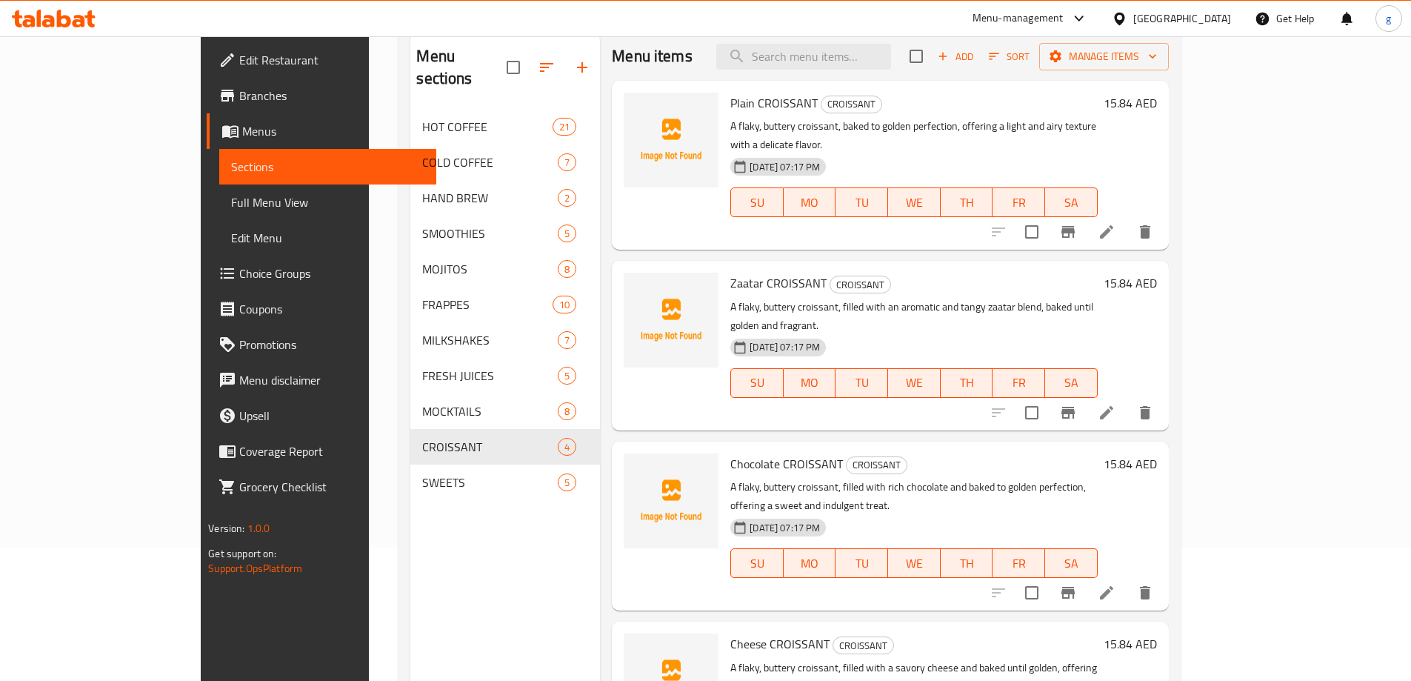
click at [410, 591] on div "Menu sections HOT COFFEE 21 COLD COFFEE 7 HAND BREW 2 SMOOTHIES 5 MOJITOS 8 FRA…" at bounding box center [505, 373] width 190 height 681
click at [1114, 406] on icon at bounding box center [1106, 412] width 13 height 13
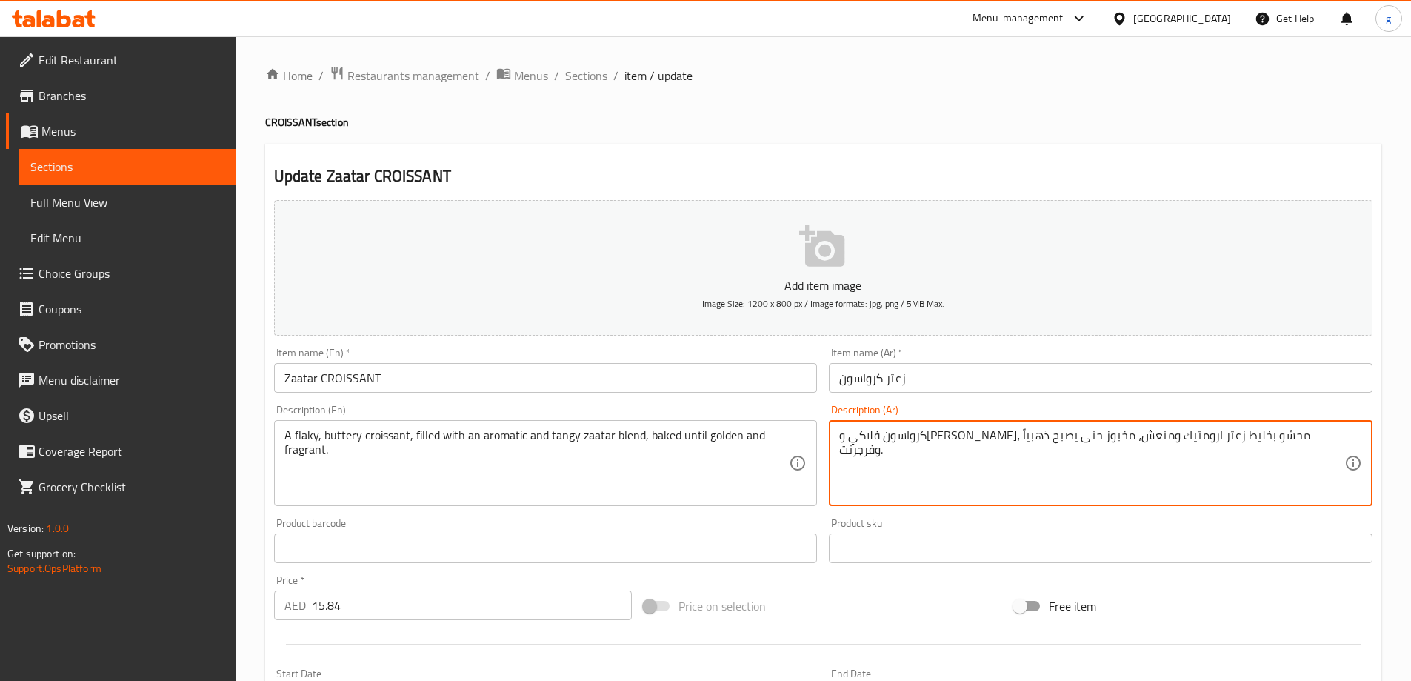
drag, startPoint x: 1044, startPoint y: 435, endPoint x: 1083, endPoint y: 443, distance: 40.1
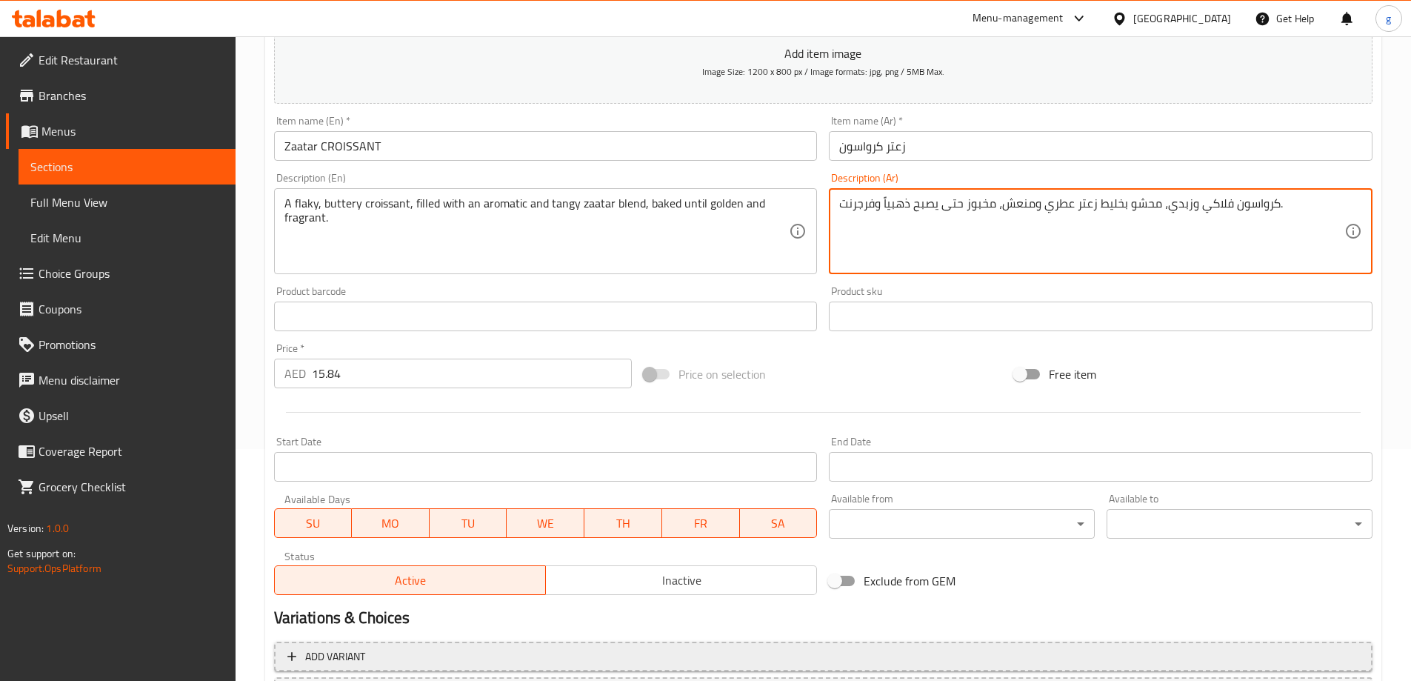
scroll to position [366, 0]
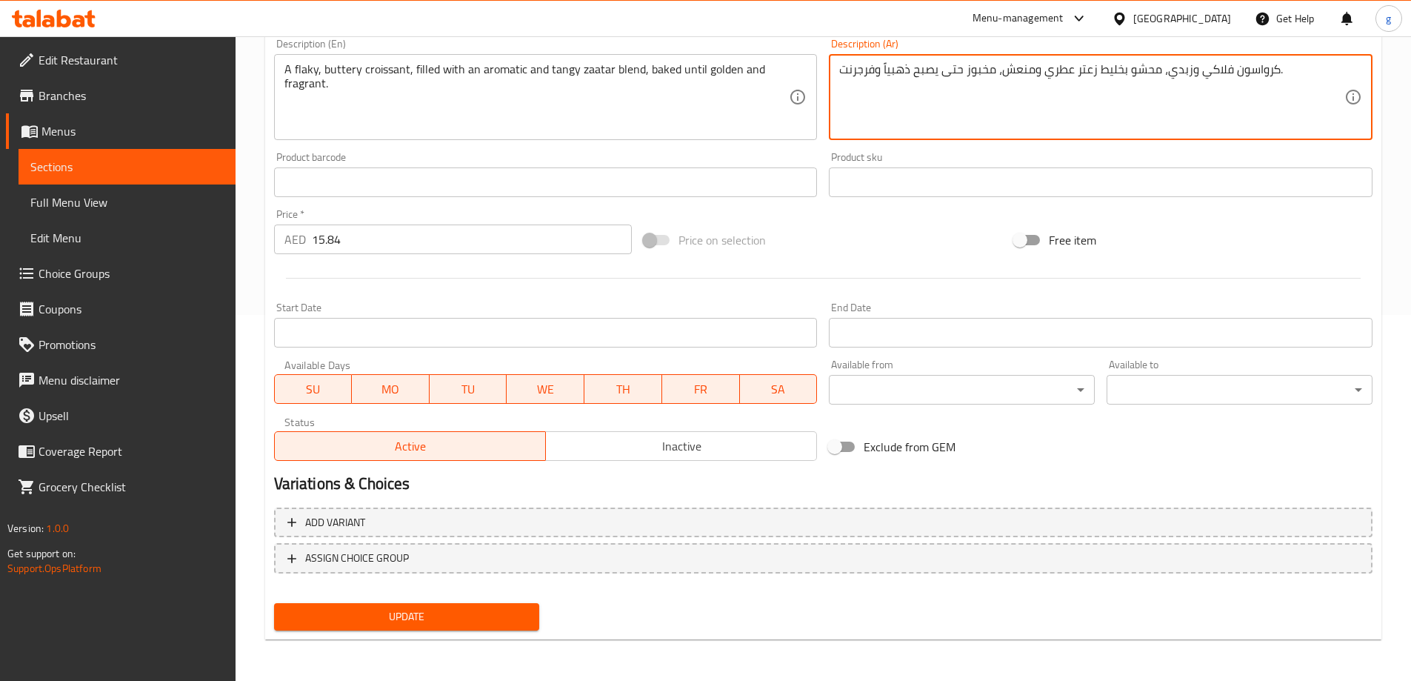
type textarea "كرواسون فلاكي وزبدي، محشو بخليط زعتر عطري ومنعش، مخبوز حتى يصبح ذهبياً وفرجرنت."
click at [376, 620] on span "Update" at bounding box center [407, 617] width 242 height 19
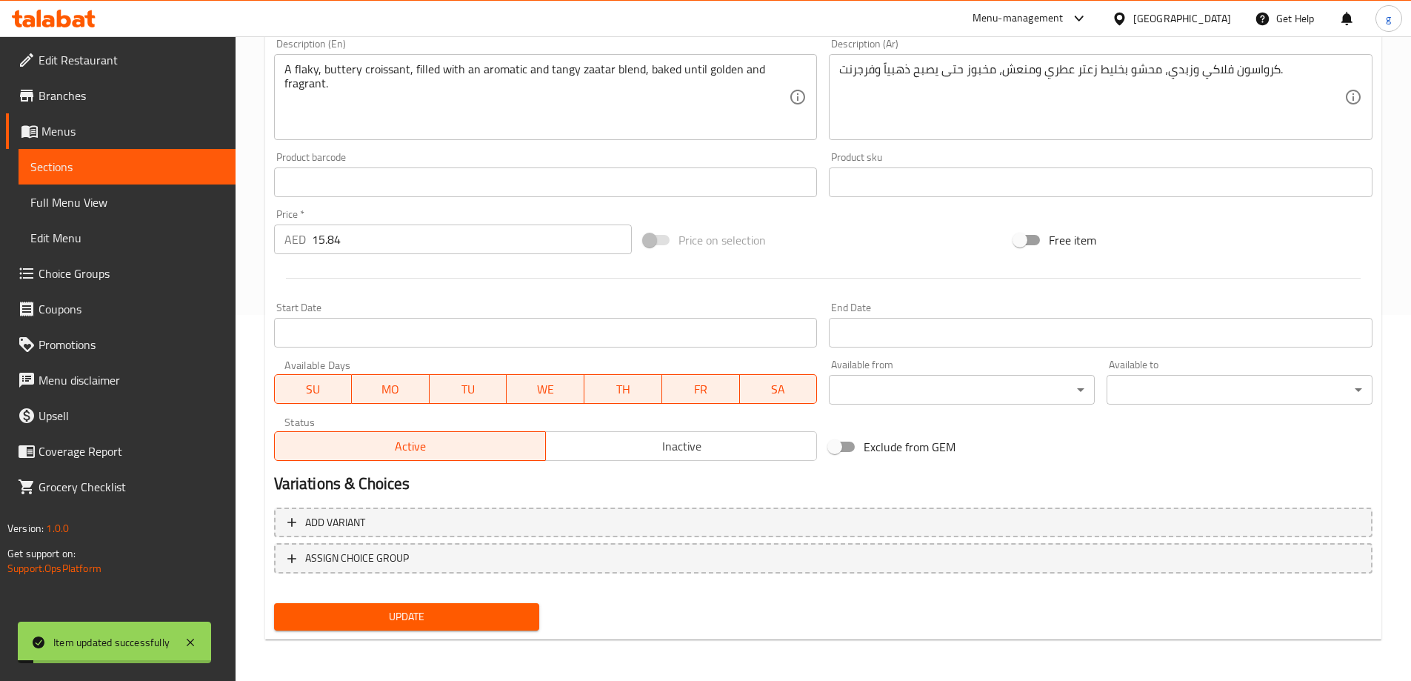
click at [87, 163] on span "Sections" at bounding box center [126, 167] width 193 height 18
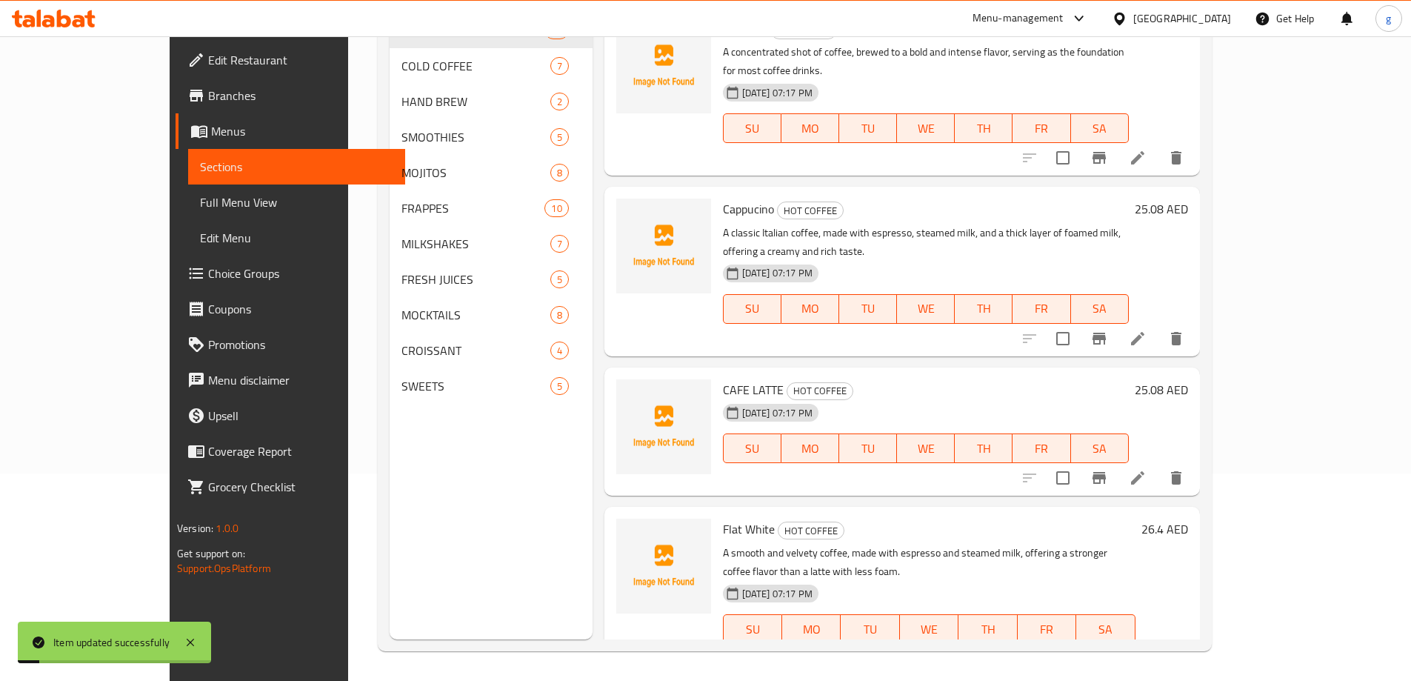
scroll to position [207, 0]
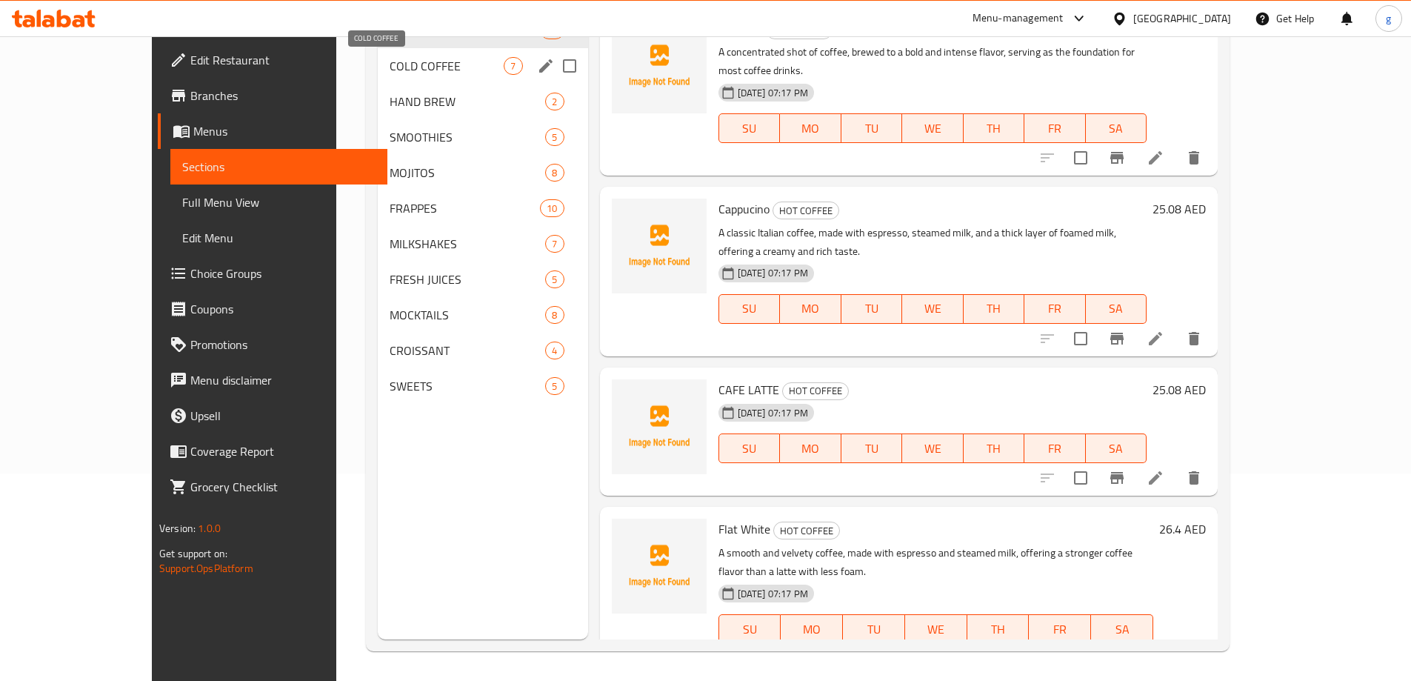
drag, startPoint x: 369, startPoint y: 69, endPoint x: 367, endPoint y: 151, distance: 82.3
click at [390, 69] on span "COLD COFFEE" at bounding box center [447, 66] width 114 height 18
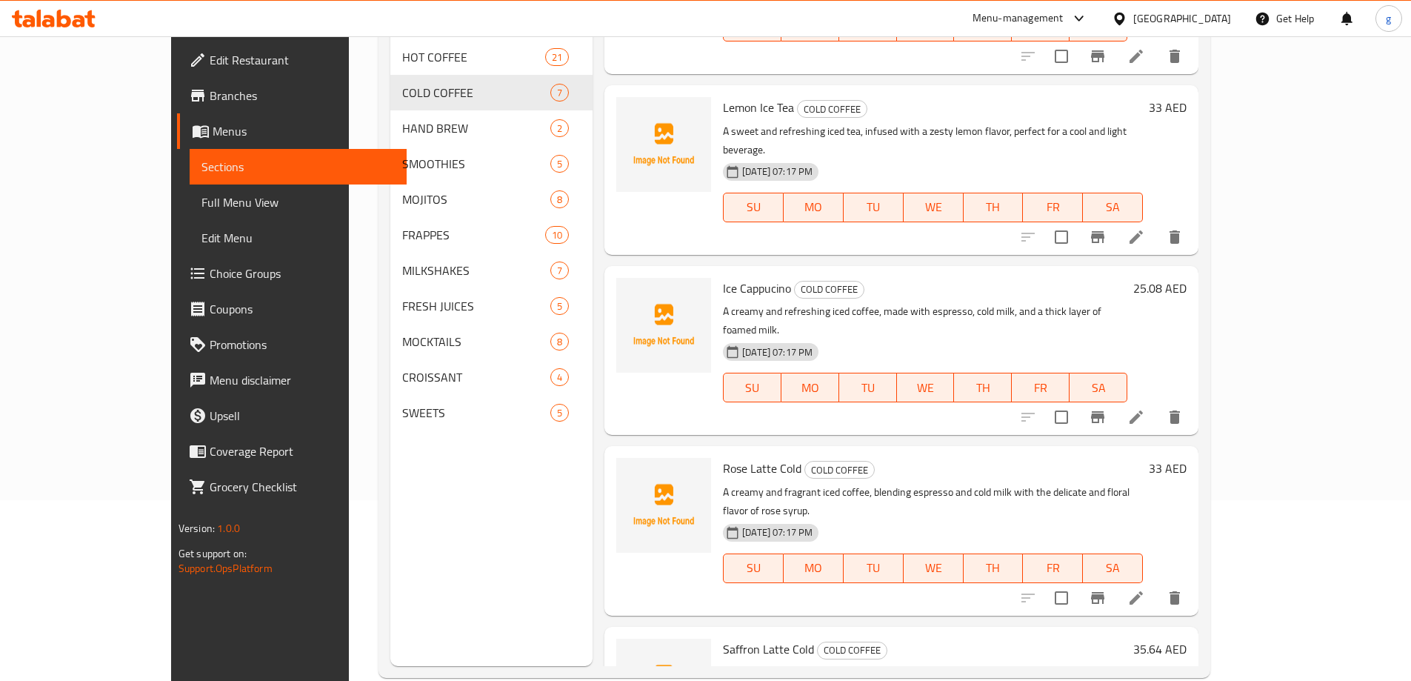
scroll to position [207, 0]
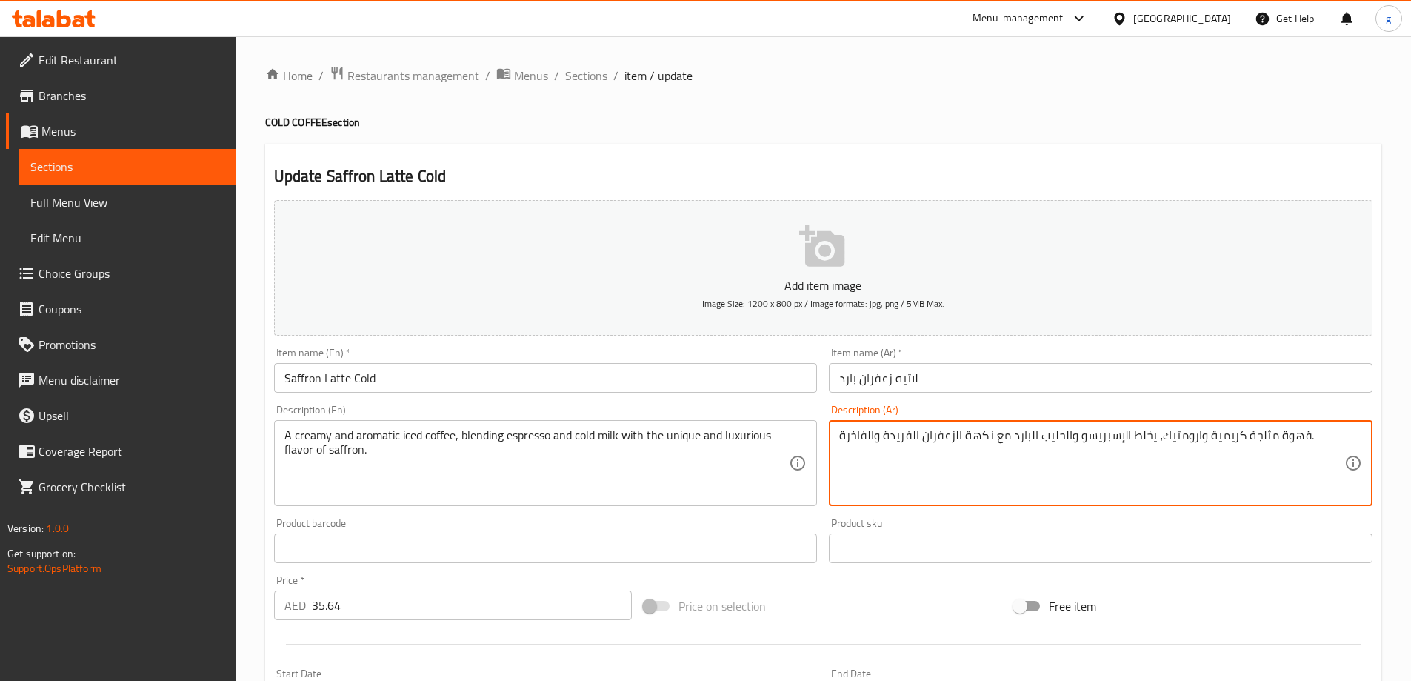
drag, startPoint x: 1162, startPoint y: 434, endPoint x: 1201, endPoint y: 444, distance: 40.4
click at [1192, 433] on textarea "قهوة مثلجة كريمية وعطري، يخلط الإسبريسو والحليب البارد مع نكهة الزعفران الفريدة…" at bounding box center [1091, 463] width 505 height 70
drag, startPoint x: 1162, startPoint y: 439, endPoint x: 1190, endPoint y: 441, distance: 28.2
click at [1190, 441] on textarea "قهوة مثلجة كريمية وعطري، يخلط الإسبريسو والحليب البارد مع نكهة الزعفران الفريدة…" at bounding box center [1091, 463] width 505 height 70
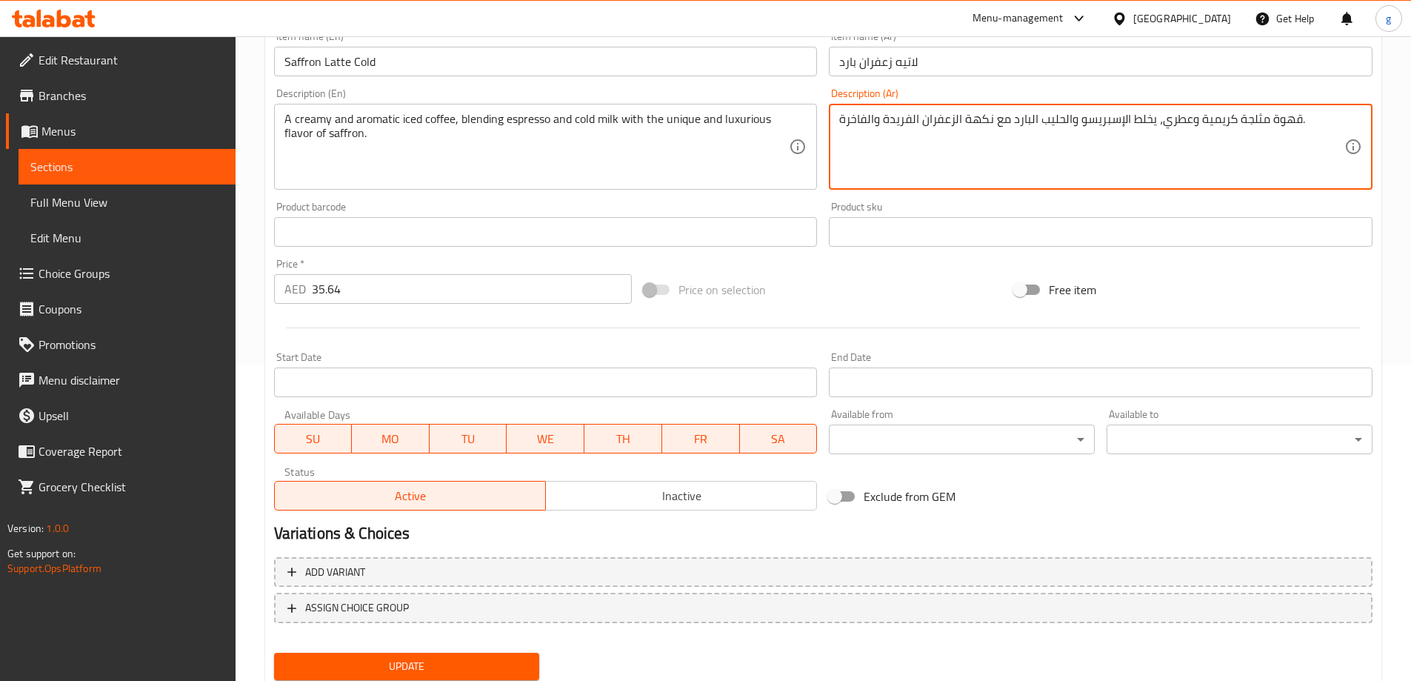
scroll to position [366, 0]
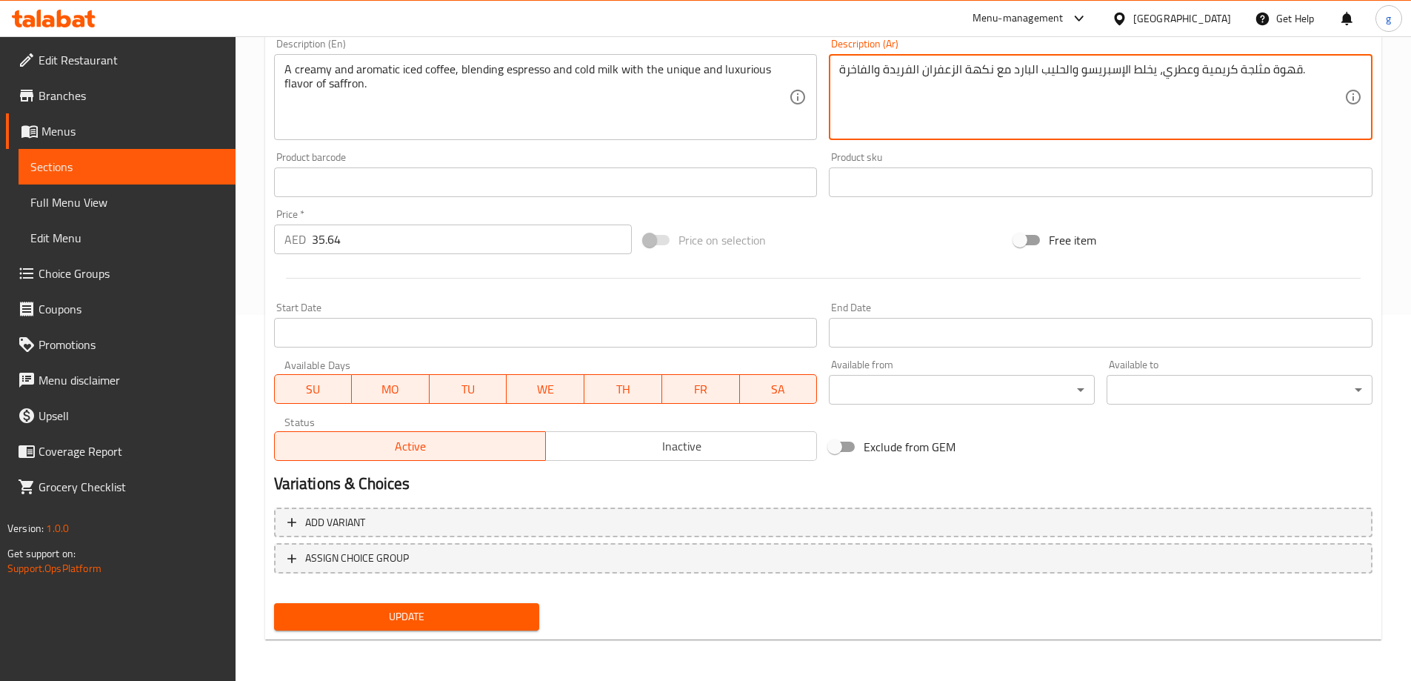
type textarea "قهوة مثلجة كريمية وعطري، يخلط الإسبريسو والحليب البارد مع نكهة الزعفران الفريدة…"
click at [439, 620] on span "Update" at bounding box center [407, 617] width 242 height 19
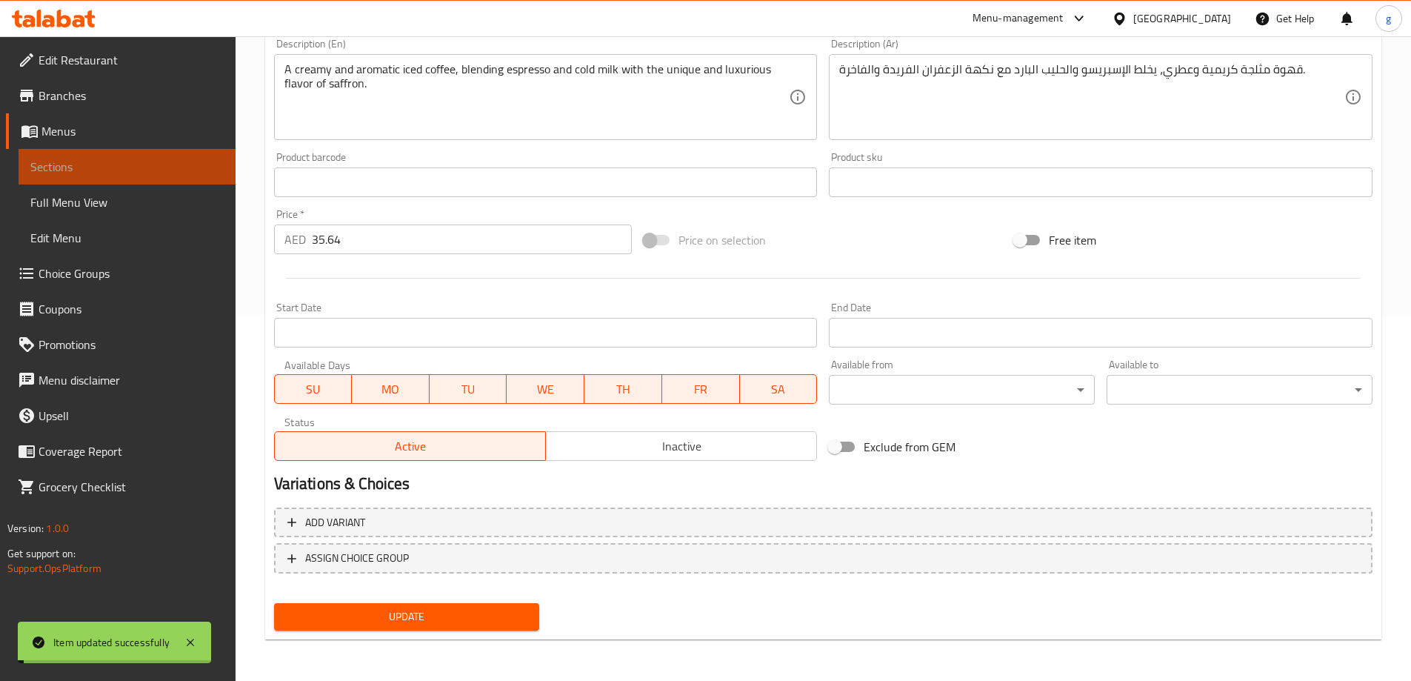
click at [96, 167] on span "Sections" at bounding box center [126, 167] width 193 height 18
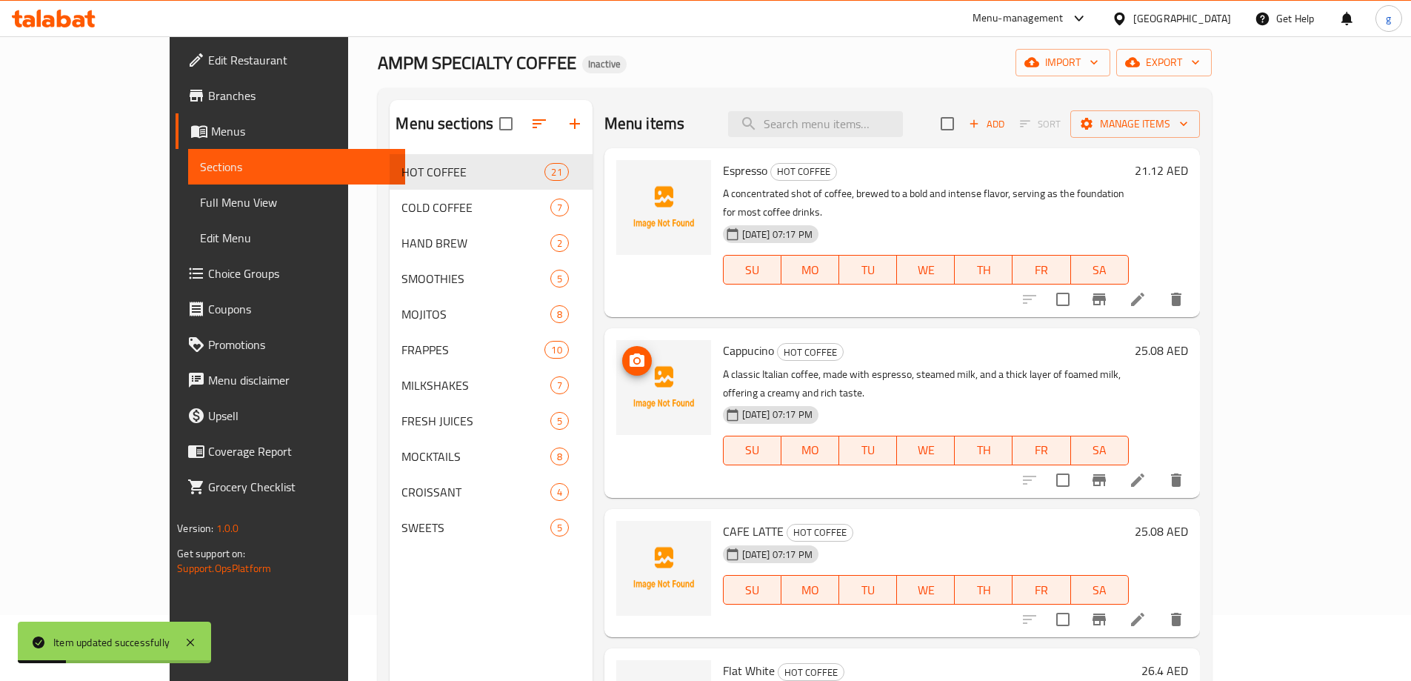
scroll to position [59, 0]
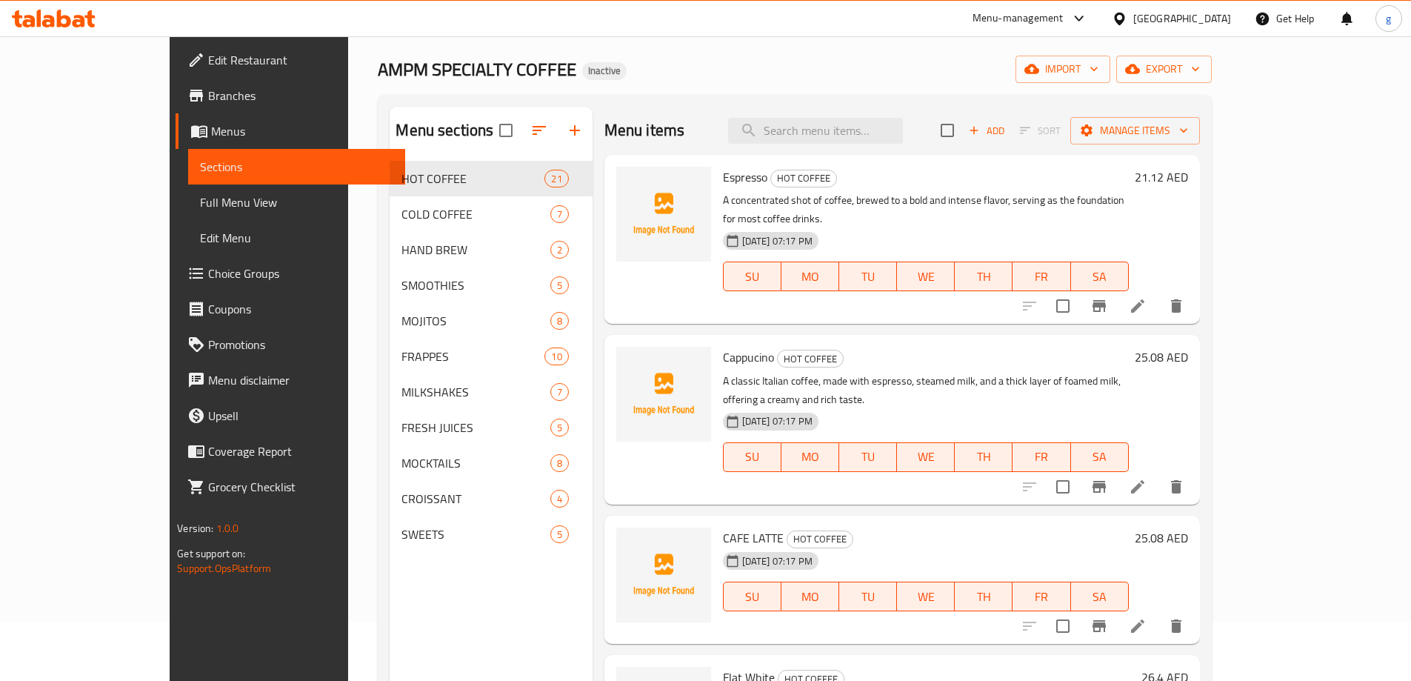
click at [390, 582] on div "Menu sections HOT COFFEE 21 COLD COFFEE 7 HAND BREW 2 SMOOTHIES 5 MOJITOS 8 FRA…" at bounding box center [491, 447] width 202 height 681
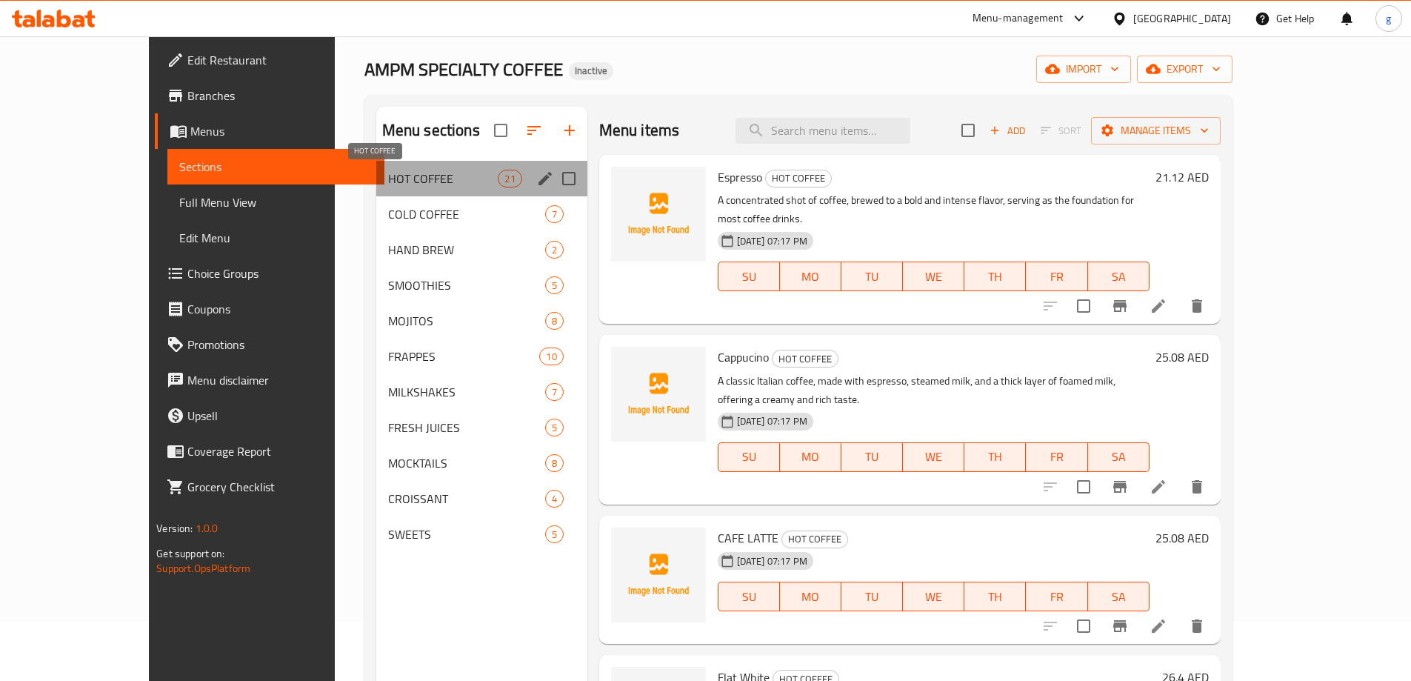
click at [388, 178] on span "HOT COFFEE" at bounding box center [443, 179] width 110 height 18
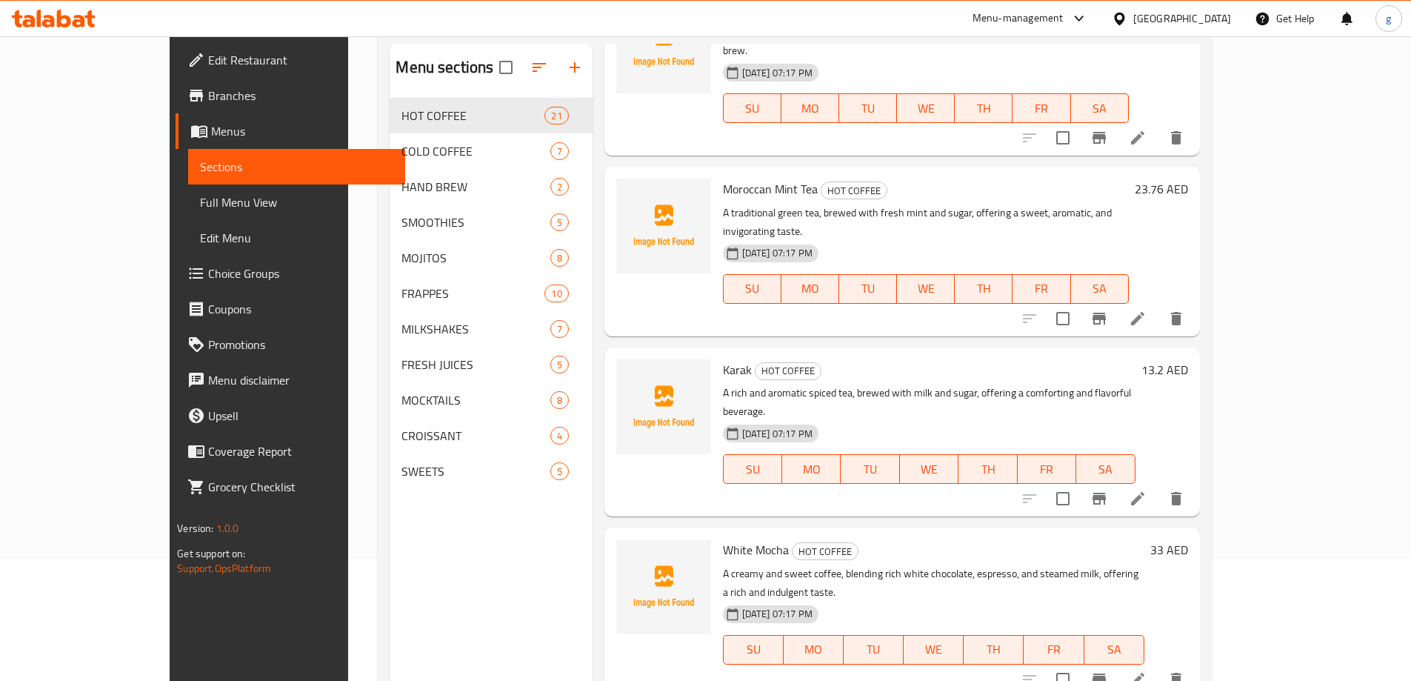
scroll to position [207, 0]
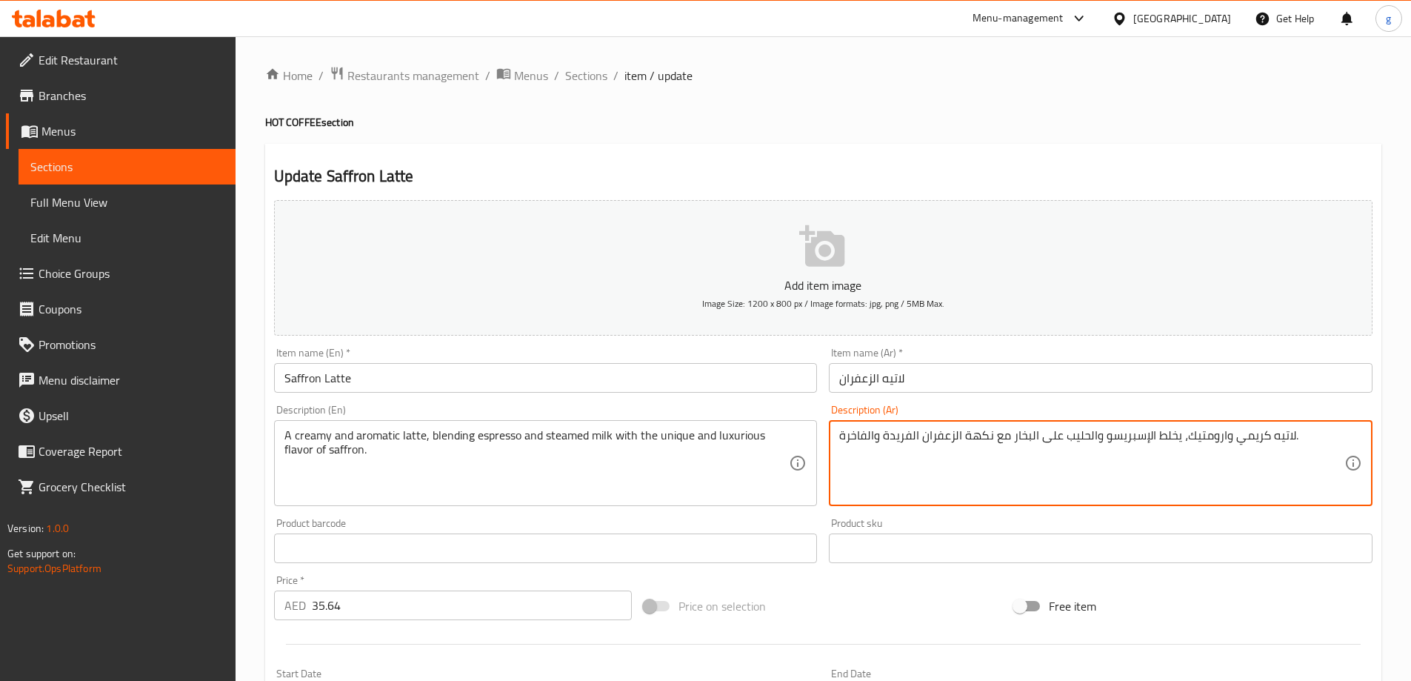
drag, startPoint x: 1191, startPoint y: 438, endPoint x: 1205, endPoint y: 439, distance: 14.8
click at [1182, 436] on textarea "لاتيه كريمي وارومتيك، يخلط الإسبريسو والحليب على البخار مع نكهة الزعفران الفريد…" at bounding box center [1091, 463] width 505 height 70
drag, startPoint x: 1187, startPoint y: 436, endPoint x: 1226, endPoint y: 443, distance: 39.8
click at [1226, 443] on textarea "لاتيه كريمي وارومتيك، يخلط الإسبريسو والحليب على البخار مع نكهة الزعفران الفريد…" at bounding box center [1091, 463] width 505 height 70
paste textarea "طري"
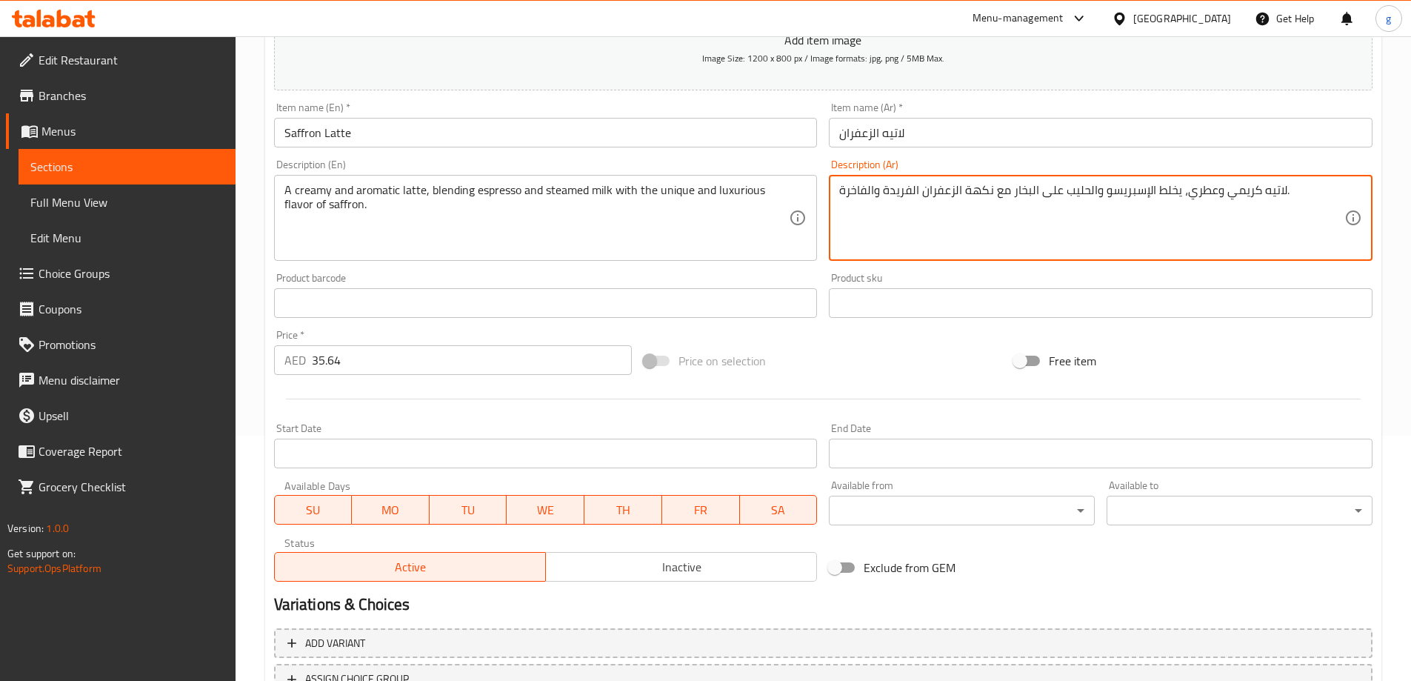
scroll to position [366, 0]
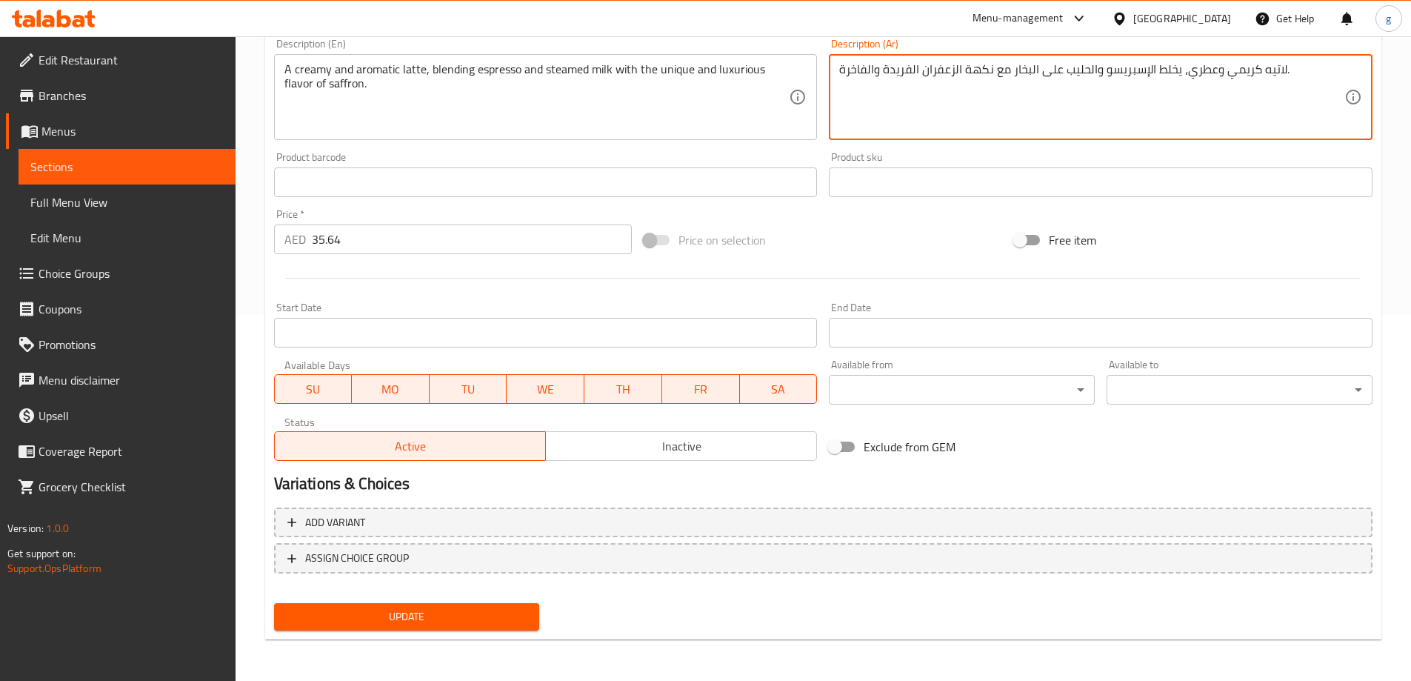
type textarea "لاتيه كريمي وعطري، يخلط الإسبريسو والحليب على البخار مع نكهة الزعفران الفريدة و…"
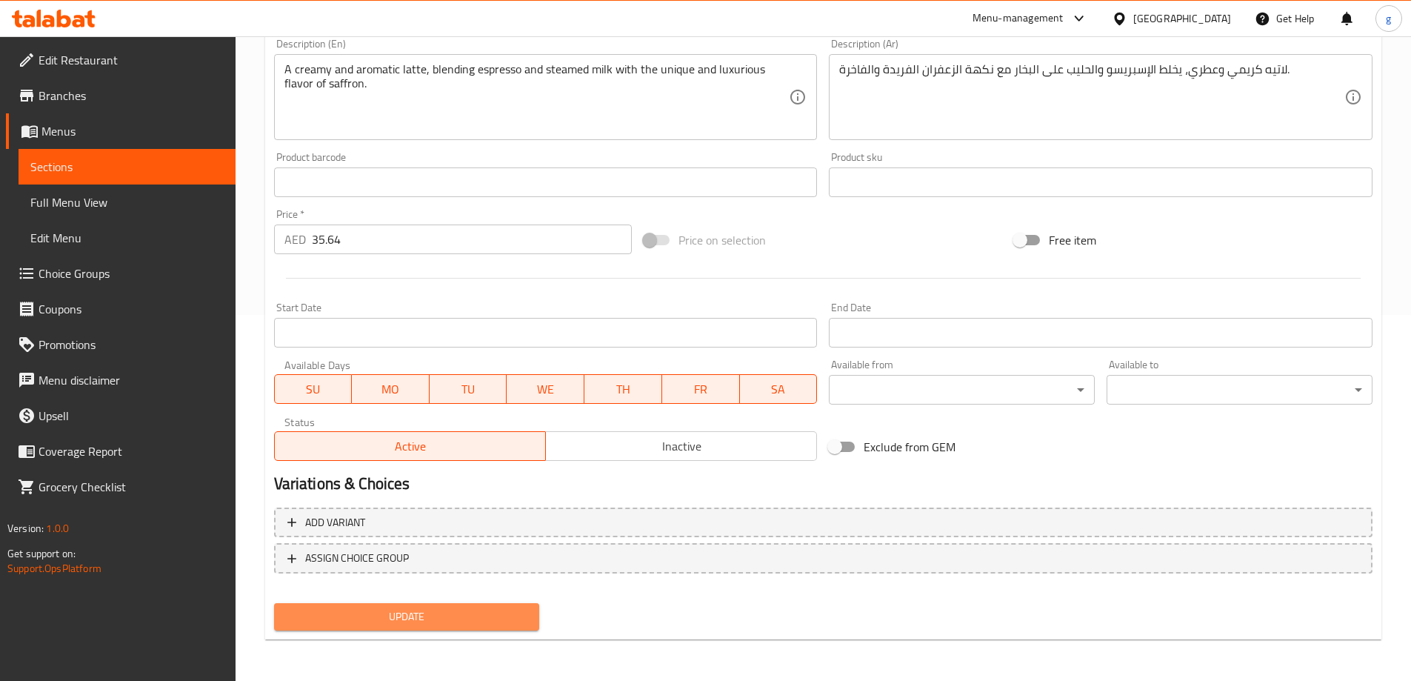
click at [381, 614] on span "Update" at bounding box center [407, 617] width 242 height 19
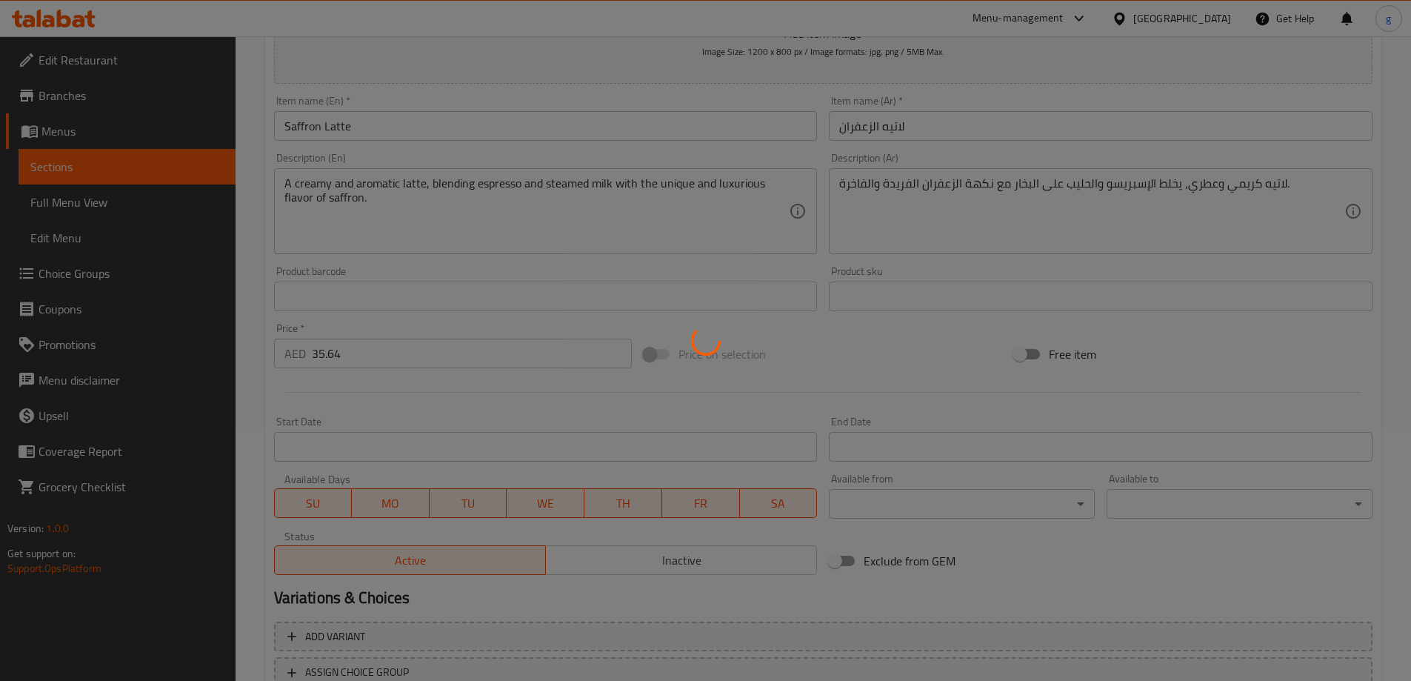
scroll to position [0, 0]
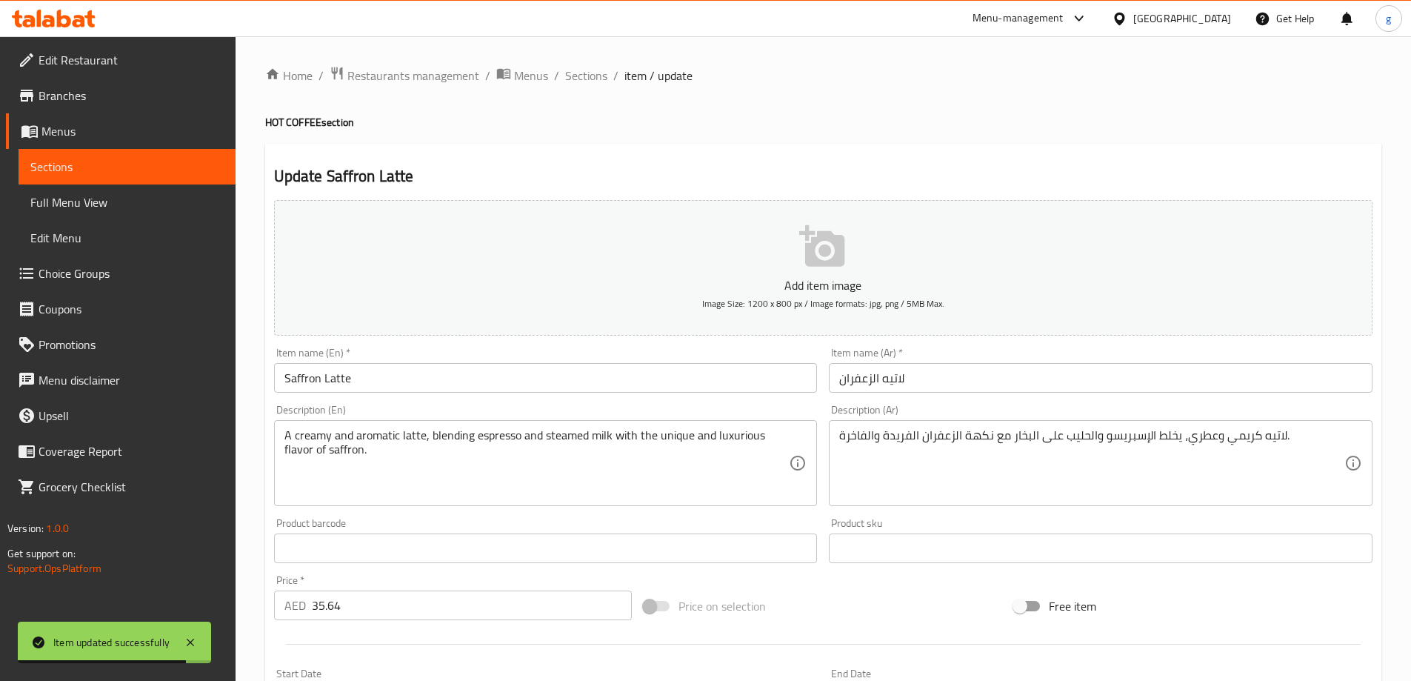
drag, startPoint x: 139, startPoint y: 170, endPoint x: 224, endPoint y: 190, distance: 87.0
click at [139, 170] on span "Sections" at bounding box center [126, 167] width 193 height 18
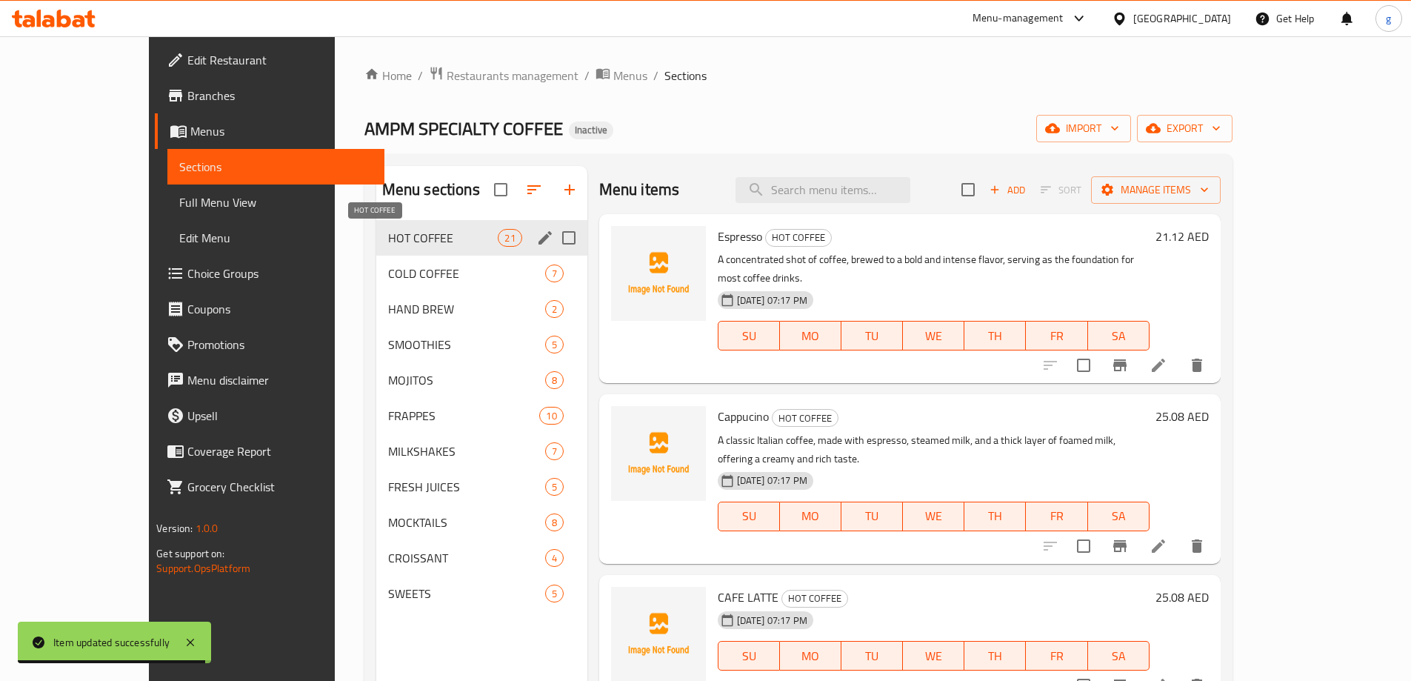
click at [440, 245] on span "HOT COFFEE" at bounding box center [443, 238] width 110 height 18
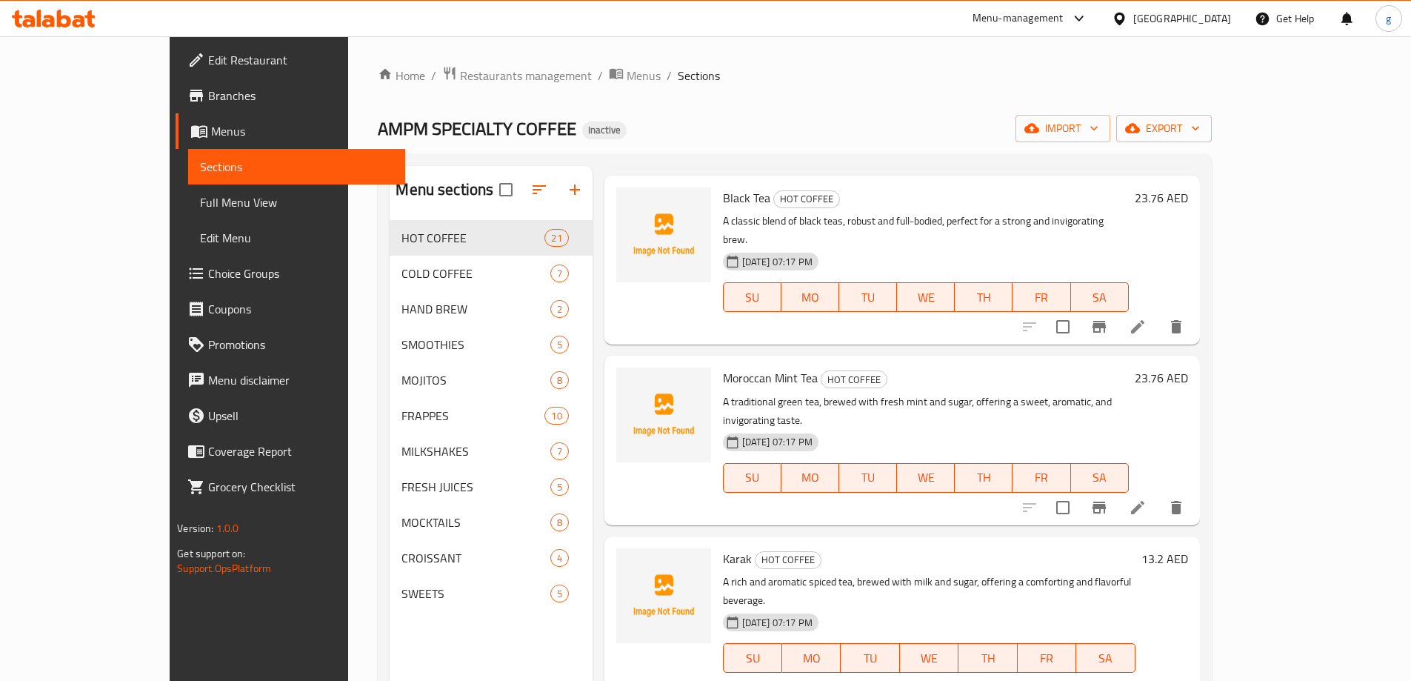
scroll to position [2667, 0]
click at [1147, 678] on icon at bounding box center [1138, 687] width 18 height 18
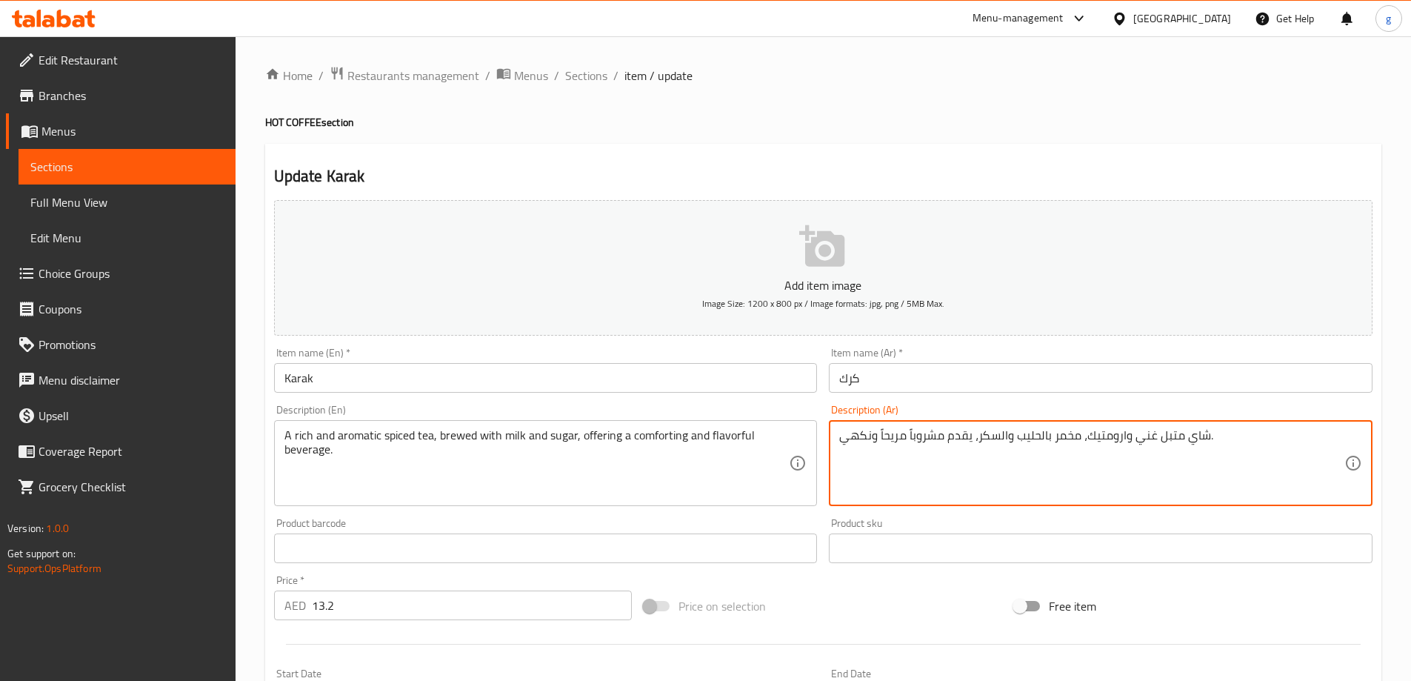
drag, startPoint x: 1087, startPoint y: 440, endPoint x: 1124, endPoint y: 445, distance: 37.3
paste textarea "طري"
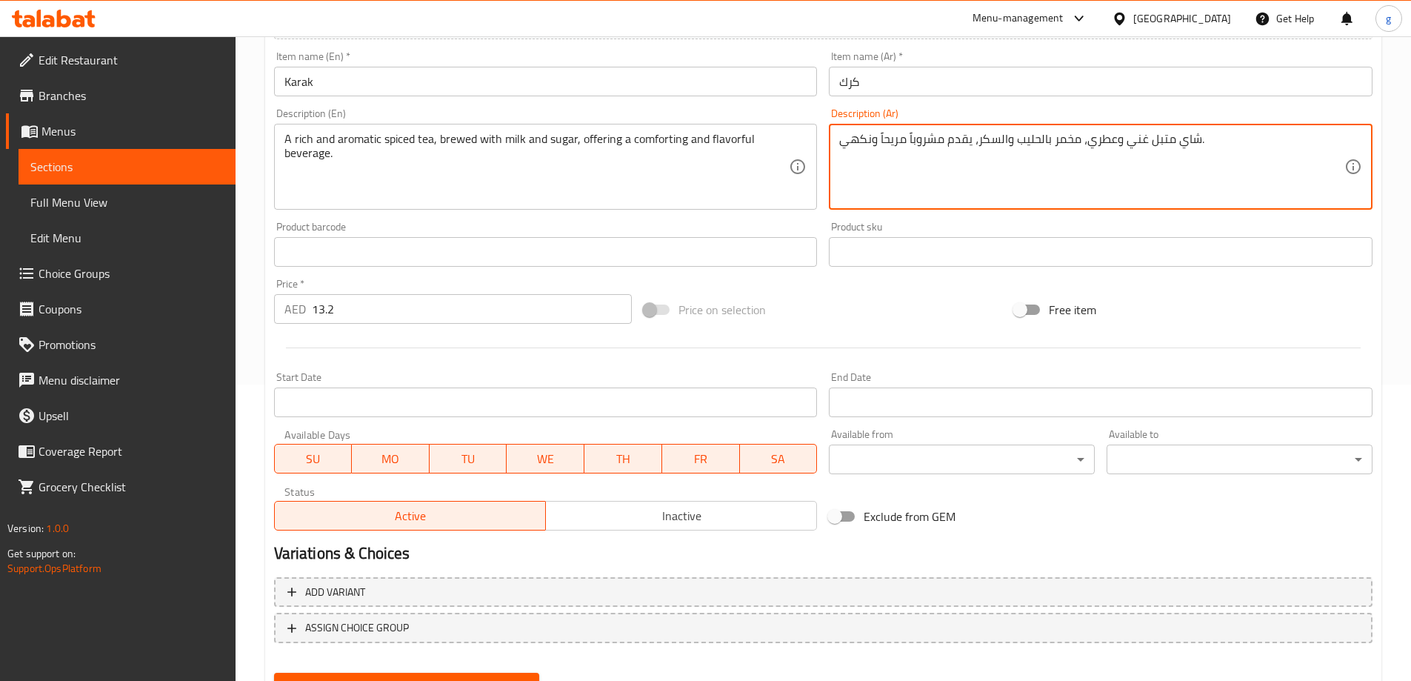
scroll to position [366, 0]
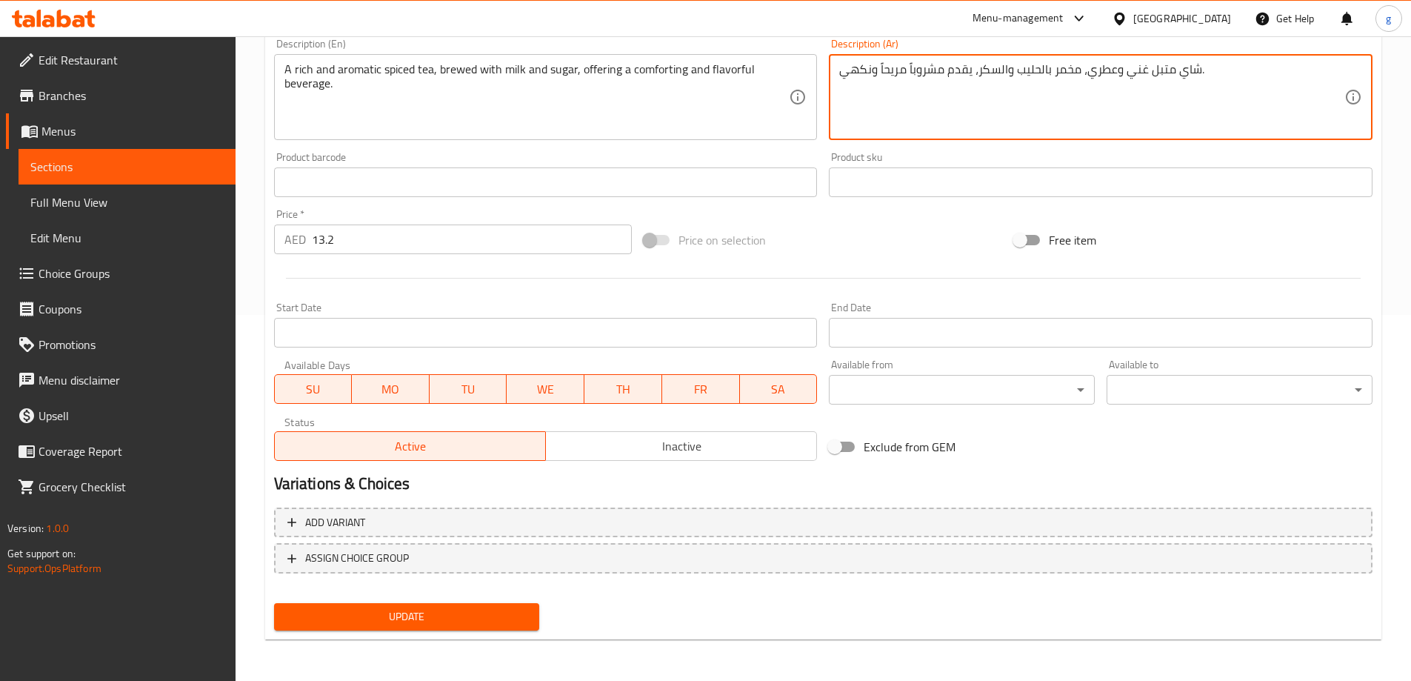
type textarea "شاي متبل غني وعطري، مخمر بالحليب والسكر، يقدم مشروباً مريحاً ونكهي."
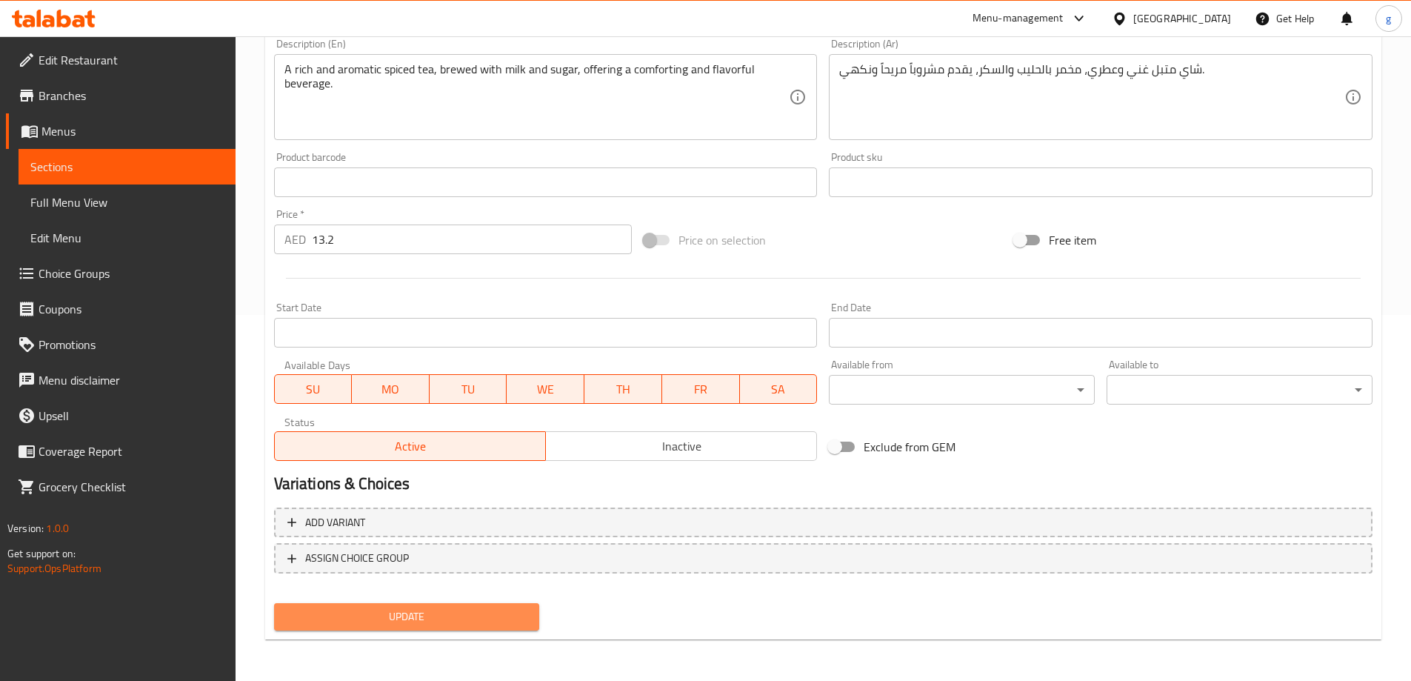
click at [402, 617] on span "Update" at bounding box center [407, 617] width 242 height 19
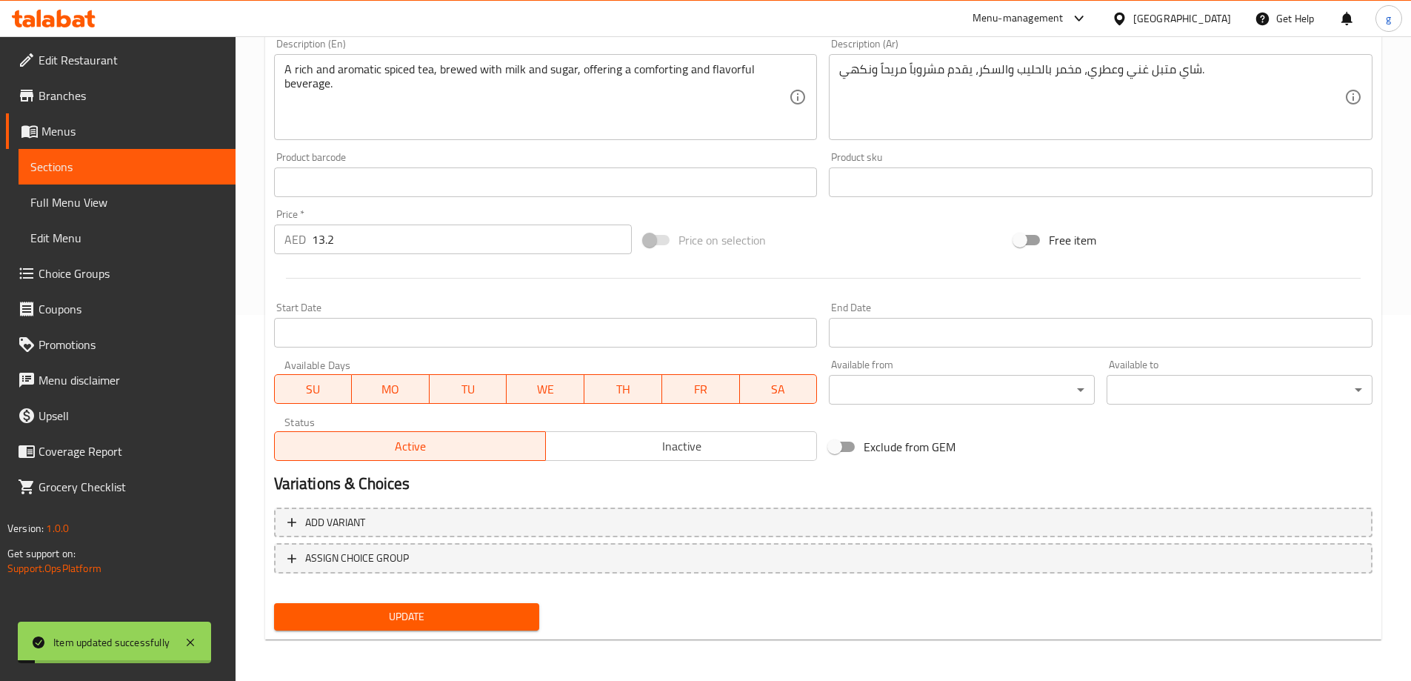
click at [119, 160] on span "Sections" at bounding box center [126, 167] width 193 height 18
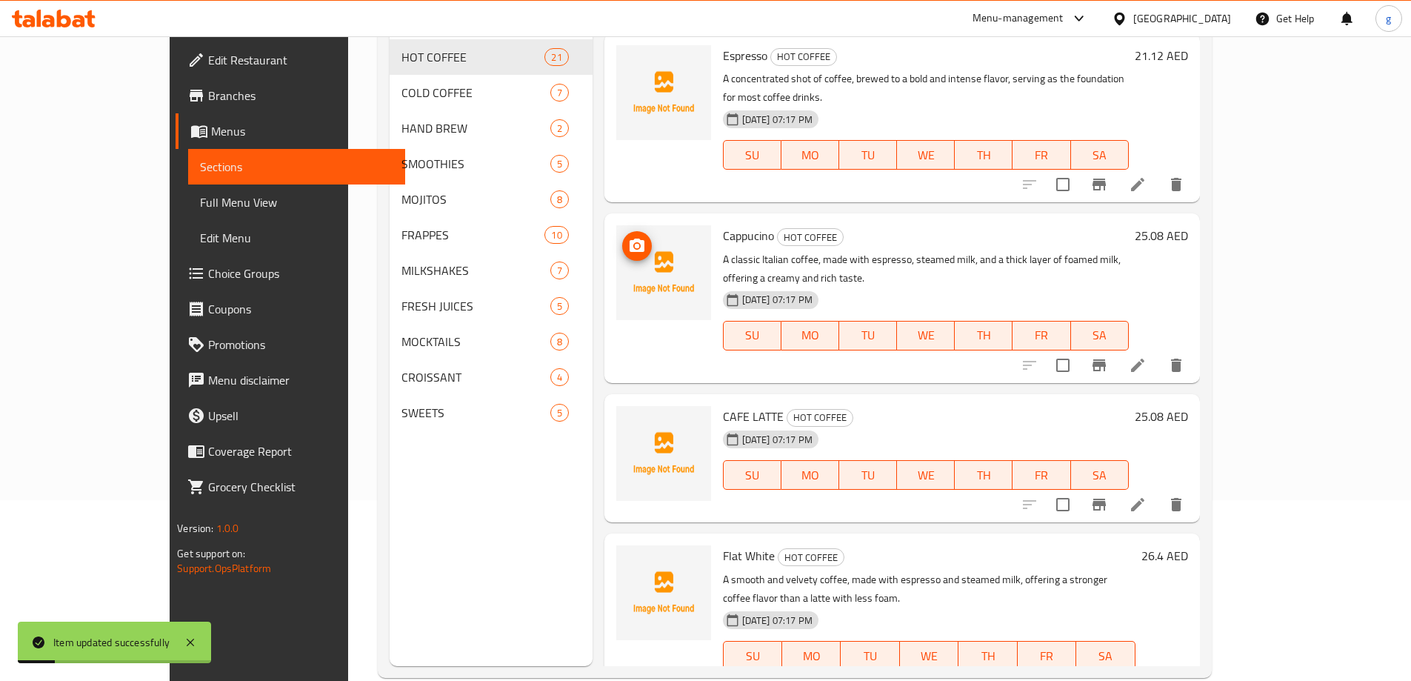
scroll to position [133, 0]
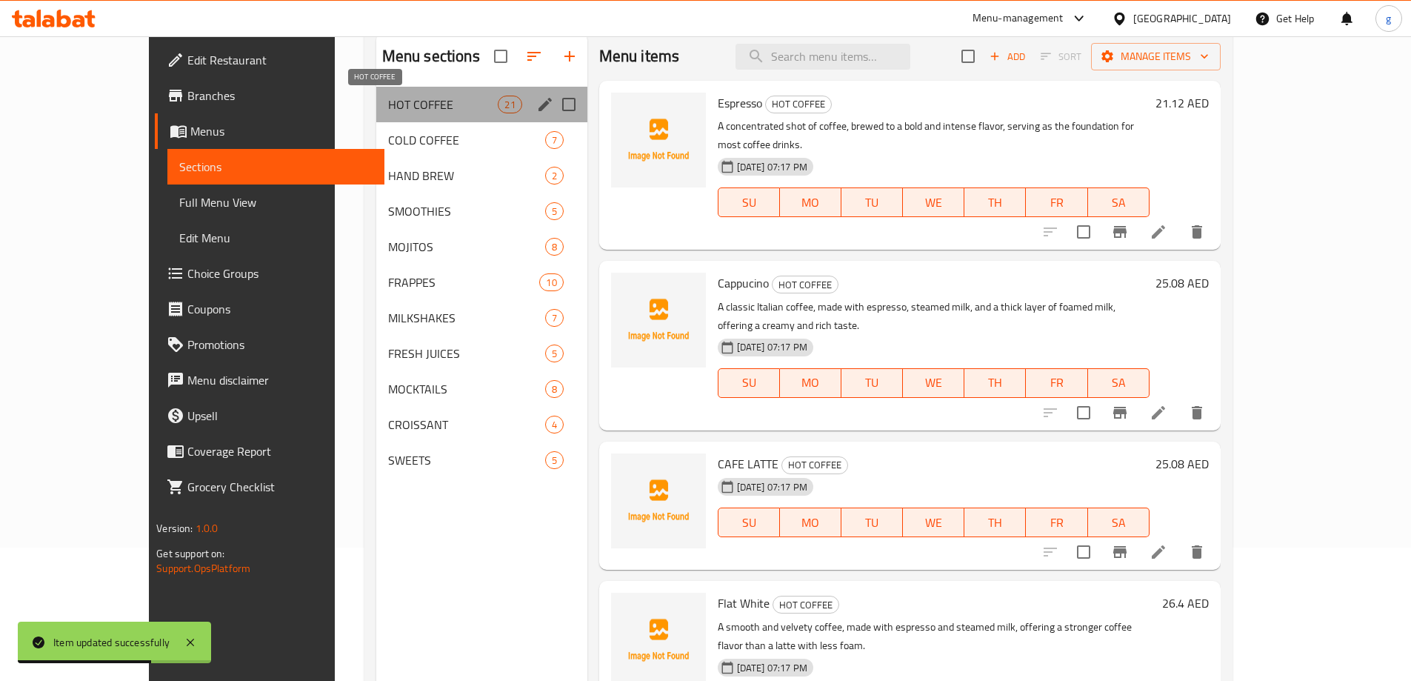
click at [388, 106] on span "HOT COFFEE" at bounding box center [443, 105] width 110 height 18
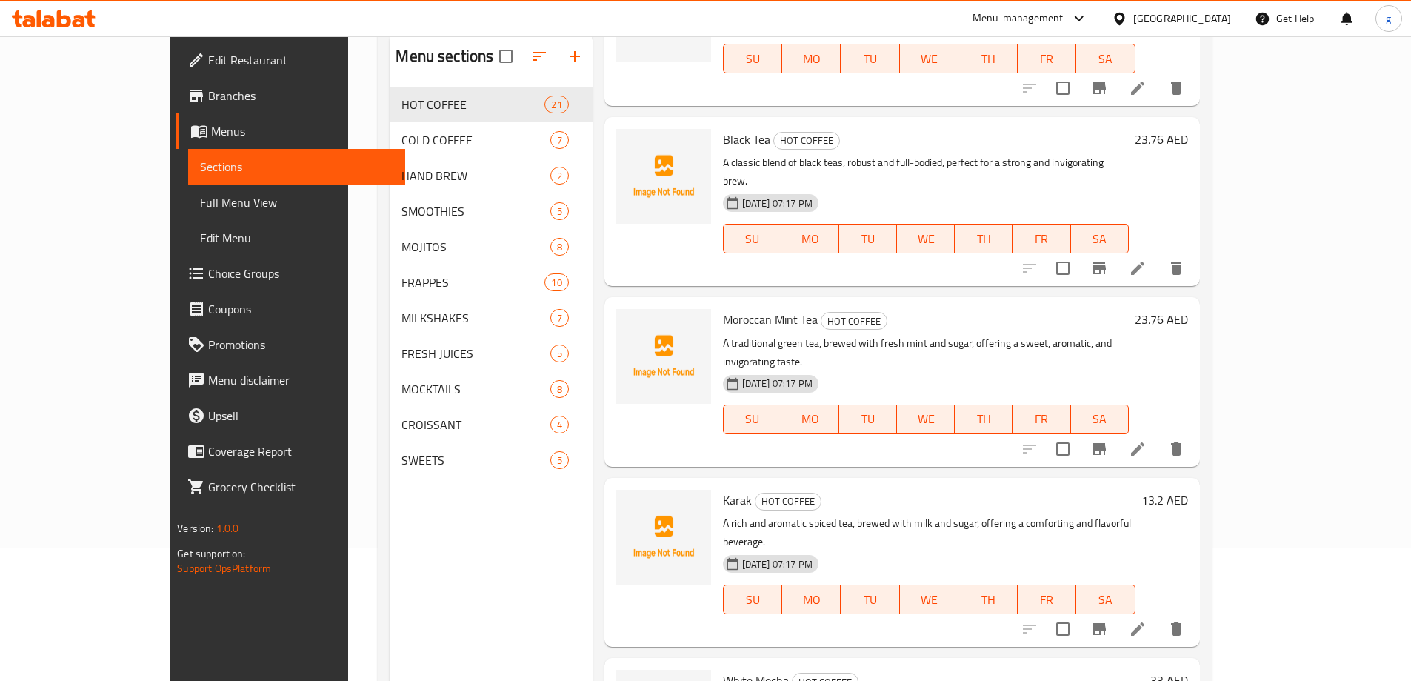
scroll to position [2519, 0]
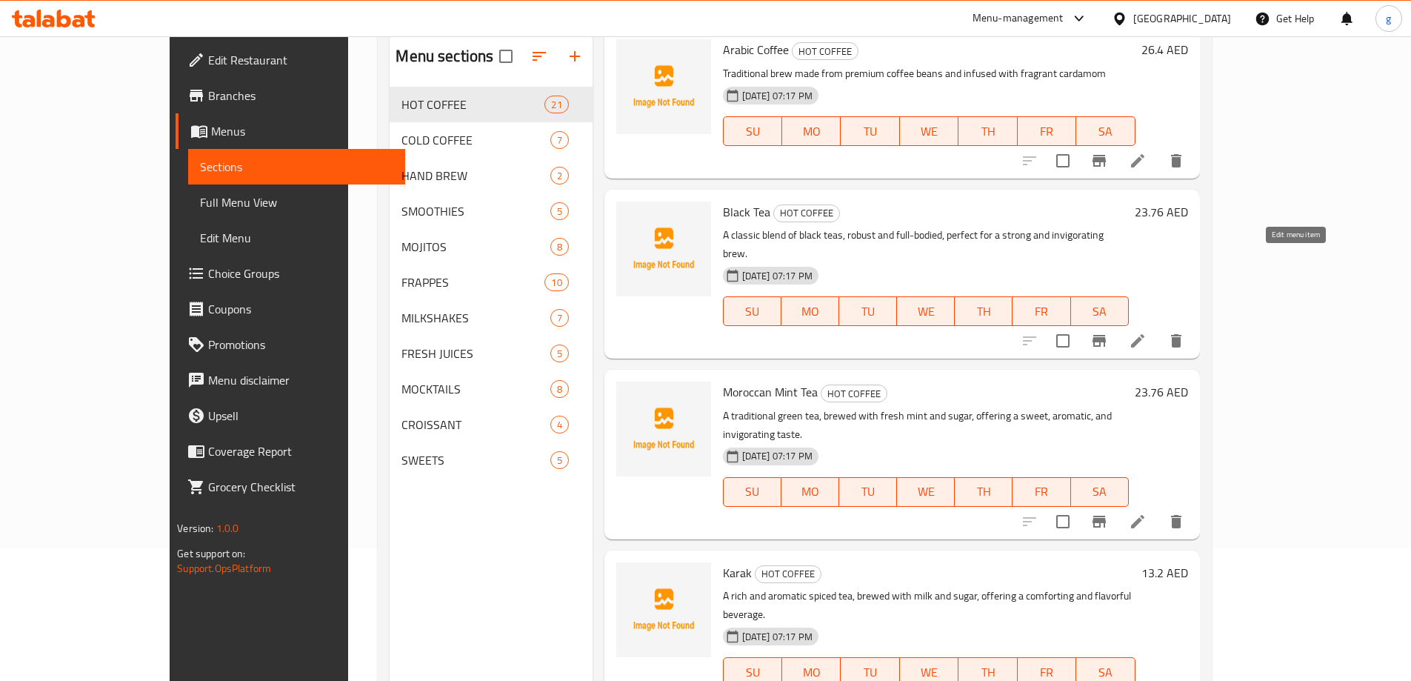
click at [1147, 513] on icon at bounding box center [1138, 522] width 18 height 18
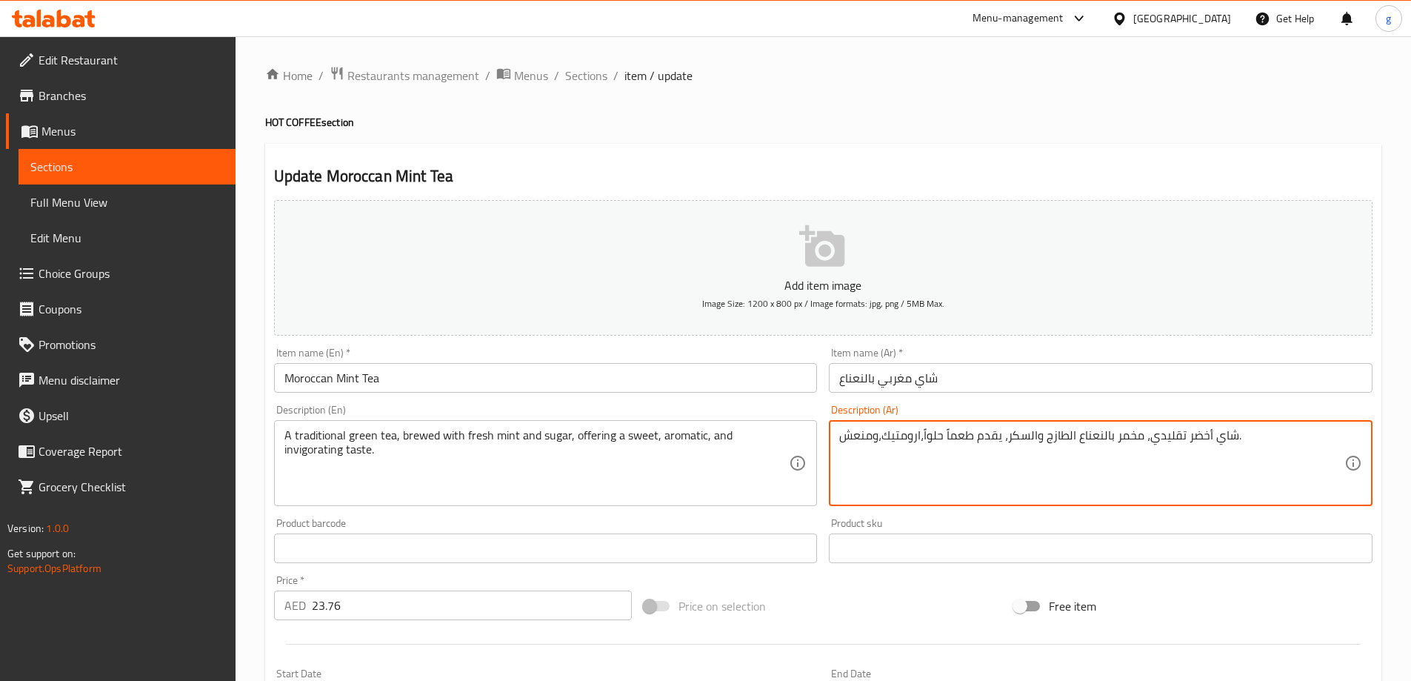
drag, startPoint x: 885, startPoint y: 439, endPoint x: 922, endPoint y: 444, distance: 36.6
click at [922, 444] on textarea "شاي أخضر تقليدي، مخمر بالنعناع الطازج والسكر، يقدم طعماً حلواً،ارومتيك،ومنعش." at bounding box center [1091, 463] width 505 height 70
paste textarea "طري"
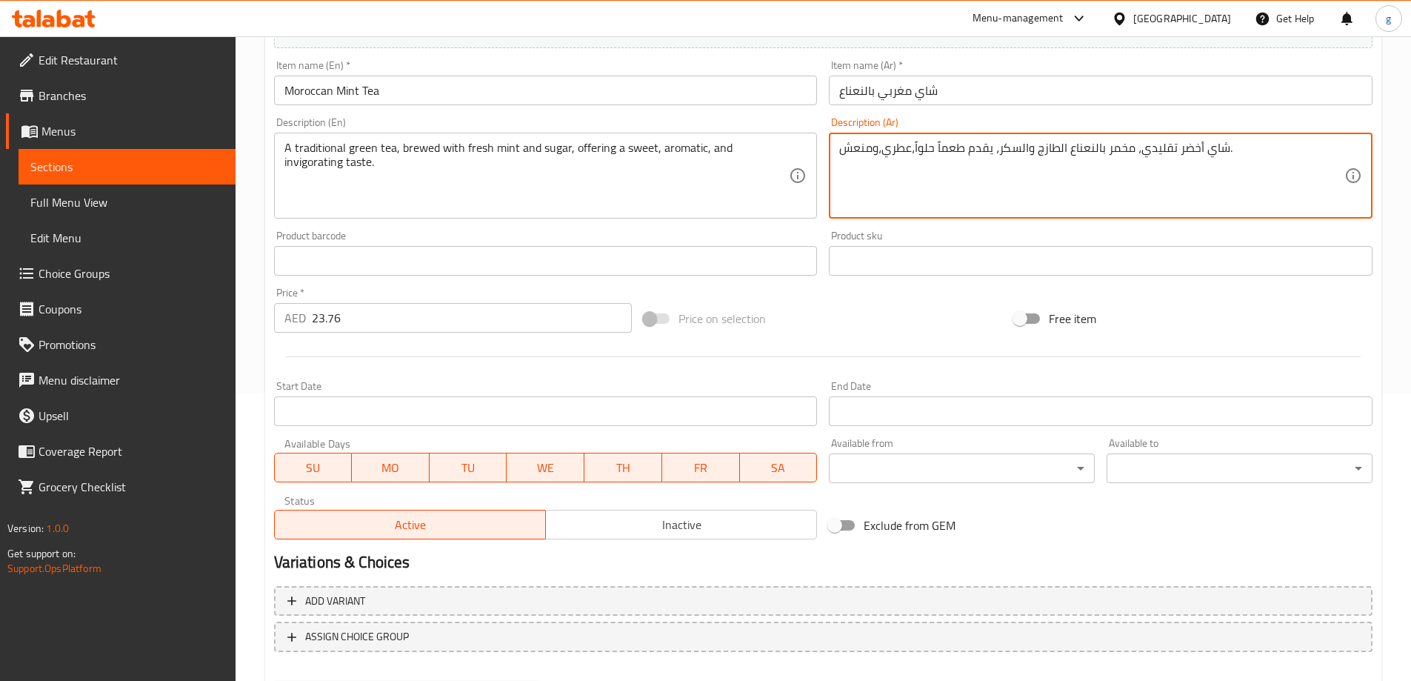
scroll to position [366, 0]
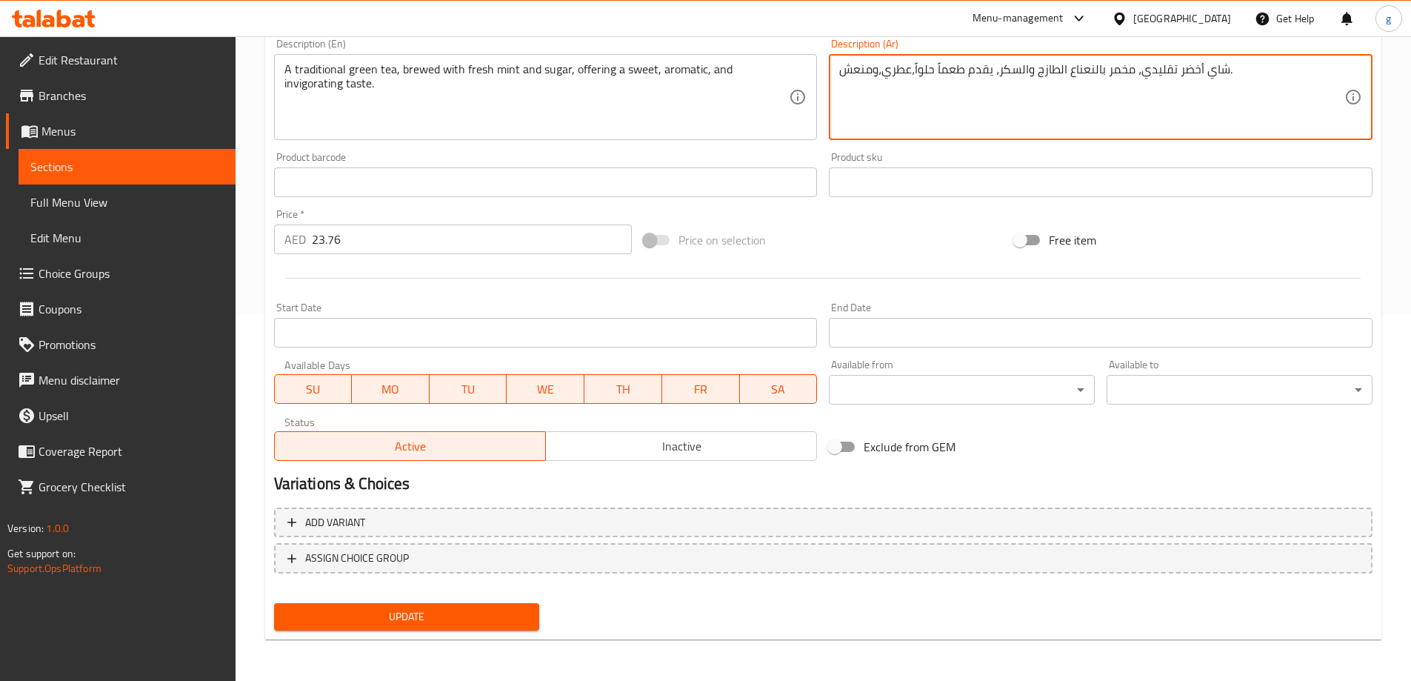
type textarea "شاي أخضر تقليدي، مخمر بالنعناع الطازج والسكر، يقدم طعماً حلواً،عطري،ومنعش."
click at [362, 615] on span "Update" at bounding box center [407, 617] width 242 height 19
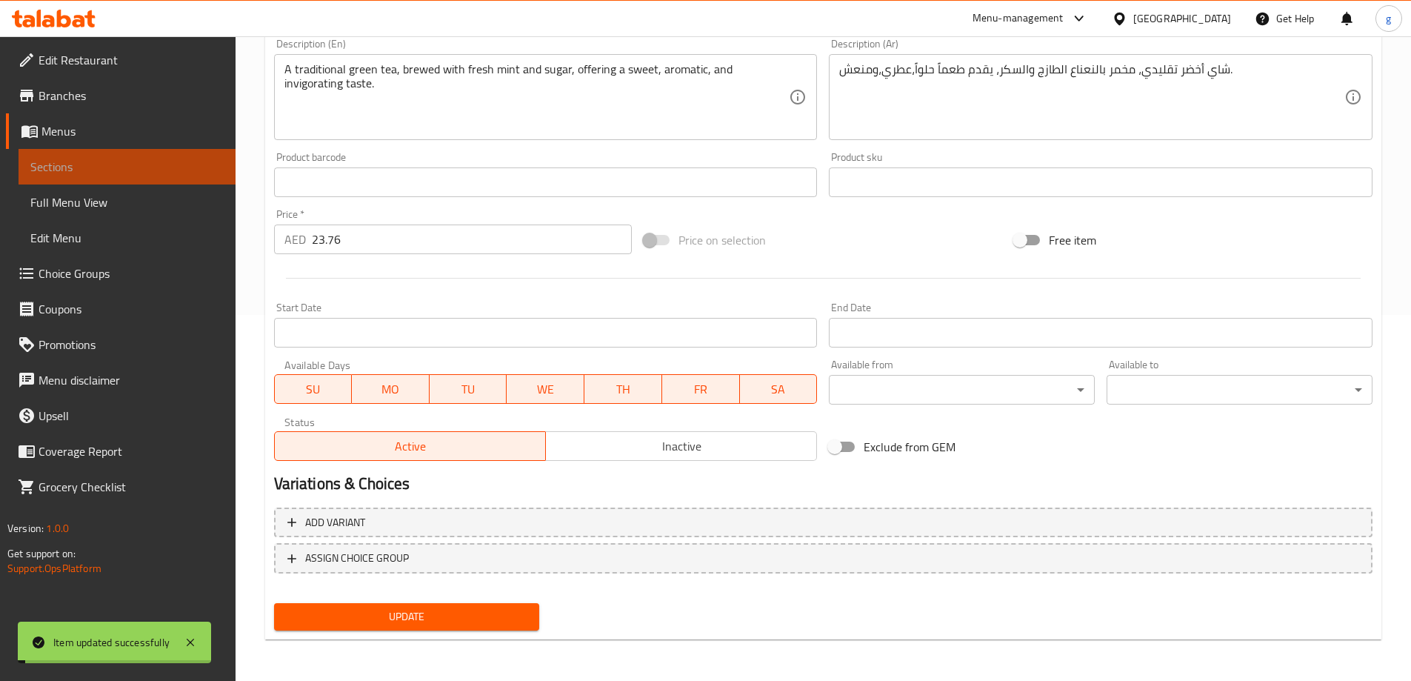
click at [82, 164] on span "Sections" at bounding box center [126, 167] width 193 height 18
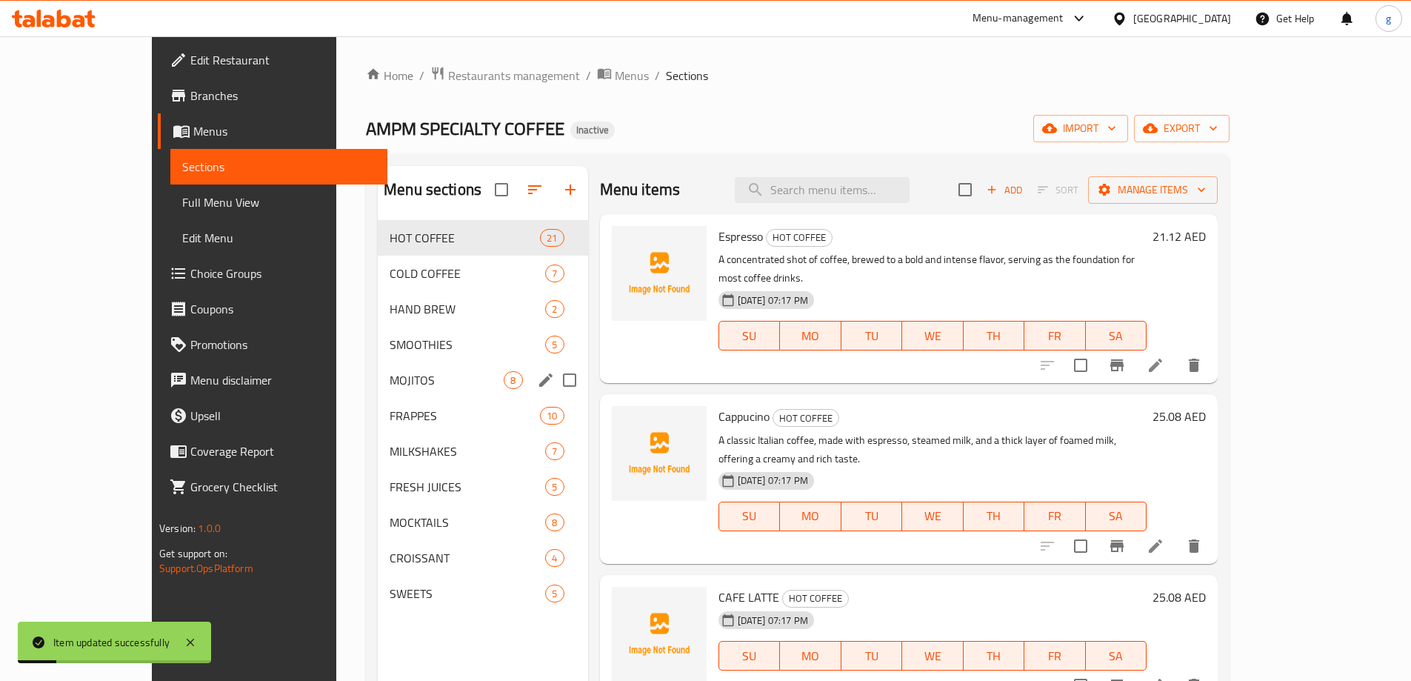
scroll to position [74, 0]
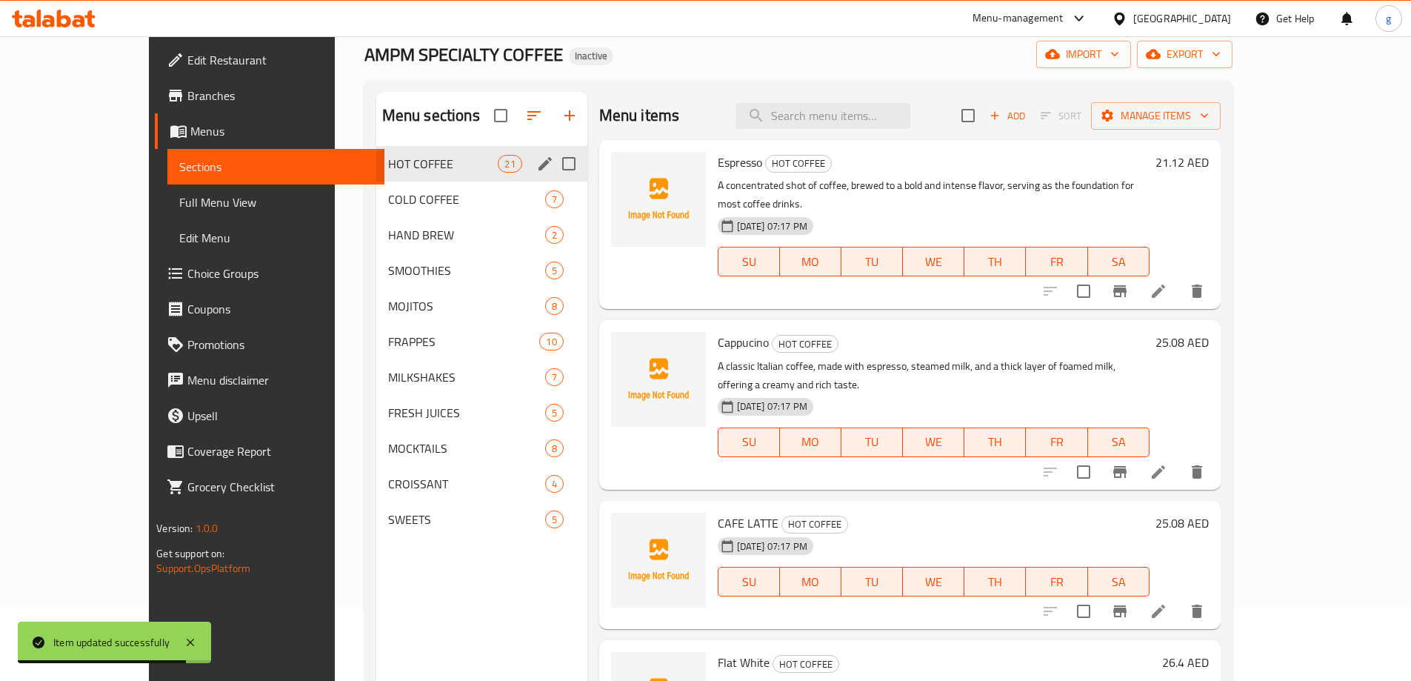
click at [393, 150] on div "HOT COFFEE 21" at bounding box center [481, 164] width 211 height 36
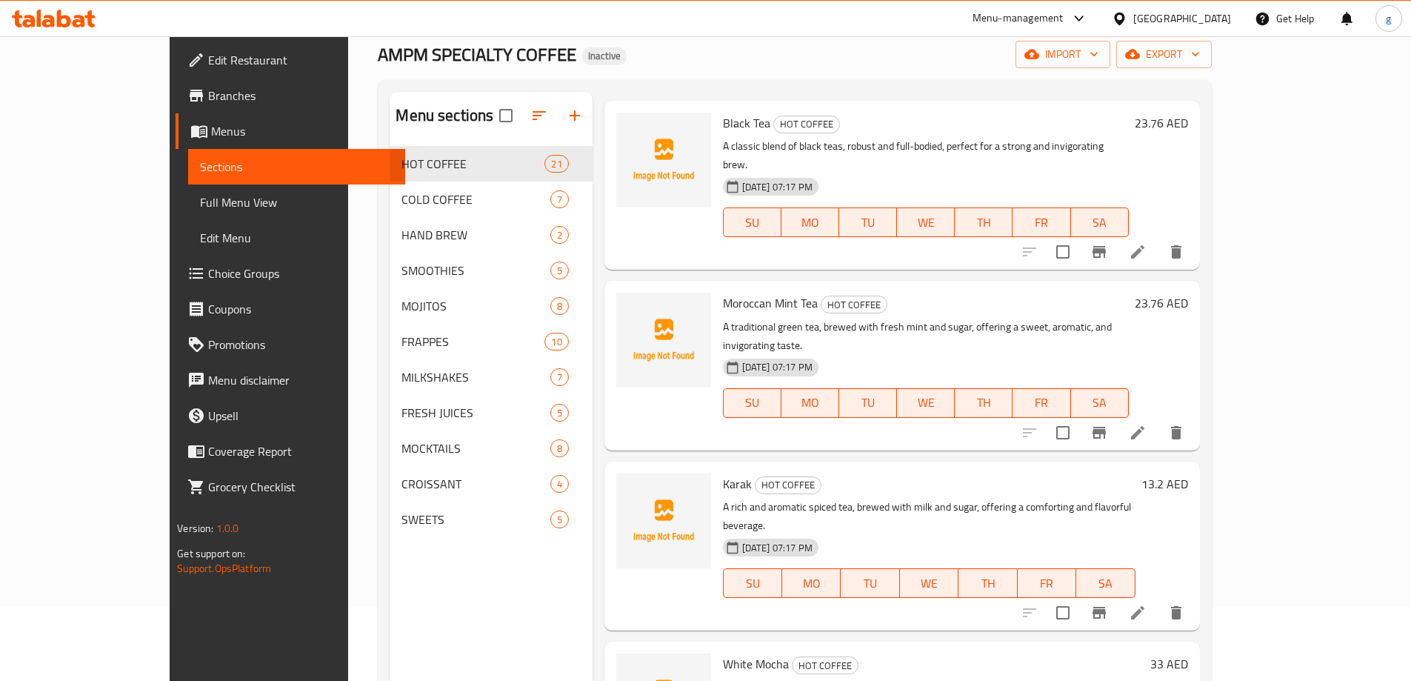
scroll to position [2733, 0]
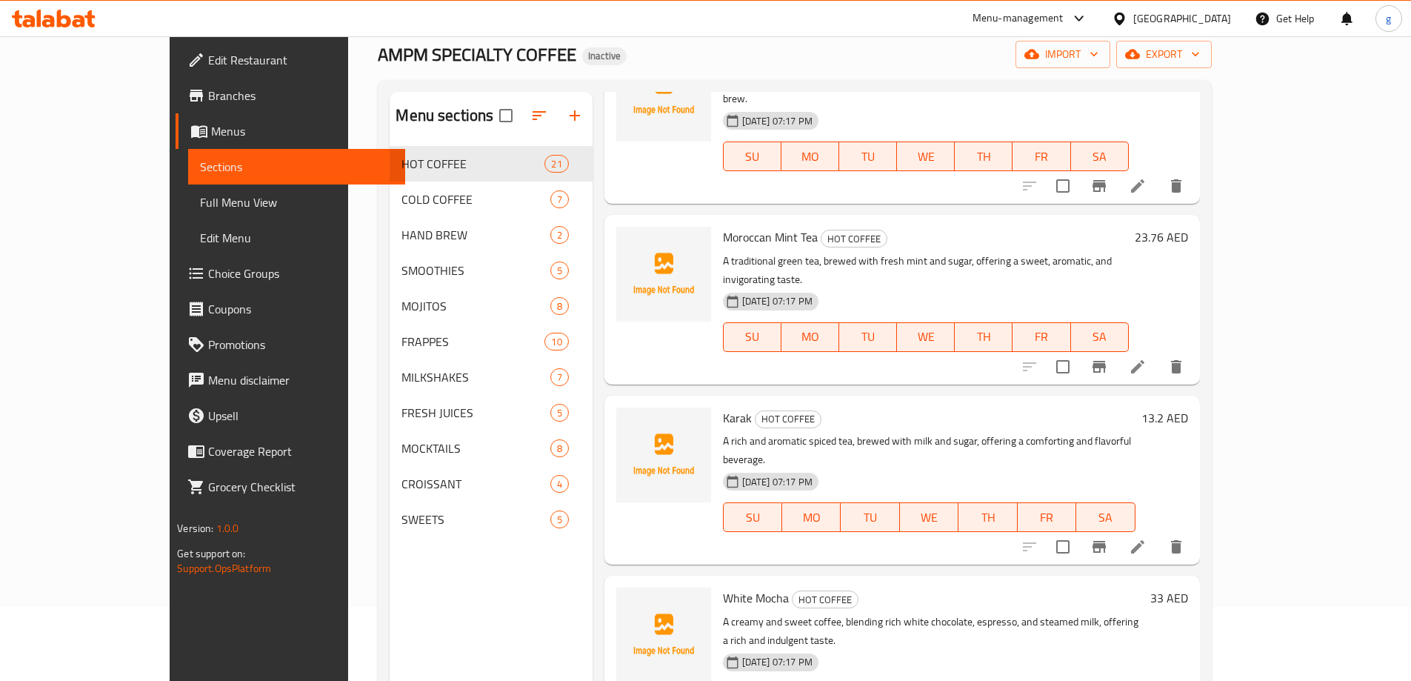
click at [1147, 538] on icon at bounding box center [1138, 547] width 18 height 18
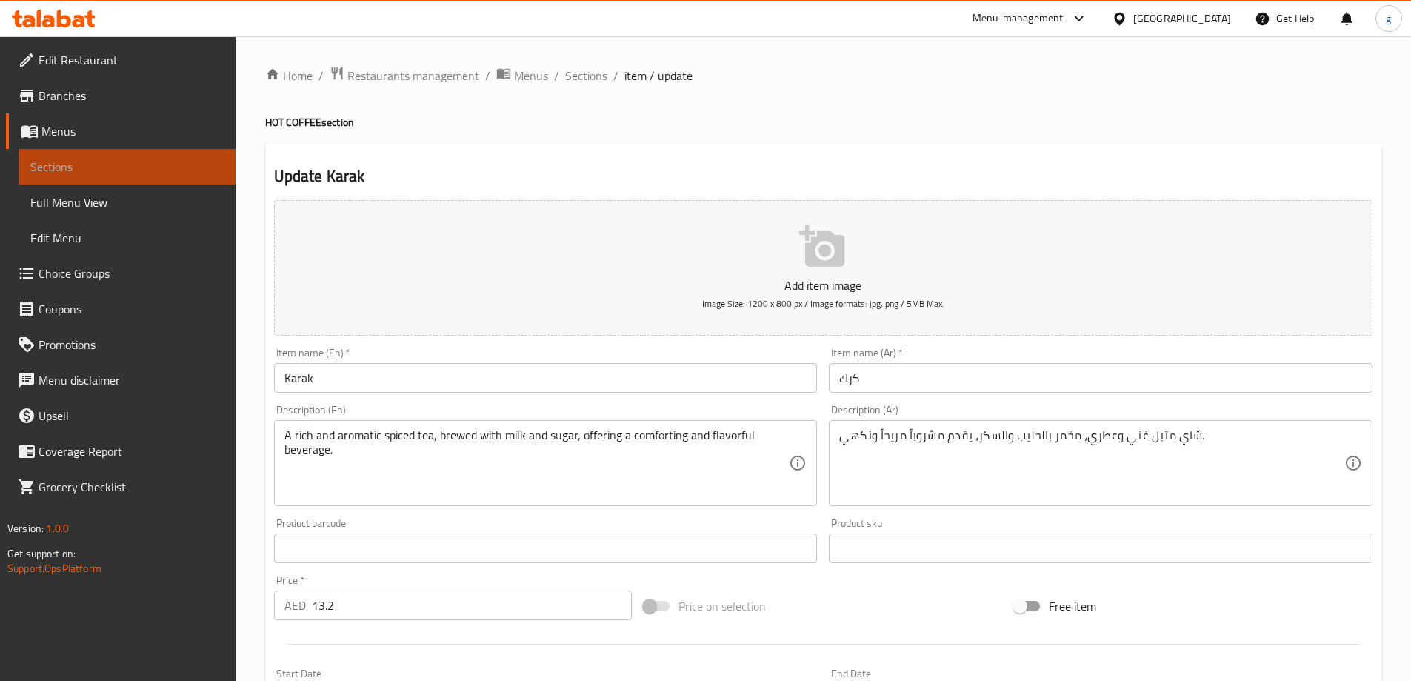
click at [93, 162] on span "Sections" at bounding box center [126, 167] width 193 height 18
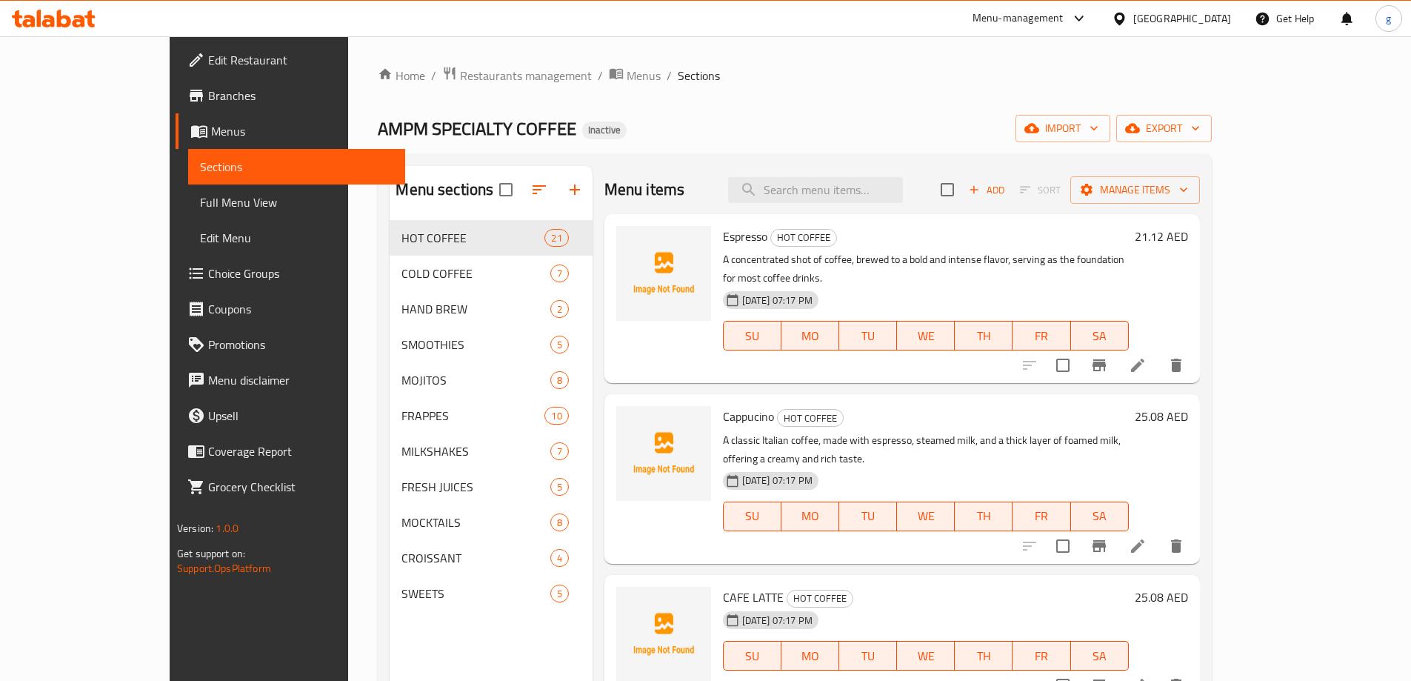
click at [211, 137] on span "Menus" at bounding box center [302, 131] width 182 height 18
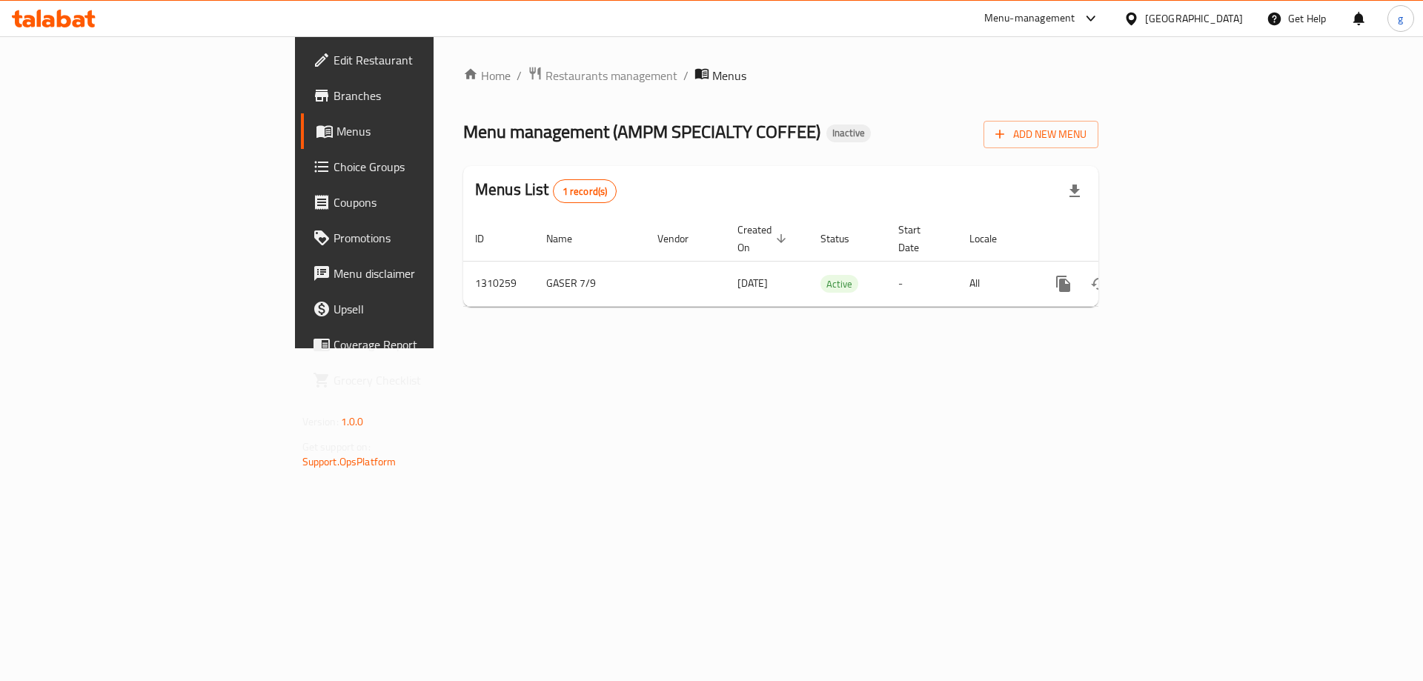
click at [301, 141] on link "Menus" at bounding box center [417, 131] width 232 height 36
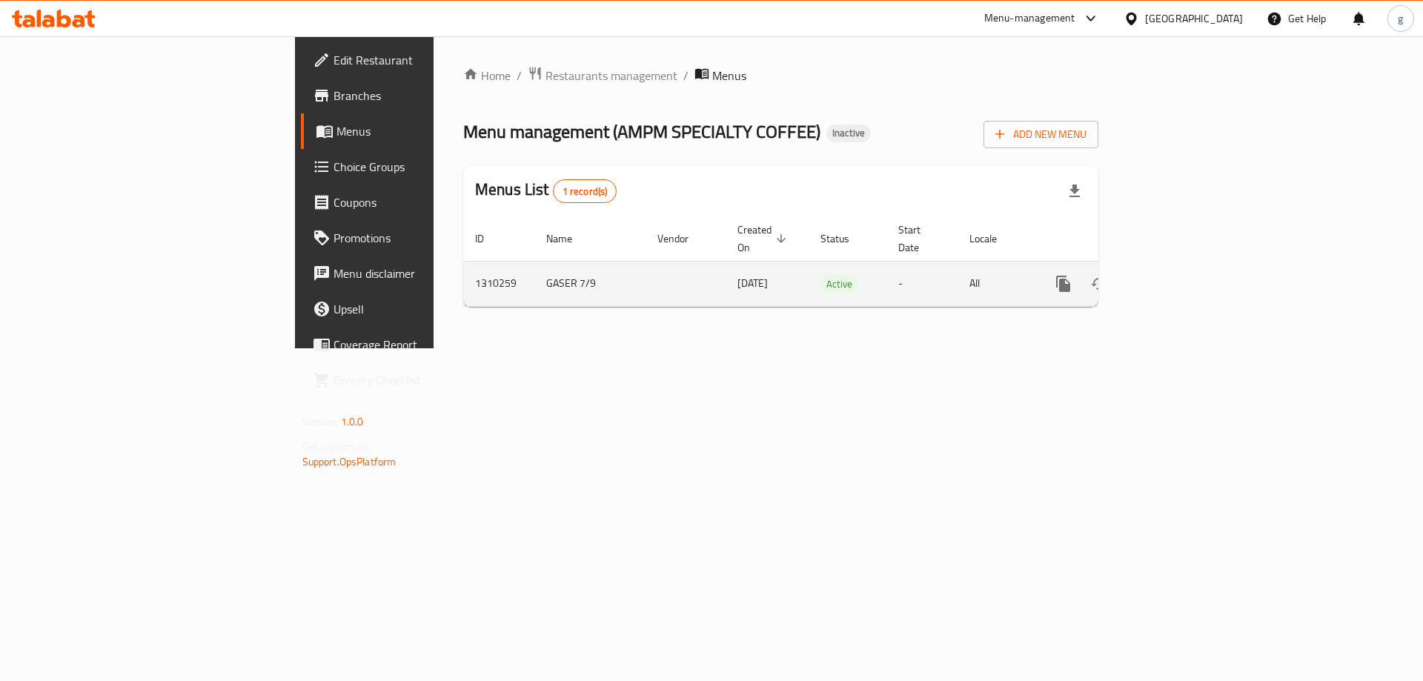
click at [1179, 275] on icon "enhanced table" at bounding box center [1170, 284] width 18 height 18
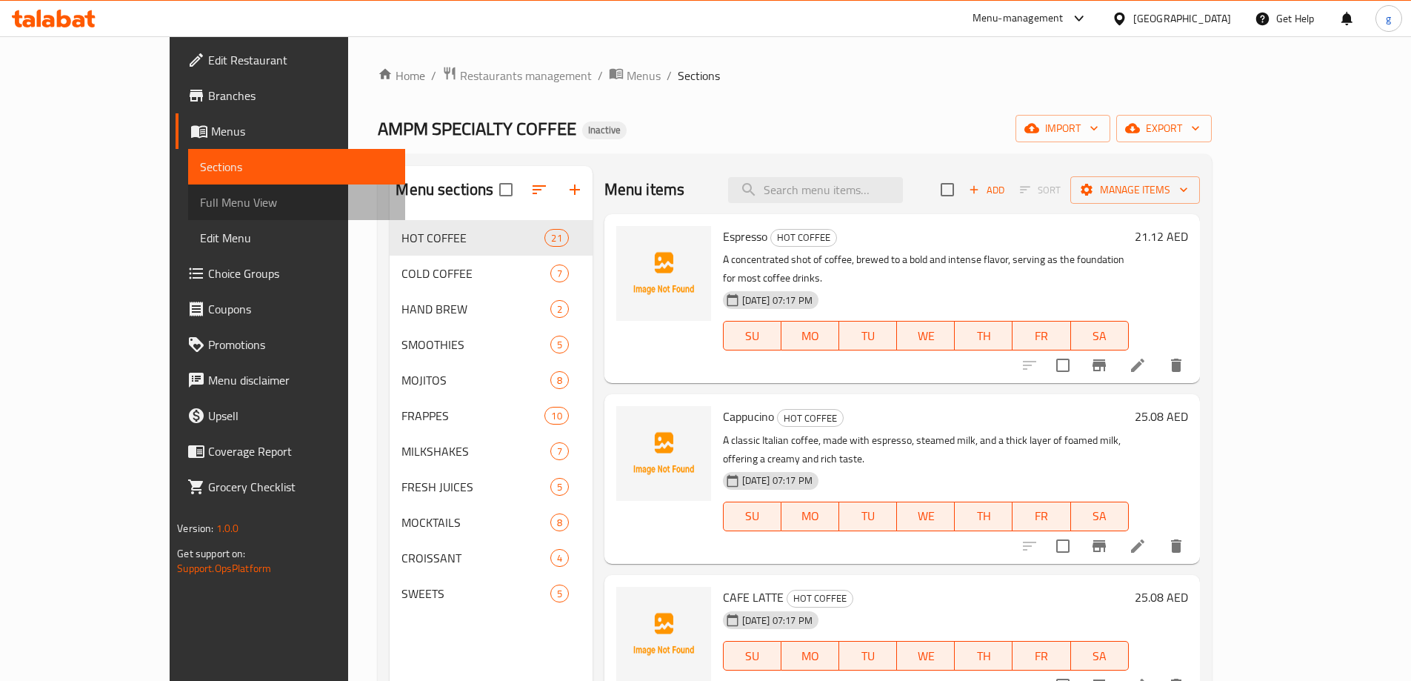
click at [200, 210] on span "Full Menu View" at bounding box center [296, 202] width 193 height 18
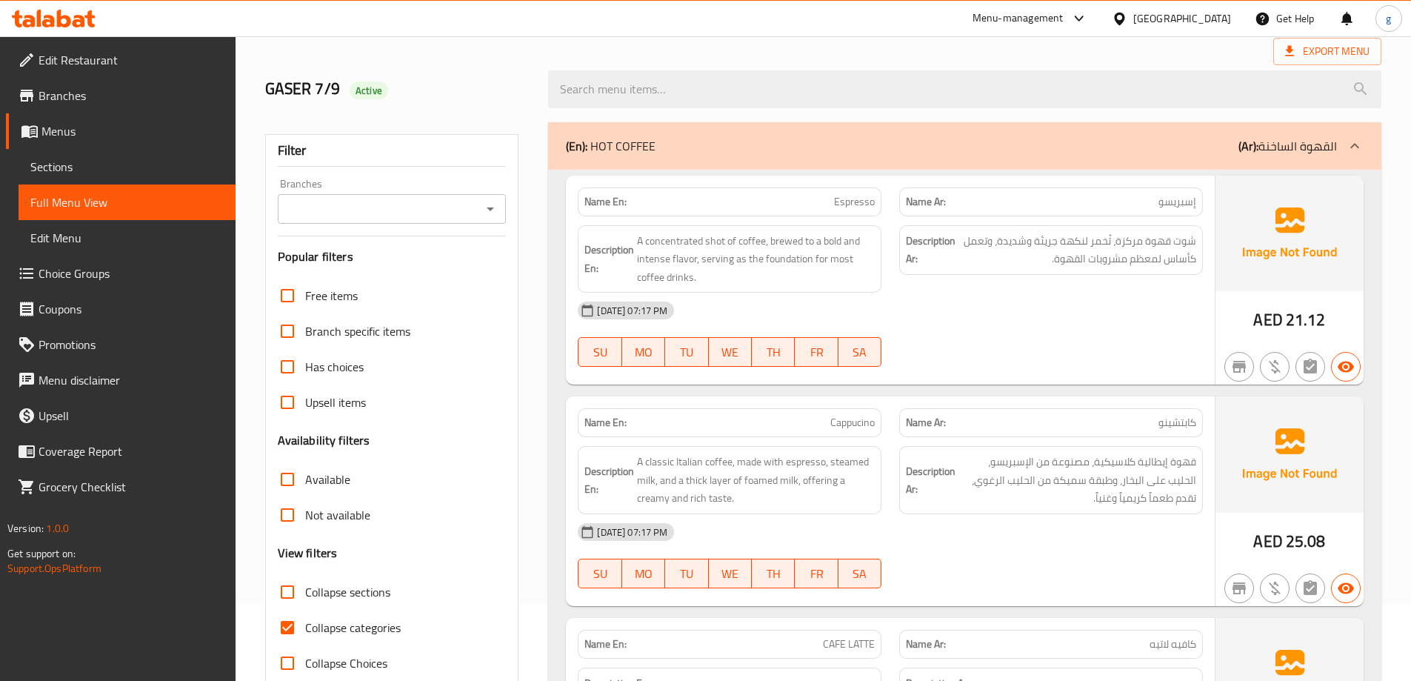
scroll to position [296, 0]
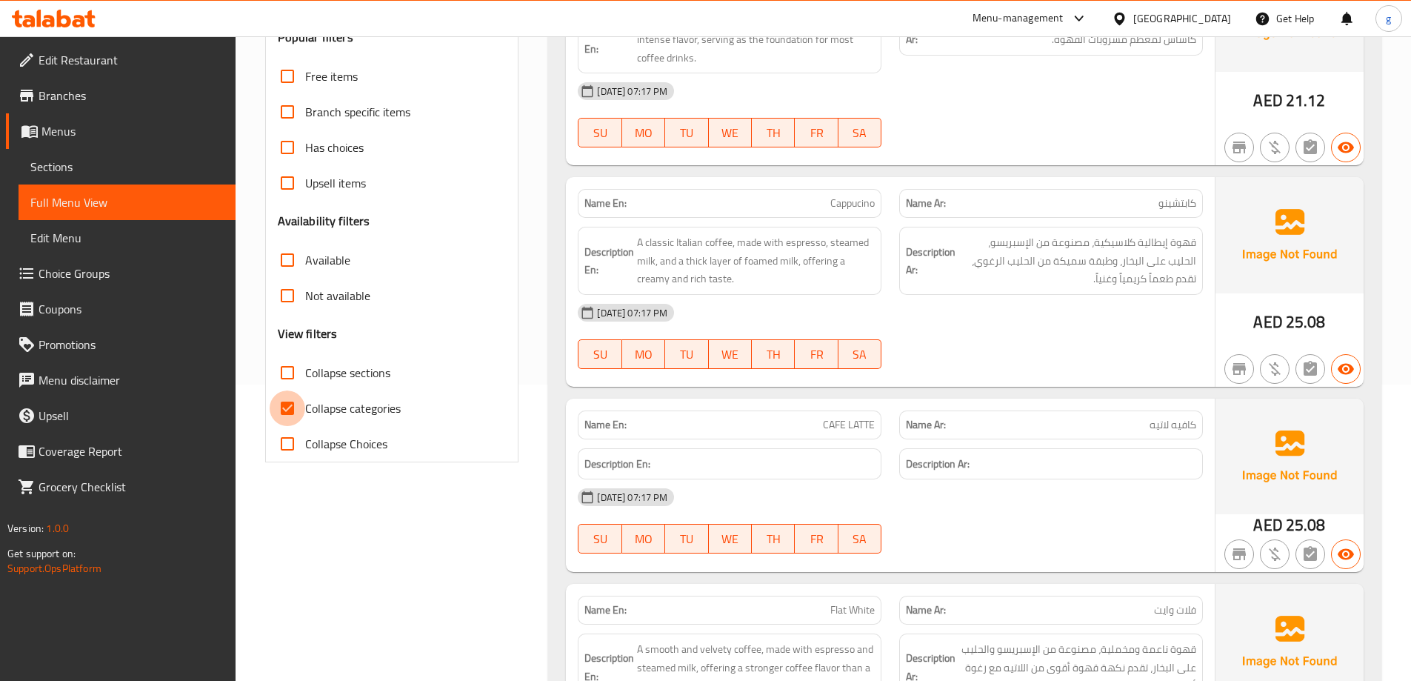
click at [285, 402] on input "Collapse categories" at bounding box center [288, 408] width 36 height 36
checkbox input "false"
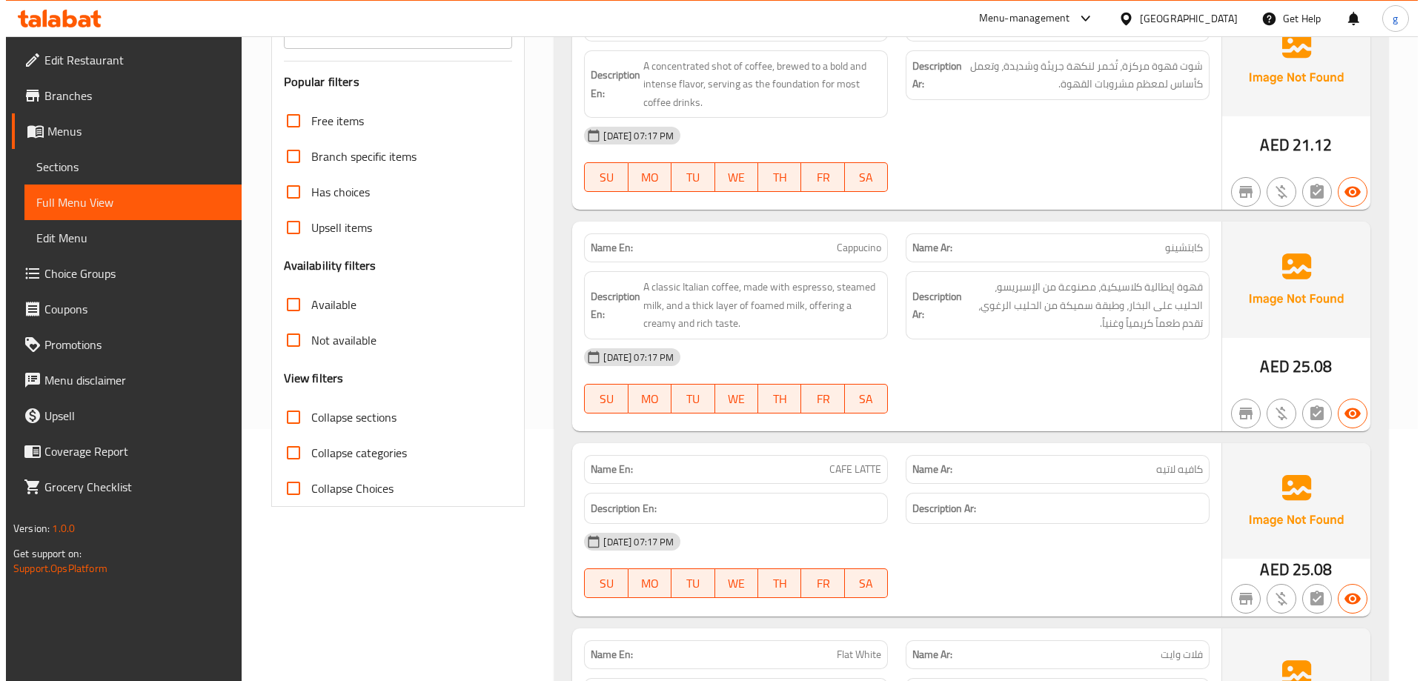
scroll to position [0, 0]
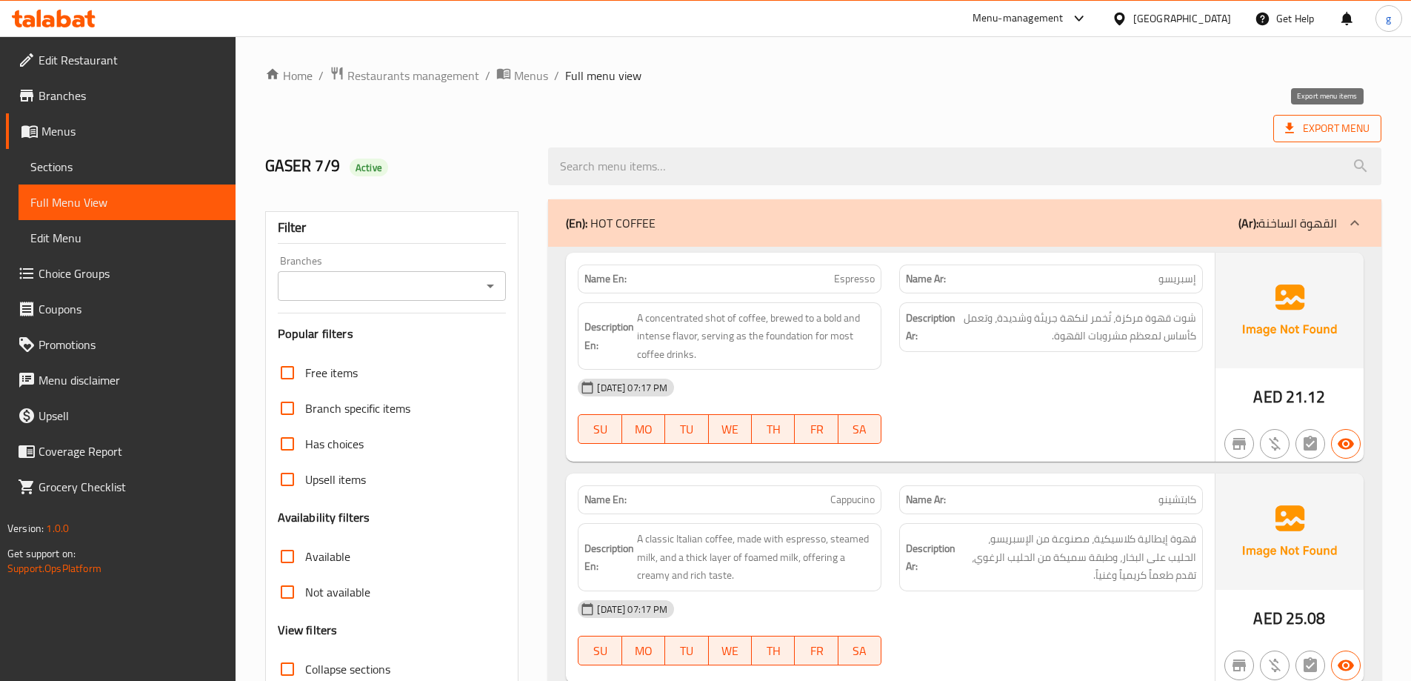
click at [1300, 126] on span "Export Menu" at bounding box center [1327, 128] width 84 height 19
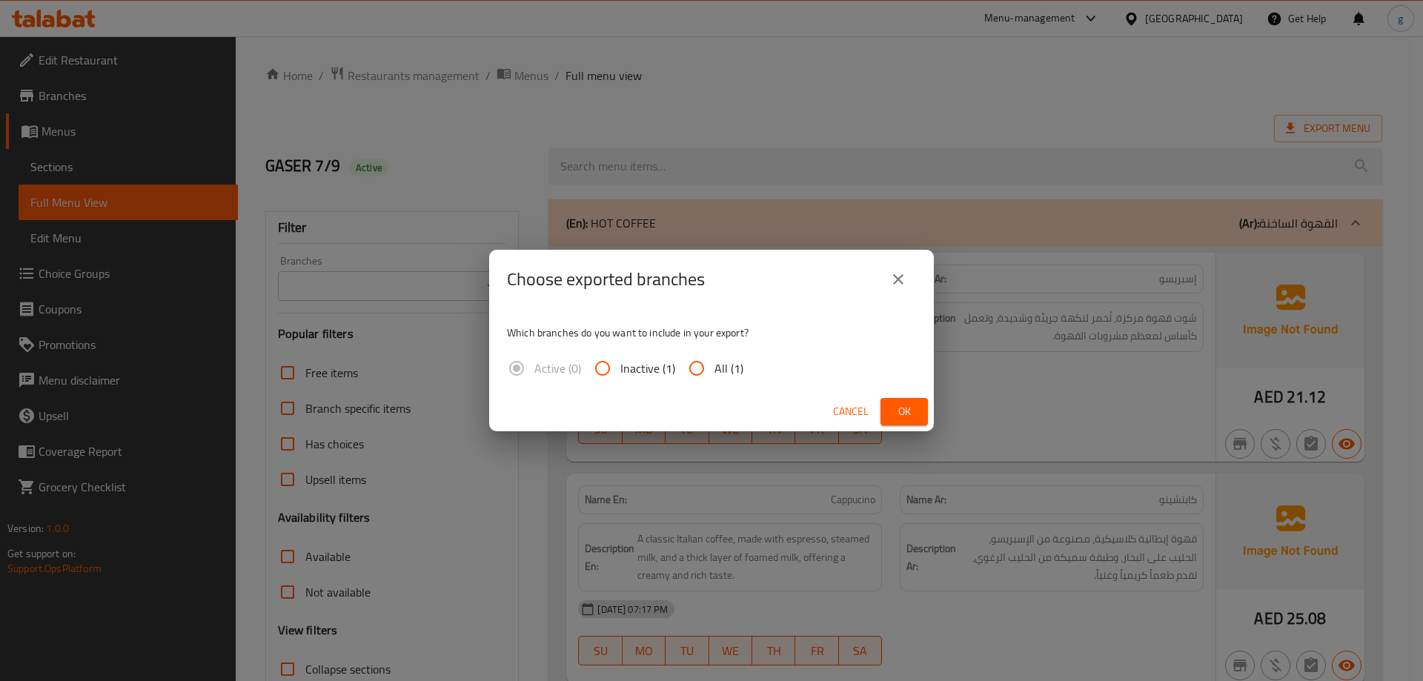
click at [692, 369] on input "All (1)" at bounding box center [697, 368] width 36 height 36
radio input "true"
click at [885, 410] on button "Ok" at bounding box center [903, 411] width 47 height 27
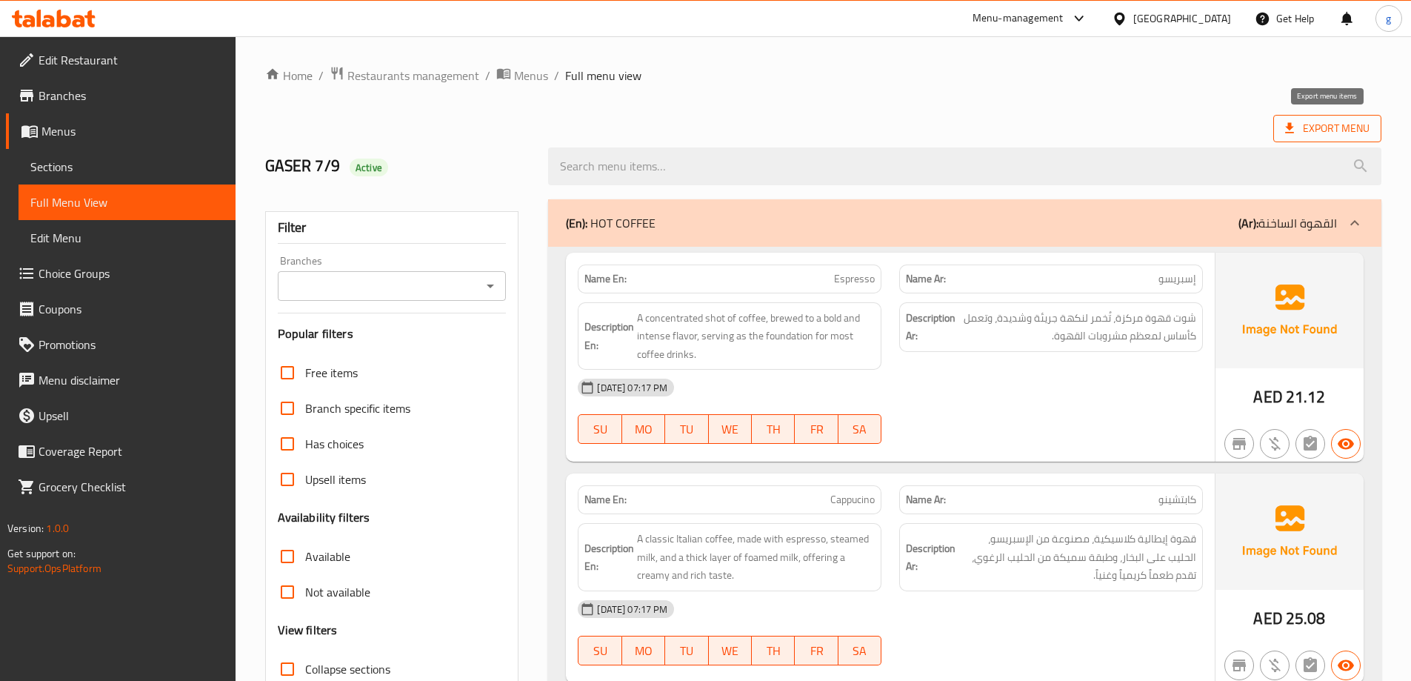
click at [1306, 134] on span "Export Menu" at bounding box center [1327, 128] width 84 height 19
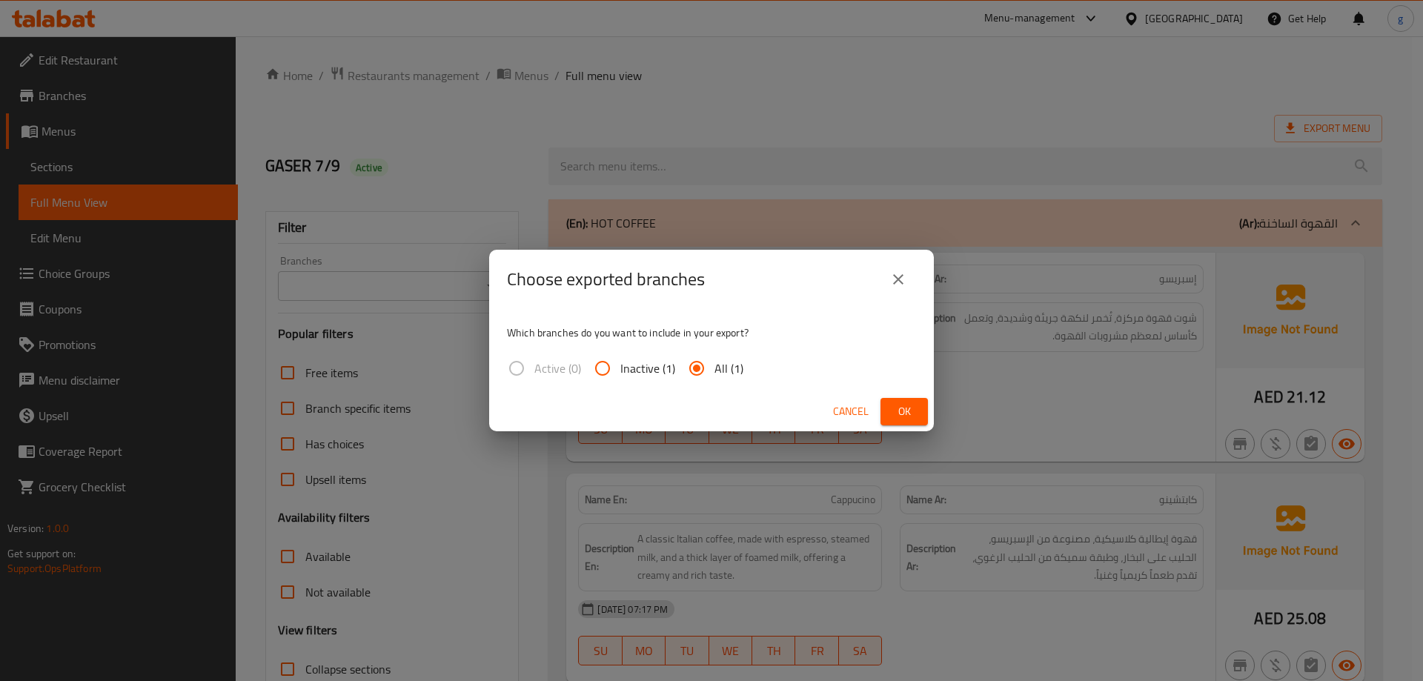
click at [897, 291] on button "close" at bounding box center [898, 280] width 36 height 36
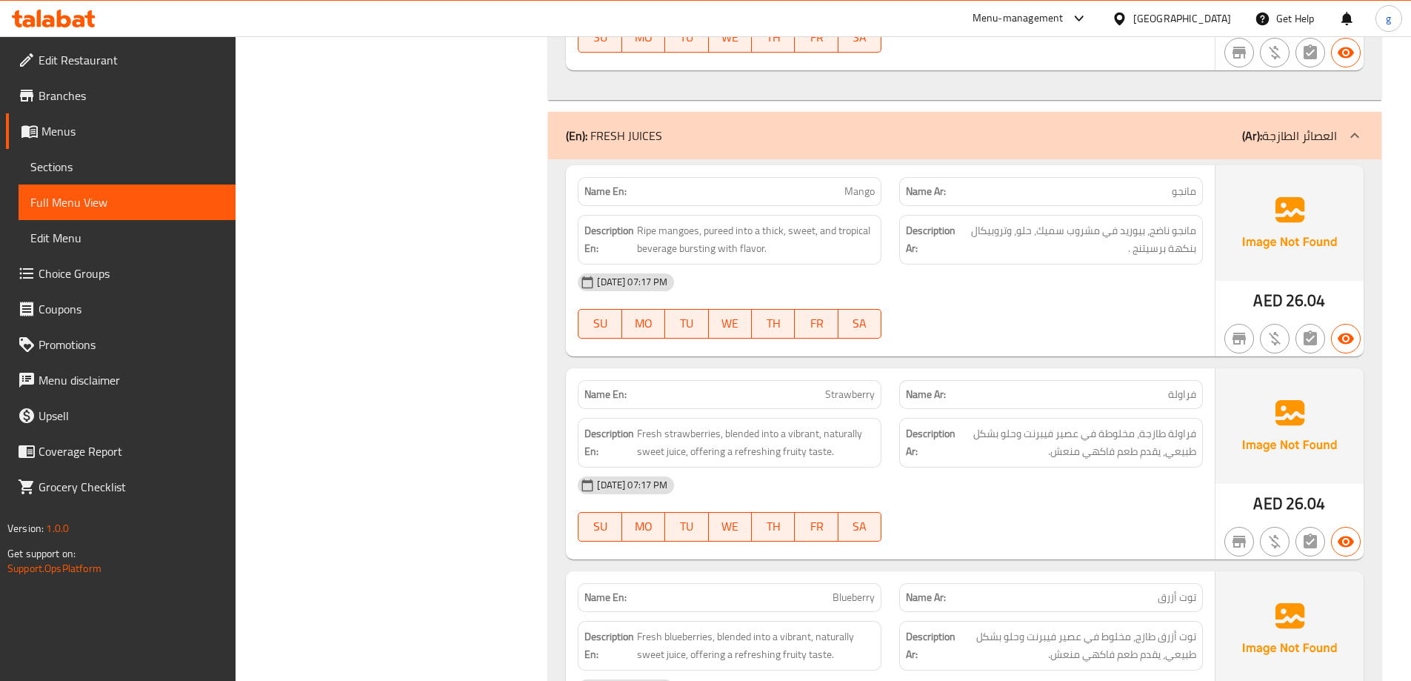
scroll to position [13757, 0]
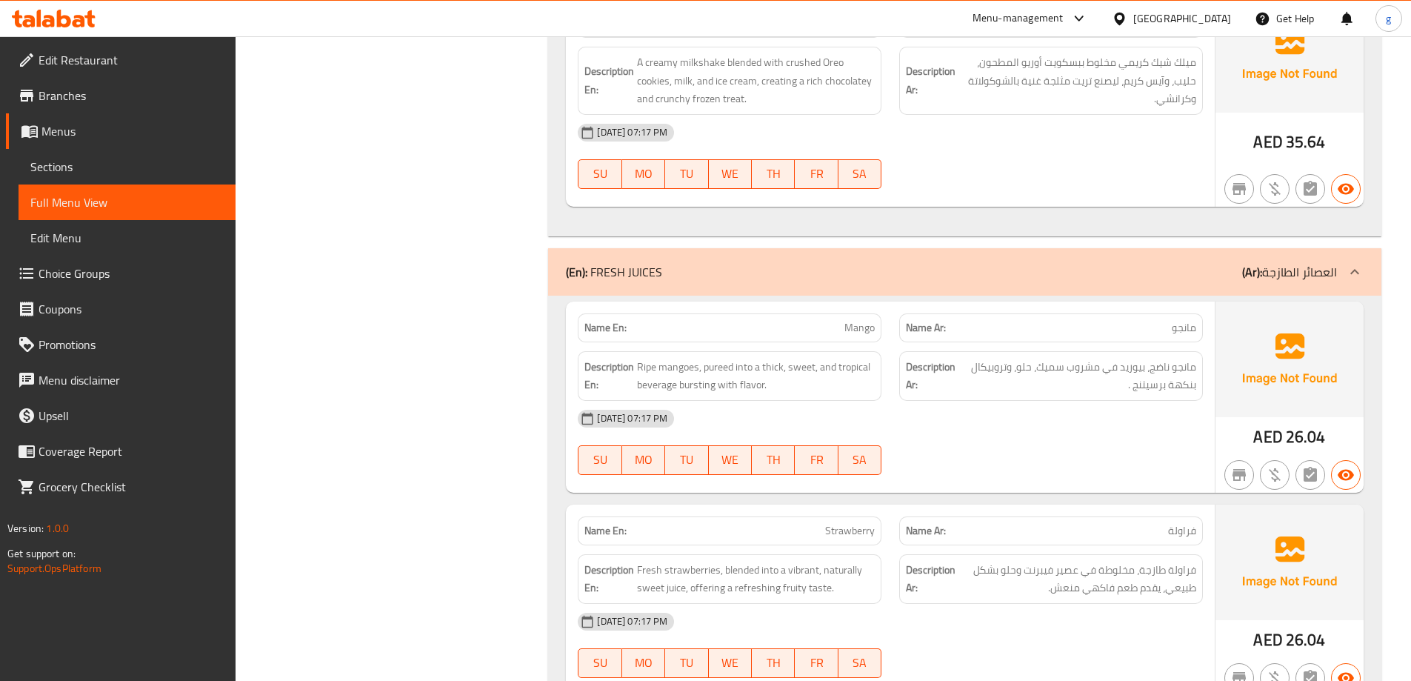
click at [659, 274] on p "(En): FRESH JUICES" at bounding box center [614, 272] width 96 height 18
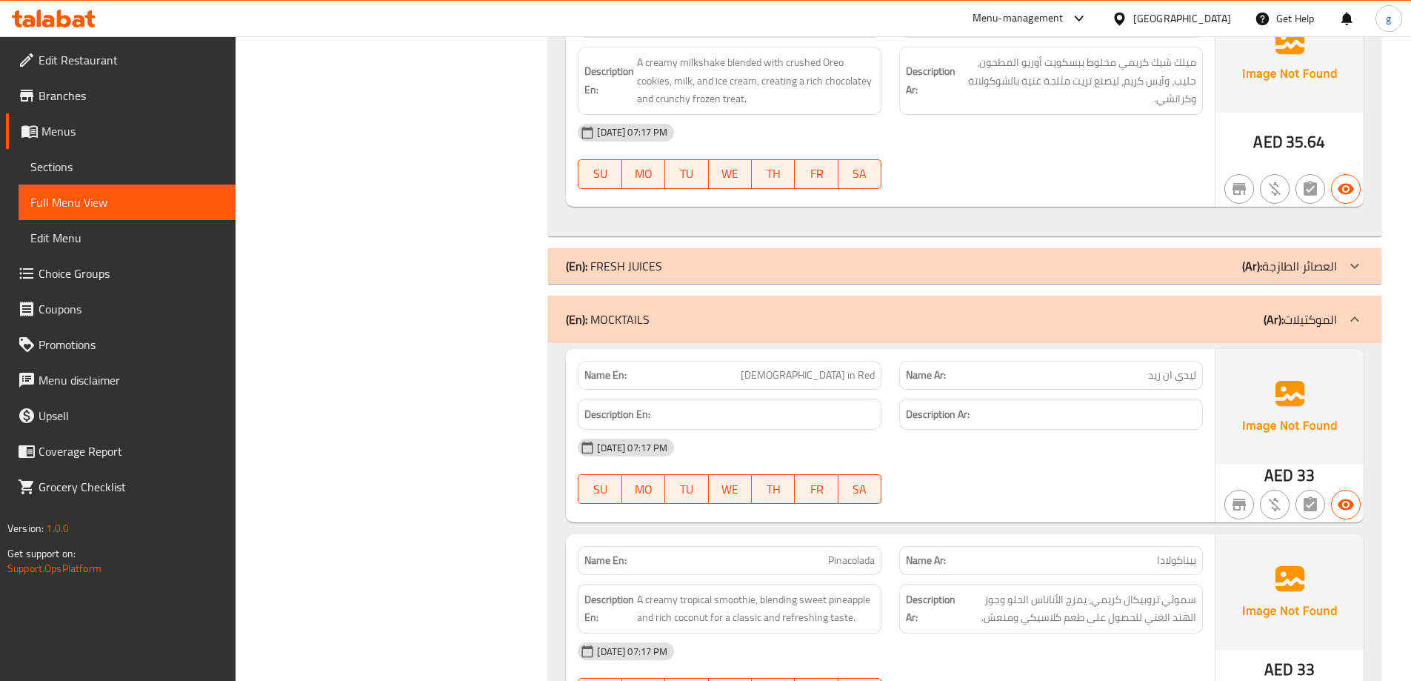
click at [703, 270] on div "(En): FRESH JUICES (Ar): العصائر الطازجة" at bounding box center [951, 266] width 771 height 18
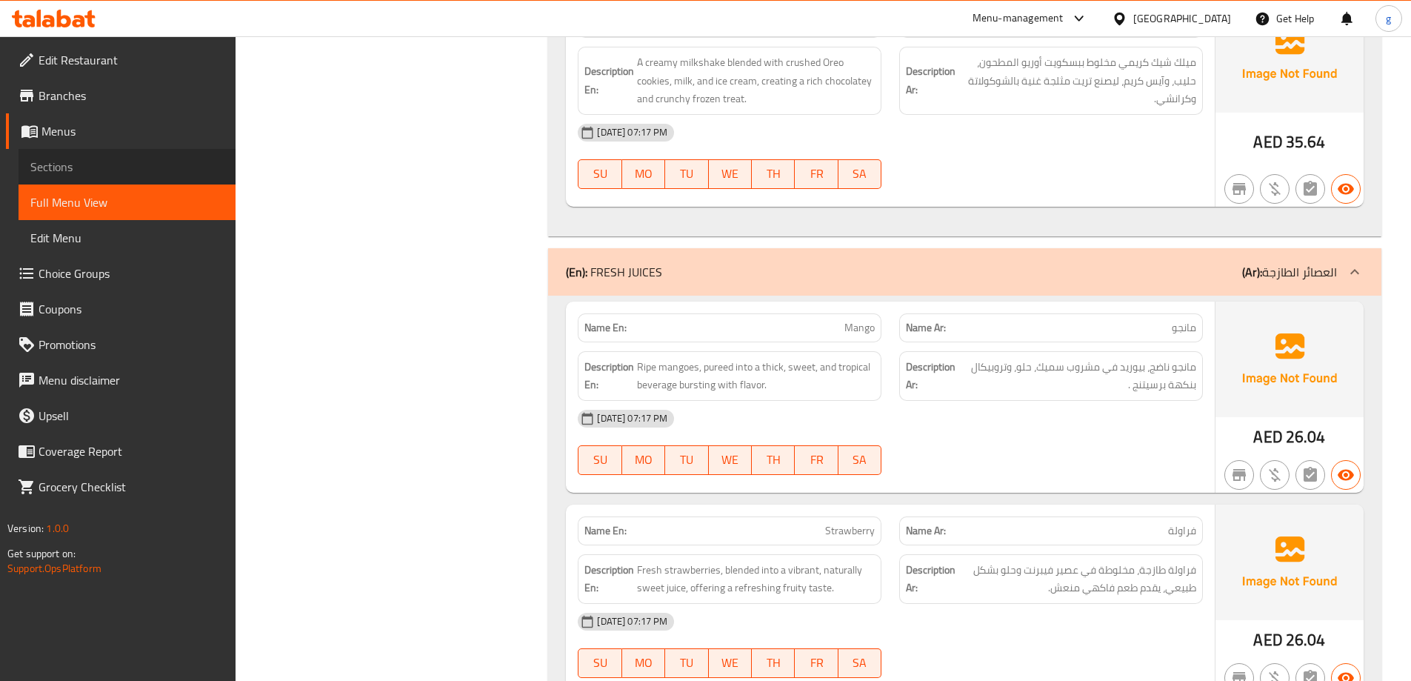
click at [84, 158] on span "Sections" at bounding box center [126, 167] width 193 height 18
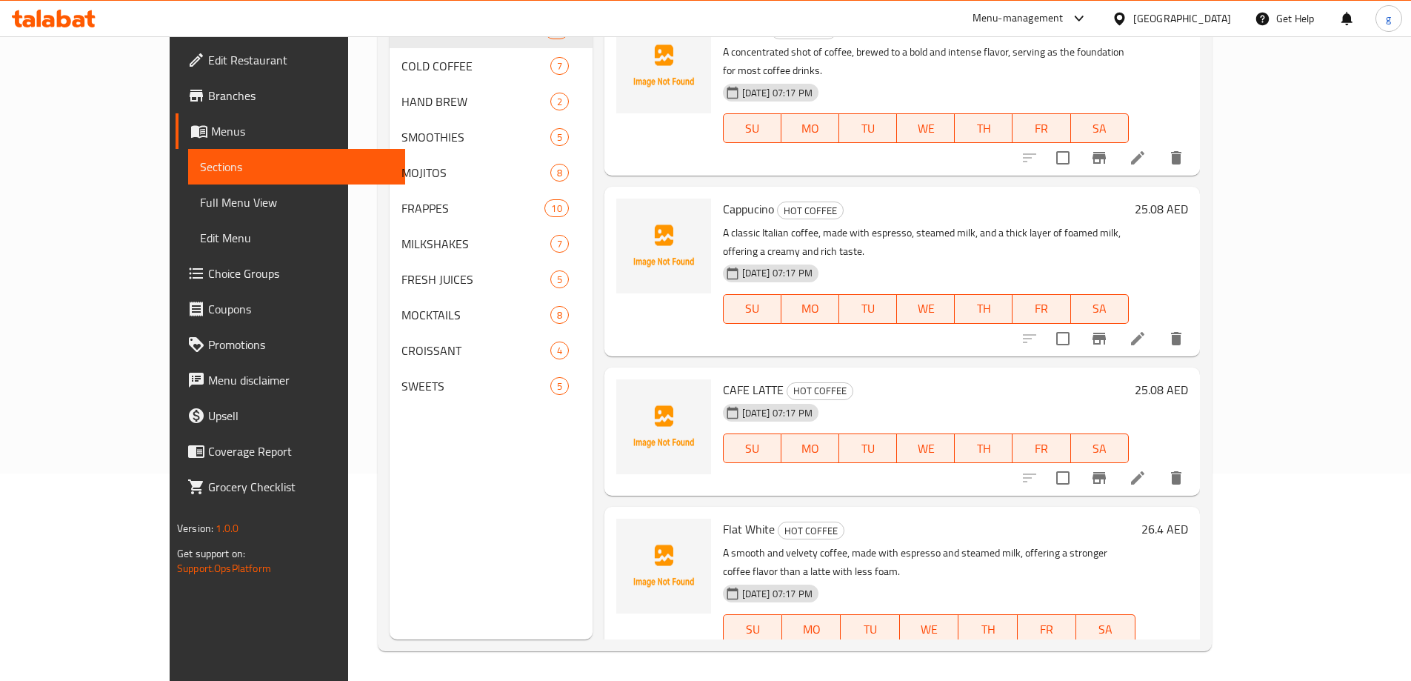
scroll to position [207, 0]
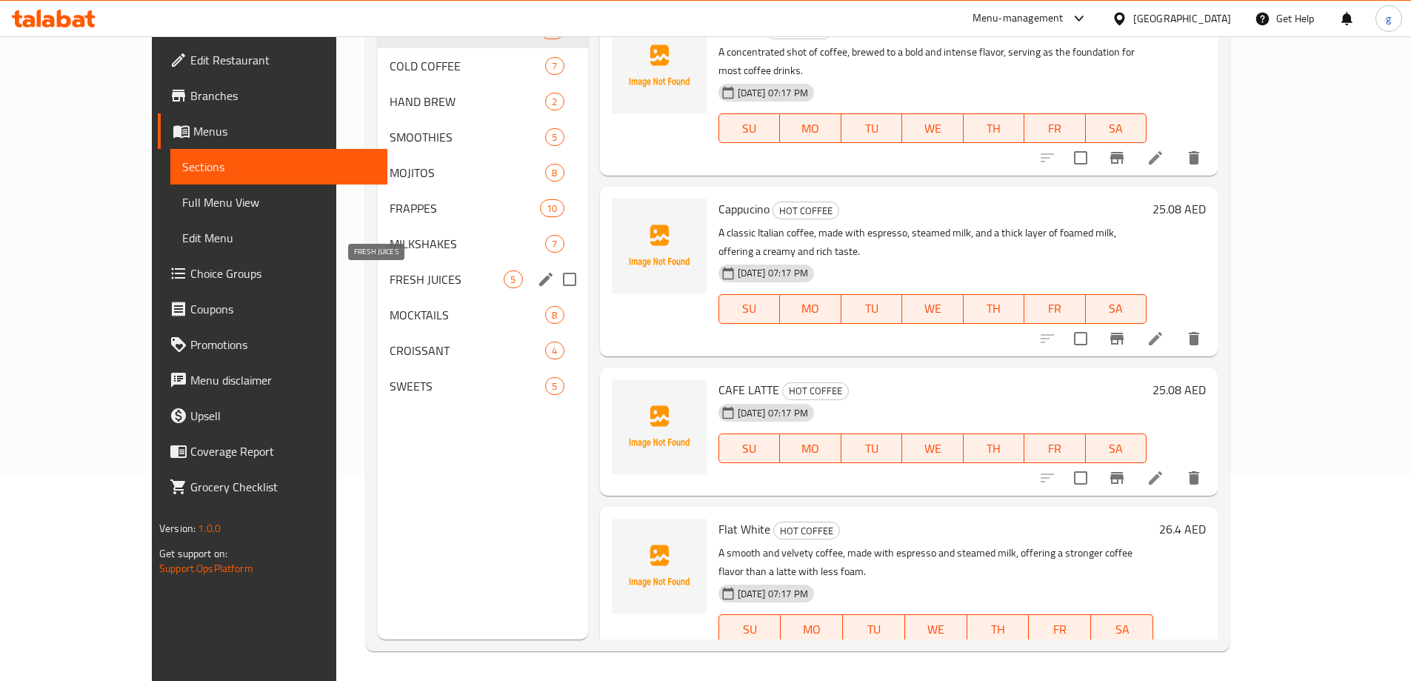
click at [390, 276] on span "FRESH JUICES" at bounding box center [447, 279] width 114 height 18
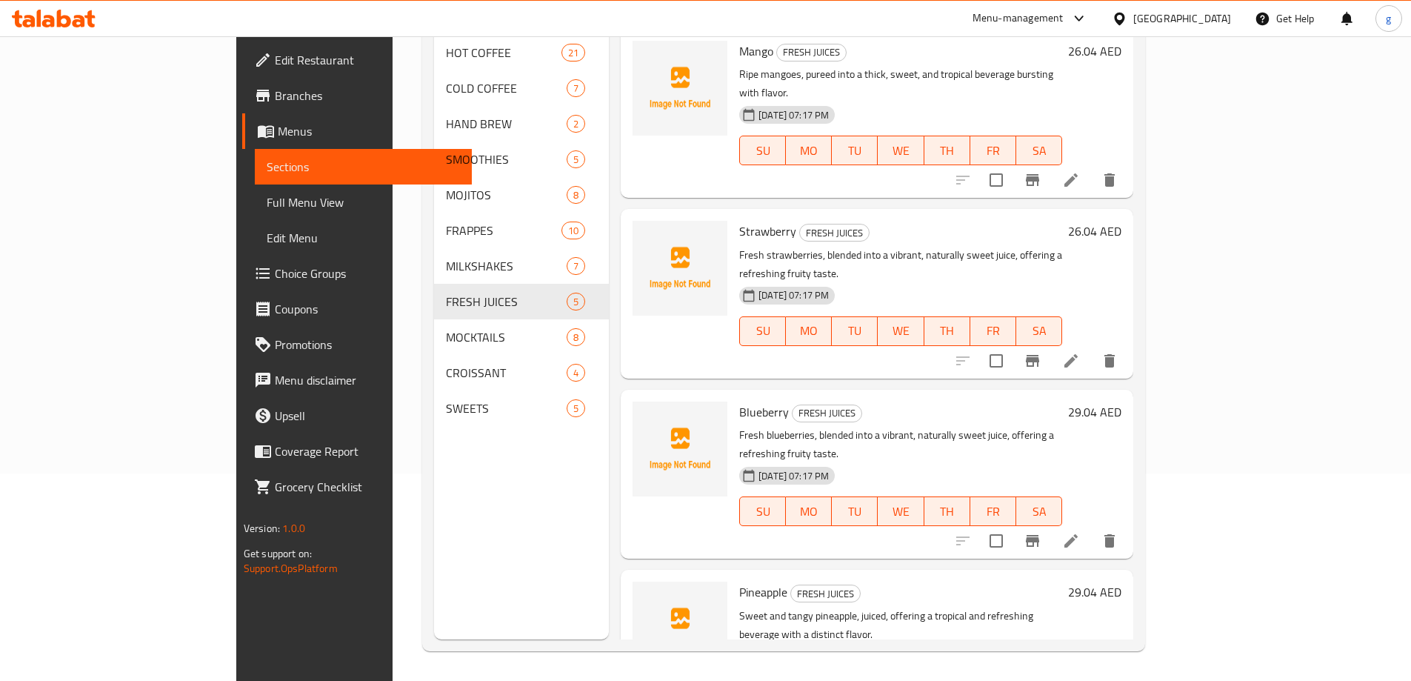
scroll to position [59, 0]
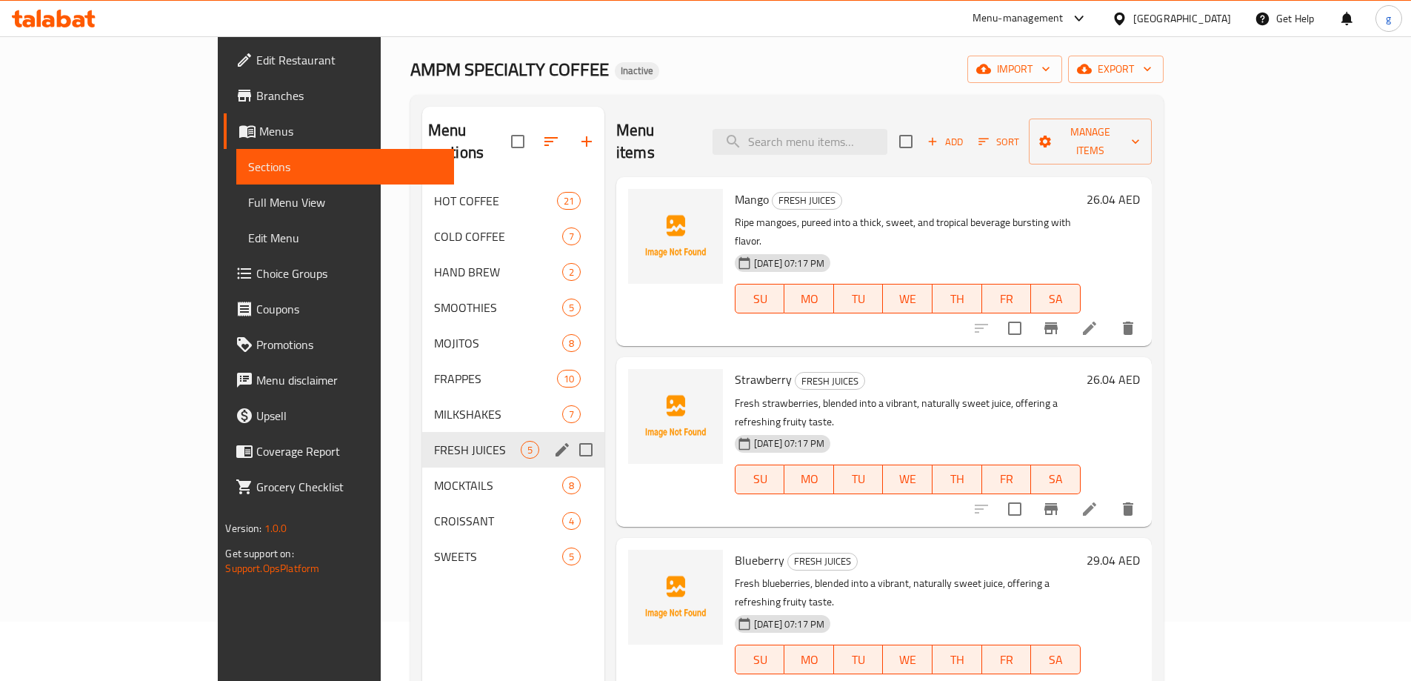
click at [571, 434] on input "Menu sections" at bounding box center [586, 449] width 31 height 31
checkbox input "false"
click at [553, 441] on icon "edit" at bounding box center [562, 450] width 18 height 18
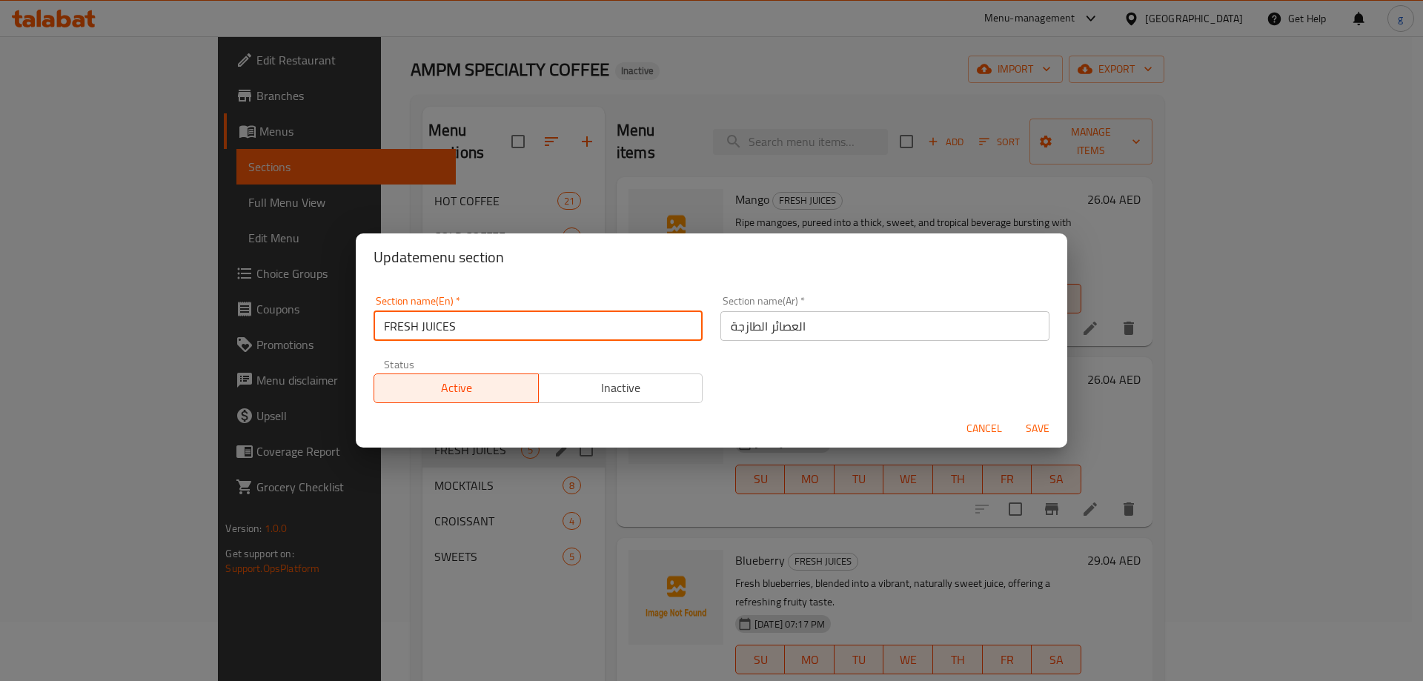
drag, startPoint x: 606, startPoint y: 333, endPoint x: 336, endPoint y: 331, distance: 270.4
click at [336, 331] on div "Update menu section Section name(En)   * FRESH JUICES Section name(En) * Sectio…" at bounding box center [711, 340] width 1423 height 681
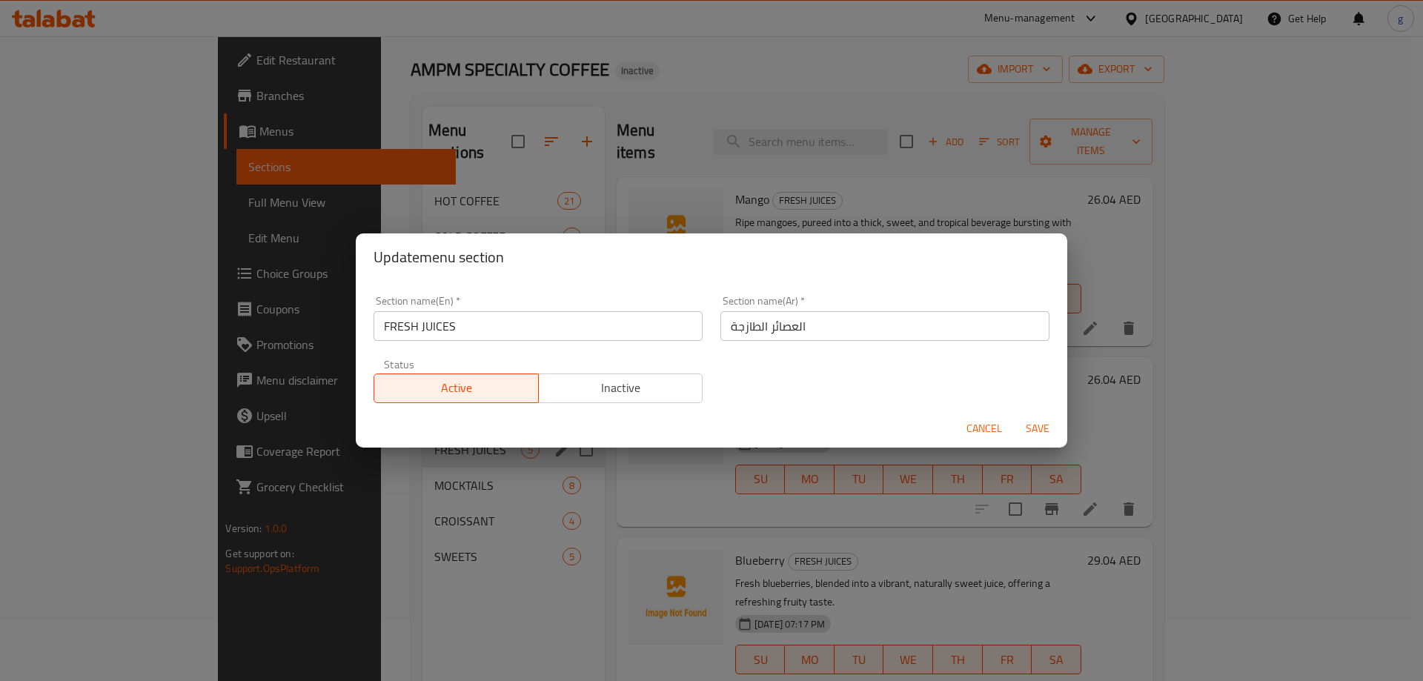
click at [413, 619] on div "Update menu section Section name(En)   * FRESH JUICES Section name(En) * Sectio…" at bounding box center [711, 340] width 1423 height 681
click at [978, 431] on span "Cancel" at bounding box center [984, 428] width 36 height 19
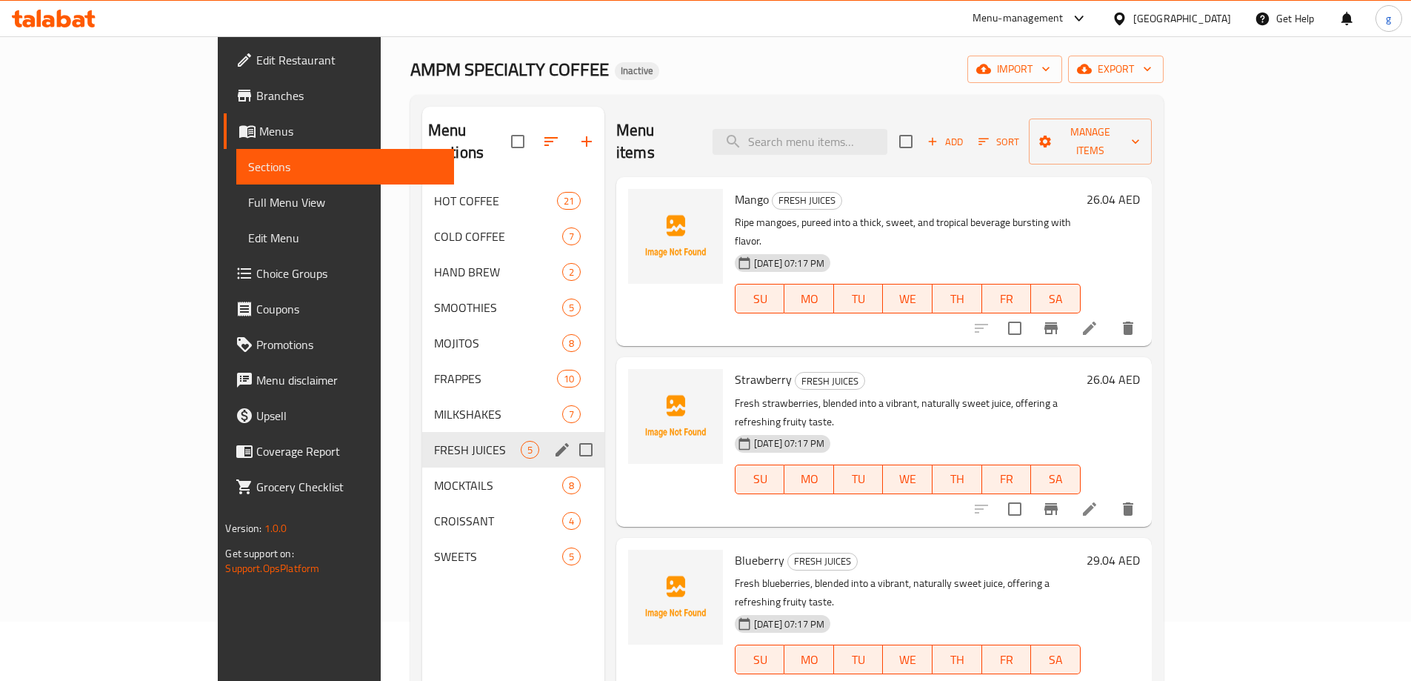
click at [1111, 315] on li at bounding box center [1089, 328] width 41 height 27
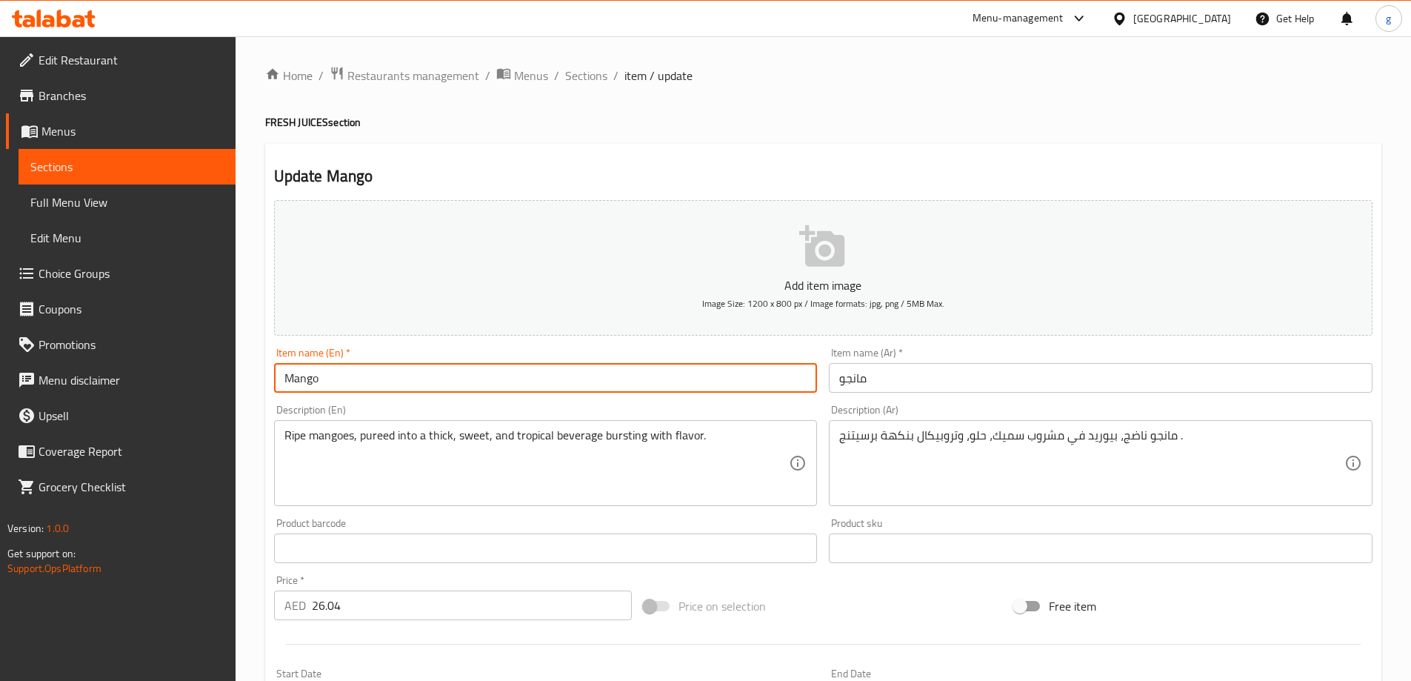
click at [639, 380] on input "Mango" at bounding box center [546, 378] width 544 height 30
paste input "FRESH JUICES"
type input "Mango FRESH JUICES"
click at [891, 374] on input "مانجو" at bounding box center [1101, 378] width 544 height 30
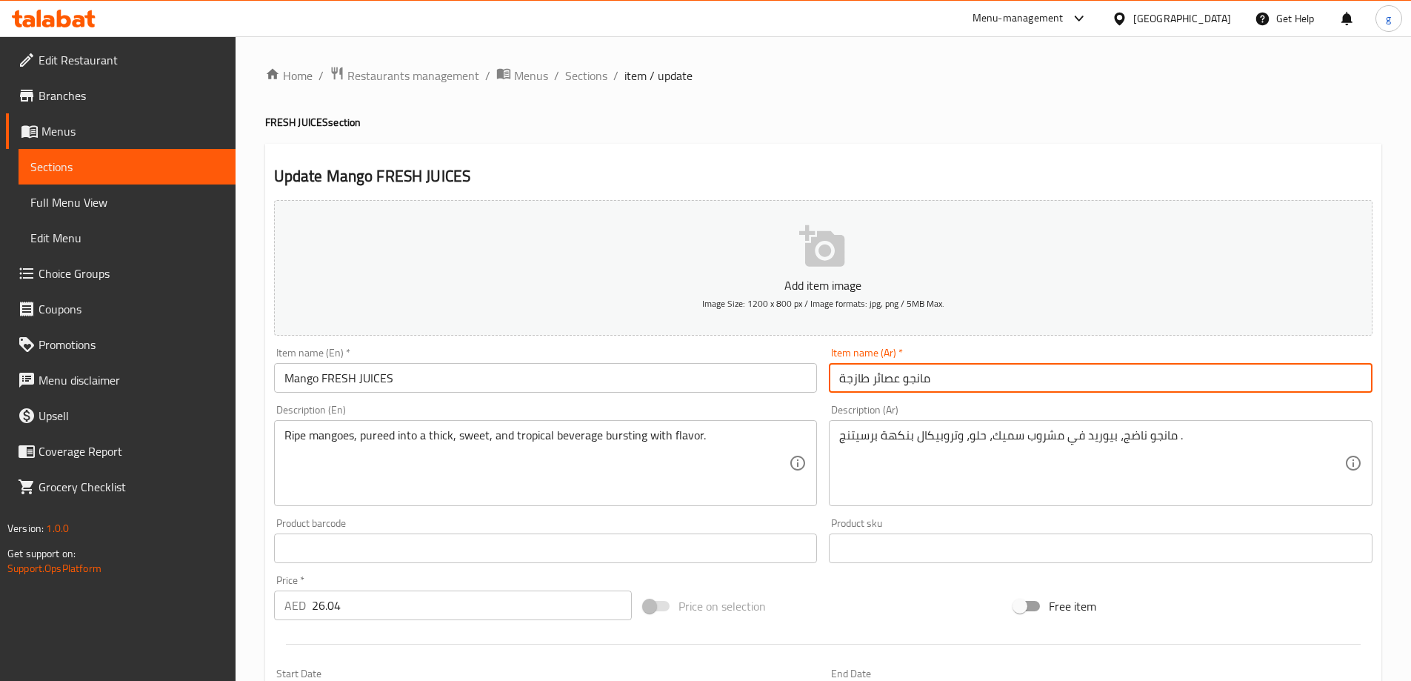
type input "مانجو عصائر طازجة"
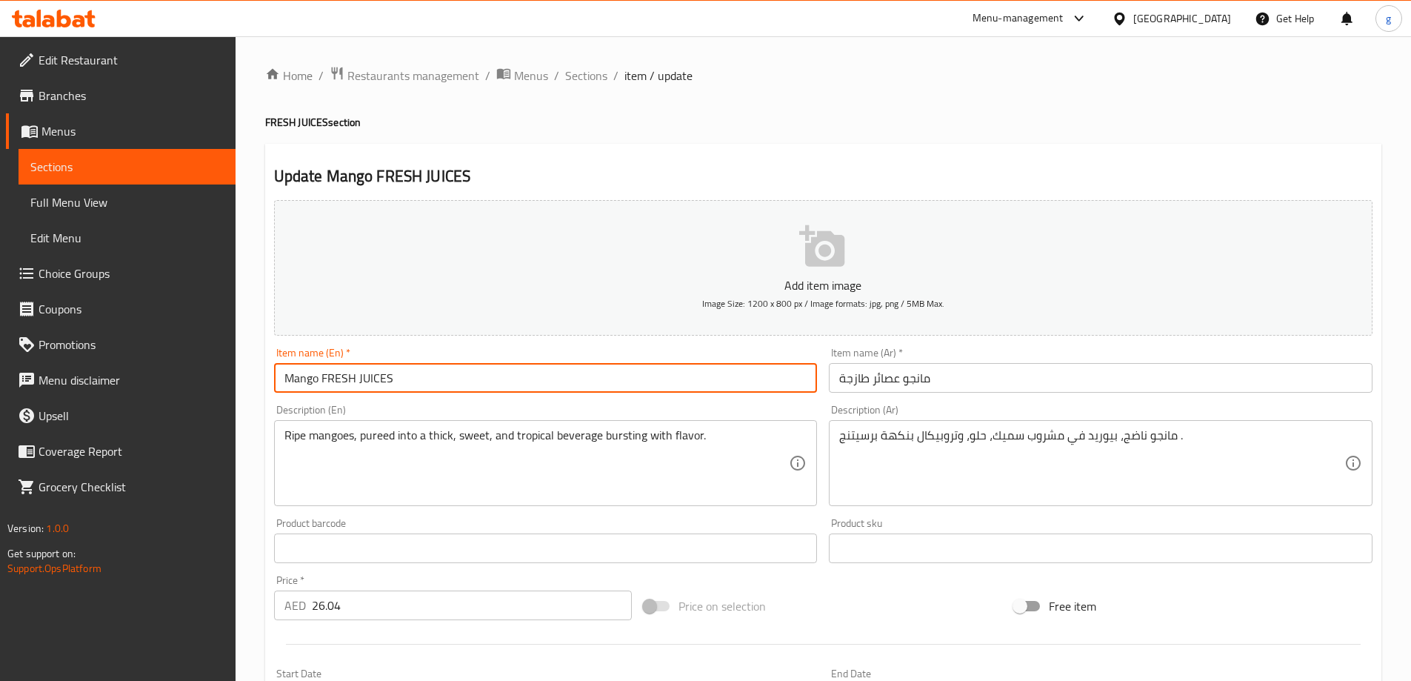
click at [402, 379] on input "Mango FRESH JUICES" at bounding box center [546, 378] width 544 height 30
click at [405, 388] on input "Mango FRESH JUICES" at bounding box center [546, 378] width 544 height 30
click at [846, 378] on input "مانجو عصائر طازجة" at bounding box center [1101, 378] width 544 height 30
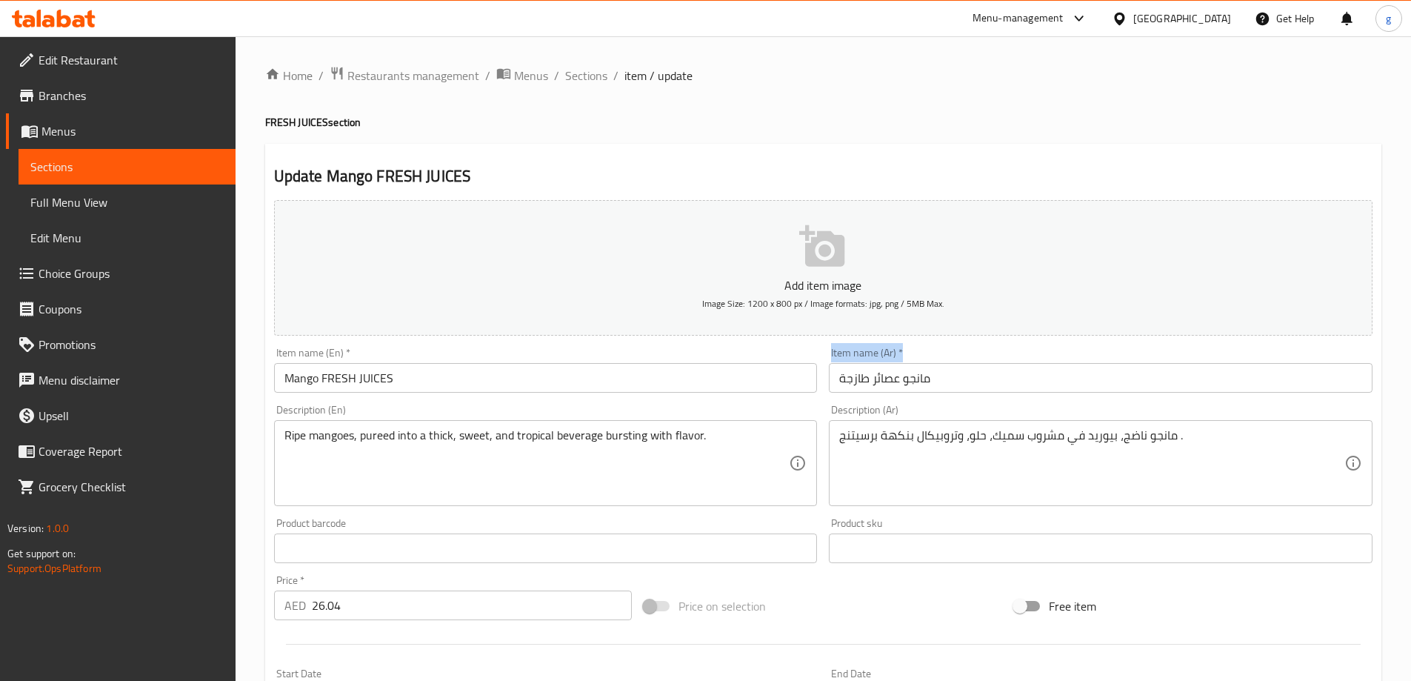
drag, startPoint x: 828, startPoint y: 377, endPoint x: 853, endPoint y: 382, distance: 25.0
click at [853, 382] on div "Item name (Ar)   * مانجو عصائر طازجة Item name (Ar) *" at bounding box center [1101, 370] width 556 height 57
click at [853, 382] on input "مانجو عصائر طازجة" at bounding box center [1101, 378] width 544 height 30
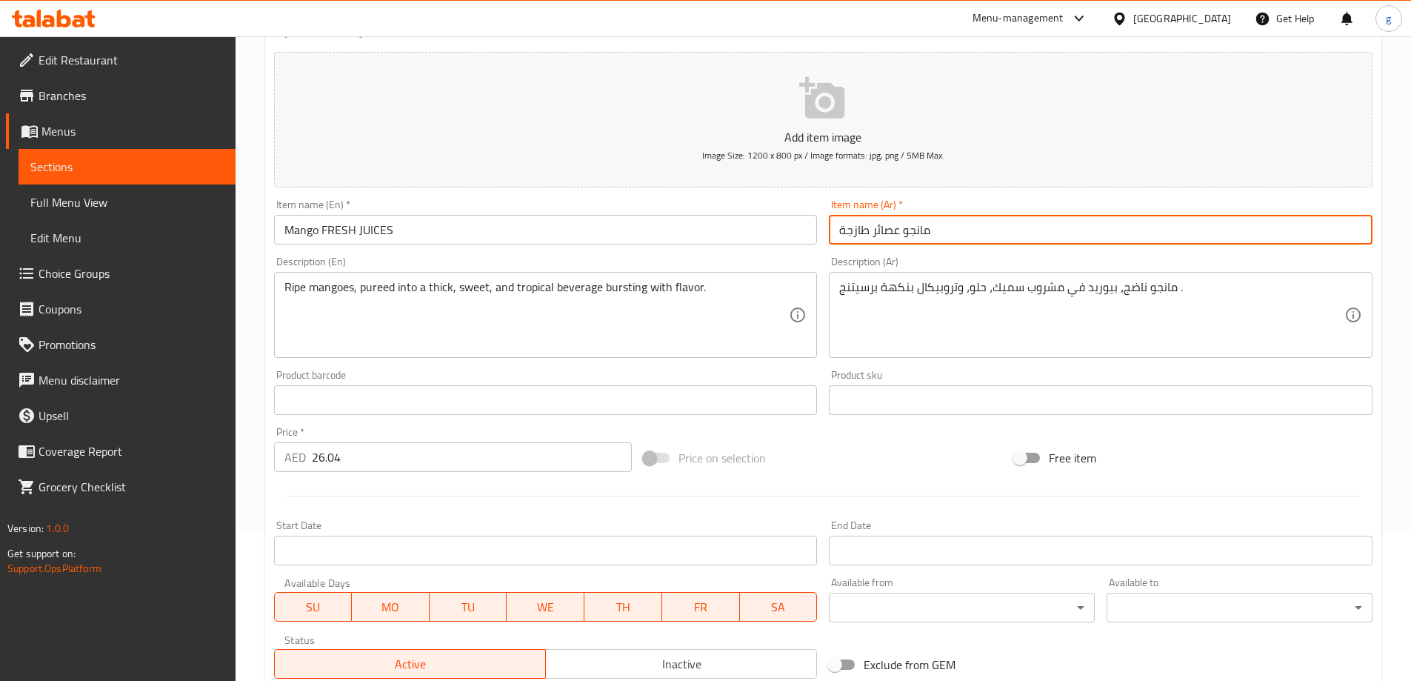
scroll to position [366, 0]
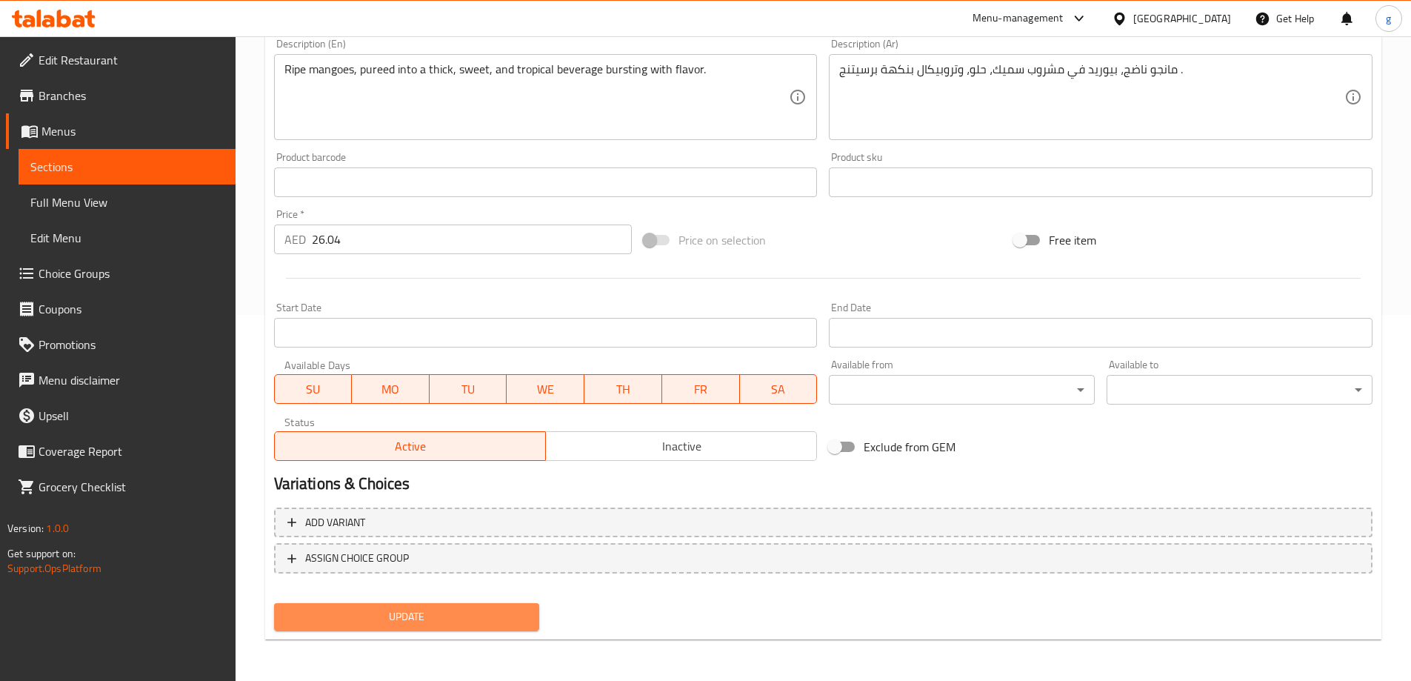
click at [388, 622] on span "Update" at bounding box center [407, 617] width 242 height 19
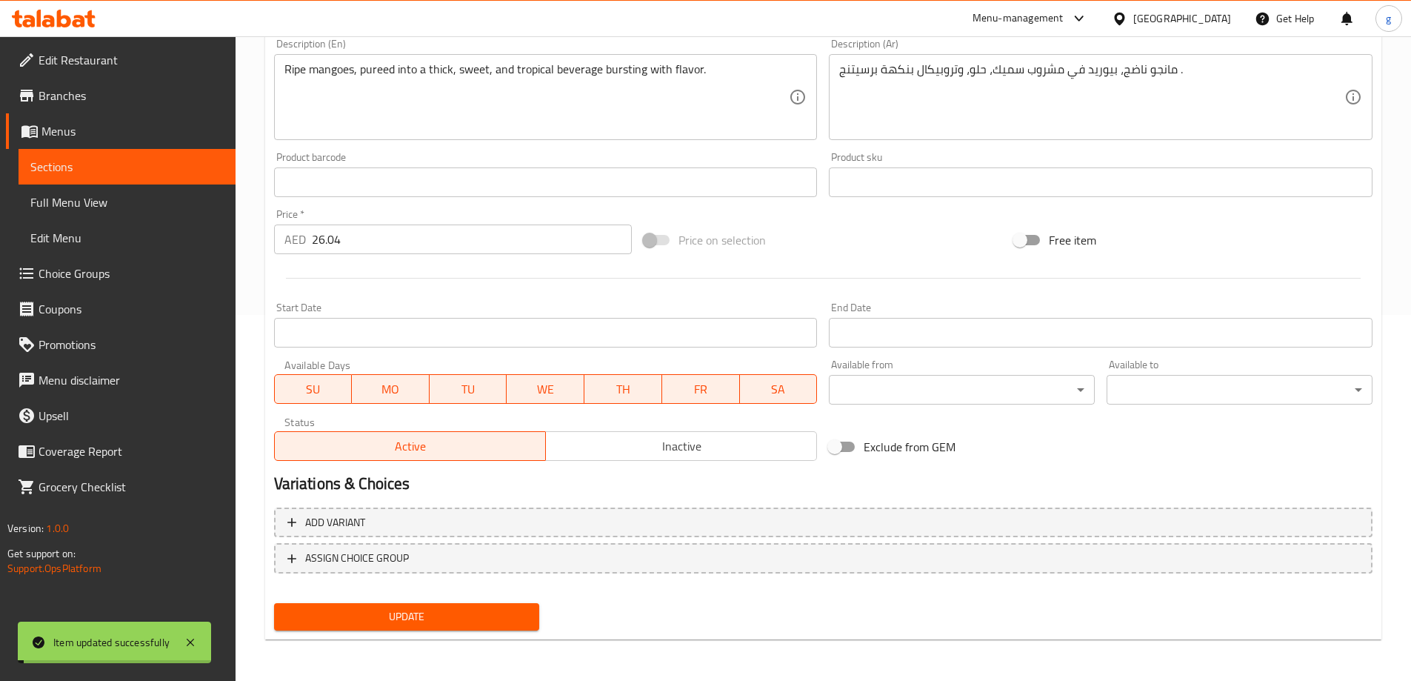
click at [96, 172] on span "Sections" at bounding box center [126, 167] width 193 height 18
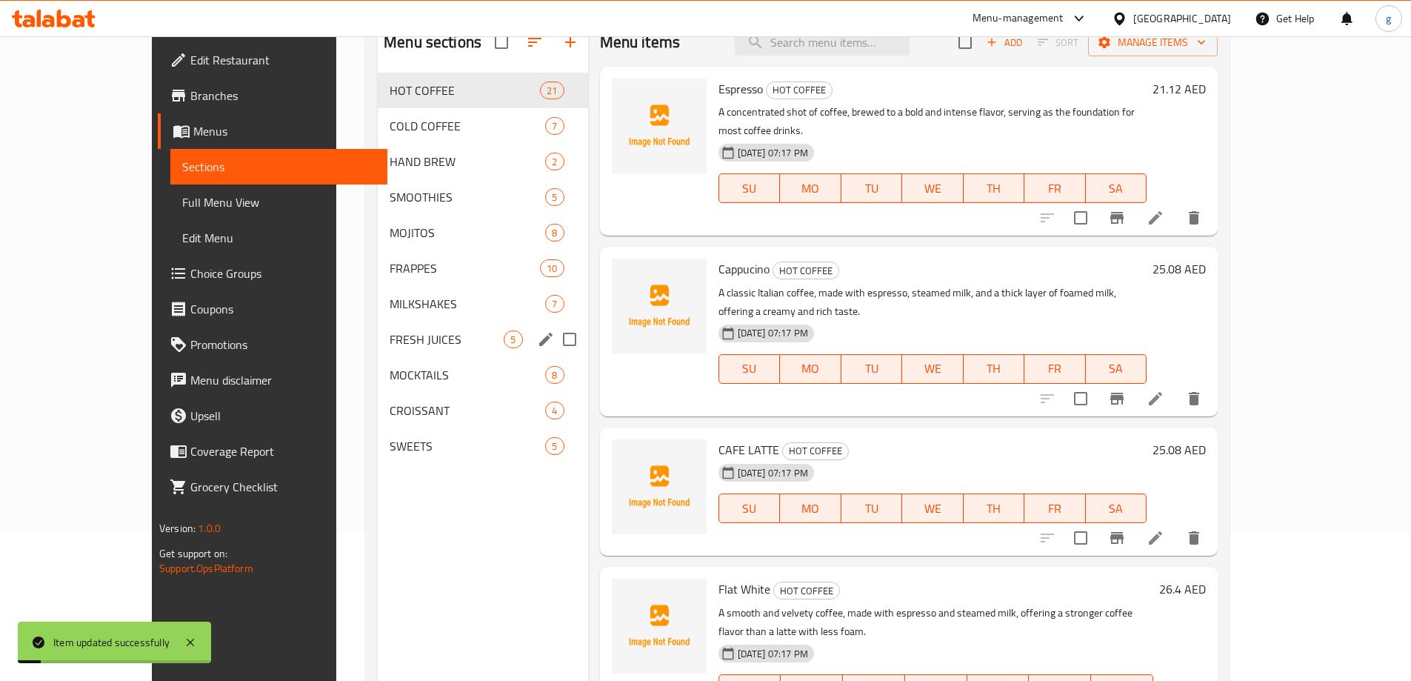
scroll to position [133, 0]
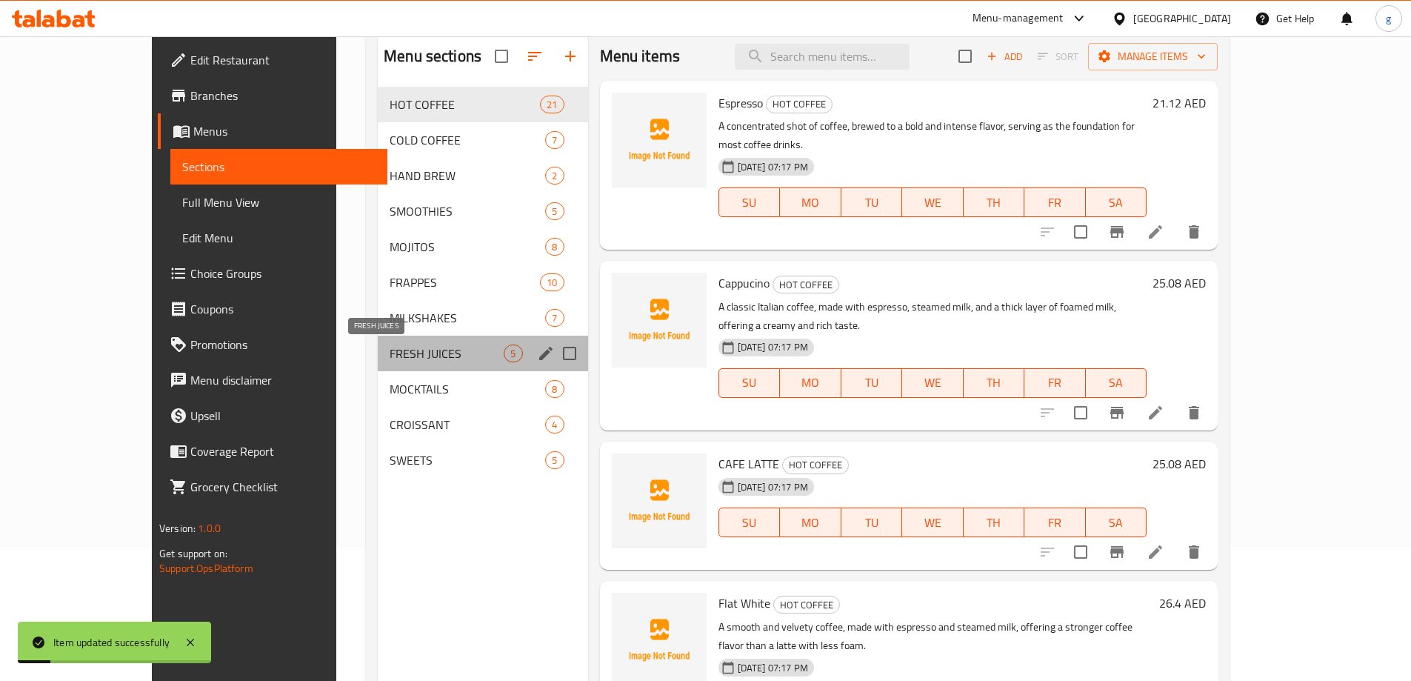
click at [416, 352] on span "FRESH JUICES" at bounding box center [447, 354] width 114 height 18
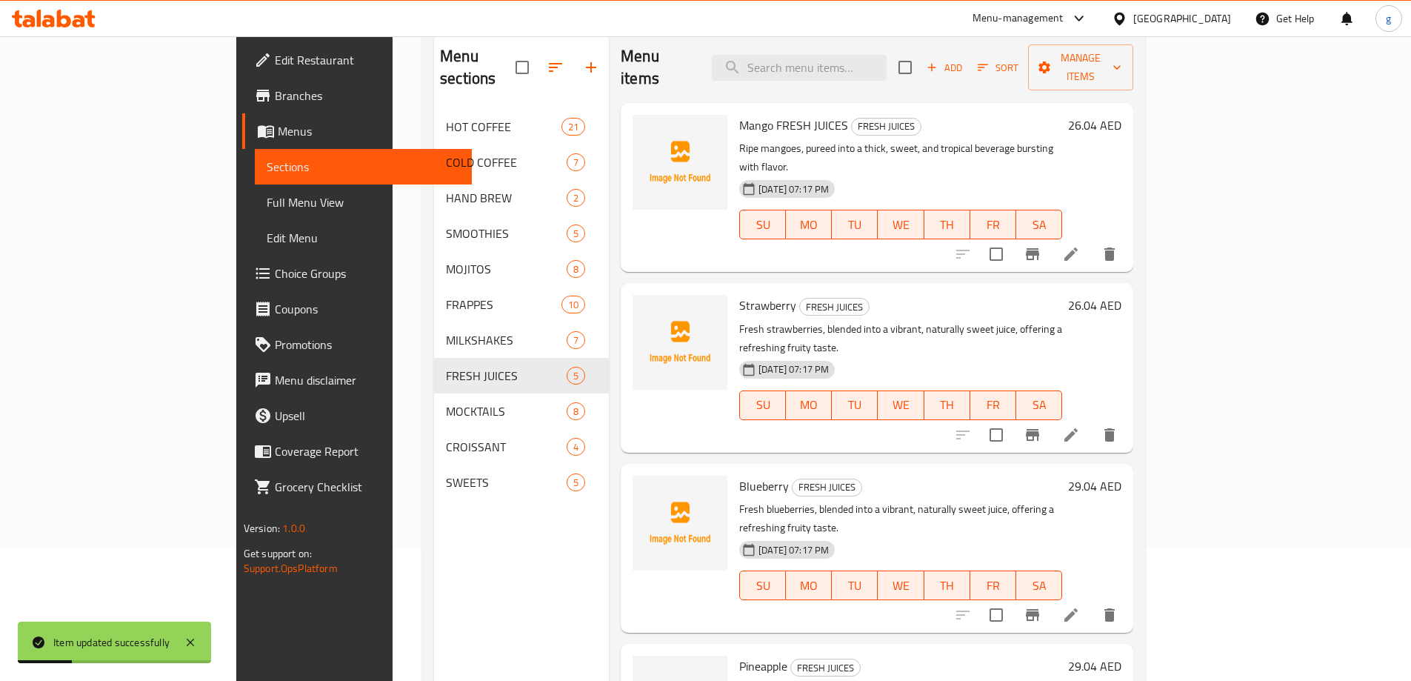
click at [1078, 428] on icon at bounding box center [1071, 434] width 13 height 13
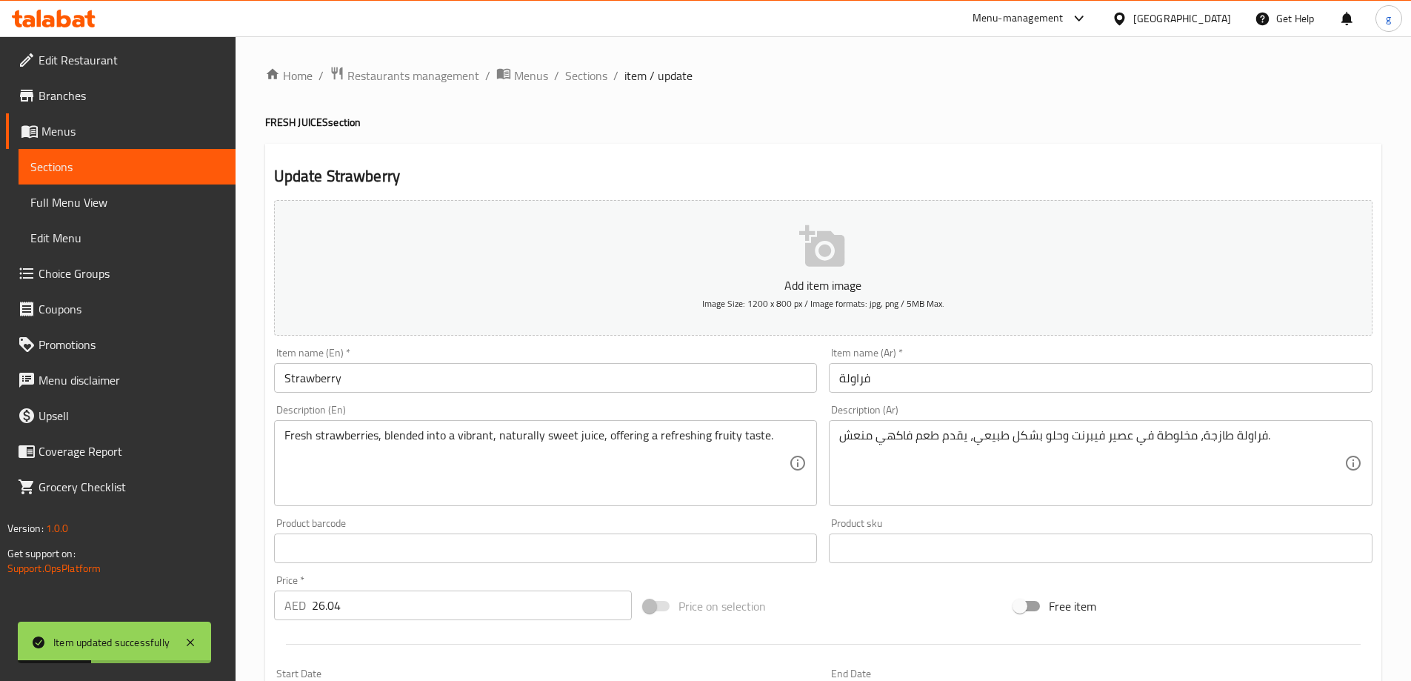
click at [565, 385] on input "Strawberry" at bounding box center [546, 378] width 544 height 30
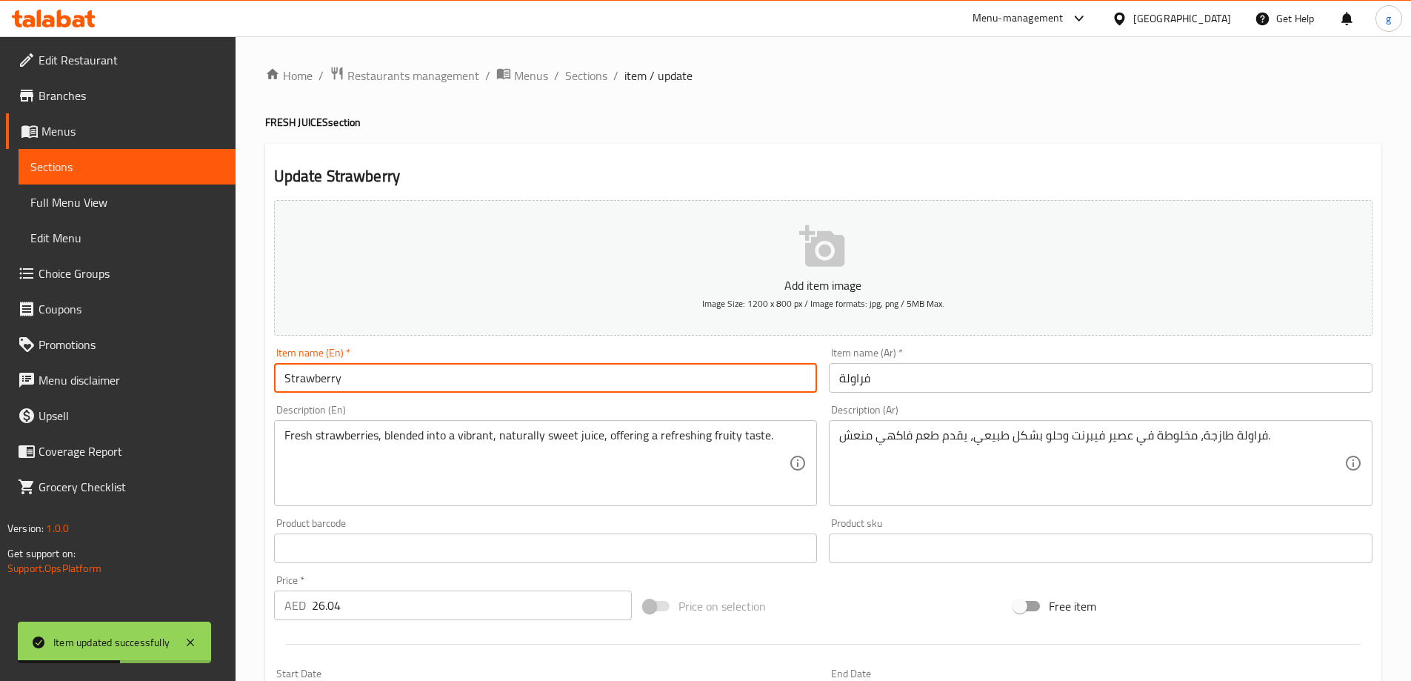
paste input "FRESH JUICES"
type input "Strawberry FRESH JUICES"
click at [914, 379] on input "فراولة" at bounding box center [1101, 378] width 544 height 30
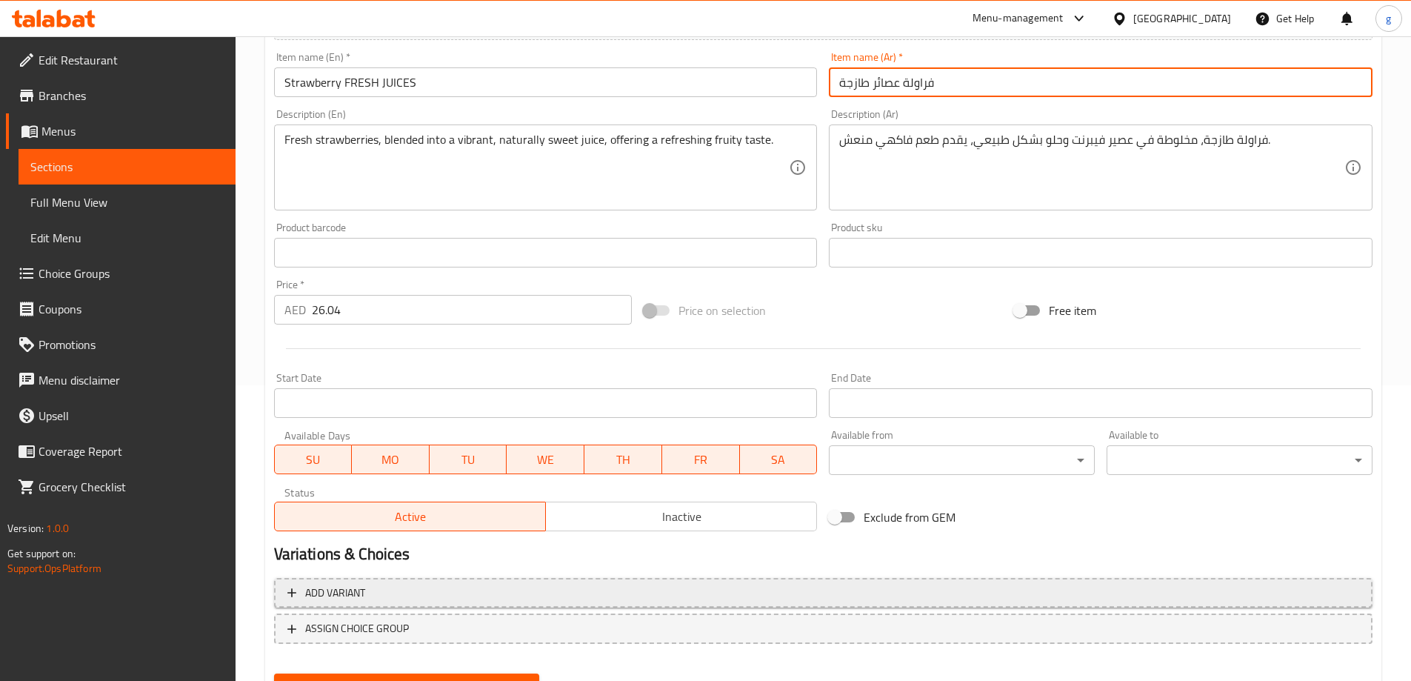
scroll to position [366, 0]
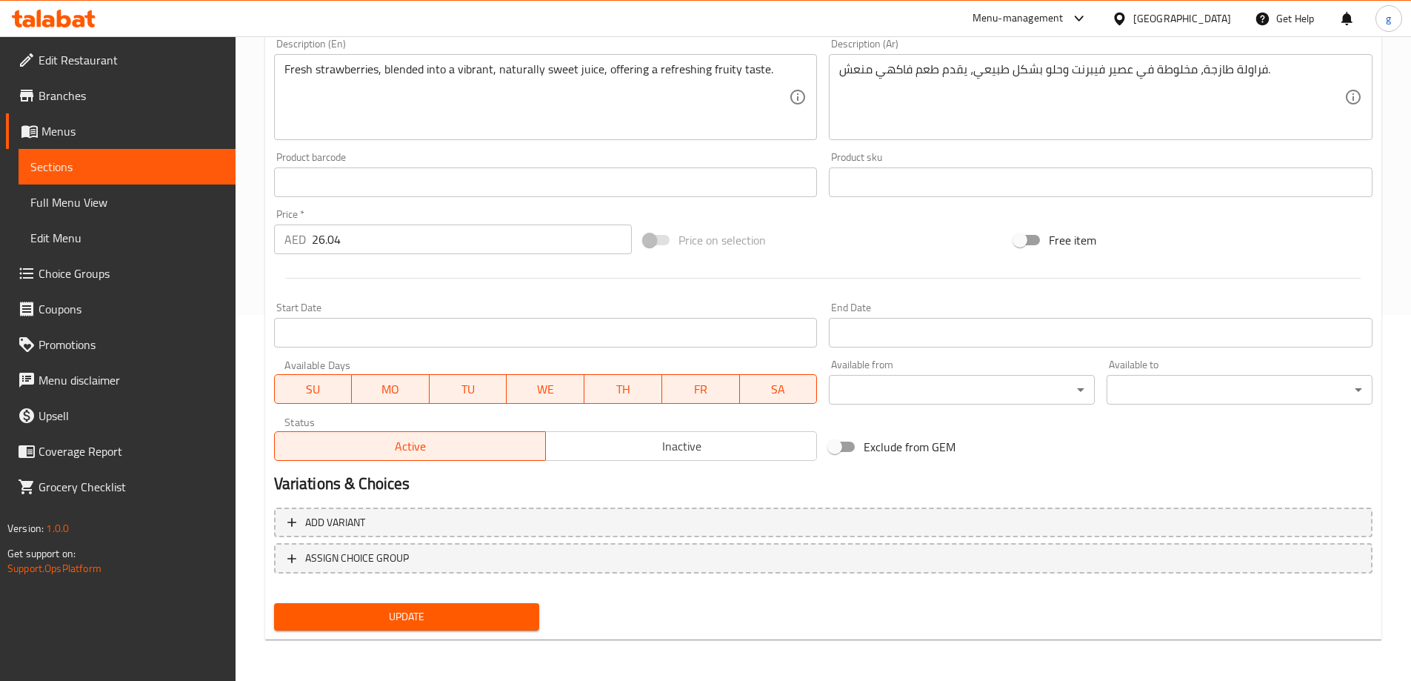
type input "فراولة عصائر طازجة"
click at [410, 612] on span "Update" at bounding box center [407, 617] width 242 height 19
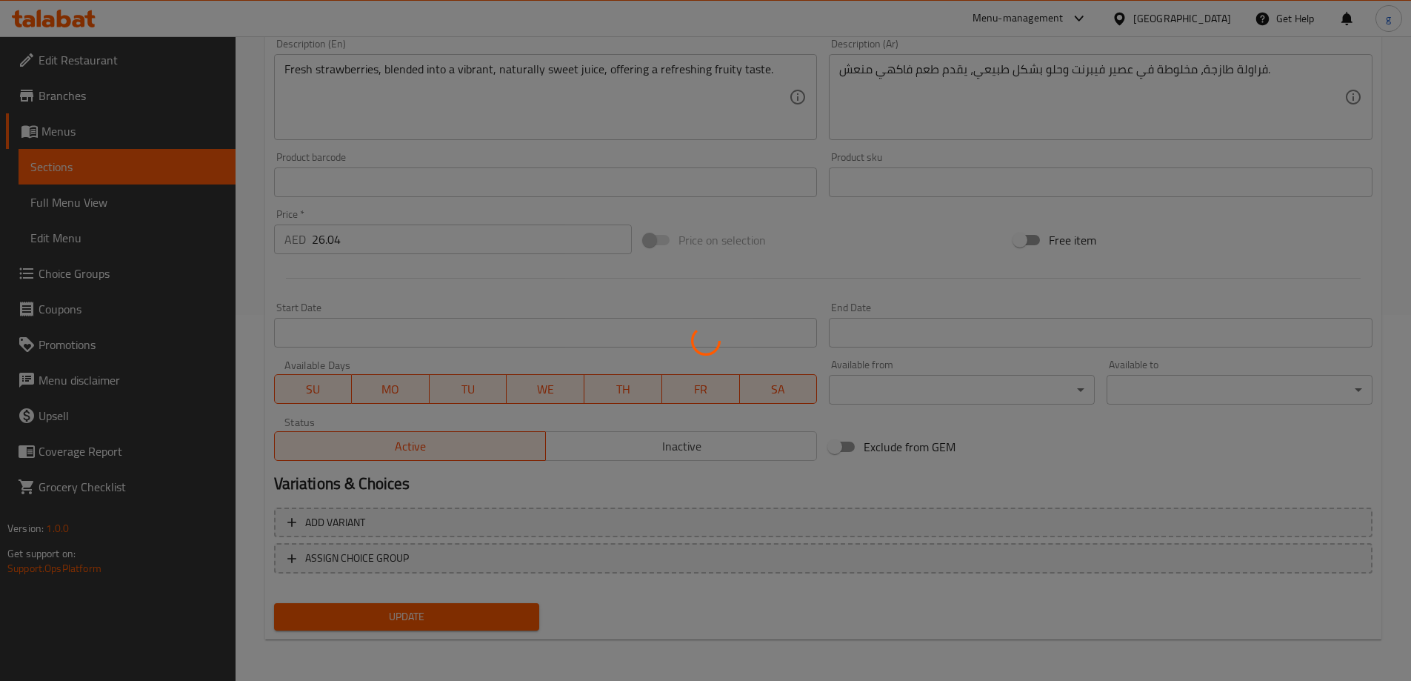
scroll to position [144, 0]
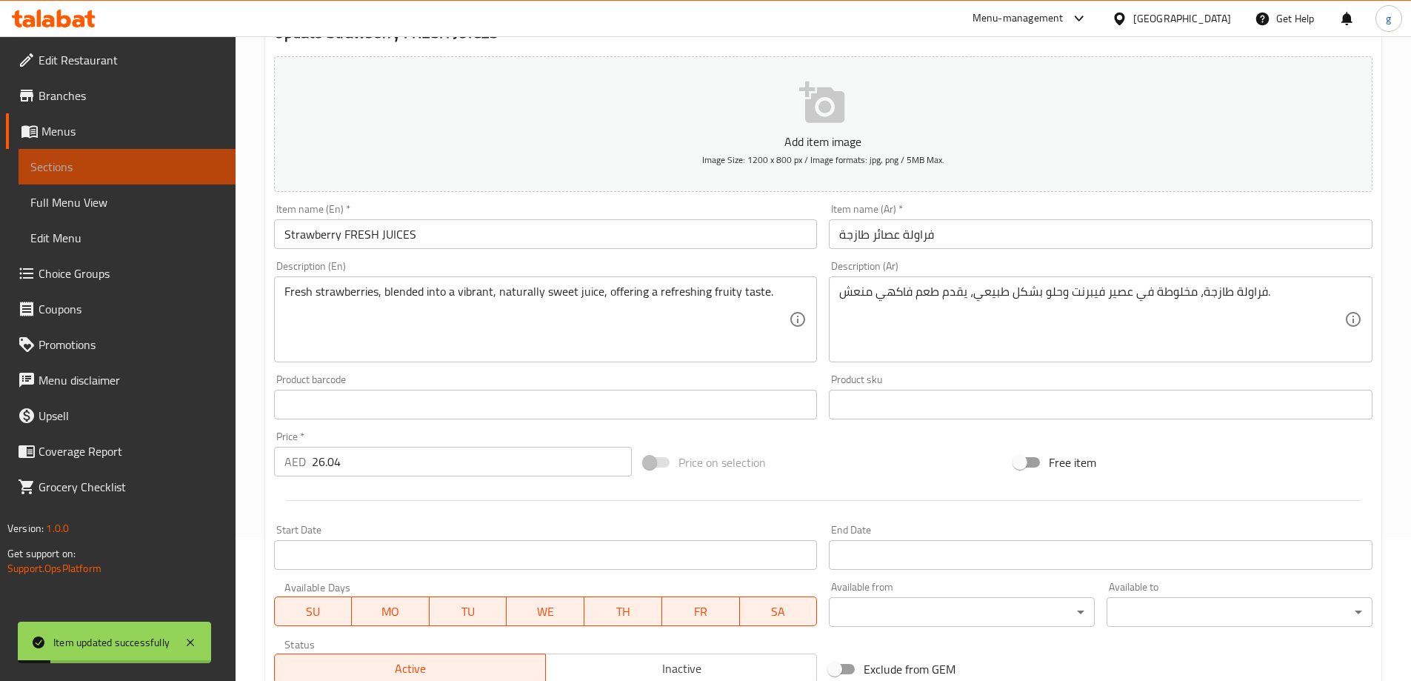
click at [67, 175] on span "Sections" at bounding box center [126, 167] width 193 height 18
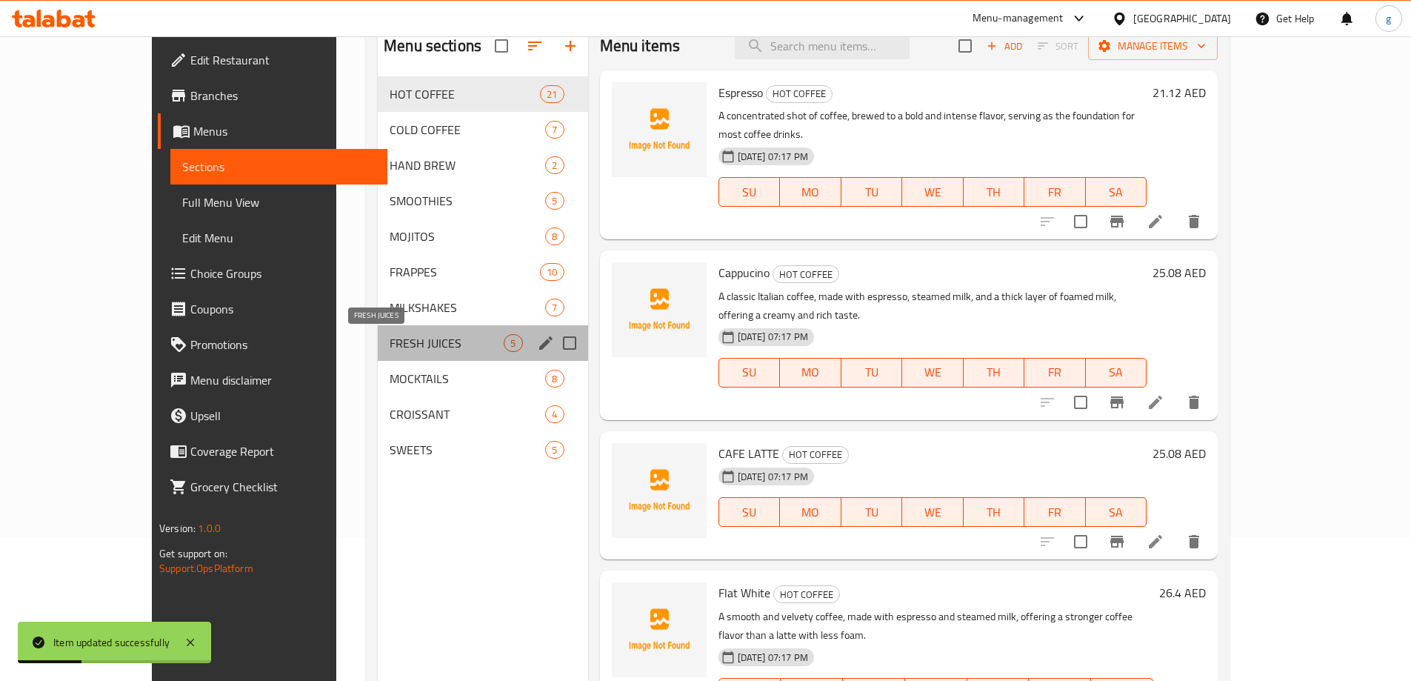
click at [393, 348] on span "FRESH JUICES" at bounding box center [447, 343] width 114 height 18
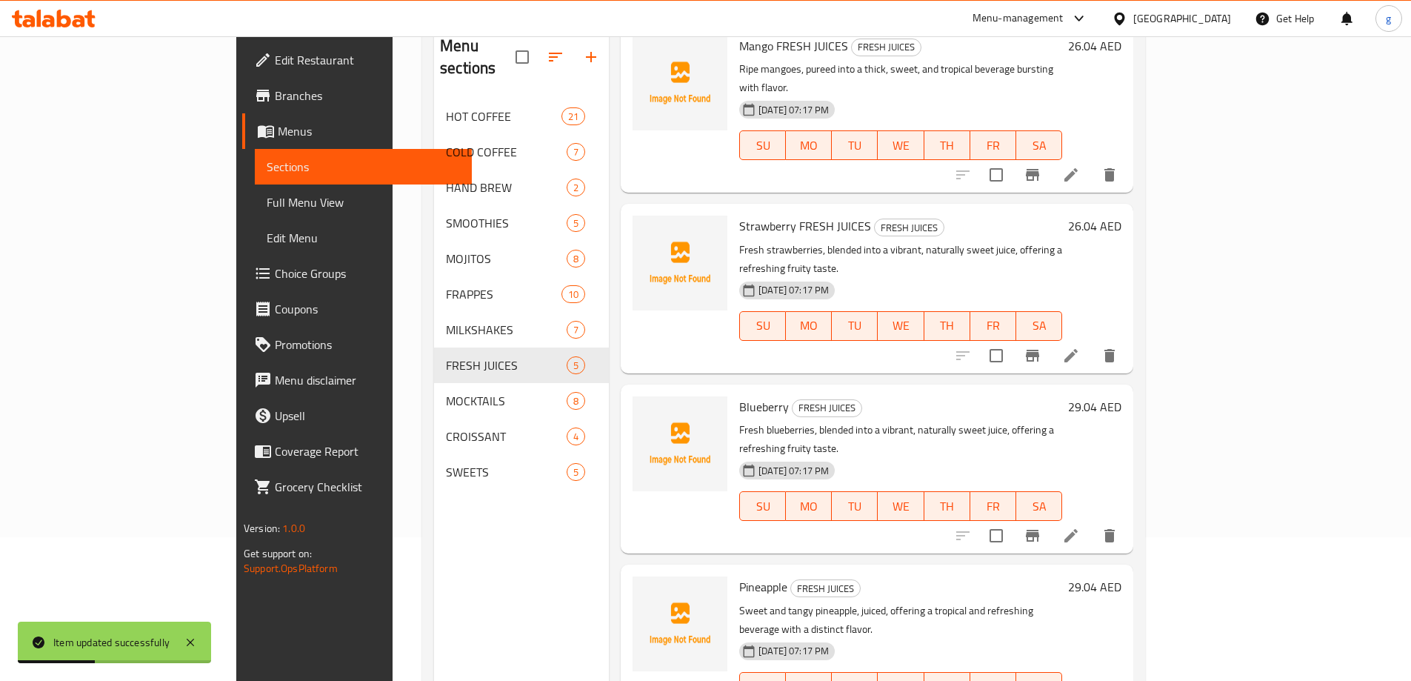
scroll to position [165, 0]
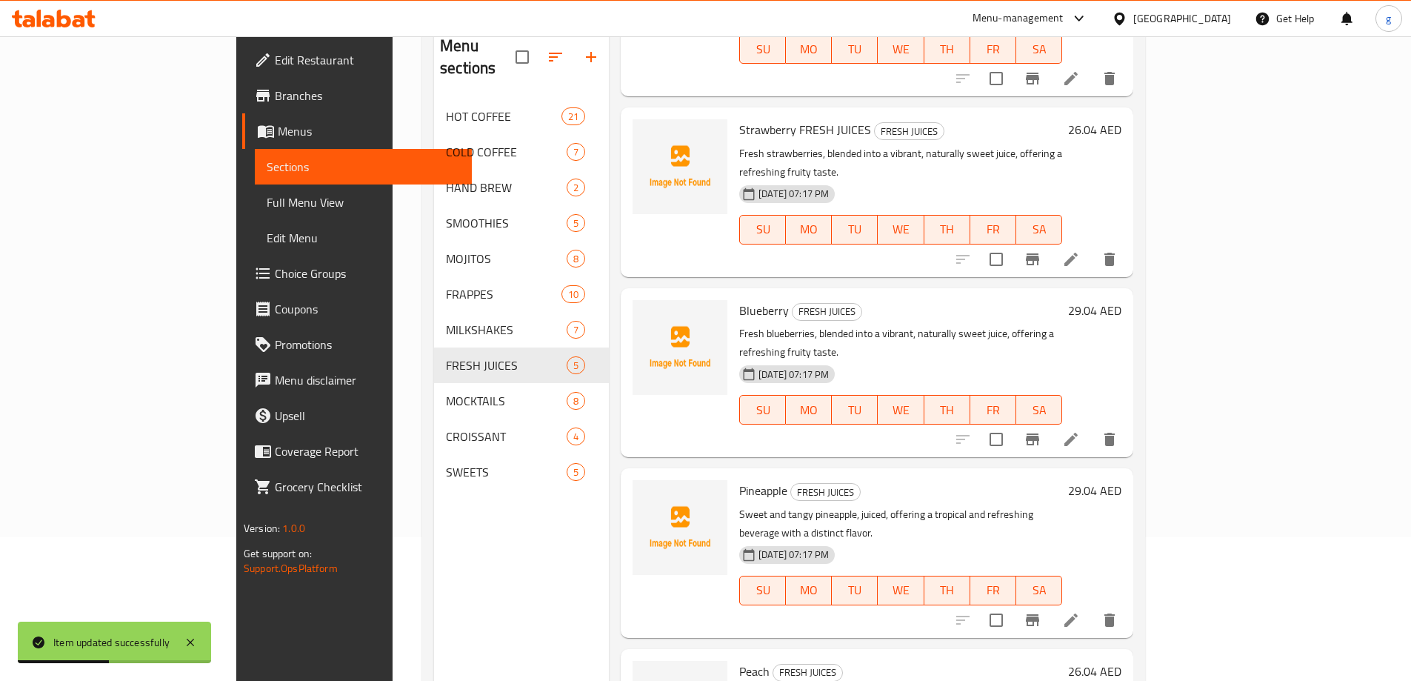
click at [1078, 433] on icon at bounding box center [1071, 439] width 13 height 13
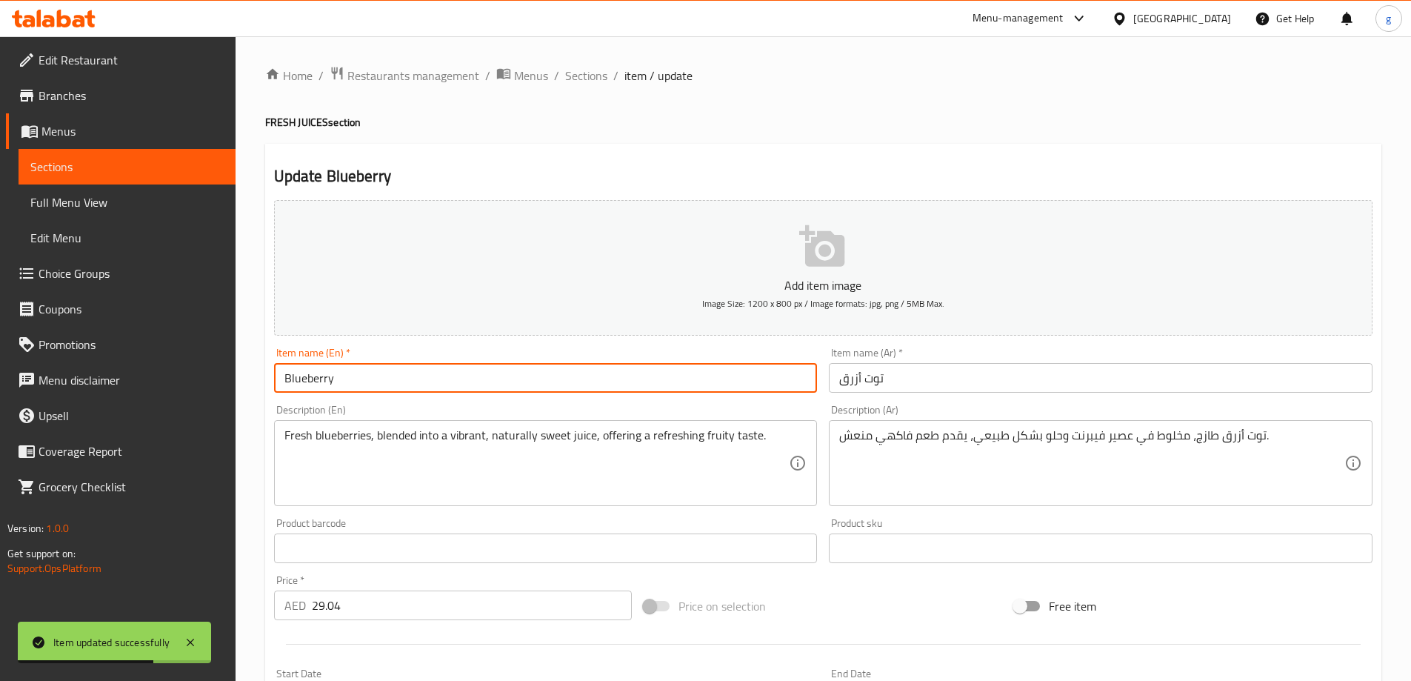
click at [575, 384] on input "Blueberry" at bounding box center [546, 378] width 544 height 30
paste input "FRESH JUICES"
type input "Blueberry FRESH JUICES"
click at [912, 373] on input "توت أزرق" at bounding box center [1101, 378] width 544 height 30
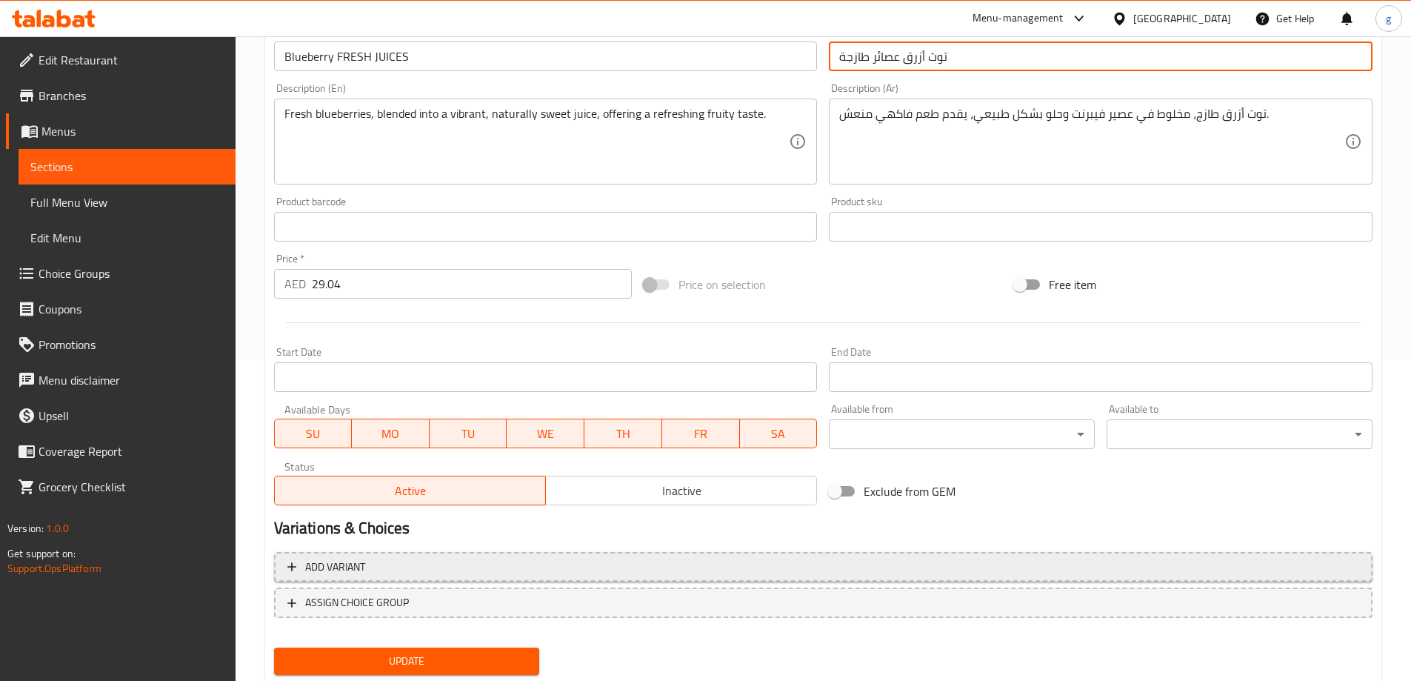
scroll to position [366, 0]
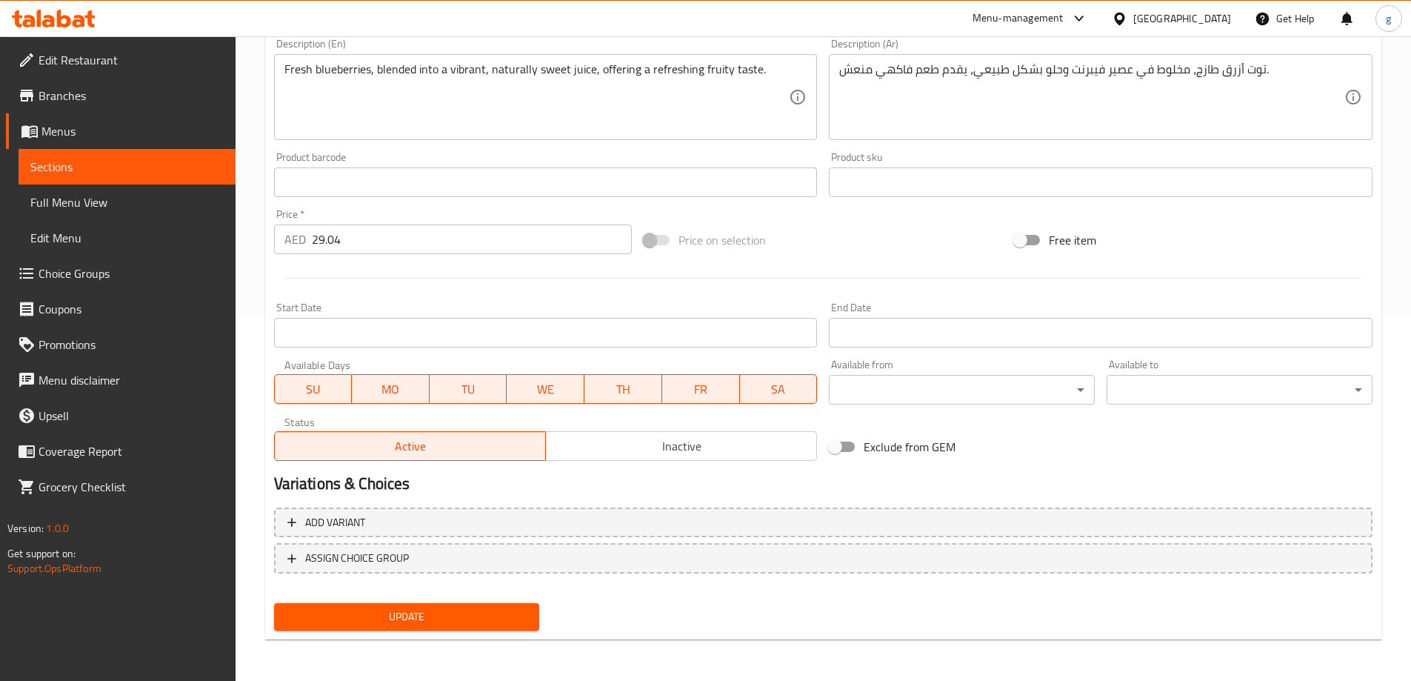
type input "توت أزرق عصائر طازجة"
click at [440, 610] on span "Update" at bounding box center [407, 617] width 242 height 19
click at [92, 172] on span "Sections" at bounding box center [126, 167] width 193 height 18
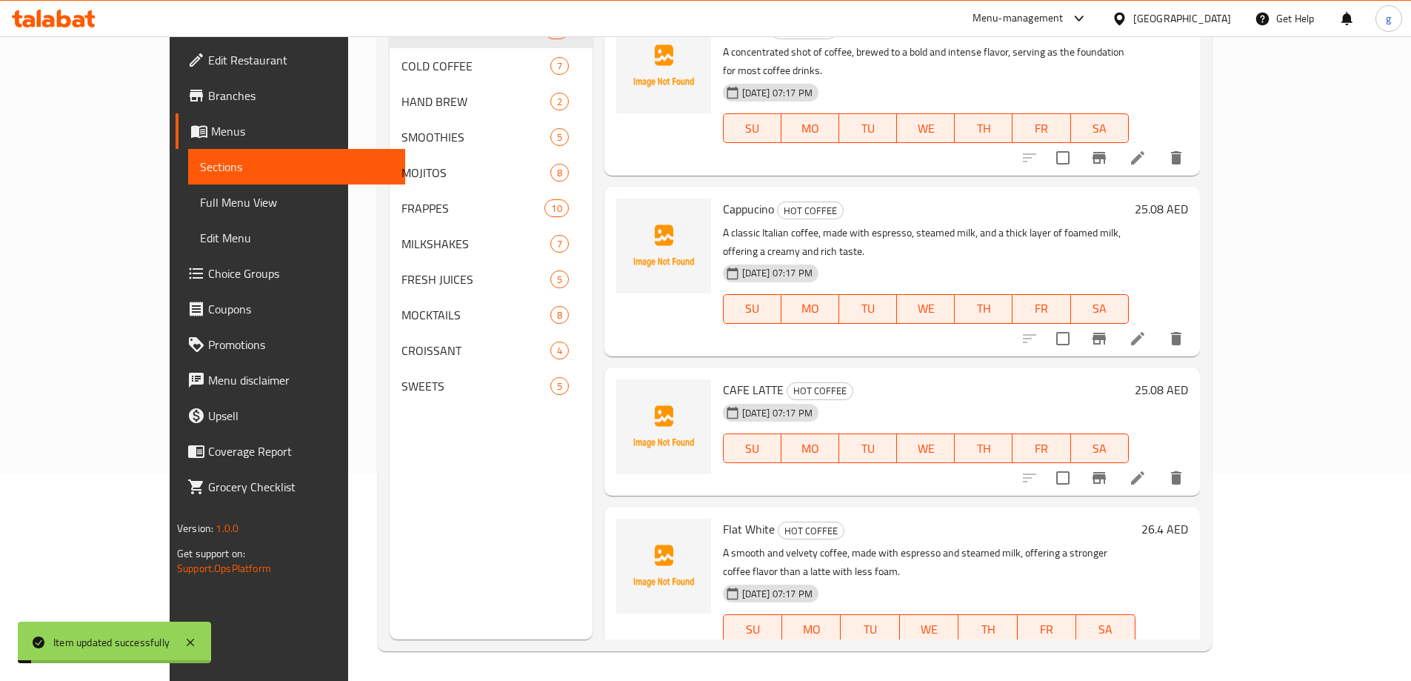
scroll to position [207, 0]
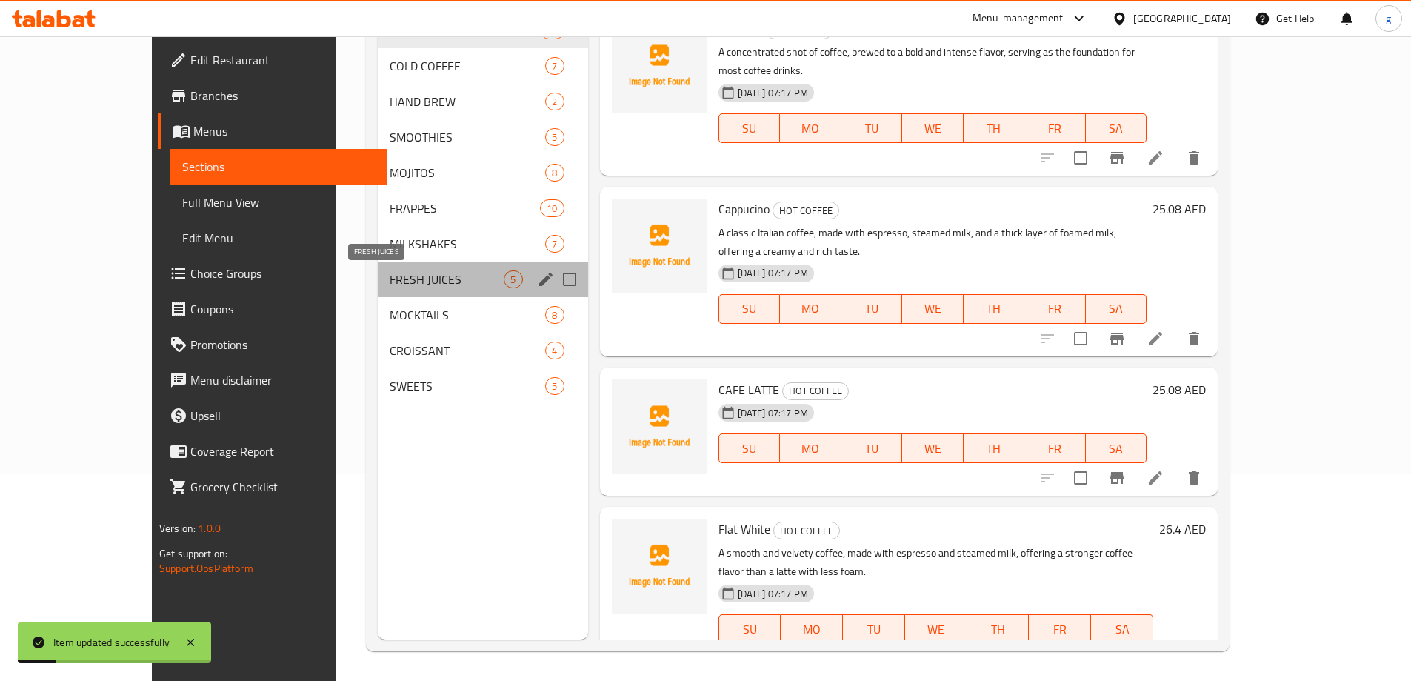
click at [407, 273] on span "FRESH JUICES" at bounding box center [447, 279] width 114 height 18
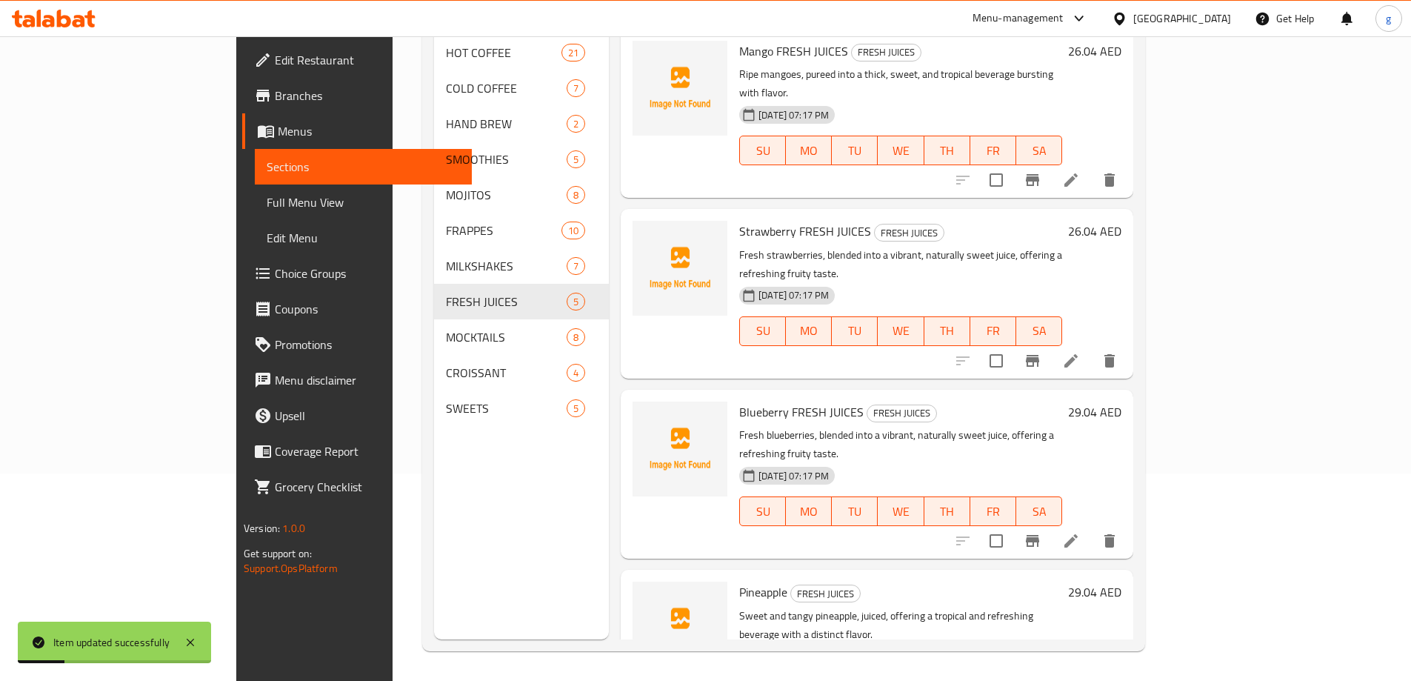
scroll to position [165, 0]
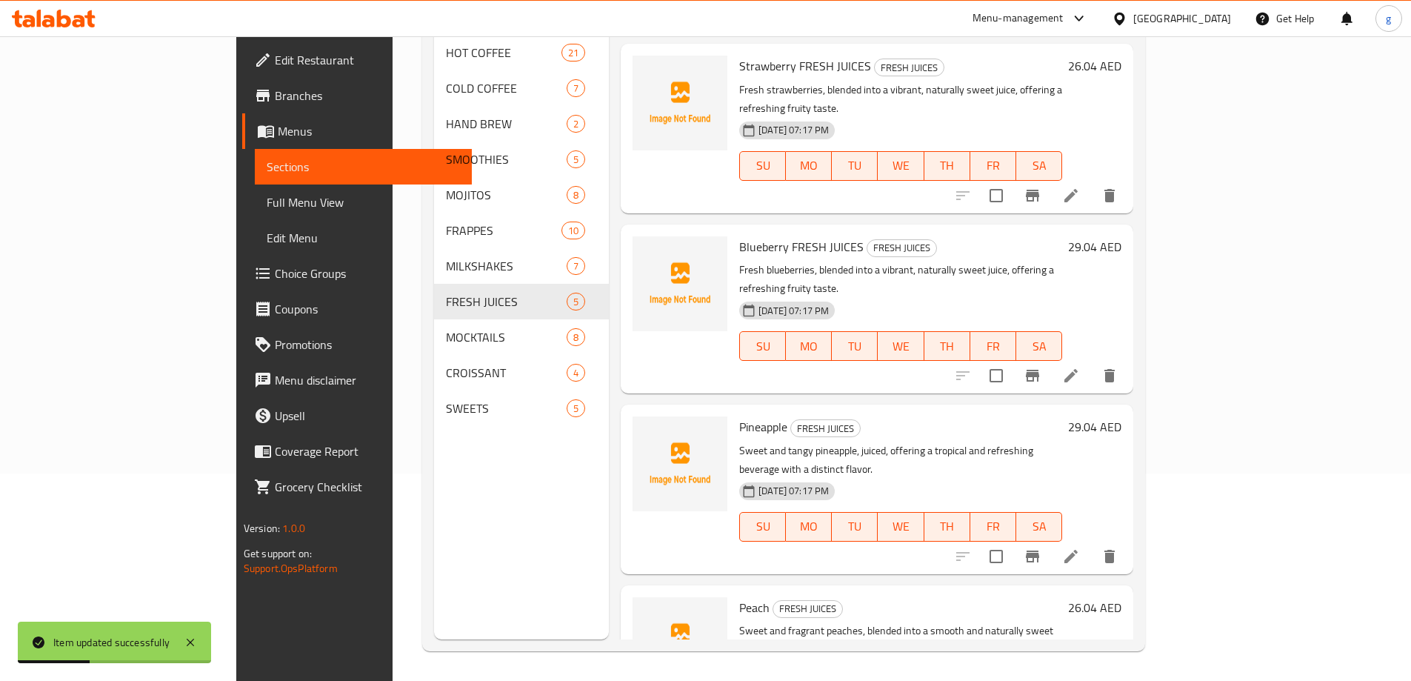
click at [1078, 550] on icon at bounding box center [1071, 556] width 13 height 13
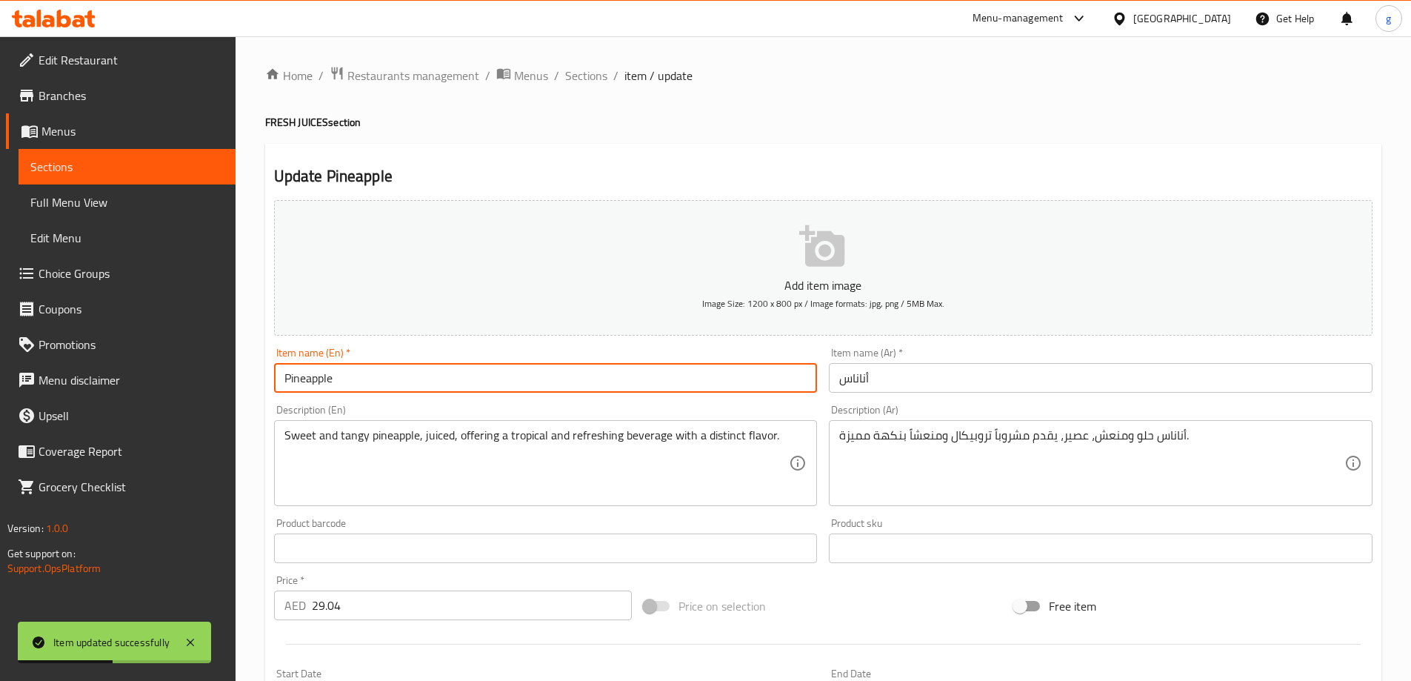
click at [697, 374] on input "Pineapple" at bounding box center [546, 378] width 544 height 30
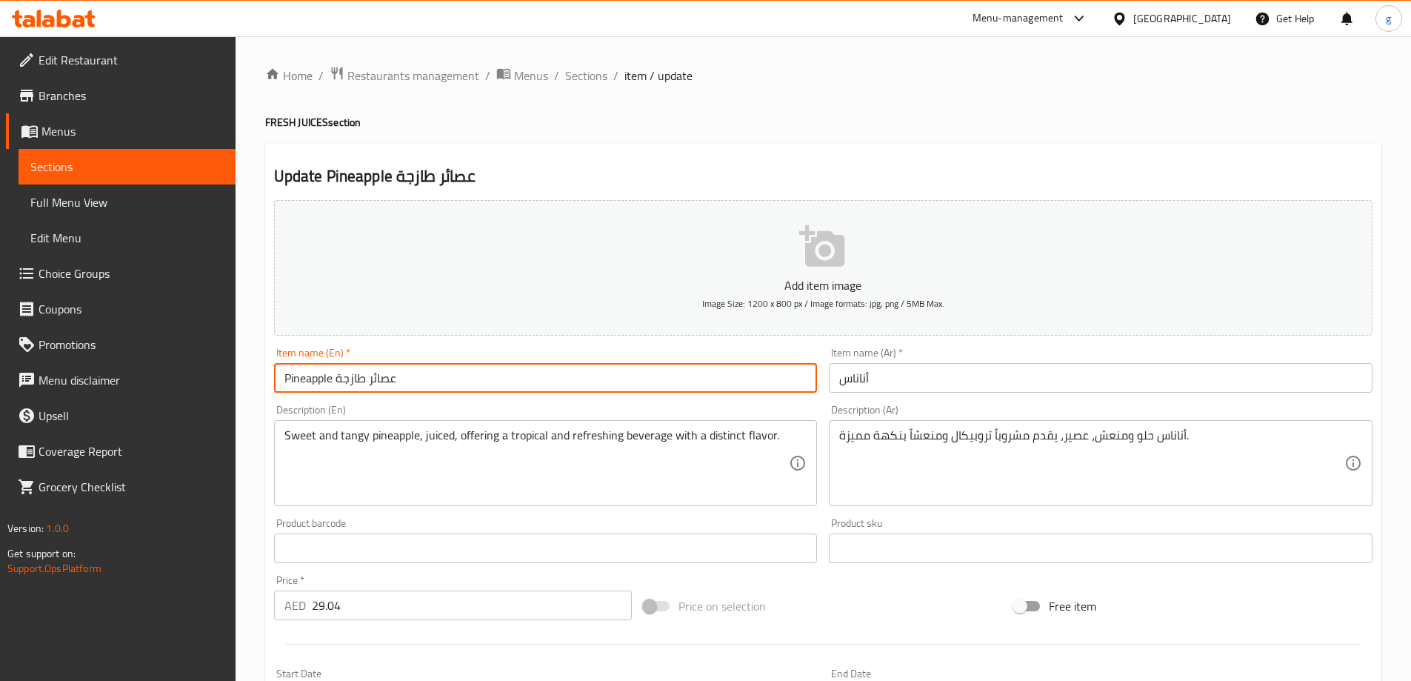
drag, startPoint x: 336, startPoint y: 381, endPoint x: 405, endPoint y: 385, distance: 69.0
click at [405, 385] on input "Pineapple عصائر طازجة" at bounding box center [546, 378] width 544 height 30
drag, startPoint x: 337, startPoint y: 377, endPoint x: 395, endPoint y: 381, distance: 57.9
click at [395, 381] on input "Pineapple عصائر طازجة" at bounding box center [546, 378] width 544 height 30
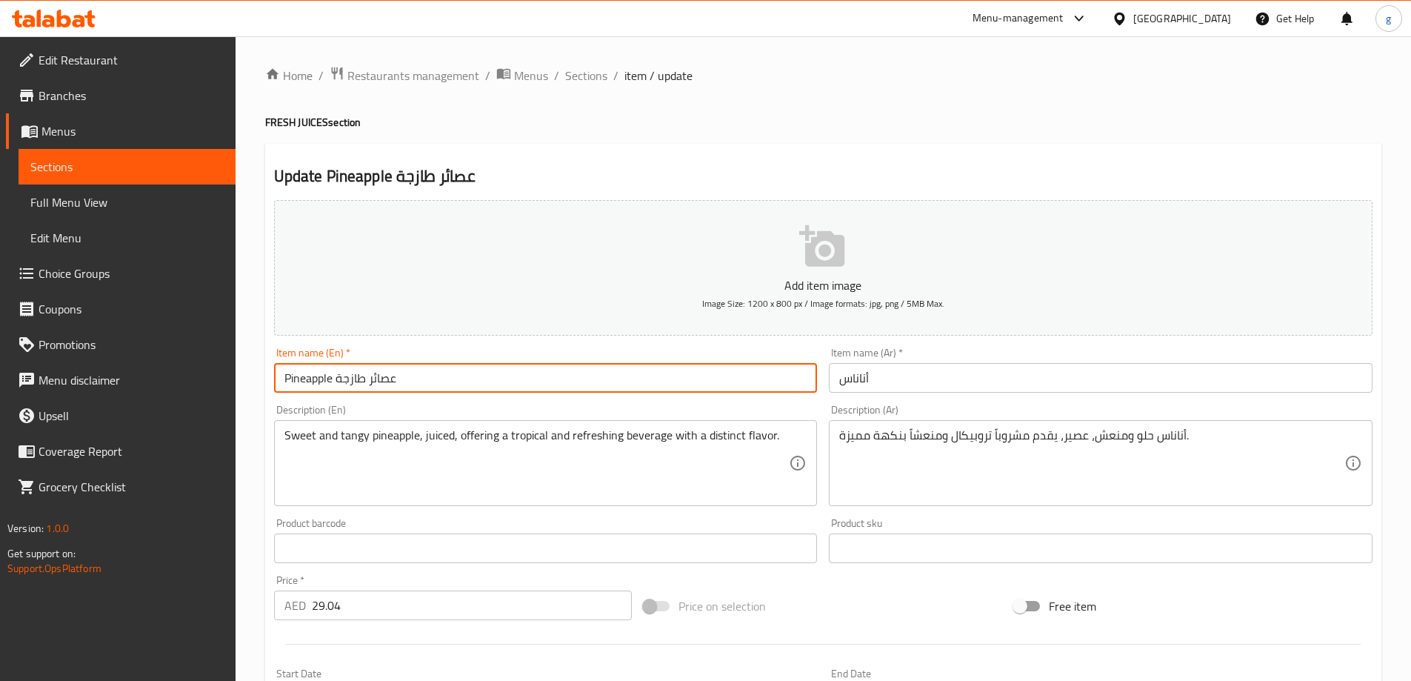
type input "Pineapple"
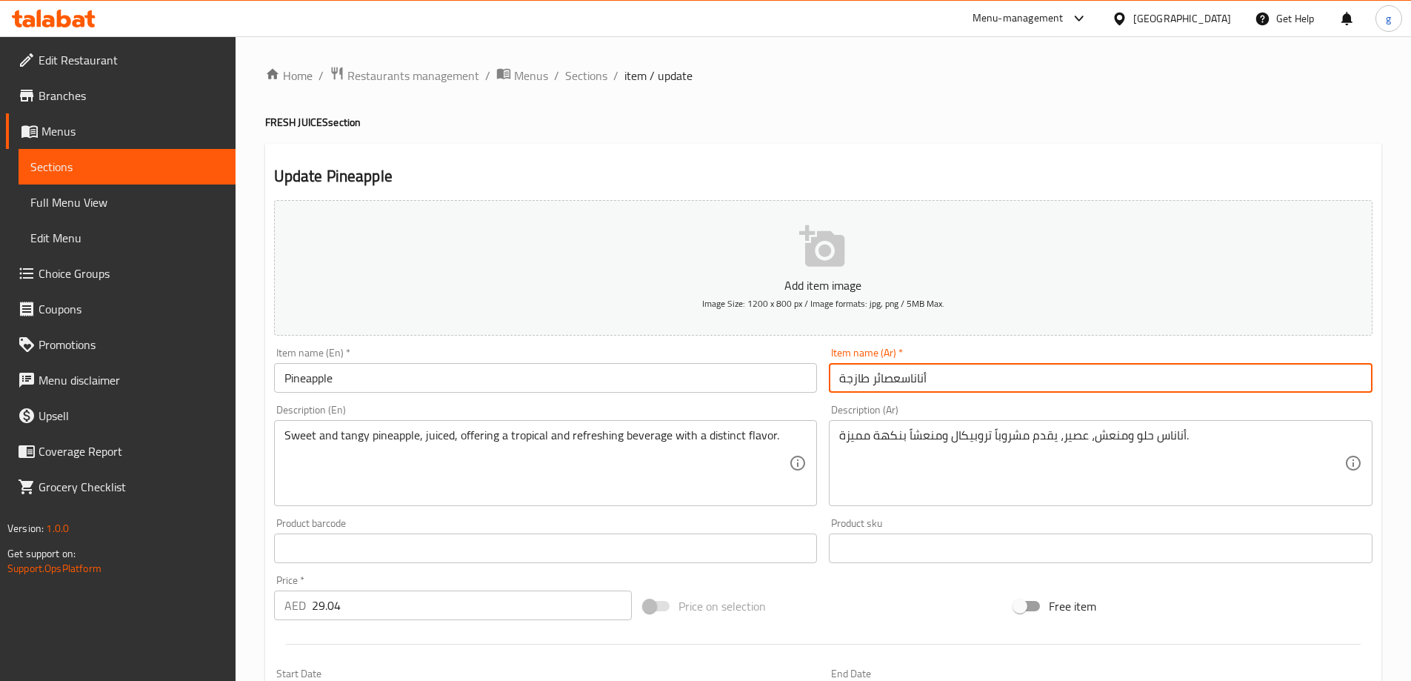
click at [931, 381] on input "أناناسعصائر طازجة" at bounding box center [1101, 378] width 544 height 30
click at [902, 382] on input "أناناسعصائر طازجة" at bounding box center [1101, 378] width 544 height 30
type input "أناناس عصائر طازجة"
click at [716, 378] on input "Pineapple" at bounding box center [546, 378] width 544 height 30
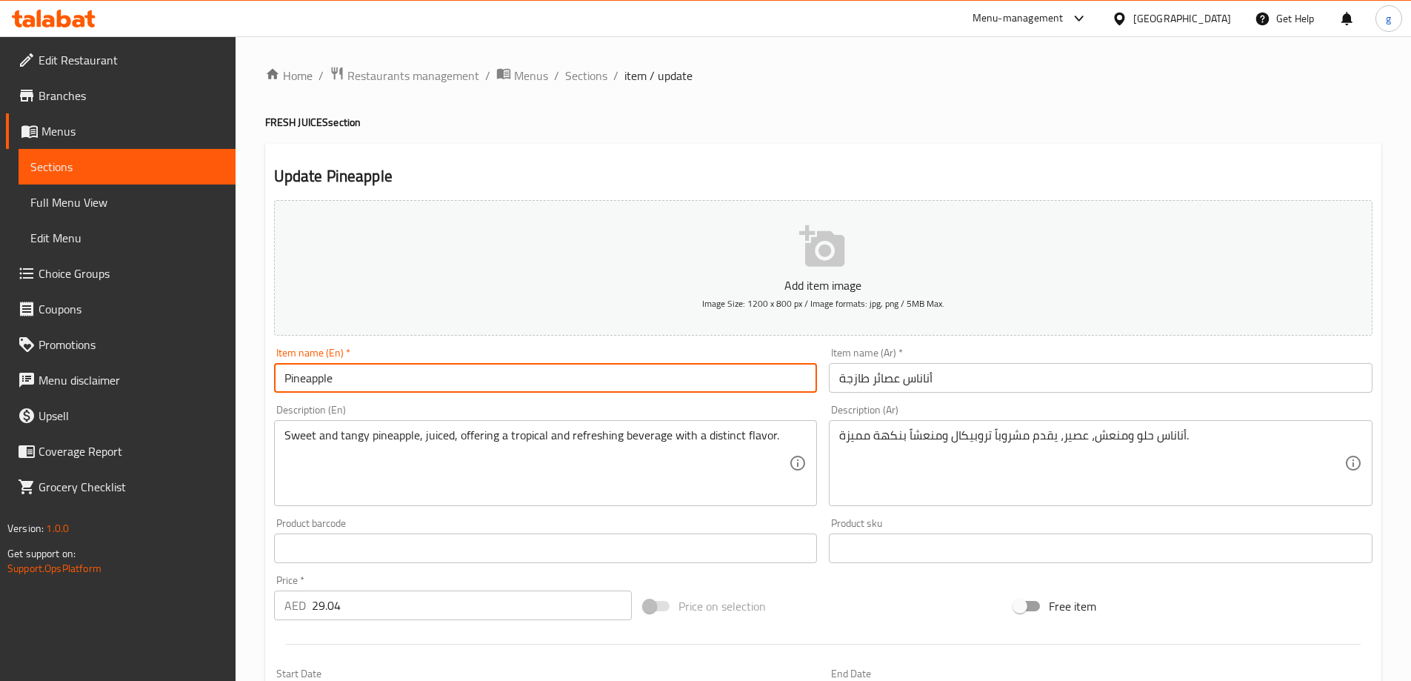
paste input "FRESH JUICES"
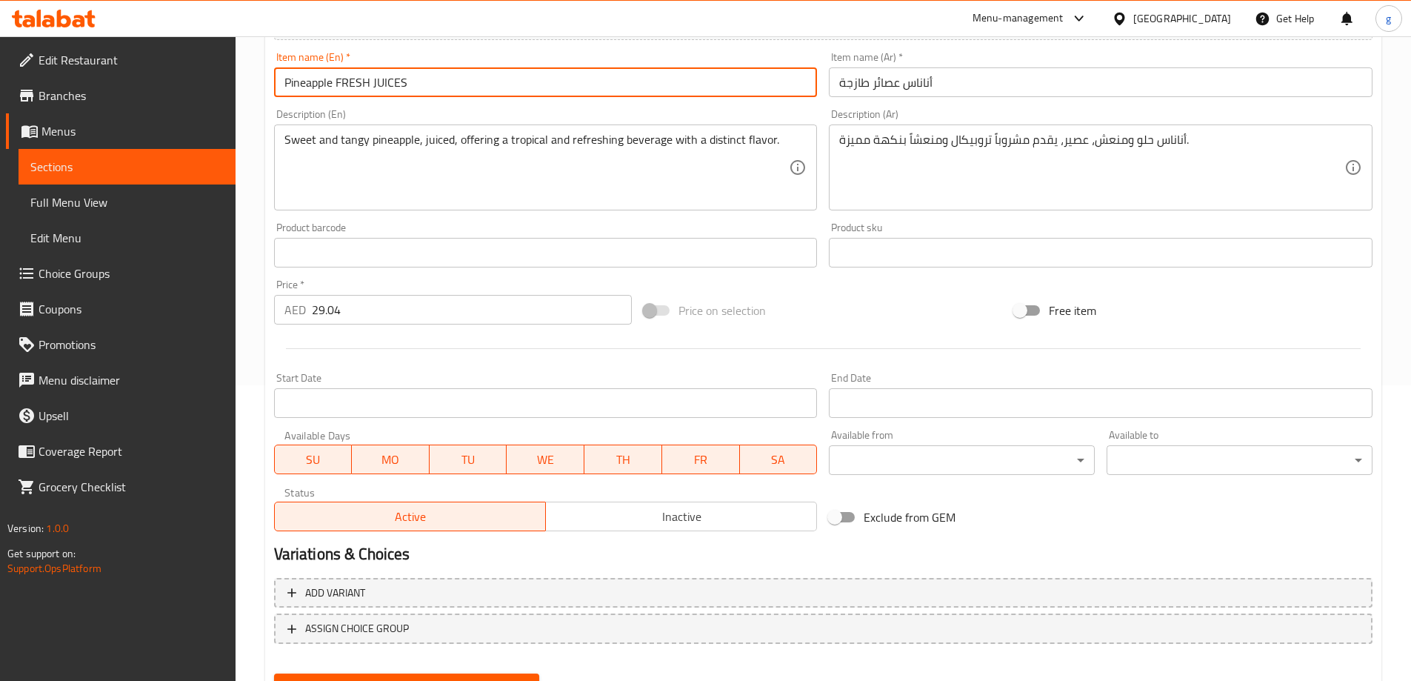
scroll to position [366, 0]
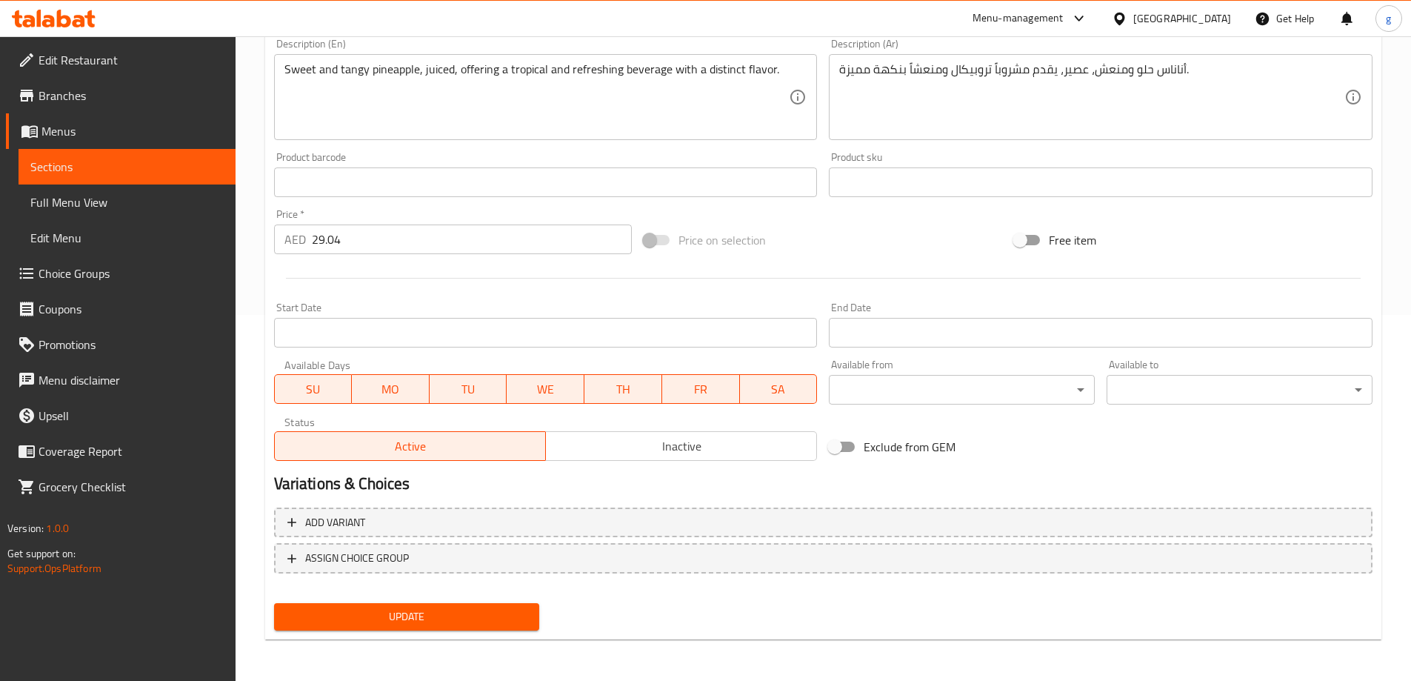
type input "Pineapple FRESH JUICES"
click at [449, 616] on span "Update" at bounding box center [407, 617] width 242 height 19
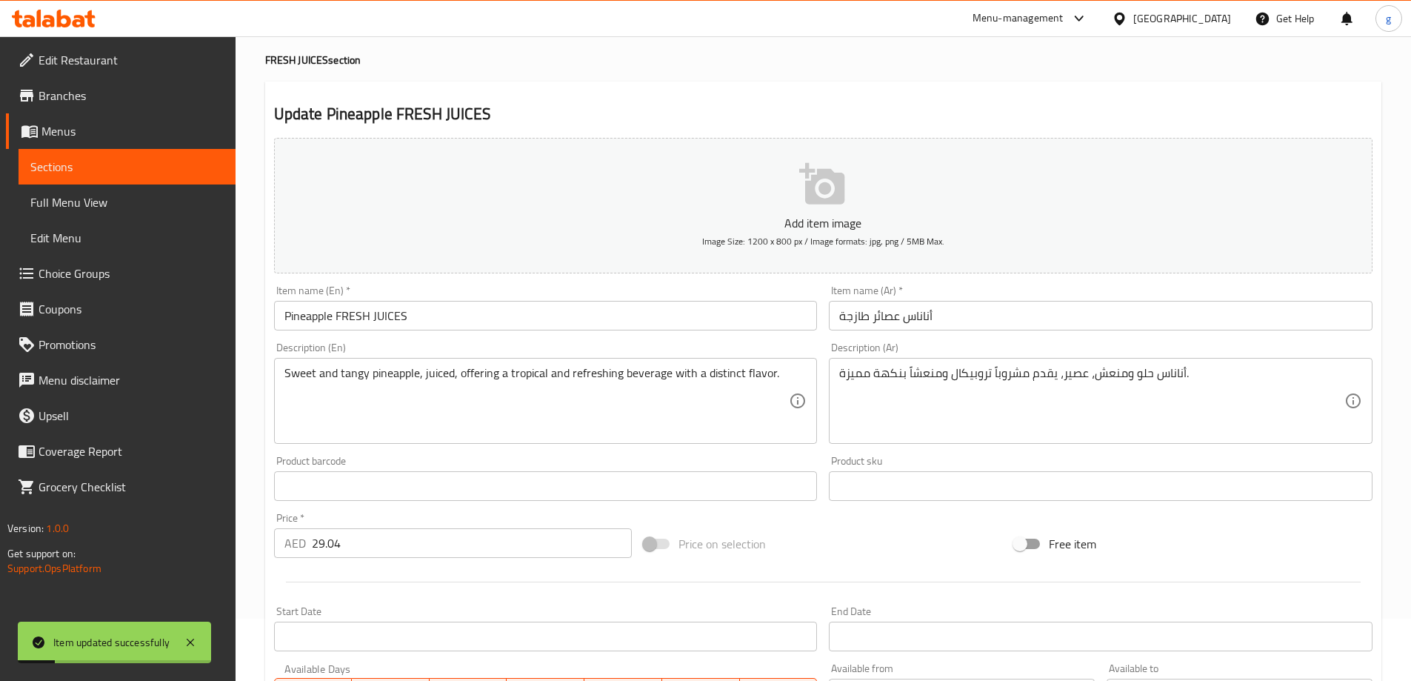
scroll to position [148, 0]
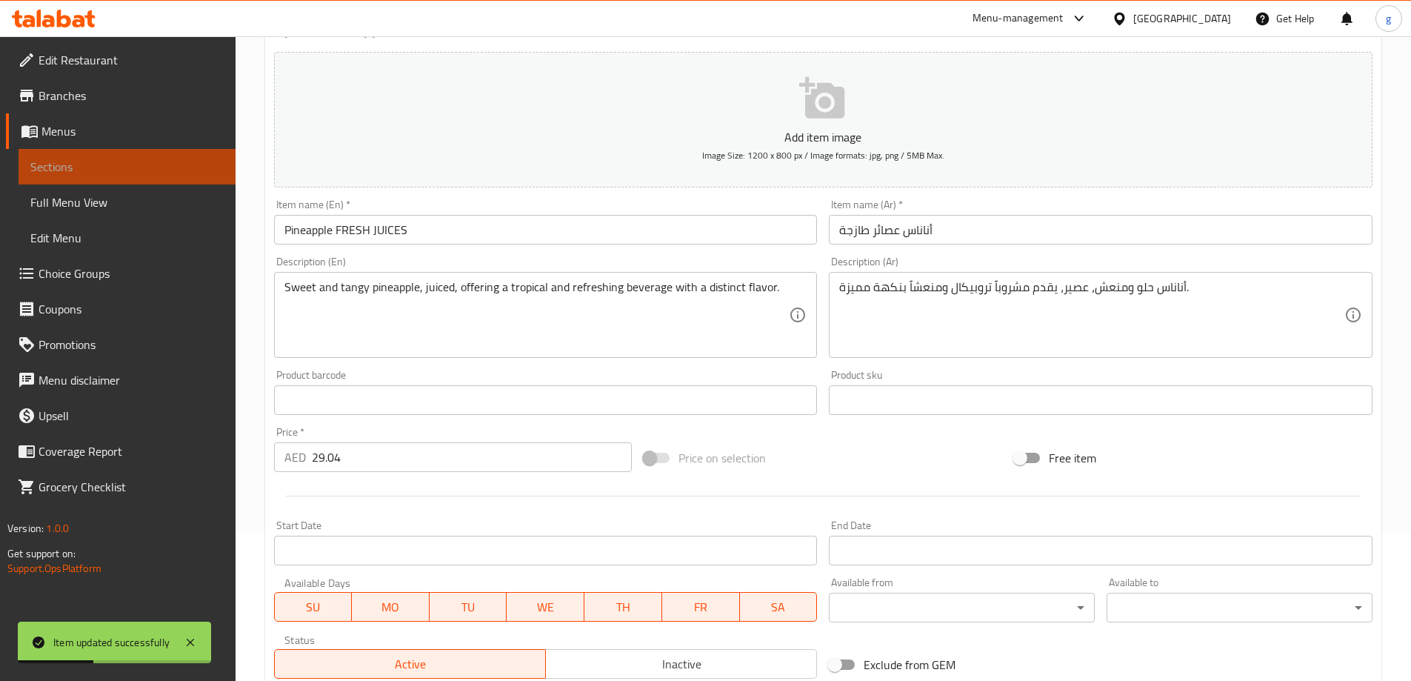
click at [98, 162] on span "Sections" at bounding box center [126, 167] width 193 height 18
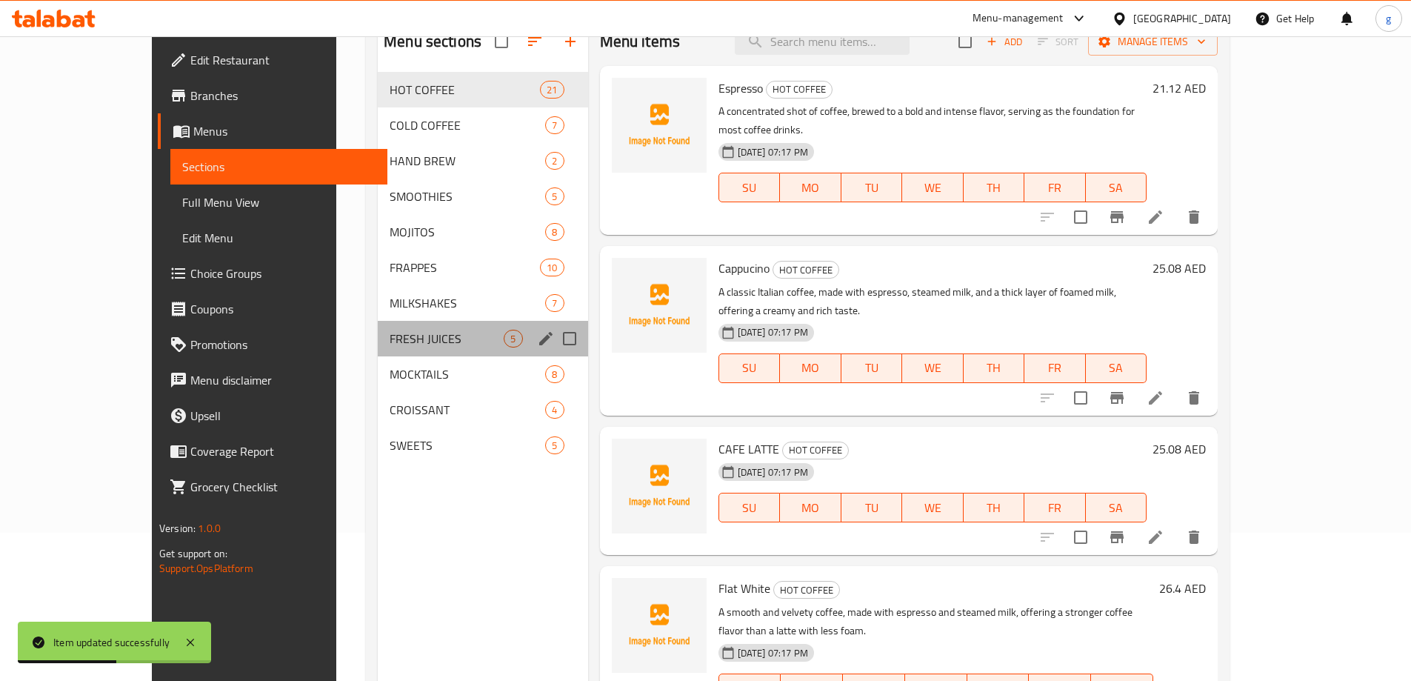
click at [378, 348] on div "FRESH JUICES 5" at bounding box center [483, 339] width 210 height 36
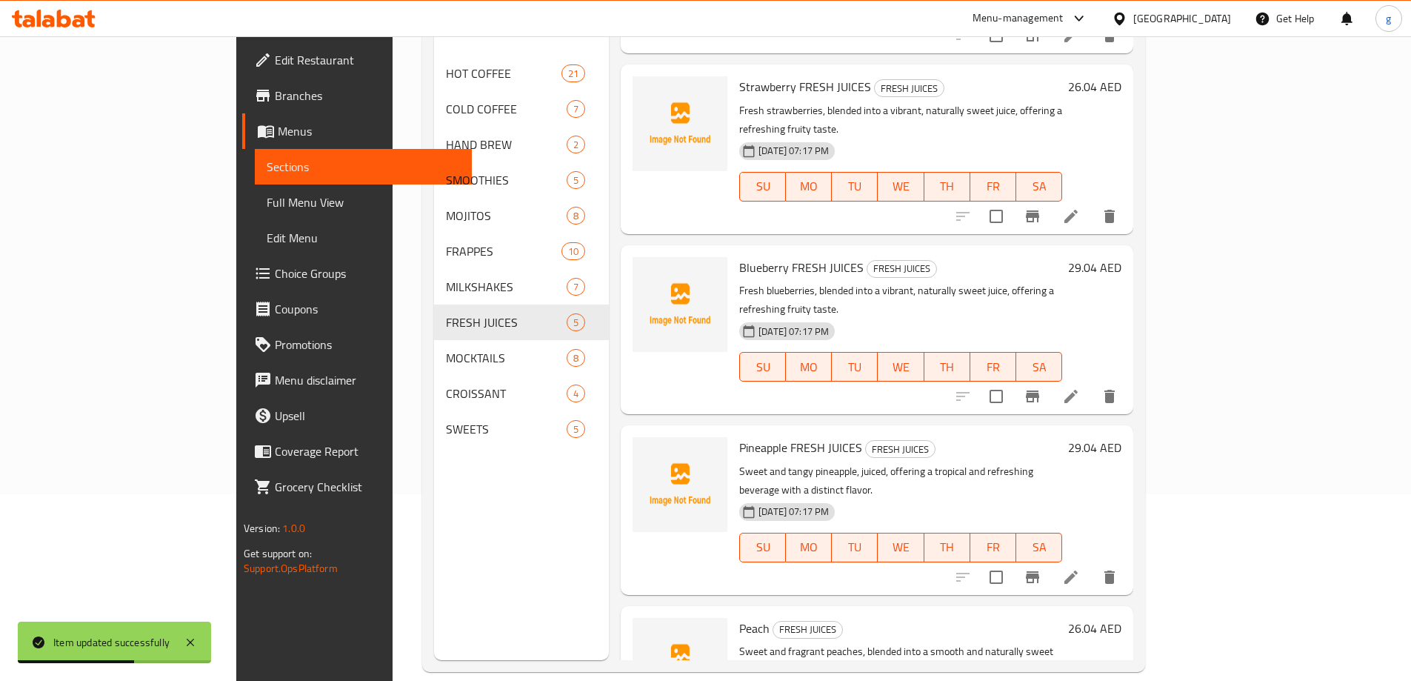
scroll to position [207, 0]
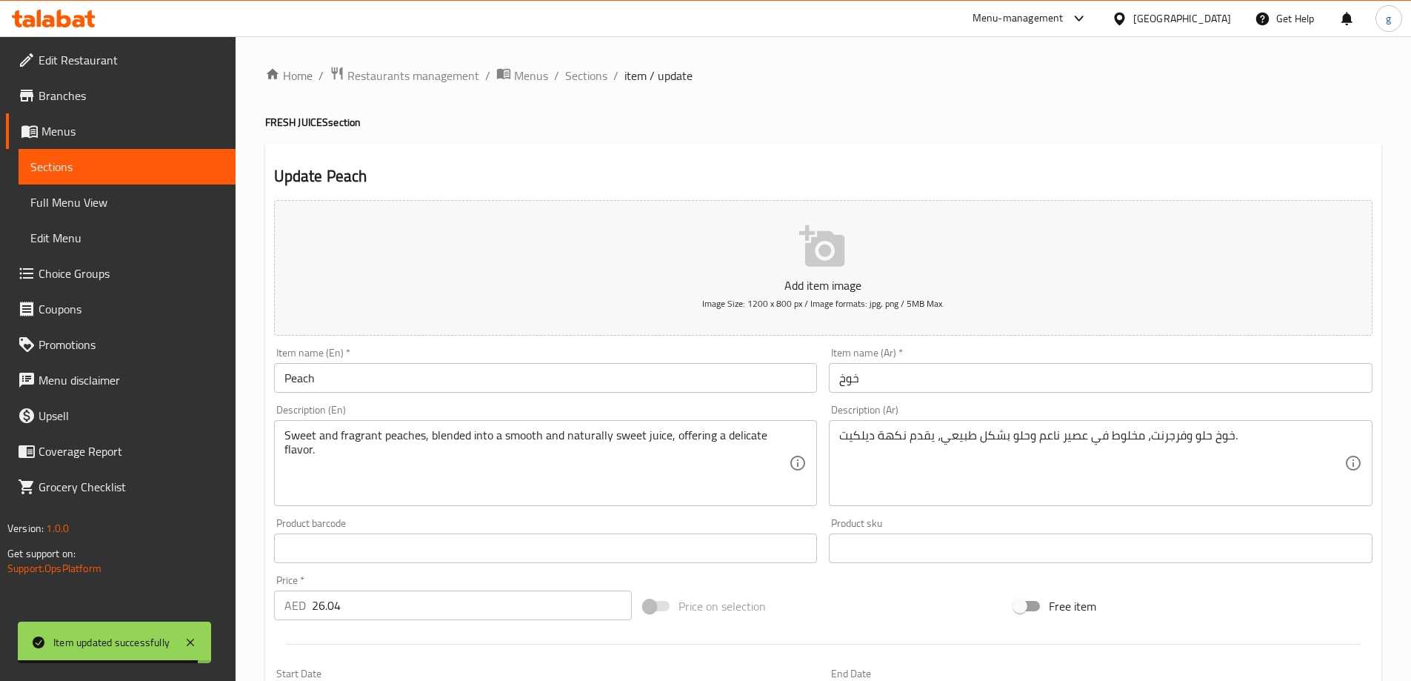
click at [442, 376] on input "Peach" at bounding box center [546, 378] width 544 height 30
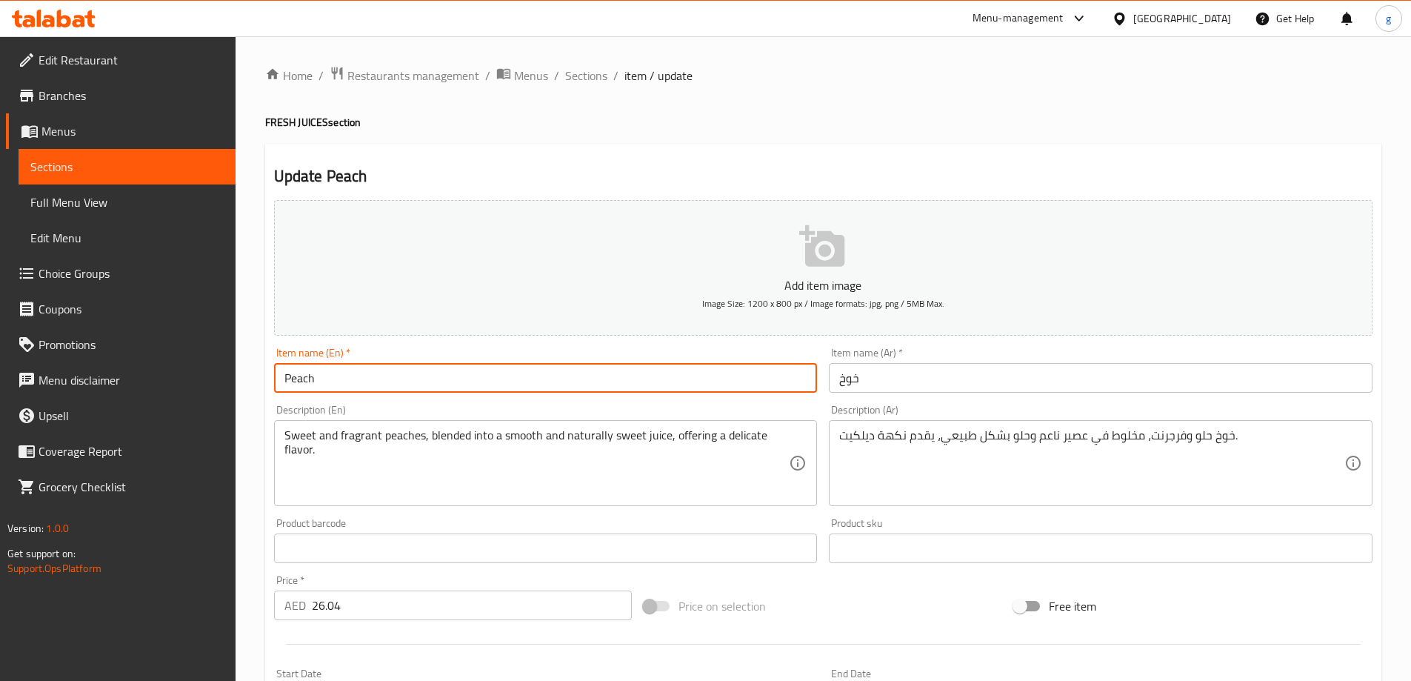
paste input "FRESH JUICES"
type input "Peach FRESH JUICES"
click at [926, 374] on input "خوخ" at bounding box center [1101, 378] width 544 height 30
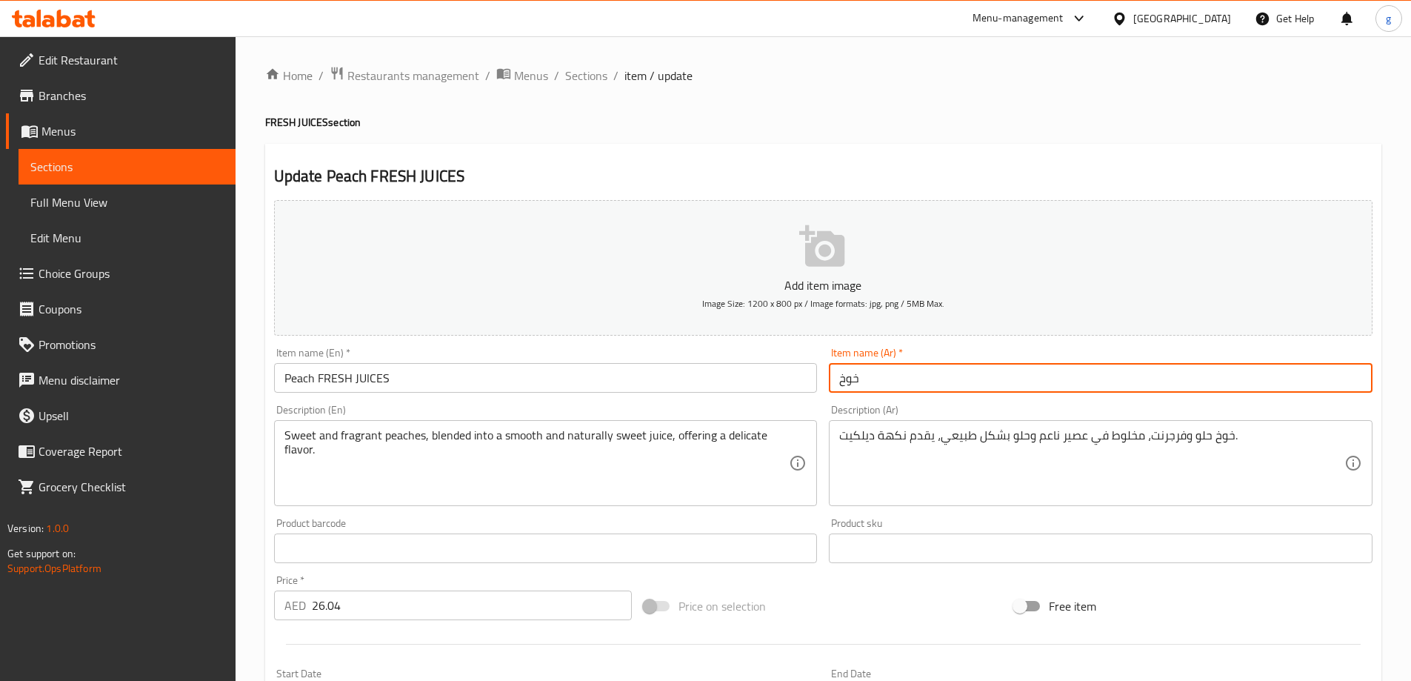
click at [905, 376] on input "خوخ" at bounding box center [1101, 378] width 544 height 30
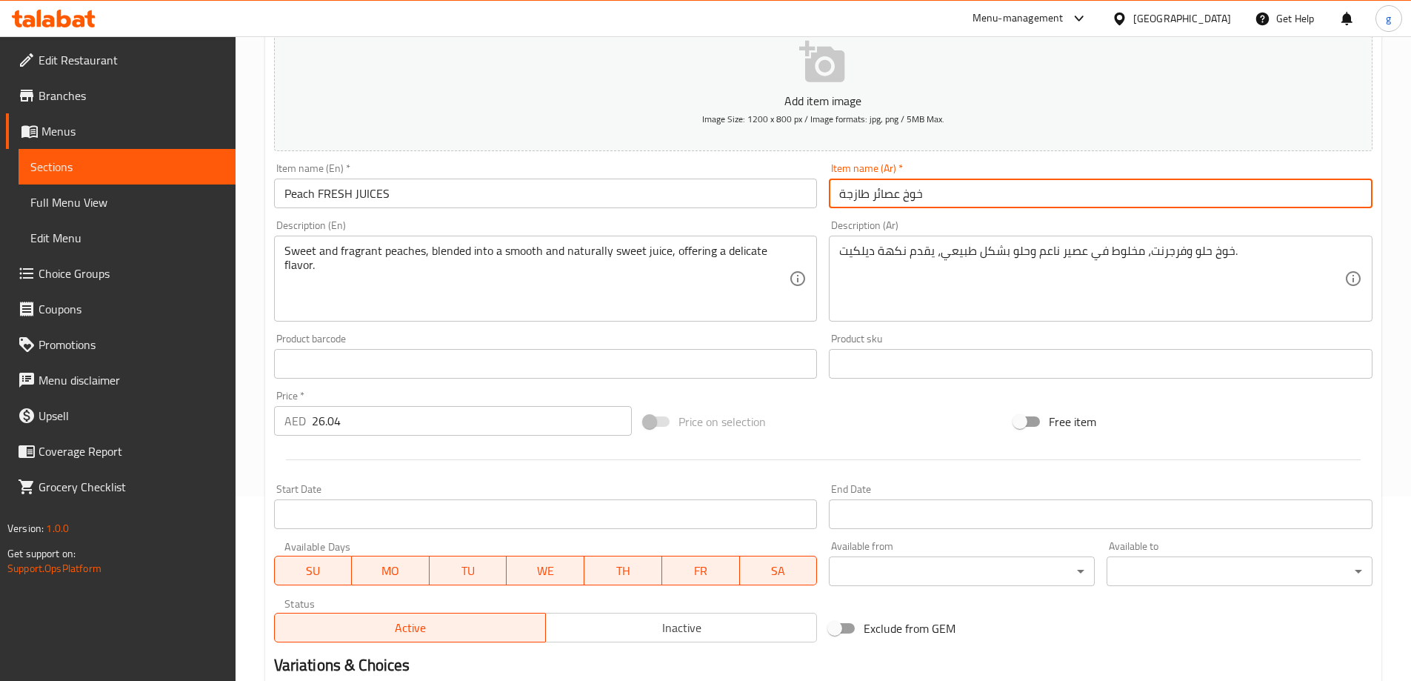
scroll to position [366, 0]
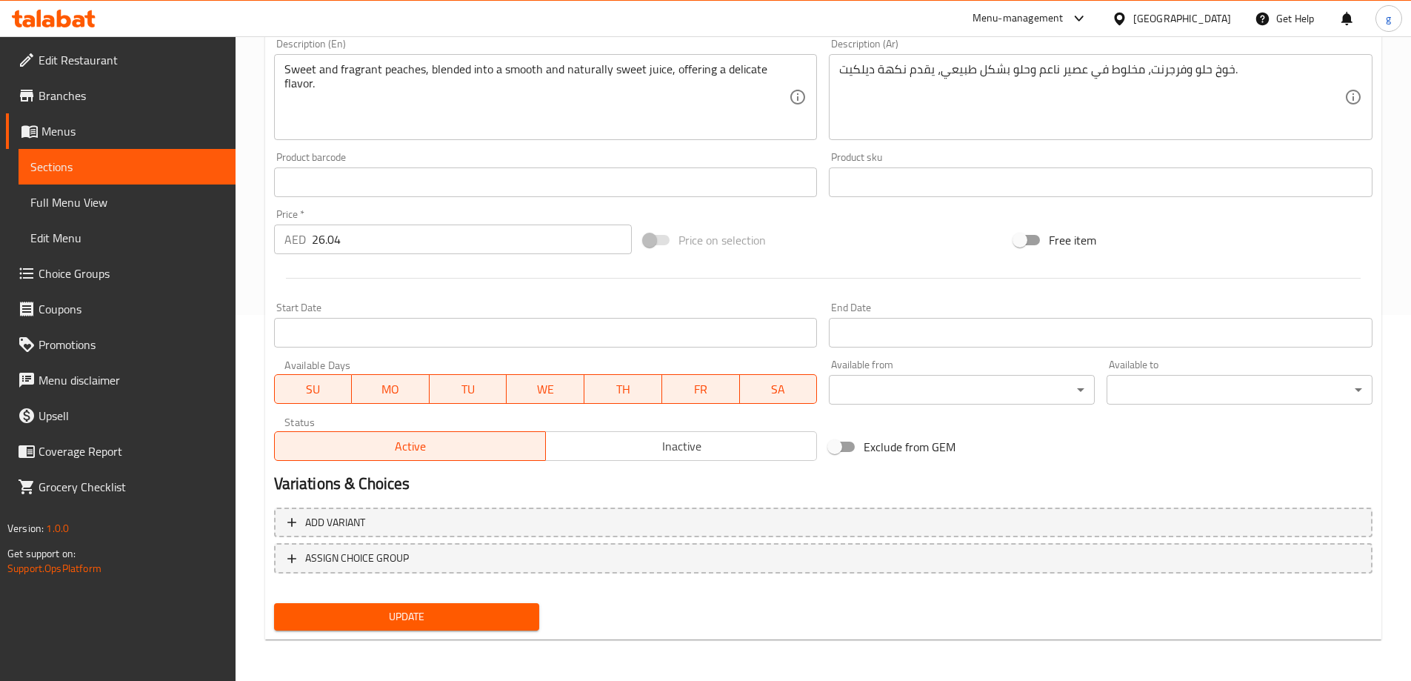
type input "خوخ عصائر طازجة"
click at [350, 608] on span "Update" at bounding box center [407, 617] width 242 height 19
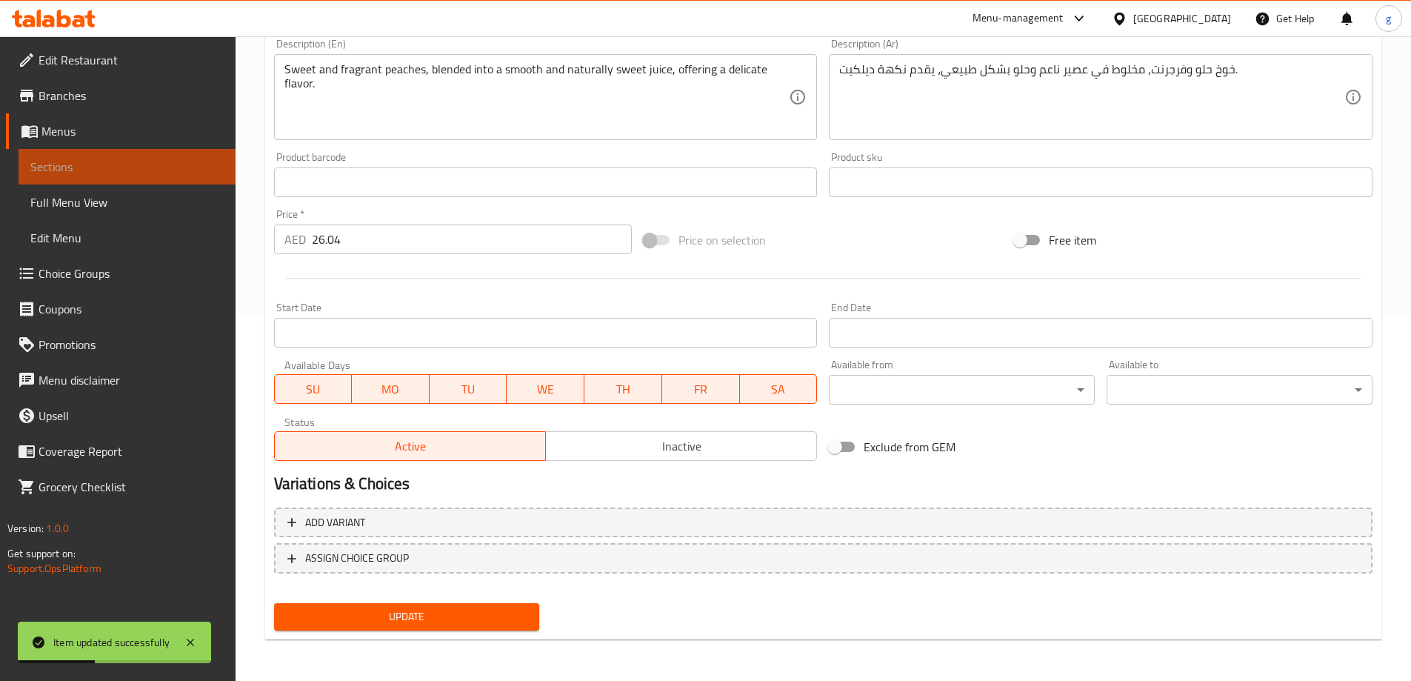
click at [119, 168] on span "Sections" at bounding box center [126, 167] width 193 height 18
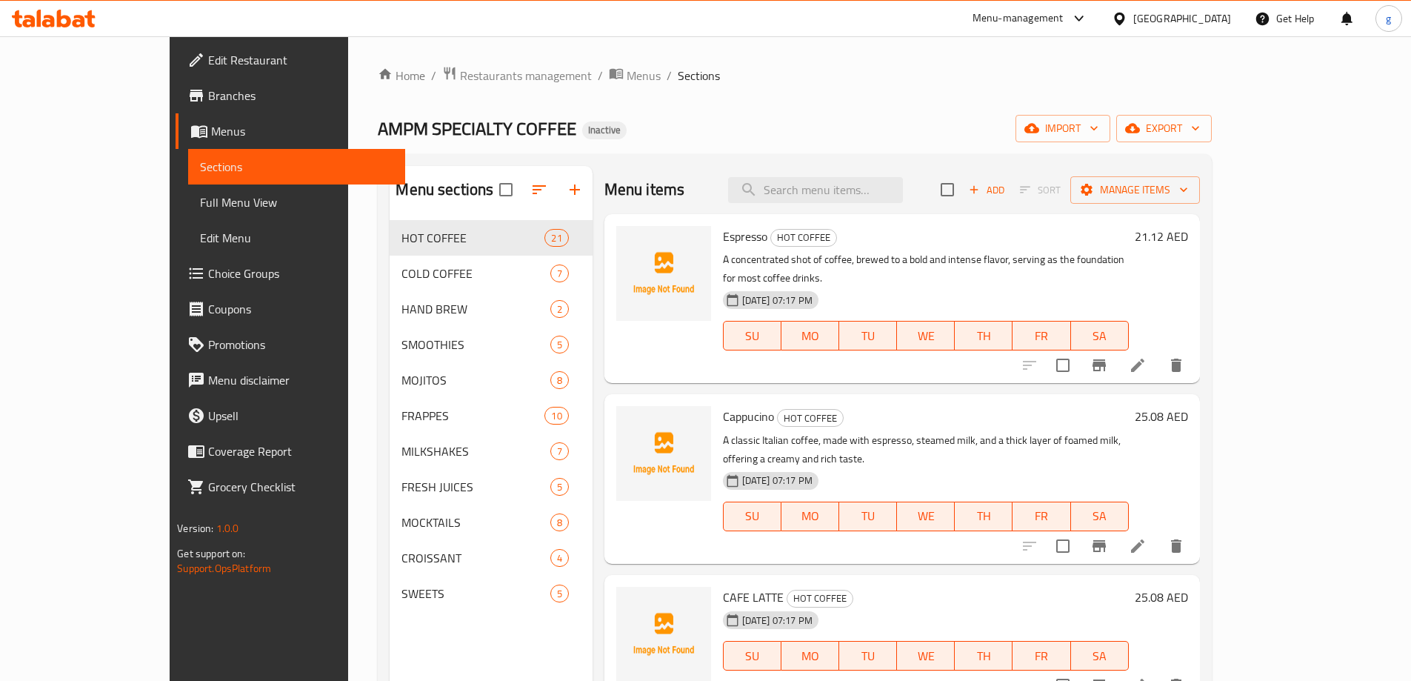
click at [188, 216] on link "Full Menu View" at bounding box center [296, 202] width 217 height 36
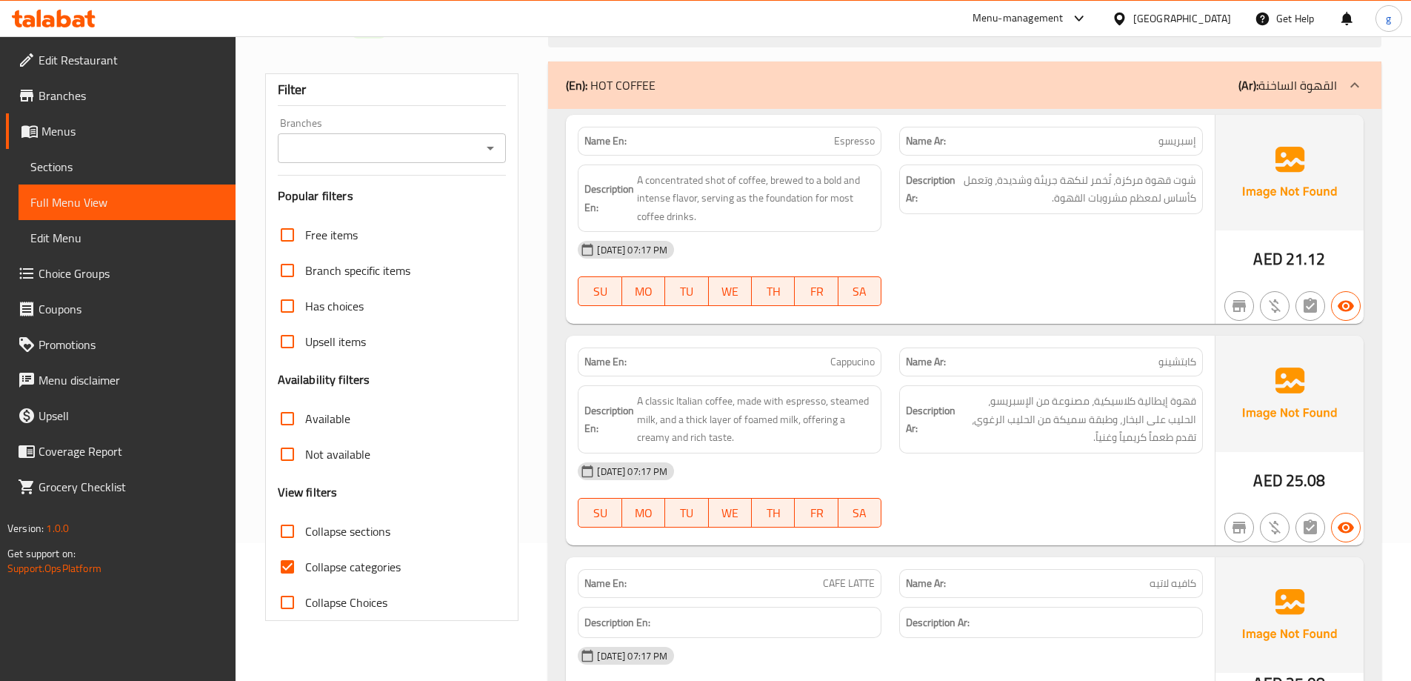
scroll to position [296, 0]
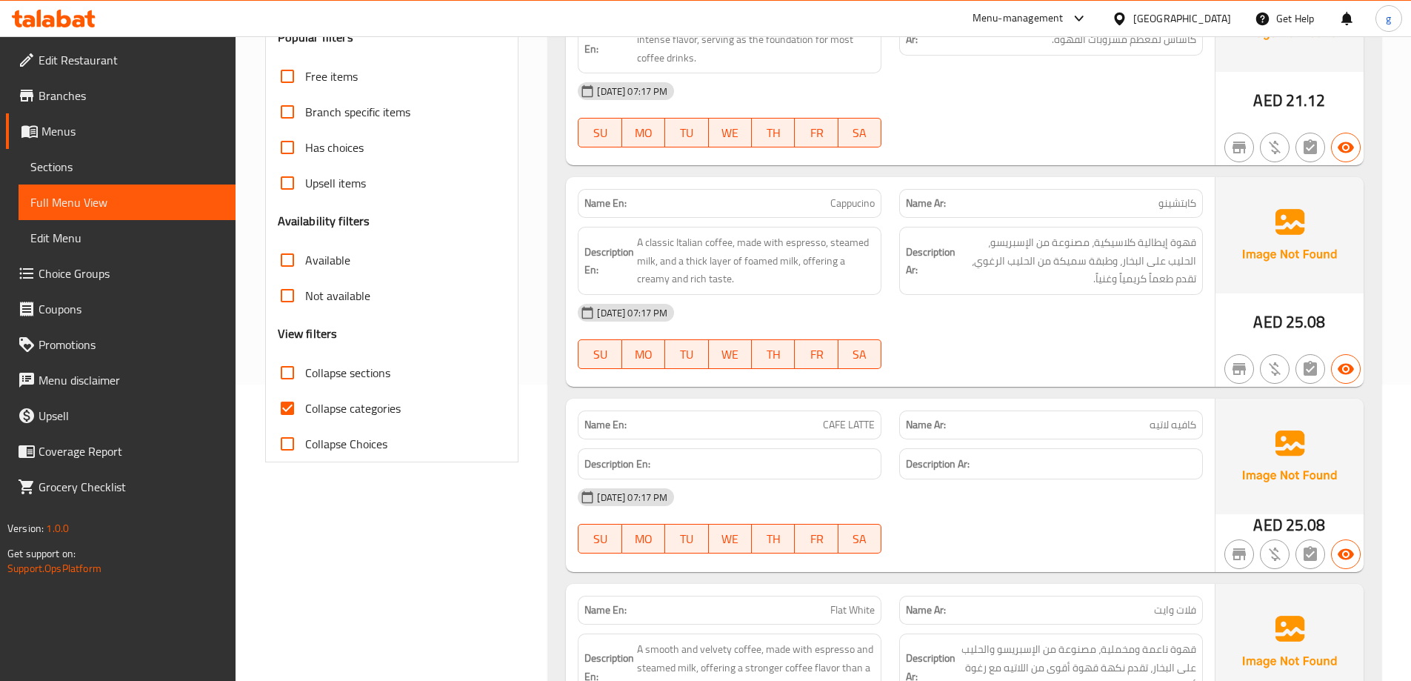
click at [301, 405] on input "Collapse categories" at bounding box center [288, 408] width 36 height 36
checkbox input "false"
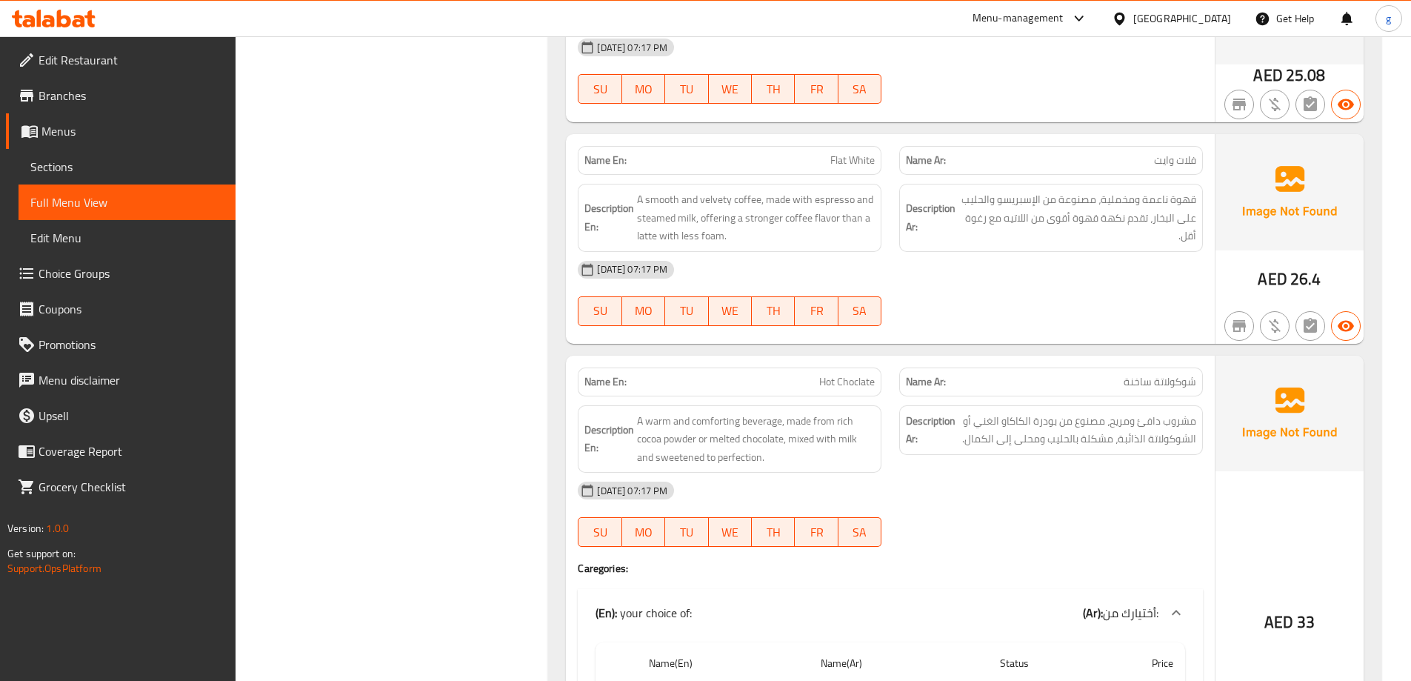
scroll to position [0, 0]
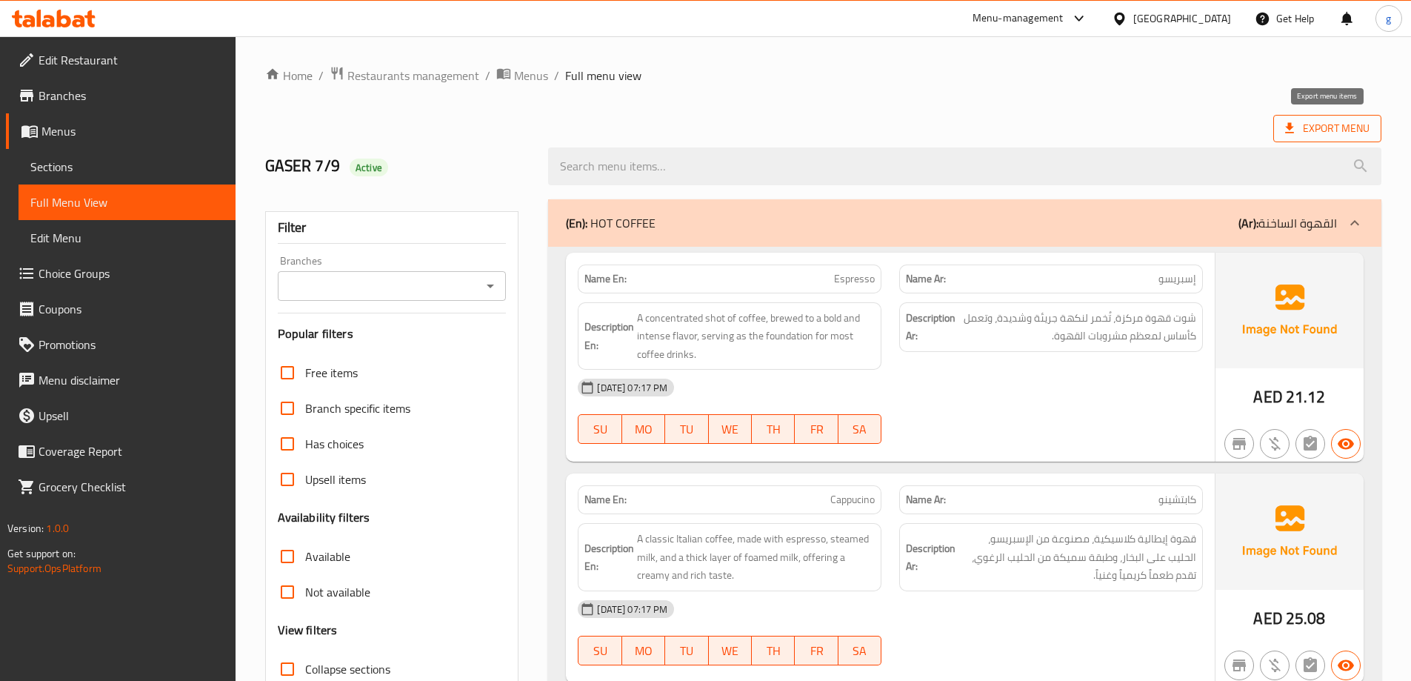
click at [1344, 135] on span "Export Menu" at bounding box center [1327, 128] width 84 height 19
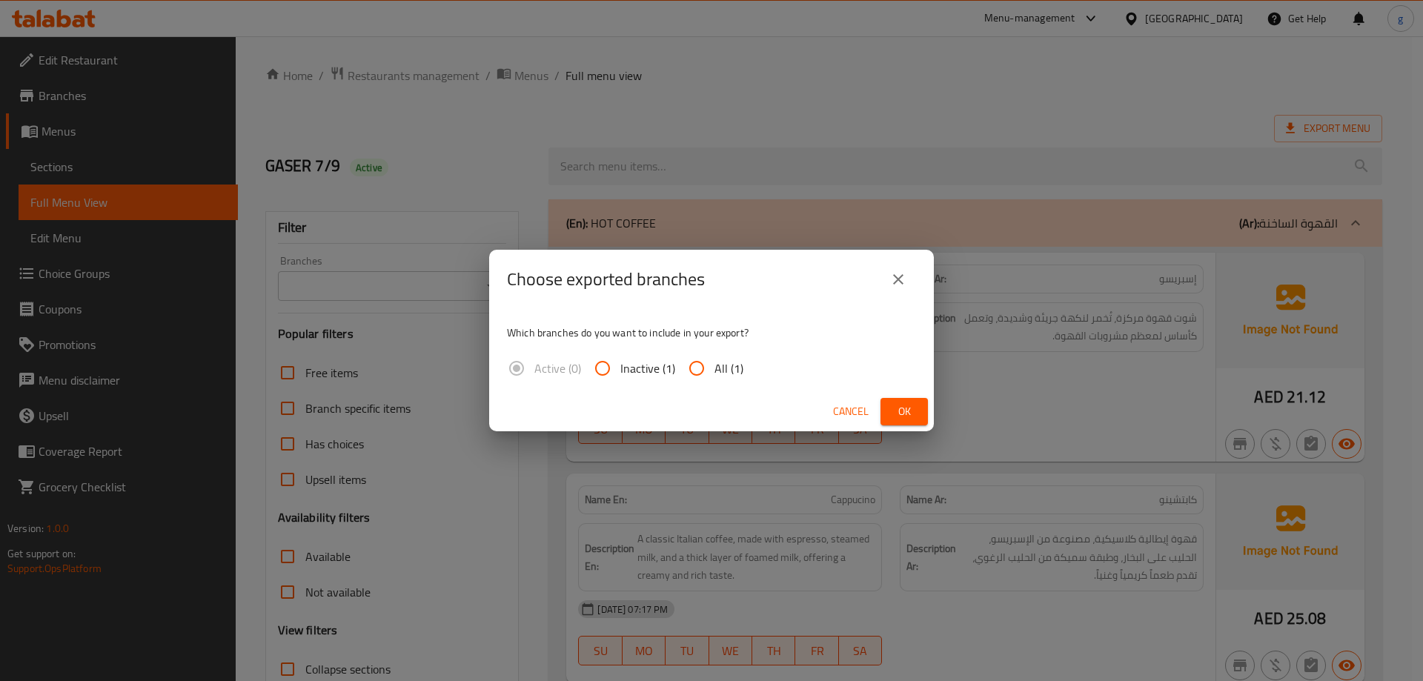
click at [732, 375] on span "All (1)" at bounding box center [728, 368] width 29 height 18
click at [714, 375] on input "All (1)" at bounding box center [697, 368] width 36 height 36
radio input "true"
click at [891, 405] on button "Ok" at bounding box center [903, 411] width 47 height 27
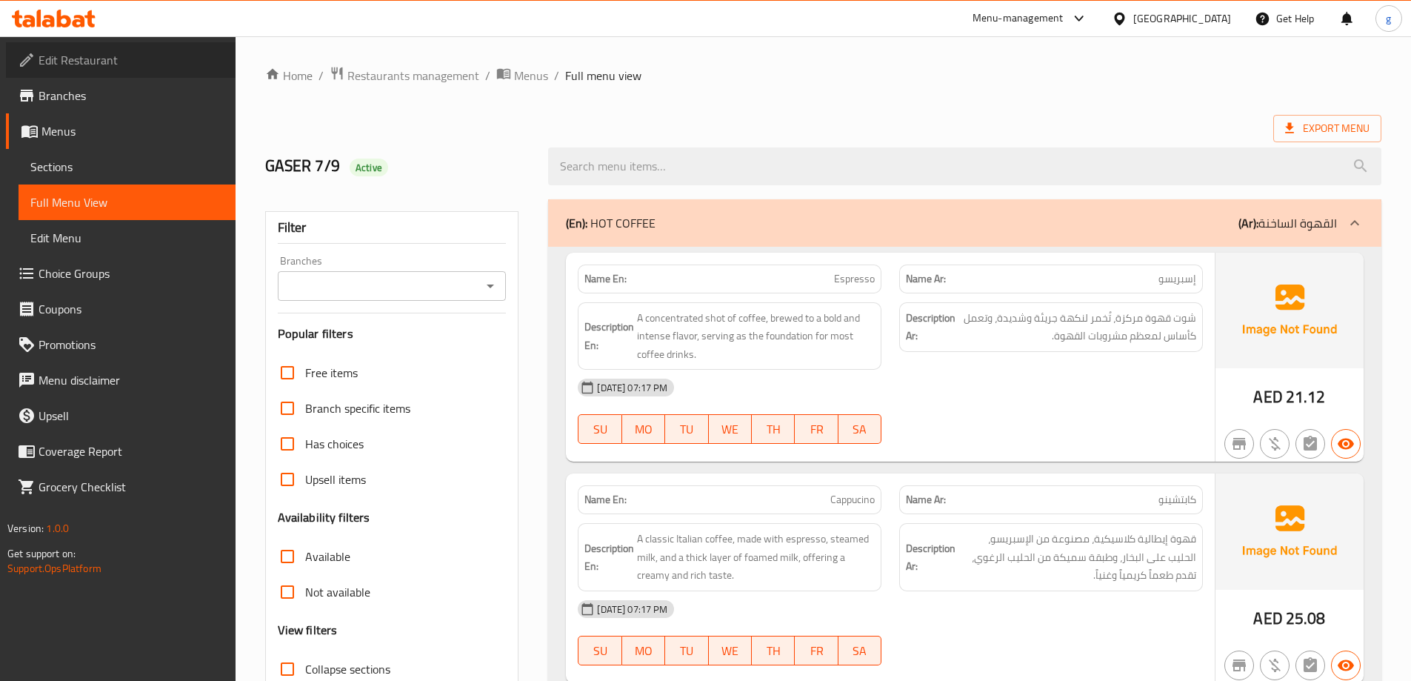
click at [77, 59] on span "Edit Restaurant" at bounding box center [131, 60] width 185 height 18
